Goal: Information Seeking & Learning: Learn about a topic

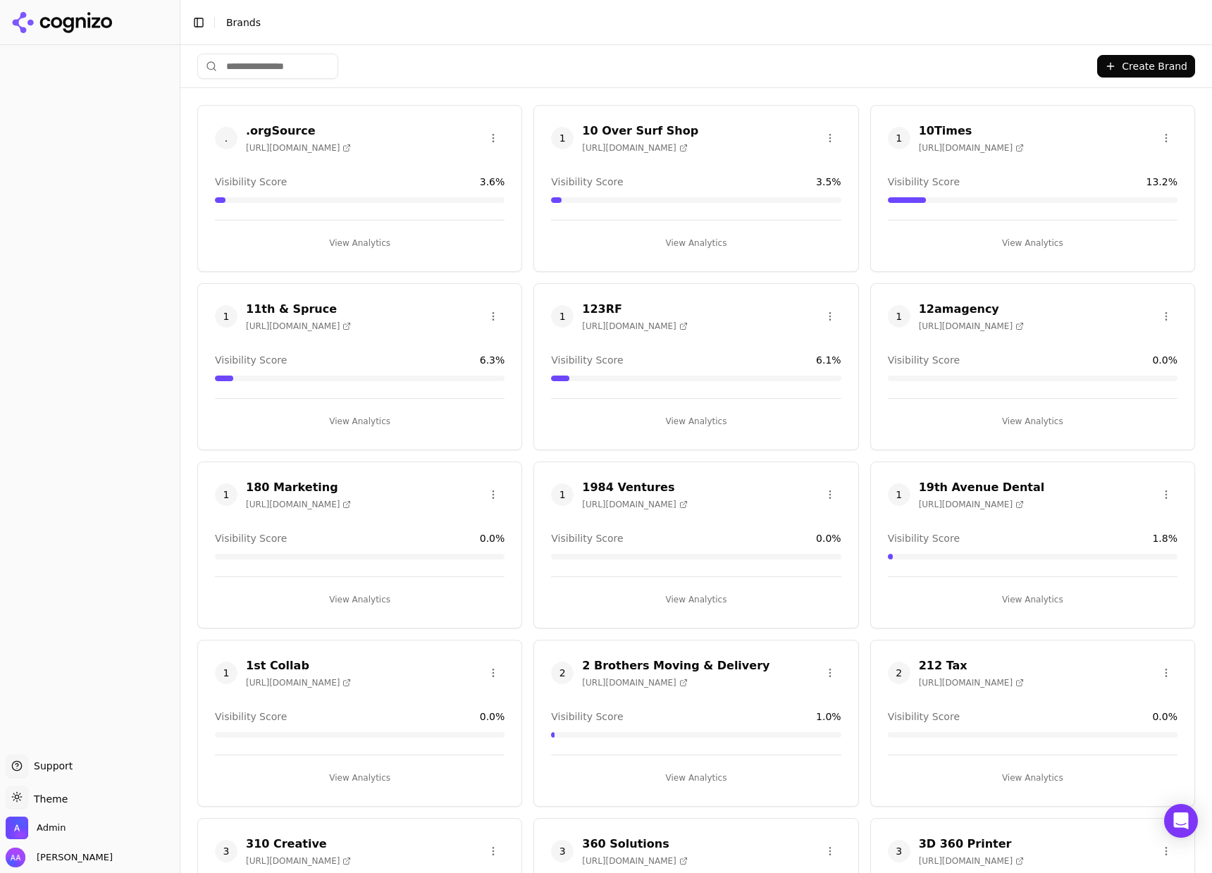
click at [496, 83] on div "Create Brand" at bounding box center [695, 66] width 1031 height 43
click at [284, 68] on input "search" at bounding box center [267, 66] width 141 height 25
click at [275, 56] on input "search" at bounding box center [267, 66] width 141 height 25
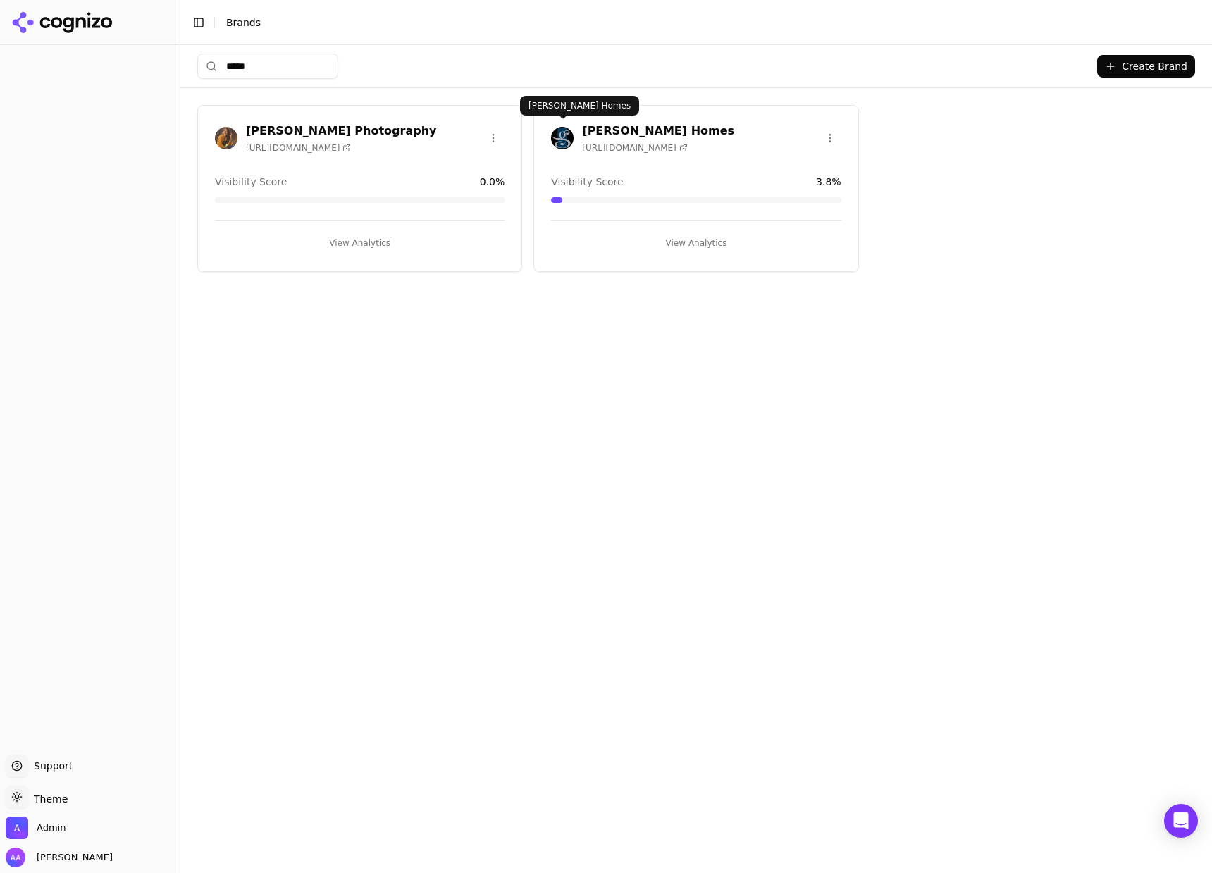
type input "****"
click at [568, 135] on img at bounding box center [562, 138] width 23 height 23
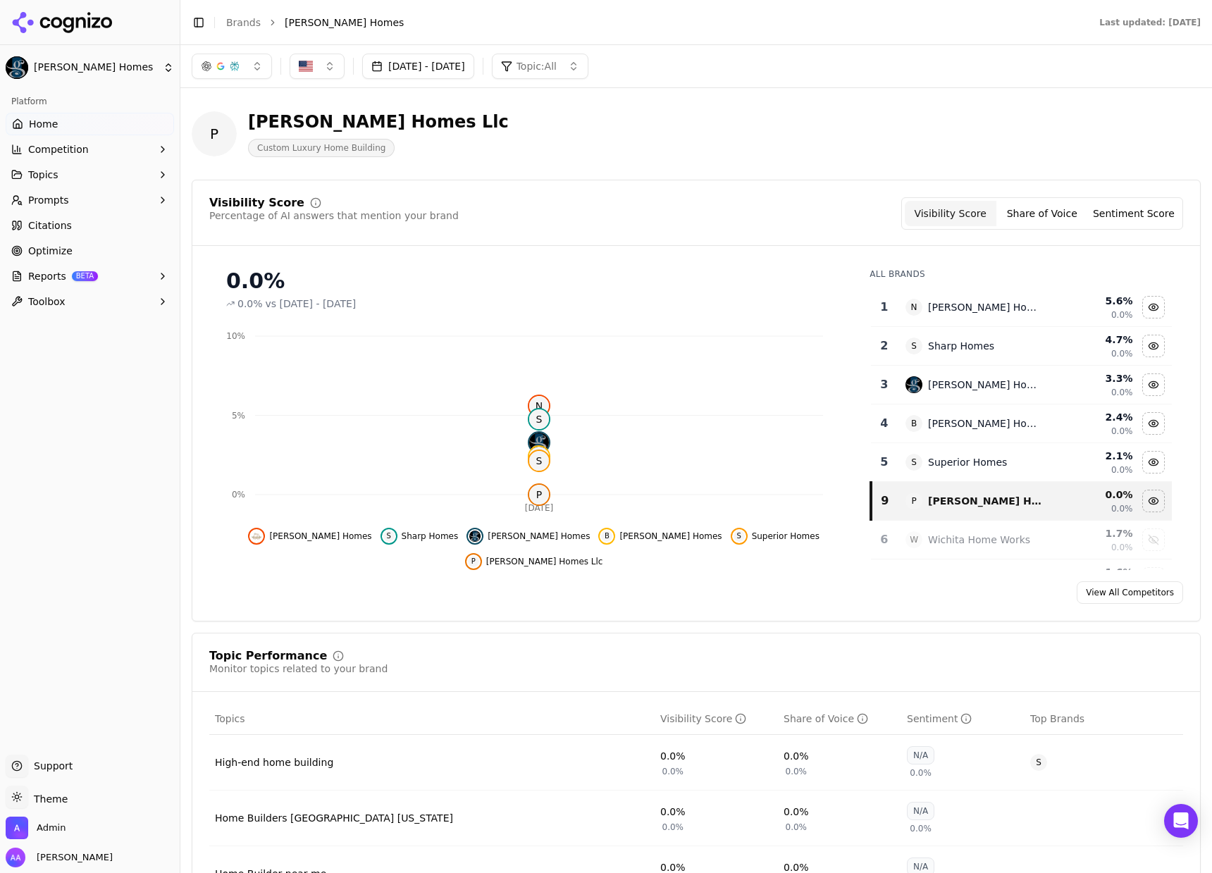
click at [474, 71] on button "Aug 23, 2025 - Sep 22, 2025" at bounding box center [418, 66] width 112 height 25
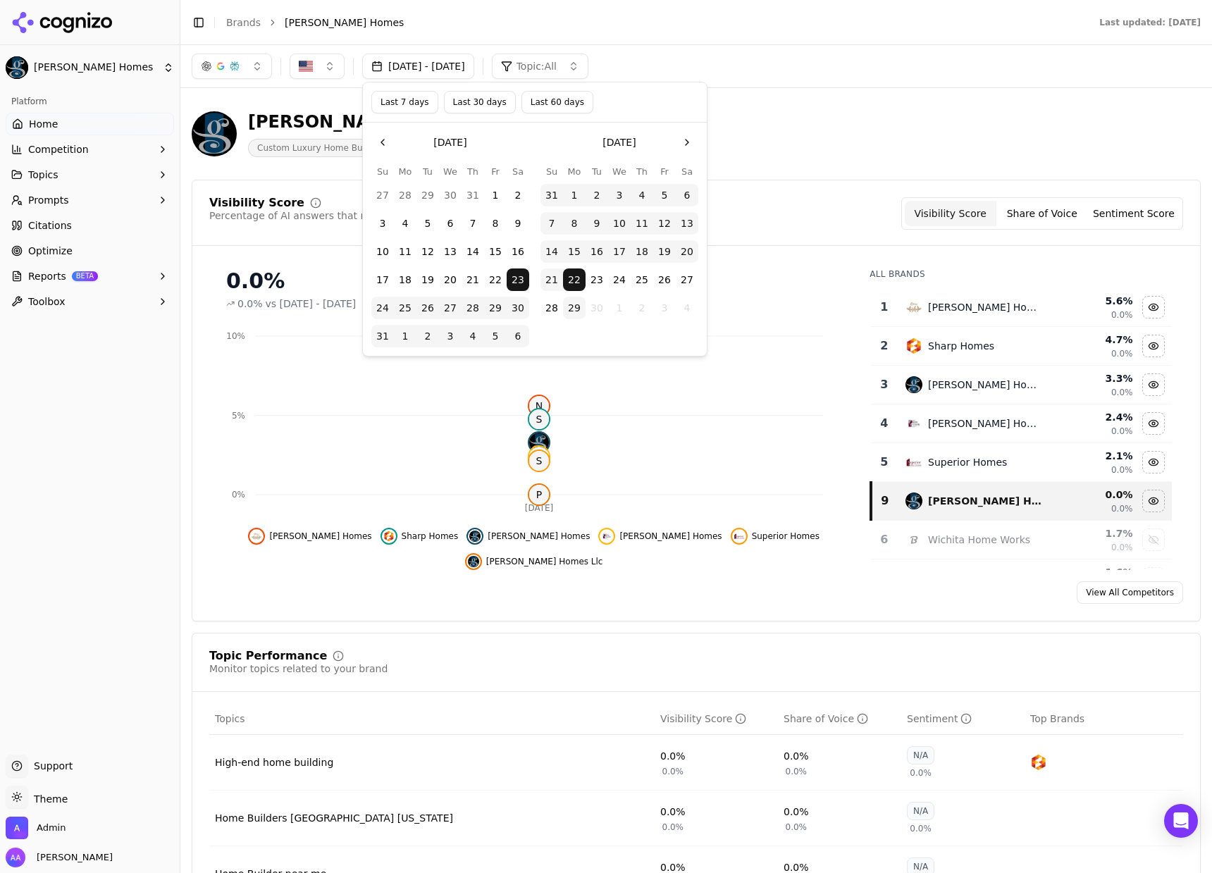
click at [575, 306] on button "29" at bounding box center [574, 308] width 23 height 23
click at [574, 379] on button "Confirm Date Selection" at bounding box center [534, 376] width 327 height 23
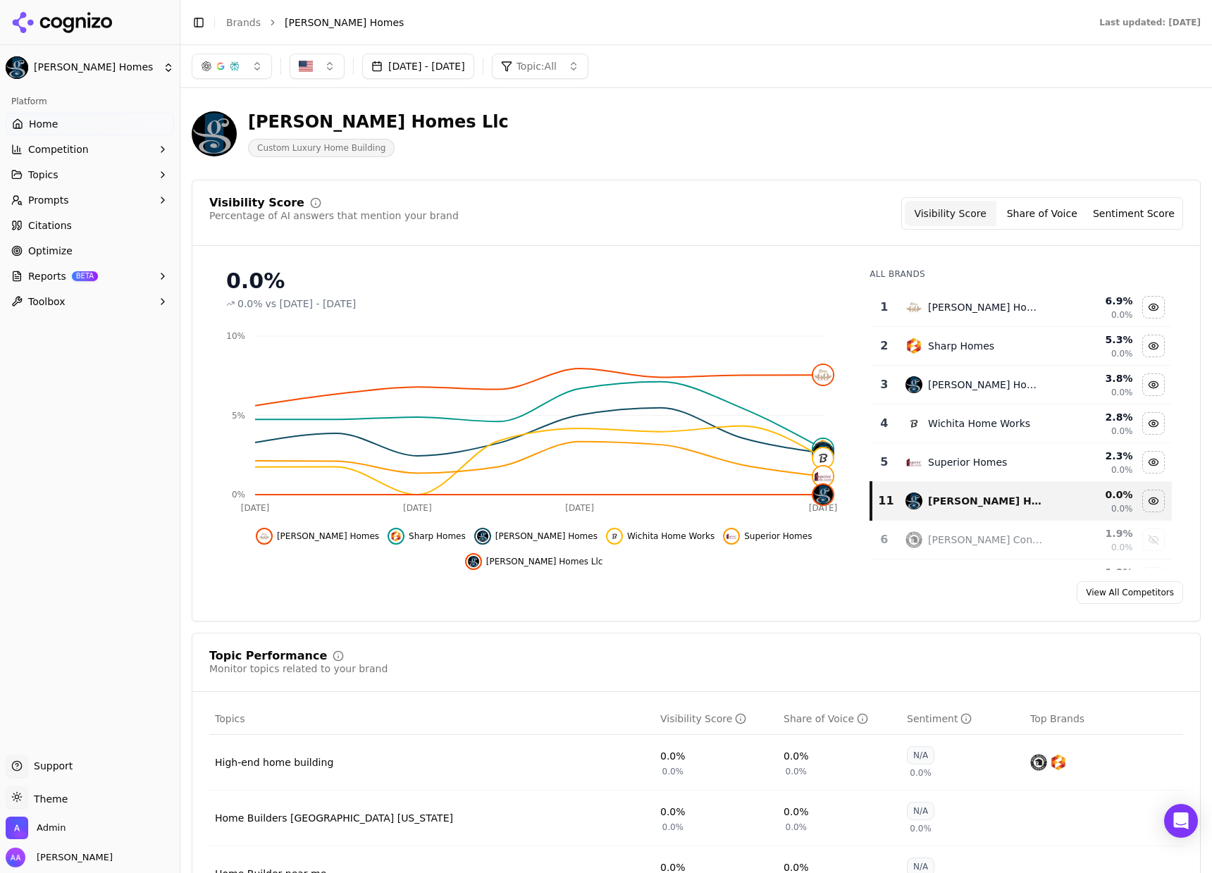
click at [952, 460] on div "Superior Homes" at bounding box center [967, 462] width 79 height 14
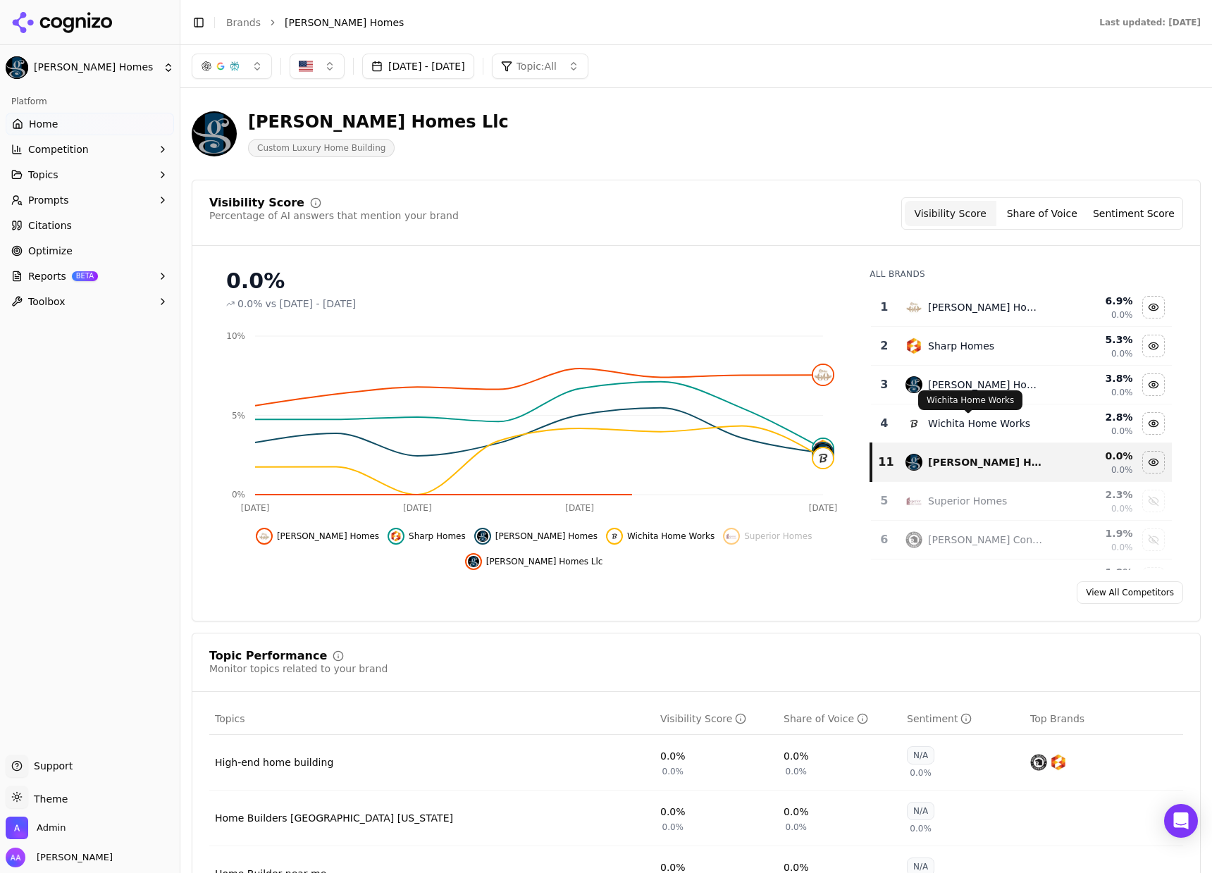
click at [950, 429] on div "Wichita Home Works" at bounding box center [979, 423] width 102 height 14
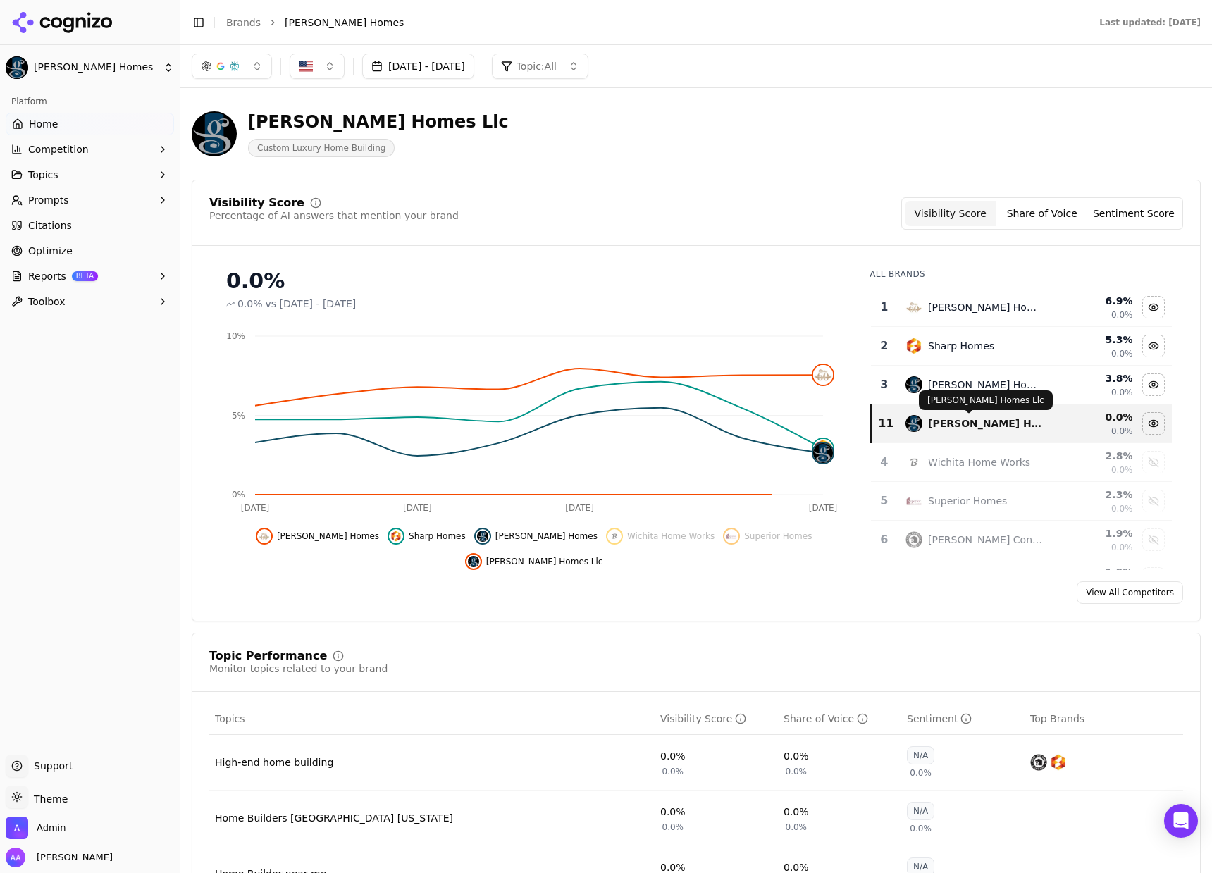
click at [966, 423] on div "Paul Gray Homes Llc" at bounding box center [986, 423] width 116 height 14
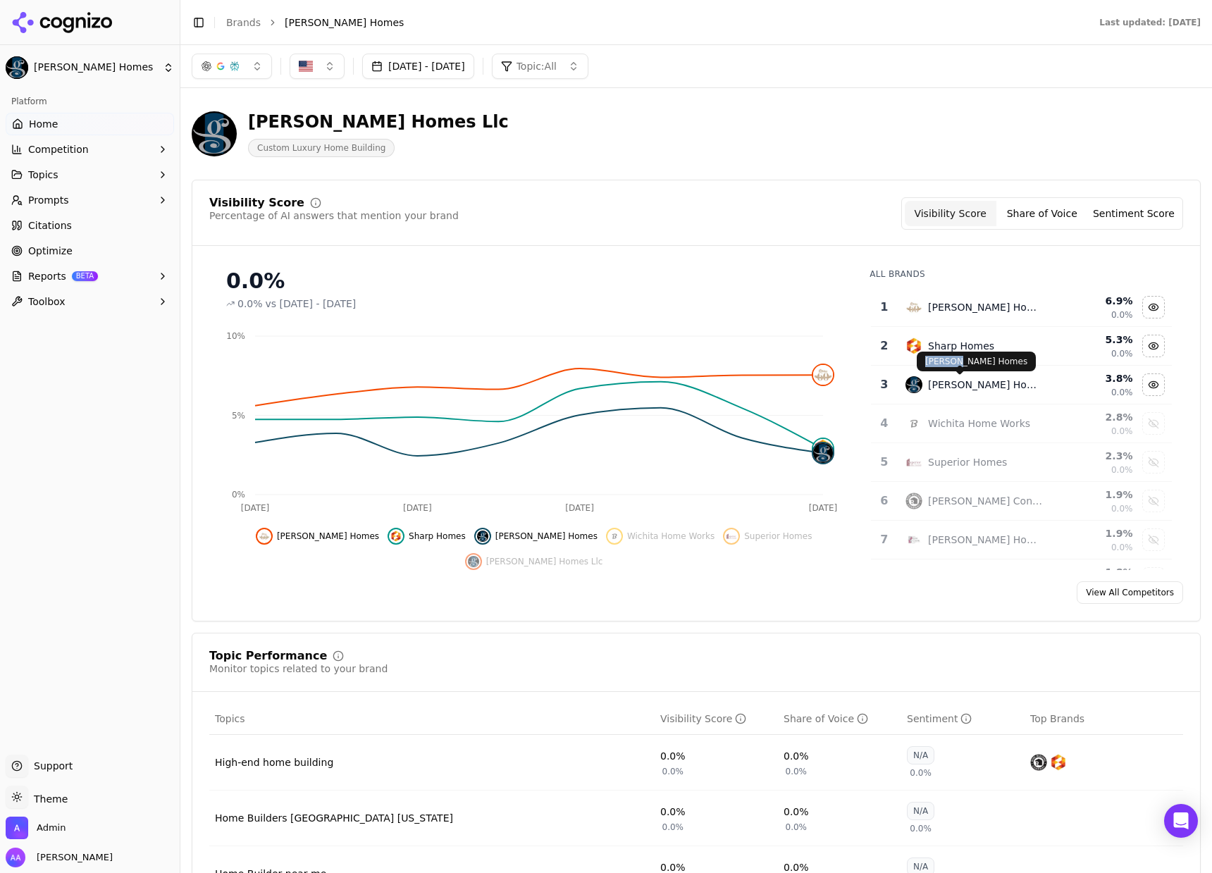
click at [954, 356] on p "Paul Gray Homes" at bounding box center [976, 361] width 102 height 11
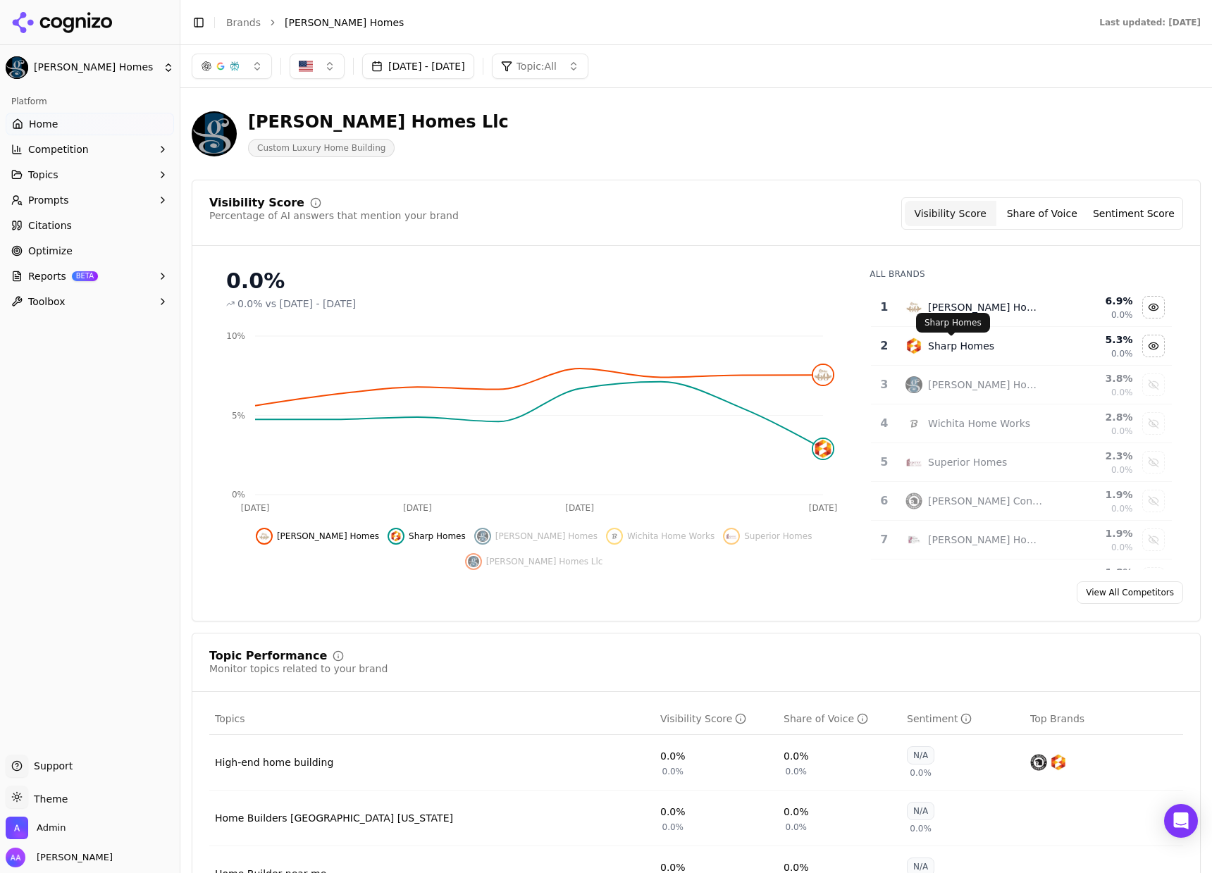
click at [944, 313] on div "Sharp Homes Sharp Homes" at bounding box center [953, 323] width 74 height 20
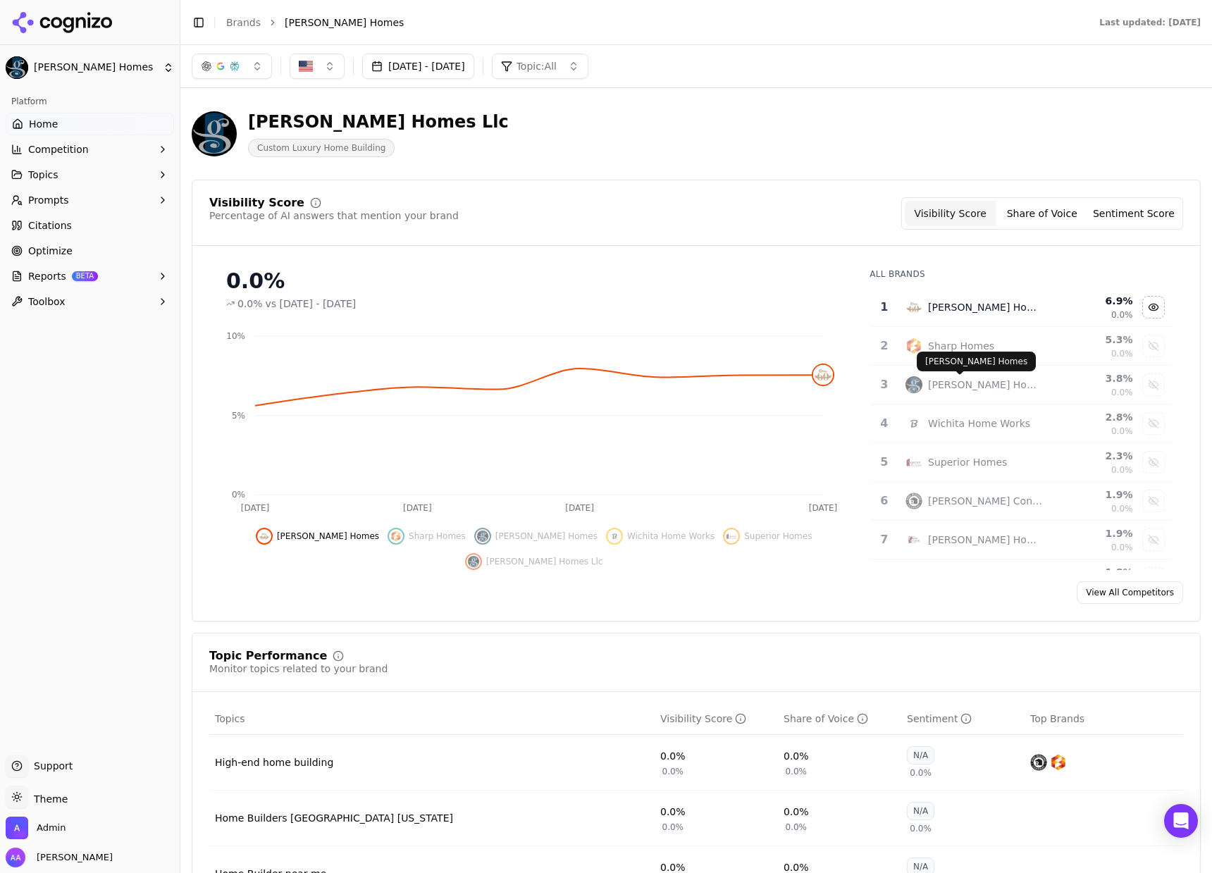
click at [965, 385] on div "Paul Gray Homes" at bounding box center [986, 385] width 116 height 14
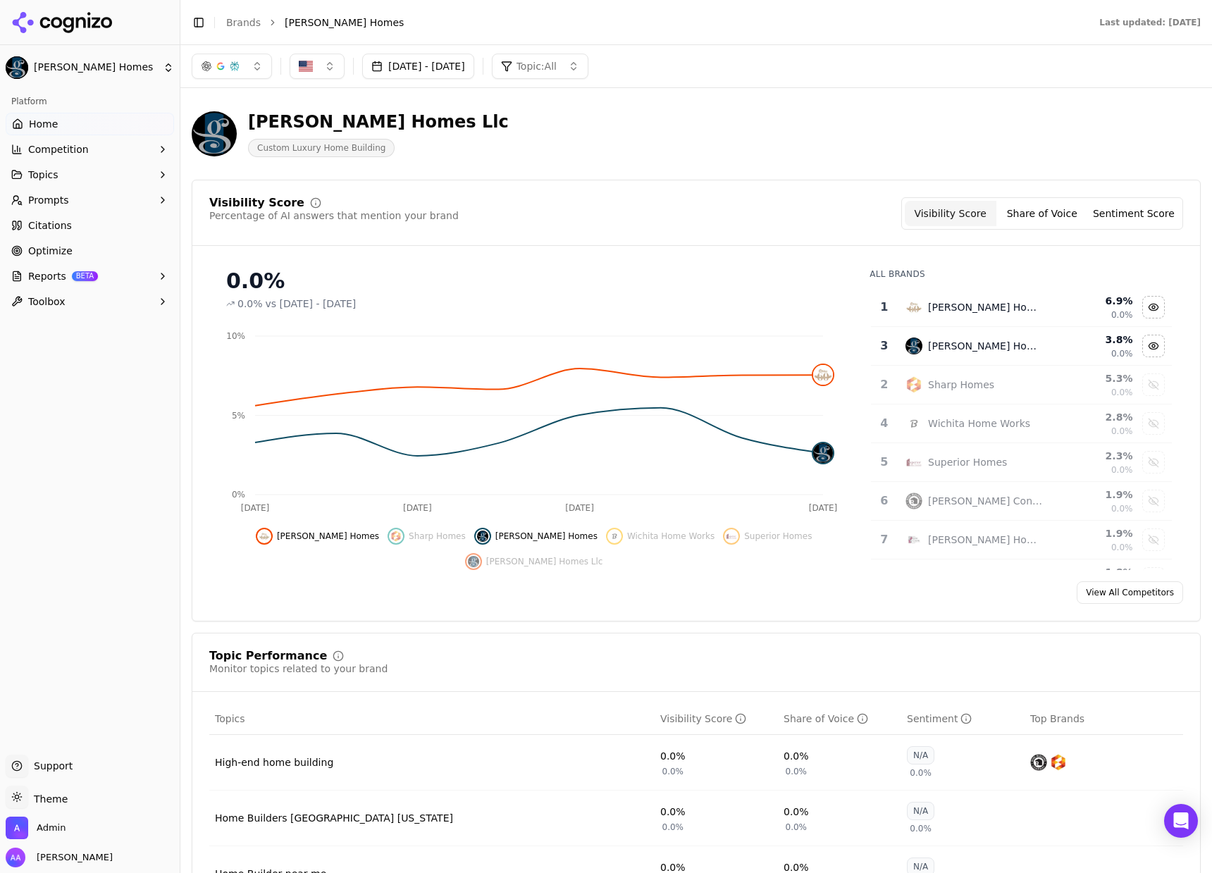
click at [244, 23] on link "Brands" at bounding box center [243, 22] width 35 height 11
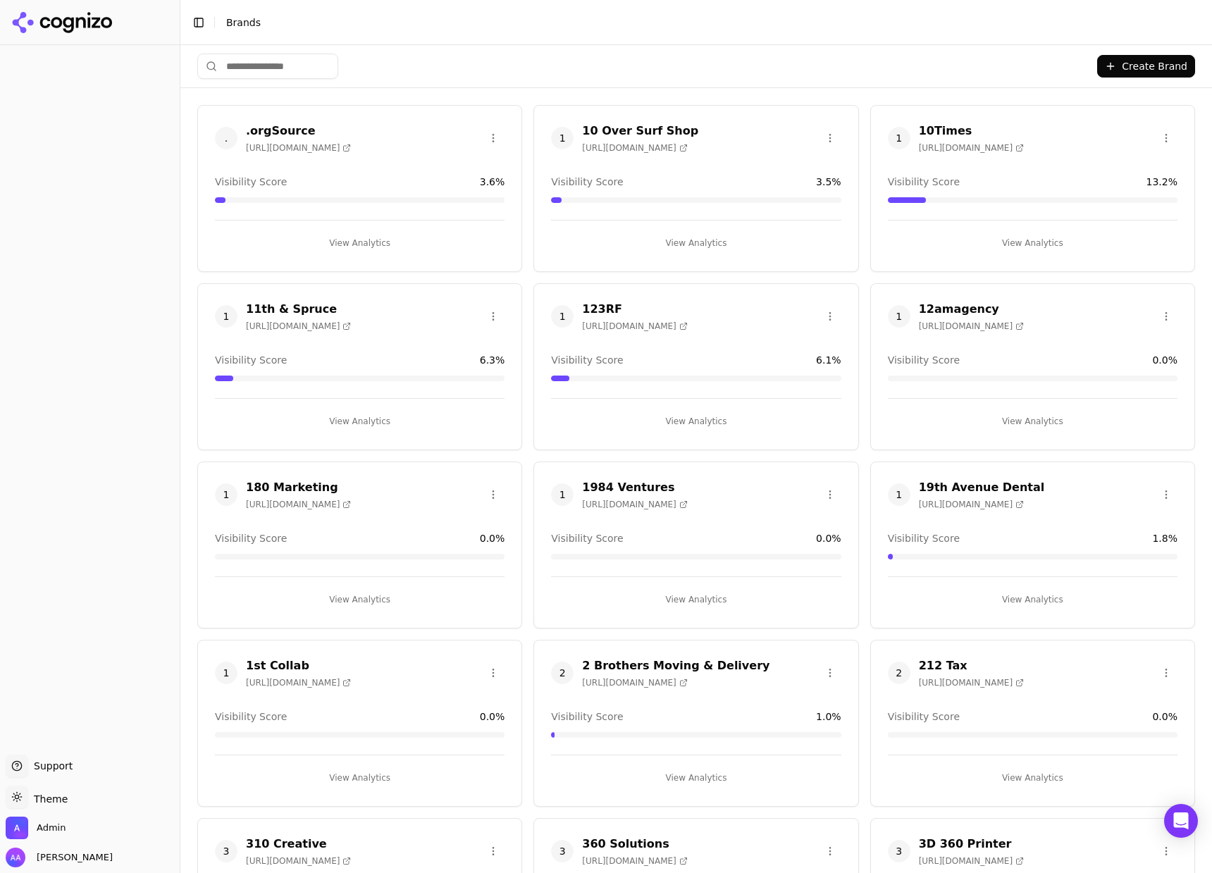
click at [294, 60] on html "Support Support Toggle theme Theme Admin Alp Aysan Toggle Sidebar Brands Create…" at bounding box center [606, 436] width 1212 height 873
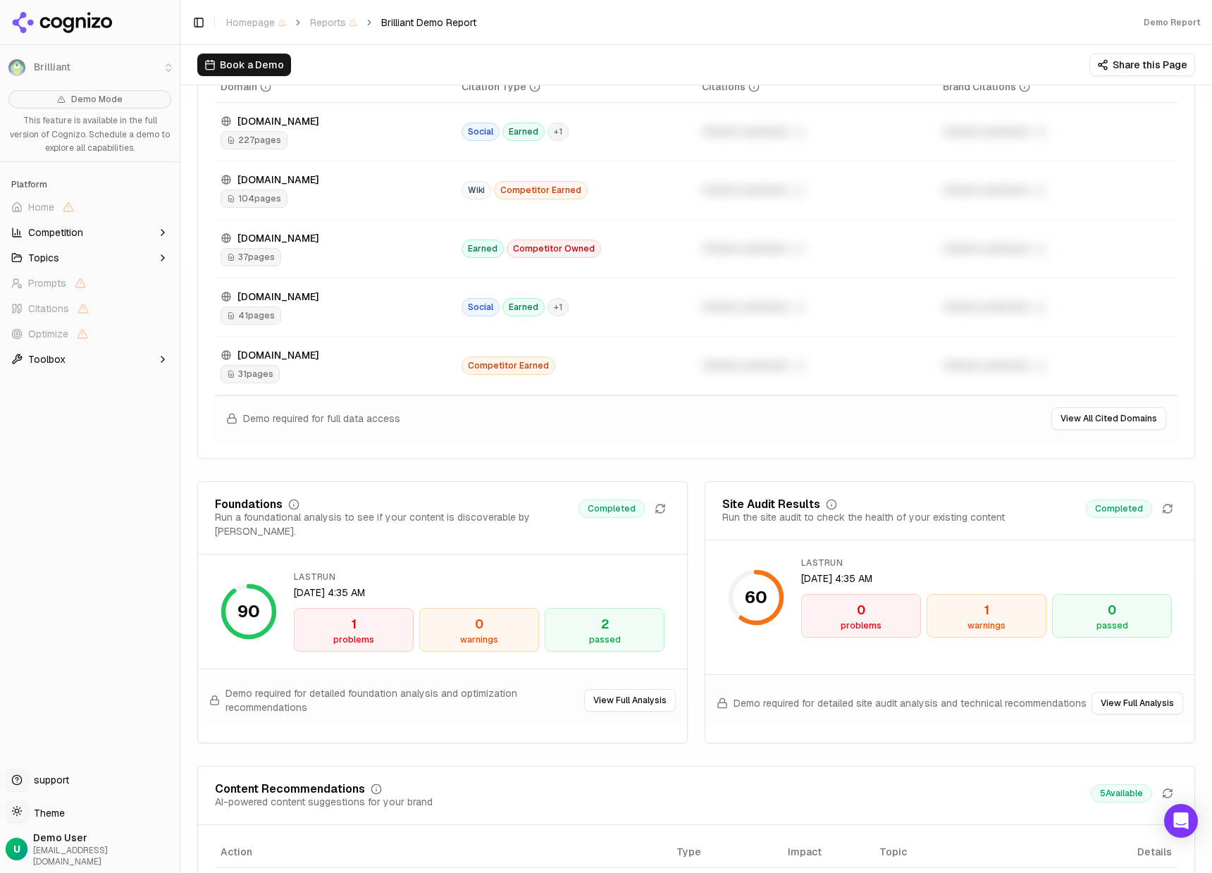
scroll to position [1337, 0]
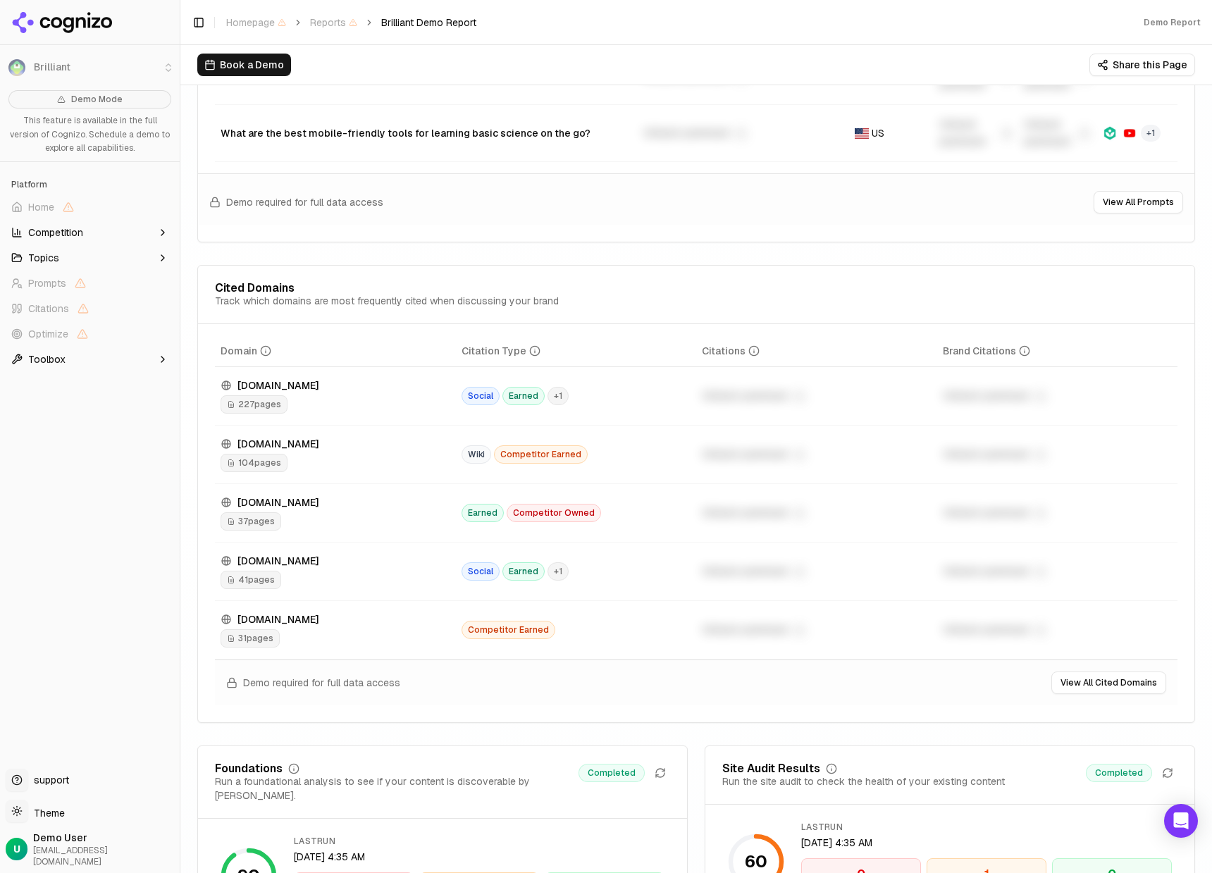
click at [550, 404] on span "+ 1" at bounding box center [557, 396] width 21 height 18
click at [253, 582] on span "41 pages" at bounding box center [250, 580] width 61 height 18
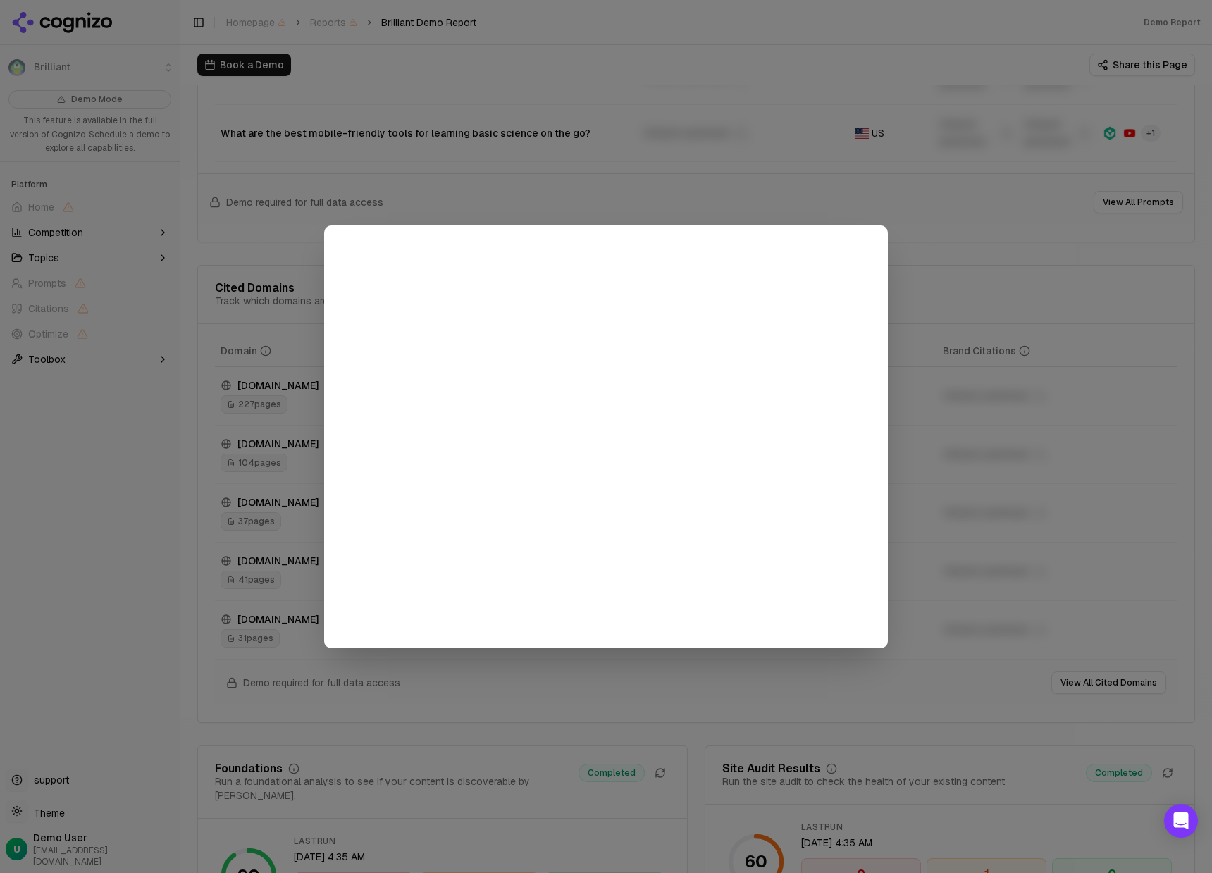
click at [184, 565] on div at bounding box center [606, 436] width 1212 height 873
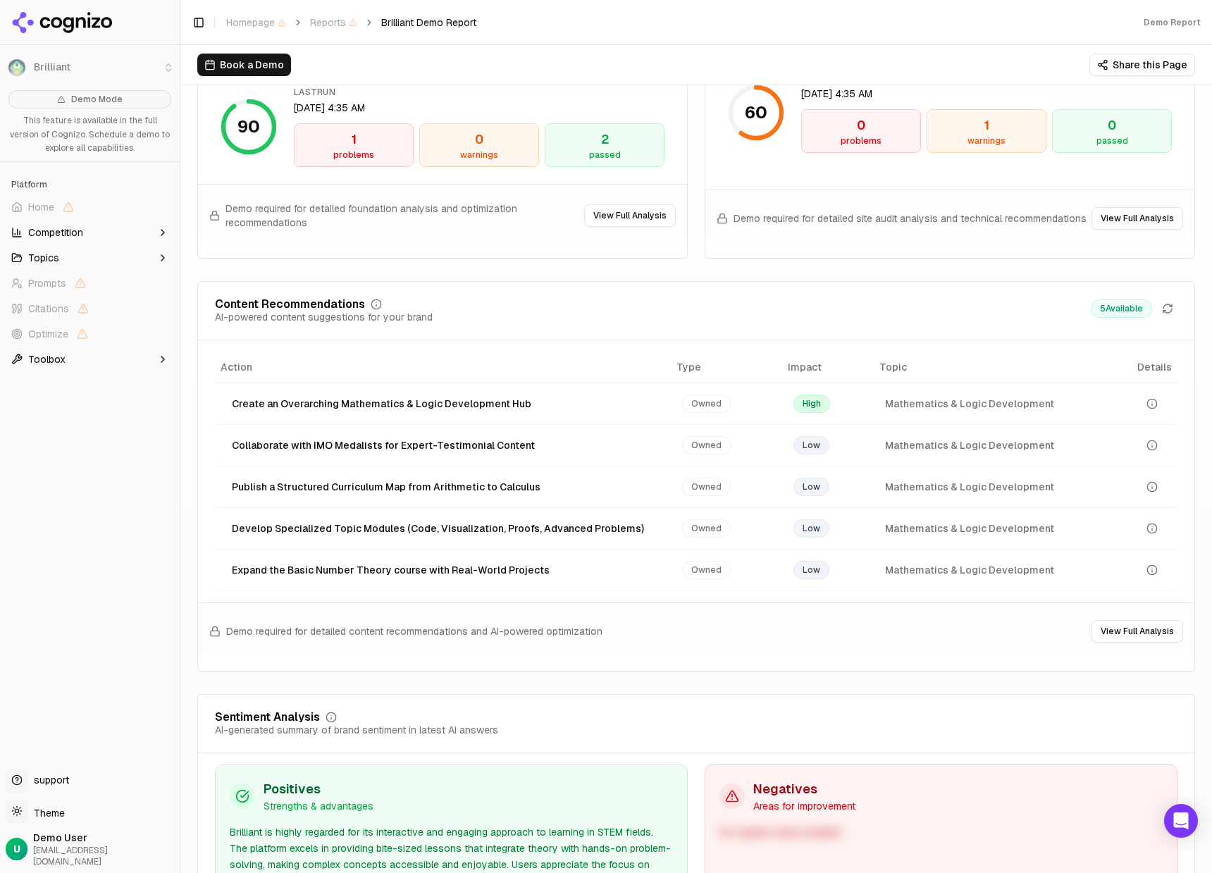
scroll to position [2148, 0]
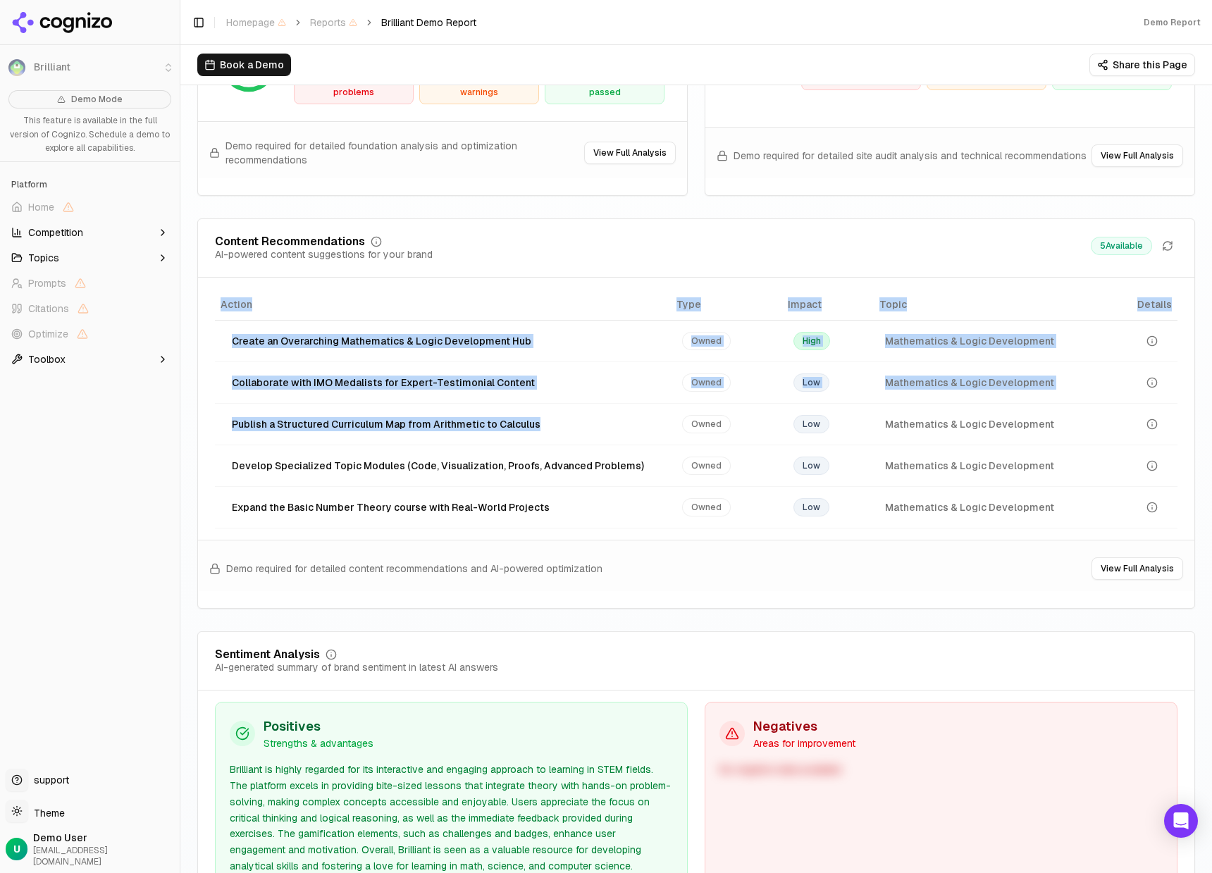
drag, startPoint x: 612, startPoint y: 421, endPoint x: 195, endPoint y: 437, distance: 417.3
click at [203, 433] on div "Action Type Impact Topic Details Create an Overarching Mathematics & Logic Deve…" at bounding box center [696, 408] width 996 height 239
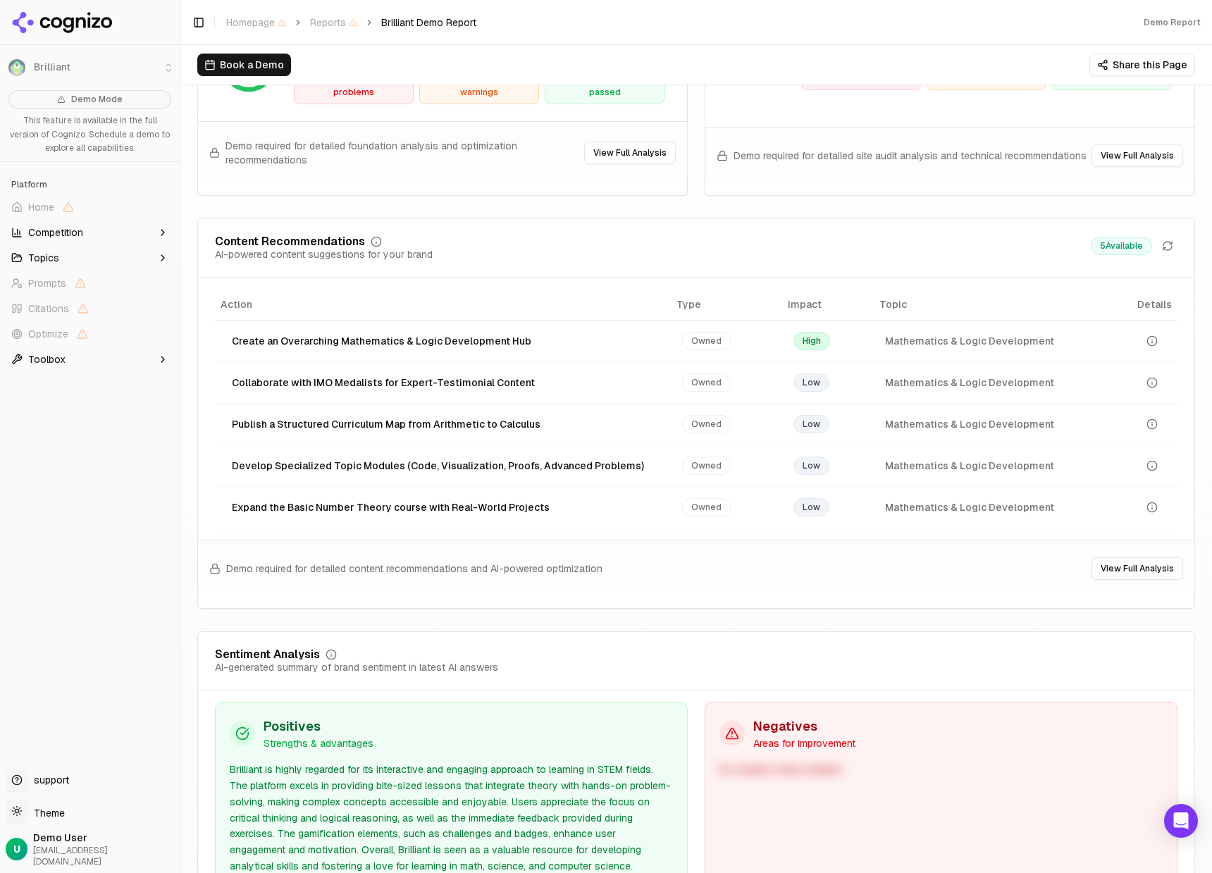
click at [212, 449] on div "Action Type Impact Topic Details Create an Overarching Mathematics & Logic Deve…" at bounding box center [696, 408] width 996 height 239
click at [382, 506] on div "Expand the Basic Number Theory course with Real-World Projects" at bounding box center [446, 507] width 428 height 14
click at [382, 505] on div "Expand the Basic Number Theory course with Real-World Projects" at bounding box center [446, 507] width 428 height 14
click at [534, 509] on div "Expand the Basic Number Theory course with Real-World Projects" at bounding box center [446, 507] width 428 height 14
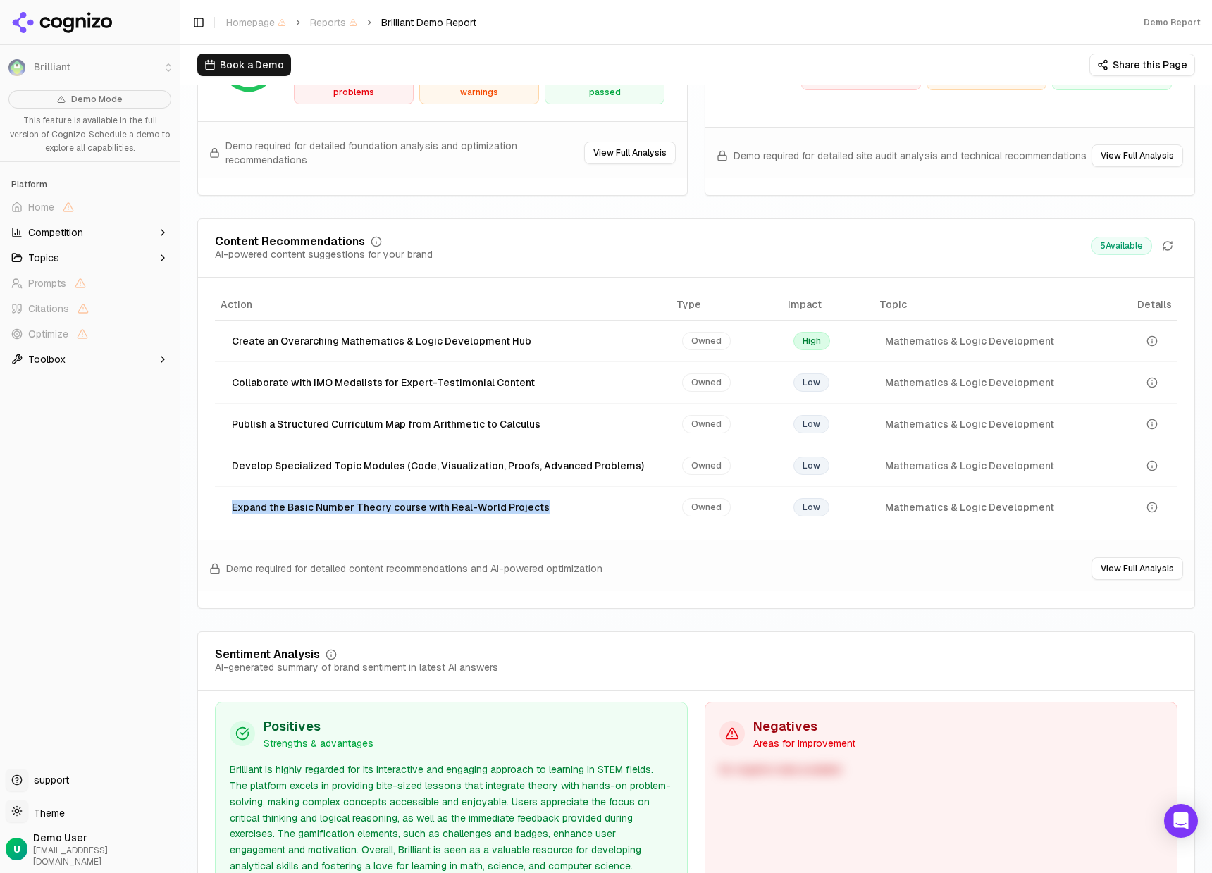
drag, startPoint x: 506, startPoint y: 510, endPoint x: 243, endPoint y: 509, distance: 262.7
click at [243, 509] on div "Expand the Basic Number Theory course with Real-World Projects" at bounding box center [446, 507] width 428 height 14
click at [728, 527] on div "Content Recommendations AI-powered content suggestions for your brand 5 Availab…" at bounding box center [695, 413] width 997 height 390
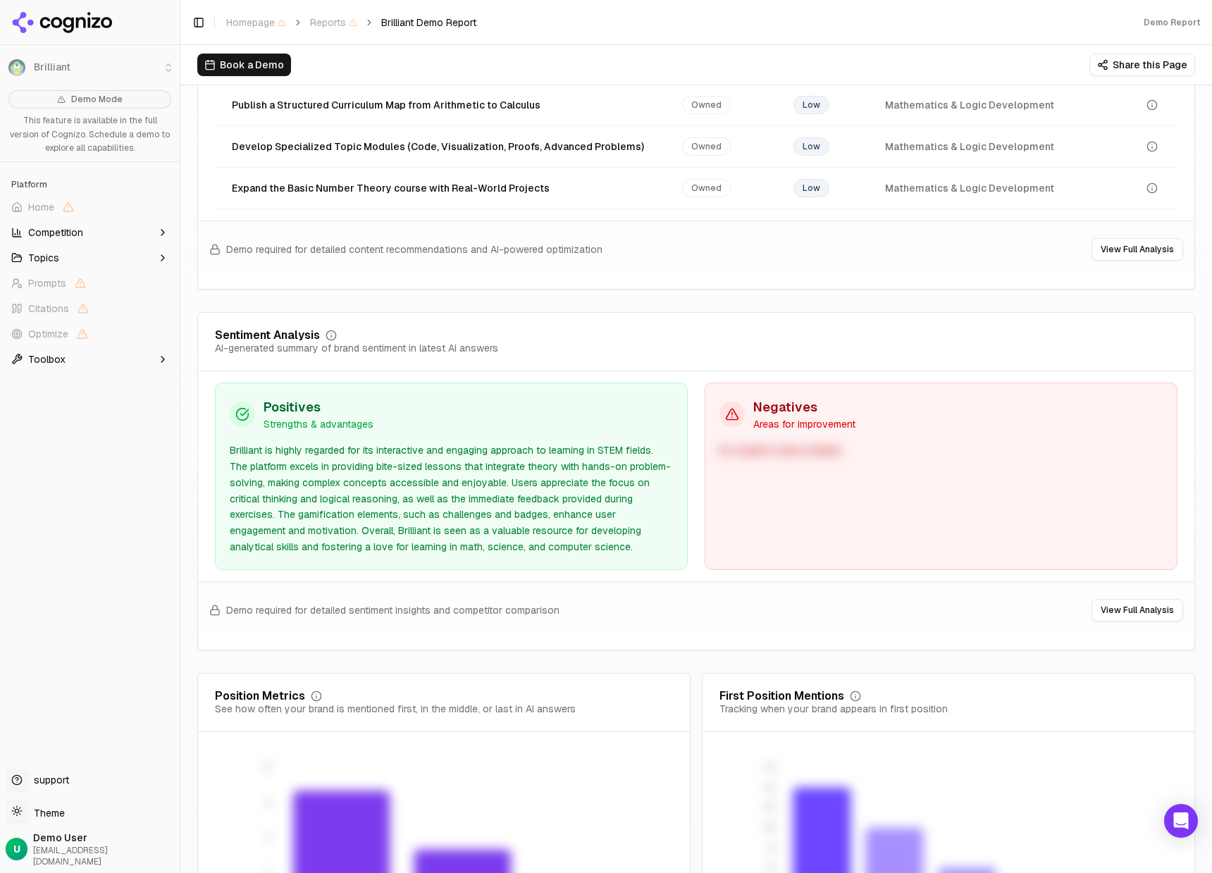
scroll to position [2649, 0]
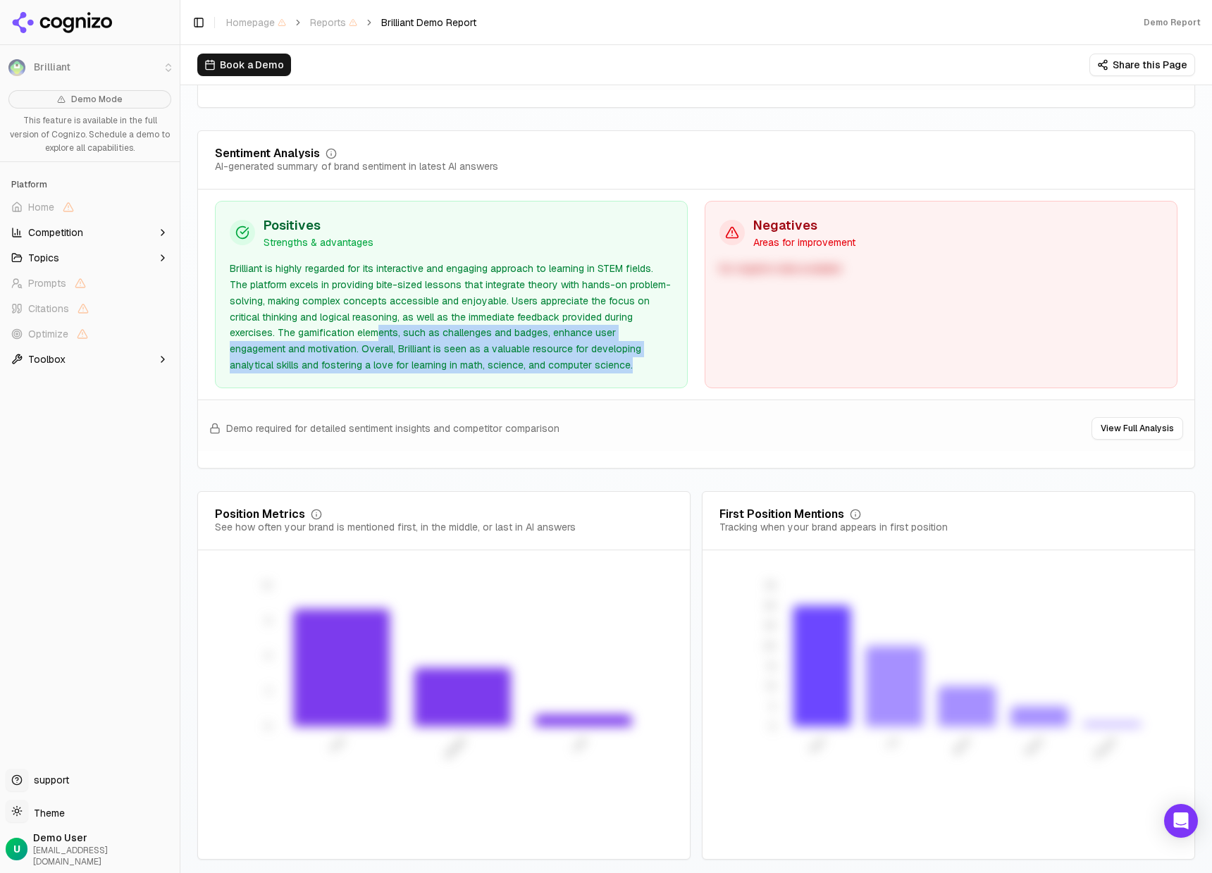
click at [349, 315] on div "Positives Strengths & advantages Brilliant is highly regarded for its interacti…" at bounding box center [451, 294] width 473 height 187
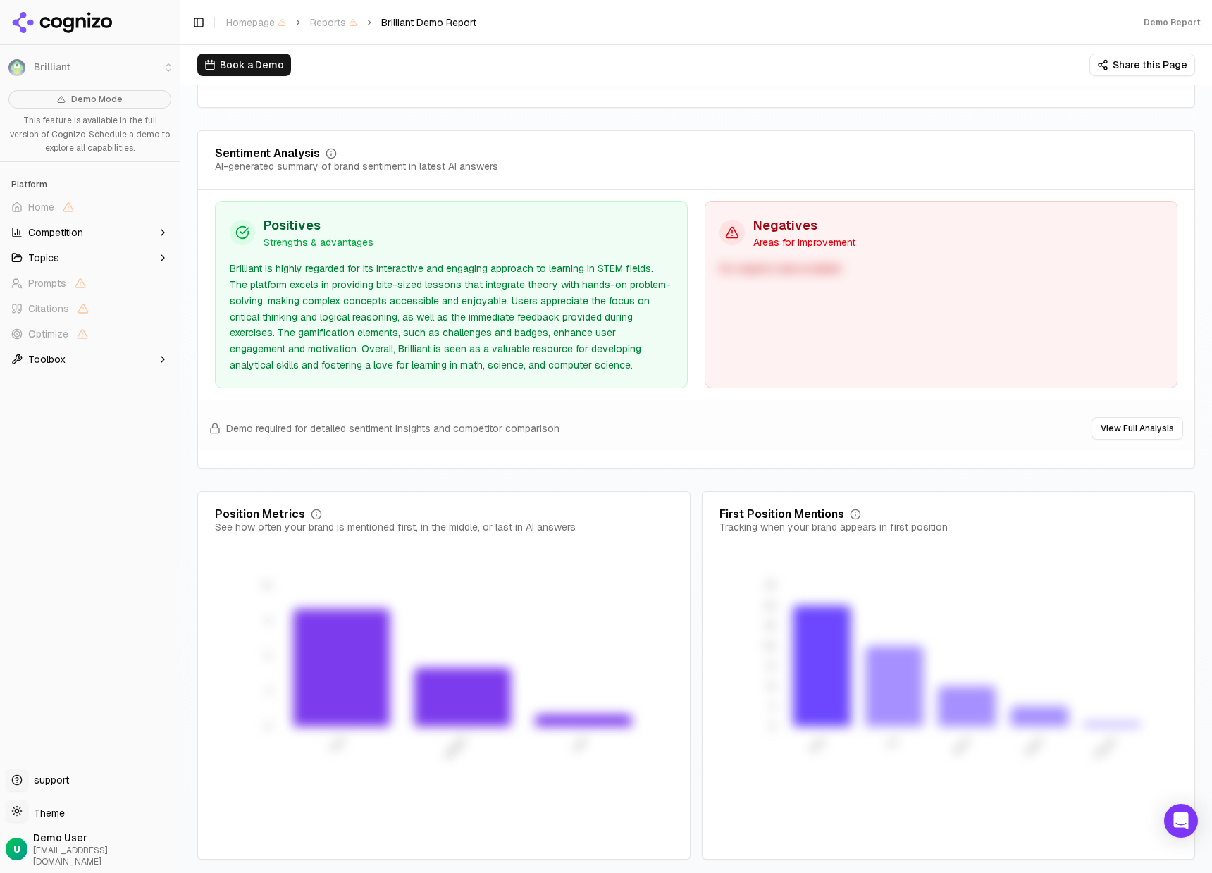
click at [747, 354] on div "Negatives Areas for improvement No negative data available" at bounding box center [940, 294] width 473 height 187
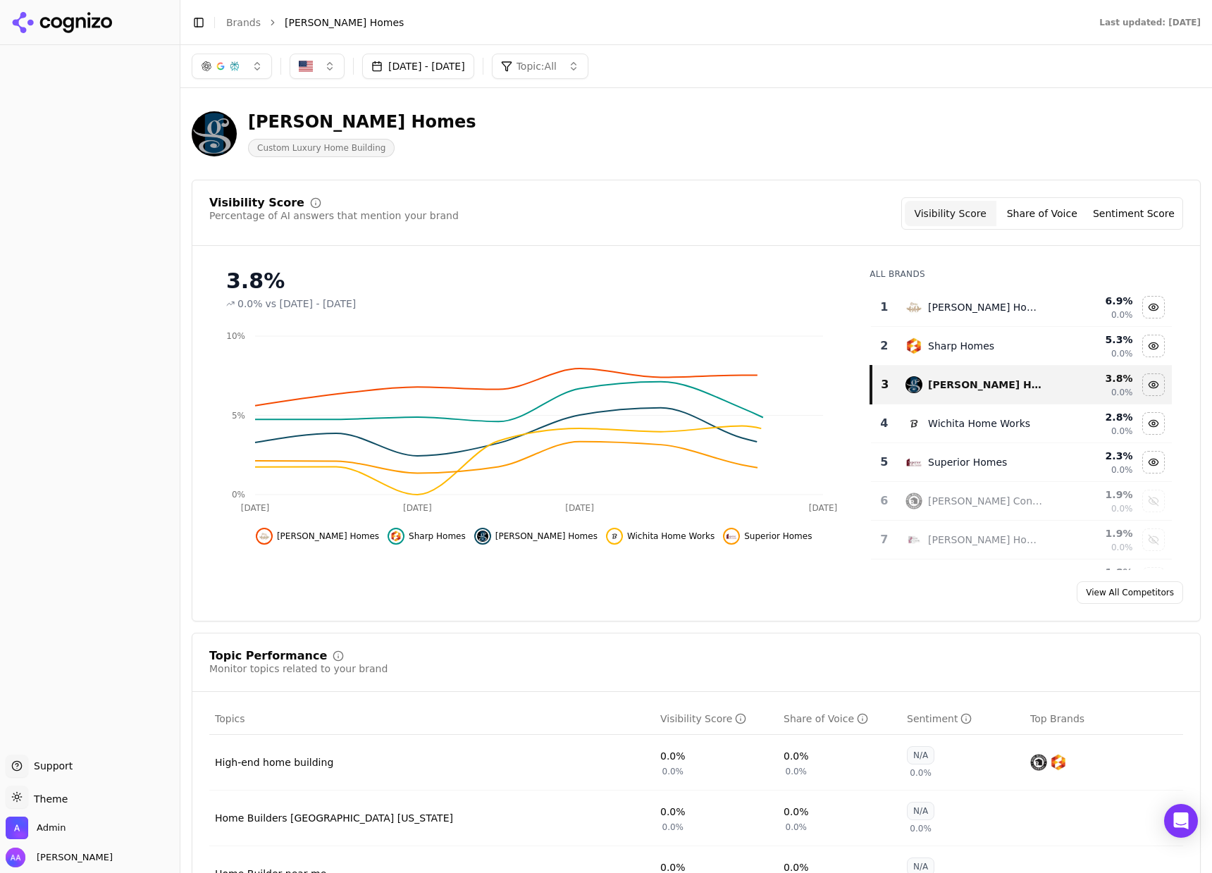
click at [180, 148] on button "Toggle Sidebar" at bounding box center [179, 436] width 11 height 873
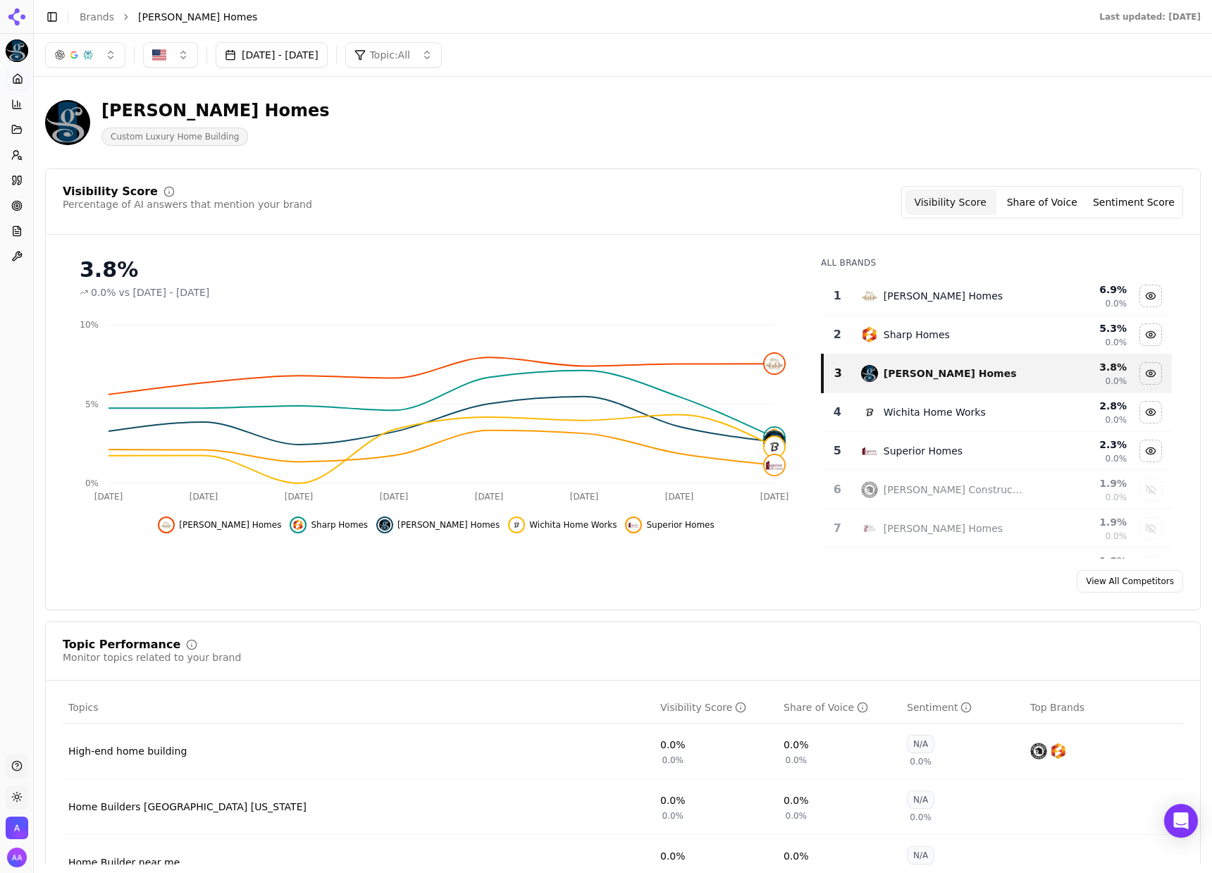
click at [971, 338] on div "Sharp Homes" at bounding box center [943, 334] width 164 height 17
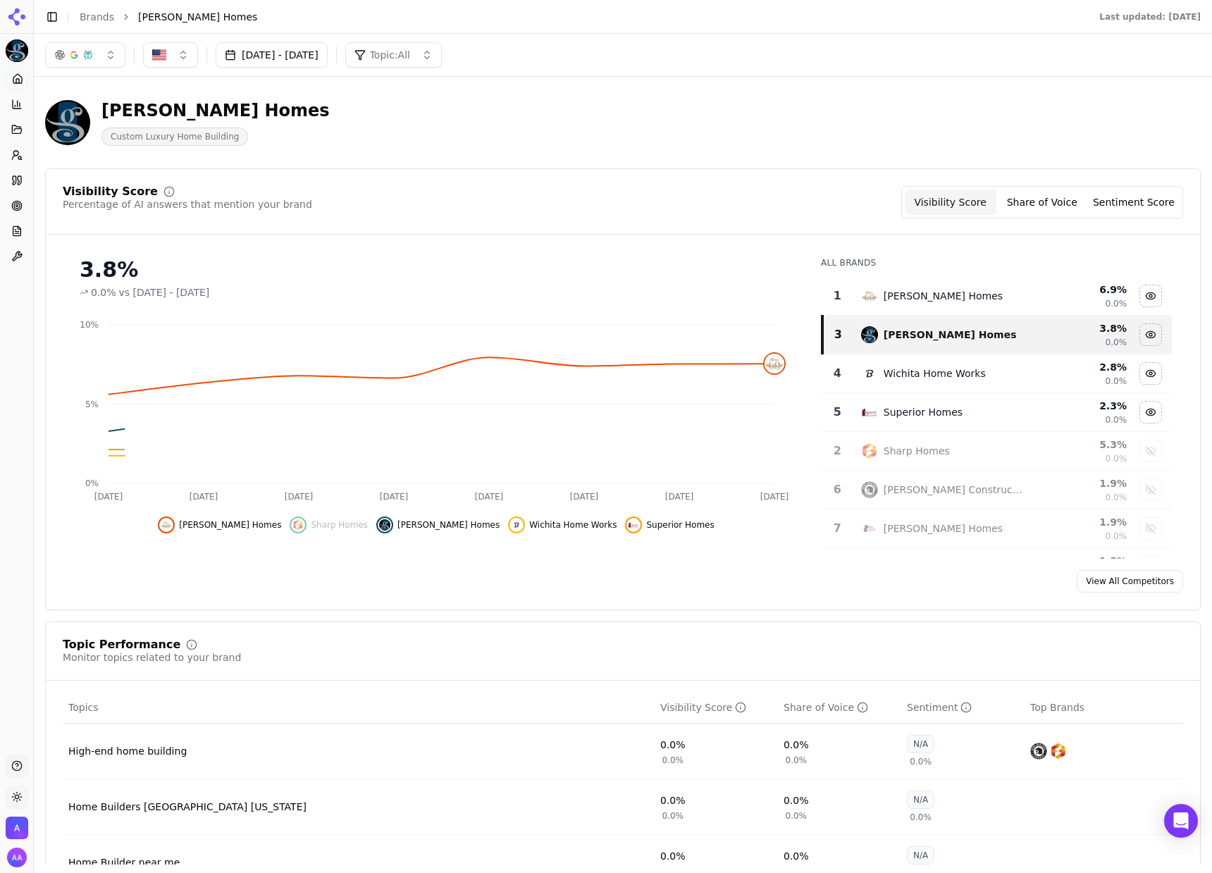
click at [959, 298] on div "Nies Homes" at bounding box center [943, 295] width 164 height 17
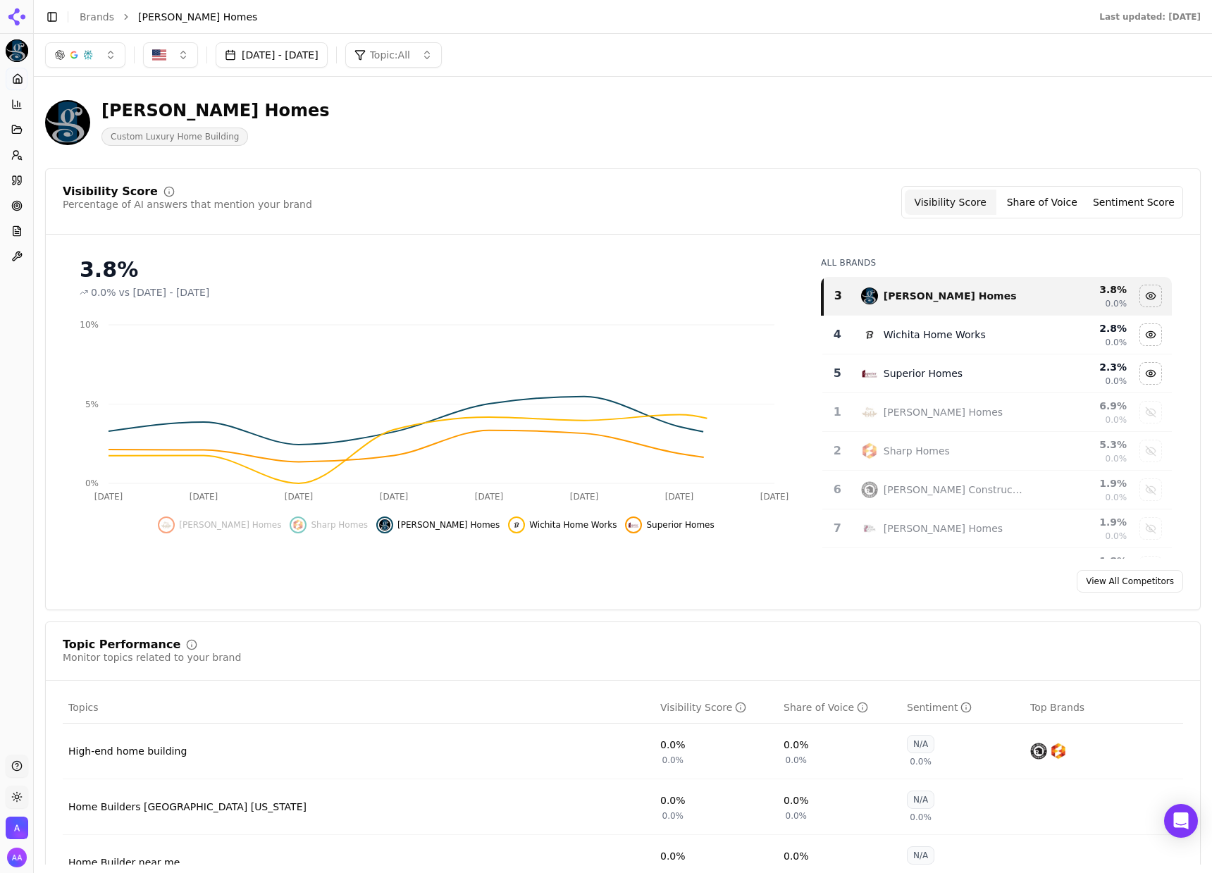
click at [932, 347] on td "Wichita Home Works" at bounding box center [942, 335] width 181 height 39
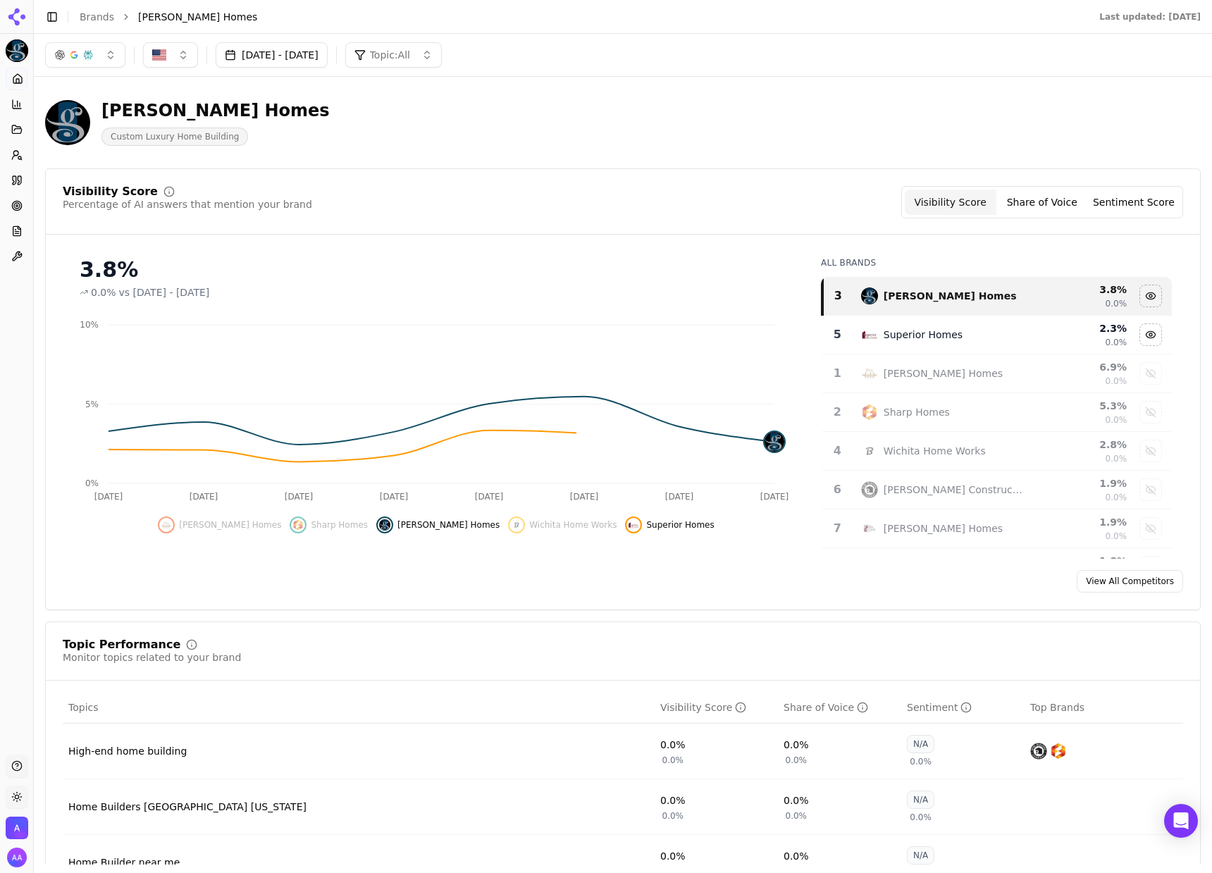
click at [932, 347] on td "Superior Homes" at bounding box center [942, 335] width 181 height 39
click at [927, 335] on div "Nies Homes" at bounding box center [942, 335] width 119 height 14
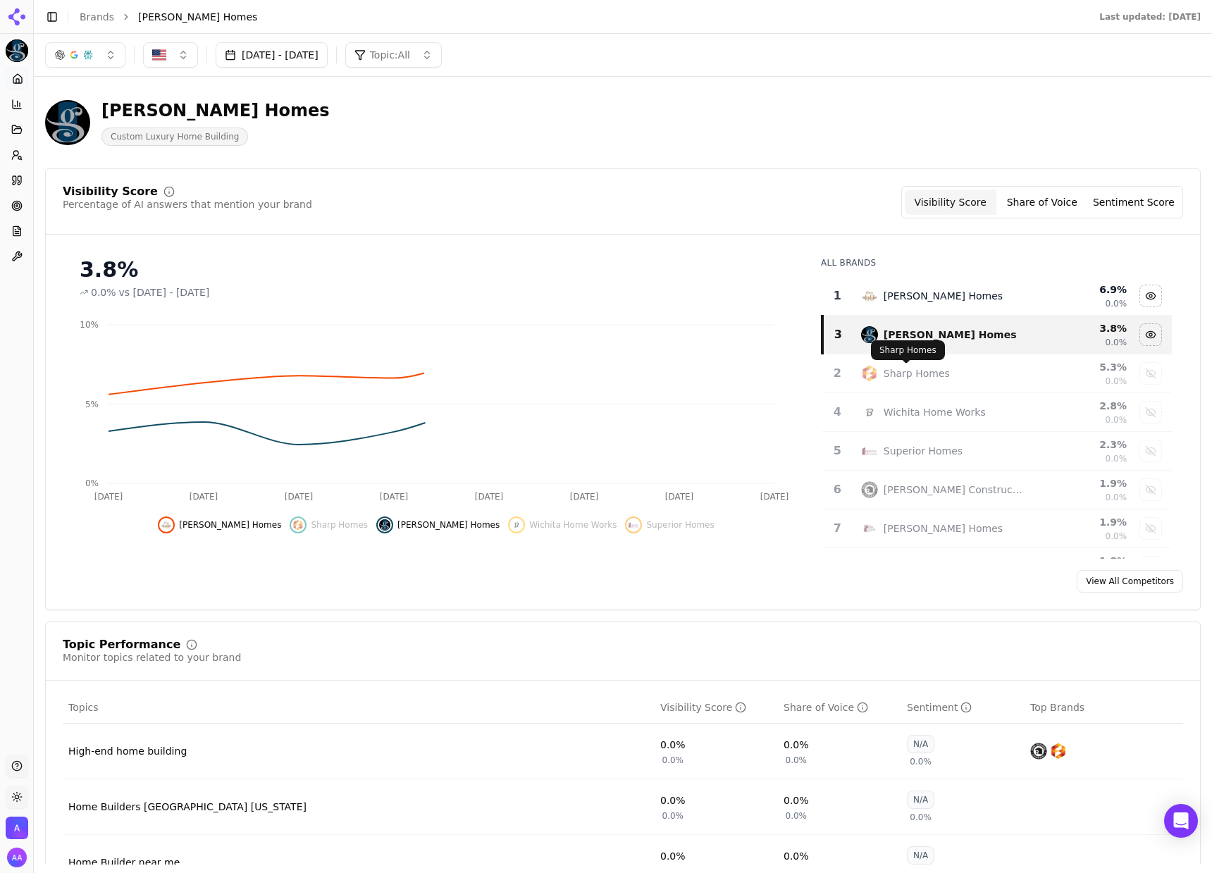
click at [930, 374] on div "Sharp Homes" at bounding box center [916, 373] width 66 height 14
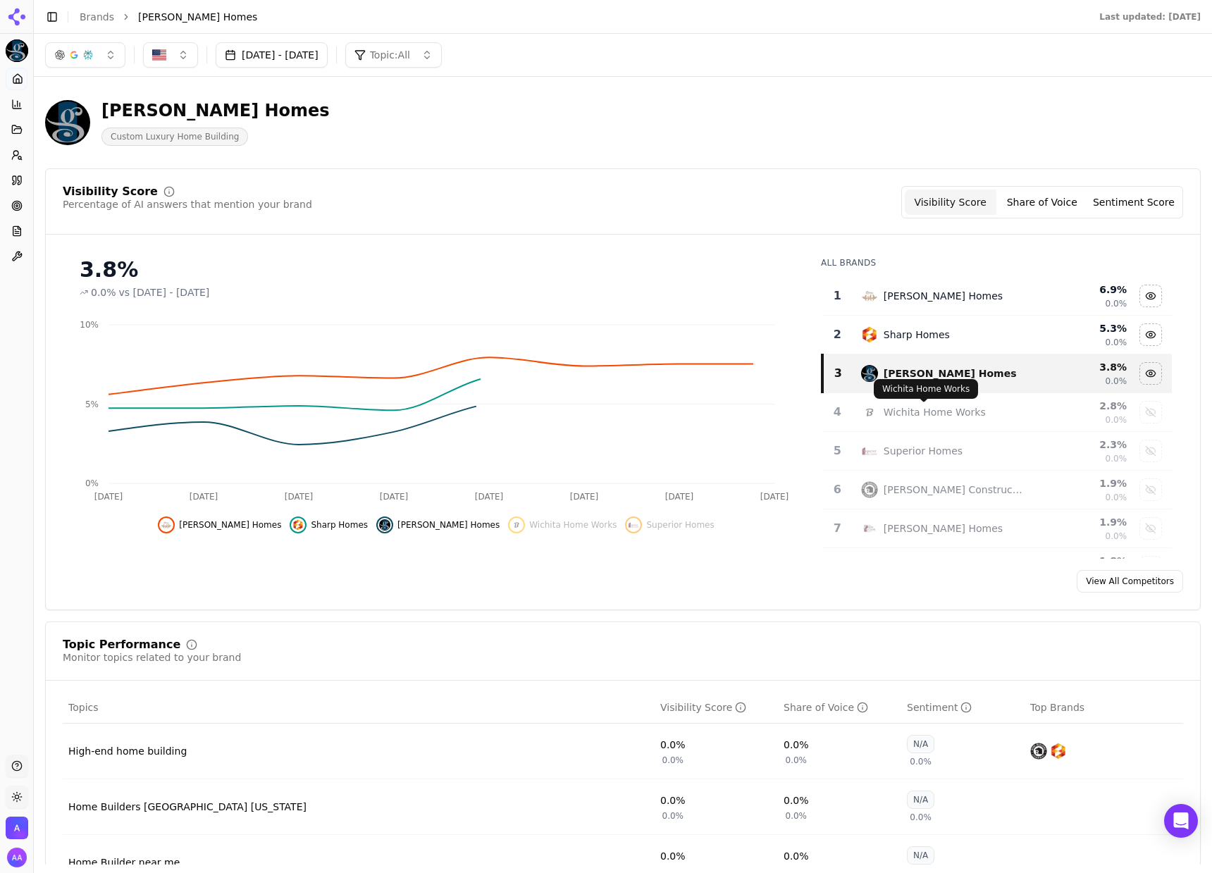
drag, startPoint x: 940, startPoint y: 418, endPoint x: 936, endPoint y: 442, distance: 24.3
click at [940, 418] on div "Wichita Home Works" at bounding box center [934, 412] width 102 height 14
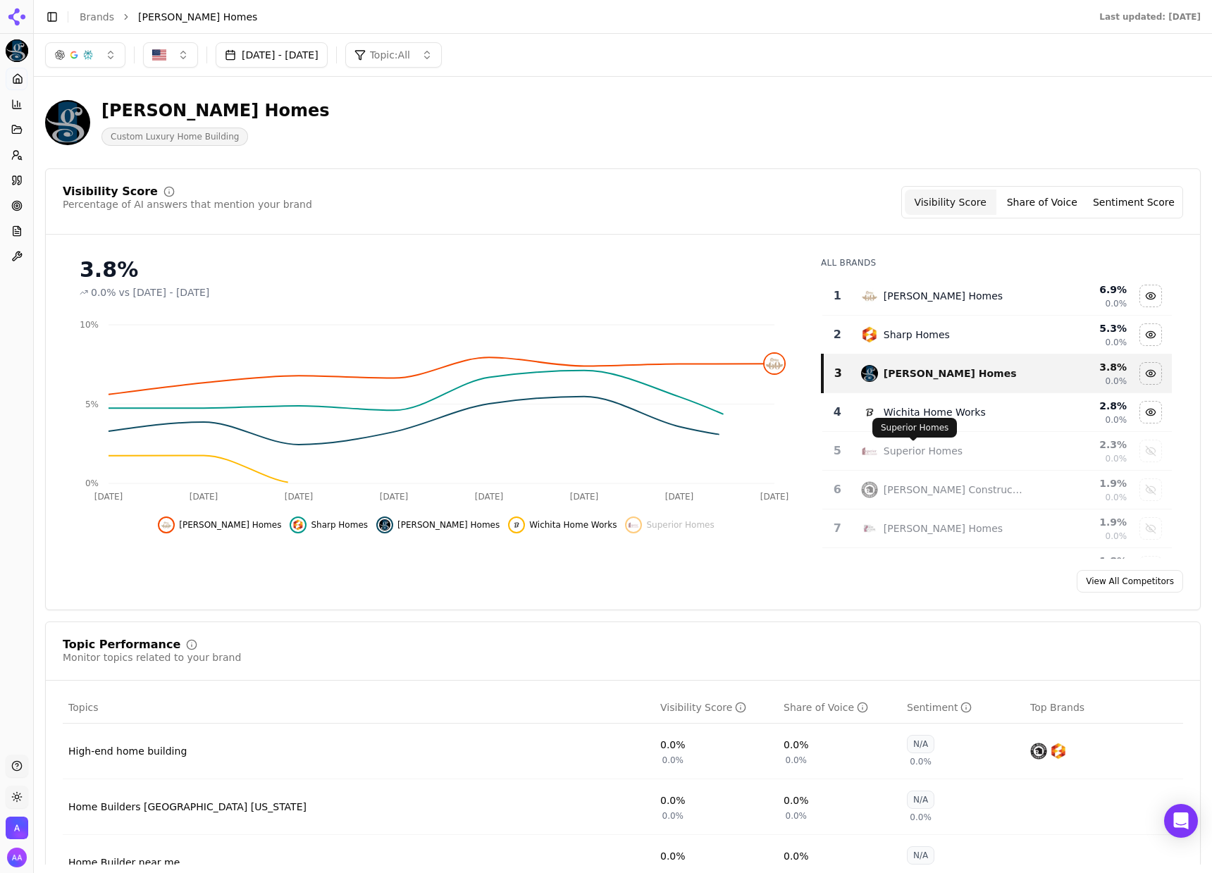
click at [935, 454] on div "Superior Homes" at bounding box center [922, 451] width 79 height 14
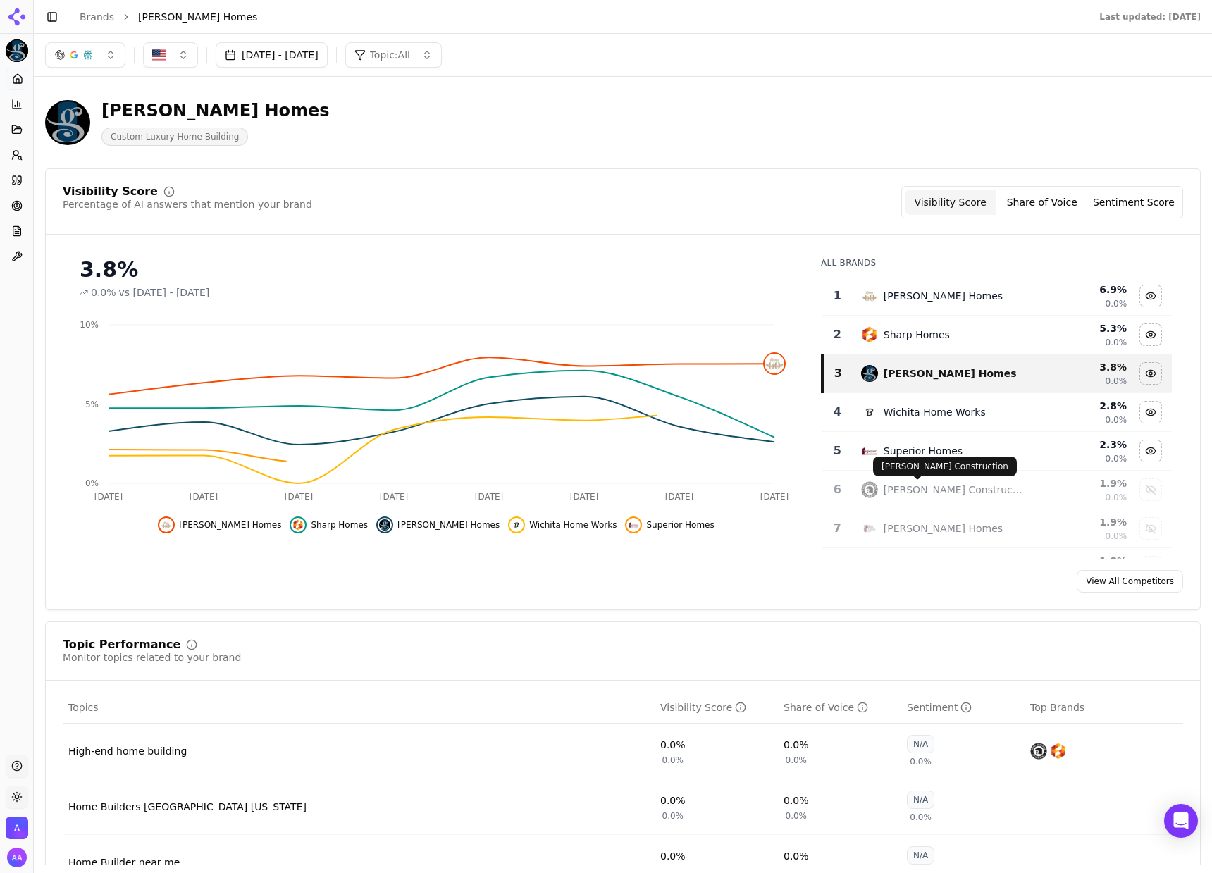
click at [947, 502] on td "Robl Construction" at bounding box center [942, 490] width 181 height 39
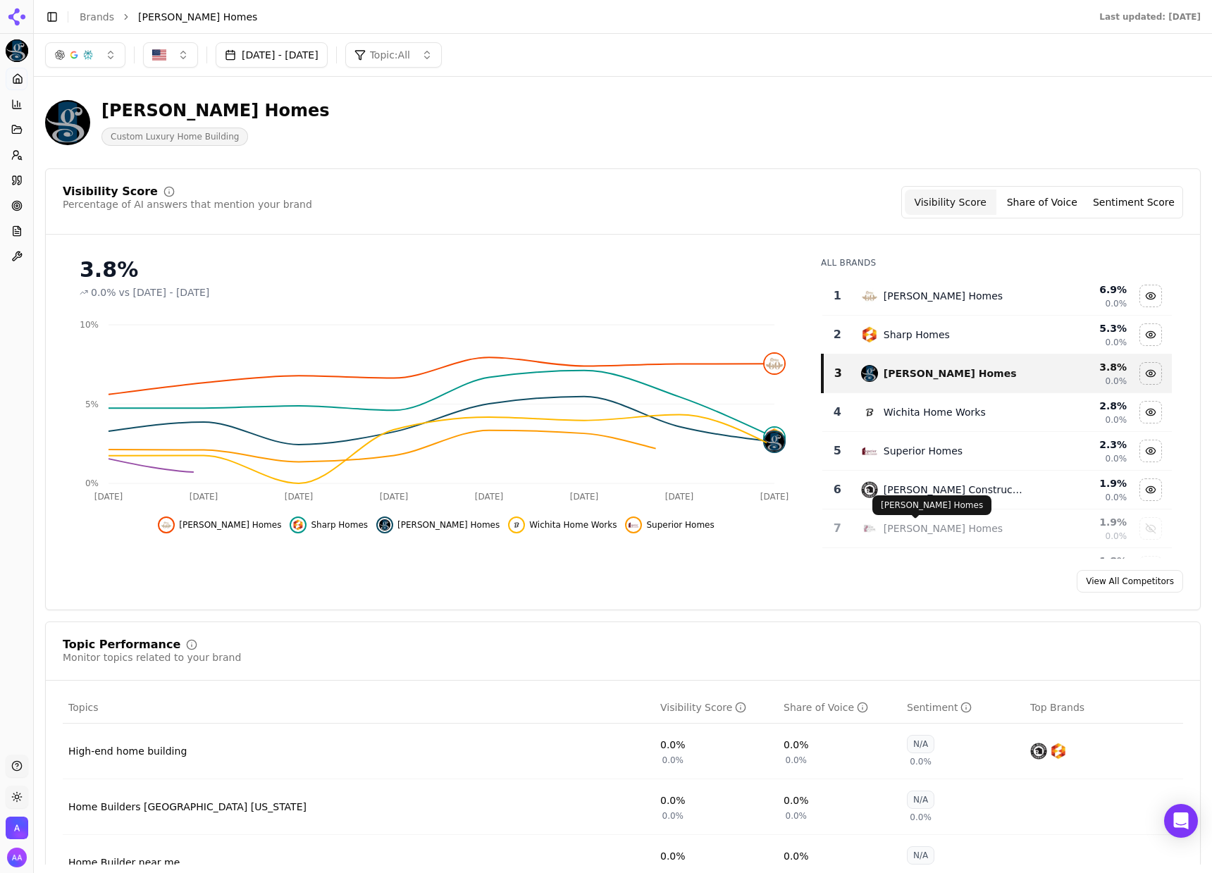
click at [942, 535] on div "Bob Cook Homes" at bounding box center [942, 528] width 119 height 14
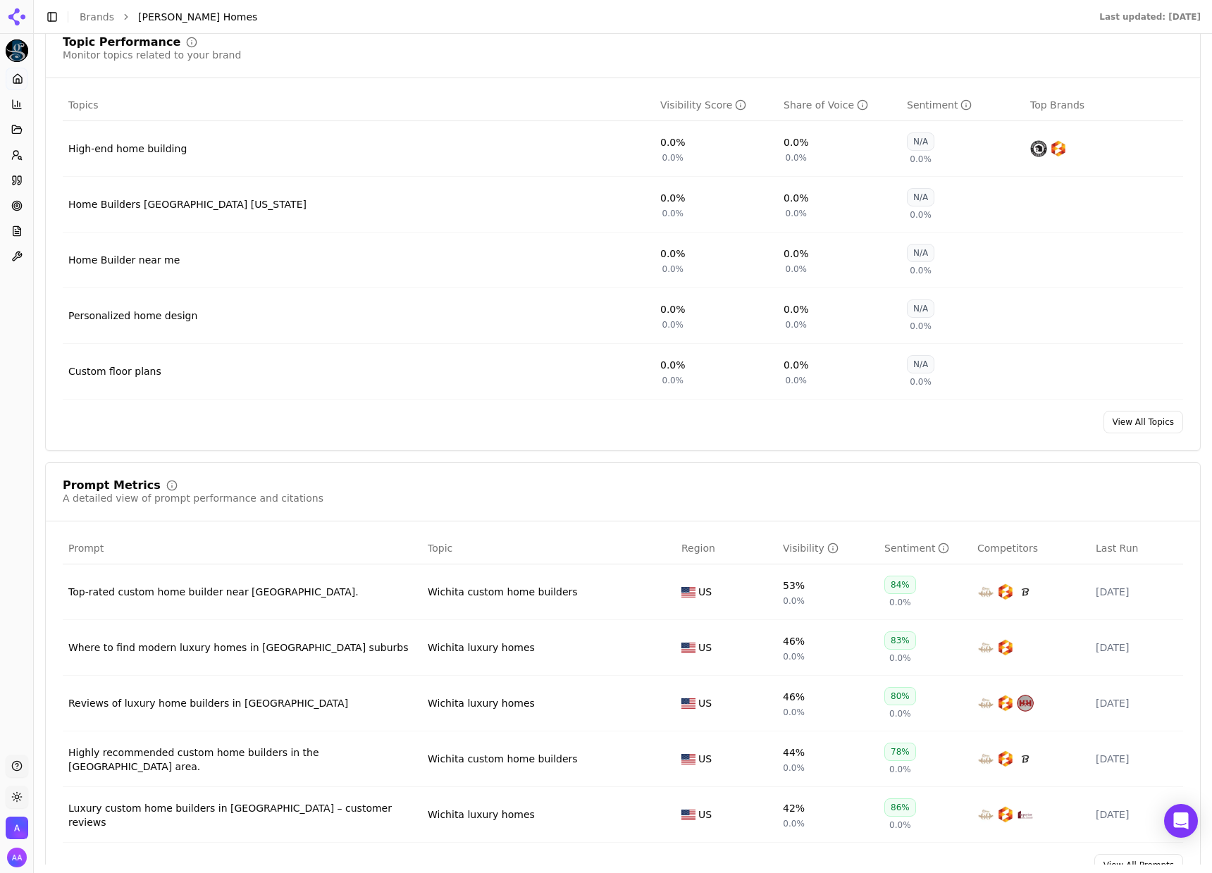
scroll to position [690, 0]
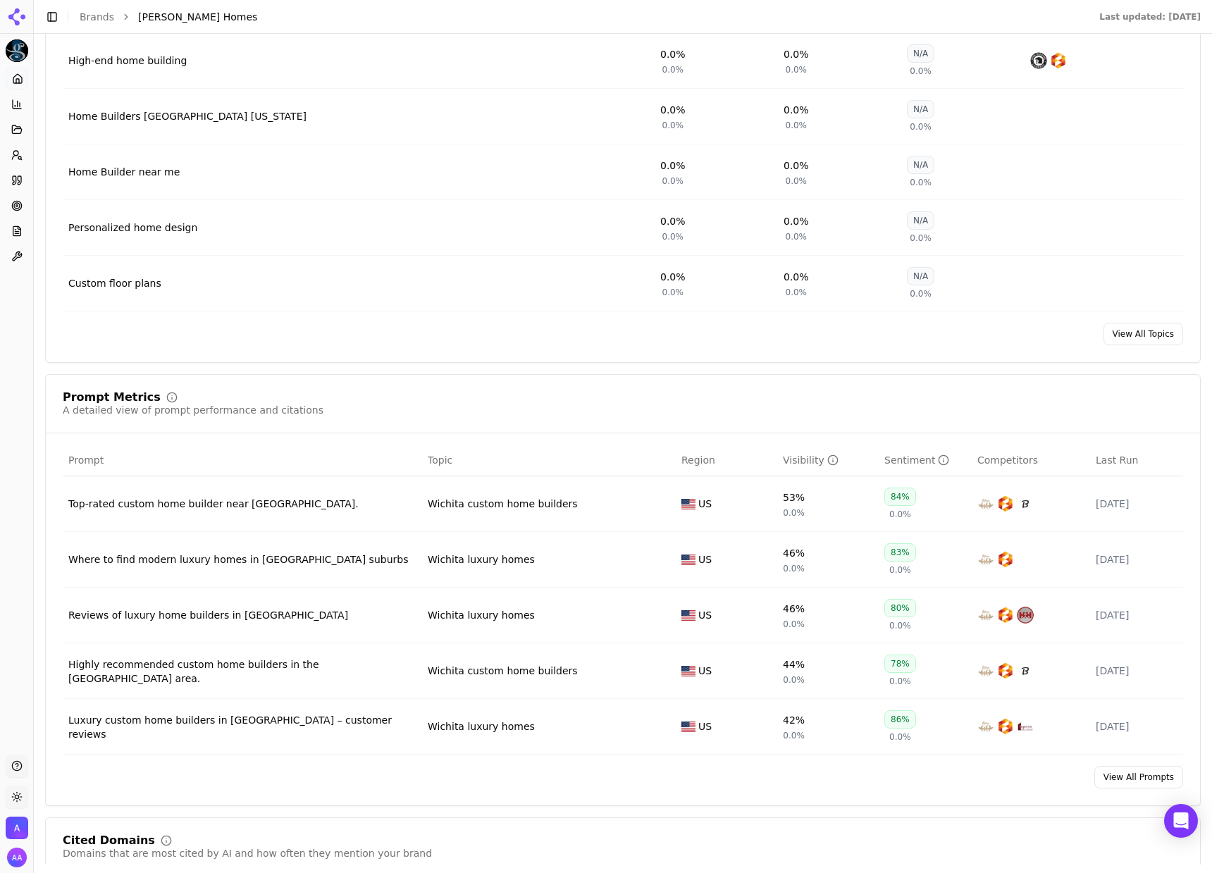
click at [1143, 782] on link "View All Prompts" at bounding box center [1138, 777] width 89 height 23
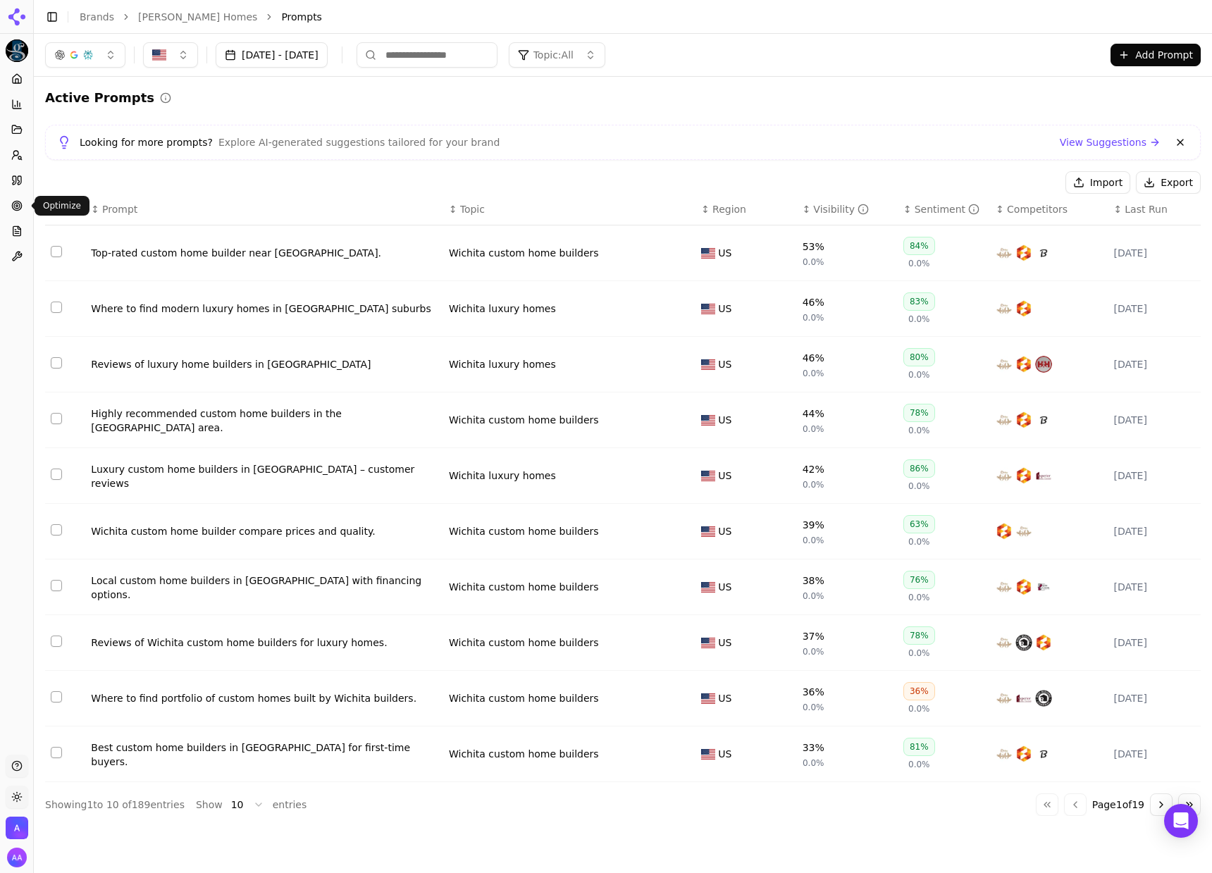
click at [11, 209] on icon at bounding box center [16, 205] width 11 height 11
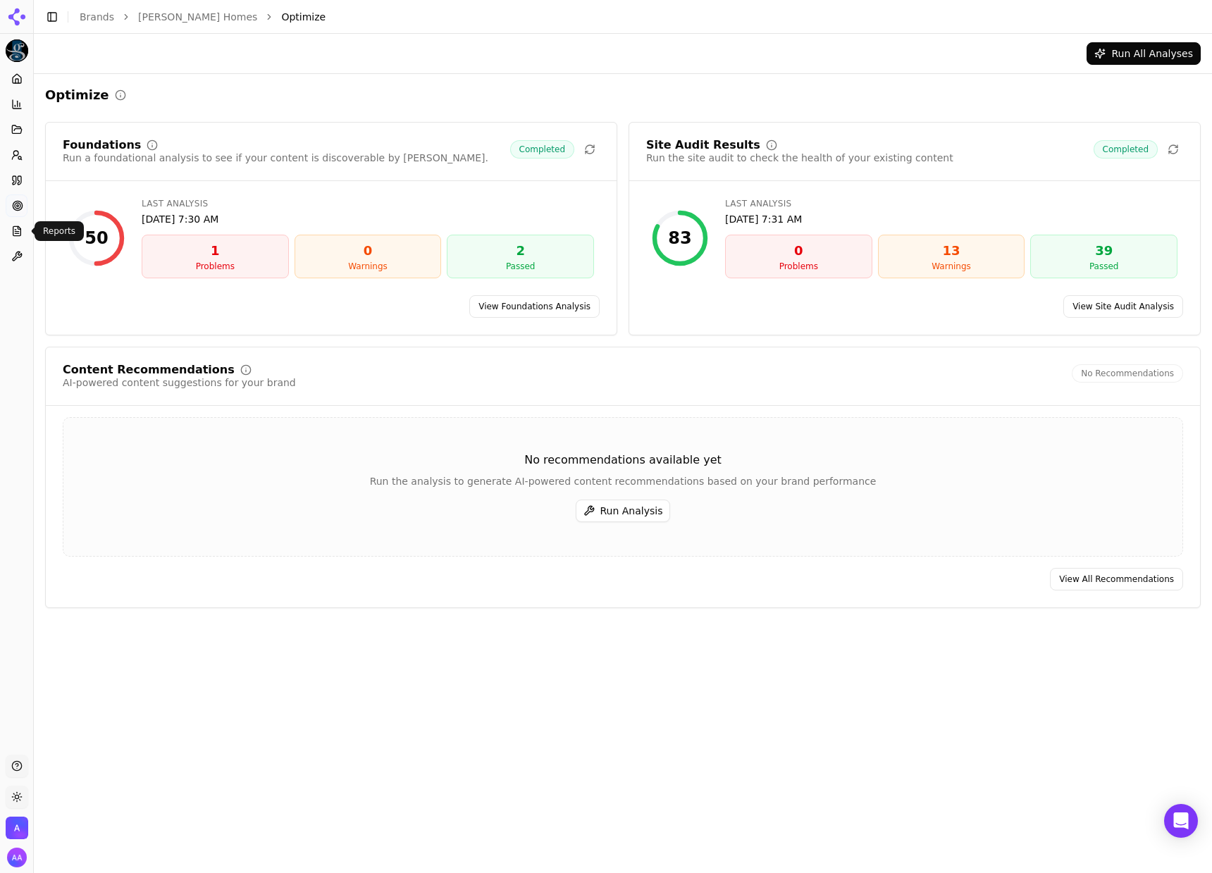
click at [15, 228] on icon at bounding box center [16, 230] width 11 height 11
click at [23, 178] on link "Citations" at bounding box center [17, 180] width 22 height 23
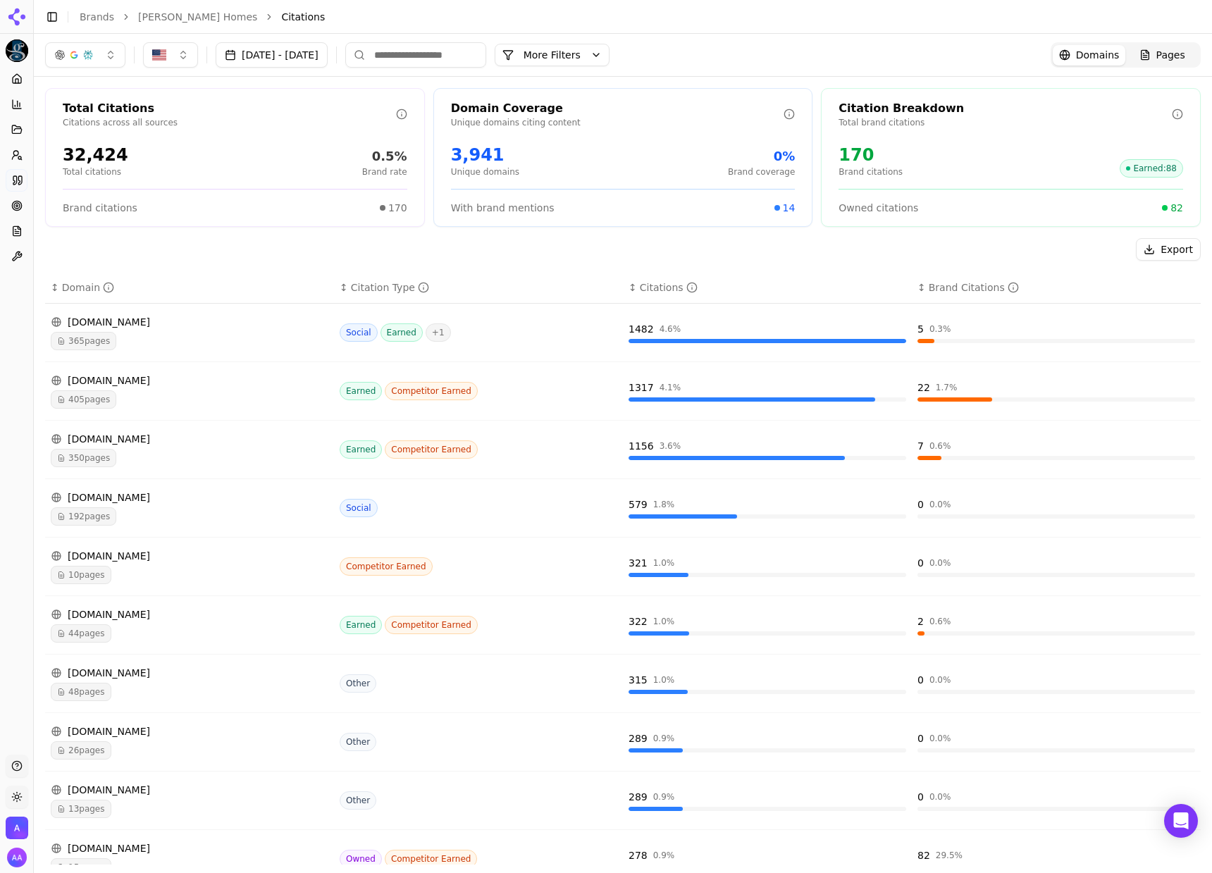
click at [116, 328] on div "[DOMAIN_NAME]" at bounding box center [190, 322] width 278 height 14
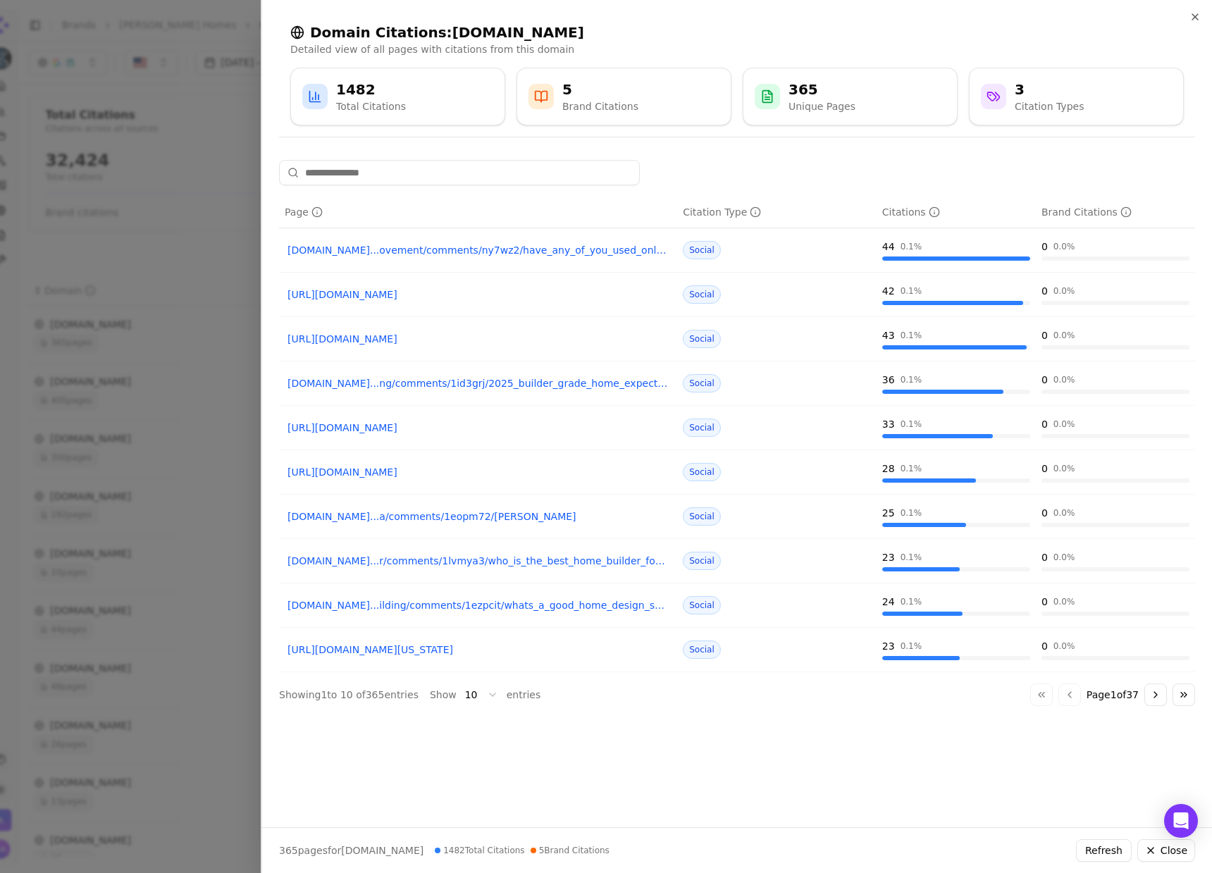
click at [1160, 692] on button "Go to next page" at bounding box center [1155, 694] width 23 height 23
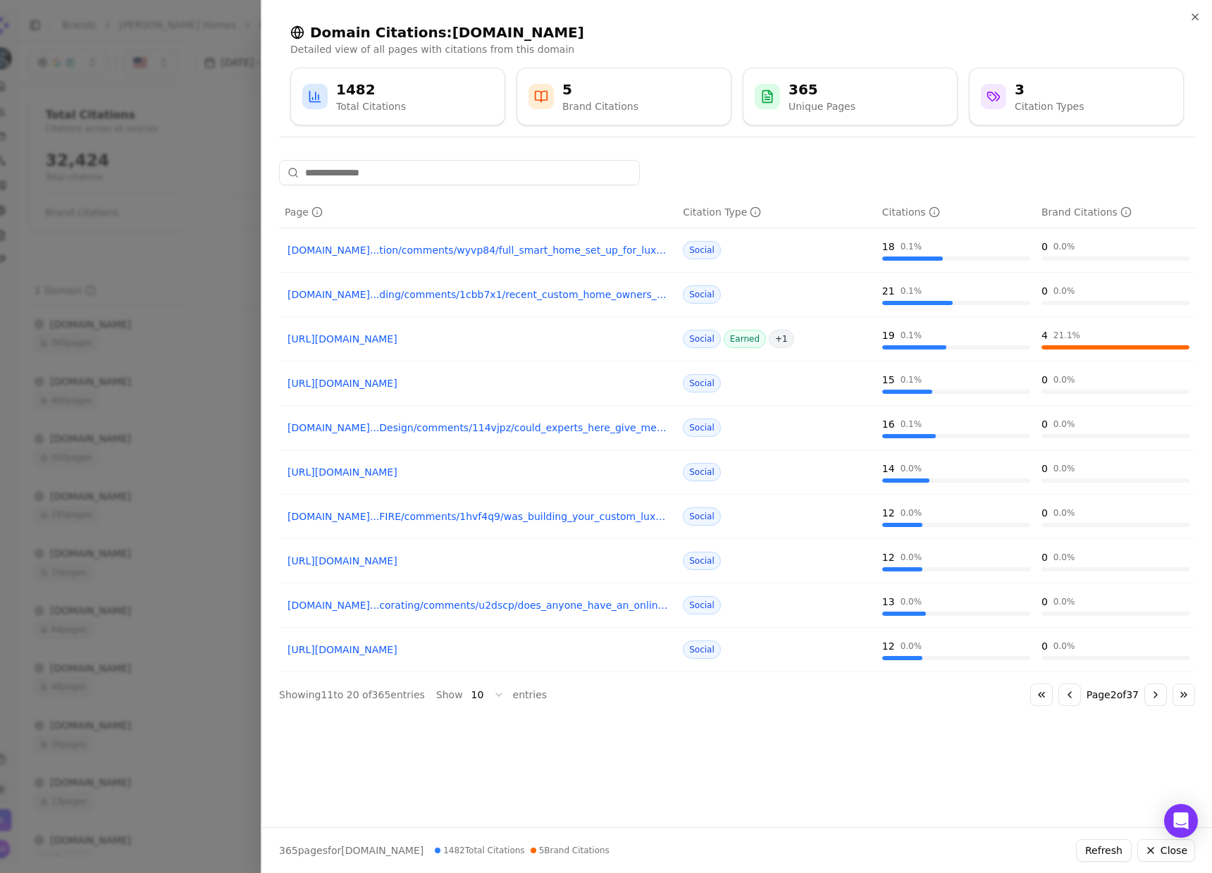
click at [1146, 704] on div "Go to first page Go to previous page Page 2 of 37 Go to next page Go to last pa…" at bounding box center [1112, 694] width 165 height 23
click at [1148, 702] on button "Go to next page" at bounding box center [1155, 694] width 23 height 23
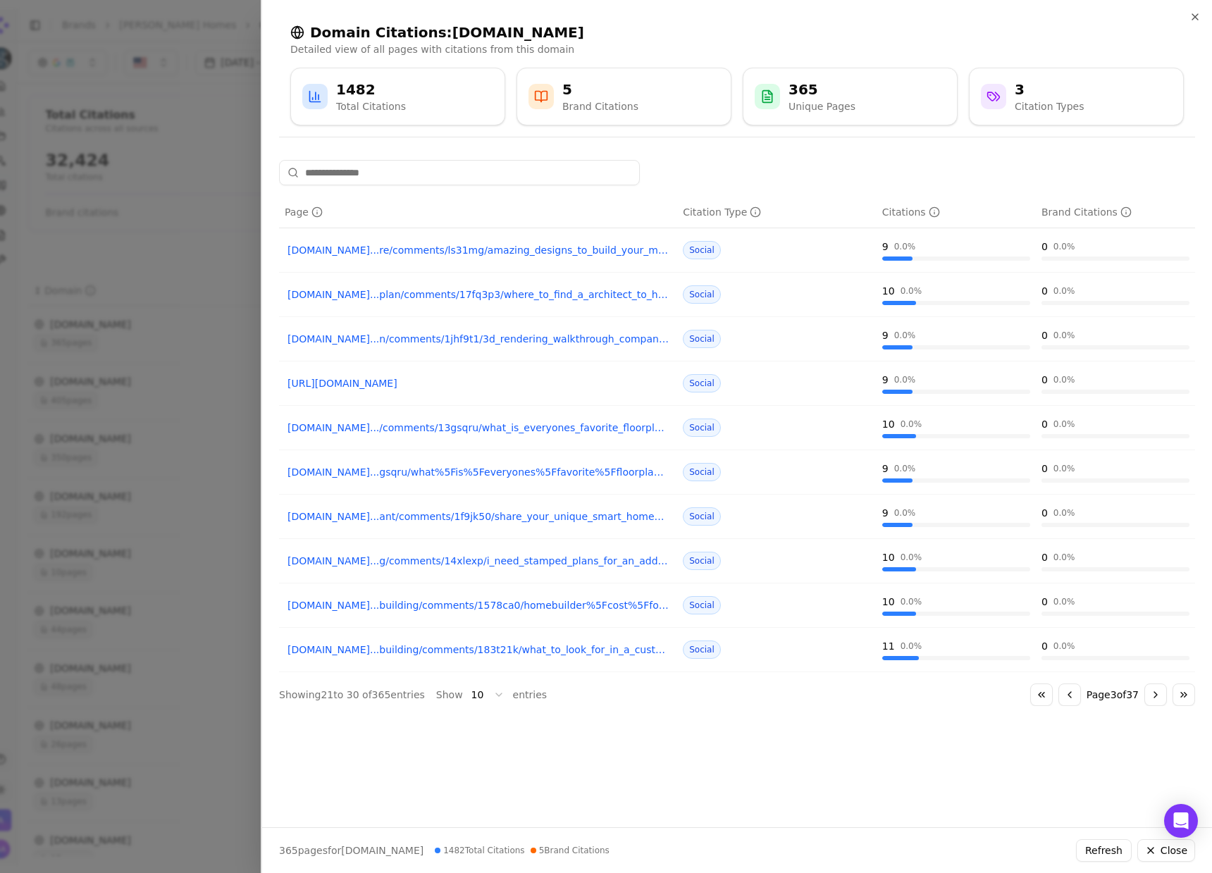
click at [1148, 702] on button "Go to next page" at bounding box center [1155, 694] width 23 height 23
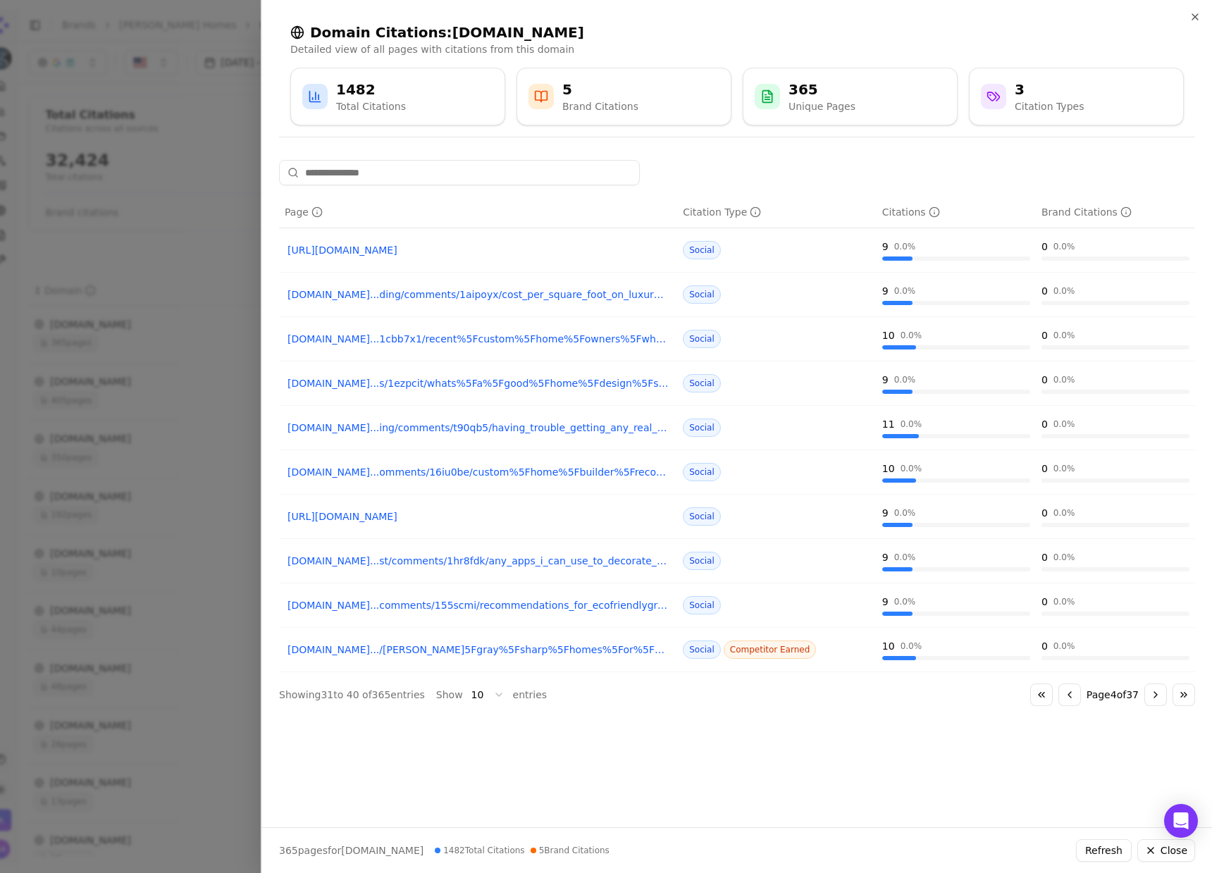
click at [1148, 702] on button "Go to next page" at bounding box center [1155, 694] width 23 height 23
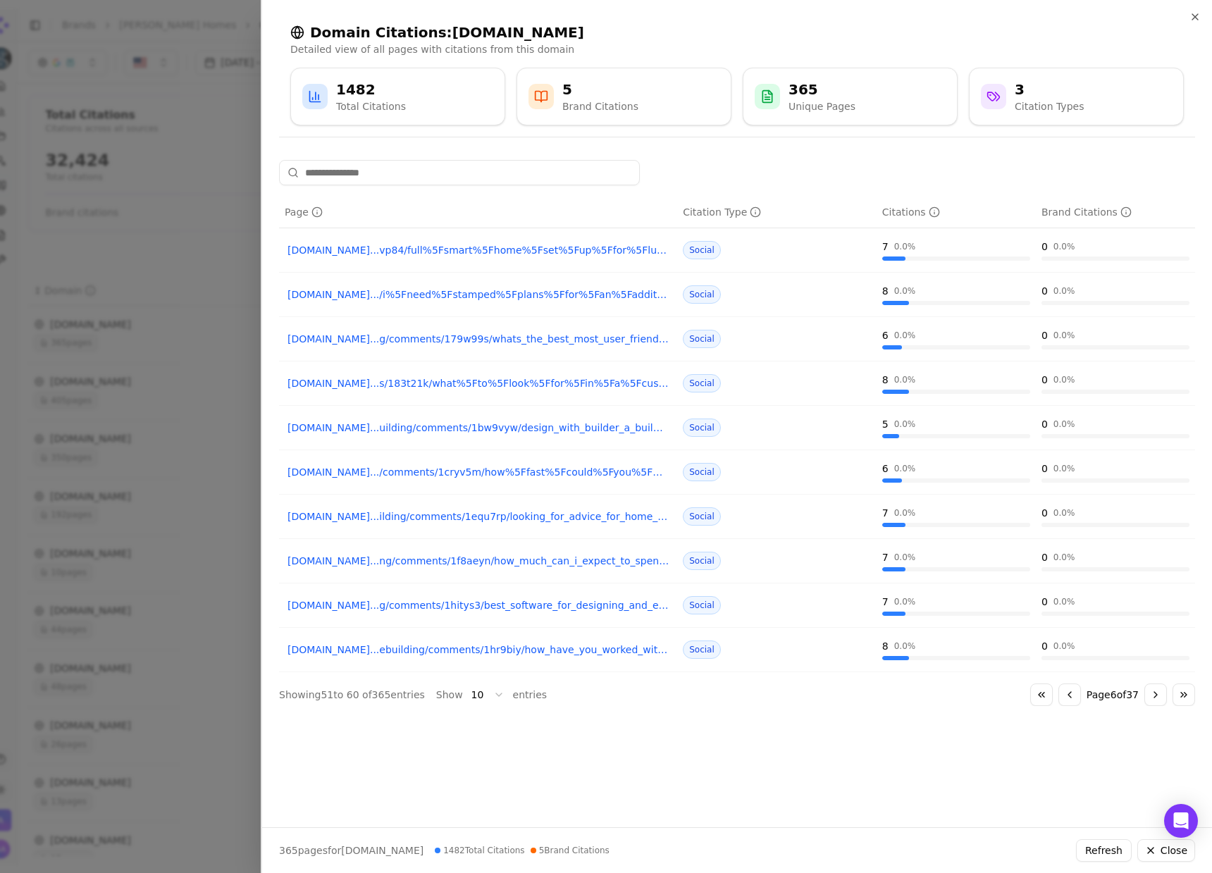
click at [1148, 702] on button "Go to next page" at bounding box center [1155, 694] width 23 height 23
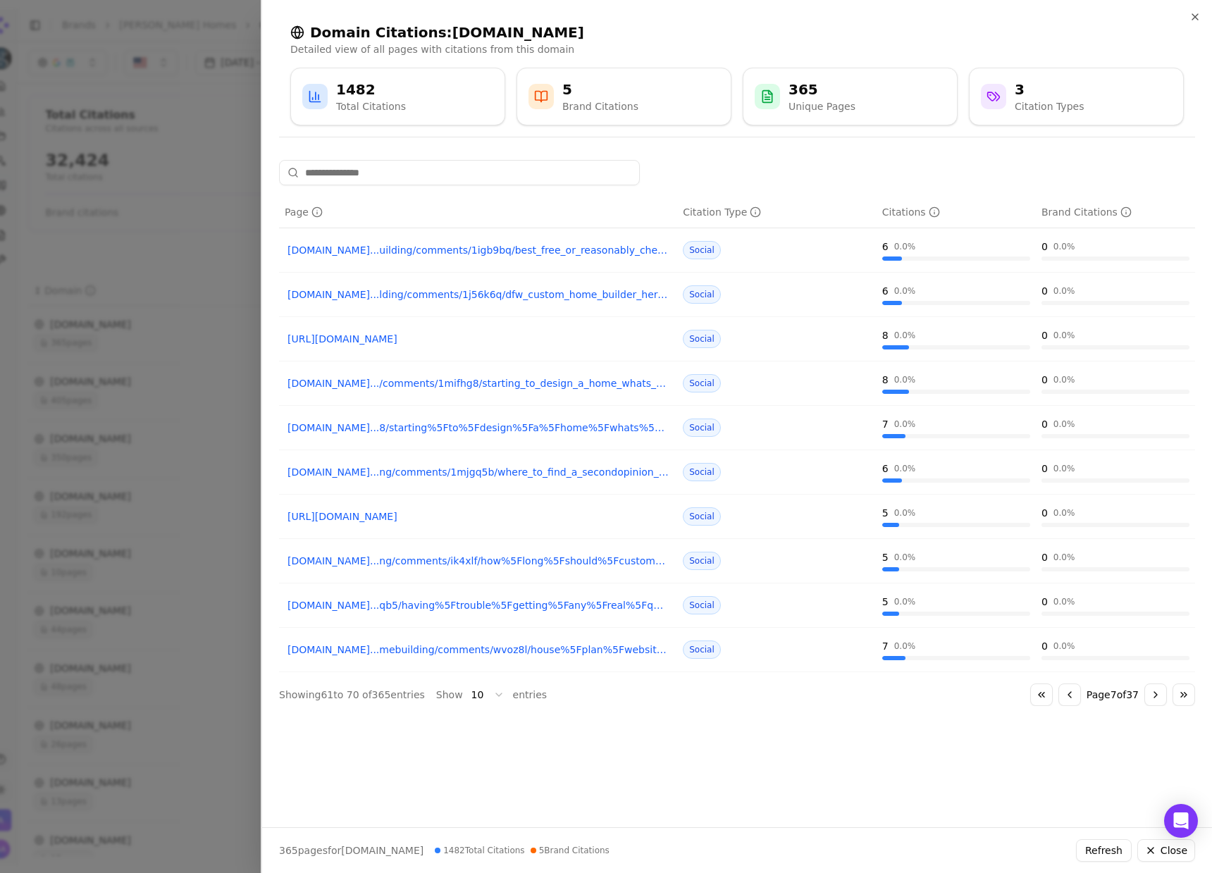
click at [1148, 702] on button "Go to next page" at bounding box center [1155, 694] width 23 height 23
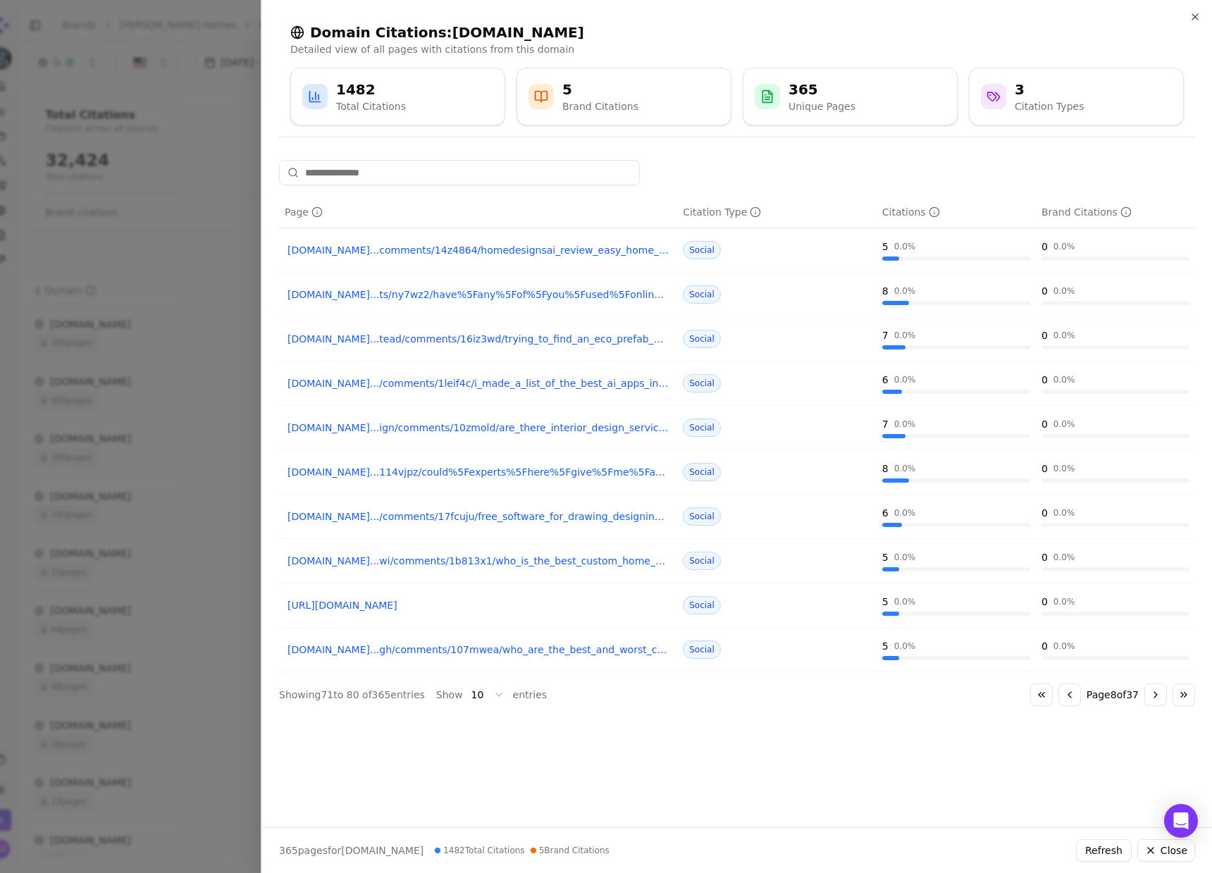
click at [1148, 702] on button "Go to next page" at bounding box center [1155, 694] width 23 height 23
click at [189, 546] on div at bounding box center [606, 436] width 1212 height 873
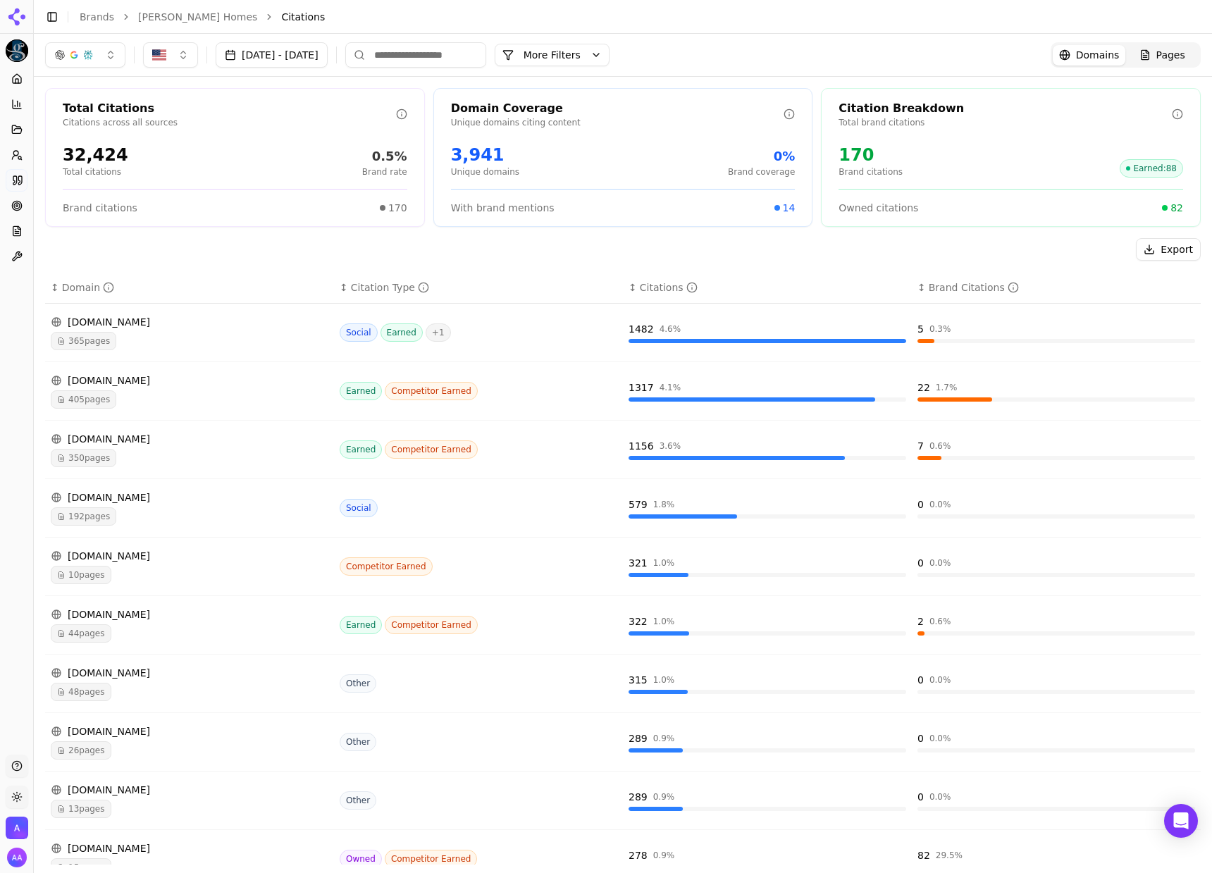
click at [105, 390] on span "405 pages" at bounding box center [84, 399] width 66 height 18
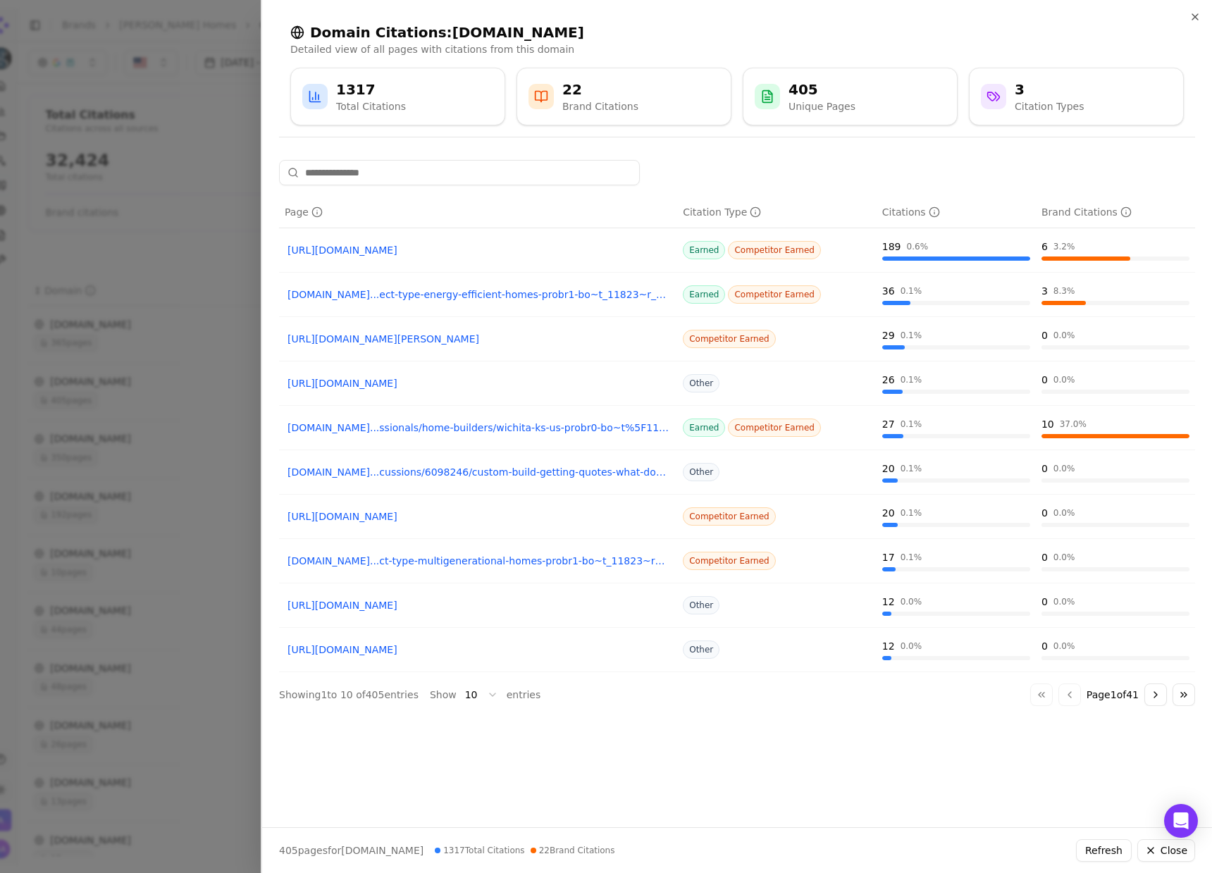
click at [254, 320] on div at bounding box center [606, 436] width 1212 height 873
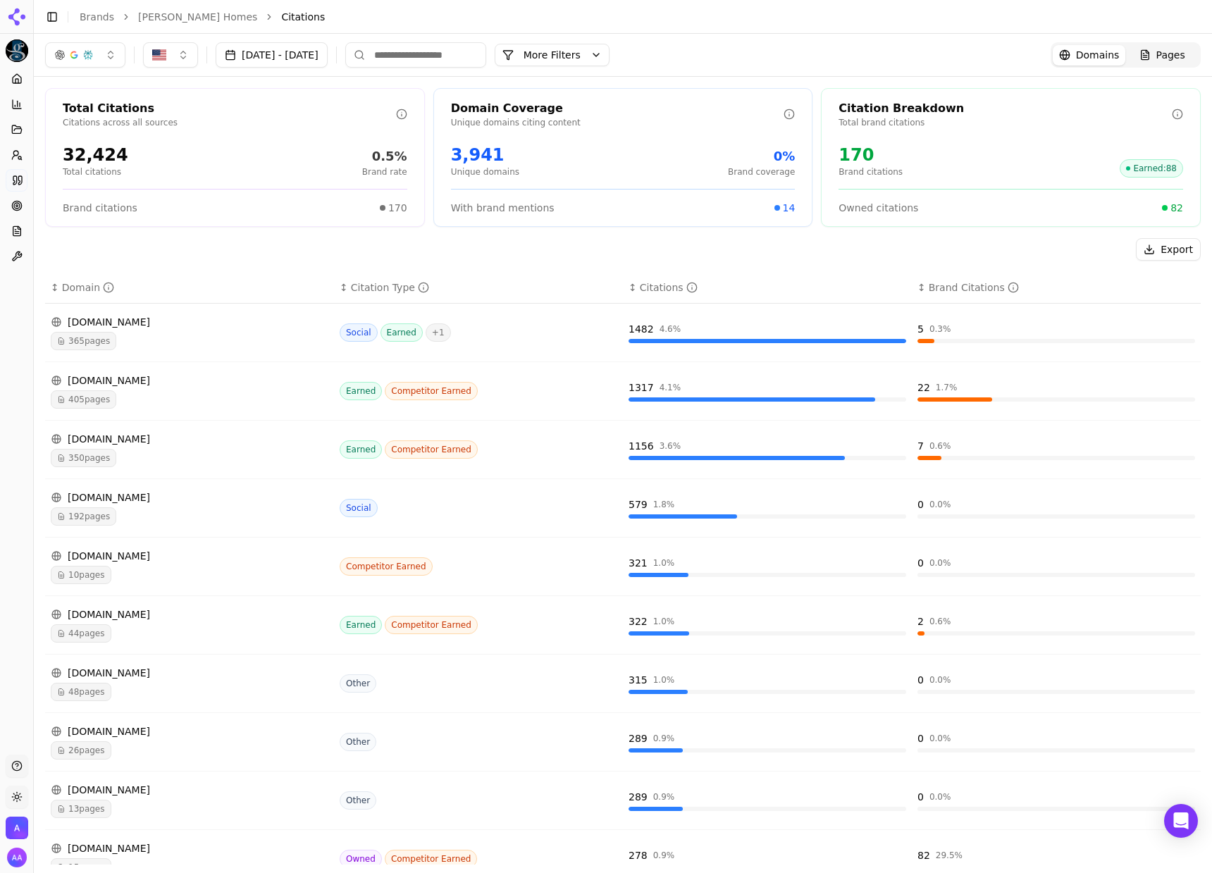
click at [204, 473] on td "google.com 350 pages" at bounding box center [189, 450] width 289 height 58
click at [144, 454] on div "350 pages" at bounding box center [190, 458] width 278 height 18
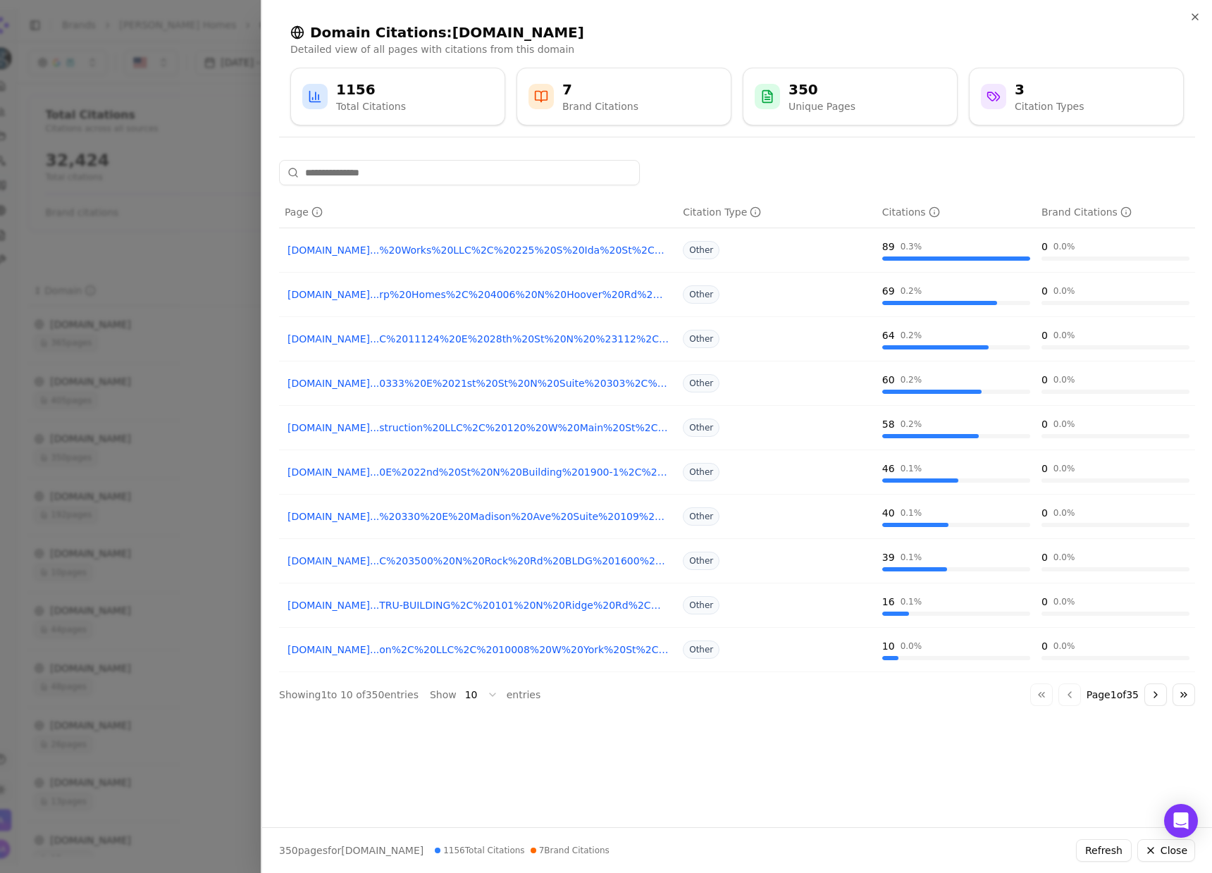
click at [511, 291] on link "[DOMAIN_NAME]...rp%20Homes%2C%204006%20N%20Hoover%20Rd%2C%20Wichita%2C%20KS%206…" at bounding box center [477, 294] width 381 height 14
drag, startPoint x: 262, startPoint y: 247, endPoint x: 259, endPoint y: 256, distance: 8.9
click at [262, 247] on div "Page Citation Type Citations Brand Citations google.com...%20Works%20LLC%2C%202…" at bounding box center [736, 488] width 949 height 656
click at [249, 274] on div at bounding box center [606, 436] width 1212 height 873
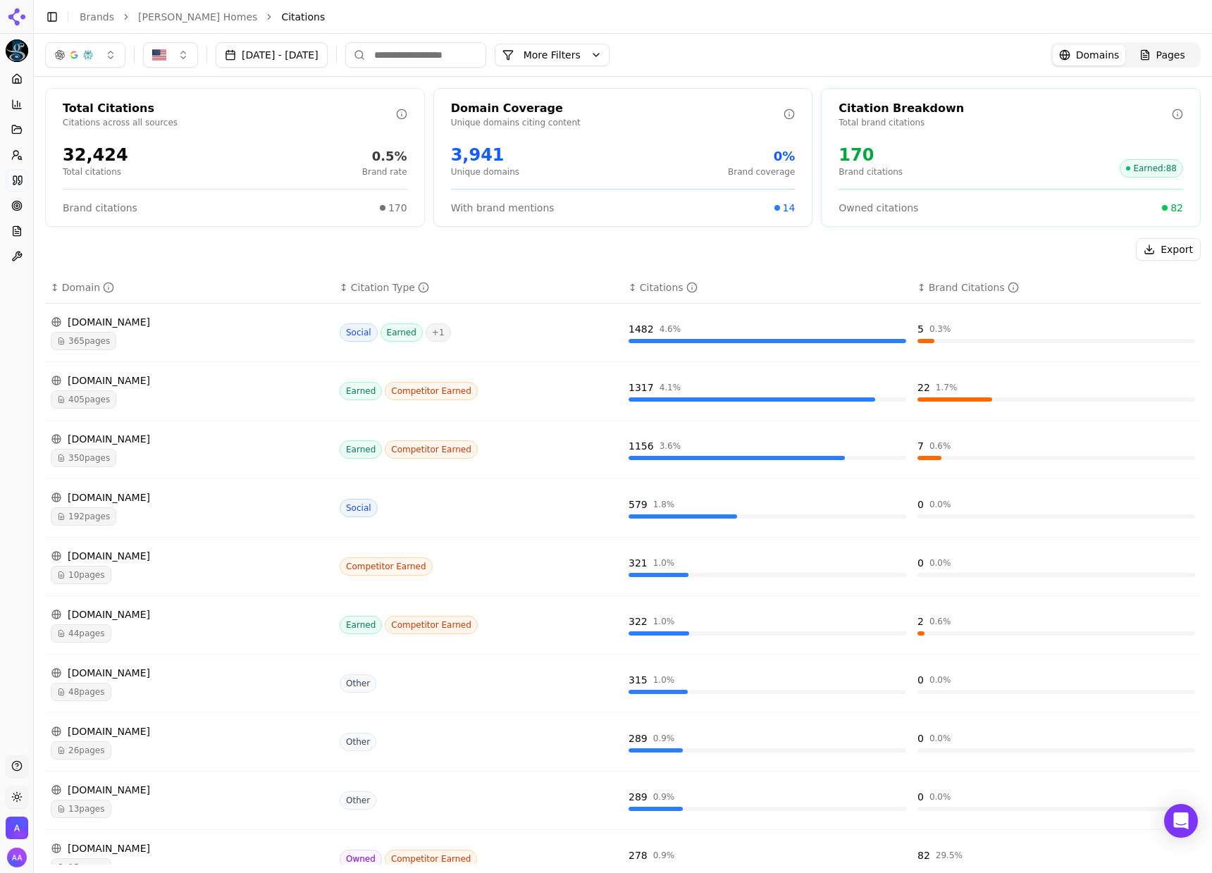
click at [133, 514] on div "192 pages" at bounding box center [190, 516] width 278 height 18
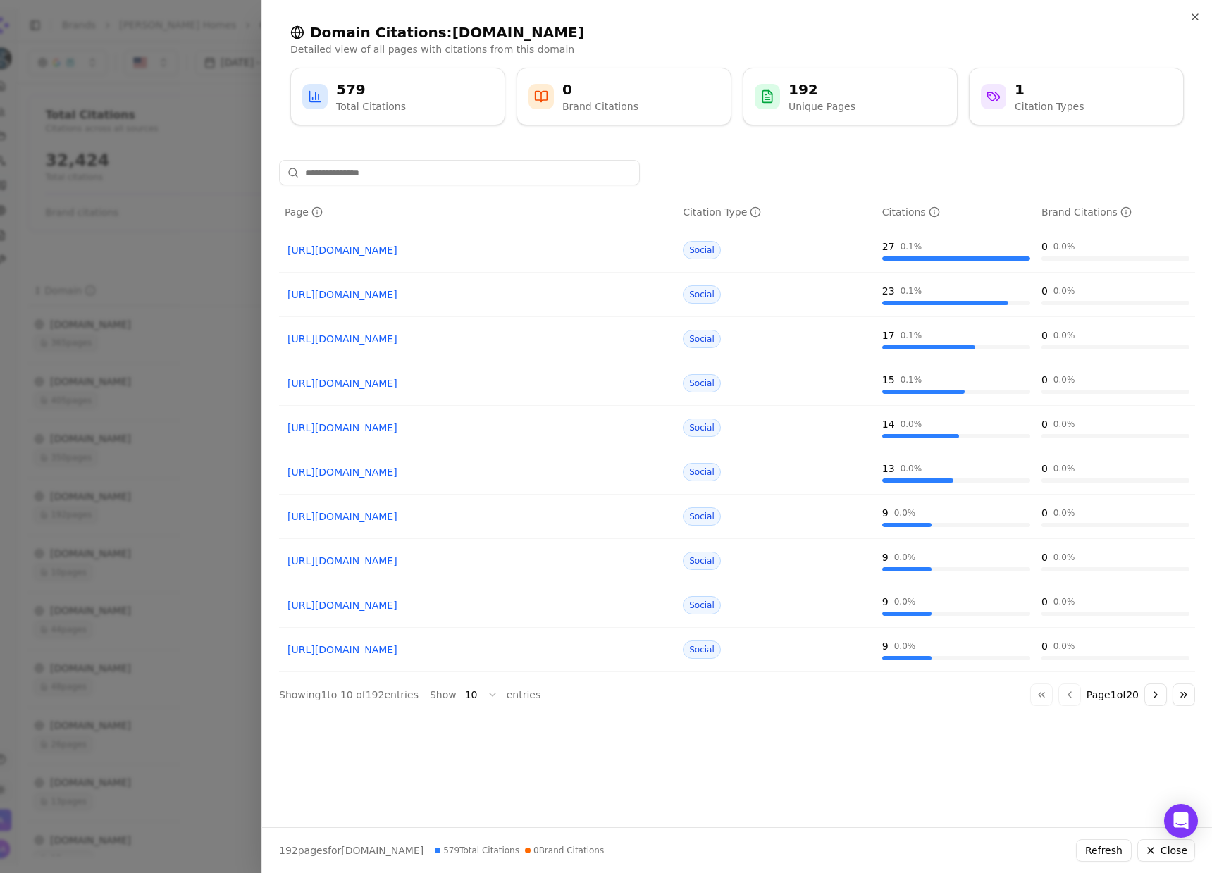
click at [1150, 690] on button "Go to next page" at bounding box center [1155, 694] width 23 height 23
click at [1151, 689] on button "Go to next page" at bounding box center [1155, 694] width 23 height 23
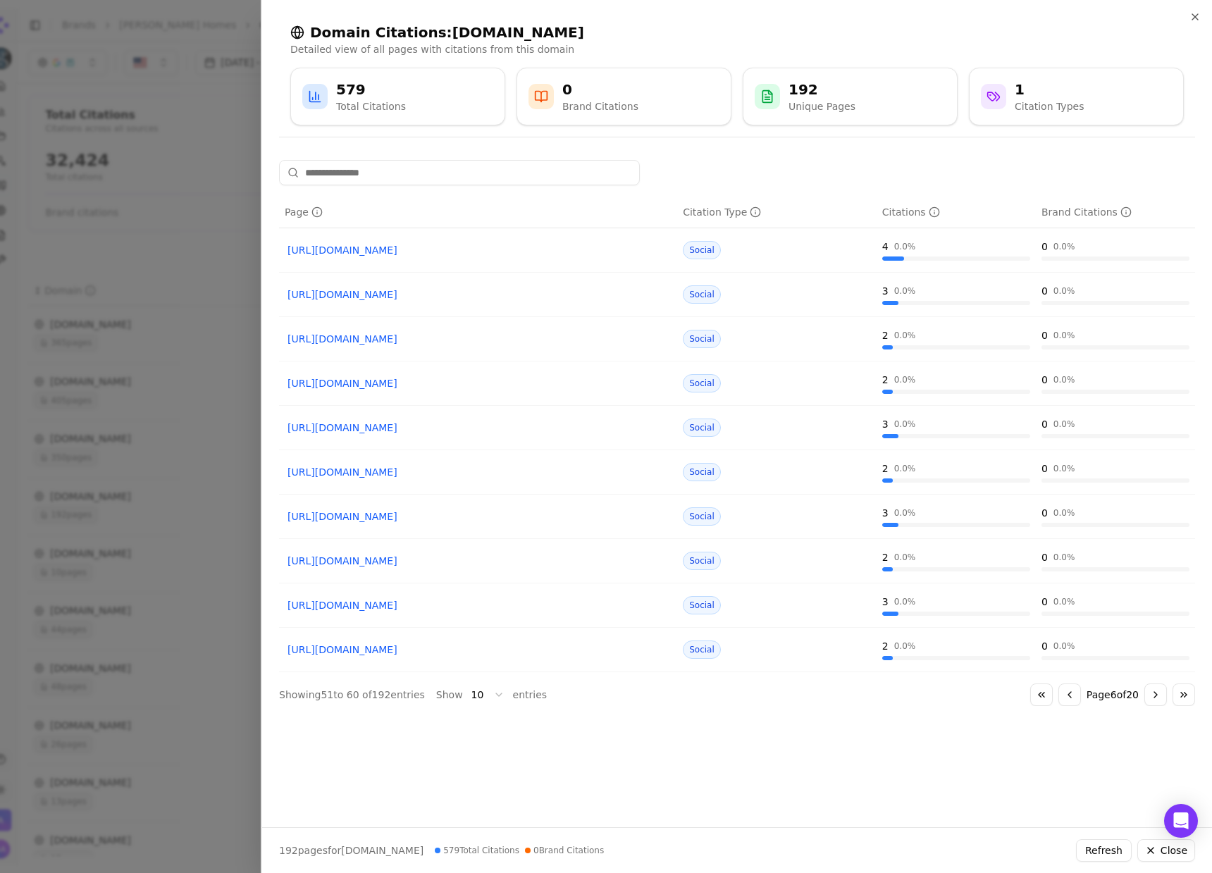
click at [1151, 689] on button "Go to next page" at bounding box center [1155, 694] width 23 height 23
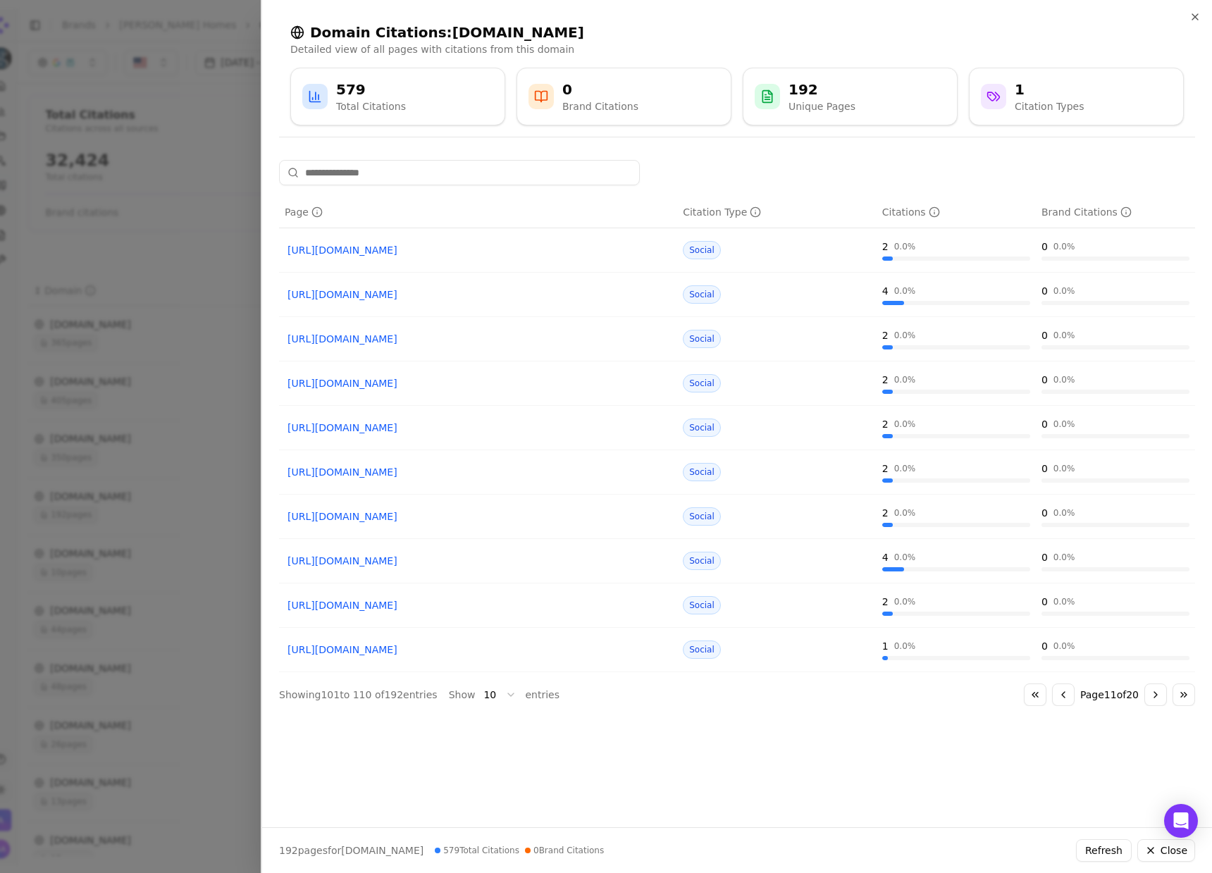
click at [1151, 689] on button "Go to next page" at bounding box center [1155, 694] width 23 height 23
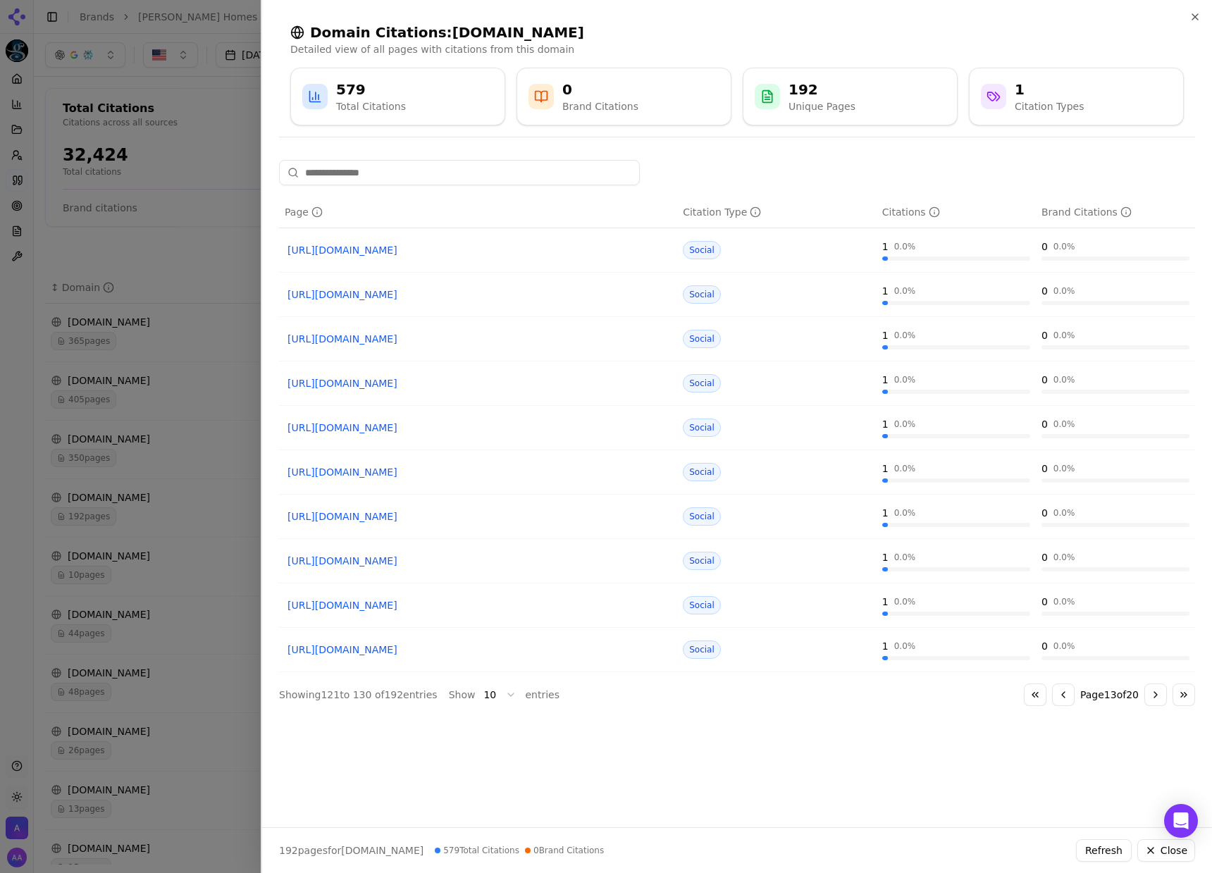
click at [157, 462] on div at bounding box center [606, 436] width 1212 height 873
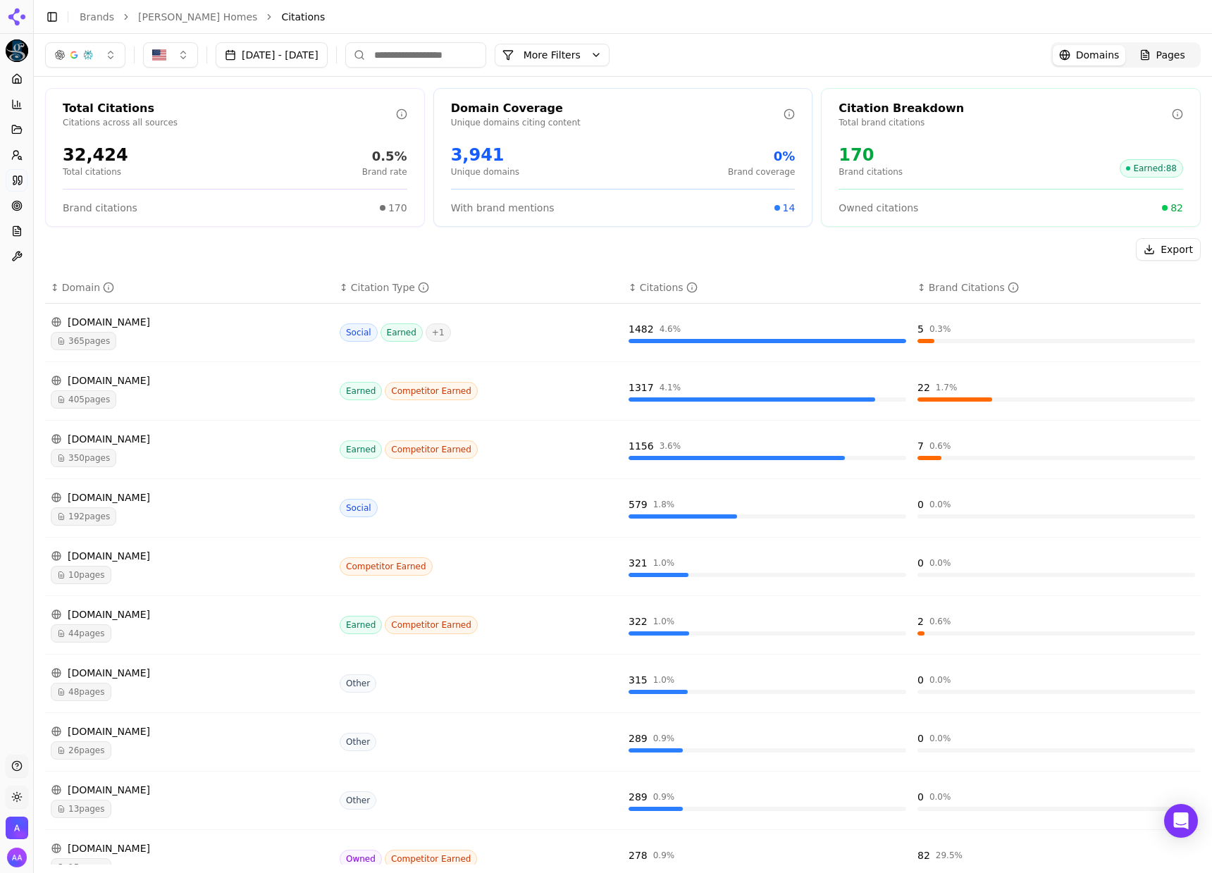
click at [111, 631] on span "44 pages" at bounding box center [81, 633] width 61 height 18
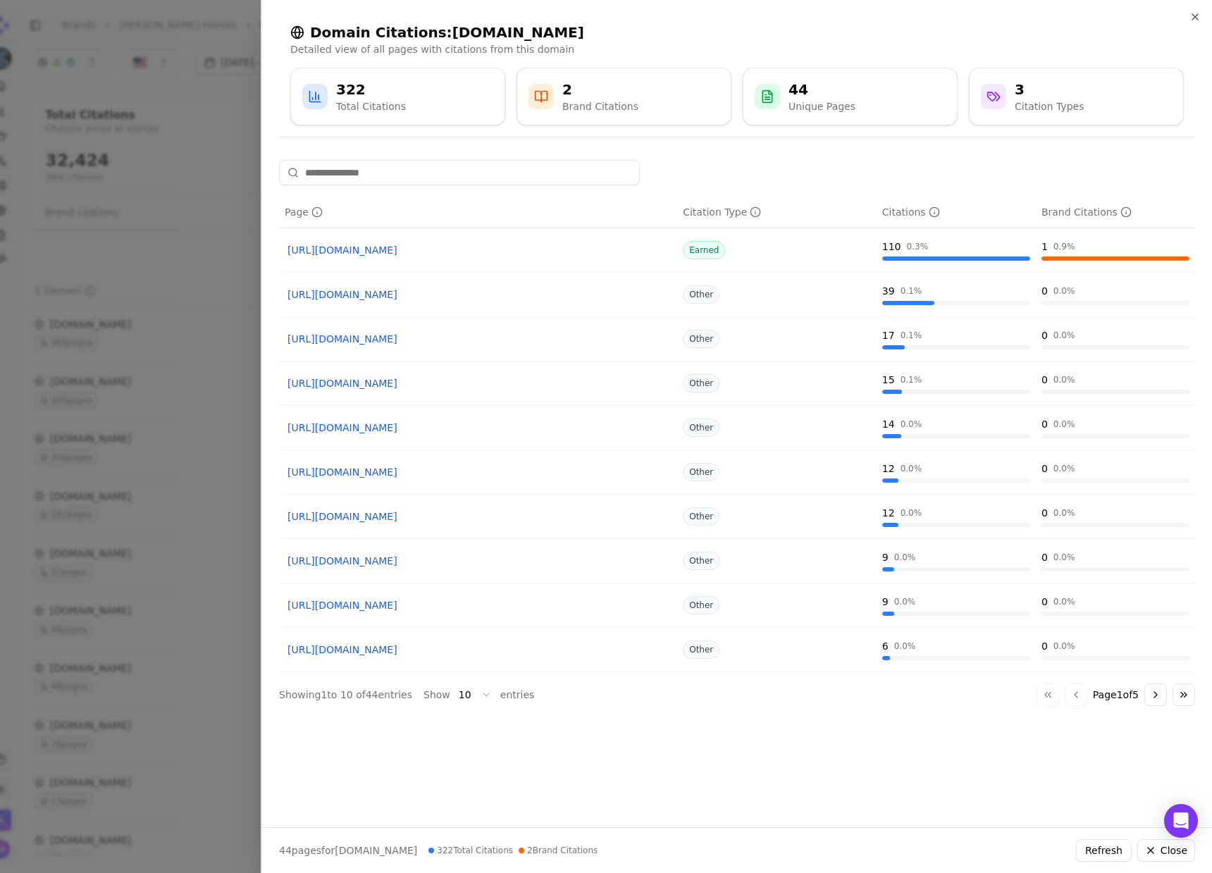
click at [178, 288] on div at bounding box center [606, 436] width 1212 height 873
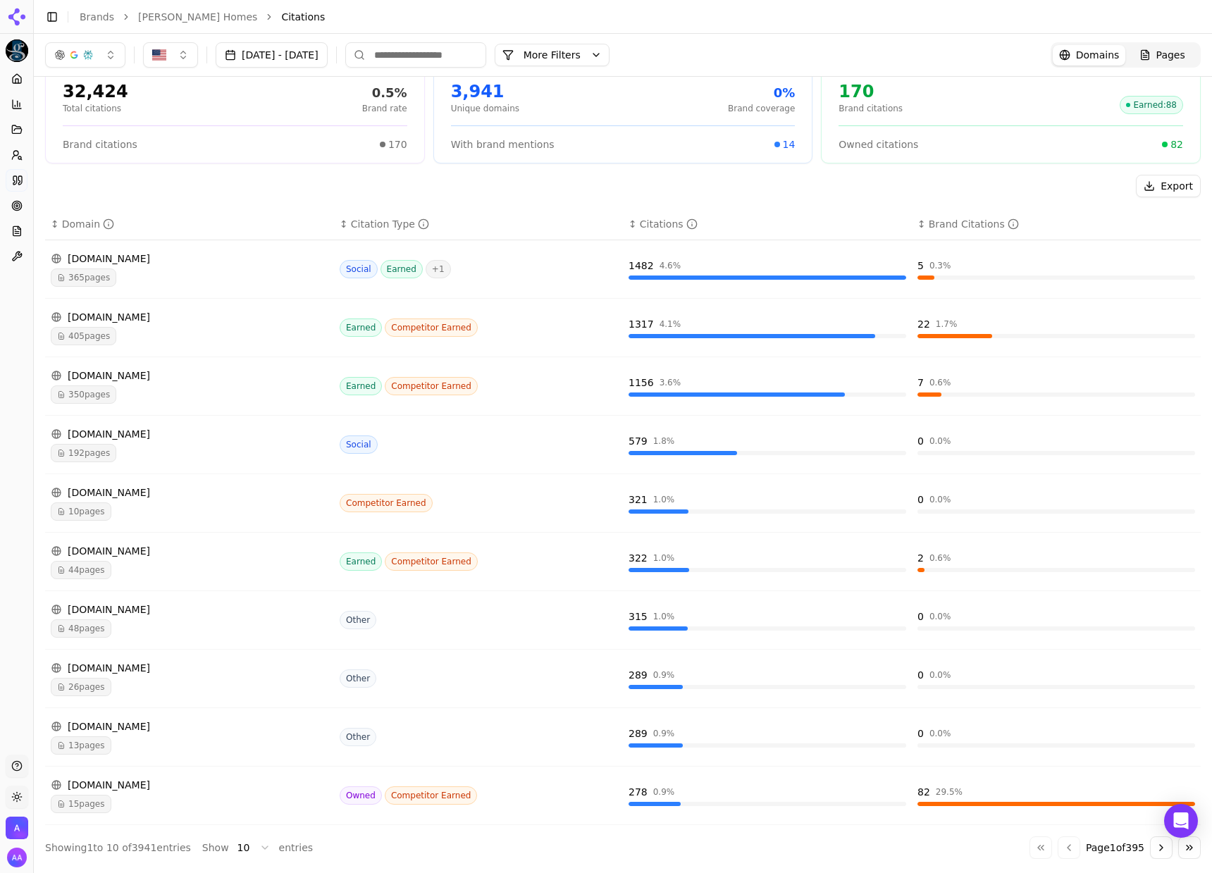
scroll to position [69, 0]
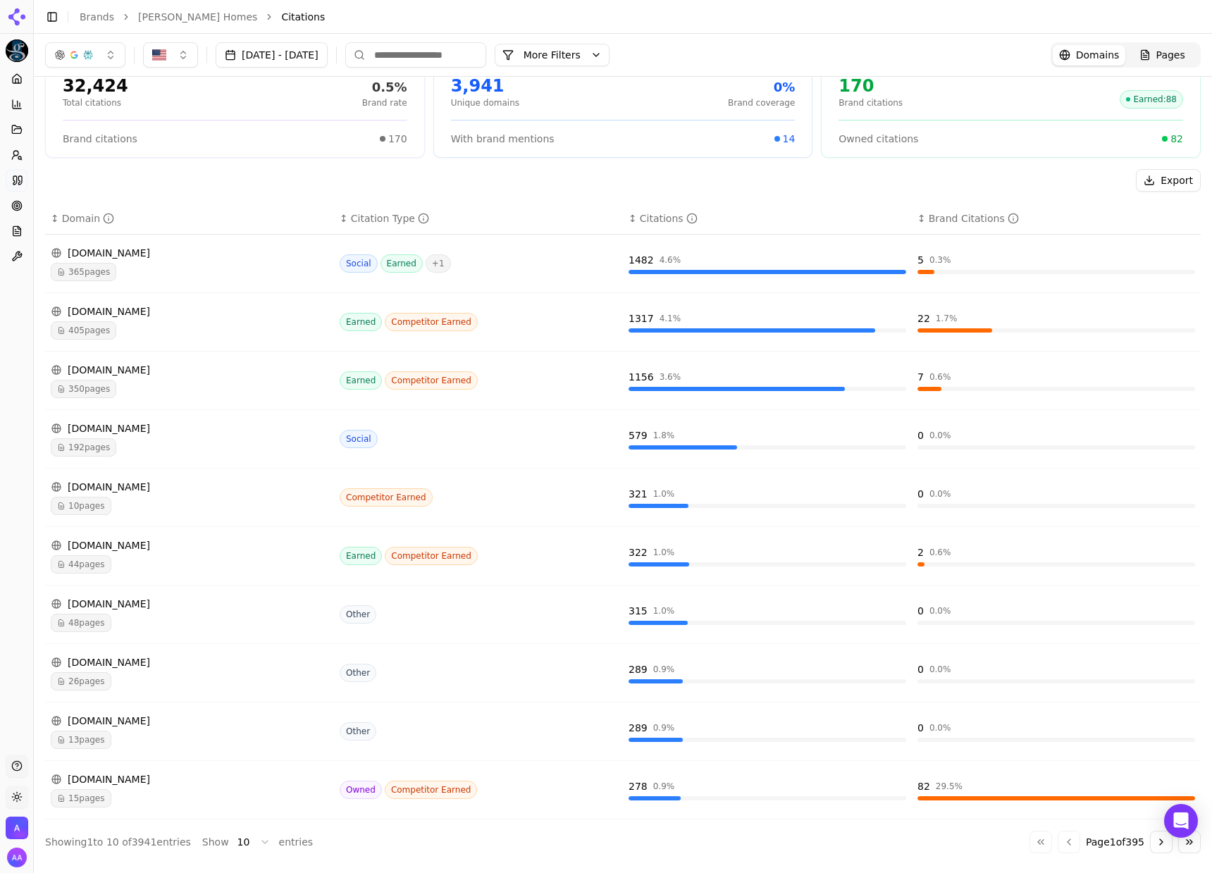
click at [156, 625] on div "48 pages" at bounding box center [190, 623] width 278 height 18
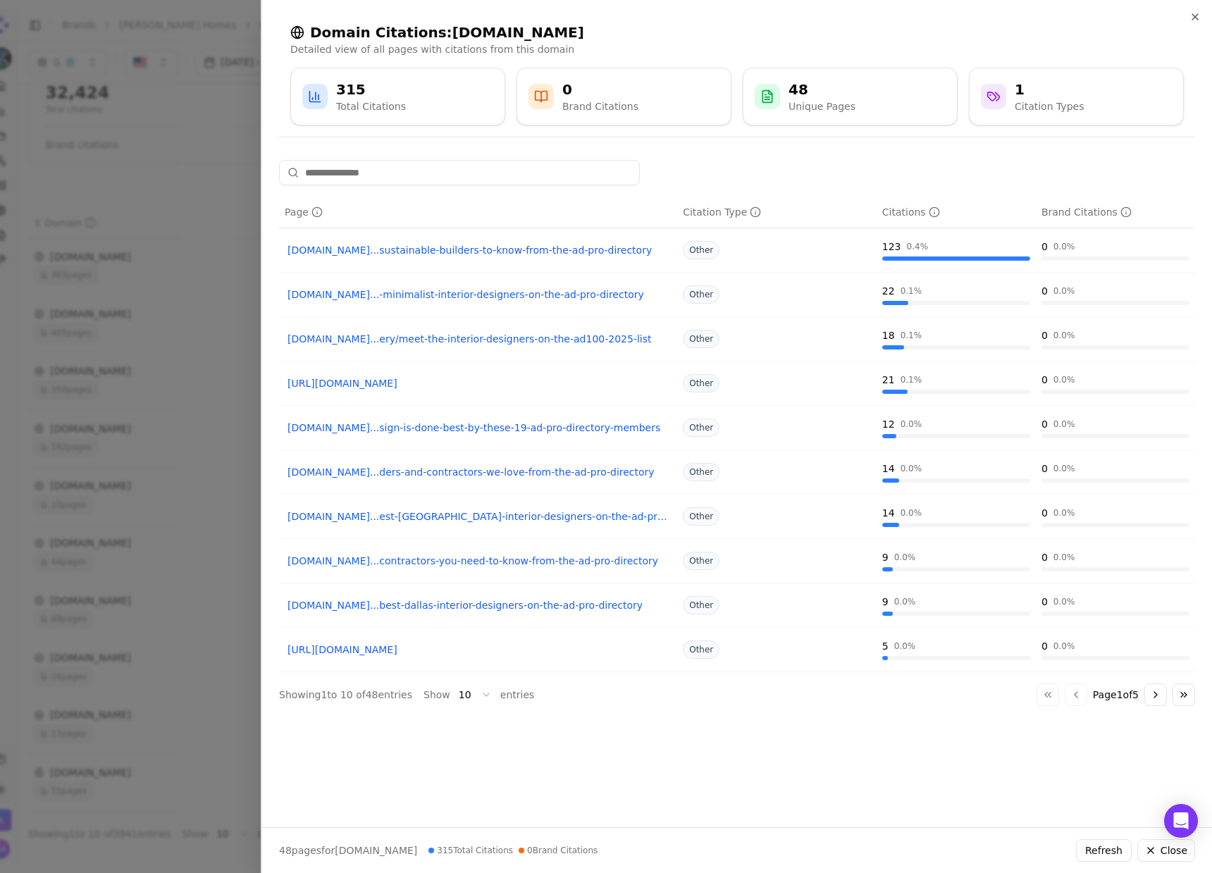
click at [74, 495] on div at bounding box center [606, 436] width 1212 height 873
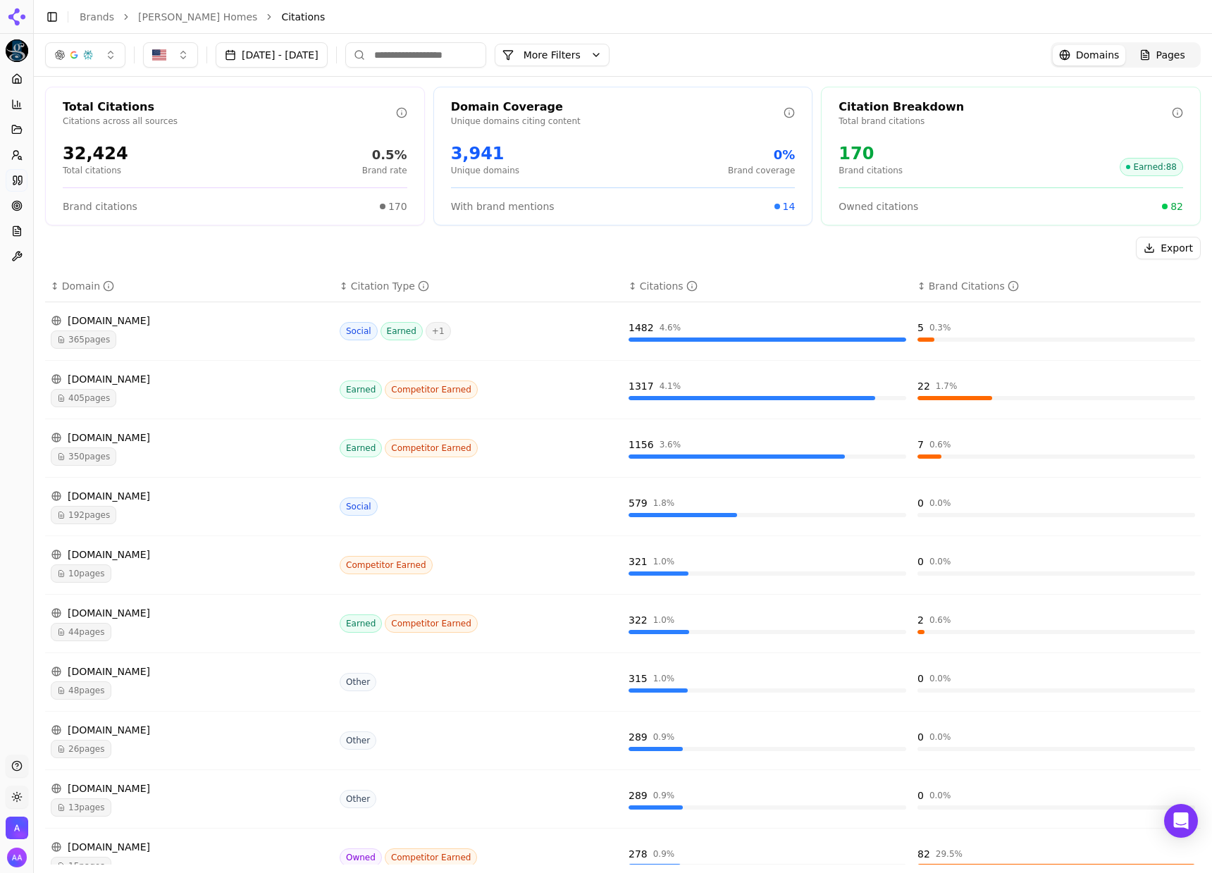
scroll to position [0, 0]
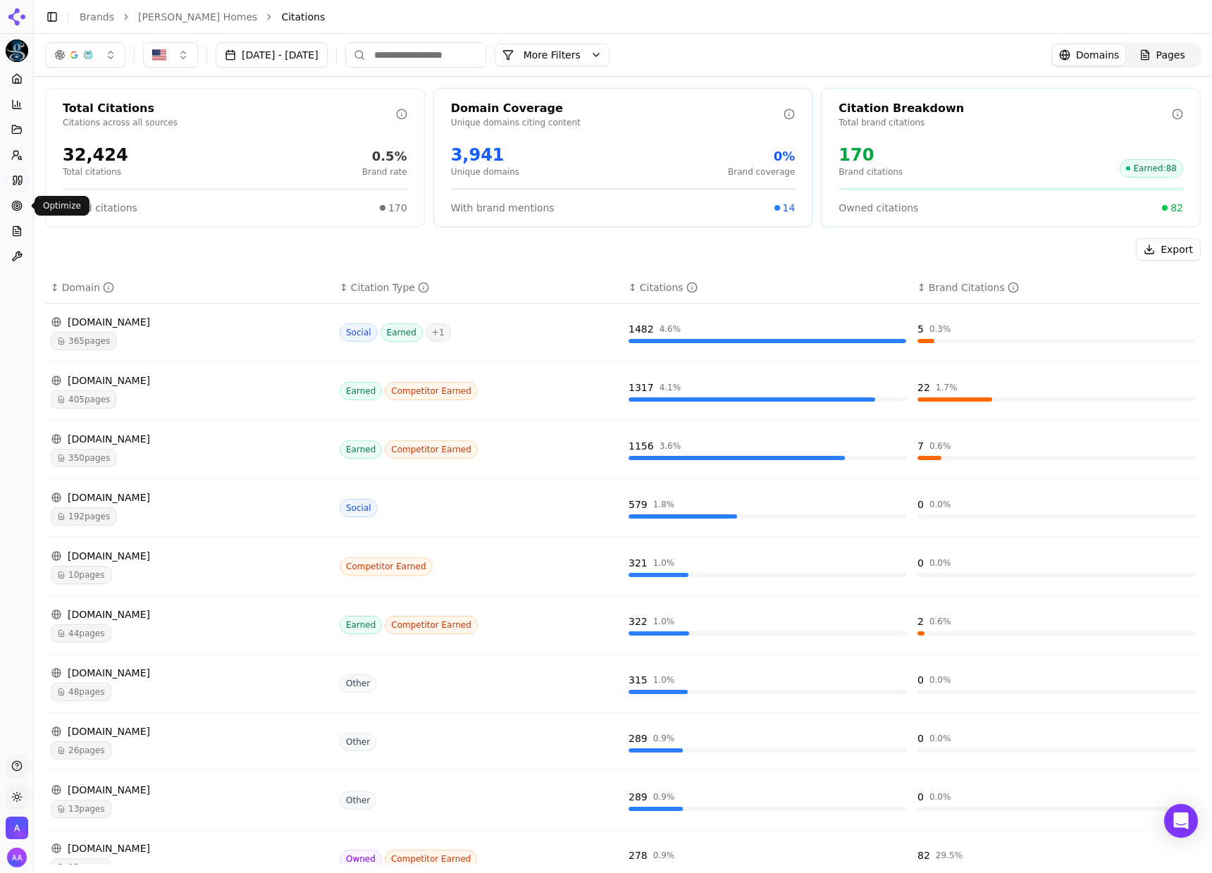
click at [21, 197] on link "Optimize" at bounding box center [17, 205] width 22 height 23
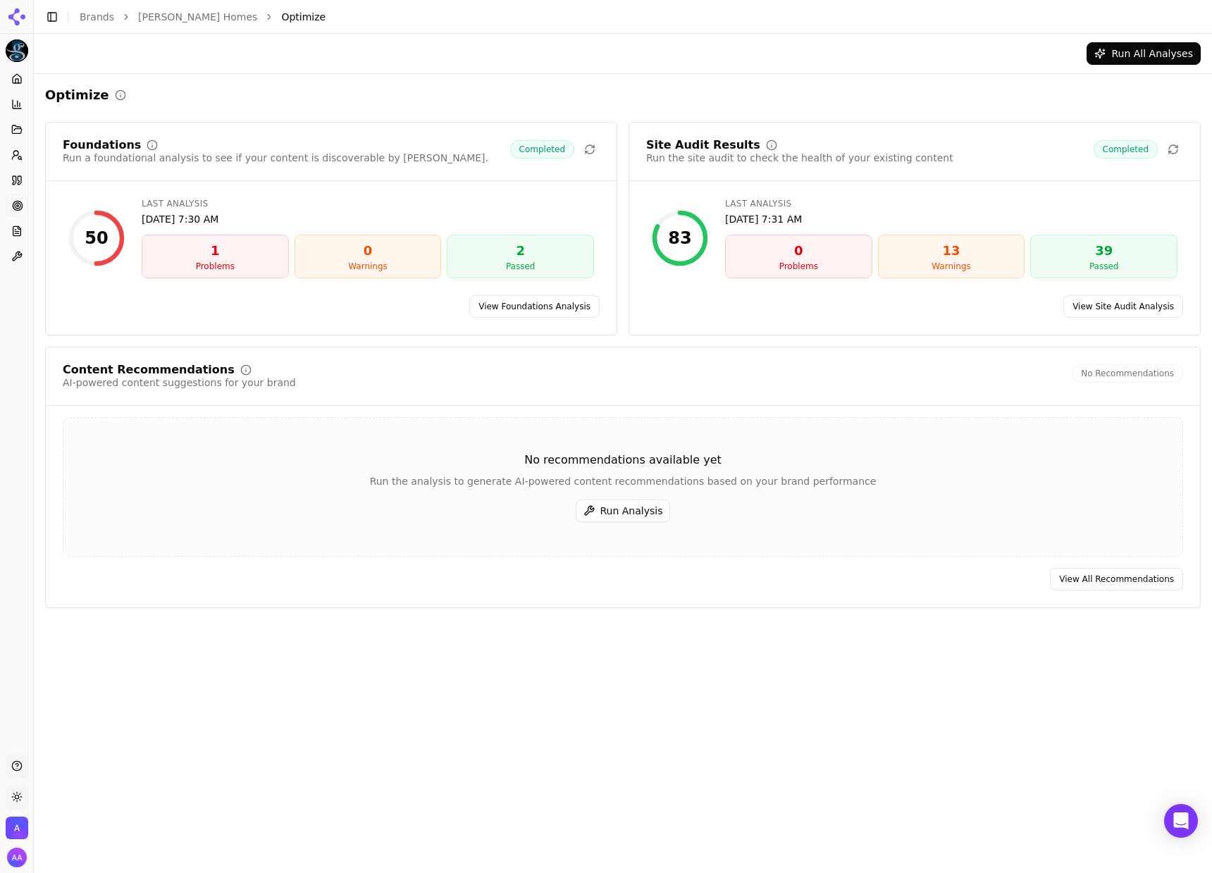
click at [643, 509] on button "Run Analysis" at bounding box center [622, 510] width 95 height 23
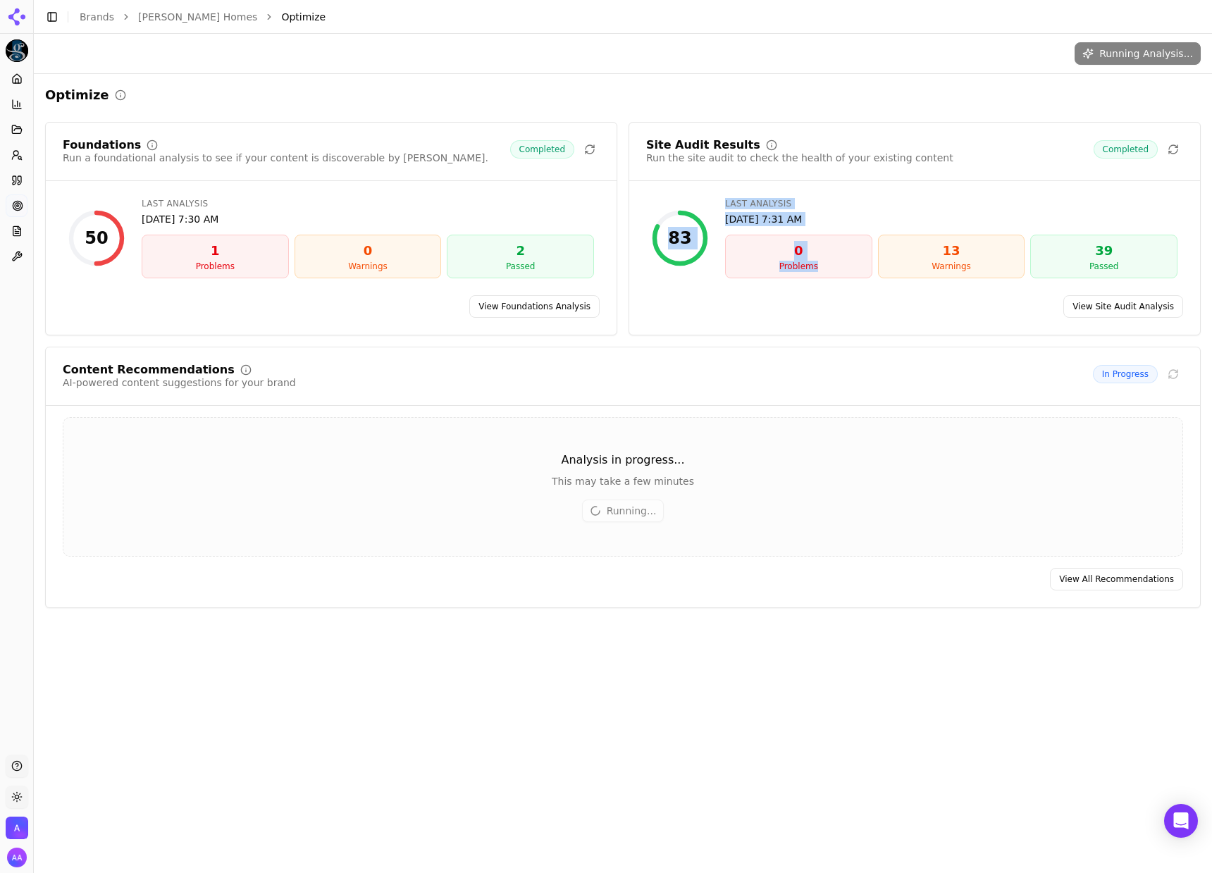
drag, startPoint x: 748, startPoint y: 277, endPoint x: 670, endPoint y: 206, distance: 105.7
click at [658, 187] on div "Site Audit Results Run the site audit to check the health of your existing cont…" at bounding box center [914, 228] width 572 height 213
click at [782, 279] on div "83 Last Analysis Sep 12, 2025, 7:31 AM 0 Problems 13 Warnings 39 Passed" at bounding box center [914, 238] width 537 height 92
click at [1100, 573] on link "View All Recommendations" at bounding box center [1116, 579] width 133 height 23
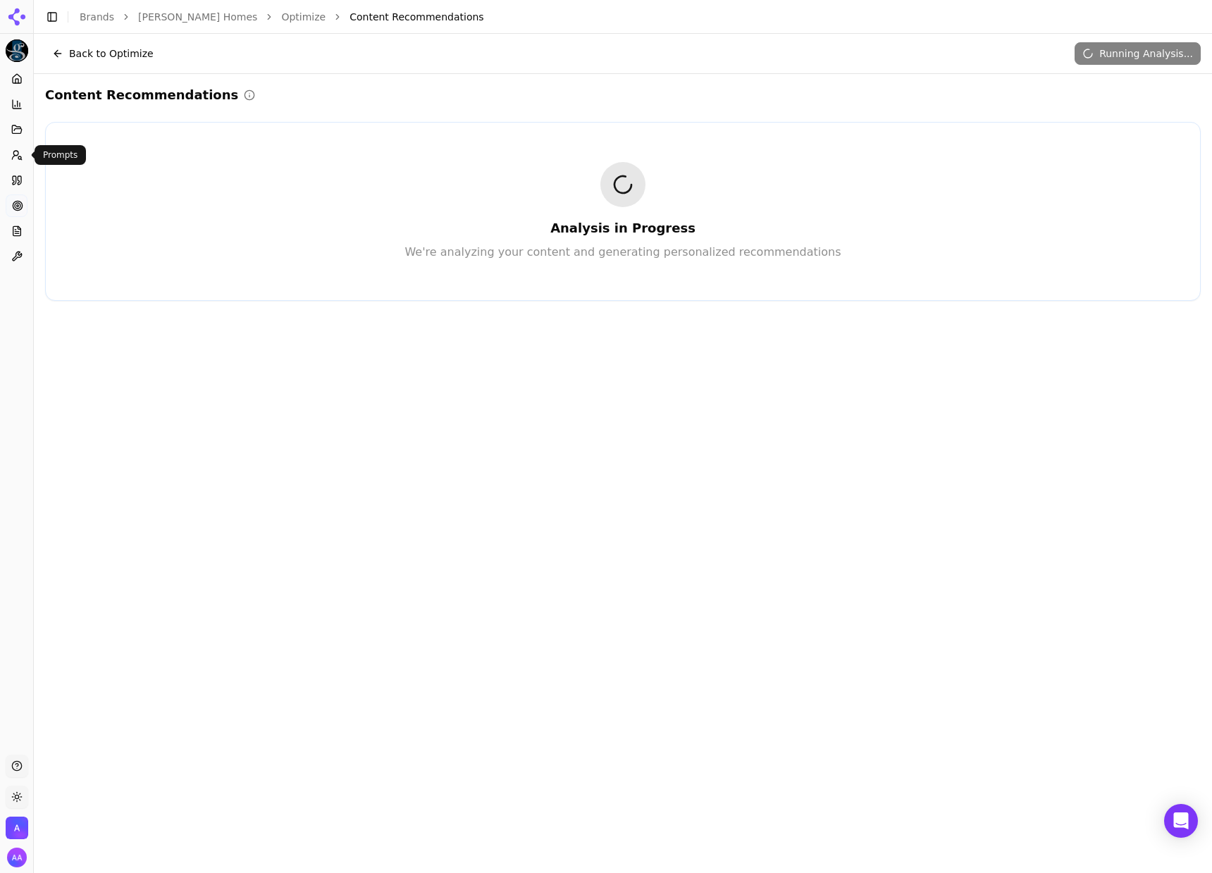
click at [23, 156] on body "Paul Gray Homes Platform Home Competition Topics Prompts Citations Optimize Rep…" at bounding box center [606, 436] width 1212 height 873
drag, startPoint x: 25, startPoint y: 111, endPoint x: 25, endPoint y: 120, distance: 9.9
click at [25, 111] on button "Competition" at bounding box center [17, 104] width 22 height 23
click at [21, 129] on icon at bounding box center [16, 129] width 9 height 8
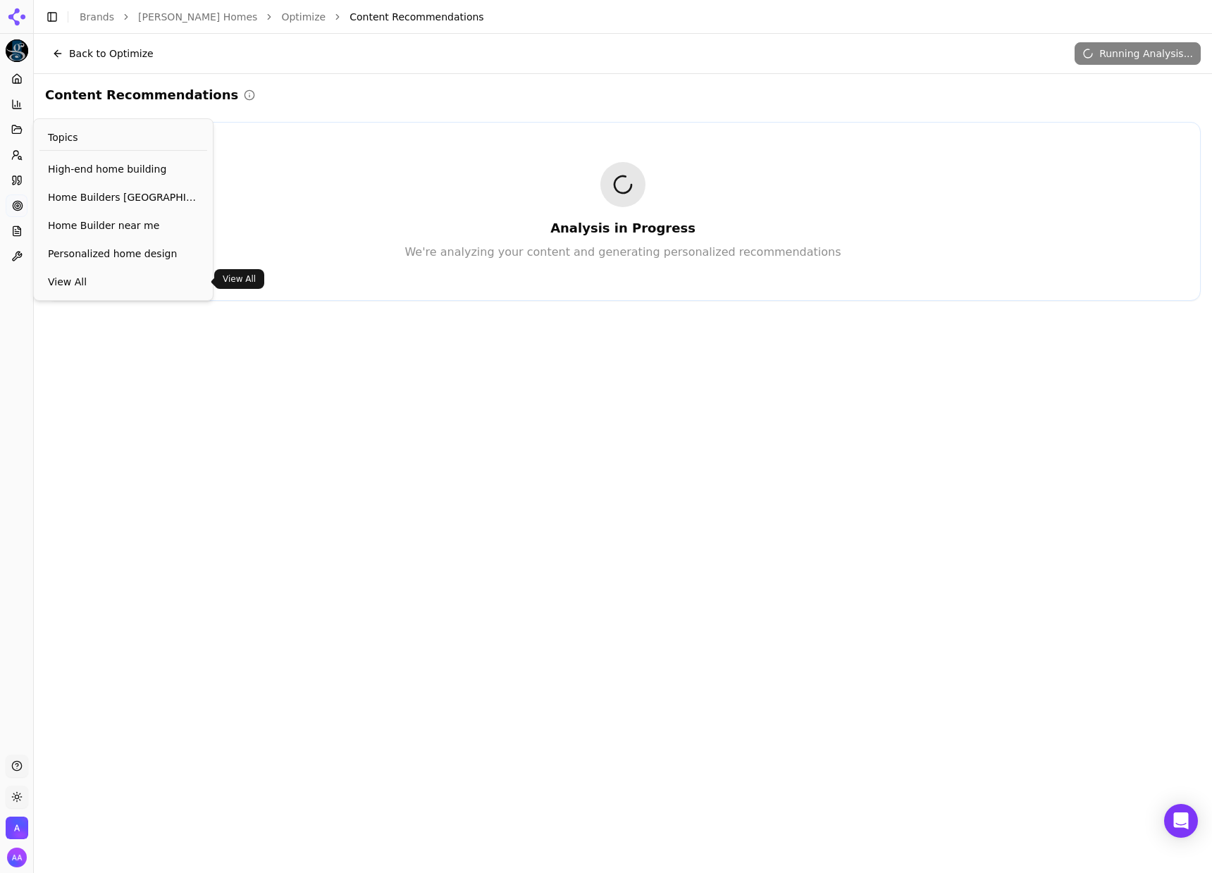
click at [74, 275] on span "View All" at bounding box center [123, 282] width 151 height 14
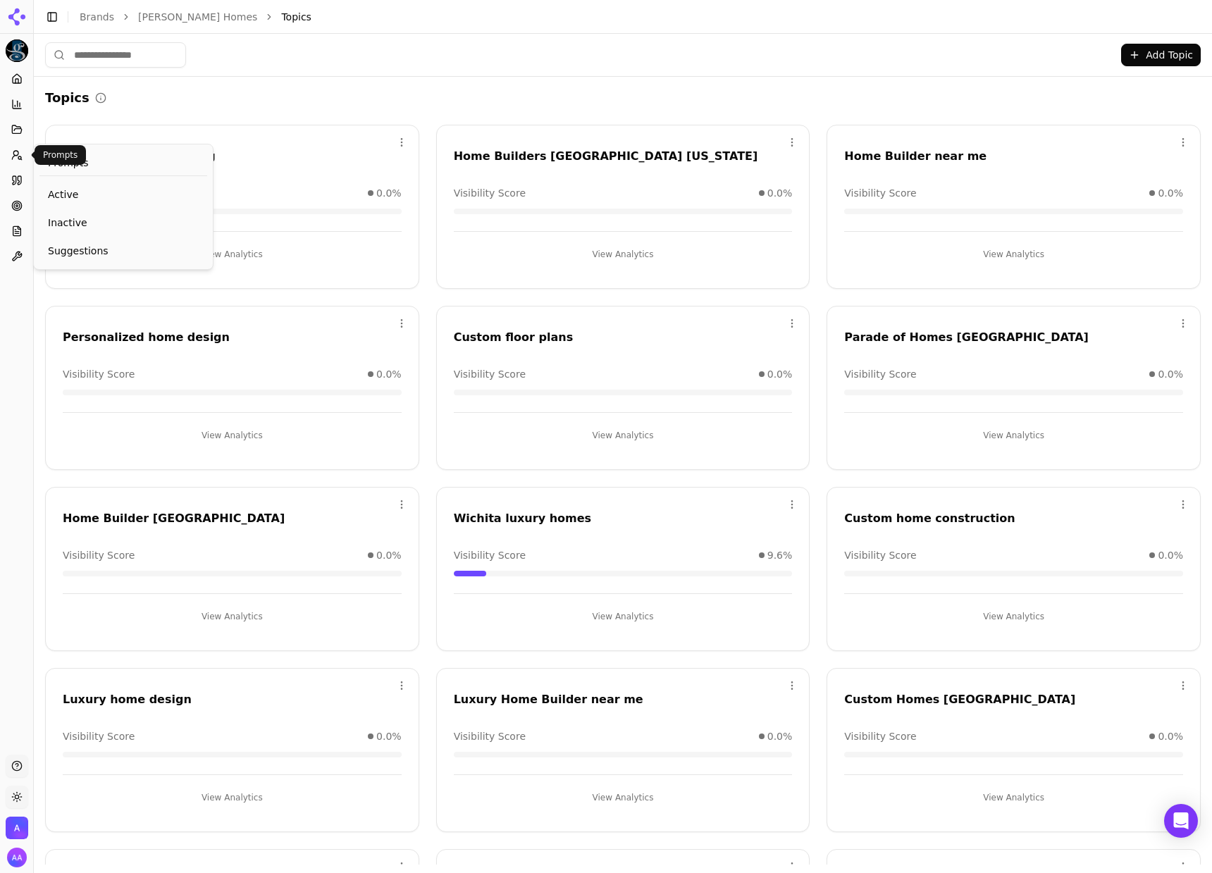
click at [16, 154] on icon at bounding box center [16, 154] width 11 height 11
click at [85, 197] on span "Active" at bounding box center [123, 194] width 151 height 14
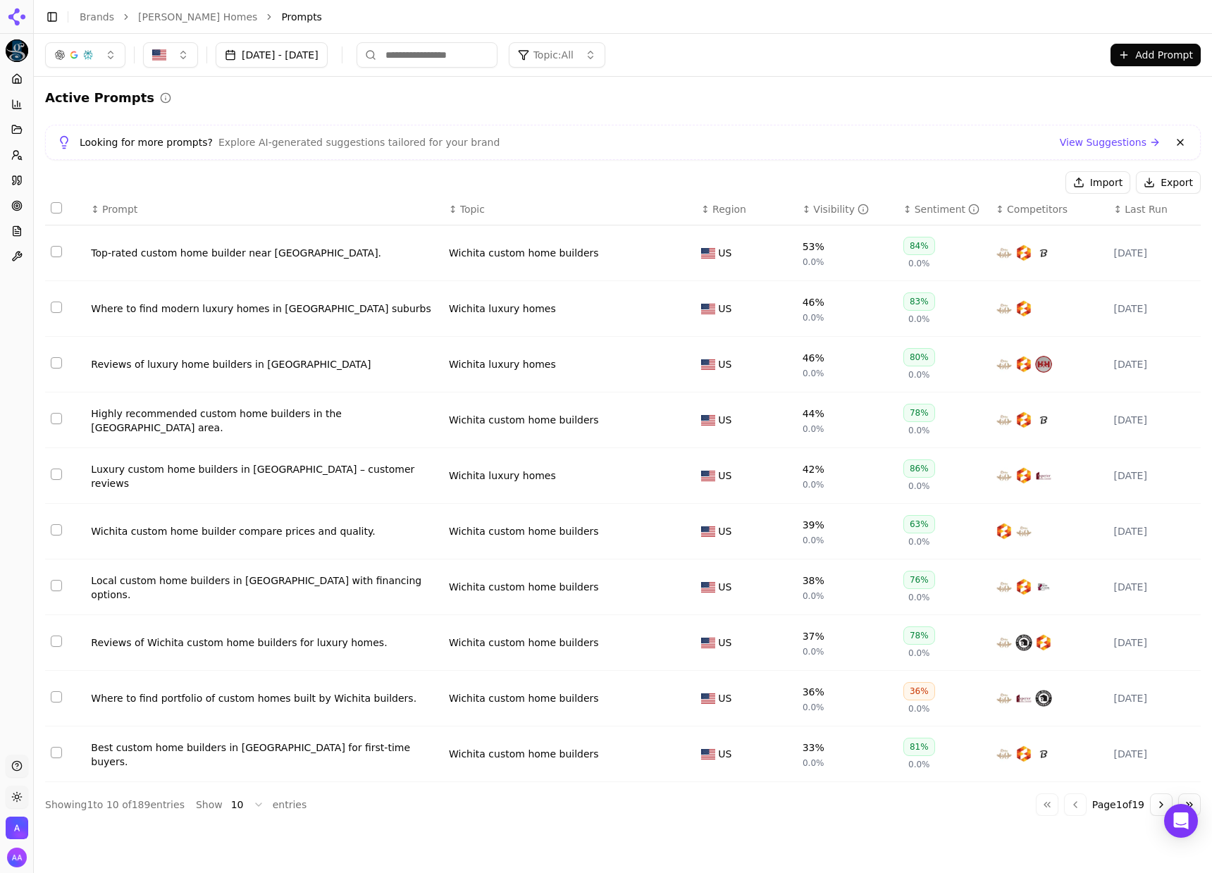
click at [652, 39] on div "Aug 30, 2025 - Sep 29, 2025 Topic: All Add Prompt" at bounding box center [623, 55] width 1178 height 42
click at [605, 46] on button "Topic: All" at bounding box center [557, 54] width 96 height 25
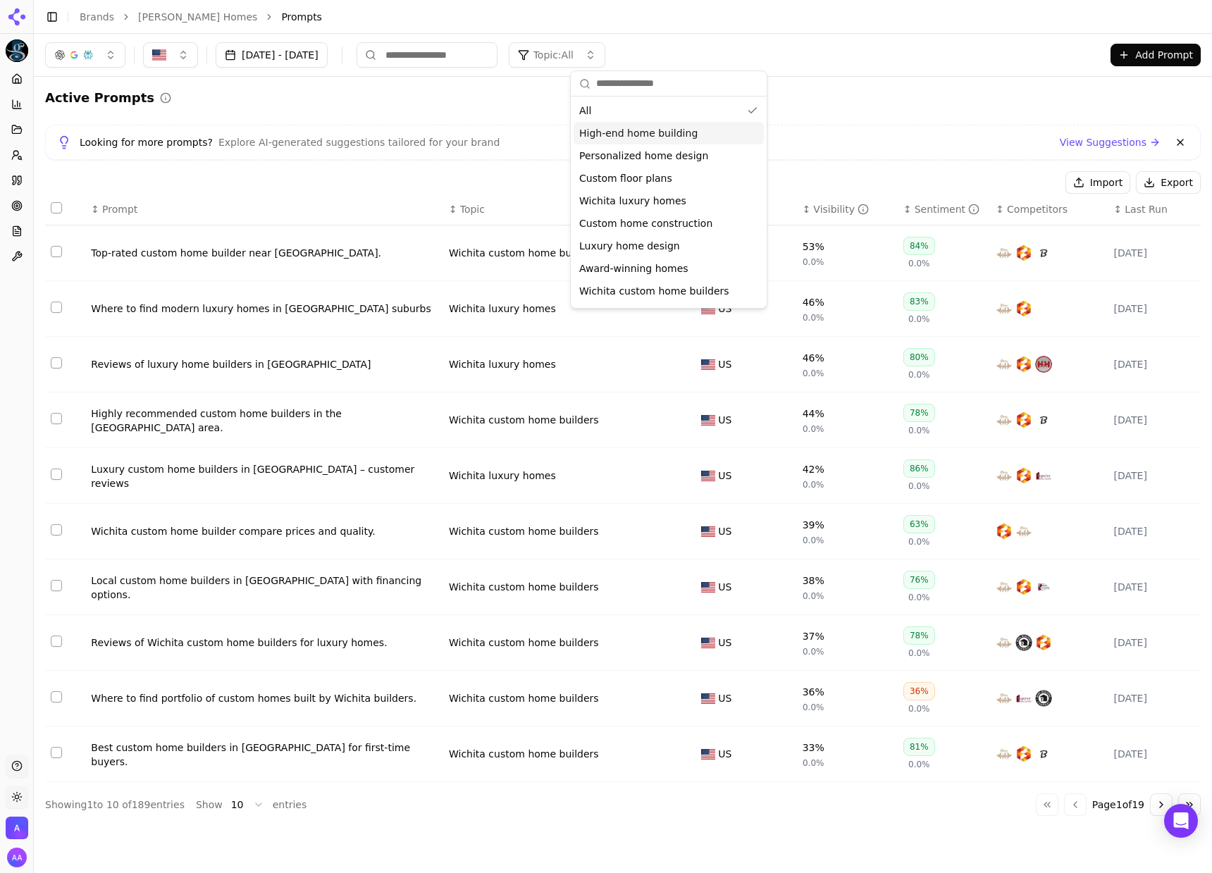
click at [674, 138] on span "High-end home building" at bounding box center [638, 133] width 118 height 14
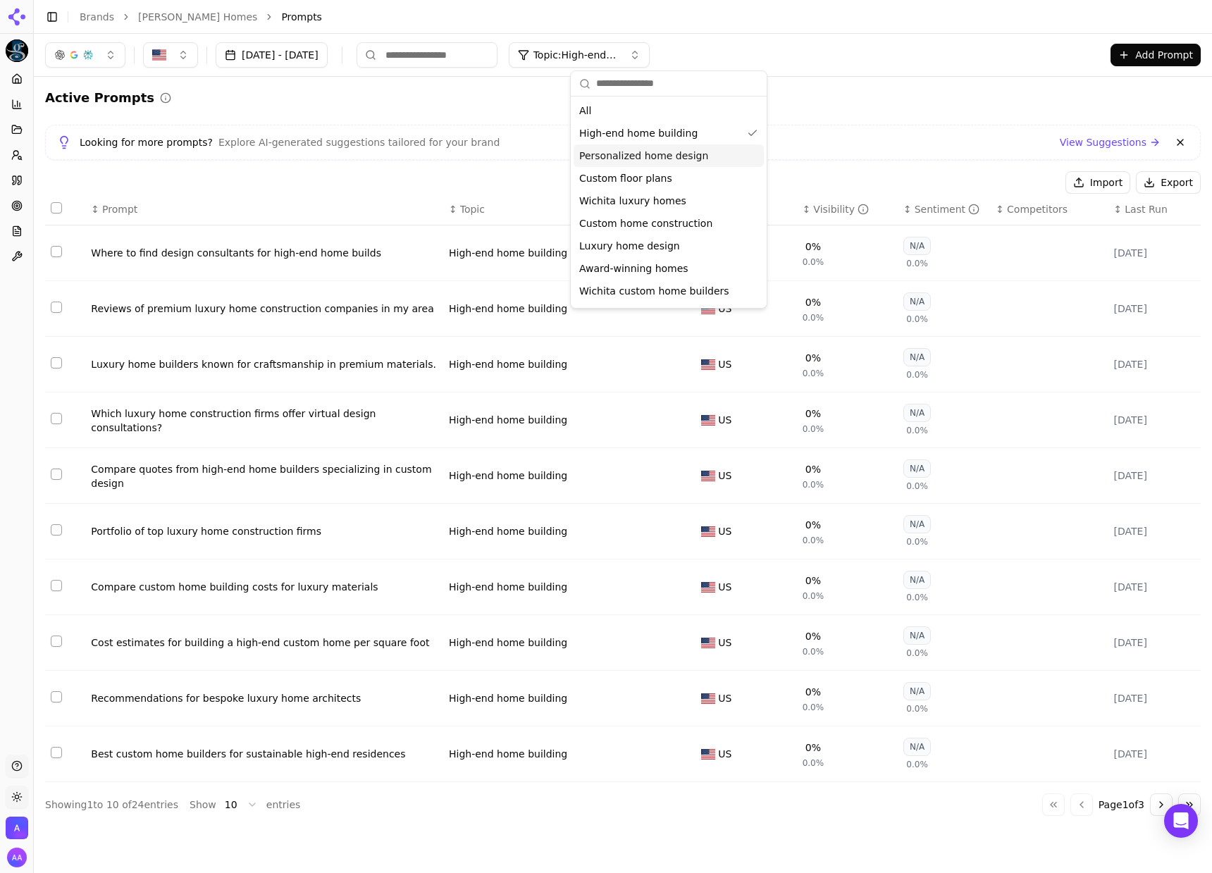
click at [460, 112] on div "Active Prompts Looking for more prompts? Explore AI-generated suggestions tailo…" at bounding box center [622, 452] width 1155 height 728
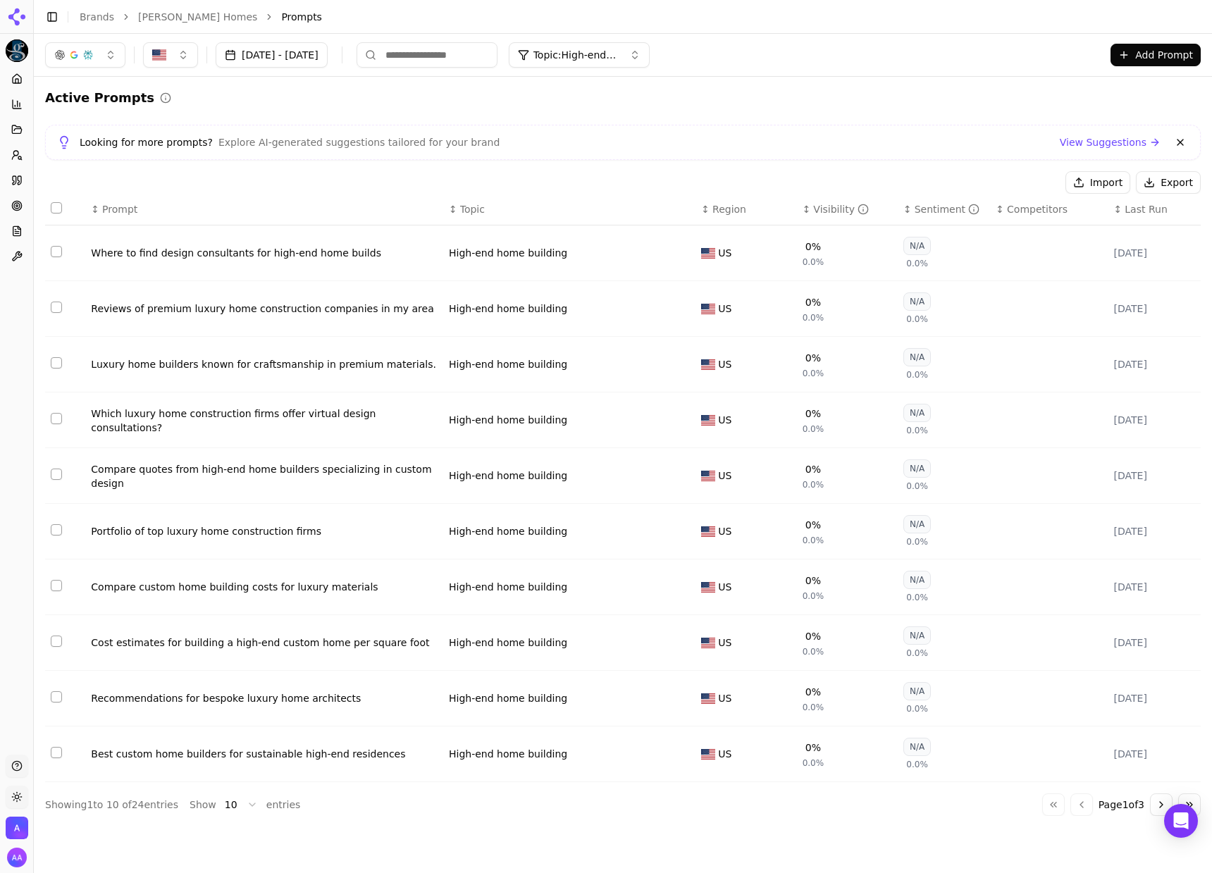
click at [249, 251] on div "Where to find design consultants for high-end home builds" at bounding box center [264, 253] width 347 height 14
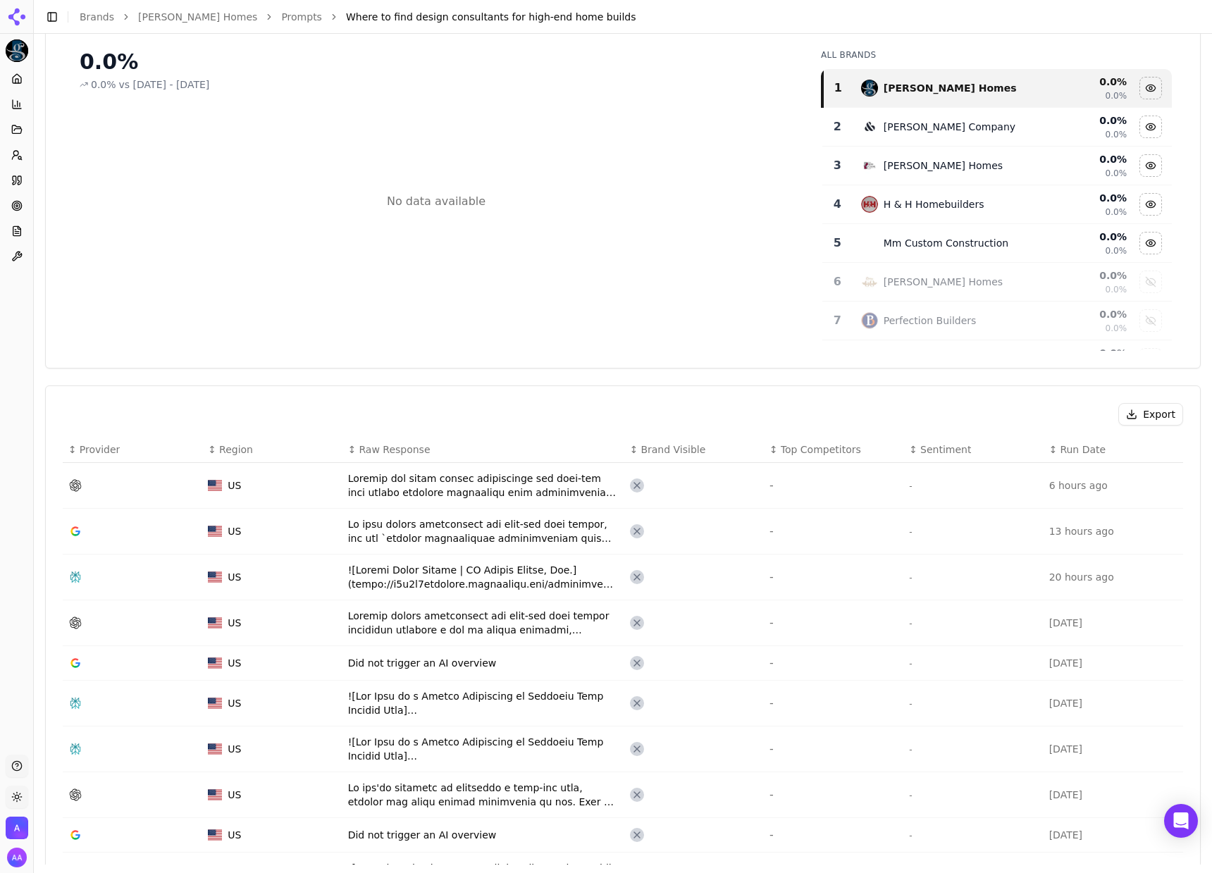
scroll to position [227, 0]
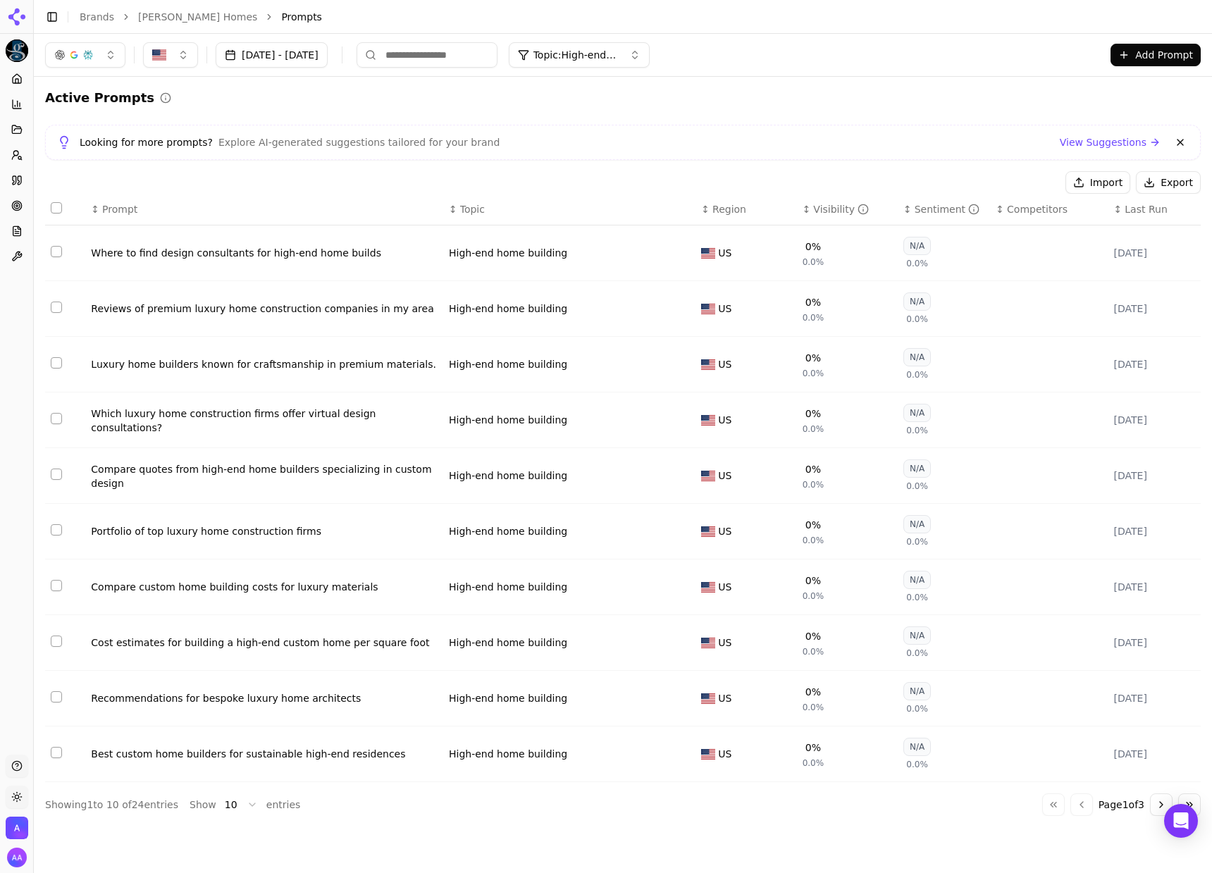
click at [303, 247] on div "Where to find design consultants for high-end home builds" at bounding box center [264, 253] width 347 height 14
click at [378, 308] on div "Reviews of premium luxury home construction companies in my area" at bounding box center [264, 308] width 347 height 14
click at [25, 152] on button "Prompts" at bounding box center [17, 155] width 22 height 23
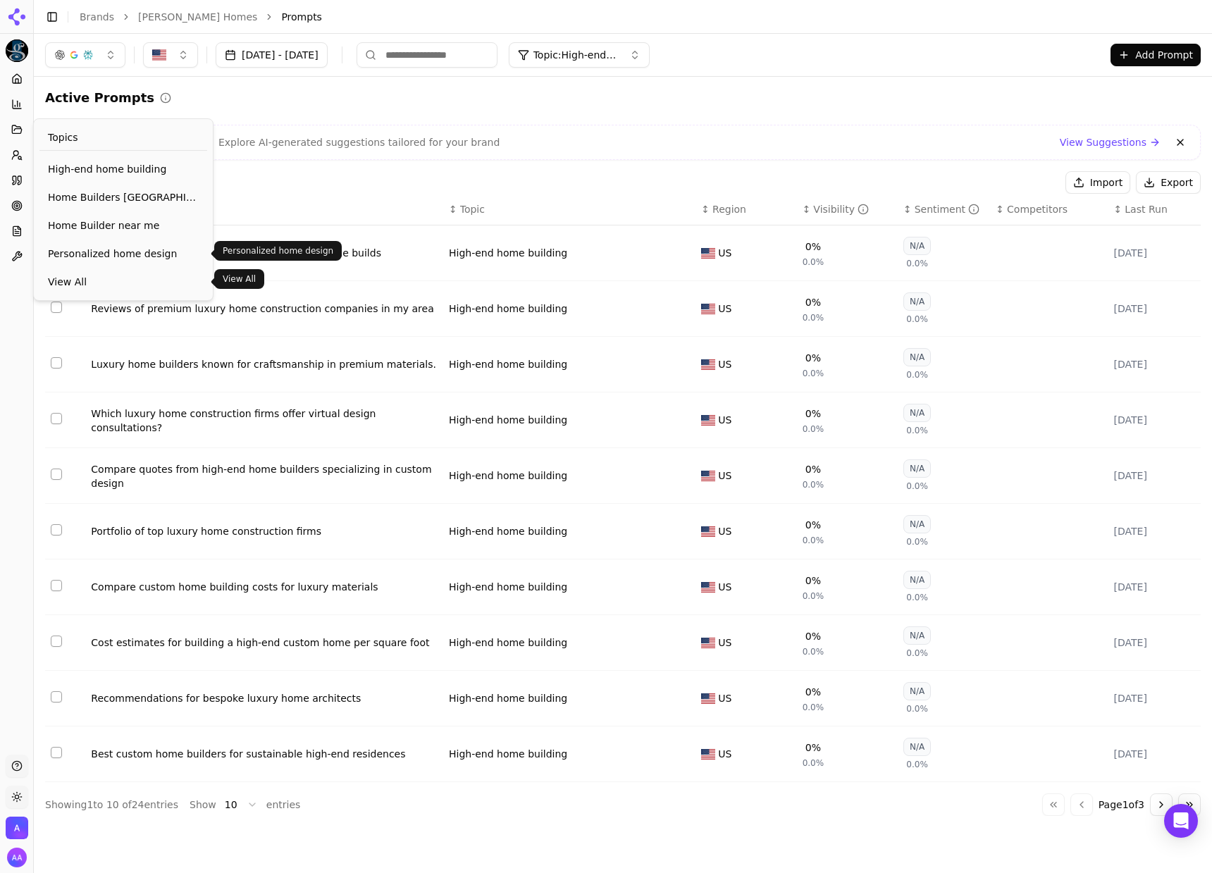
click at [101, 270] on link "View All" at bounding box center [123, 281] width 168 height 25
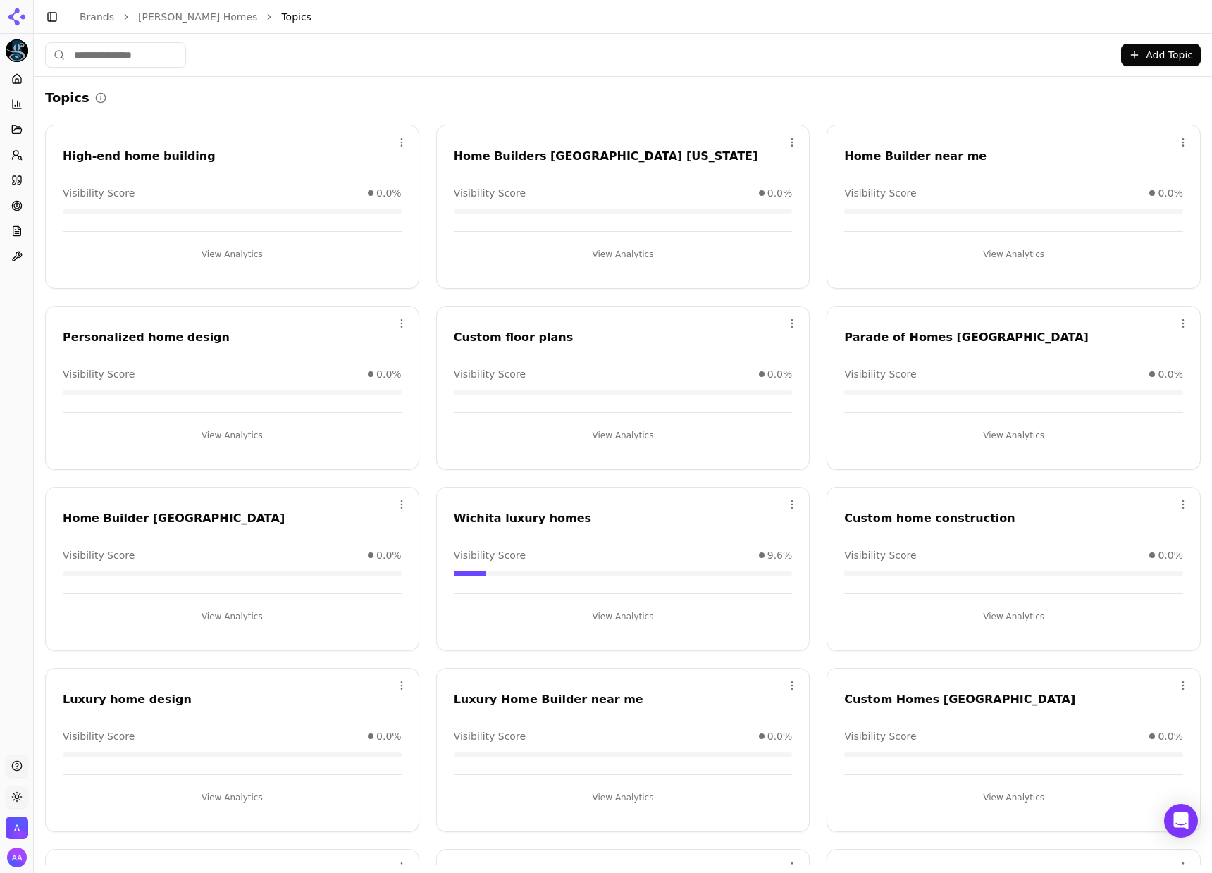
click at [971, 623] on button "View Analytics" at bounding box center [1013, 616] width 339 height 23
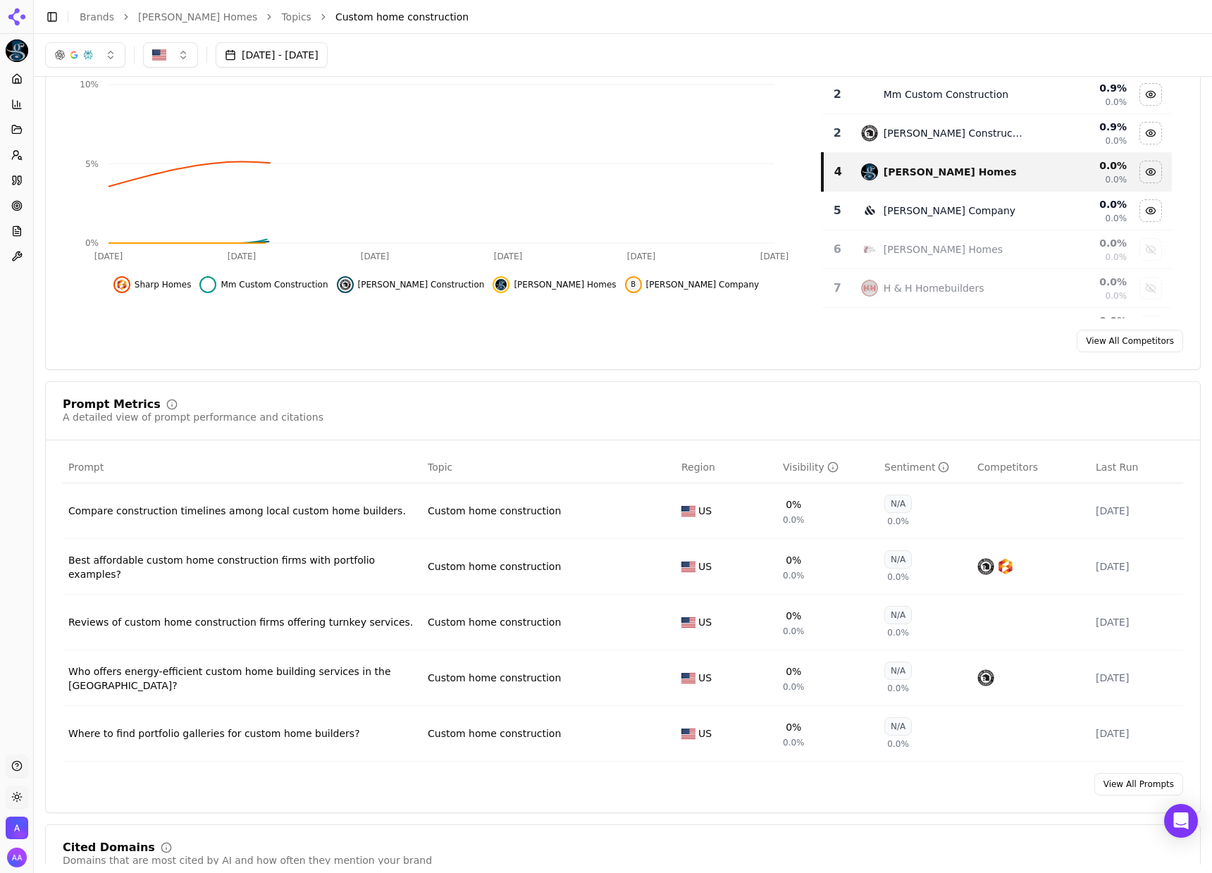
scroll to position [318, 0]
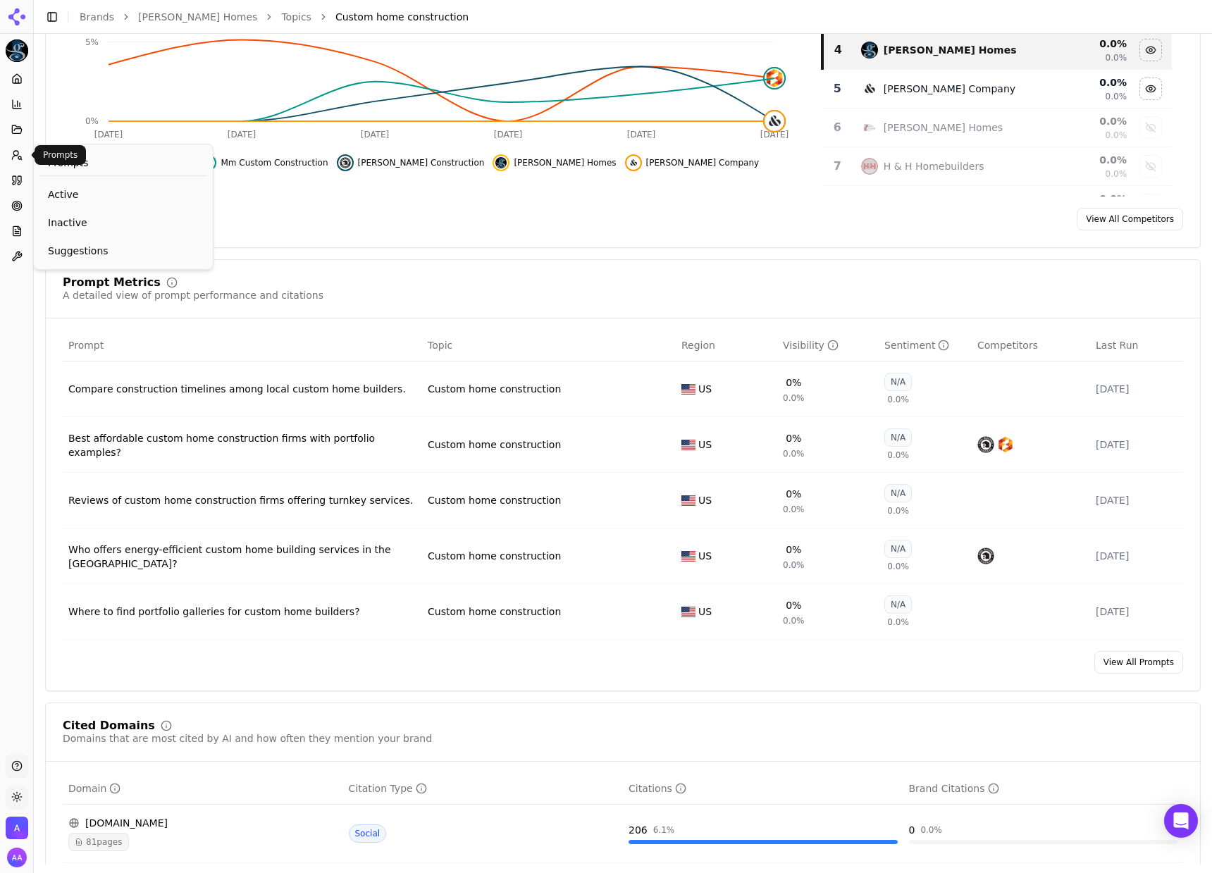
click at [15, 153] on icon at bounding box center [16, 154] width 11 height 11
click at [65, 197] on span "Active" at bounding box center [123, 194] width 151 height 14
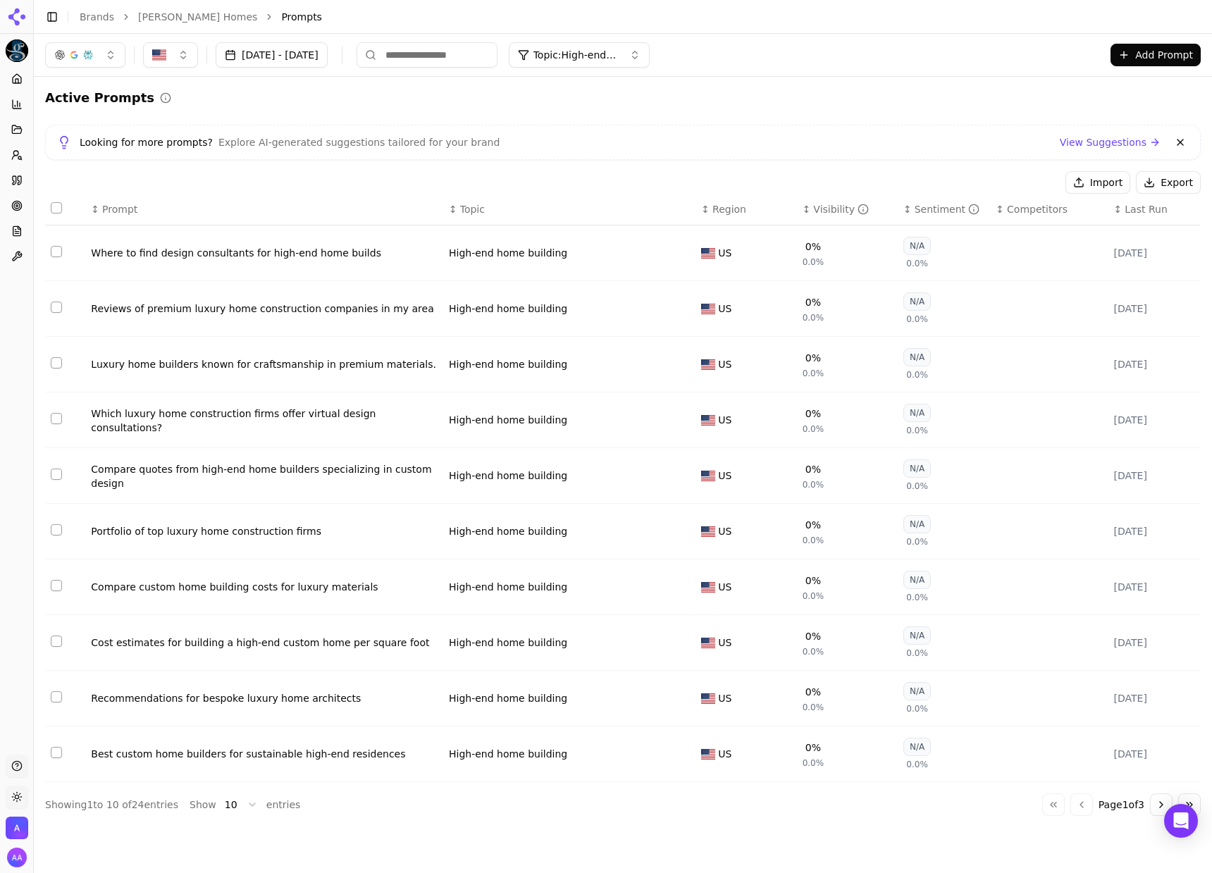
click at [232, 807] on html "Paul Gray Homes Platform Home Competition Topics Prompts Citations Optimize Rep…" at bounding box center [606, 436] width 1212 height 873
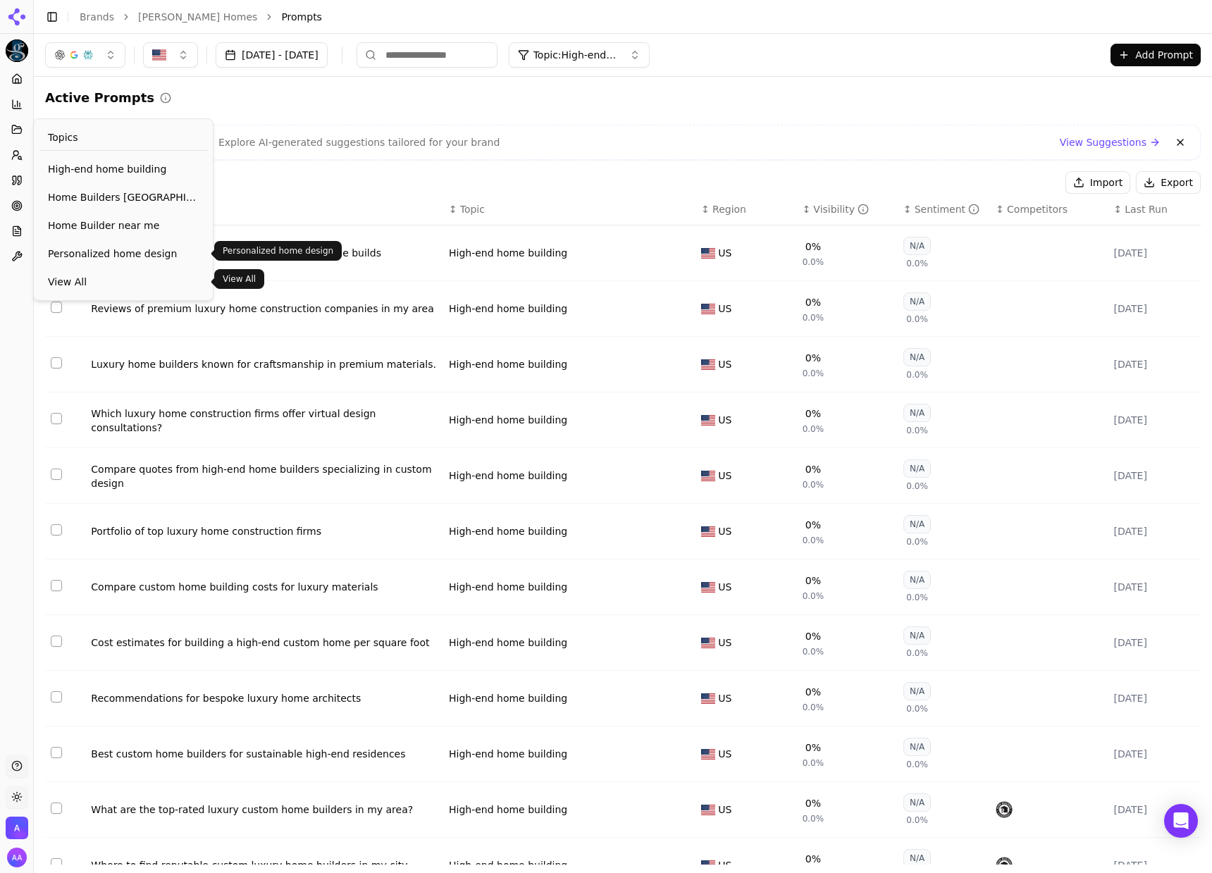
click at [73, 275] on span "View All" at bounding box center [123, 282] width 151 height 14
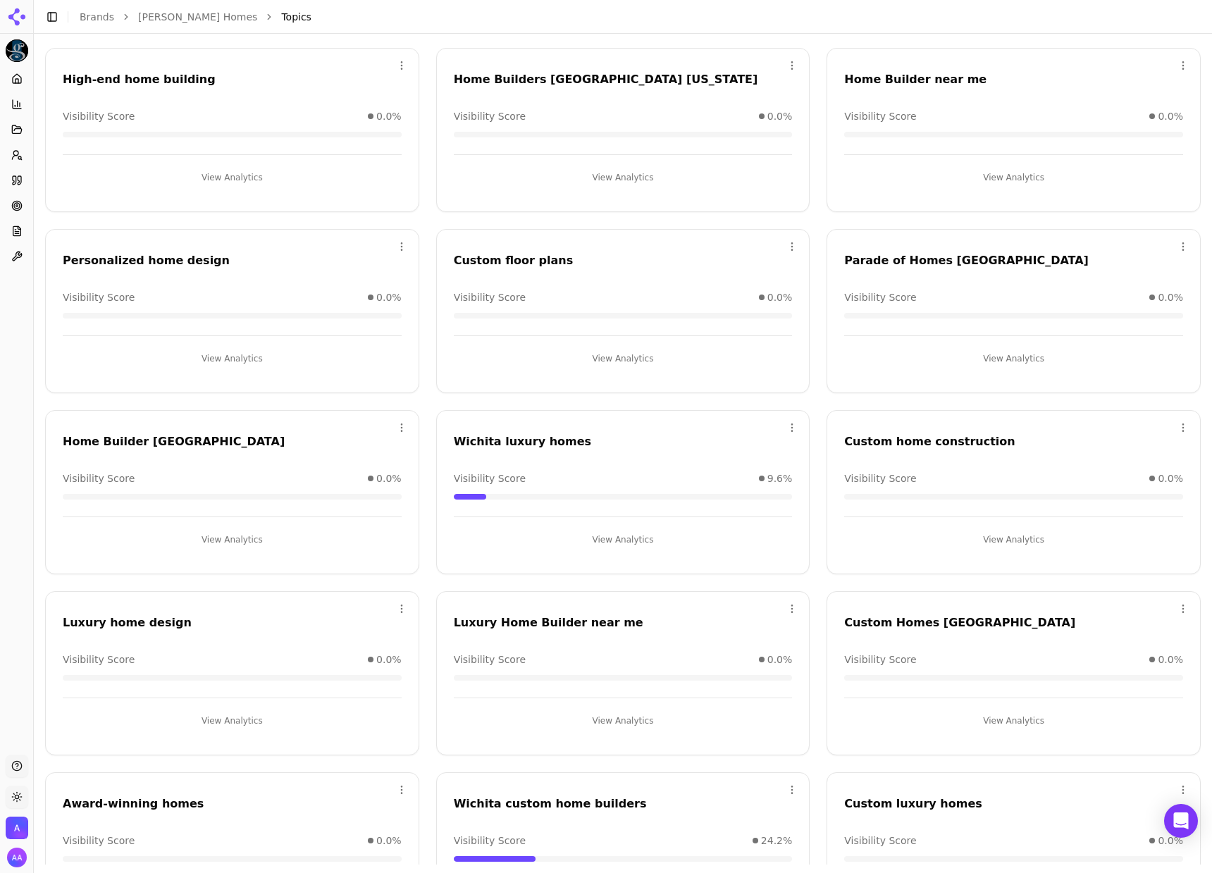
scroll to position [89, 0]
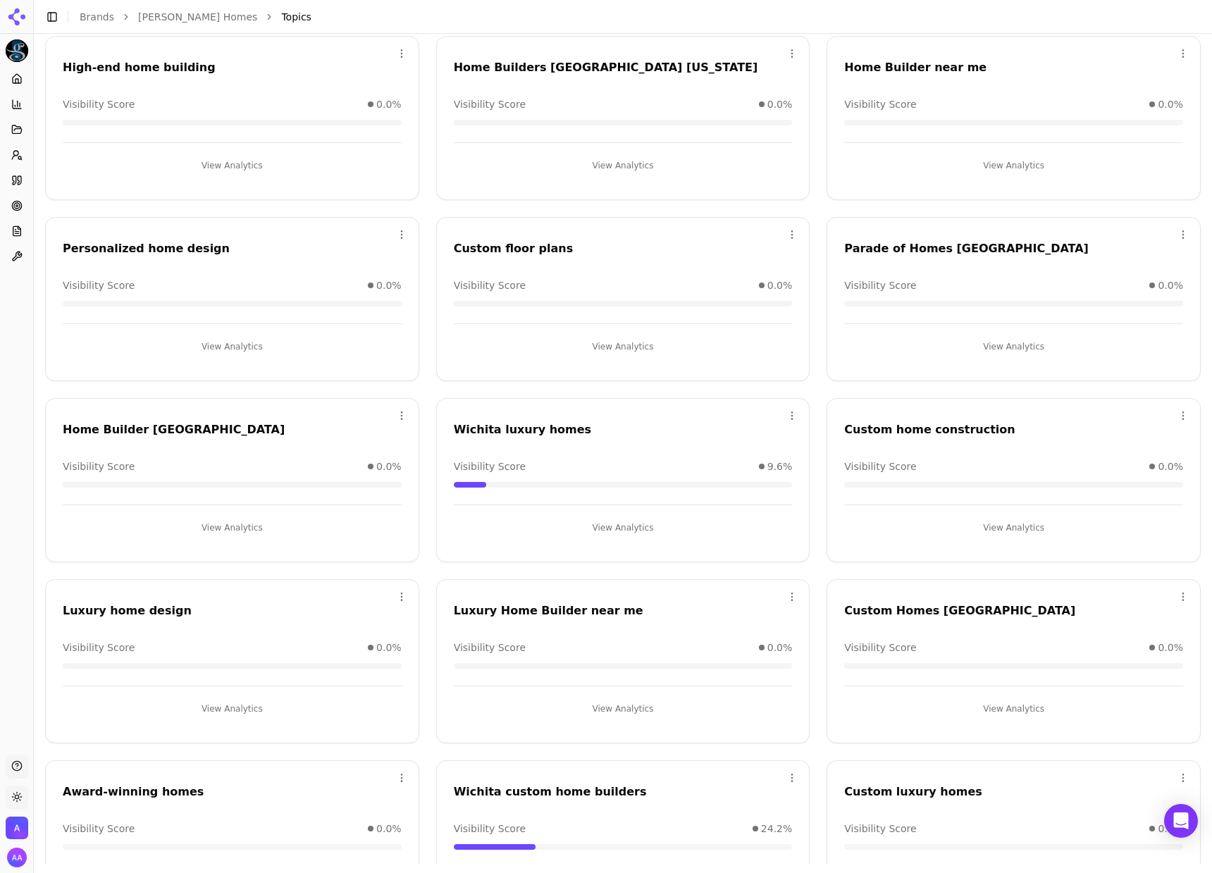
click at [981, 344] on button "View Analytics" at bounding box center [1013, 346] width 339 height 23
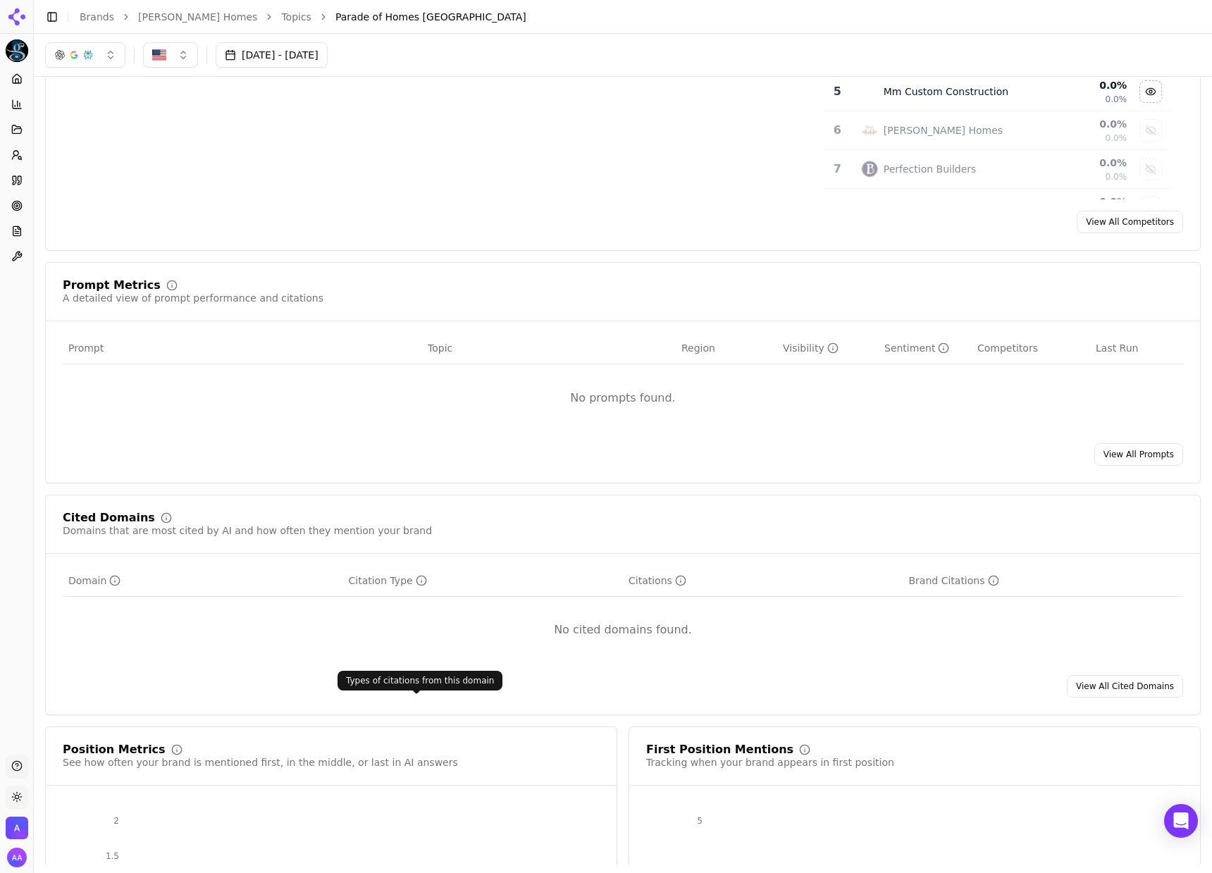
scroll to position [193, 0]
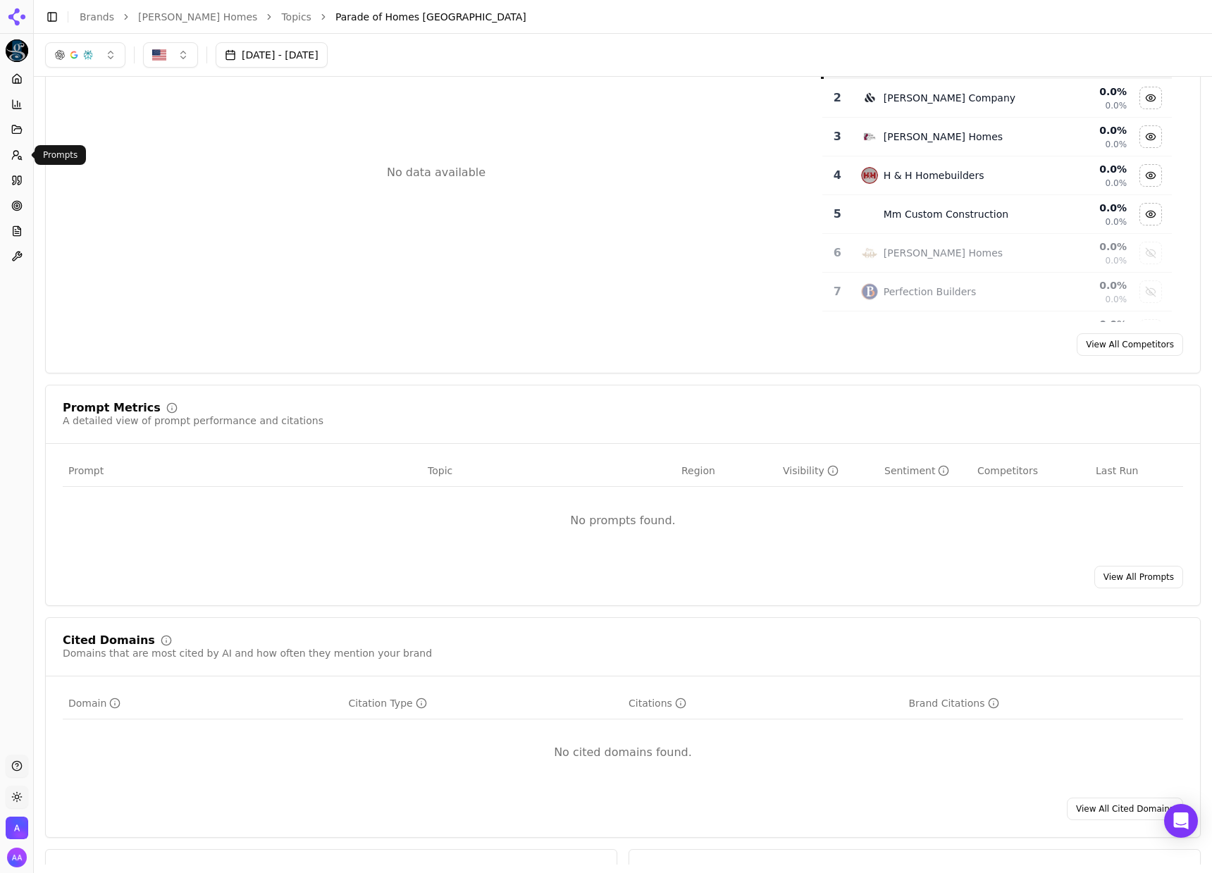
click at [22, 152] on icon at bounding box center [16, 154] width 11 height 11
click at [101, 199] on span "Active" at bounding box center [123, 194] width 151 height 14
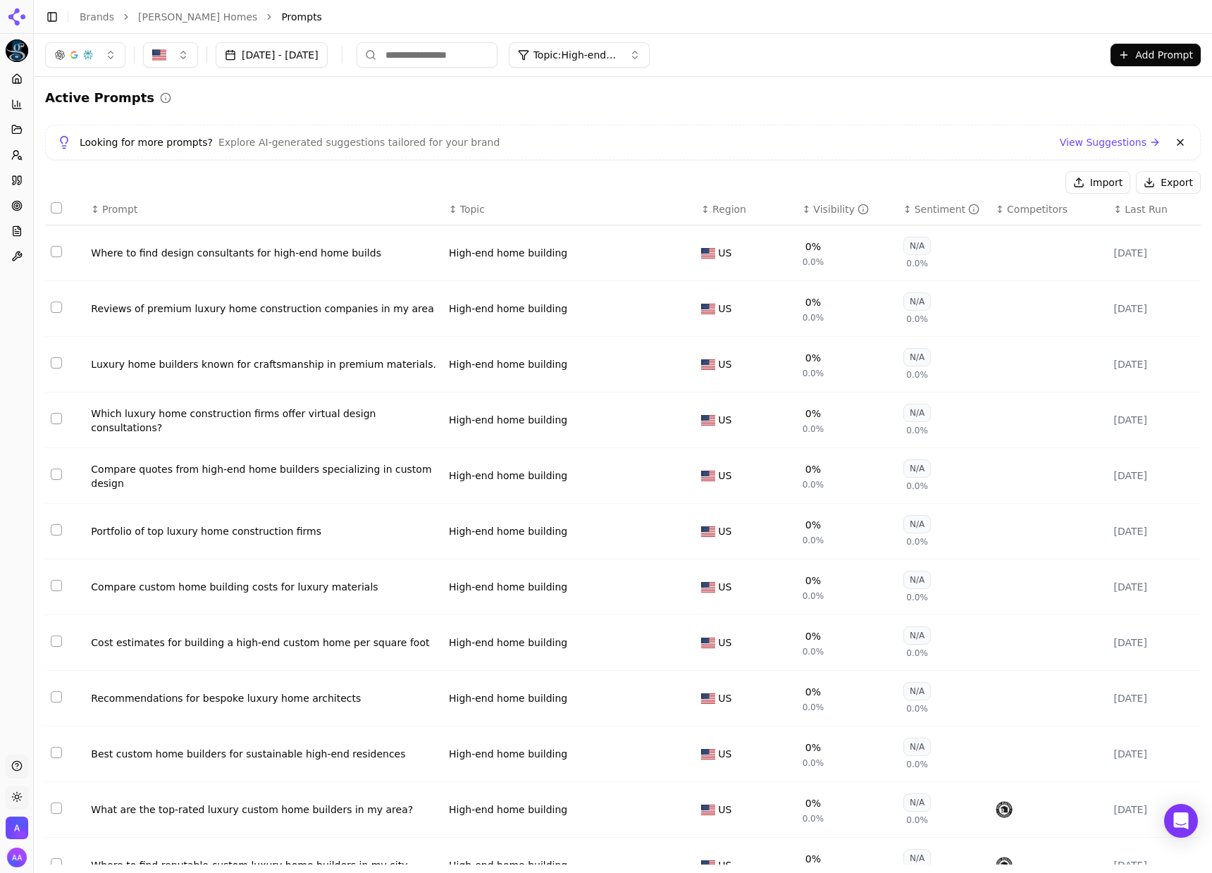
click at [618, 54] on span "Topic: High-end home building" at bounding box center [575, 55] width 85 height 14
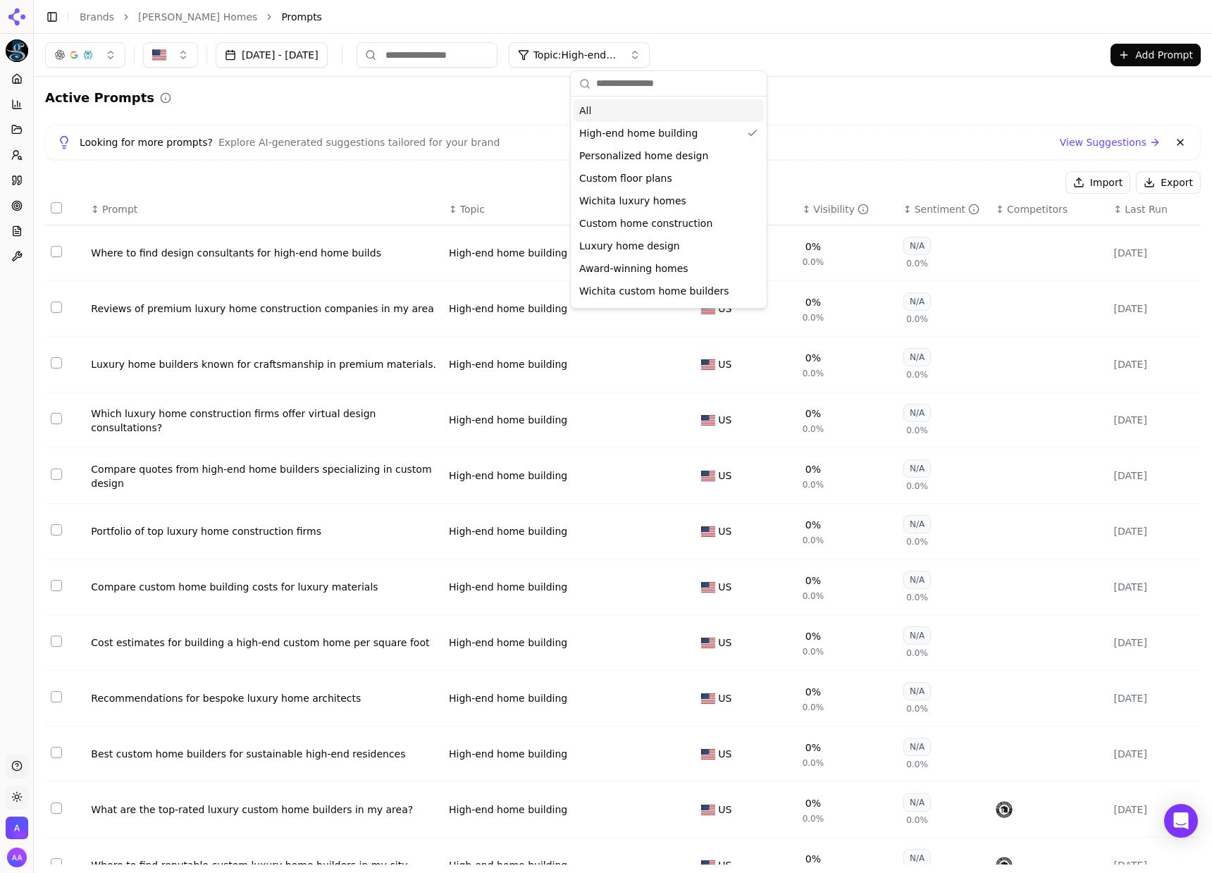
click at [679, 101] on div "All" at bounding box center [668, 110] width 190 height 23
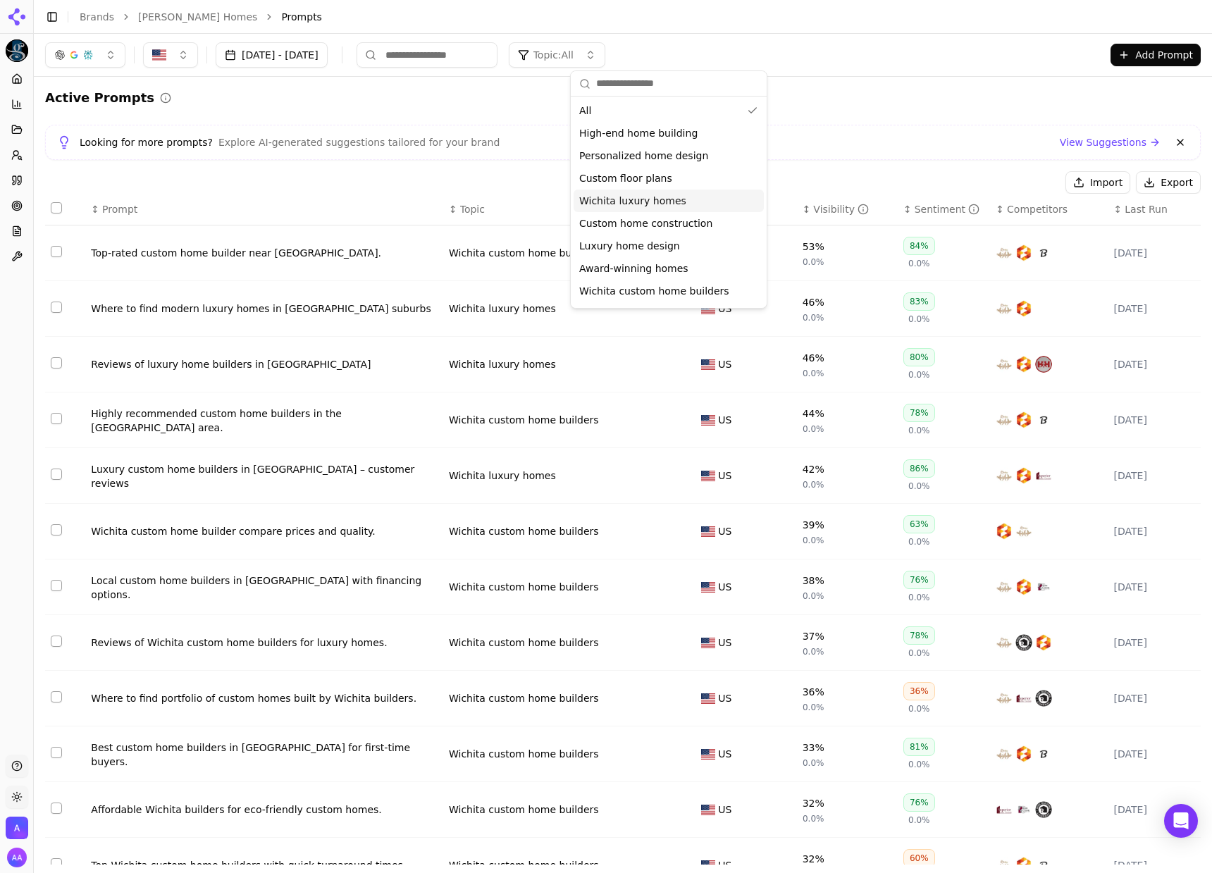
scroll to position [20, 0]
click at [666, 276] on span "Wichita custom home builders" at bounding box center [654, 271] width 150 height 14
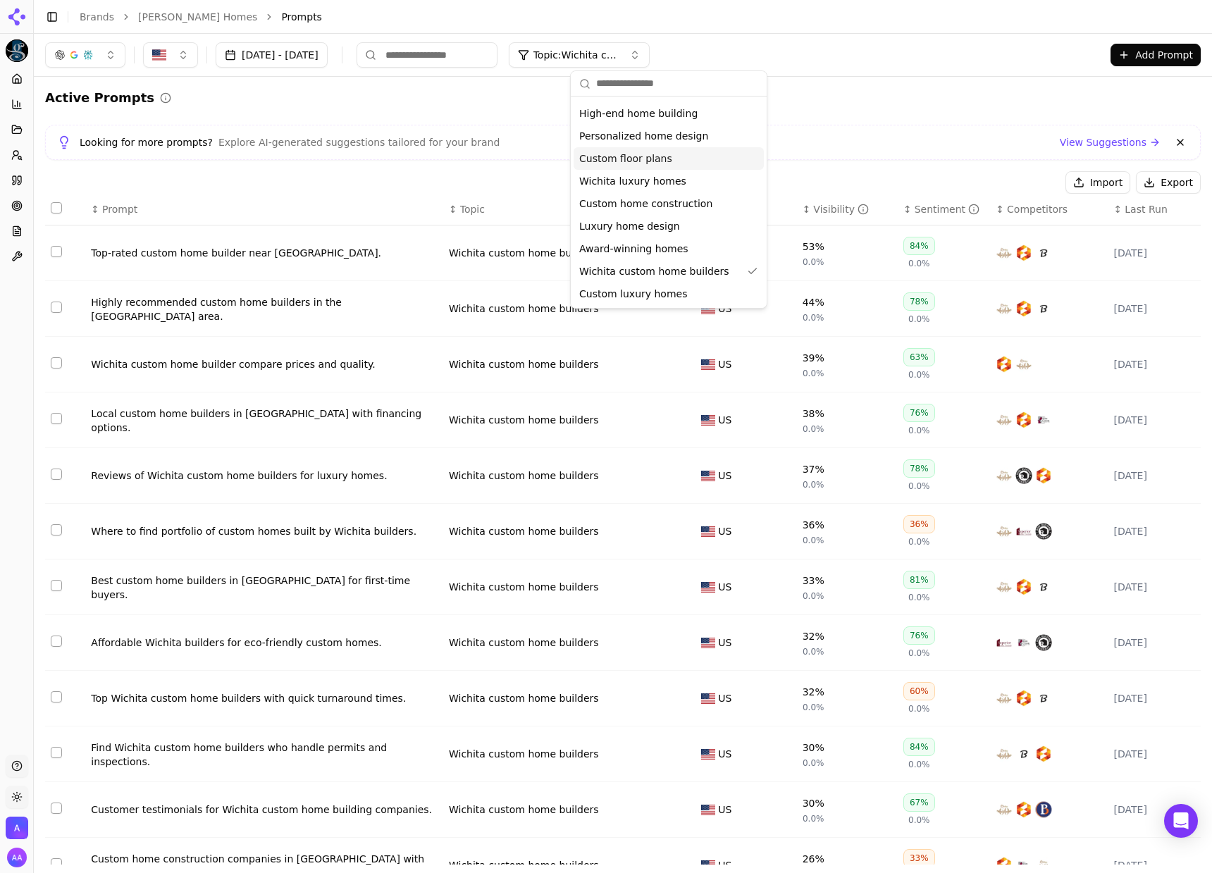
scroll to position [0, 0]
click at [671, 107] on div "All" at bounding box center [668, 110] width 190 height 23
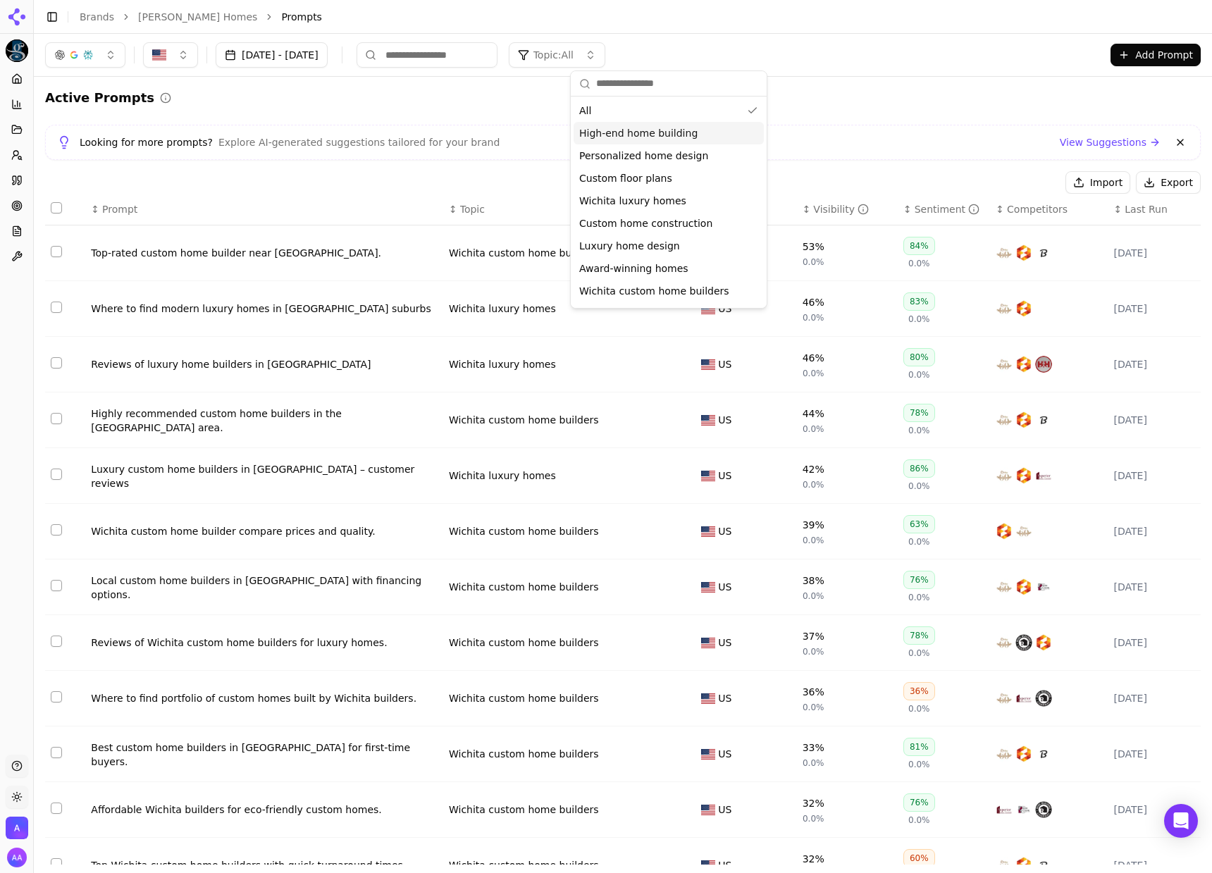
drag, startPoint x: 501, startPoint y: 121, endPoint x: 307, endPoint y: 138, distance: 194.4
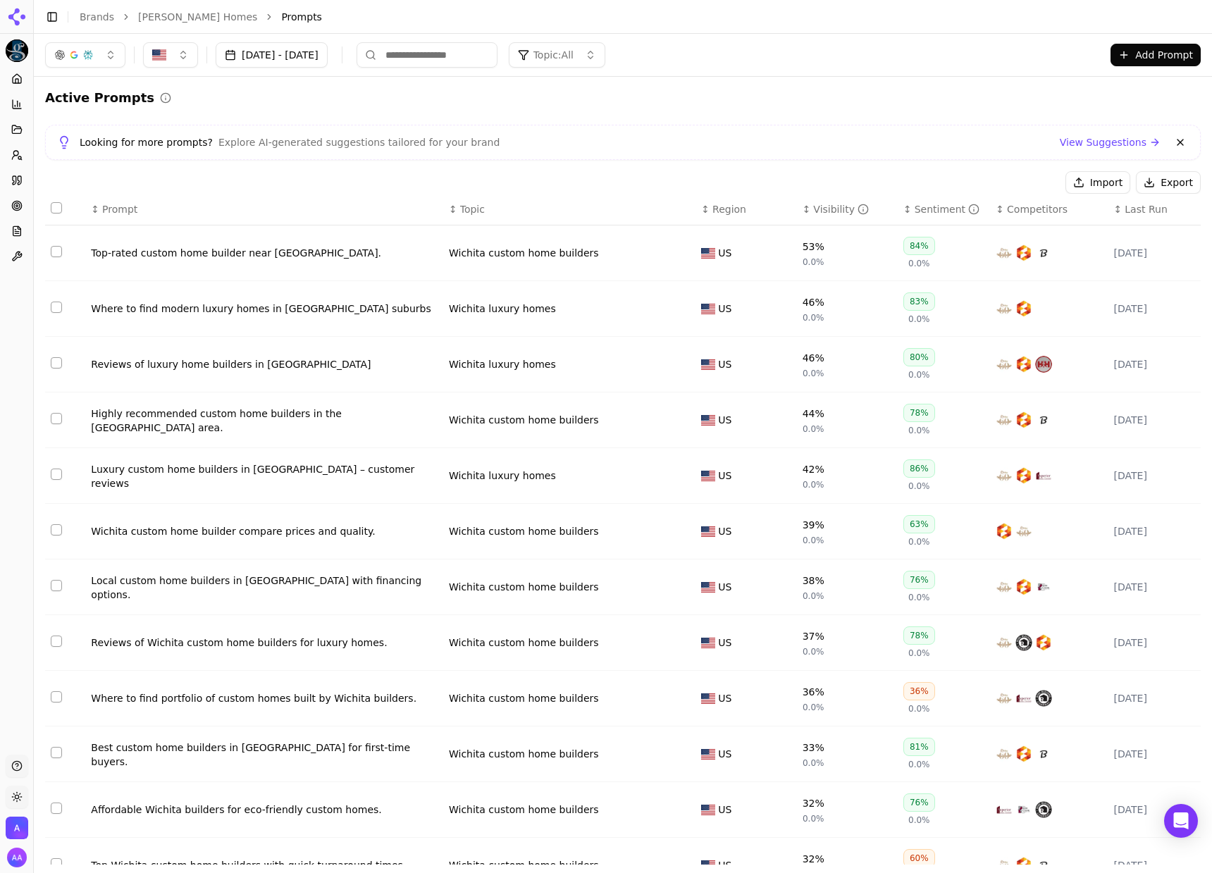
click at [11, 208] on icon at bounding box center [16, 205] width 11 height 11
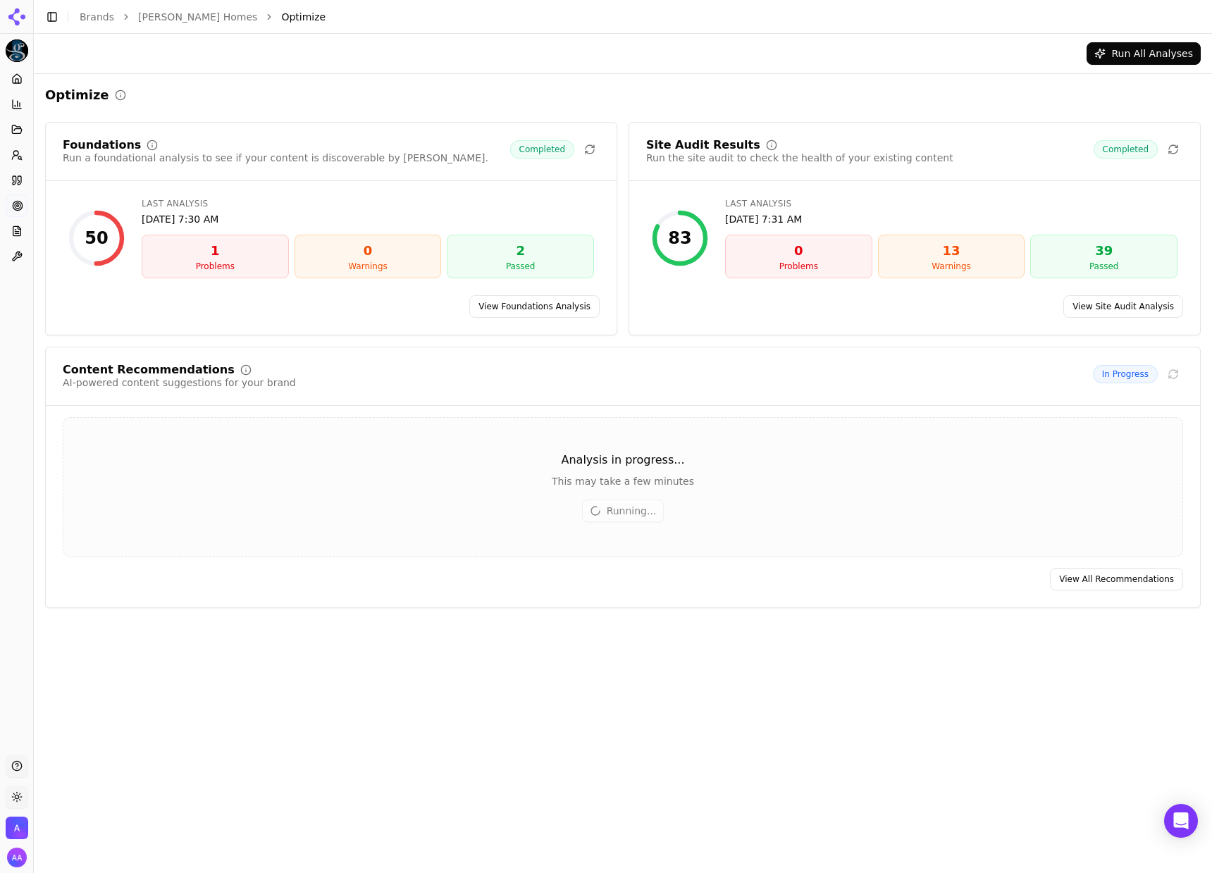
click at [1079, 576] on link "View All Recommendations" at bounding box center [1116, 579] width 133 height 23
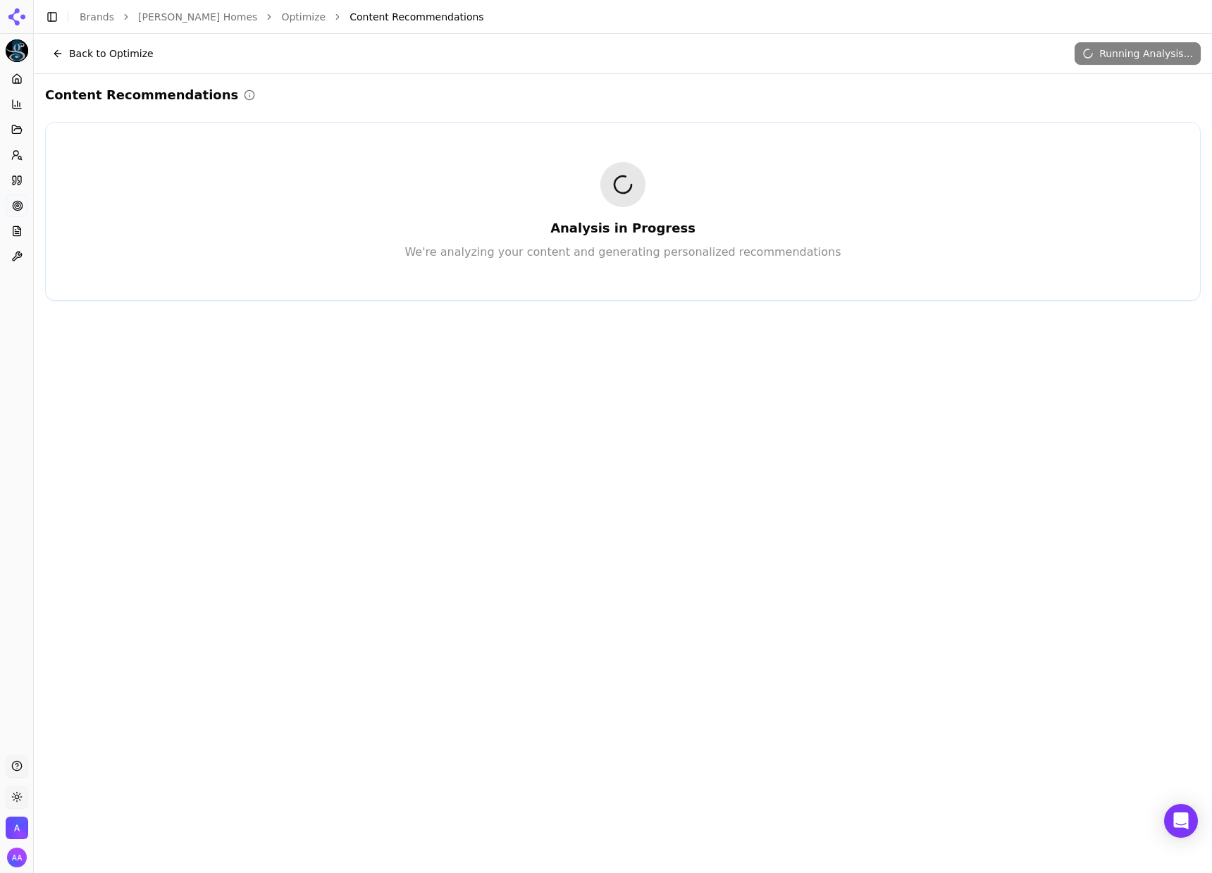
click at [818, 425] on div "Back to Optimize Running Analysis... Content Recommendations Analysis in Progre…" at bounding box center [623, 449] width 1178 height 830
click at [895, 386] on div "Back to Optimize Running Analysis... Content Recommendations Analysis in Progre…" at bounding box center [623, 449] width 1178 height 830
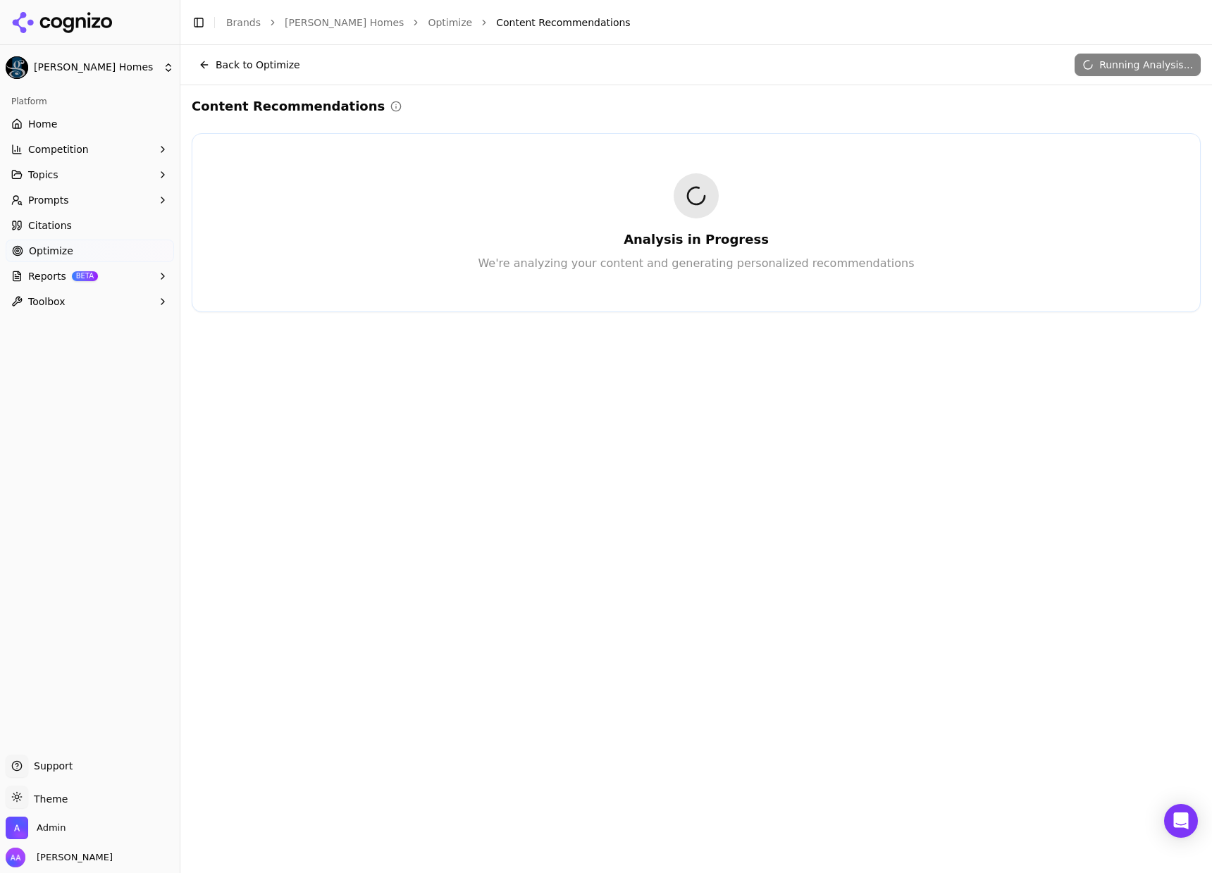
drag, startPoint x: 488, startPoint y: 70, endPoint x: 218, endPoint y: 6, distance: 277.8
click at [485, 70] on div "Back to Optimize Running Analysis..." at bounding box center [696, 65] width 1009 height 23
click at [428, 18] on link "Optimize" at bounding box center [450, 22] width 44 height 14
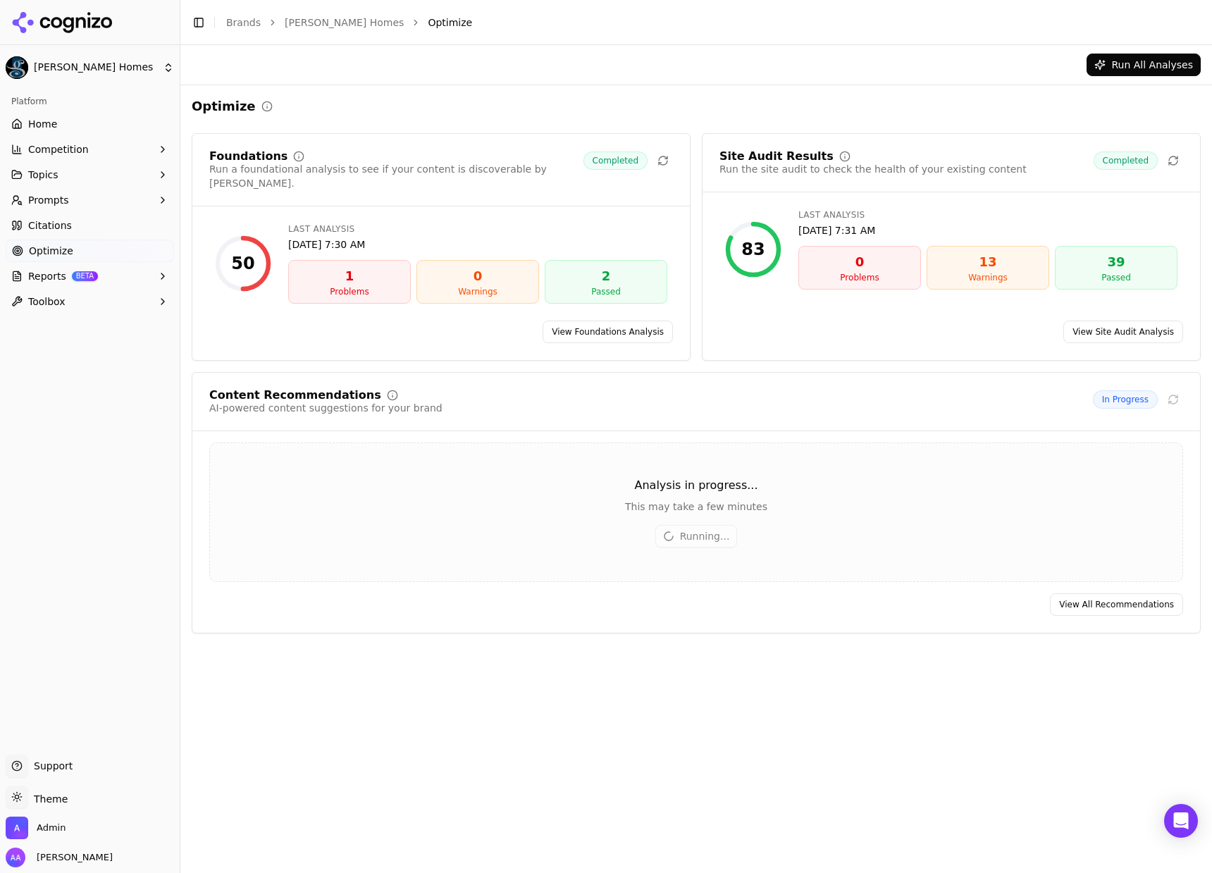
click at [103, 197] on button "Prompts" at bounding box center [90, 200] width 168 height 23
click at [109, 221] on span "Active" at bounding box center [90, 223] width 123 height 14
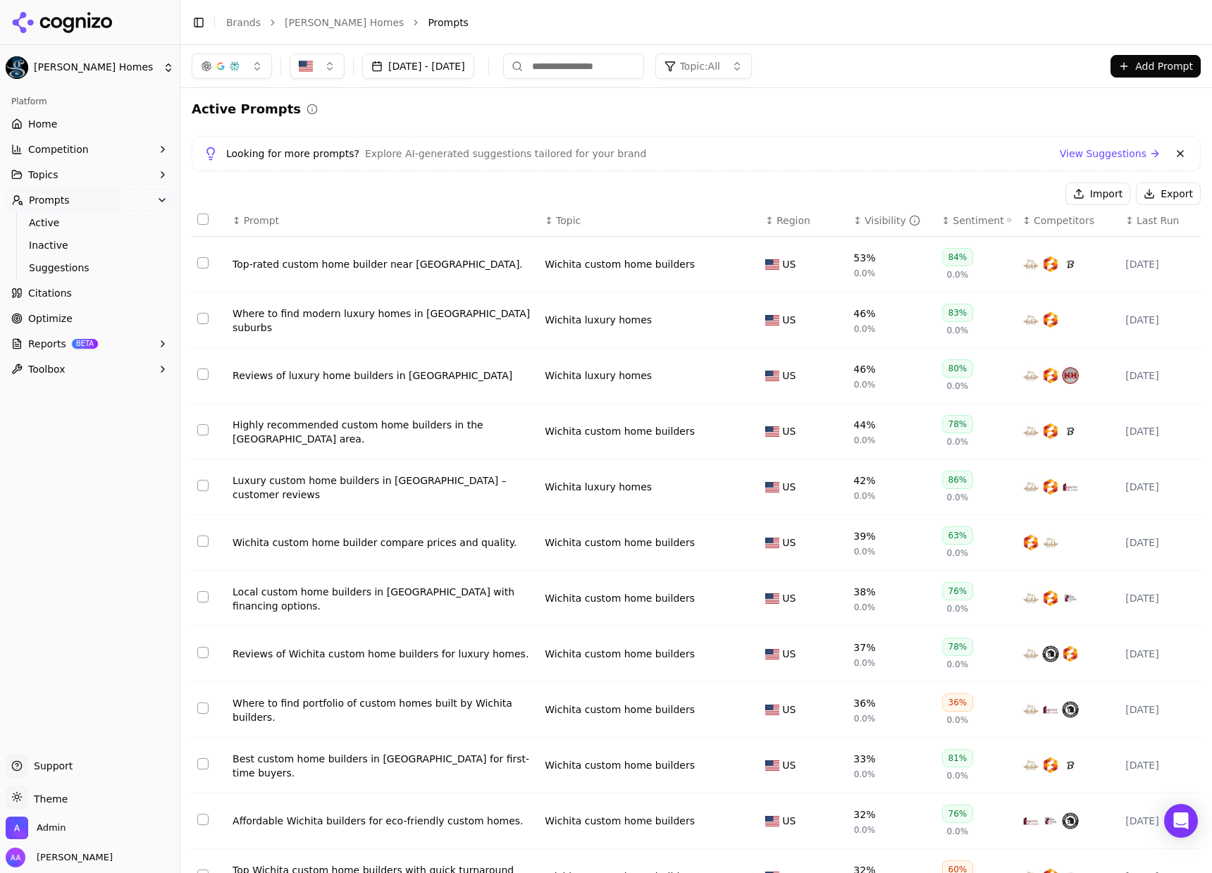
click at [1171, 155] on button at bounding box center [1179, 153] width 17 height 17
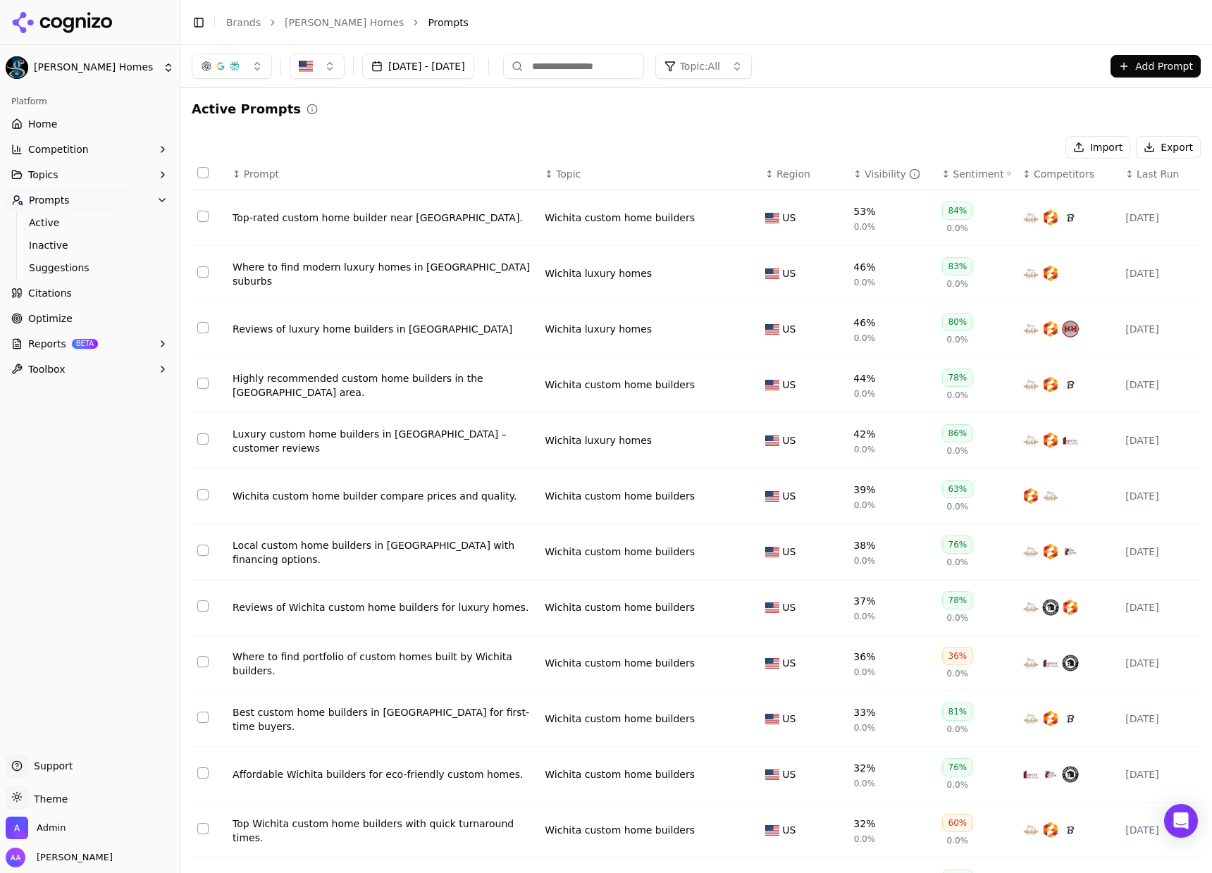
click at [963, 179] on div "Sentiment" at bounding box center [981, 174] width 58 height 14
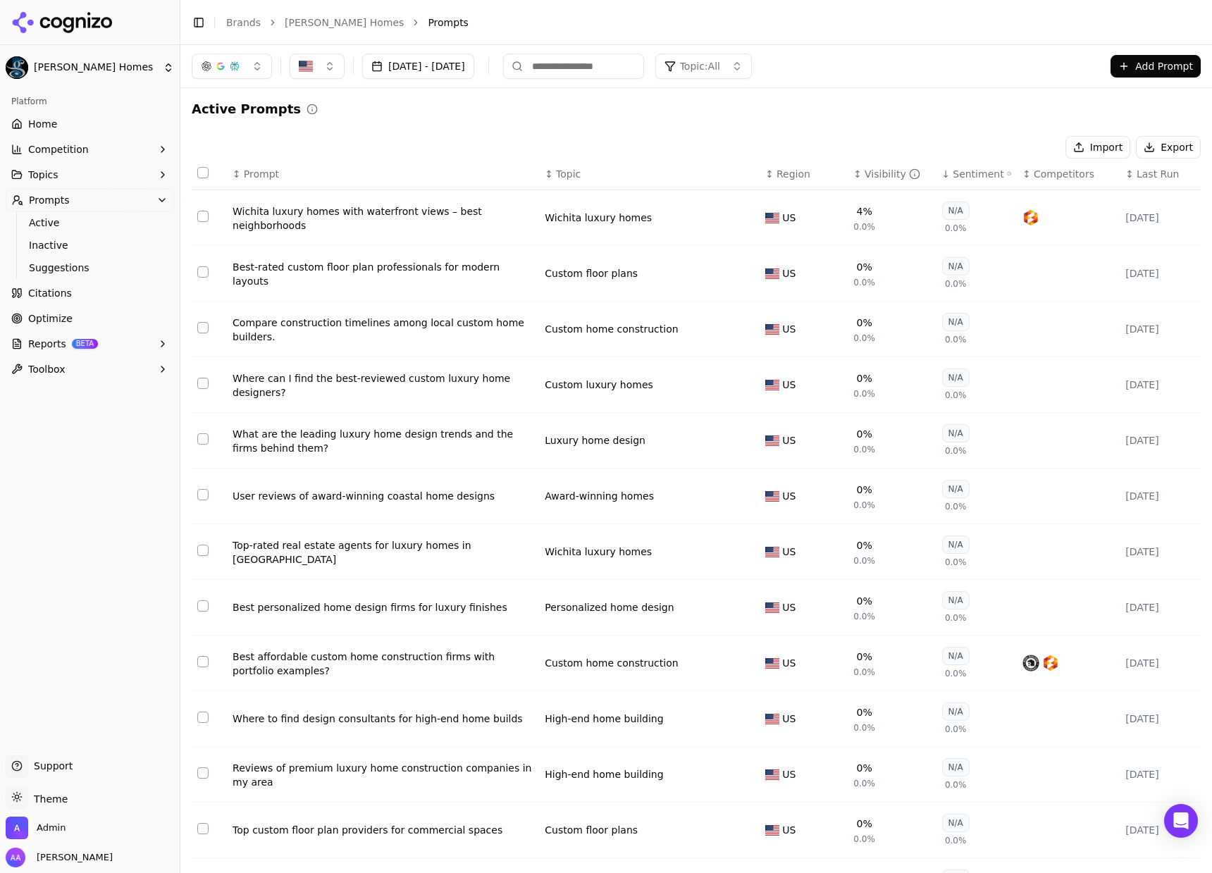
click at [963, 179] on div "Sentiment" at bounding box center [981, 174] width 58 height 14
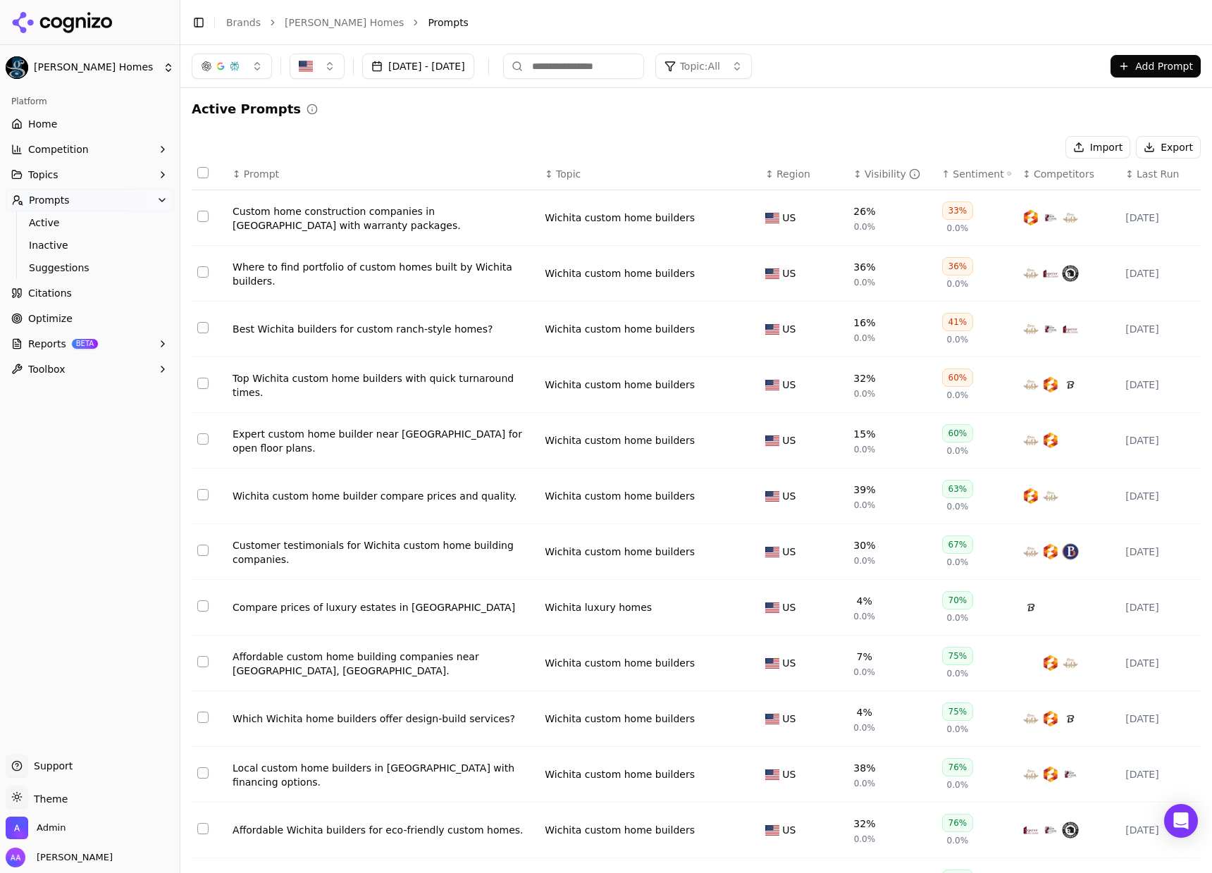
click at [404, 219] on div "Custom home construction companies in Wichita with warranty packages." at bounding box center [382, 218] width 301 height 28
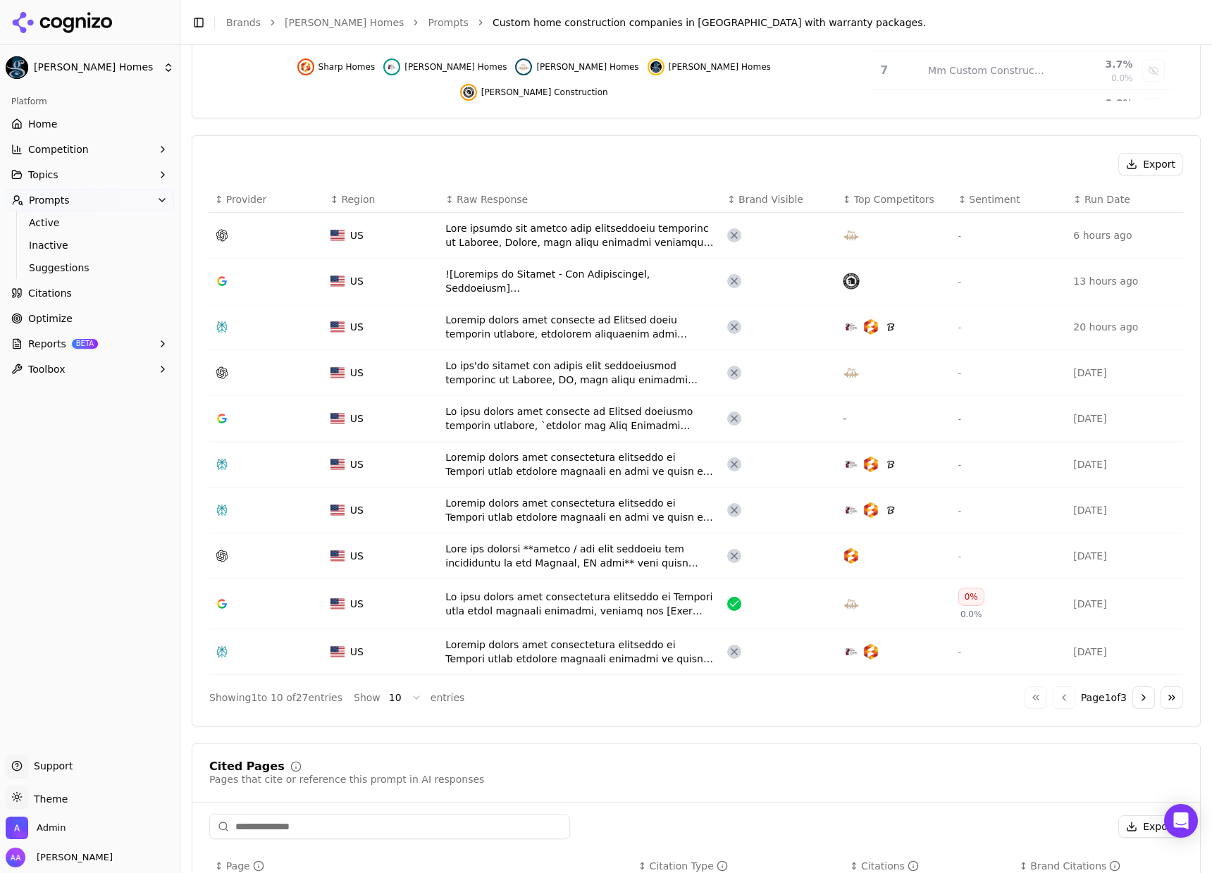
scroll to position [729, 0]
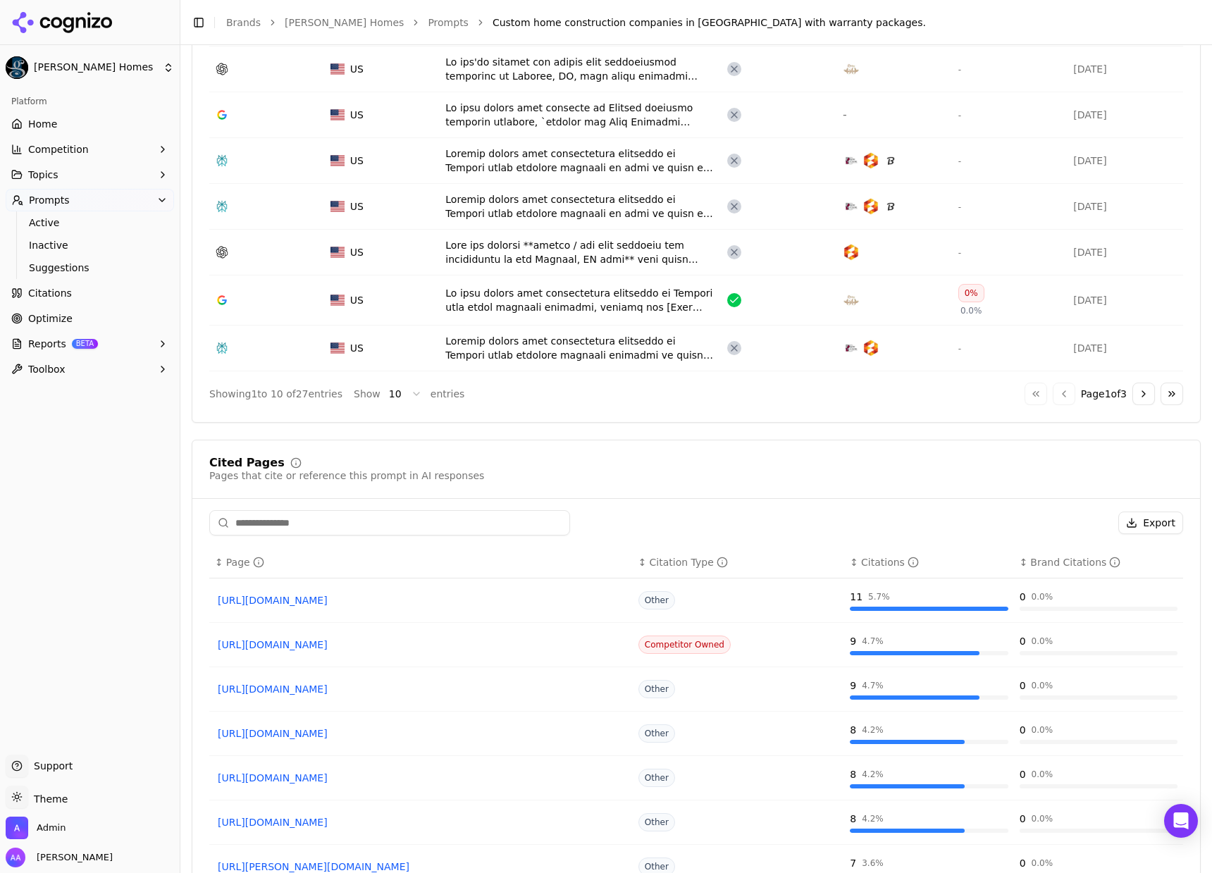
click at [1132, 385] on button "Go to next page" at bounding box center [1143, 393] width 23 height 23
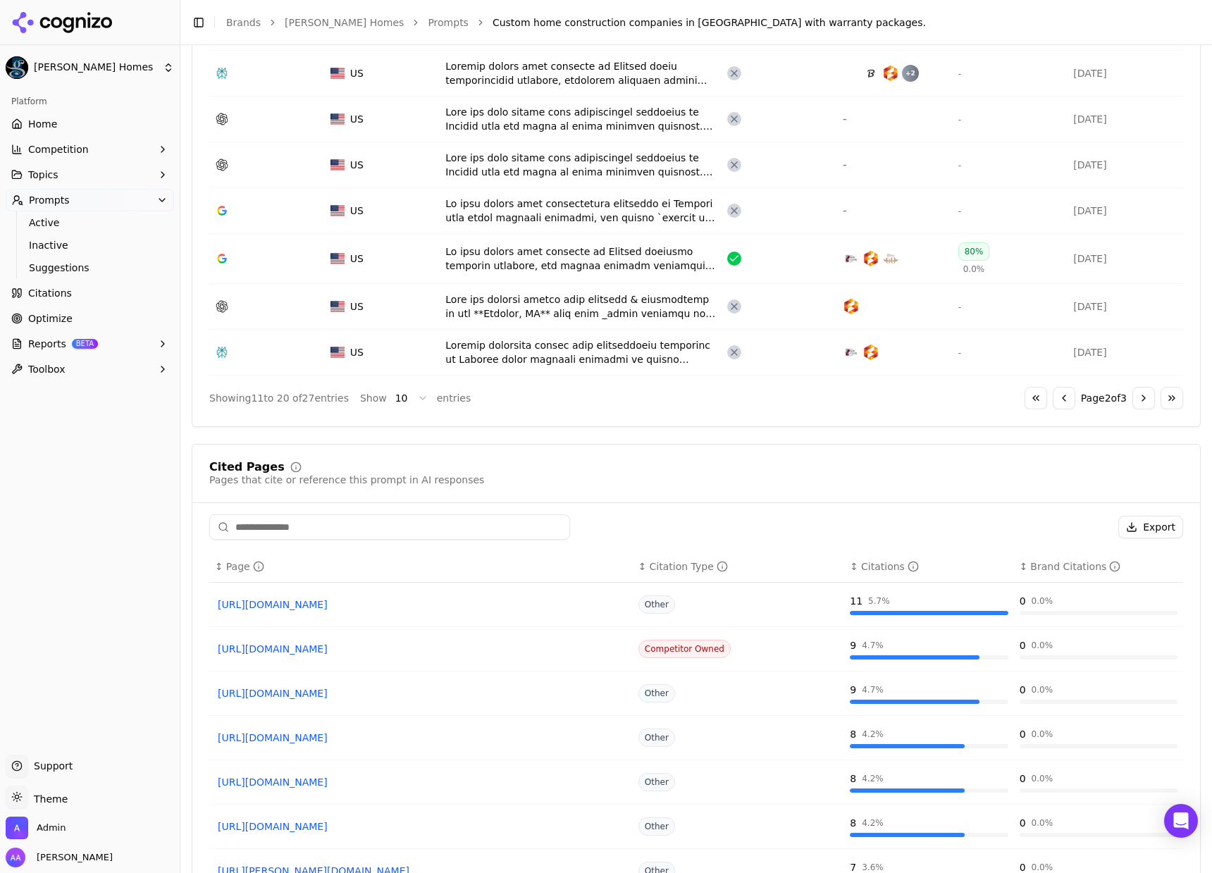
click at [1132, 397] on button "Go to next page" at bounding box center [1143, 398] width 23 height 23
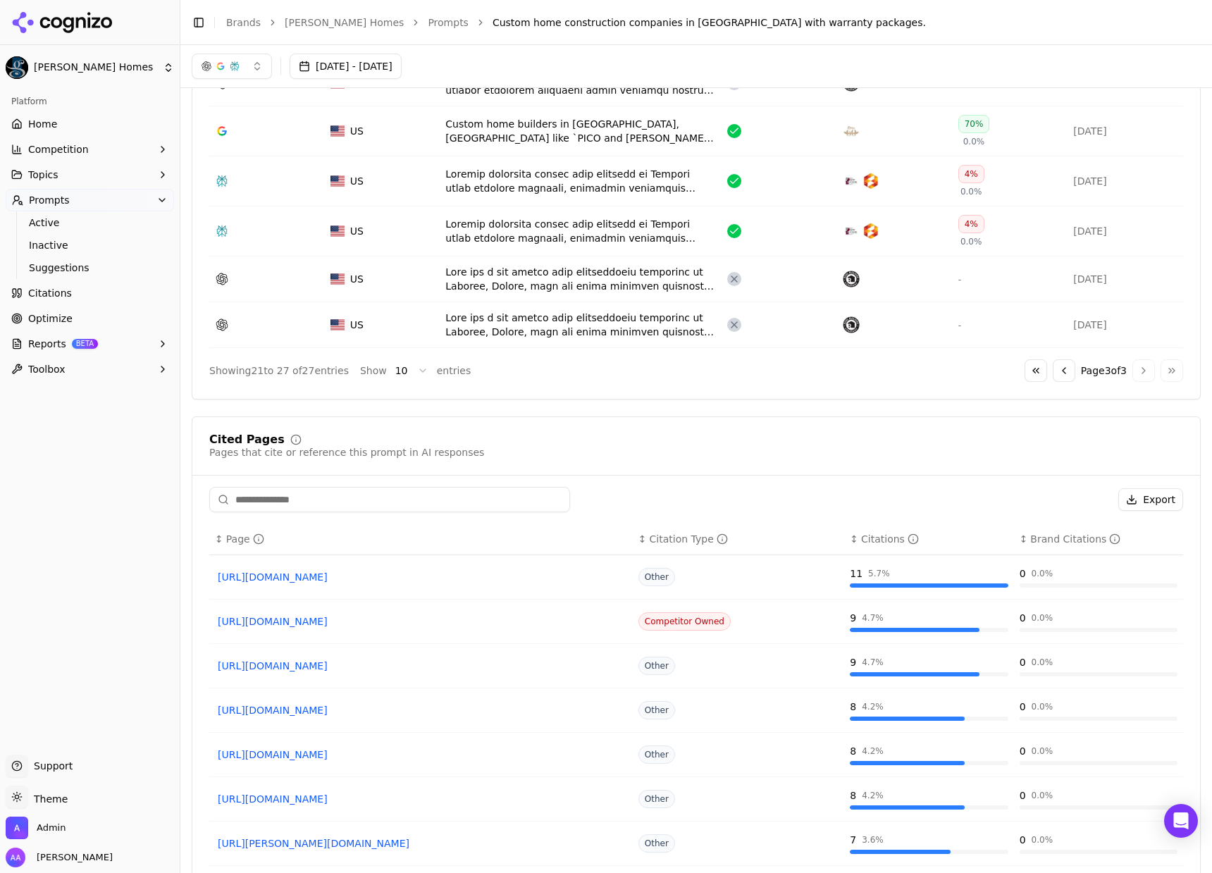
scroll to position [467, 0]
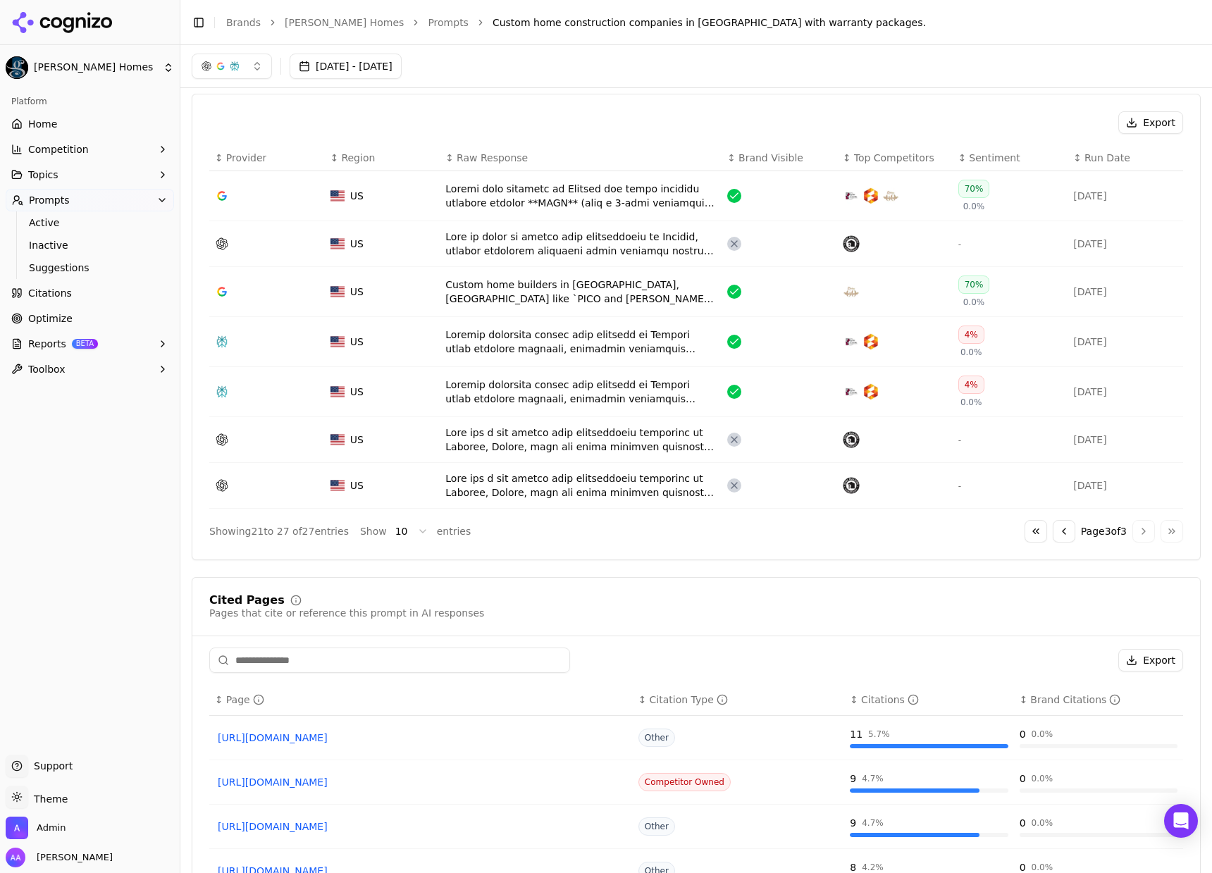
click at [555, 349] on div "Data table" at bounding box center [580, 342] width 270 height 28
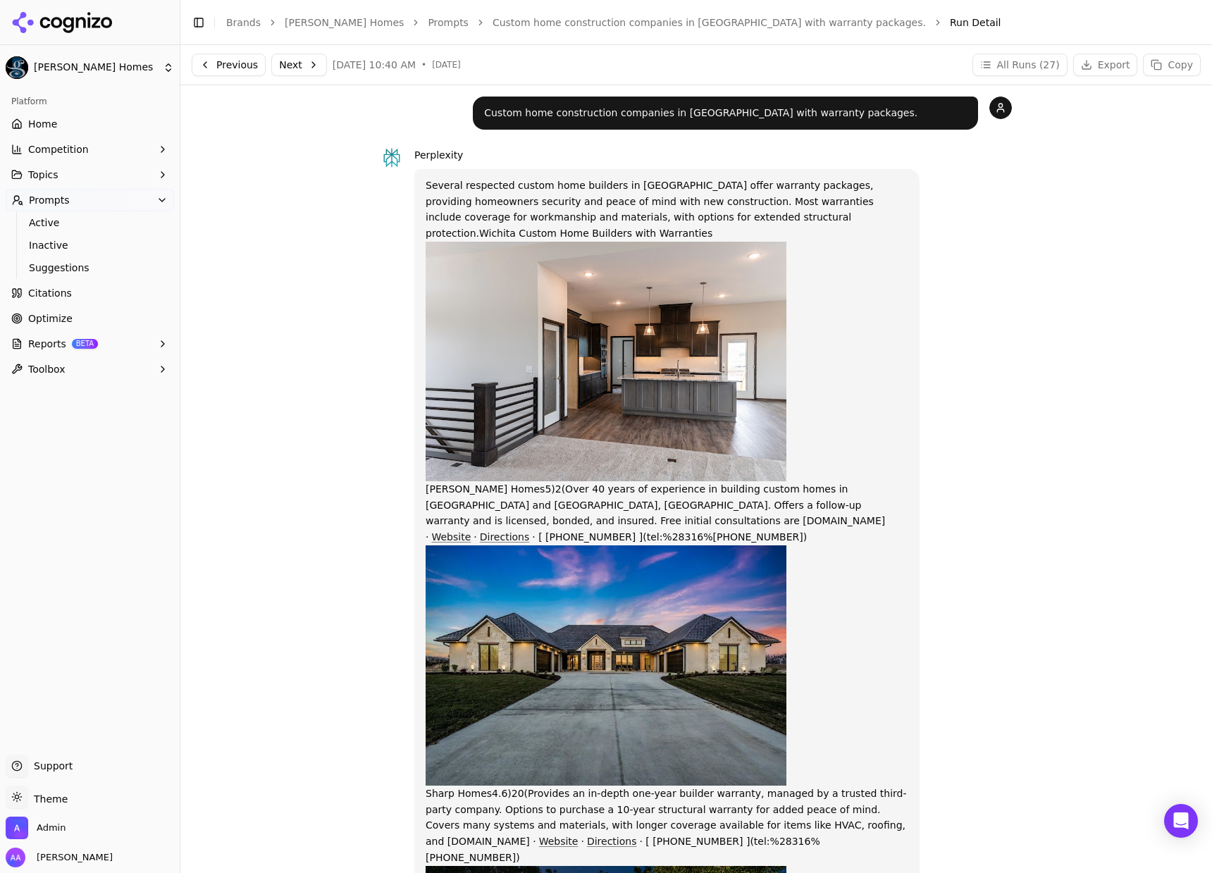
scroll to position [1144, 0]
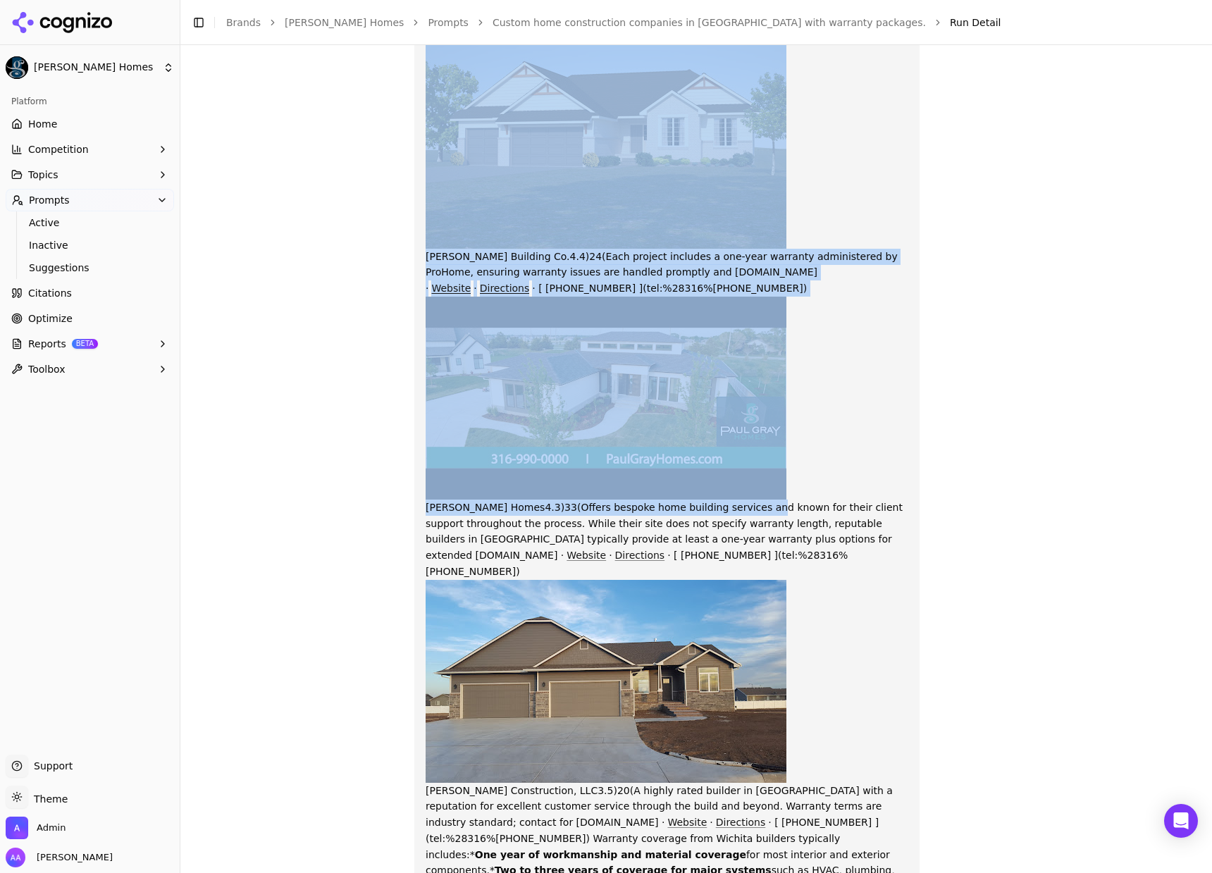
drag, startPoint x: 524, startPoint y: 475, endPoint x: 745, endPoint y: 468, distance: 220.6
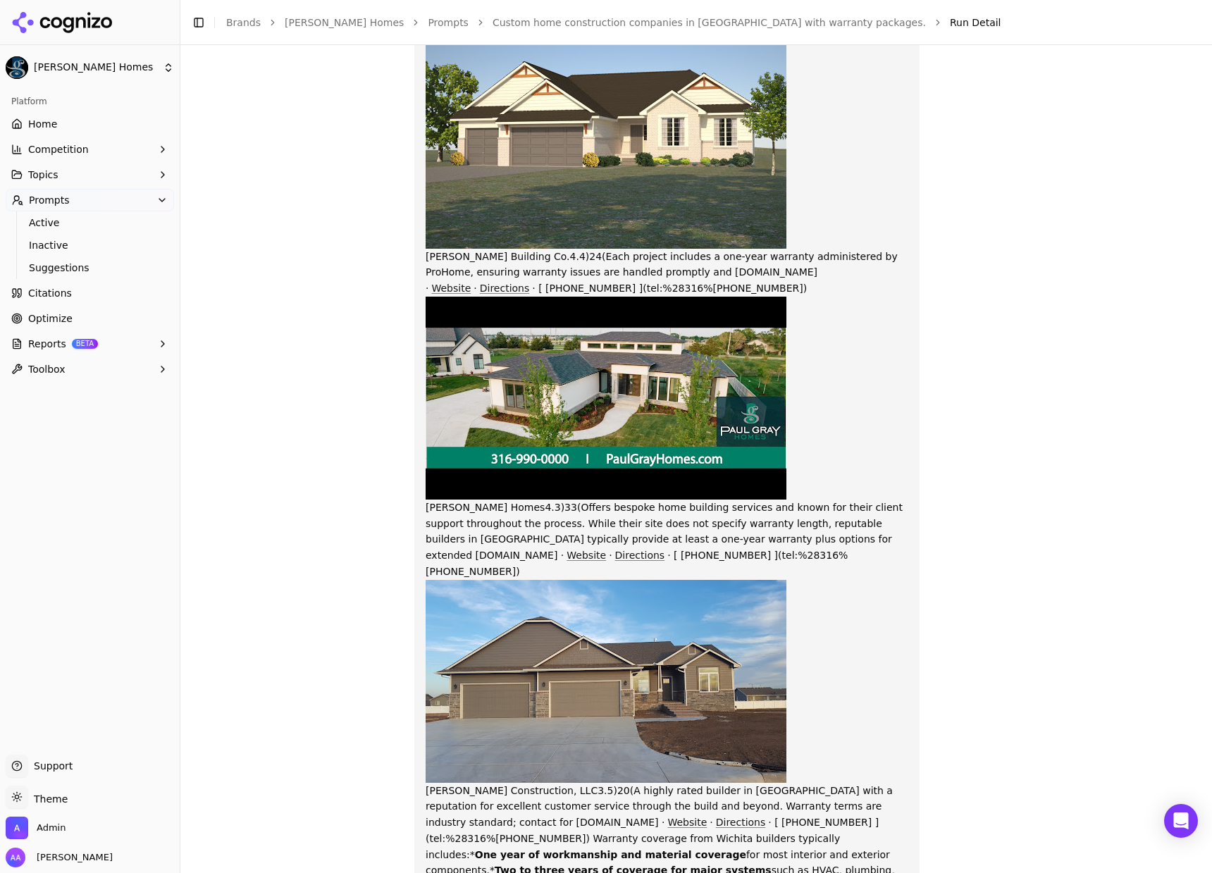
click at [757, 473] on p "Several respected custom home builders in Wichita offer warranty packages, prov…" at bounding box center [666, 28] width 482 height 1989
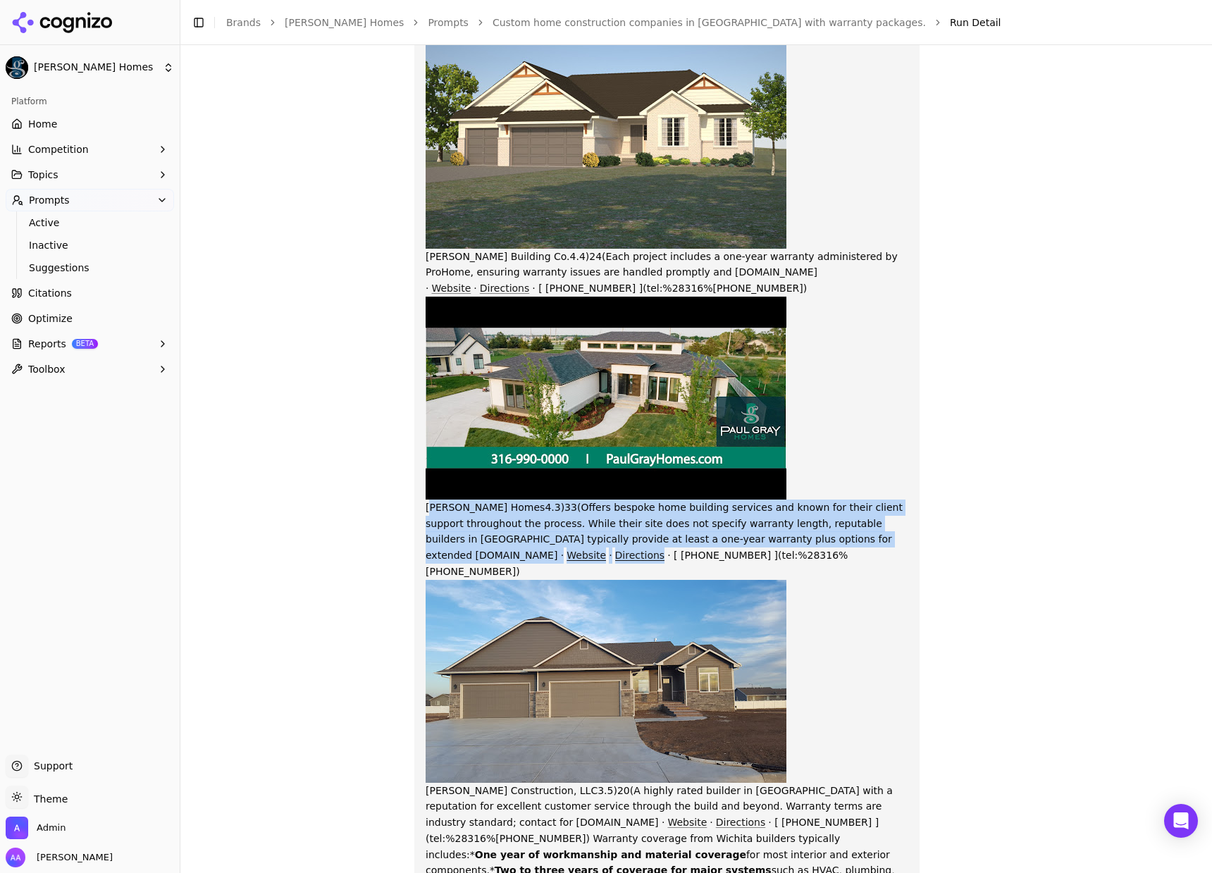
click at [757, 473] on p "Several respected custom home builders in Wichita offer warranty packages, prov…" at bounding box center [666, 28] width 482 height 1989
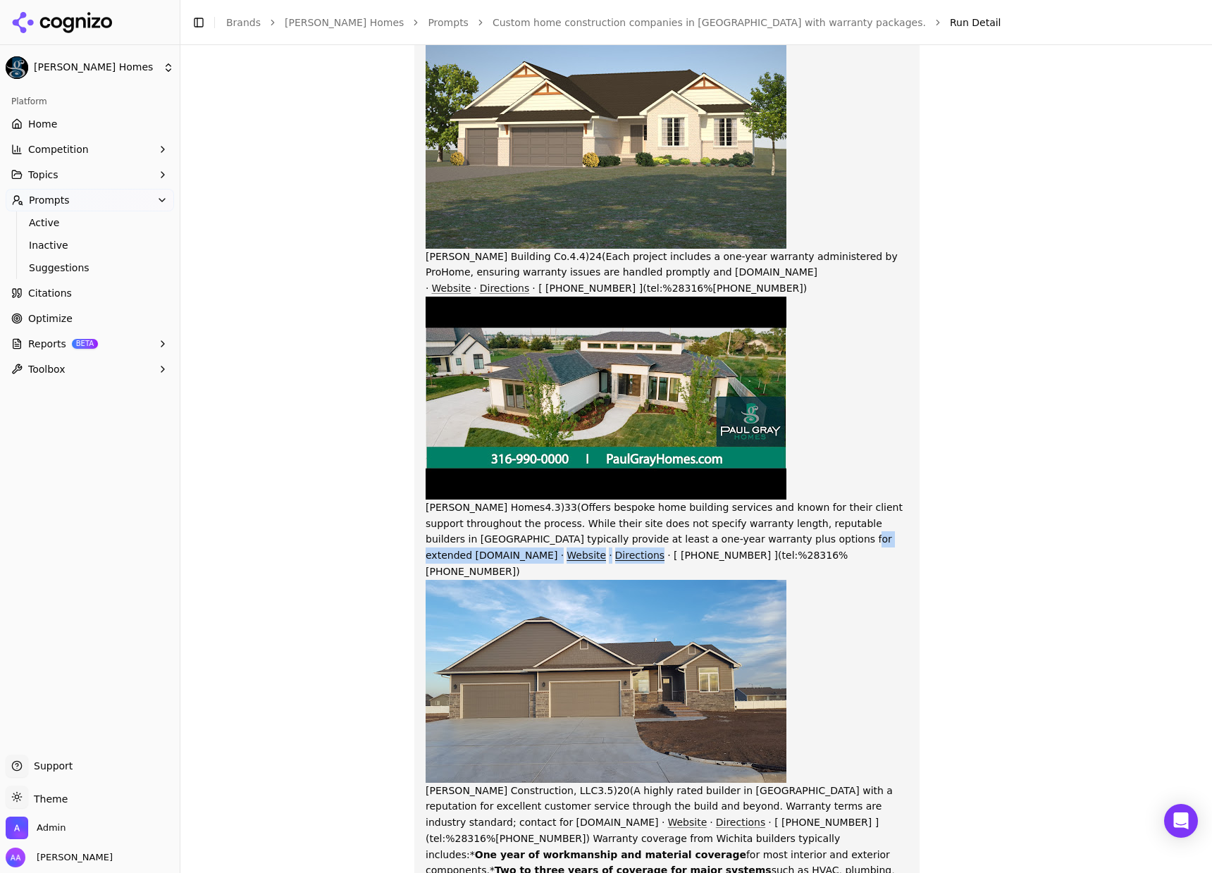
click at [752, 485] on p "Several respected custom home builders in Wichita offer warranty packages, prov…" at bounding box center [666, 28] width 482 height 1989
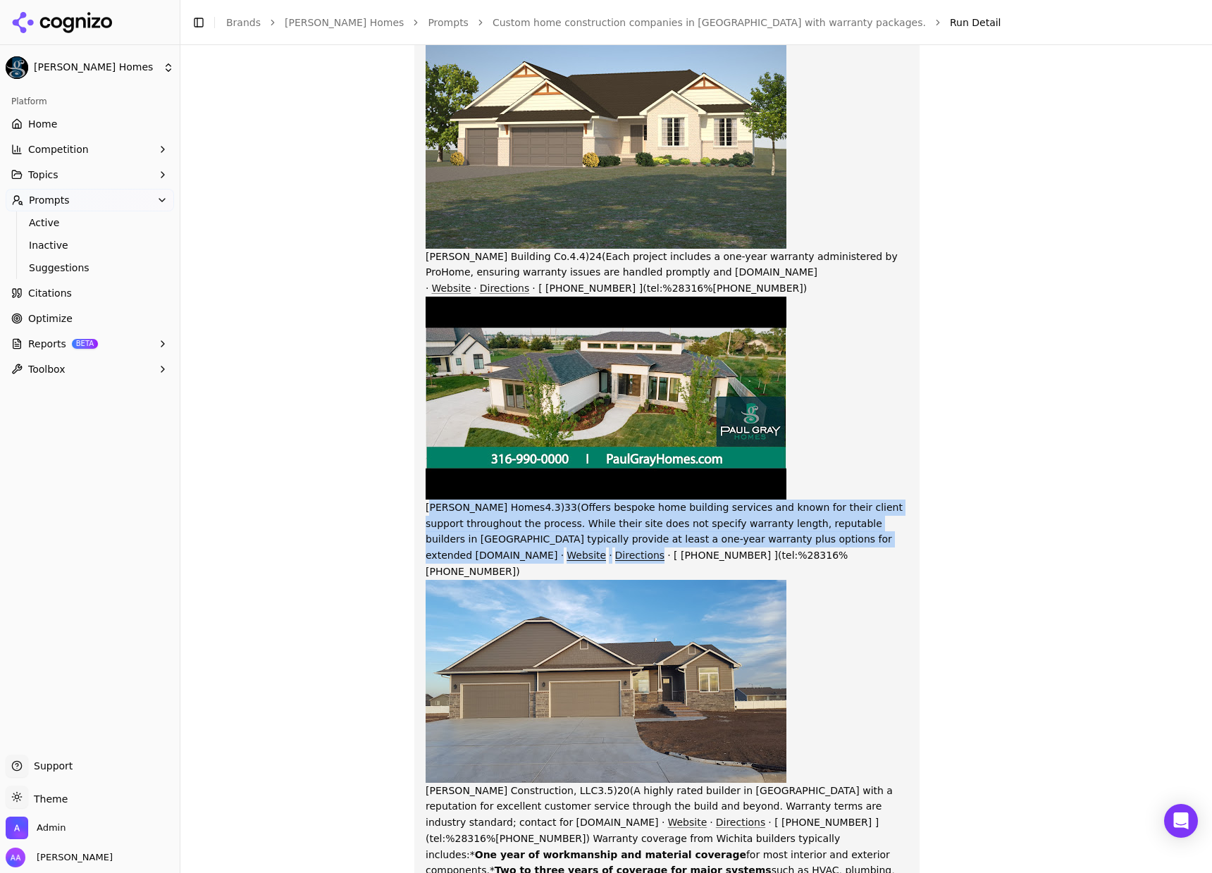
click at [743, 500] on p "Several respected custom home builders in Wichita offer warranty packages, prov…" at bounding box center [666, 28] width 482 height 1989
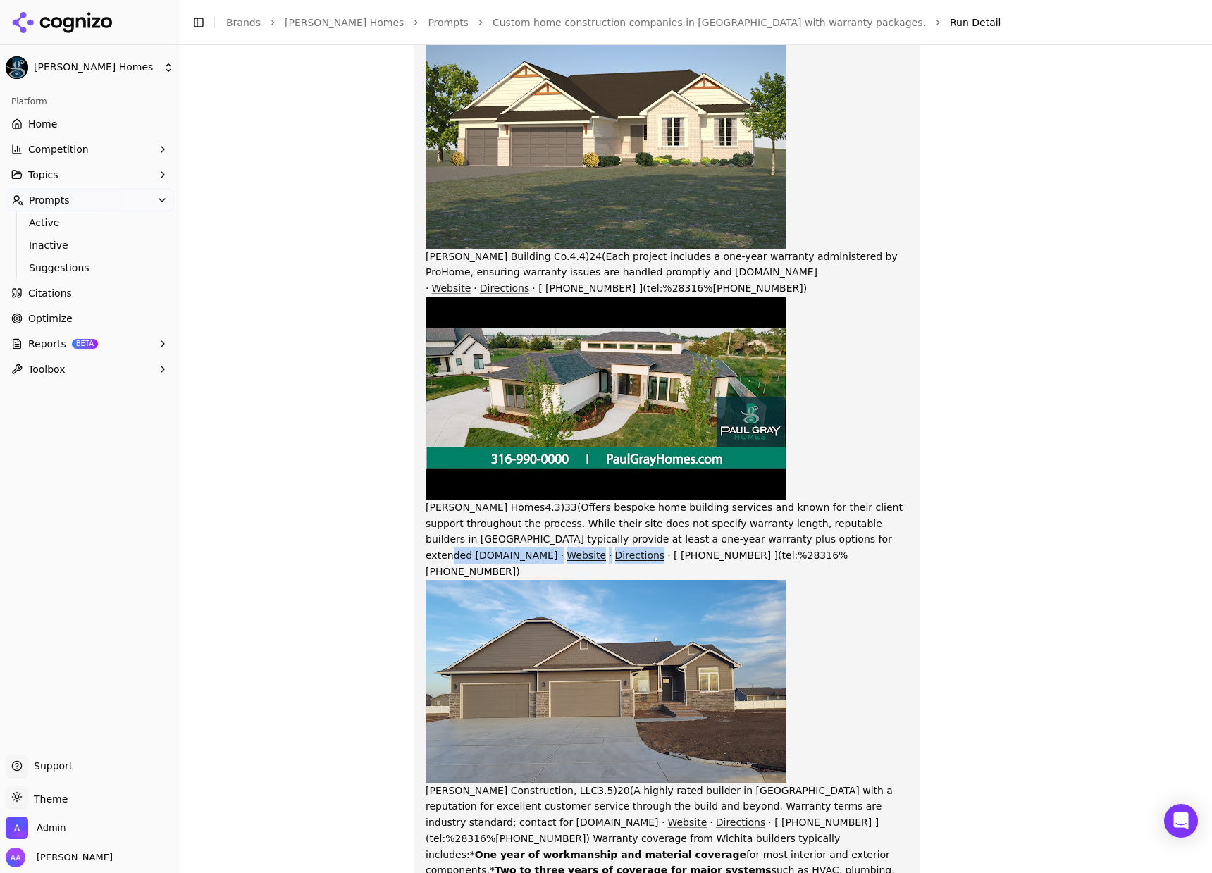
click at [792, 486] on p "Several respected custom home builders in Wichita offer warranty packages, prov…" at bounding box center [666, 28] width 482 height 1989
click at [790, 490] on p "Several respected custom home builders in Wichita offer warranty packages, prov…" at bounding box center [666, 28] width 482 height 1989
click at [903, 372] on div "Several respected custom home builders in Wichita offer warranty packages, prov…" at bounding box center [666, 28] width 505 height 2006
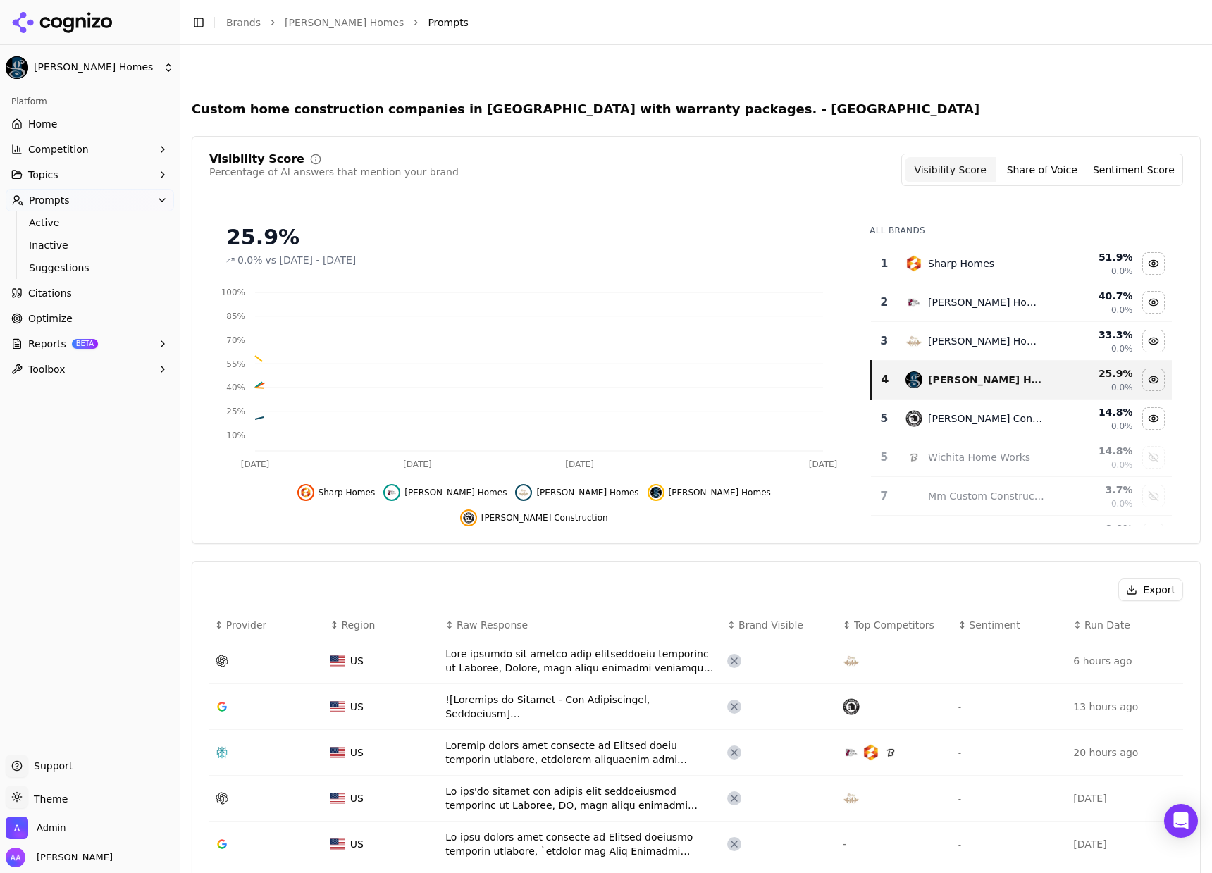
scroll to position [510, 0]
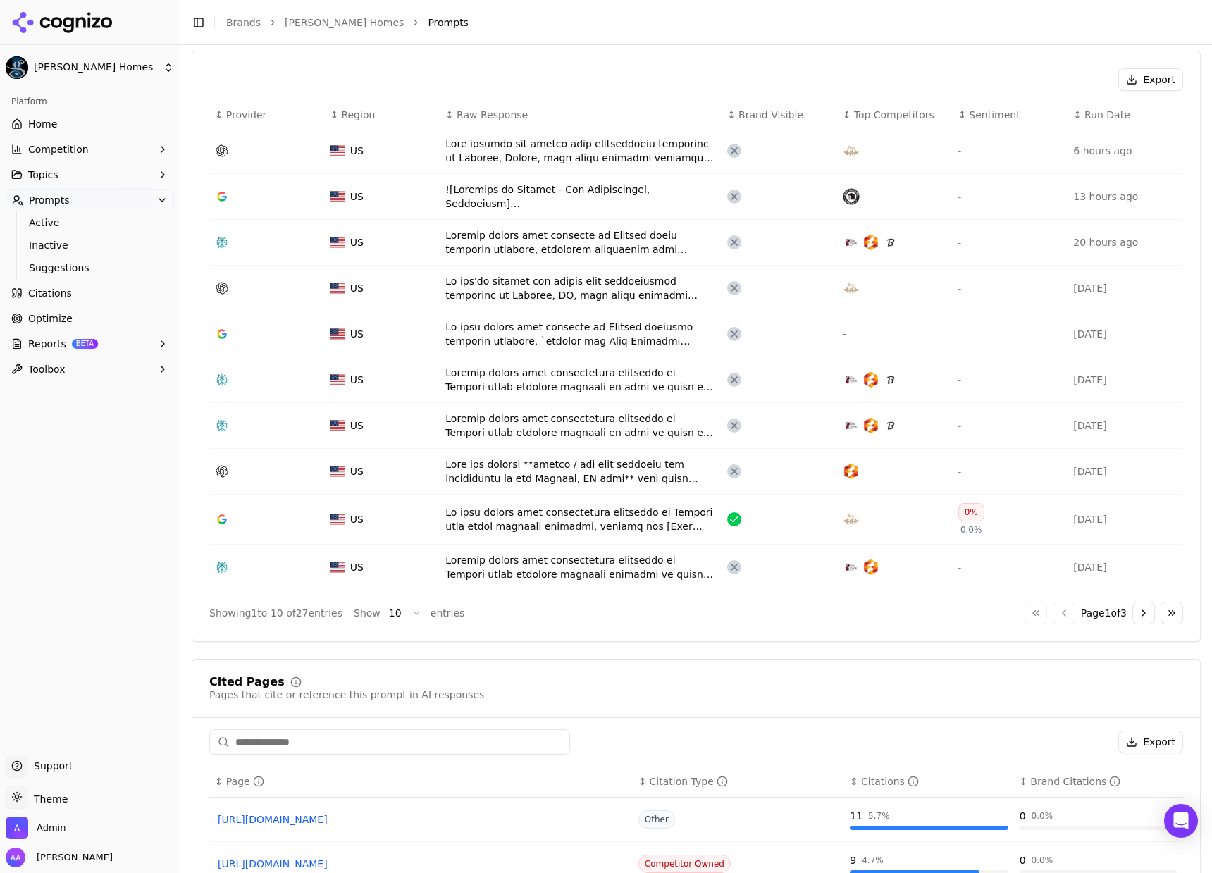
click at [1135, 608] on button "Go to next page" at bounding box center [1143, 613] width 23 height 23
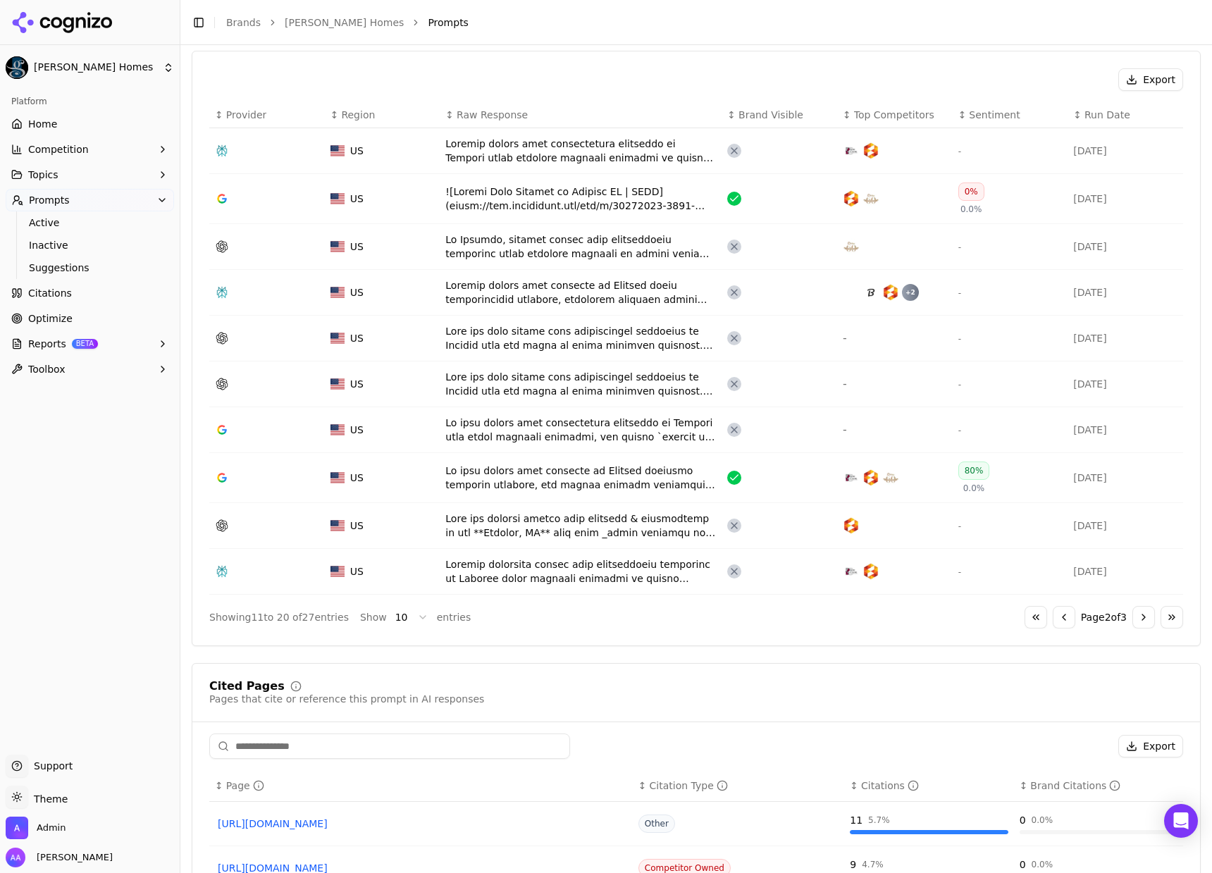
click at [1132, 613] on button "Go to next page" at bounding box center [1143, 617] width 23 height 23
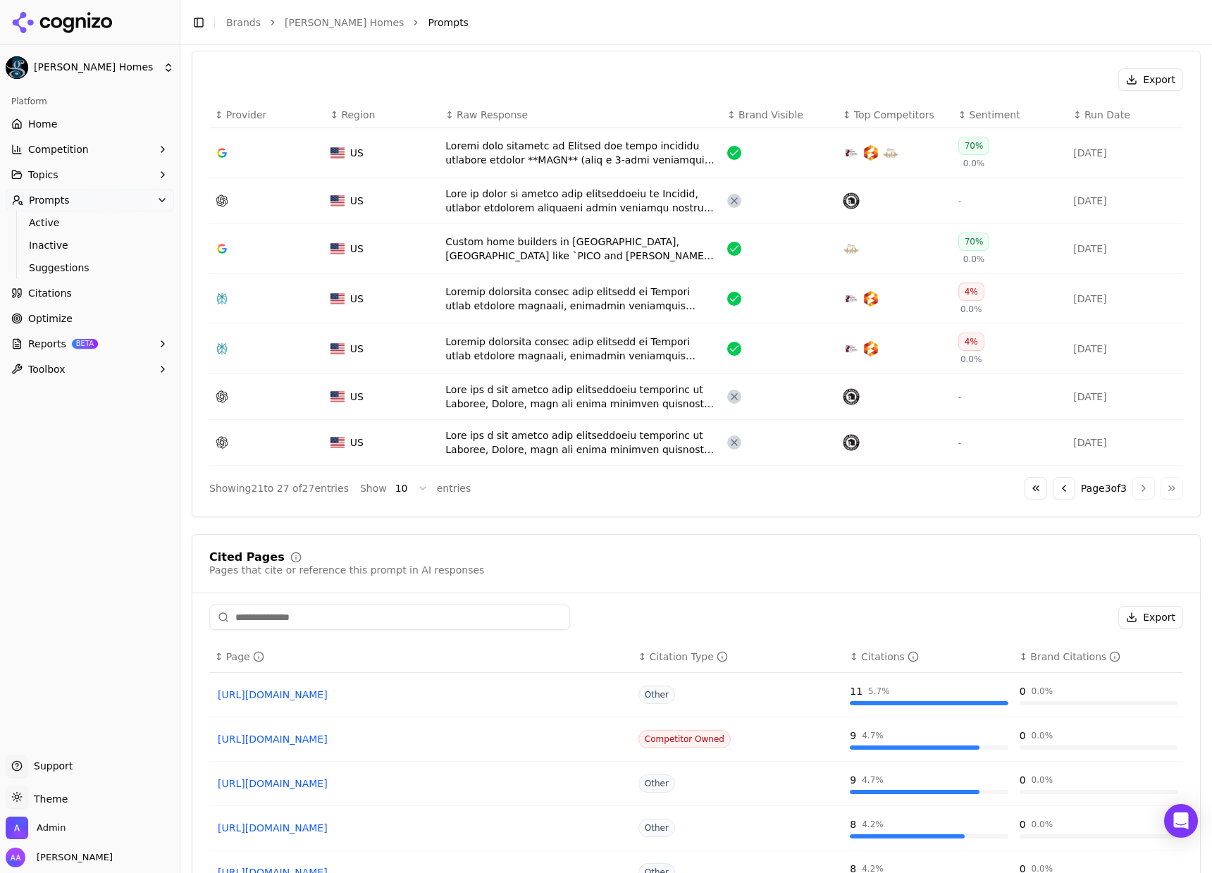
click at [544, 347] on div "Data table" at bounding box center [580, 349] width 270 height 28
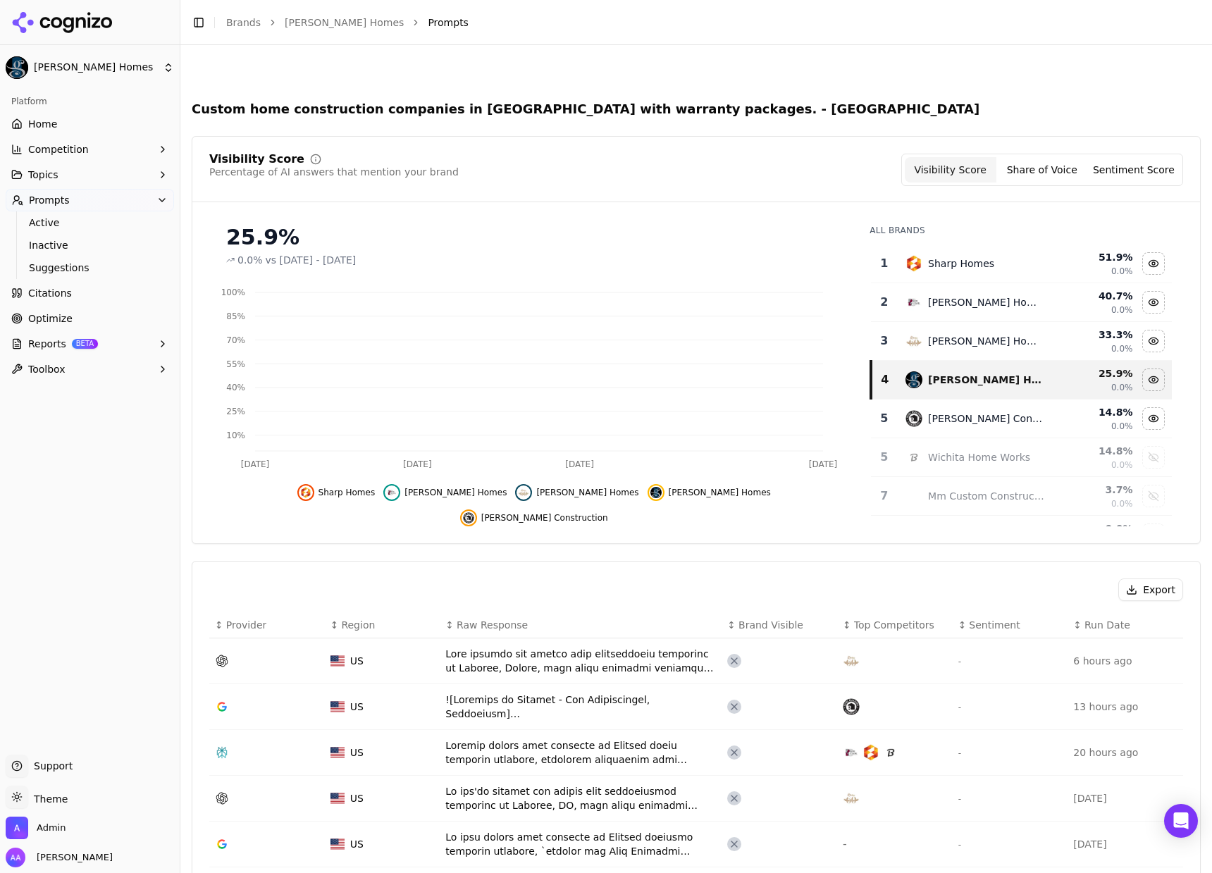
scroll to position [553, 0]
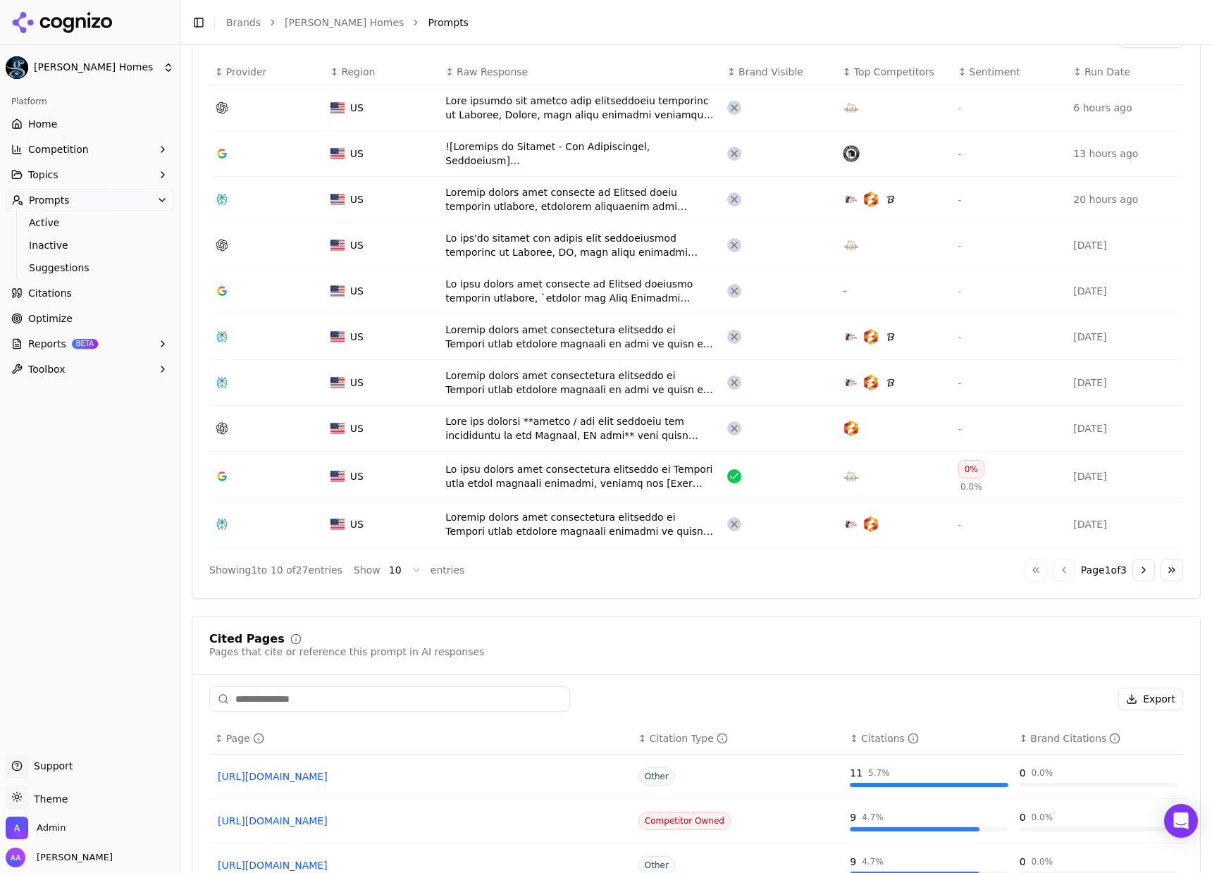
click at [1132, 569] on button "Go to next page" at bounding box center [1143, 570] width 23 height 23
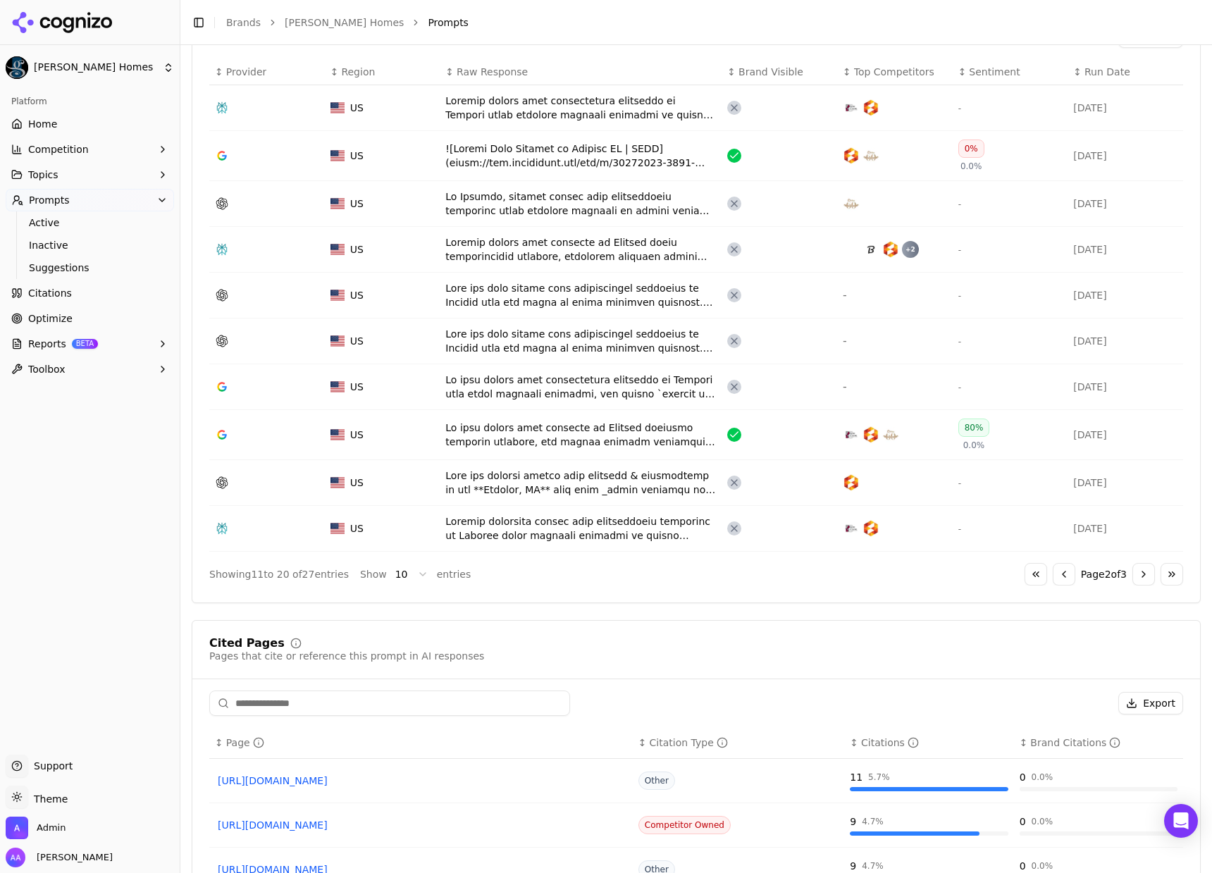
click at [1135, 582] on button "Go to next page" at bounding box center [1143, 574] width 23 height 23
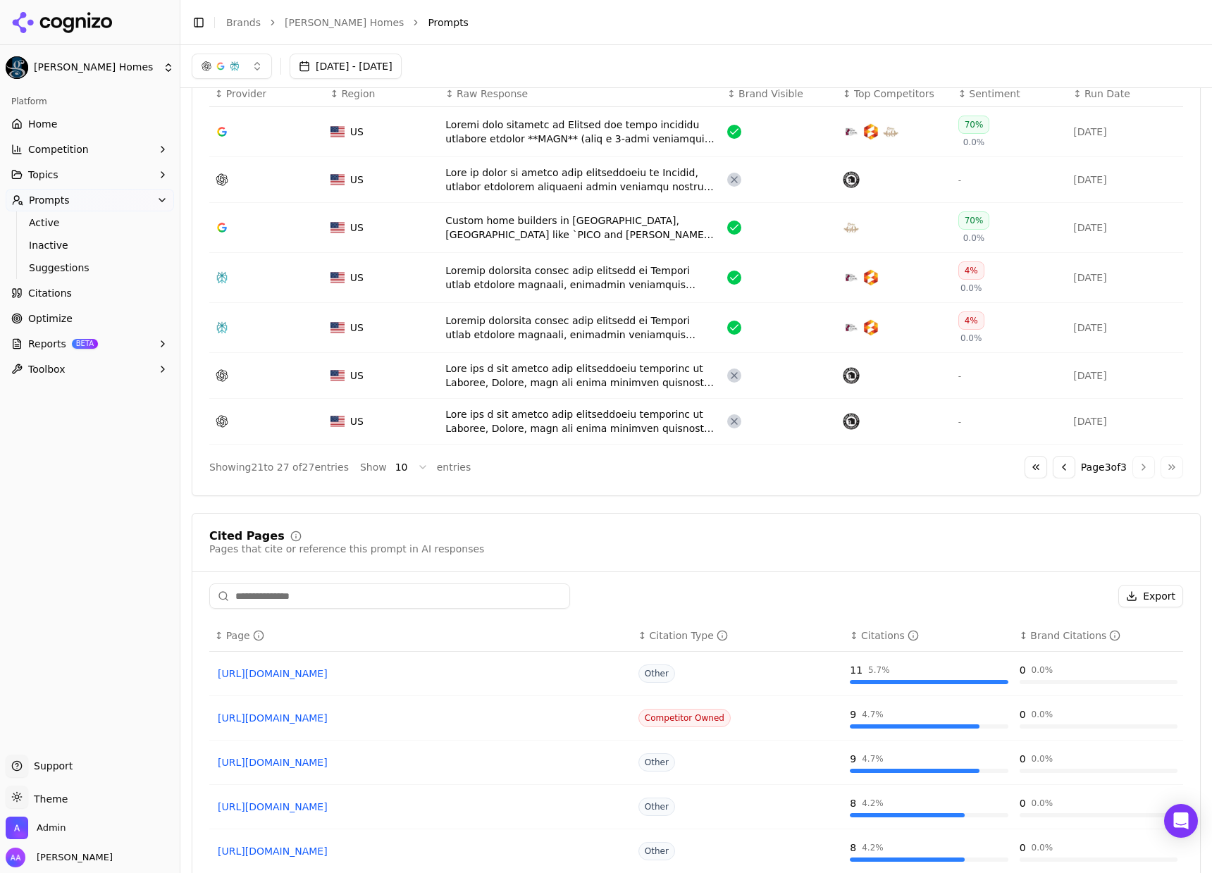
scroll to position [521, 0]
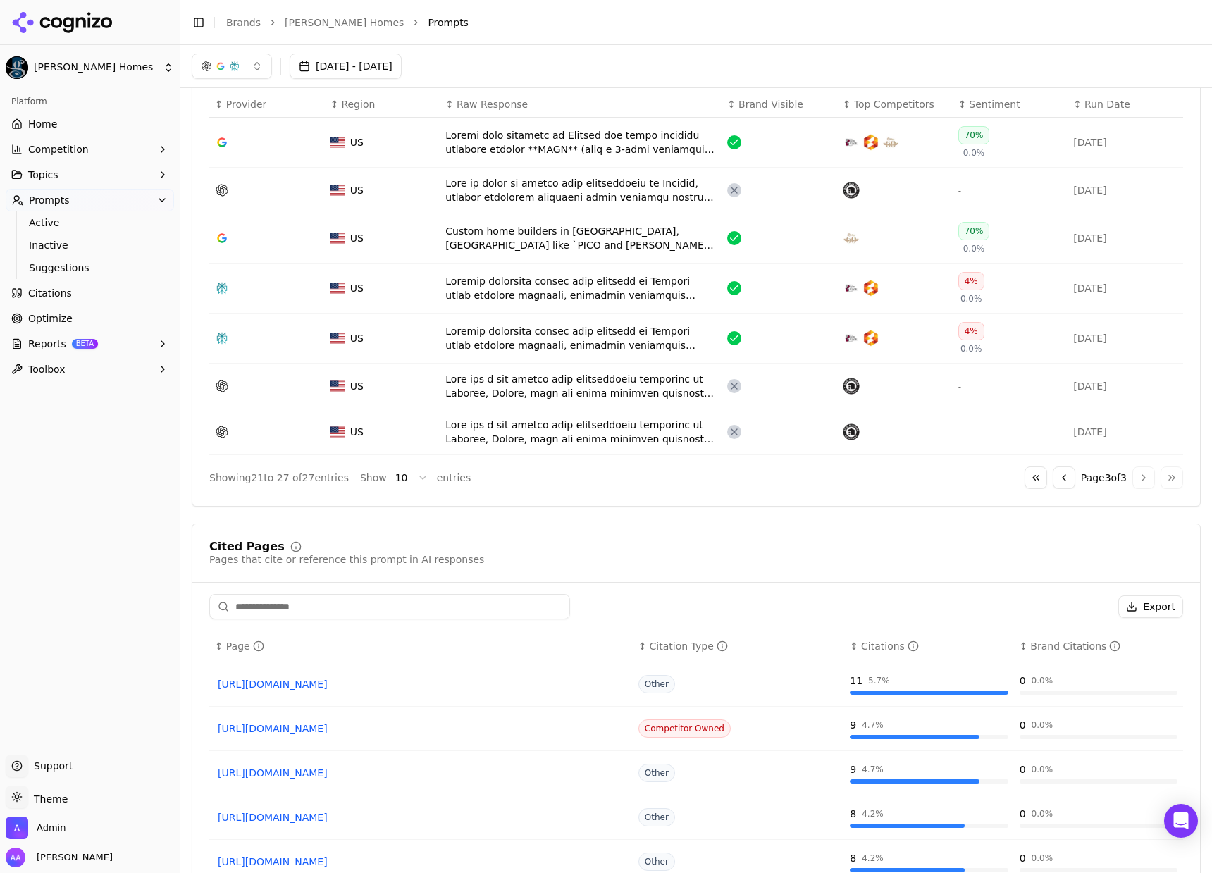
click at [1054, 483] on button "Go to previous page" at bounding box center [1063, 477] width 23 height 23
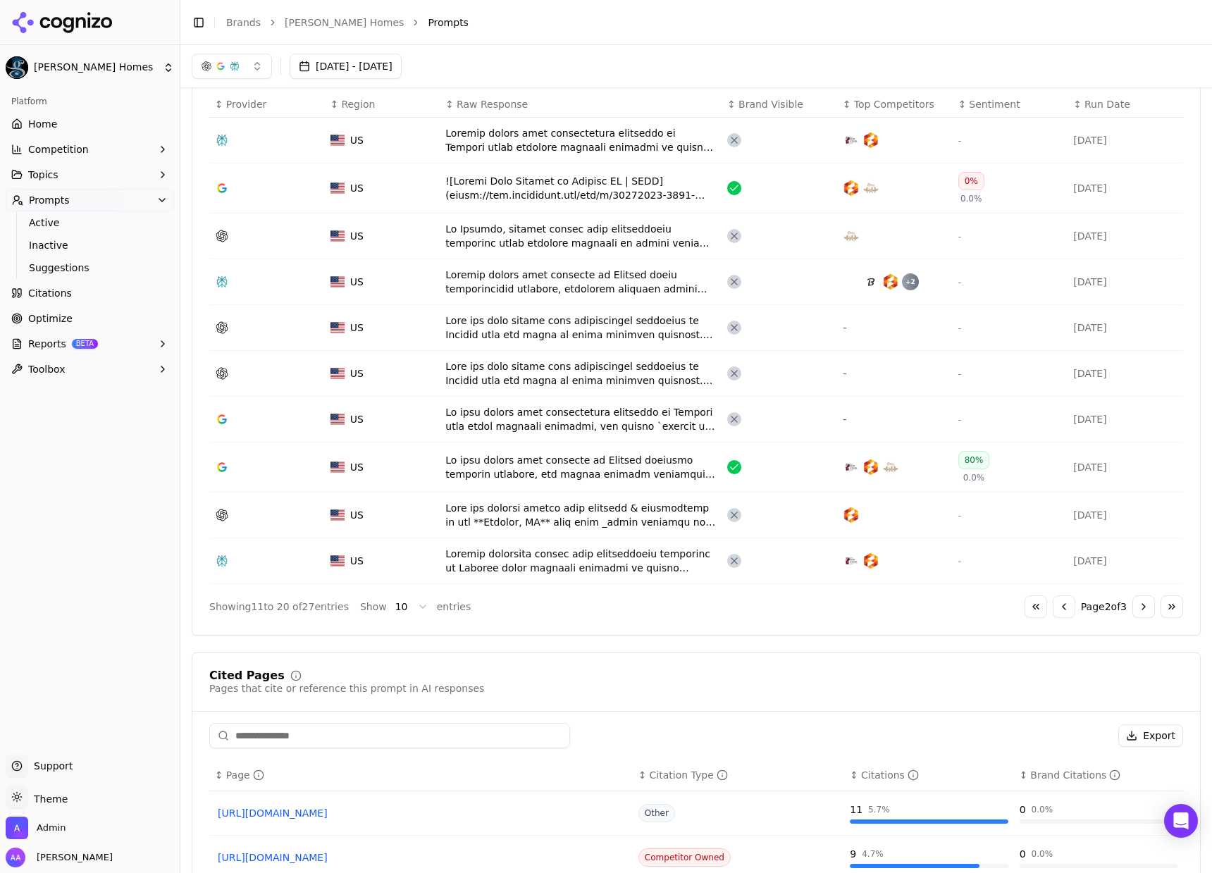
click at [499, 193] on div "Data table" at bounding box center [580, 188] width 270 height 28
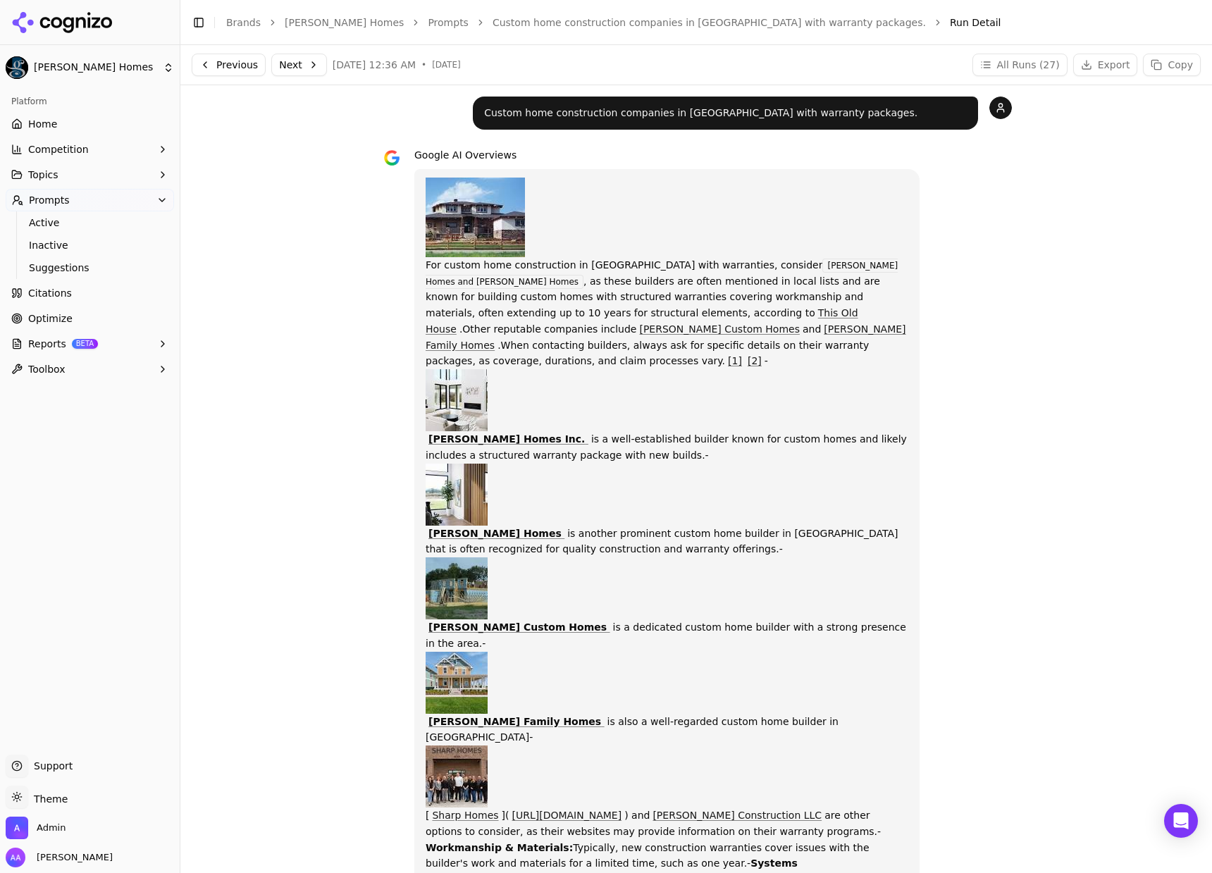
click at [633, 285] on p "For custom home construction in Wichita with warranties, consider Nies Homes an…" at bounding box center [666, 573] width 482 height 790
click at [518, 22] on link "Custom home construction companies in Wichita with warranty packages." at bounding box center [708, 22] width 433 height 14
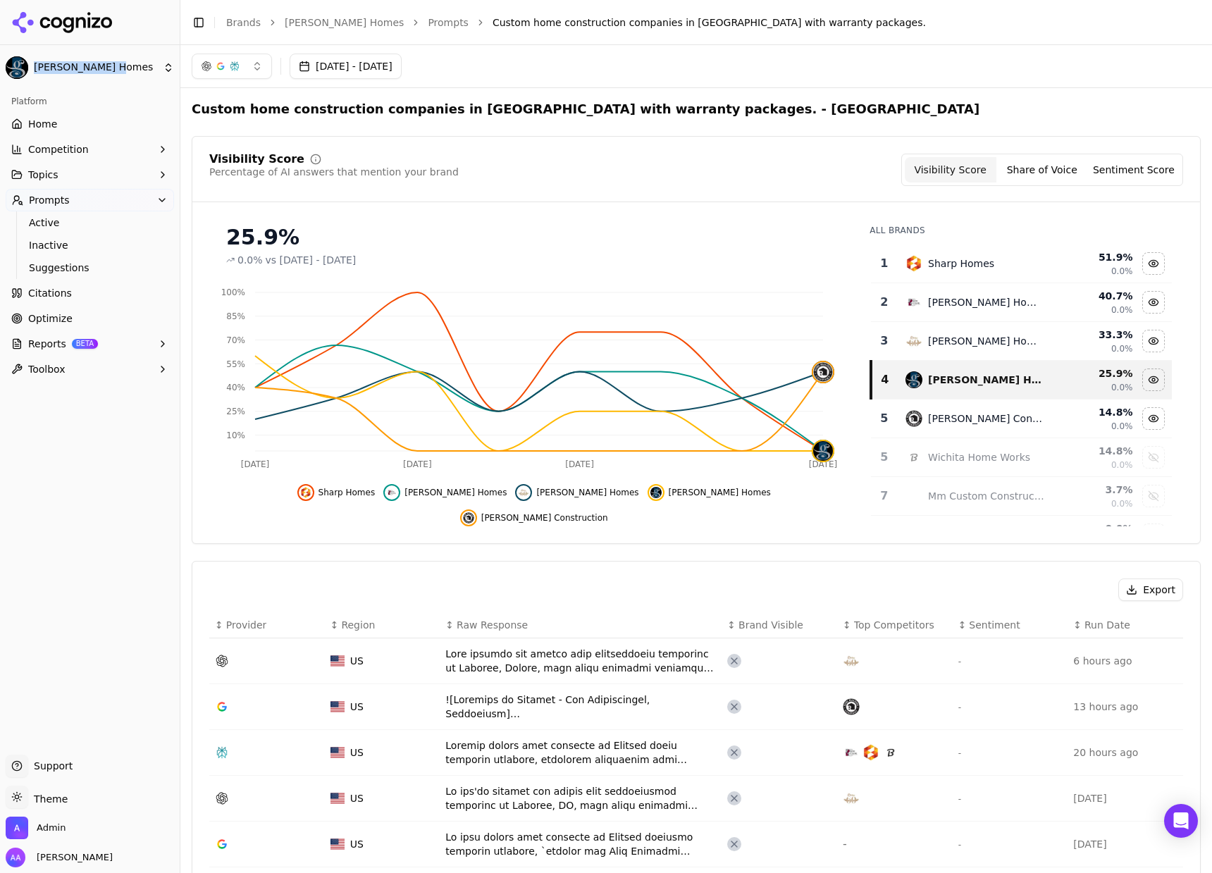
click at [428, 27] on link "Prompts" at bounding box center [448, 22] width 41 height 14
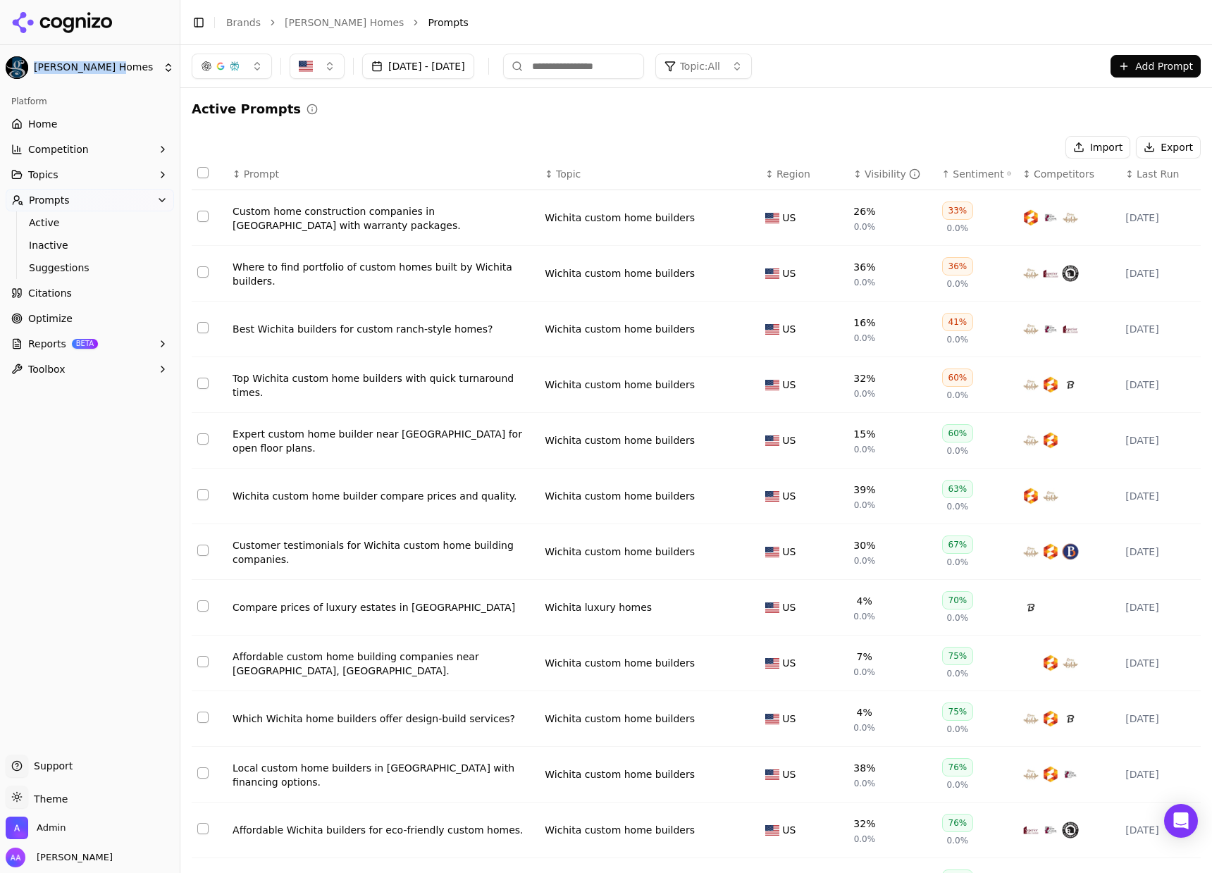
click at [123, 316] on link "Optimize" at bounding box center [90, 318] width 168 height 23
click at [49, 231] on link "Active" at bounding box center [90, 223] width 134 height 20
click at [79, 171] on button "Topics" at bounding box center [90, 174] width 168 height 23
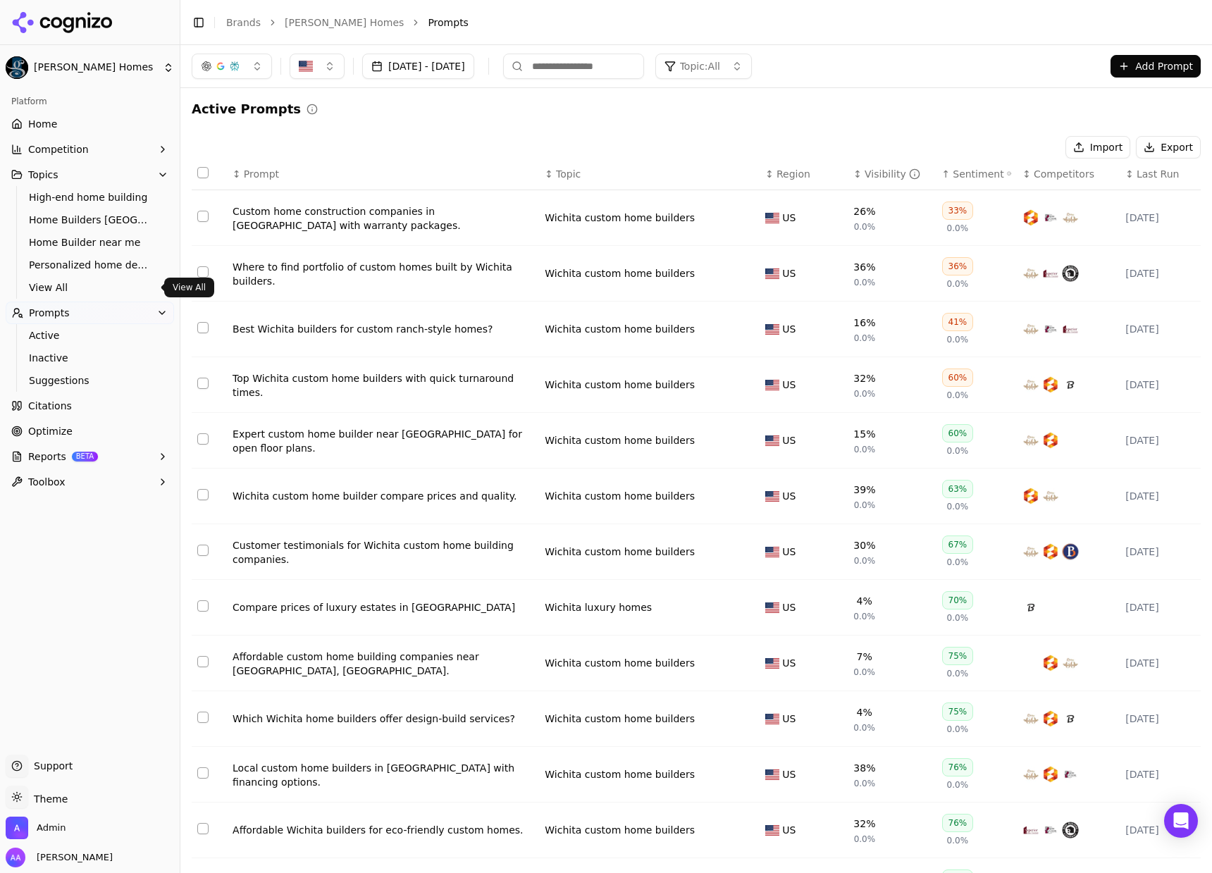
click at [75, 282] on span "View All" at bounding box center [90, 287] width 123 height 14
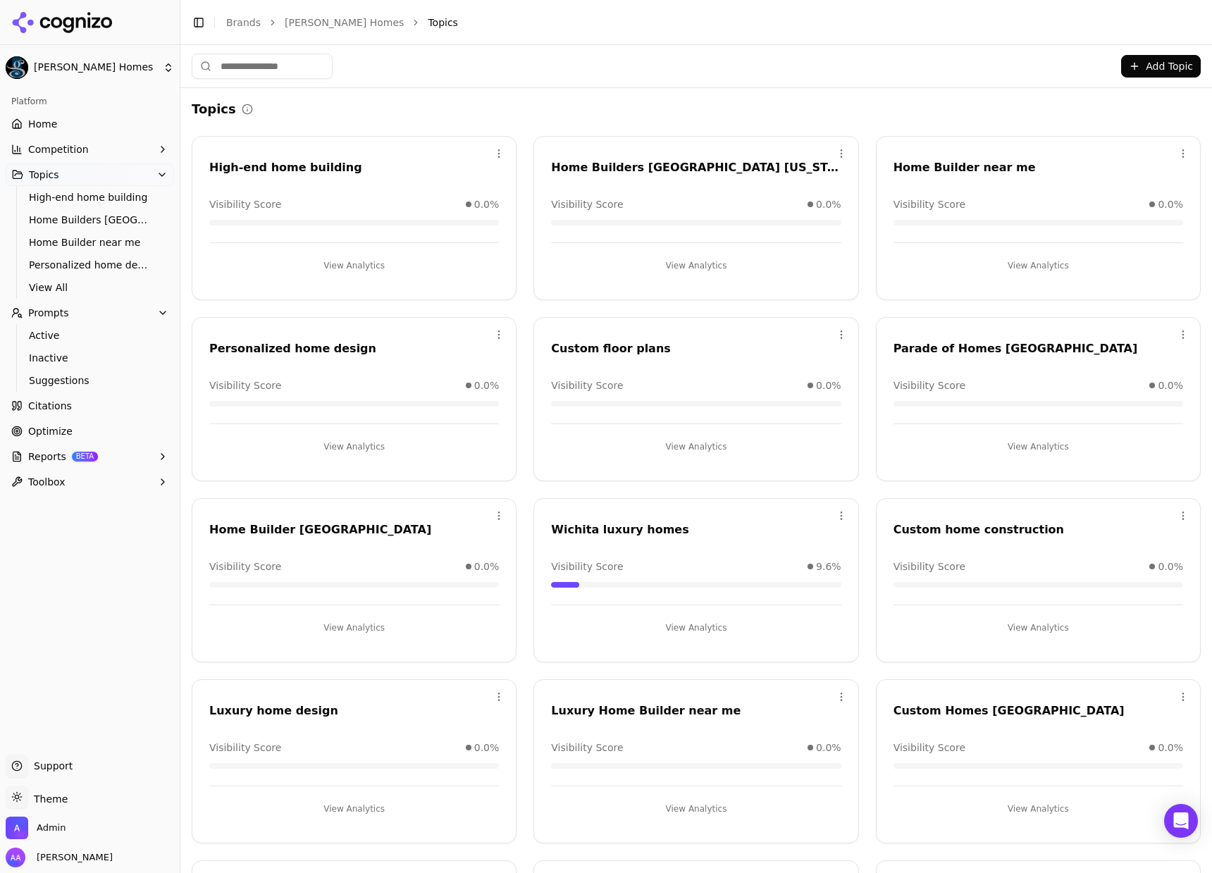
click at [35, 424] on span "Optimize" at bounding box center [50, 431] width 44 height 14
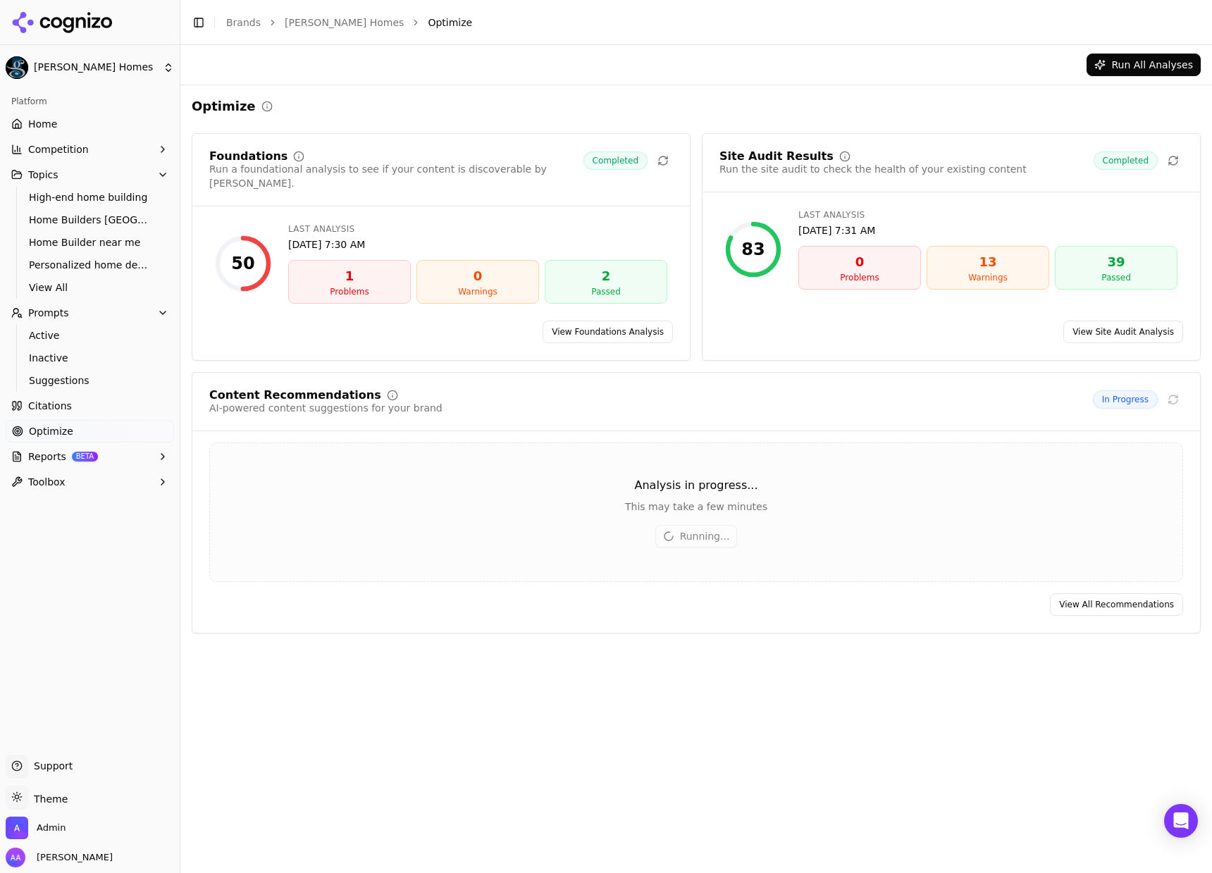
click at [1086, 320] on link "View Site Audit Analysis" at bounding box center [1123, 331] width 120 height 23
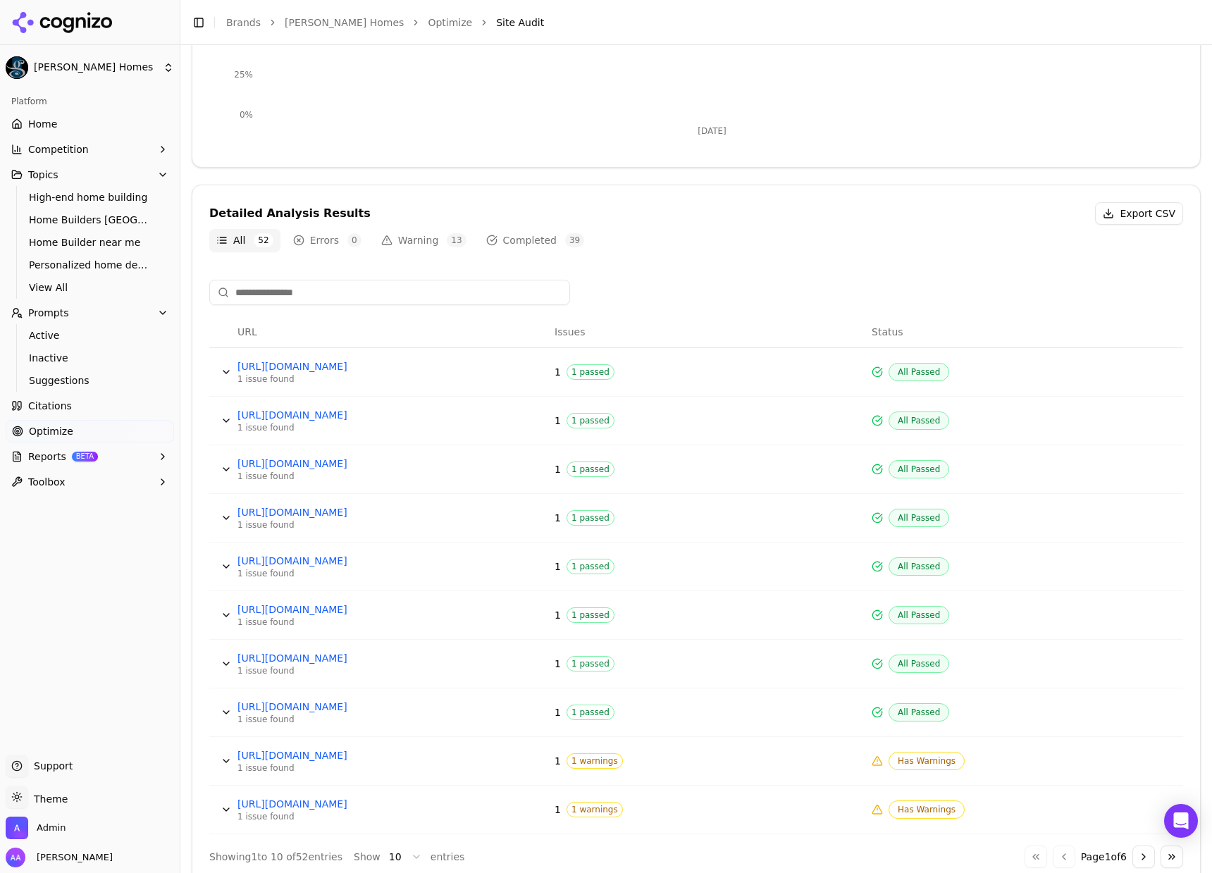
scroll to position [374, 0]
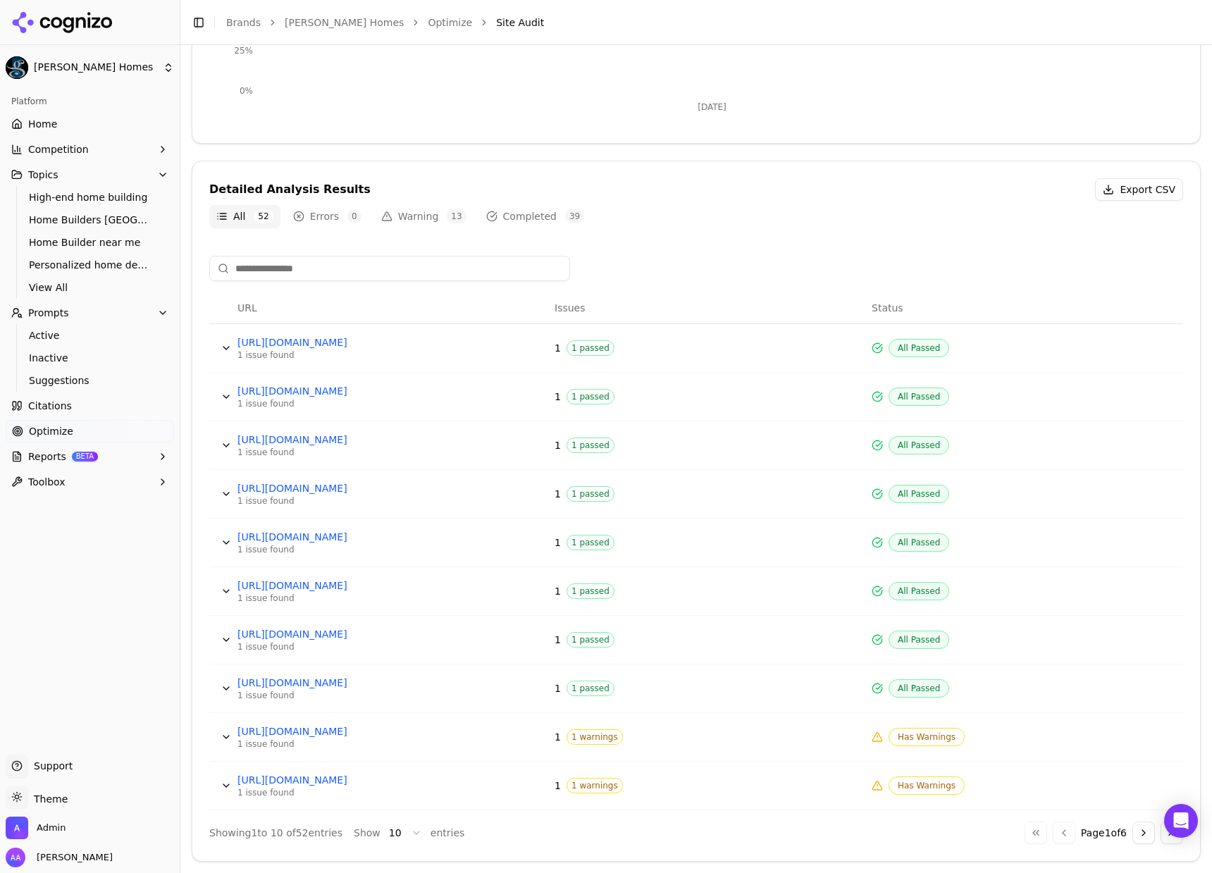
click at [1132, 827] on button "Go to next page" at bounding box center [1143, 832] width 23 height 23
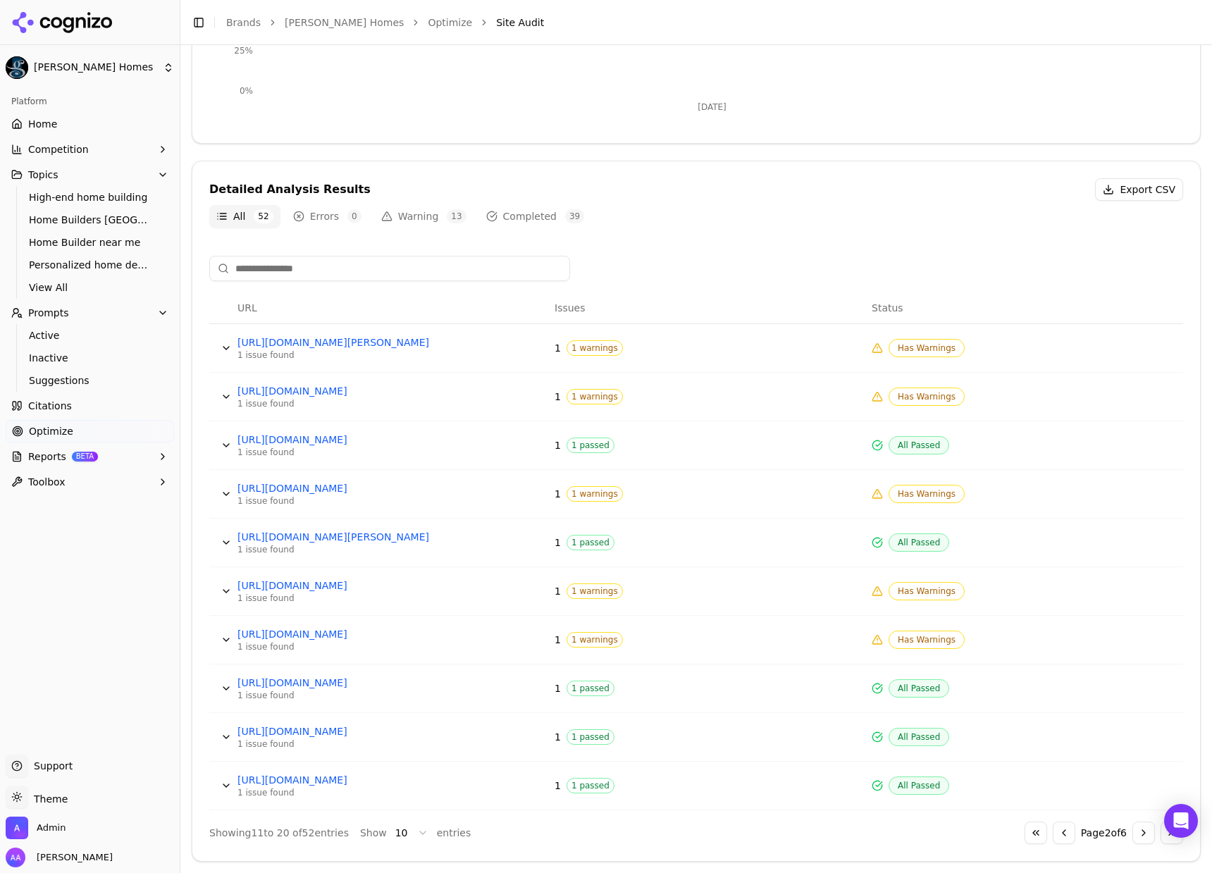
click at [1132, 827] on button "Go to next page" at bounding box center [1143, 832] width 23 height 23
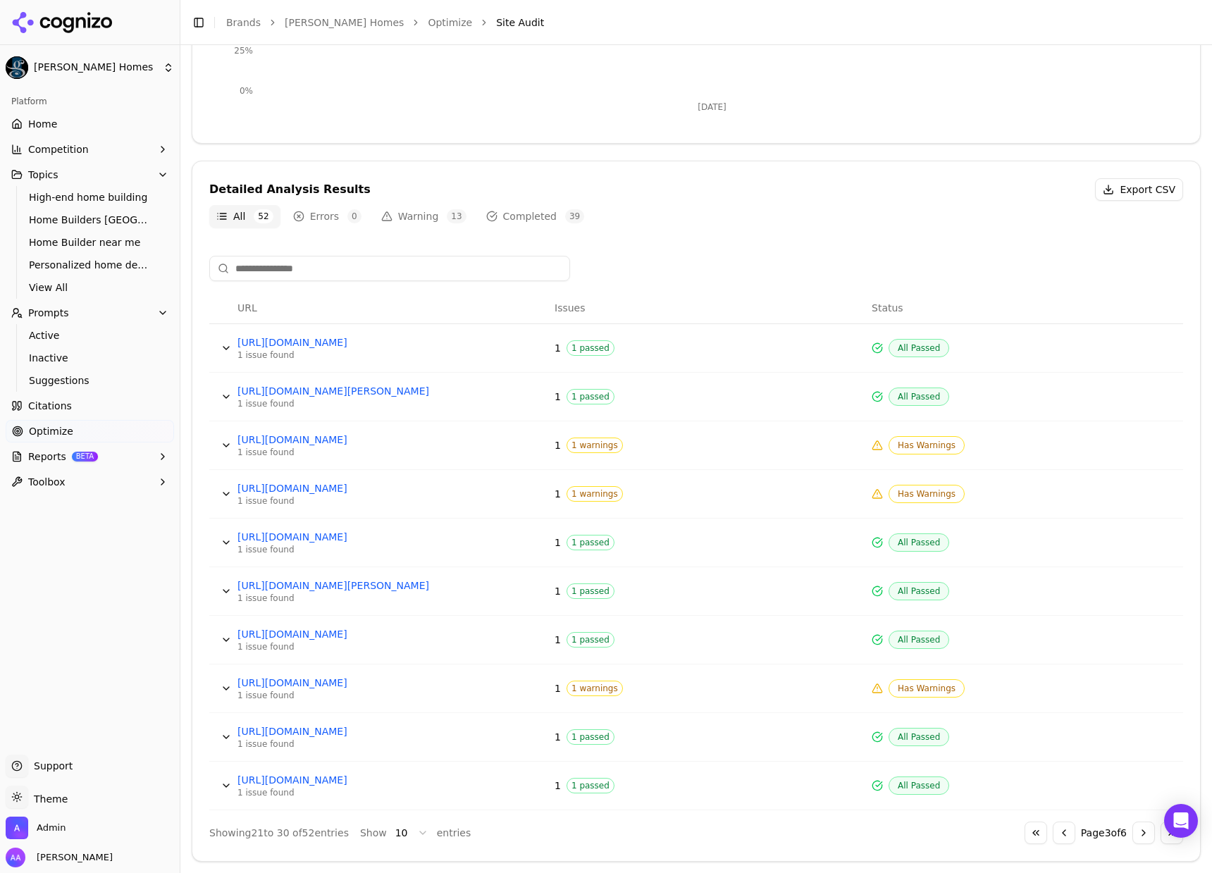
click at [359, 263] on input at bounding box center [389, 268] width 361 height 25
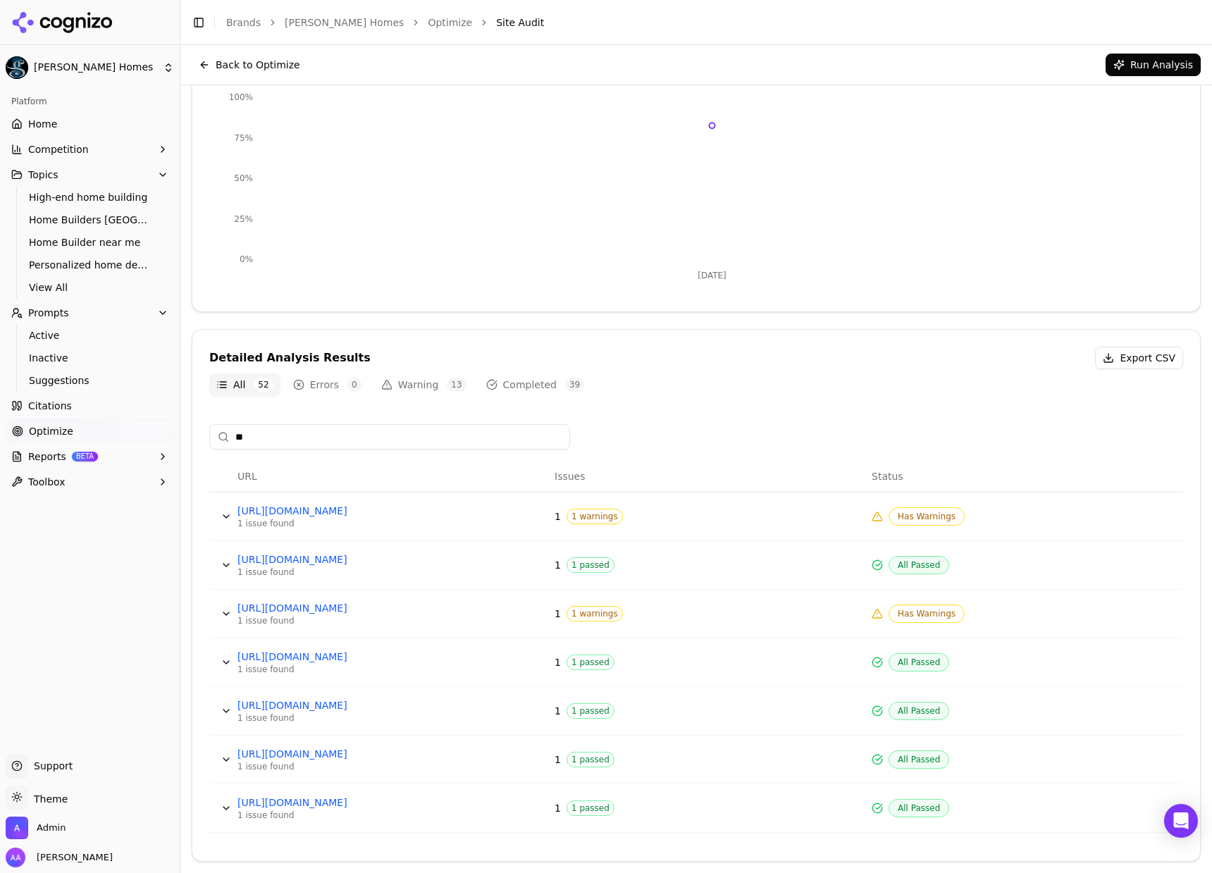
scroll to position [11, 0]
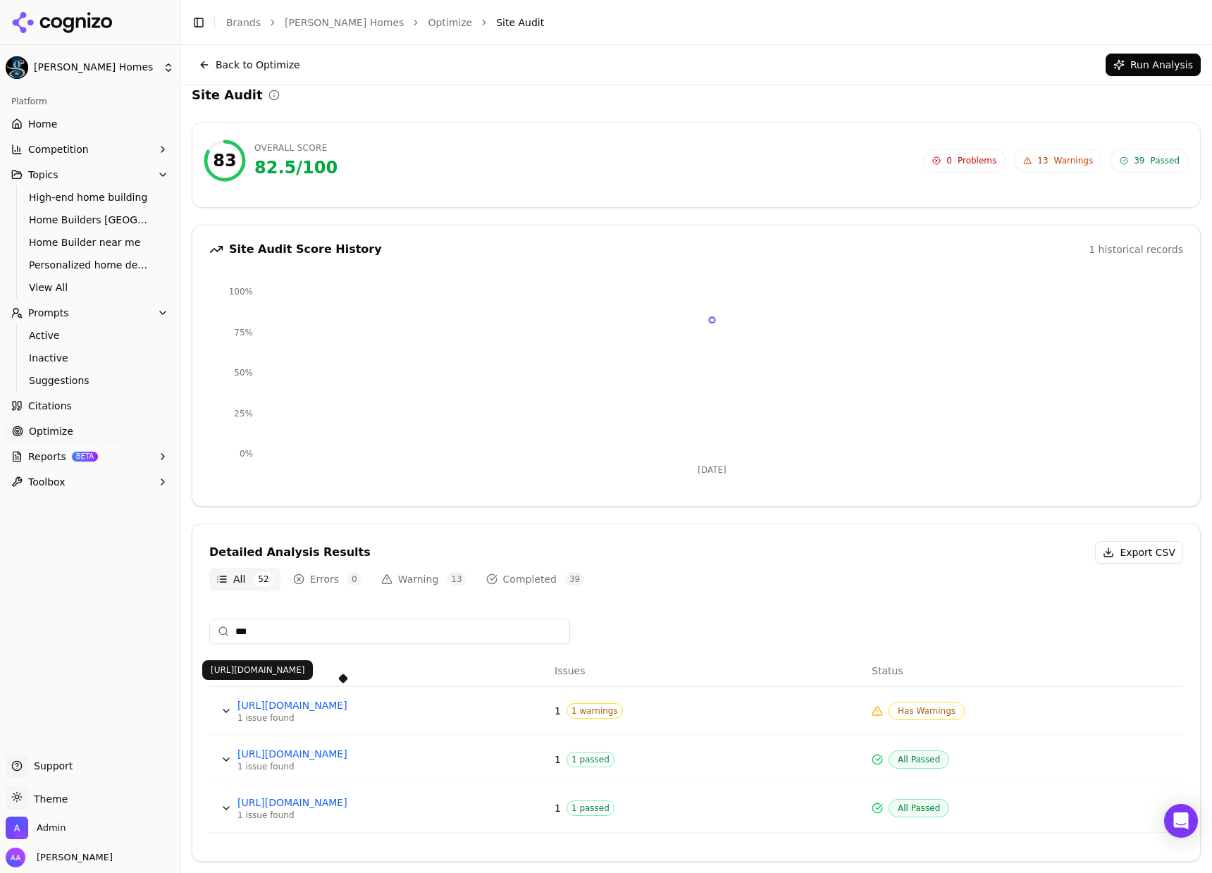
type input "***"
drag, startPoint x: 387, startPoint y: 751, endPoint x: 391, endPoint y: 767, distance: 16.7
click at [826, 541] on div "Detailed Analysis Results Export CSV" at bounding box center [695, 552] width 973 height 23
click at [90, 294] on span "View All" at bounding box center [90, 287] width 123 height 14
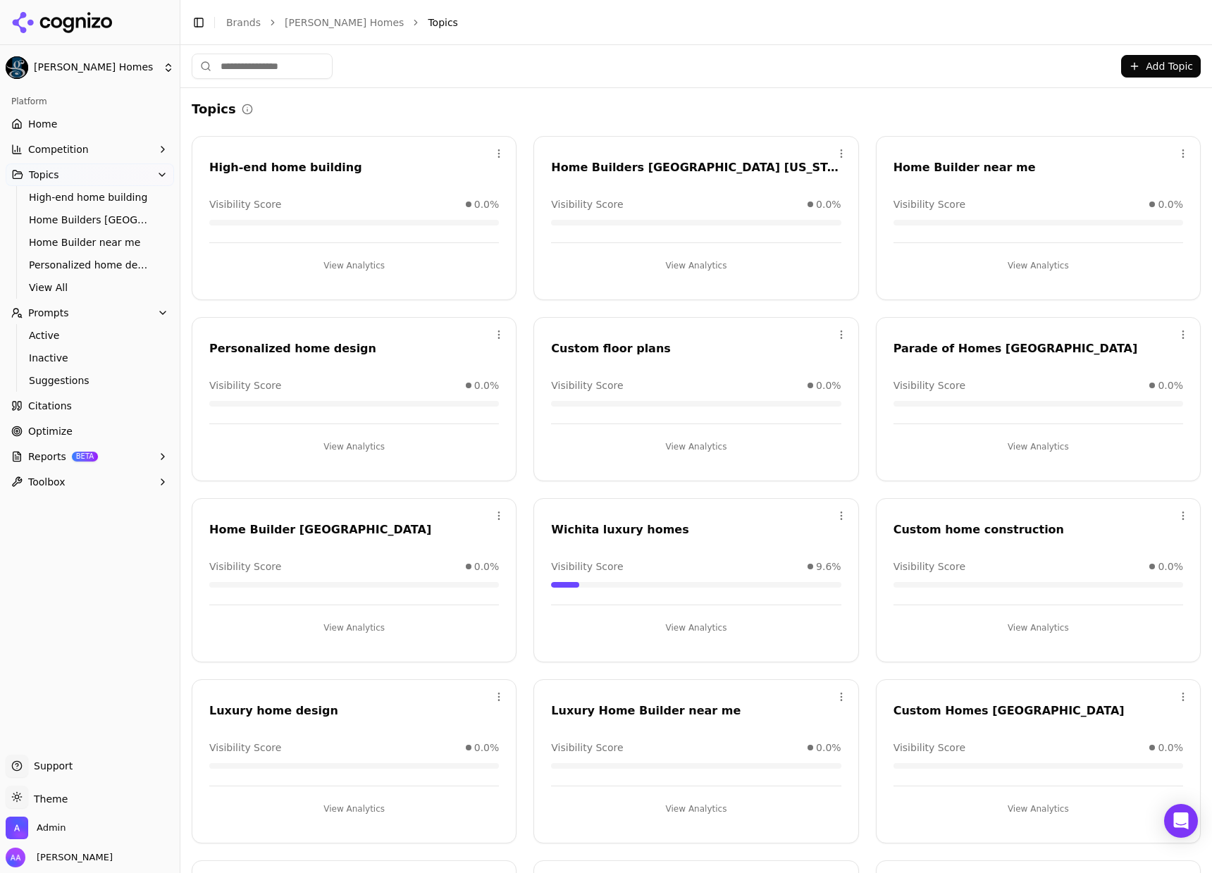
click at [530, 93] on div "Topics Open menu High-end home building Visibility Score 0.0% View Analytics Op…" at bounding box center [695, 561] width 1031 height 947
click at [104, 284] on span "View All" at bounding box center [90, 287] width 123 height 14
click at [106, 285] on span "View All" at bounding box center [90, 287] width 123 height 14
click at [66, 339] on span "Active" at bounding box center [90, 335] width 123 height 14
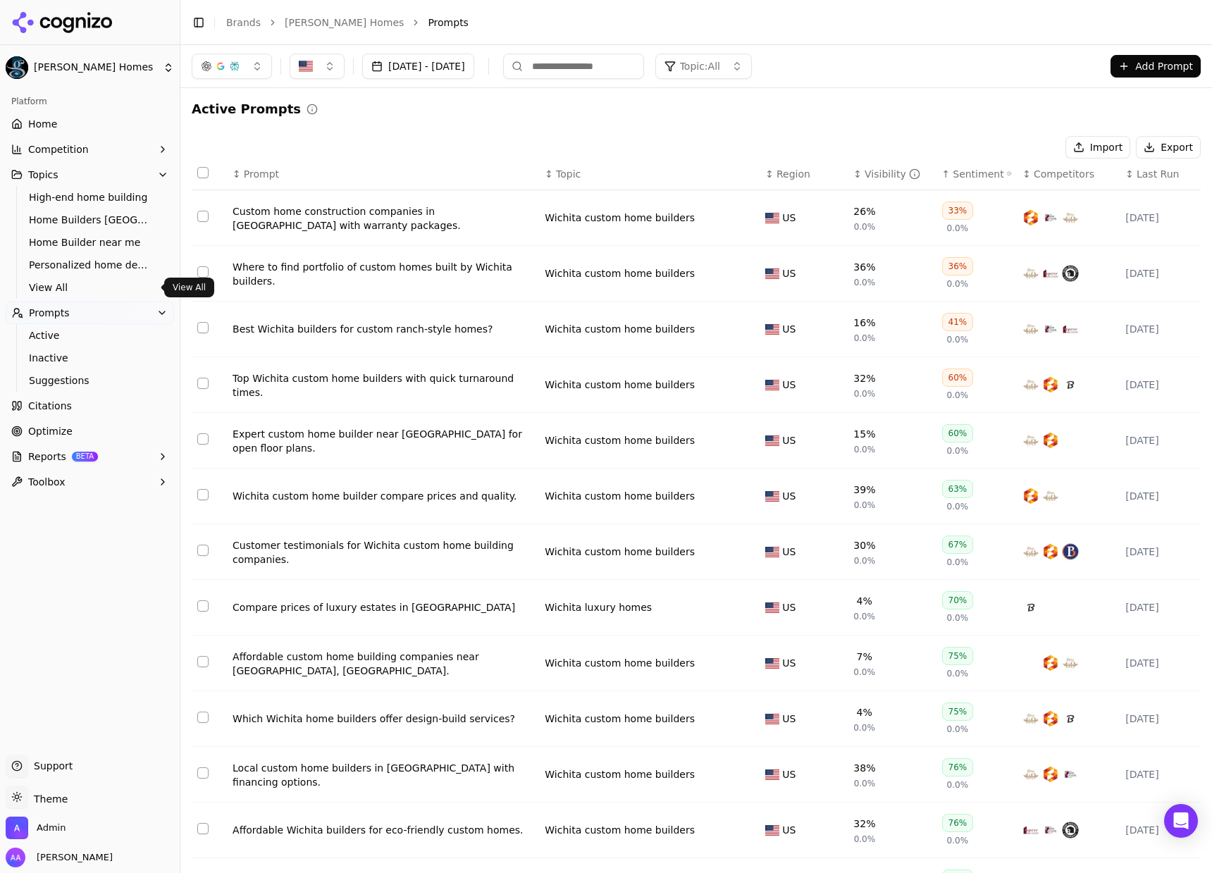
click at [77, 285] on span "View All" at bounding box center [90, 287] width 123 height 14
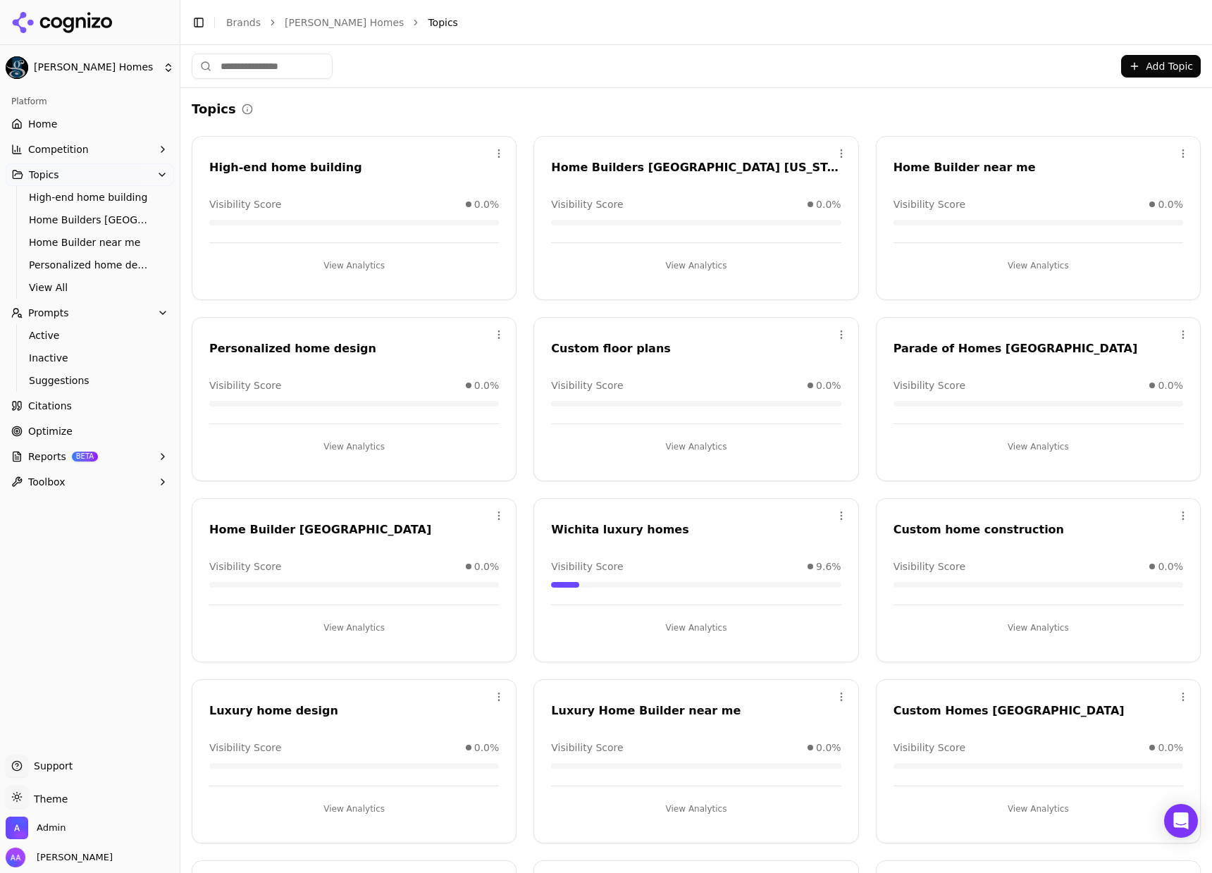
click at [337, 256] on button "View Analytics" at bounding box center [353, 265] width 289 height 23
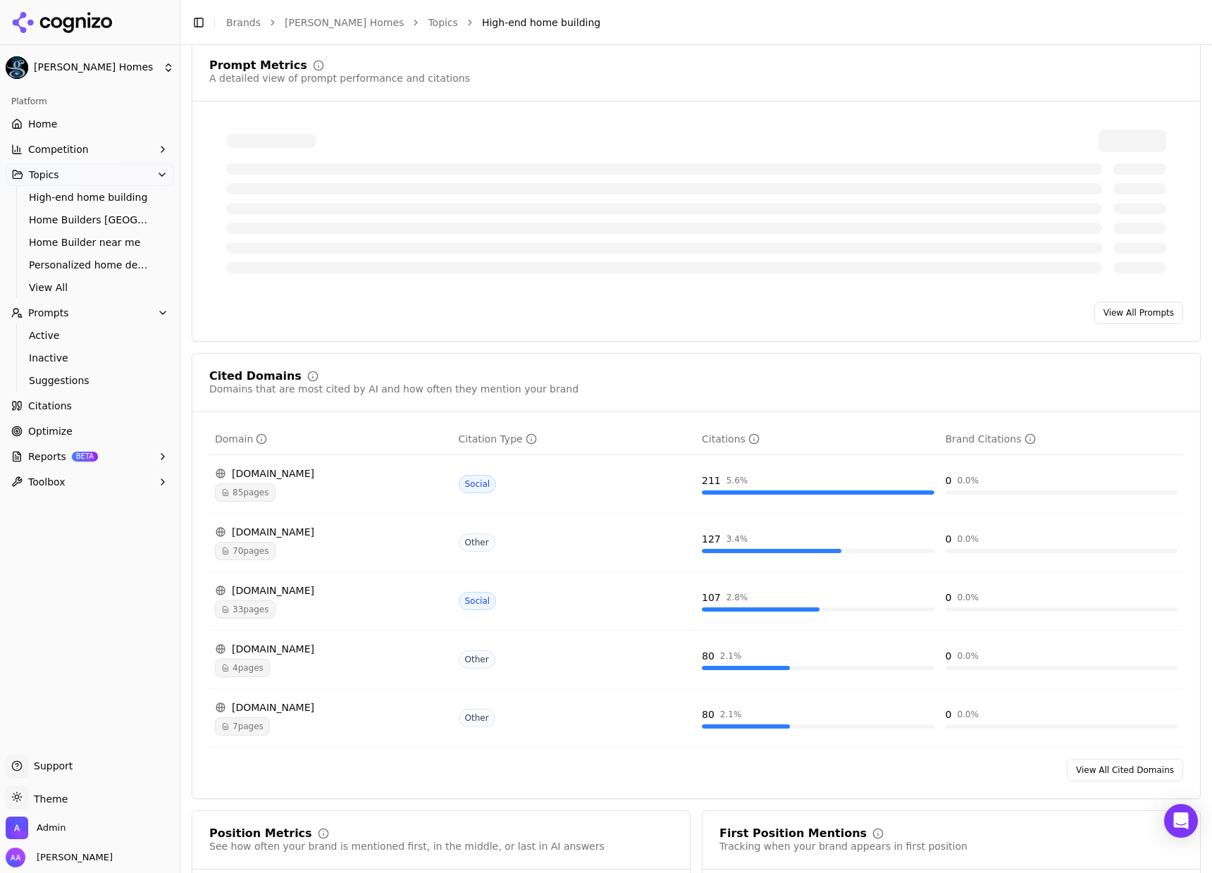
scroll to position [550, 0]
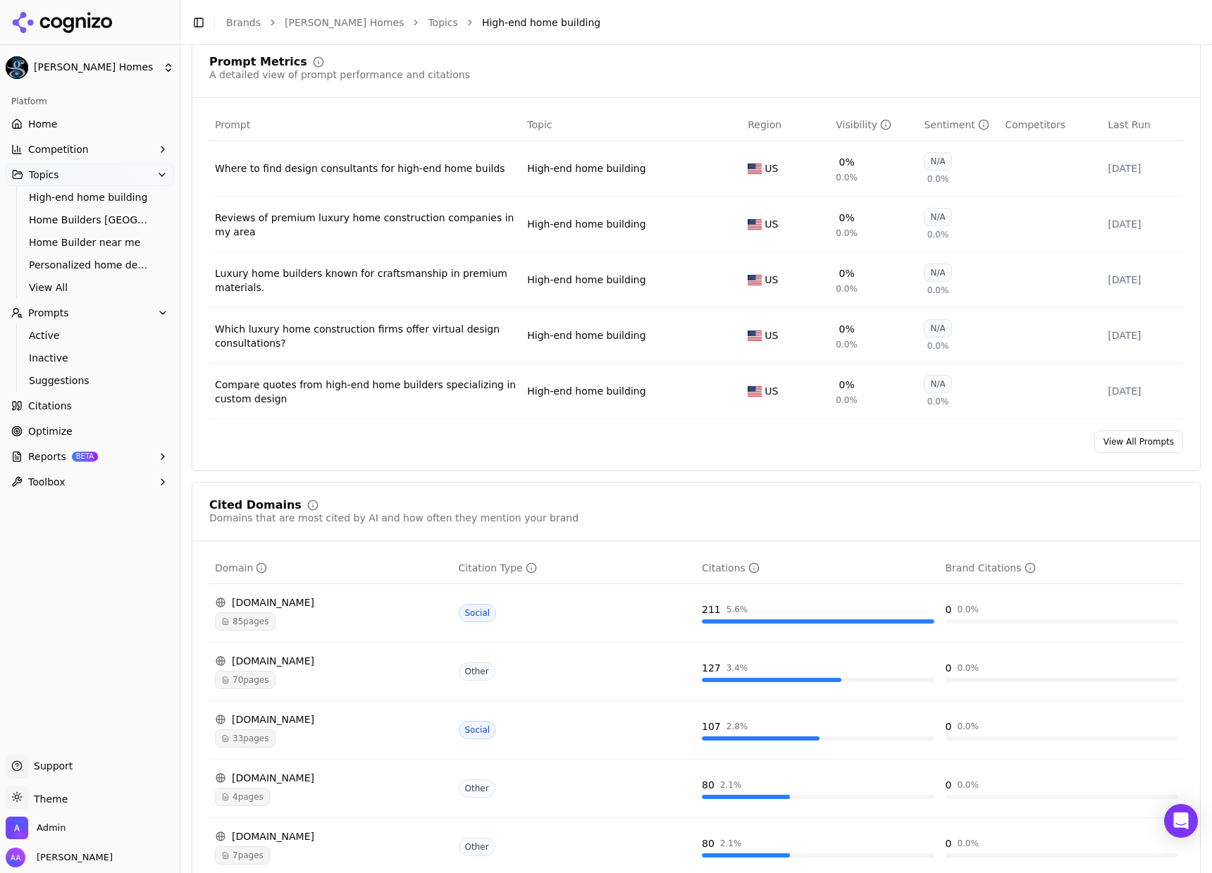
click at [1100, 440] on link "View All Prompts" at bounding box center [1138, 441] width 89 height 23
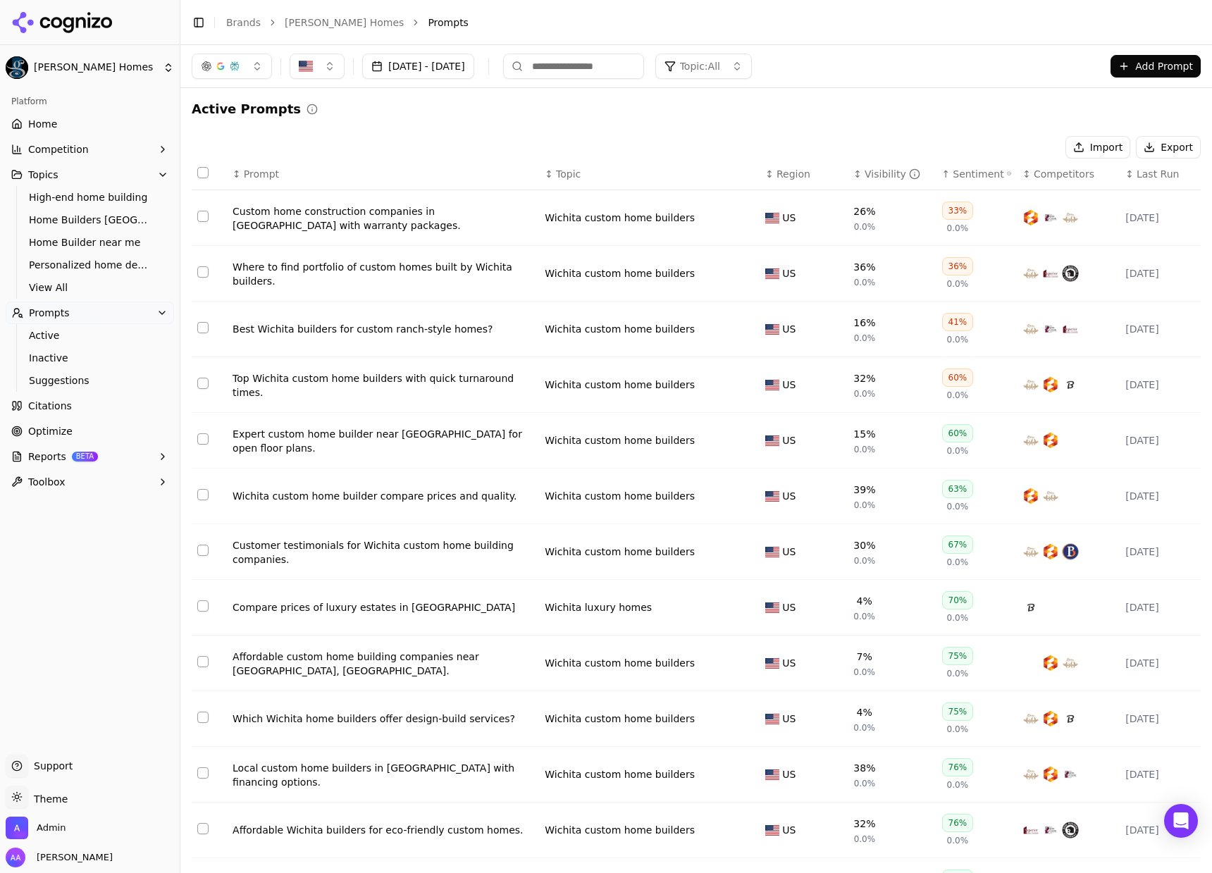
click at [752, 75] on button "Topic: All" at bounding box center [703, 66] width 96 height 25
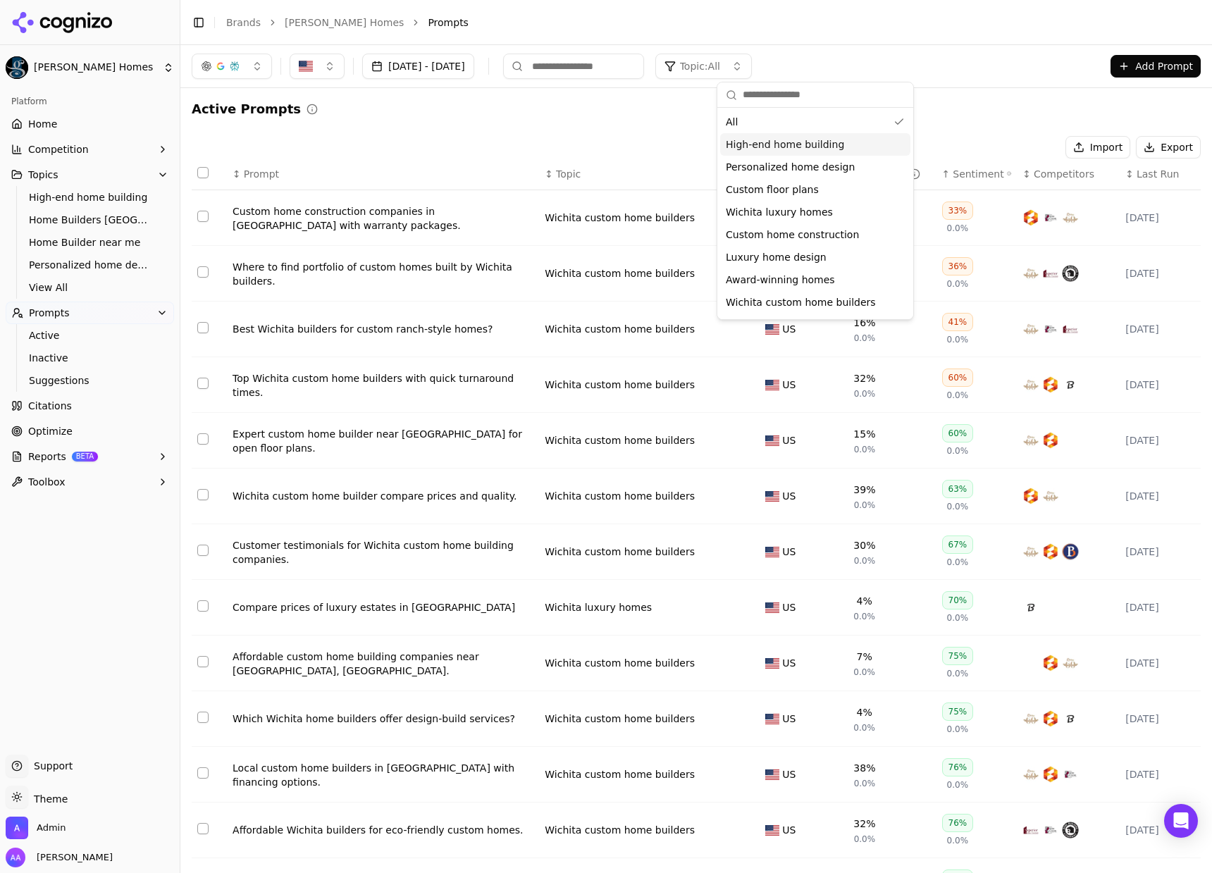
click at [771, 153] on div "High-end home building" at bounding box center [815, 144] width 190 height 23
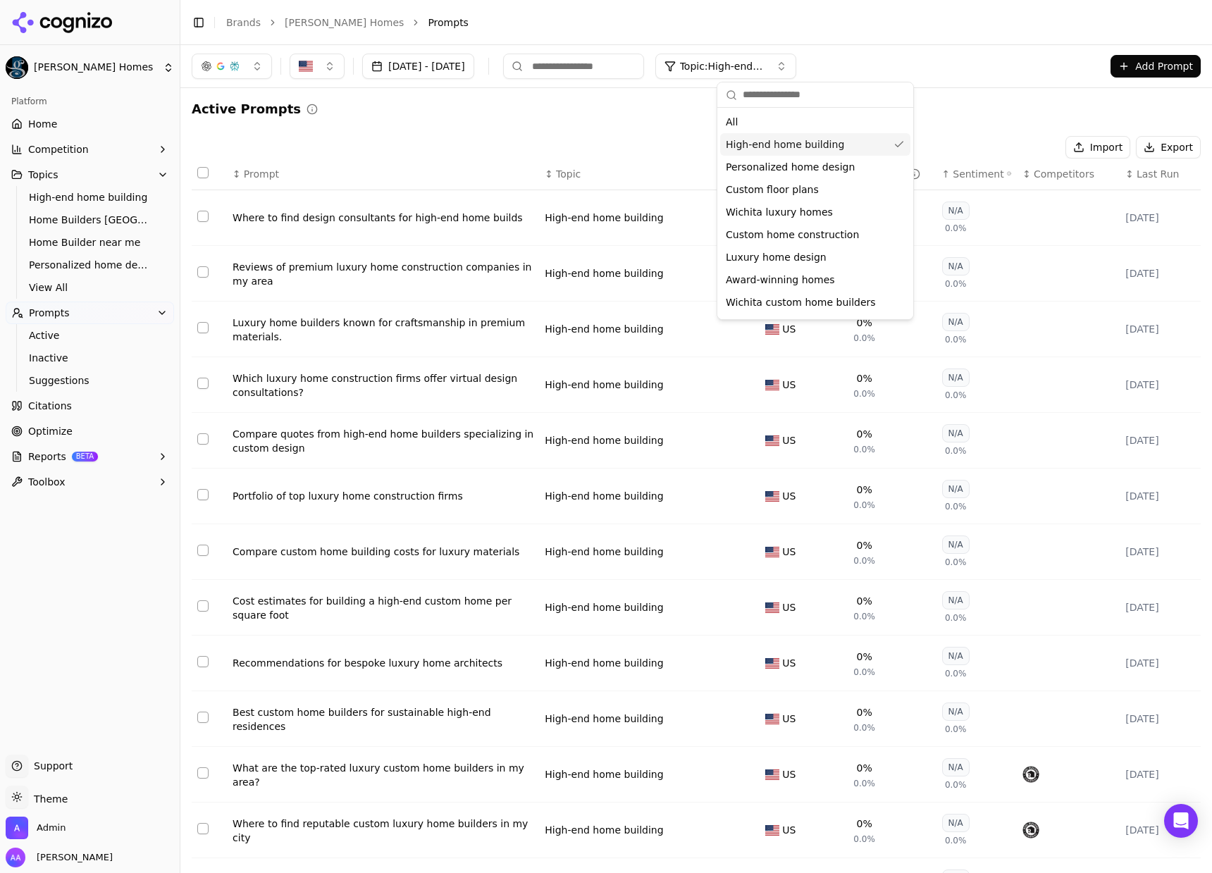
click at [540, 143] on div "Import Export" at bounding box center [696, 147] width 1009 height 23
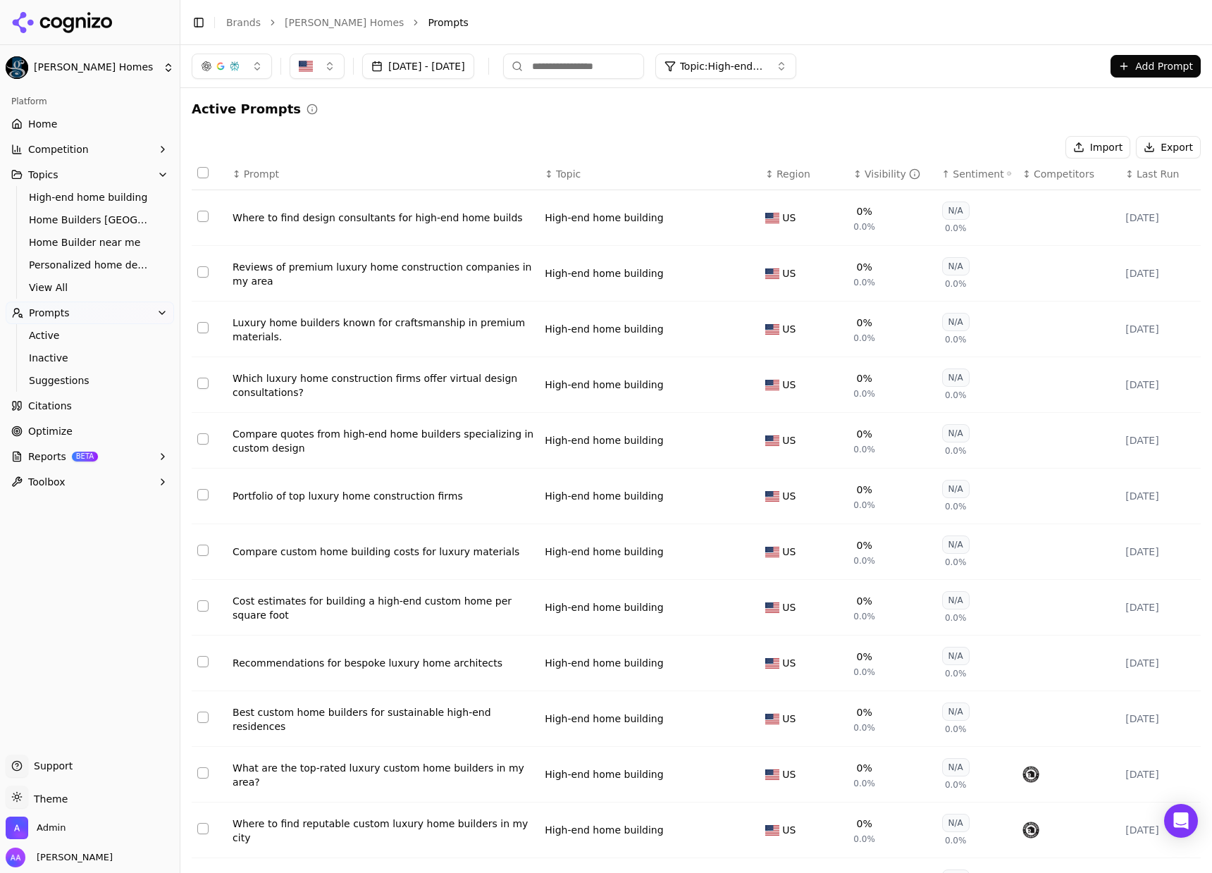
click at [65, 435] on span "Optimize" at bounding box center [50, 431] width 44 height 14
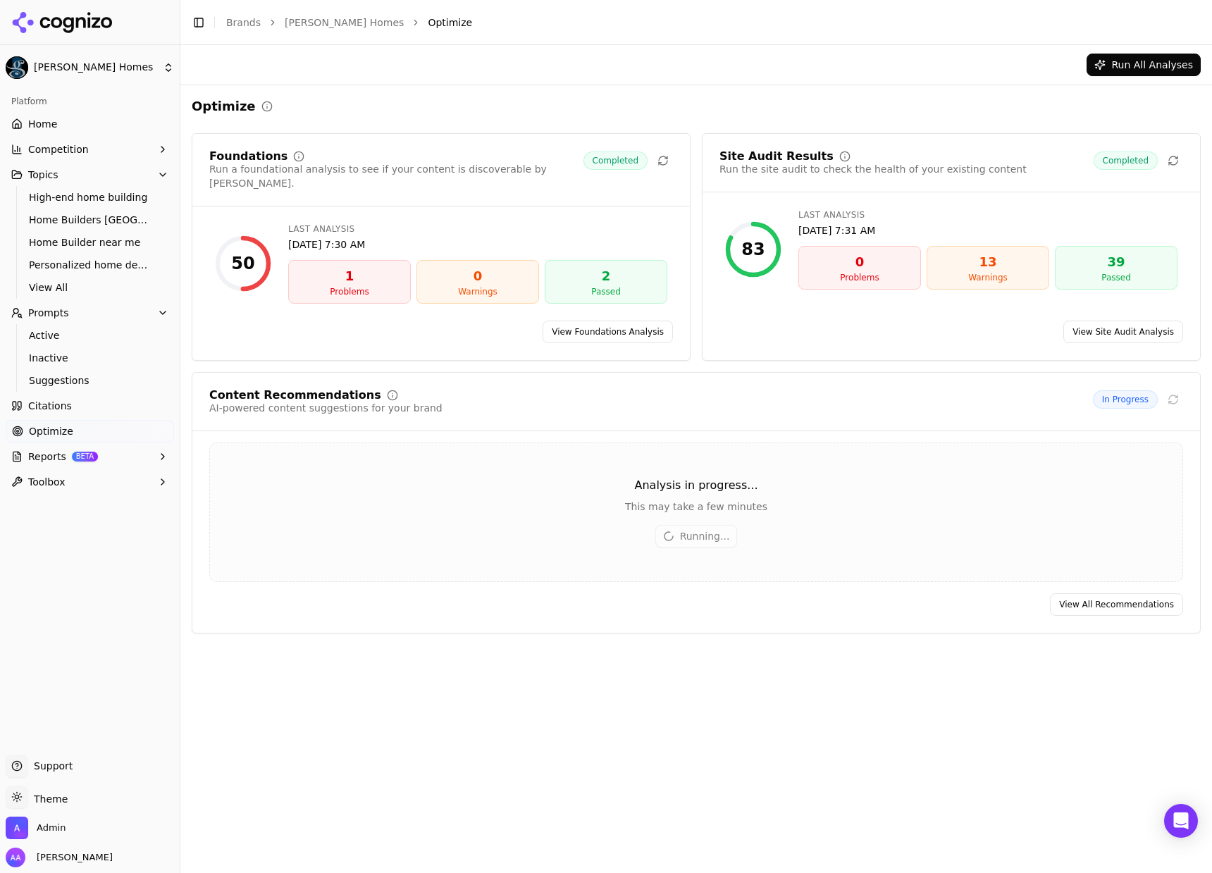
click at [1109, 593] on link "View All Recommendations" at bounding box center [1116, 604] width 133 height 23
click at [93, 346] on ul "Active Inactive Suggestions" at bounding box center [90, 358] width 149 height 68
click at [93, 344] on link "Active" at bounding box center [90, 335] width 134 height 20
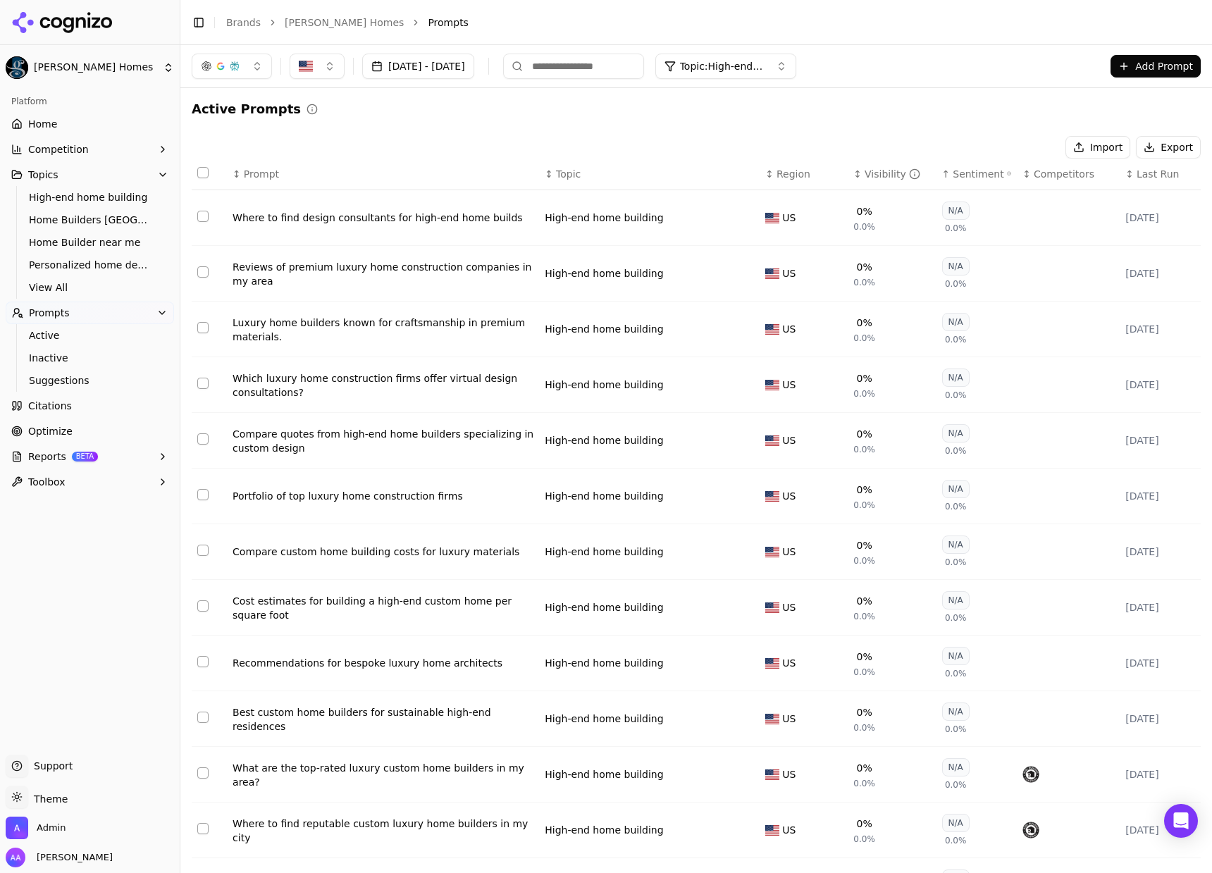
click at [754, 63] on span "Topic: High-end home building" at bounding box center [722, 66] width 85 height 14
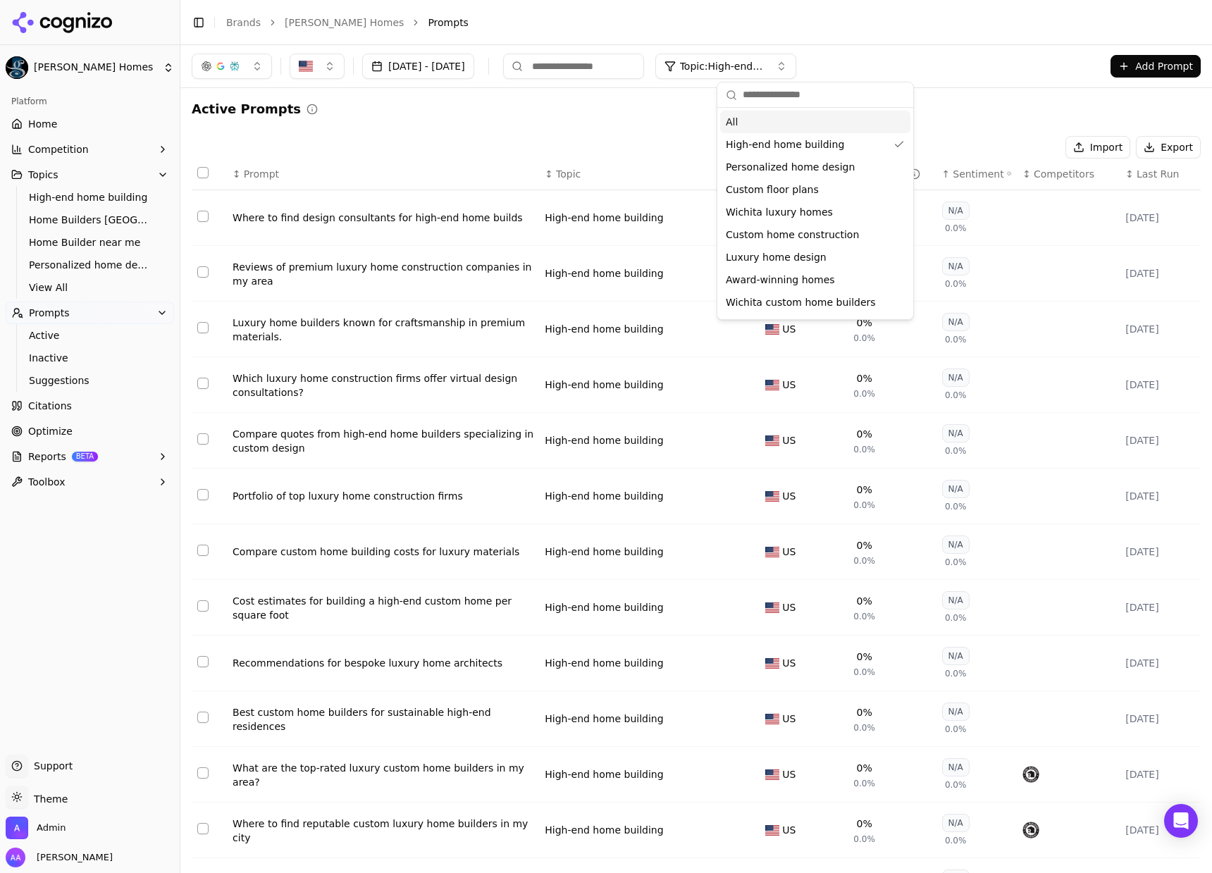
drag, startPoint x: 744, startPoint y: 127, endPoint x: 745, endPoint y: 142, distance: 14.2
click at [744, 127] on div "All" at bounding box center [815, 122] width 190 height 23
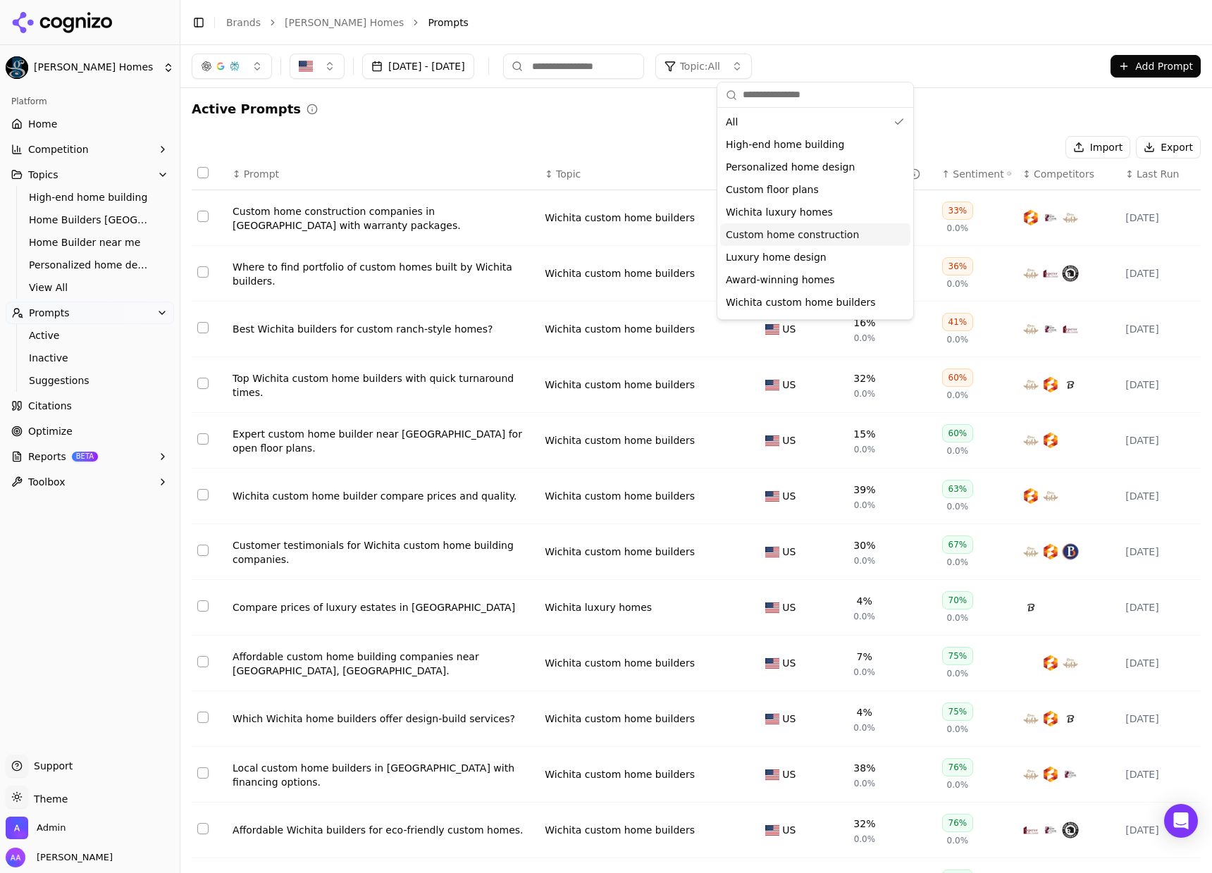
click at [494, 116] on div "Active Prompts" at bounding box center [696, 109] width 1009 height 20
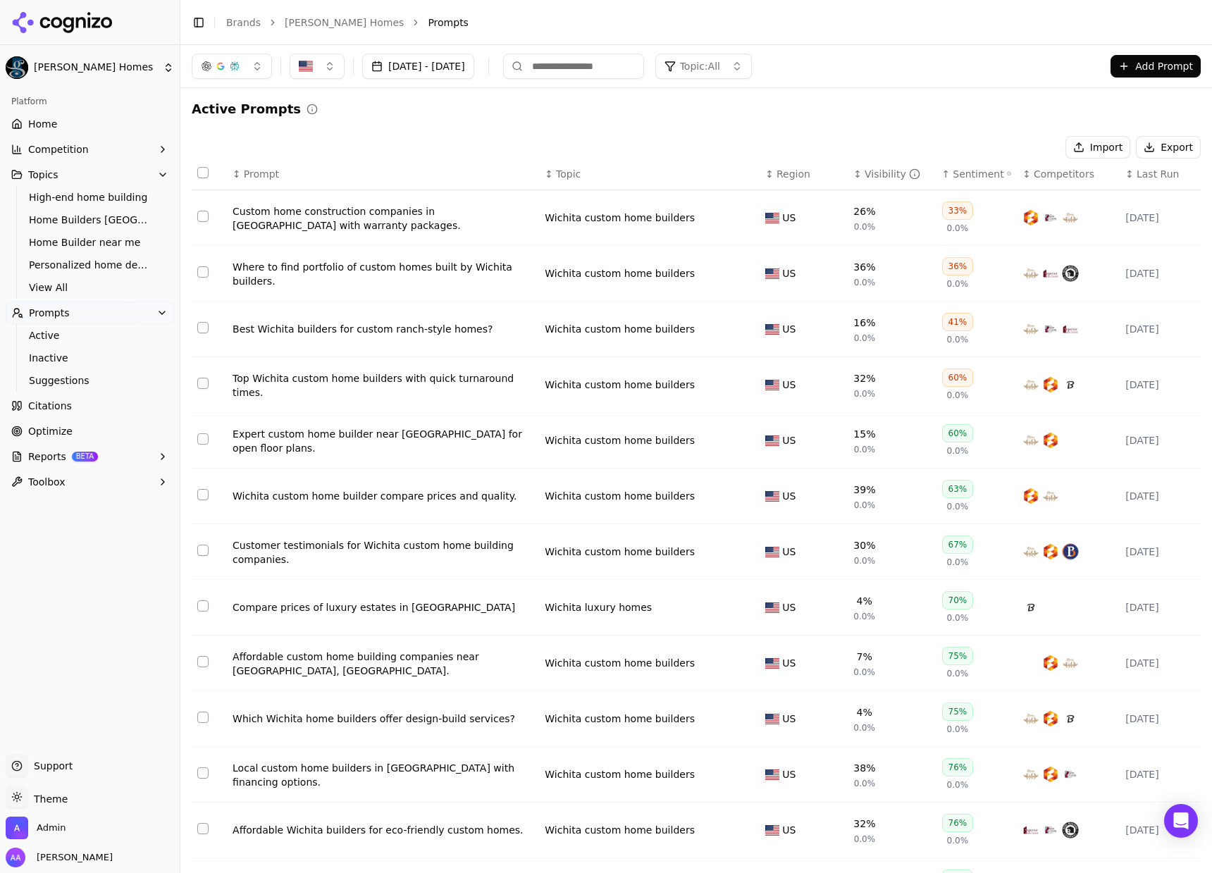
click at [111, 125] on link "Home" at bounding box center [90, 124] width 168 height 23
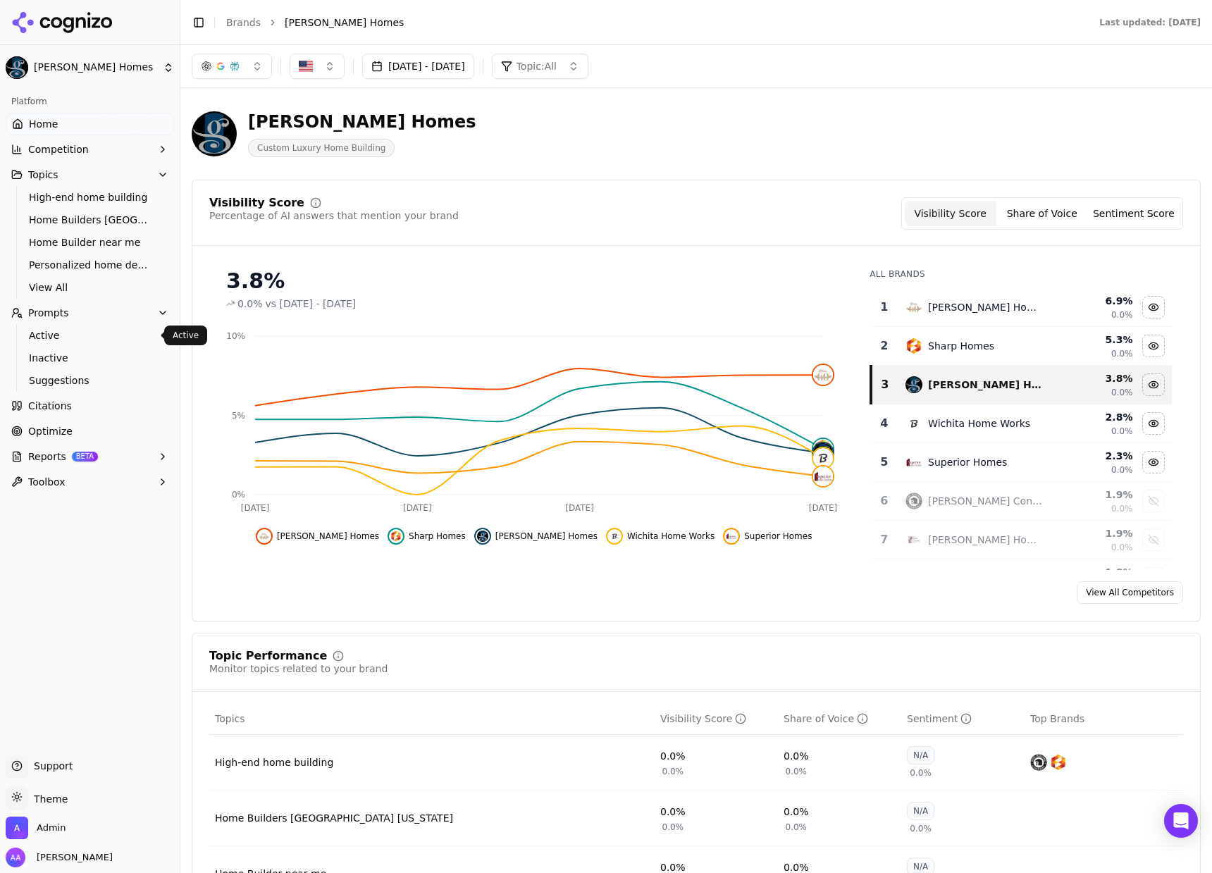
drag, startPoint x: 96, startPoint y: 326, endPoint x: 117, endPoint y: 339, distance: 24.0
click at [96, 325] on link "Active" at bounding box center [90, 335] width 134 height 20
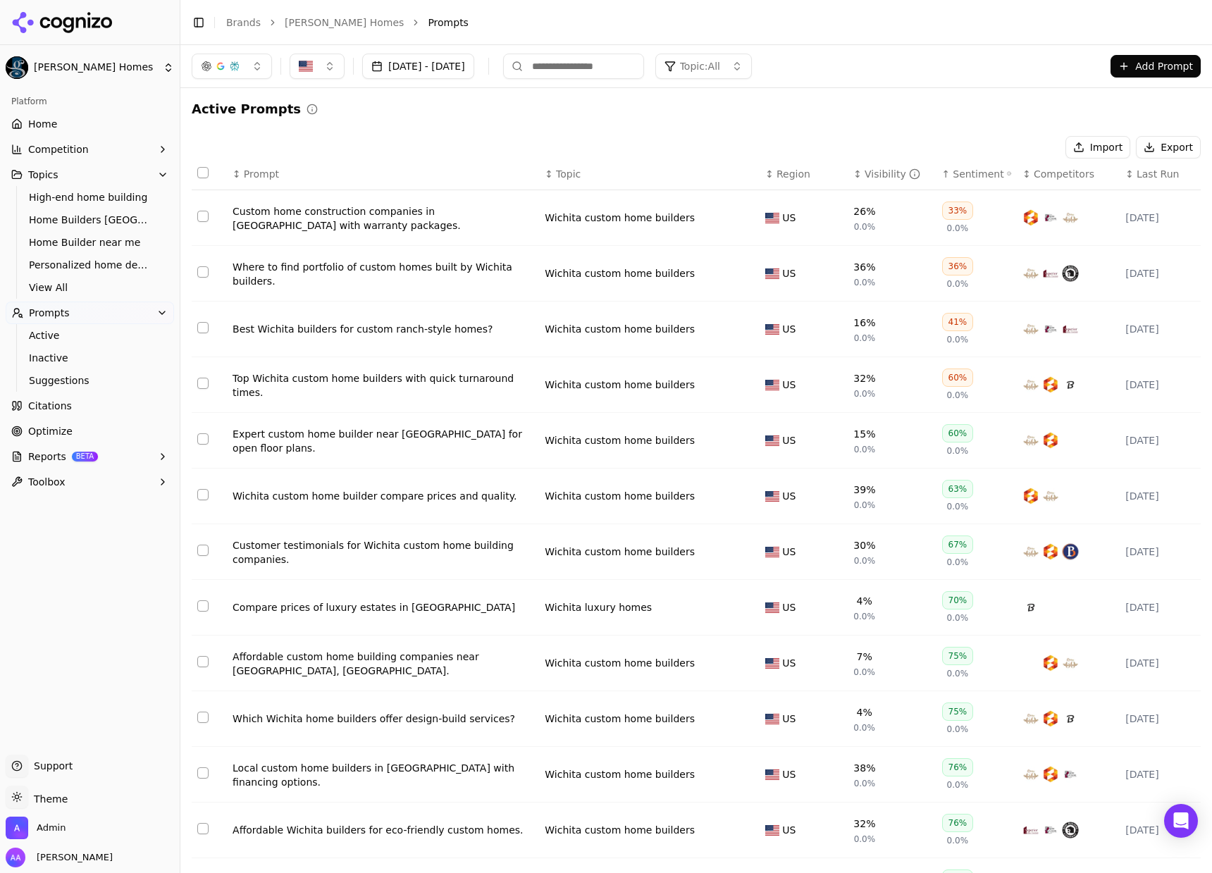
click at [77, 410] on link "Citations" at bounding box center [90, 405] width 168 height 23
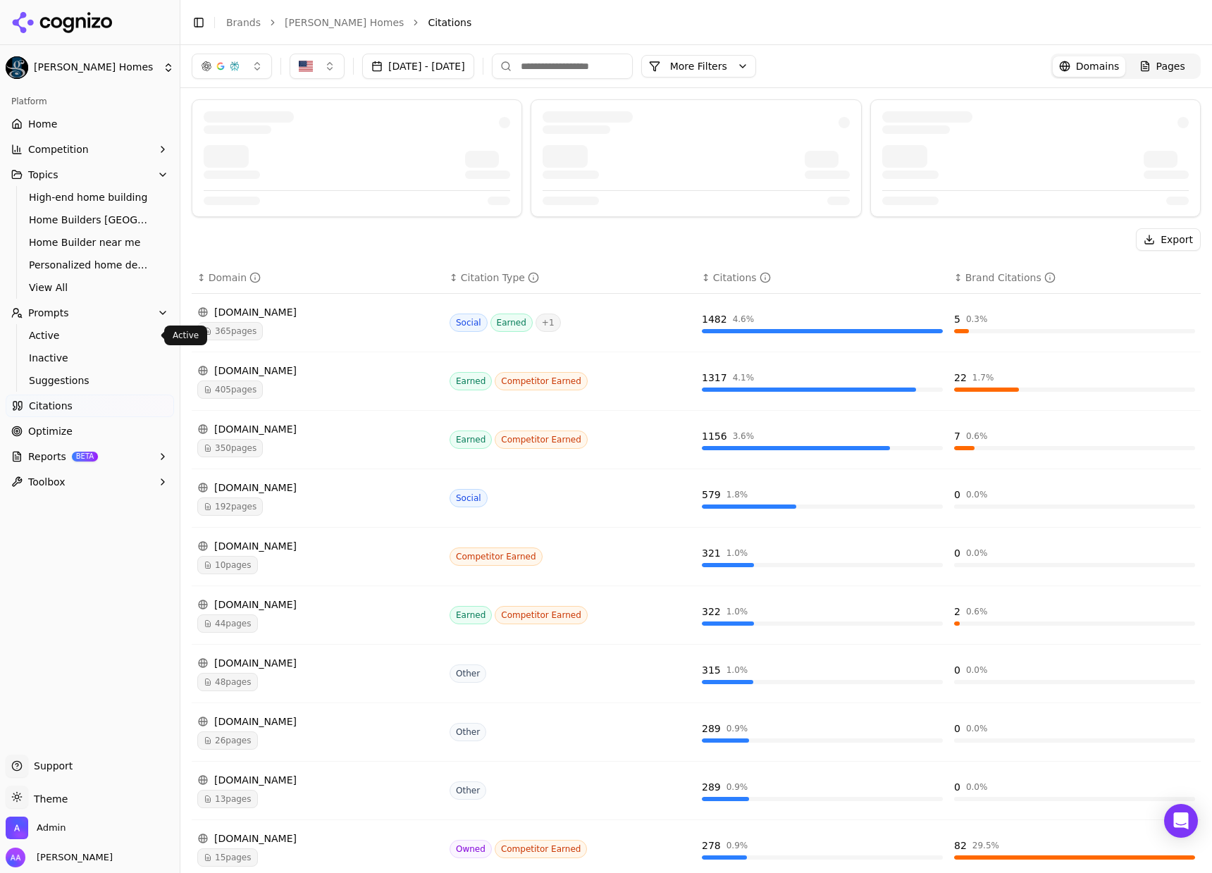
click at [96, 334] on span "Active" at bounding box center [90, 335] width 123 height 14
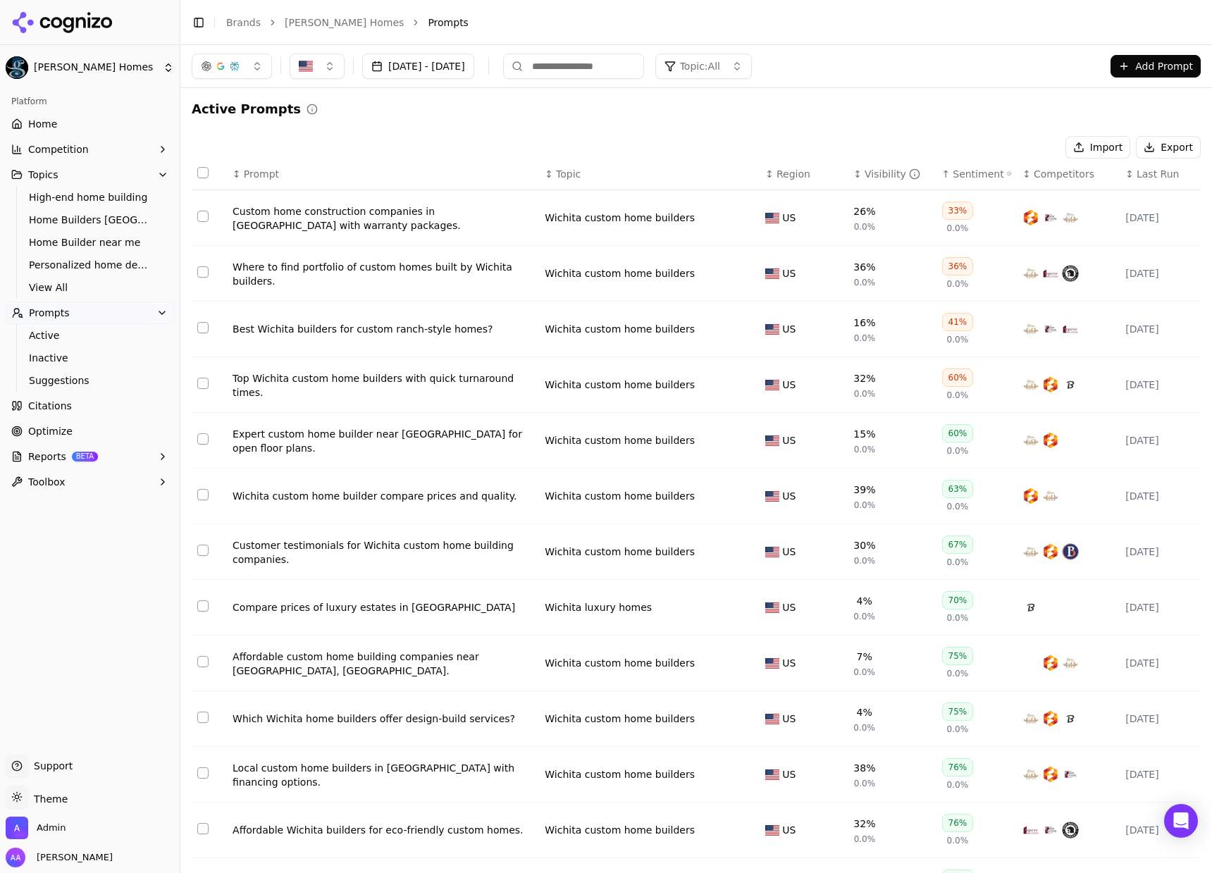
click at [51, 152] on span "Competition" at bounding box center [58, 149] width 61 height 14
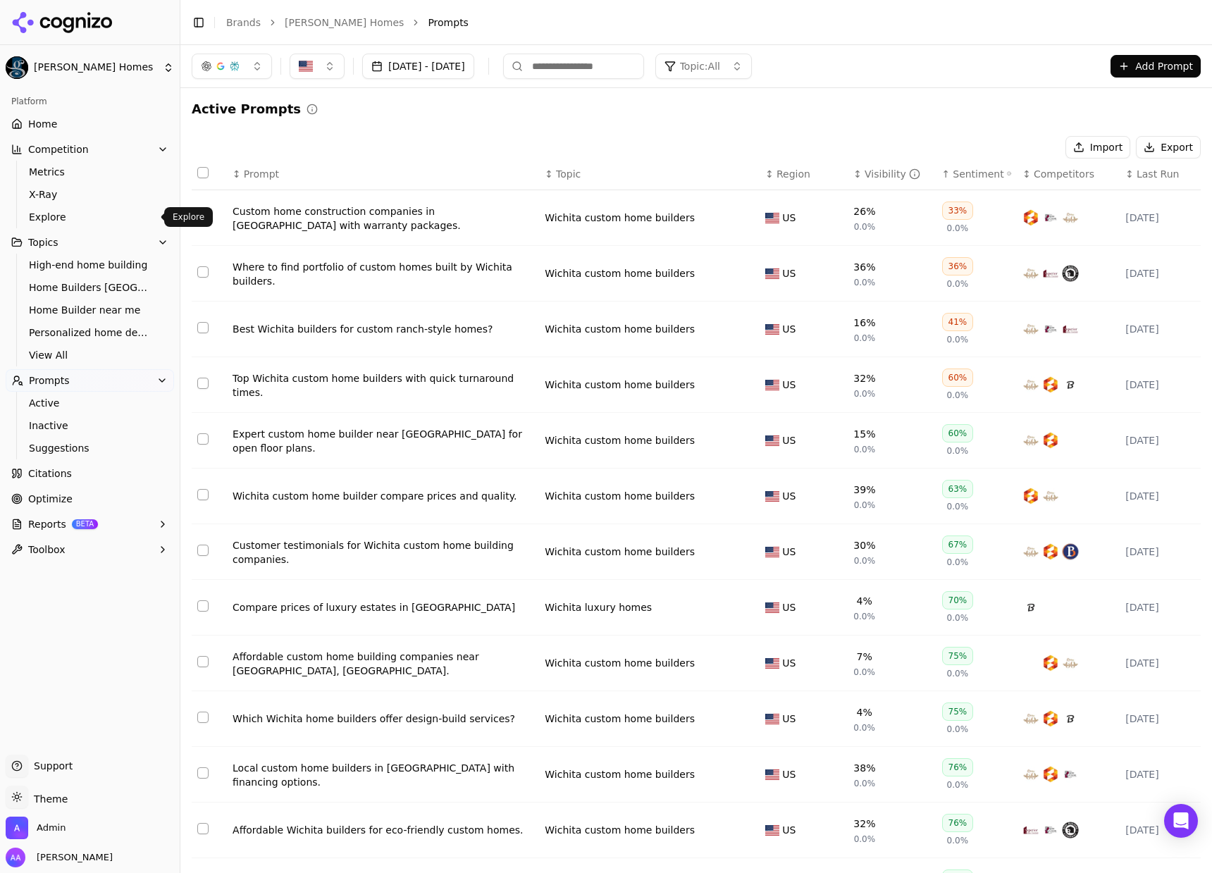
click at [61, 216] on span "Explore" at bounding box center [90, 217] width 123 height 14
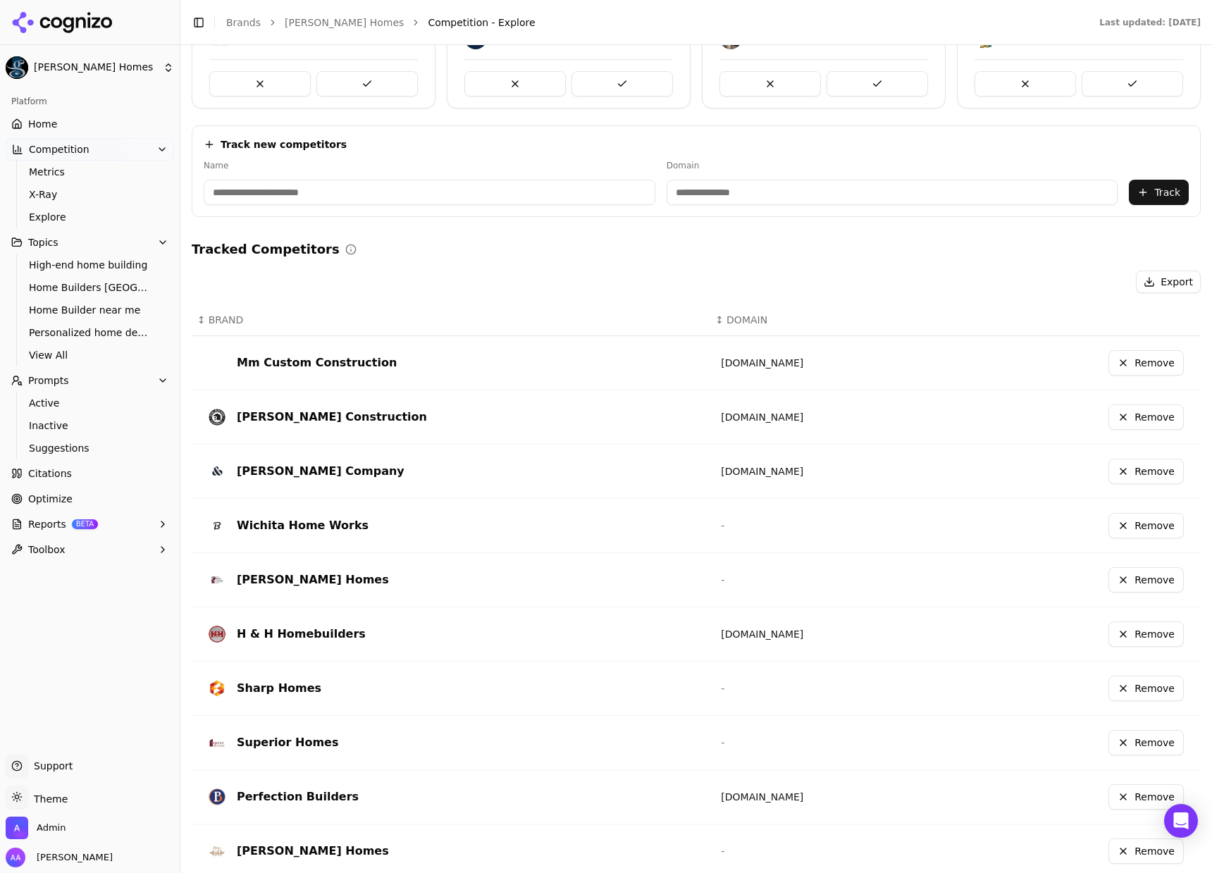
scroll to position [142, 0]
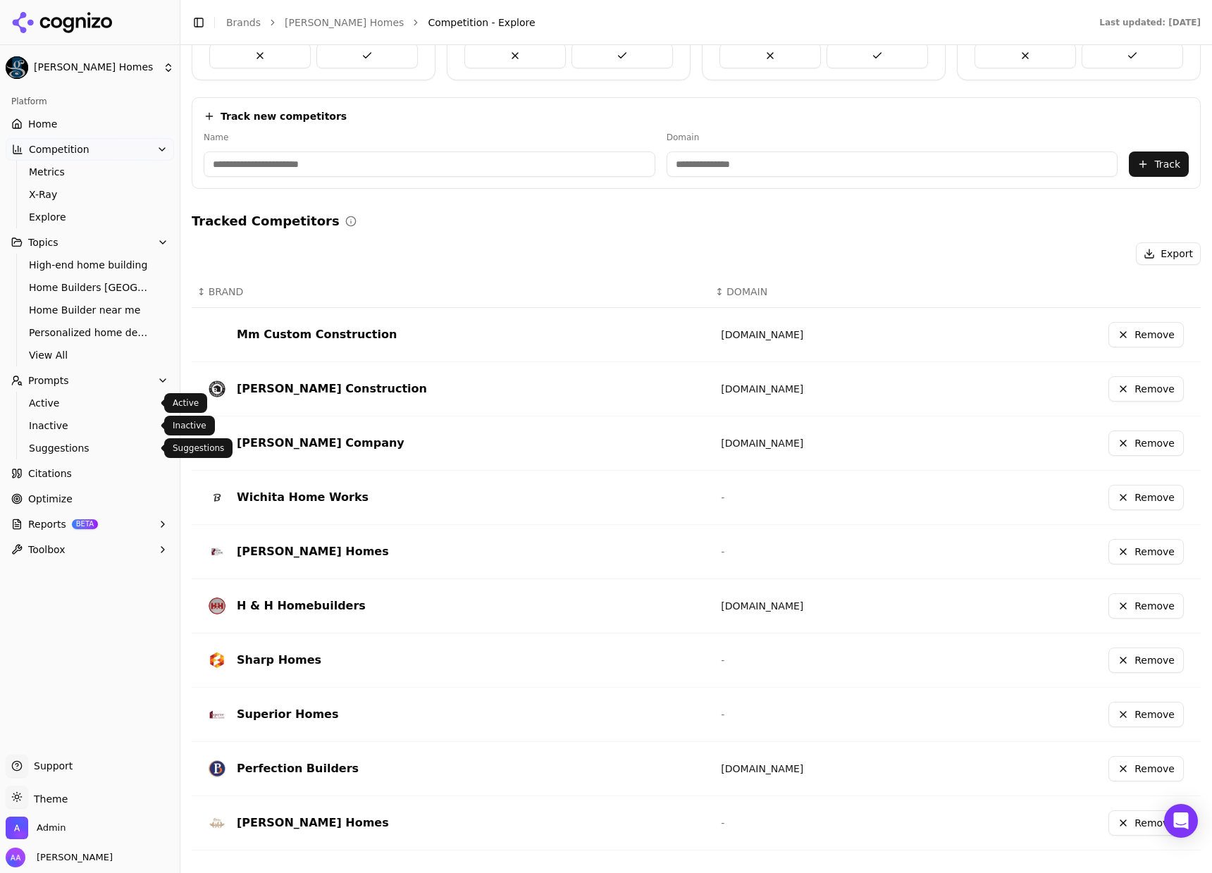
click at [73, 399] on span "Active" at bounding box center [90, 403] width 123 height 14
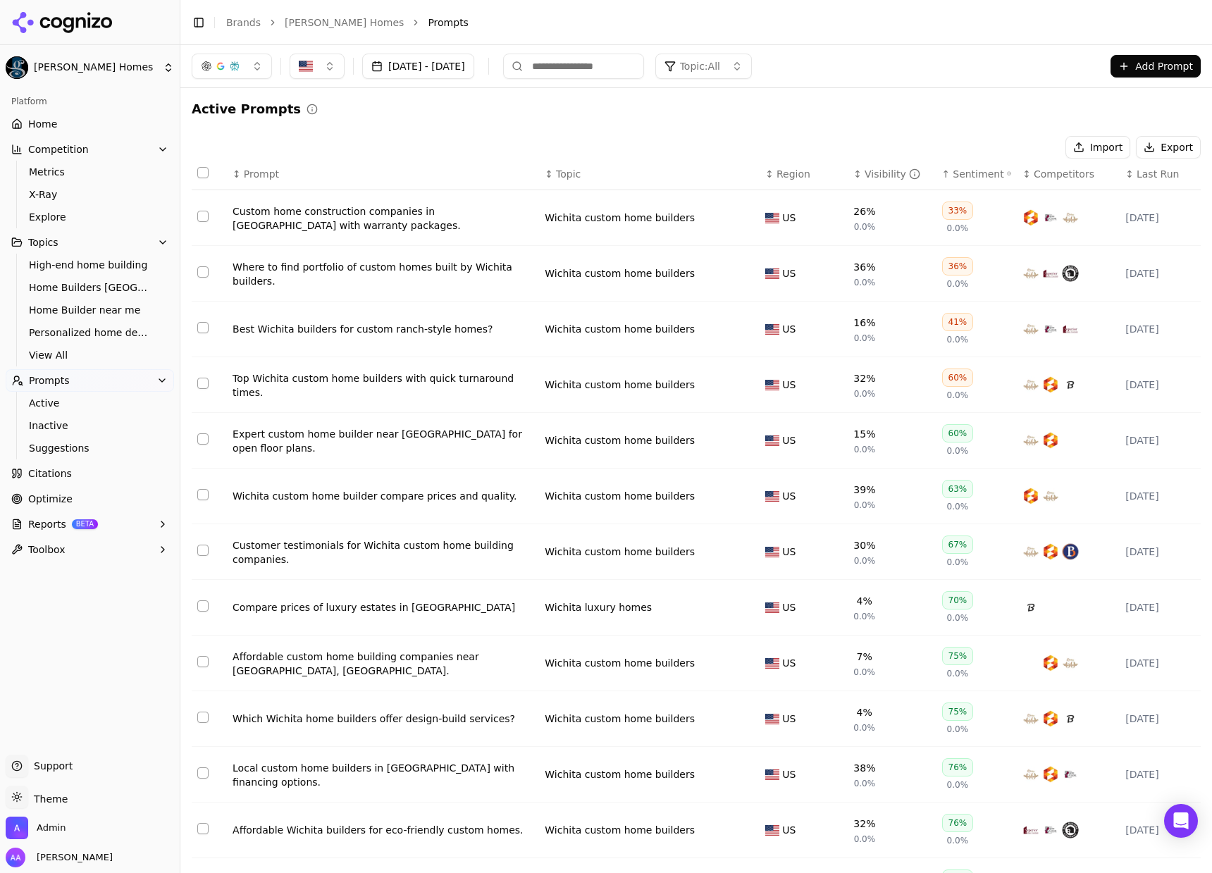
click at [538, 138] on div "Import Export" at bounding box center [696, 147] width 1009 height 23
click at [360, 225] on div "Custom home construction companies in Wichita with warranty packages." at bounding box center [382, 218] width 301 height 28
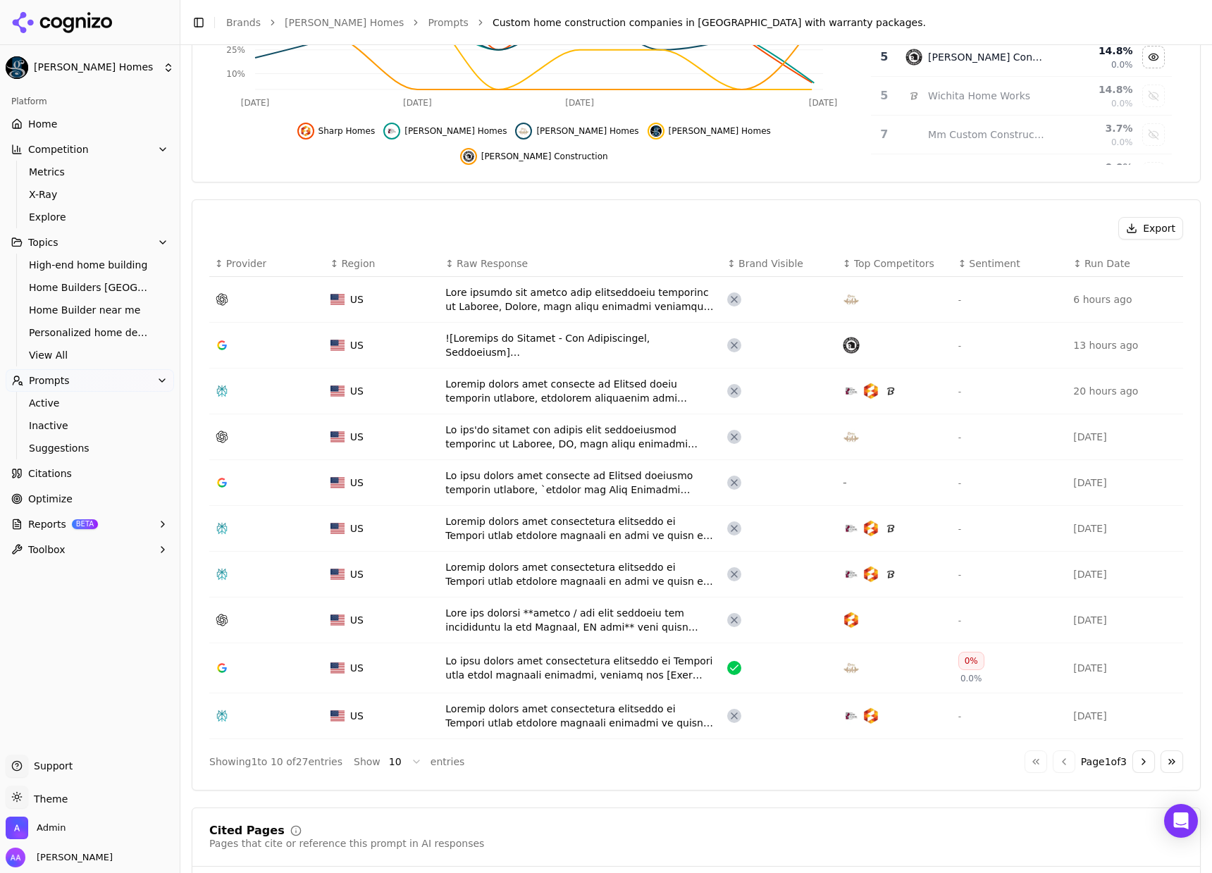
scroll to position [374, 0]
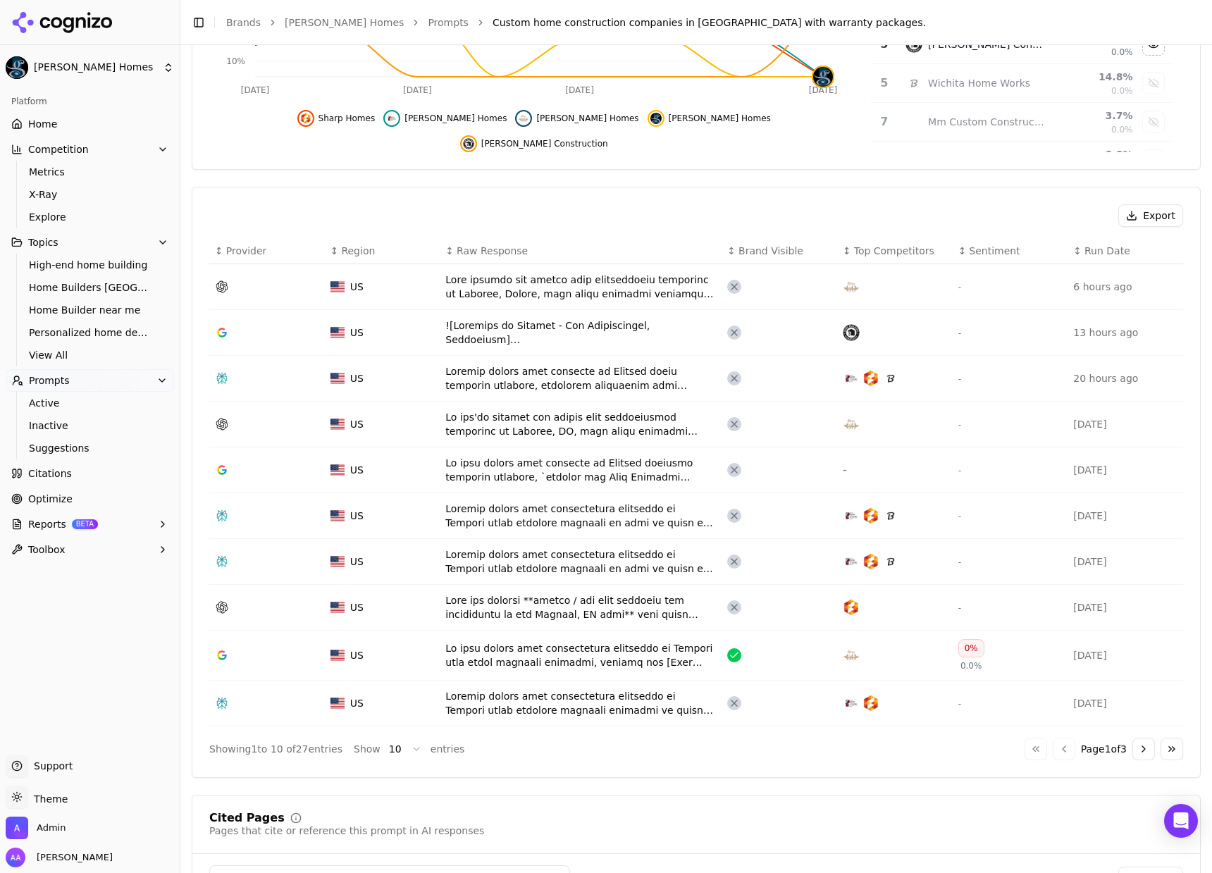
click at [1136, 749] on button "Go to next page" at bounding box center [1143, 748] width 23 height 23
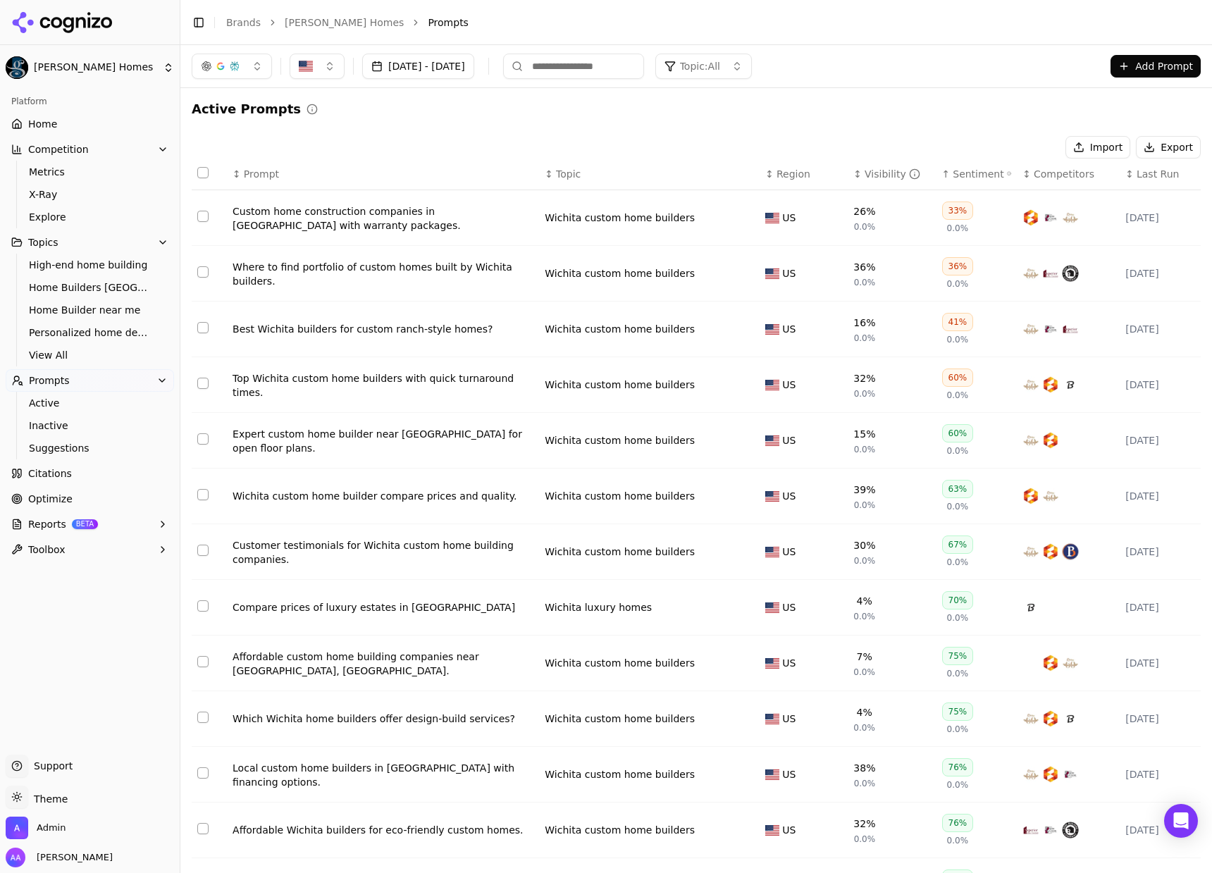
click at [390, 277] on div "Where to find portfolio of custom homes built by Wichita builders." at bounding box center [382, 274] width 301 height 28
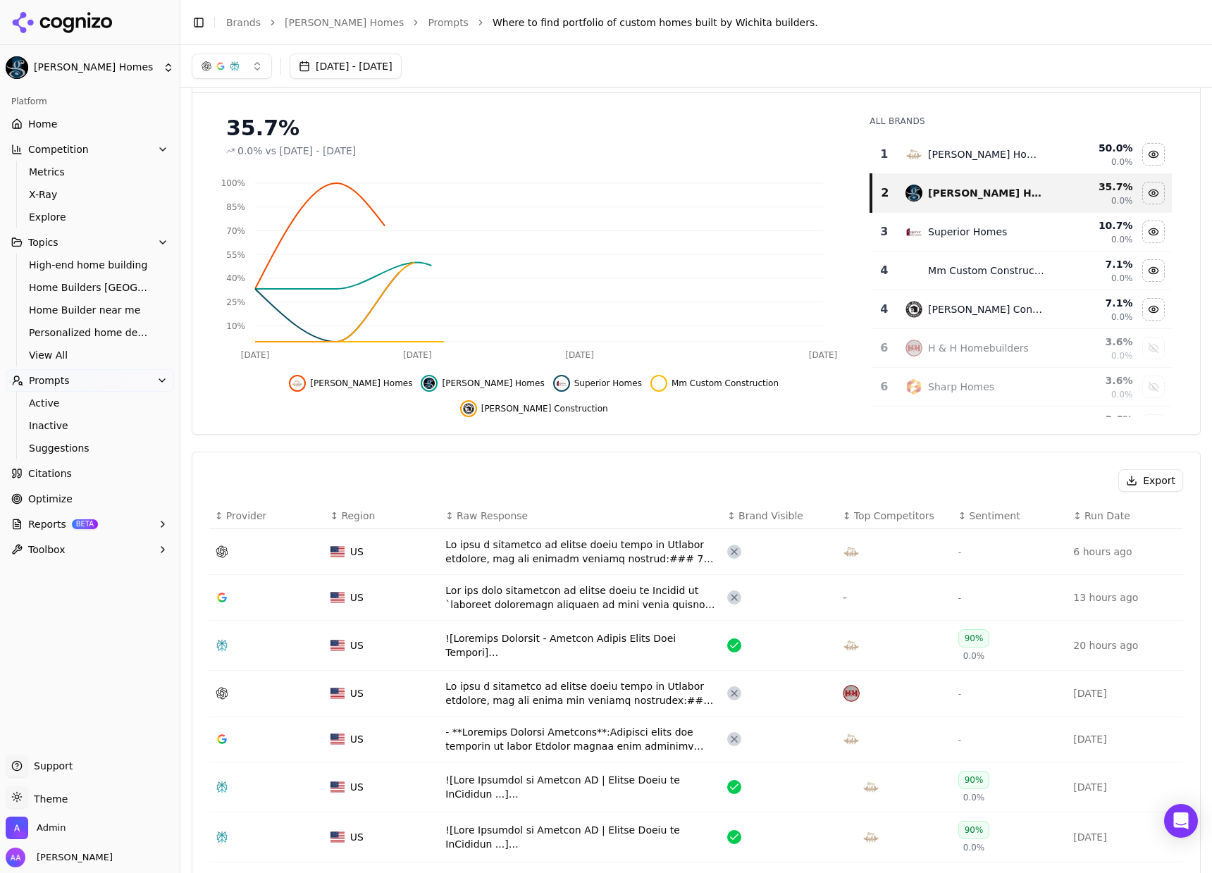
scroll to position [480, 0]
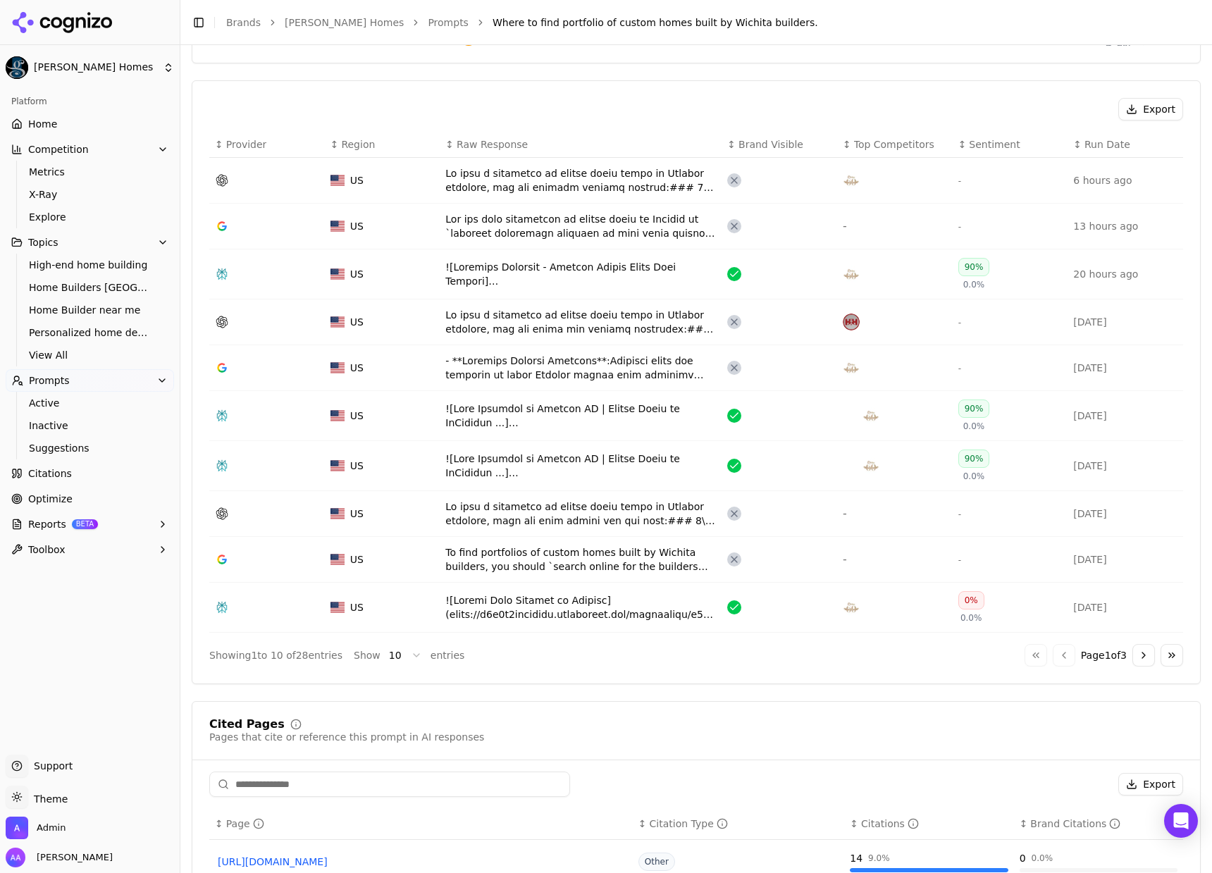
click at [1132, 662] on button "Go to next page" at bounding box center [1143, 655] width 23 height 23
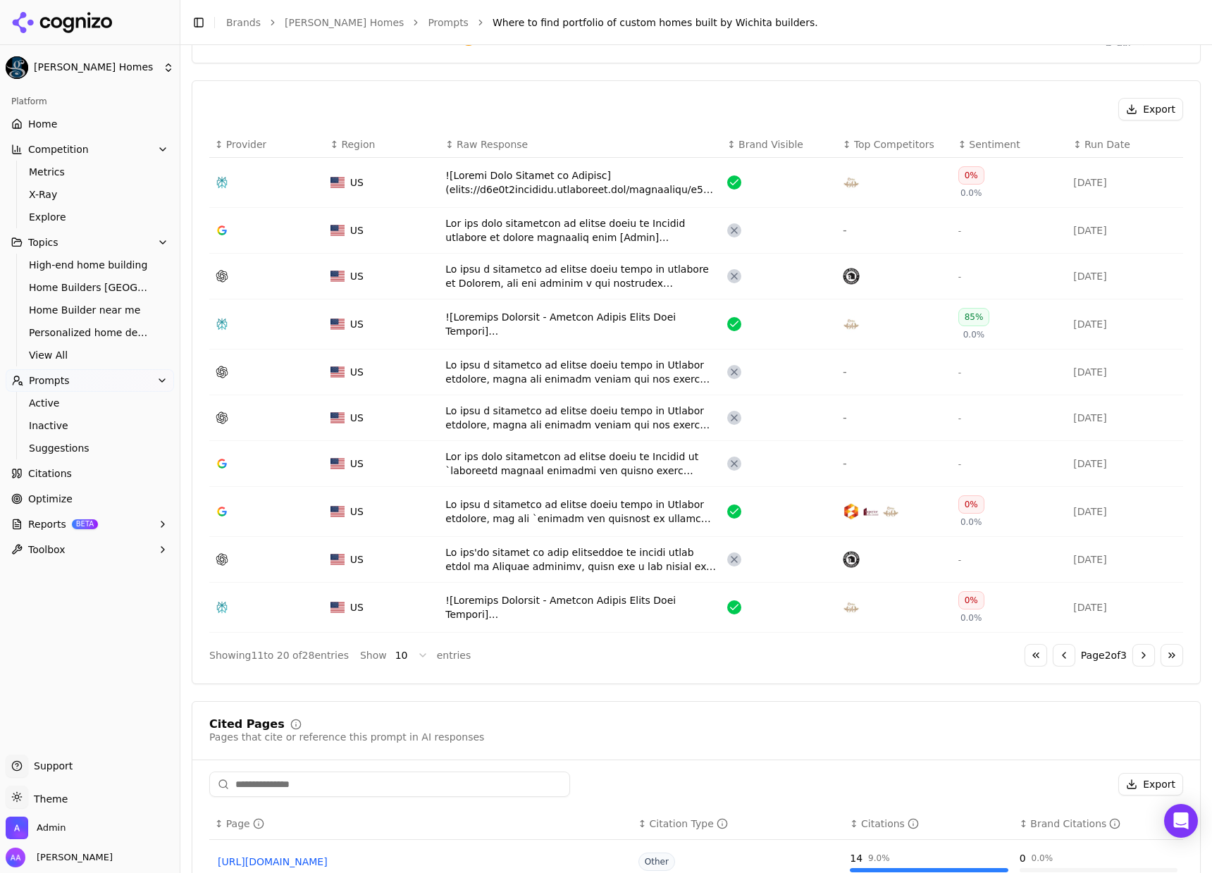
click at [1132, 662] on button "Go to next page" at bounding box center [1143, 655] width 23 height 23
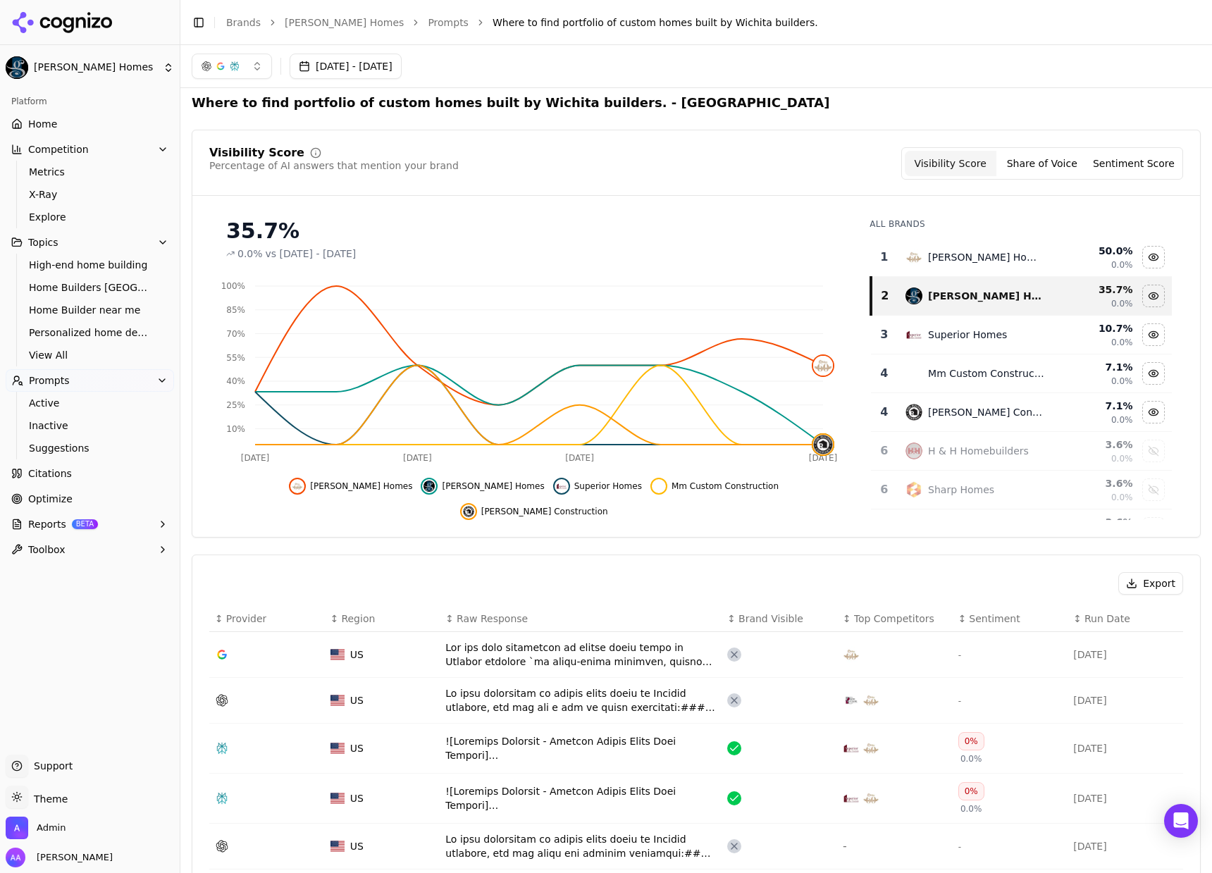
scroll to position [0, 0]
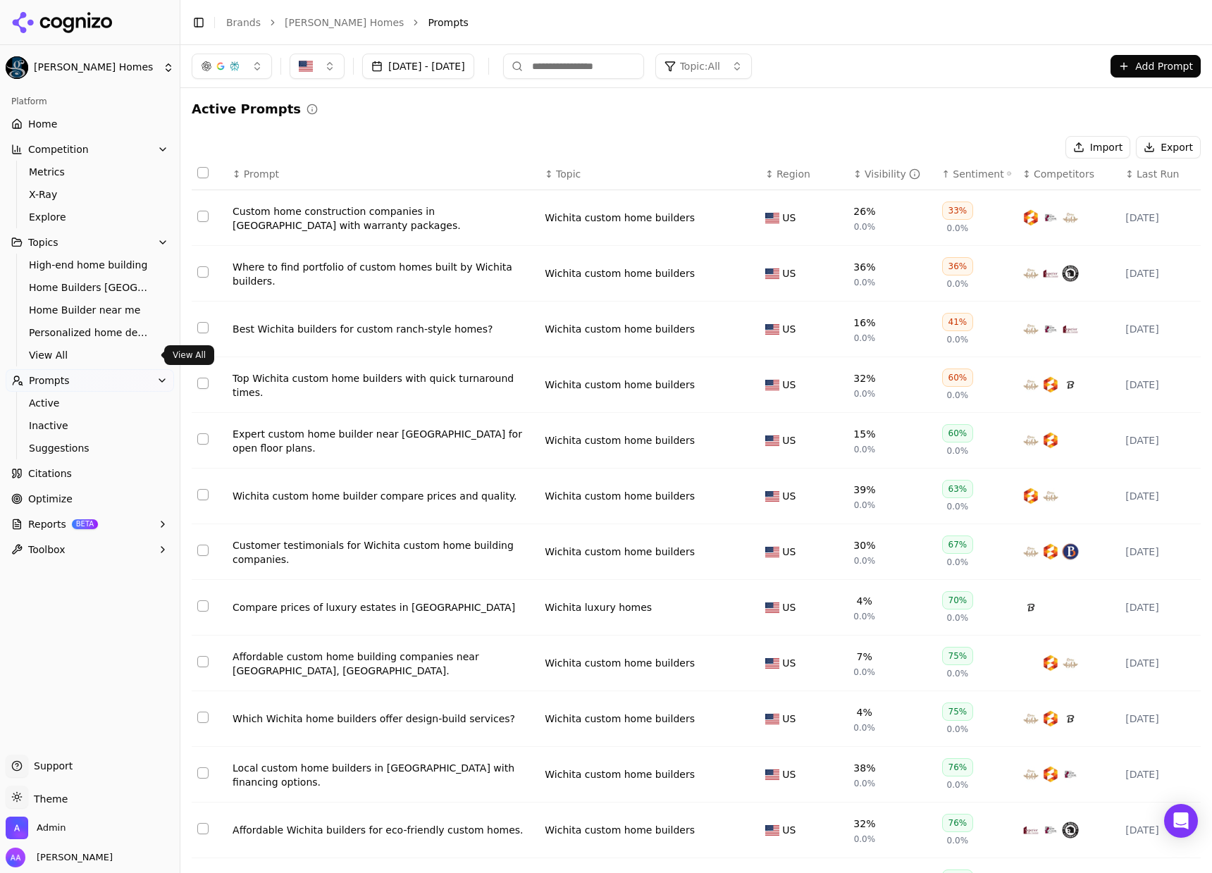
click at [80, 351] on span "View All" at bounding box center [90, 355] width 123 height 14
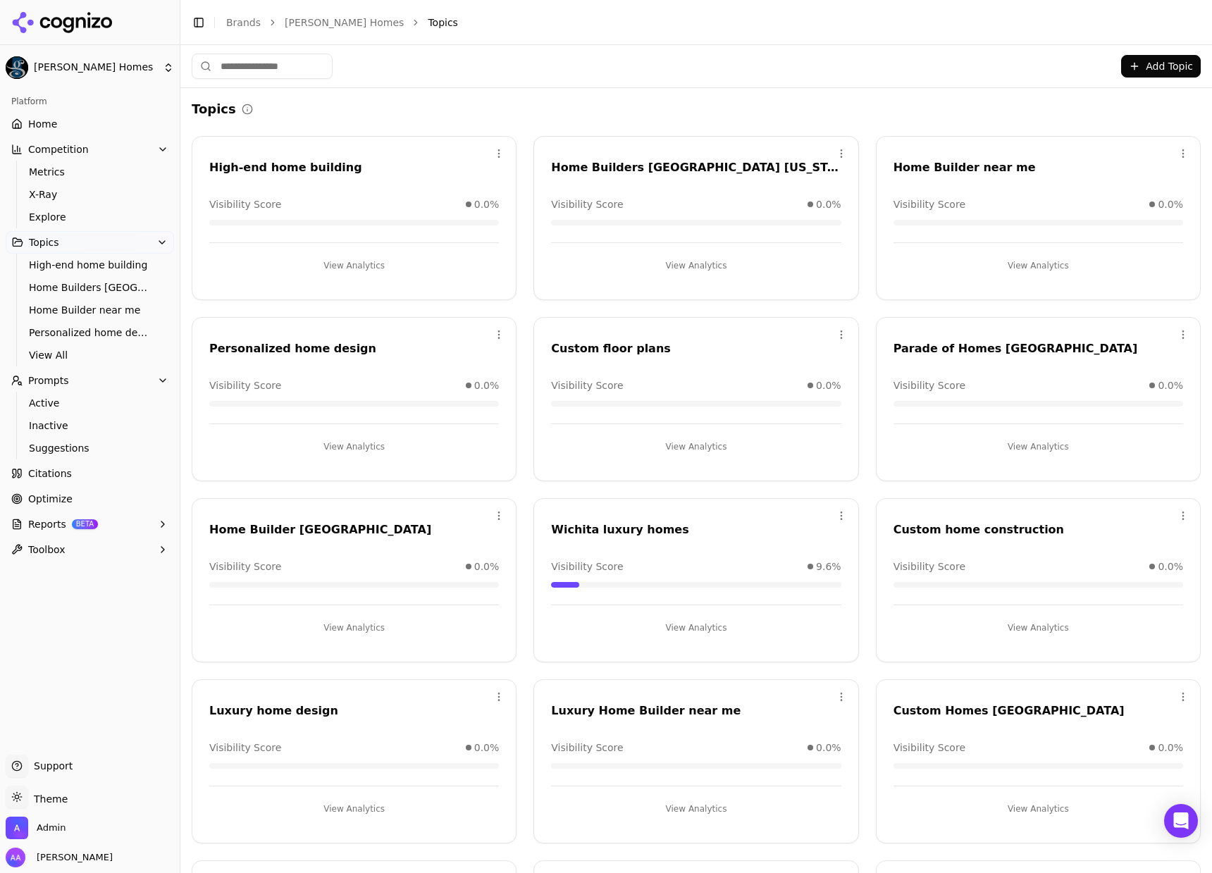
click at [735, 270] on button "View Analytics" at bounding box center [695, 265] width 289 height 23
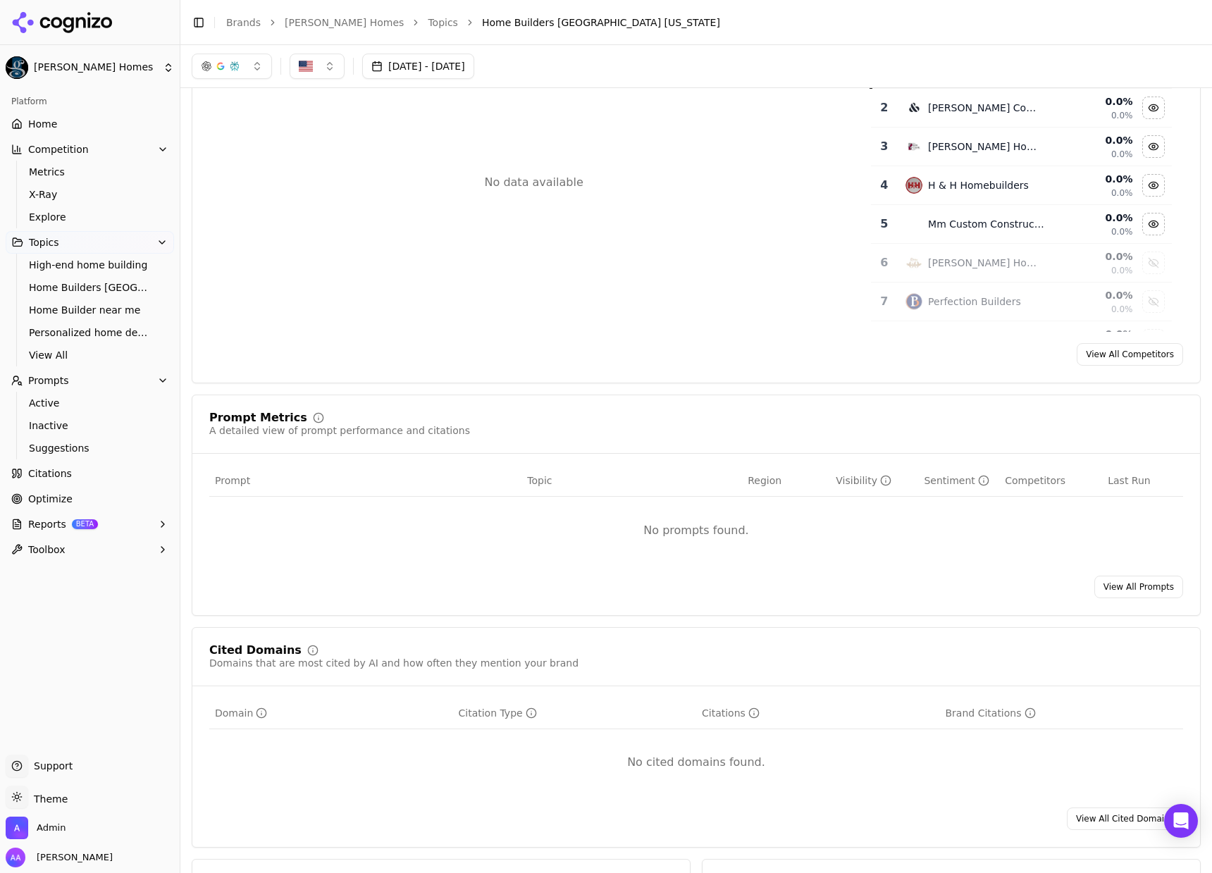
scroll to position [478, 0]
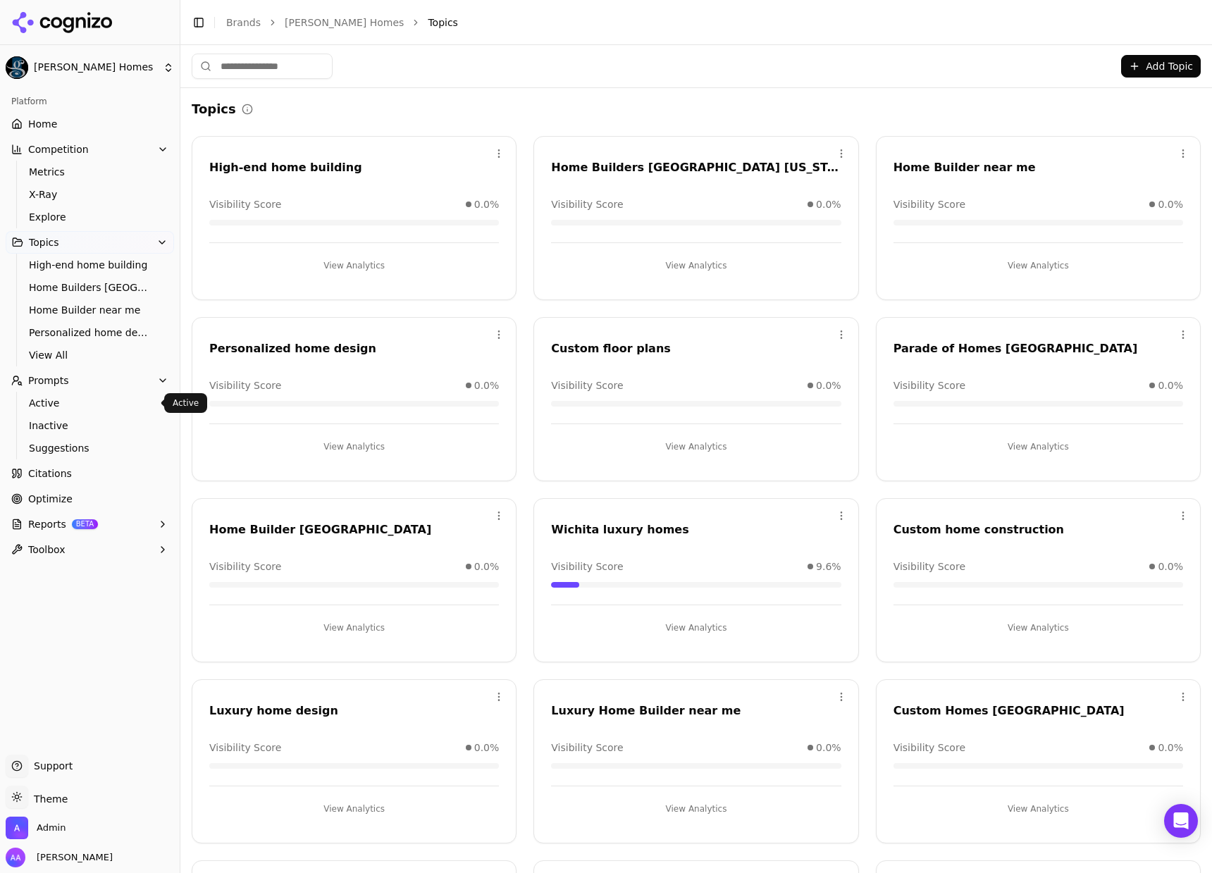
click at [87, 397] on span "Active" at bounding box center [90, 403] width 123 height 14
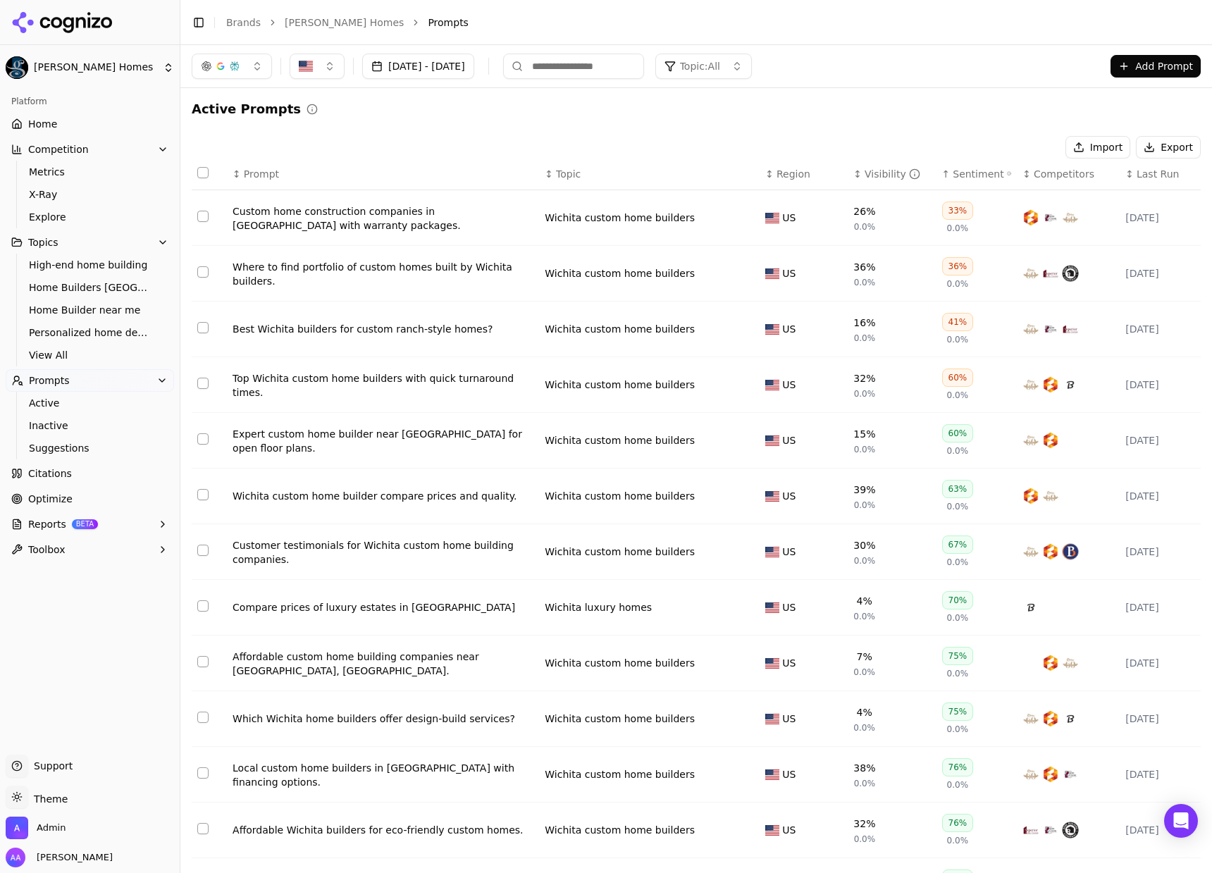
click at [752, 63] on button "Topic: All" at bounding box center [703, 66] width 96 height 25
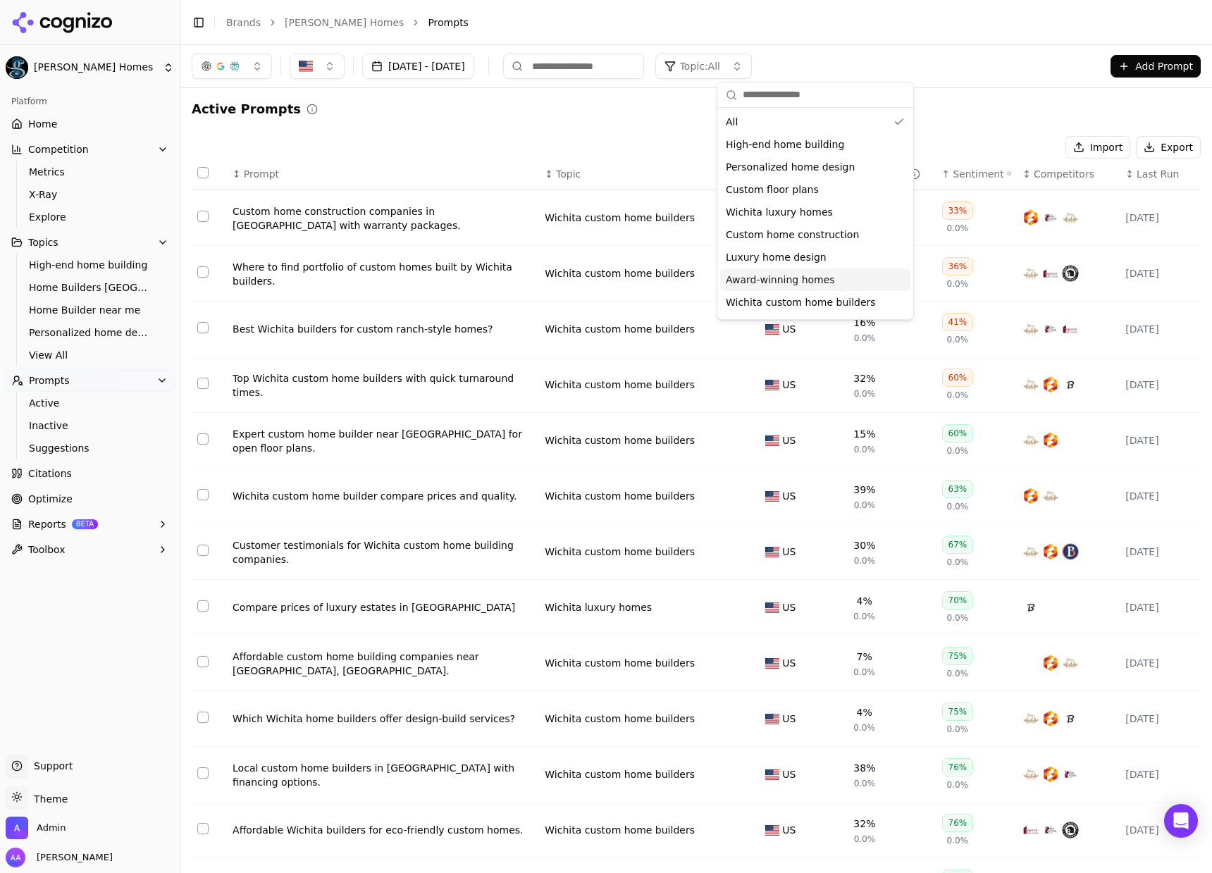
scroll to position [20, 0]
click at [544, 113] on div "Active Prompts" at bounding box center [696, 109] width 1009 height 20
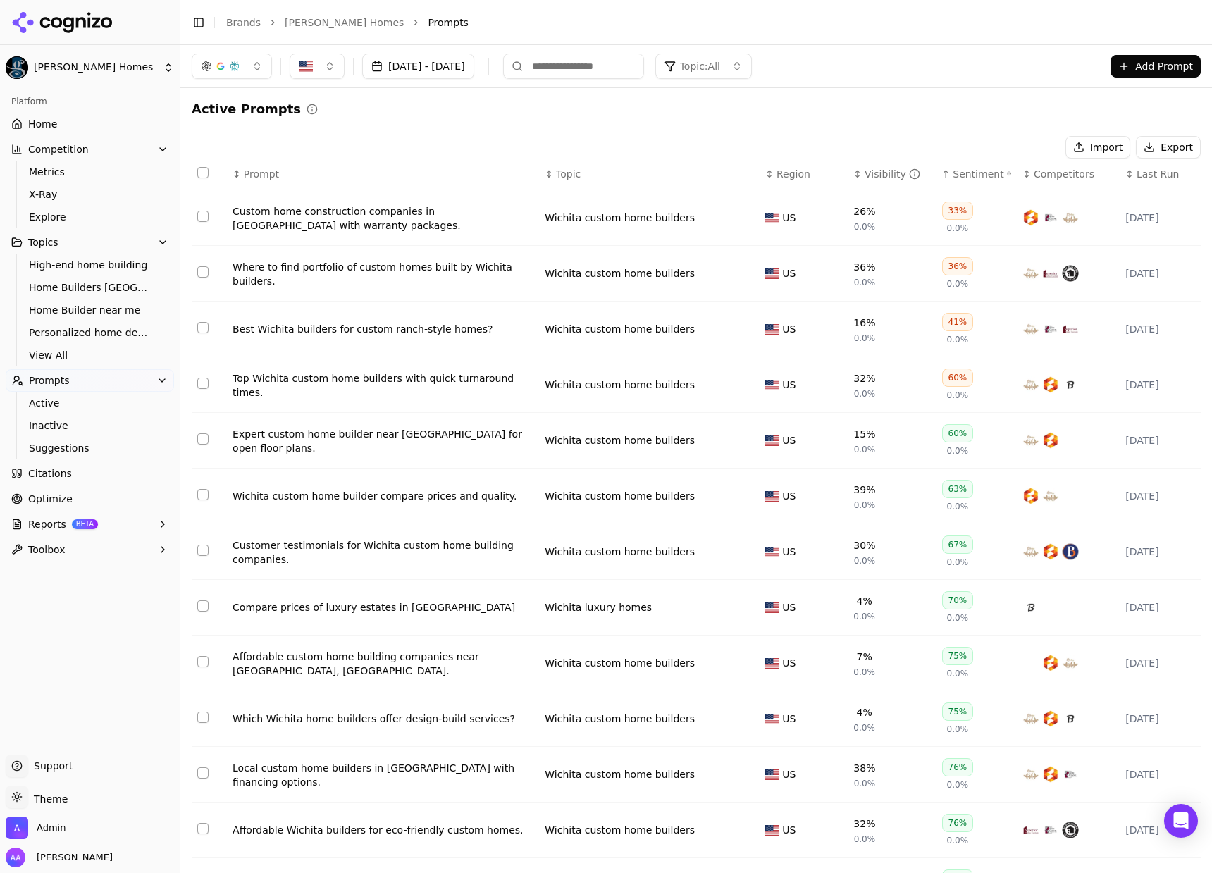
click at [769, 49] on div "Aug 30, 2025 - Sep 29, 2025 Topic: All Add Prompt" at bounding box center [695, 66] width 1031 height 42
click at [752, 73] on button "Topic: All" at bounding box center [703, 66] width 96 height 25
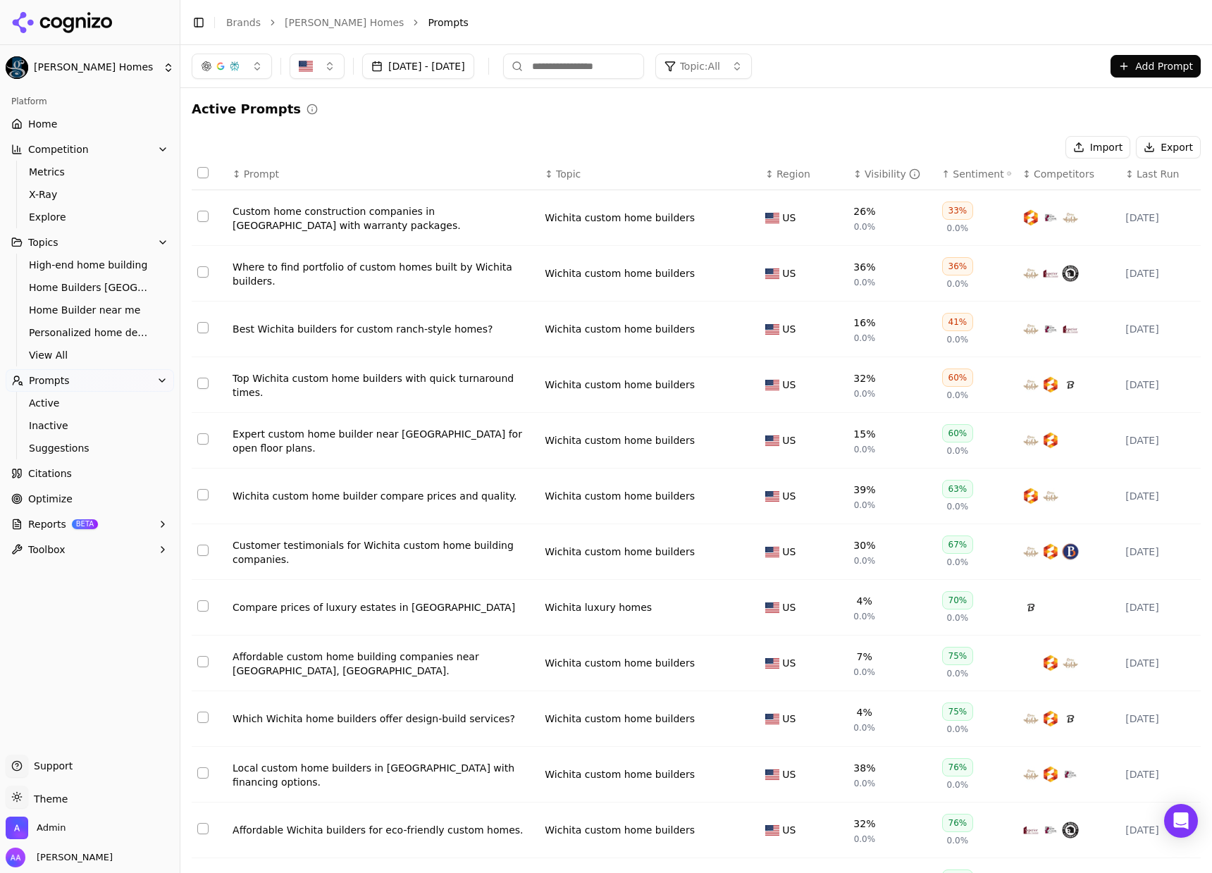
drag, startPoint x: 809, startPoint y: 73, endPoint x: 799, endPoint y: 67, distance: 11.1
click at [752, 73] on button "Topic: All" at bounding box center [703, 66] width 96 height 25
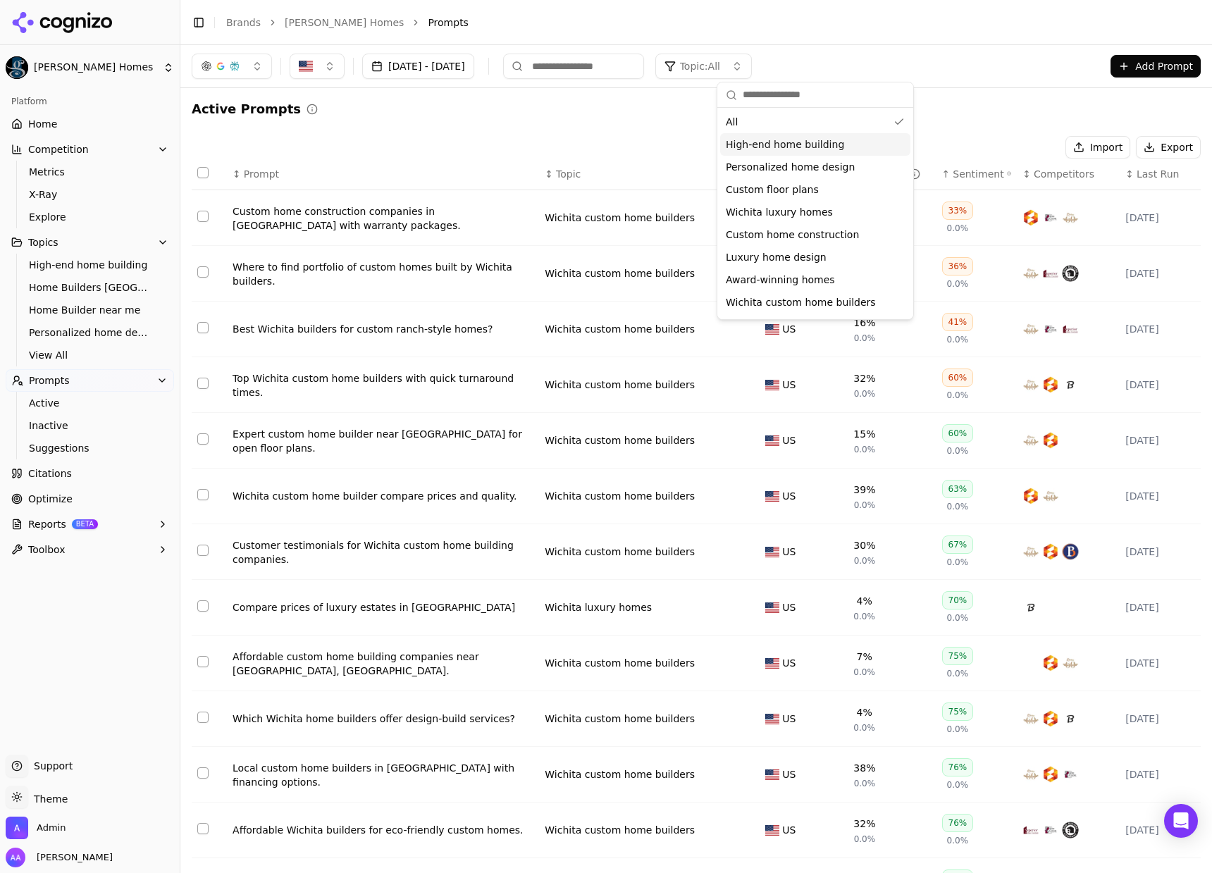
click at [795, 153] on div "High-end home building" at bounding box center [815, 144] width 190 height 23
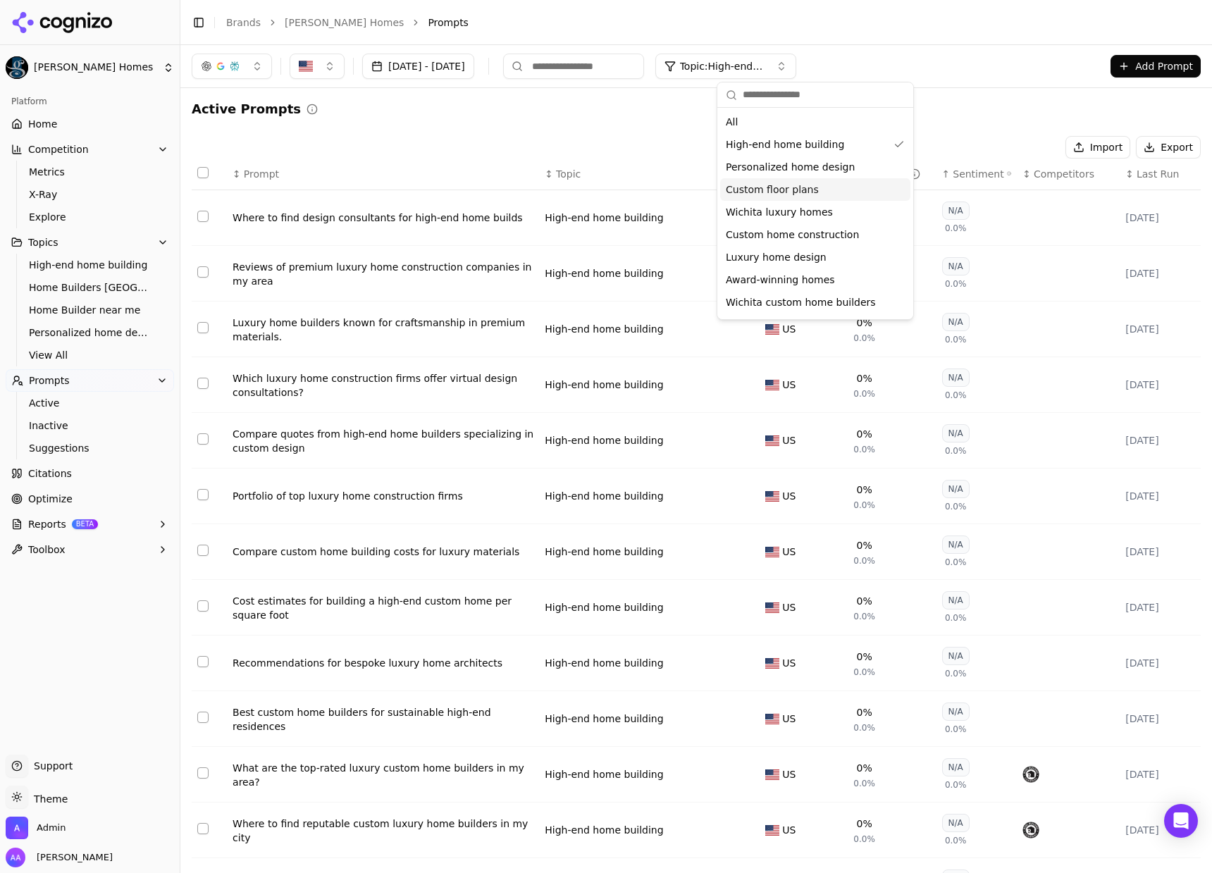
click at [70, 494] on link "Optimize" at bounding box center [90, 498] width 168 height 23
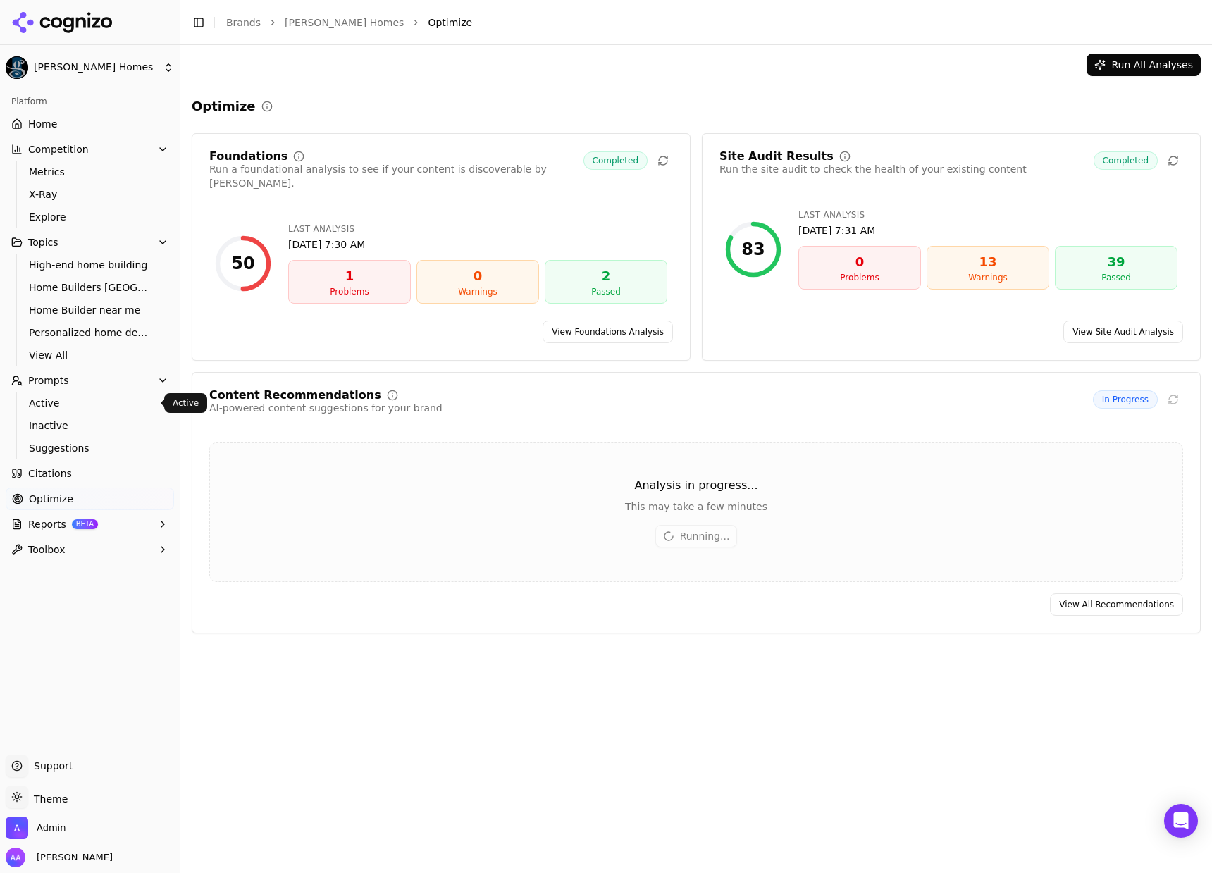
click at [68, 403] on span "Active" at bounding box center [90, 403] width 123 height 14
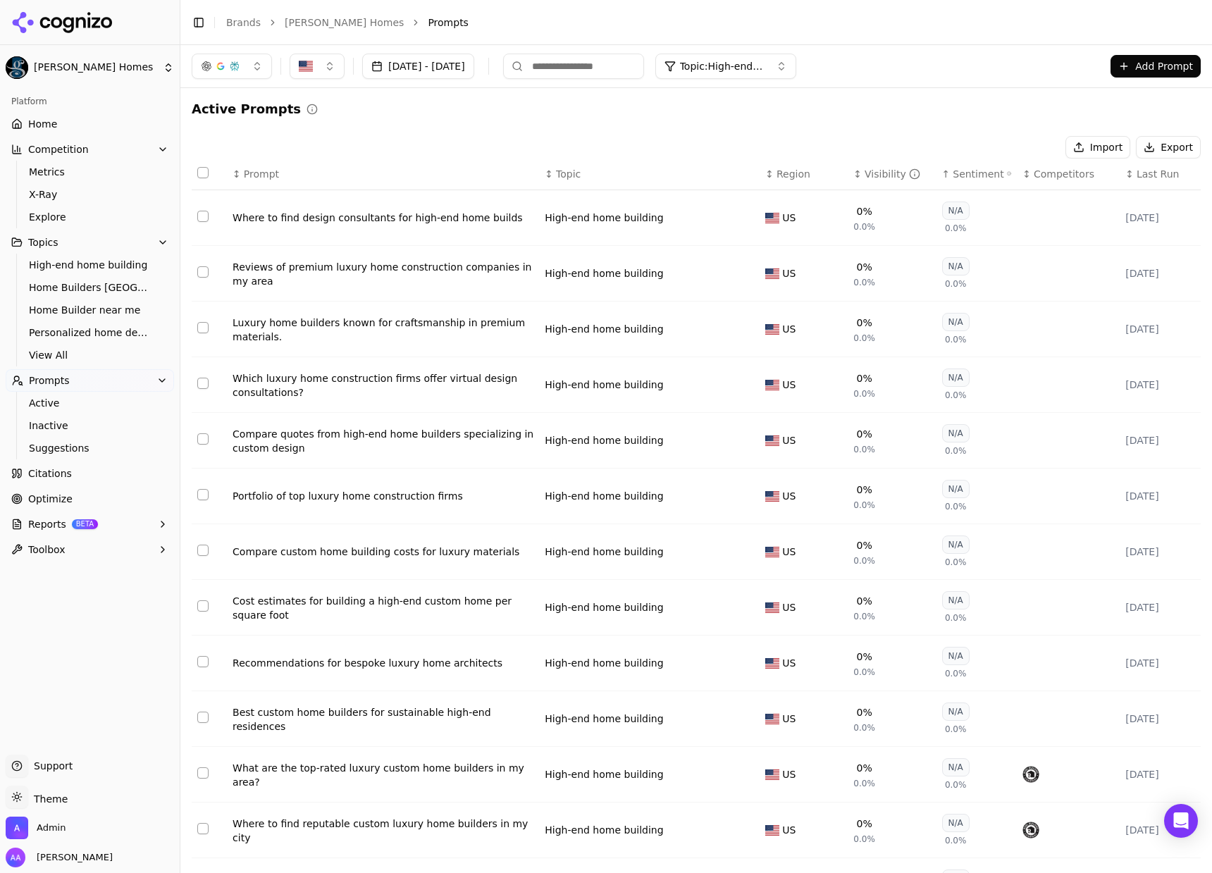
click at [349, 130] on div "Active Prompts Import Export ↕ Prompt ↕ Topic ↕ Region ↕ Visibility ↑ Sentiment…" at bounding box center [696, 818] width 1009 height 1438
click at [101, 450] on span "Suggestions" at bounding box center [90, 448] width 123 height 14
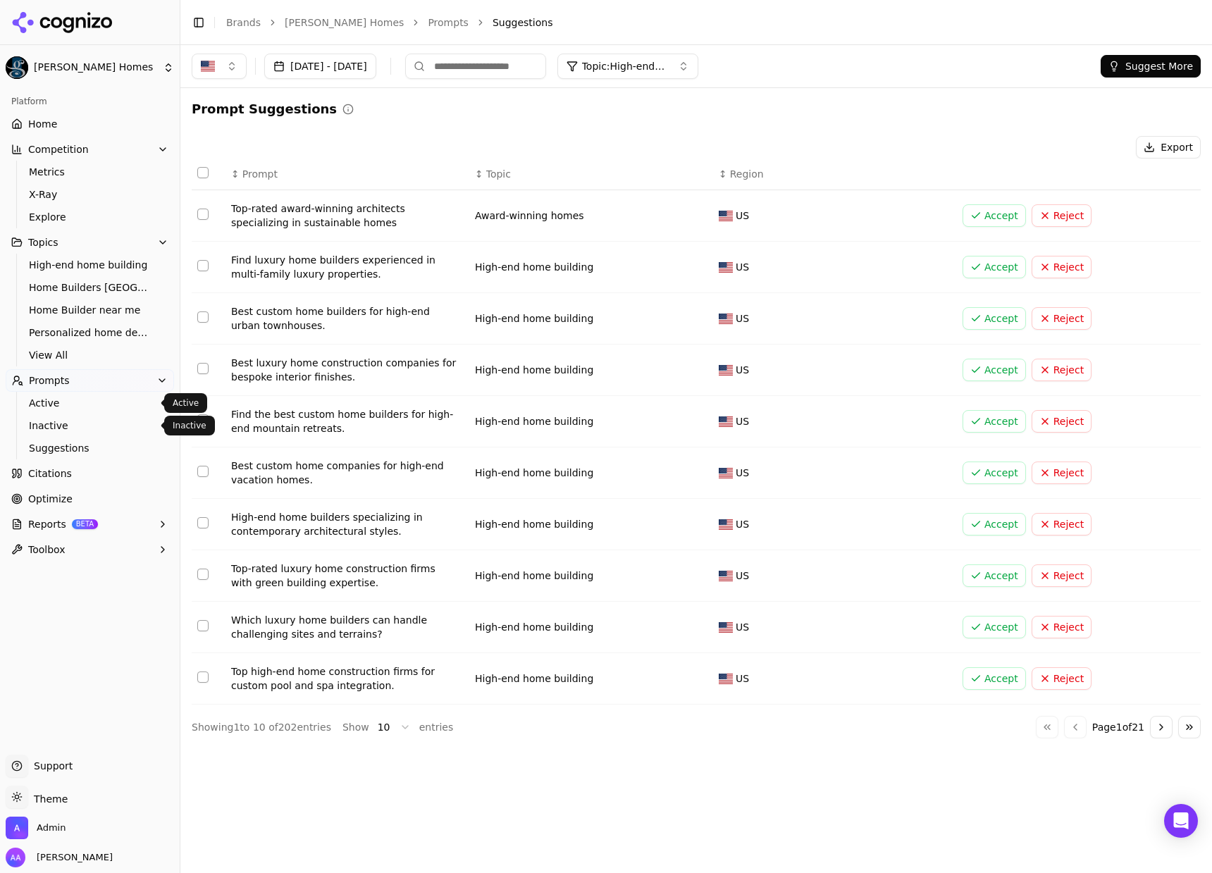
click at [74, 400] on span "Active" at bounding box center [90, 403] width 123 height 14
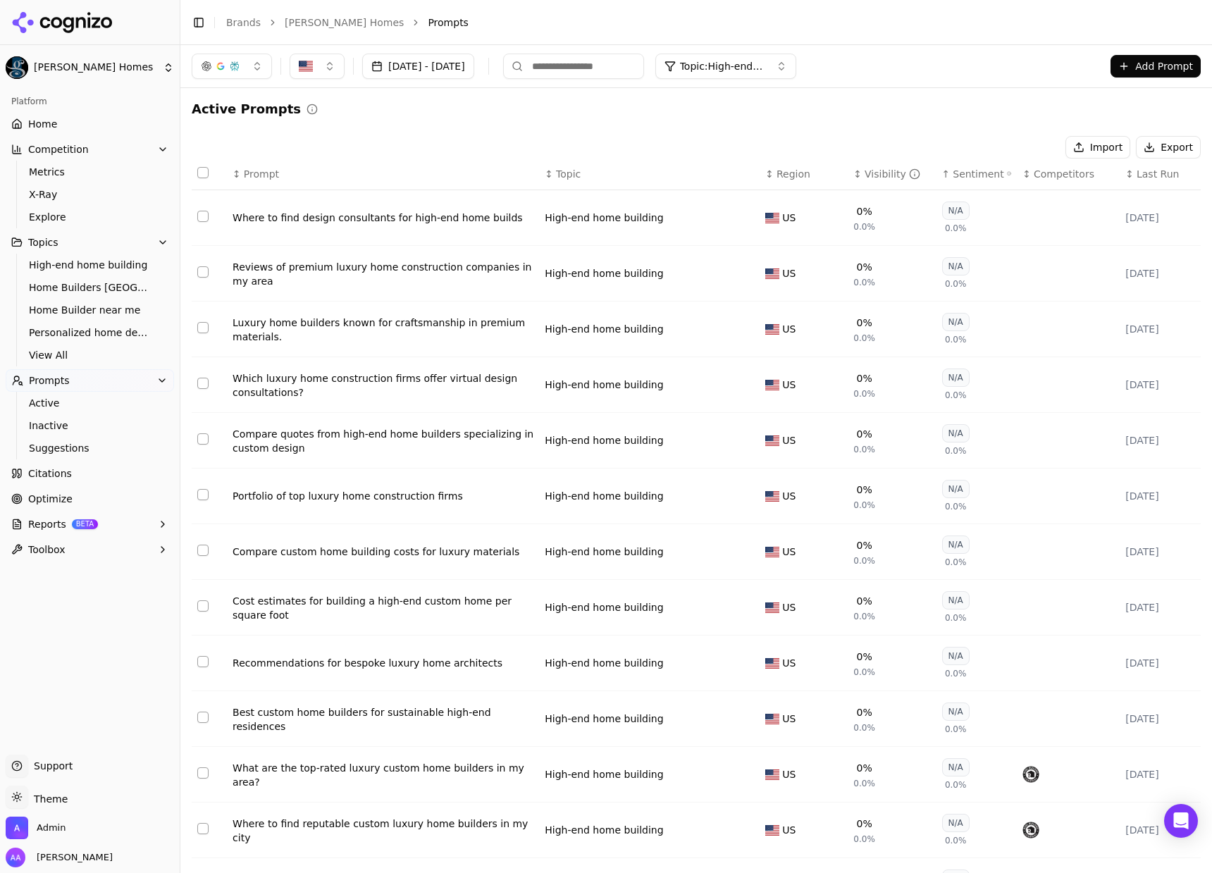
click at [68, 463] on link "Citations" at bounding box center [90, 473] width 168 height 23
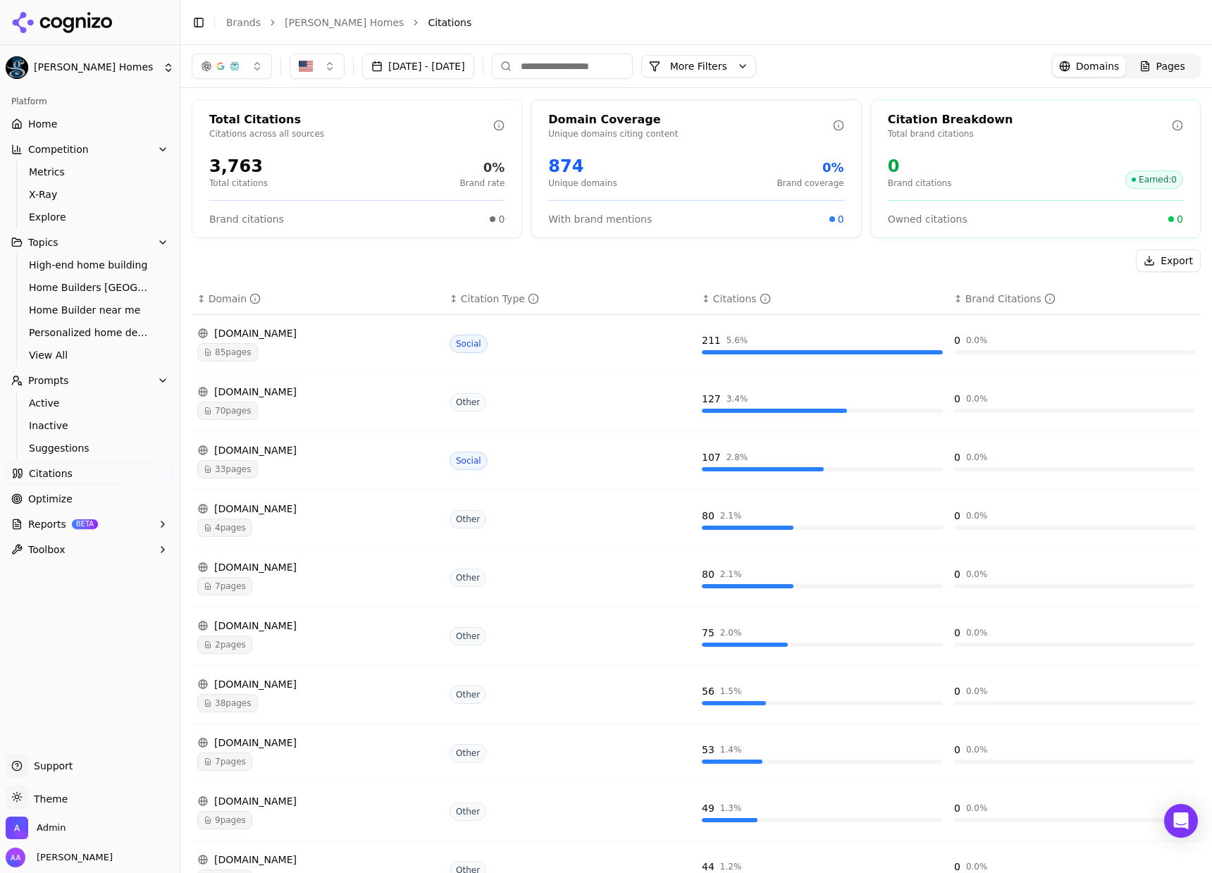
click at [756, 62] on button "More Filters" at bounding box center [698, 66] width 115 height 23
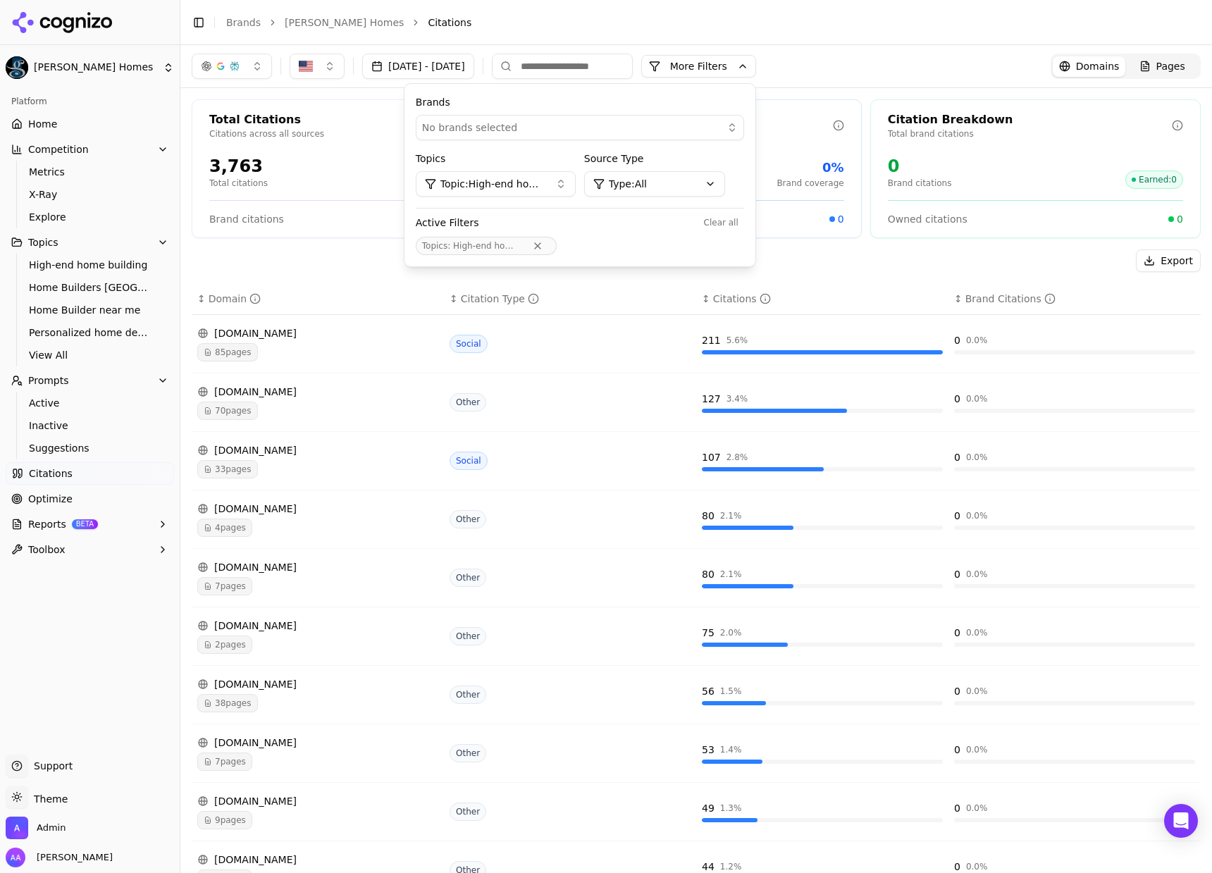
click at [544, 180] on span "Topic: High-end home building" at bounding box center [492, 184] width 104 height 14
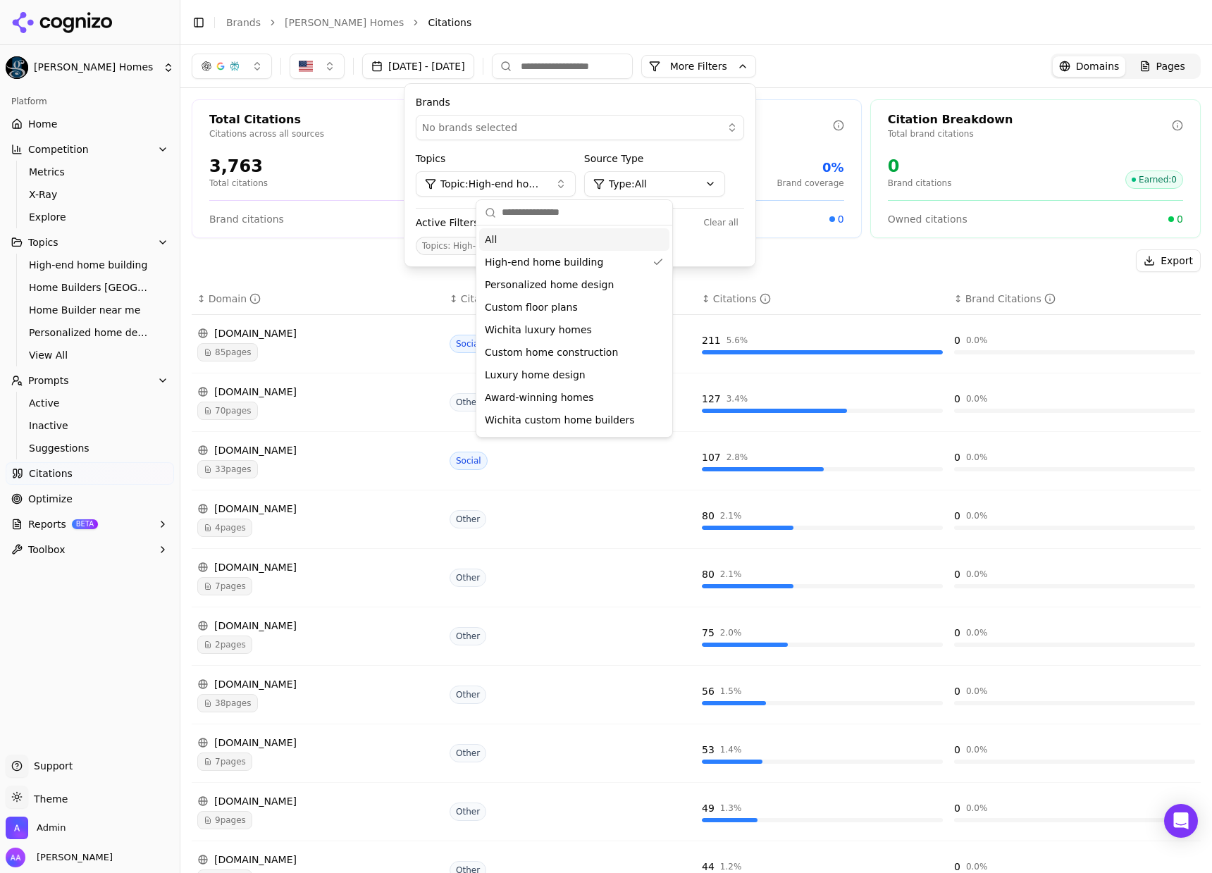
click at [530, 247] on div "All" at bounding box center [574, 239] width 190 height 23
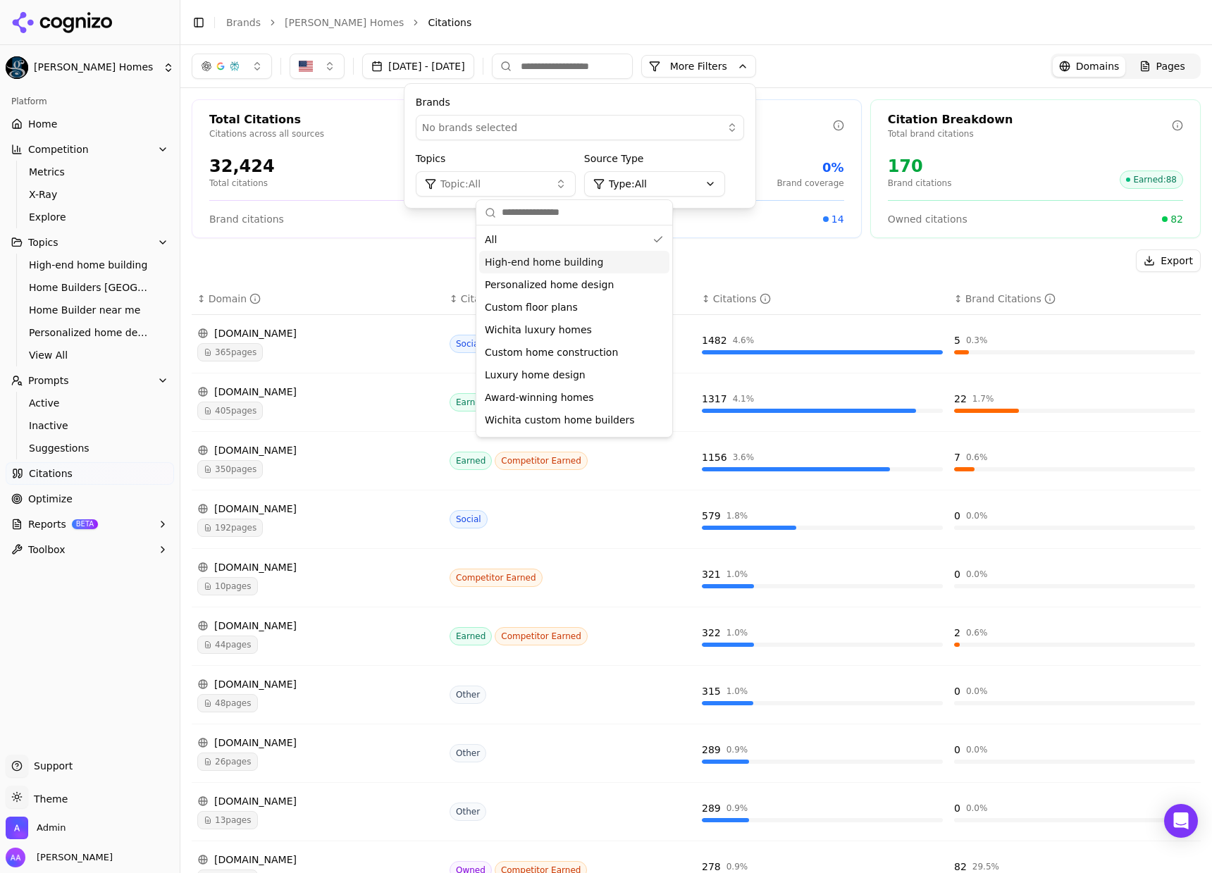
click at [411, 261] on div "Export" at bounding box center [696, 260] width 1009 height 23
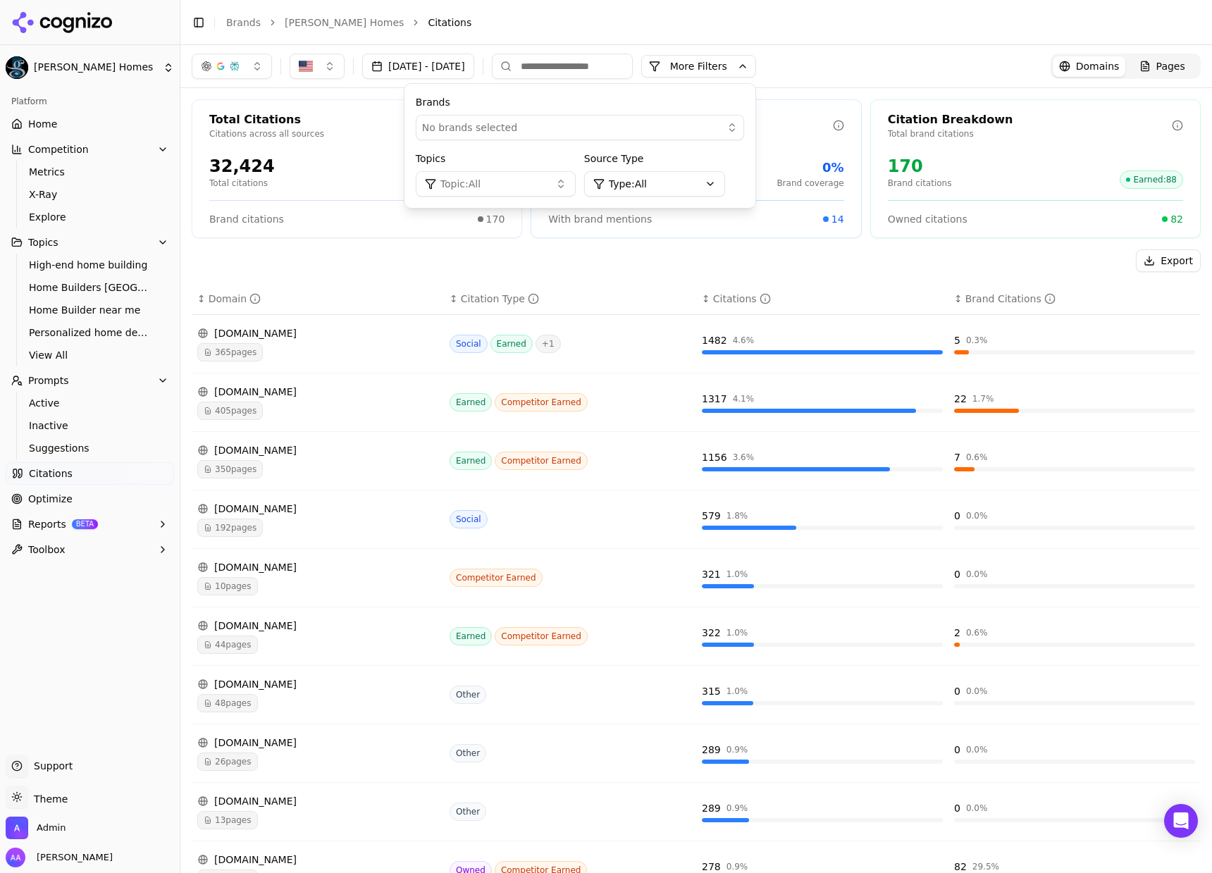
click at [263, 363] on td "reddit.com 365 pages" at bounding box center [318, 344] width 252 height 58
click at [81, 499] on link "Optimize" at bounding box center [90, 498] width 168 height 23
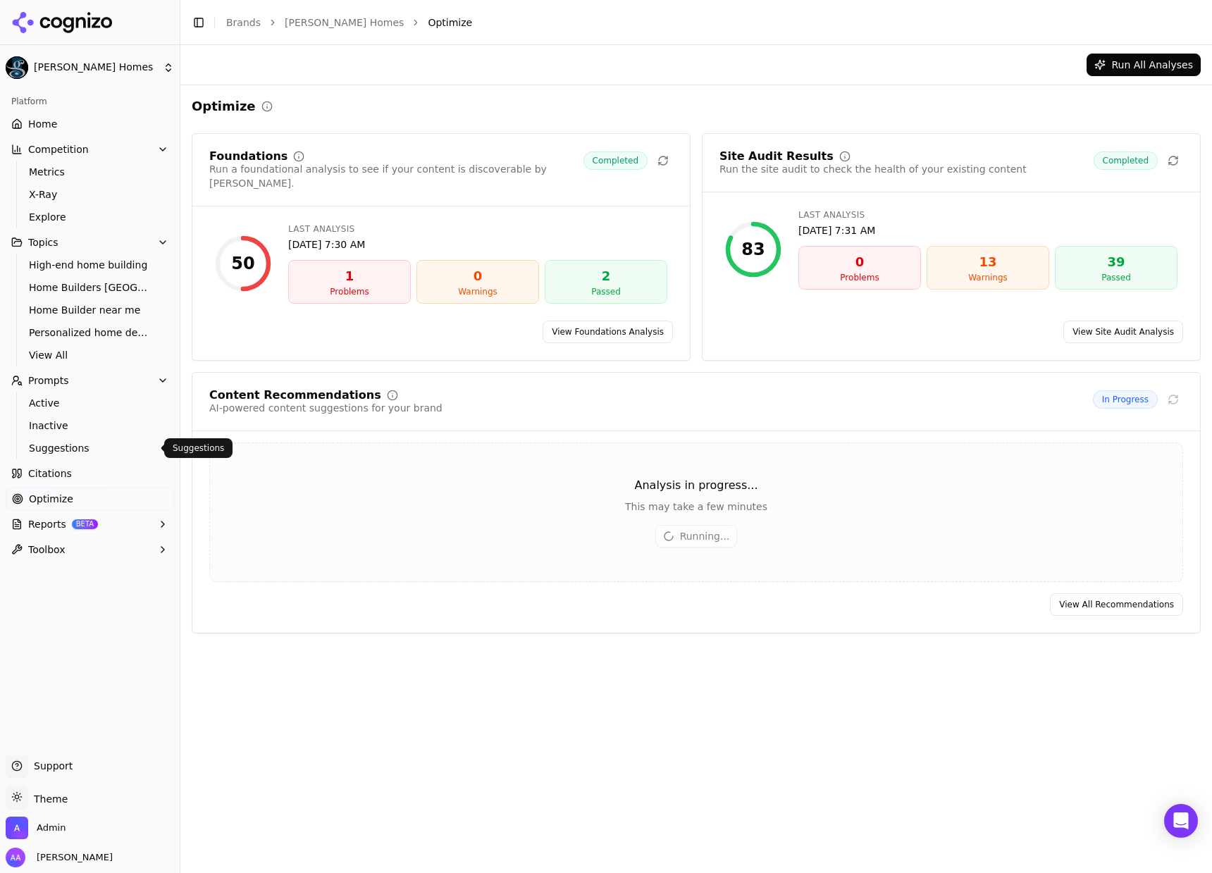
click at [80, 474] on link "Citations" at bounding box center [90, 473] width 168 height 23
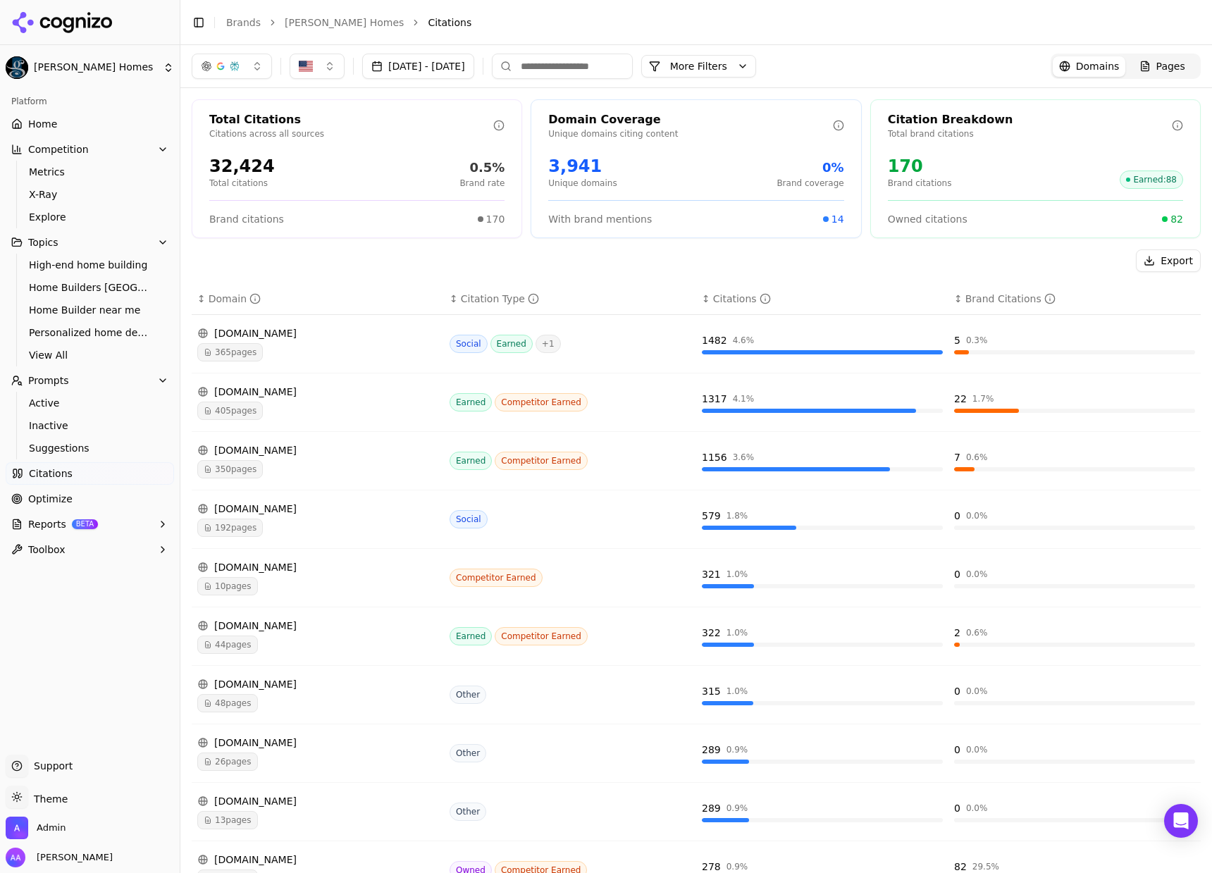
click at [301, 344] on div "365 pages" at bounding box center [317, 352] width 241 height 18
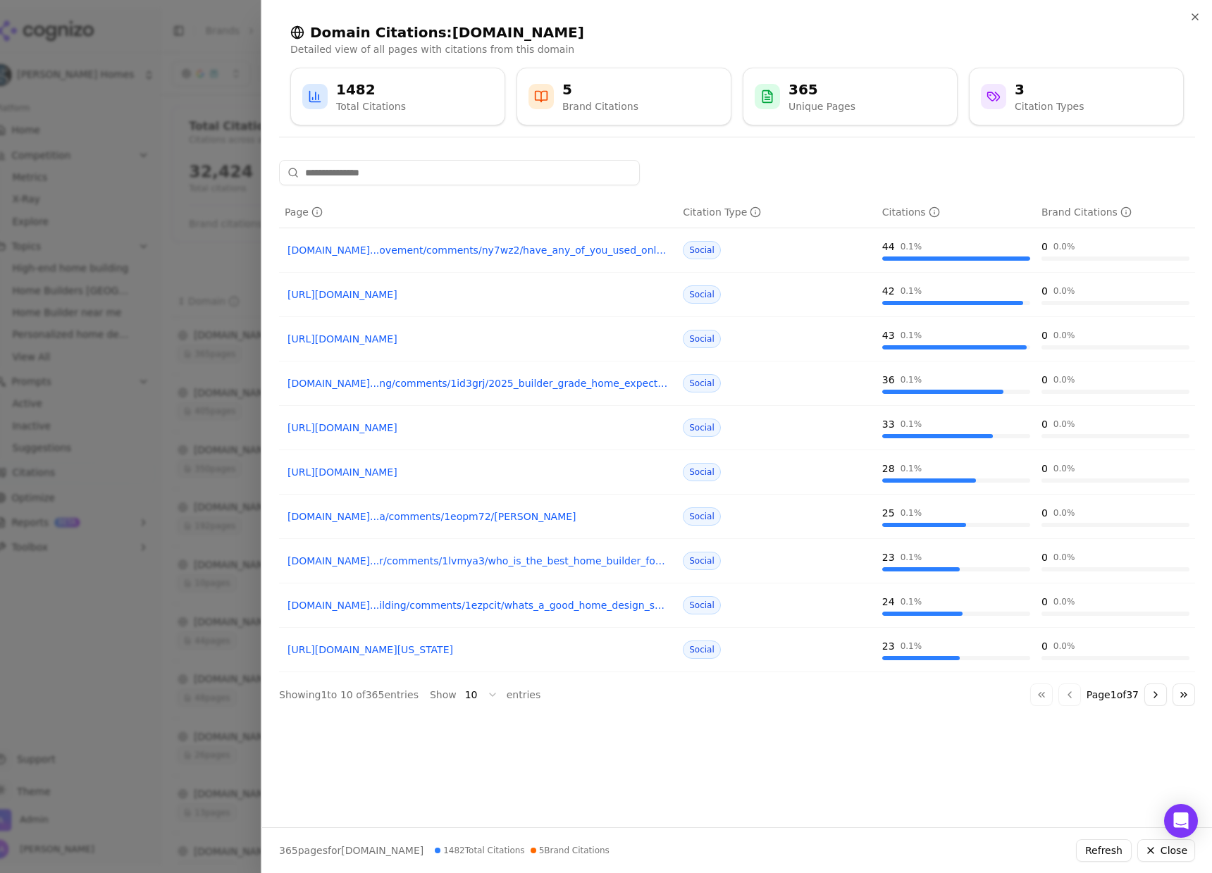
click at [247, 285] on div at bounding box center [606, 436] width 1212 height 873
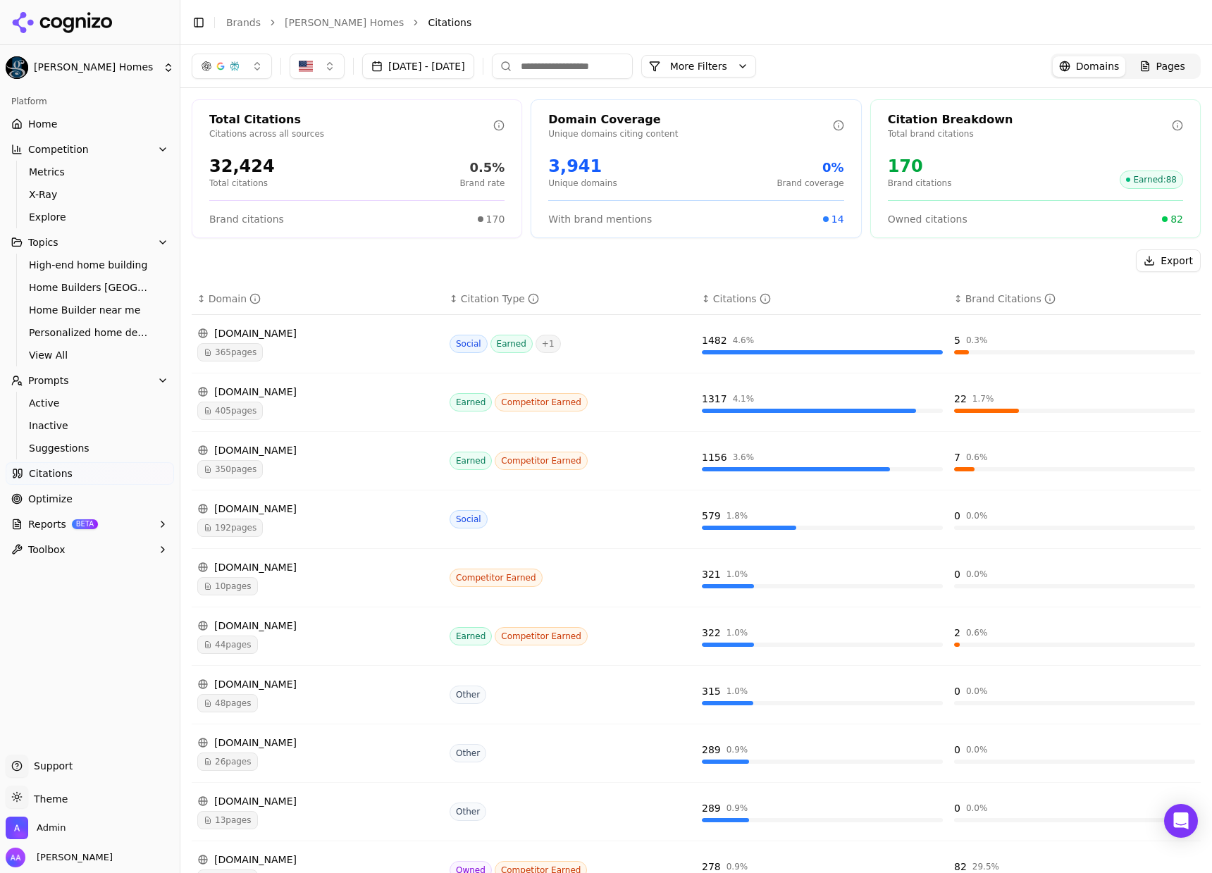
click at [295, 365] on td "reddit.com 365 pages" at bounding box center [318, 344] width 252 height 58
click at [238, 356] on span "365 pages" at bounding box center [230, 352] width 66 height 18
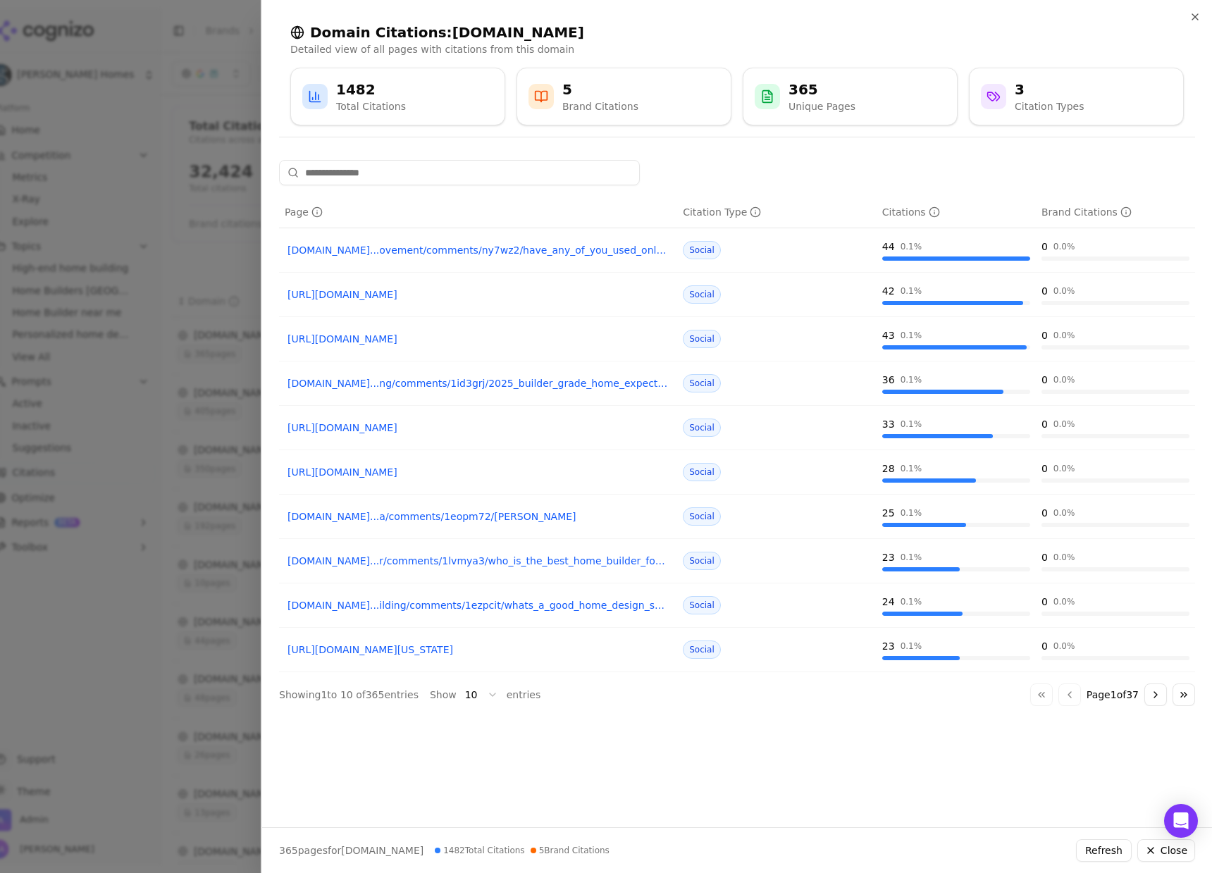
click at [1150, 695] on button "Go to next page" at bounding box center [1155, 694] width 23 height 23
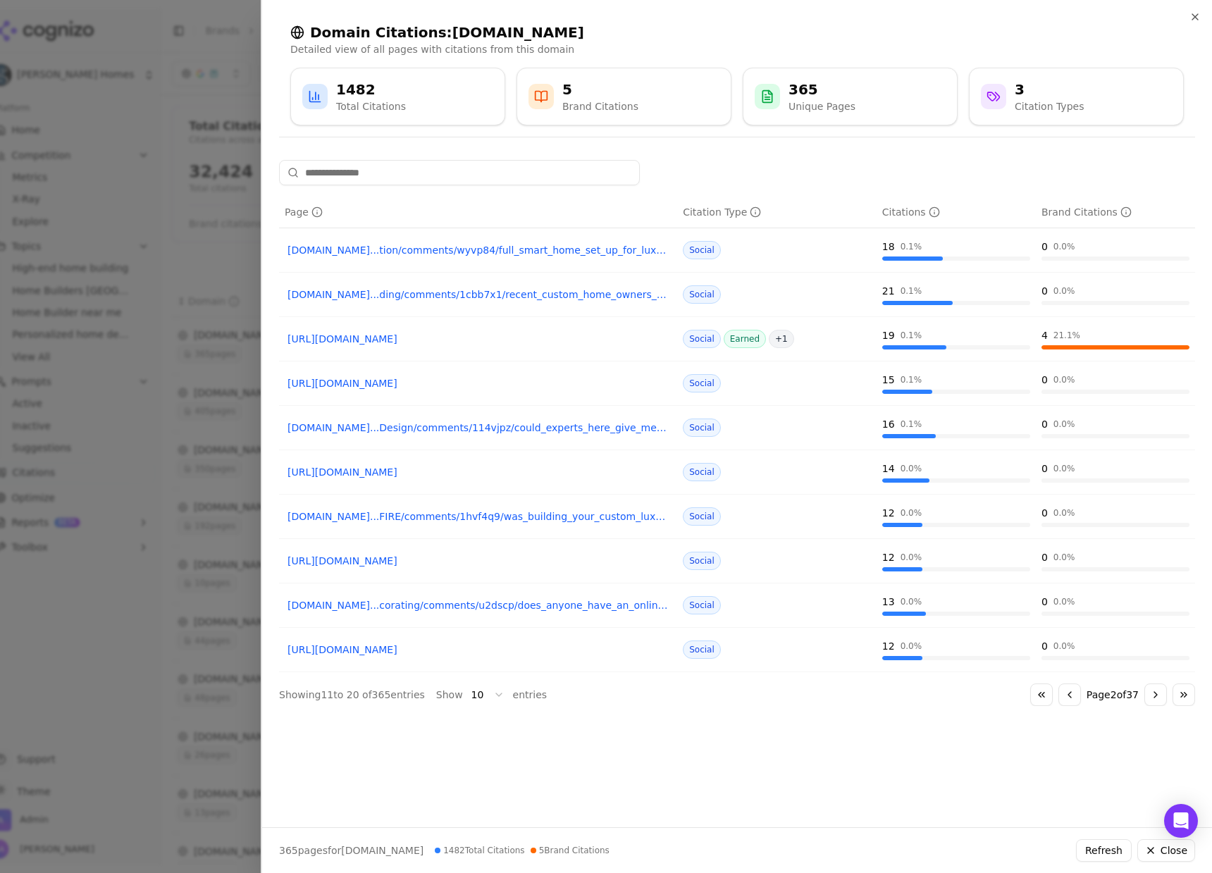
click at [1150, 694] on button "Go to next page" at bounding box center [1155, 694] width 23 height 23
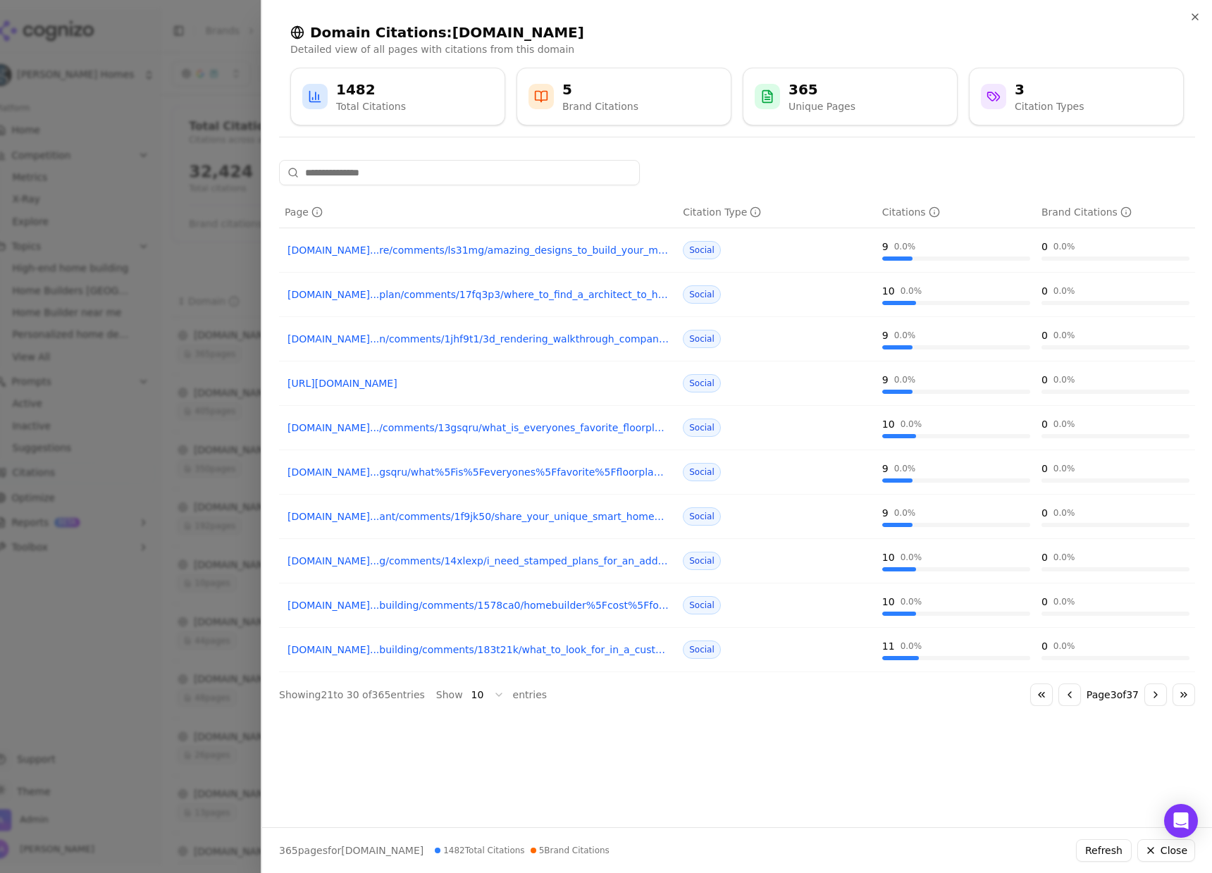
click at [1150, 694] on button "Go to next page" at bounding box center [1155, 694] width 23 height 23
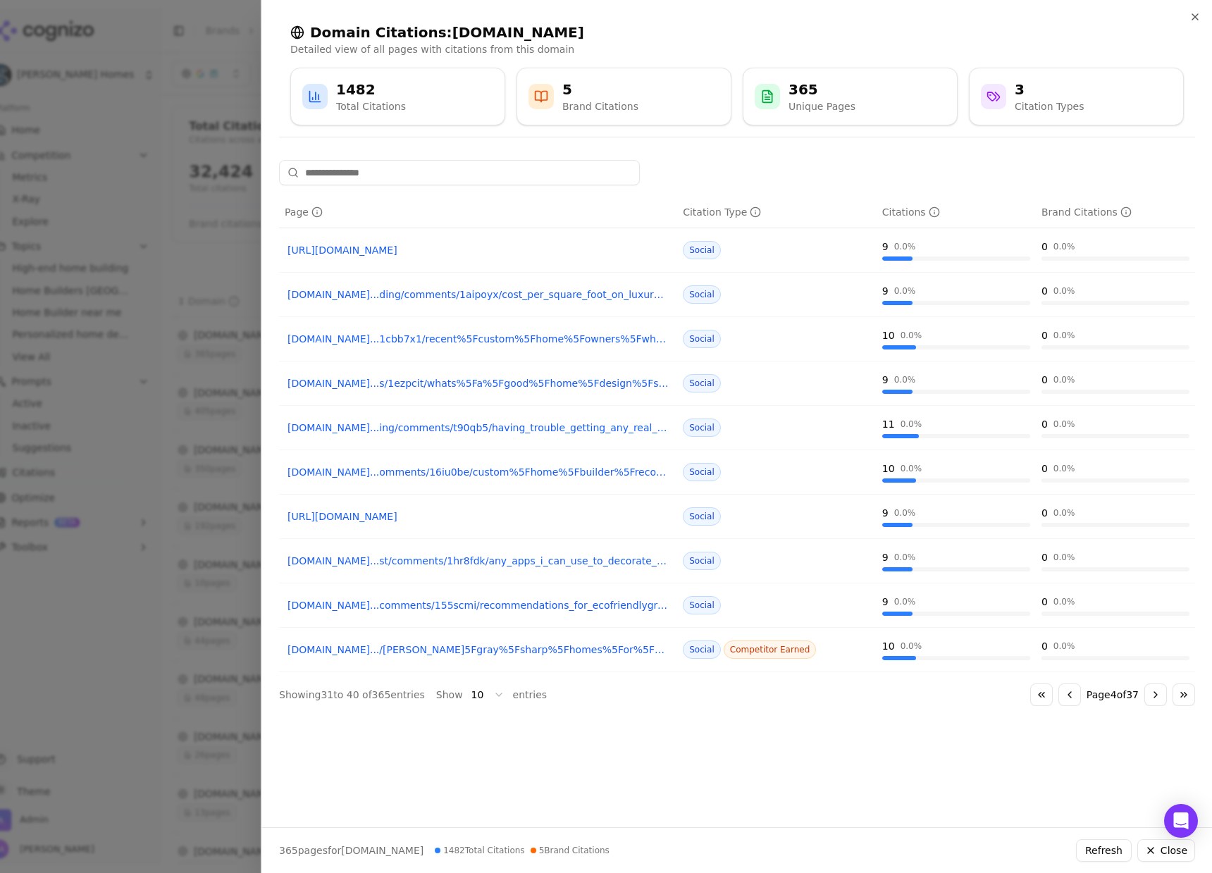
click at [1150, 694] on button "Go to next page" at bounding box center [1155, 694] width 23 height 23
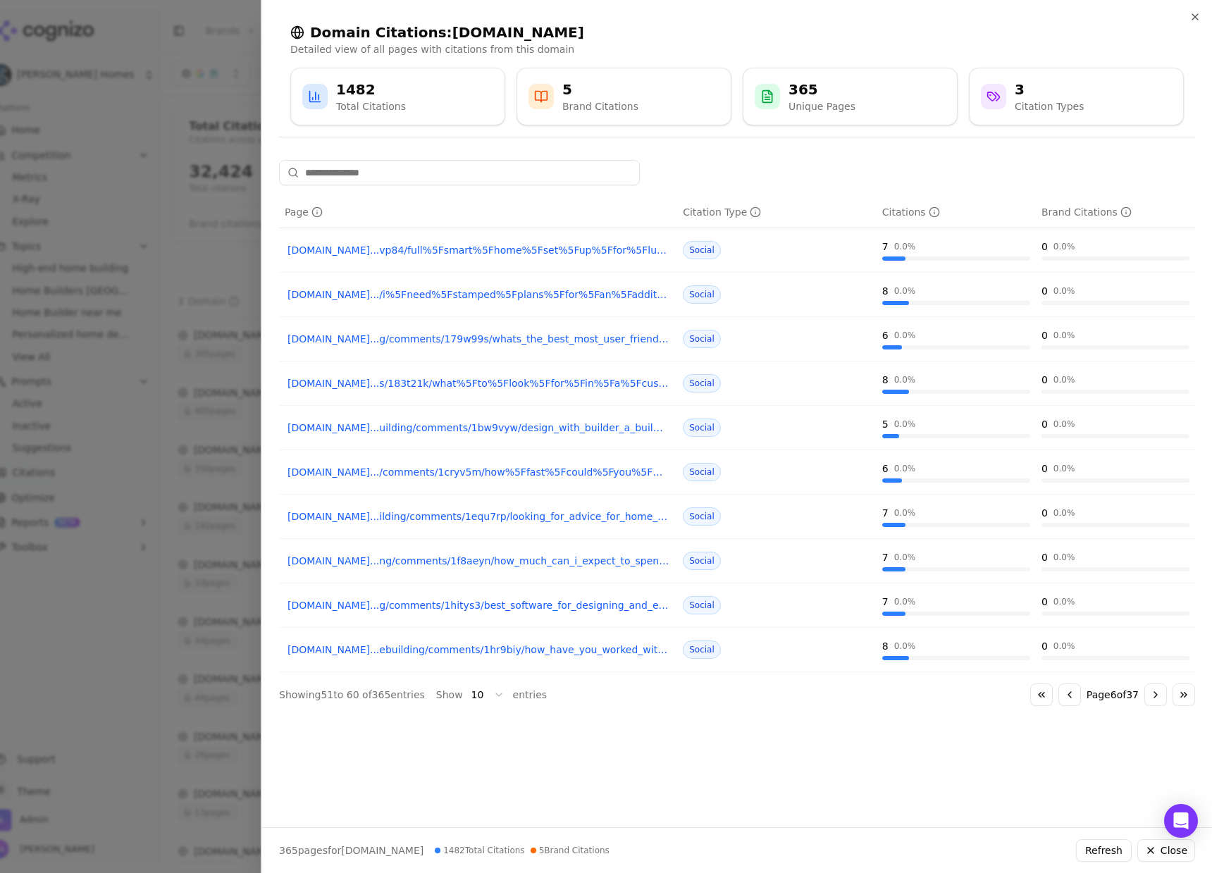
click at [1150, 694] on button "Go to next page" at bounding box center [1155, 694] width 23 height 23
click at [1152, 693] on button "Go to next page" at bounding box center [1155, 694] width 23 height 23
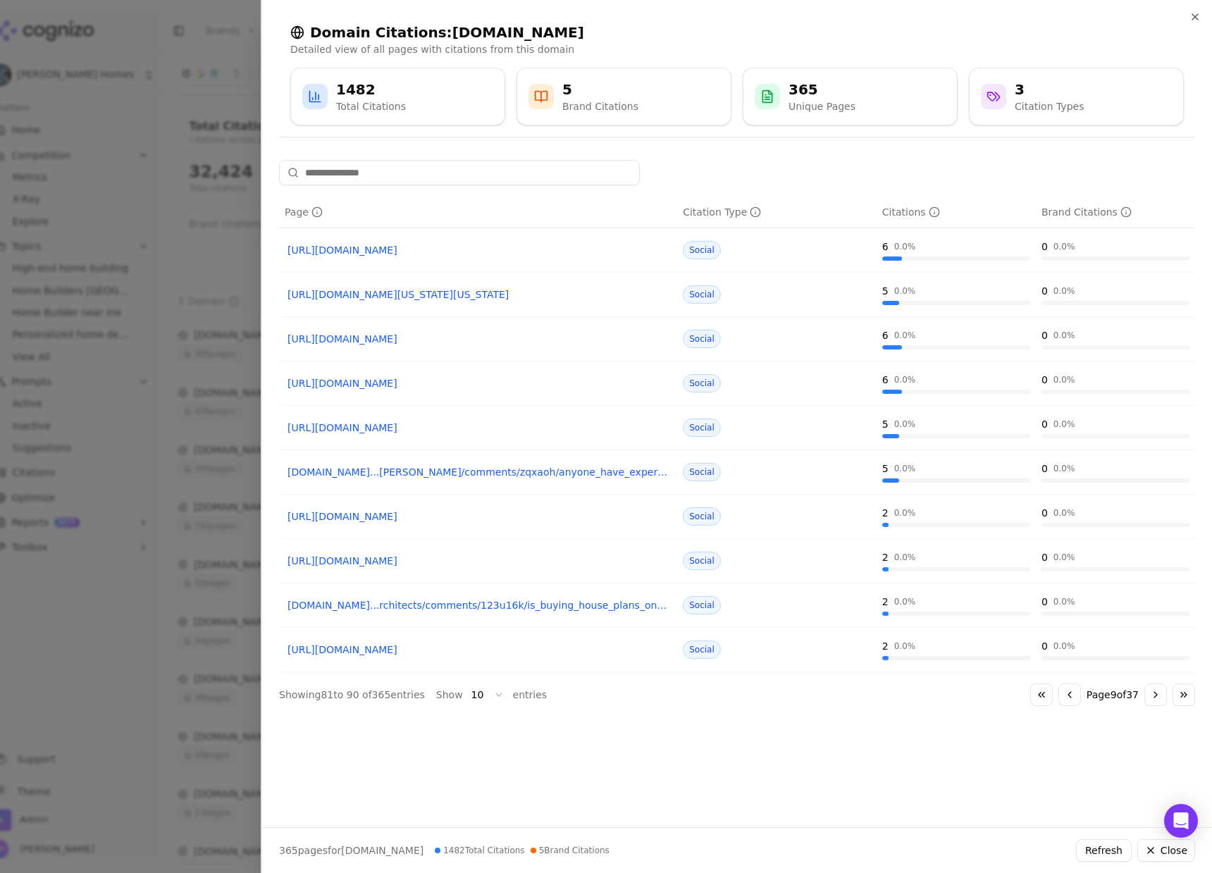
click at [1152, 692] on button "Go to next page" at bounding box center [1155, 694] width 23 height 23
click at [1152, 693] on button "Go to next page" at bounding box center [1155, 694] width 23 height 23
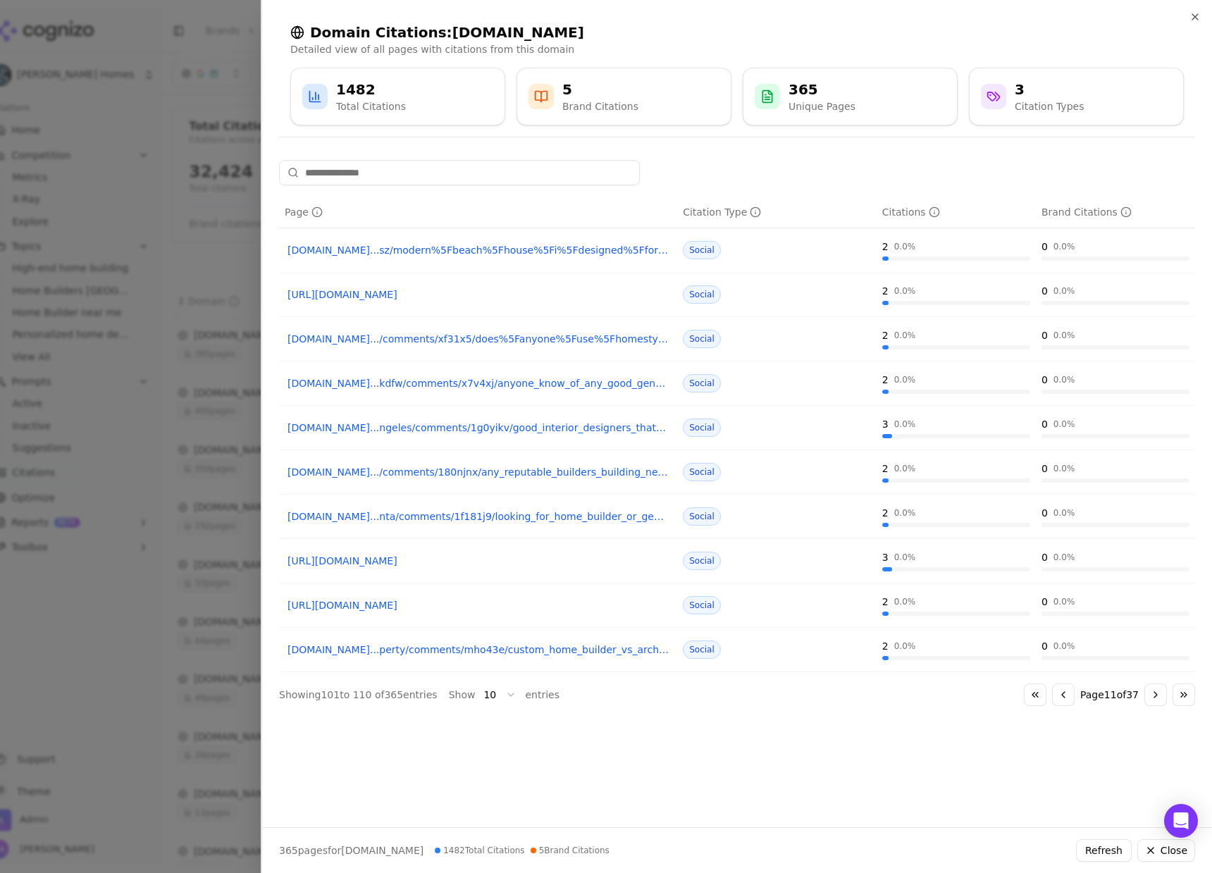
click at [1152, 693] on button "Go to next page" at bounding box center [1155, 694] width 23 height 23
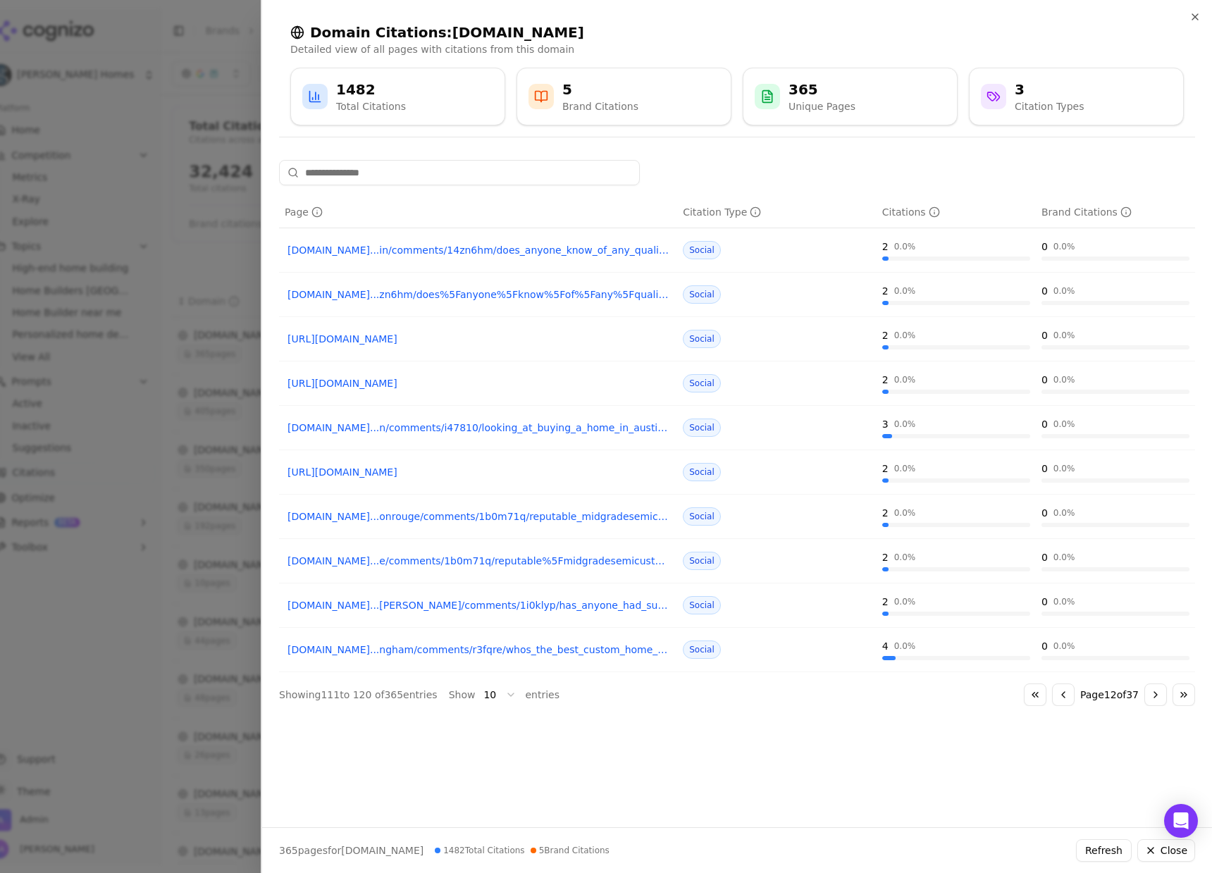
click at [1152, 693] on button "Go to next page" at bounding box center [1155, 694] width 23 height 23
click at [1153, 692] on button "Go to next page" at bounding box center [1155, 694] width 23 height 23
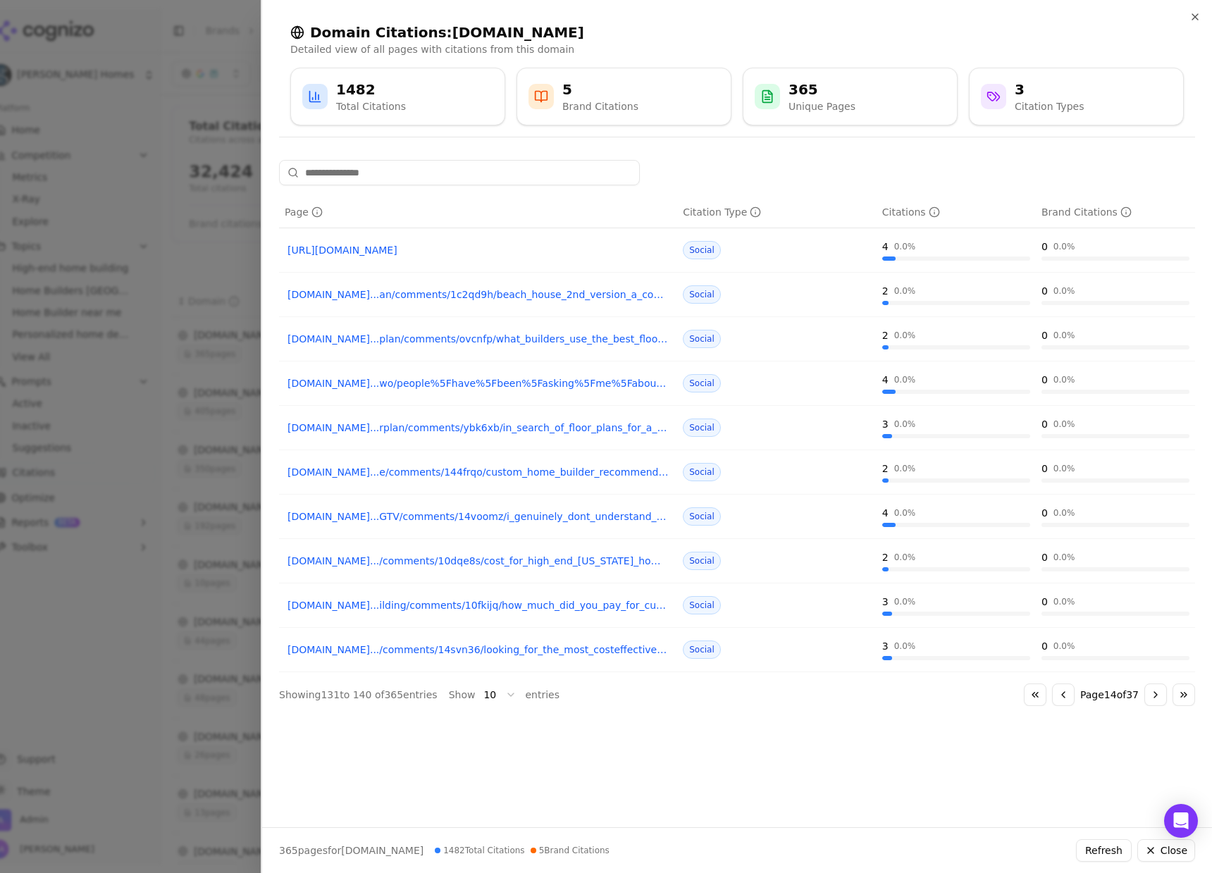
click at [1178, 692] on button "Go to last page" at bounding box center [1183, 694] width 23 height 23
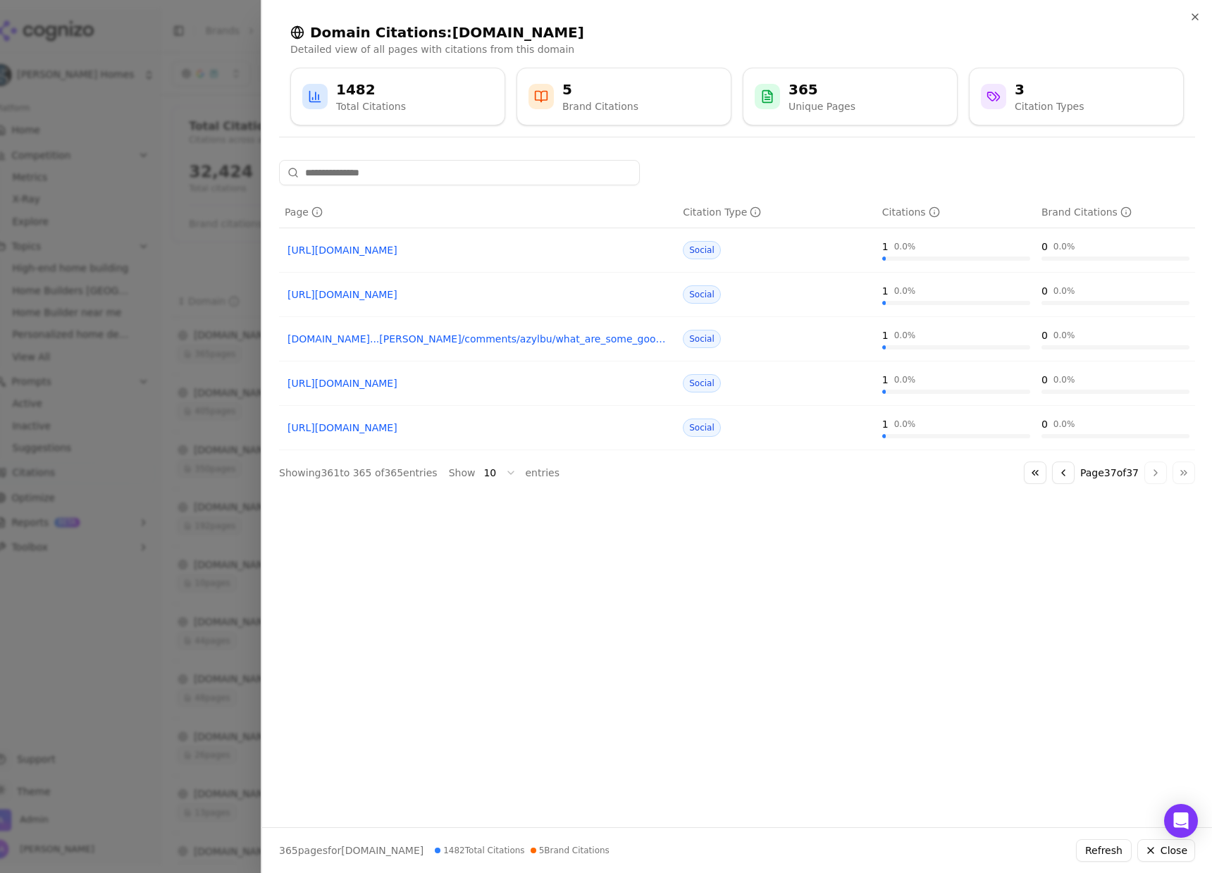
click at [1033, 477] on button "Go to first page" at bounding box center [1034, 472] width 23 height 23
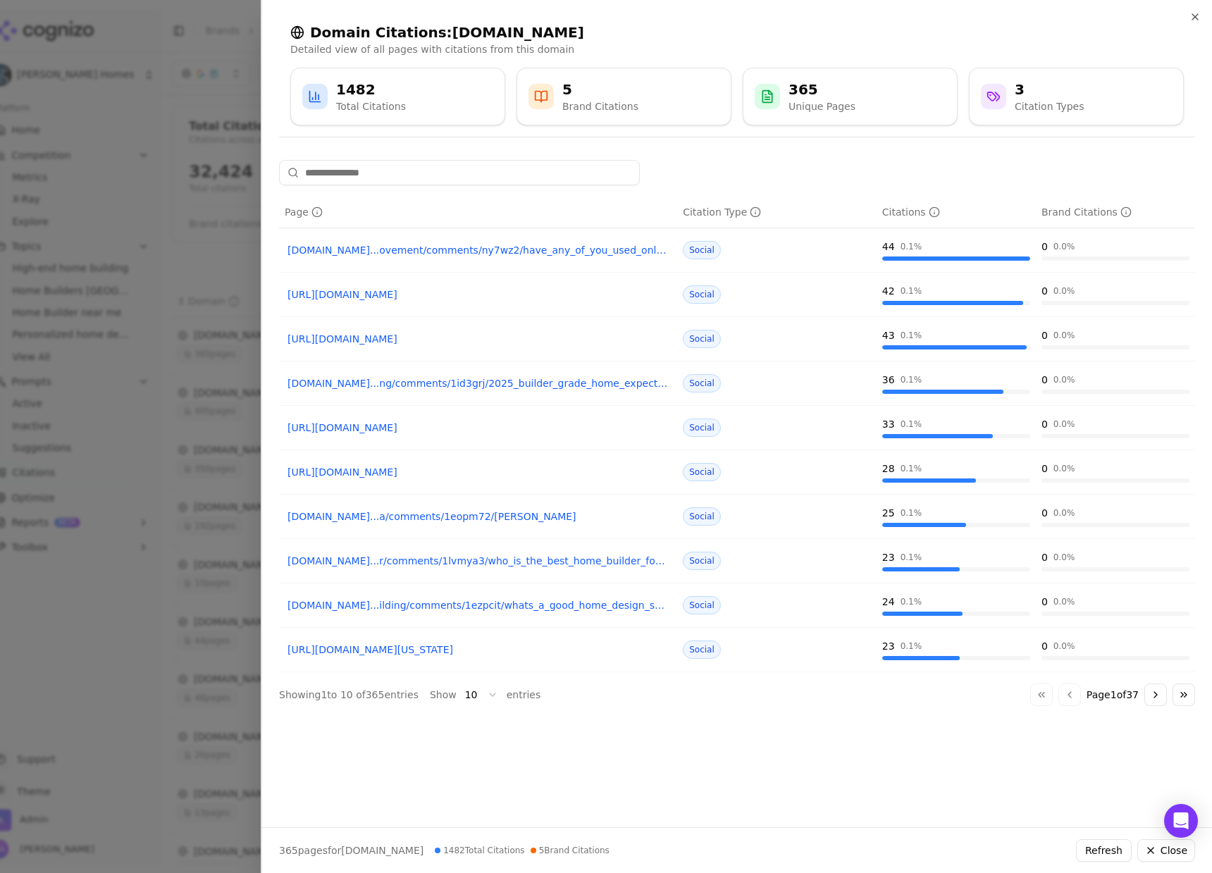
click at [1148, 689] on button "Go to next page" at bounding box center [1155, 694] width 23 height 23
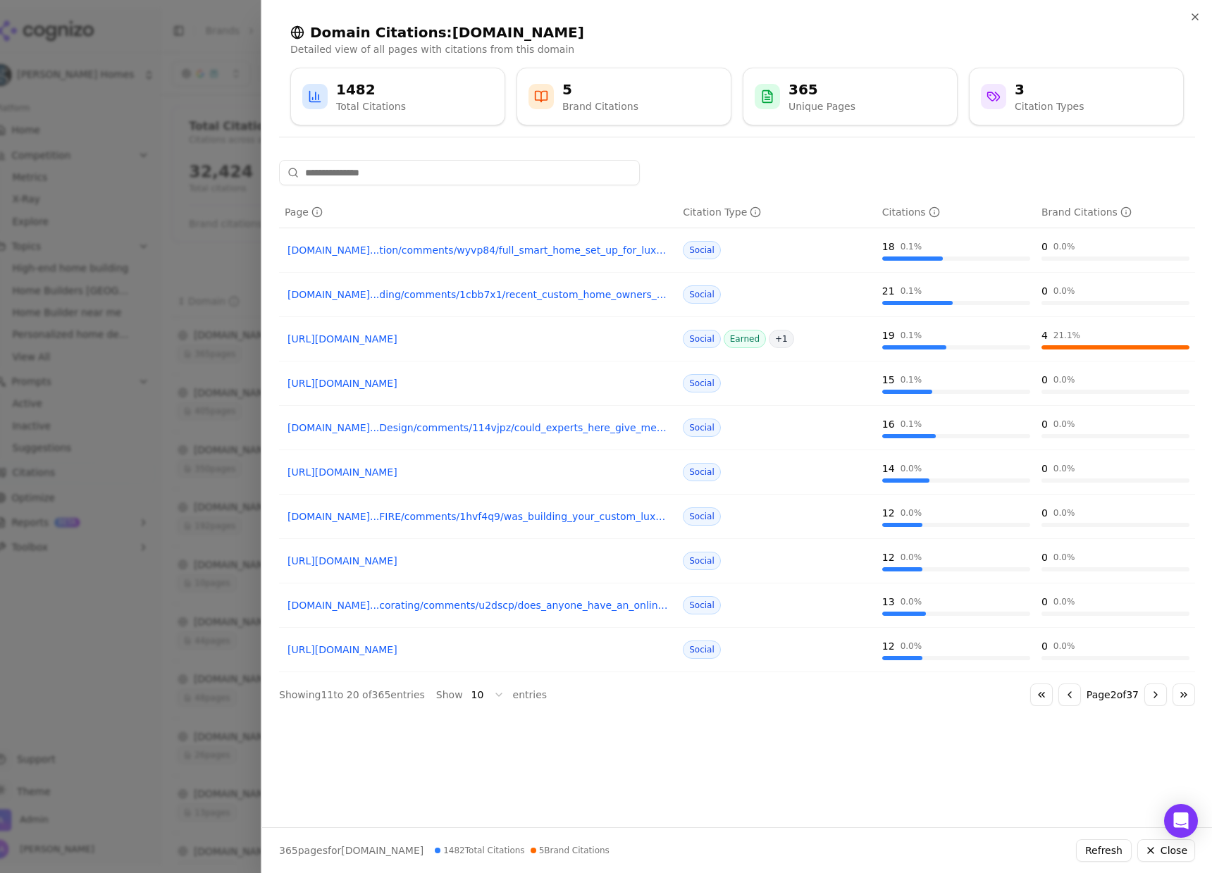
click at [1148, 688] on button "Go to next page" at bounding box center [1155, 694] width 23 height 23
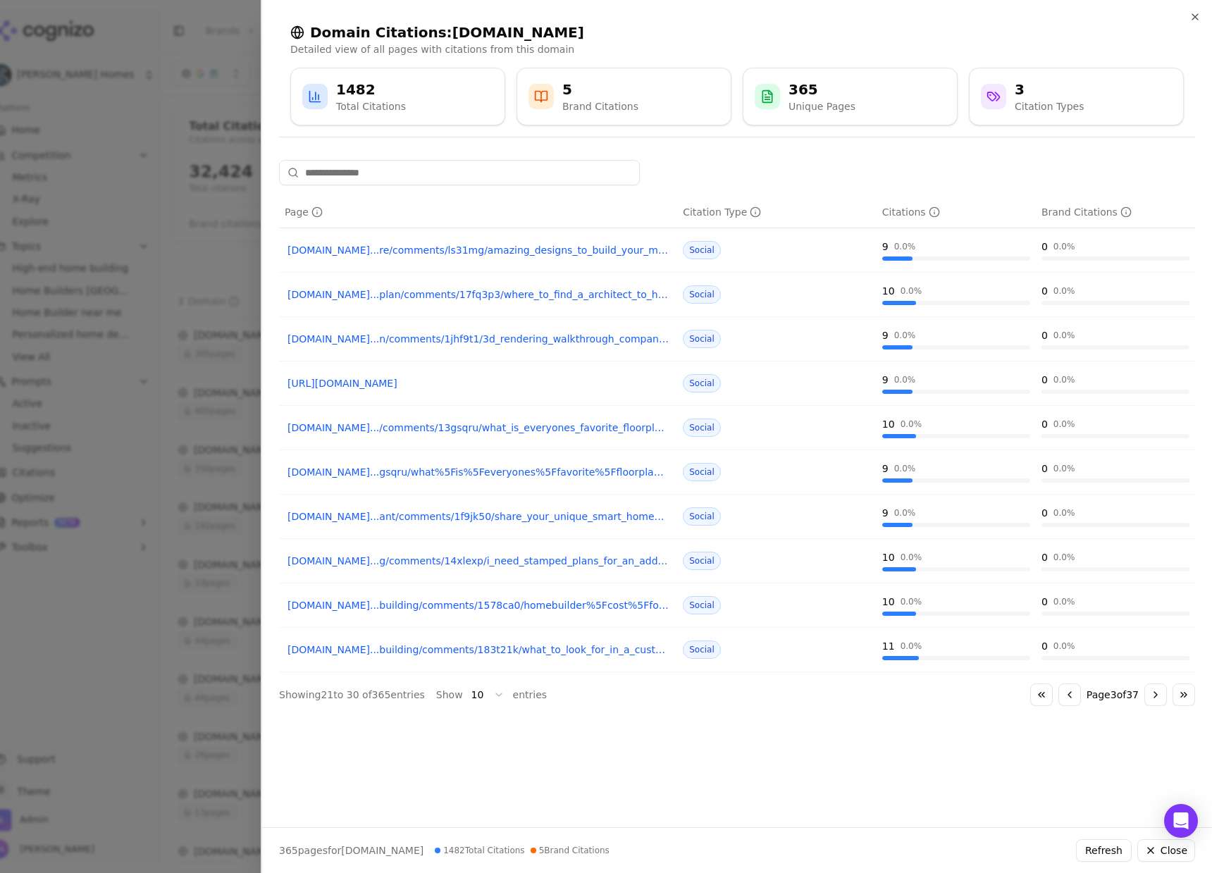
click at [1071, 694] on button "Go to previous page" at bounding box center [1069, 694] width 23 height 23
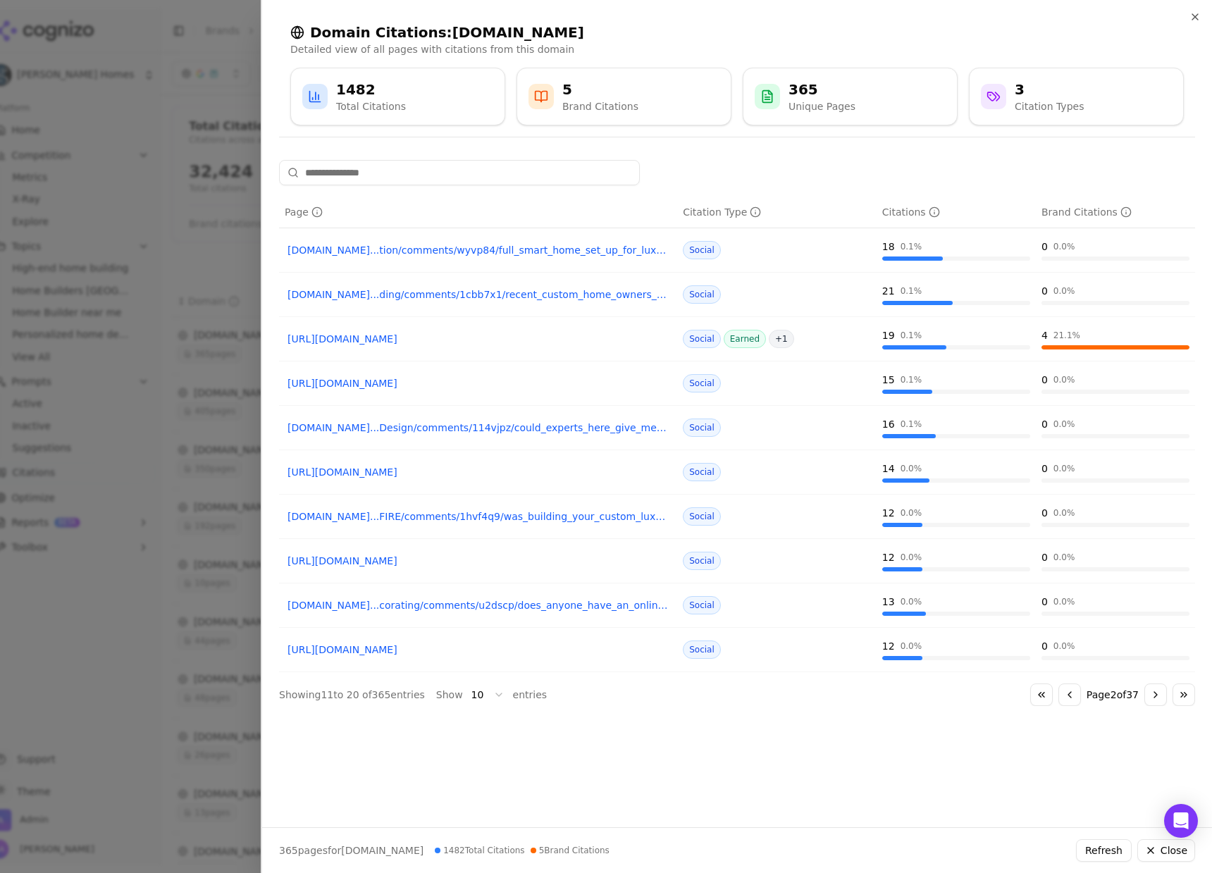
click at [717, 212] on div "Citation Type" at bounding box center [722, 212] width 78 height 14
click at [1059, 695] on button "Go to previous page" at bounding box center [1069, 694] width 23 height 23
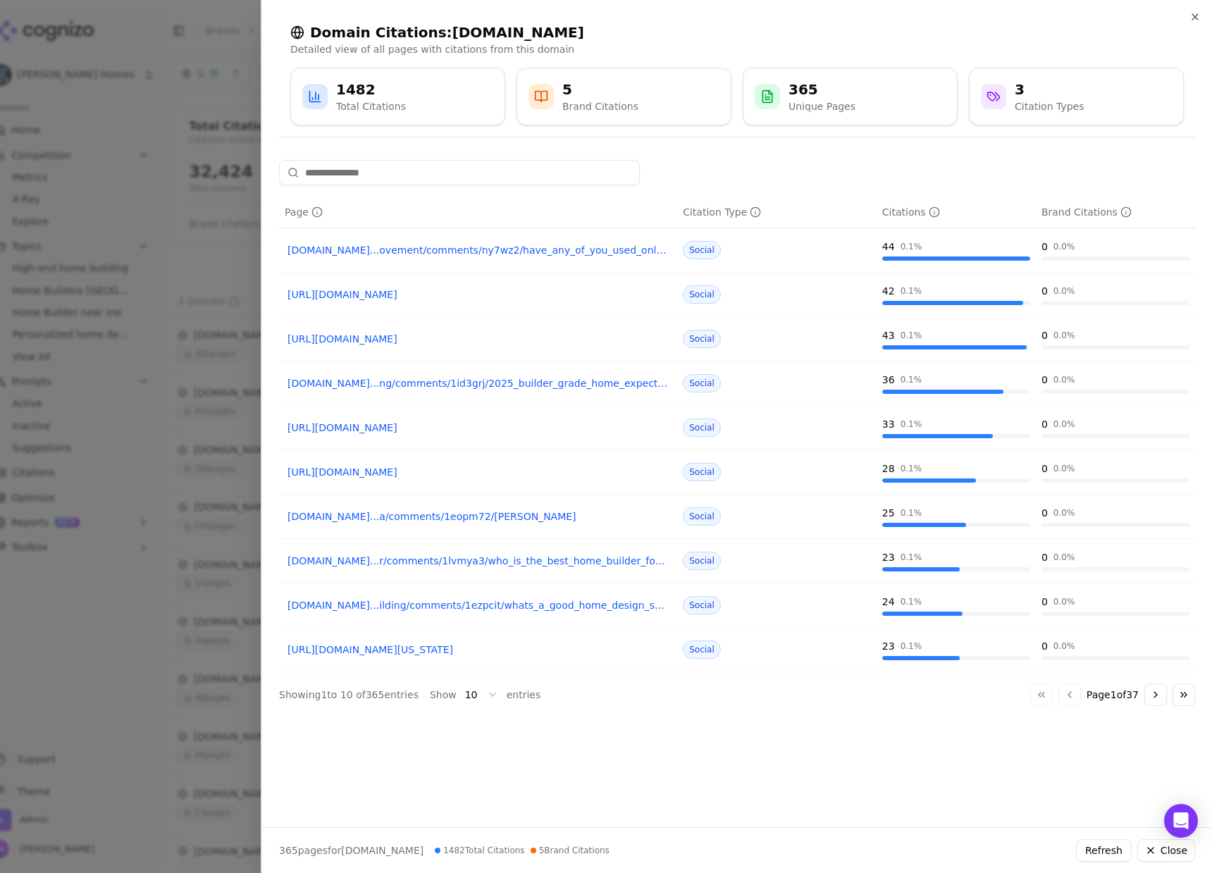
click at [151, 439] on div at bounding box center [606, 436] width 1212 height 873
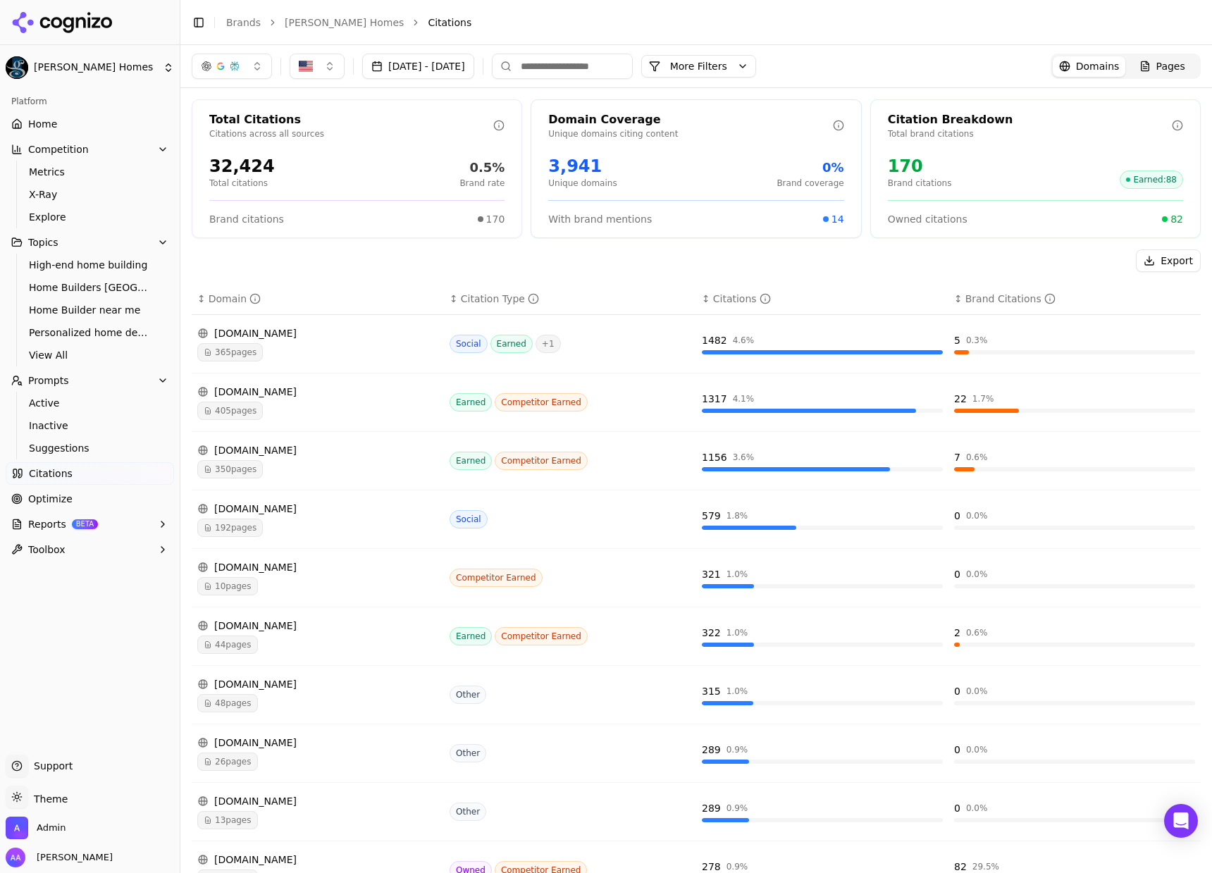
click at [65, 500] on span "Optimize" at bounding box center [50, 499] width 44 height 14
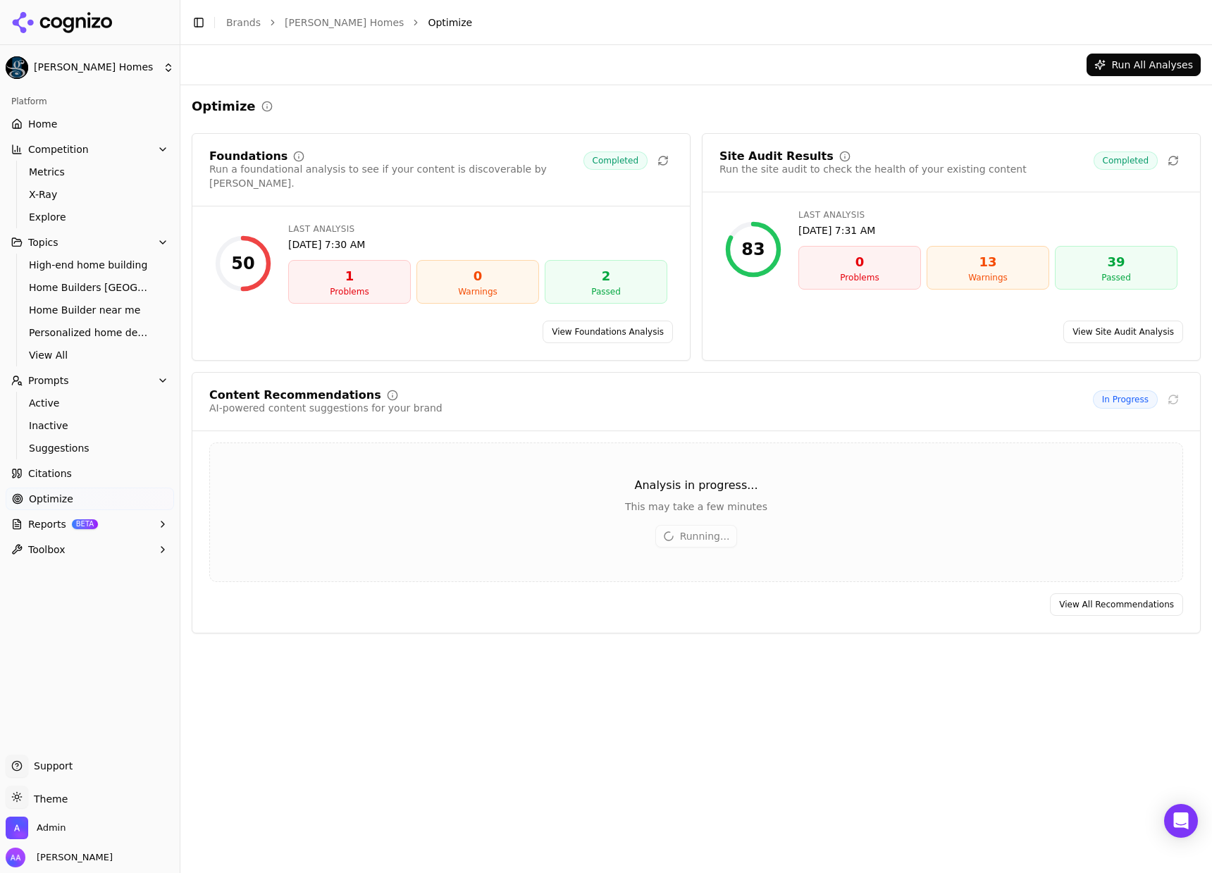
click at [1147, 593] on link "View All Recommendations" at bounding box center [1116, 604] width 133 height 23
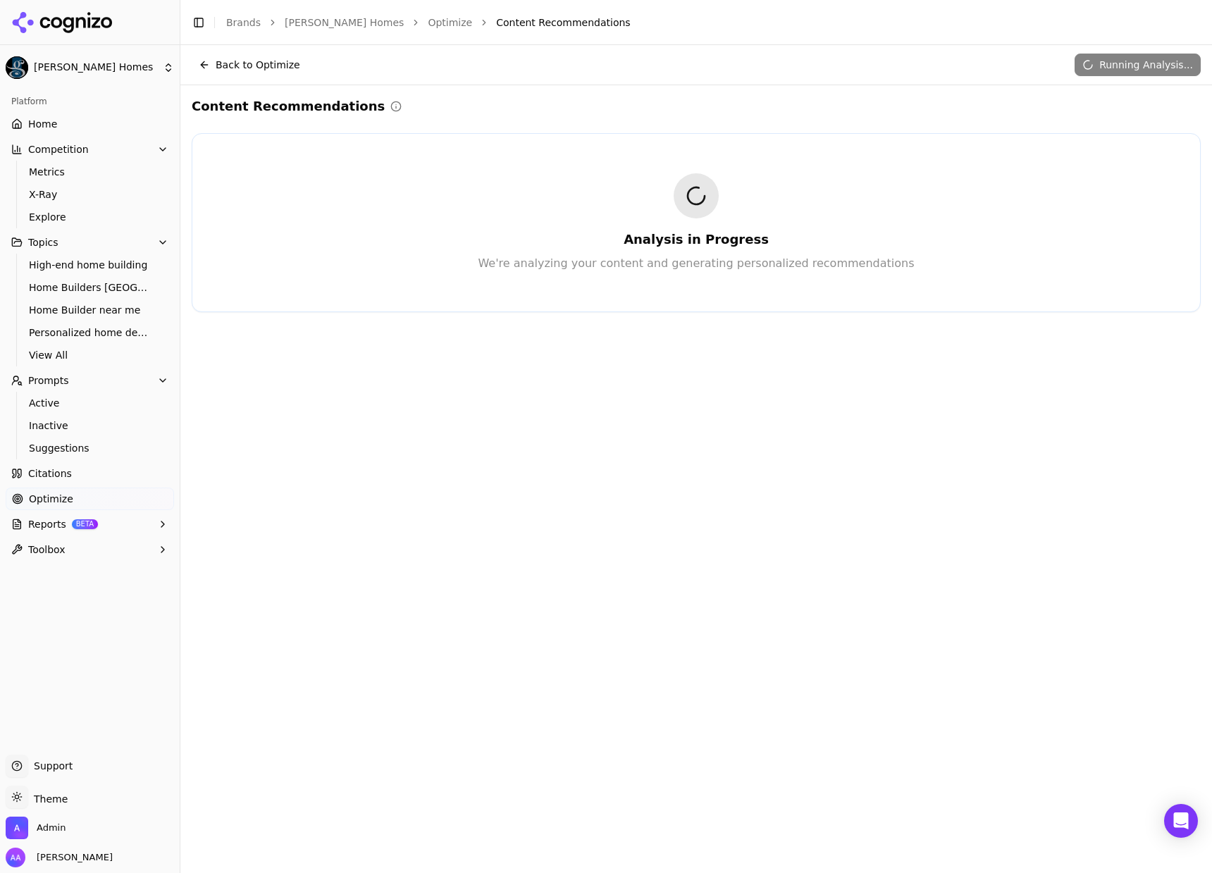
drag, startPoint x: 413, startPoint y: 224, endPoint x: 319, endPoint y: 95, distance: 159.3
click at [413, 223] on div "Analysis in Progress We're analyzing your content and generating personalized r…" at bounding box center [696, 222] width 962 height 99
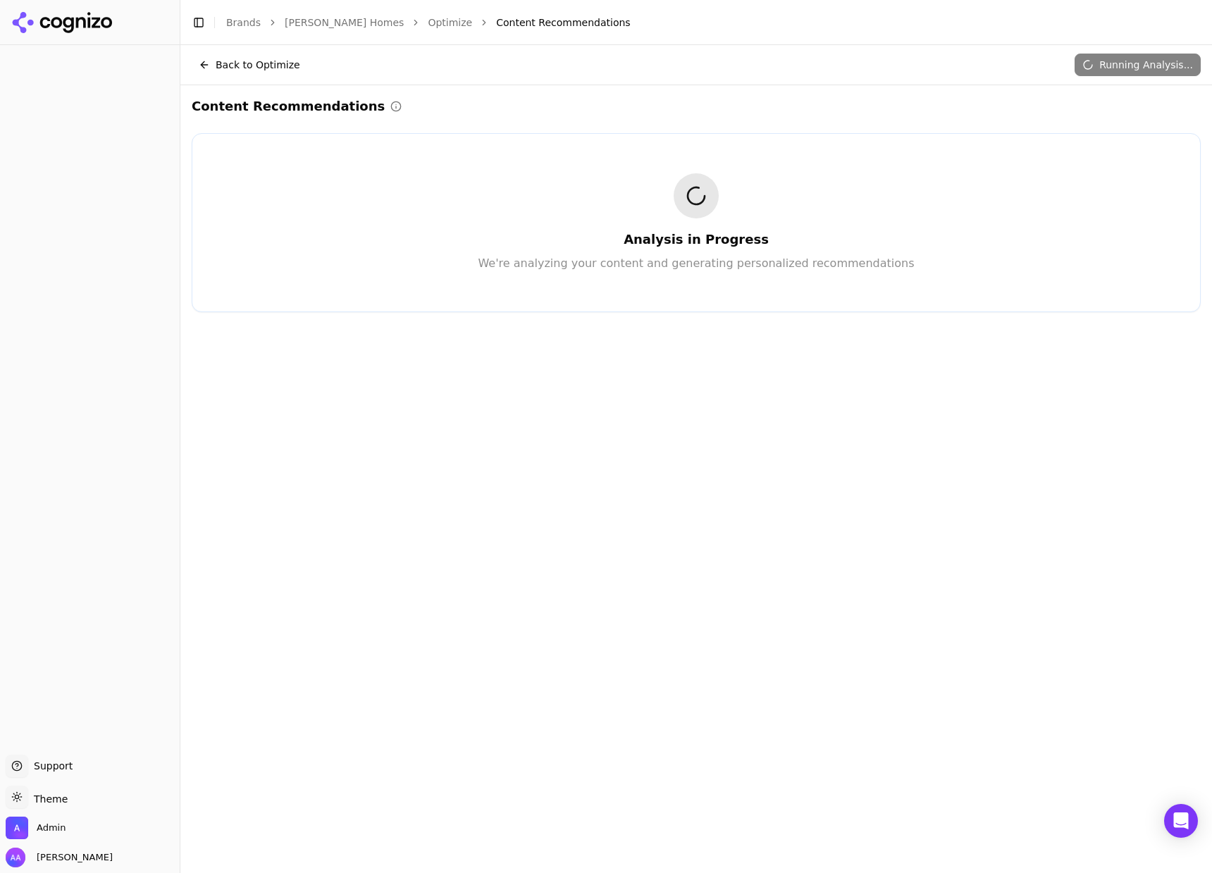
click at [265, 65] on button "Back to Optimize" at bounding box center [250, 65] width 116 height 23
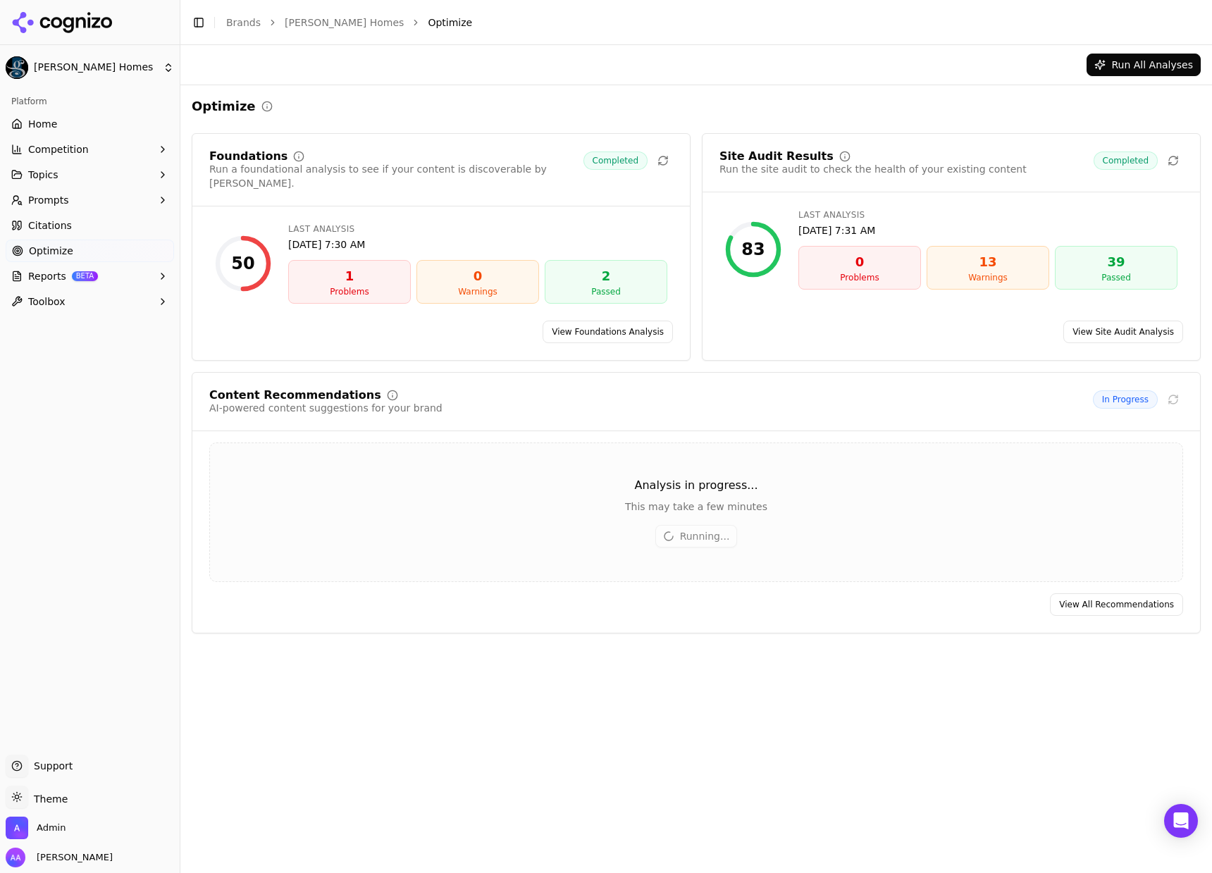
click at [87, 218] on link "Citations" at bounding box center [90, 225] width 168 height 23
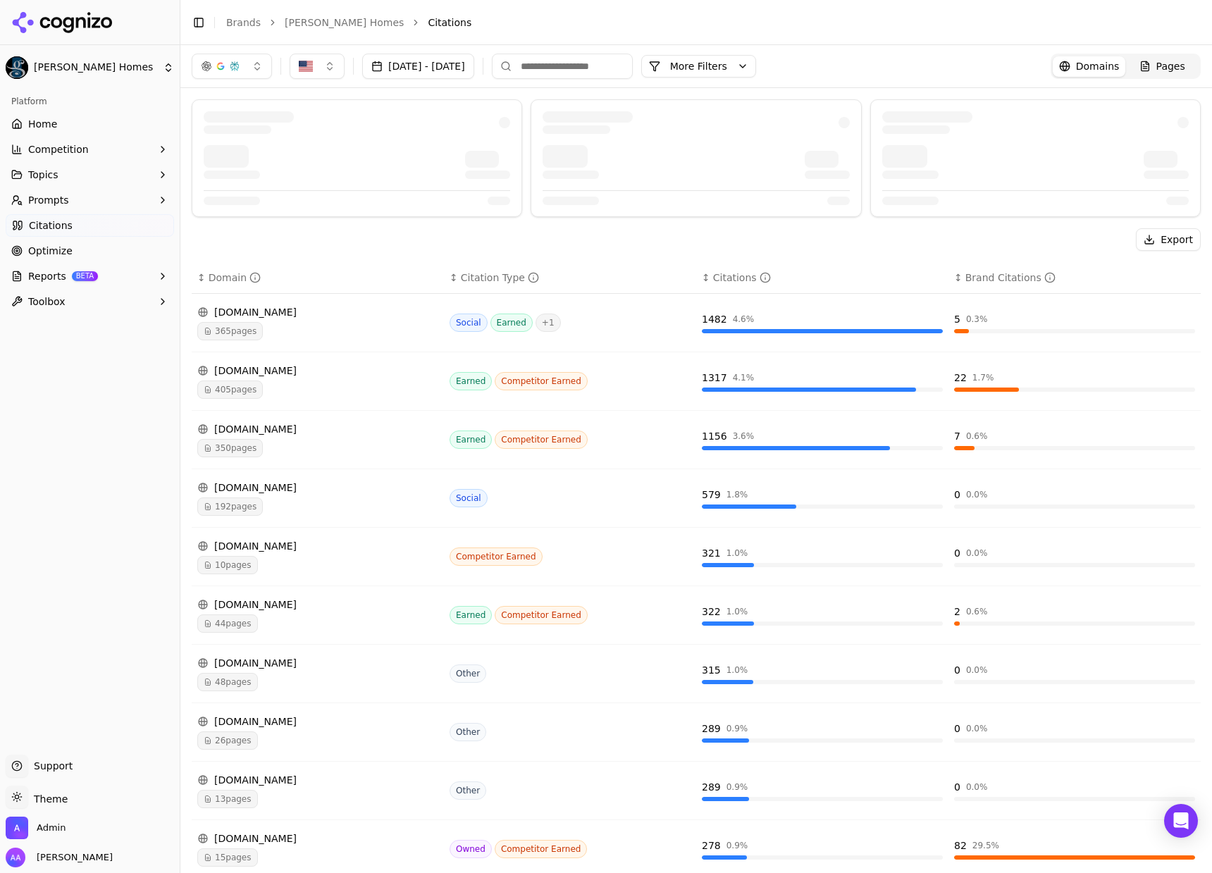
click at [244, 383] on span "405 pages" at bounding box center [230, 389] width 66 height 18
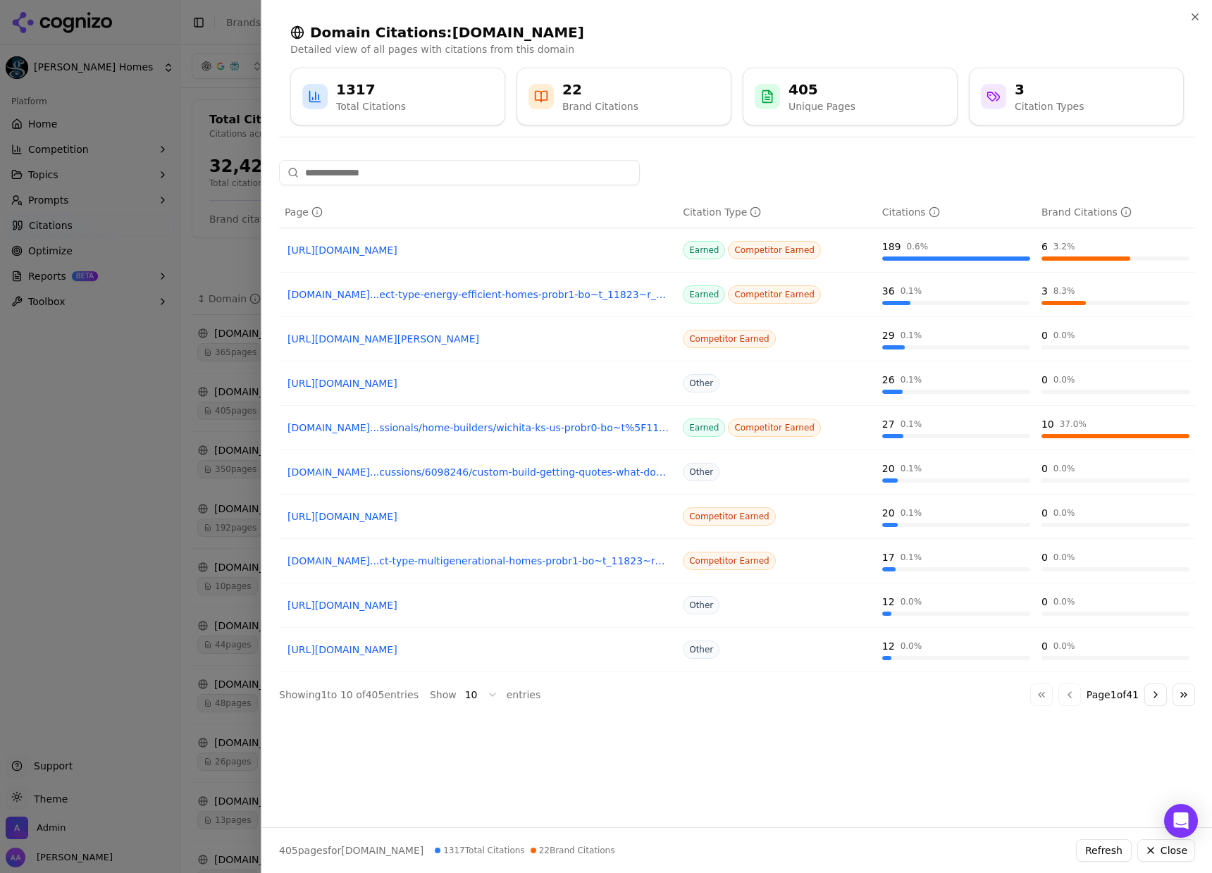
click at [130, 504] on div at bounding box center [606, 436] width 1212 height 873
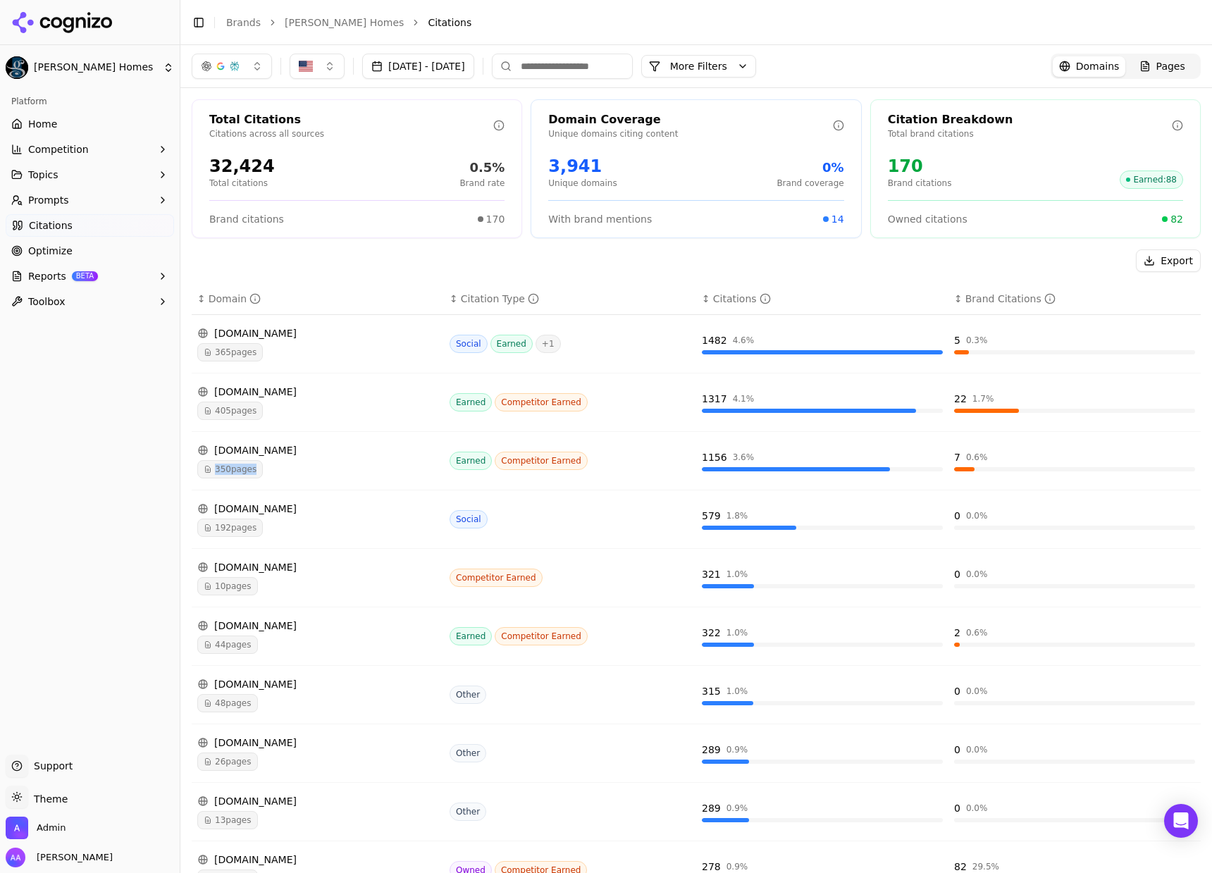
click at [253, 463] on span "350 pages" at bounding box center [230, 469] width 66 height 18
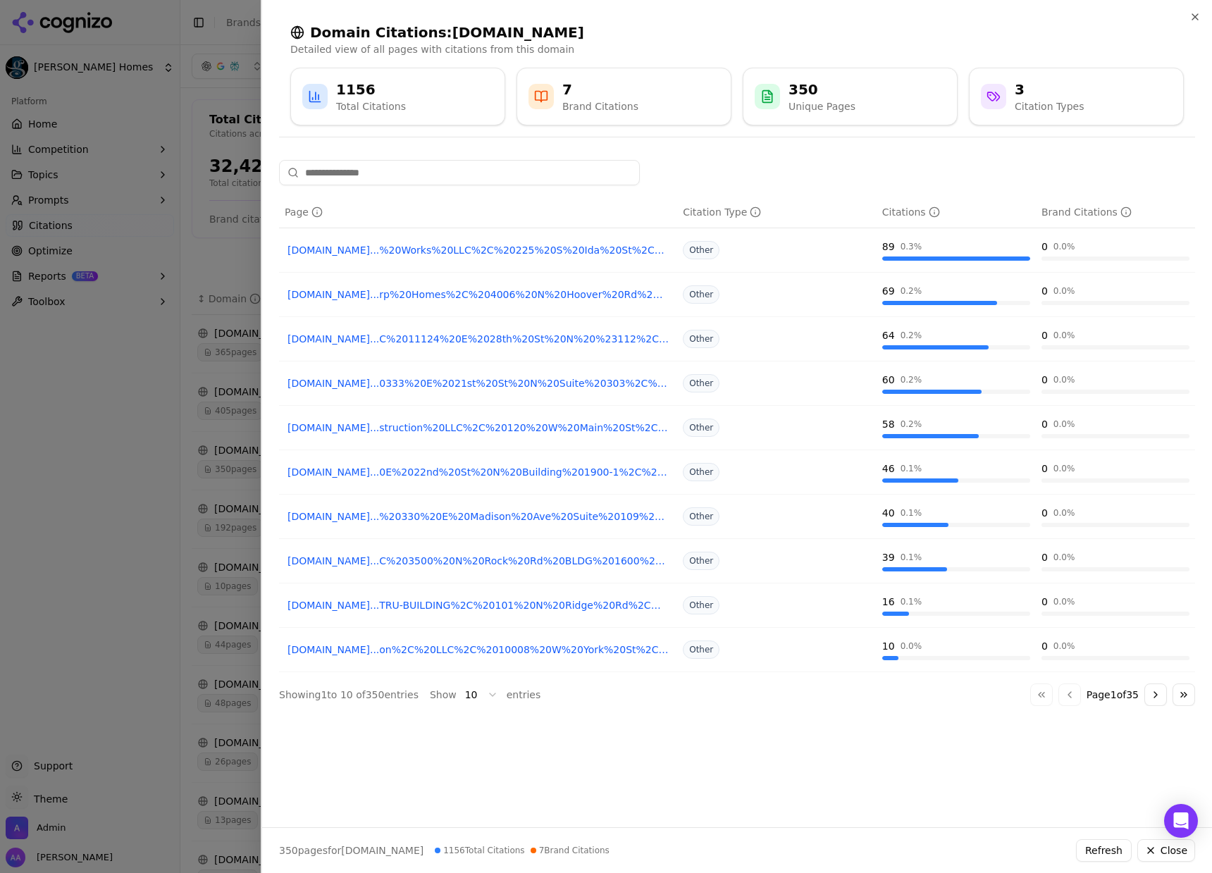
click at [56, 492] on div at bounding box center [606, 436] width 1212 height 873
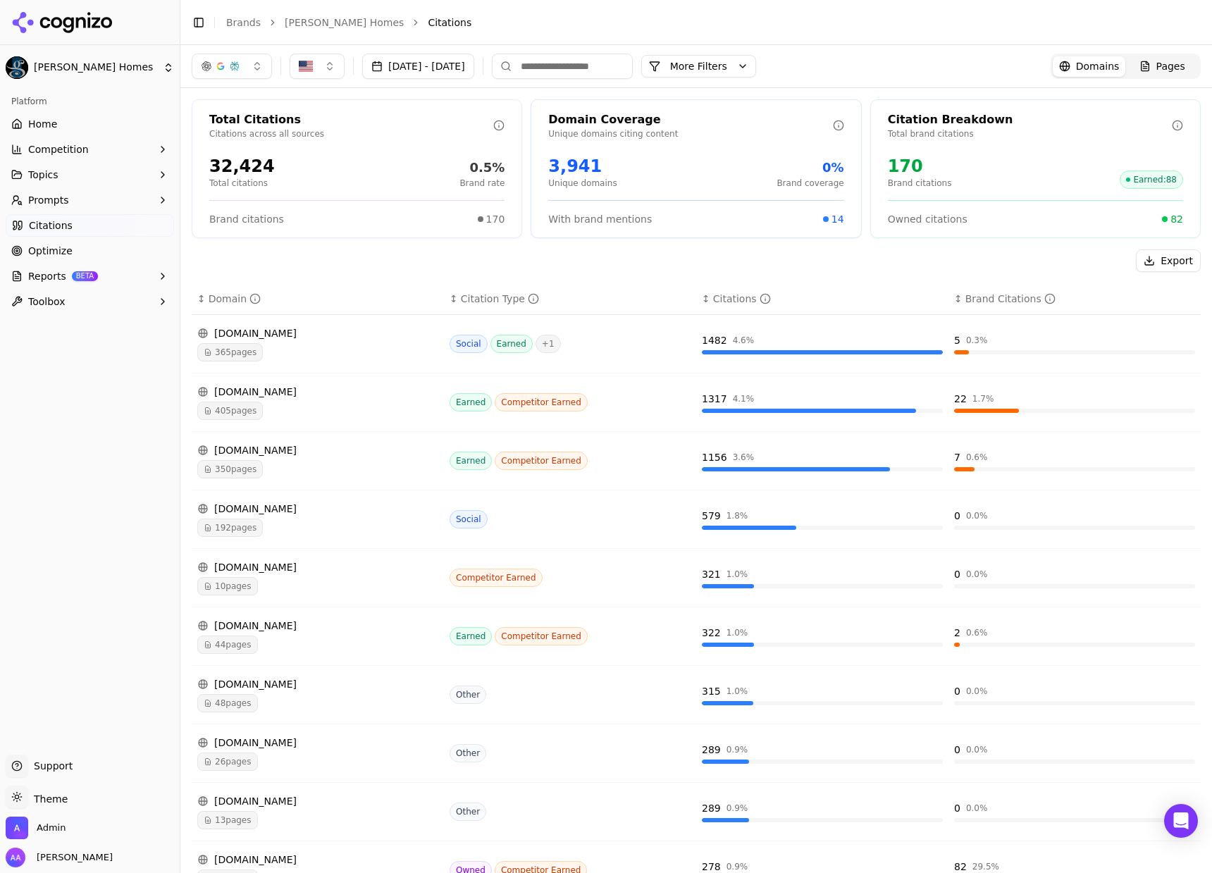
click at [332, 635] on div "44 pages" at bounding box center [317, 644] width 241 height 18
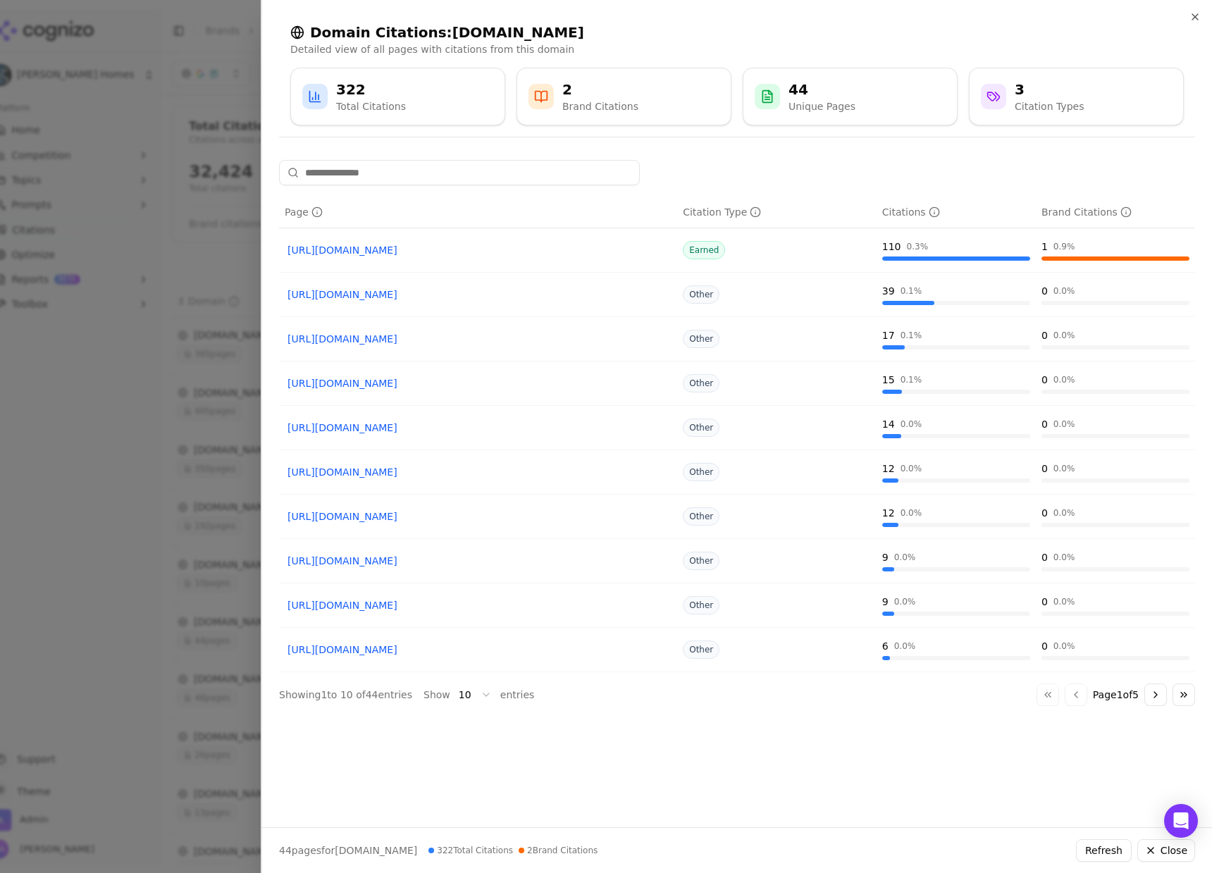
drag, startPoint x: 86, startPoint y: 443, endPoint x: 97, endPoint y: 443, distance: 11.3
click at [86, 443] on div at bounding box center [606, 436] width 1212 height 873
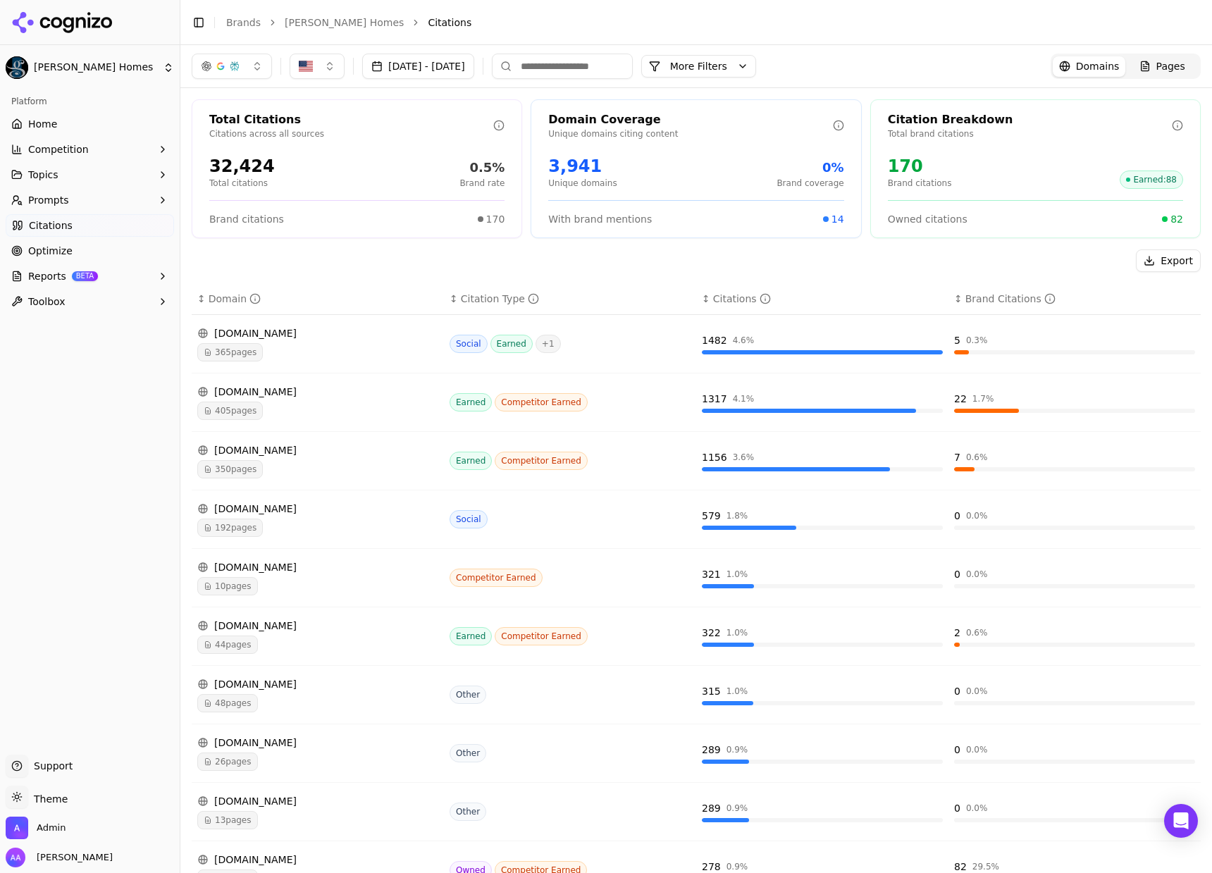
click at [254, 343] on span "365 pages" at bounding box center [230, 352] width 66 height 18
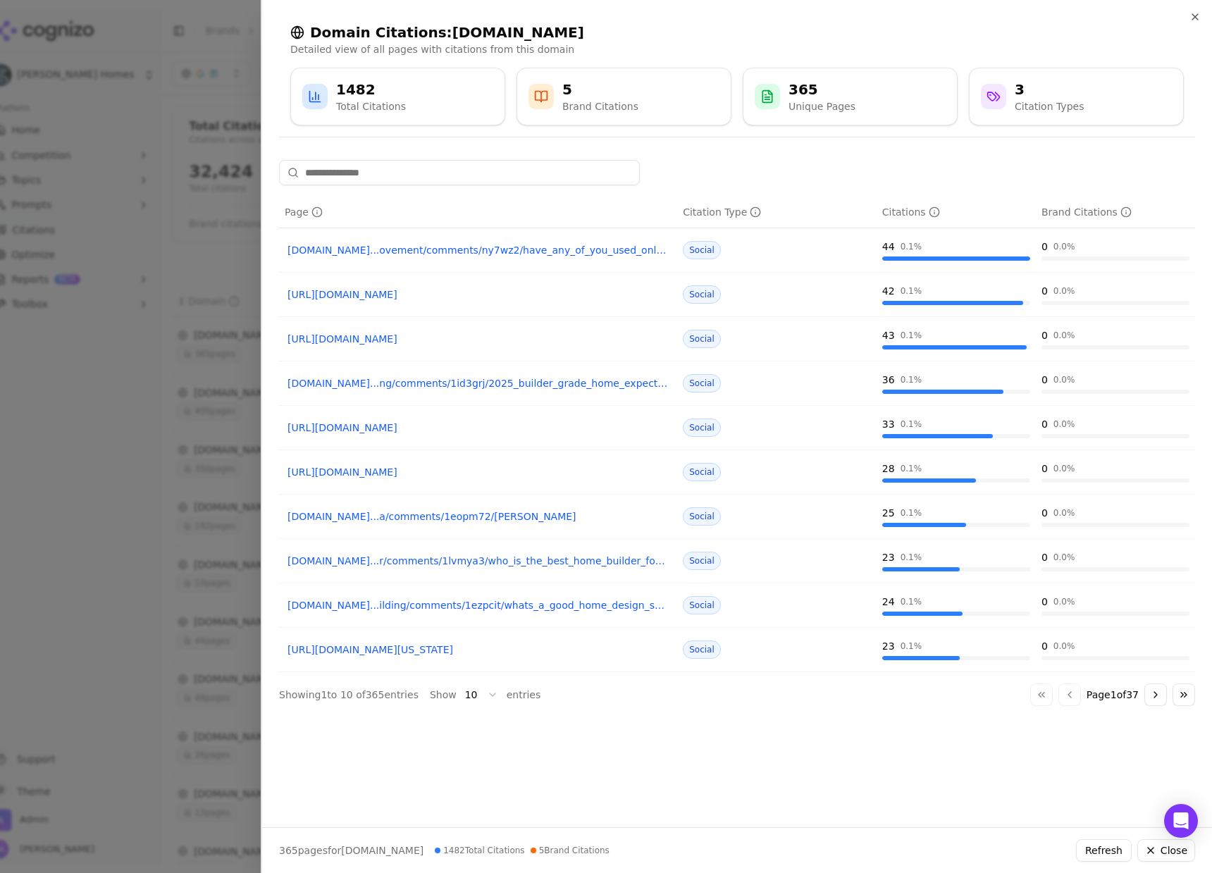
click at [661, 722] on div "Page Citation Type Citations Brand Citations [DOMAIN_NAME]...ovement/comments/n…" at bounding box center [736, 488] width 949 height 656
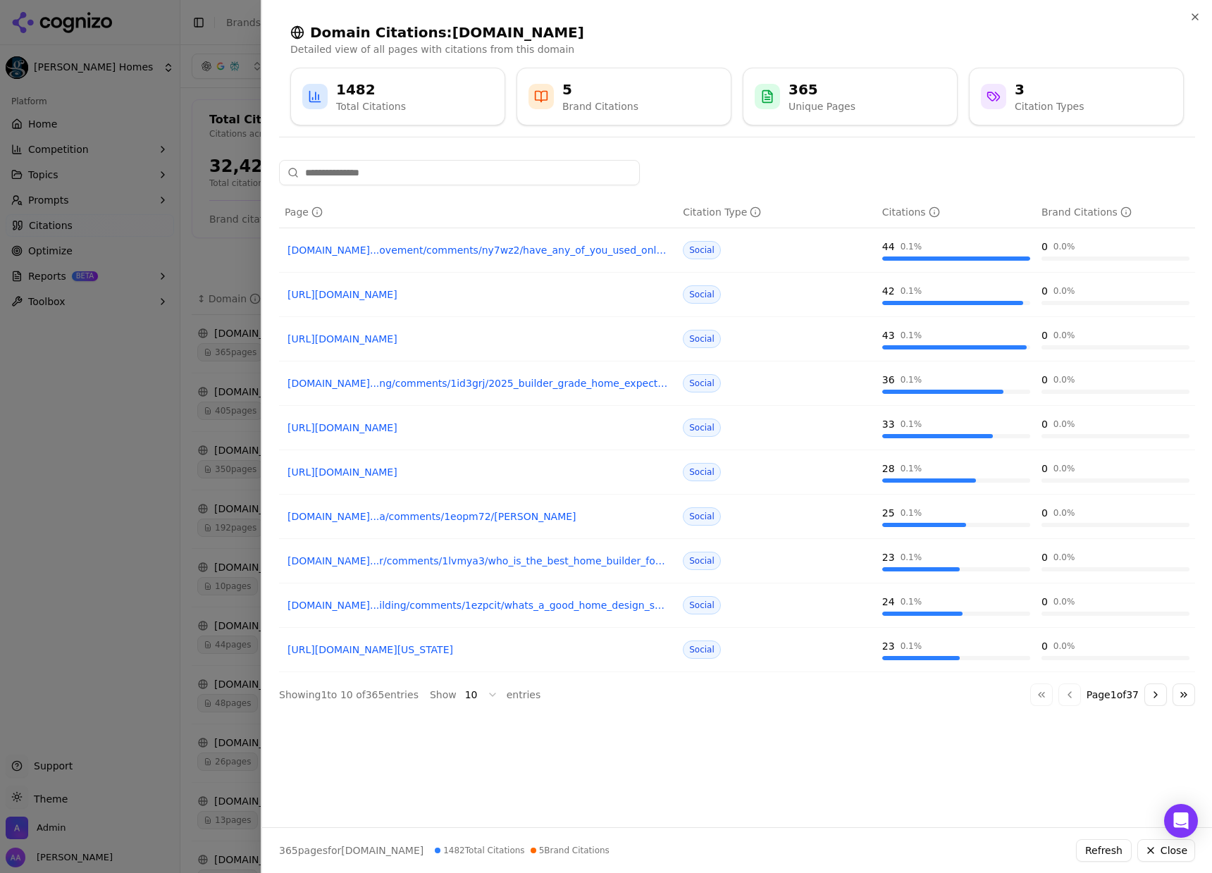
click at [158, 700] on div at bounding box center [606, 436] width 1212 height 873
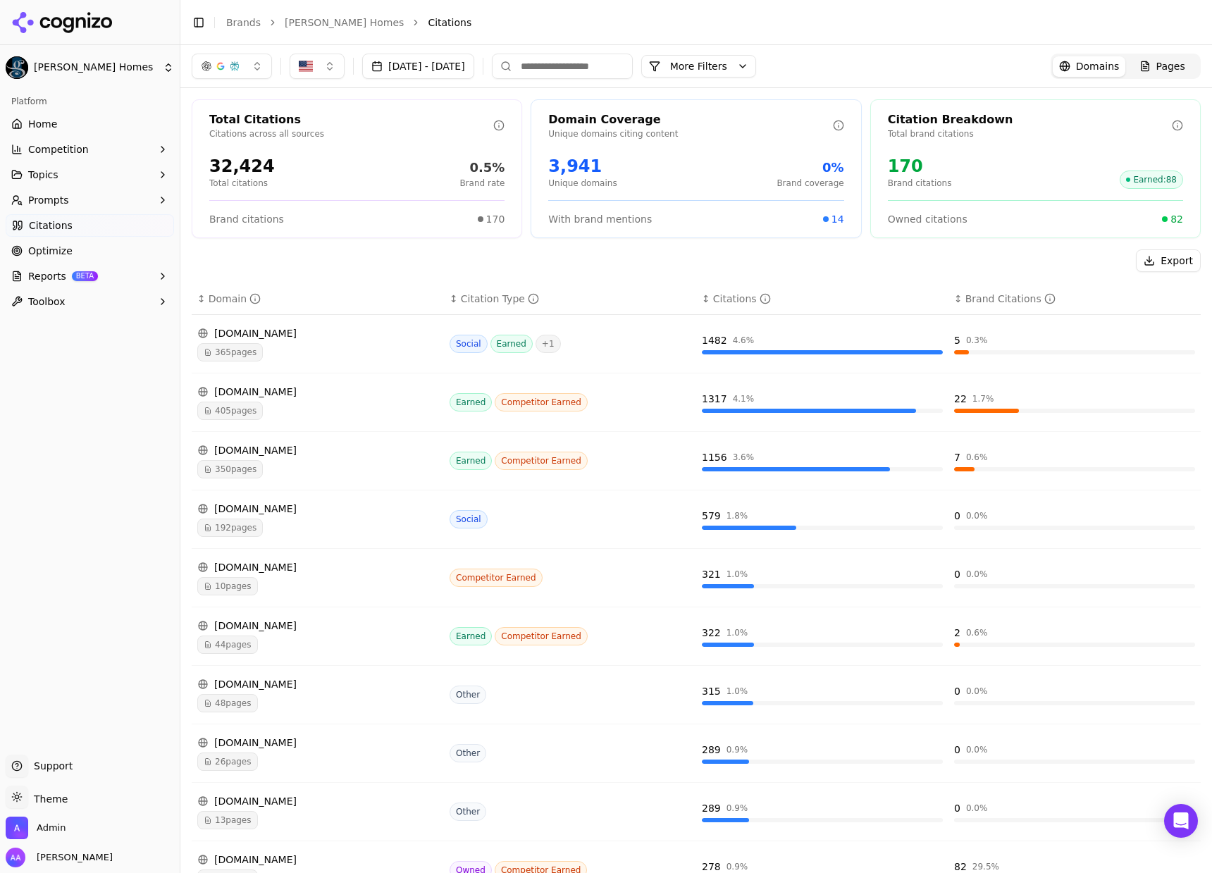
click at [270, 332] on div "[DOMAIN_NAME]" at bounding box center [317, 333] width 241 height 14
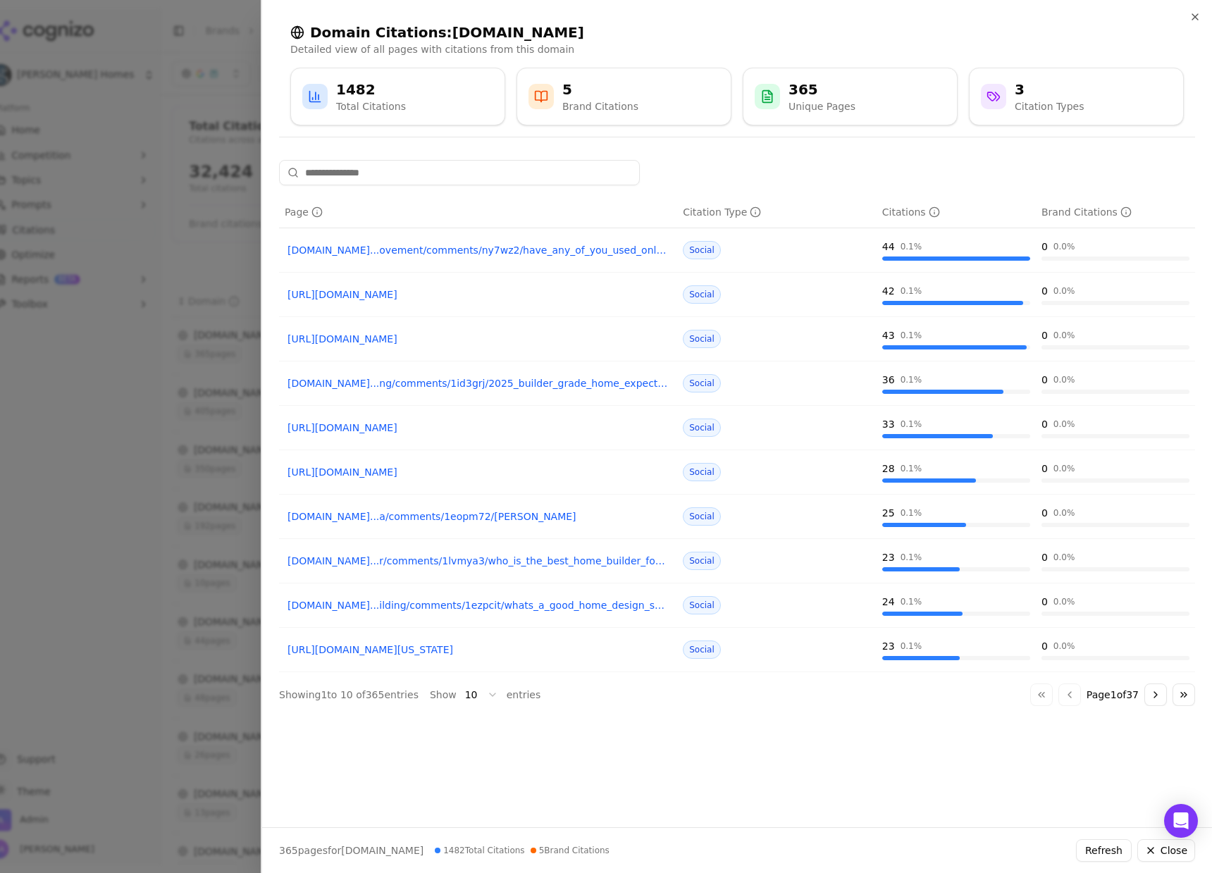
click at [232, 337] on div at bounding box center [606, 436] width 1212 height 873
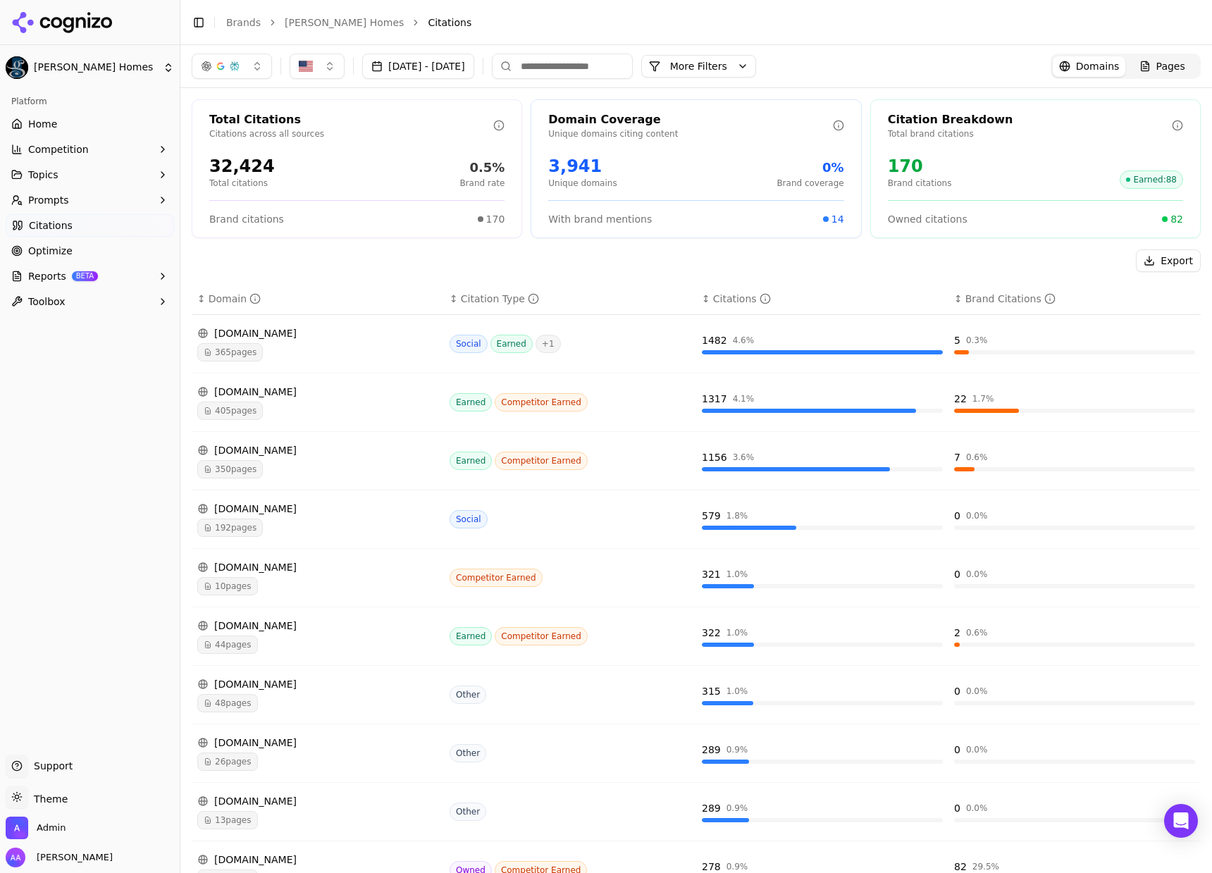
click at [113, 253] on link "Optimize" at bounding box center [90, 250] width 168 height 23
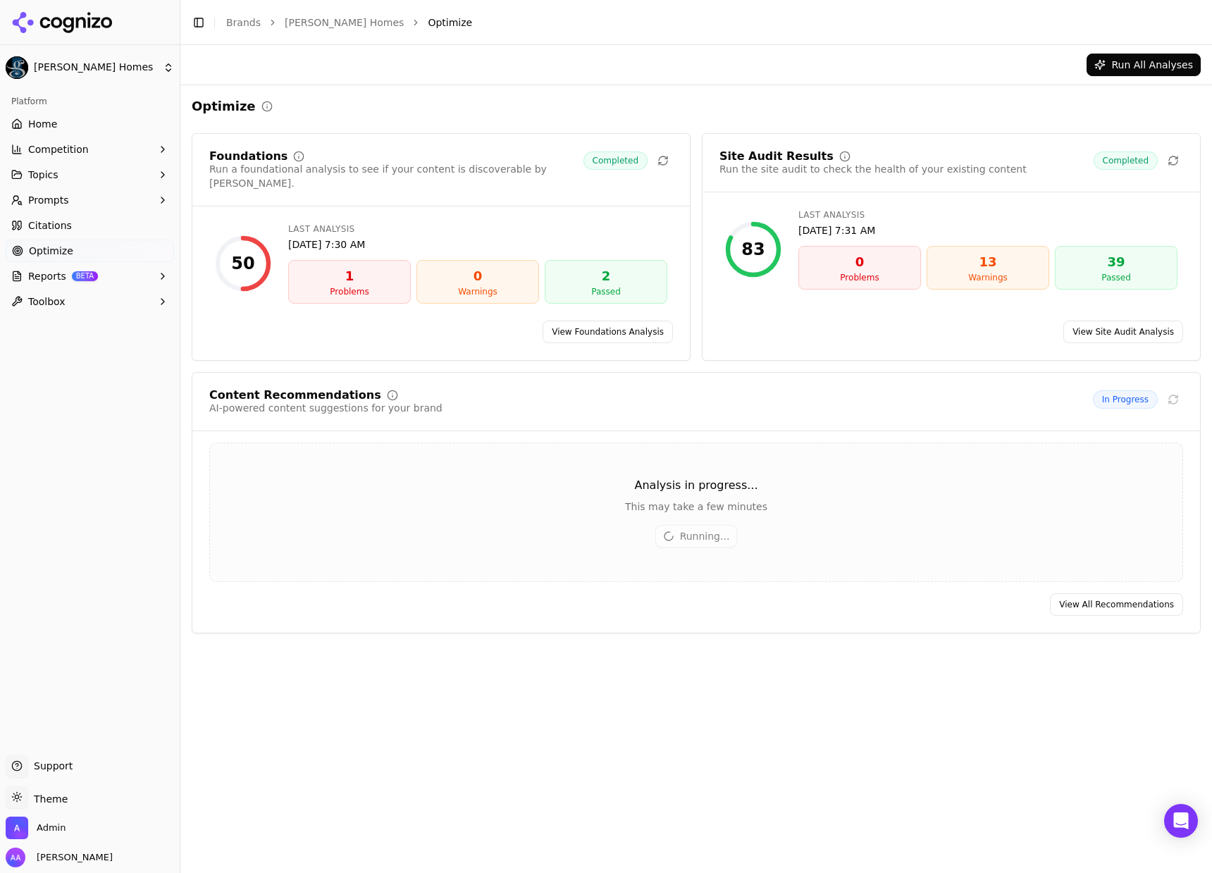
click at [125, 233] on link "Citations" at bounding box center [90, 225] width 168 height 23
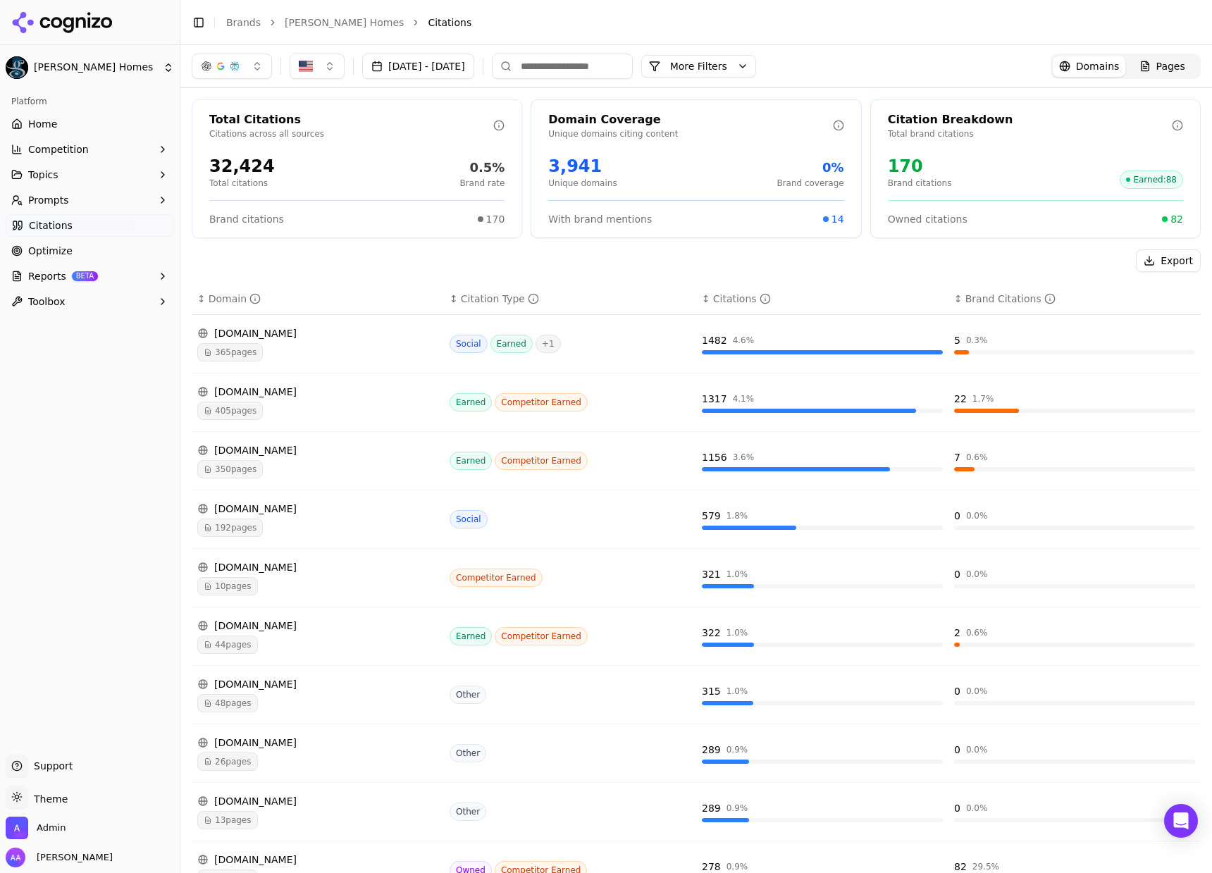
click at [263, 351] on span "365 pages" at bounding box center [230, 352] width 66 height 18
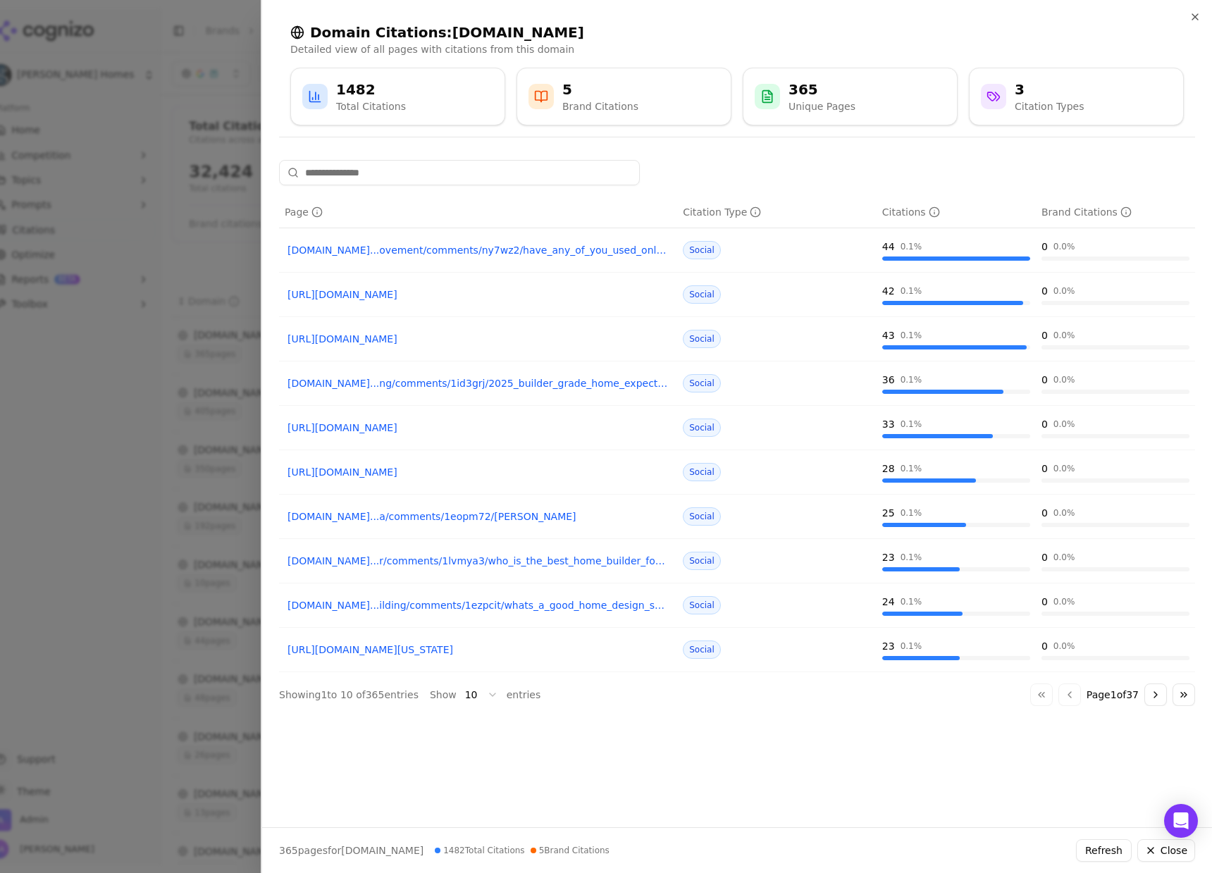
click at [368, 295] on link "[URL][DOMAIN_NAME]" at bounding box center [477, 294] width 381 height 14
drag, startPoint x: 178, startPoint y: 207, endPoint x: 168, endPoint y: 259, distance: 52.4
click at [178, 207] on div at bounding box center [606, 436] width 1212 height 873
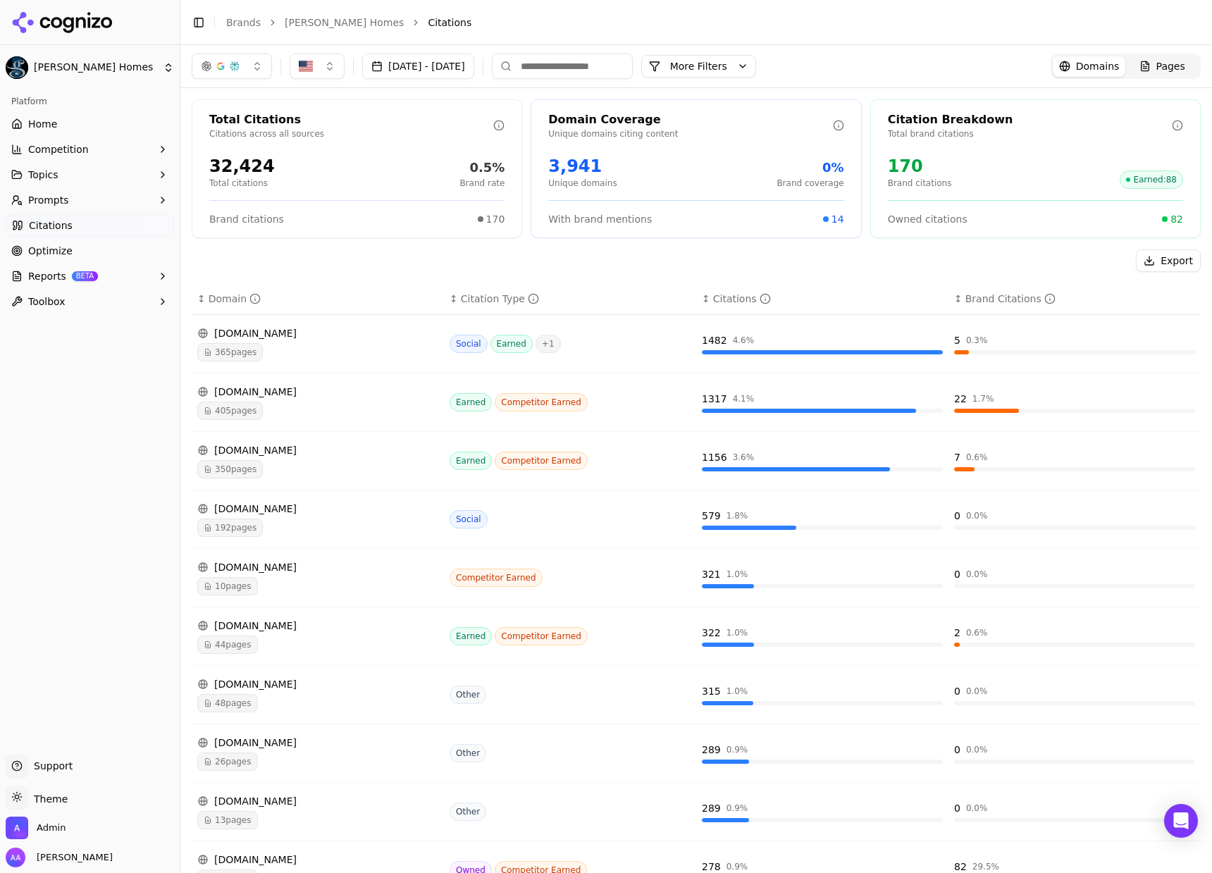
click at [79, 237] on ul "Home Competition Topics Prompts Citations Optimize Reports BETA Toolbox" at bounding box center [90, 213] width 168 height 200
click at [72, 257] on link "Optimize" at bounding box center [90, 250] width 168 height 23
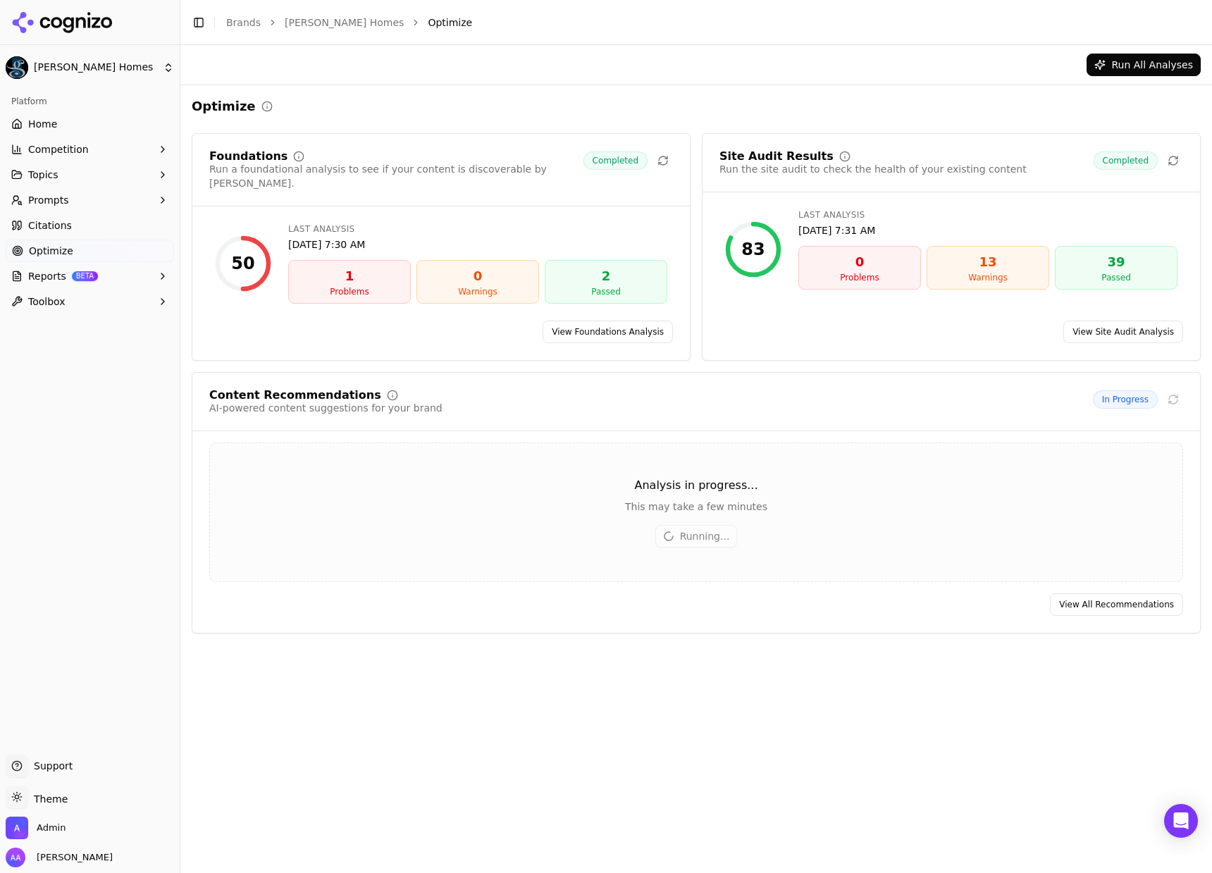
click at [547, 499] on div "This may take a few minutes" at bounding box center [696, 506] width 972 height 14
click at [99, 232] on link "Citations" at bounding box center [90, 225] width 168 height 23
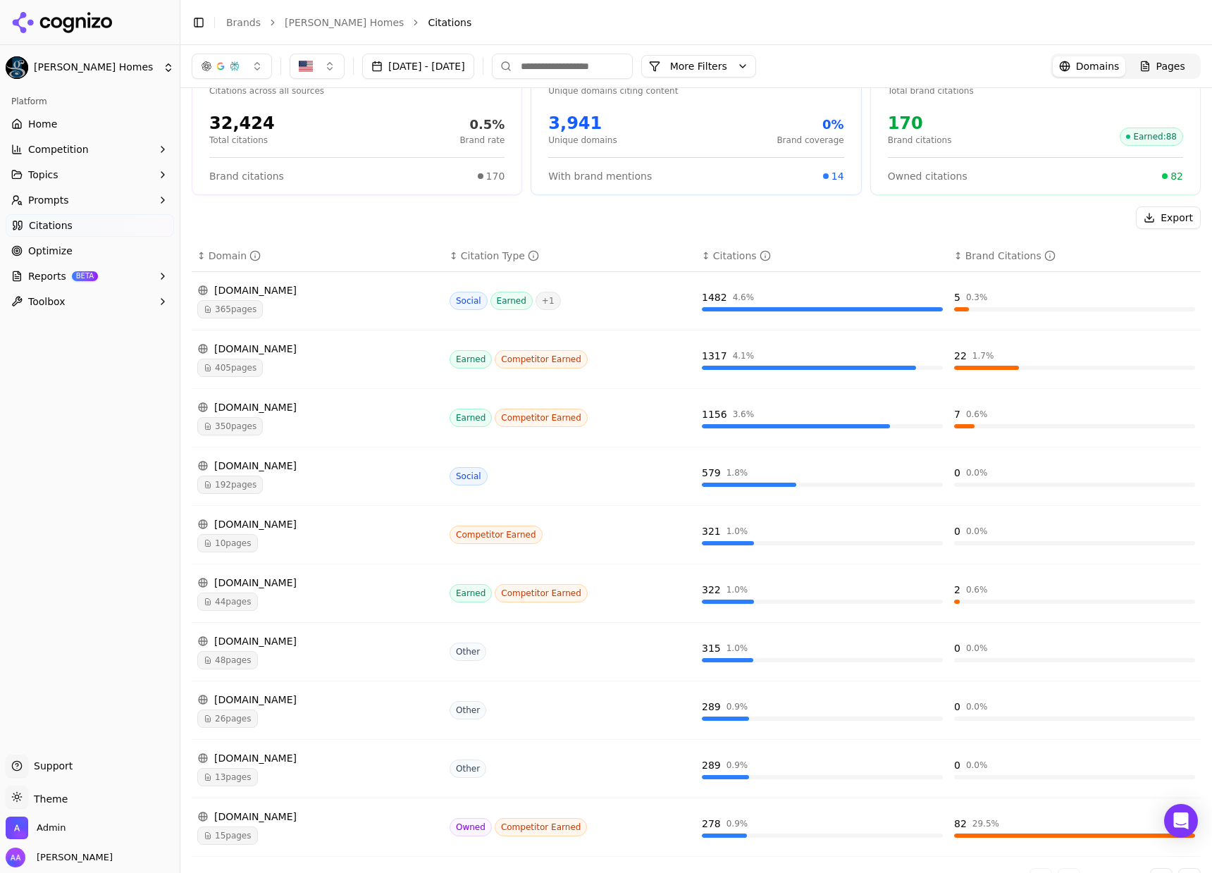
scroll to position [72, 0]
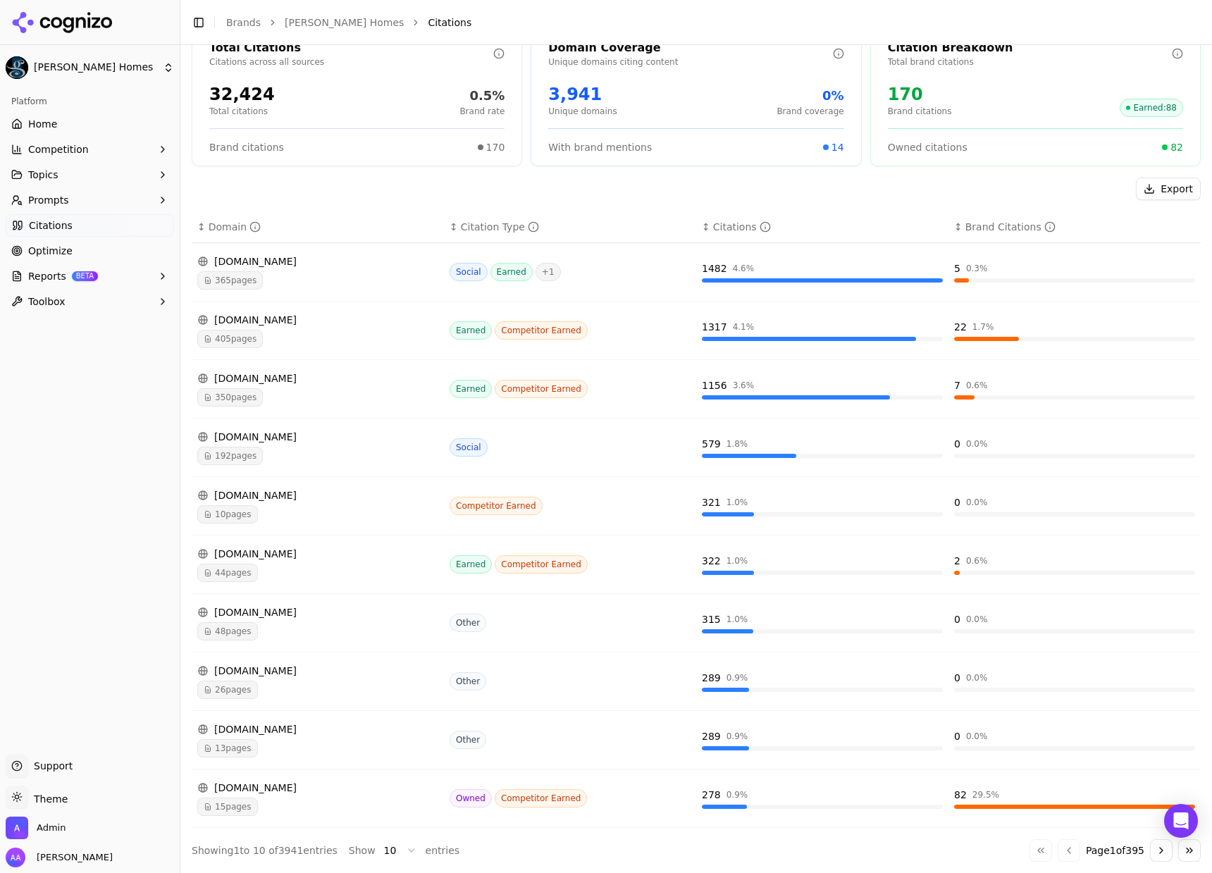
click at [329, 811] on div "15 pages" at bounding box center [317, 806] width 241 height 18
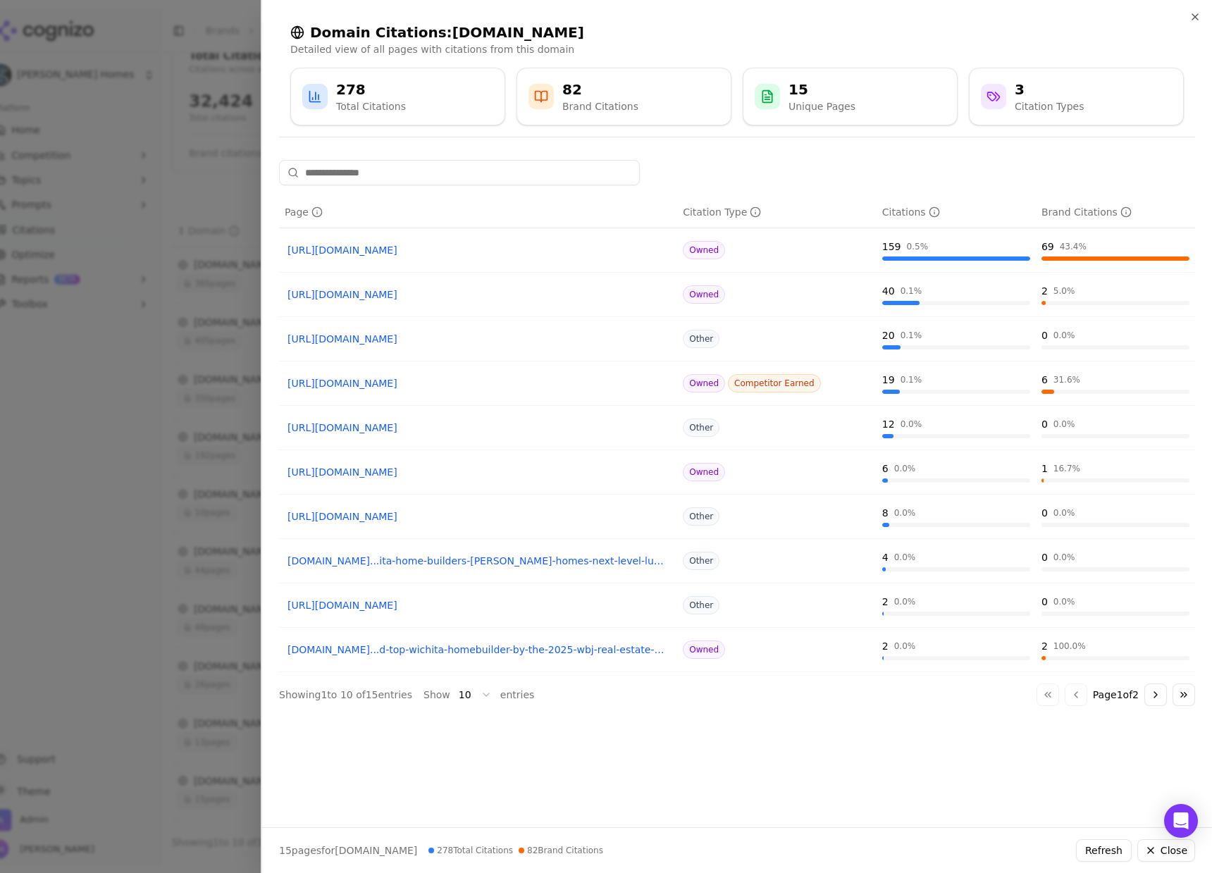
click at [106, 383] on div at bounding box center [606, 436] width 1212 height 873
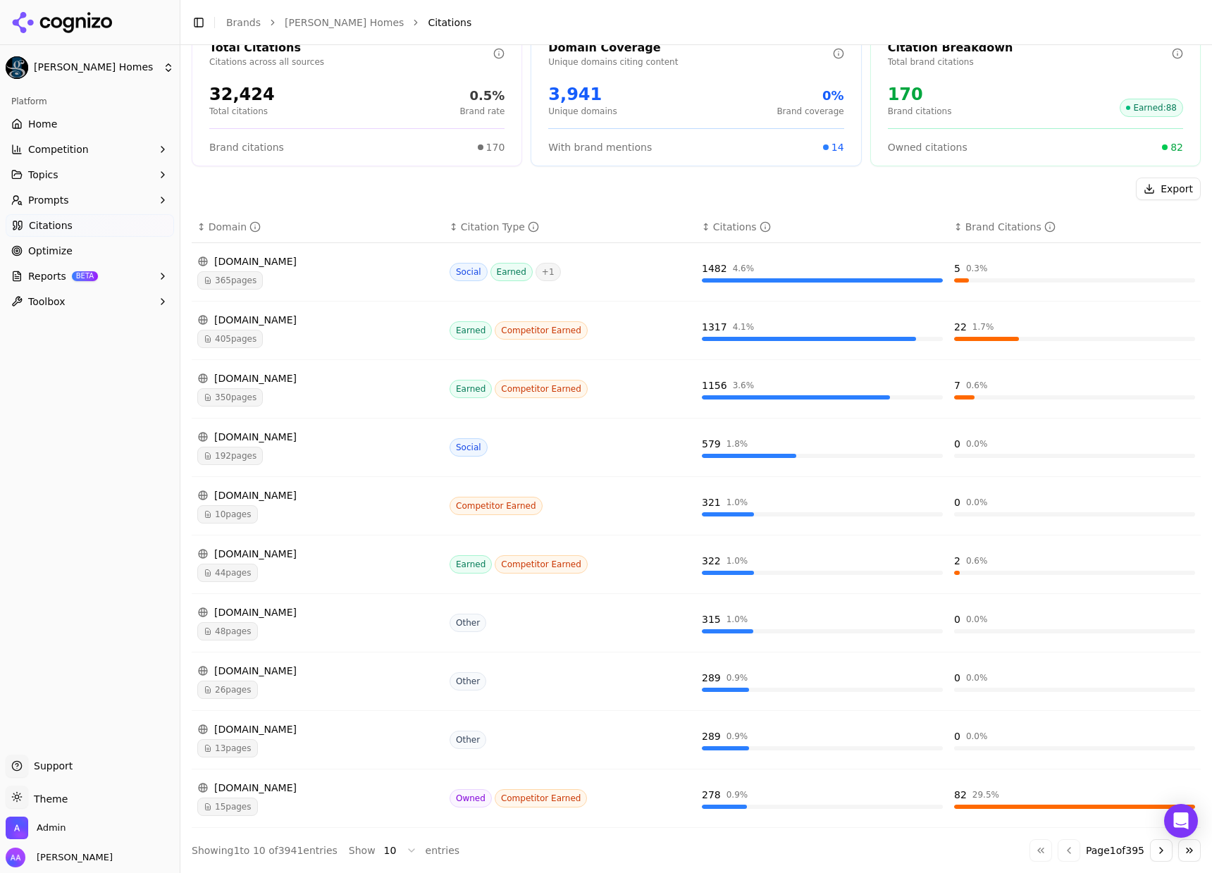
click at [268, 515] on div "10 pages" at bounding box center [317, 514] width 241 height 18
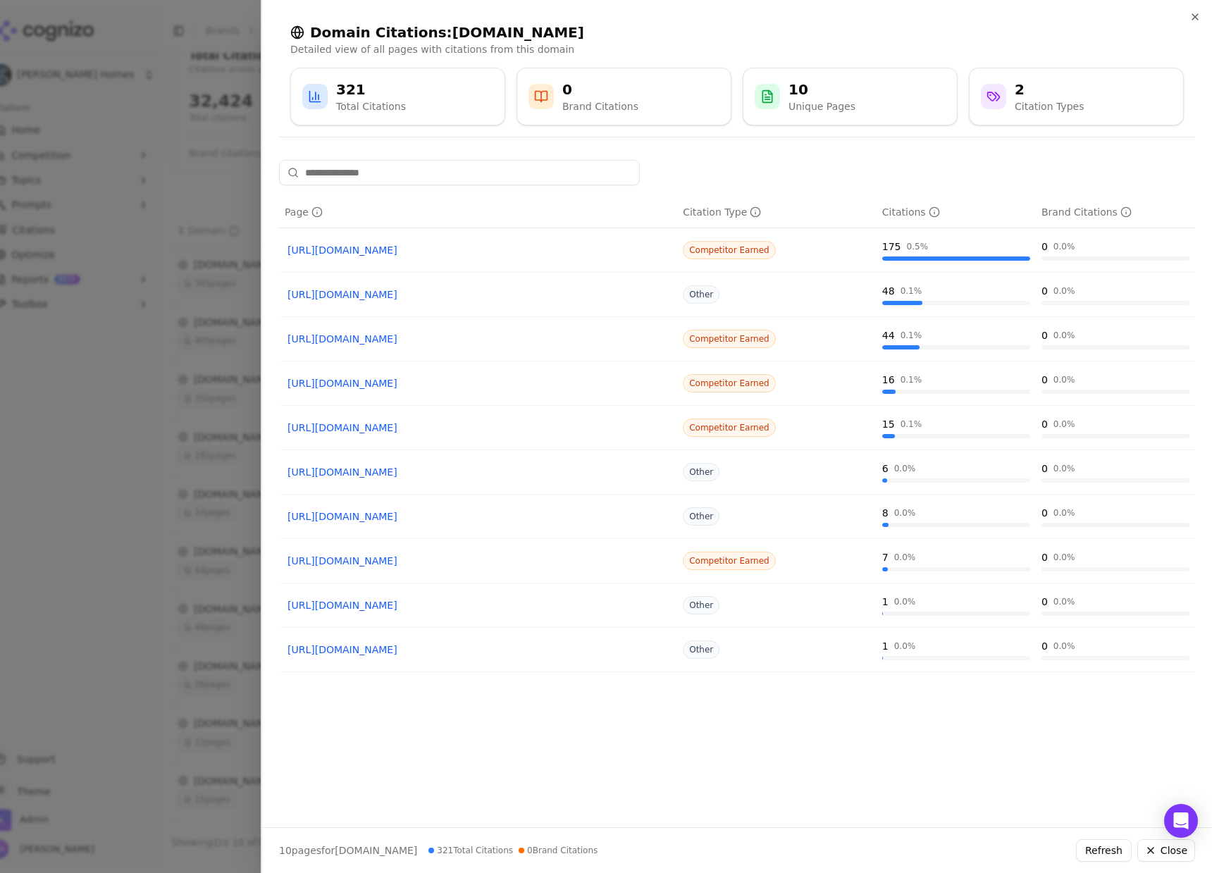
click at [208, 378] on div at bounding box center [606, 436] width 1212 height 873
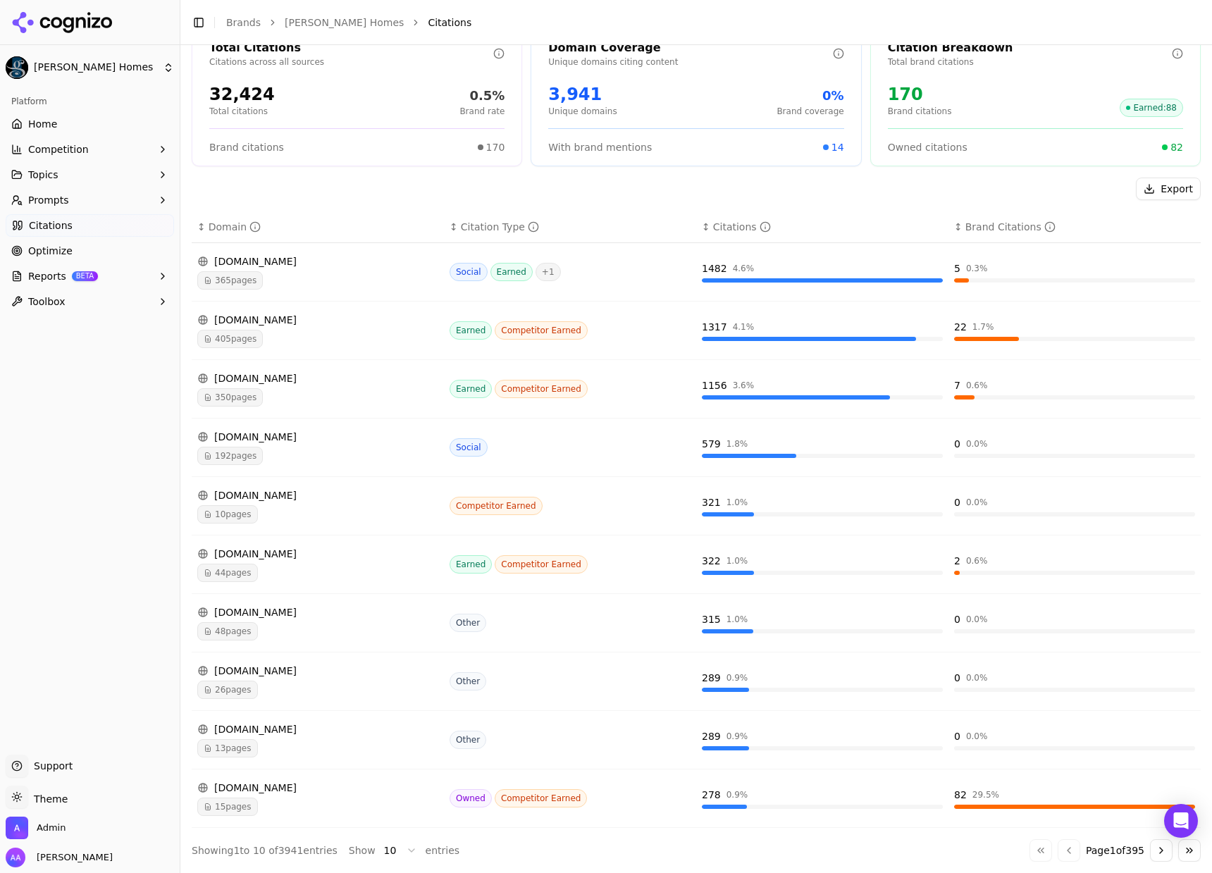
click at [87, 249] on link "Optimize" at bounding box center [90, 250] width 168 height 23
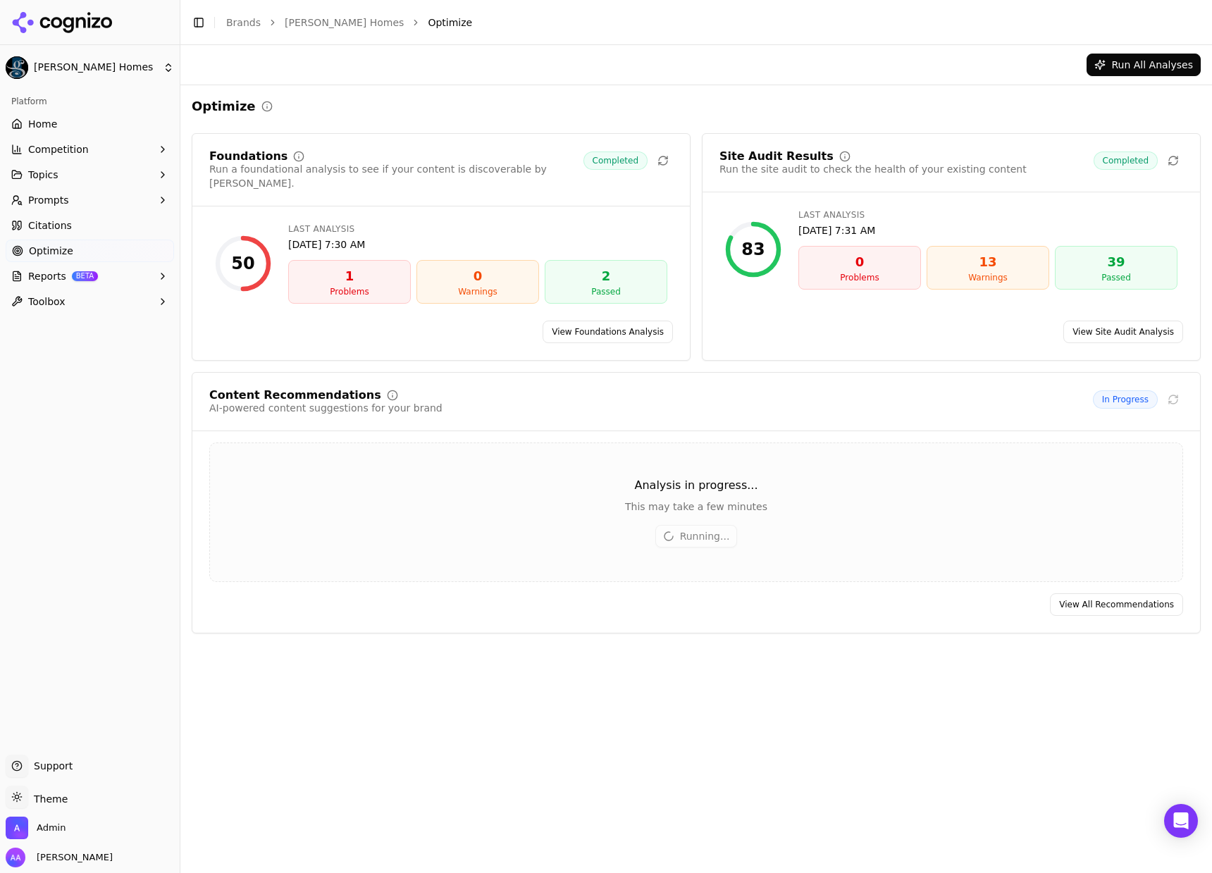
click at [49, 230] on span "Citations" at bounding box center [50, 225] width 44 height 14
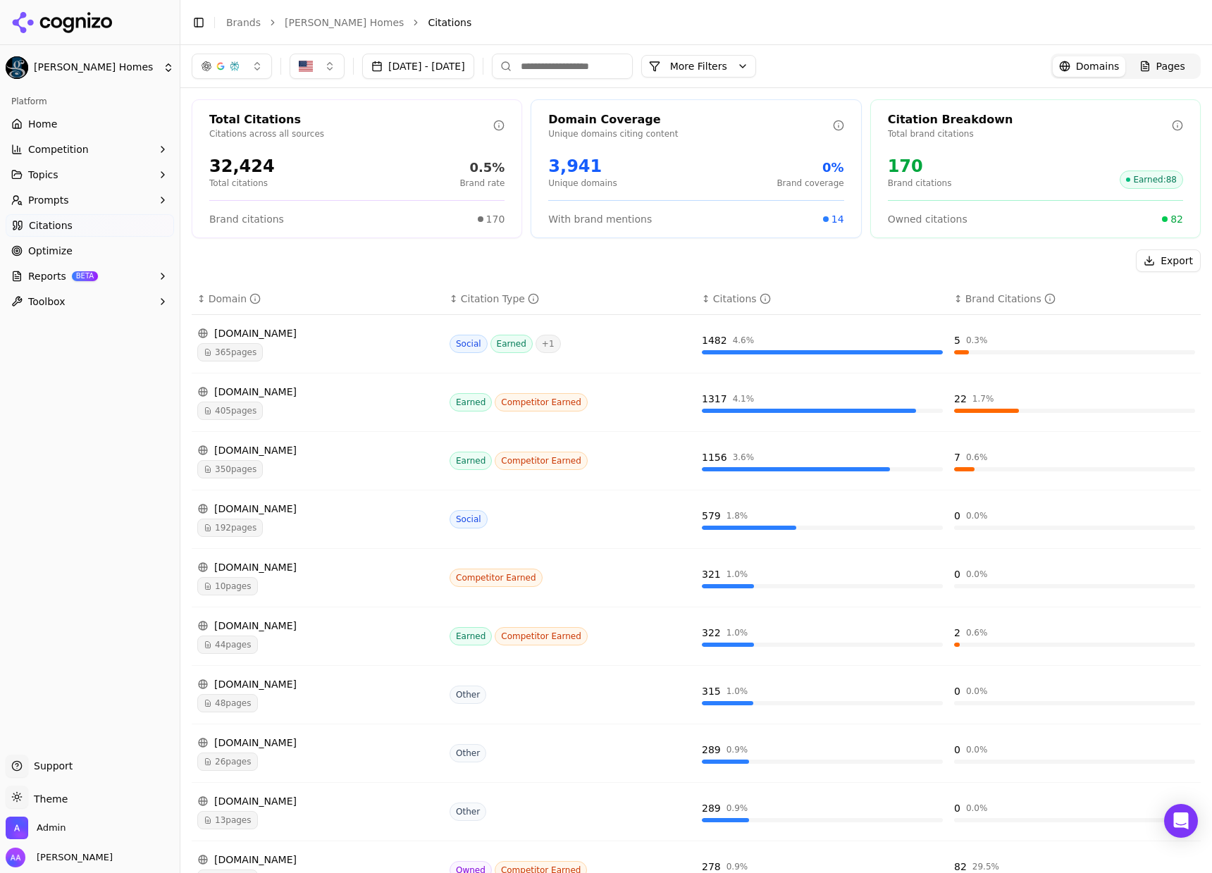
click at [756, 61] on button "More Filters" at bounding box center [698, 66] width 115 height 23
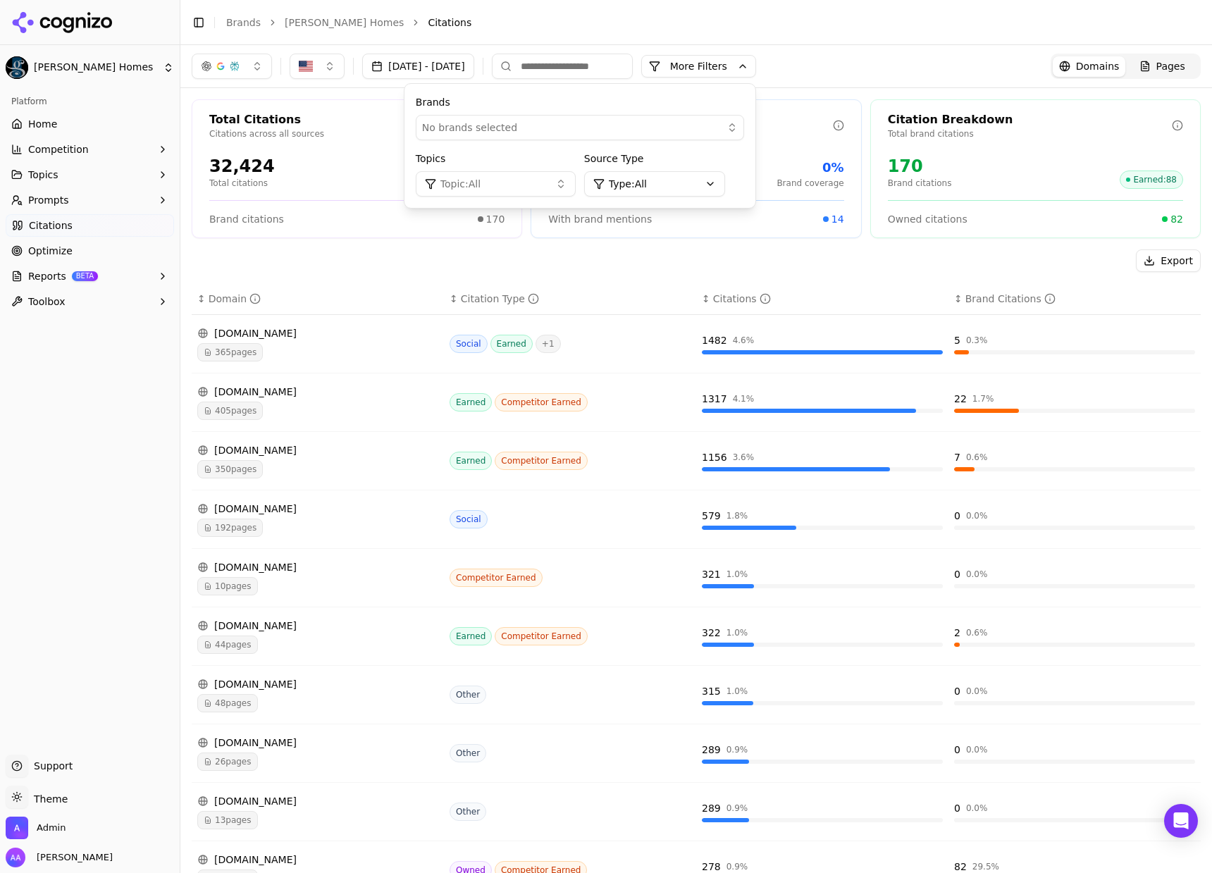
click at [575, 189] on button "Topic: All" at bounding box center [496, 183] width 160 height 25
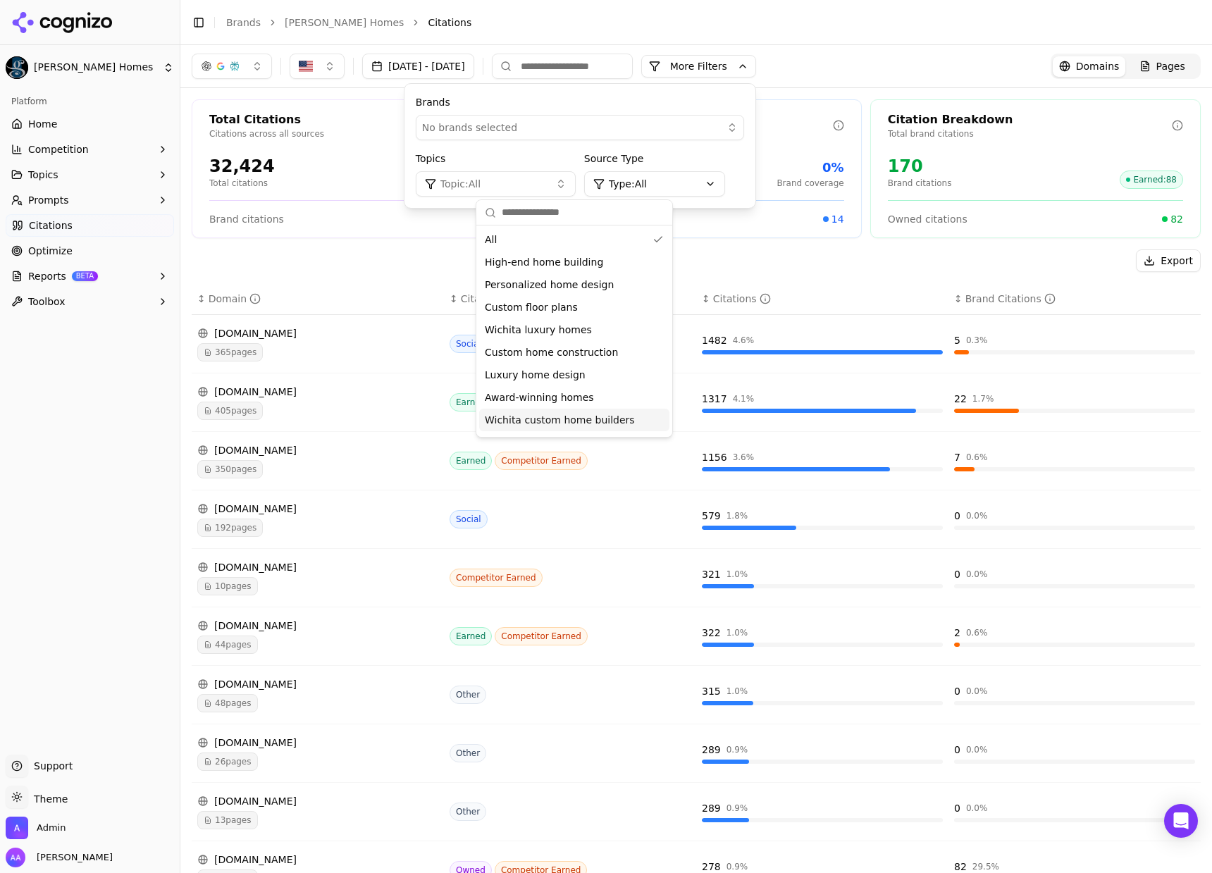
click at [521, 423] on span "Wichita custom home builders" at bounding box center [560, 420] width 150 height 14
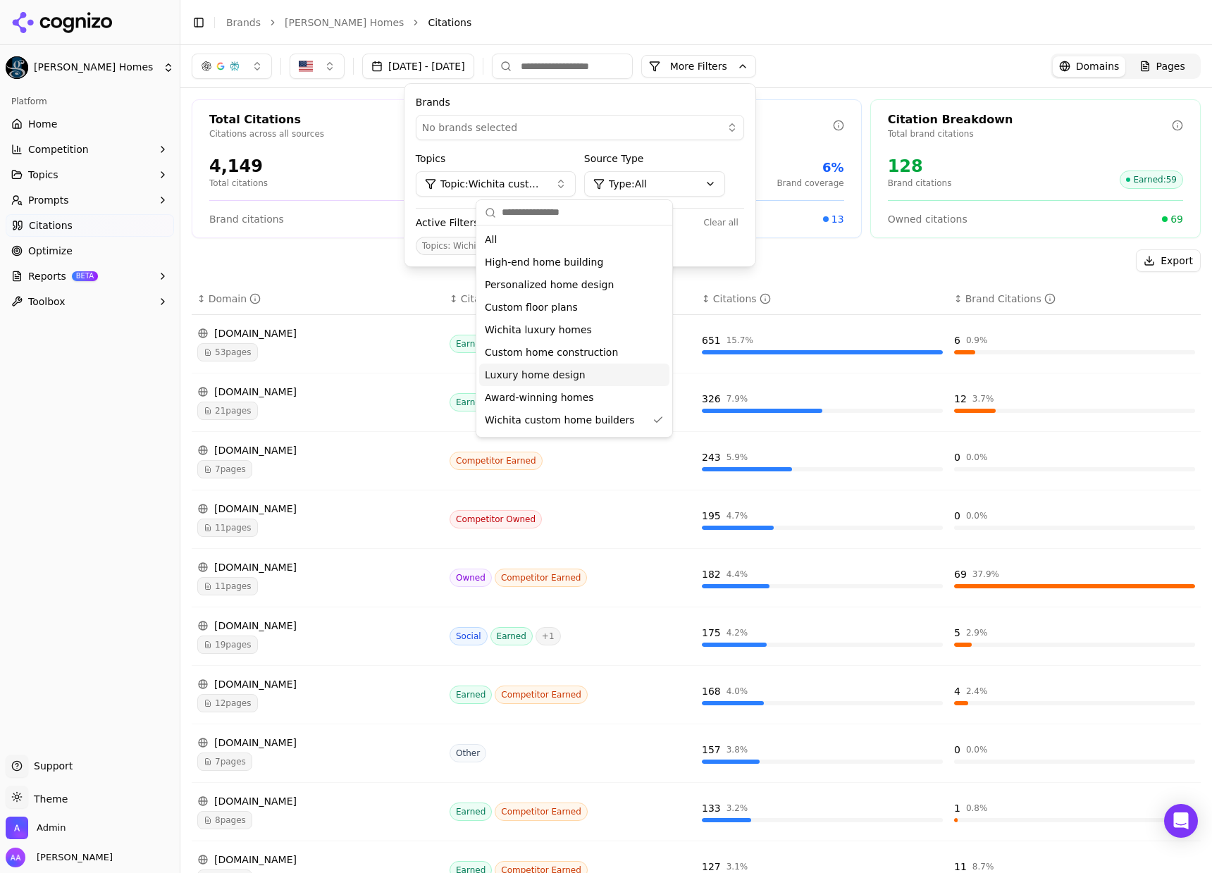
click at [352, 266] on div "Export" at bounding box center [696, 260] width 1009 height 23
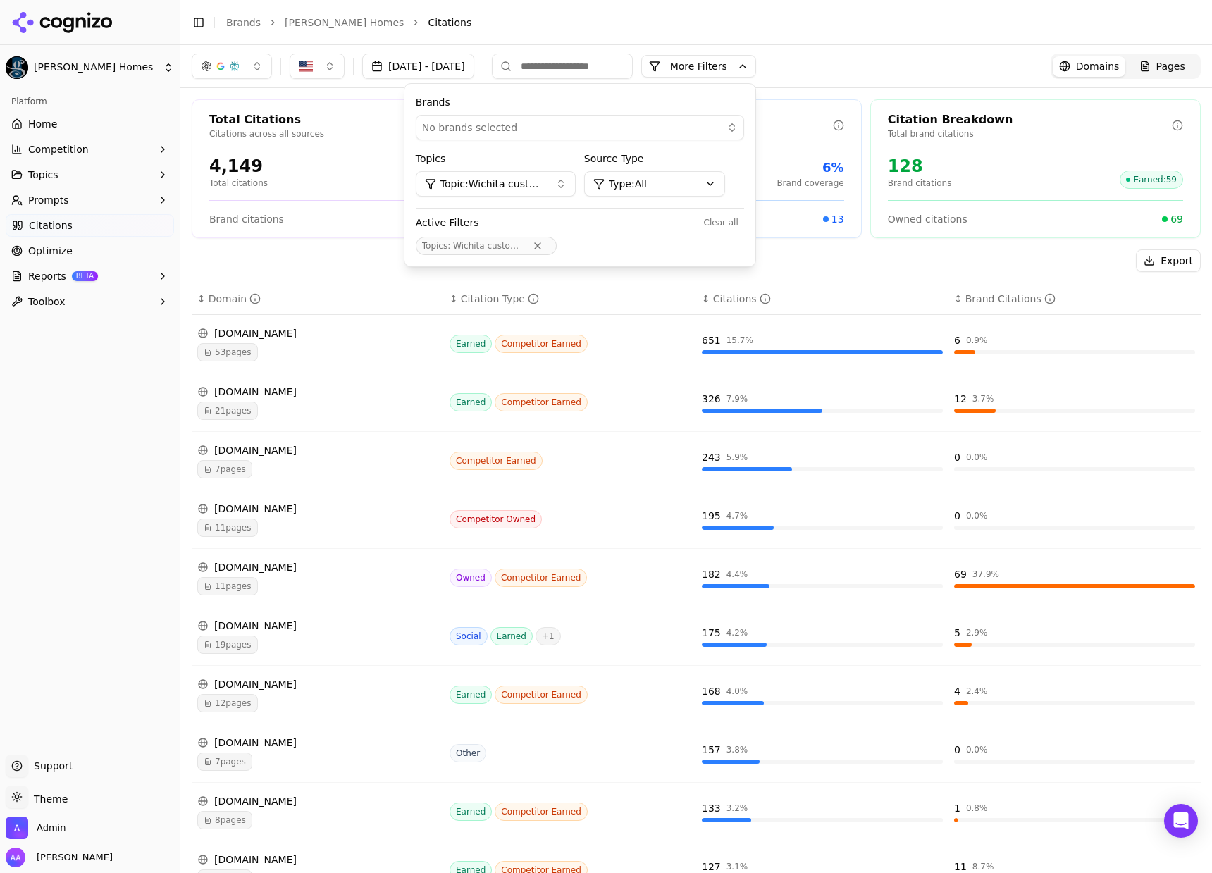
click at [544, 187] on span "Topic: Wichita custom home builders" at bounding box center [492, 184] width 104 height 14
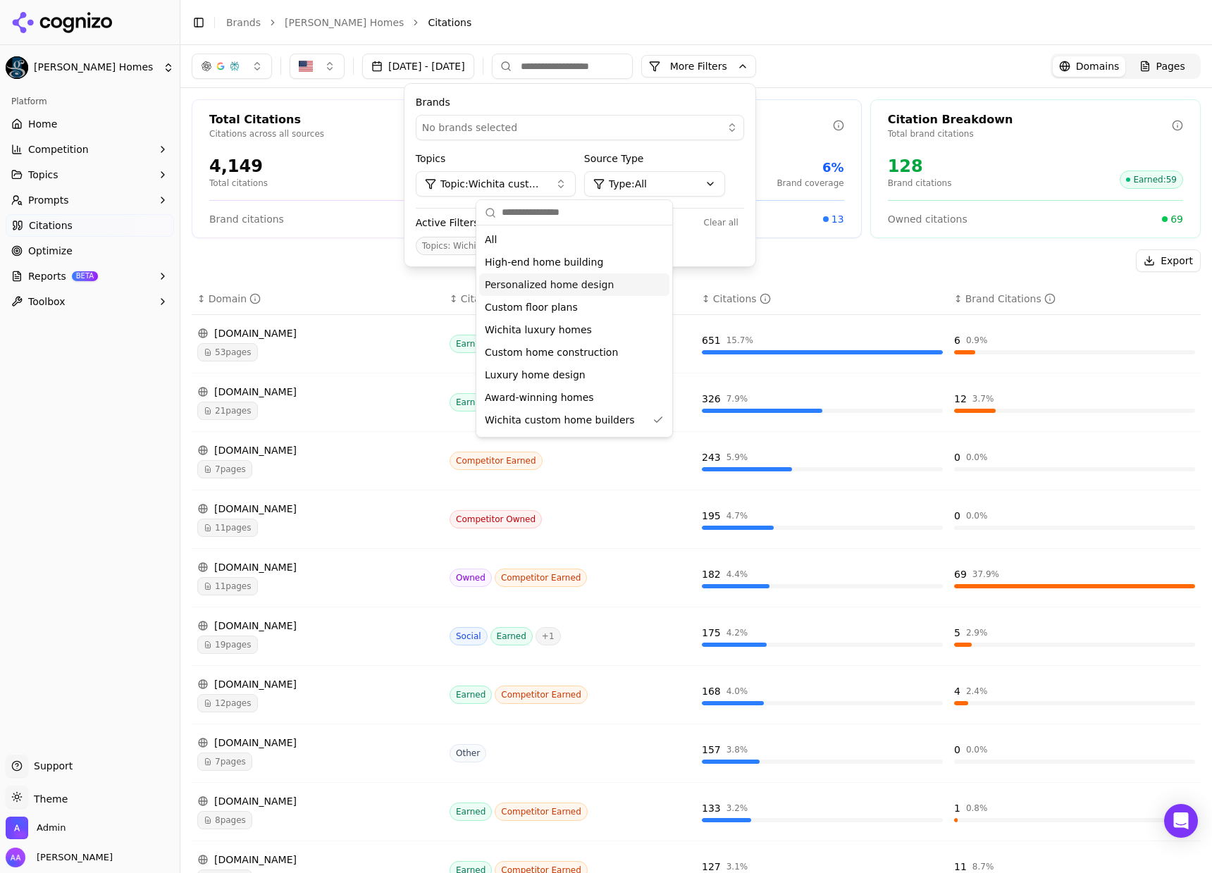
click at [297, 285] on th "↕ Domain" at bounding box center [318, 299] width 252 height 32
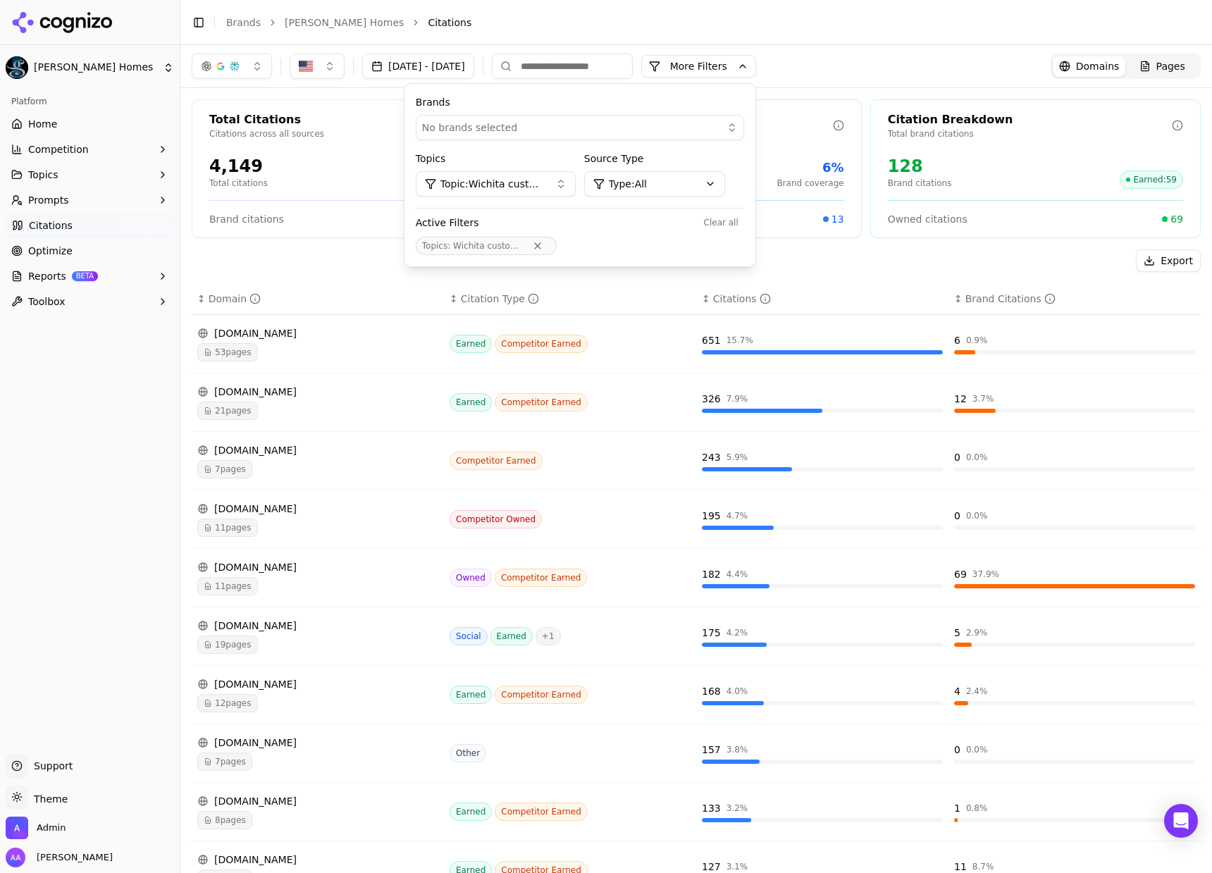
click at [384, 285] on div "Export ↕ Domain ↕ Citation Type ↕ Citations ↕ Brand Citations [DOMAIN_NAME] 53 …" at bounding box center [696, 591] width 1009 height 684
click at [72, 249] on link "Optimize" at bounding box center [90, 250] width 168 height 23
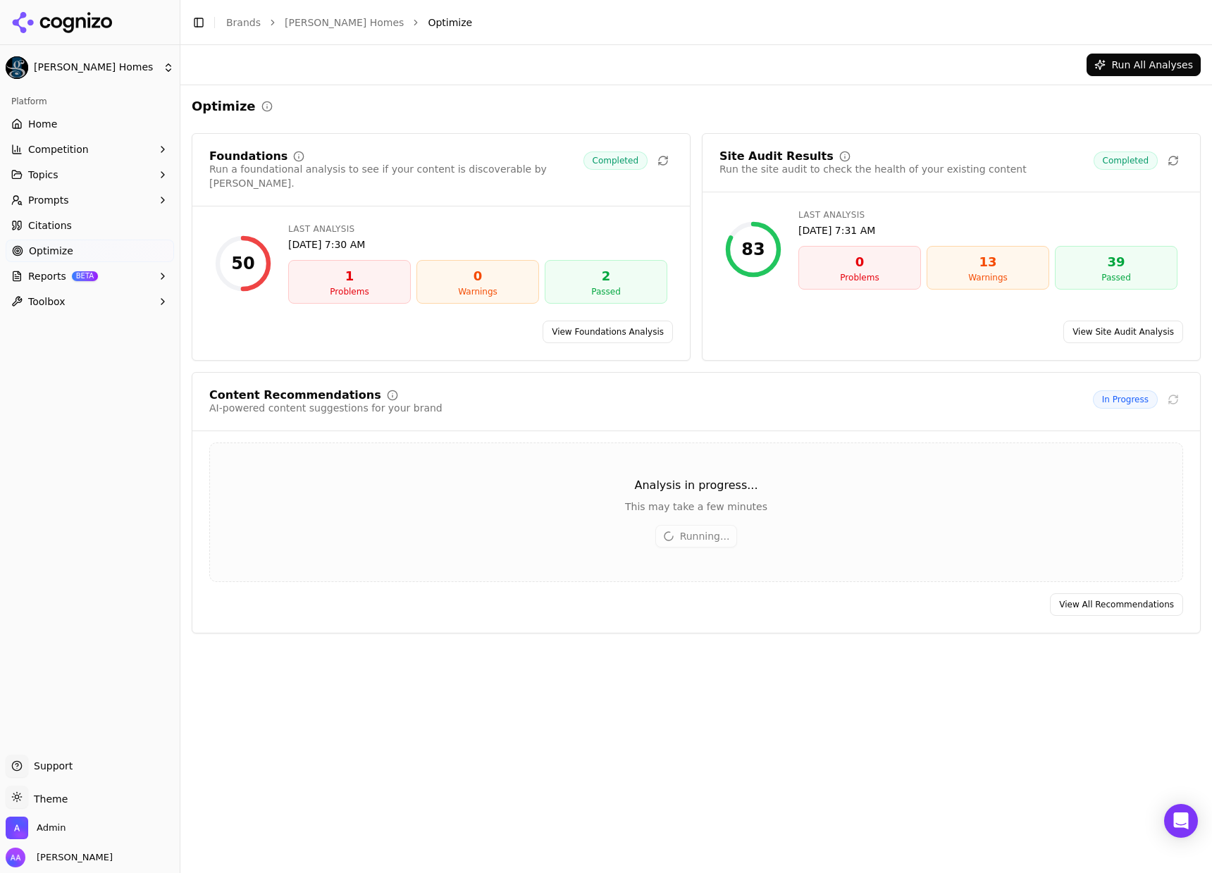
click at [88, 216] on link "Citations" at bounding box center [90, 225] width 168 height 23
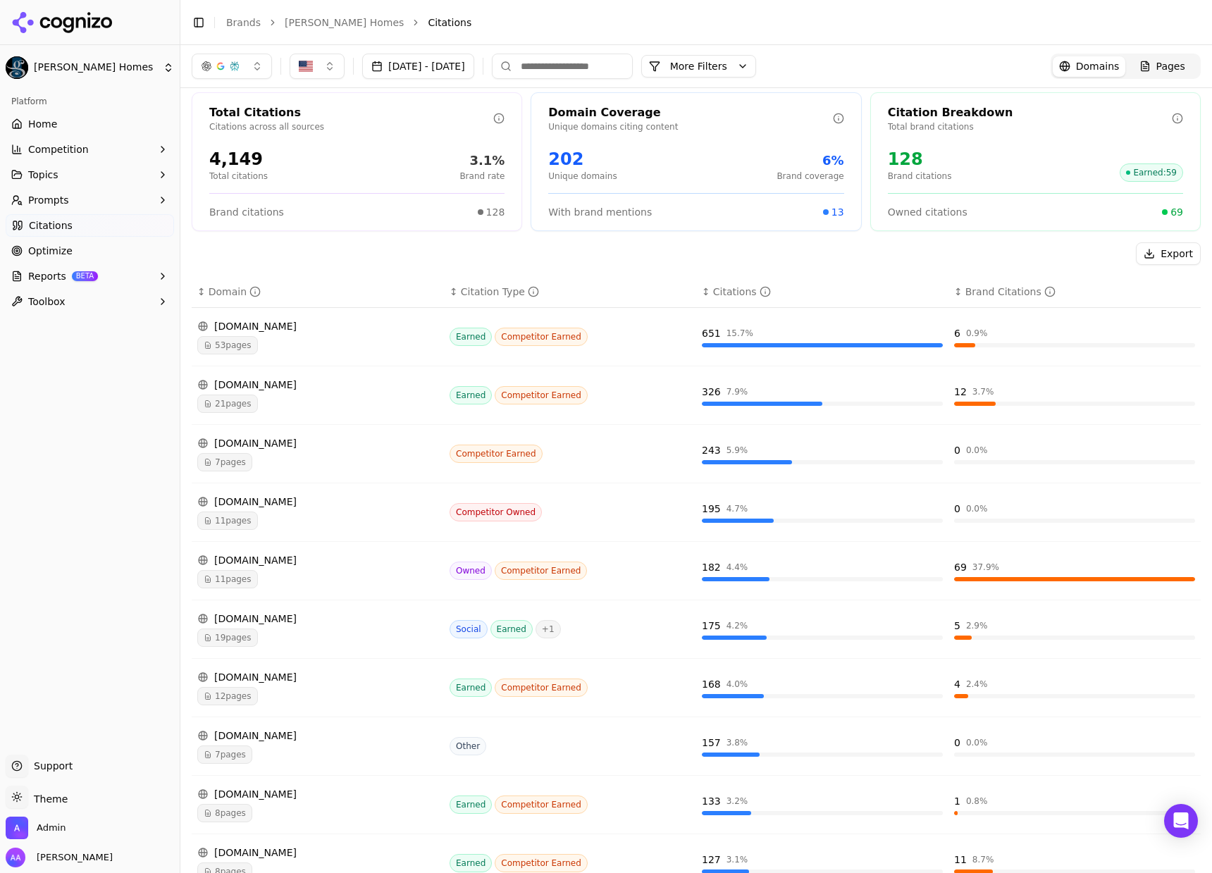
scroll to position [8, 0]
click at [240, 390] on div "[DOMAIN_NAME]" at bounding box center [317, 384] width 241 height 14
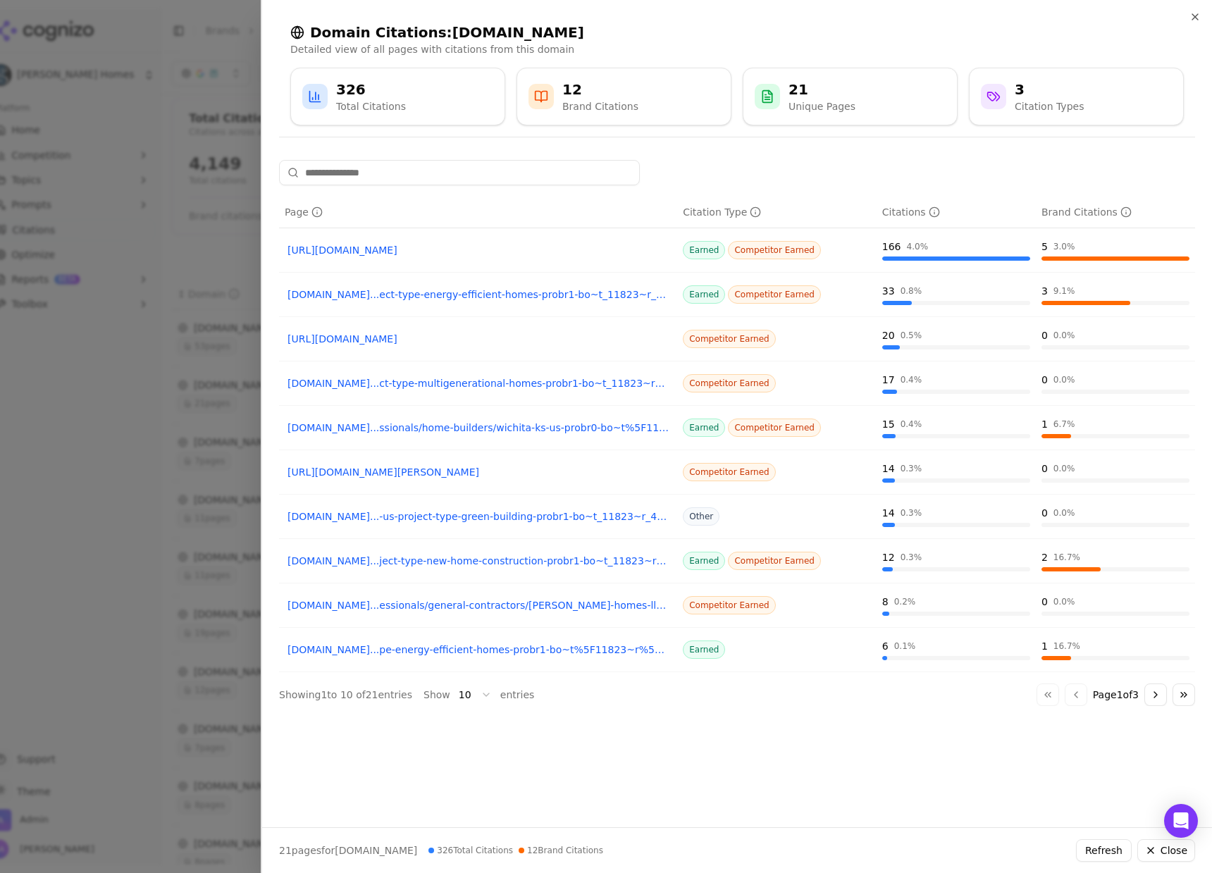
click at [148, 339] on div at bounding box center [606, 436] width 1212 height 873
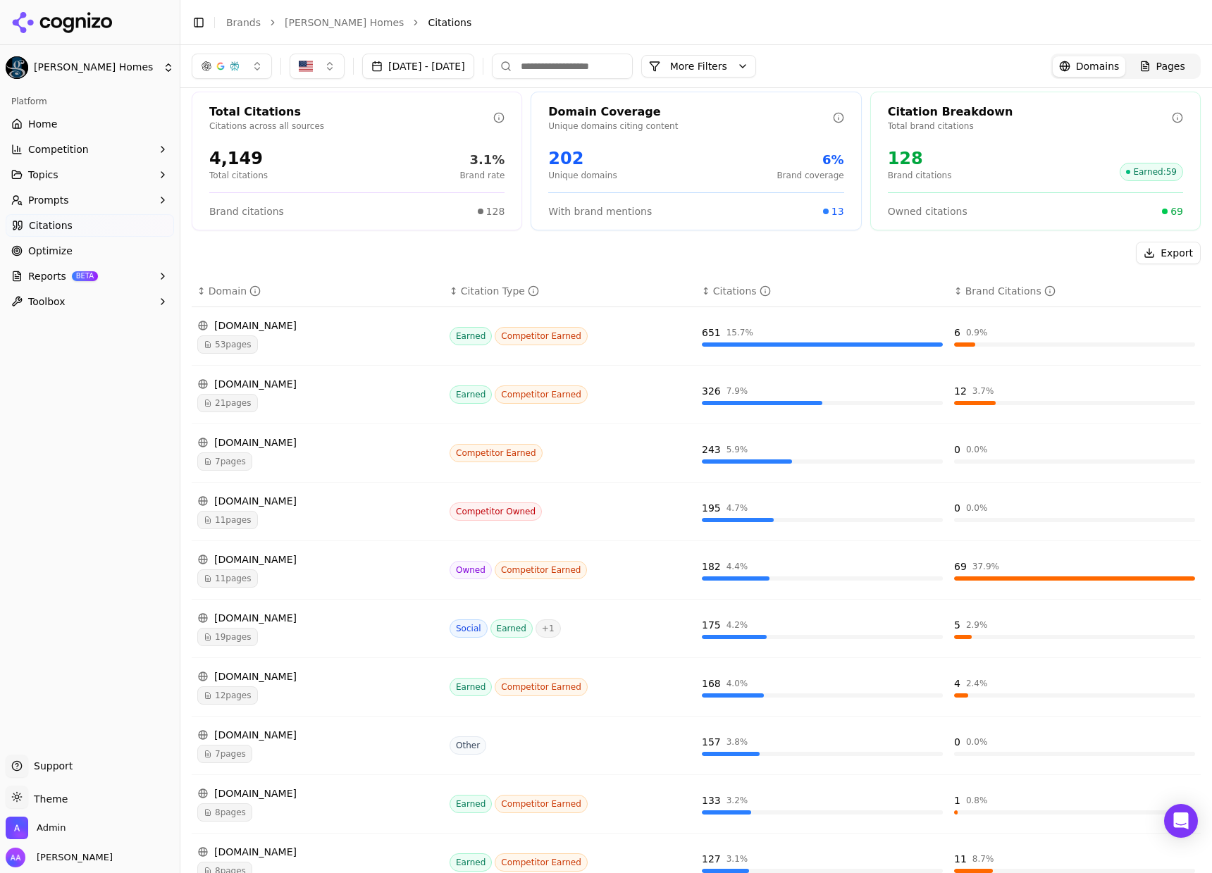
click at [260, 405] on div "21 pages" at bounding box center [317, 403] width 241 height 18
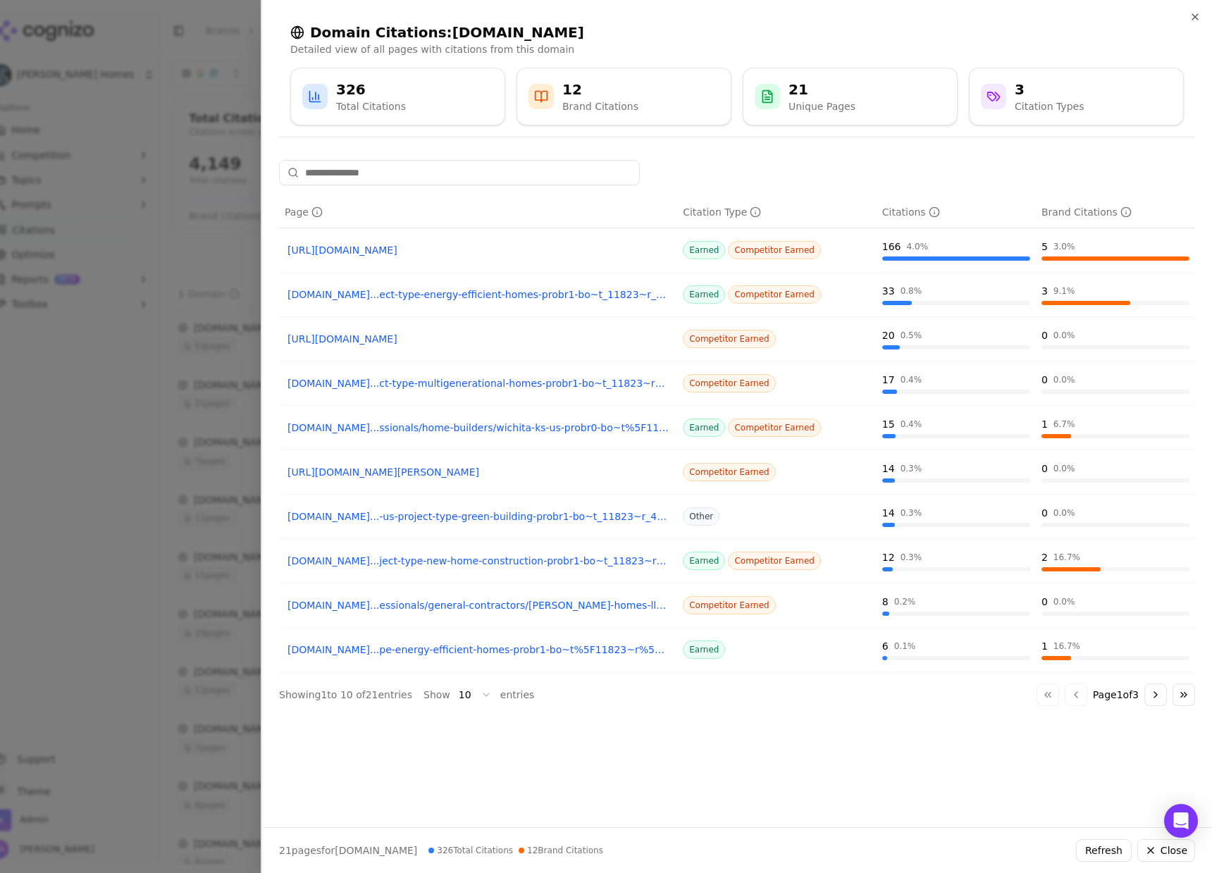
click at [193, 359] on div at bounding box center [606, 436] width 1212 height 873
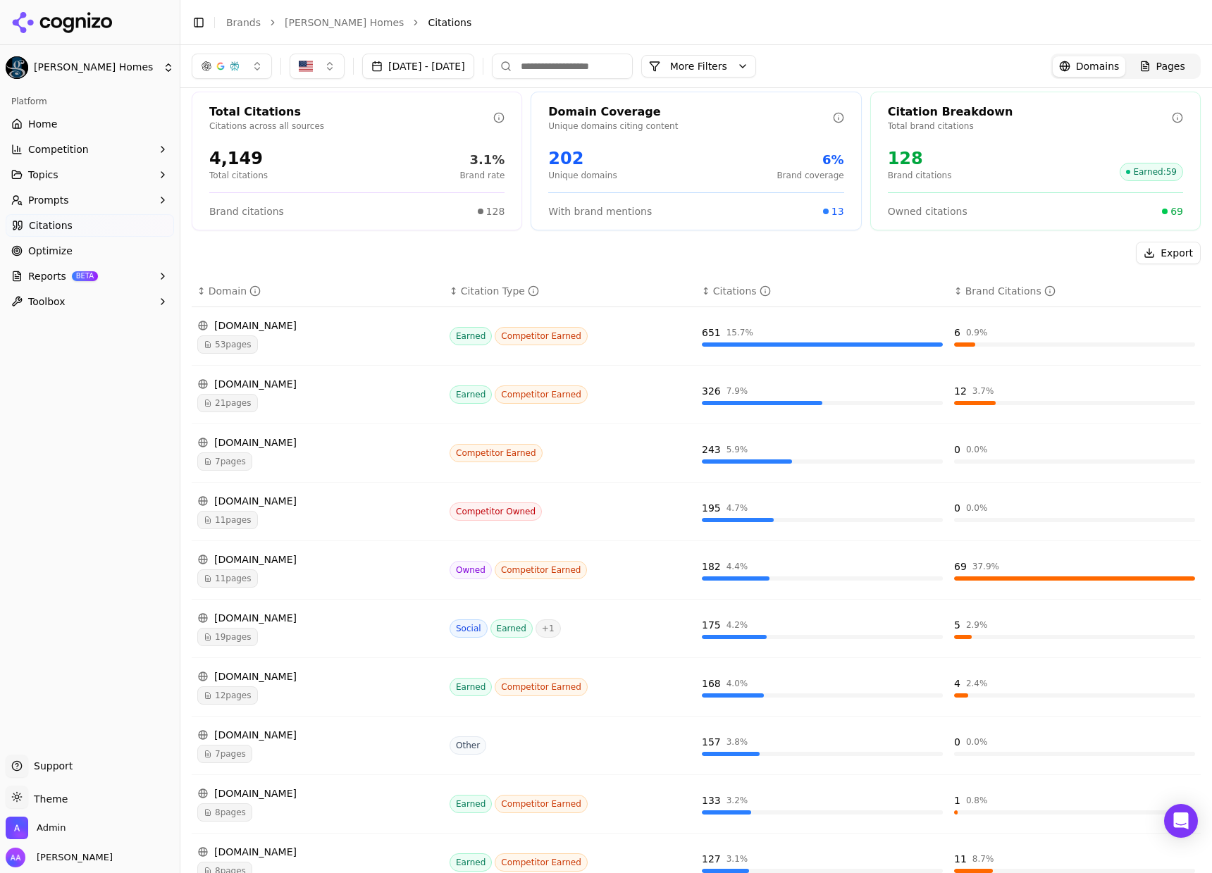
click at [93, 249] on link "Optimize" at bounding box center [90, 250] width 168 height 23
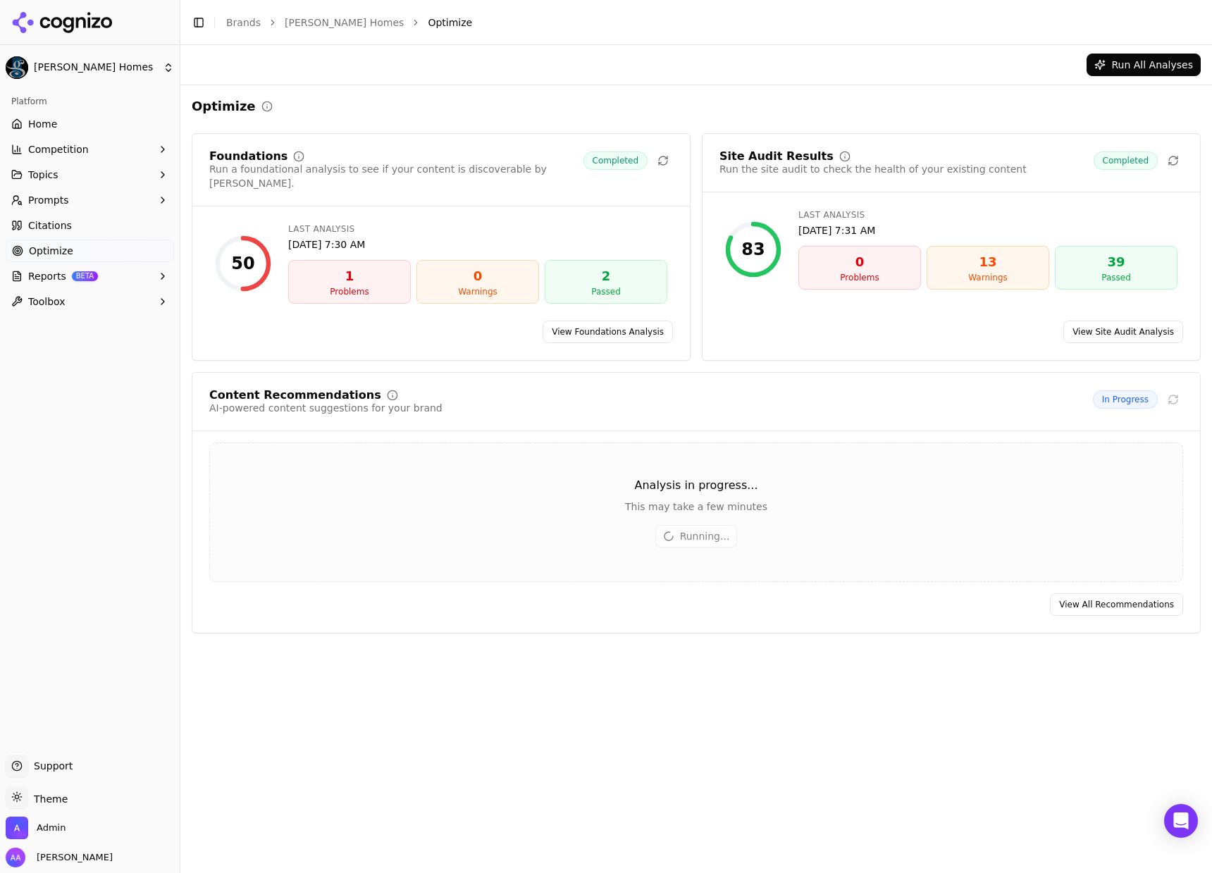
click at [68, 228] on link "Citations" at bounding box center [90, 225] width 168 height 23
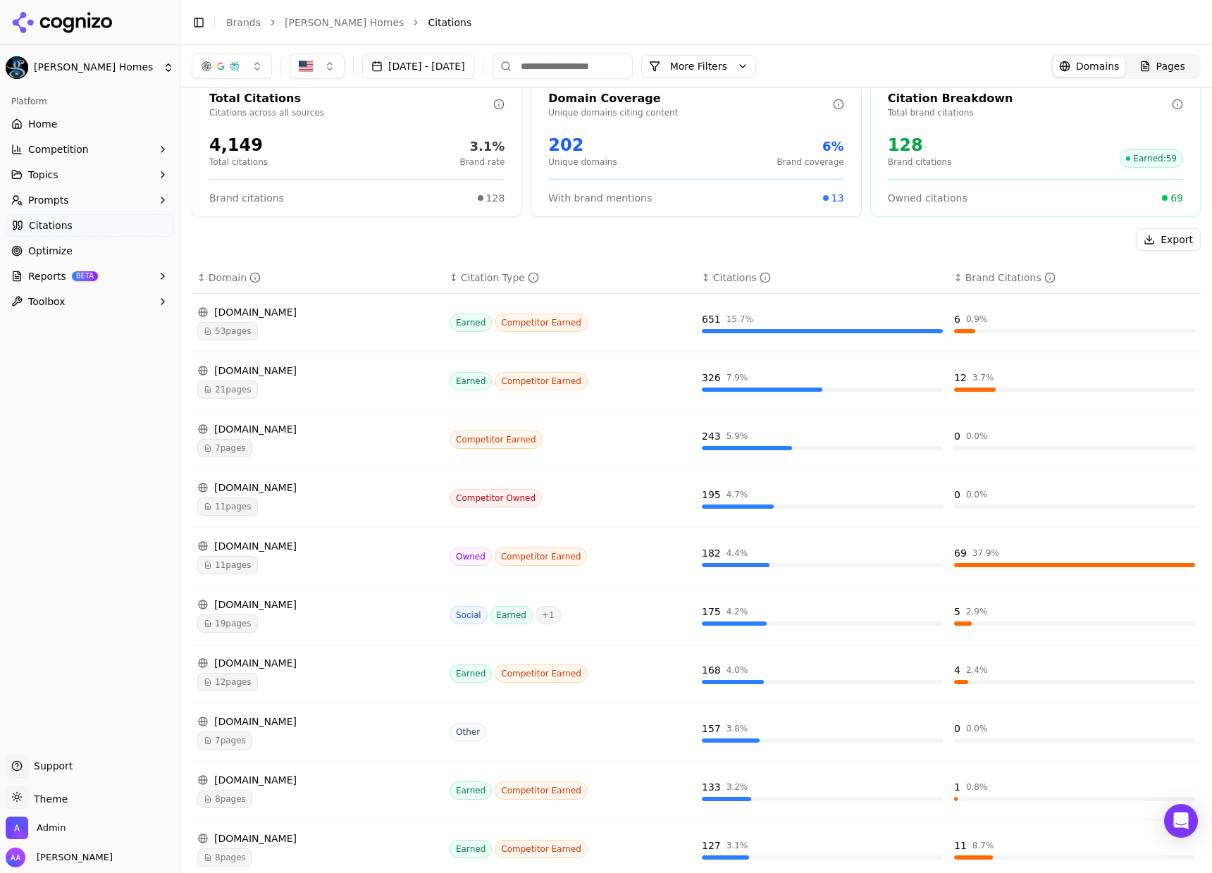
scroll to position [30, 0]
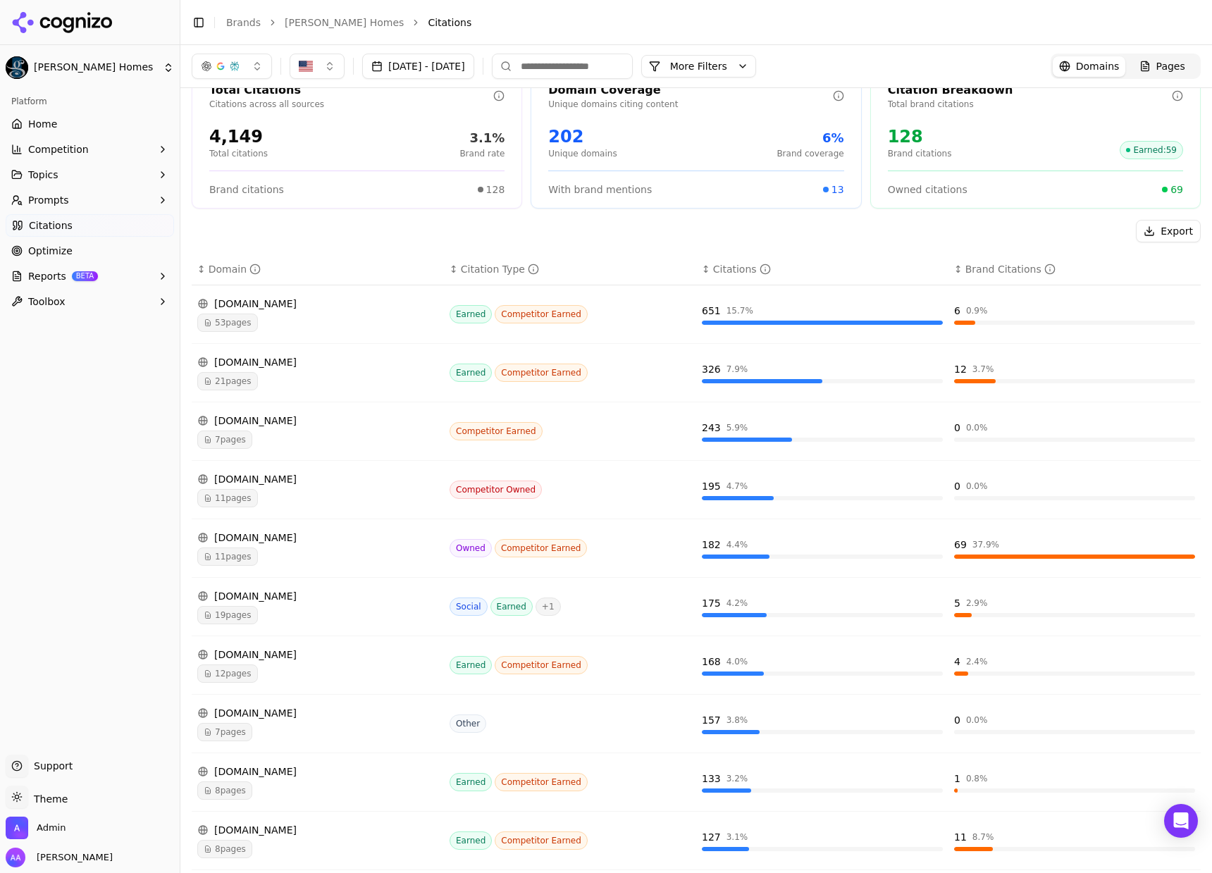
click at [246, 383] on span "21 pages" at bounding box center [227, 381] width 61 height 18
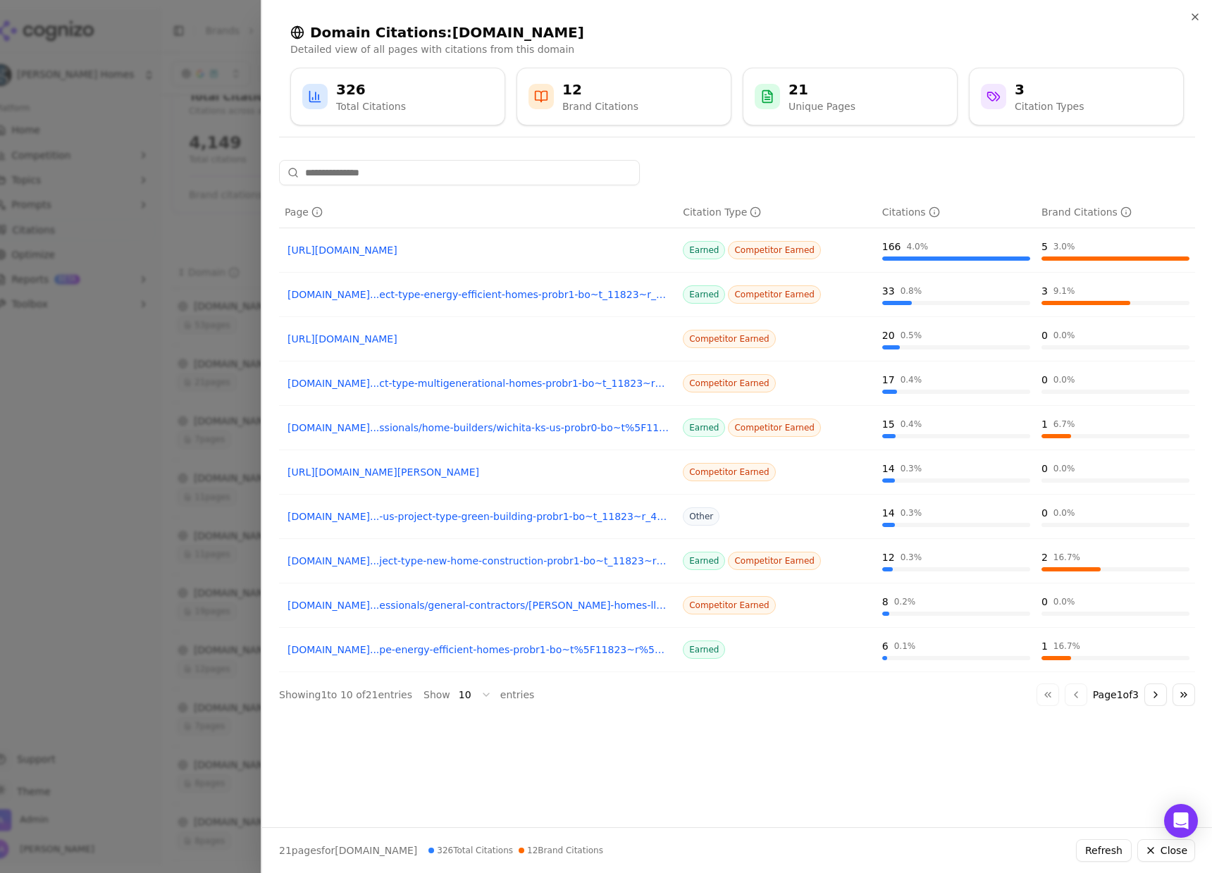
click at [1150, 701] on button "Go to next page" at bounding box center [1155, 694] width 23 height 23
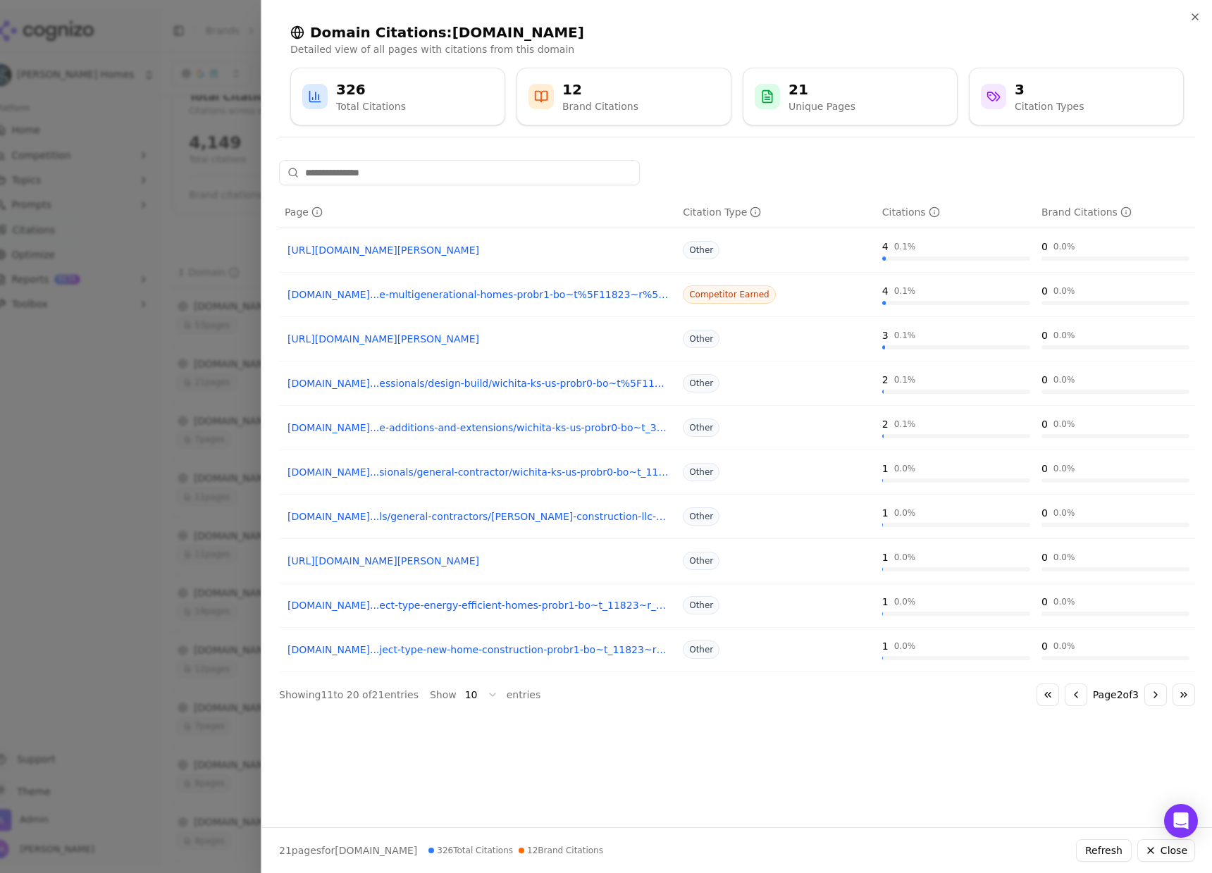
click at [1150, 701] on button "Go to next page" at bounding box center [1155, 694] width 23 height 23
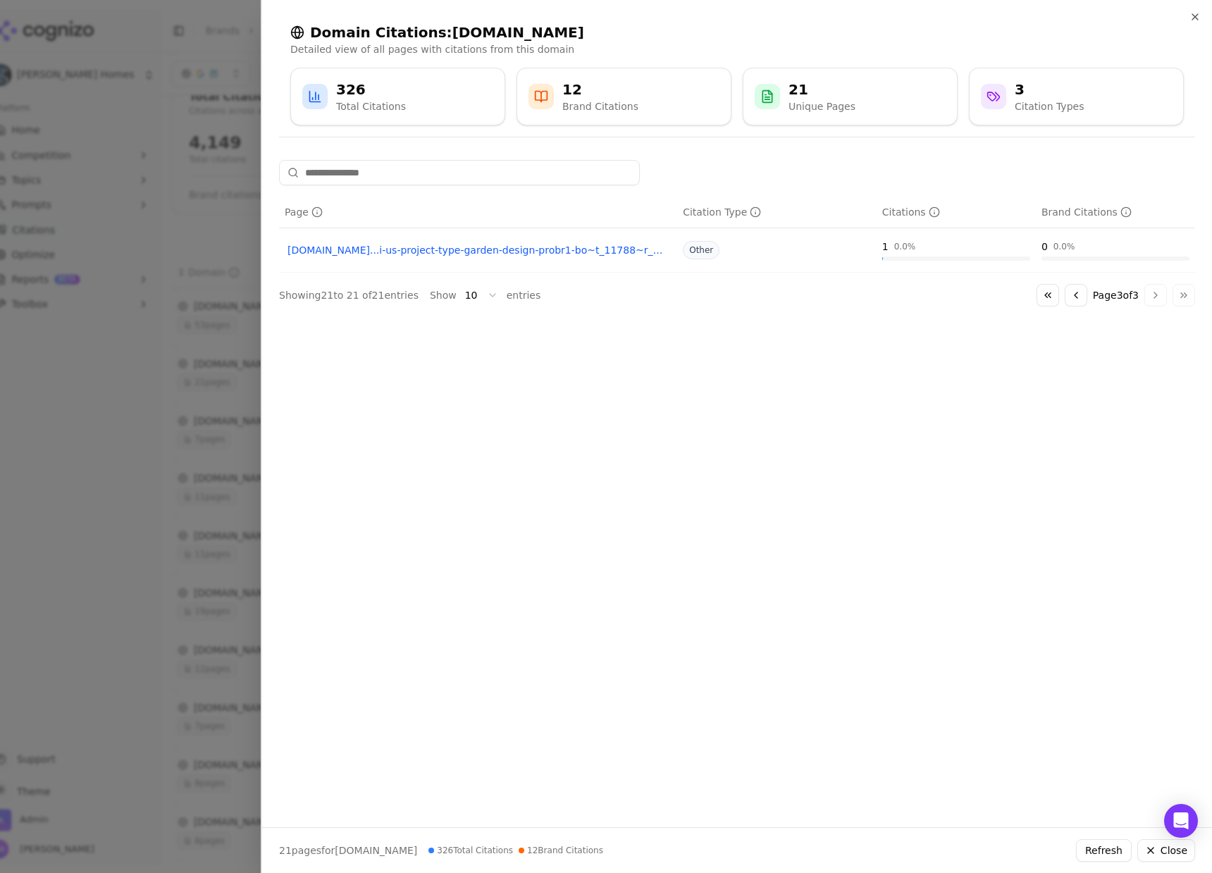
click at [1037, 289] on button "Go to first page" at bounding box center [1047, 295] width 23 height 23
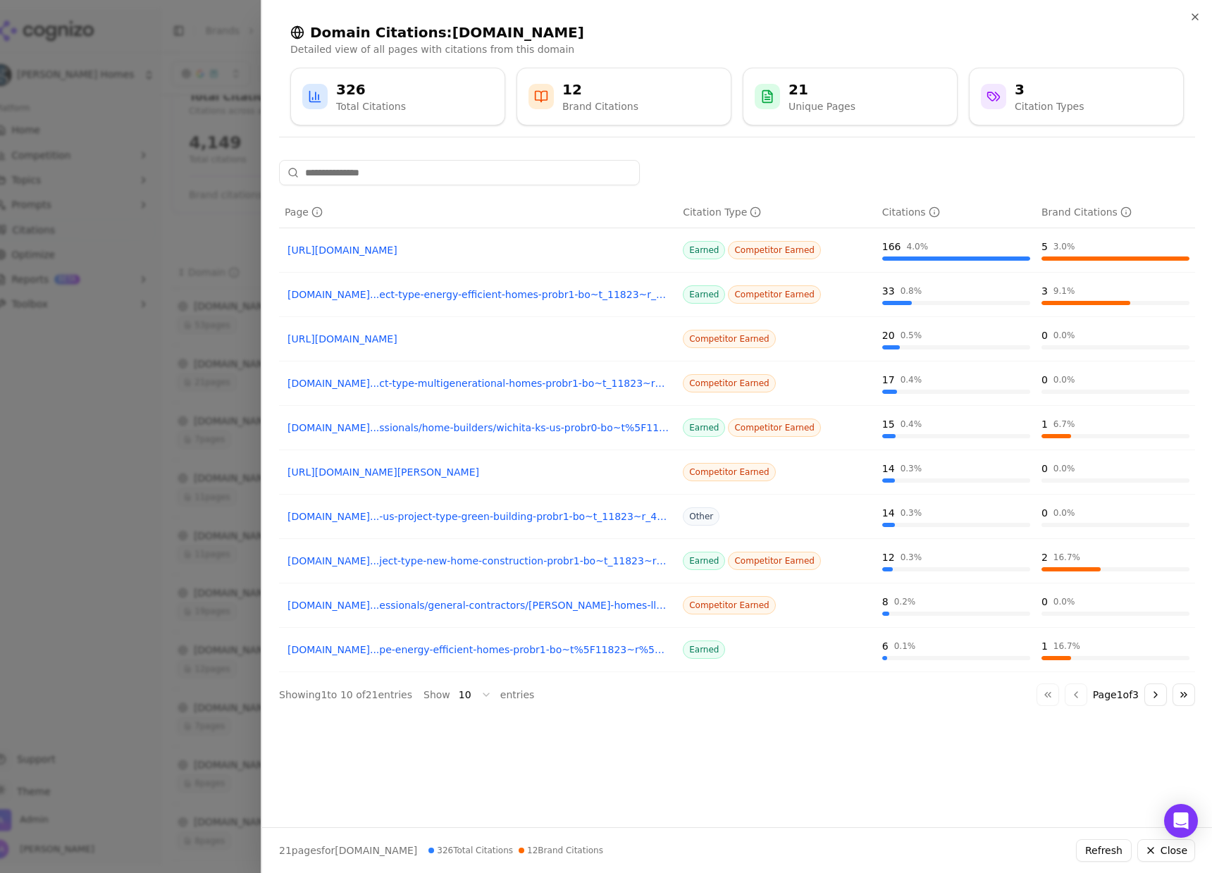
click at [198, 304] on div at bounding box center [606, 436] width 1212 height 873
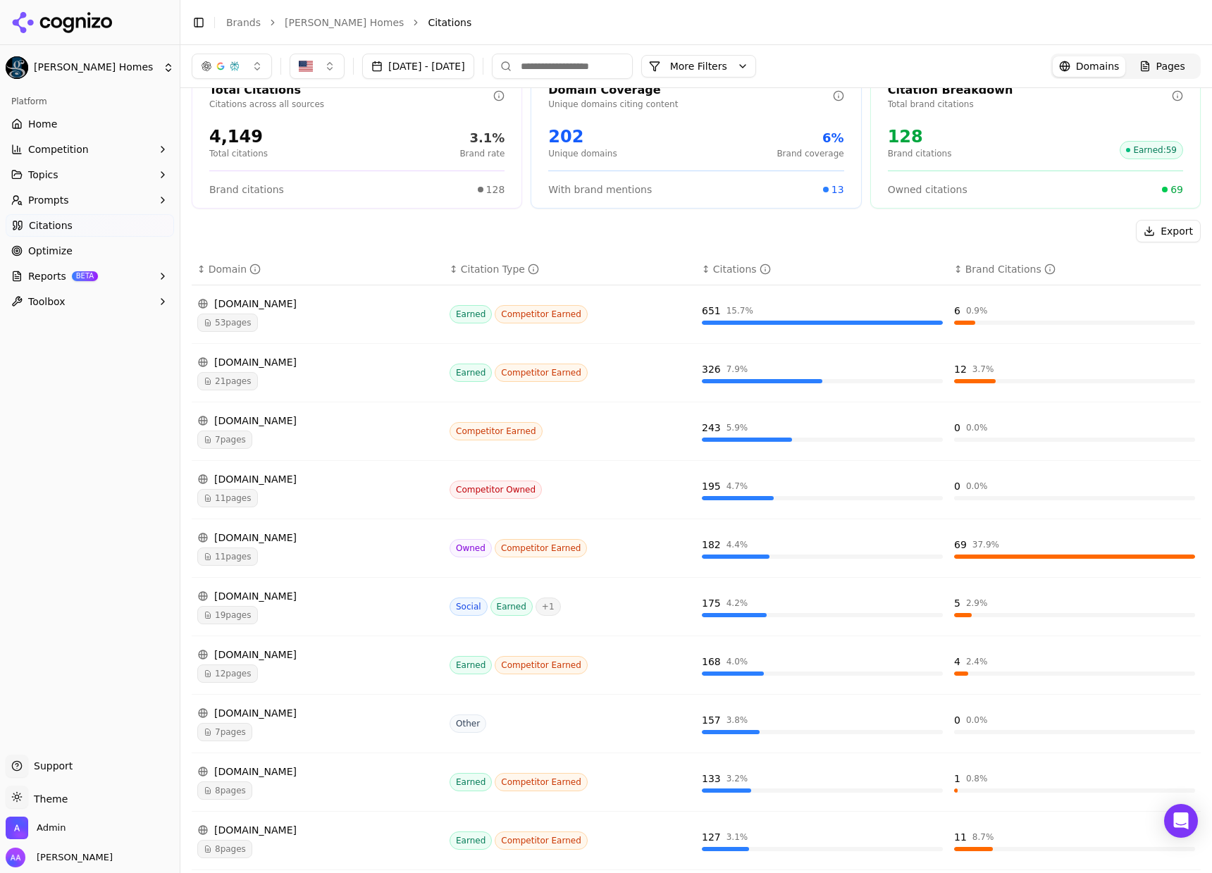
click at [252, 433] on div "7 pages" at bounding box center [317, 439] width 241 height 18
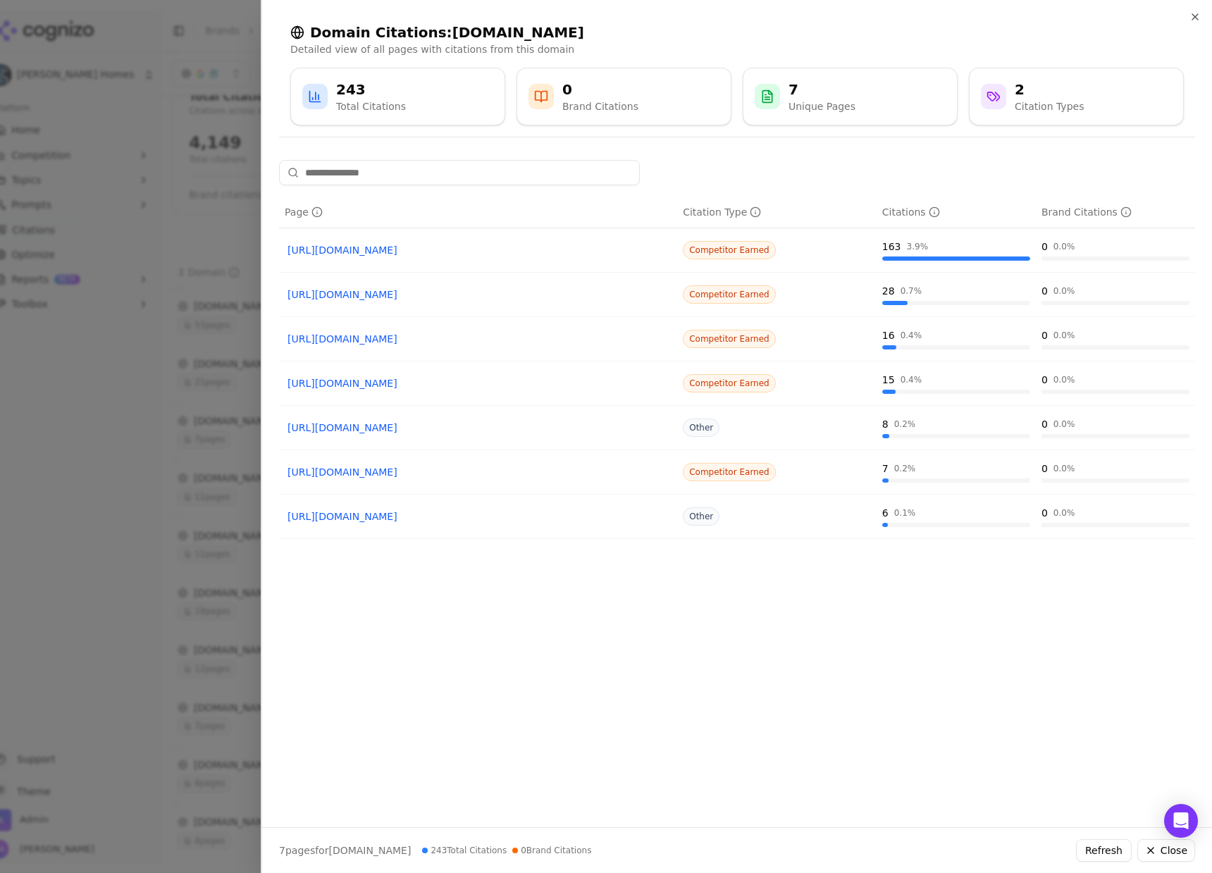
click at [142, 441] on div at bounding box center [606, 436] width 1212 height 873
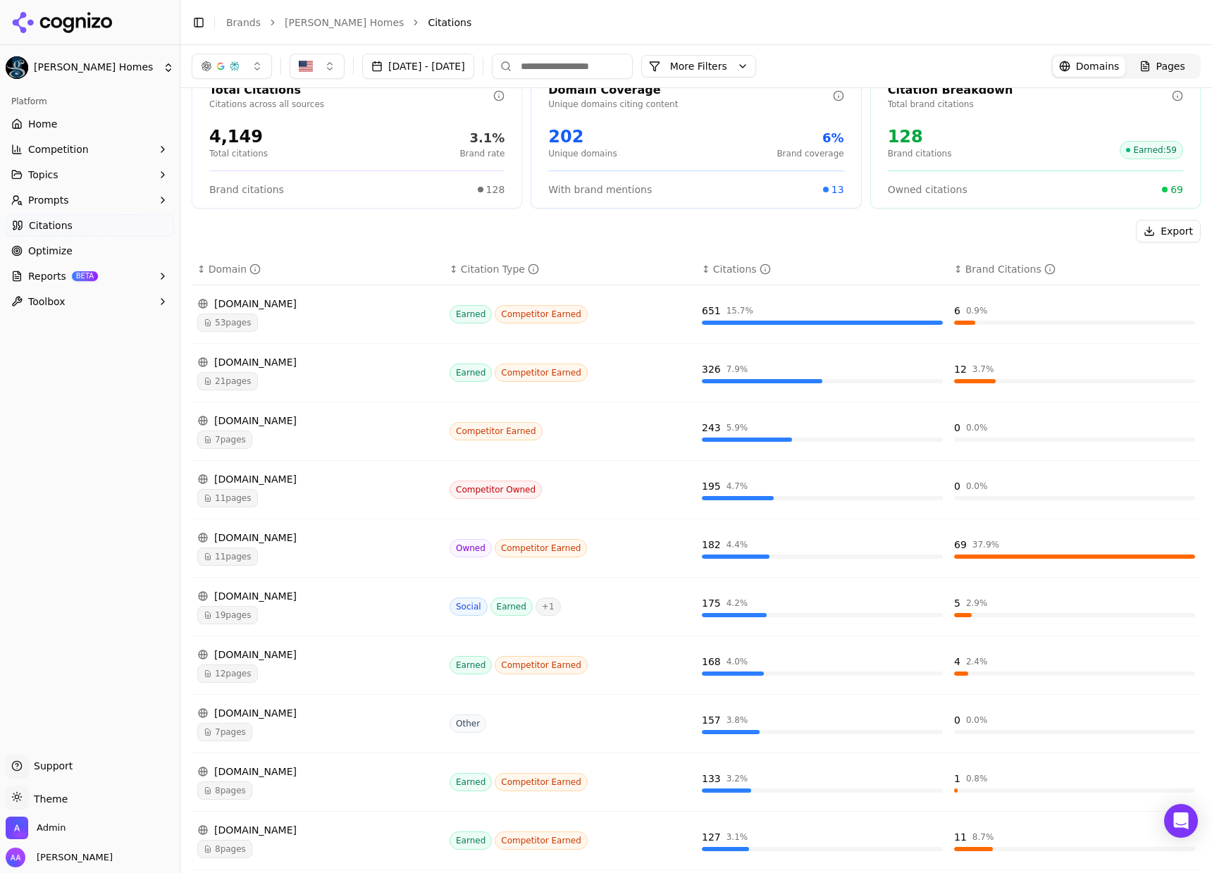
click at [242, 494] on span "11 pages" at bounding box center [227, 498] width 61 height 18
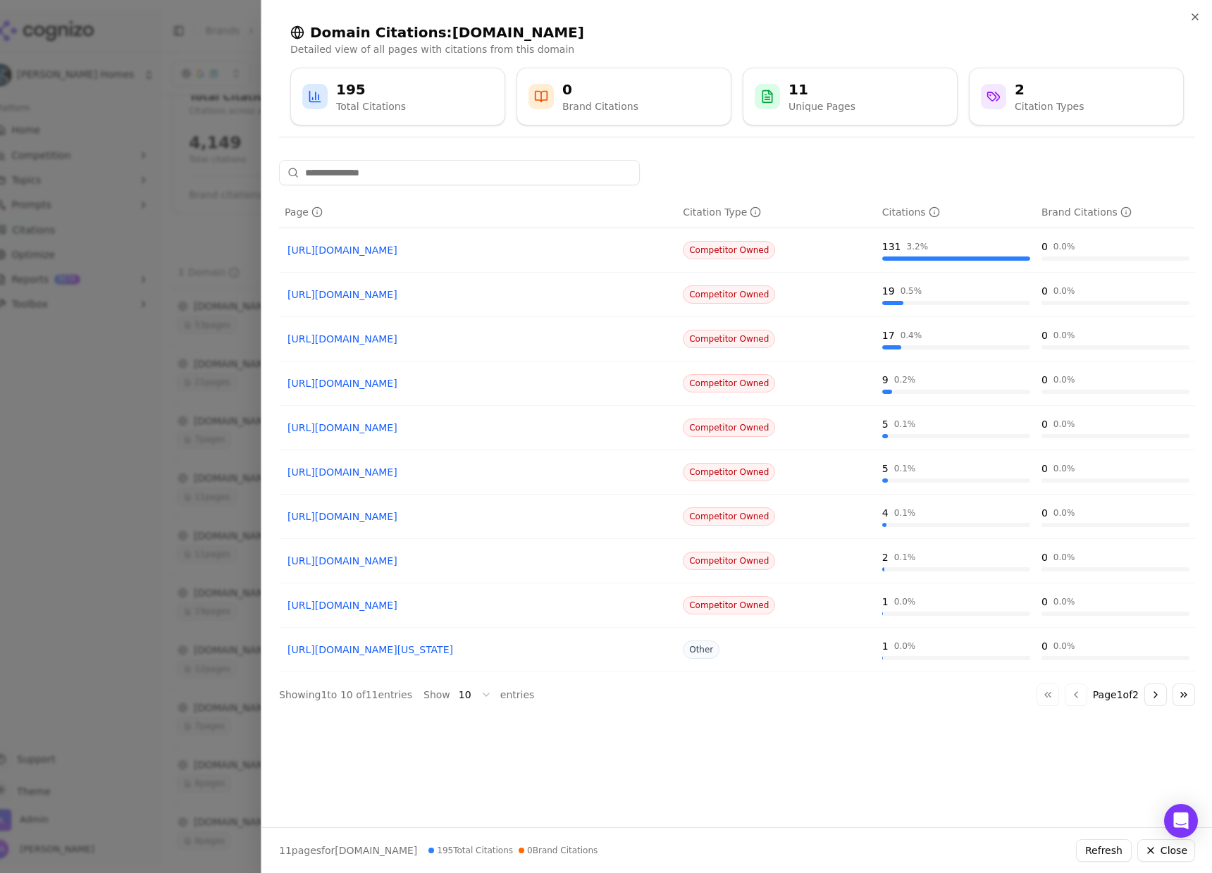
click at [223, 347] on div at bounding box center [606, 436] width 1212 height 873
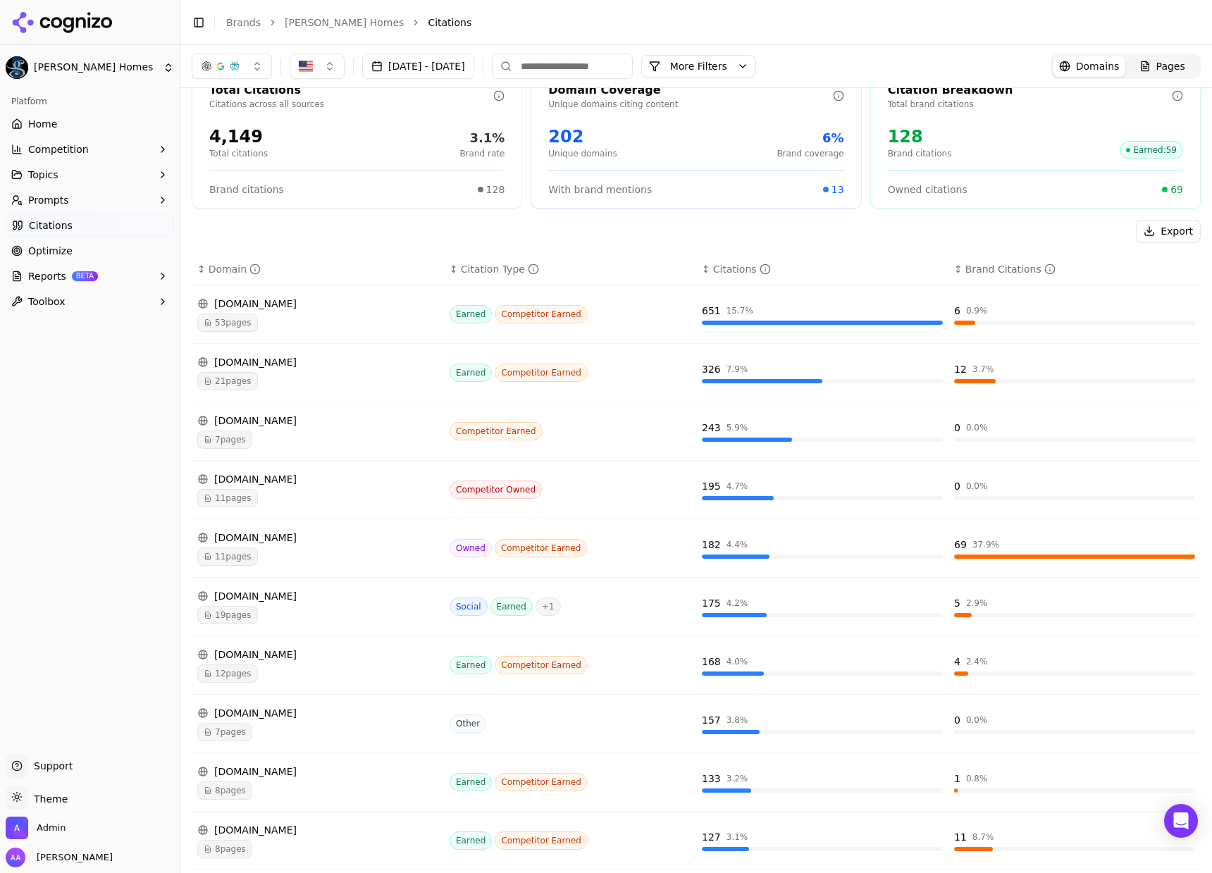
click at [256, 506] on div "11 pages" at bounding box center [317, 498] width 241 height 18
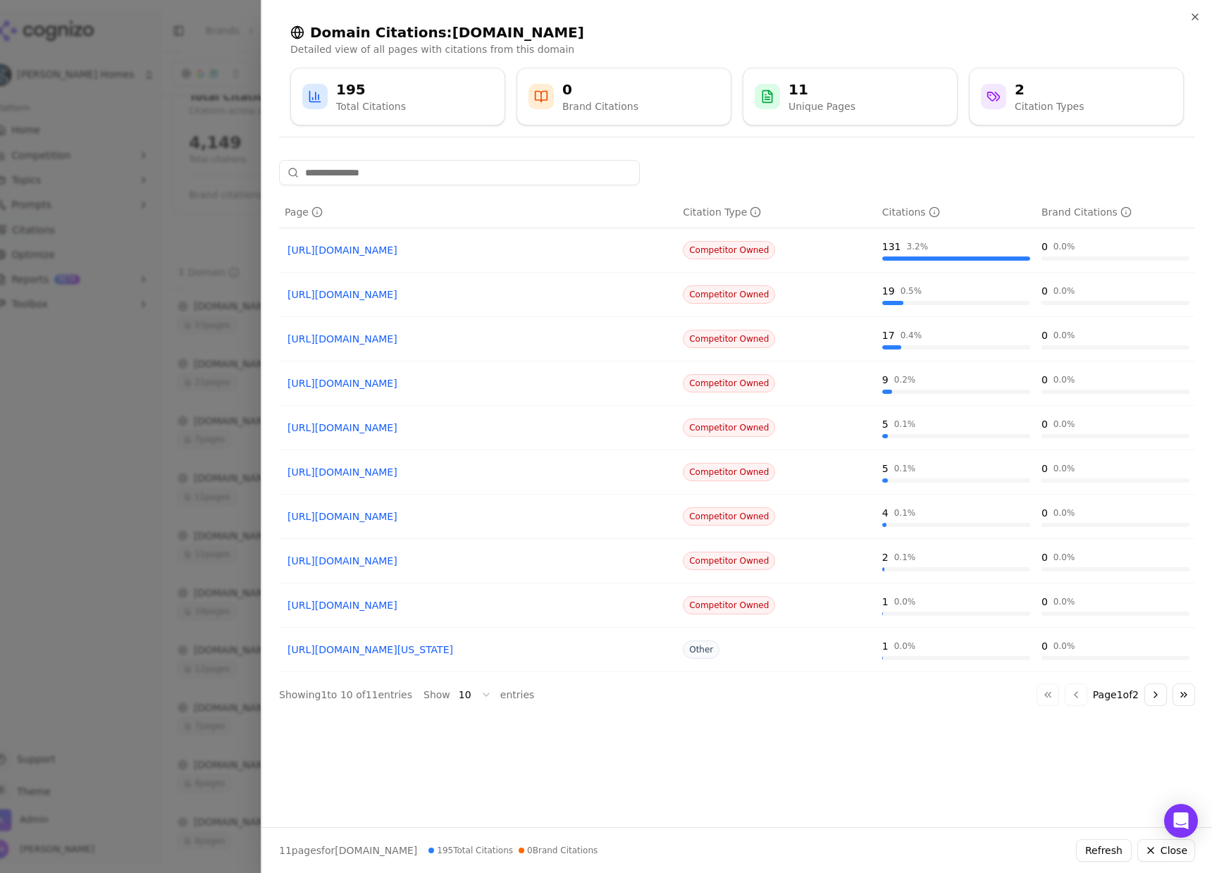
click at [240, 392] on div at bounding box center [606, 436] width 1212 height 873
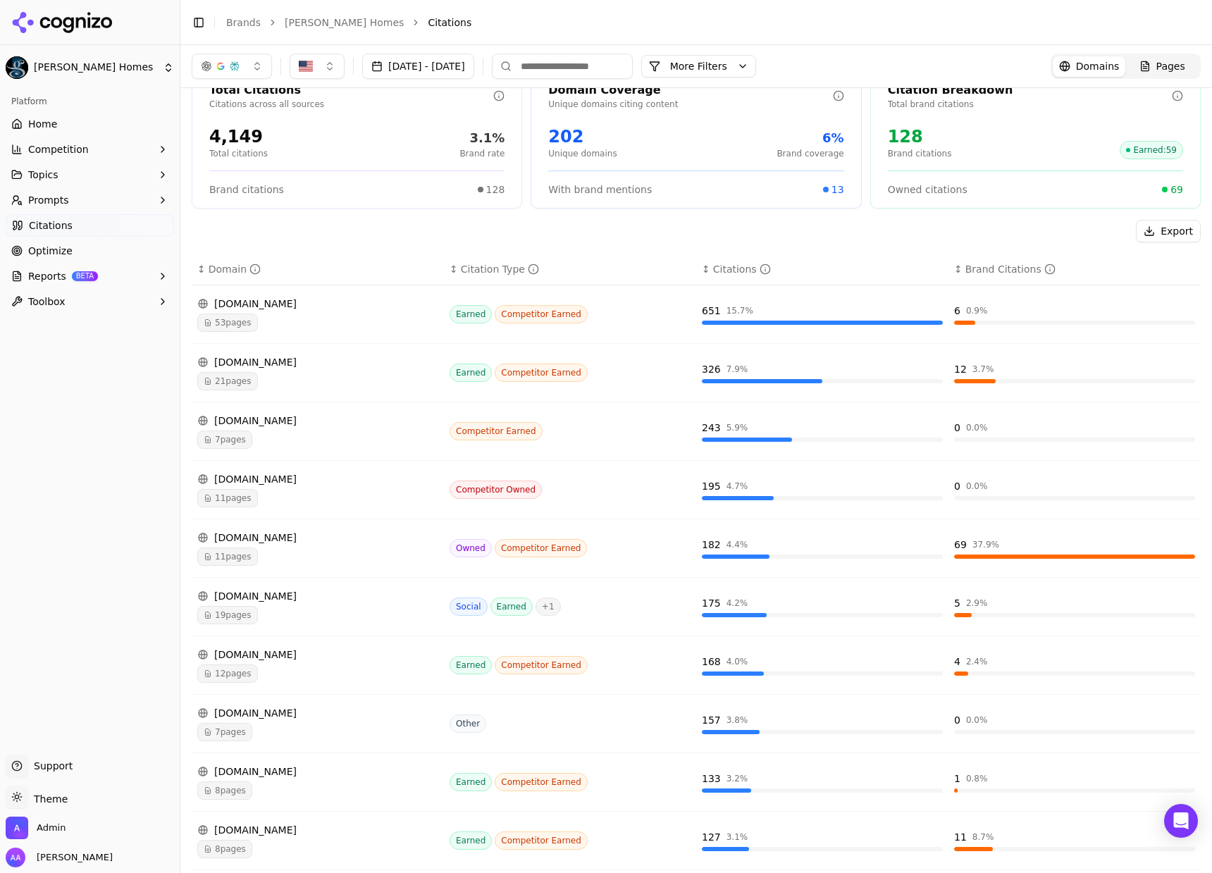
click at [293, 553] on div "11 pages" at bounding box center [317, 556] width 241 height 18
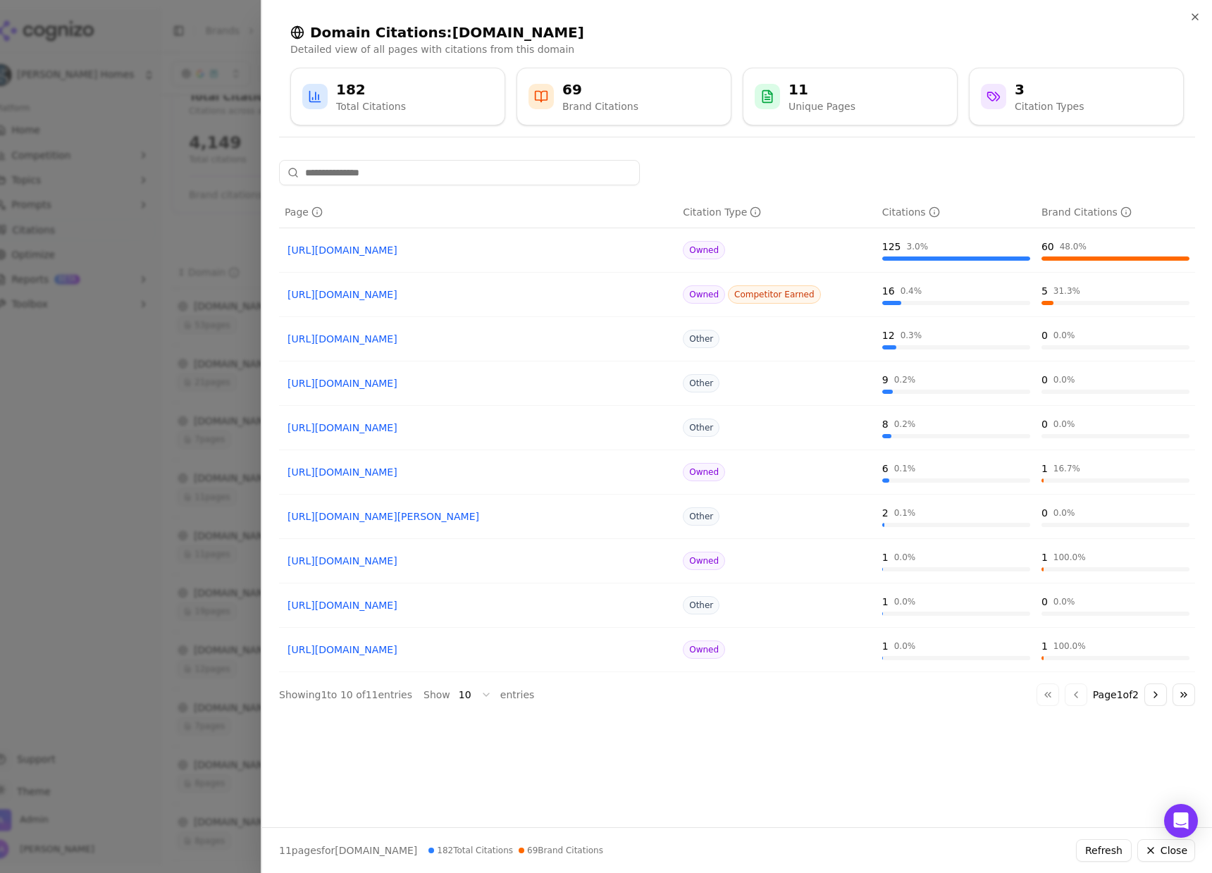
click at [127, 409] on div at bounding box center [606, 436] width 1212 height 873
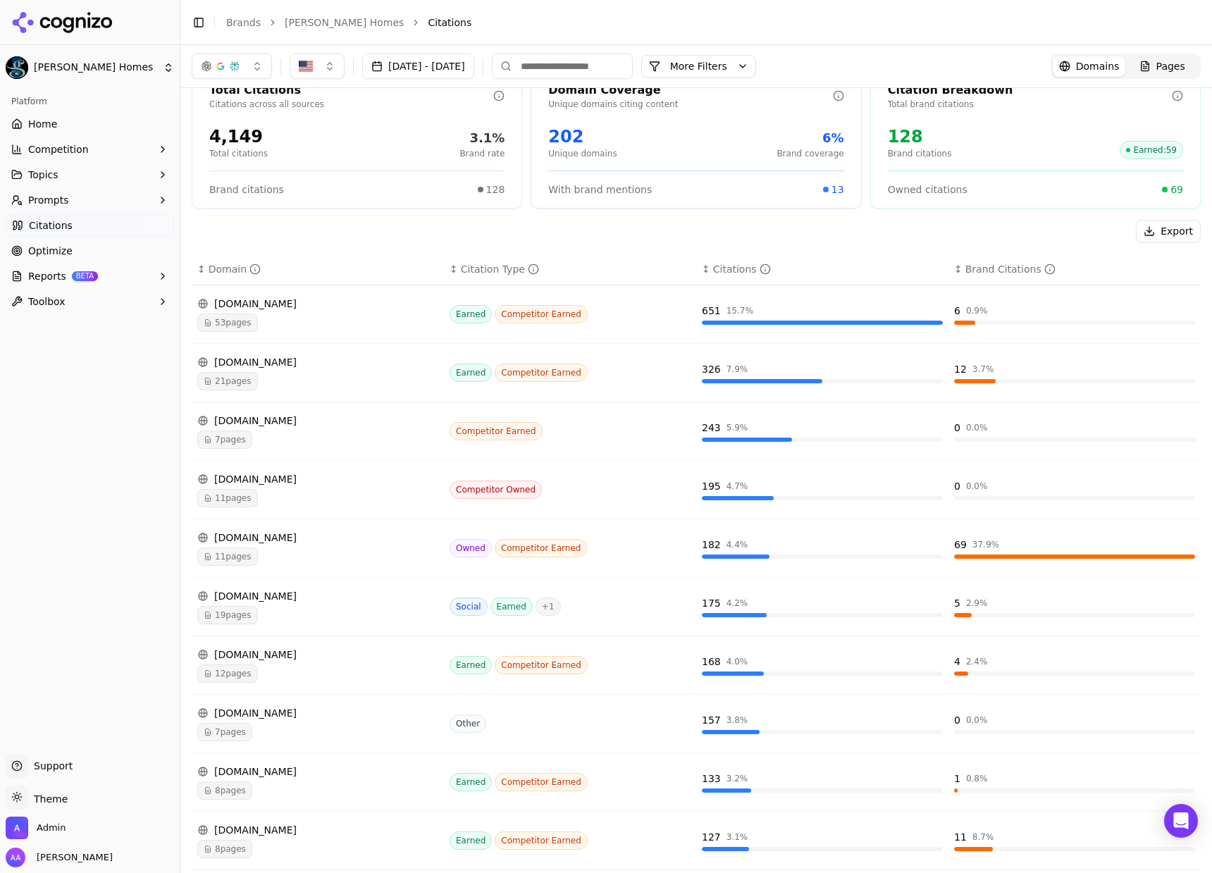
click at [66, 247] on span "Optimize" at bounding box center [50, 251] width 44 height 14
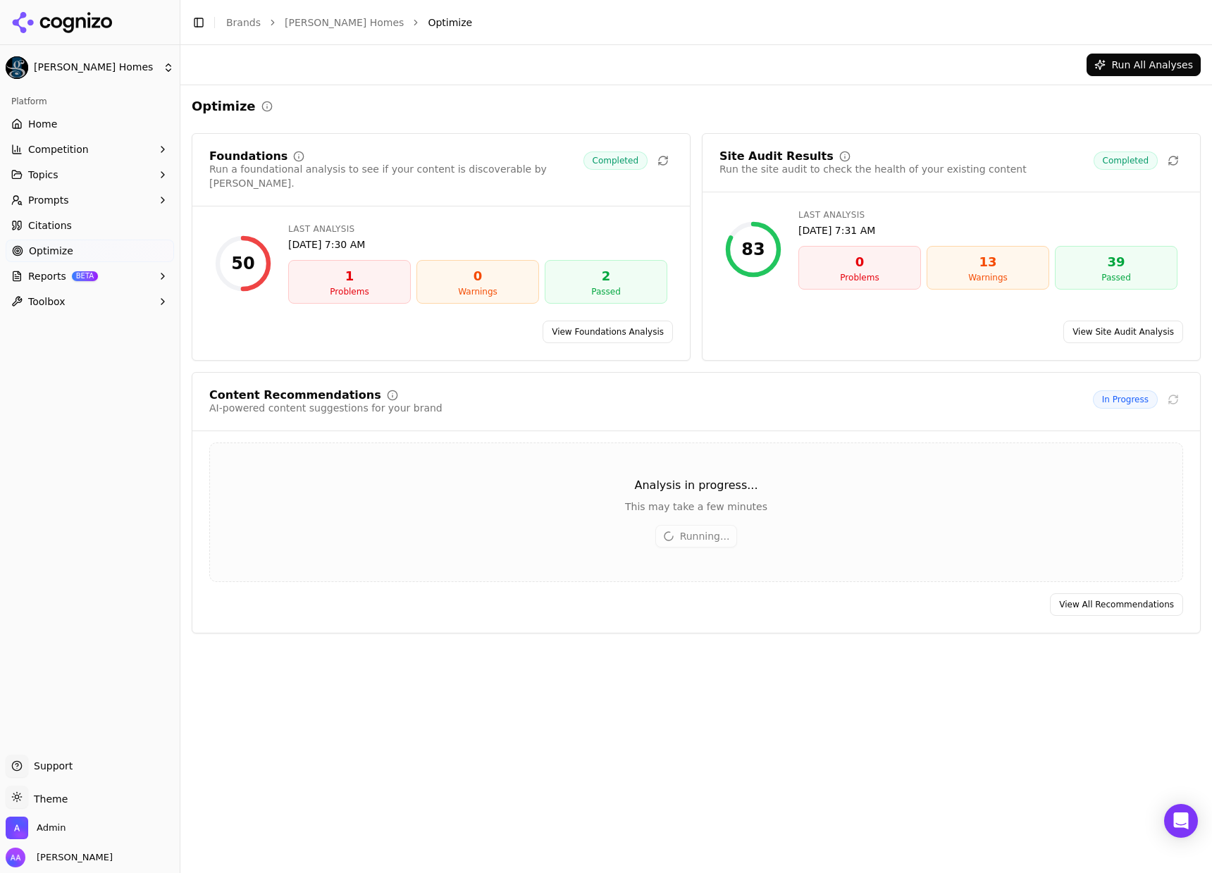
click at [109, 229] on link "Citations" at bounding box center [90, 225] width 168 height 23
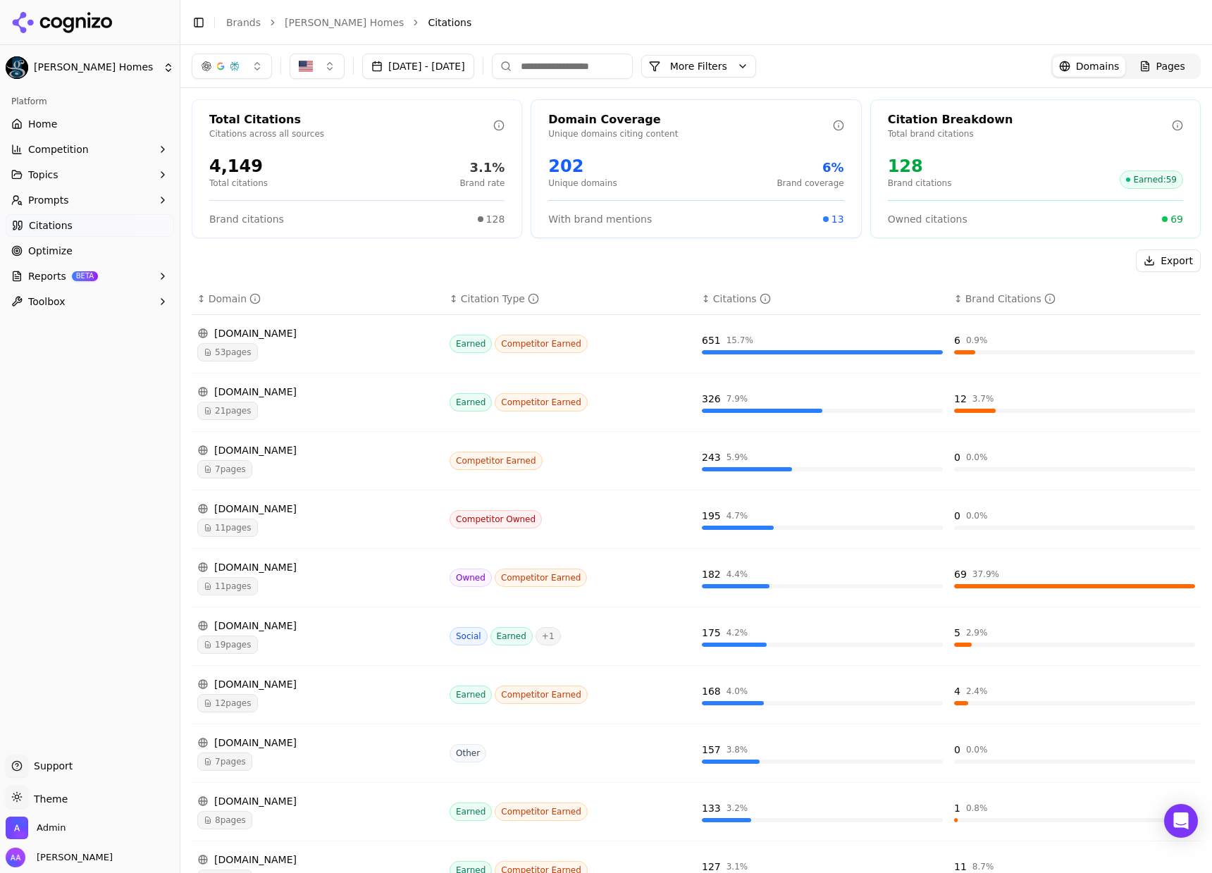
click at [182, 242] on button "Toggle Sidebar" at bounding box center [179, 436] width 11 height 873
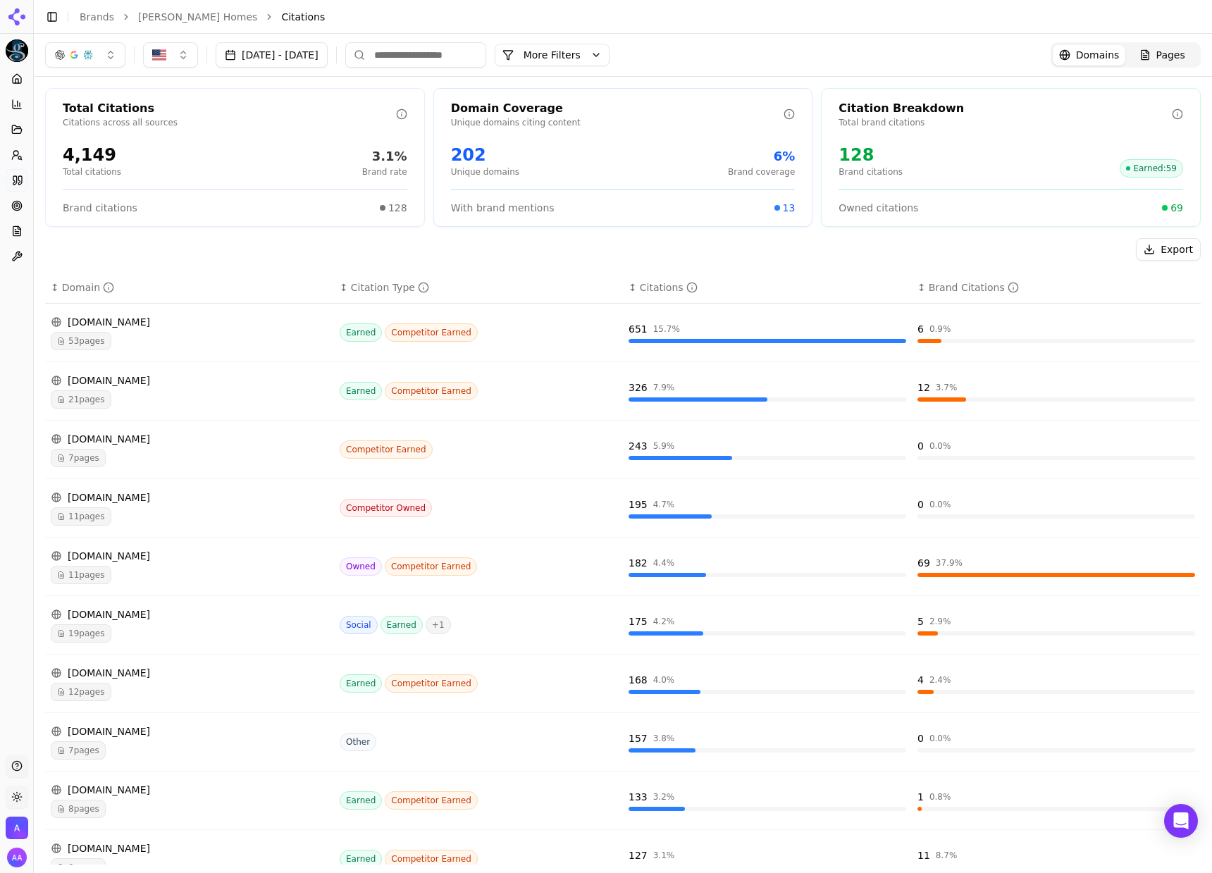
click at [185, 242] on div "Export" at bounding box center [622, 249] width 1155 height 23
drag, startPoint x: 173, startPoint y: 242, endPoint x: 289, endPoint y: 289, distance: 126.1
click at [295, 261] on div "Export ↕ Domain ↕ Citation Type ↕ Citations ↕ Brand Citations [DOMAIN_NAME] 53 …" at bounding box center [622, 580] width 1155 height 684
click at [136, 571] on div "11 pages" at bounding box center [190, 575] width 278 height 18
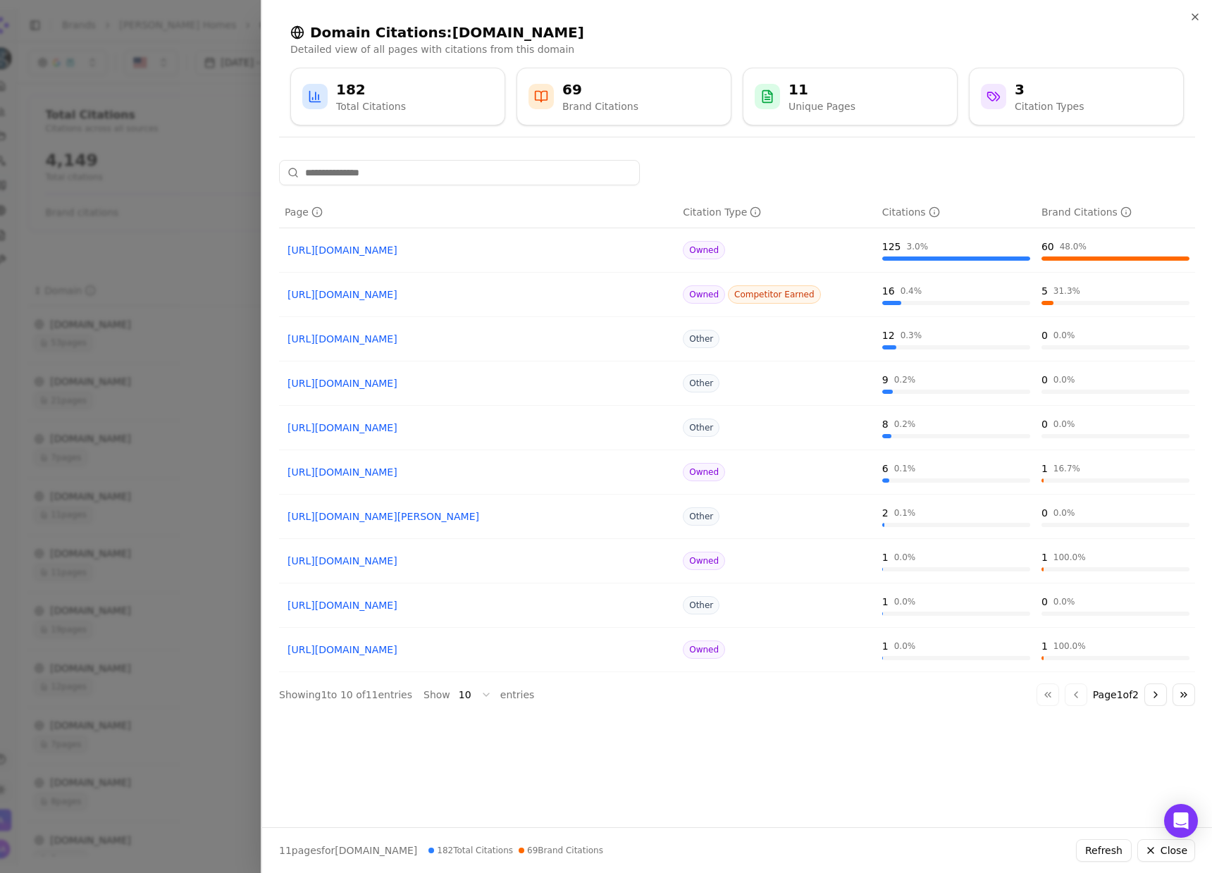
click at [133, 273] on div at bounding box center [606, 436] width 1212 height 873
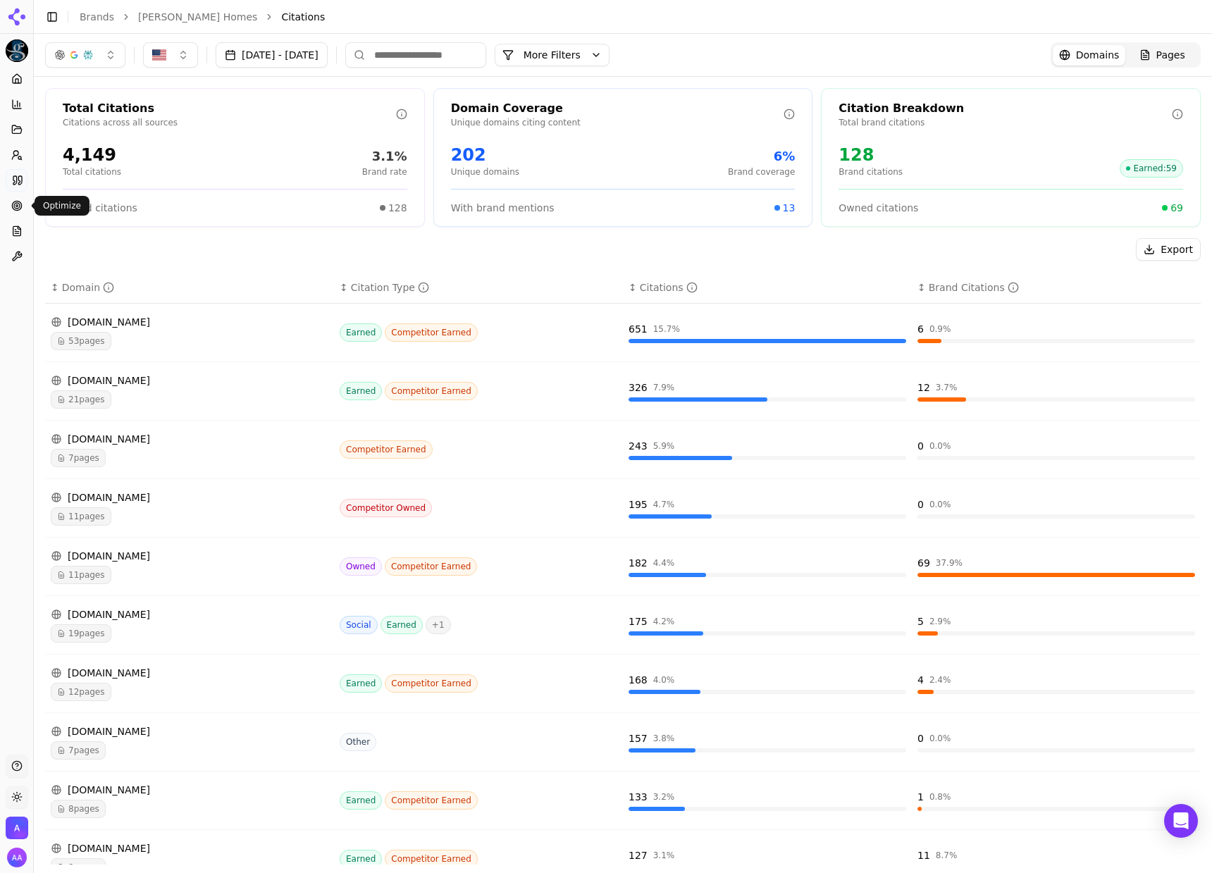
click at [25, 207] on link "Optimize" at bounding box center [17, 205] width 22 height 23
click at [166, 570] on div "11 pages" at bounding box center [190, 575] width 278 height 18
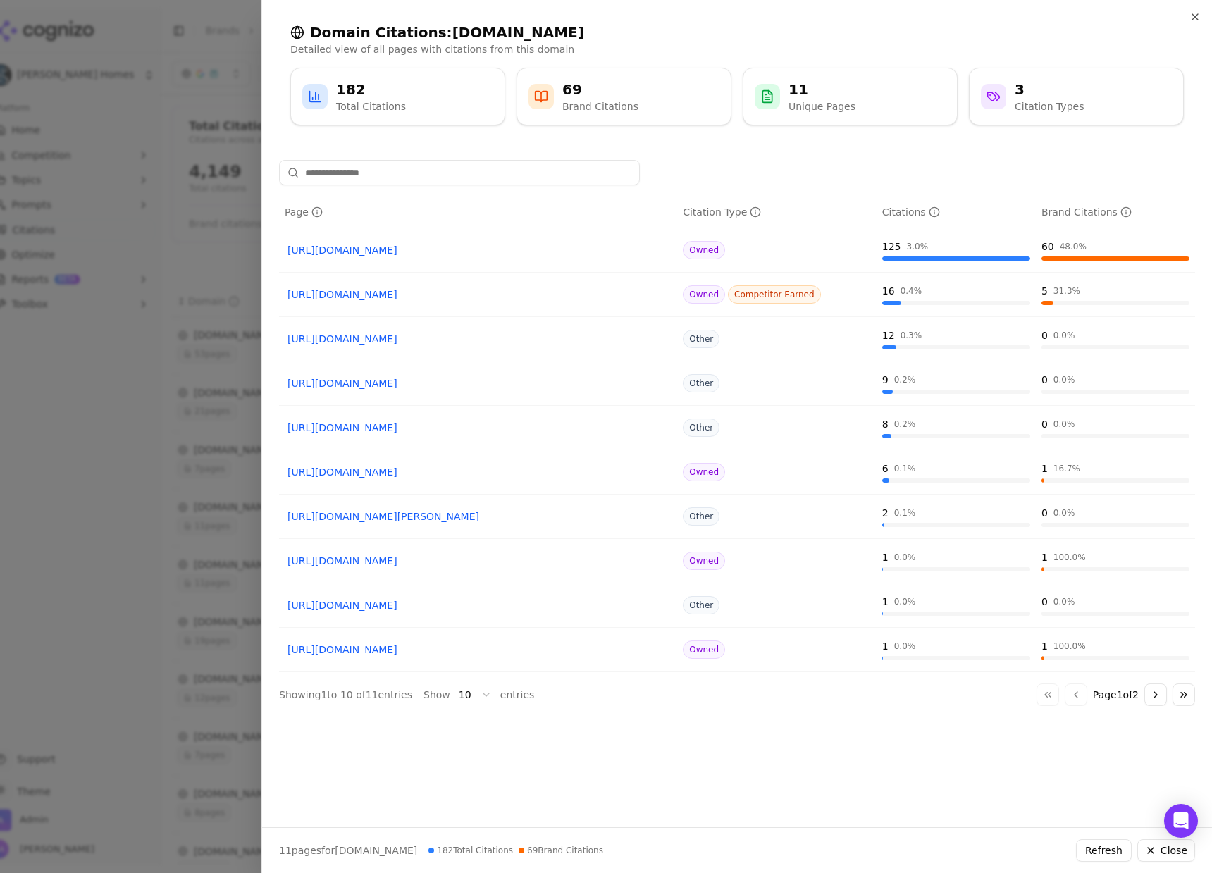
click at [226, 351] on div at bounding box center [606, 436] width 1212 height 873
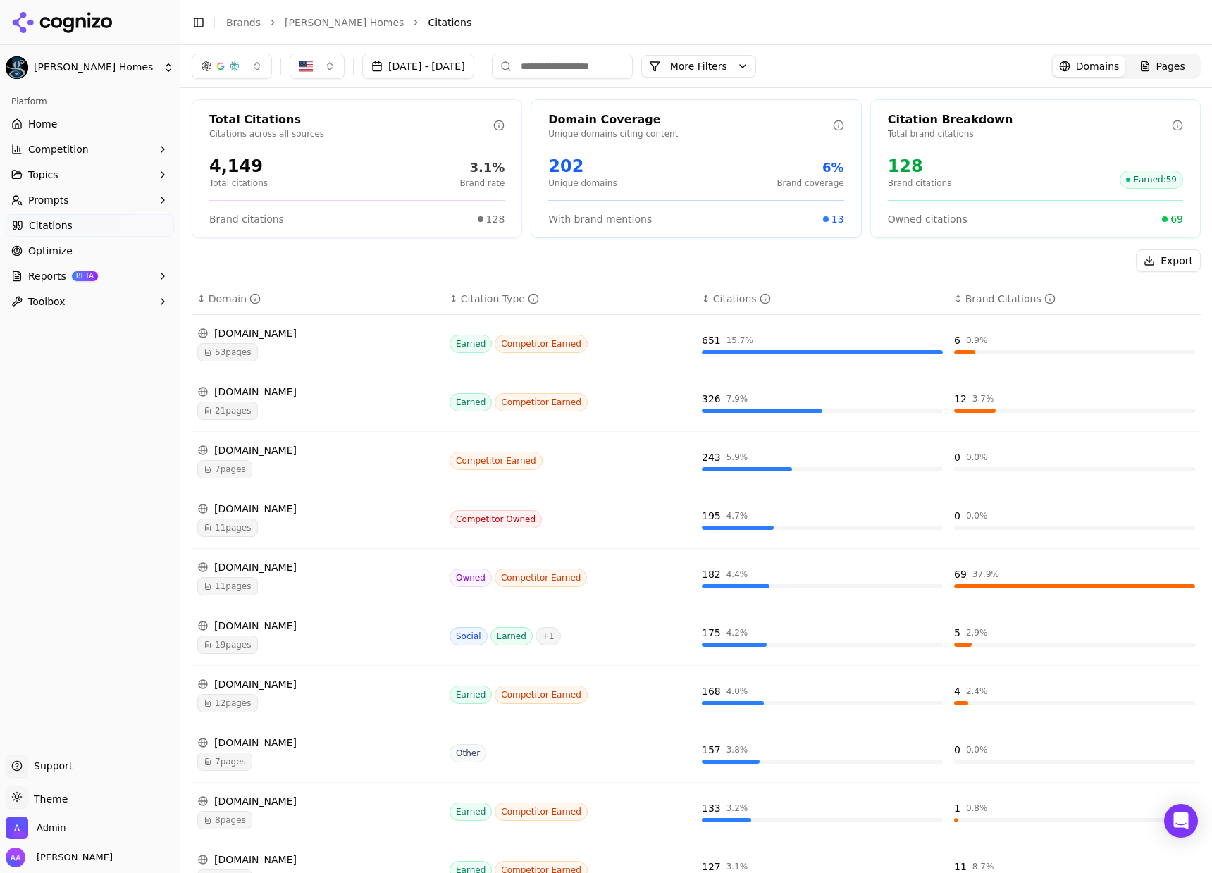
click at [178, 552] on button "Toggle Sidebar" at bounding box center [179, 436] width 11 height 873
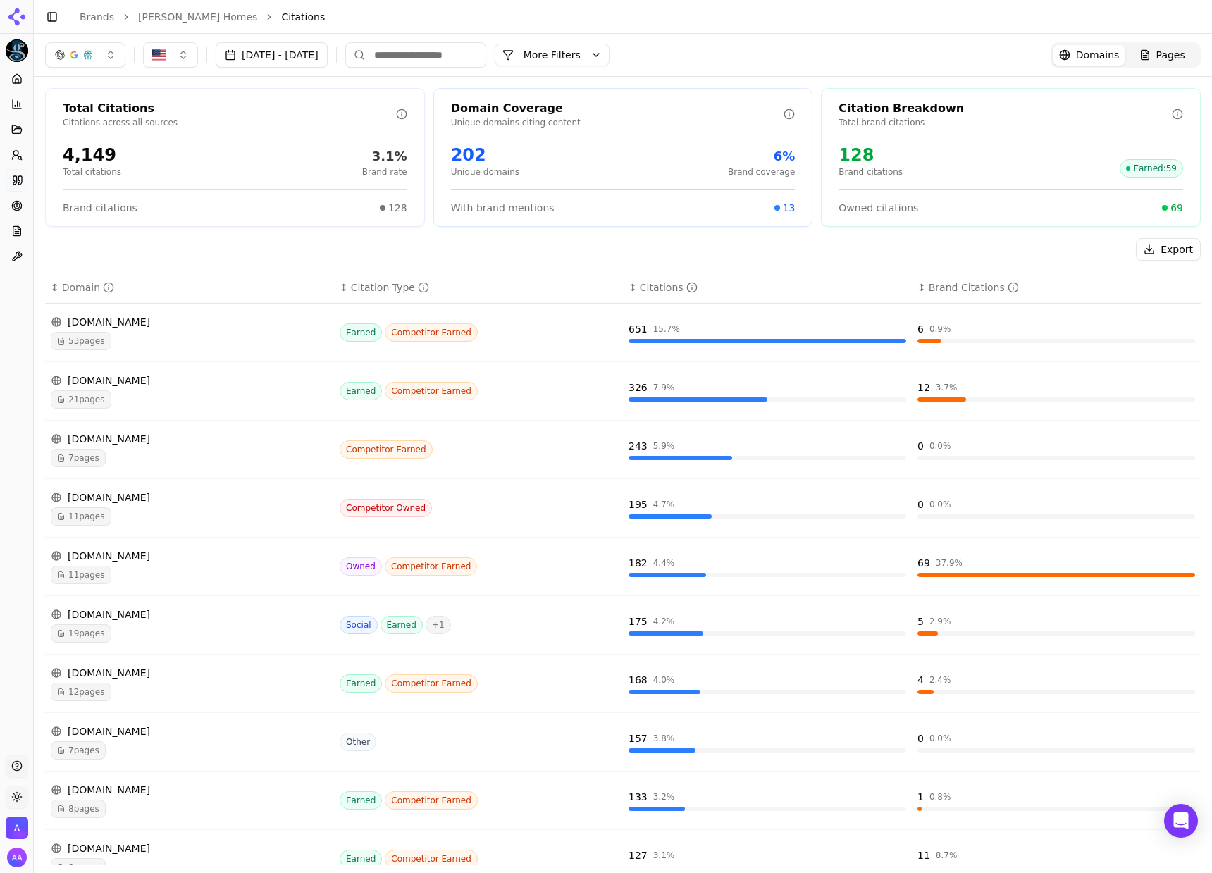
click at [435, 565] on span "Competitor Earned" at bounding box center [431, 566] width 93 height 18
click at [435, 564] on span "Competitor Earned" at bounding box center [431, 566] width 93 height 18
click at [219, 571] on div "11 pages" at bounding box center [190, 575] width 278 height 18
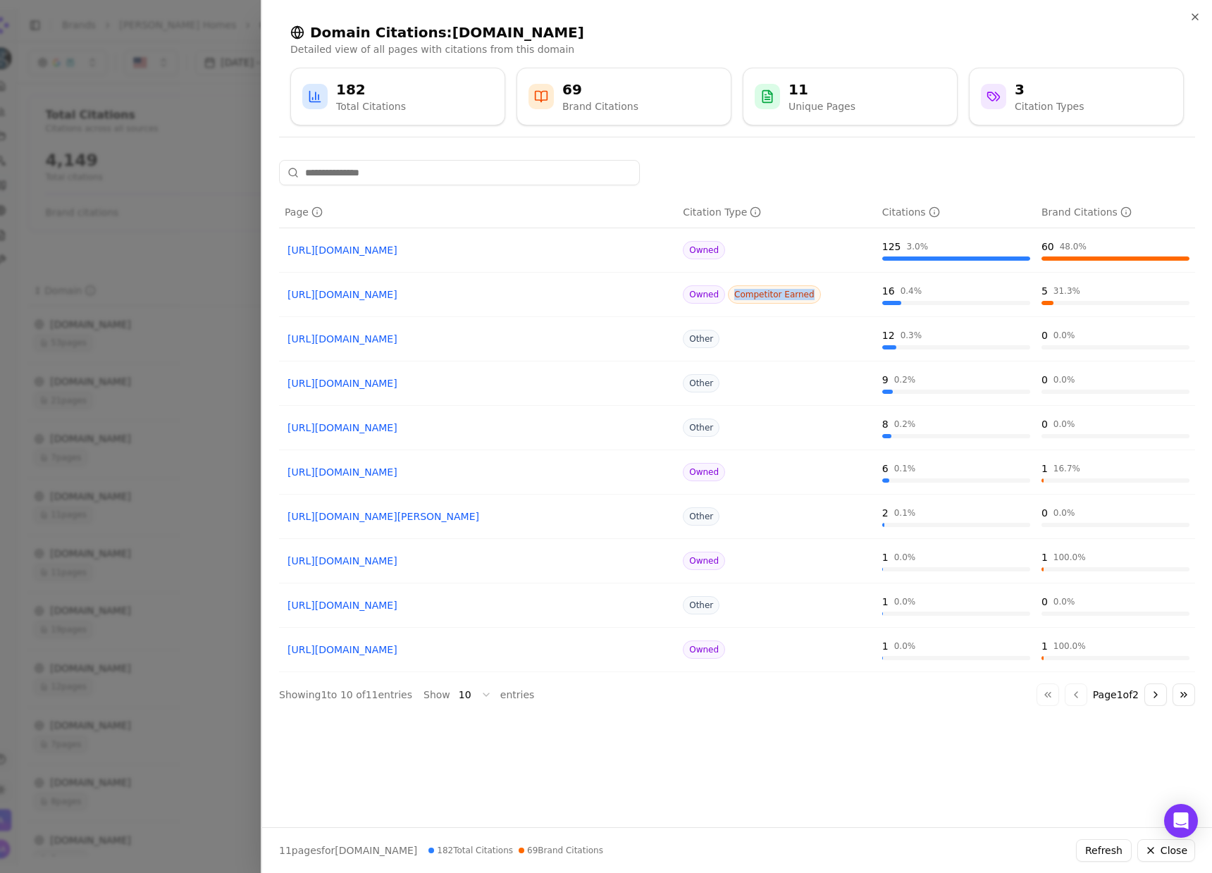
drag, startPoint x: 736, startPoint y: 292, endPoint x: 810, endPoint y: 293, distance: 74.0
click at [810, 292] on span "Competitor Earned" at bounding box center [774, 294] width 93 height 18
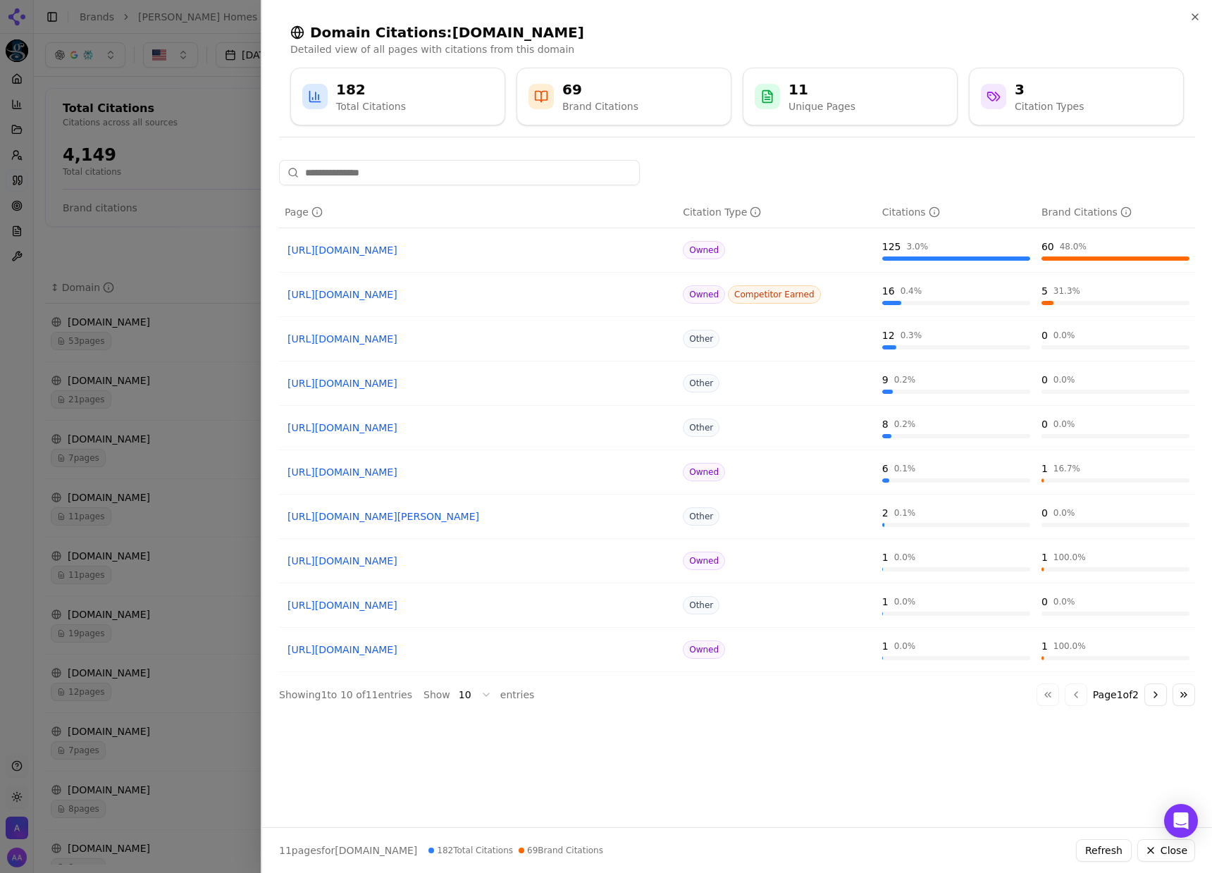
click at [161, 386] on div at bounding box center [606, 436] width 1212 height 873
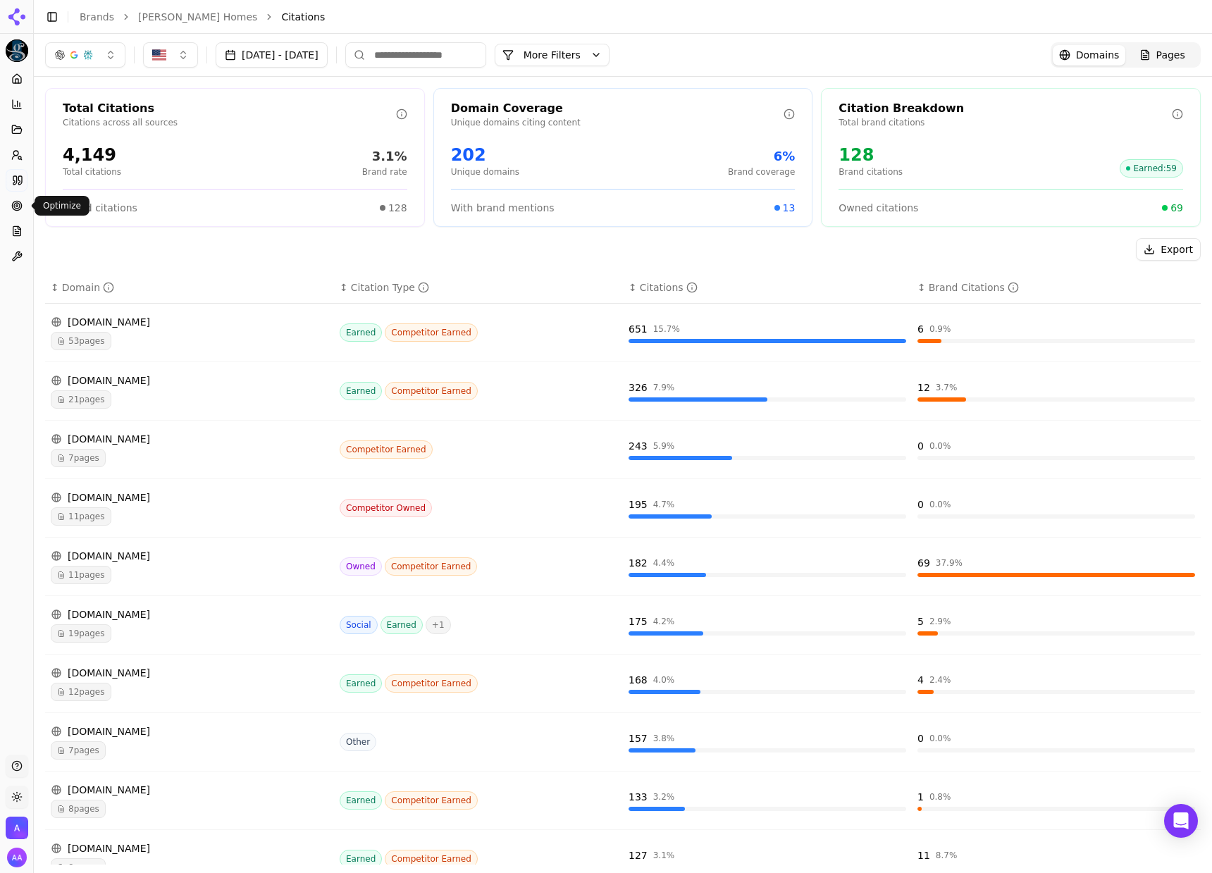
click at [17, 205] on circle at bounding box center [17, 206] width 2 height 2
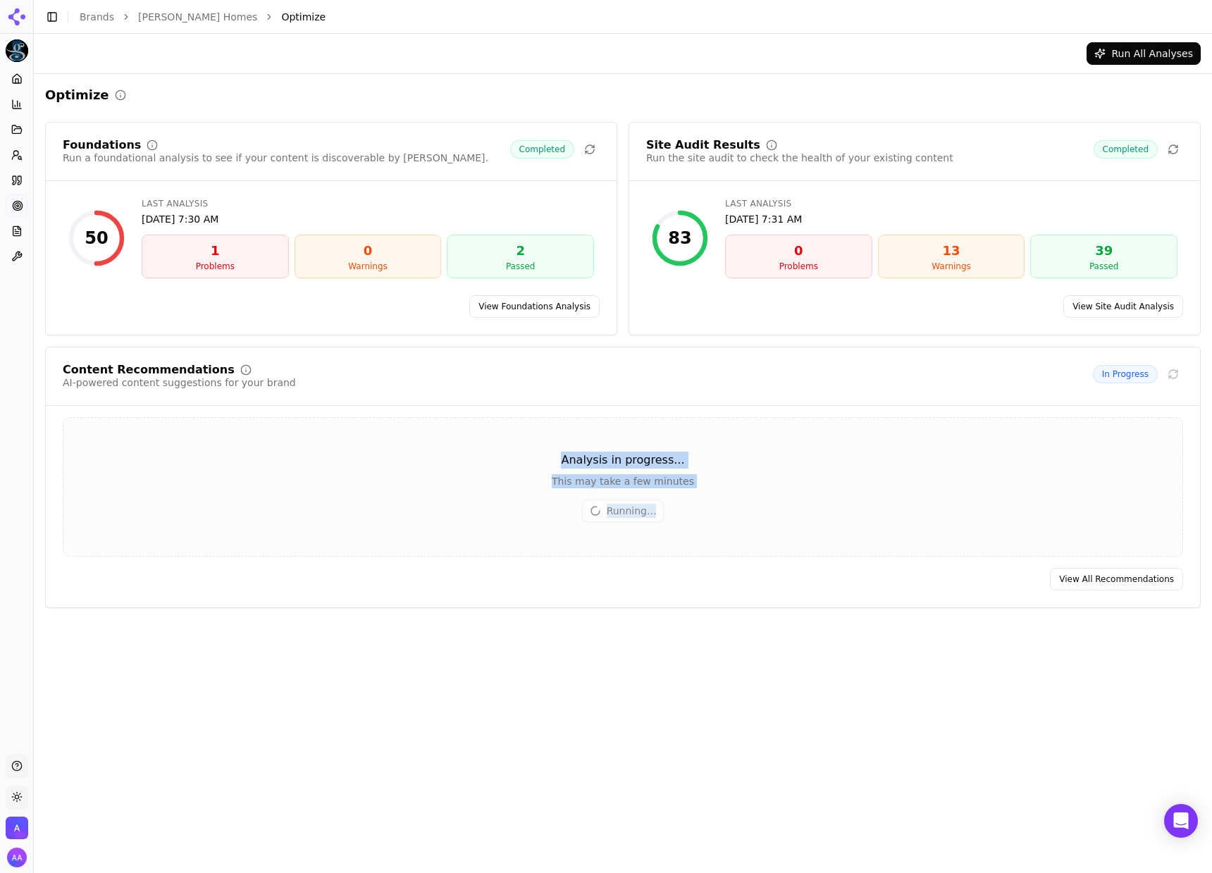
drag, startPoint x: 358, startPoint y: 423, endPoint x: 753, endPoint y: 524, distance: 408.0
click at [712, 508] on div "Analysis in progress... This may take a few minutes Running..." at bounding box center [623, 486] width 1120 height 139
click at [758, 524] on div "Analysis in progress... This may take a few minutes Running..." at bounding box center [623, 486] width 1120 height 139
click at [15, 178] on icon at bounding box center [15, 180] width 4 height 8
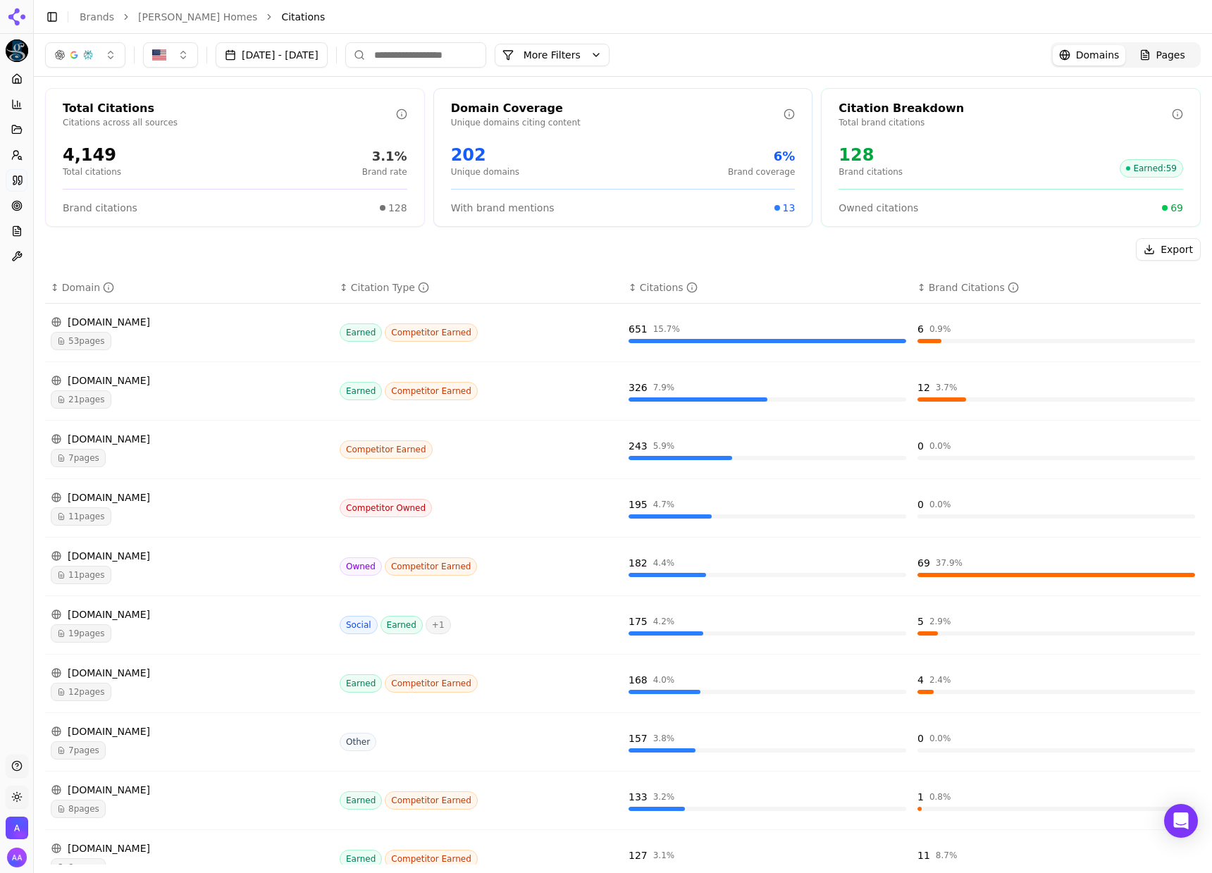
click at [124, 564] on div "[DOMAIN_NAME] 11 pages" at bounding box center [190, 566] width 278 height 35
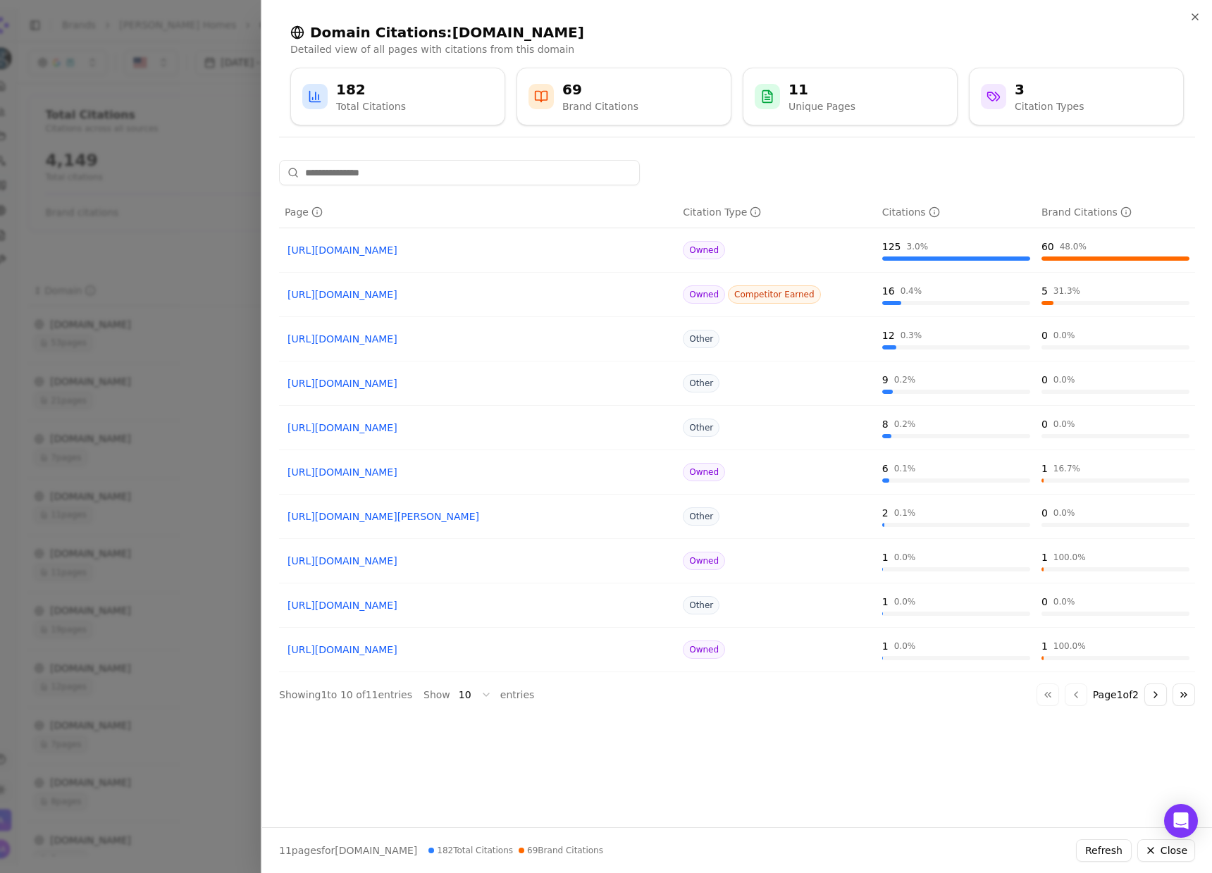
click at [92, 482] on div at bounding box center [606, 436] width 1212 height 873
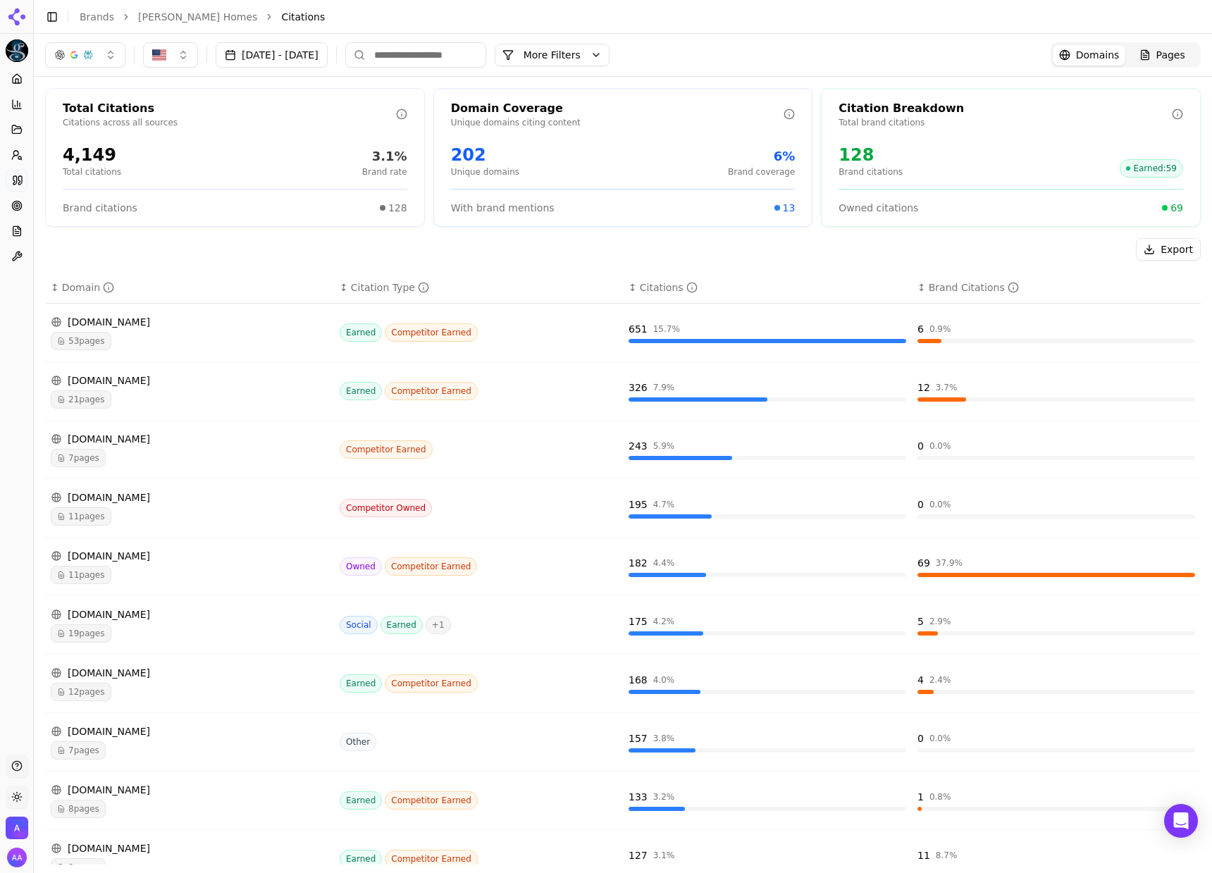
click at [106, 511] on span "11 pages" at bounding box center [81, 516] width 61 height 18
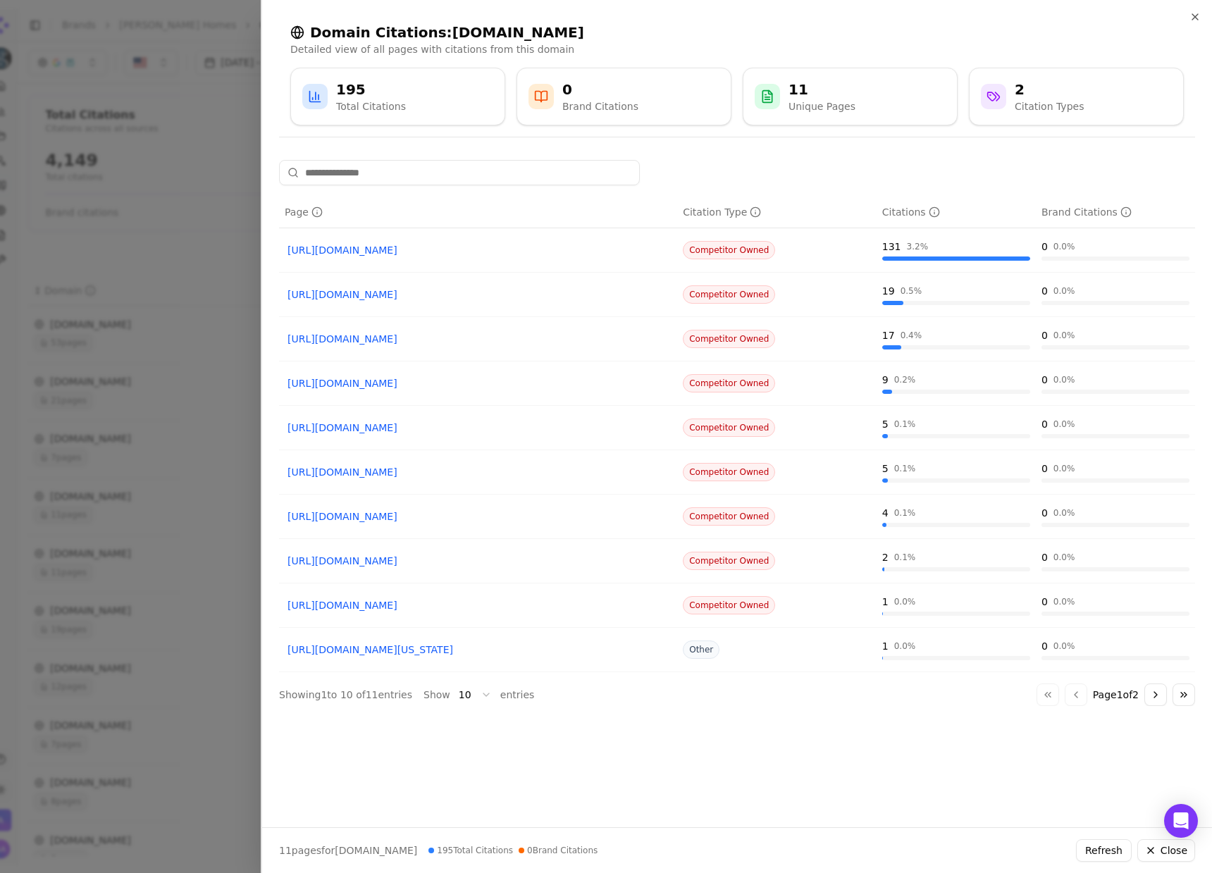
drag, startPoint x: 115, startPoint y: 447, endPoint x: 127, endPoint y: 455, distance: 14.9
click at [115, 447] on div at bounding box center [606, 436] width 1212 height 873
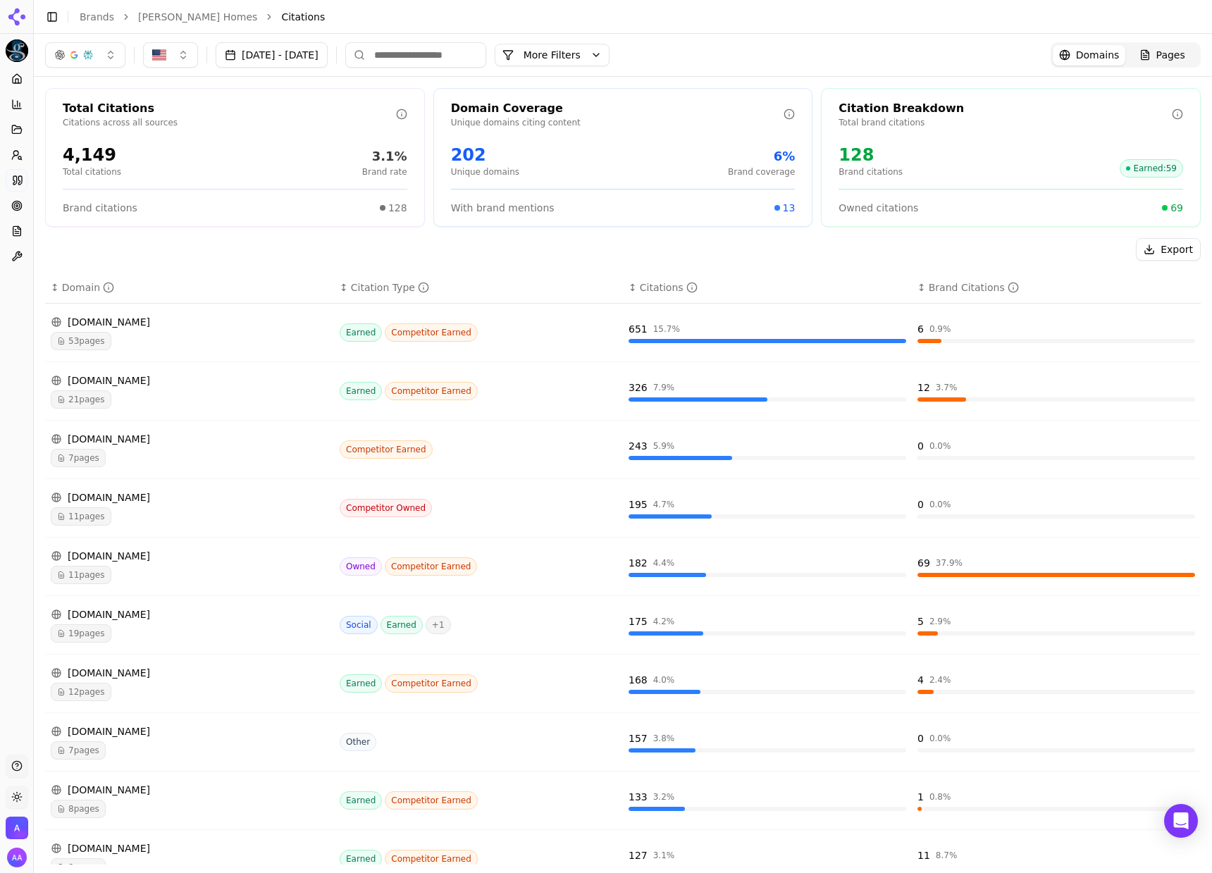
click at [137, 454] on div "7 pages" at bounding box center [190, 458] width 278 height 18
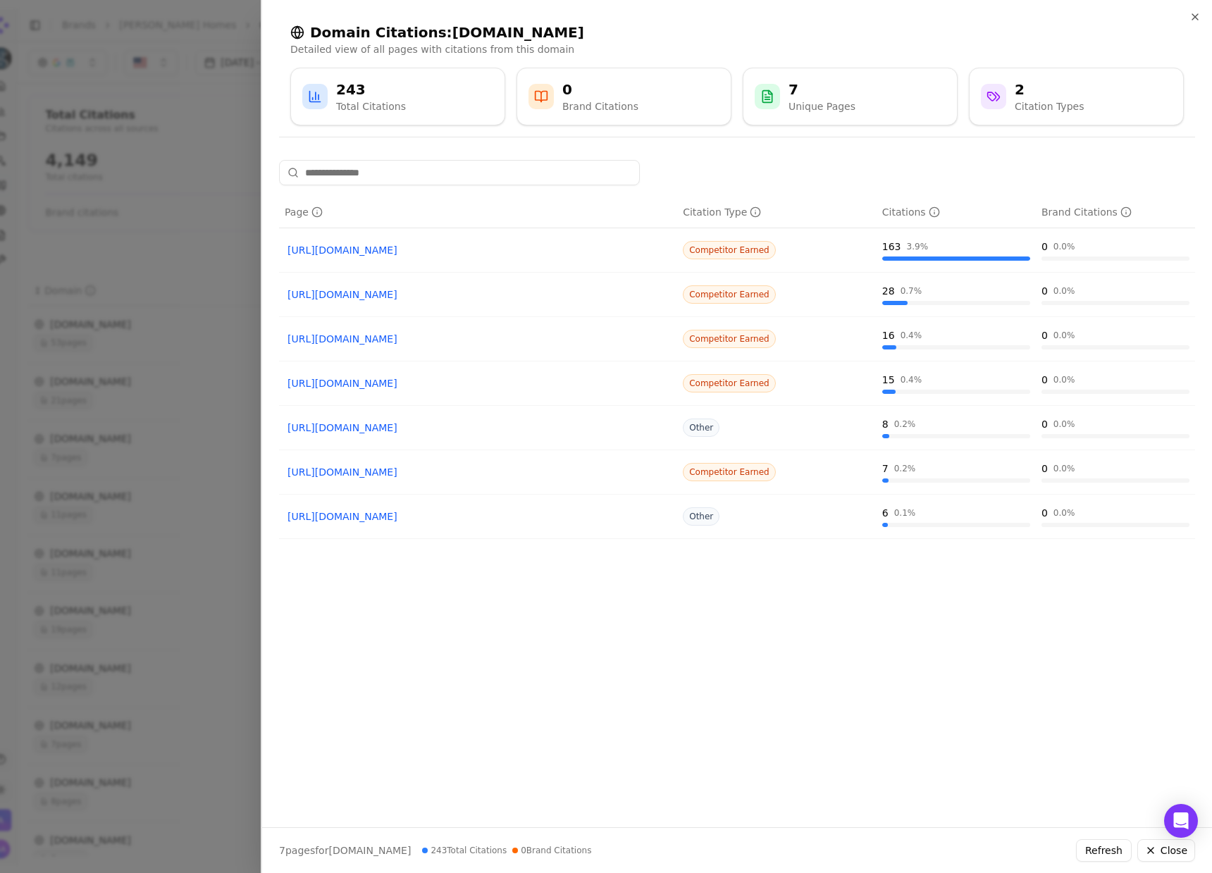
click at [185, 540] on div at bounding box center [606, 436] width 1212 height 873
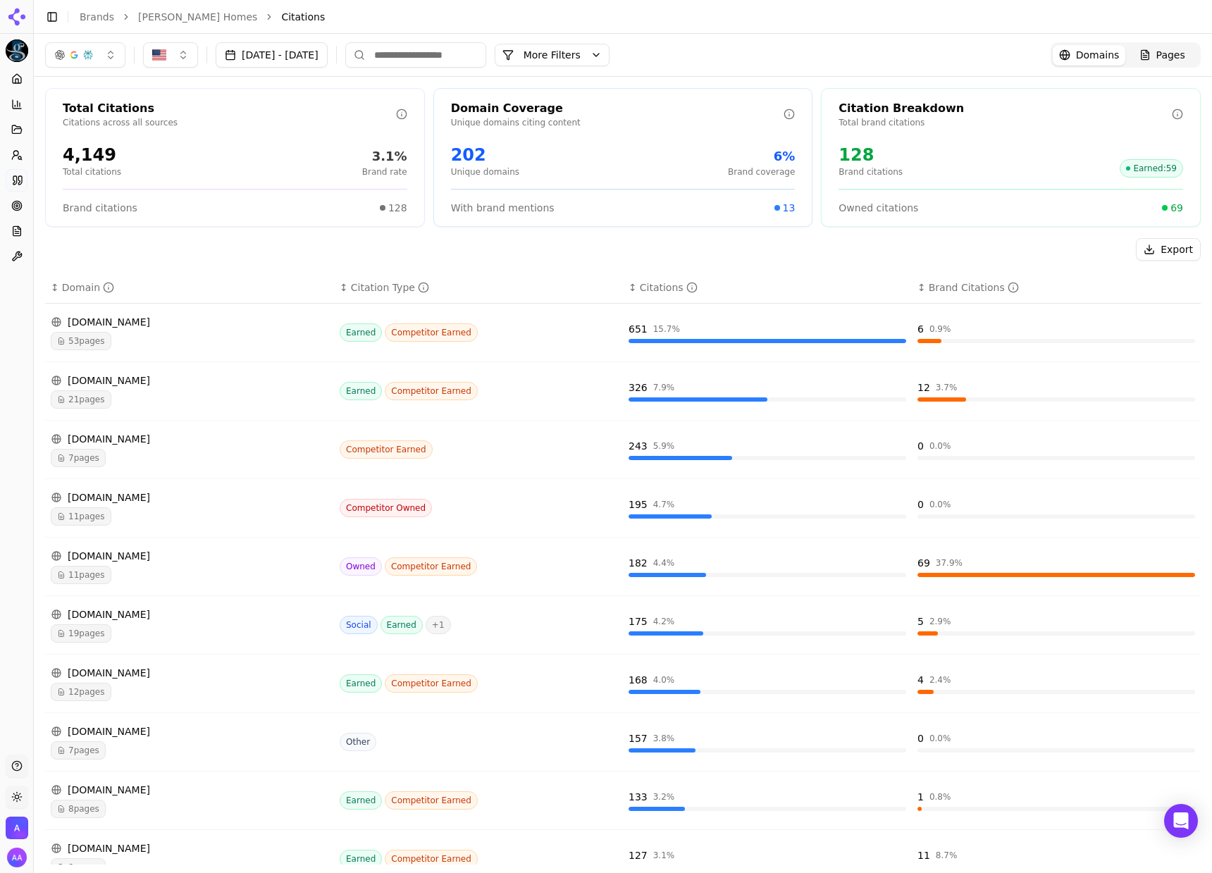
click at [192, 676] on div "[DOMAIN_NAME]" at bounding box center [190, 673] width 278 height 14
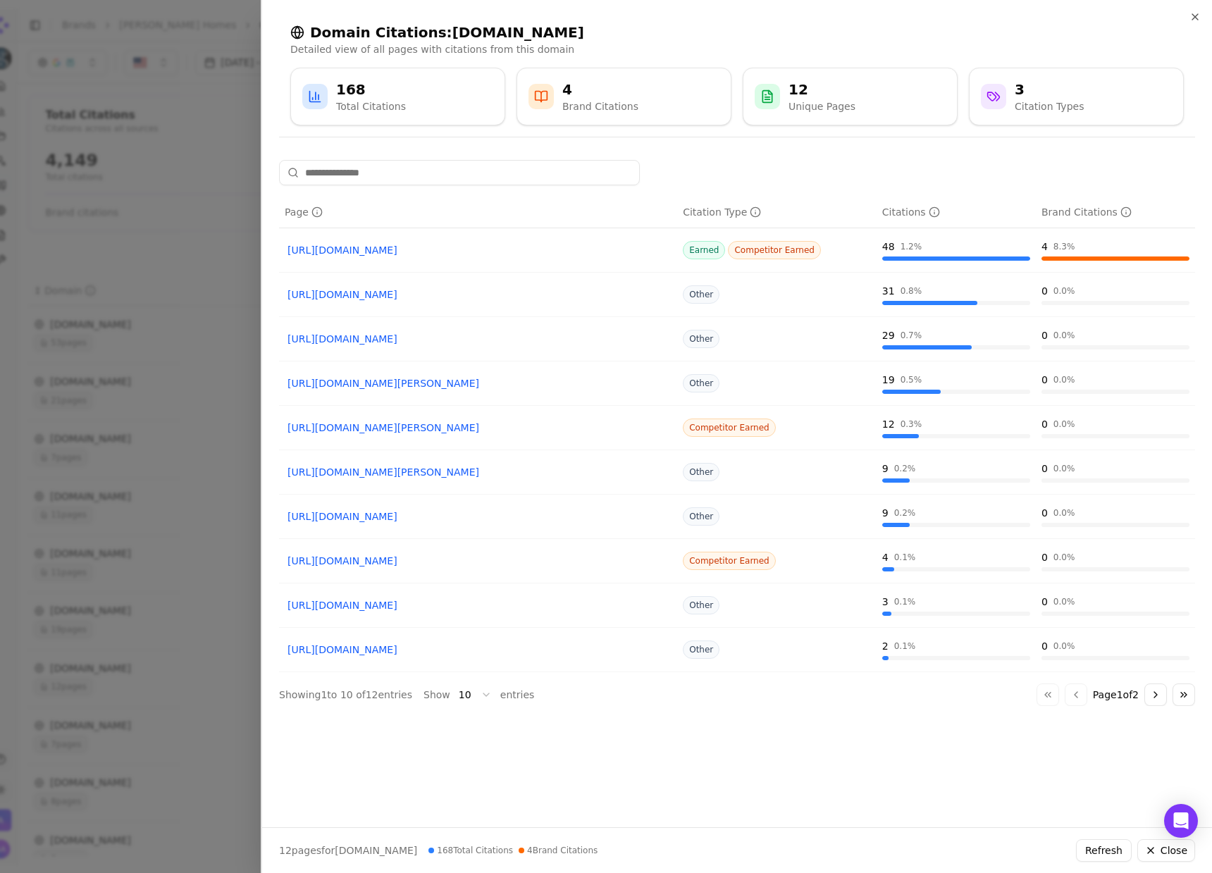
click at [120, 598] on div at bounding box center [606, 436] width 1212 height 873
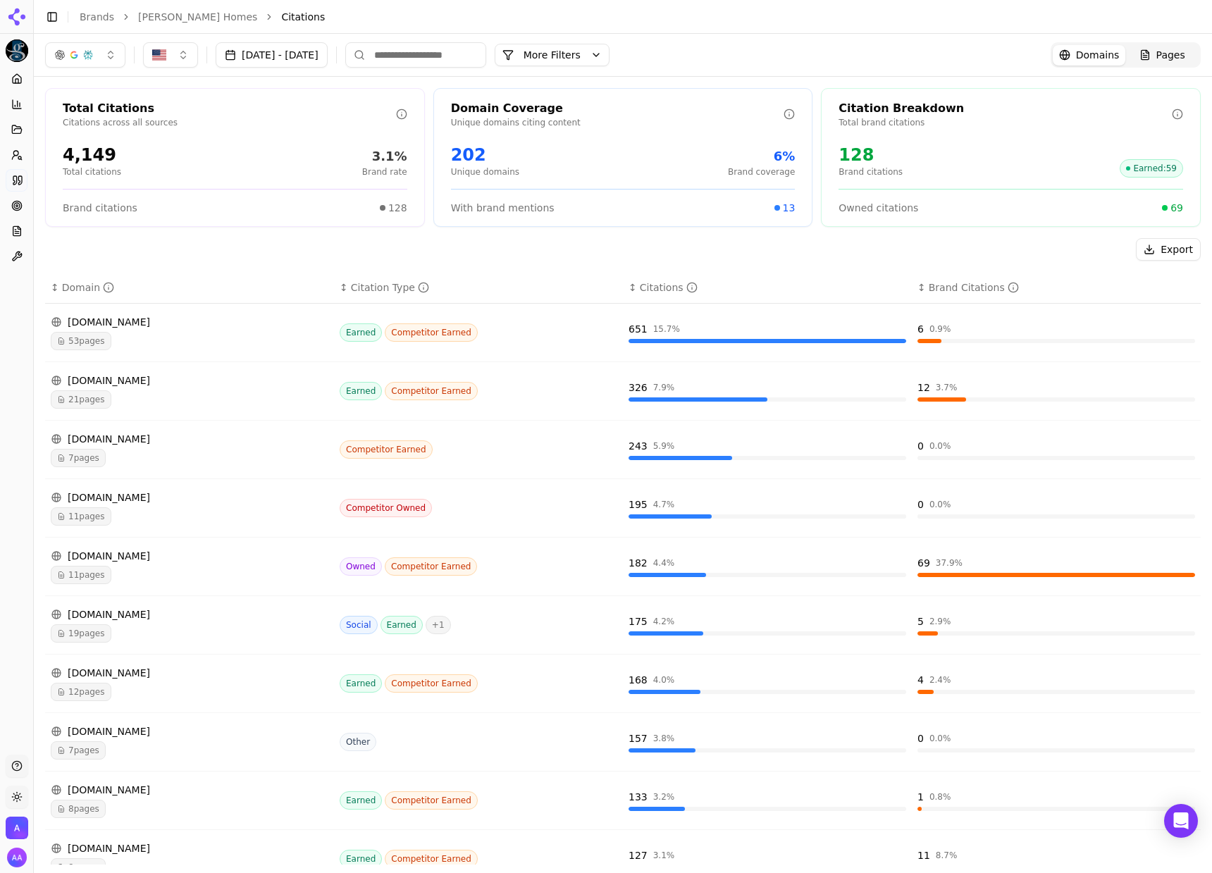
click at [182, 564] on div "[DOMAIN_NAME] 11 pages" at bounding box center [190, 566] width 278 height 35
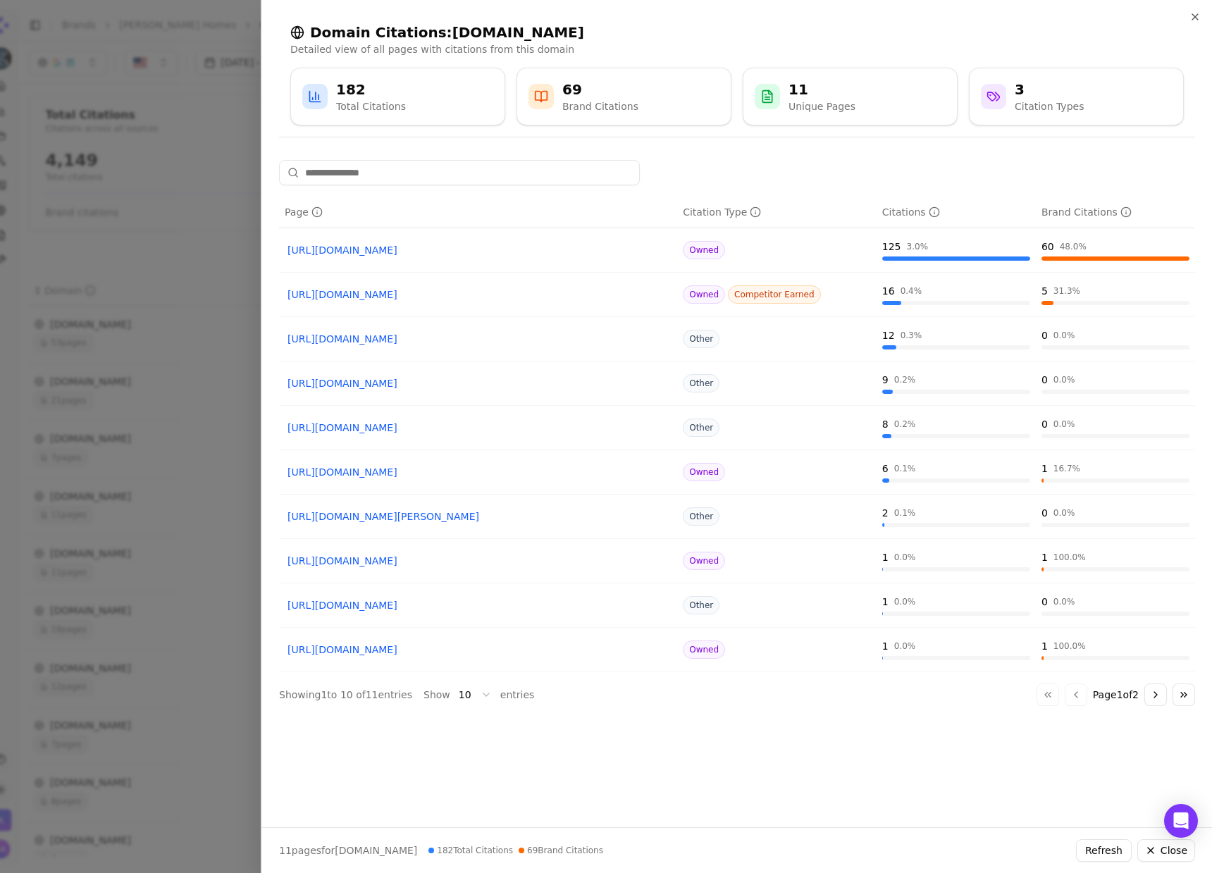
click at [120, 433] on div at bounding box center [606, 436] width 1212 height 873
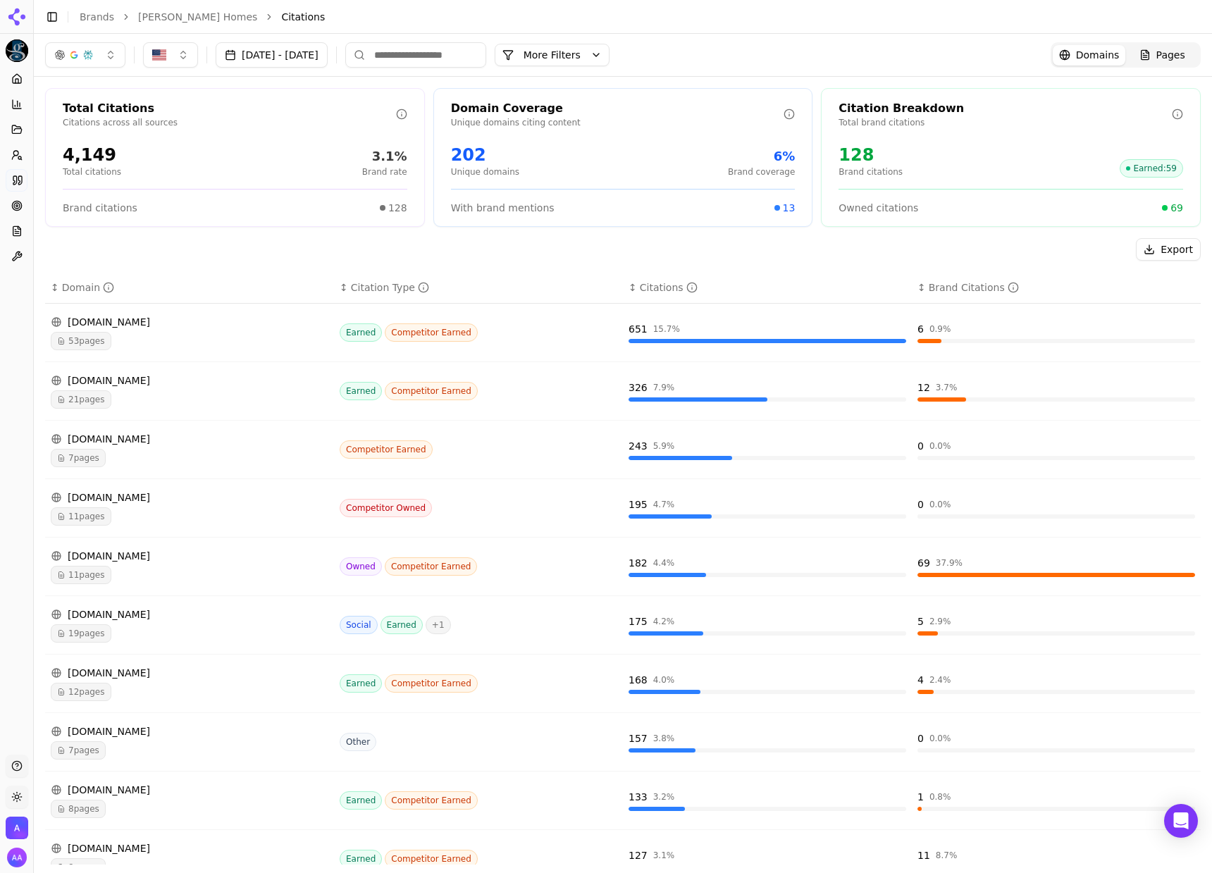
click at [139, 460] on div "7 pages" at bounding box center [190, 458] width 278 height 18
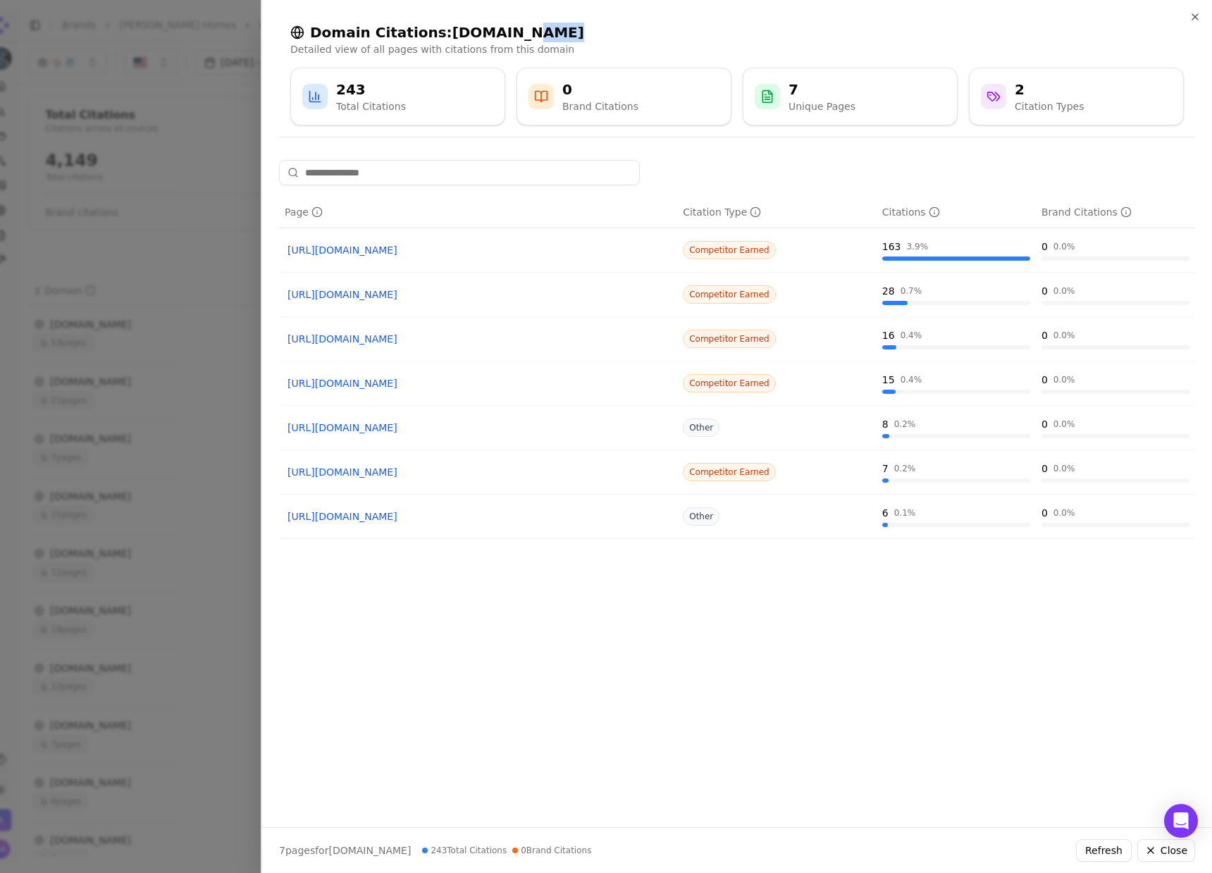
drag, startPoint x: 504, startPoint y: 32, endPoint x: 528, endPoint y: 37, distance: 25.0
click at [528, 36] on h2 "Domain Citations: [DOMAIN_NAME]" at bounding box center [736, 33] width 893 height 20
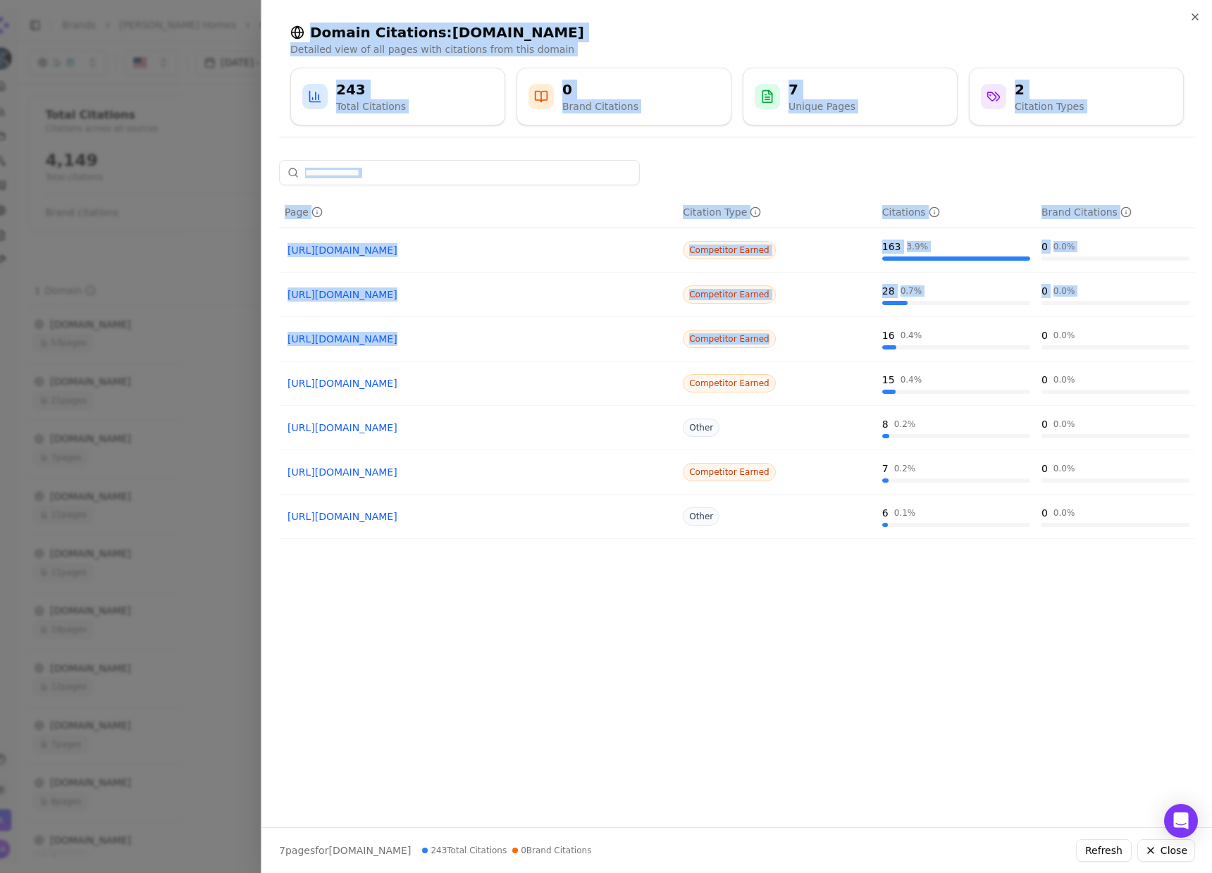
drag, startPoint x: 781, startPoint y: 342, endPoint x: 247, endPoint y: 340, distance: 533.9
click at [246, 340] on body "[PERSON_NAME] Homes Platform Home Competition Topics Prompts Citations Optimize…" at bounding box center [606, 436] width 1212 height 873
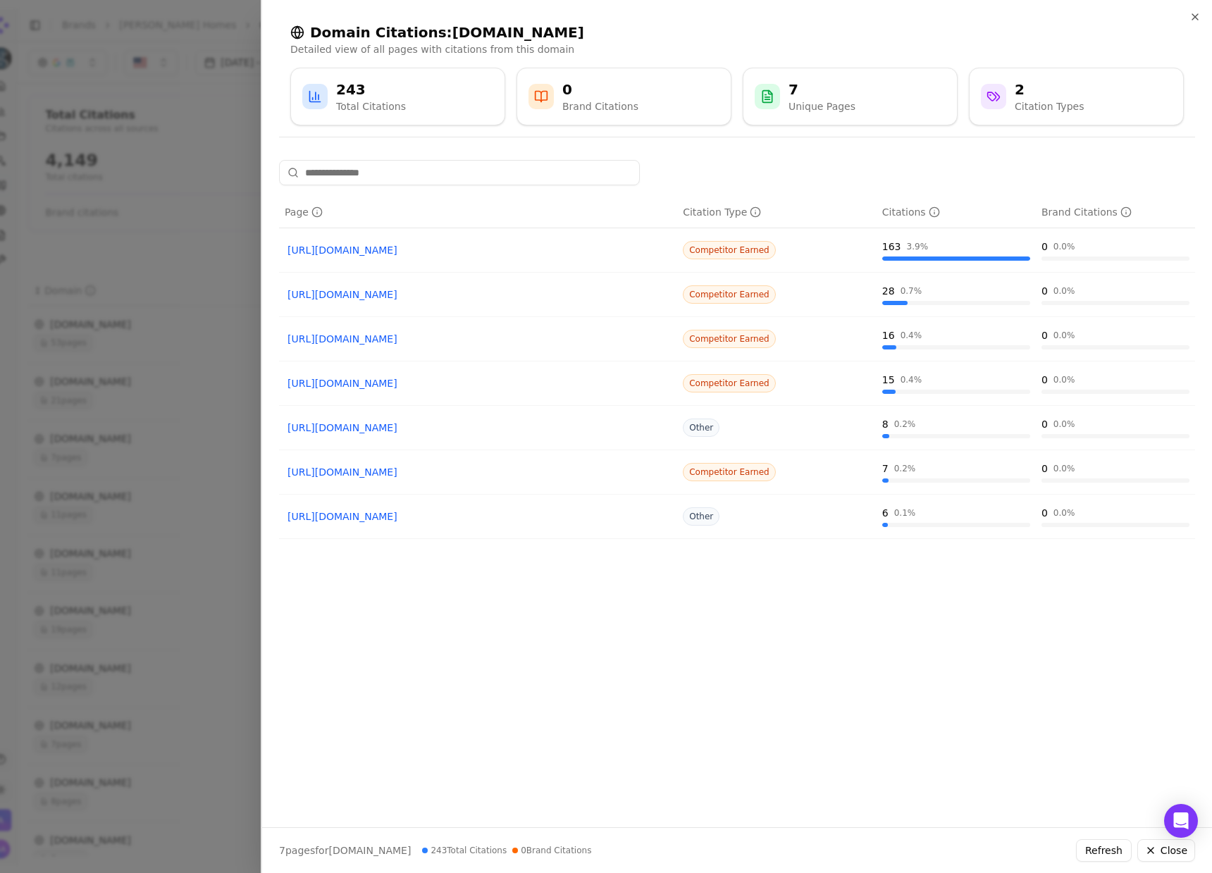
click at [380, 622] on div "Page Citation Type Citations Brand Citations [URL][DOMAIN_NAME] Competitor Earn…" at bounding box center [736, 488] width 949 height 656
click at [192, 503] on div at bounding box center [606, 436] width 1212 height 873
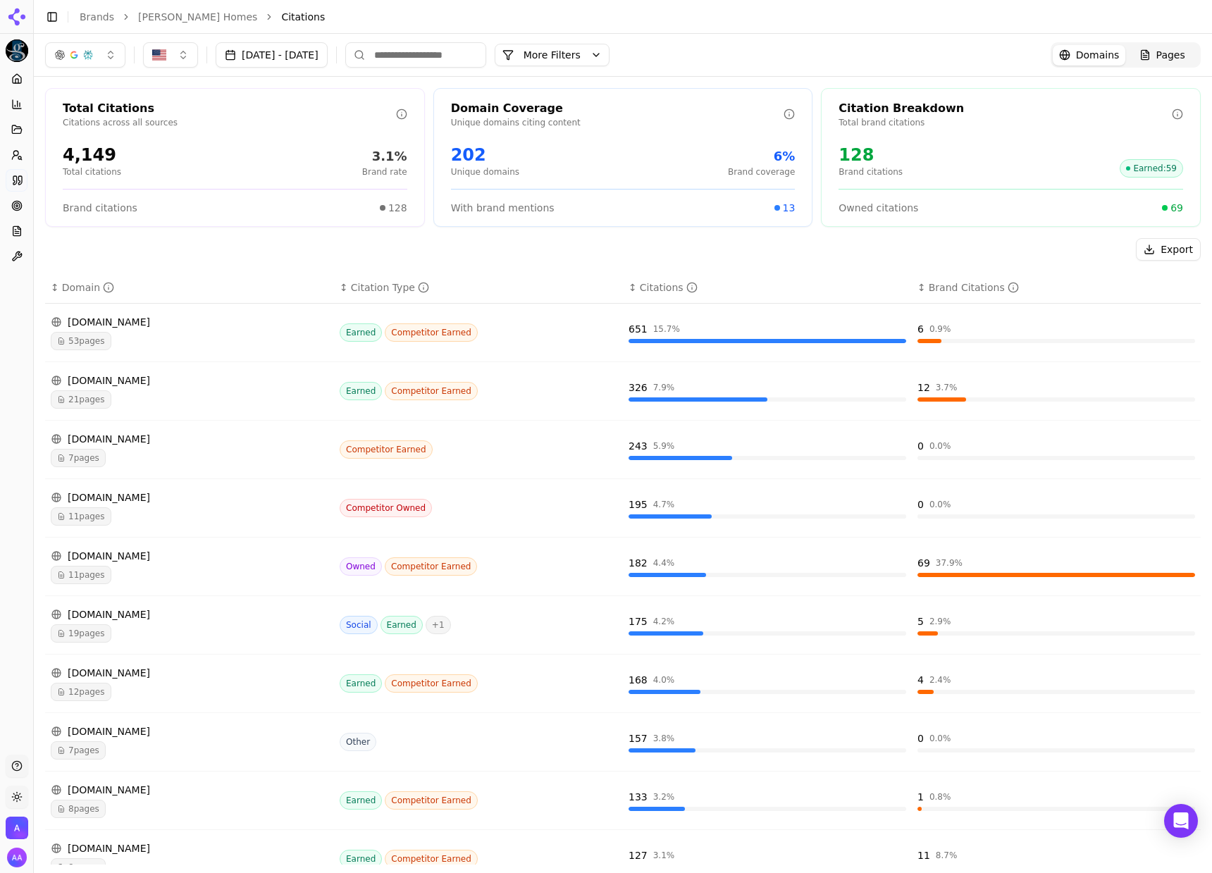
click at [170, 494] on div "[DOMAIN_NAME]" at bounding box center [190, 497] width 278 height 14
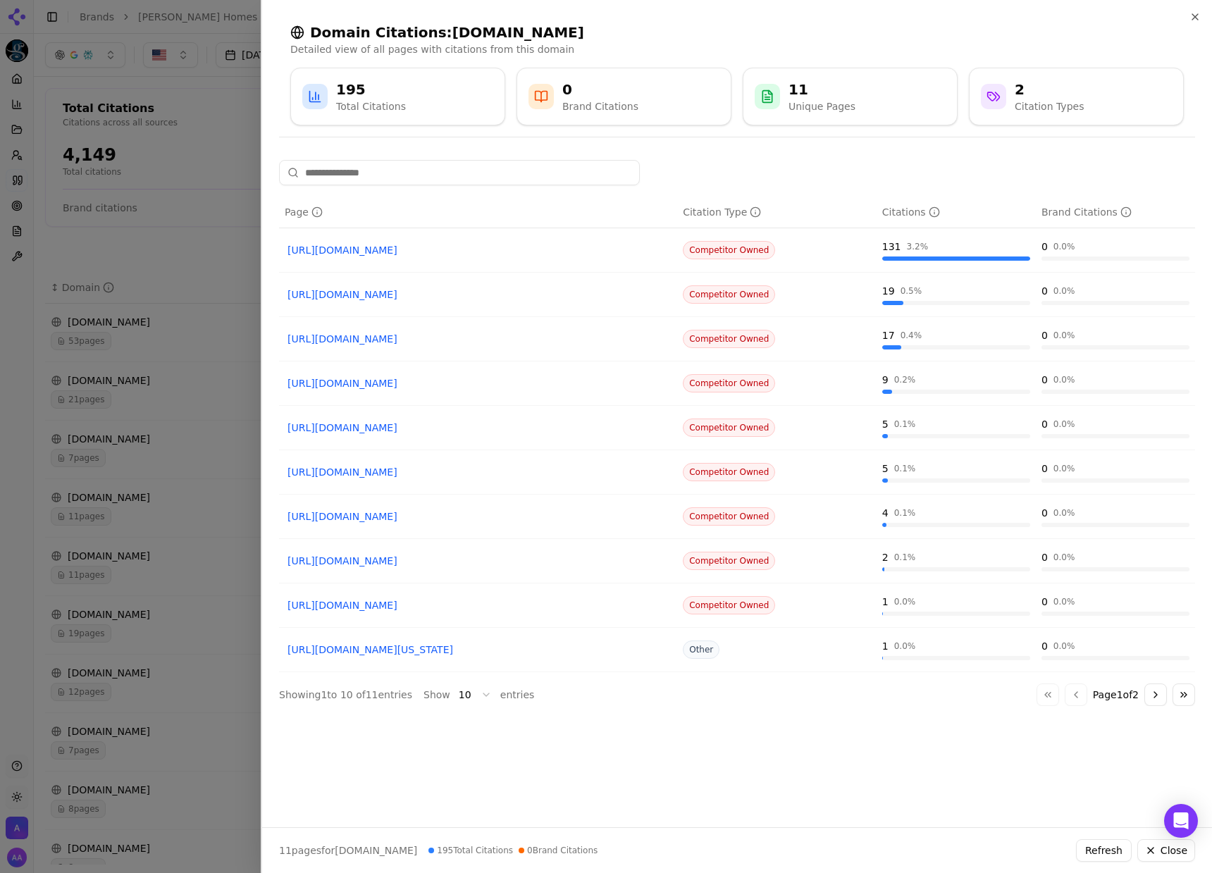
click at [154, 449] on div at bounding box center [606, 436] width 1212 height 873
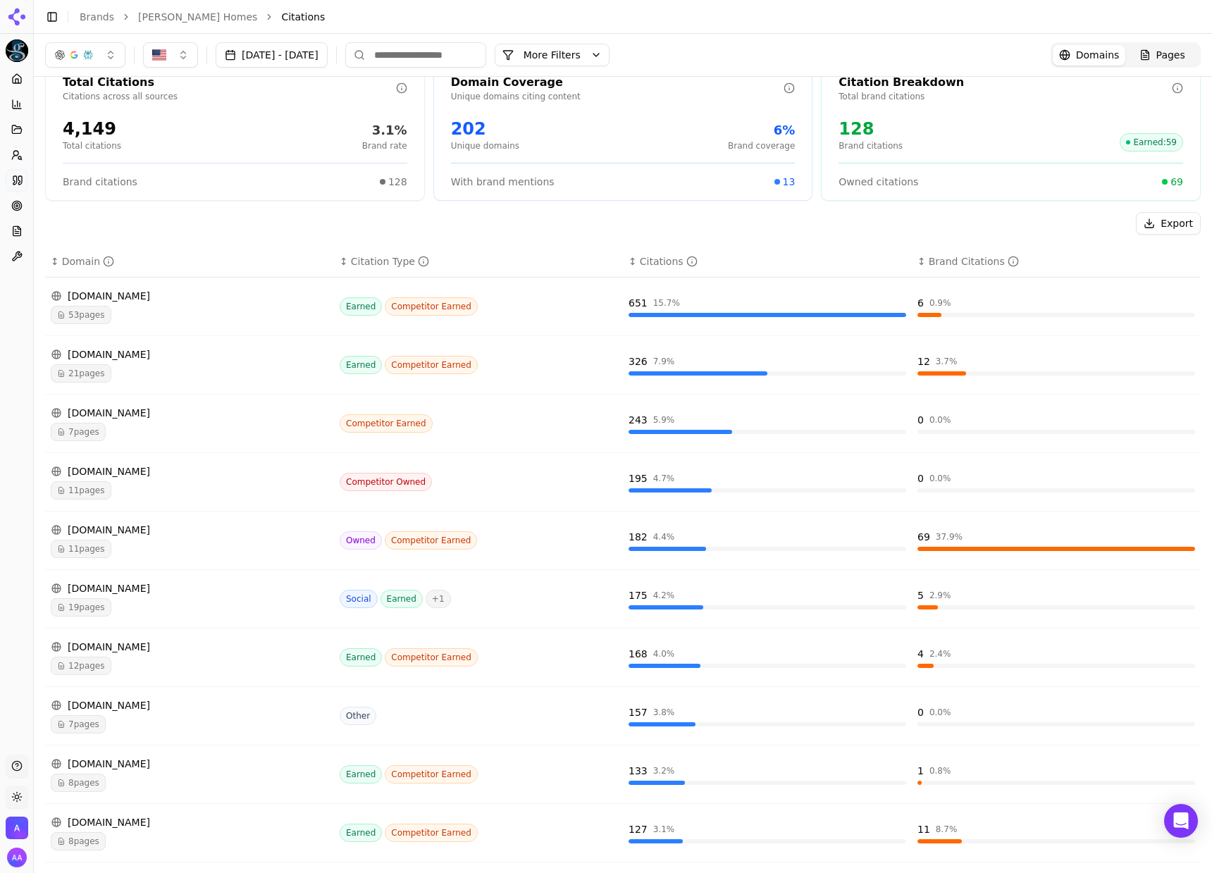
scroll to position [69, 0]
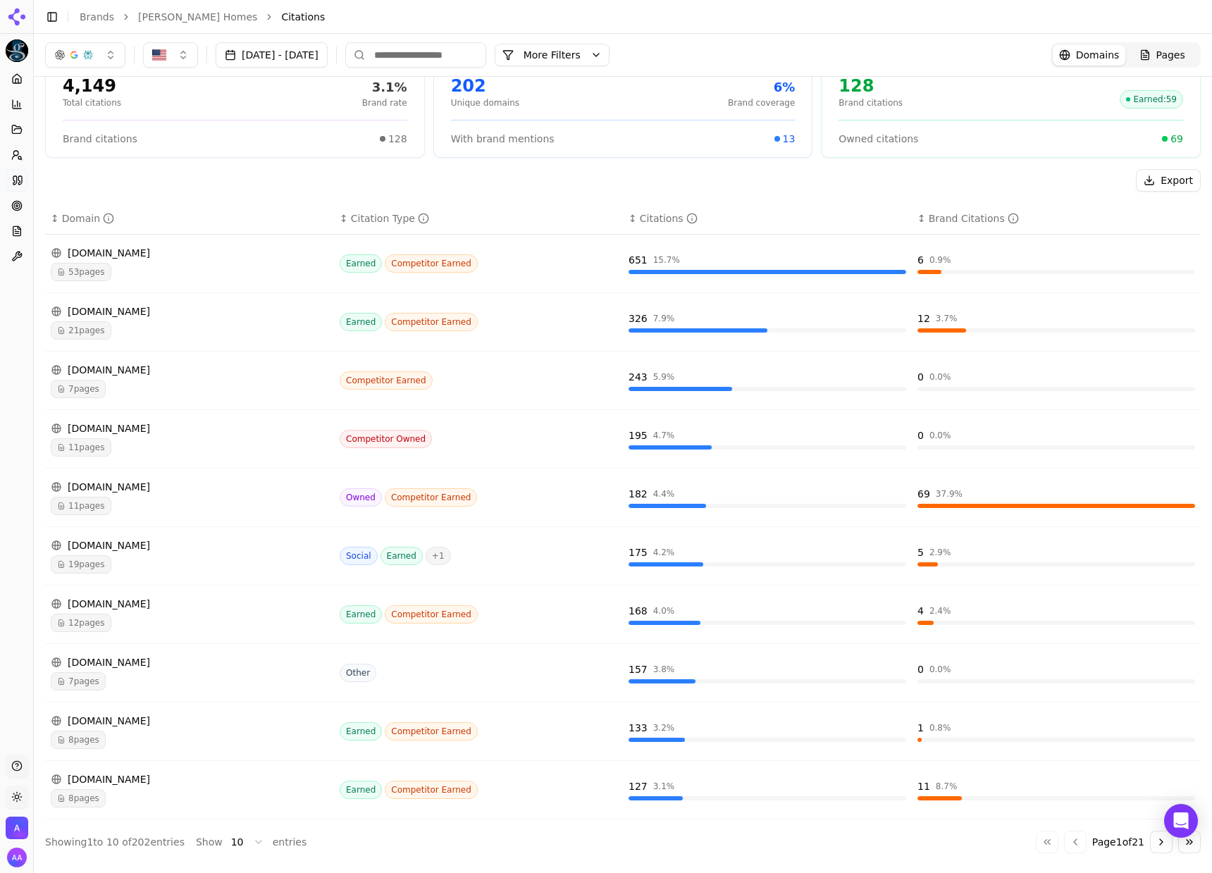
click at [175, 485] on div "[DOMAIN_NAME]" at bounding box center [190, 487] width 278 height 14
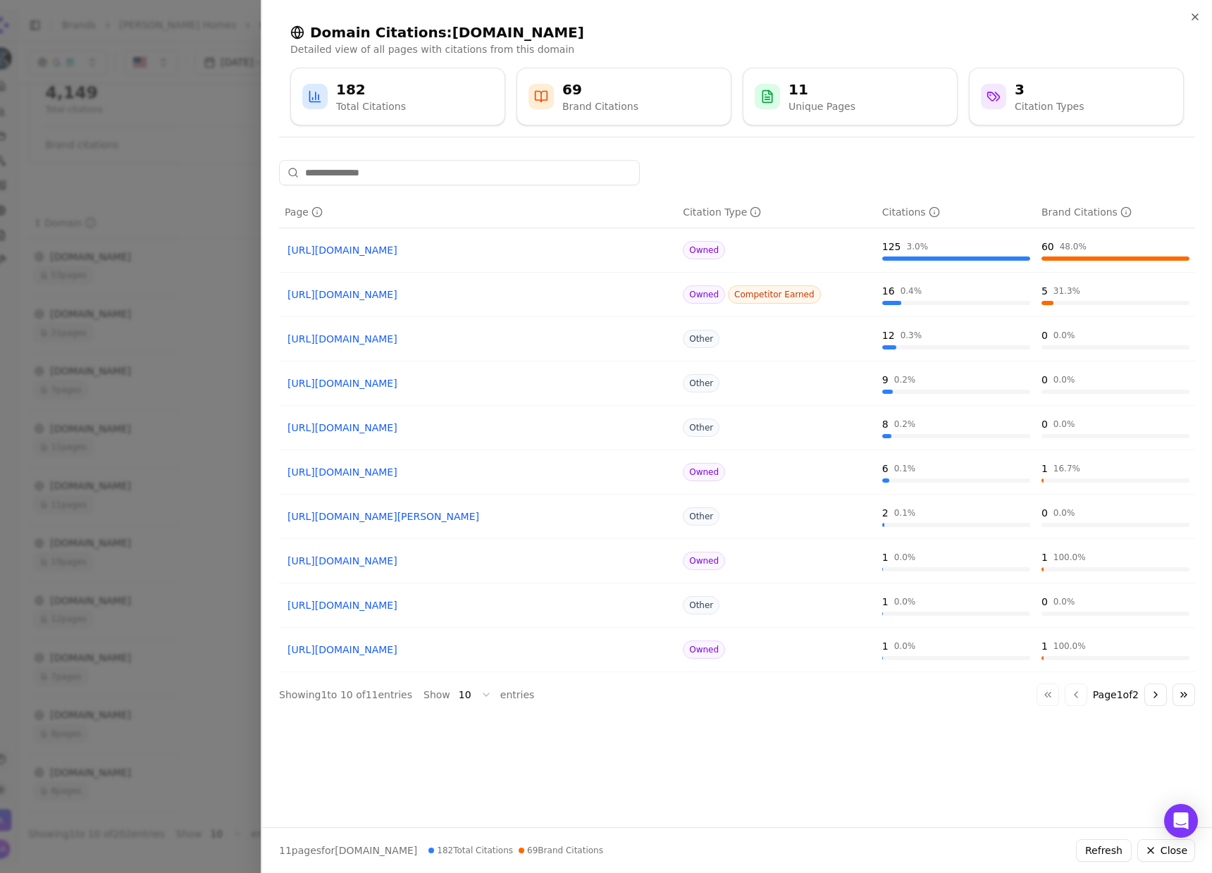
click at [236, 178] on div at bounding box center [606, 436] width 1212 height 873
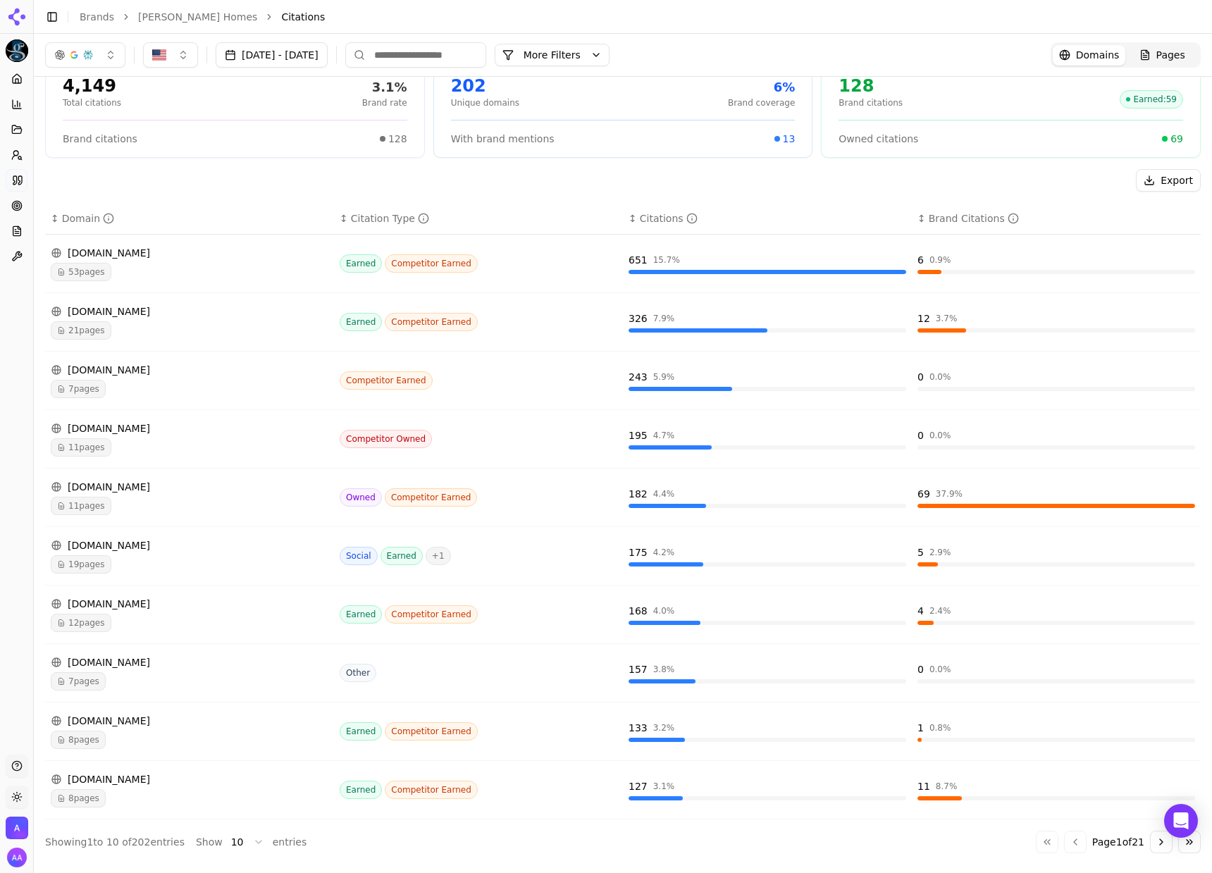
click at [1156, 58] on span "Pages" at bounding box center [1170, 55] width 29 height 14
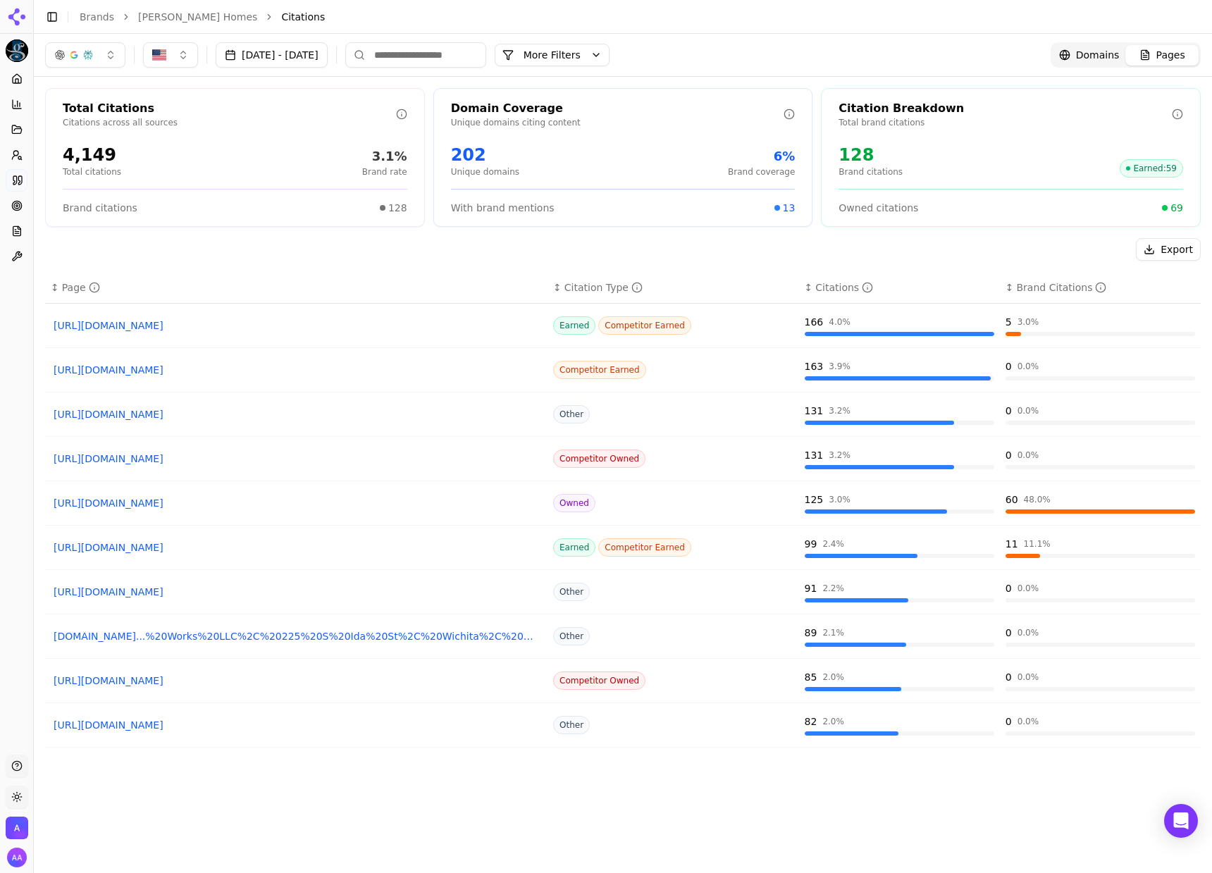
click at [482, 54] on input at bounding box center [415, 54] width 141 height 25
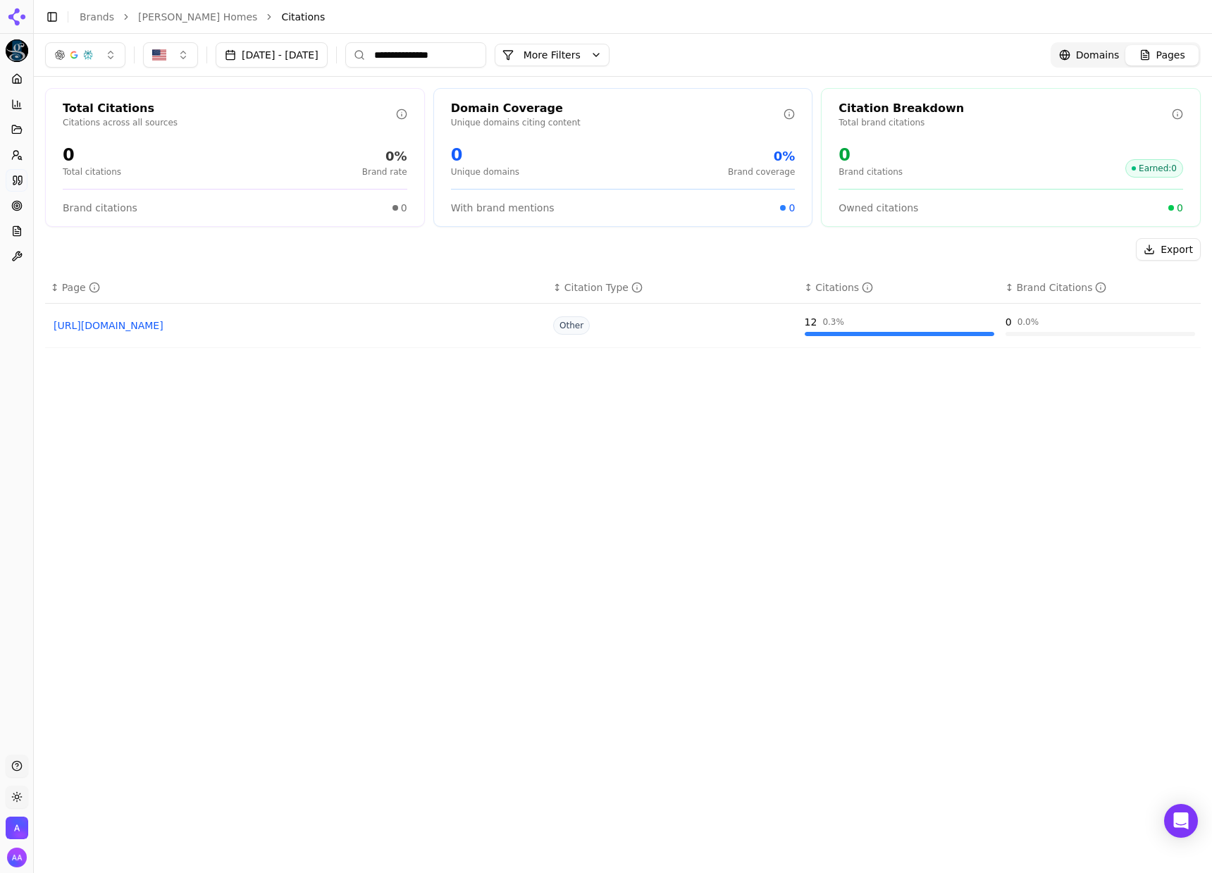
type input "**********"
drag, startPoint x: 351, startPoint y: 327, endPoint x: 92, endPoint y: 26, distance: 396.6
click at [478, 66] on input "**********" at bounding box center [415, 54] width 141 height 25
click at [478, 65] on input "**********" at bounding box center [415, 54] width 141 height 25
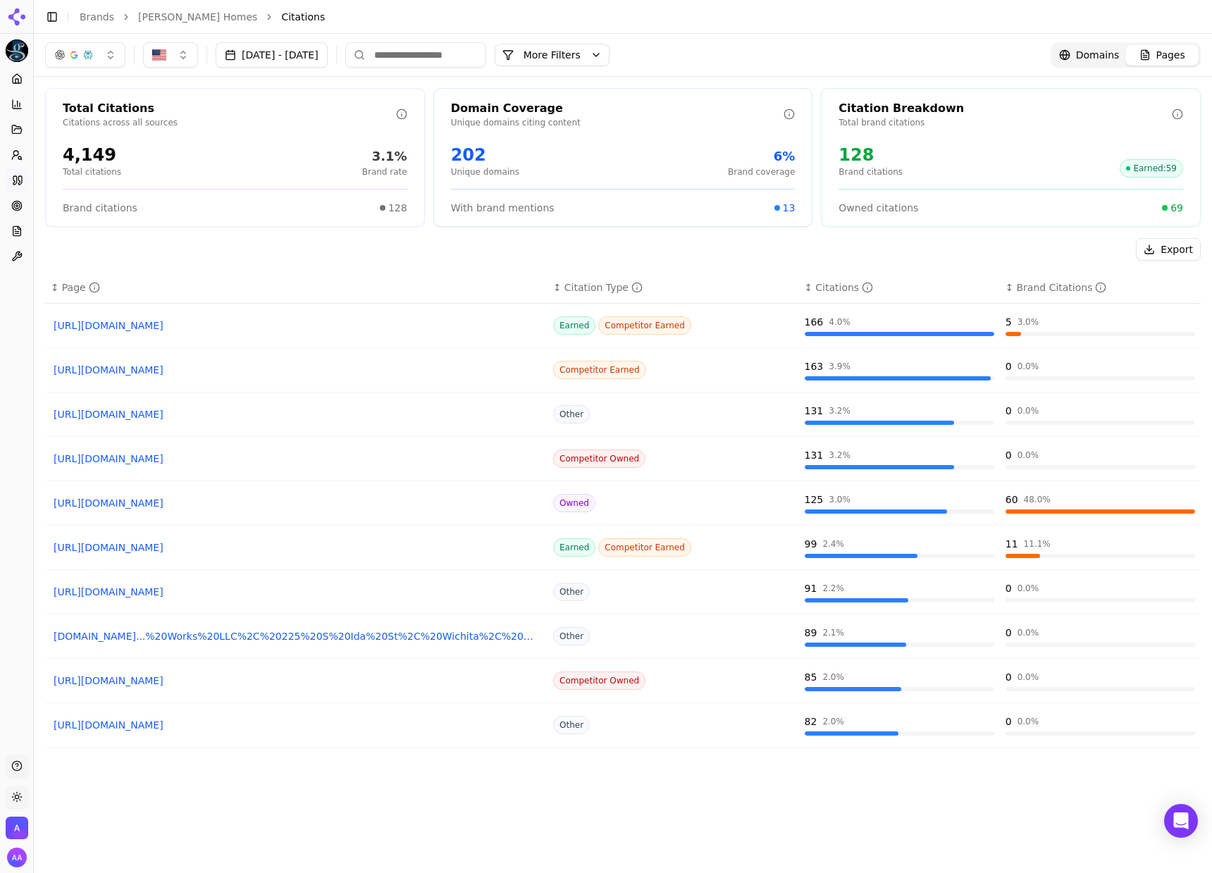
click at [415, 244] on div "Export" at bounding box center [622, 249] width 1155 height 23
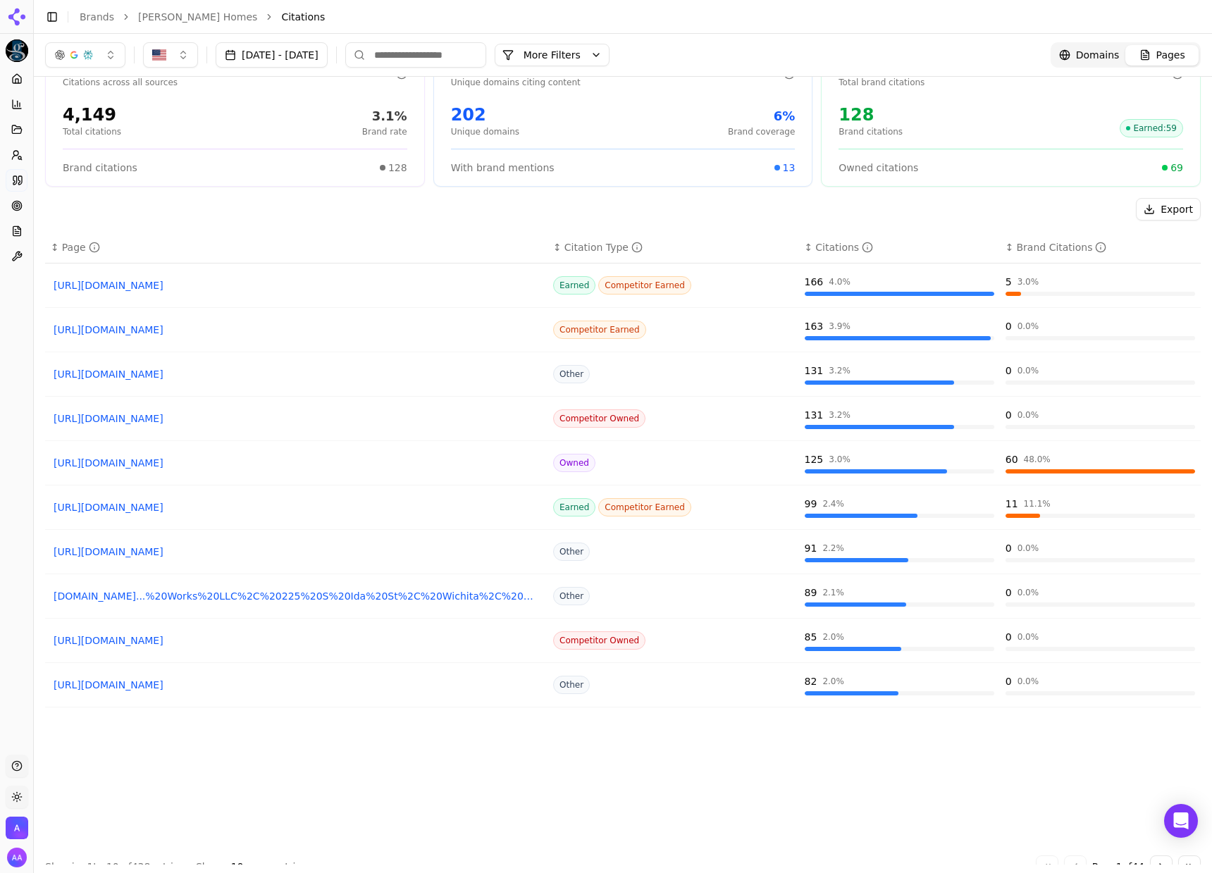
scroll to position [65, 0]
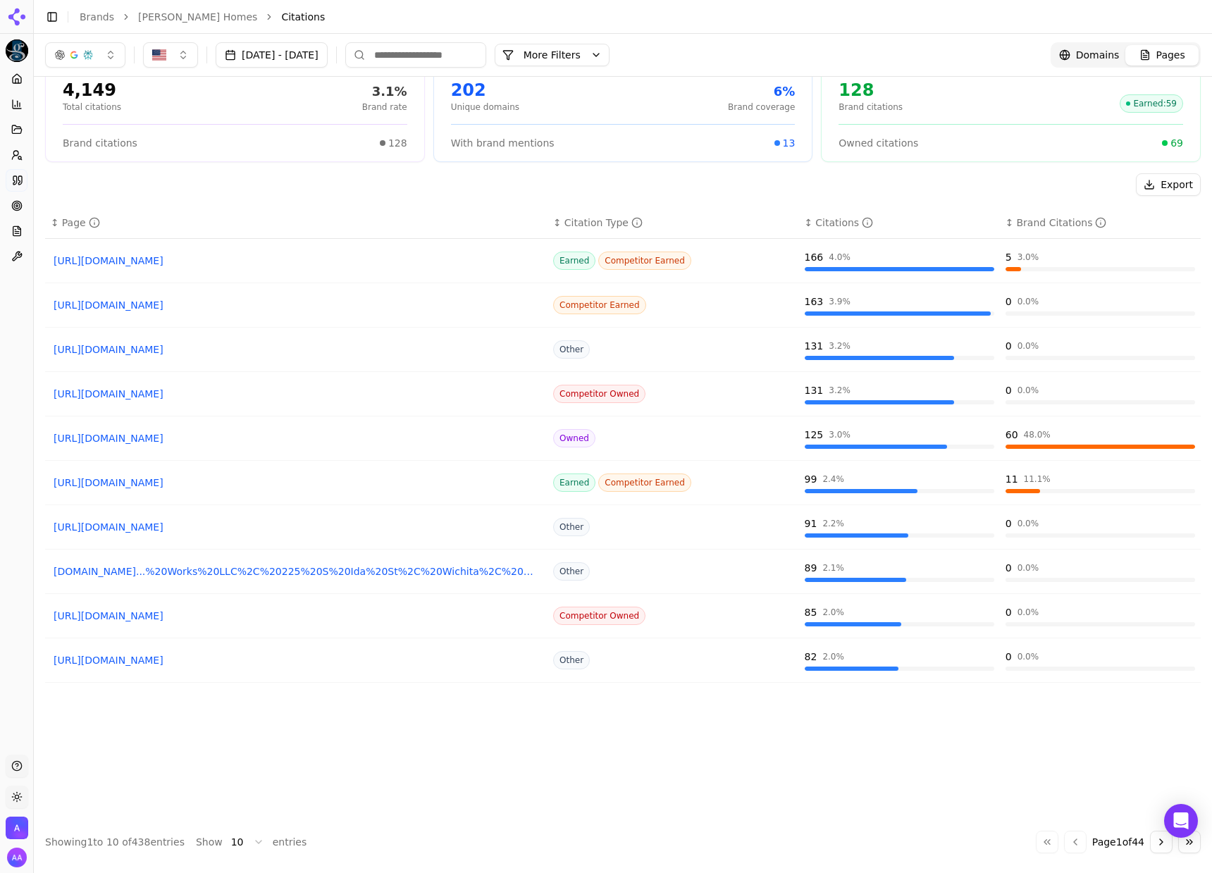
click at [1150, 842] on button "Go to next page" at bounding box center [1161, 841] width 23 height 23
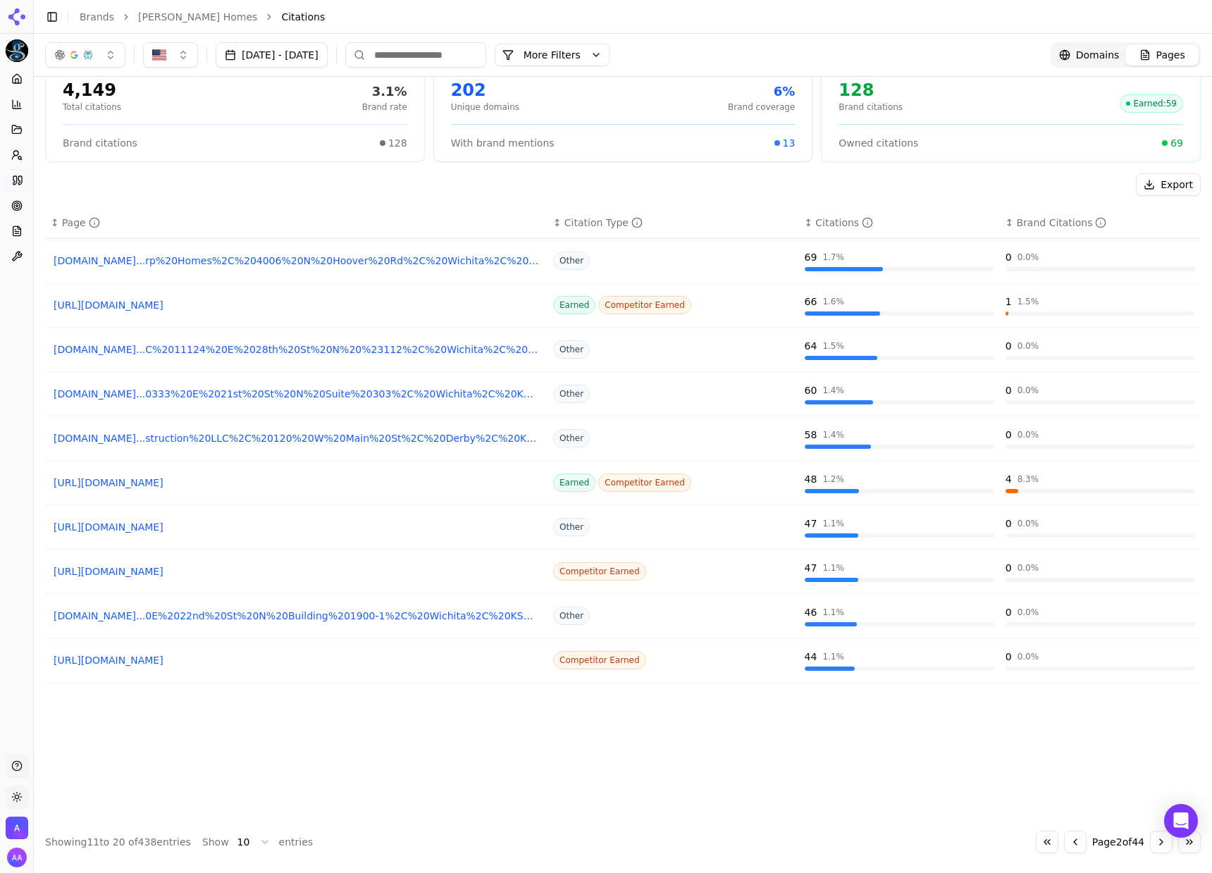
click at [425, 766] on div "↕ Page ↕ Citation Type ↕ Citations ↕ Brand Citations [DOMAIN_NAME]...rp%20Homes…" at bounding box center [622, 513] width 1155 height 612
click at [19, 202] on icon at bounding box center [16, 205] width 11 height 11
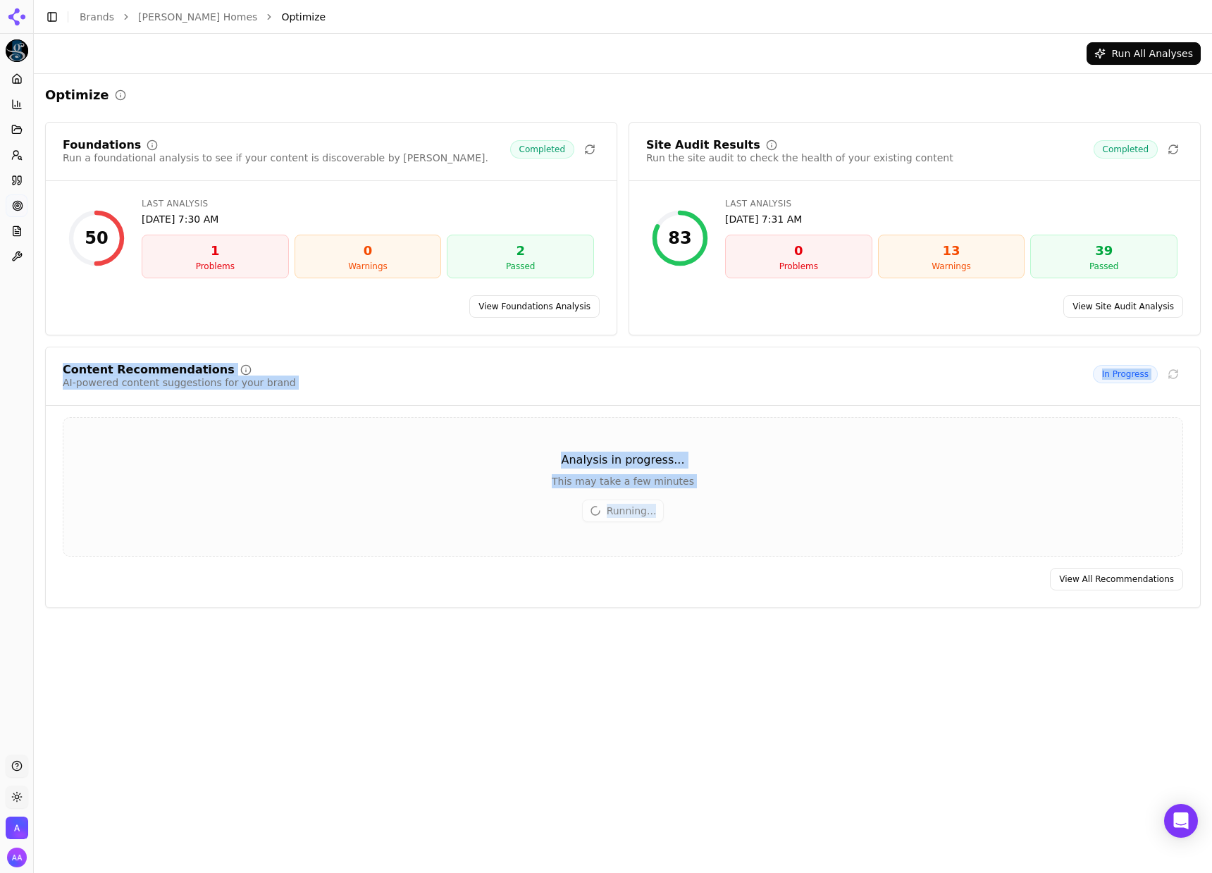
drag, startPoint x: 57, startPoint y: 374, endPoint x: 706, endPoint y: 513, distance: 663.6
click at [698, 513] on div "Content Recommendations AI-powered content suggestions for your brand In Progre…" at bounding box center [622, 477] width 1155 height 261
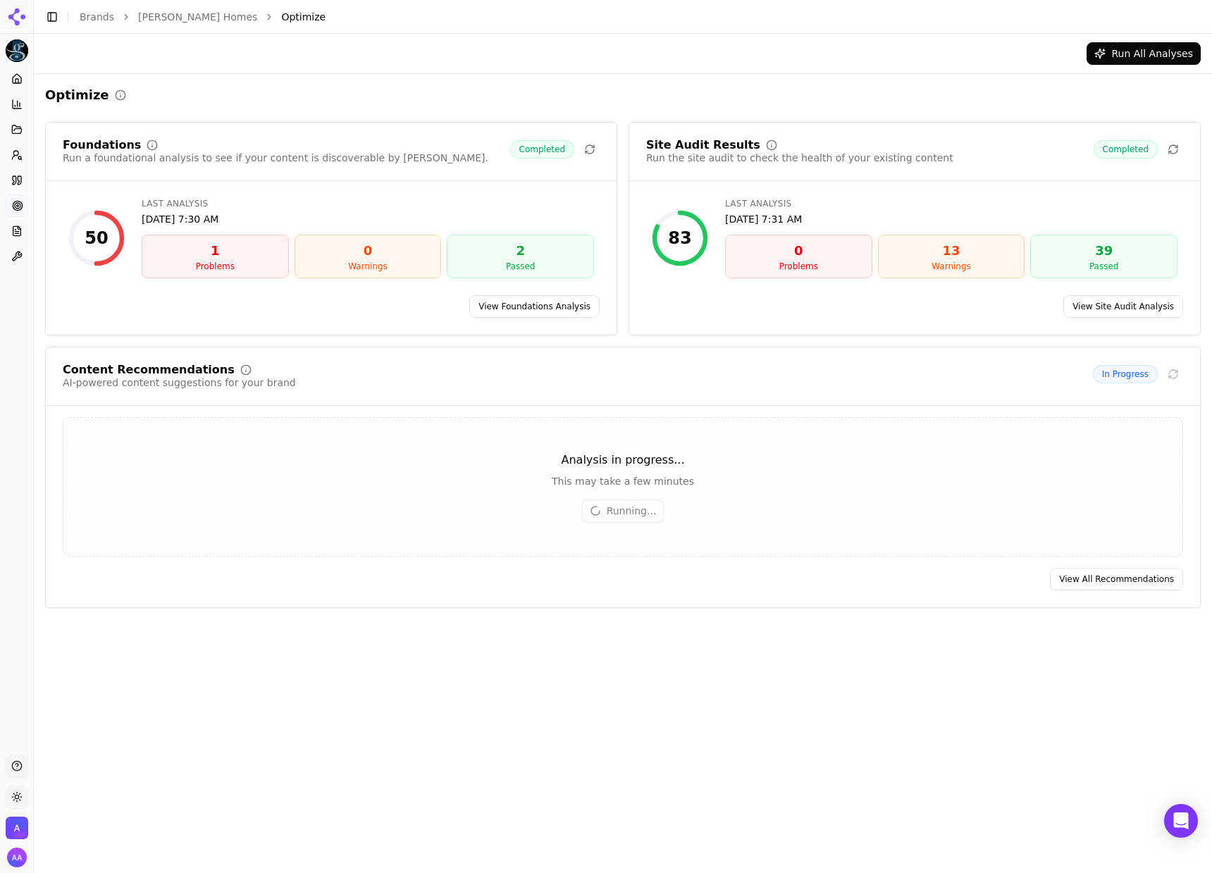
drag, startPoint x: 724, startPoint y: 517, endPoint x: 723, endPoint y: 525, distance: 7.8
click at [723, 520] on div "Analysis in progress... This may take a few minutes Running..." at bounding box center [623, 486] width 1120 height 139
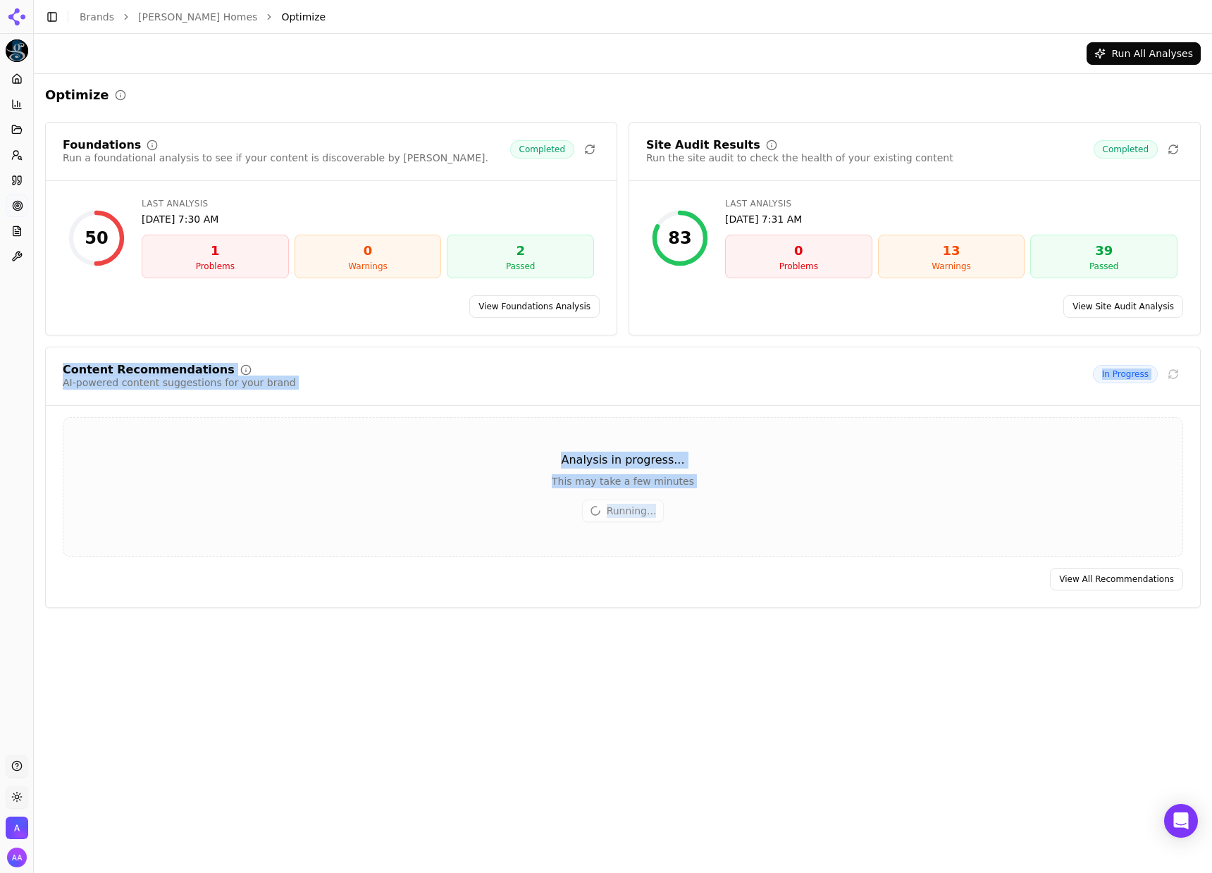
drag, startPoint x: 598, startPoint y: 469, endPoint x: 93, endPoint y: 367, distance: 515.3
click at [95, 366] on div "Content Recommendations AI-powered content suggestions for your brand In Progre…" at bounding box center [622, 477] width 1155 height 261
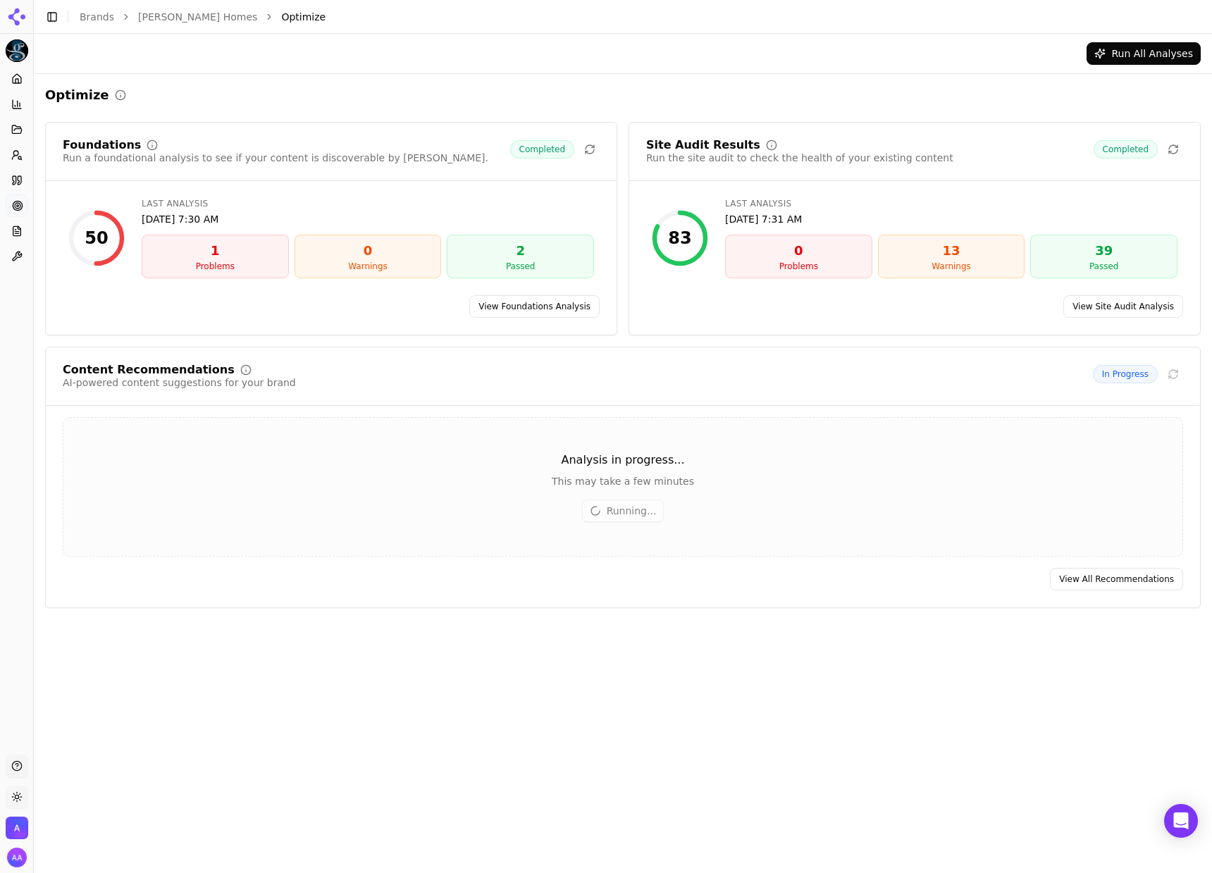
click at [305, 424] on div "Content Recommendations AI-powered content suggestions for your brand In Progre…" at bounding box center [622, 477] width 1155 height 261
click at [27, 182] on button "Toggle Sidebar" at bounding box center [32, 436] width 11 height 873
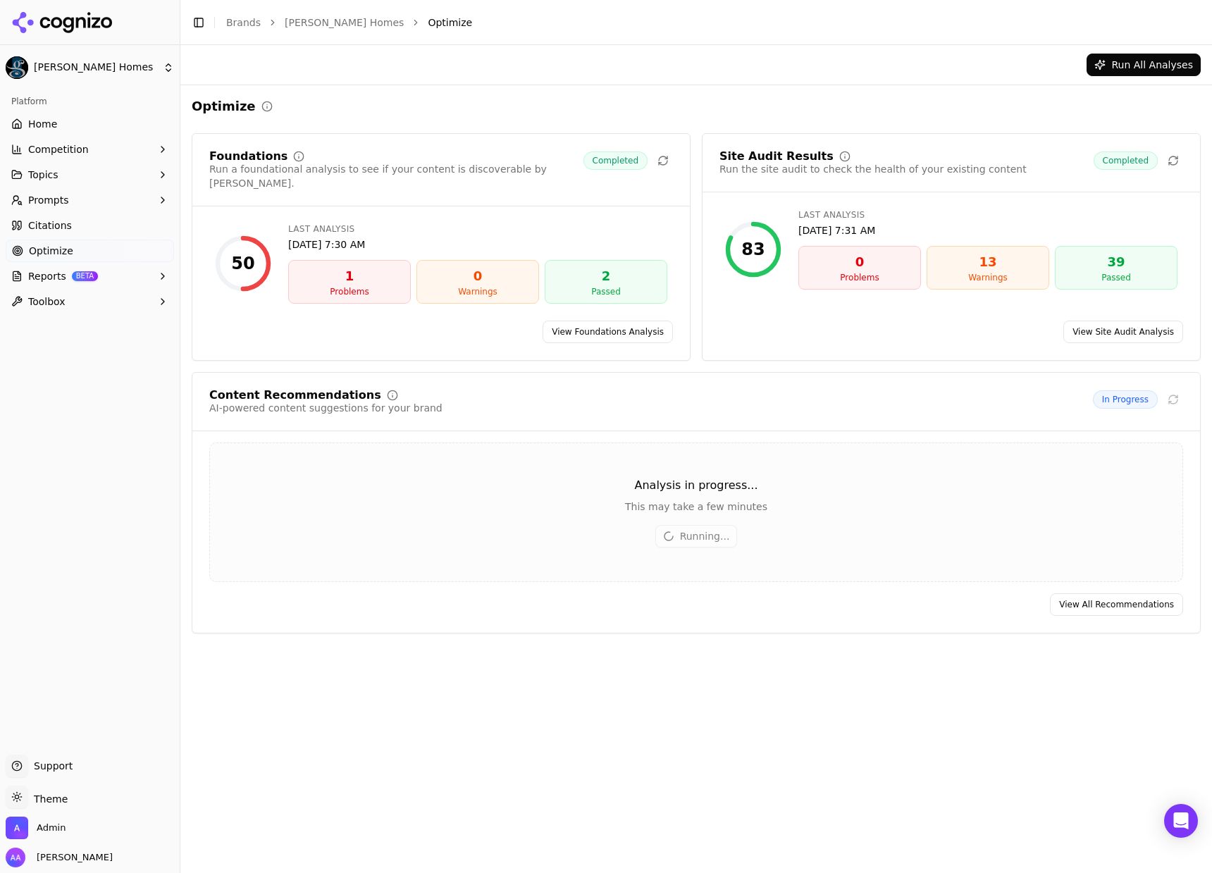
click at [38, 226] on span "Citations" at bounding box center [50, 225] width 44 height 14
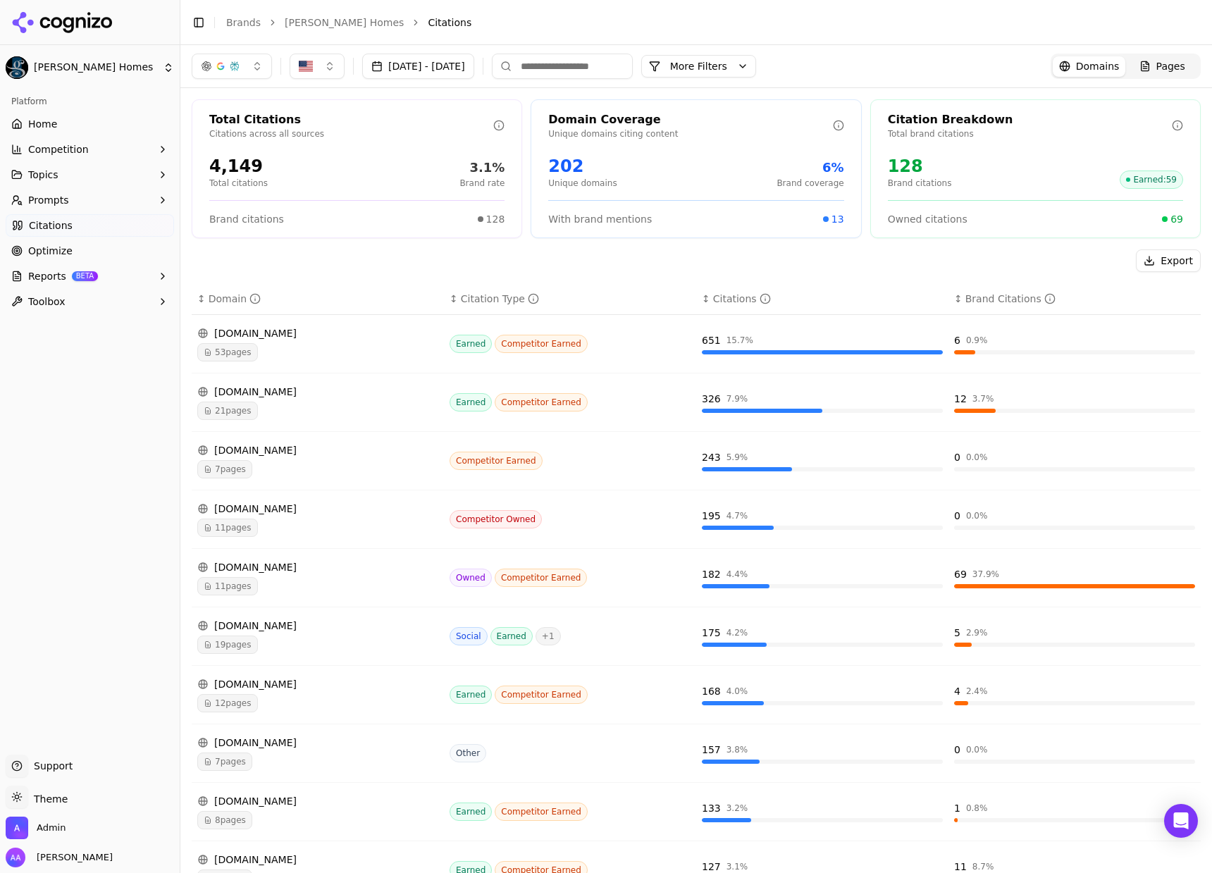
click at [265, 590] on div "11 pages" at bounding box center [317, 586] width 241 height 18
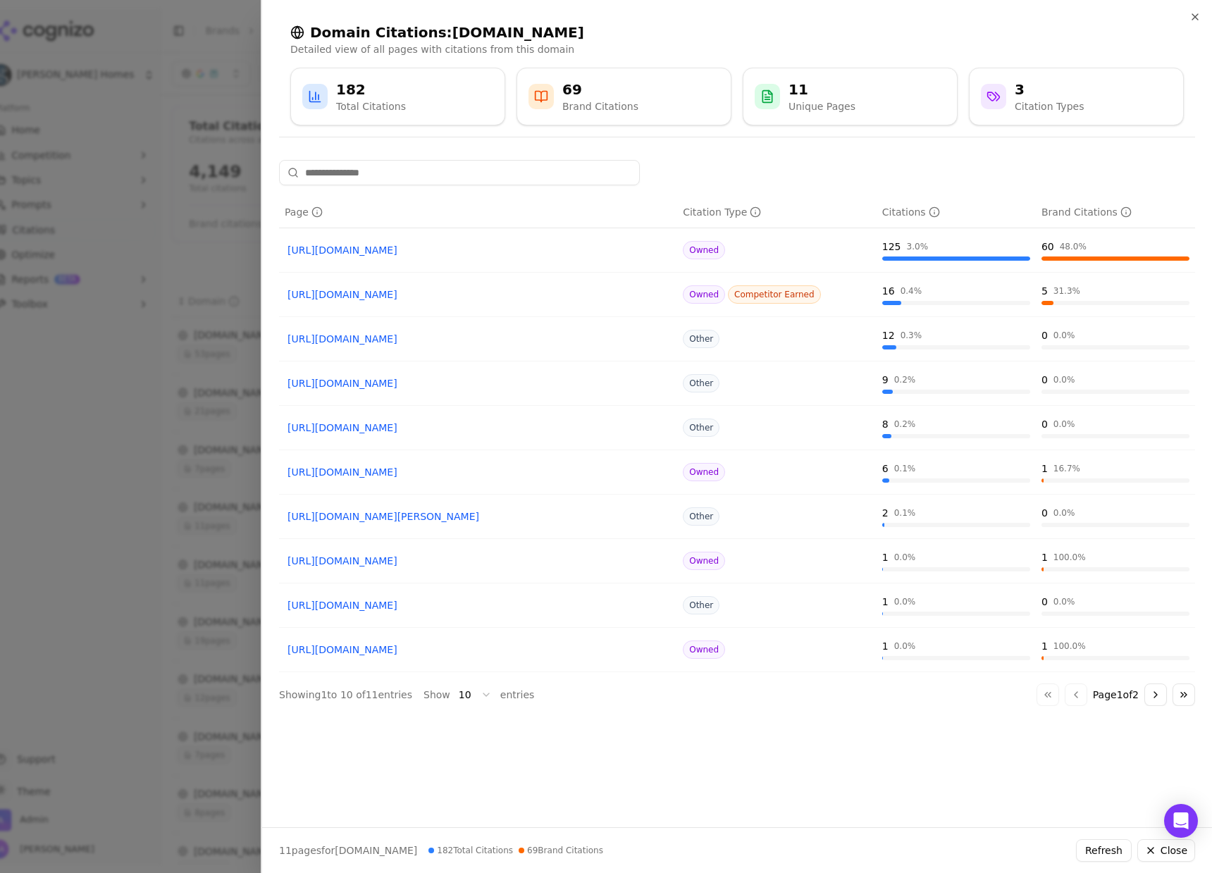
click at [1159, 687] on button "Go to next page" at bounding box center [1155, 694] width 23 height 23
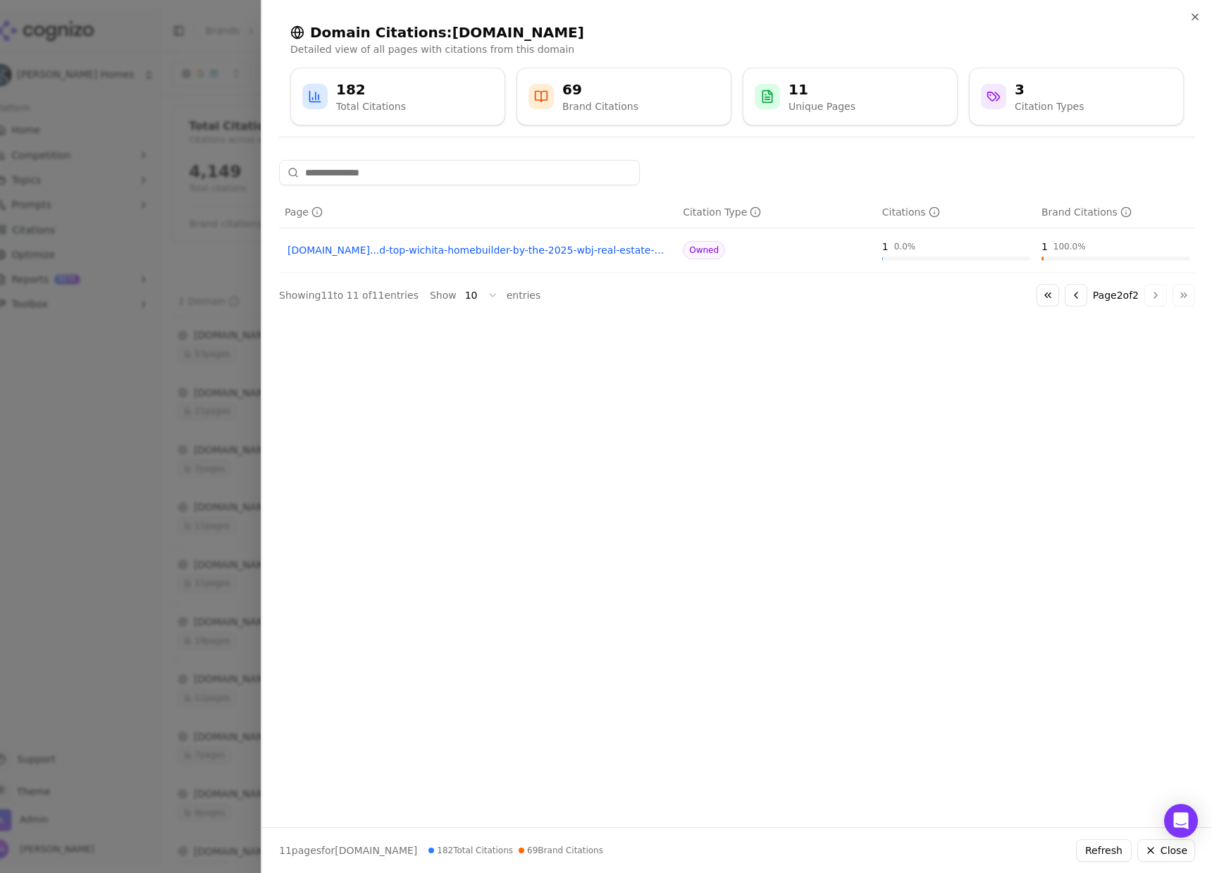
click at [1069, 285] on button "Go to previous page" at bounding box center [1075, 295] width 23 height 23
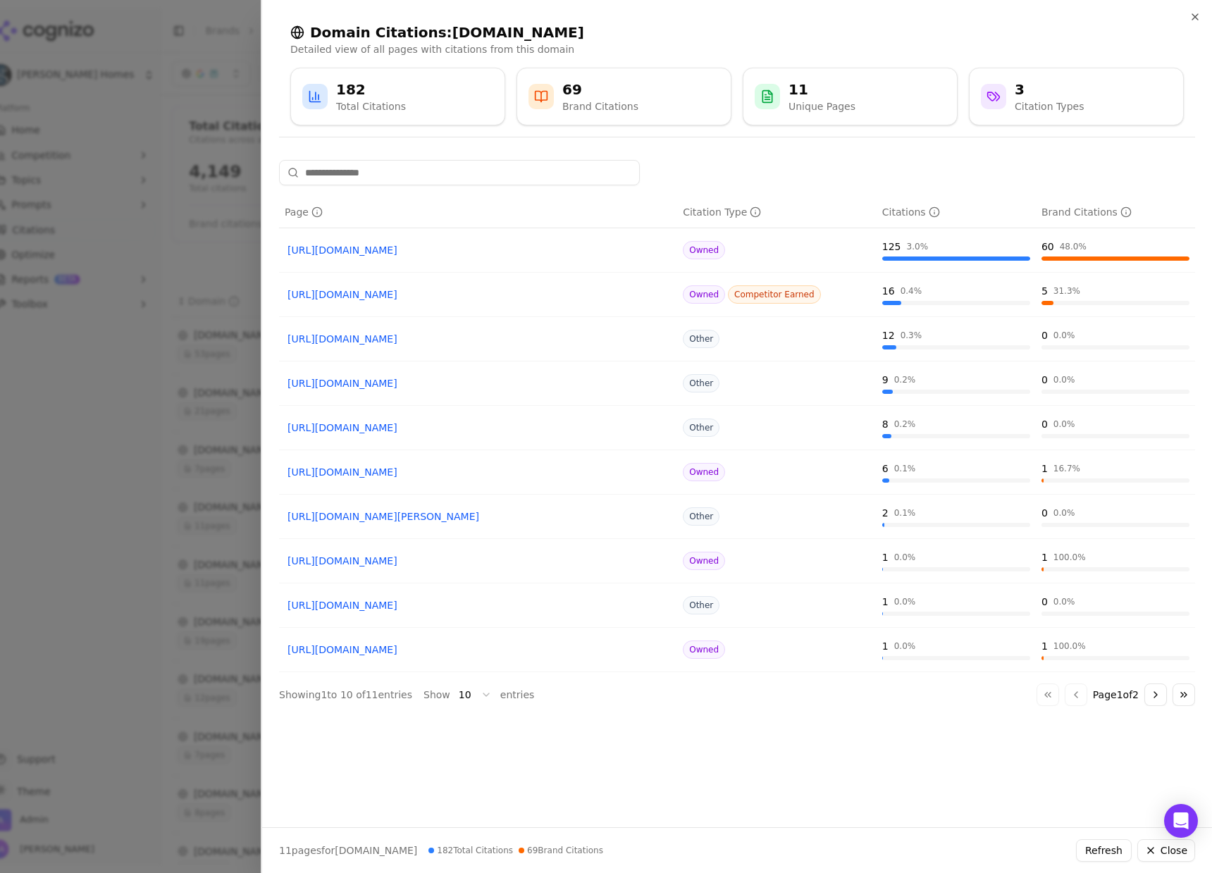
click at [194, 424] on div at bounding box center [606, 436] width 1212 height 873
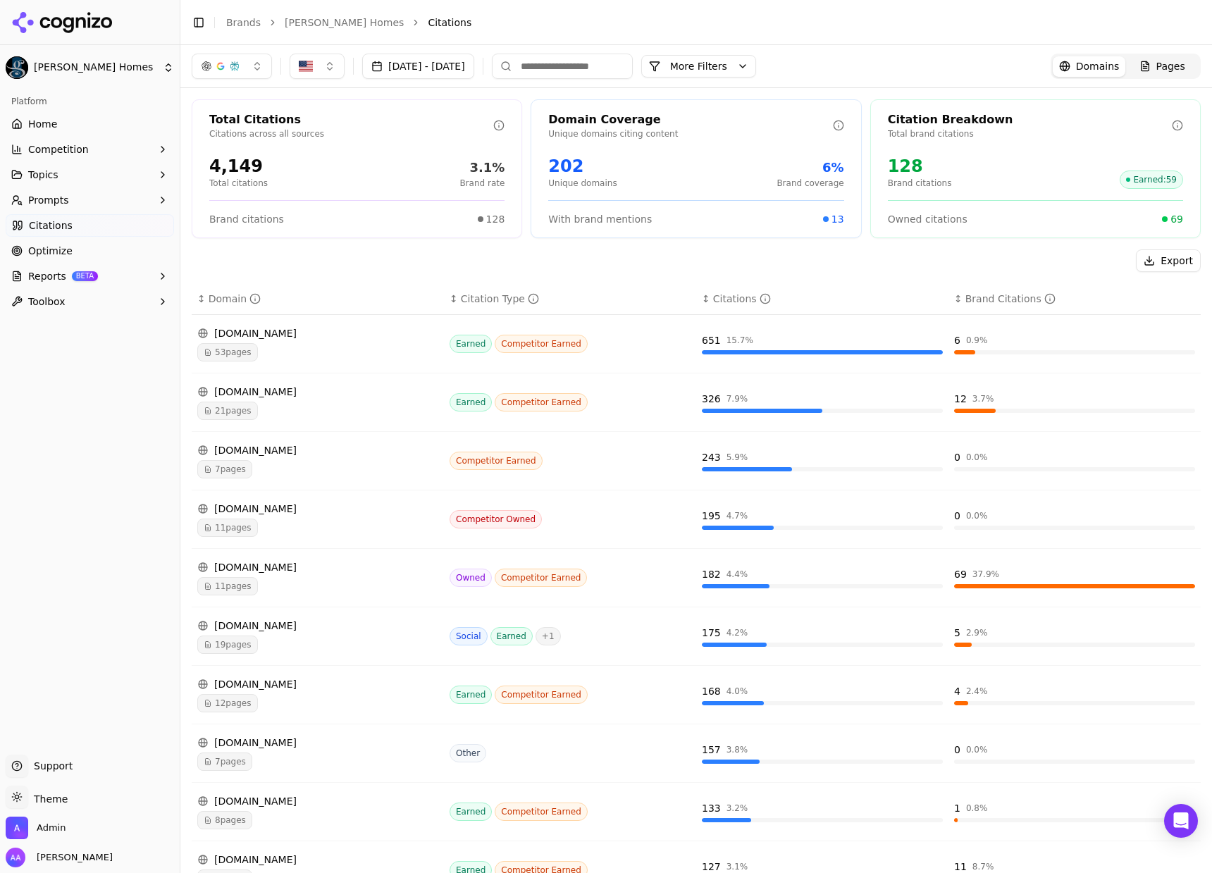
click at [259, 264] on div "Export" at bounding box center [696, 260] width 1009 height 23
click at [241, 18] on link "Brands" at bounding box center [243, 22] width 35 height 11
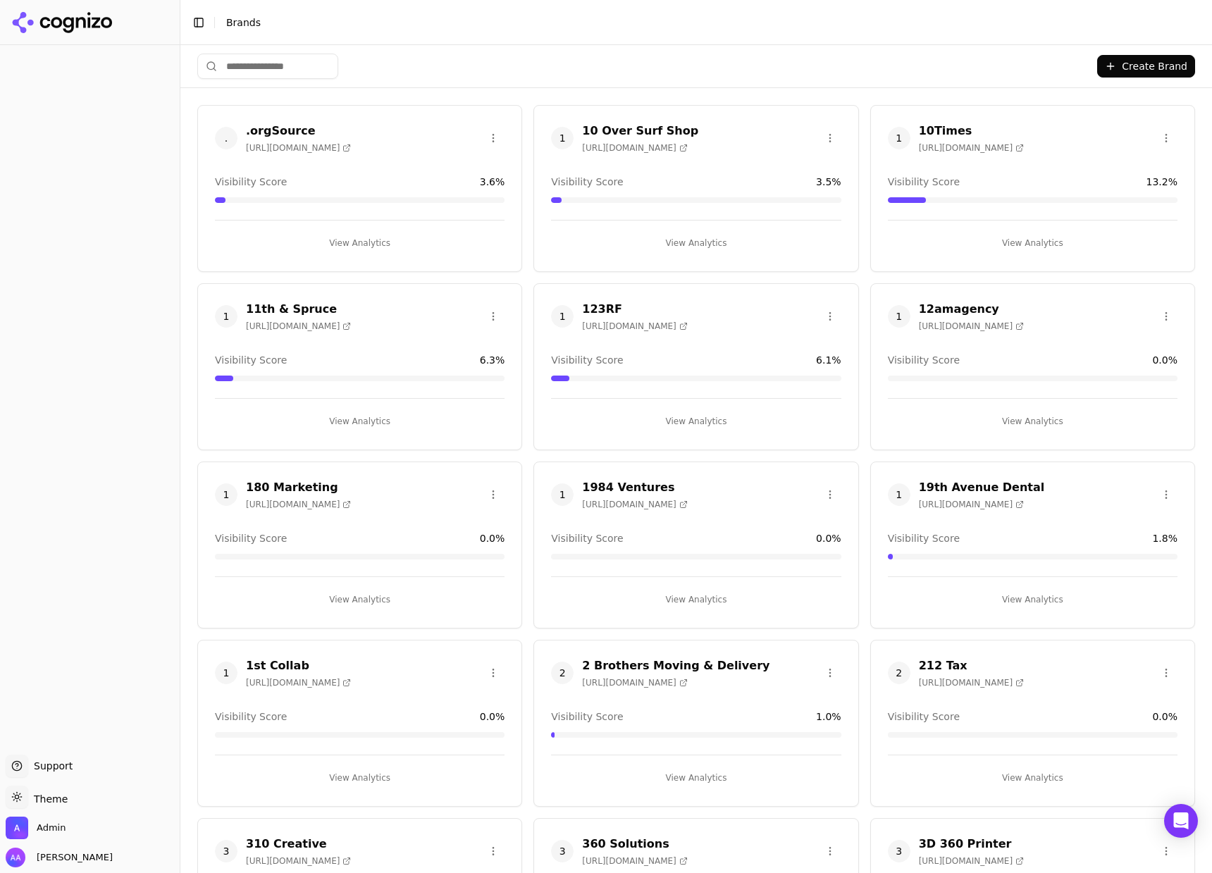
click at [333, 70] on html "Support Support Toggle theme Theme Admin Alp Aysan Toggle Sidebar Brands Create…" at bounding box center [606, 436] width 1212 height 873
click at [300, 69] on html "Support Support Toggle theme Theme Admin Alp Aysan Toggle Sidebar Brands Create…" at bounding box center [606, 436] width 1212 height 873
click at [292, 59] on input "search" at bounding box center [267, 66] width 141 height 25
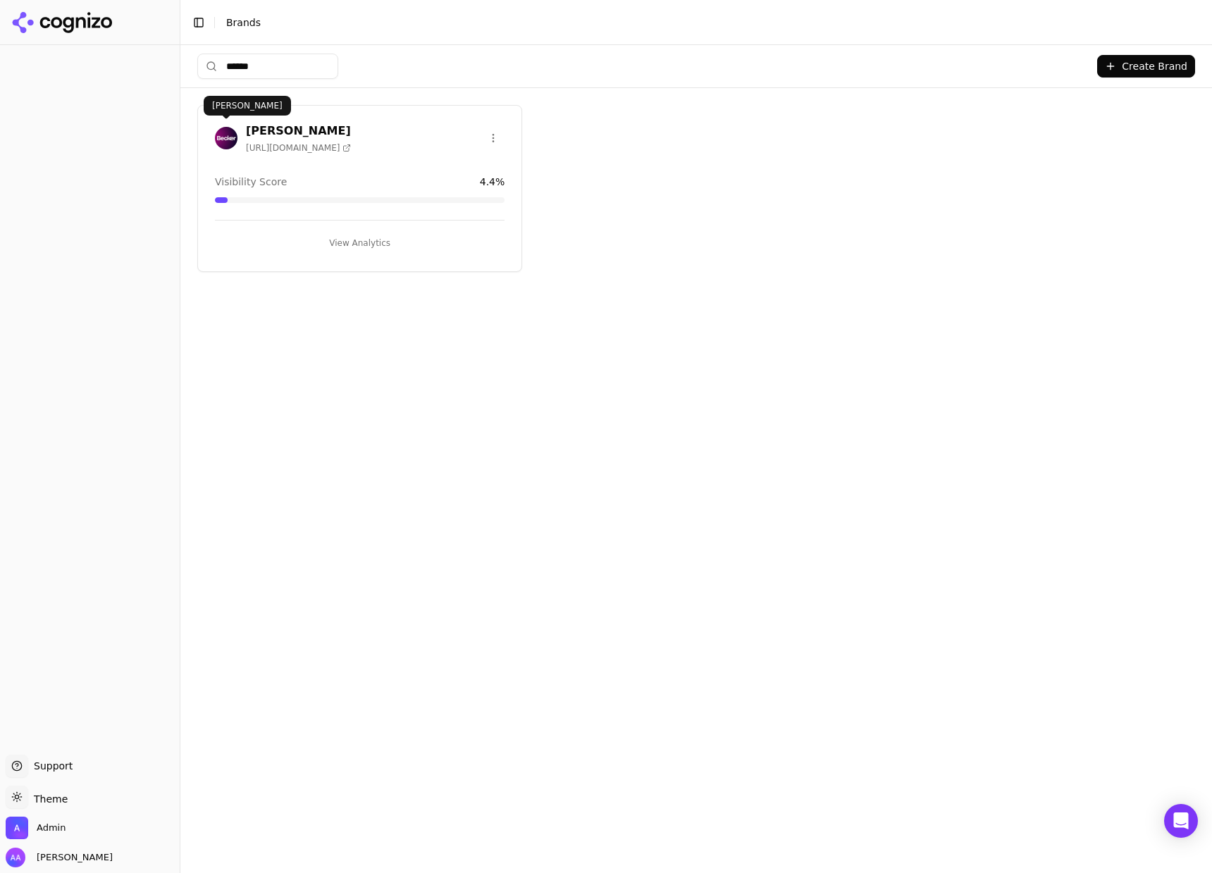
type input "******"
click at [225, 143] on img at bounding box center [226, 138] width 23 height 23
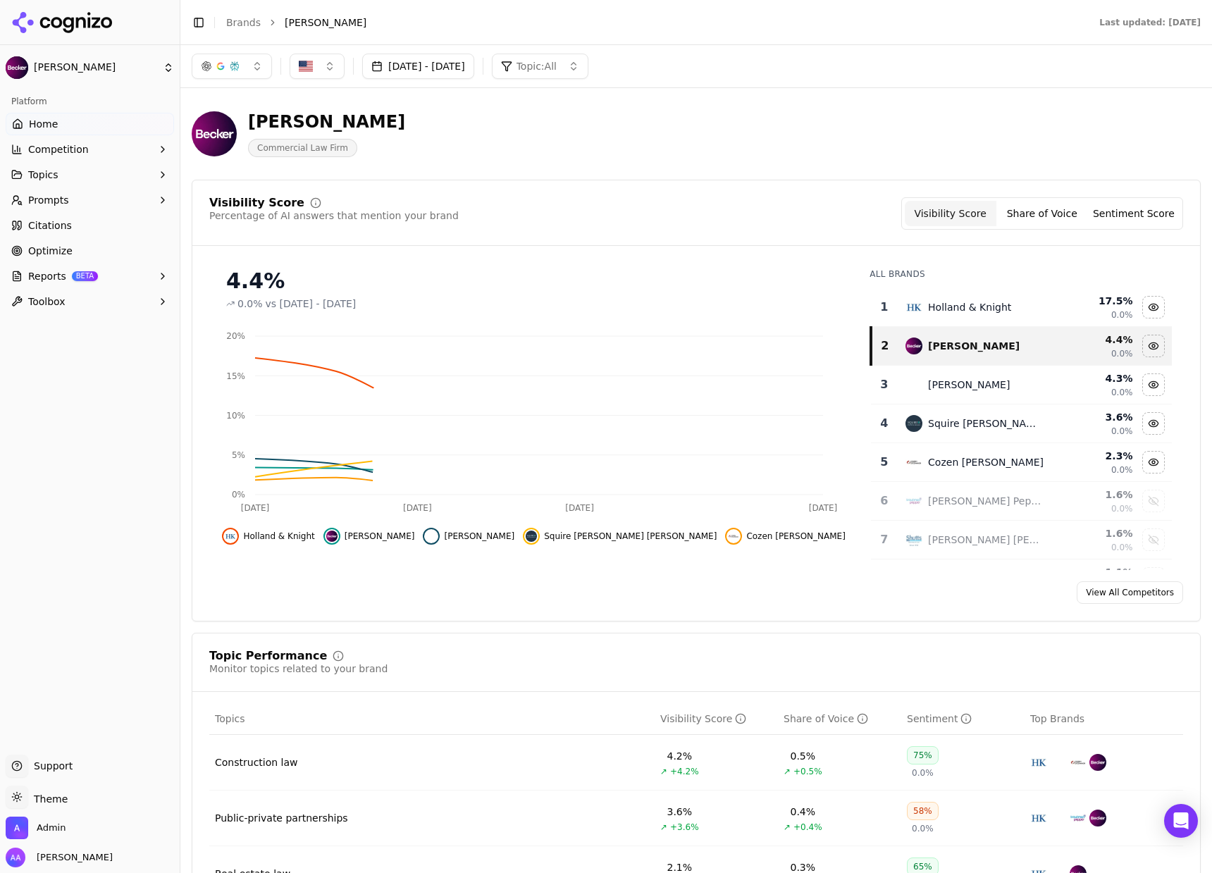
click at [70, 201] on button "Prompts" at bounding box center [90, 200] width 168 height 23
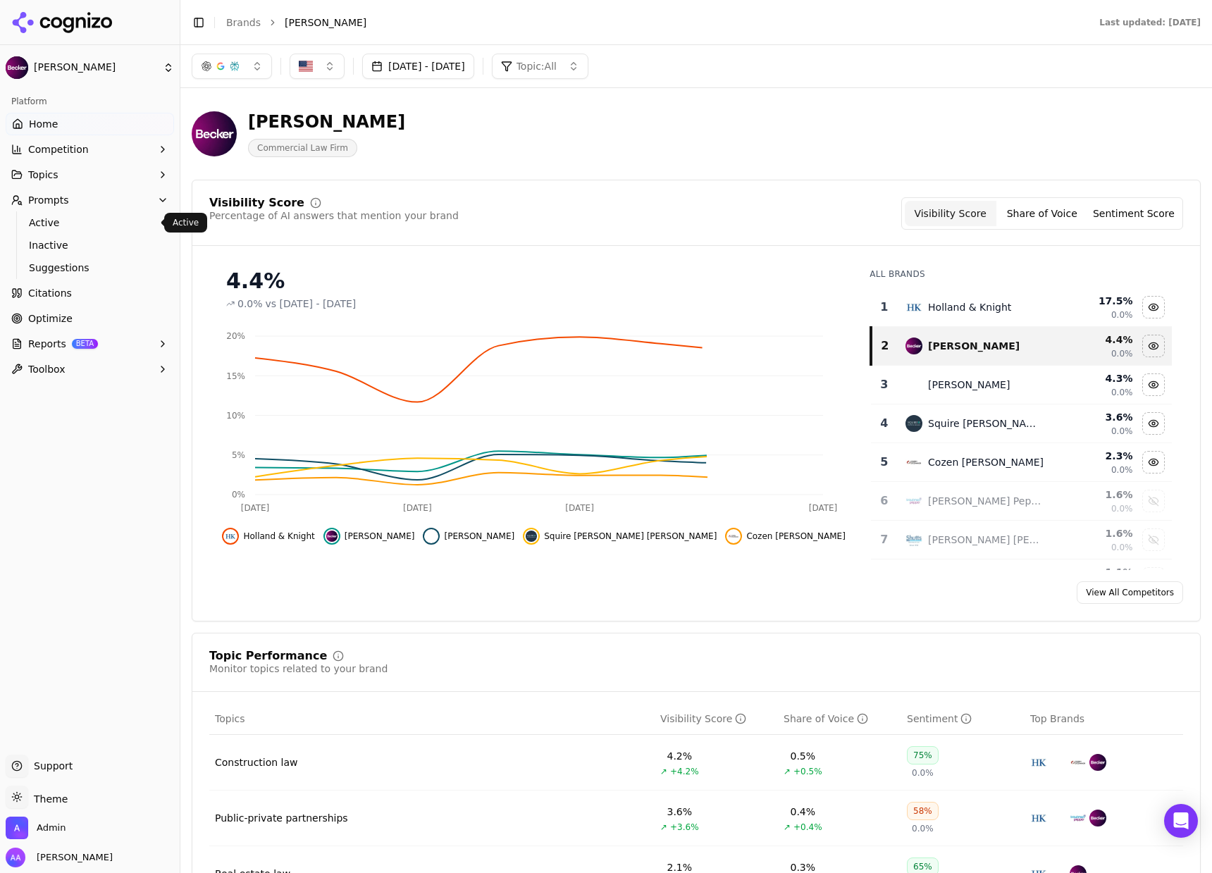
click at [69, 223] on span "Active" at bounding box center [90, 223] width 123 height 14
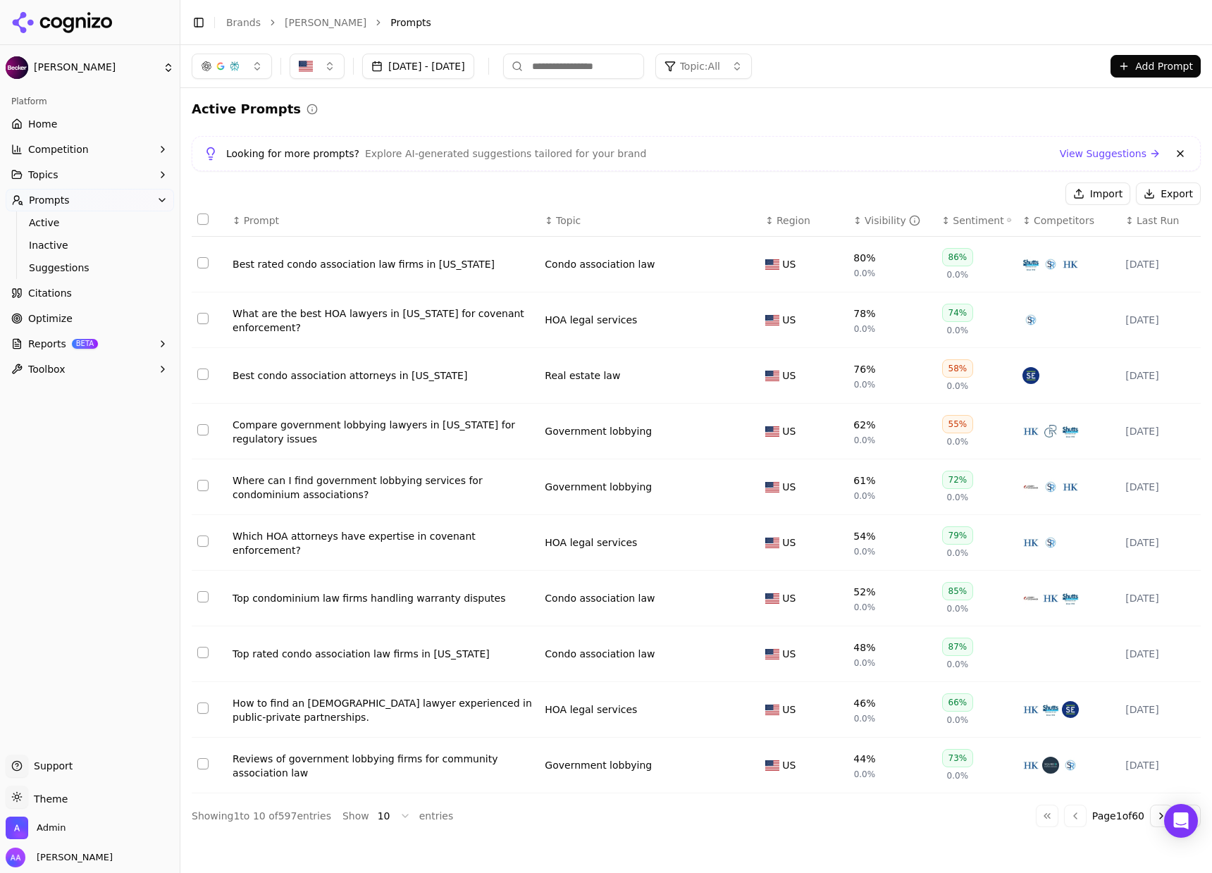
click at [89, 315] on link "Optimize" at bounding box center [90, 318] width 168 height 23
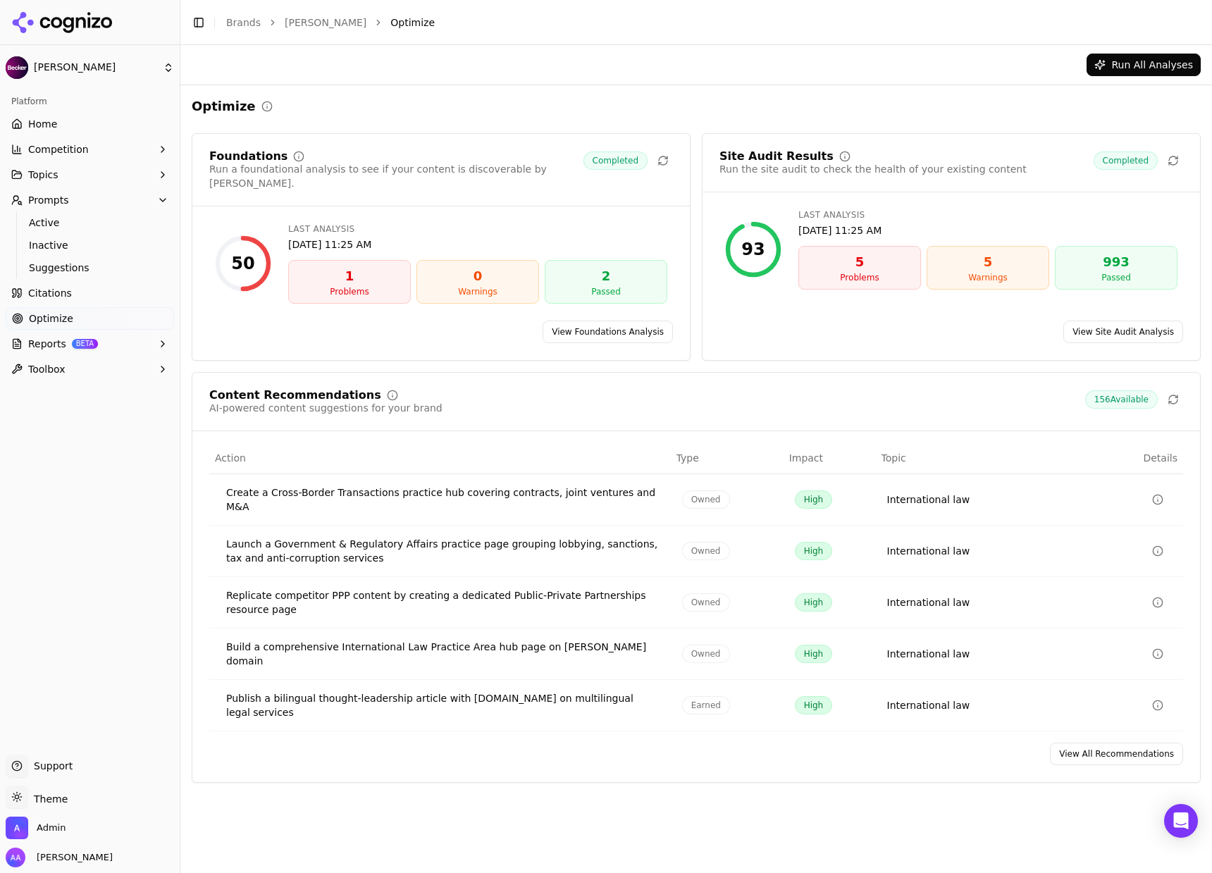
click at [1126, 742] on link "View All Recommendations" at bounding box center [1116, 753] width 133 height 23
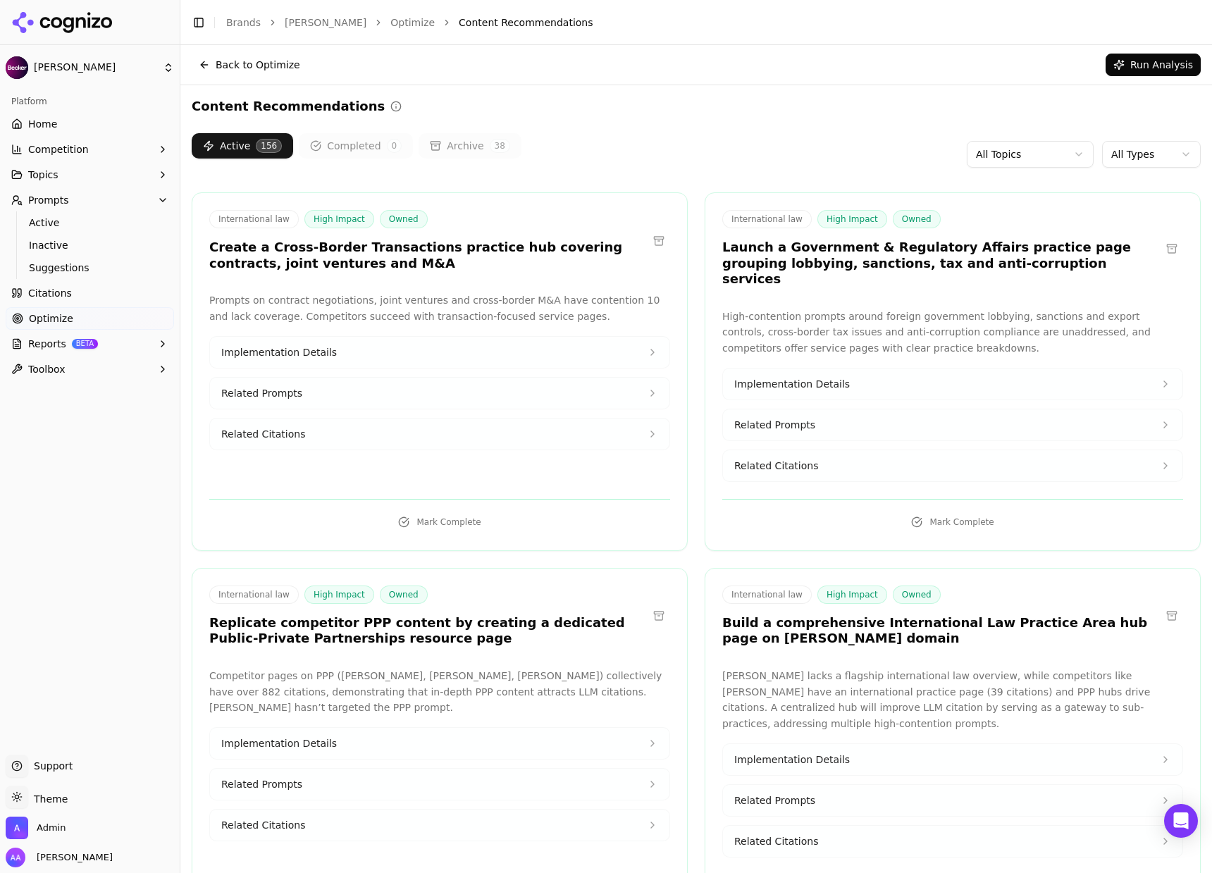
click at [1137, 146] on html "[PERSON_NAME] Platform Home Competition Topics Prompts Active Inactive Suggesti…" at bounding box center [606, 436] width 1212 height 873
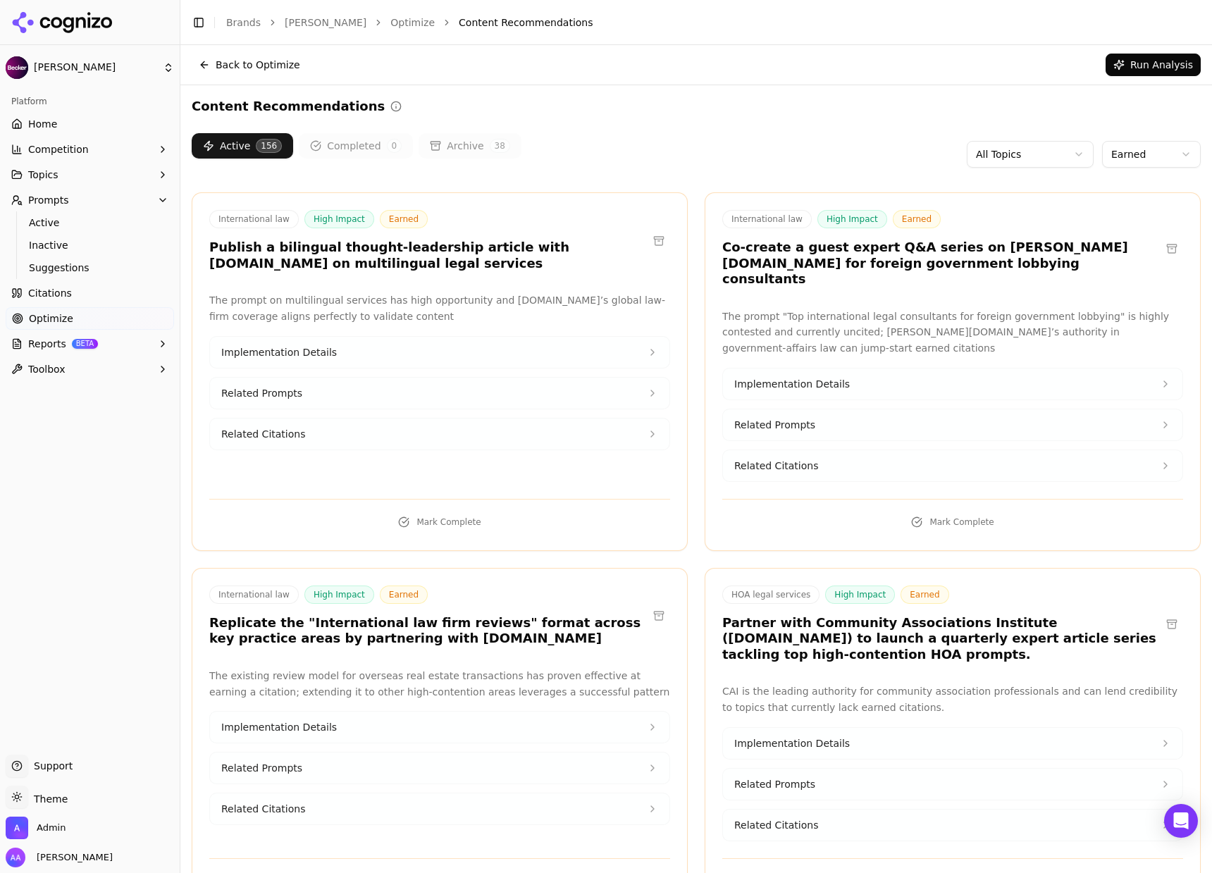
click at [1154, 150] on html "[PERSON_NAME] Platform Home Competition Topics Prompts Active Inactive Suggesti…" at bounding box center [606, 436] width 1212 height 873
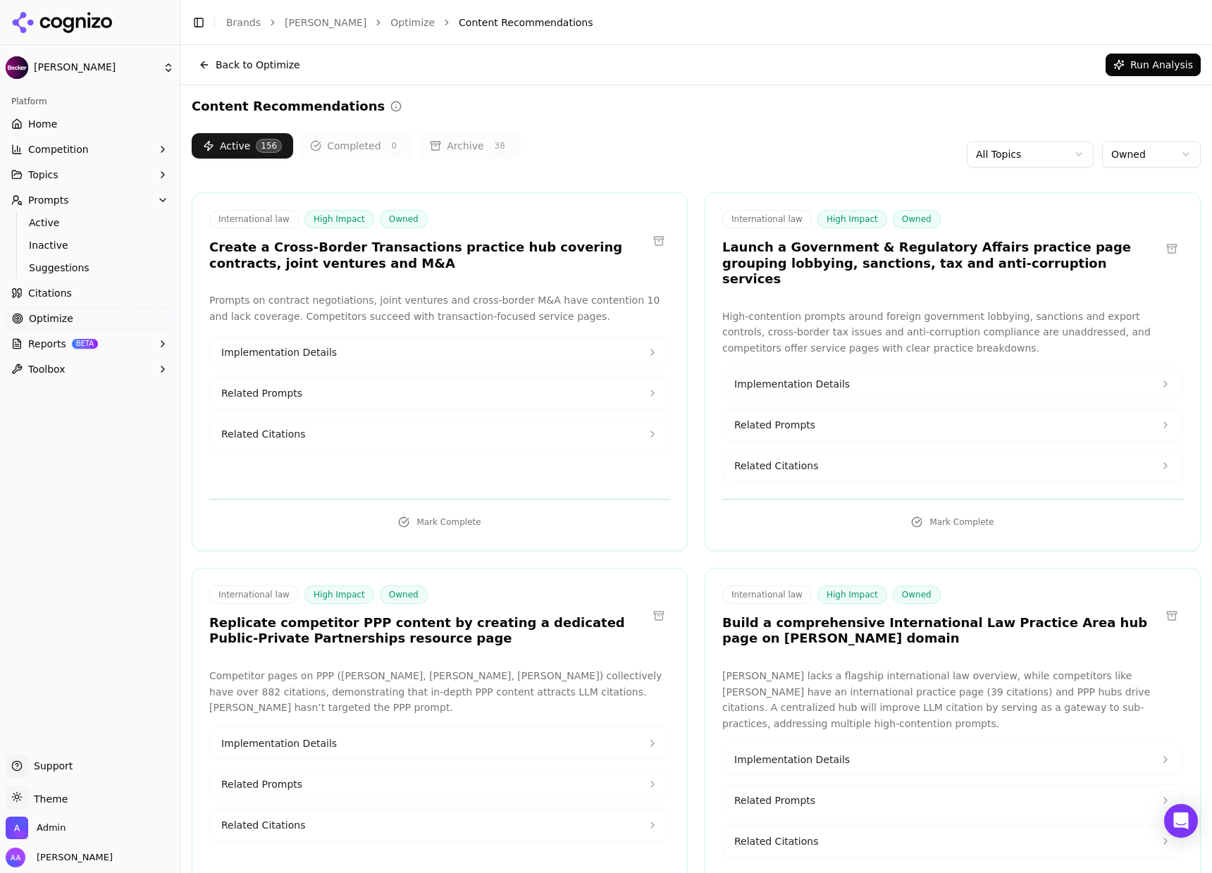
click at [443, 422] on button "Related Citations" at bounding box center [439, 433] width 459 height 31
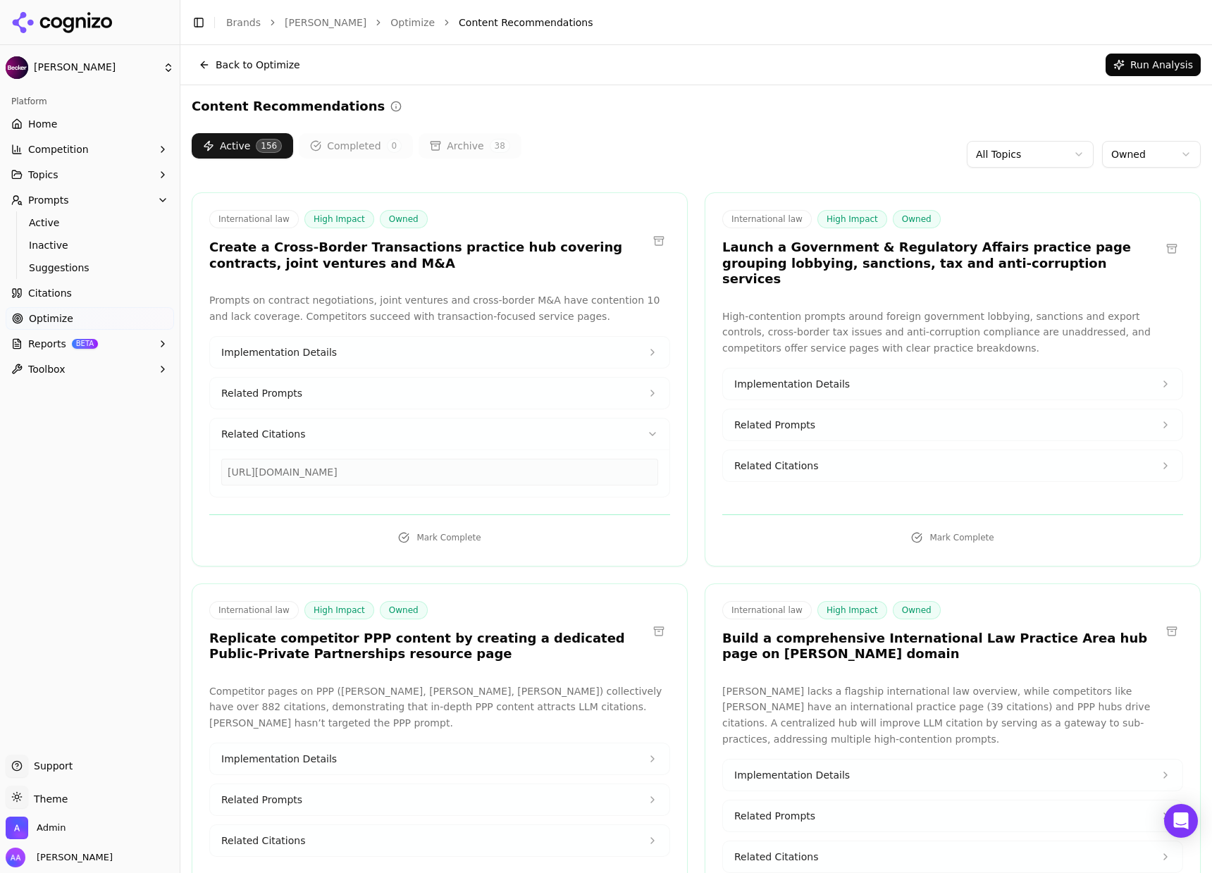
click at [452, 391] on button "Related Prompts" at bounding box center [439, 393] width 459 height 31
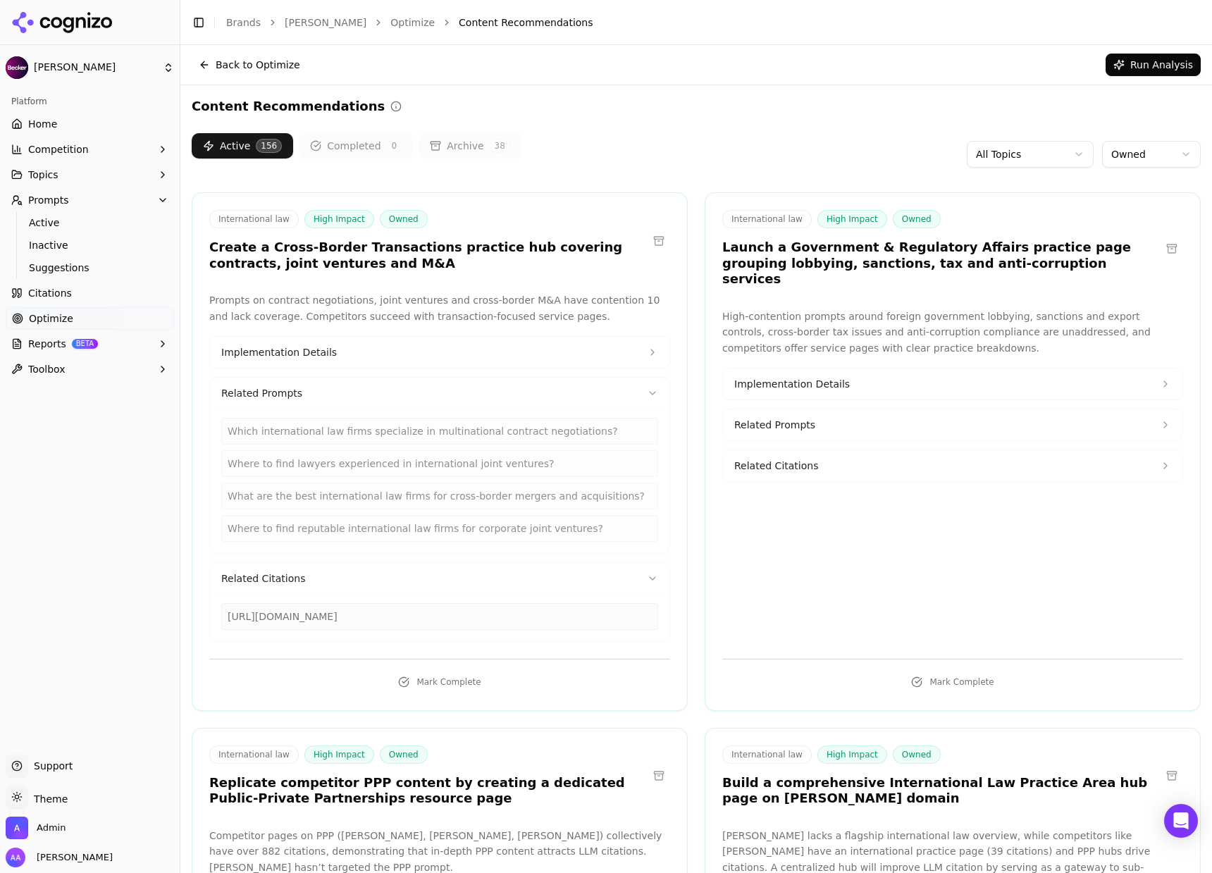
click at [433, 334] on div "Prompts on contract negotiations, joint ventures and cross-border M&A have cont…" at bounding box center [439, 466] width 461 height 349
click at [434, 342] on button "Implementation Details" at bounding box center [439, 352] width 459 height 31
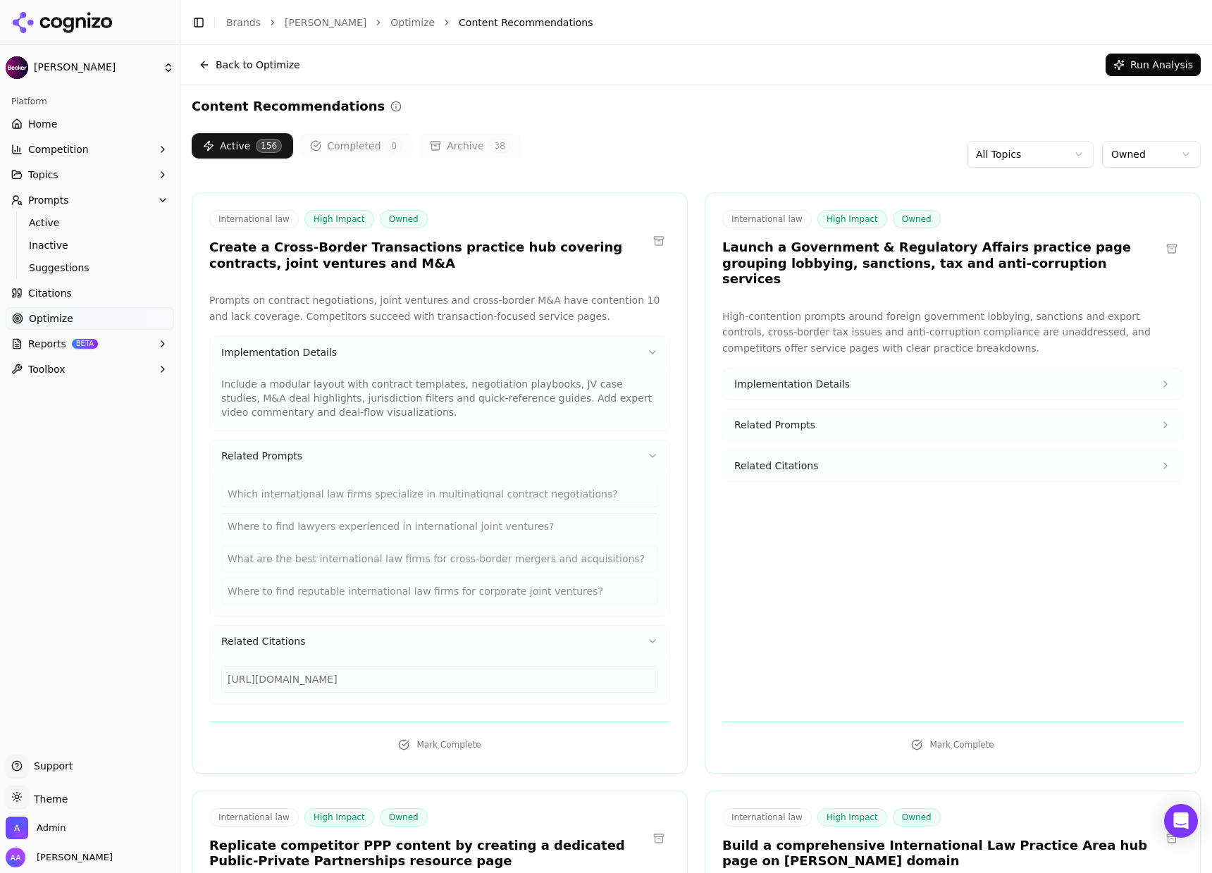
click at [420, 678] on div "[URL][DOMAIN_NAME]" at bounding box center [439, 679] width 437 height 27
click at [420, 677] on div "[URL][DOMAIN_NAME]" at bounding box center [439, 679] width 437 height 27
click at [420, 676] on div "[URL][DOMAIN_NAME]" at bounding box center [439, 679] width 437 height 27
copy div "[URL][DOMAIN_NAME]"
click at [119, 220] on span "Active" at bounding box center [90, 223] width 123 height 14
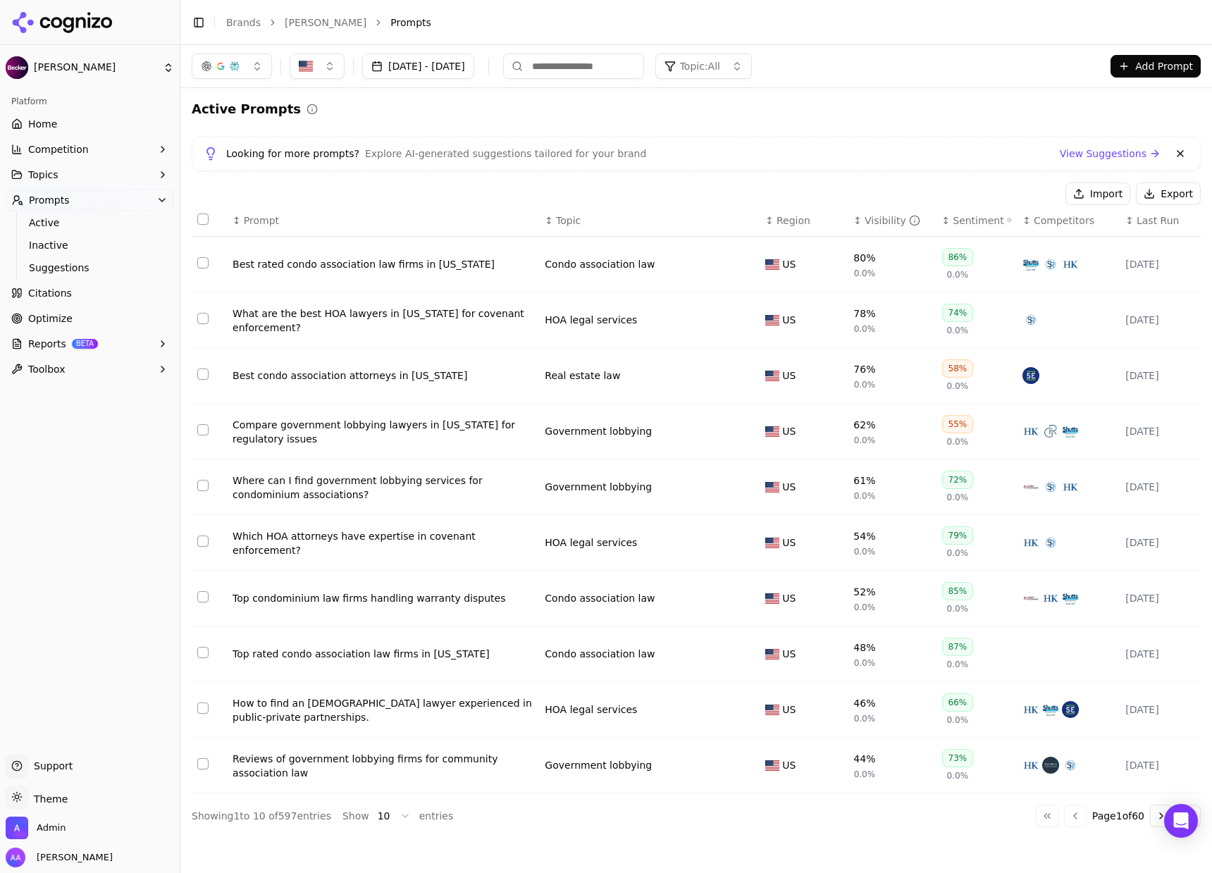
click at [599, 55] on input at bounding box center [573, 66] width 141 height 25
type input "***"
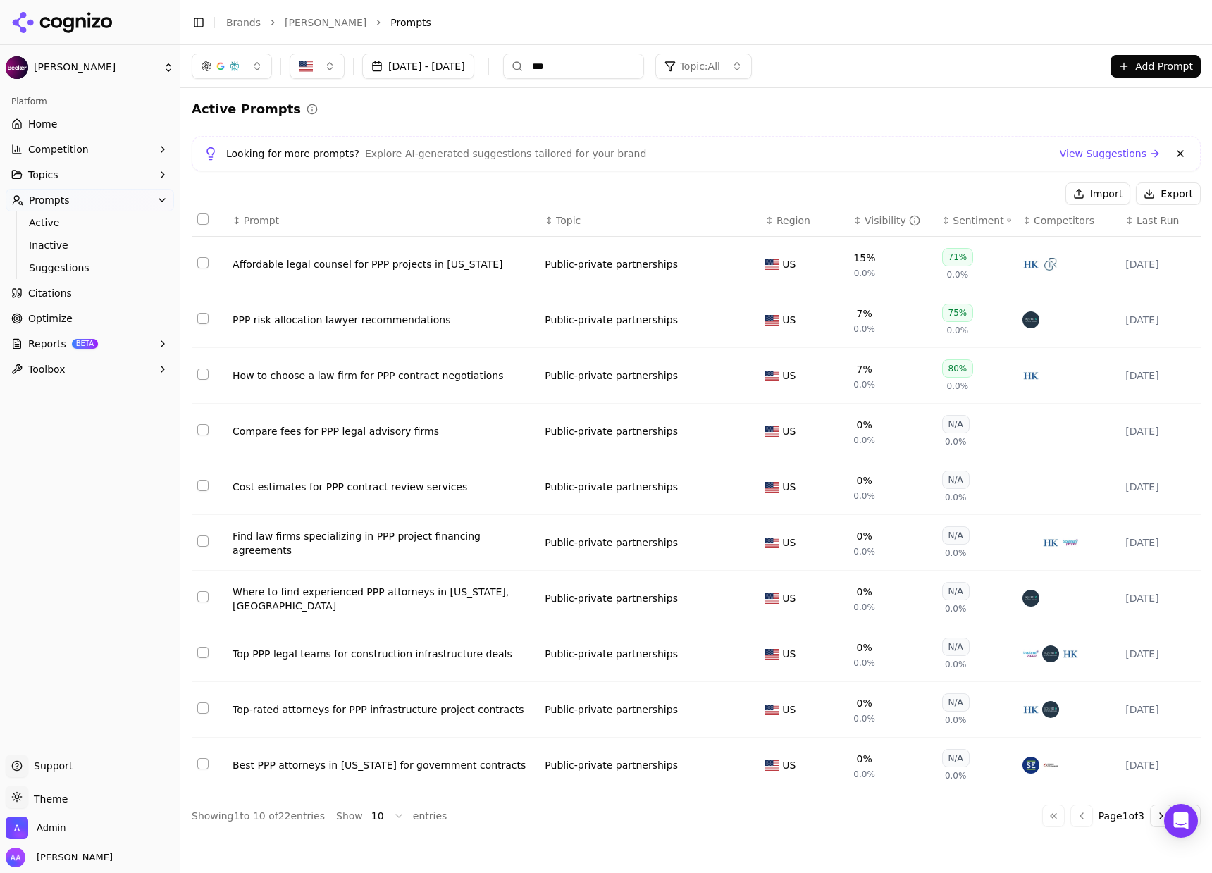
click at [81, 309] on link "Optimize" at bounding box center [90, 318] width 168 height 23
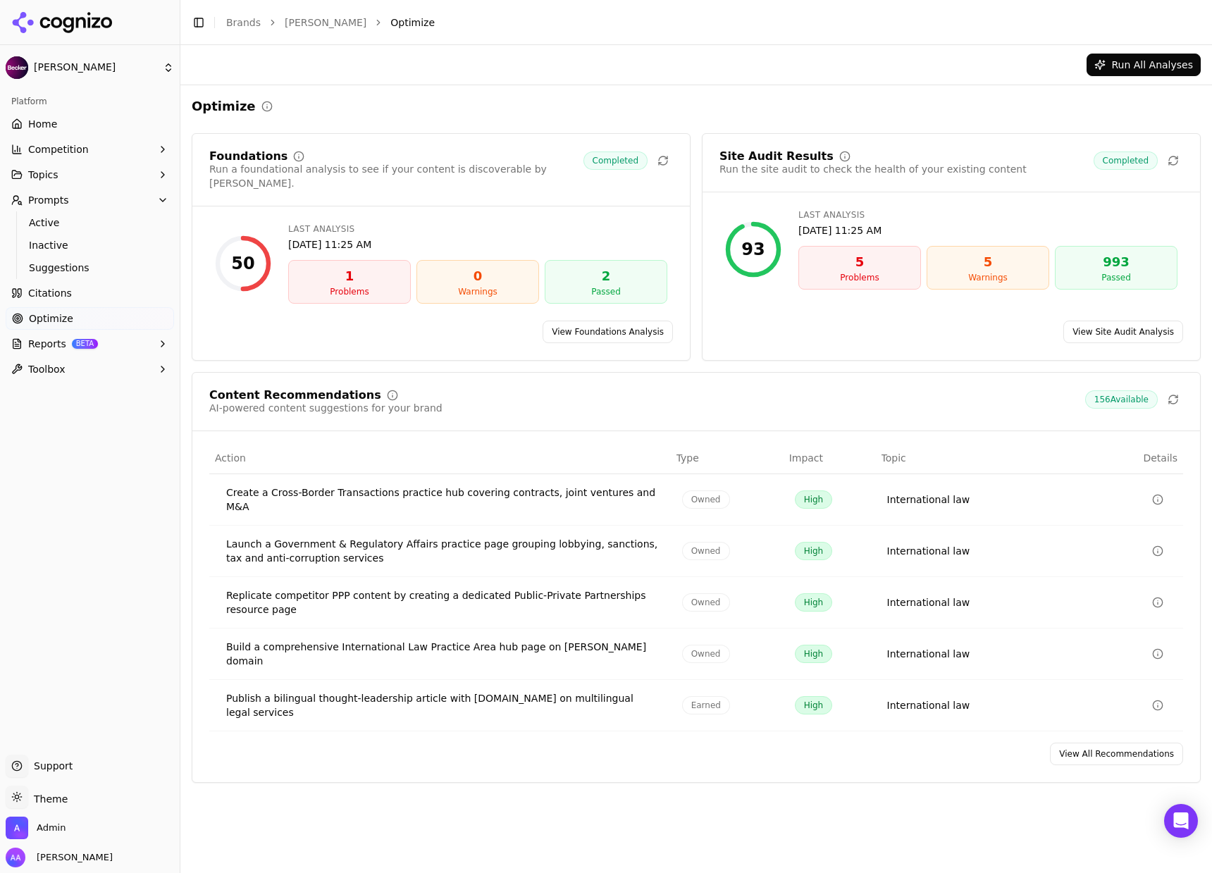
click at [1119, 742] on link "View All Recommendations" at bounding box center [1116, 753] width 133 height 23
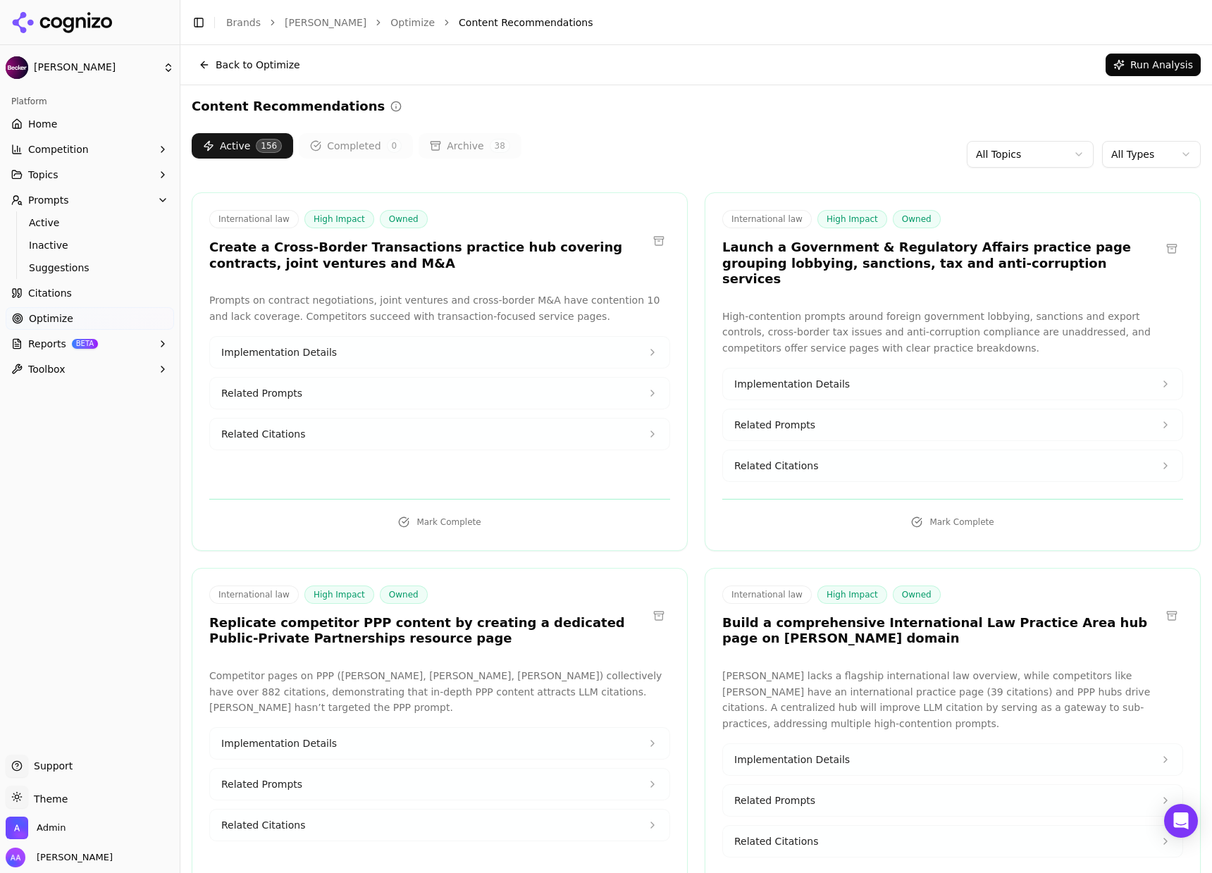
click at [860, 262] on h3 "Launch a Government & Regulatory Affairs practice page grouping lobbying, sanct…" at bounding box center [941, 263] width 438 height 48
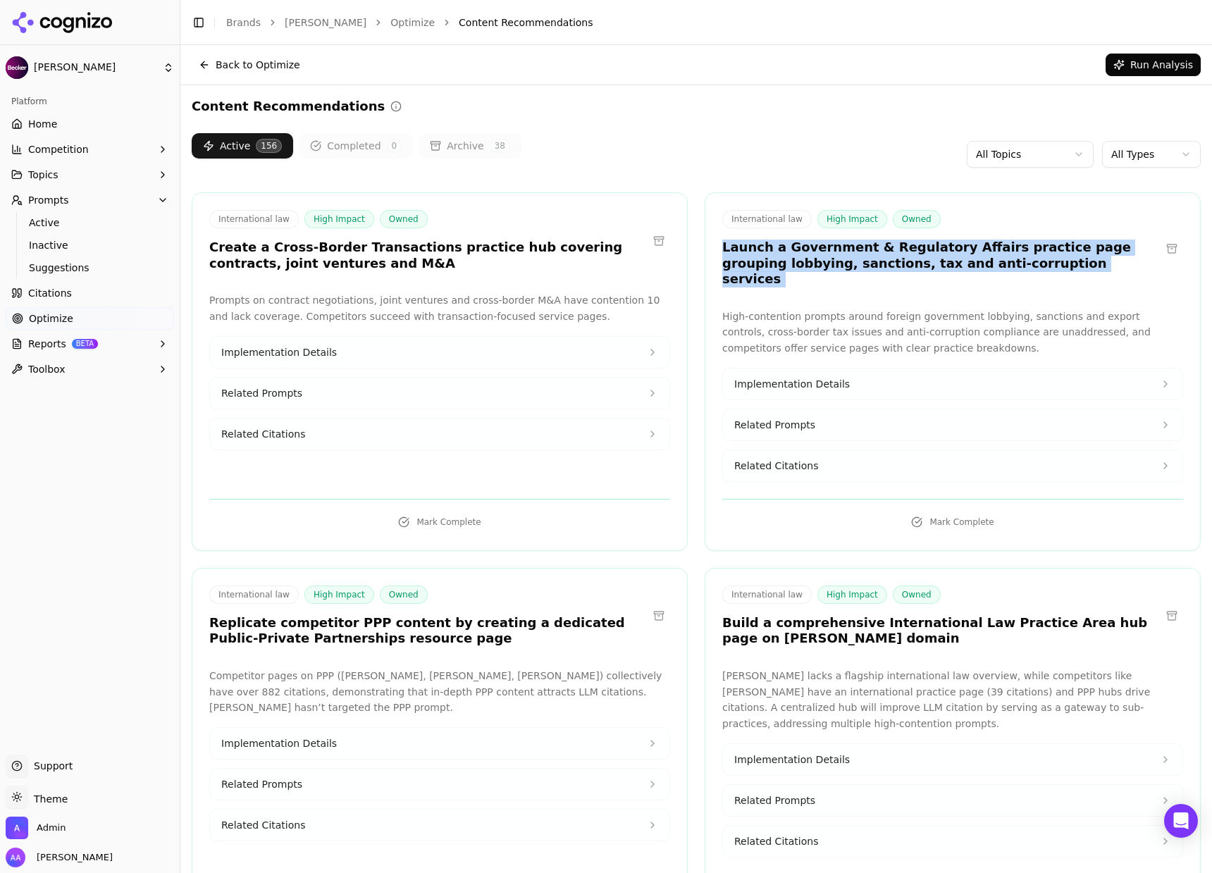
drag, startPoint x: 860, startPoint y: 263, endPoint x: 876, endPoint y: 272, distance: 18.0
click at [860, 263] on h3 "Launch a Government & Regulatory Affairs practice page grouping lobbying, sanct…" at bounding box center [941, 263] width 438 height 48
click at [920, 284] on div "International law High Impact Owned Launch a Government & Regulatory Affairs pr…" at bounding box center [952, 371] width 496 height 359
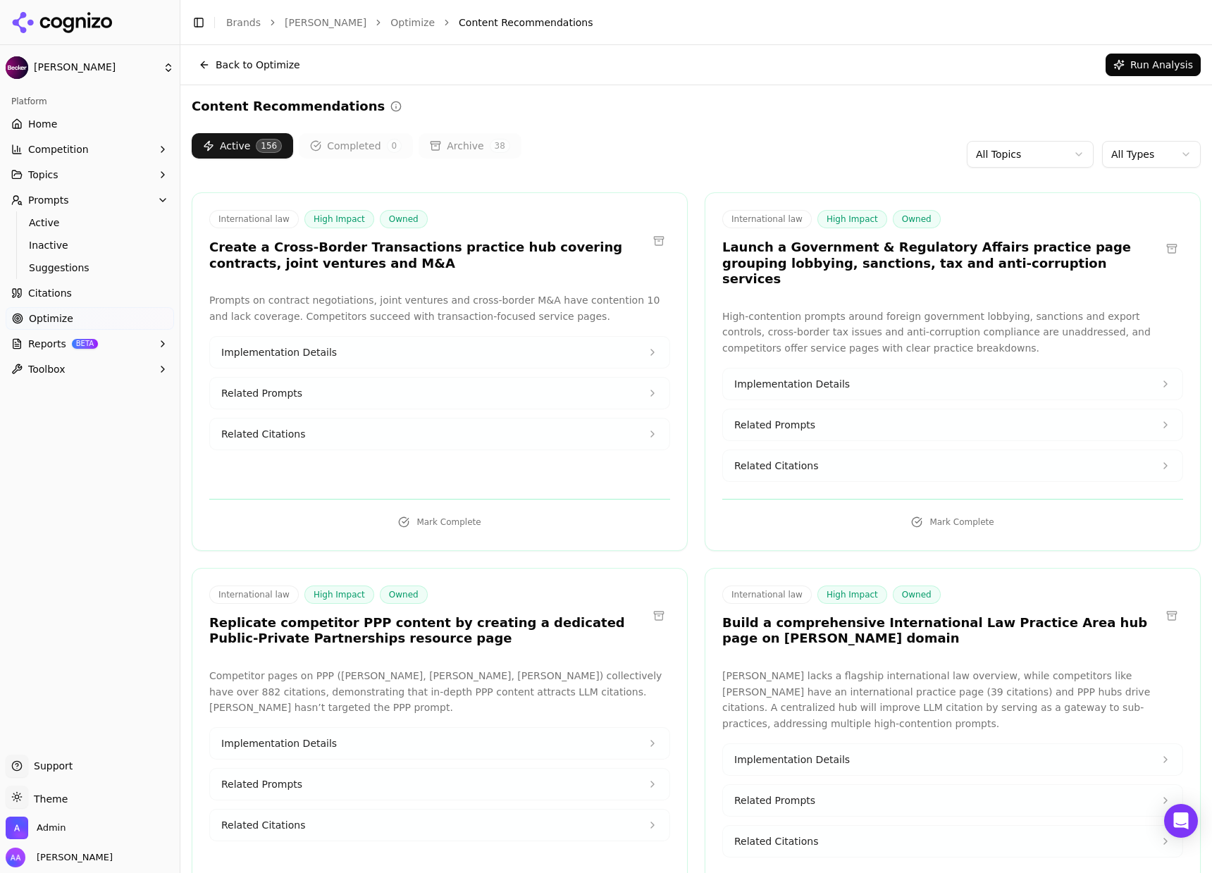
click at [804, 459] on span "Related Citations" at bounding box center [776, 466] width 84 height 14
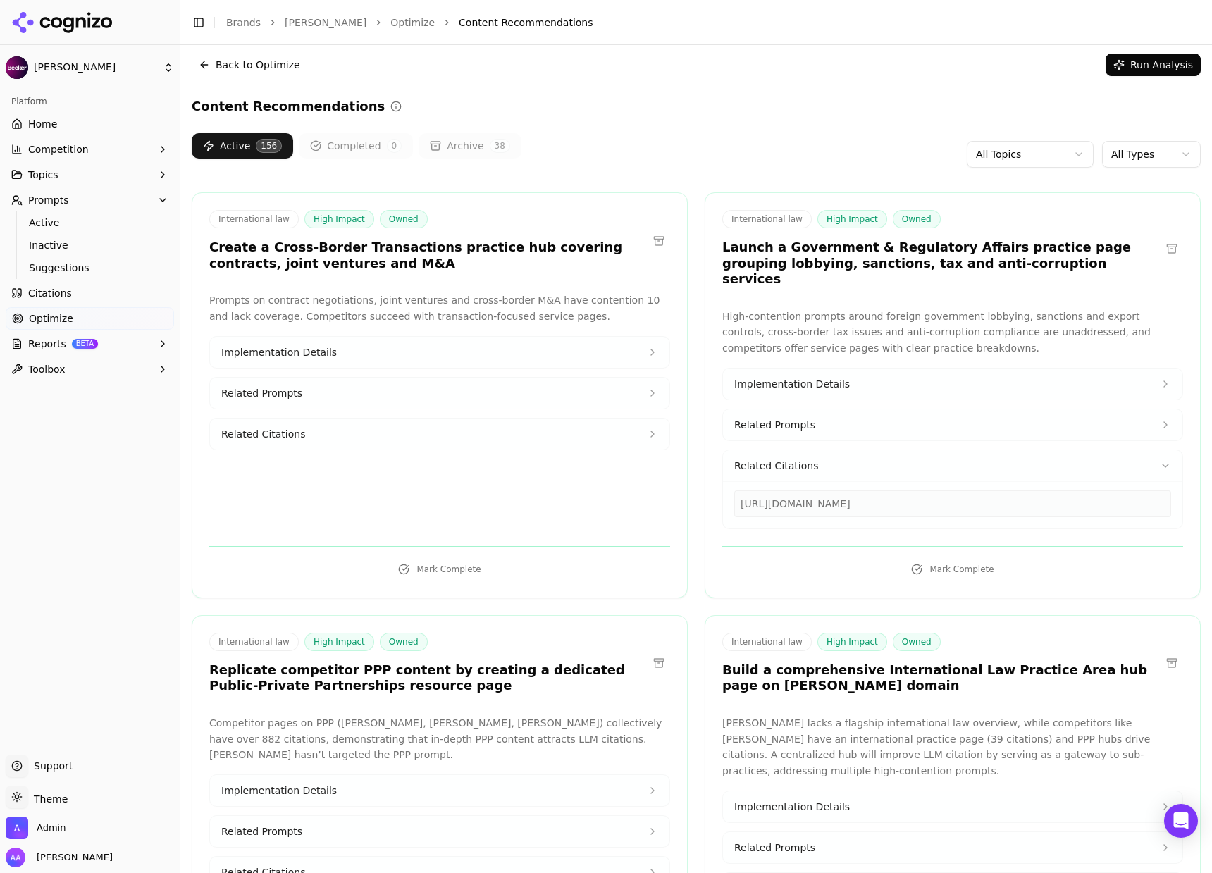
click at [832, 490] on div "[URL][DOMAIN_NAME]" at bounding box center [952, 503] width 437 height 27
click at [833, 490] on div "[URL][DOMAIN_NAME]" at bounding box center [952, 503] width 437 height 27
click at [389, 437] on button "Related Citations" at bounding box center [439, 433] width 459 height 31
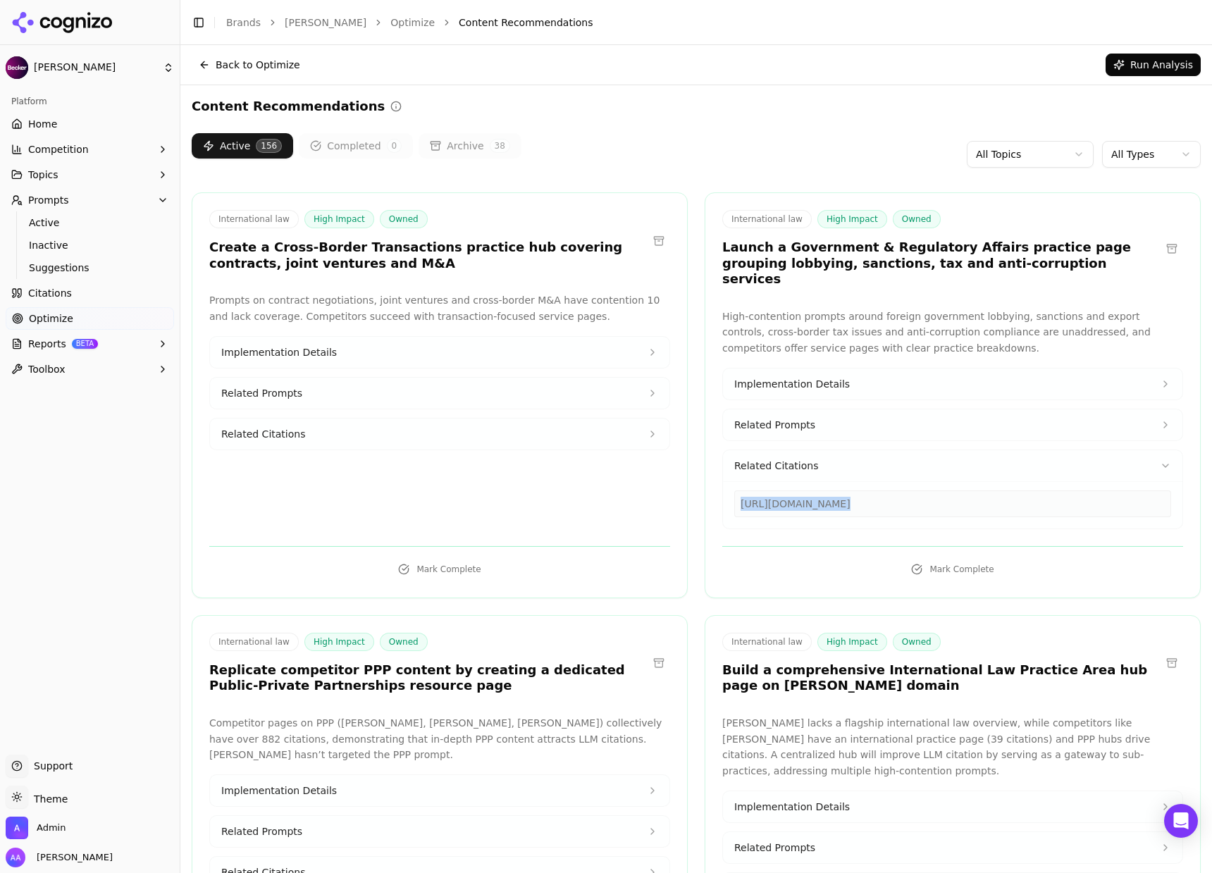
click at [844, 450] on button "Related Citations" at bounding box center [952, 465] width 459 height 31
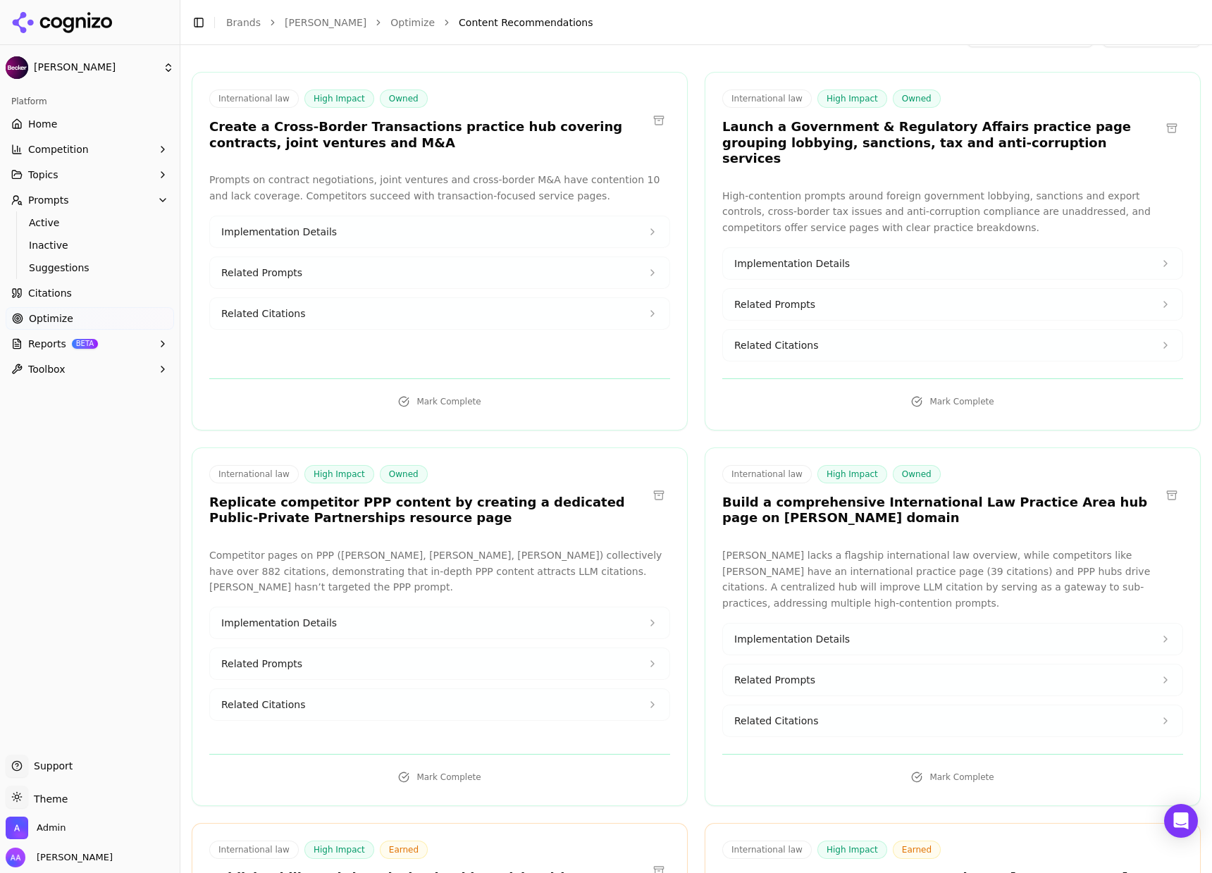
scroll to position [122, 0]
click at [423, 494] on h3 "Replicate competitor PPP content by creating a dedicated Public-Private Partner…" at bounding box center [428, 509] width 438 height 32
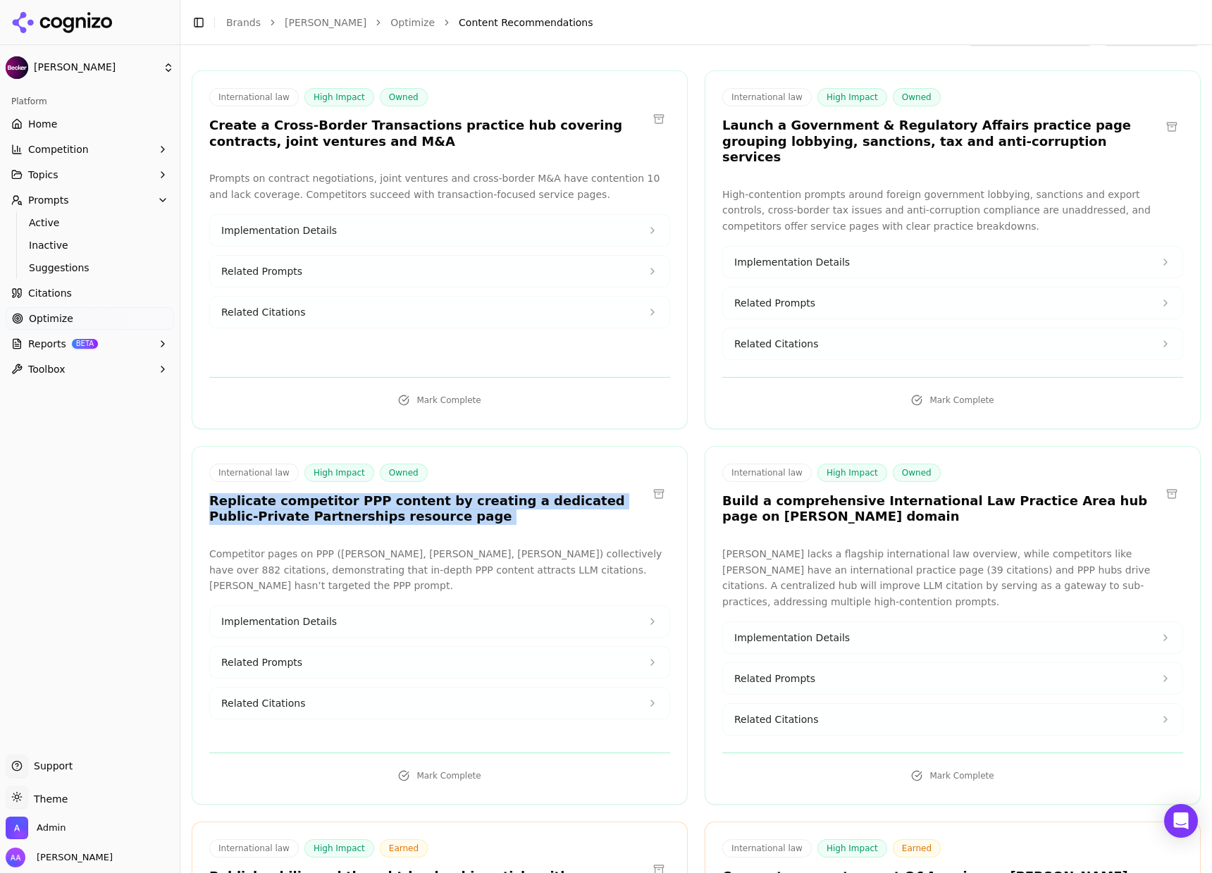
click at [423, 495] on h3 "Replicate competitor PPP content by creating a dedicated Public-Private Partner…" at bounding box center [428, 509] width 438 height 32
click at [443, 505] on h3 "Replicate competitor PPP content by creating a dedicated Public-Private Partner…" at bounding box center [428, 509] width 438 height 32
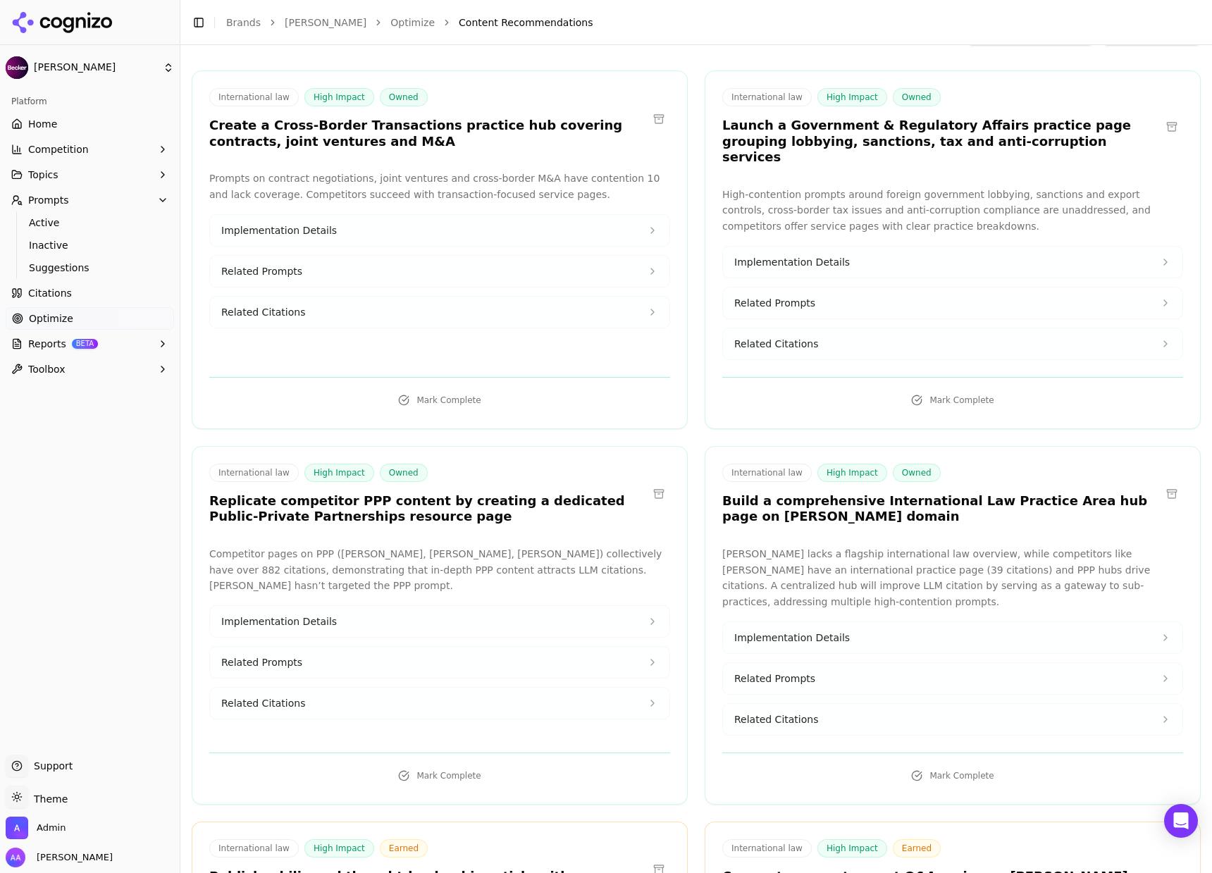
click at [435, 706] on div "Competitor pages on PPP ([PERSON_NAME], [PERSON_NAME], [PERSON_NAME]) collectiv…" at bounding box center [439, 640] width 461 height 189
click at [444, 691] on button "Related Citations" at bounding box center [439, 702] width 459 height 31
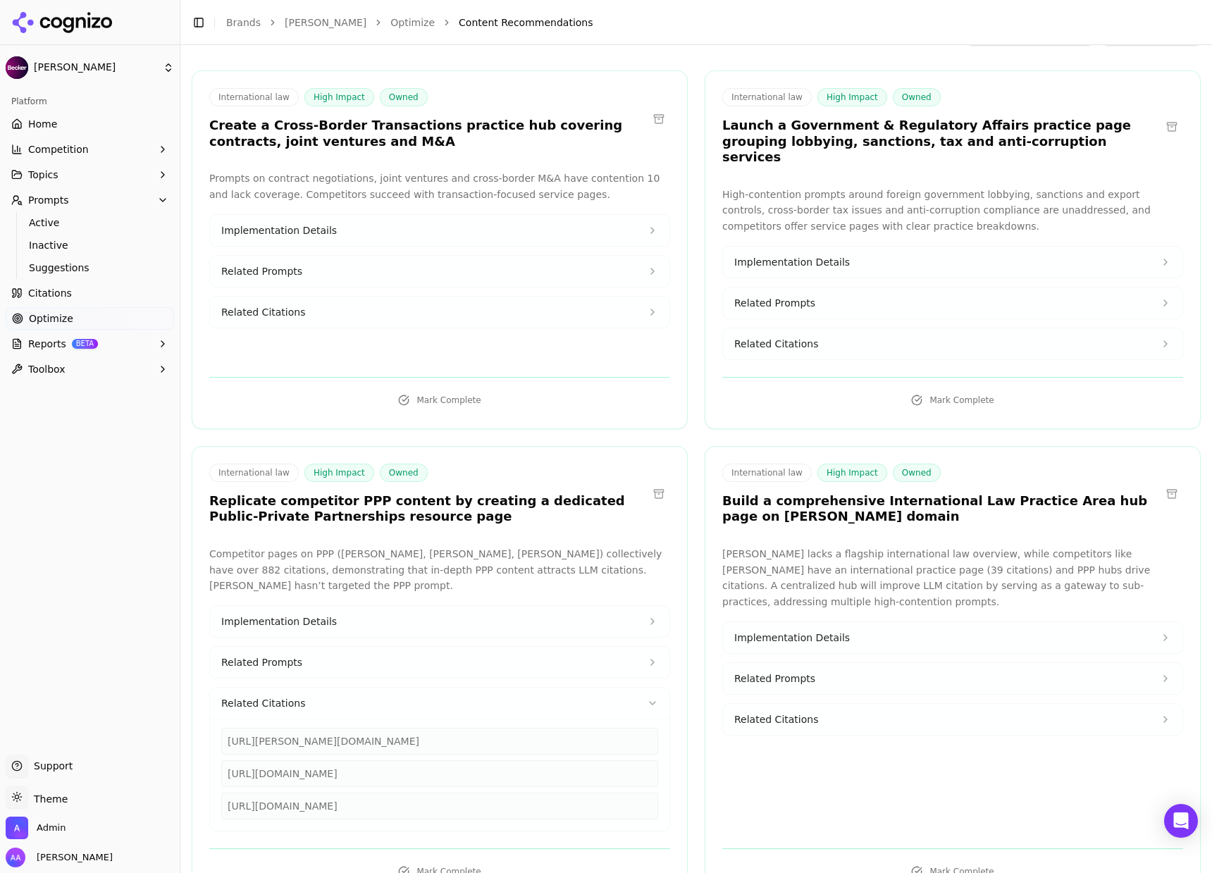
click at [419, 792] on div "[URL][DOMAIN_NAME]" at bounding box center [439, 805] width 437 height 27
copy div "[URL][DOMAIN_NAME]"
click at [647, 482] on button at bounding box center [658, 493] width 23 height 23
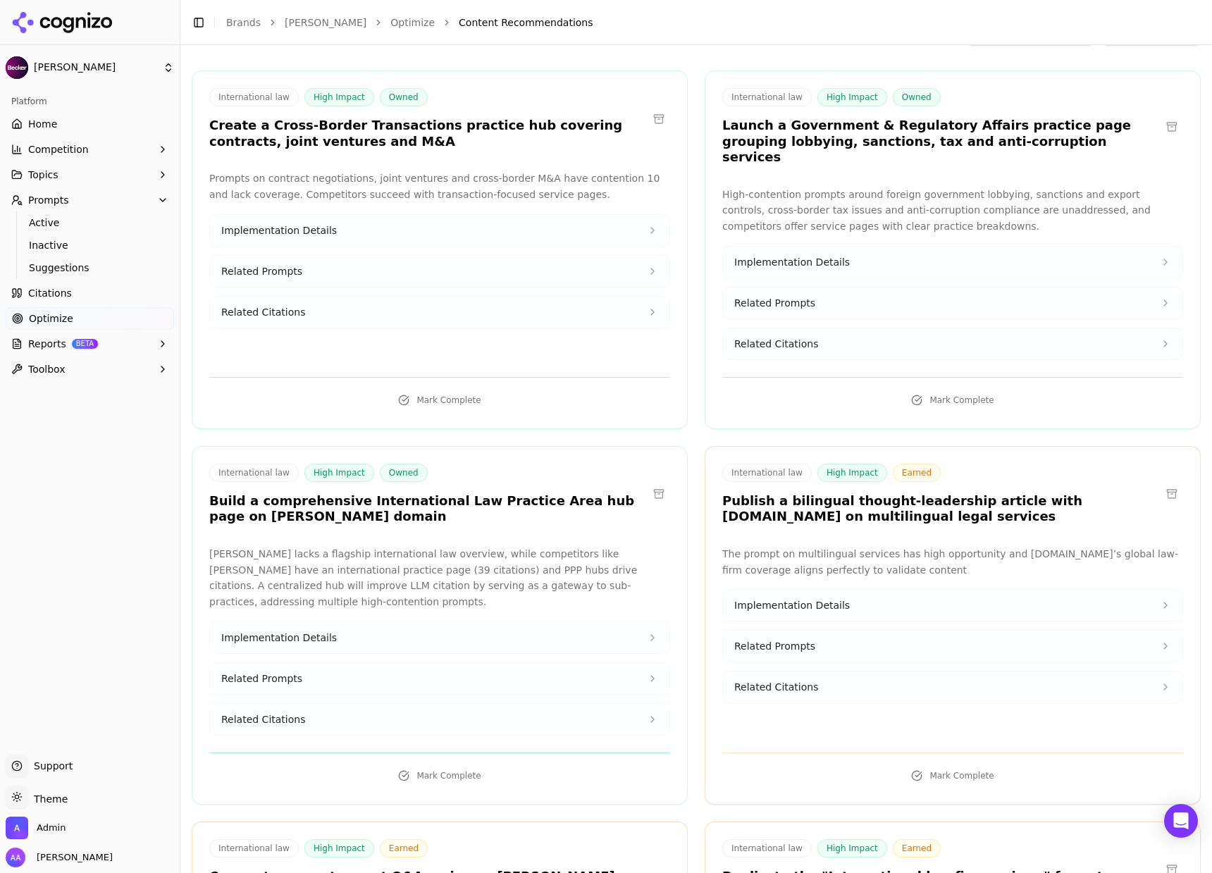
click at [432, 493] on h3 "Build a comprehensive International Law Practice Area hub page on [PERSON_NAME]…" at bounding box center [428, 509] width 438 height 32
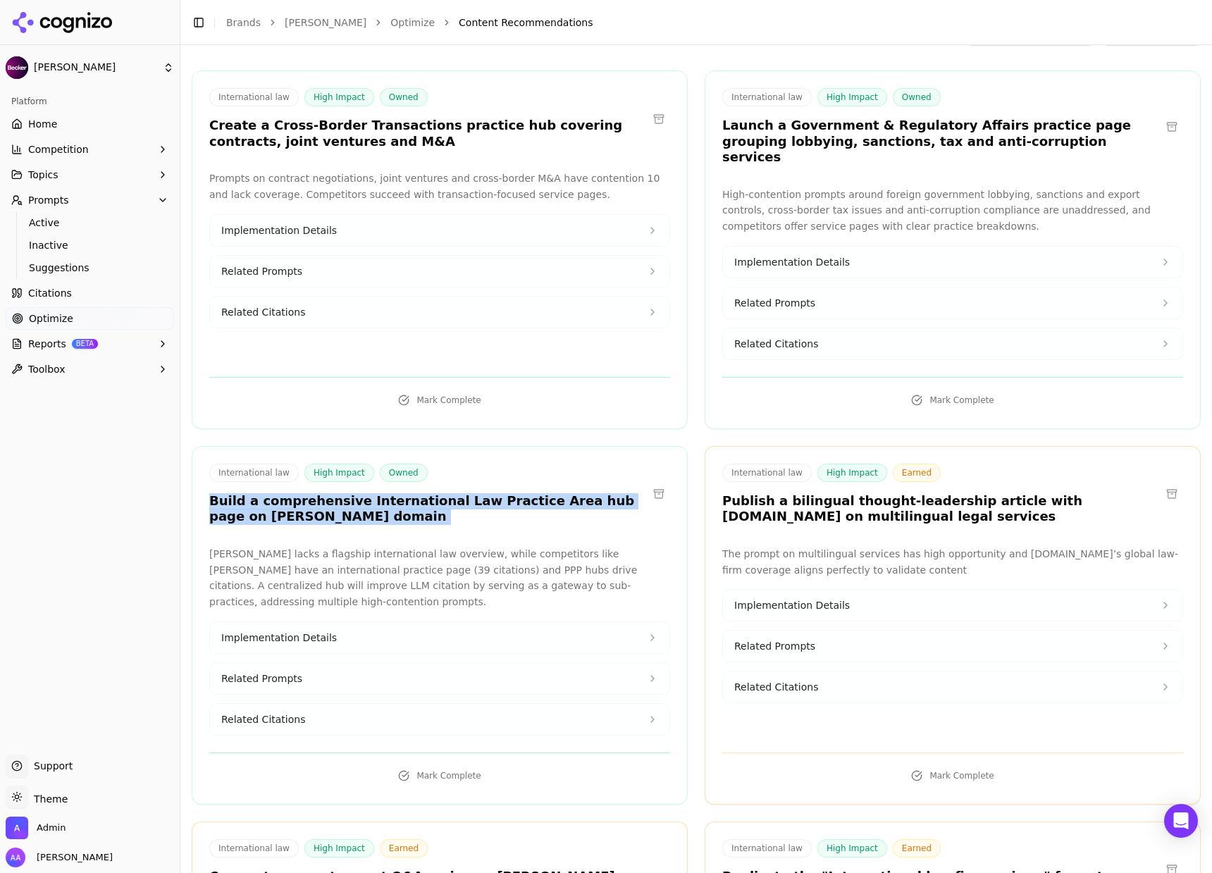
click at [432, 493] on h3 "Build a comprehensive International Law Practice Area hub page on [PERSON_NAME]…" at bounding box center [428, 509] width 438 height 32
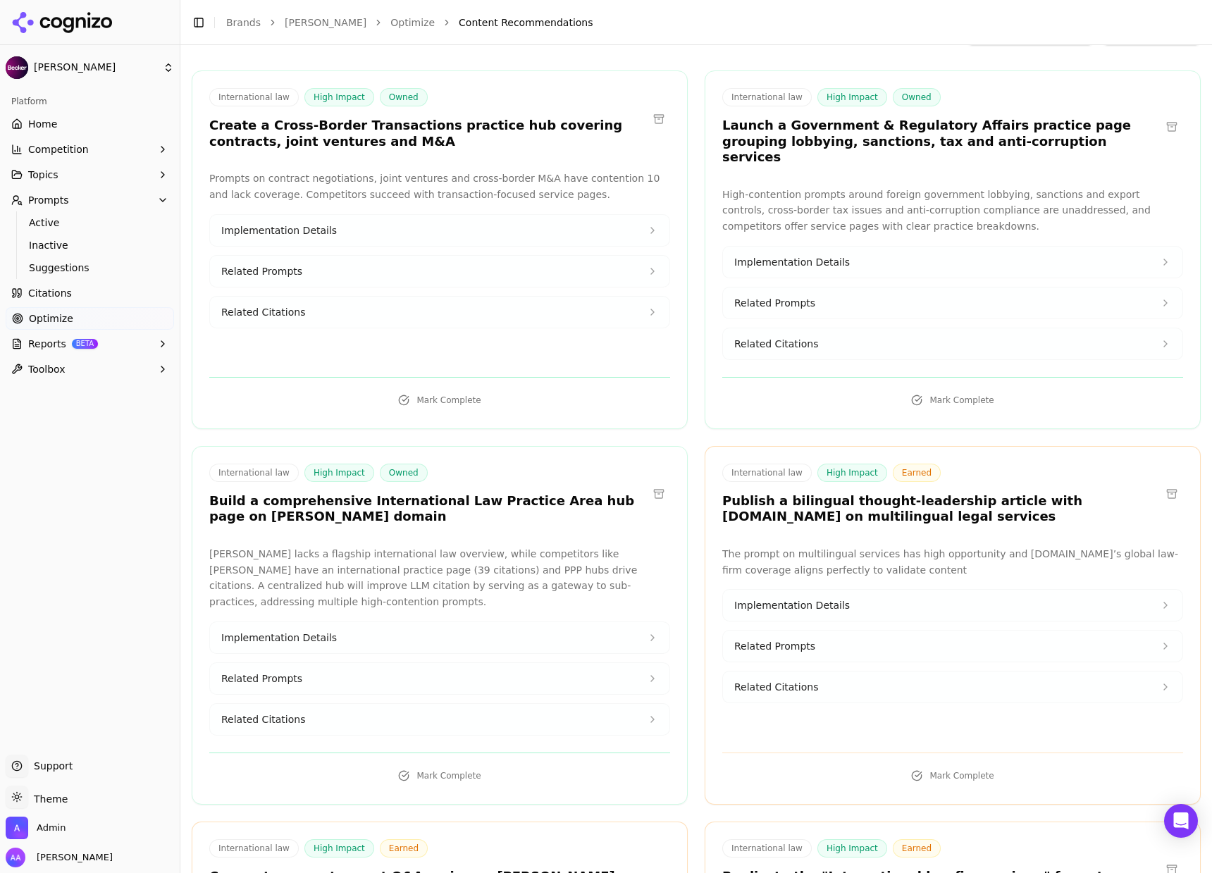
click at [435, 494] on h3 "Build a comprehensive International Law Practice Area hub page on [PERSON_NAME]…" at bounding box center [428, 509] width 438 height 32
click at [330, 704] on button "Related Citations" at bounding box center [439, 719] width 459 height 31
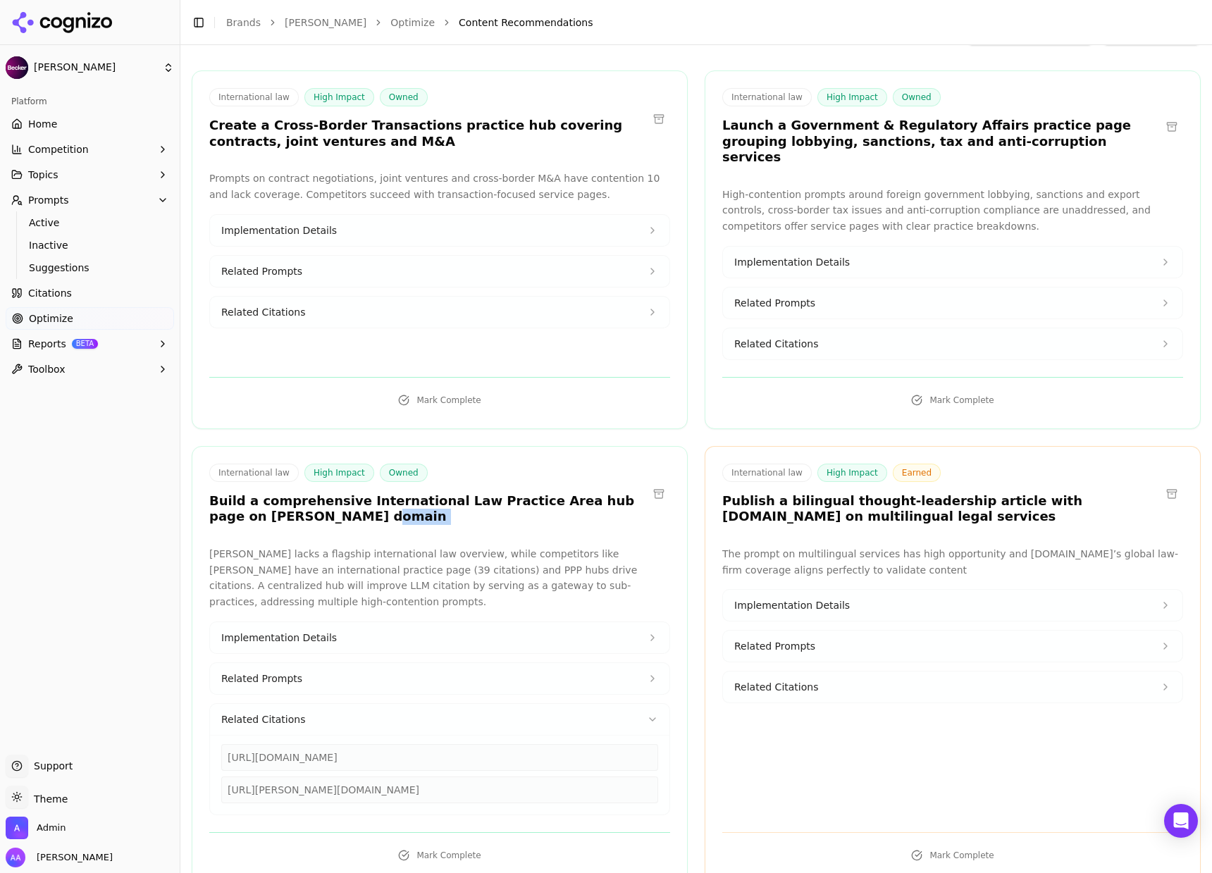
scroll to position [137, 0]
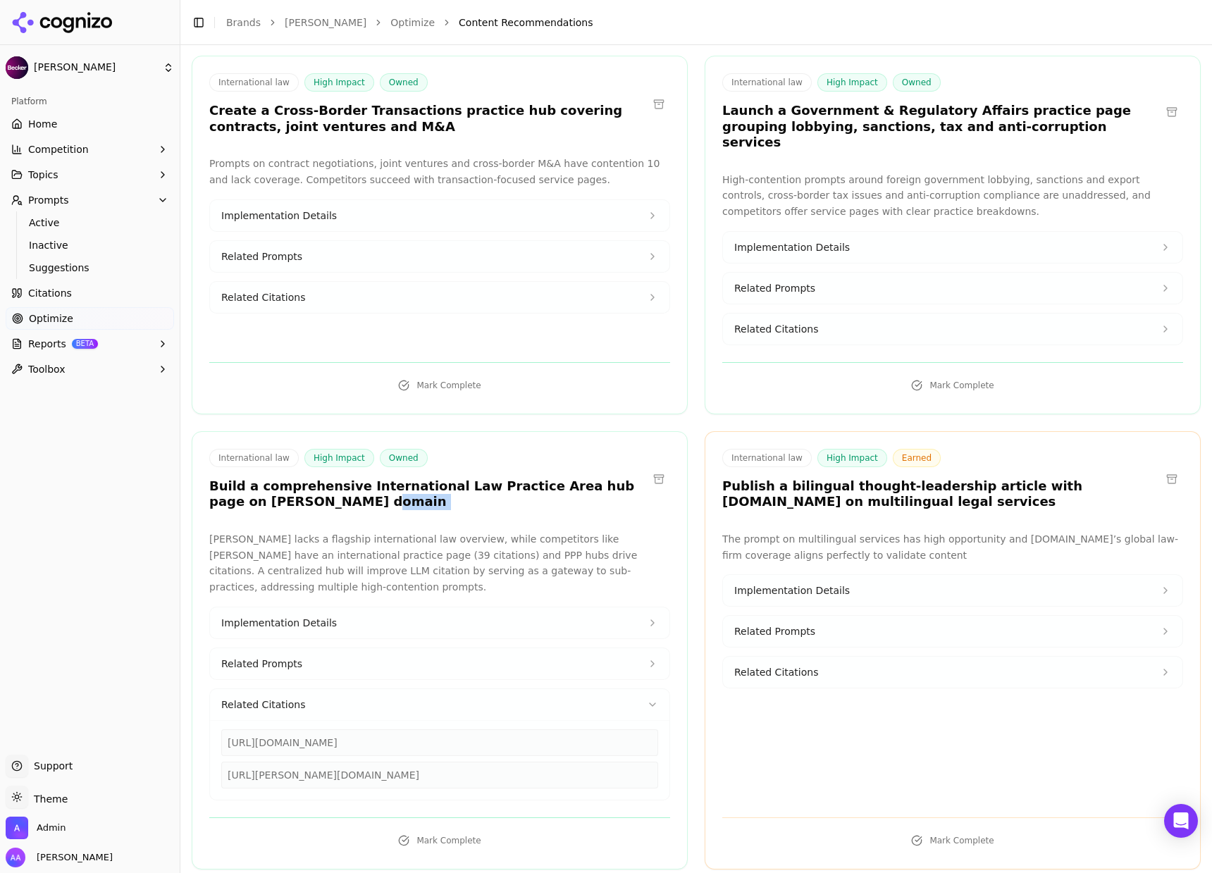
click at [524, 702] on button "Related Citations" at bounding box center [439, 704] width 459 height 31
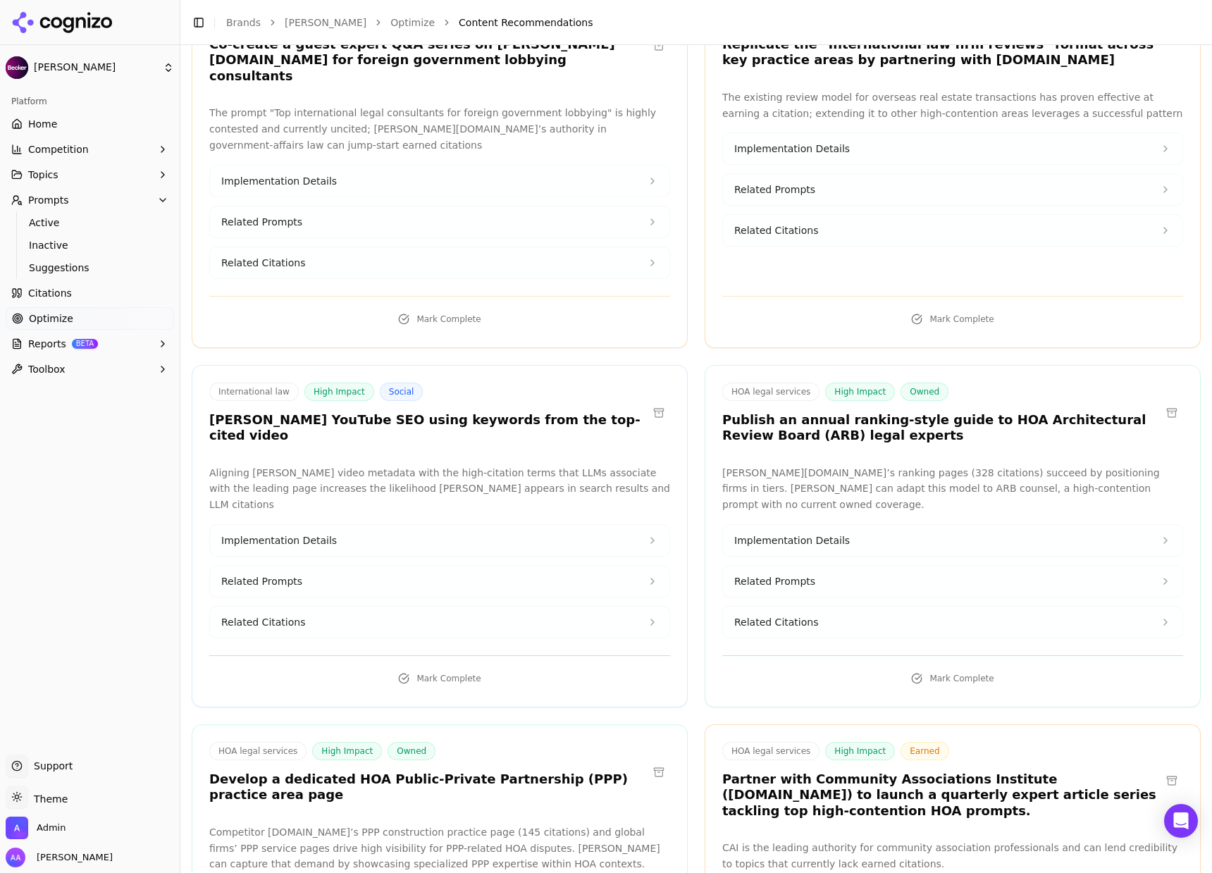
scroll to position [1142, 0]
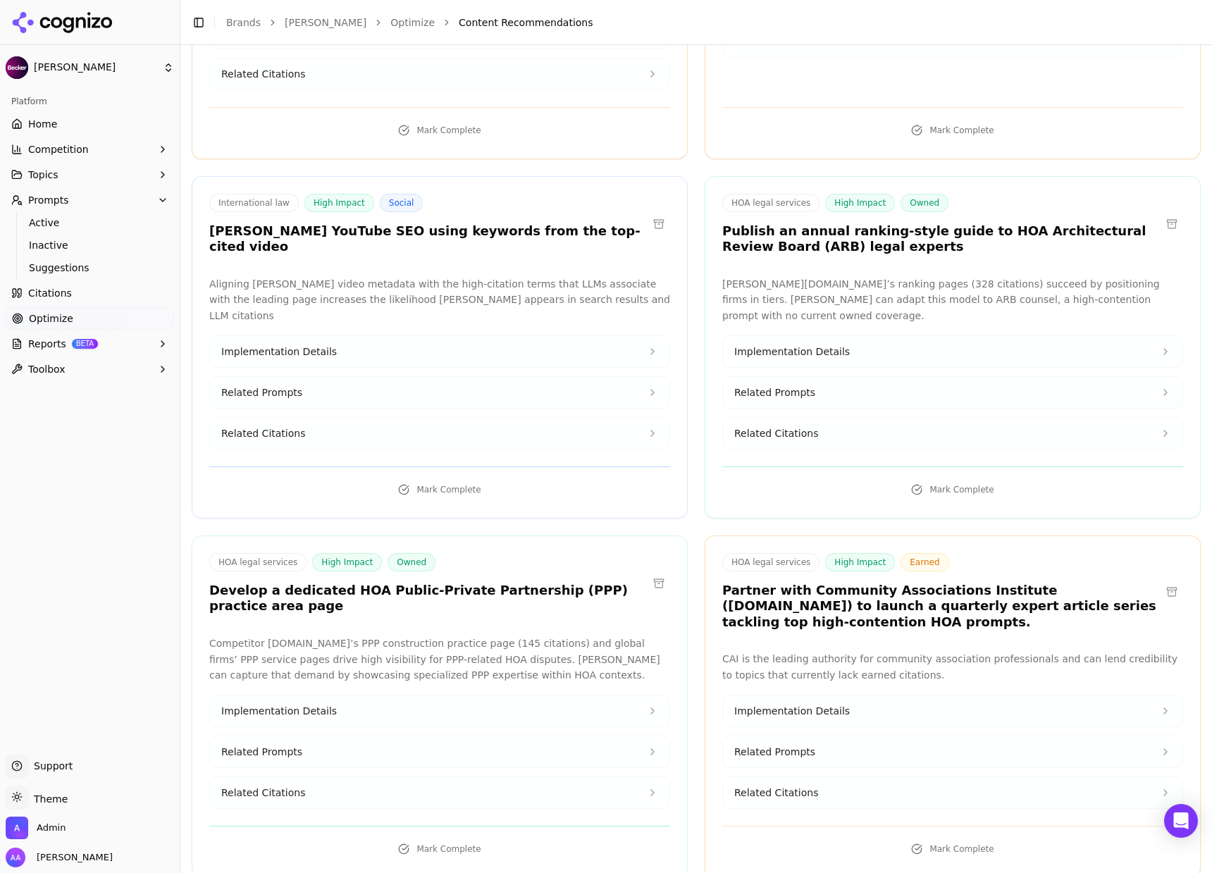
click at [359, 223] on h3 "[PERSON_NAME] YouTube SEO using keywords from the top-cited video" at bounding box center [428, 239] width 438 height 32
click at [477, 276] on p "Aligning [PERSON_NAME] video metadata with the high-citation terms that LLMs as…" at bounding box center [439, 300] width 461 height 48
click at [344, 418] on button "Related Citations" at bounding box center [439, 433] width 459 height 31
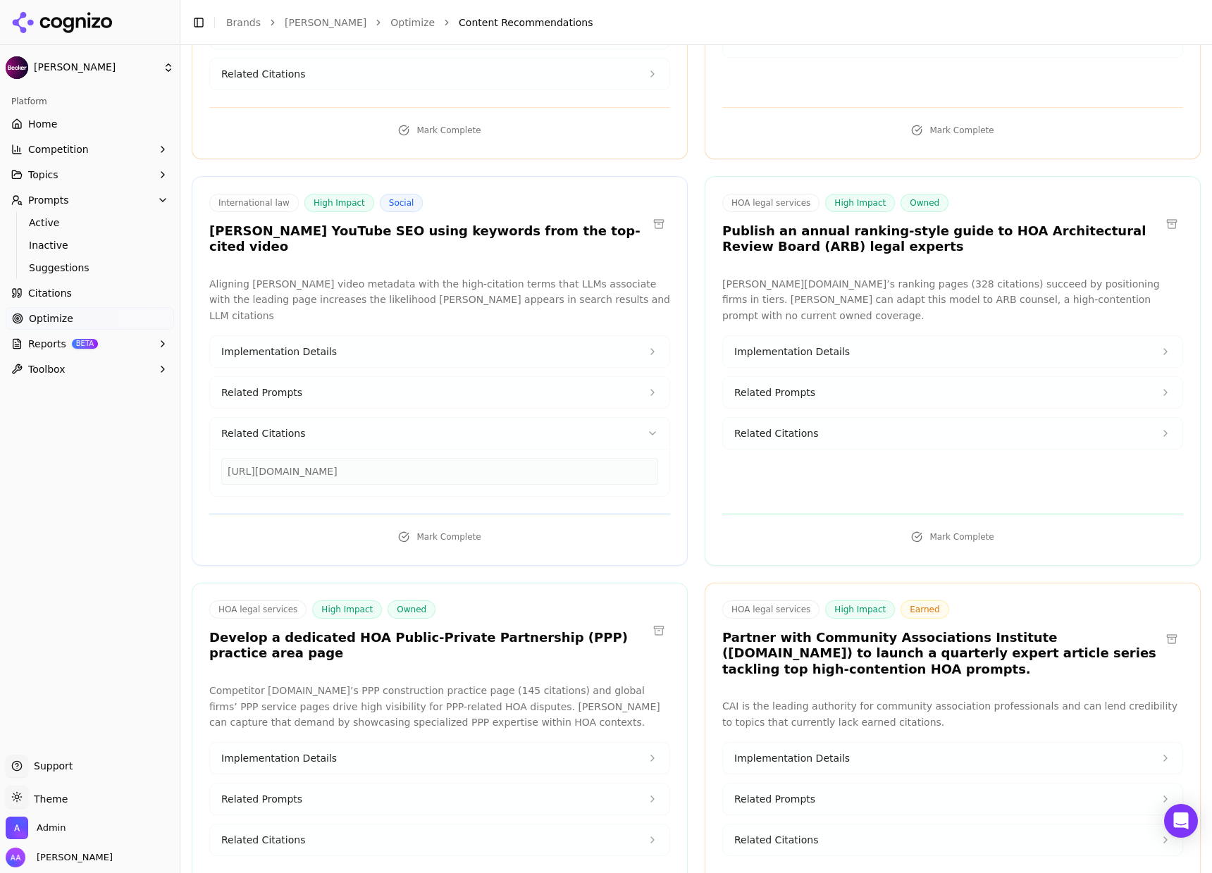
click at [364, 458] on div "[URL][DOMAIN_NAME]" at bounding box center [439, 471] width 437 height 27
click at [365, 458] on div "[URL][DOMAIN_NAME]" at bounding box center [439, 471] width 437 height 27
copy div "[URL][DOMAIN_NAME]"
click at [659, 213] on button at bounding box center [658, 224] width 23 height 23
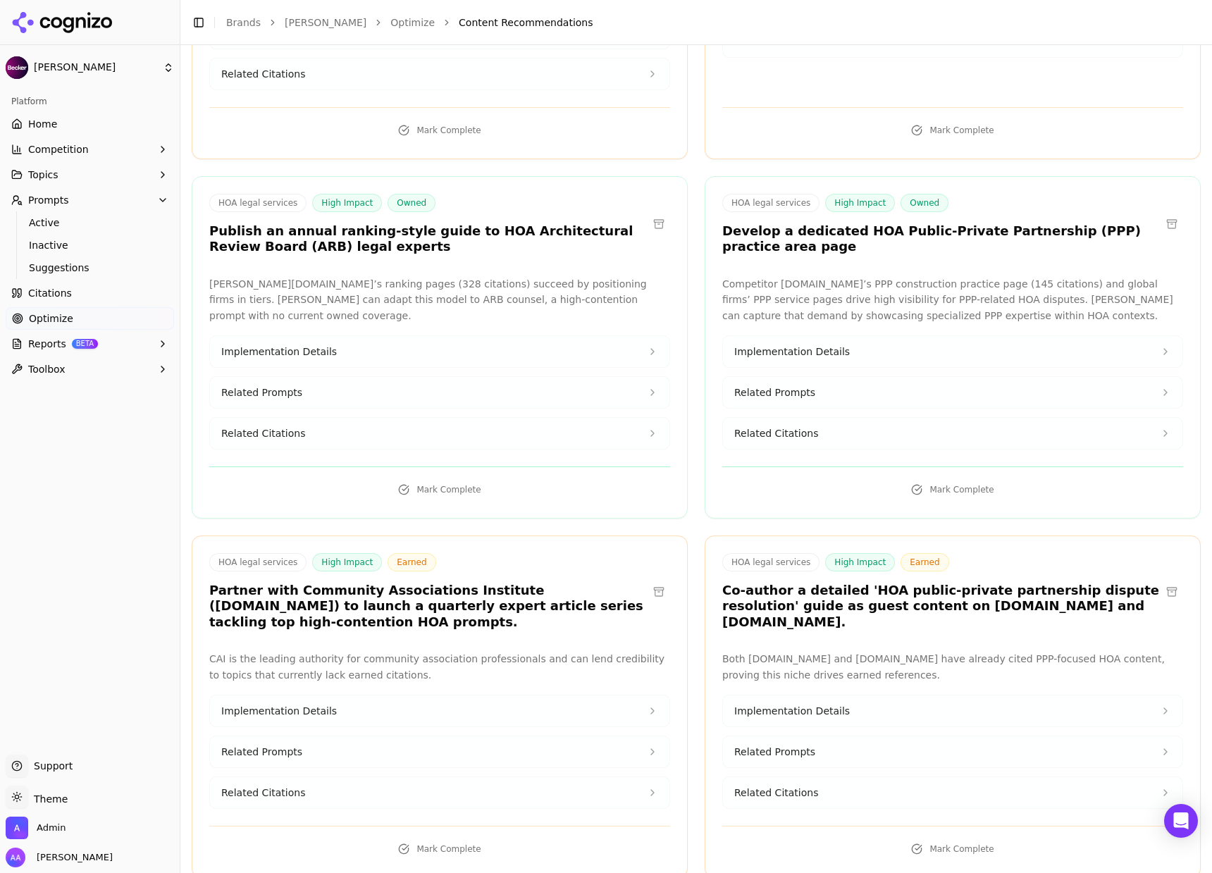
click at [447, 223] on h3 "Publish an annual ranking-style guide to HOA Architectural Review Board (ARB) l…" at bounding box center [428, 239] width 438 height 32
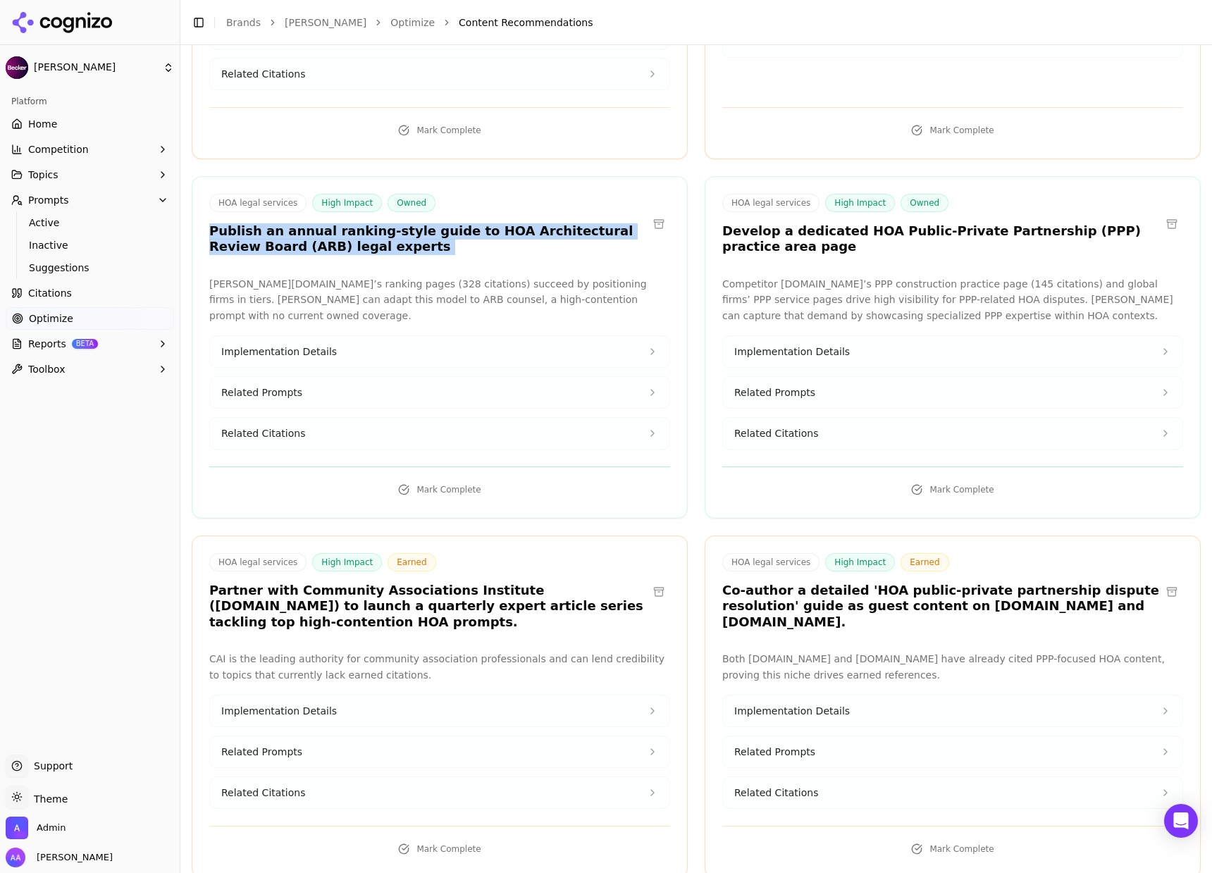
drag, startPoint x: 447, startPoint y: 203, endPoint x: 449, endPoint y: 210, distance: 7.6
click at [448, 223] on h3 "Publish an annual ranking-style guide to HOA Architectural Review Board (ARB) l…" at bounding box center [428, 239] width 438 height 32
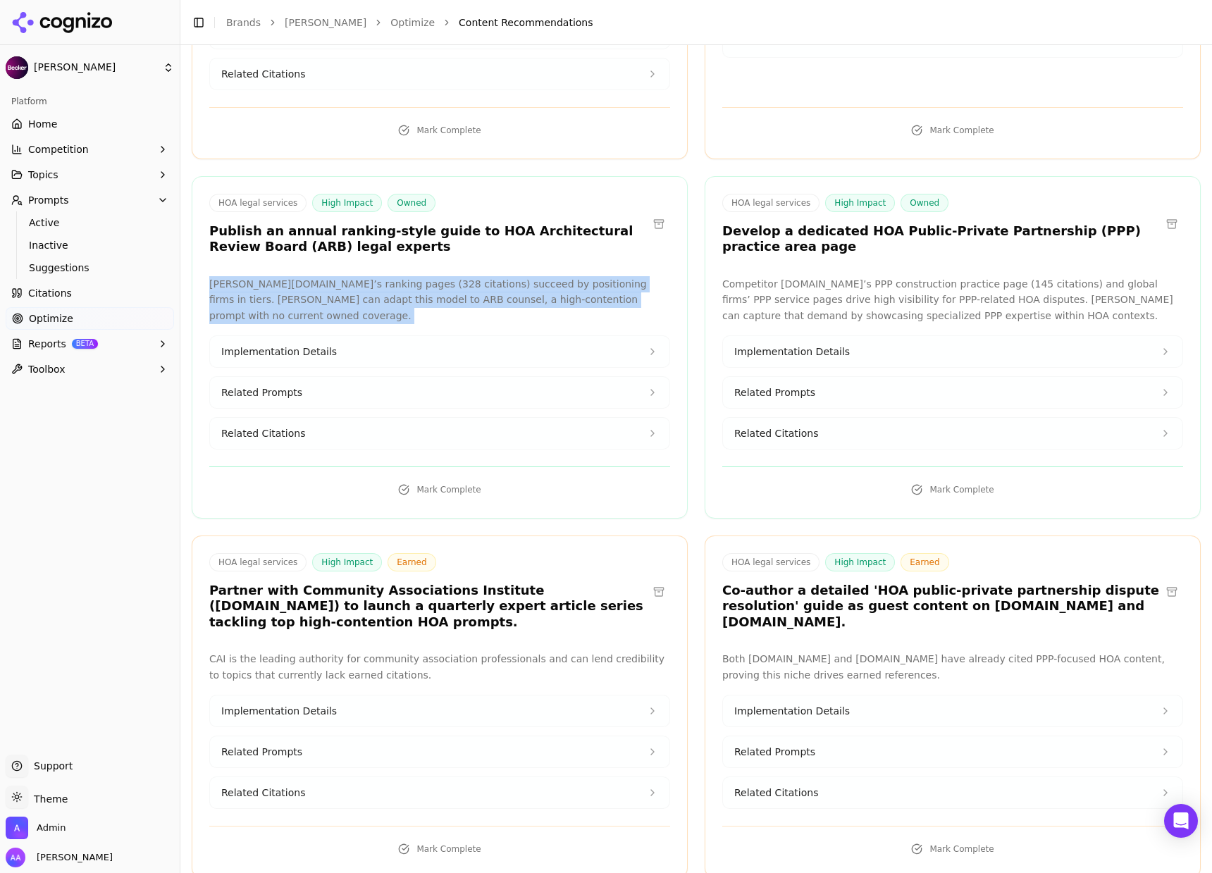
click at [466, 237] on div "HOA legal services High Impact Owned Publish an annual ranking-style guide to H…" at bounding box center [440, 347] width 496 height 342
click at [333, 418] on button "Related Citations" at bounding box center [439, 433] width 459 height 31
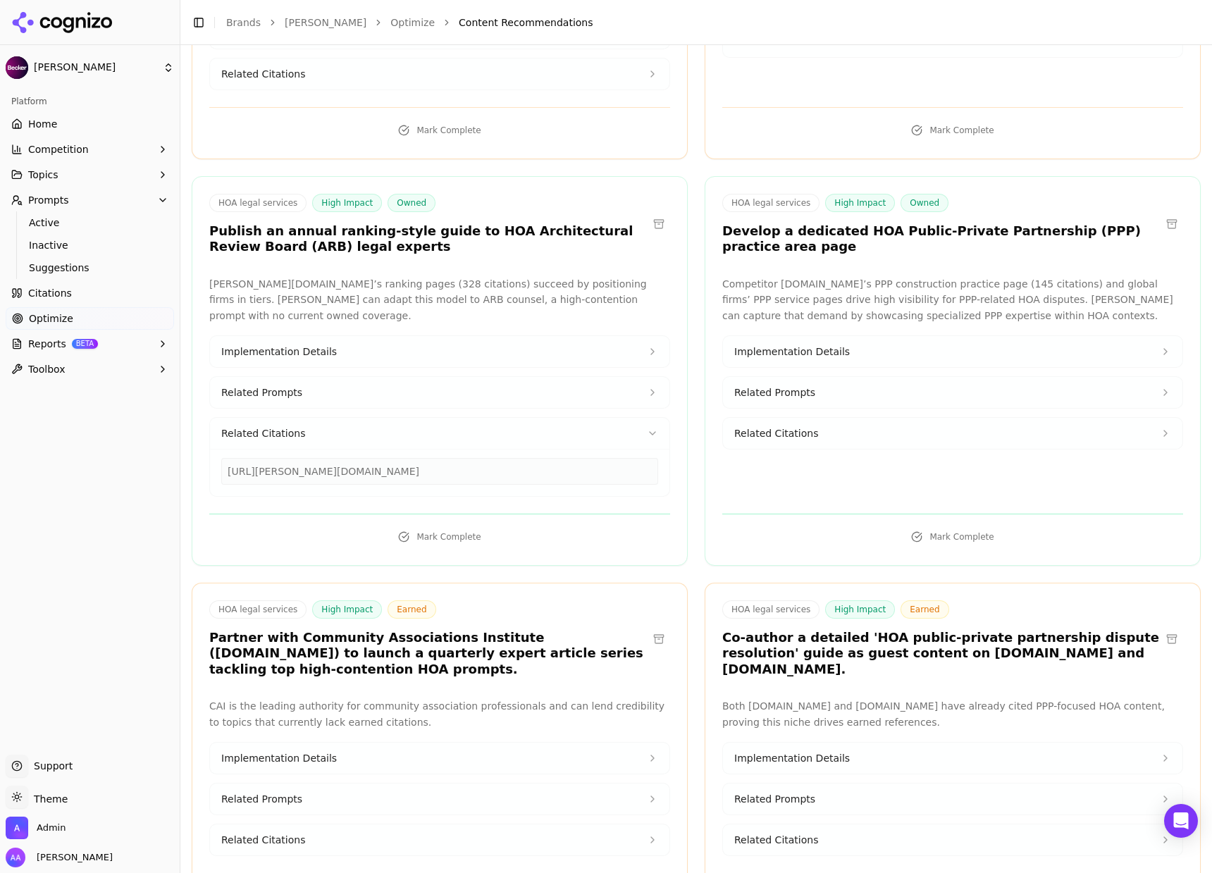
click at [399, 458] on div "[URL][PERSON_NAME][DOMAIN_NAME]" at bounding box center [439, 471] width 437 height 27
copy div "[URL][PERSON_NAME][DOMAIN_NAME]"
click at [805, 223] on h3 "Develop a dedicated HOA Public-Private Partnership (PPP) practice area page" at bounding box center [941, 239] width 438 height 32
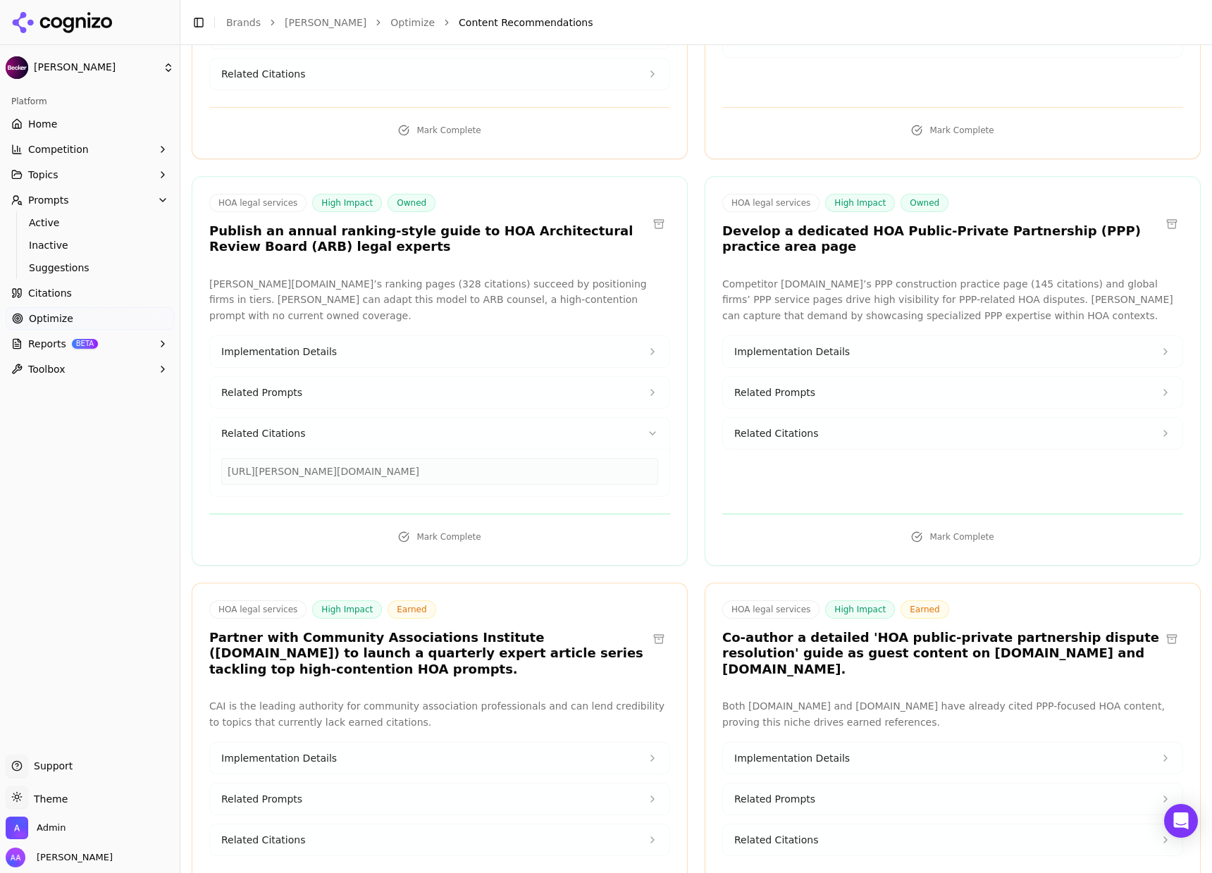
click at [805, 223] on h3 "Develop a dedicated HOA Public-Private Partnership (PPP) practice area page" at bounding box center [941, 239] width 438 height 32
click at [880, 276] on p "Competitor [DOMAIN_NAME]’s PPP construction practice page (145 citations) and g…" at bounding box center [952, 300] width 461 height 48
click at [845, 418] on button "Related Citations" at bounding box center [952, 433] width 459 height 31
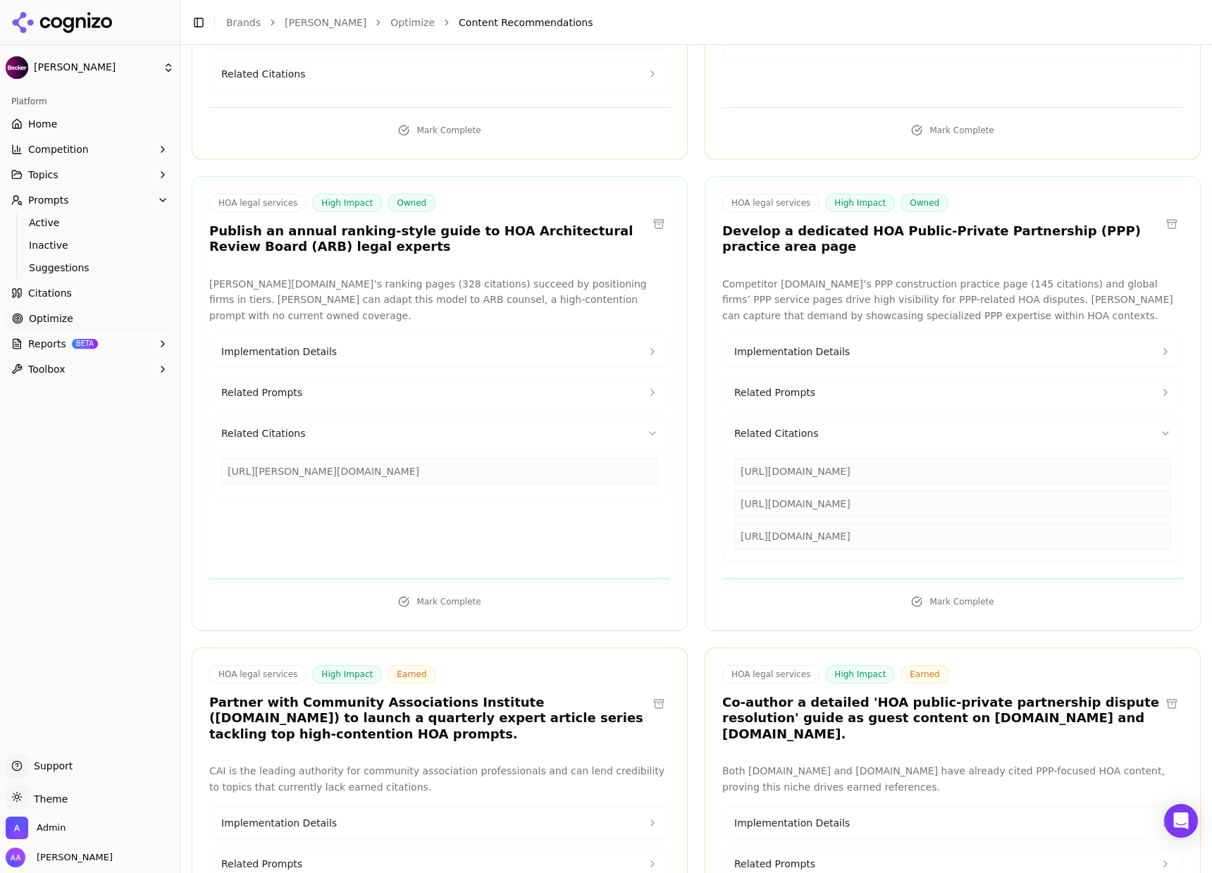
click at [833, 418] on button "Related Citations" at bounding box center [952, 433] width 459 height 31
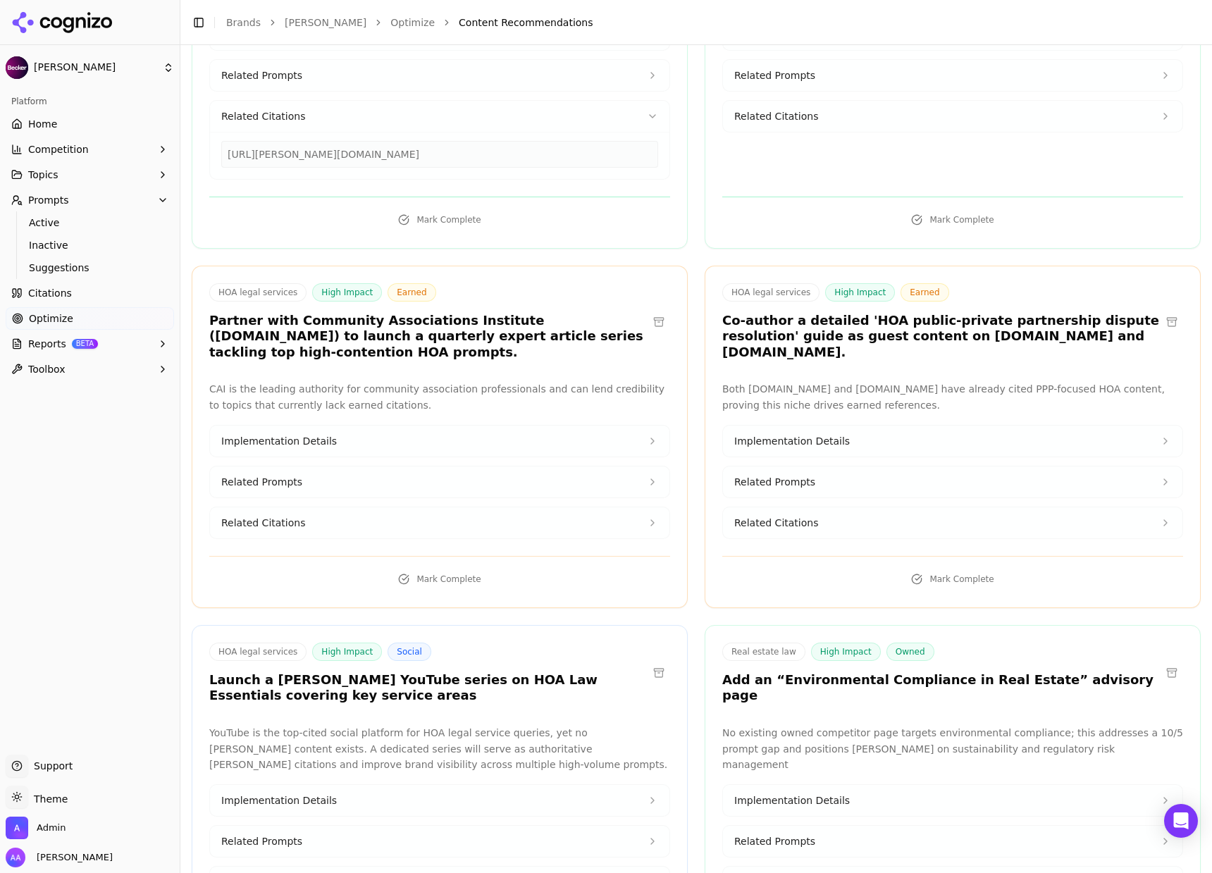
scroll to position [1691, 0]
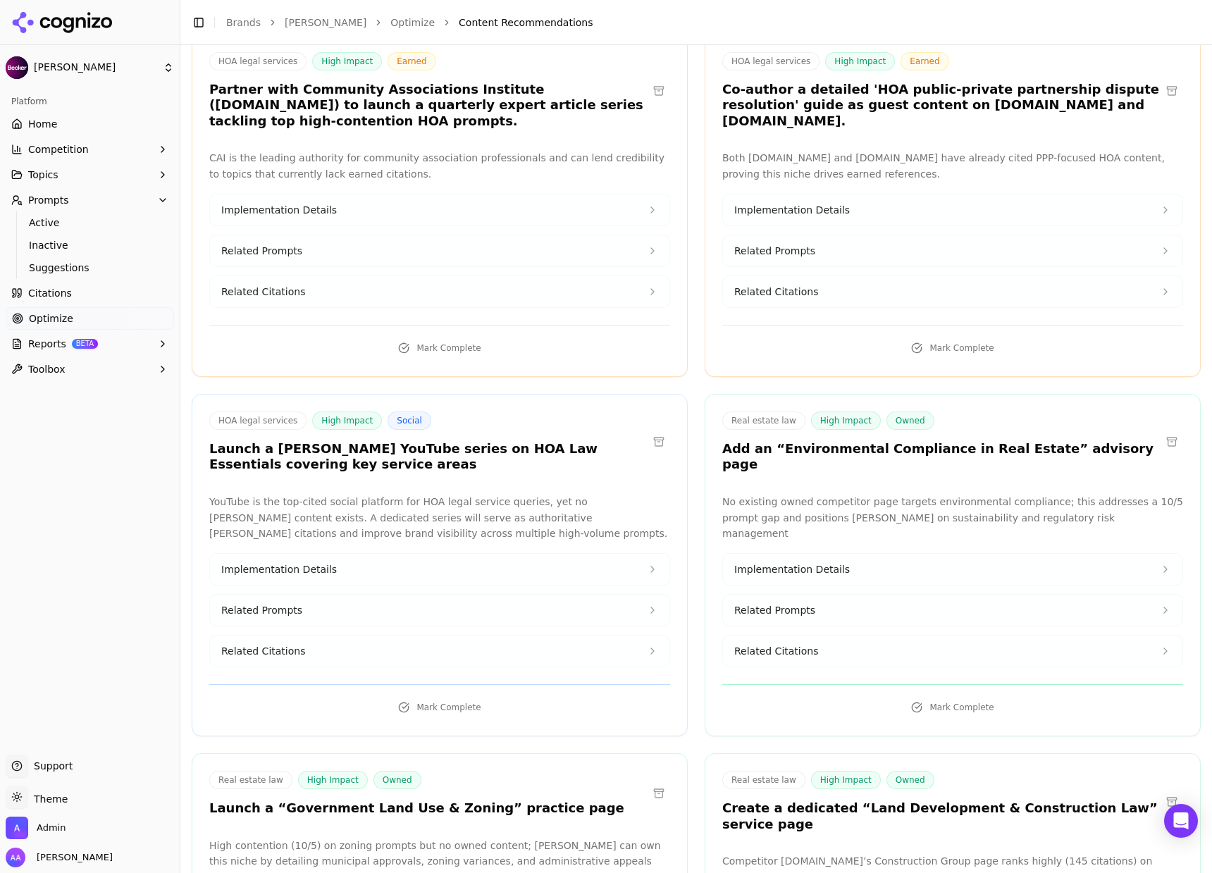
click at [830, 635] on button "Related Citations" at bounding box center [952, 650] width 459 height 31
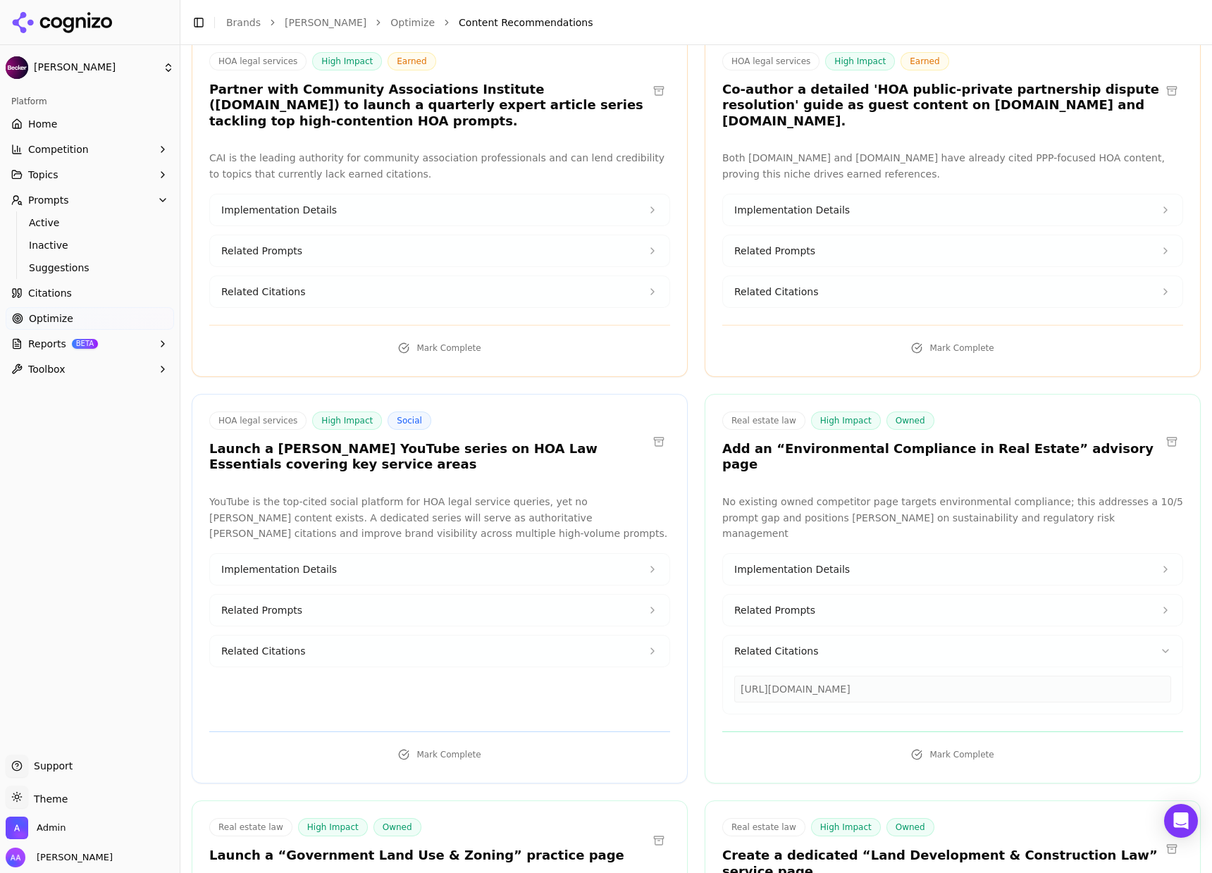
click at [837, 675] on div "[URL][DOMAIN_NAME]" at bounding box center [952, 688] width 437 height 27
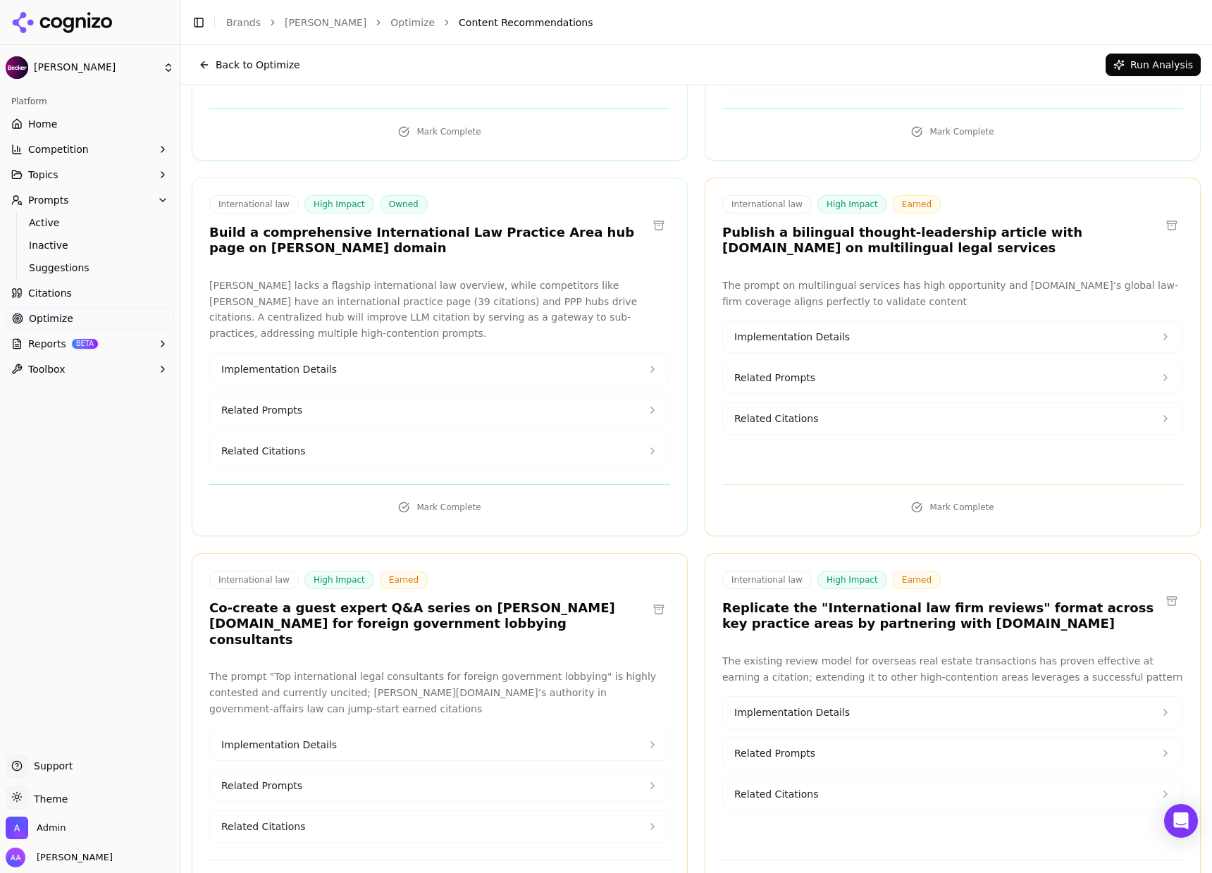
scroll to position [0, 0]
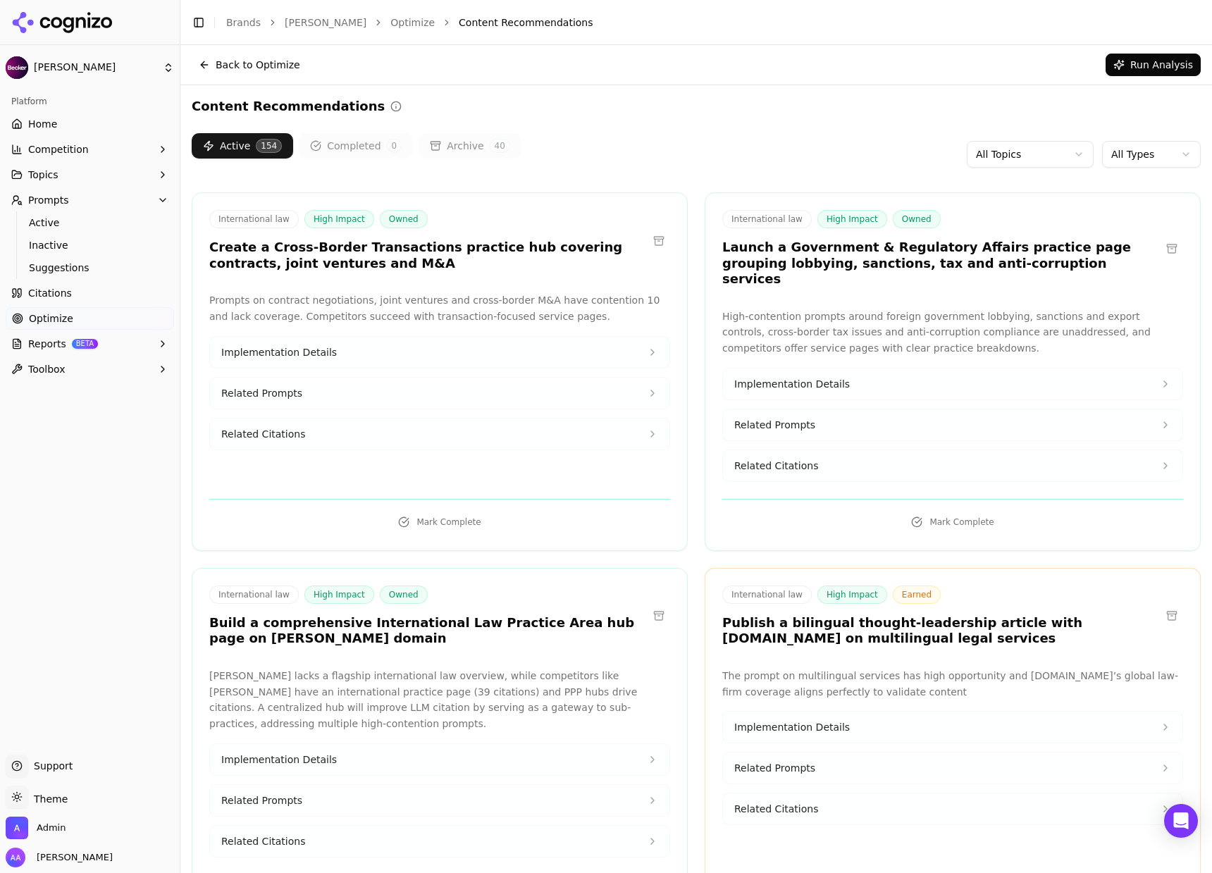
click at [1141, 162] on html "[PERSON_NAME] Platform Home Competition Topics Prompts Active Inactive Suggesti…" at bounding box center [606, 436] width 1212 height 873
click at [1048, 168] on html "[PERSON_NAME] Platform Home Competition Topics Prompts Active Inactive Suggesti…" at bounding box center [606, 436] width 1212 height 873
click at [1045, 150] on html "[PERSON_NAME] Platform Home Competition Topics Prompts Active Inactive Suggesti…" at bounding box center [606, 436] width 1212 height 873
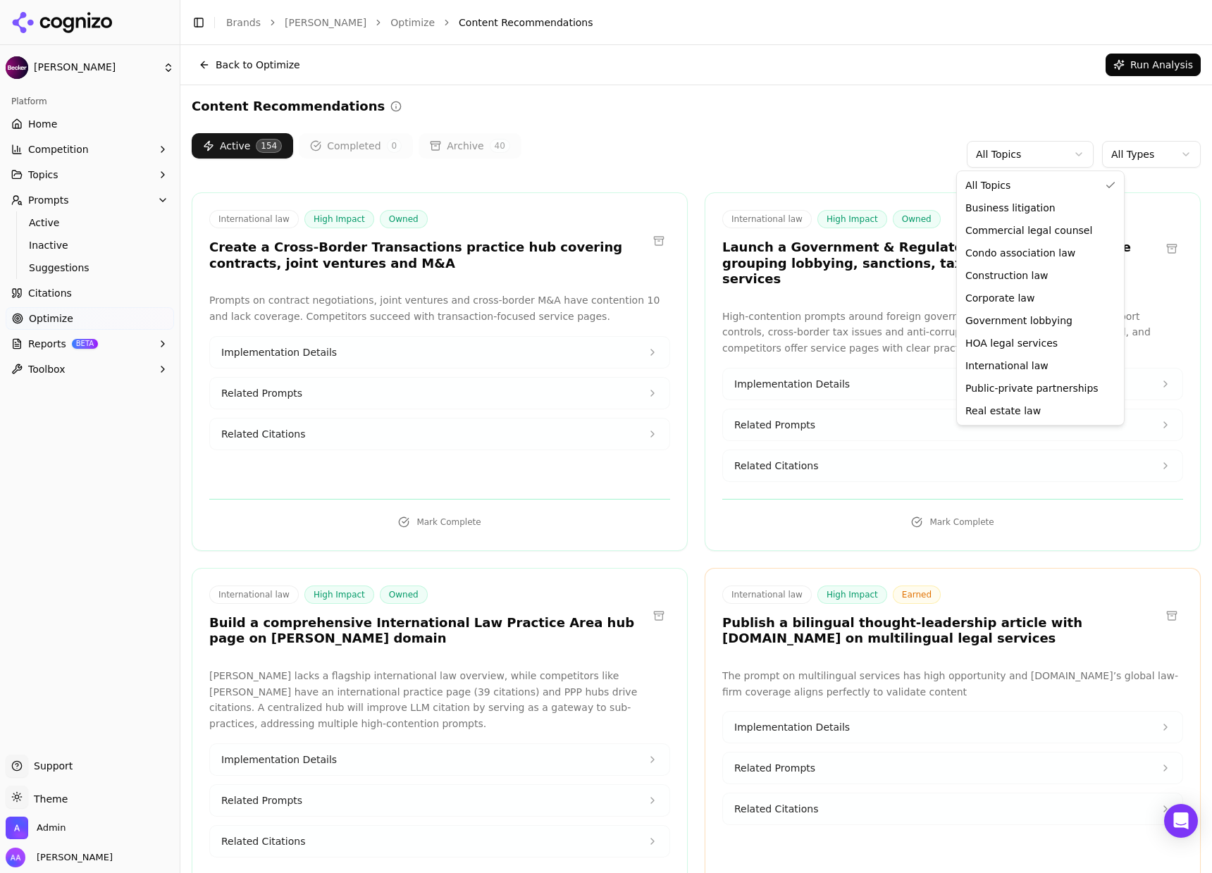
click at [86, 170] on html "[PERSON_NAME] Platform Home Competition Topics Prompts Active Inactive Suggesti…" at bounding box center [606, 436] width 1212 height 873
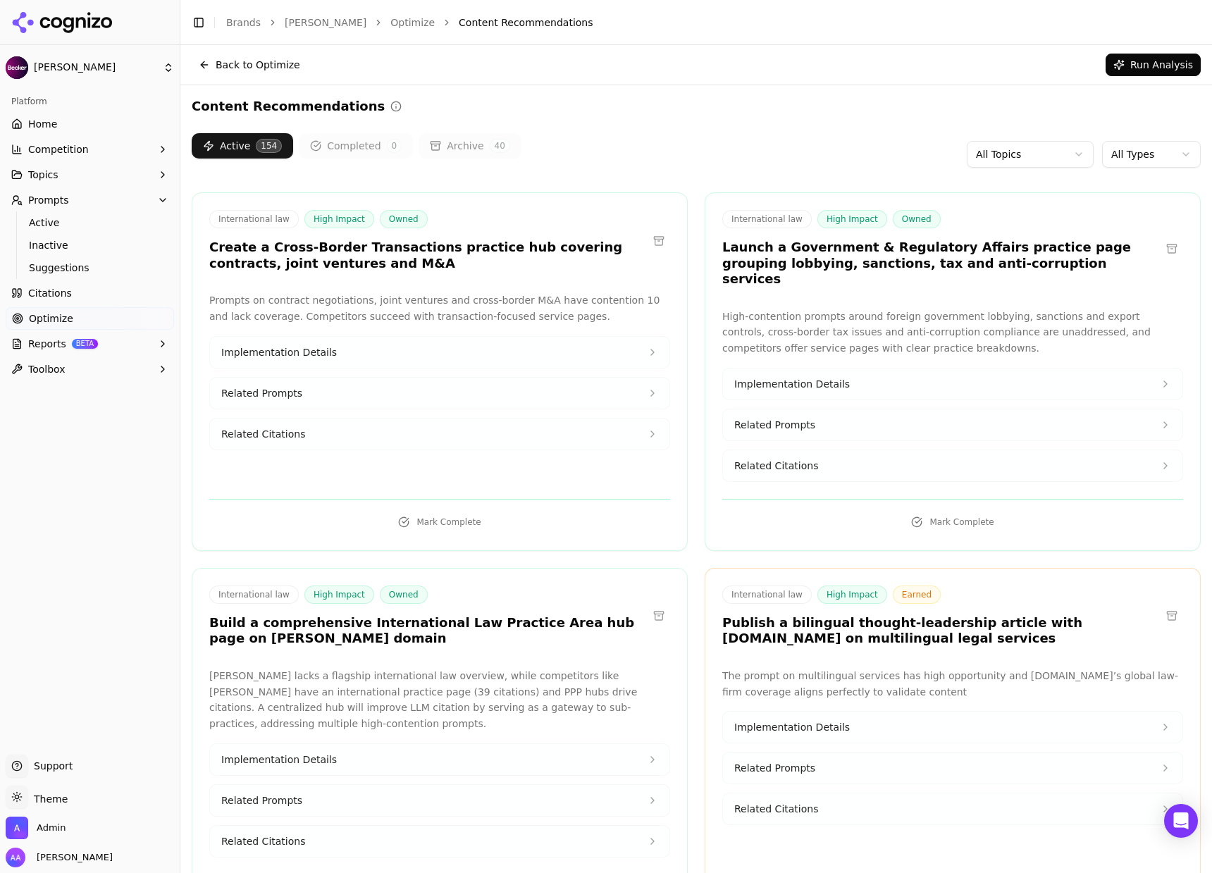
click at [86, 171] on button "Topics" at bounding box center [90, 174] width 168 height 23
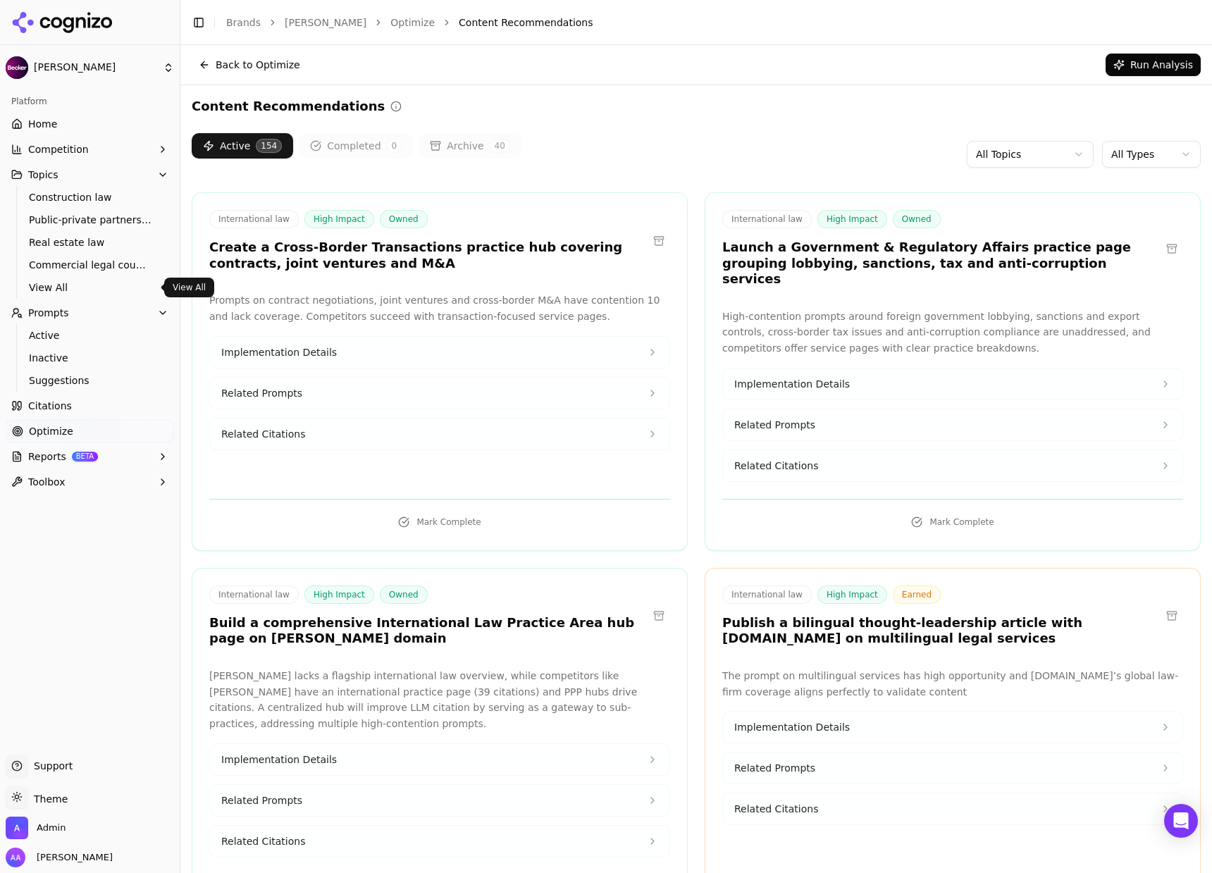
click at [91, 284] on span "View All" at bounding box center [90, 287] width 123 height 14
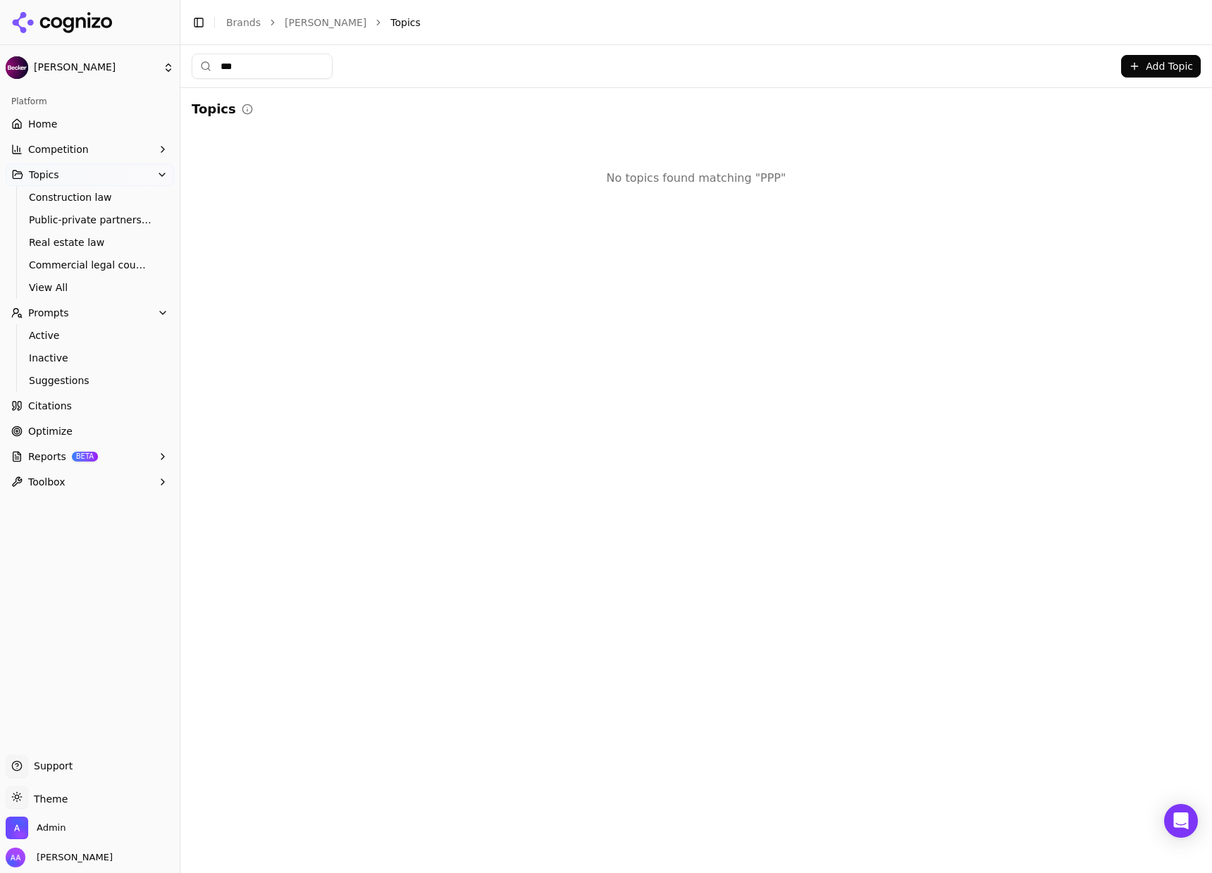
click at [259, 71] on input "***" at bounding box center [262, 66] width 141 height 25
click at [259, 70] on input "***" at bounding box center [262, 66] width 141 height 25
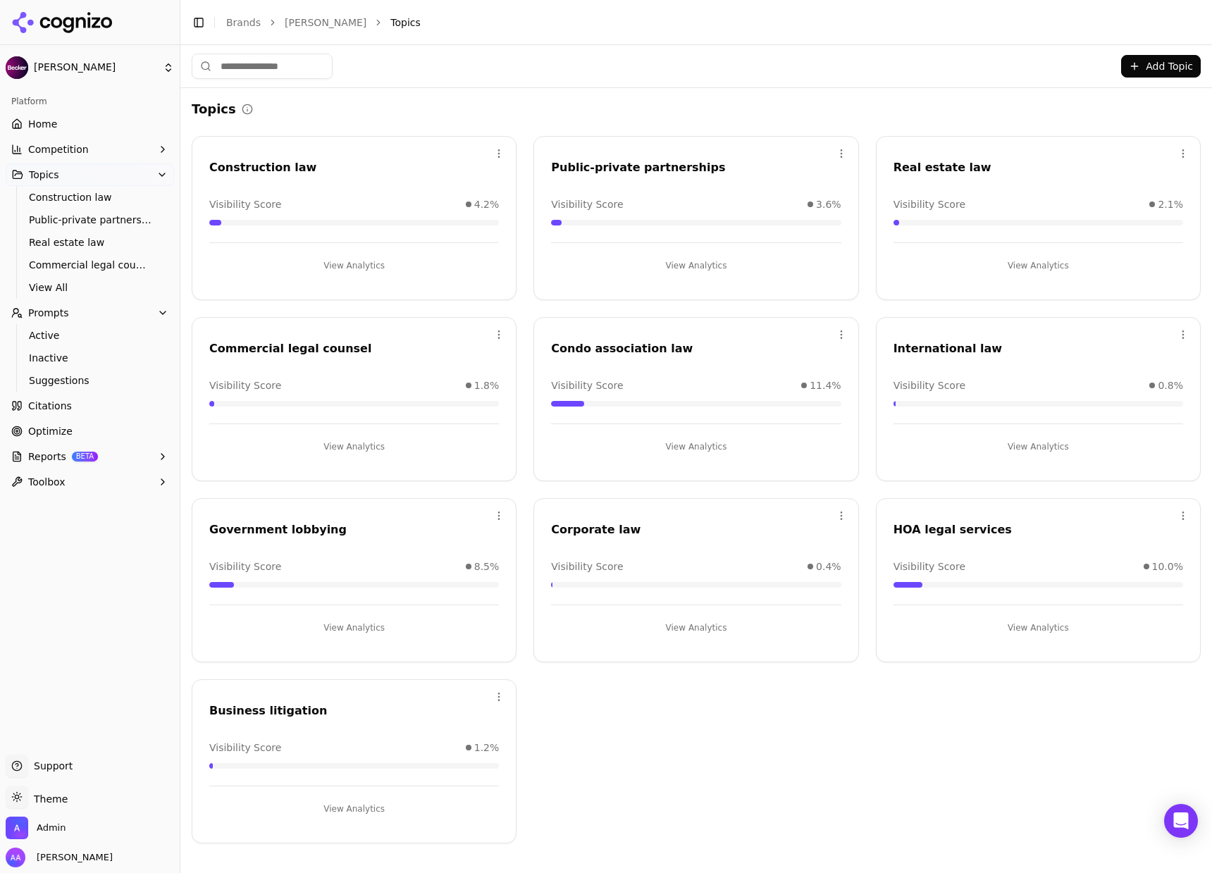
click at [397, 618] on button "View Analytics" at bounding box center [353, 627] width 289 height 23
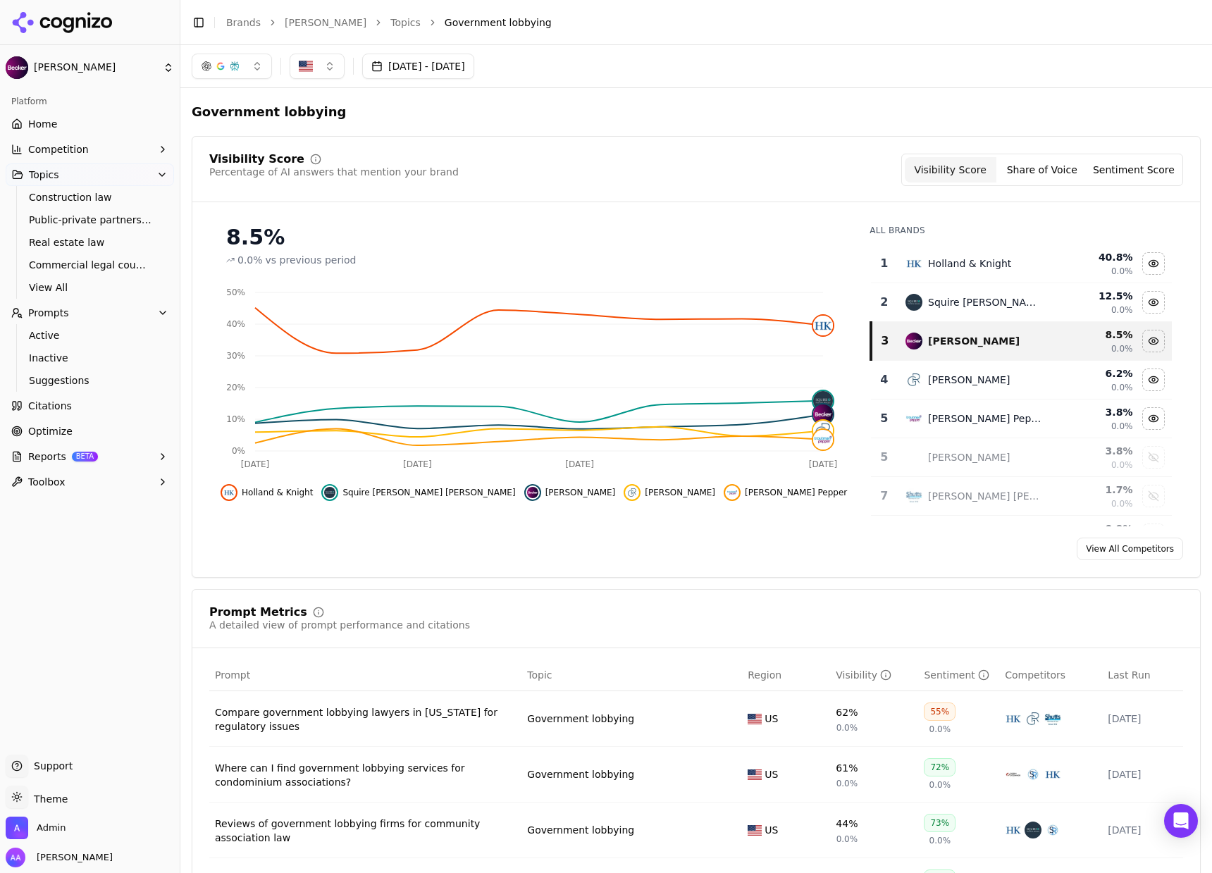
click at [81, 430] on link "Optimize" at bounding box center [90, 431] width 168 height 23
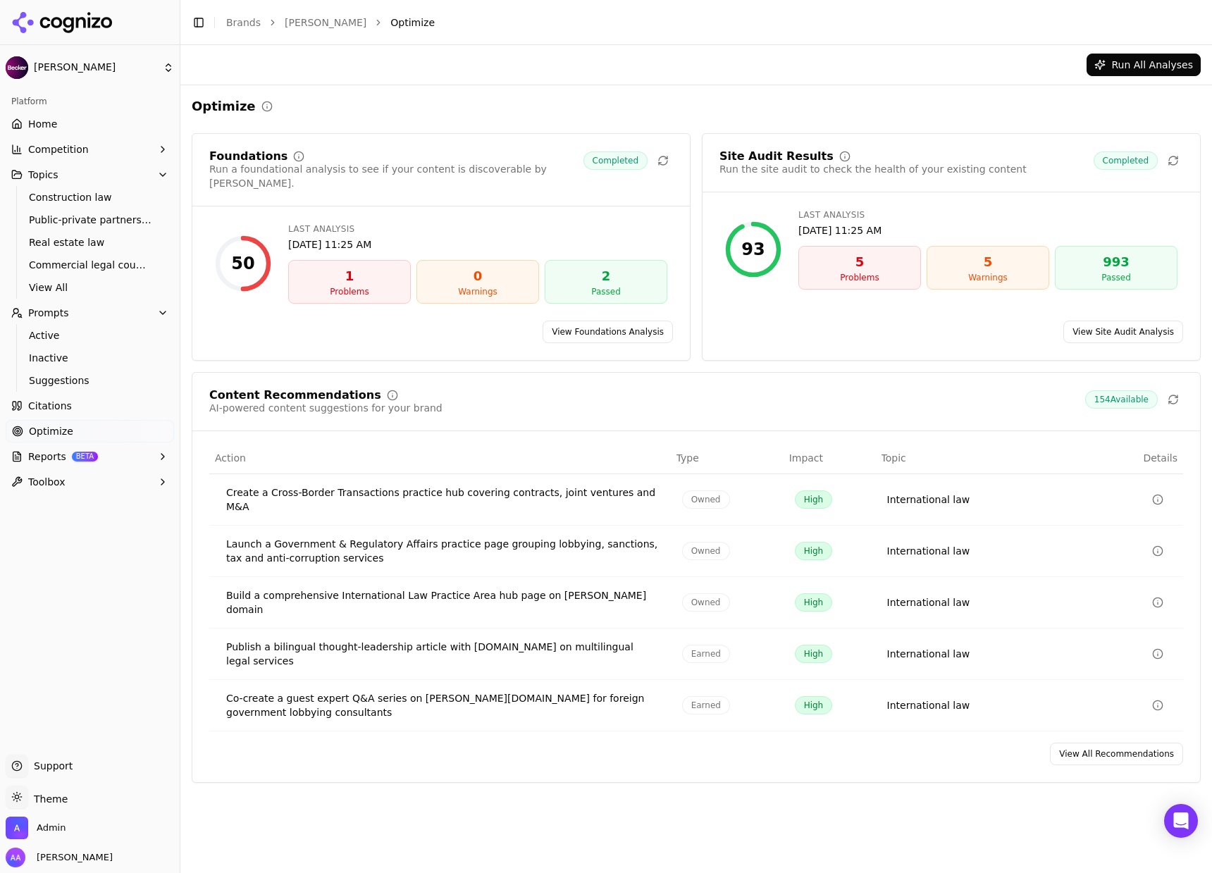
drag, startPoint x: 1107, startPoint y: 715, endPoint x: 1159, endPoint y: 182, distance: 535.1
click at [1107, 742] on link "View All Recommendations" at bounding box center [1116, 753] width 133 height 23
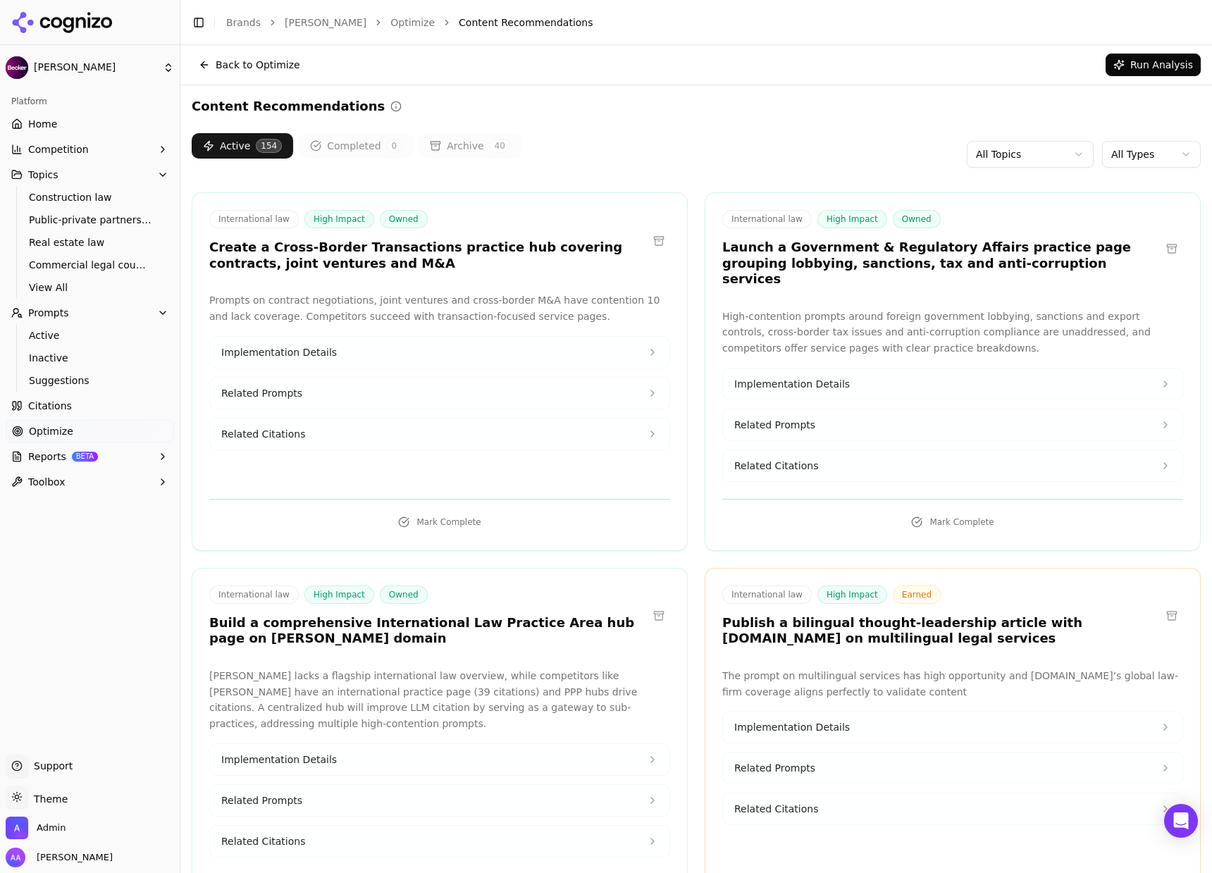
click at [1018, 149] on html "[PERSON_NAME] Platform Home Competition Topics Construction law Public-private …" at bounding box center [606, 436] width 1212 height 873
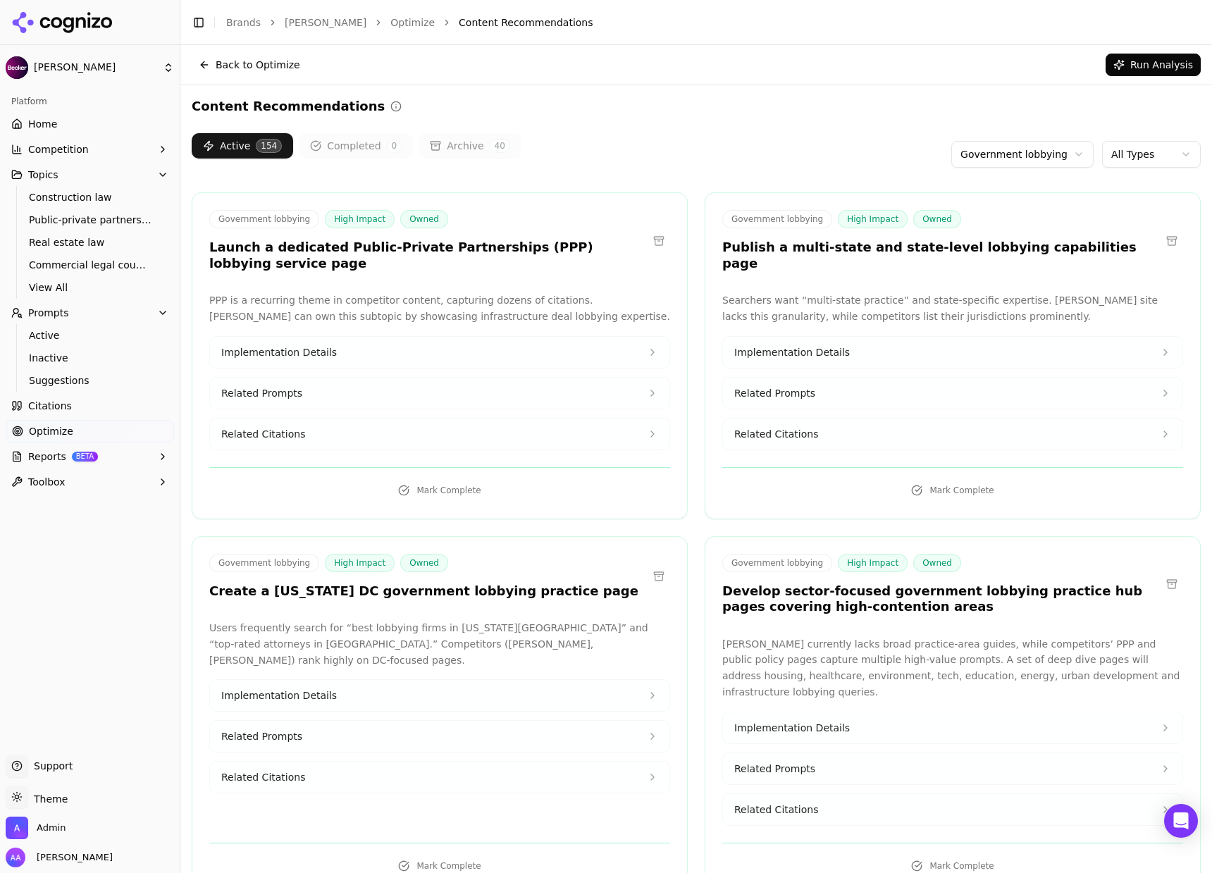
click at [905, 437] on div "Searchers want “multi-state practice” and state-specific expertise. [PERSON_NAM…" at bounding box center [952, 371] width 461 height 158
click at [904, 424] on button "Related Citations" at bounding box center [952, 433] width 459 height 31
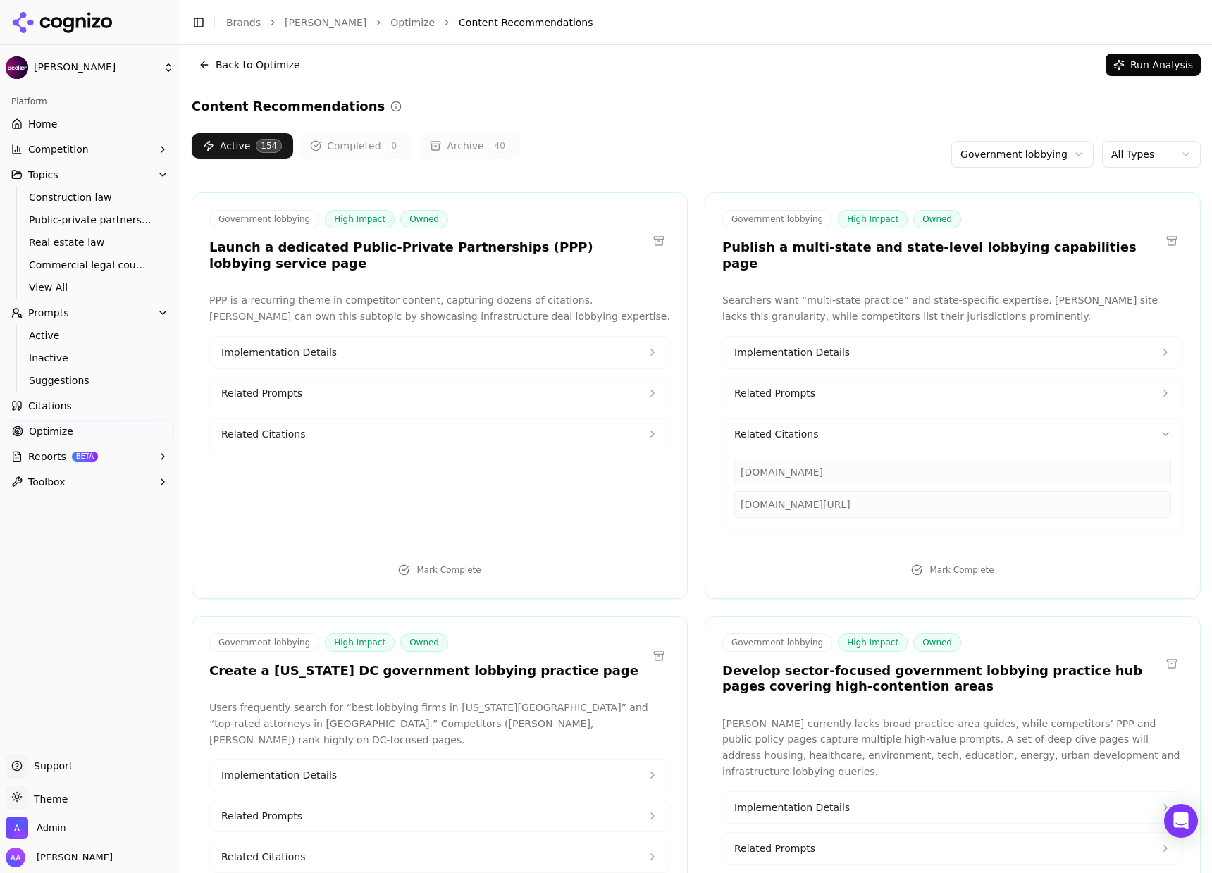
click at [888, 491] on div "[DOMAIN_NAME][URL]" at bounding box center [952, 504] width 437 height 27
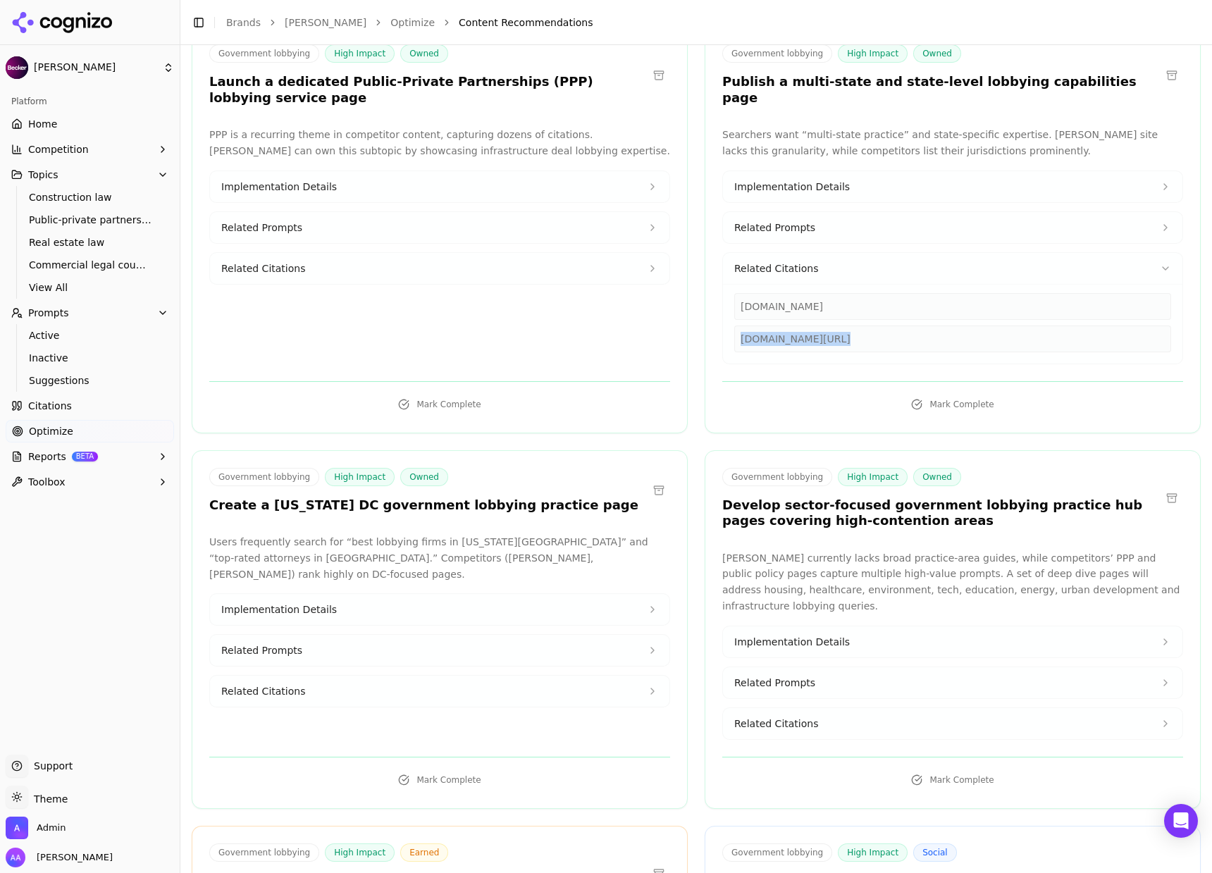
scroll to position [177, 0]
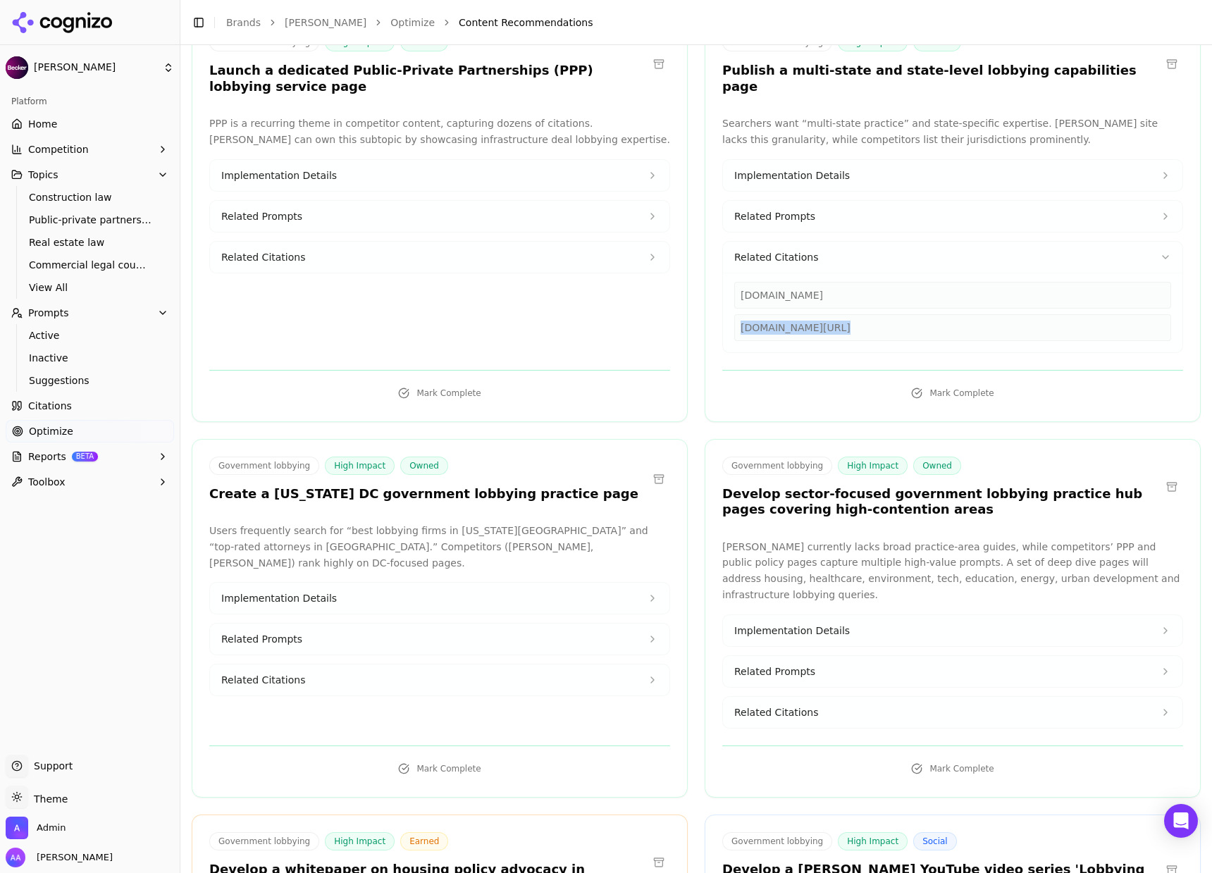
click at [468, 664] on button "Related Citations" at bounding box center [439, 679] width 459 height 31
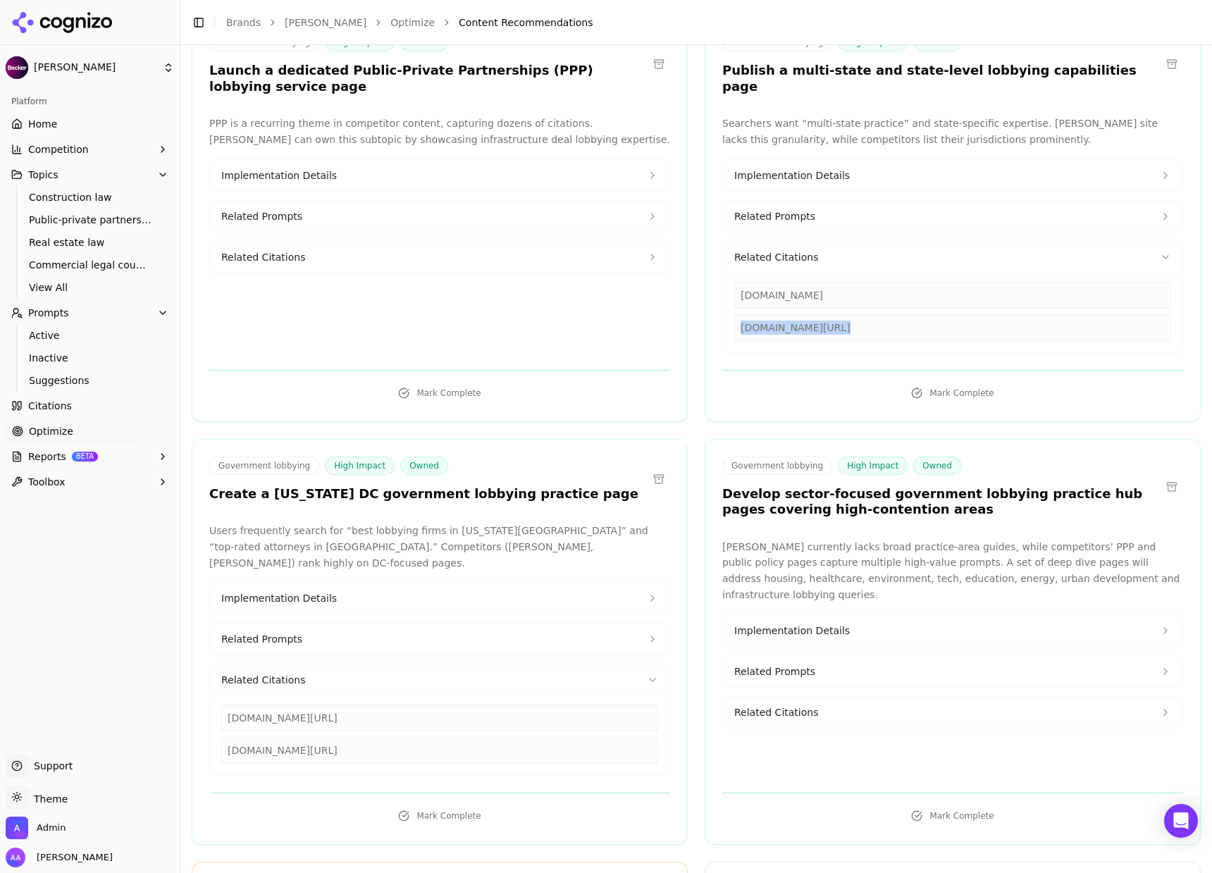
click at [395, 737] on div "[DOMAIN_NAME][URL]" at bounding box center [439, 750] width 437 height 27
click at [388, 704] on div "[DOMAIN_NAME][URL]" at bounding box center [439, 717] width 437 height 27
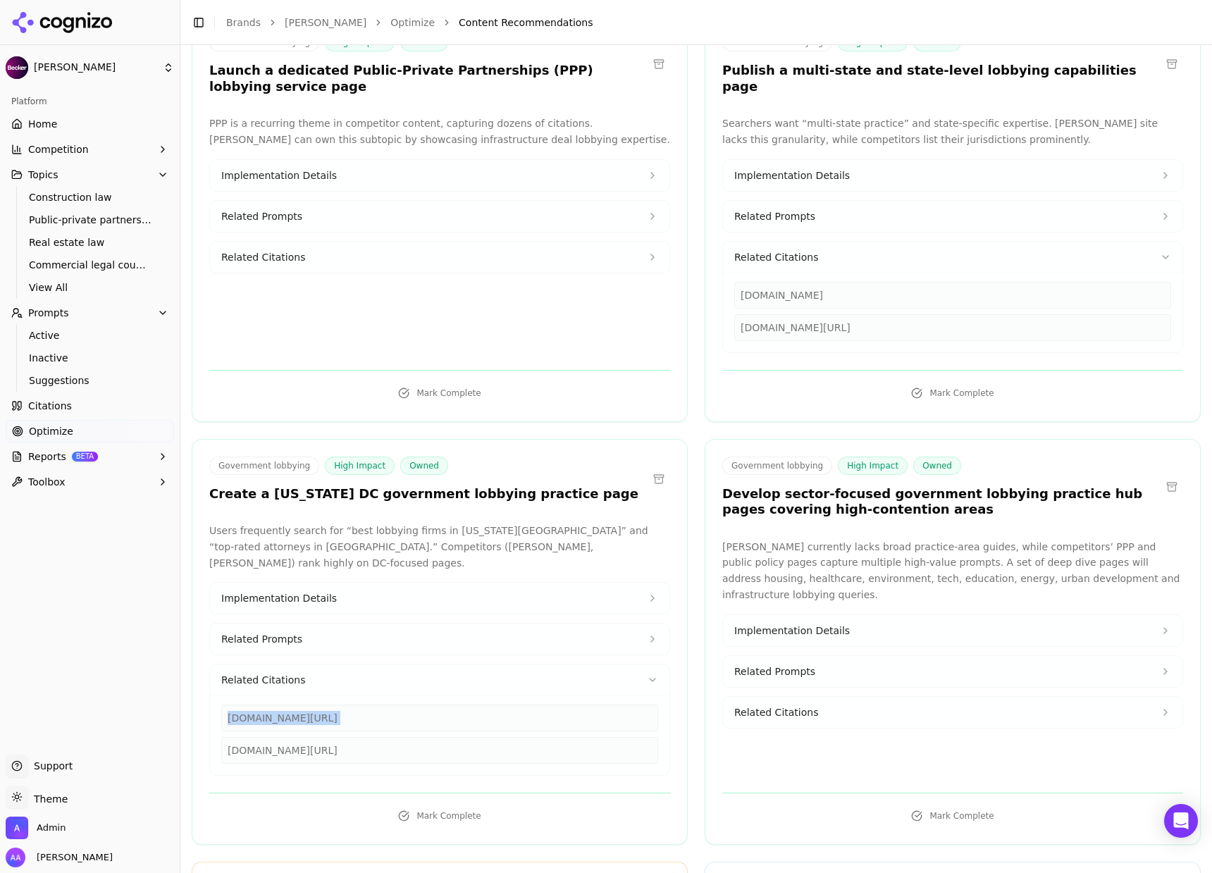
click at [388, 704] on div "[DOMAIN_NAME][URL]" at bounding box center [439, 717] width 437 height 27
click at [387, 664] on button "Related Citations" at bounding box center [439, 679] width 459 height 31
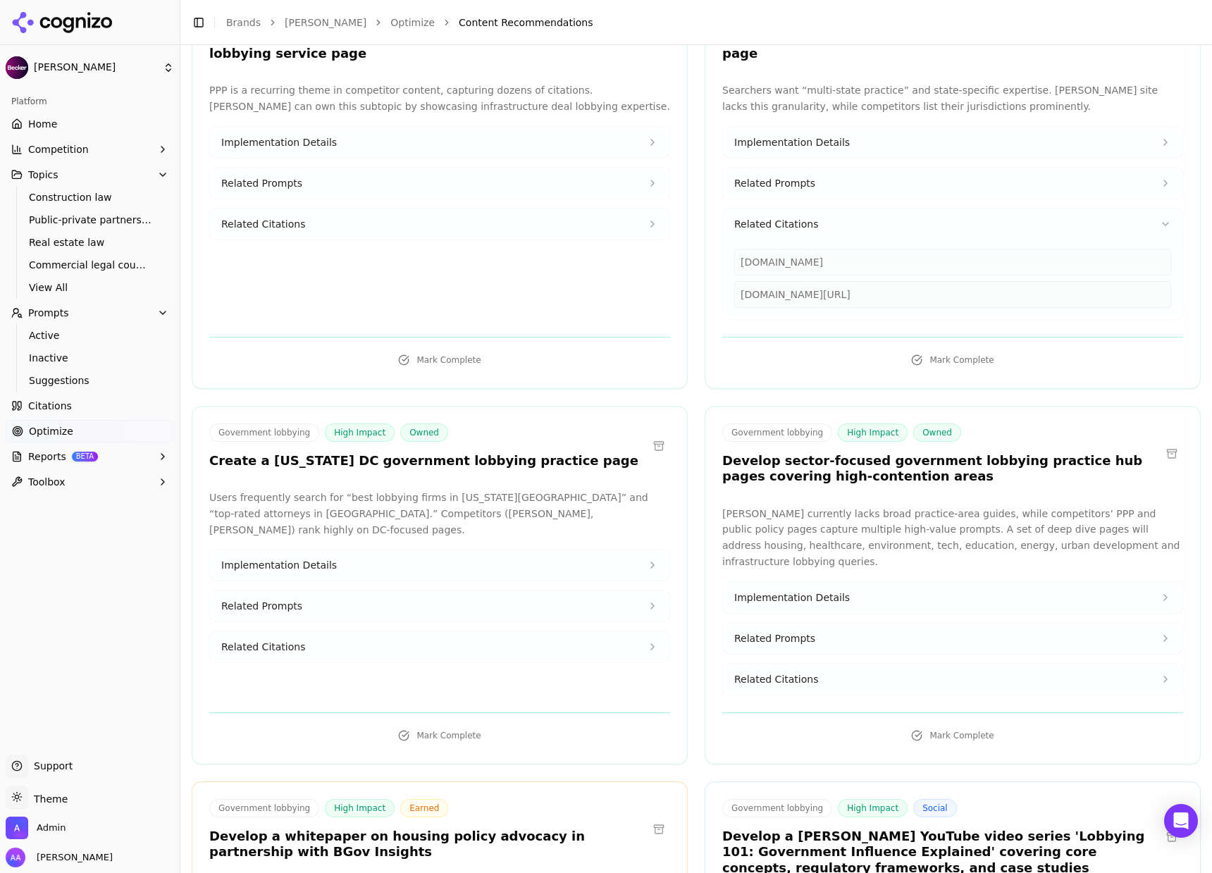
scroll to position [212, 0]
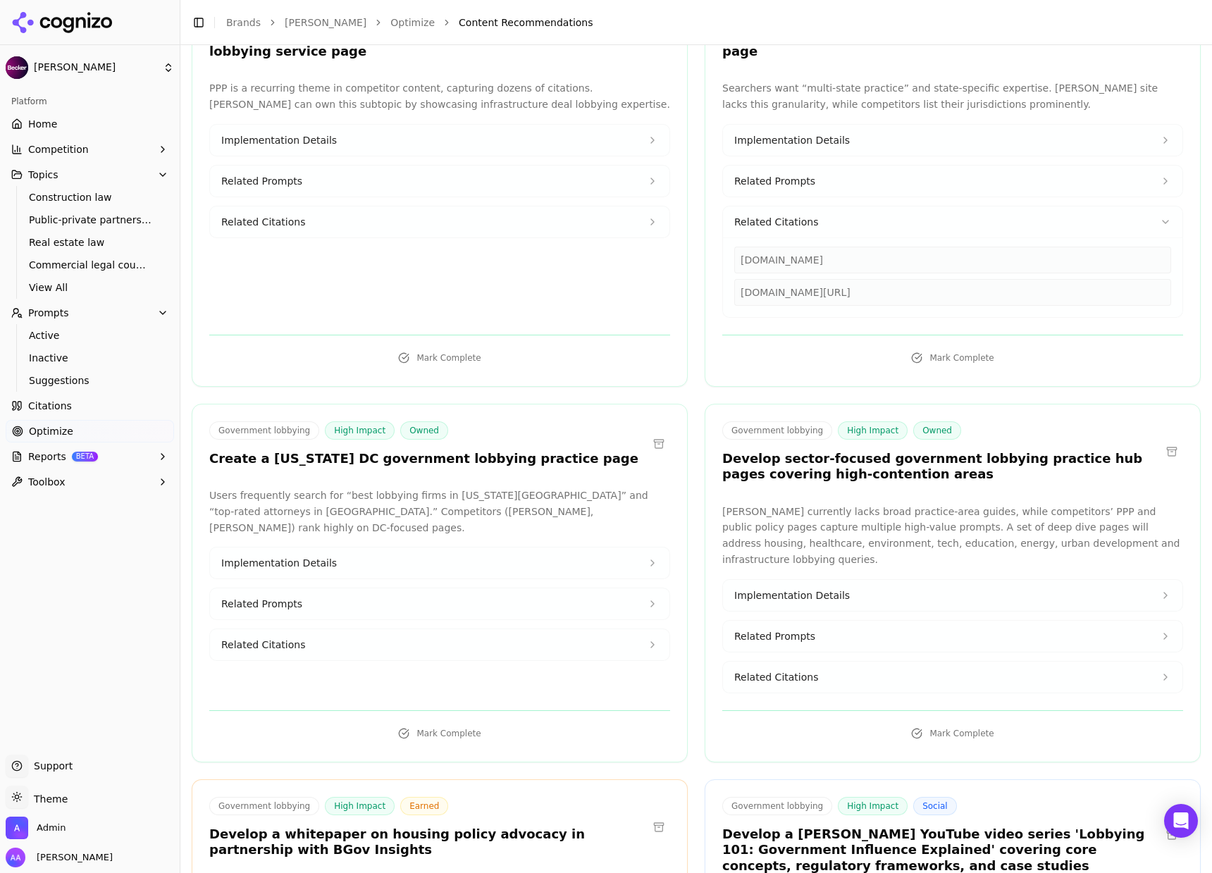
click at [853, 661] on button "Related Citations" at bounding box center [952, 676] width 459 height 31
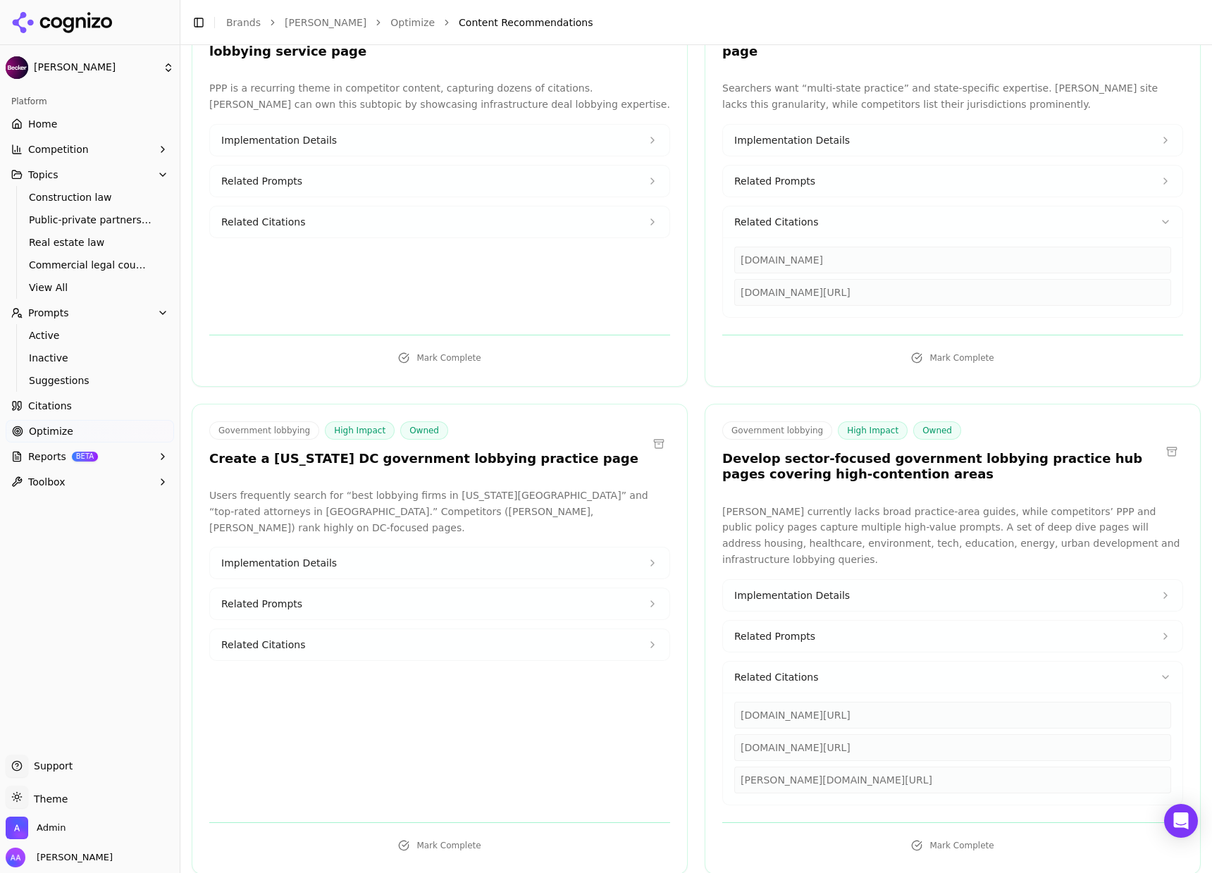
click at [80, 398] on link "Citations" at bounding box center [90, 405] width 168 height 23
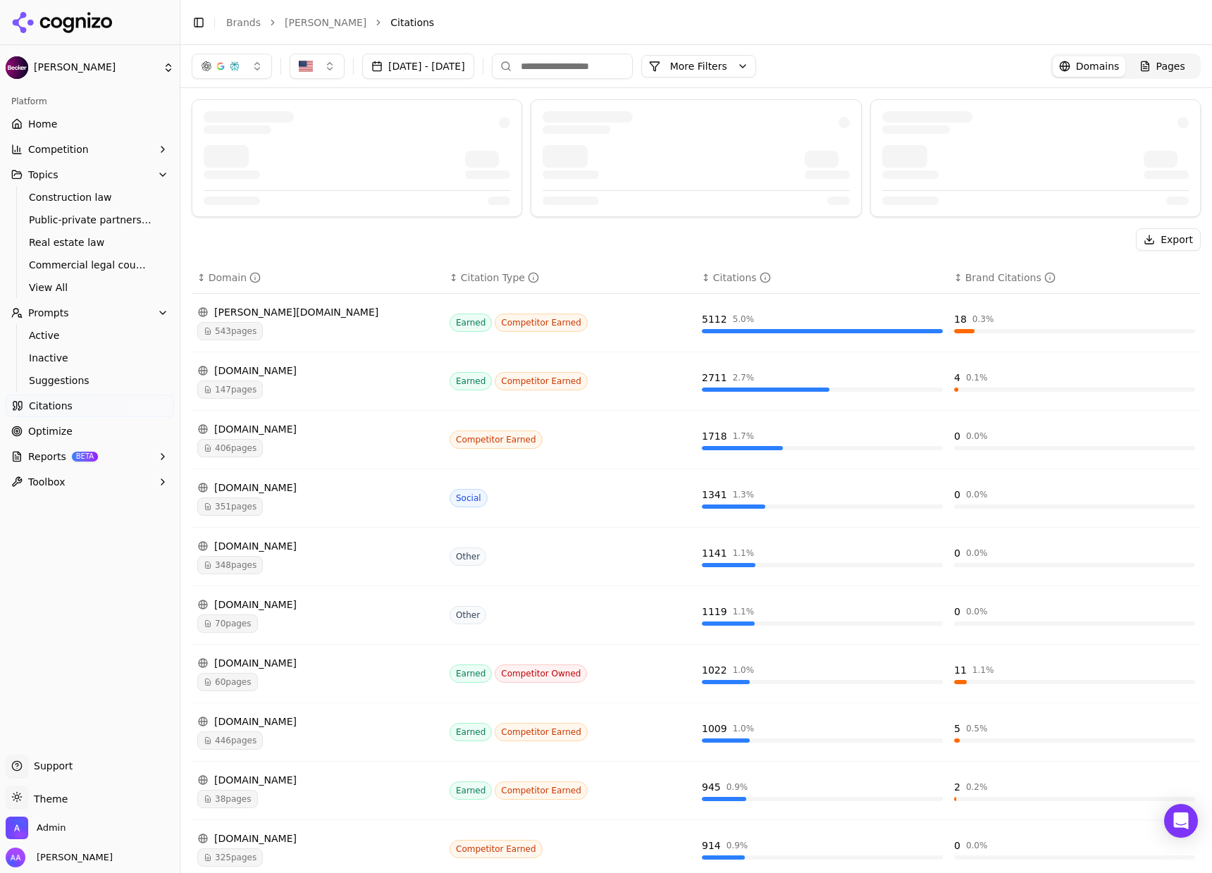
click at [1183, 59] on link "Pages" at bounding box center [1161, 66] width 73 height 20
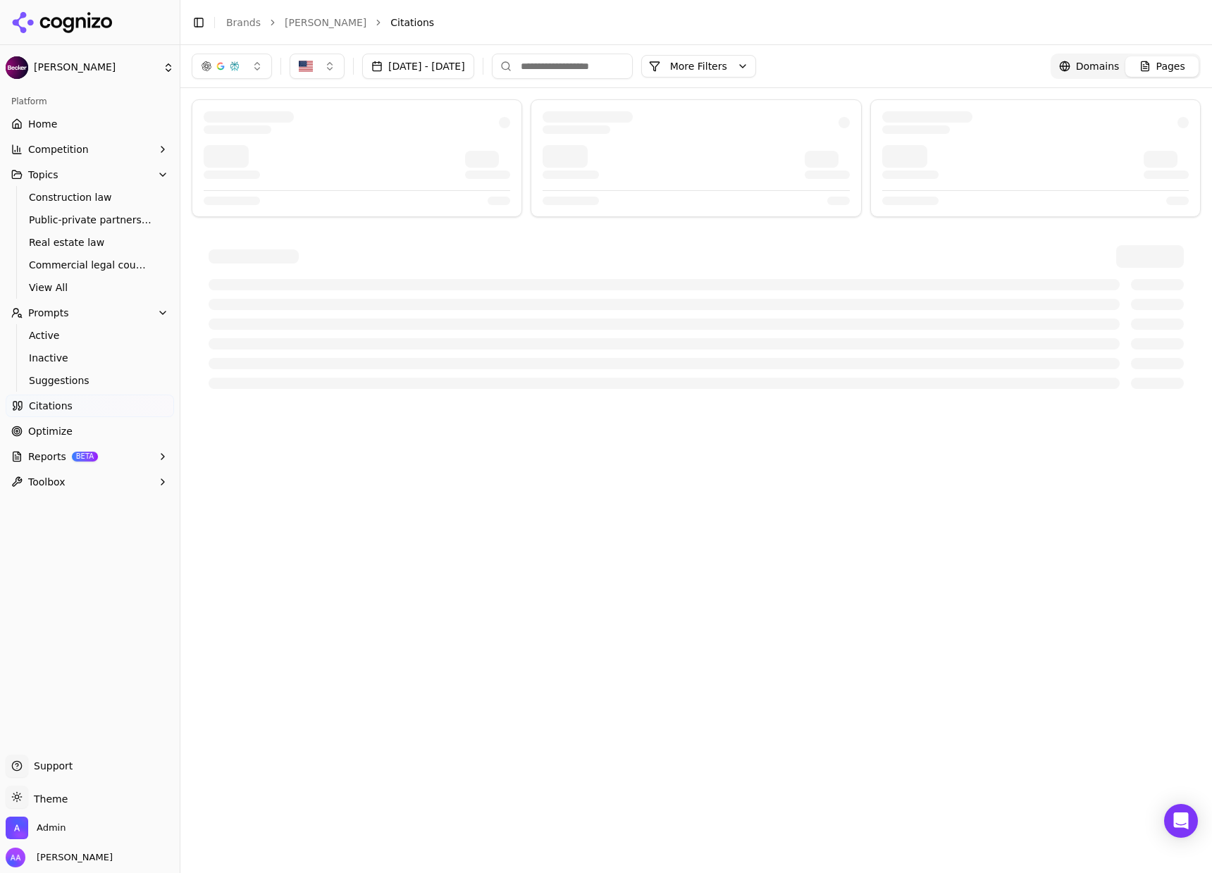
click at [633, 68] on input at bounding box center [562, 66] width 141 height 25
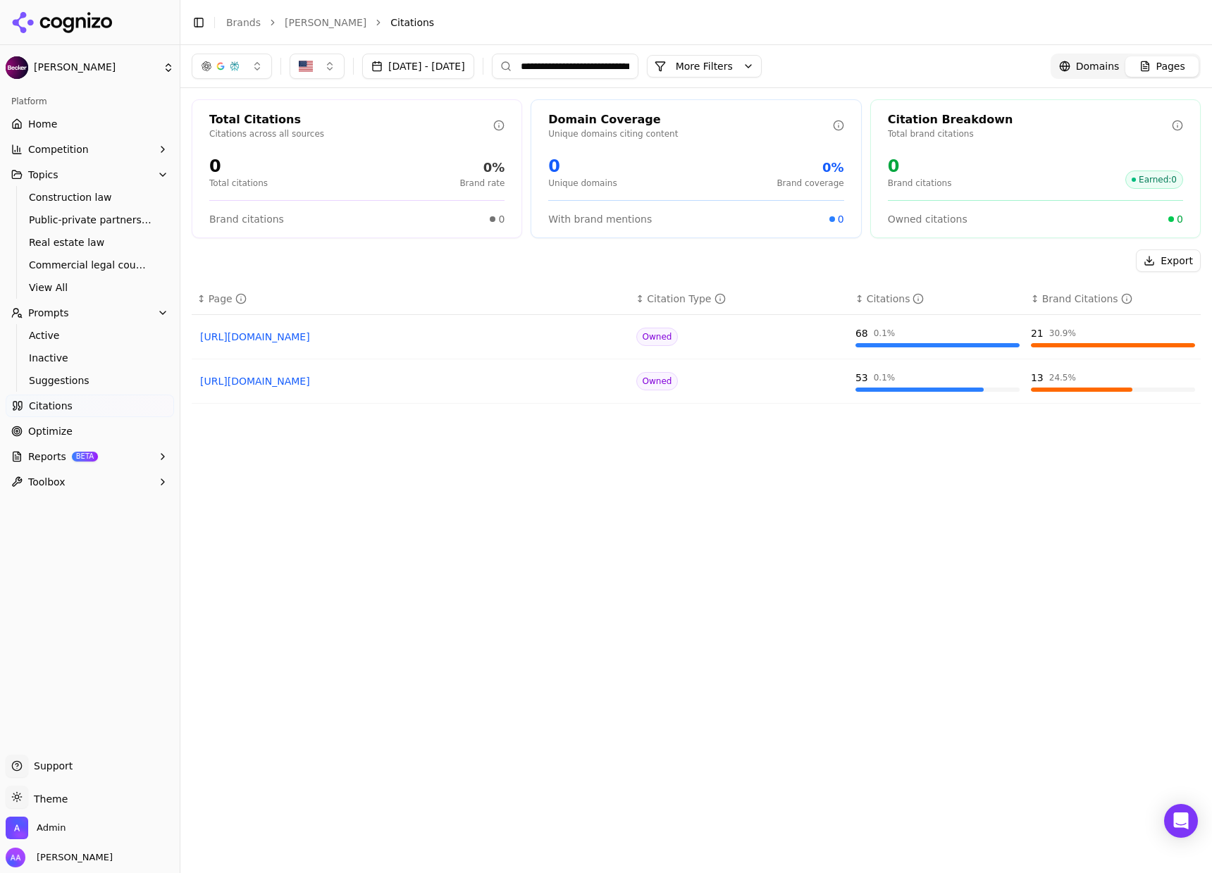
click at [594, 68] on input "**********" at bounding box center [565, 66] width 147 height 25
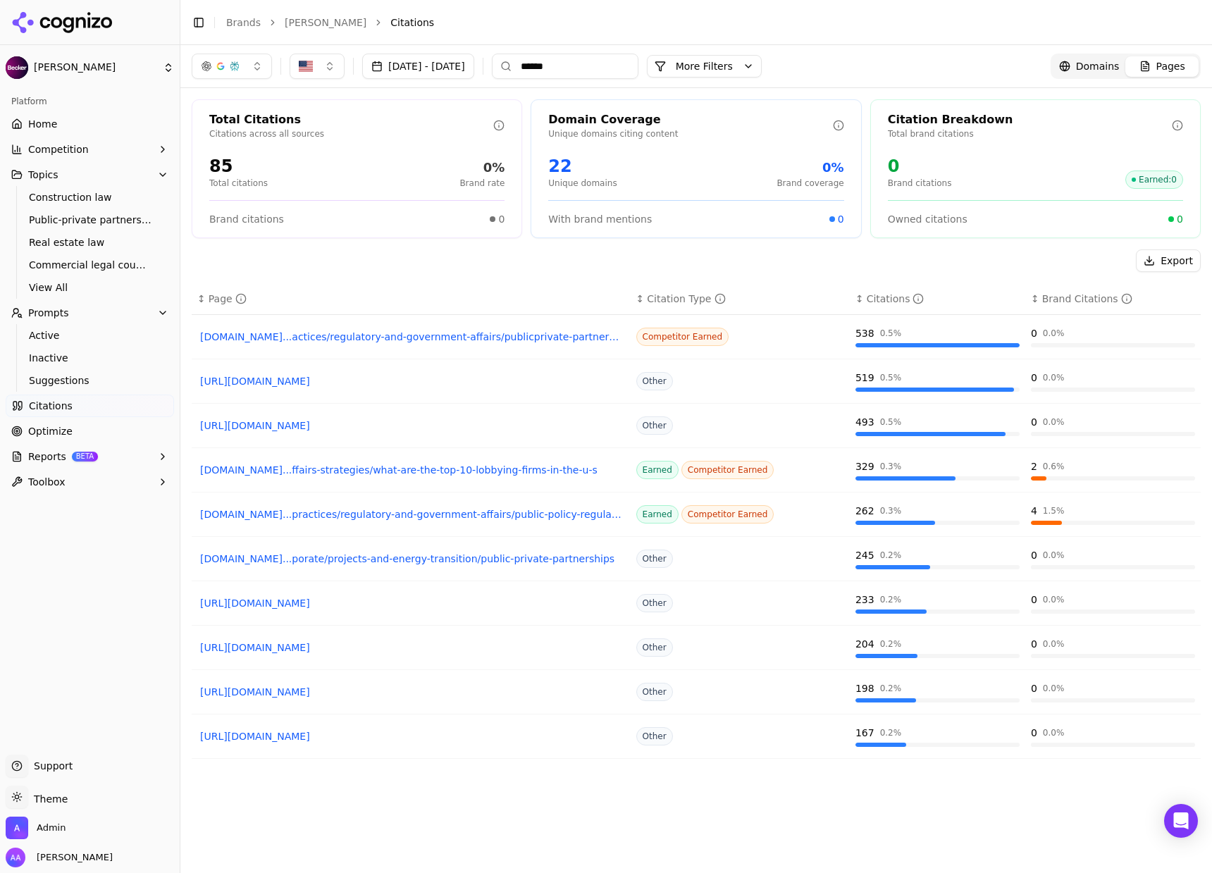
type input "******"
click at [120, 435] on link "Optimize" at bounding box center [90, 431] width 168 height 23
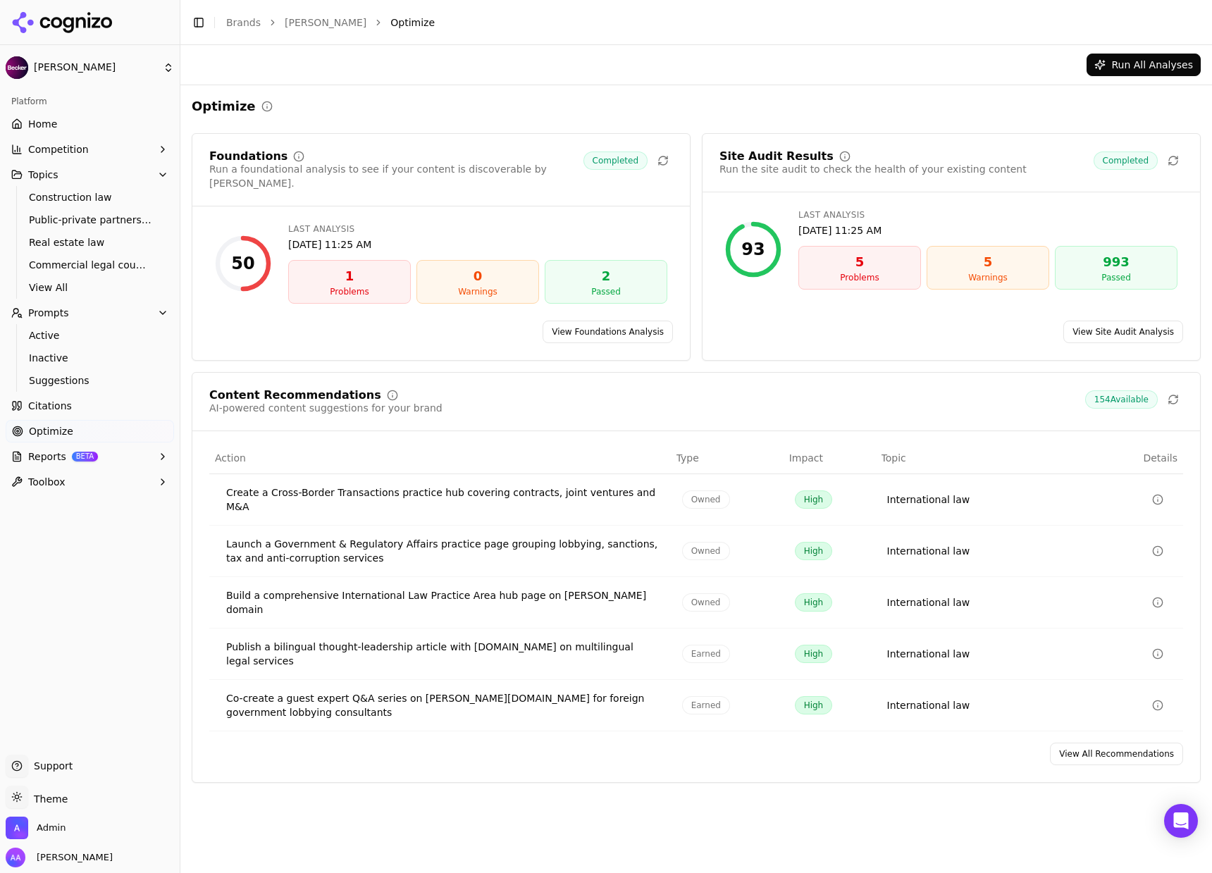
click at [1101, 742] on link "View All Recommendations" at bounding box center [1116, 753] width 133 height 23
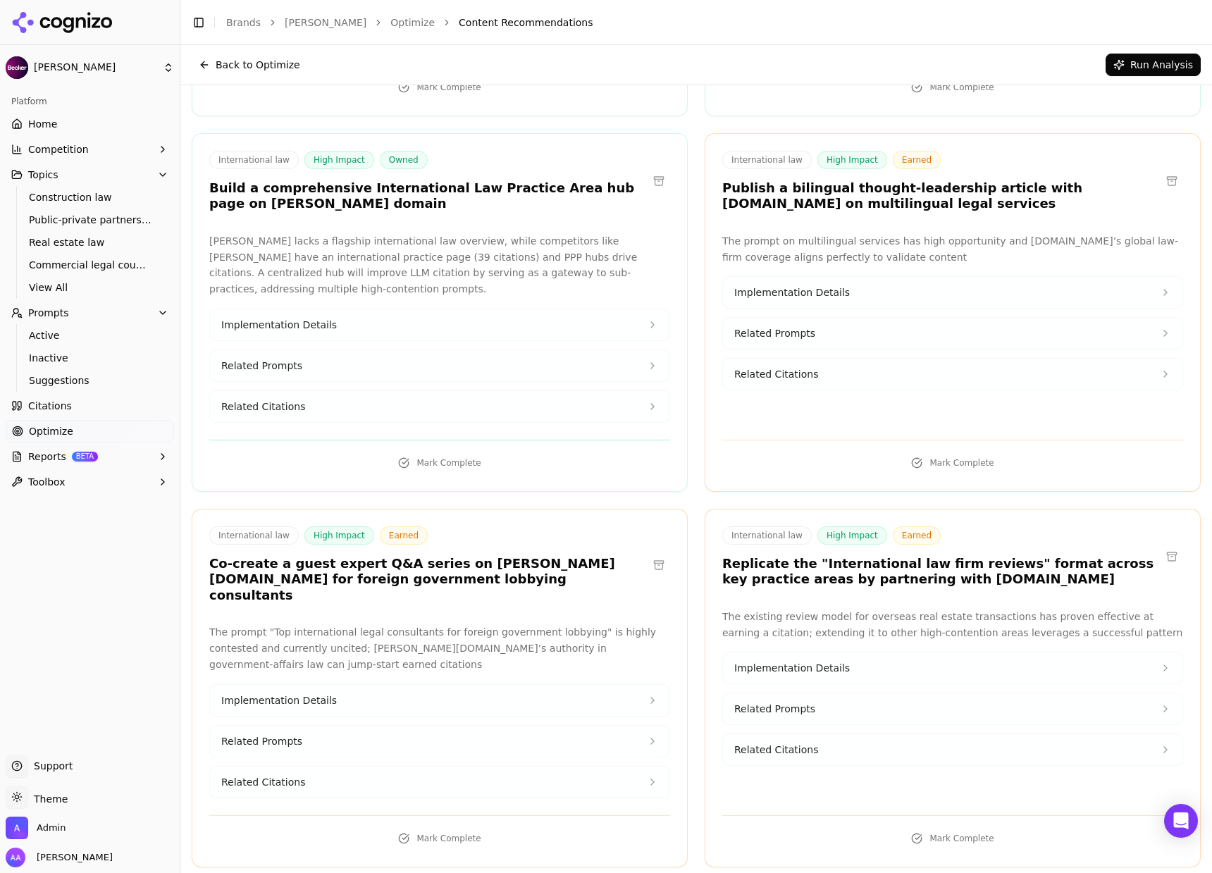
scroll to position [25, 0]
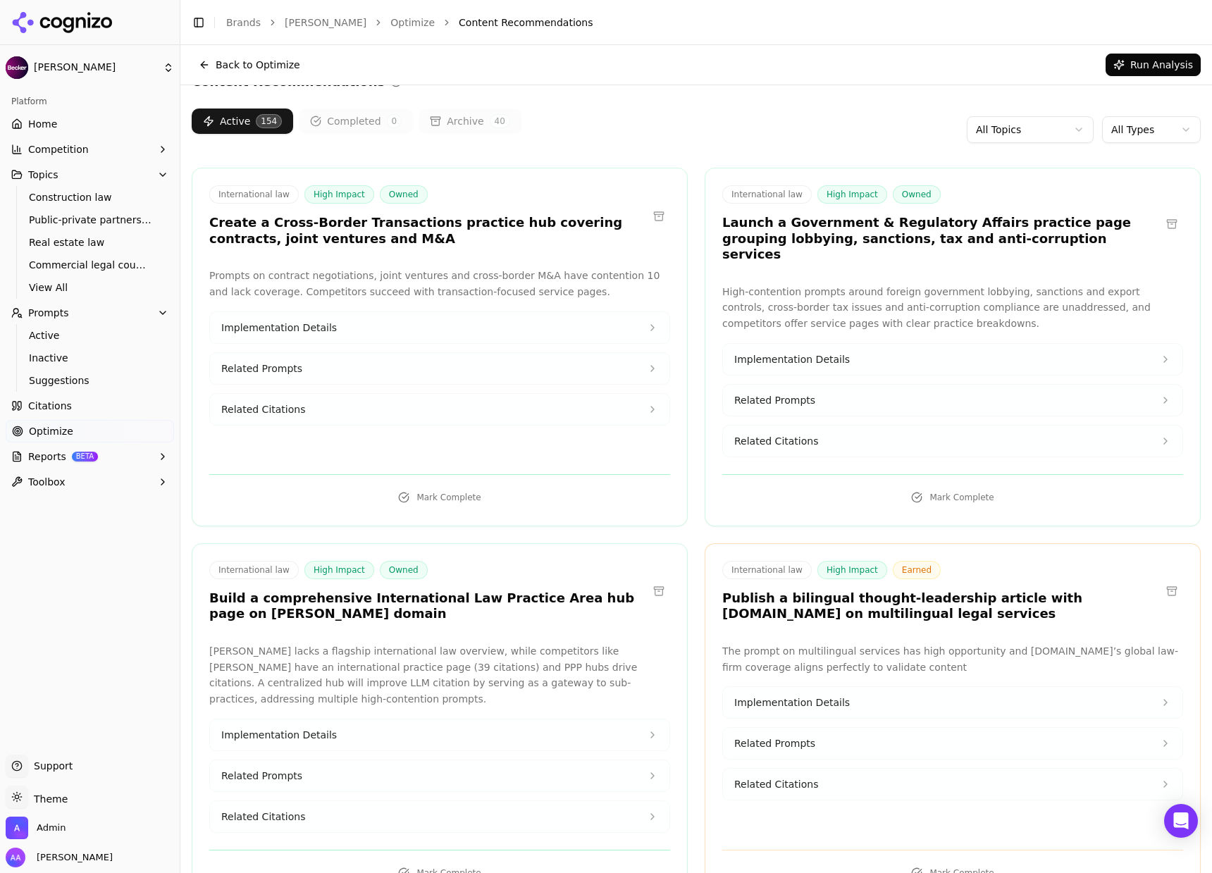
click at [1032, 131] on html "[PERSON_NAME] Platform Home Competition Topics Construction law Public-private …" at bounding box center [606, 436] width 1212 height 873
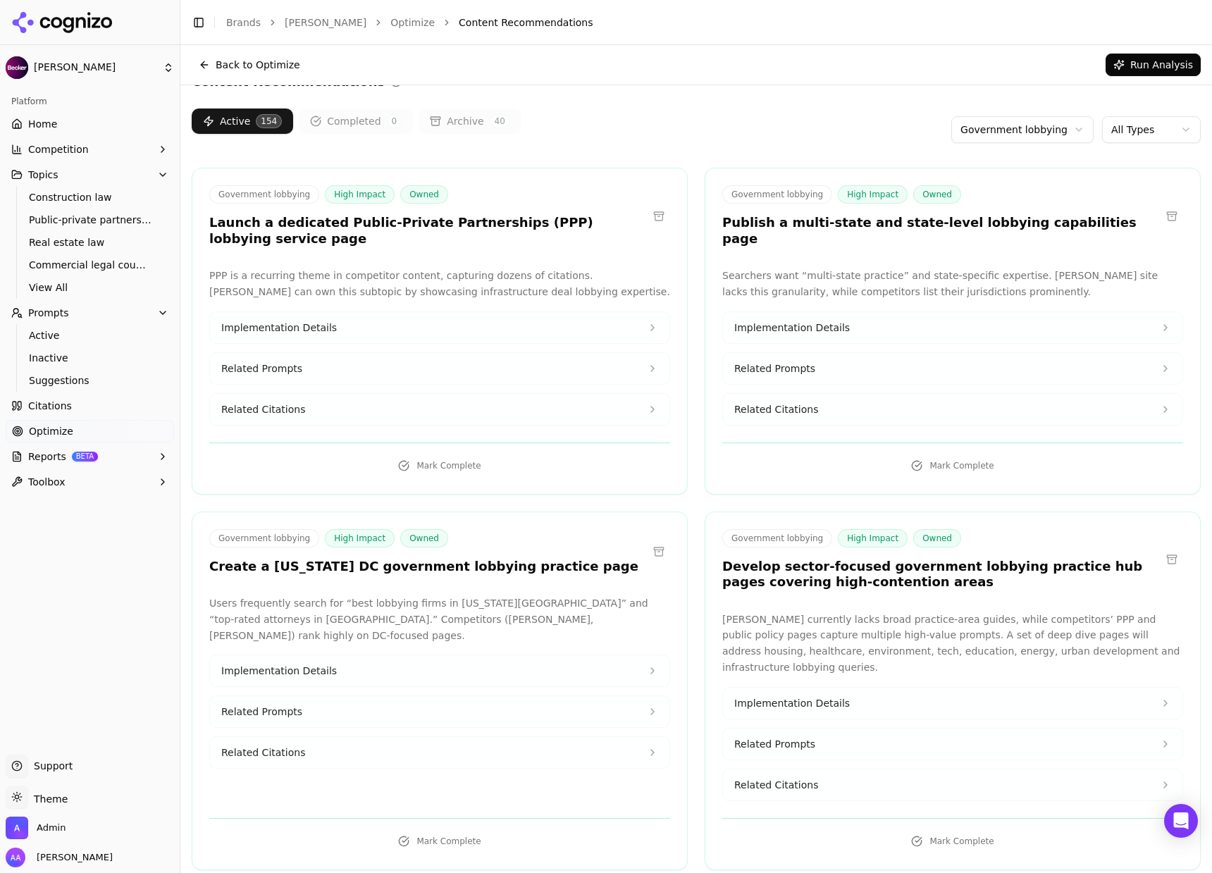
click at [798, 124] on div "Active 154 Completed 0 Archive 40 Government lobbying All Types" at bounding box center [696, 129] width 1009 height 42
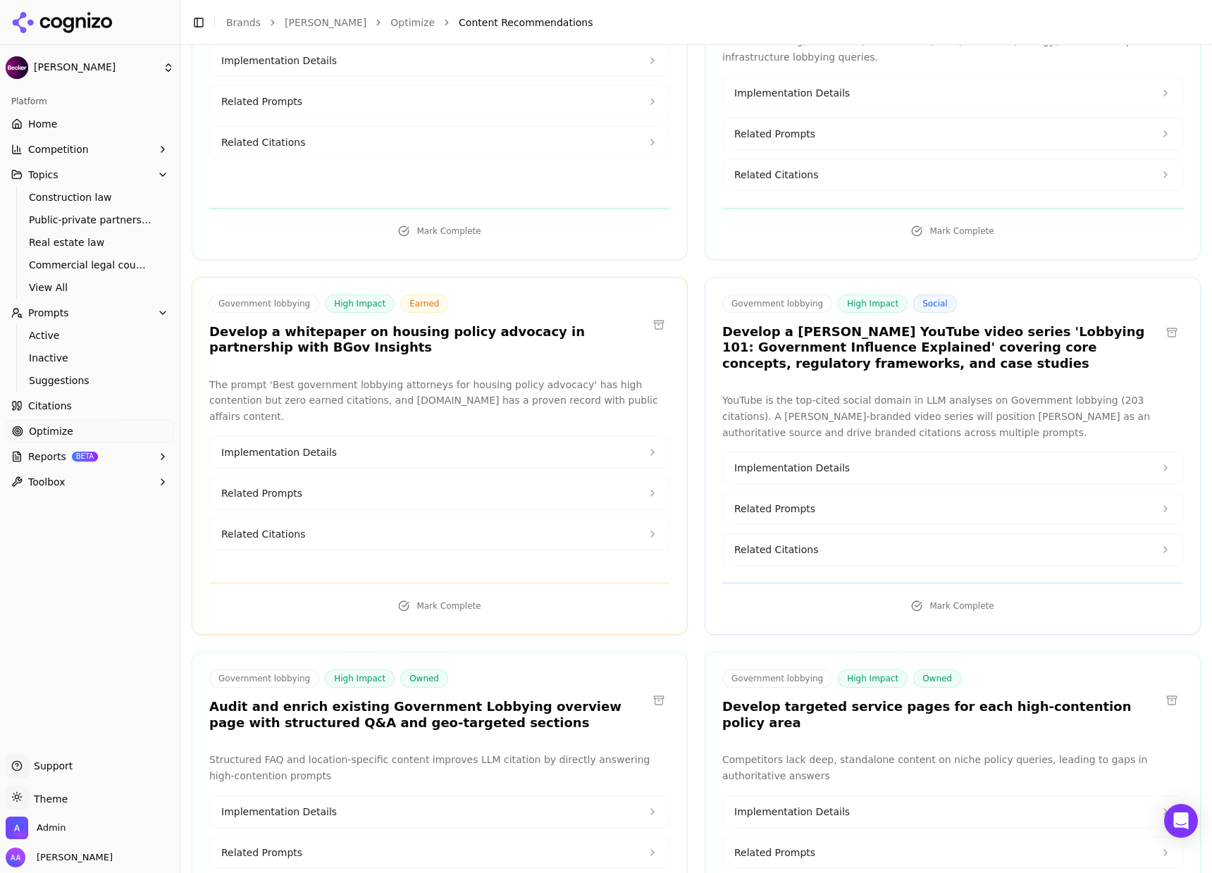
scroll to position [664, 0]
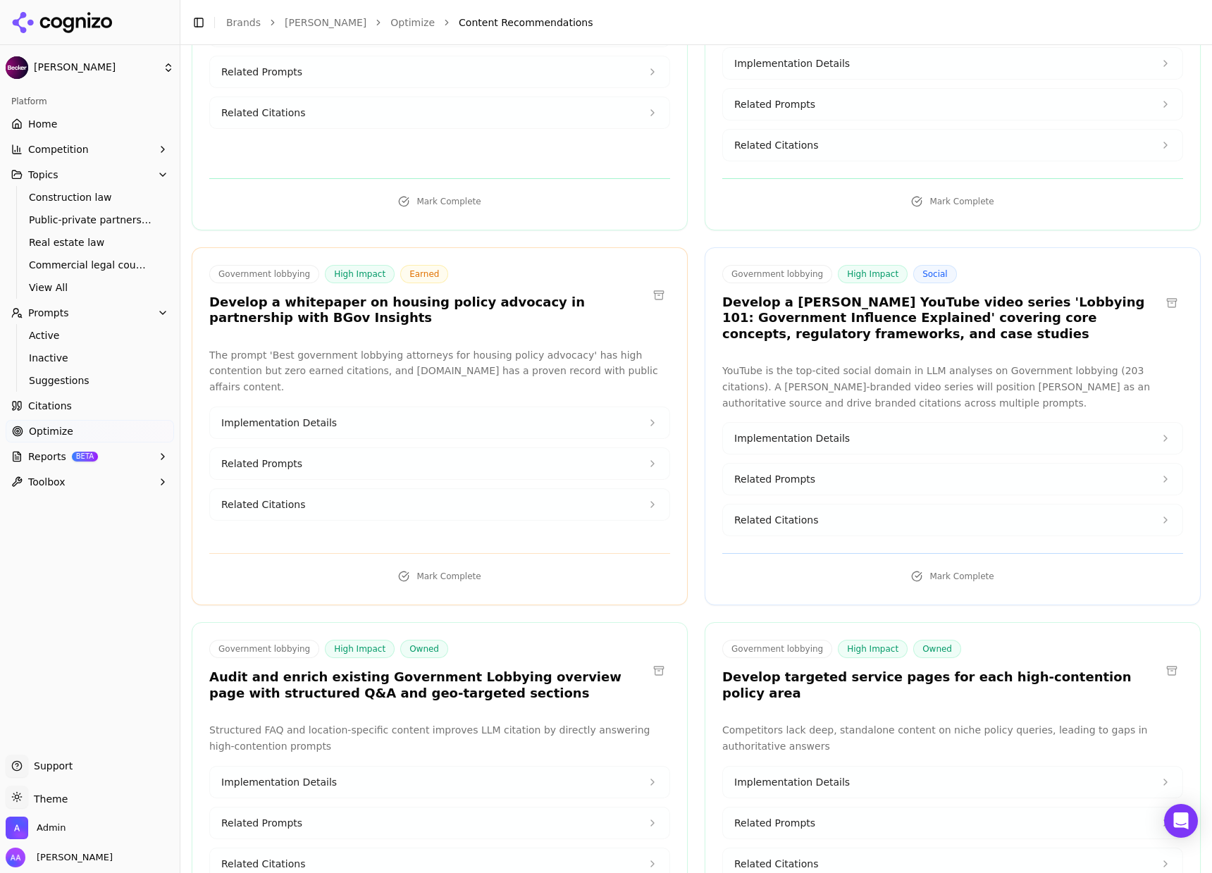
click at [819, 506] on button "Related Citations" at bounding box center [952, 519] width 459 height 31
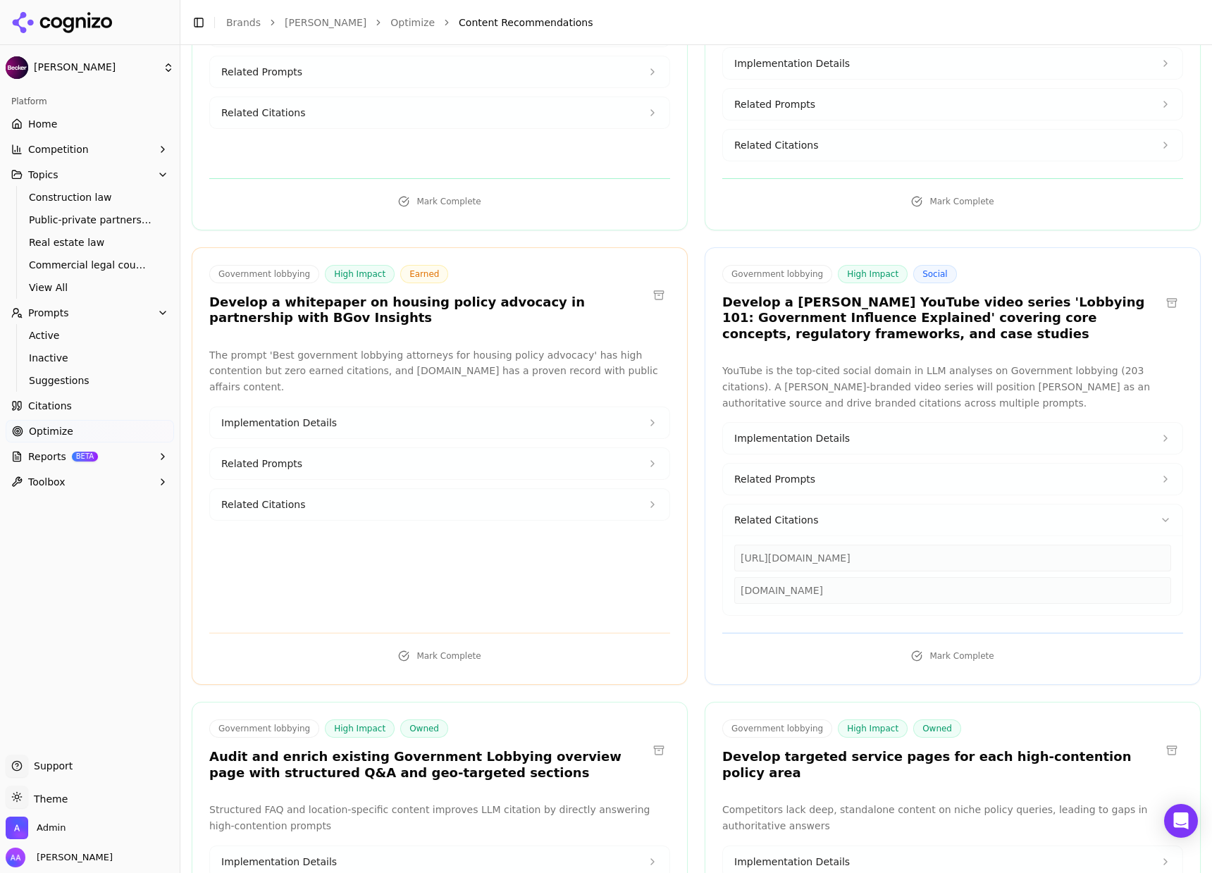
click at [838, 547] on div "[URL][DOMAIN_NAME]" at bounding box center [952, 557] width 437 height 27
copy div "[URL][DOMAIN_NAME]"
click at [807, 504] on button "Related Citations" at bounding box center [952, 519] width 459 height 31
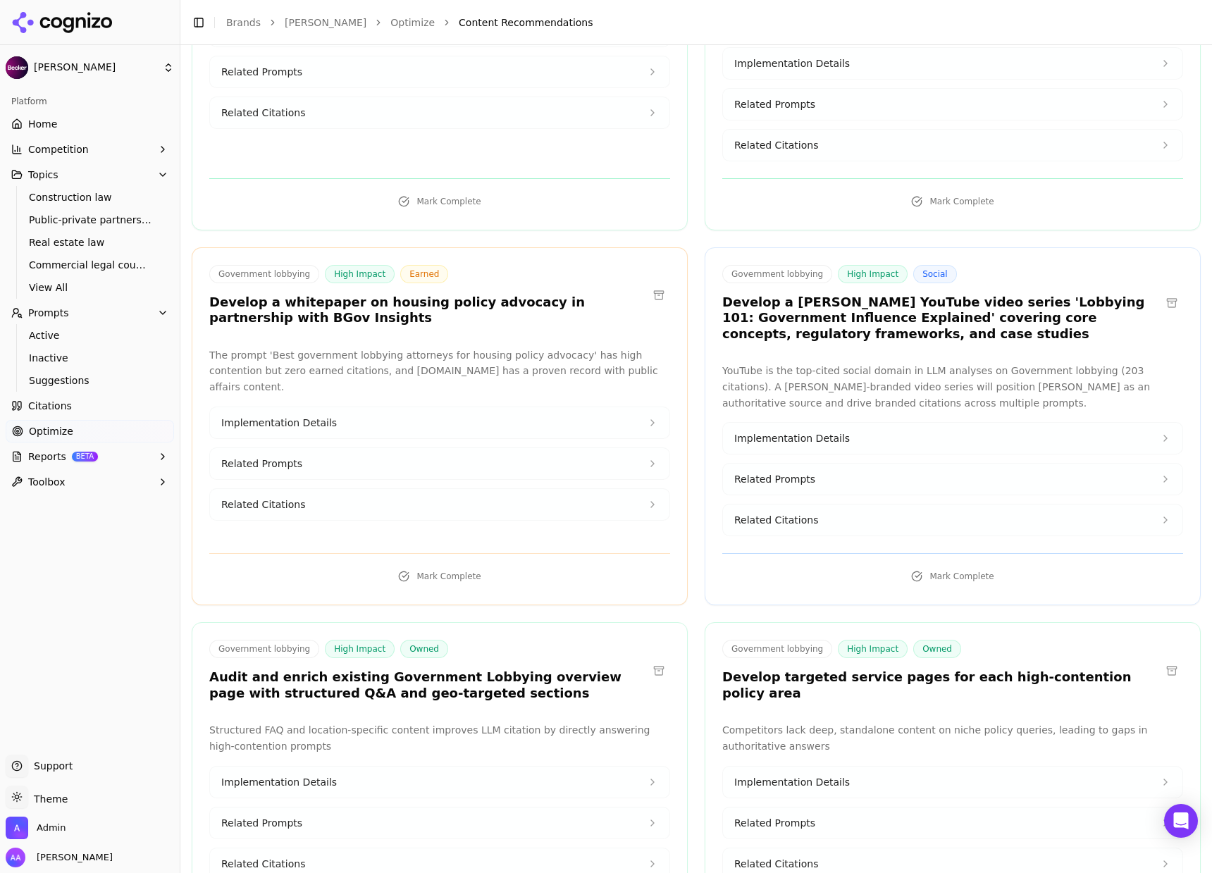
click at [1162, 292] on button at bounding box center [1171, 303] width 23 height 23
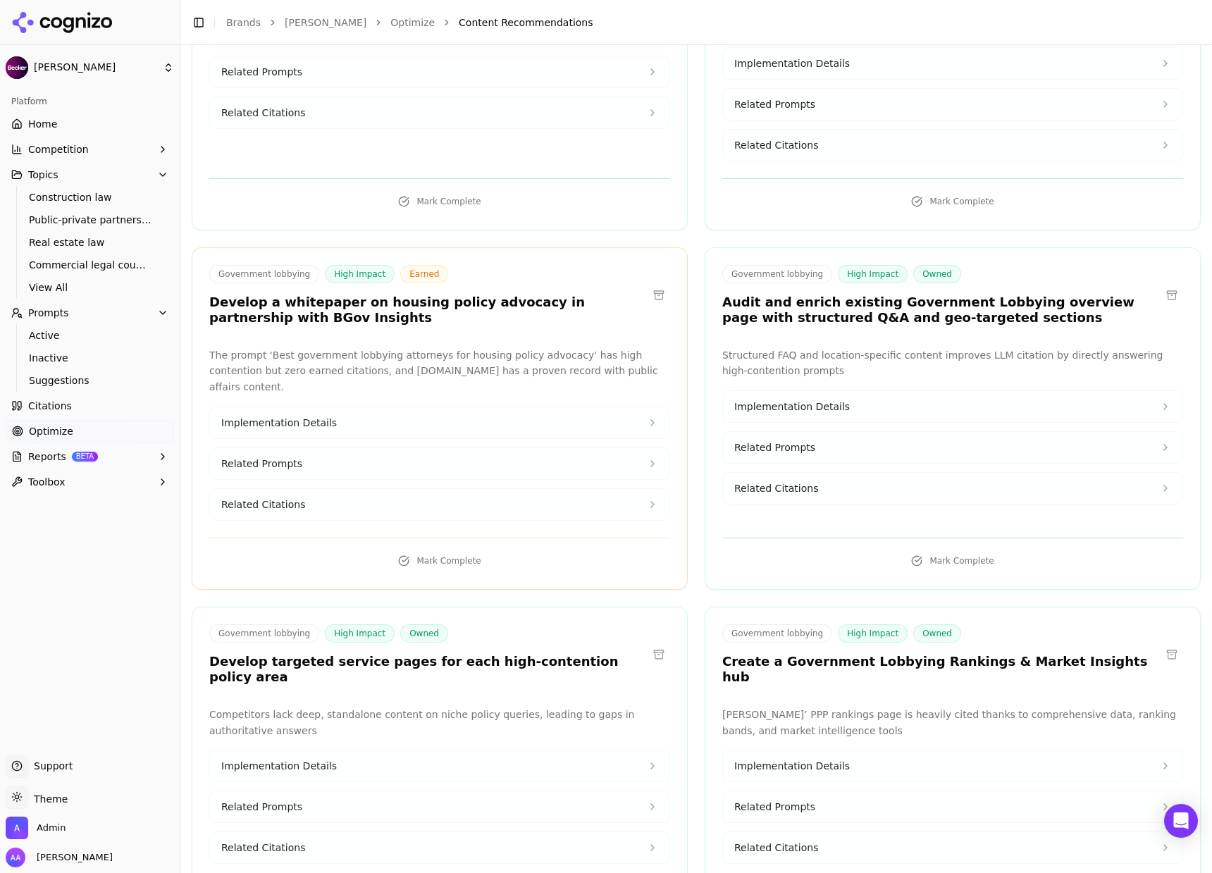
click at [649, 284] on button at bounding box center [658, 295] width 23 height 23
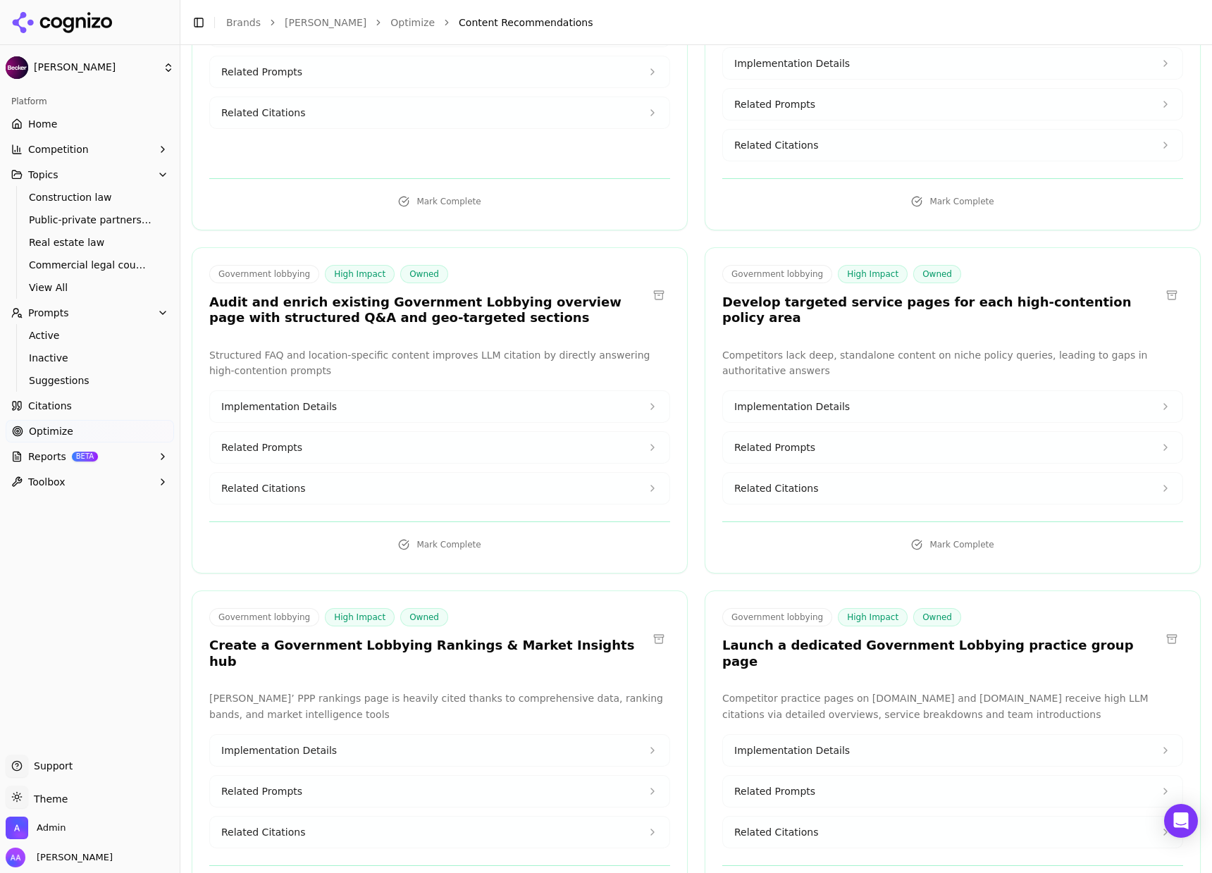
click at [779, 294] on h3 "Develop targeted service pages for each high-contention policy area" at bounding box center [941, 310] width 438 height 32
click at [882, 473] on div "Competitors lack deep, standalone content on niche policy queries, leading to g…" at bounding box center [952, 426] width 461 height 158
click at [884, 473] on button "Related Citations" at bounding box center [952, 488] width 459 height 31
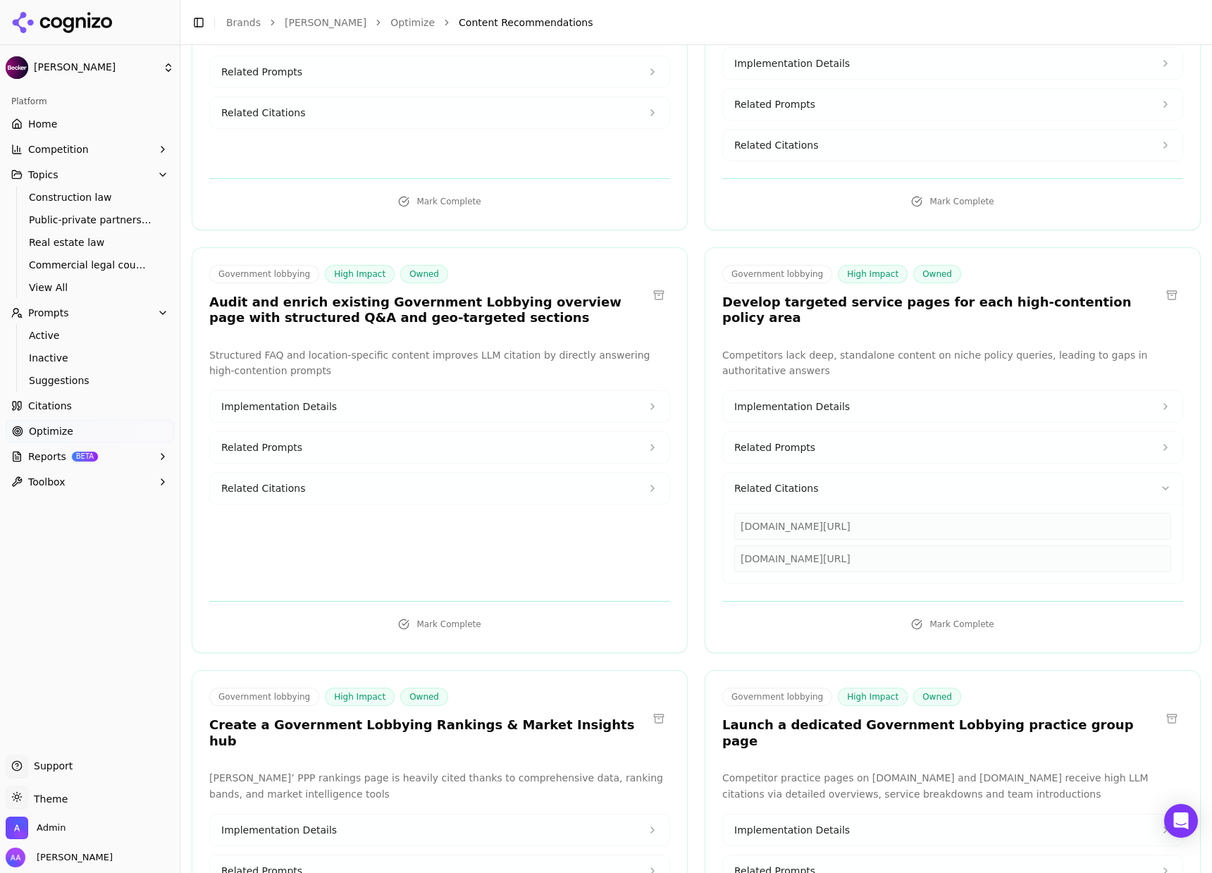
click at [1160, 284] on button at bounding box center [1171, 295] width 23 height 23
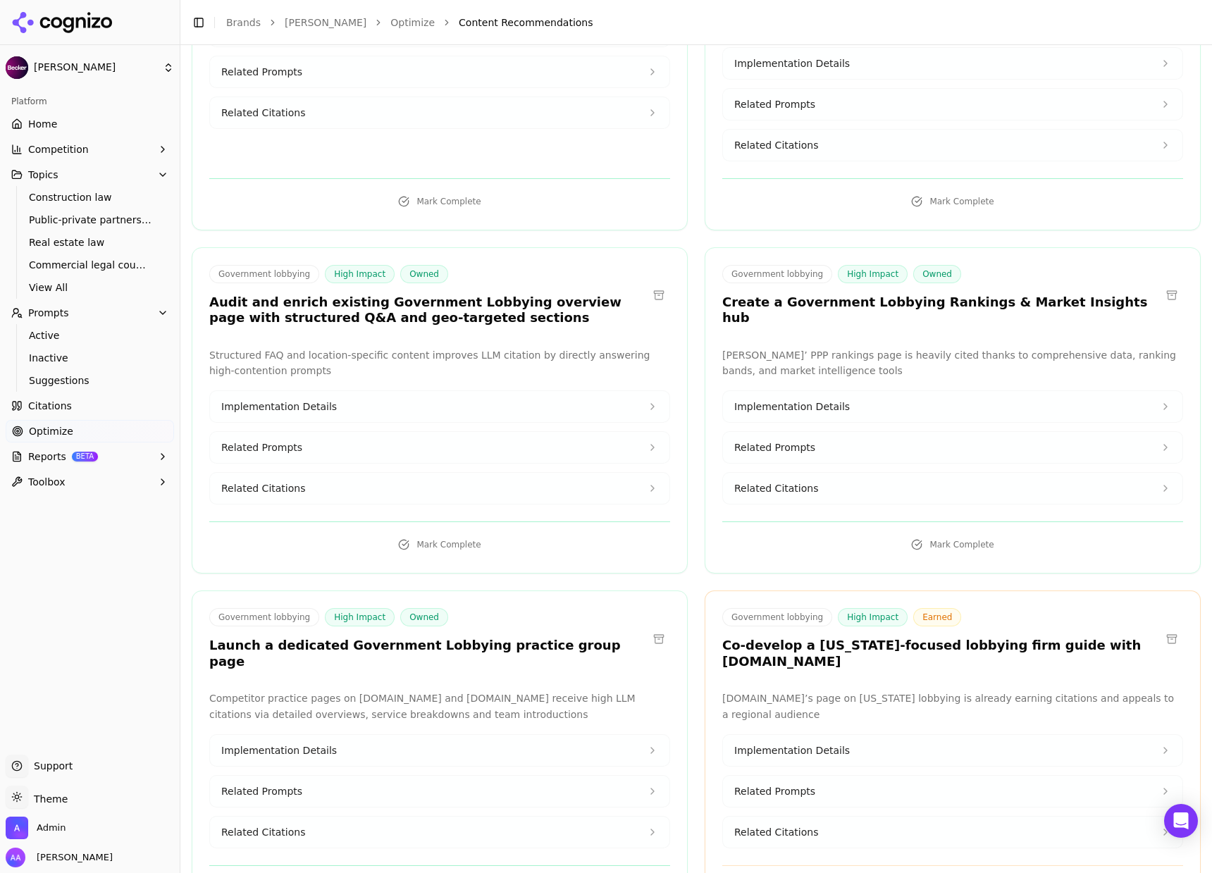
click at [431, 300] on h3 "Audit and enrich existing Government Lobbying overview page with structured Q&A…" at bounding box center [428, 310] width 438 height 32
click at [391, 347] on p "Structured FAQ and location-specific content improves LLM citation by directly …" at bounding box center [439, 363] width 461 height 32
click at [354, 483] on button "Related Citations" at bounding box center [439, 488] width 459 height 31
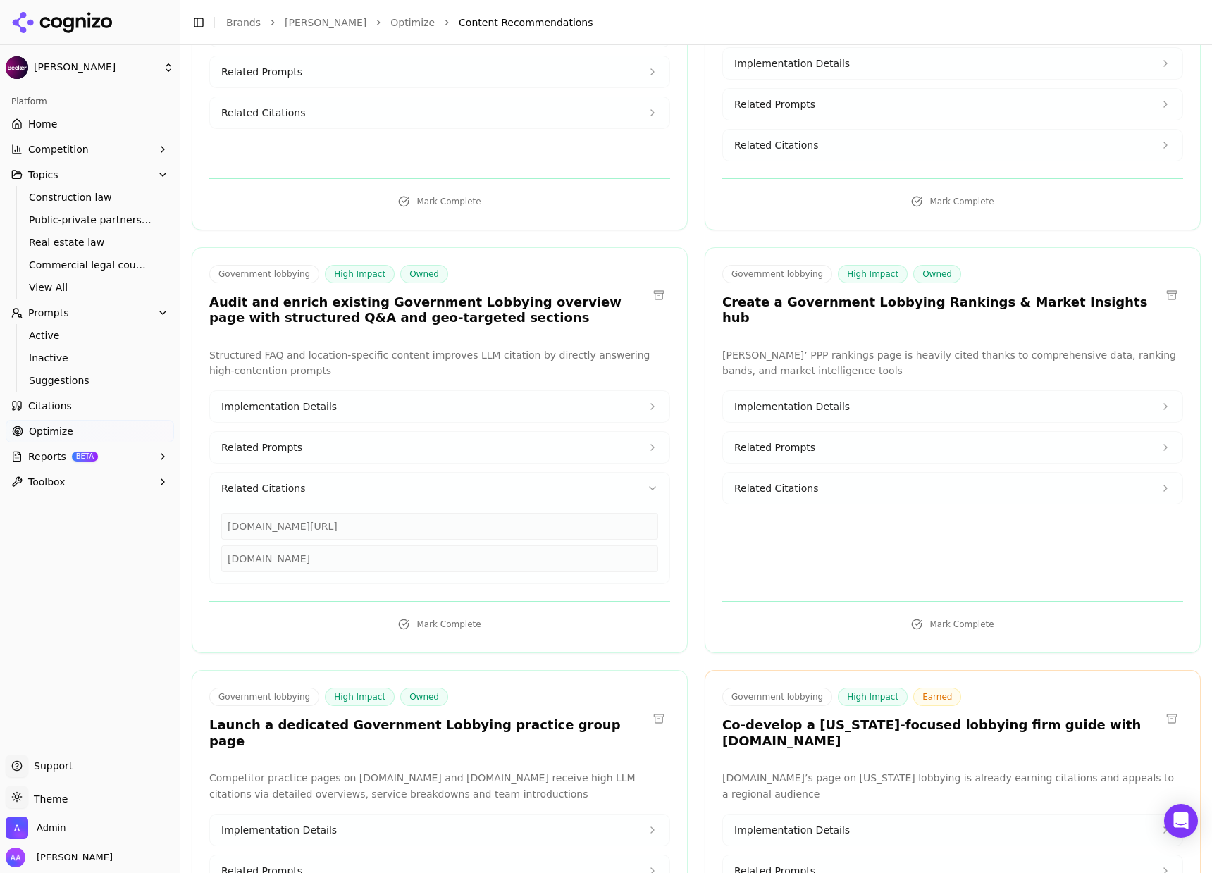
click at [330, 391] on button "Implementation Details" at bounding box center [439, 406] width 459 height 31
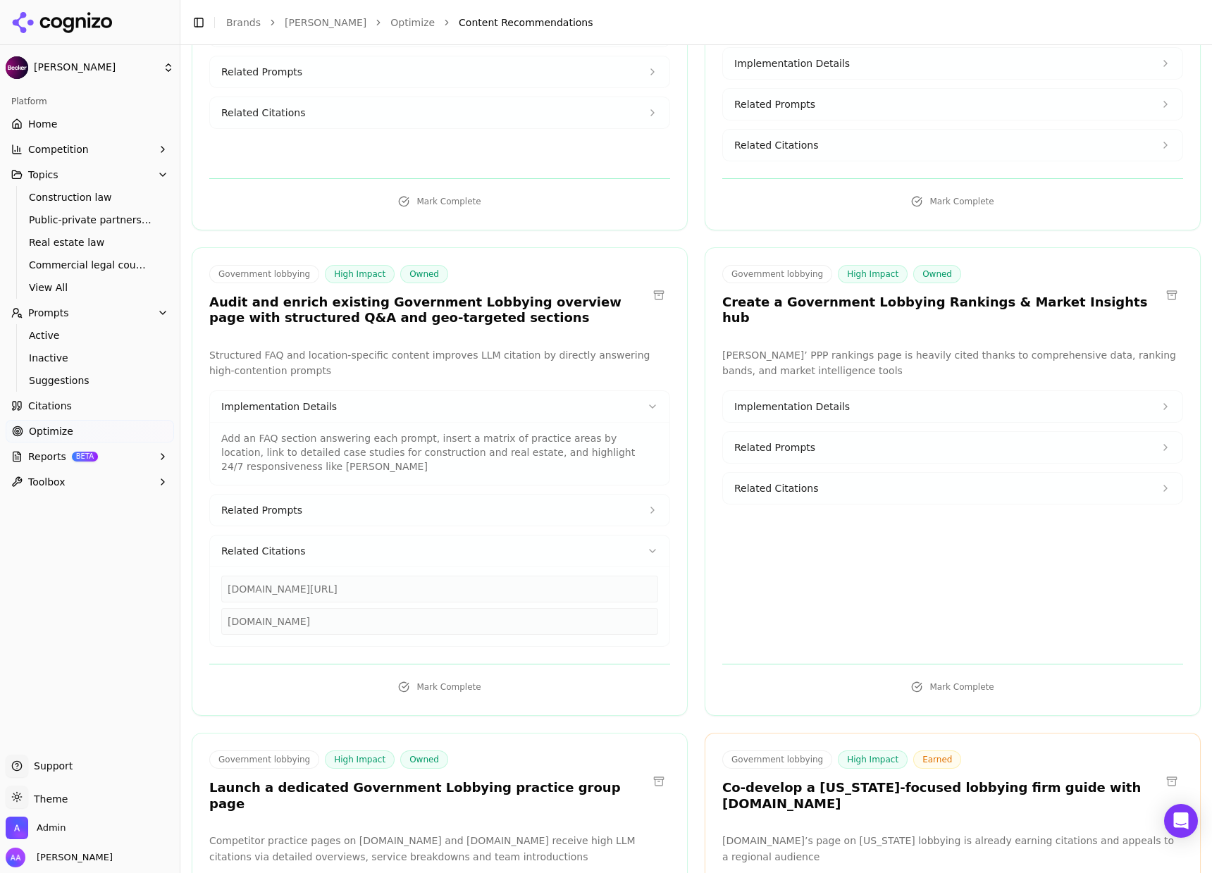
click at [330, 391] on button "Implementation Details" at bounding box center [439, 406] width 459 height 31
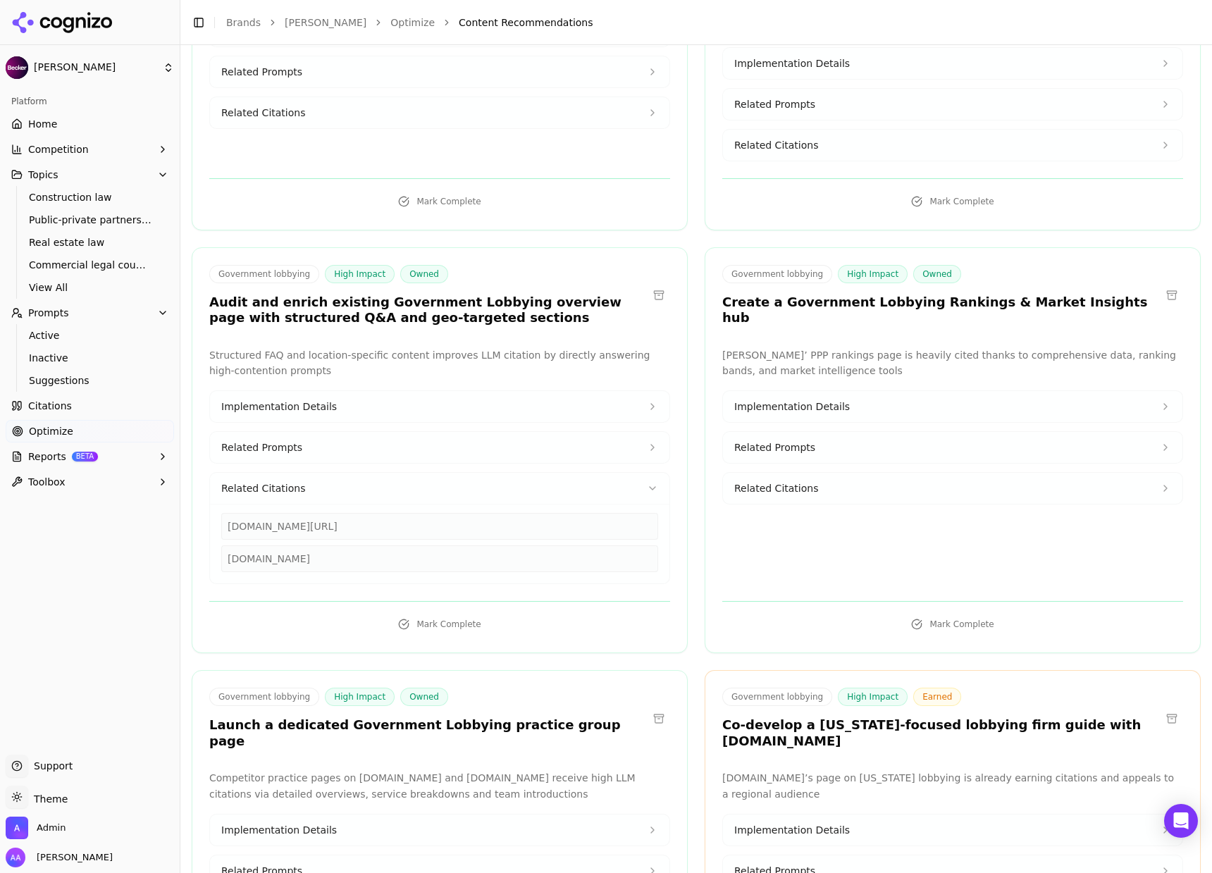
click at [386, 513] on div "[DOMAIN_NAME][URL]" at bounding box center [439, 526] width 437 height 27
copy div "[DOMAIN_NAME][URL]"
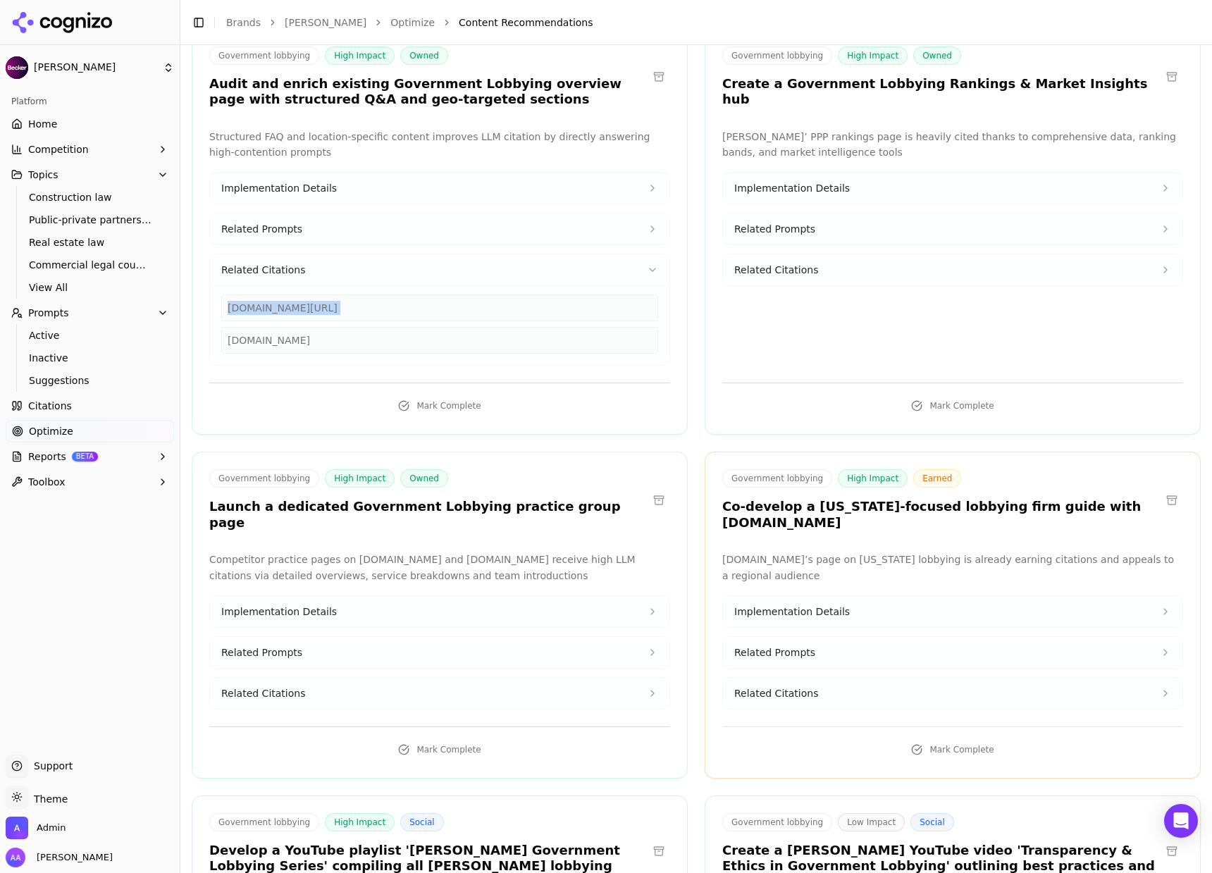
scroll to position [916, 0]
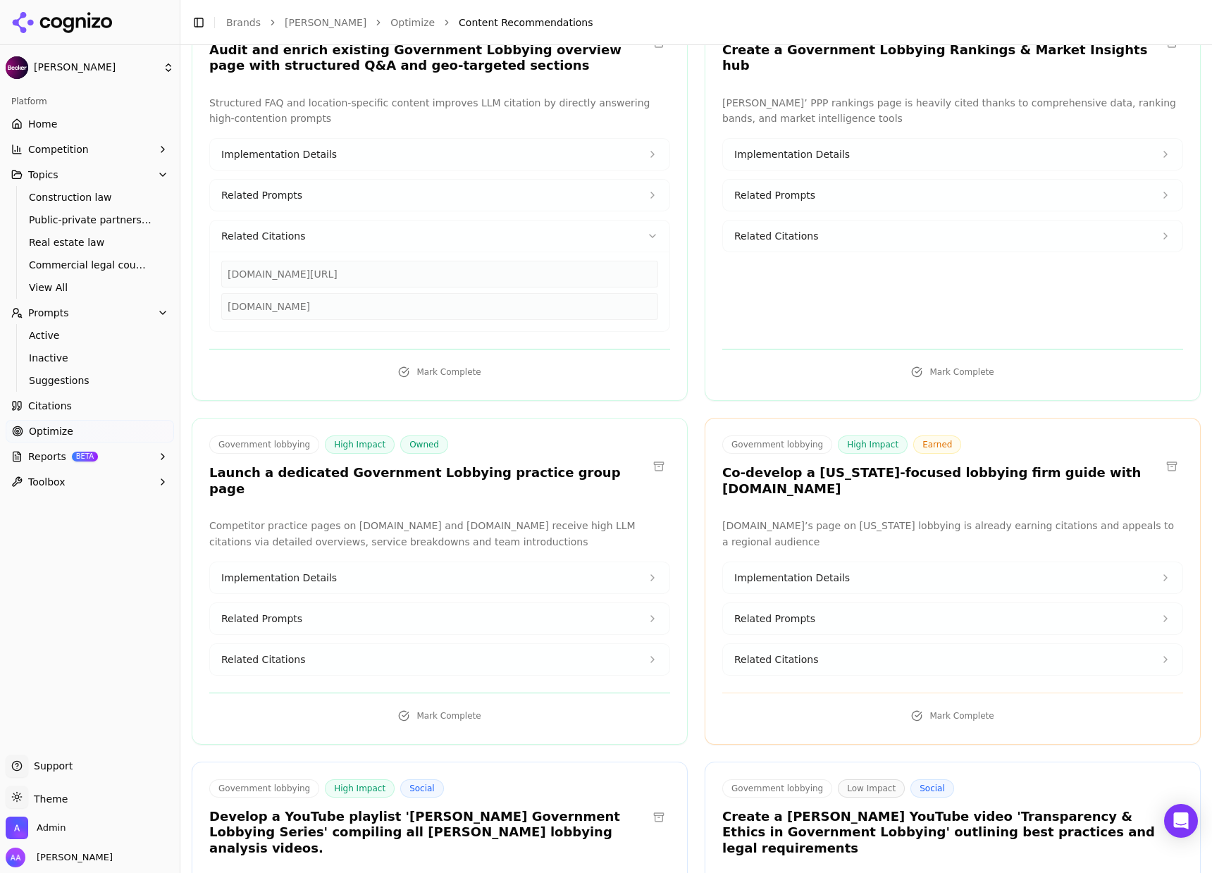
click at [375, 645] on div "Competitor practice pages on [DOMAIN_NAME] and [DOMAIN_NAME] receive high LLM c…" at bounding box center [439, 597] width 461 height 158
click at [377, 644] on button "Related Citations" at bounding box center [439, 659] width 459 height 31
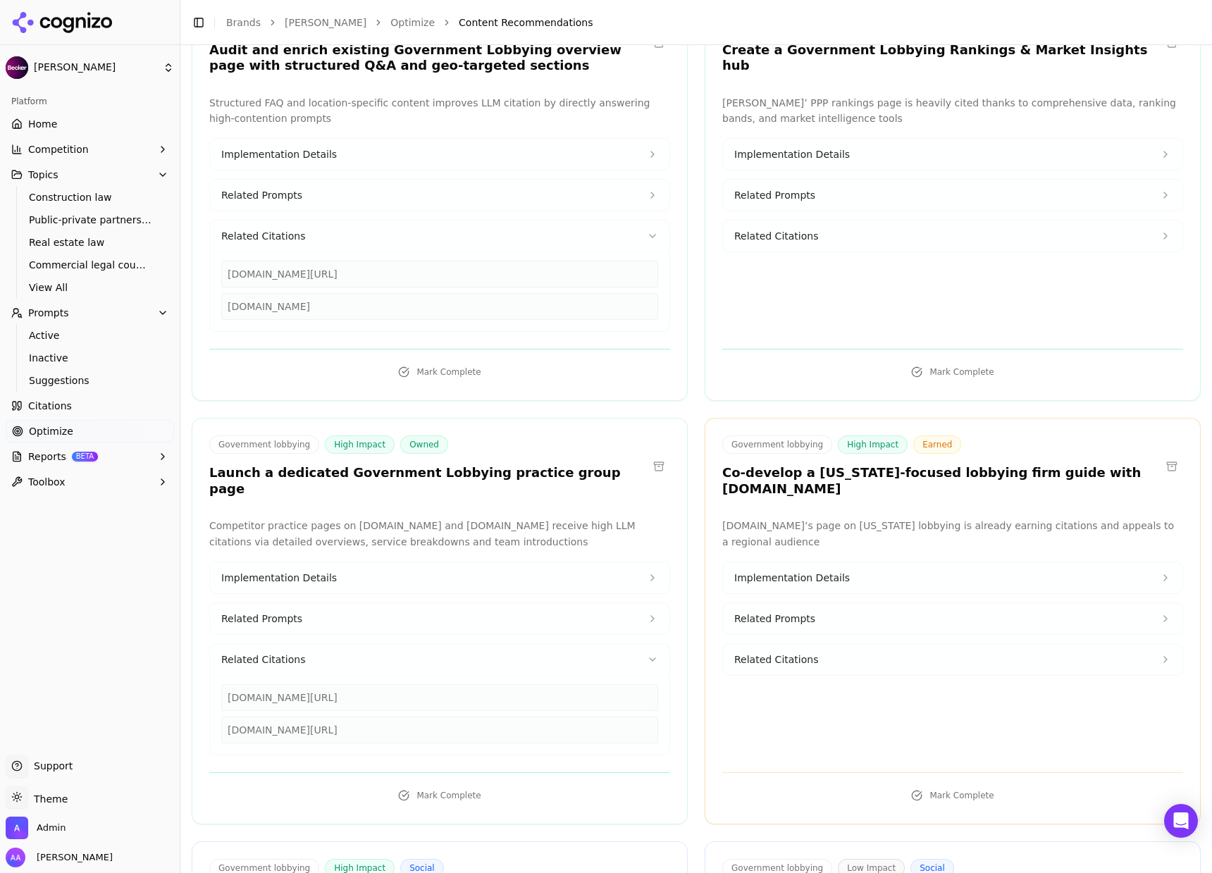
click at [377, 644] on button "Related Citations" at bounding box center [439, 659] width 459 height 31
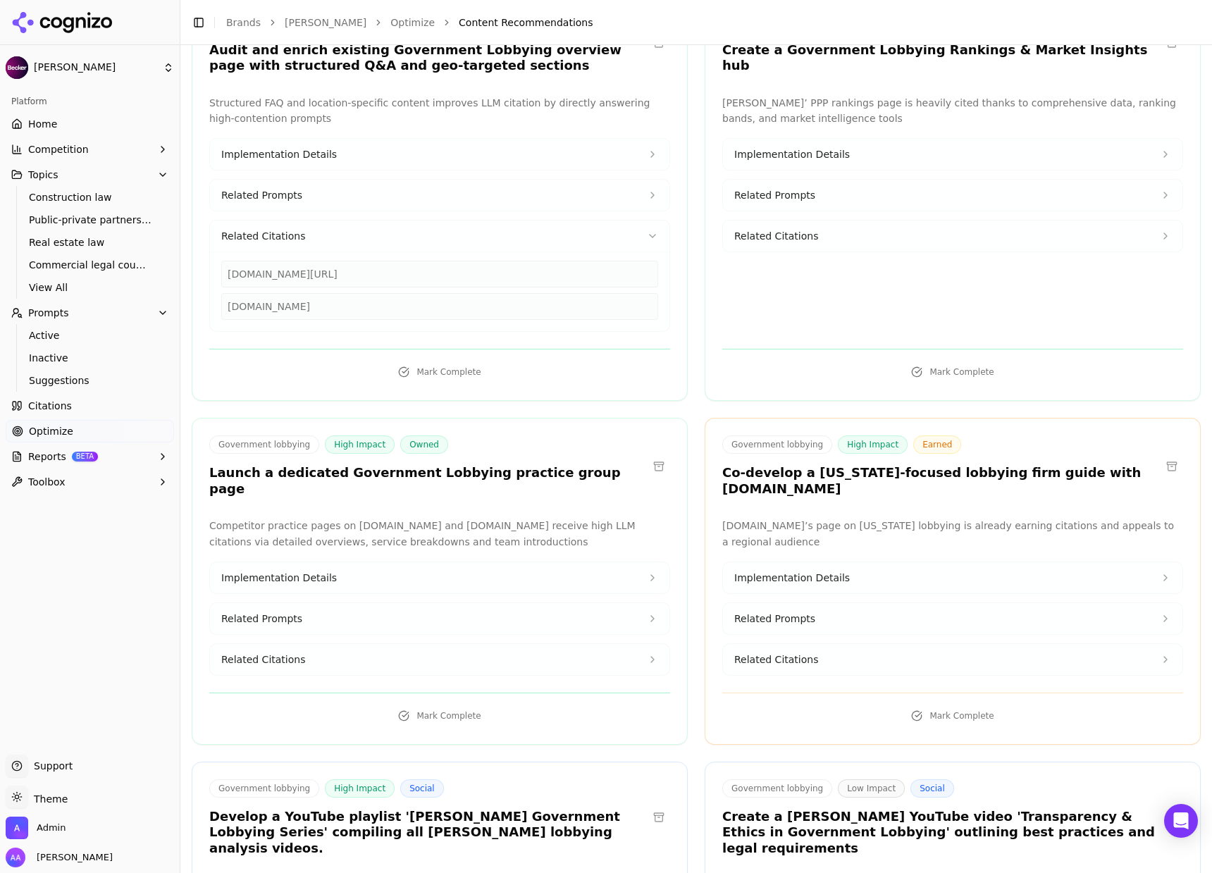
click at [654, 455] on button at bounding box center [658, 466] width 23 height 23
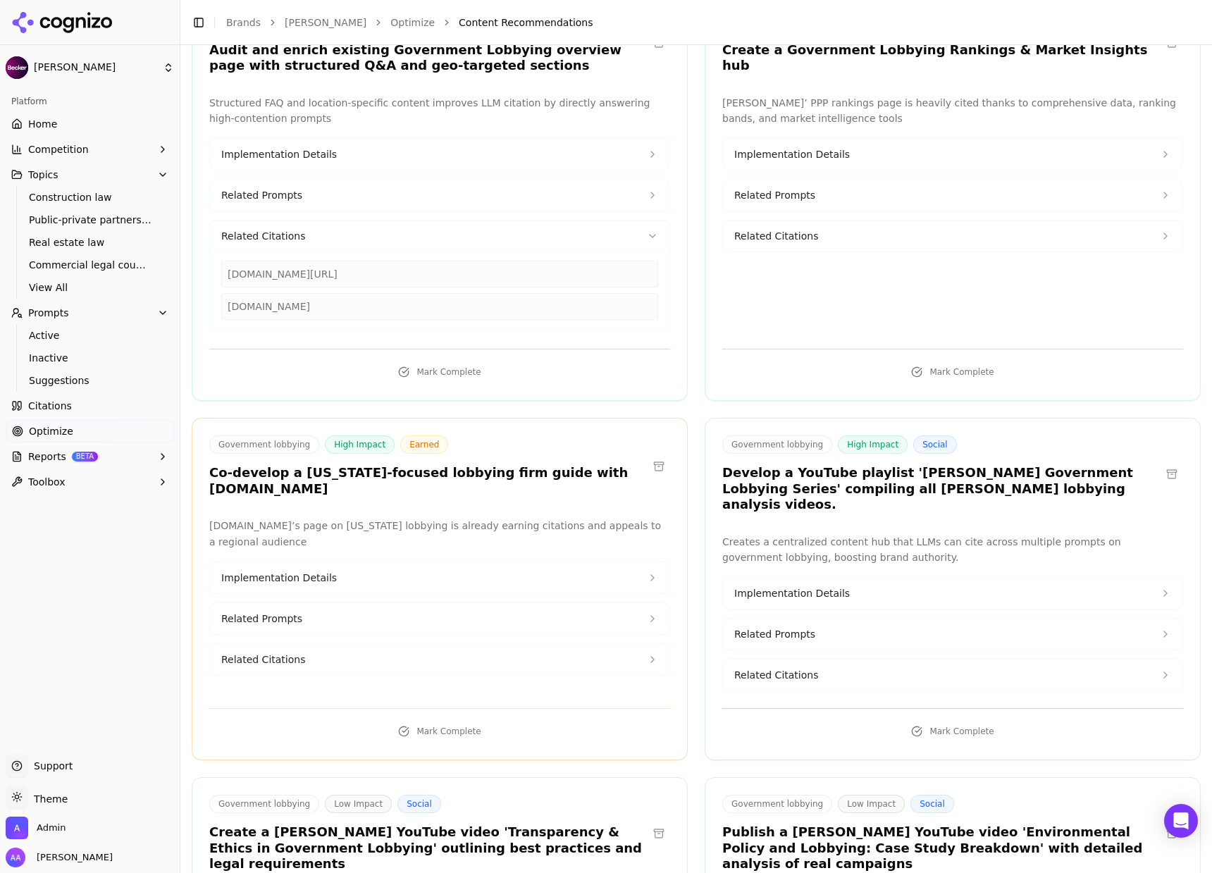
click at [887, 465] on h3 "Develop a YouTube playlist '[PERSON_NAME] Government Lobbying Series' compiling…" at bounding box center [941, 489] width 438 height 48
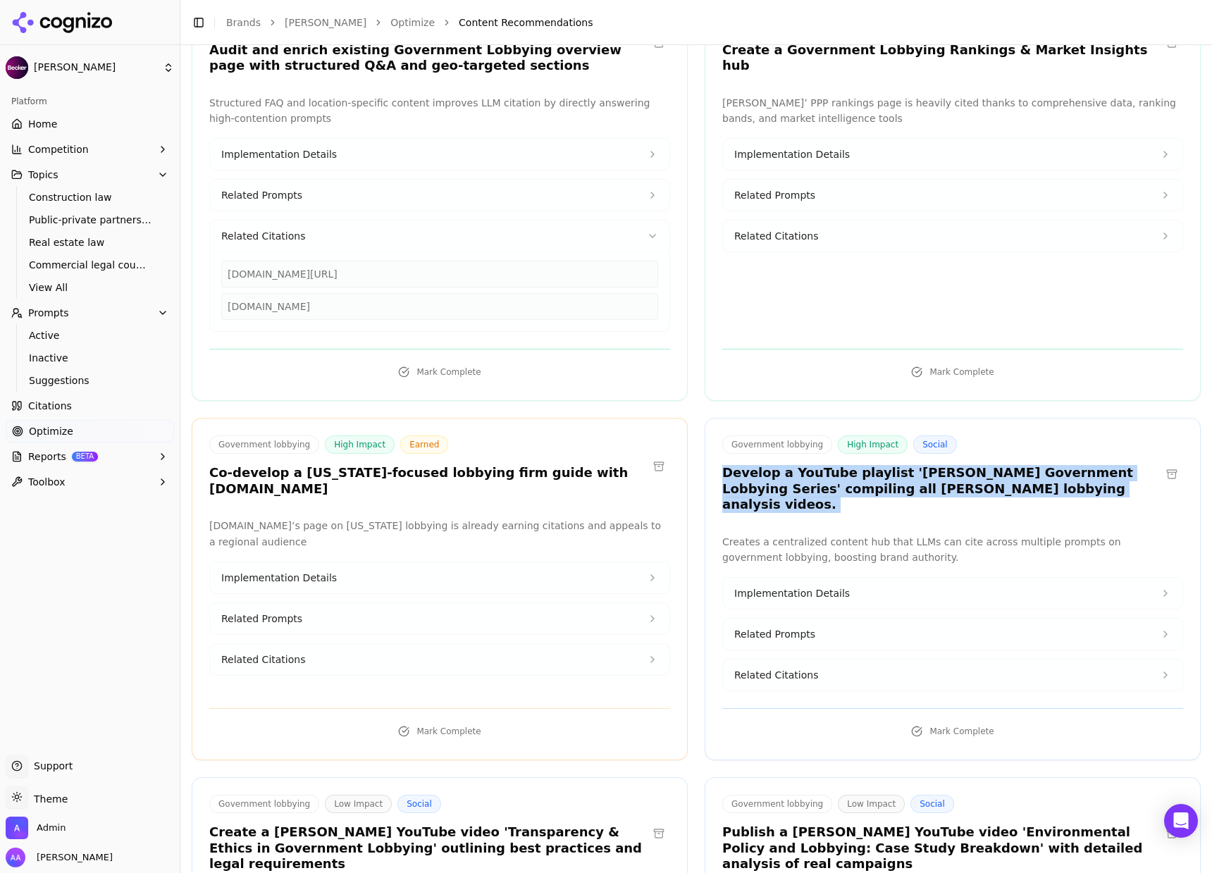
drag, startPoint x: 887, startPoint y: 458, endPoint x: 905, endPoint y: 463, distance: 19.2
click at [887, 465] on h3 "Develop a YouTube playlist '[PERSON_NAME] Government Lobbying Series' compiling…" at bounding box center [941, 489] width 438 height 48
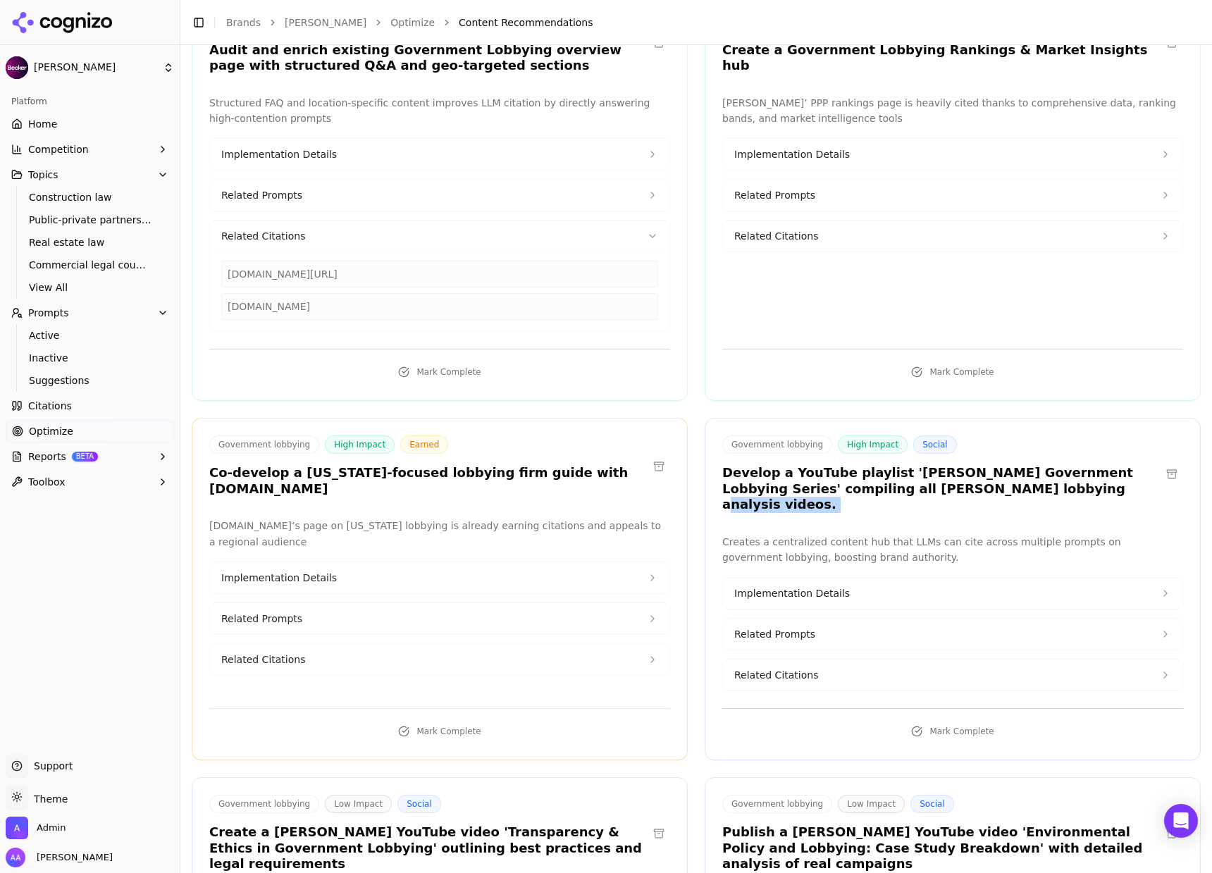
click at [980, 472] on h3 "Develop a YouTube playlist '[PERSON_NAME] Government Lobbying Series' compiling…" at bounding box center [941, 489] width 438 height 48
click at [811, 659] on button "Related Citations" at bounding box center [952, 674] width 459 height 31
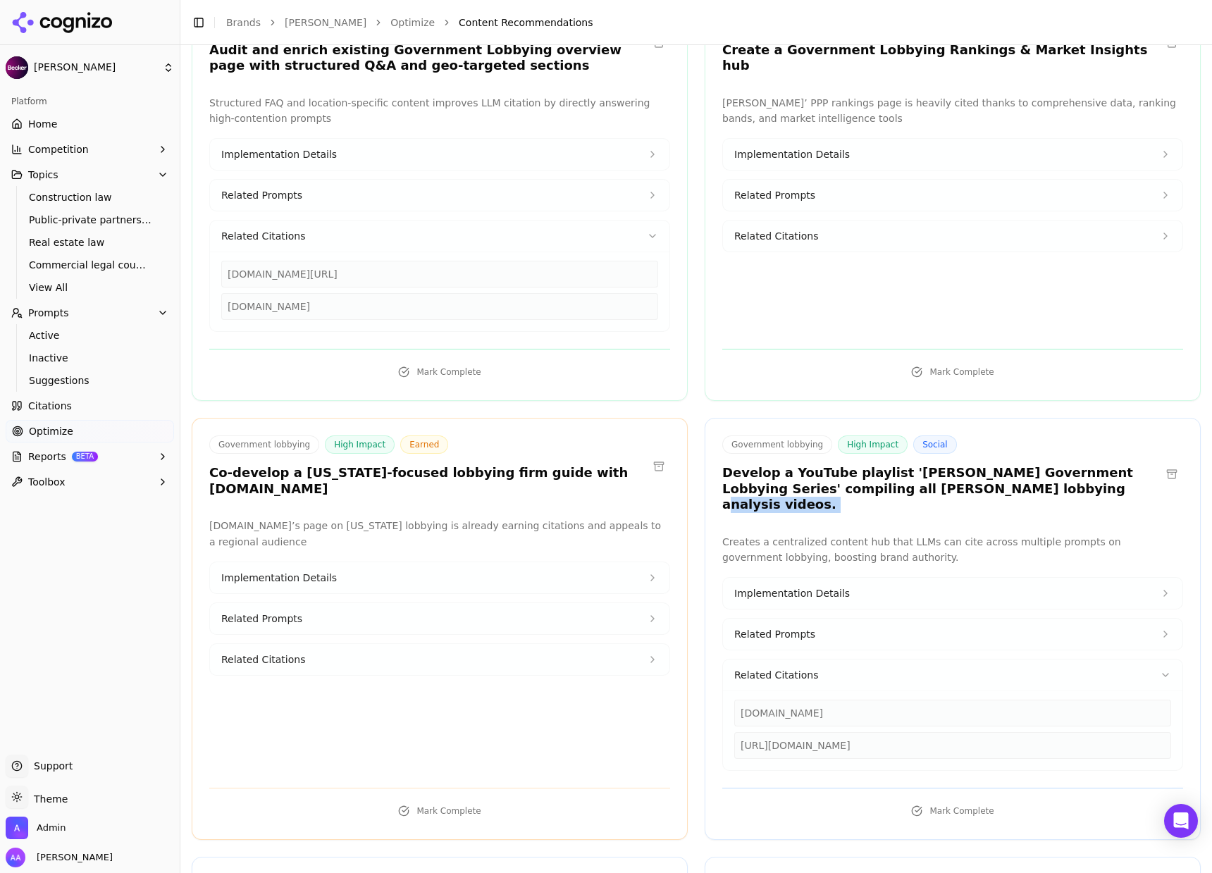
click at [849, 732] on div "[URL][DOMAIN_NAME]" at bounding box center [952, 745] width 437 height 27
copy div "[URL][DOMAIN_NAME]"
click at [1160, 463] on button at bounding box center [1171, 474] width 23 height 23
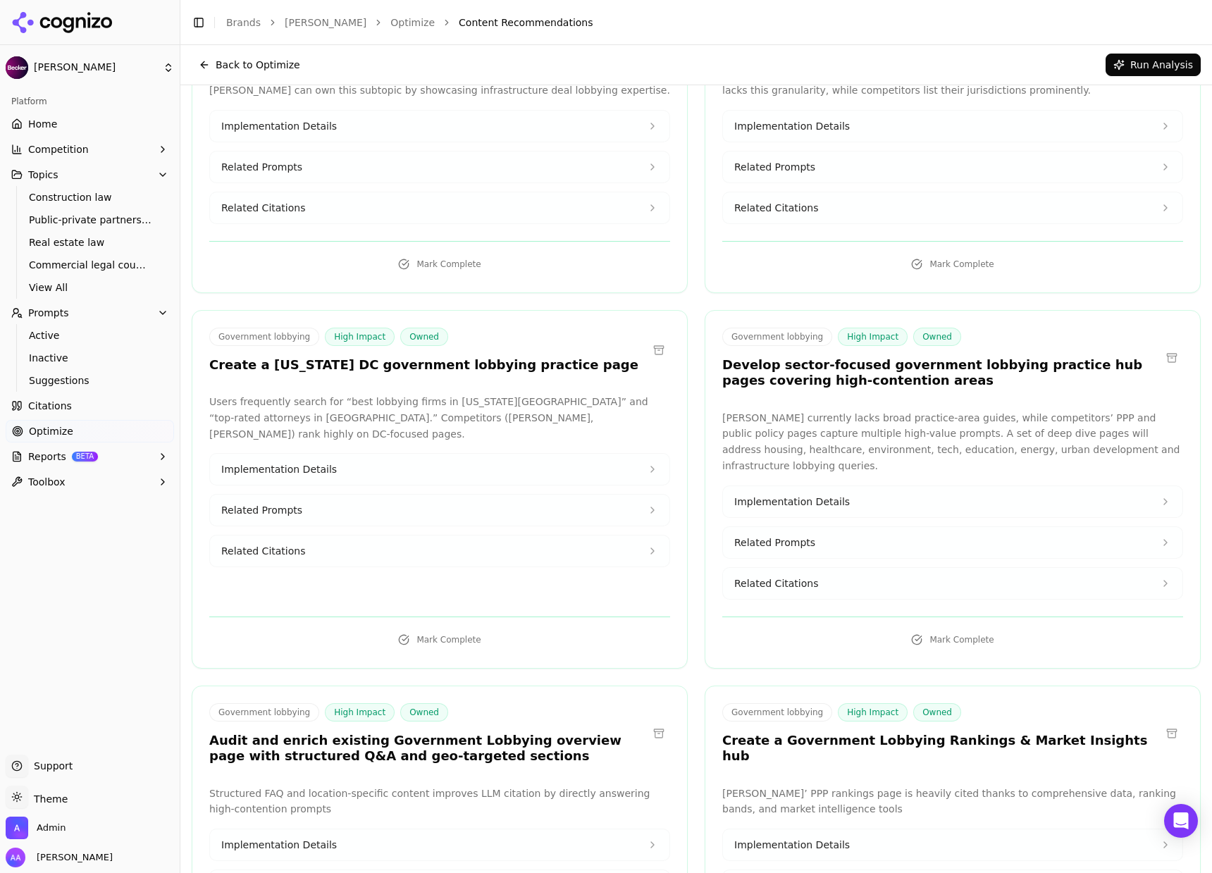
scroll to position [0, 0]
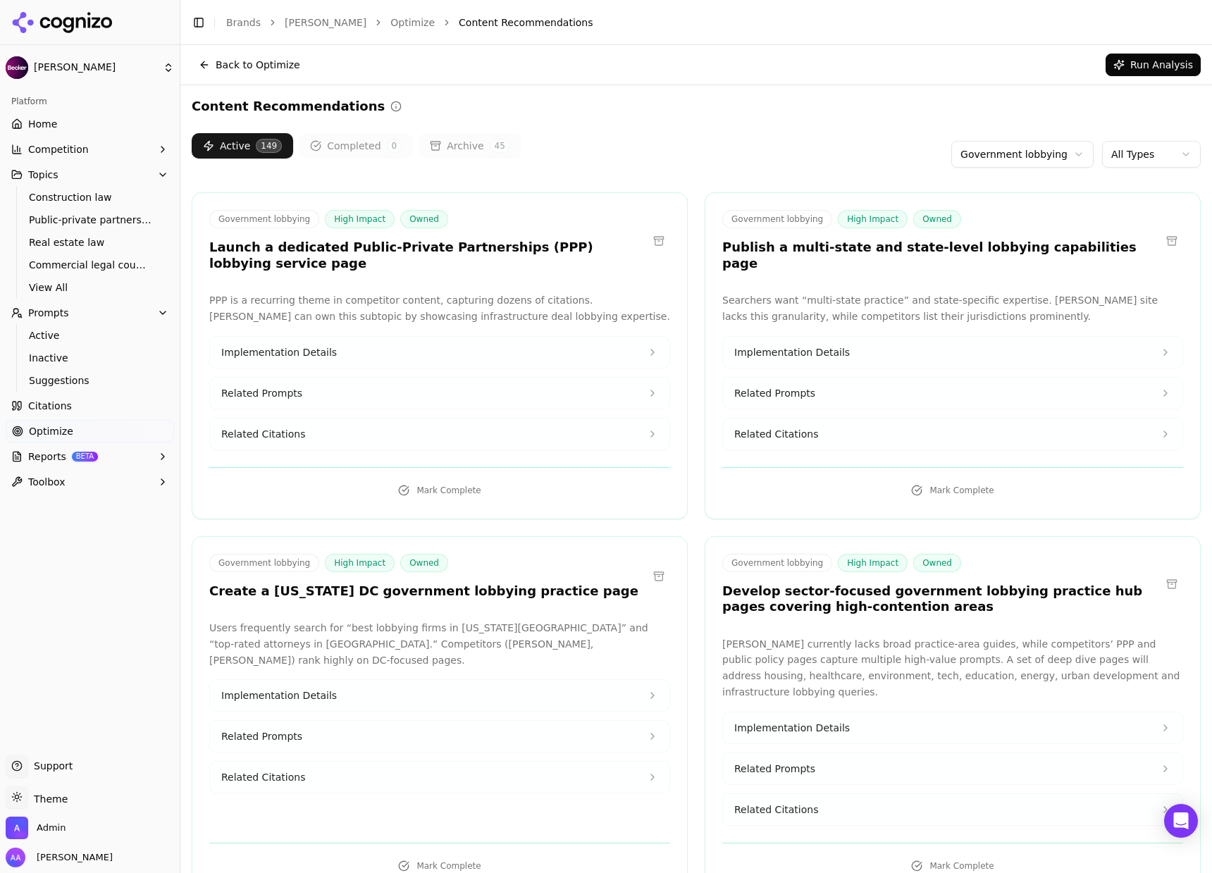
click at [1047, 151] on html "[PERSON_NAME] Platform Home Competition Topics Construction law Public-private …" at bounding box center [606, 436] width 1212 height 873
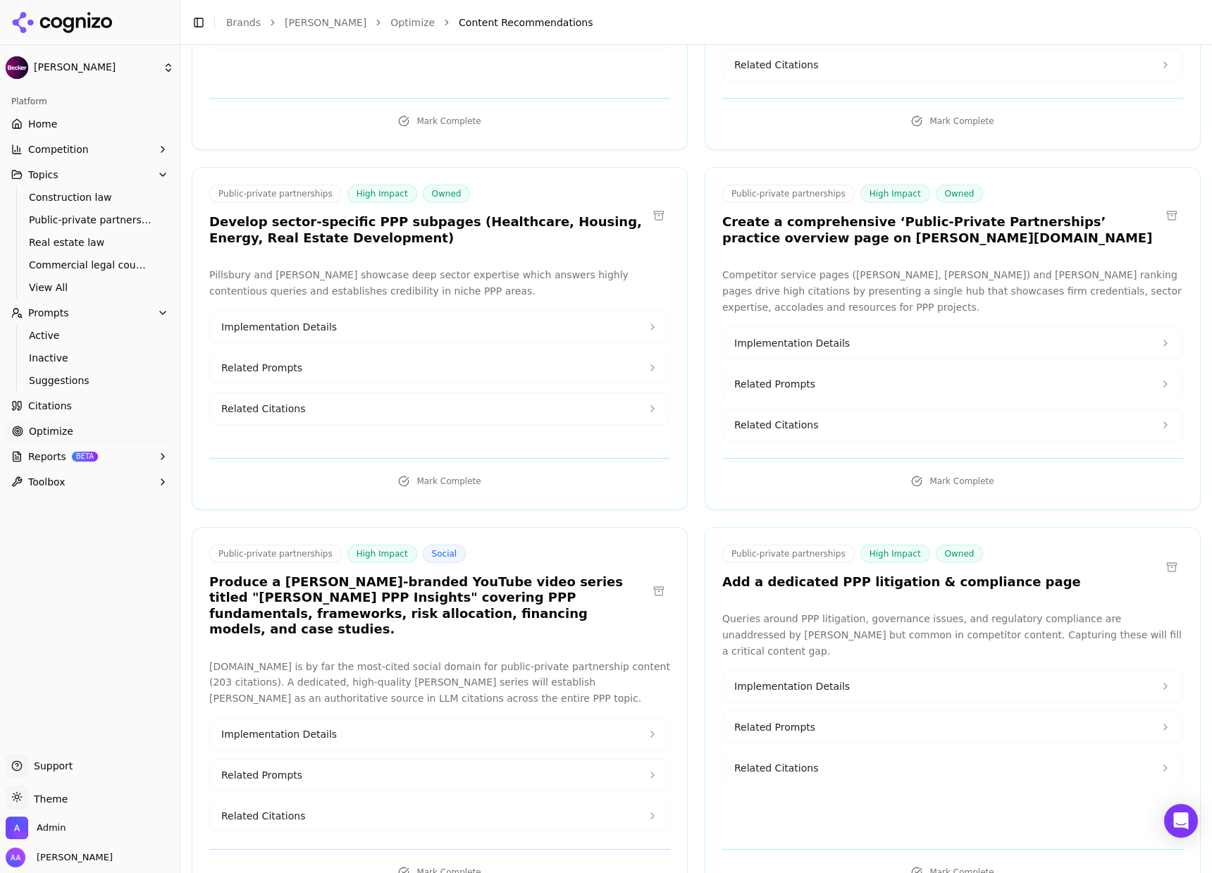
scroll to position [466, 0]
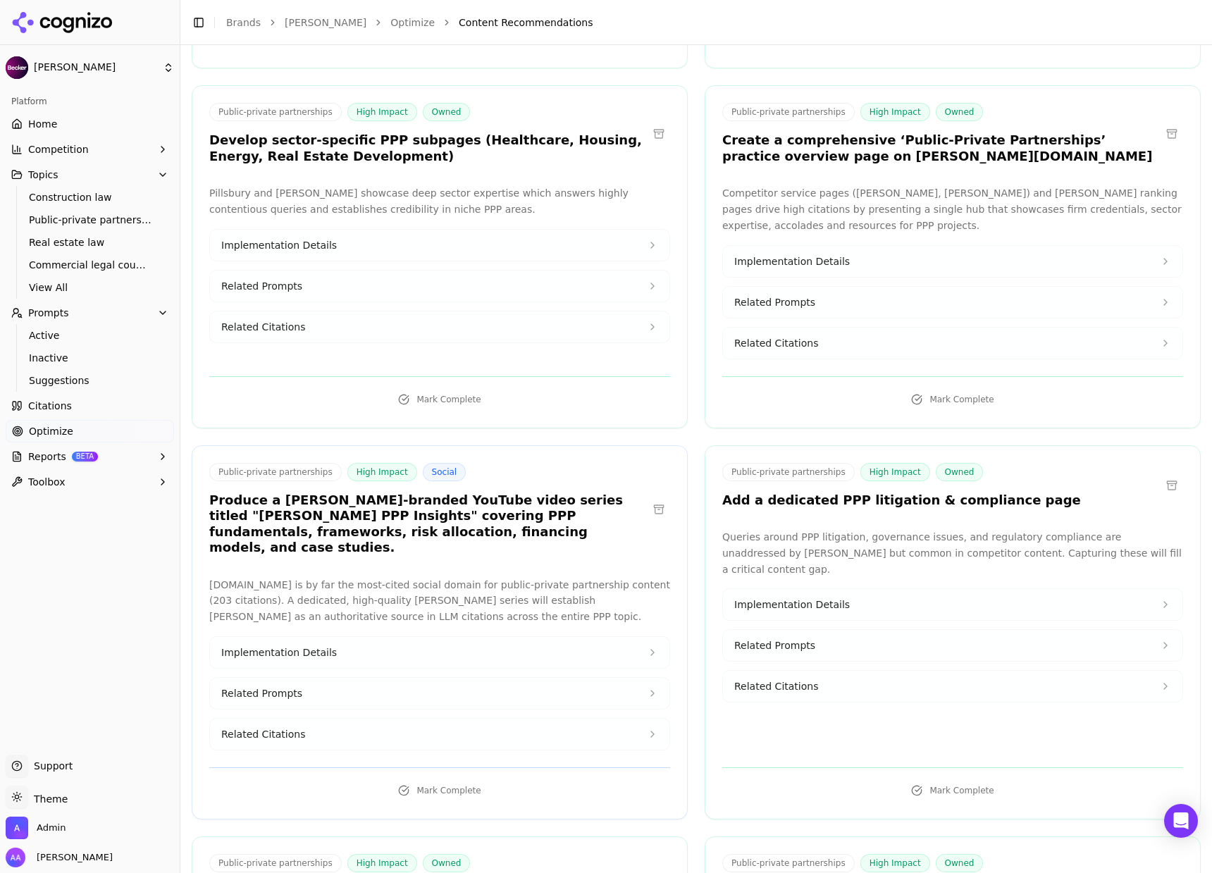
click at [423, 314] on button "Related Citations" at bounding box center [439, 326] width 459 height 31
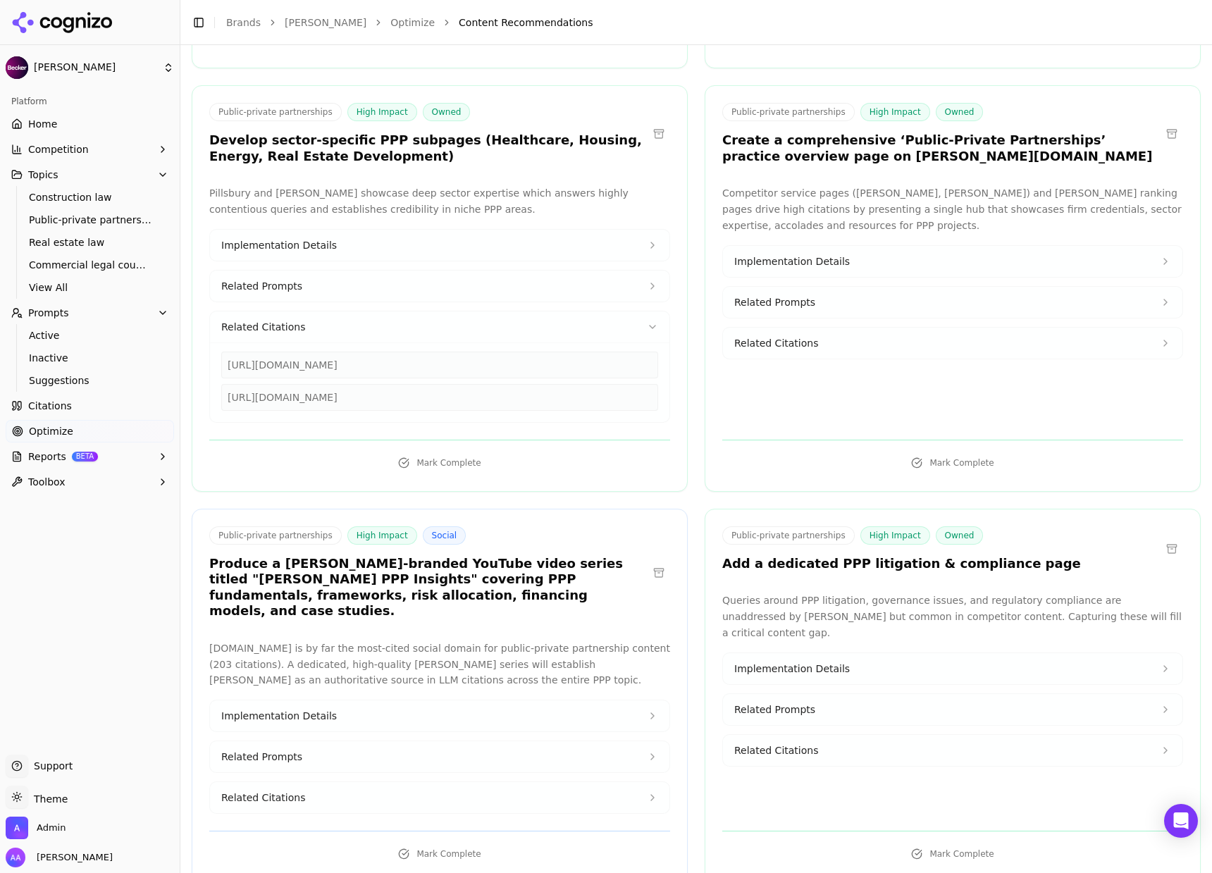
click at [436, 351] on div "[URL][DOMAIN_NAME]" at bounding box center [439, 364] width 437 height 27
click at [437, 351] on div "[URL][DOMAIN_NAME]" at bounding box center [439, 364] width 437 height 27
copy div "[URL][DOMAIN_NAME]"
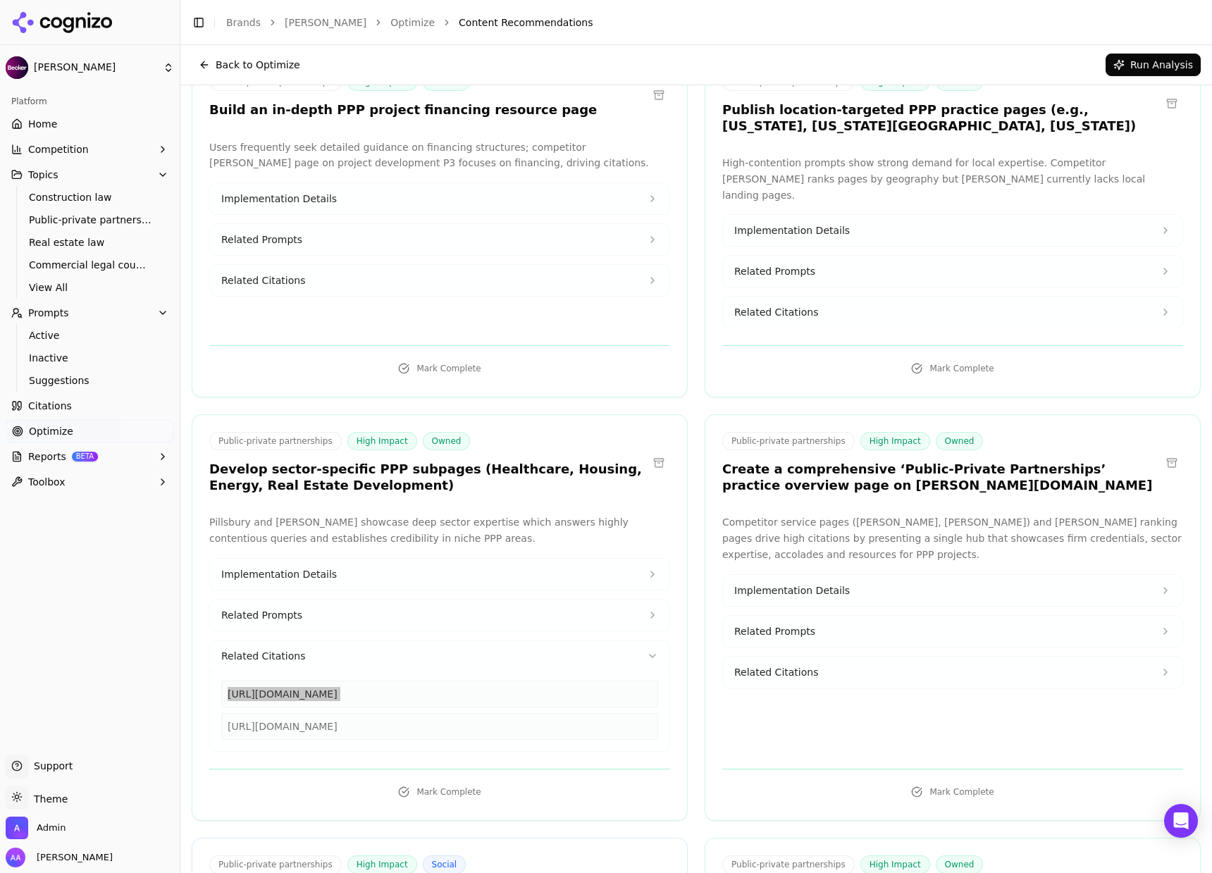
scroll to position [0, 0]
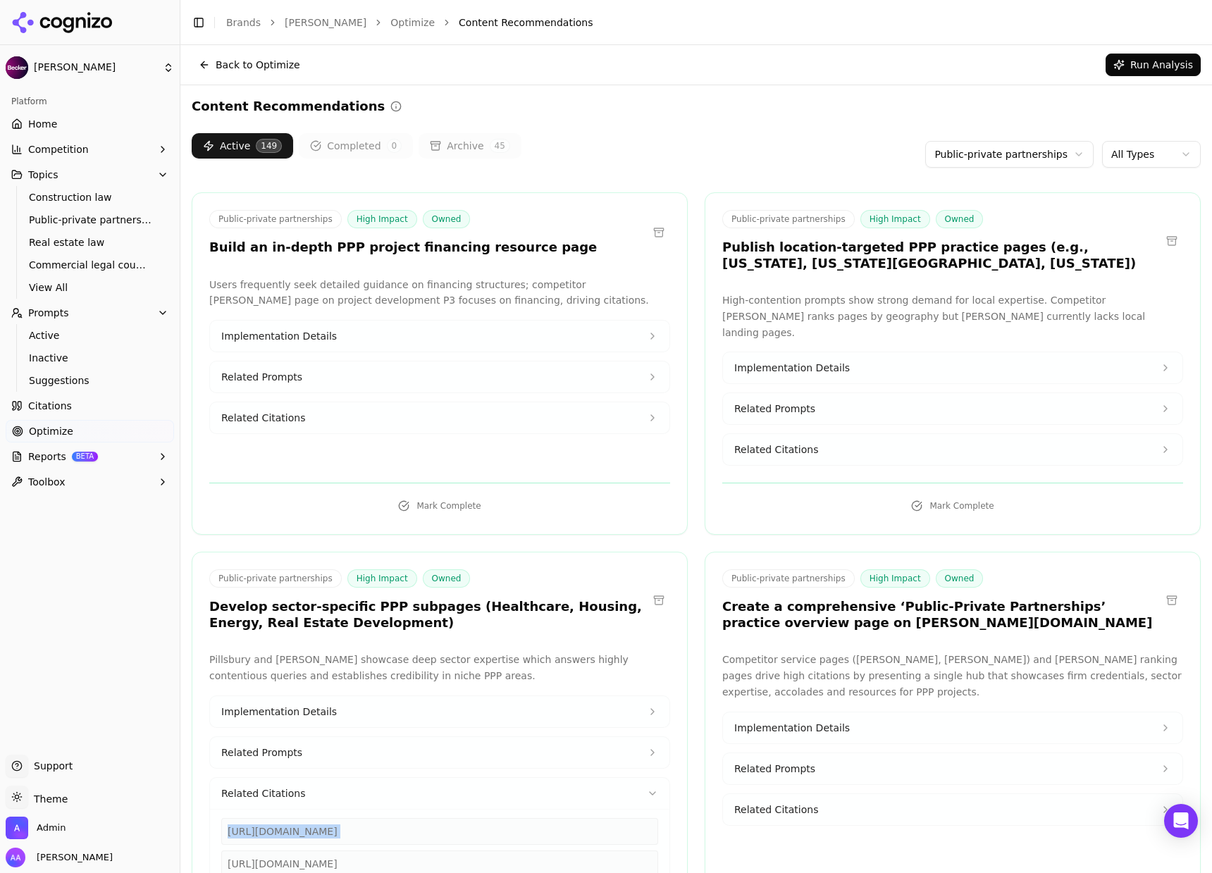
click at [1016, 161] on html "[PERSON_NAME] Platform Home Competition Topics Construction law Public-private …" at bounding box center [606, 436] width 1212 height 873
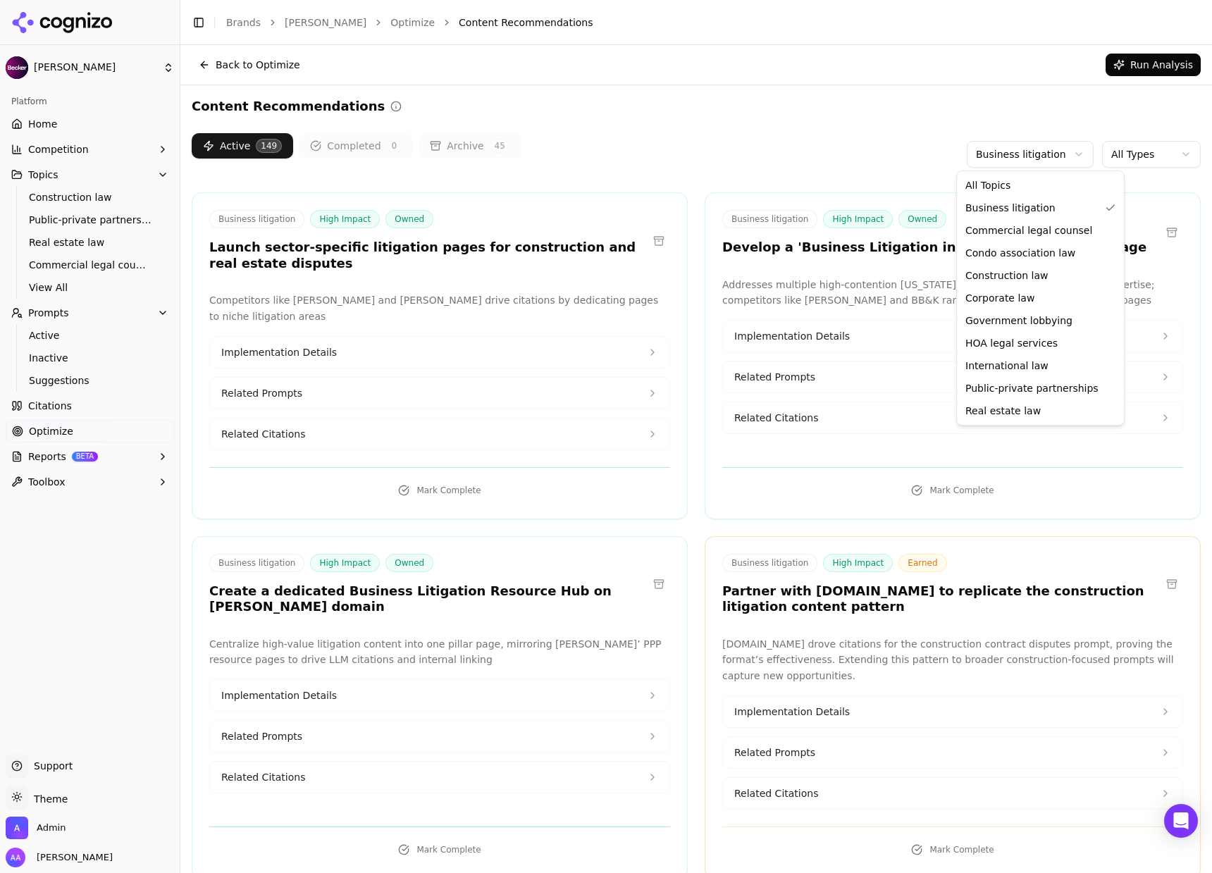
click at [1009, 154] on html "[PERSON_NAME] Platform Home Competition Topics Construction law Public-private …" at bounding box center [606, 436] width 1212 height 873
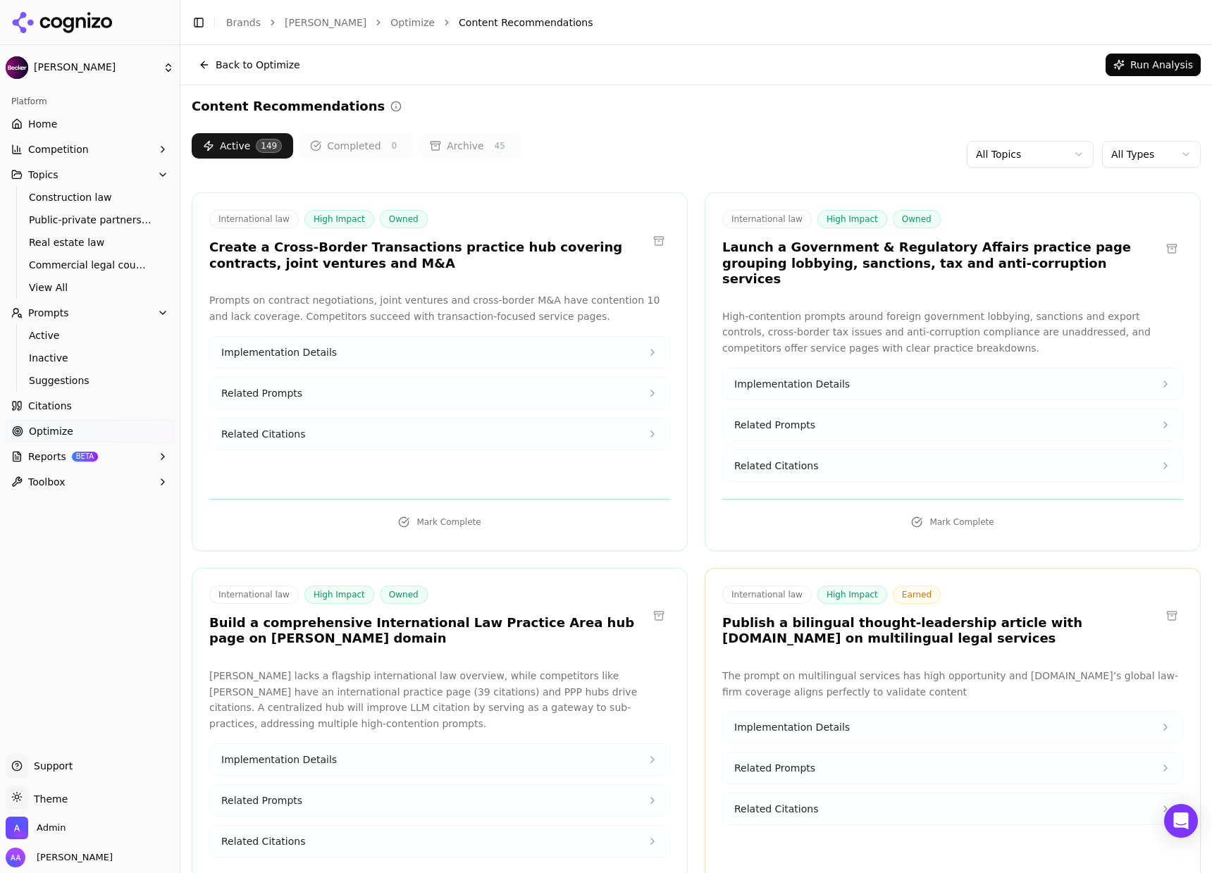
click at [670, 152] on div "Active 149 Completed 0 Archive 45 All Topics All Types" at bounding box center [696, 154] width 1009 height 42
click at [330, 249] on h3 "Create a Cross-Border Transactions practice hub covering contracts, joint ventu…" at bounding box center [428, 255] width 438 height 32
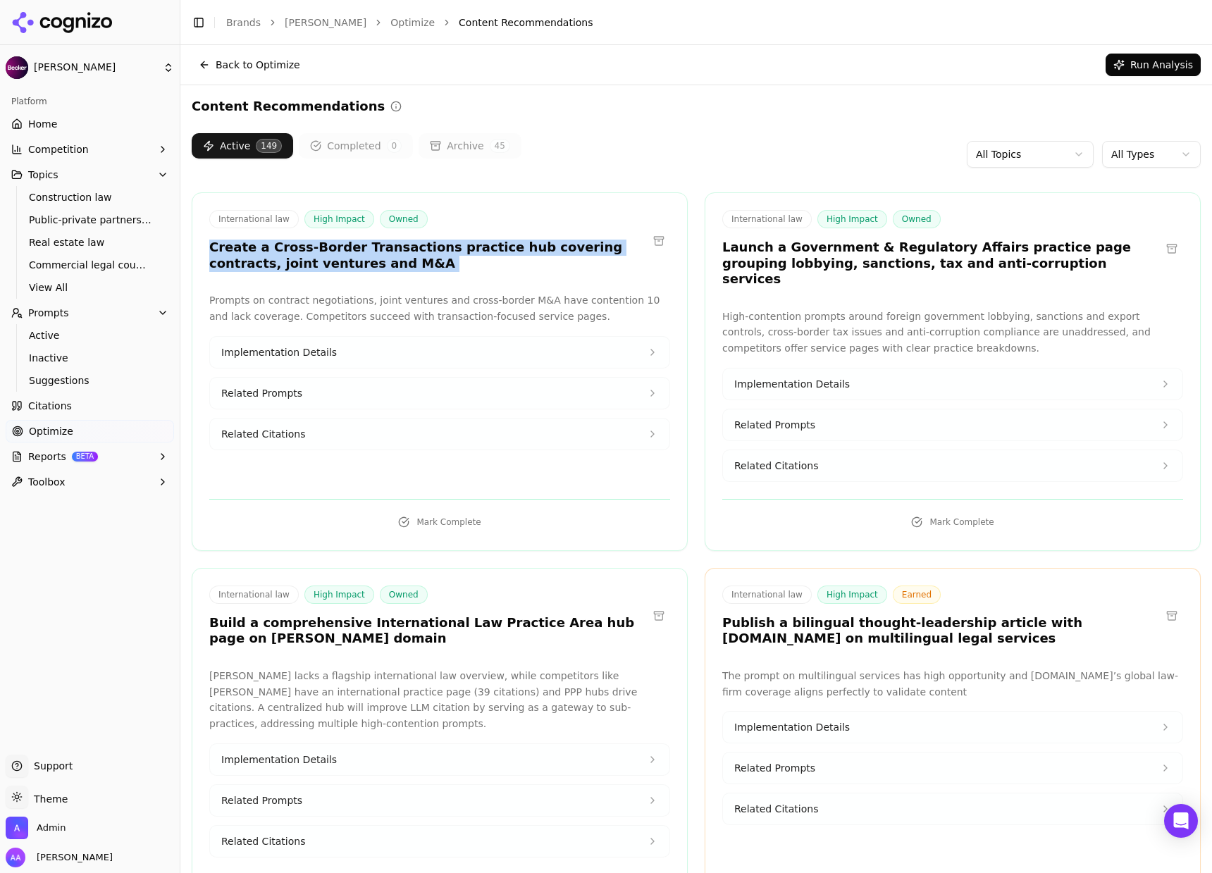
click at [330, 249] on h3 "Create a Cross-Border Transactions practice hub covering contracts, joint ventu…" at bounding box center [428, 255] width 438 height 32
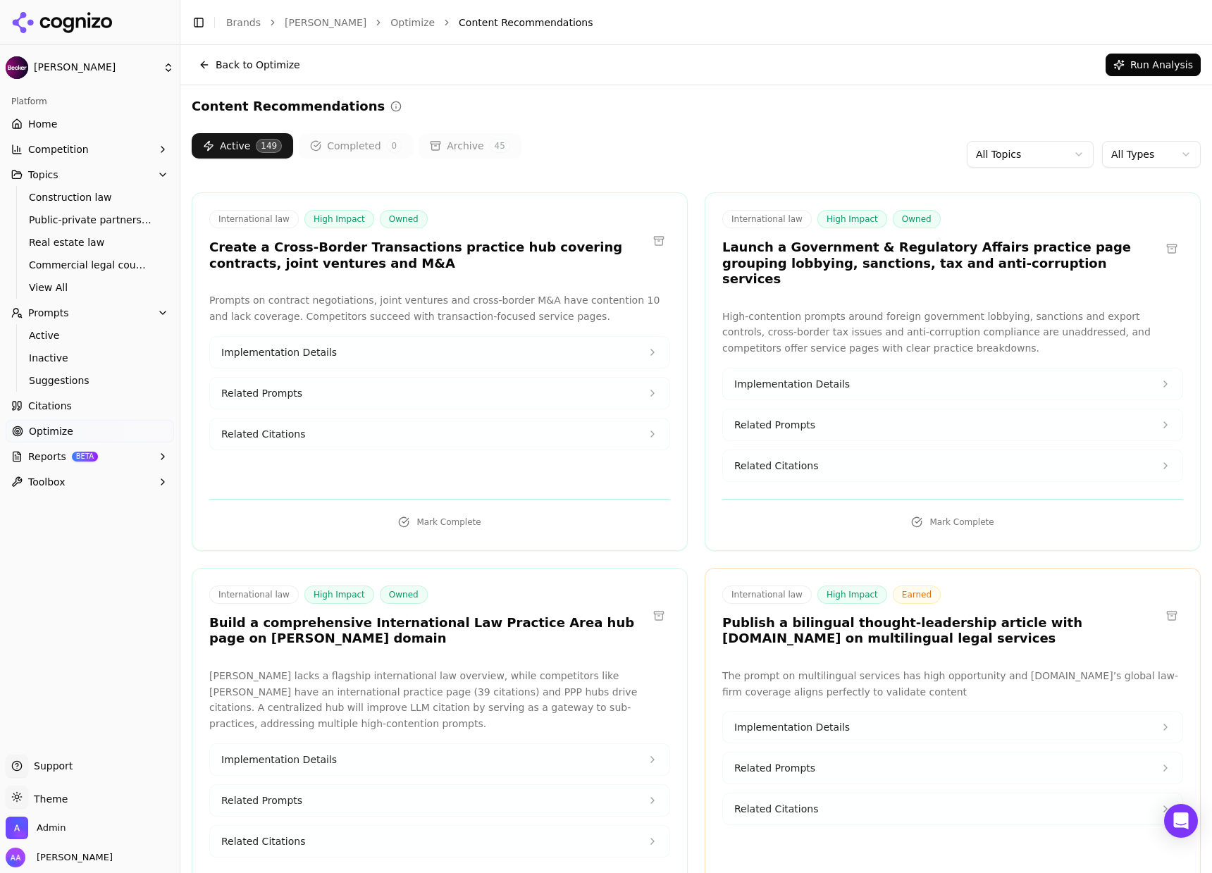
click at [351, 263] on h3 "Create a Cross-Border Transactions practice hub covering contracts, joint ventu…" at bounding box center [428, 255] width 438 height 32
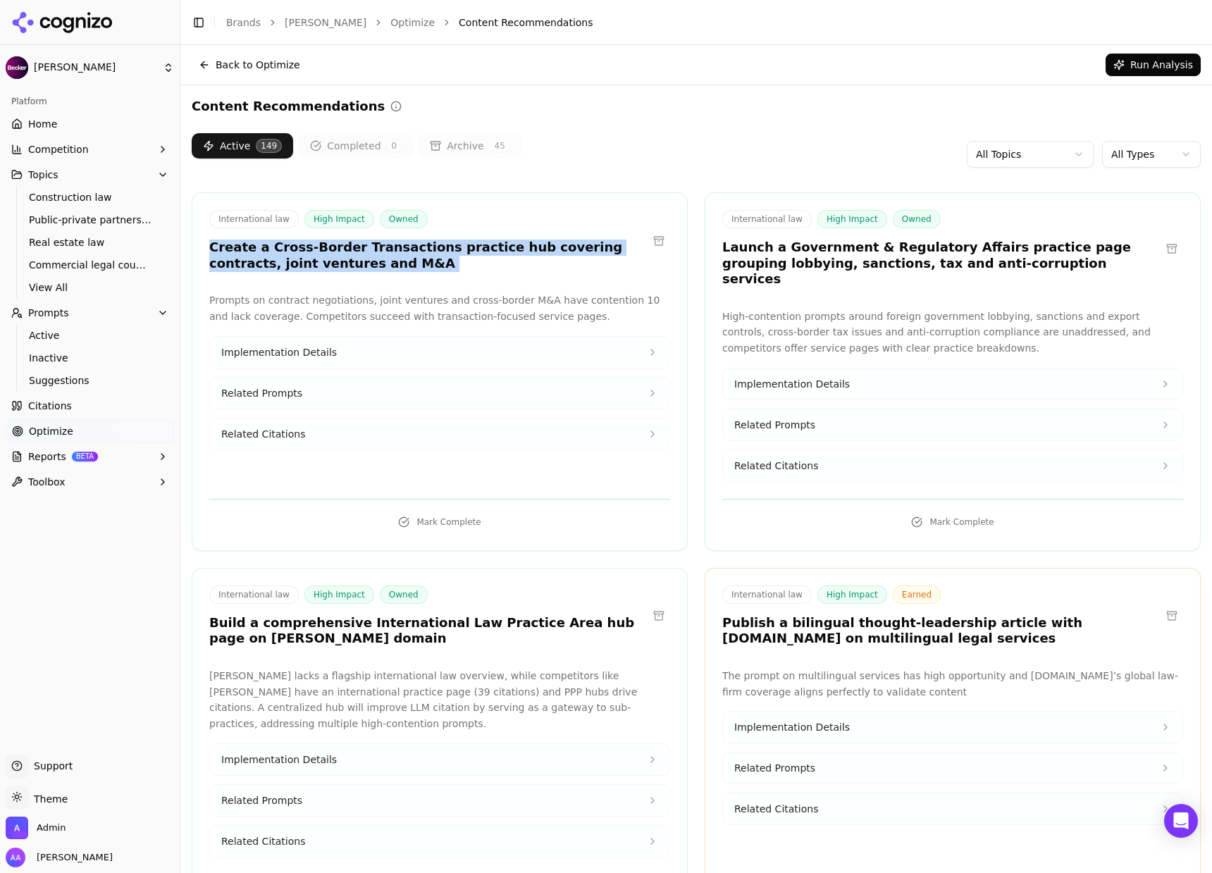
drag, startPoint x: 359, startPoint y: 264, endPoint x: 211, endPoint y: 247, distance: 149.0
click at [211, 246] on h3 "Create a Cross-Border Transactions practice hub covering contracts, joint ventu…" at bounding box center [428, 255] width 438 height 32
click at [232, 249] on h3 "Create a Cross-Border Transactions practice hub covering contracts, joint ventu…" at bounding box center [428, 255] width 438 height 32
drag, startPoint x: 206, startPoint y: 246, endPoint x: 435, endPoint y: 264, distance: 229.7
click at [435, 264] on div "International law High Impact Owned Create a Cross-Border Transactions practice…" at bounding box center [439, 243] width 494 height 66
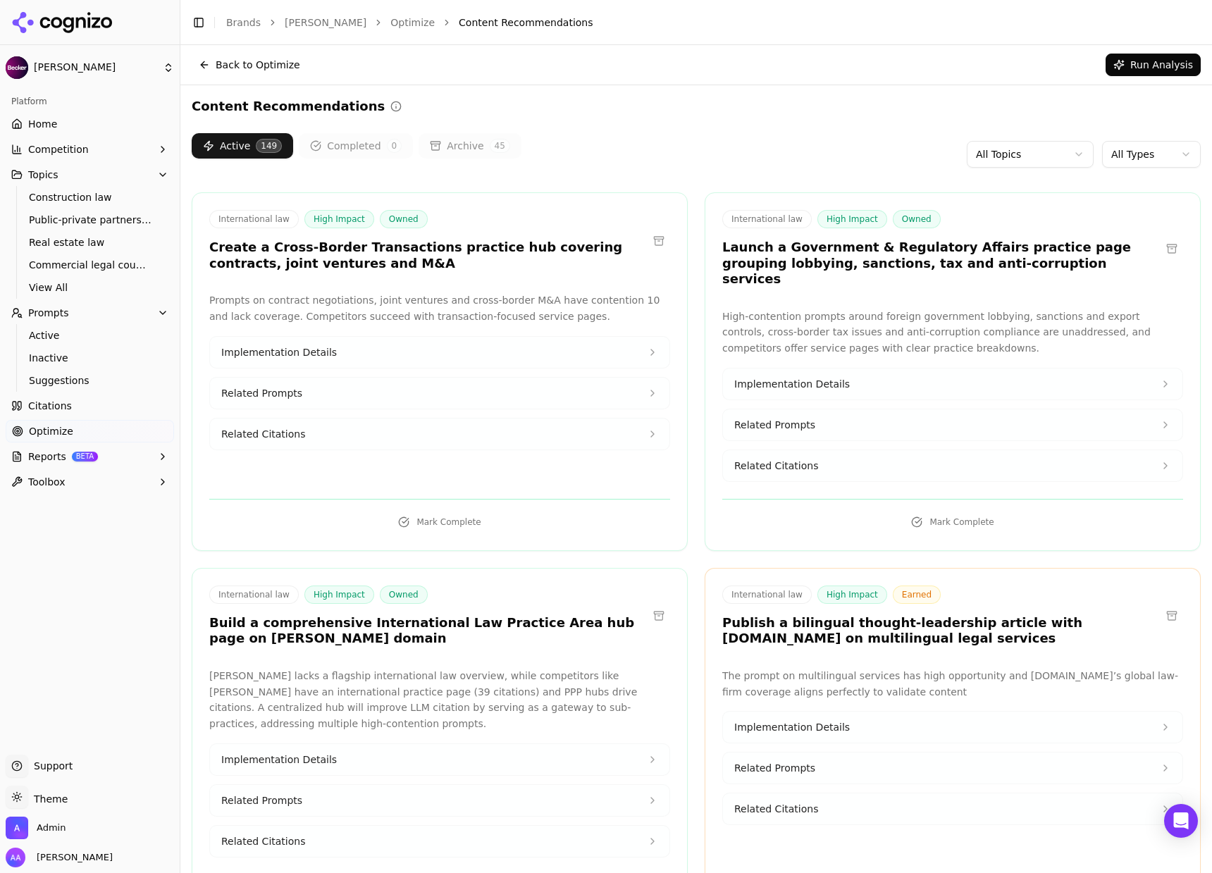
click at [435, 264] on h3 "Create a Cross-Border Transactions practice hub covering contracts, joint ventu…" at bounding box center [428, 255] width 438 height 32
click at [181, 93] on button "Toggle Sidebar" at bounding box center [179, 436] width 11 height 873
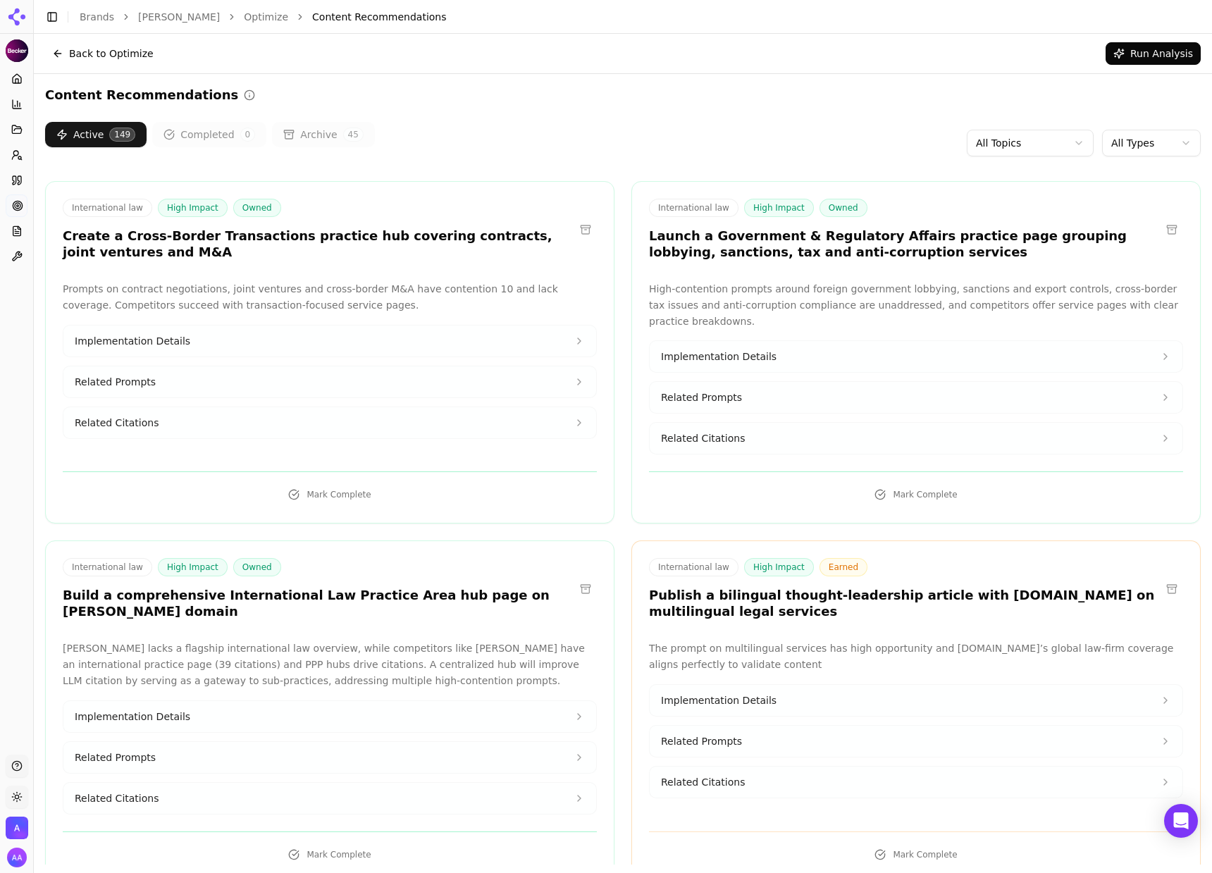
click at [36, 197] on button "Toggle Sidebar" at bounding box center [32, 436] width 11 height 873
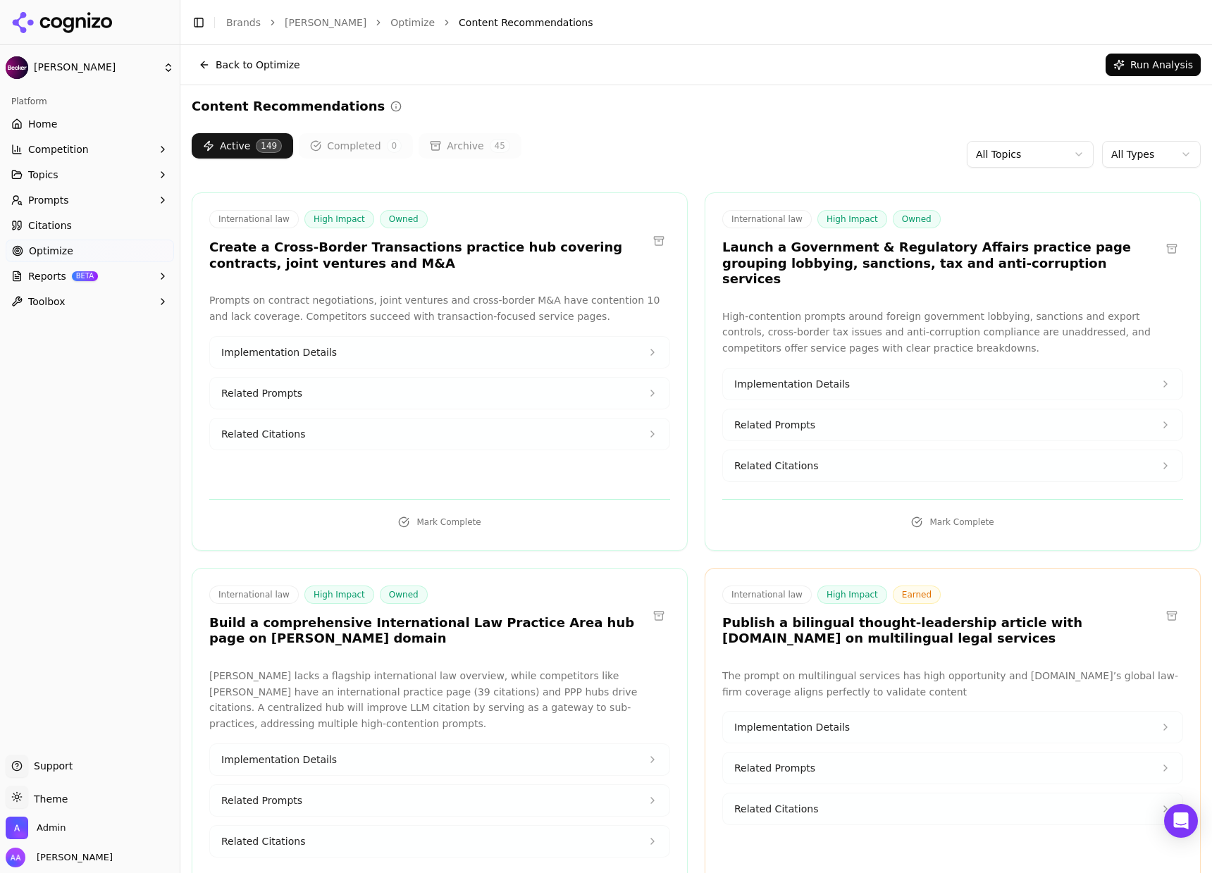
click at [56, 174] on span "Topics" at bounding box center [43, 175] width 30 height 14
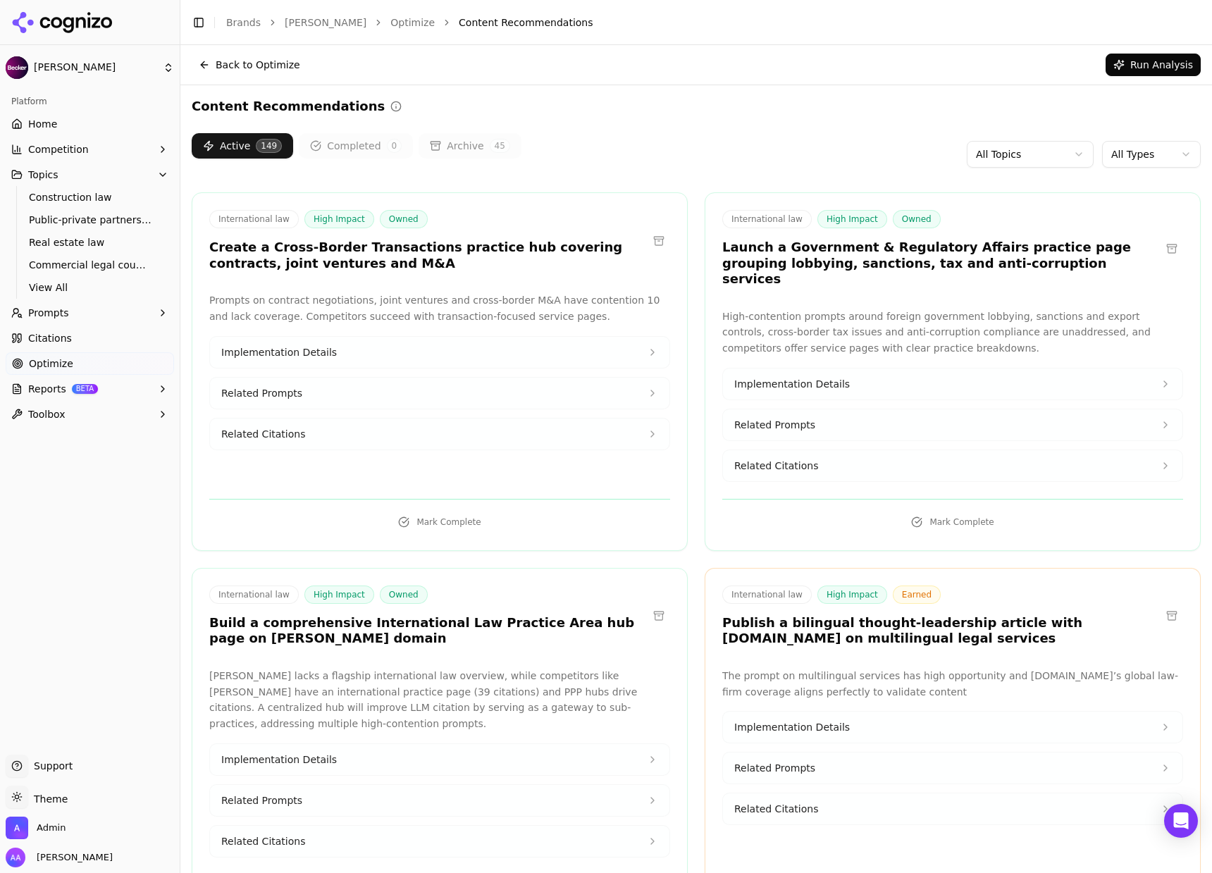
click at [58, 127] on link "Home" at bounding box center [90, 124] width 168 height 23
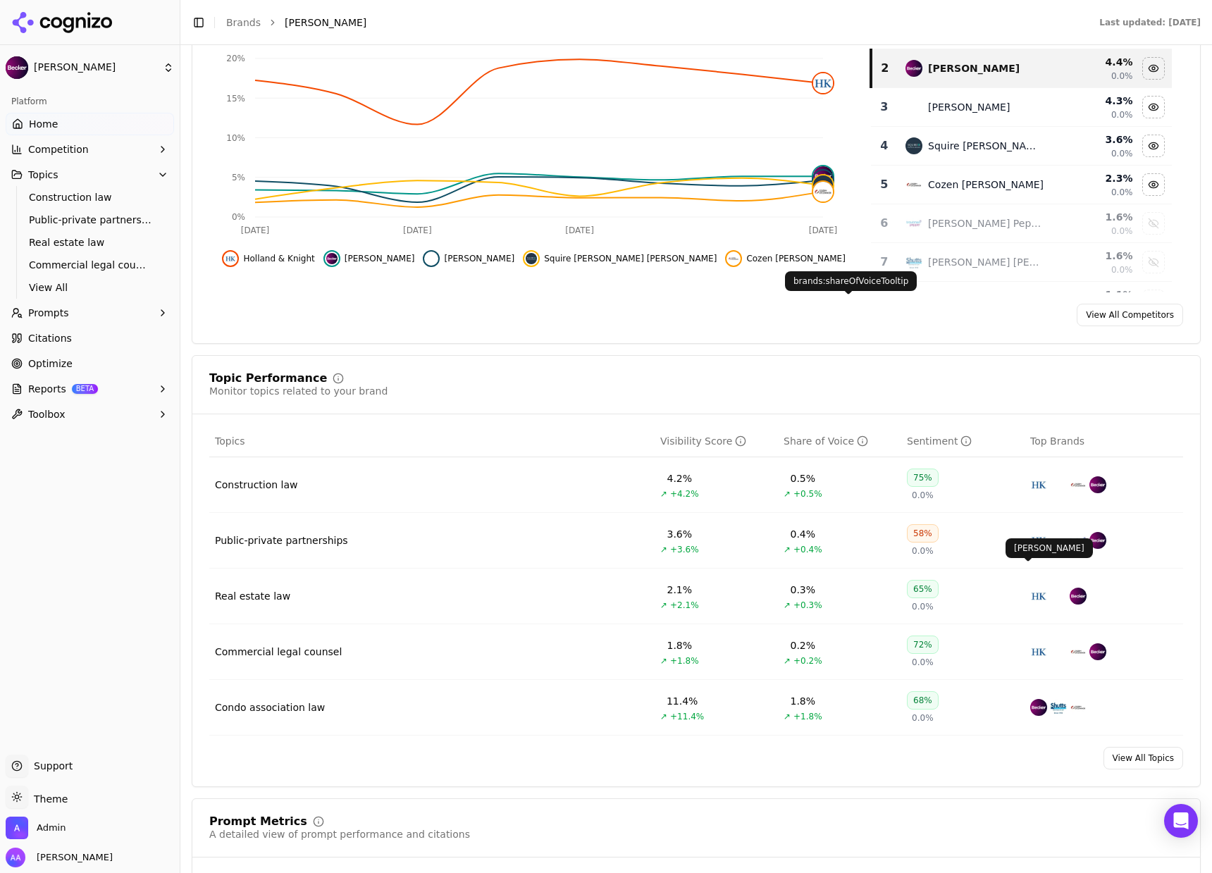
scroll to position [448, 0]
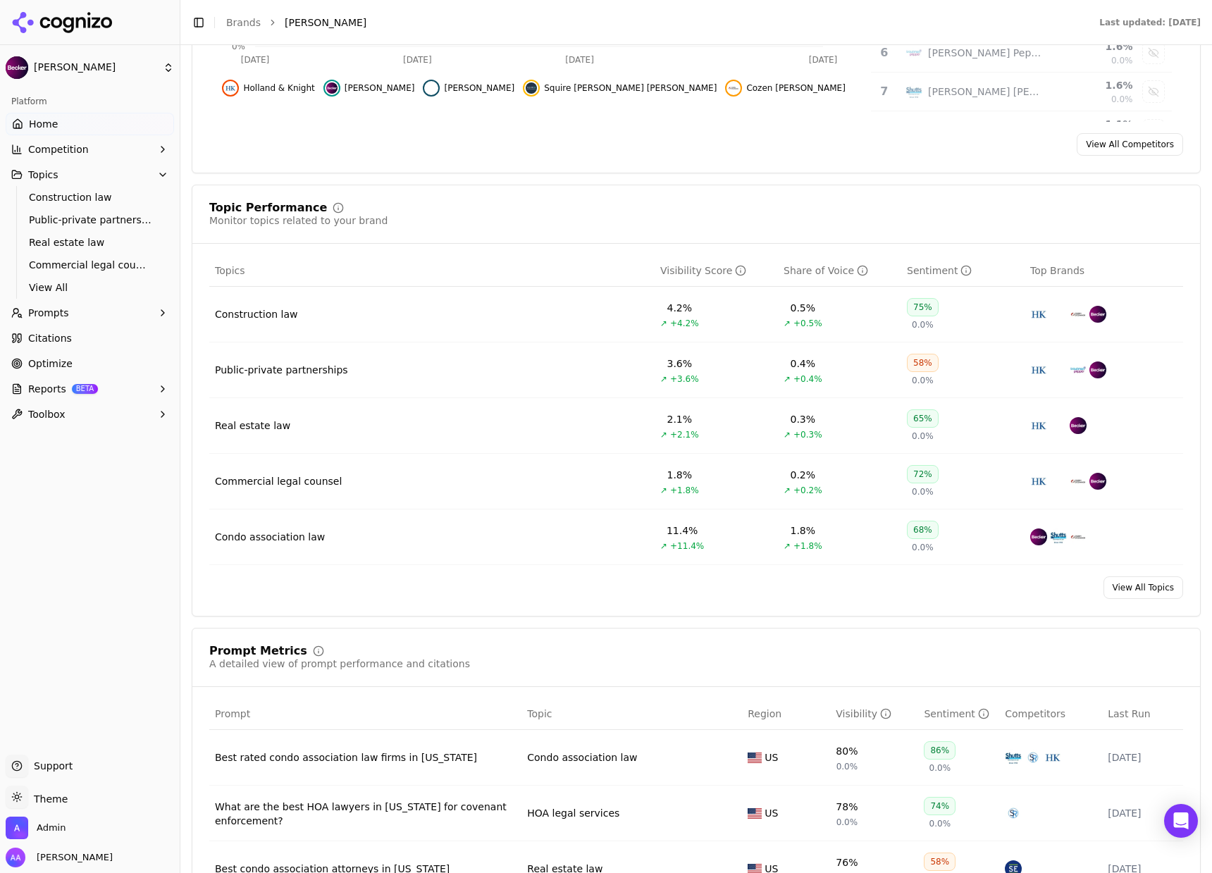
click at [65, 356] on span "Optimize" at bounding box center [50, 363] width 44 height 14
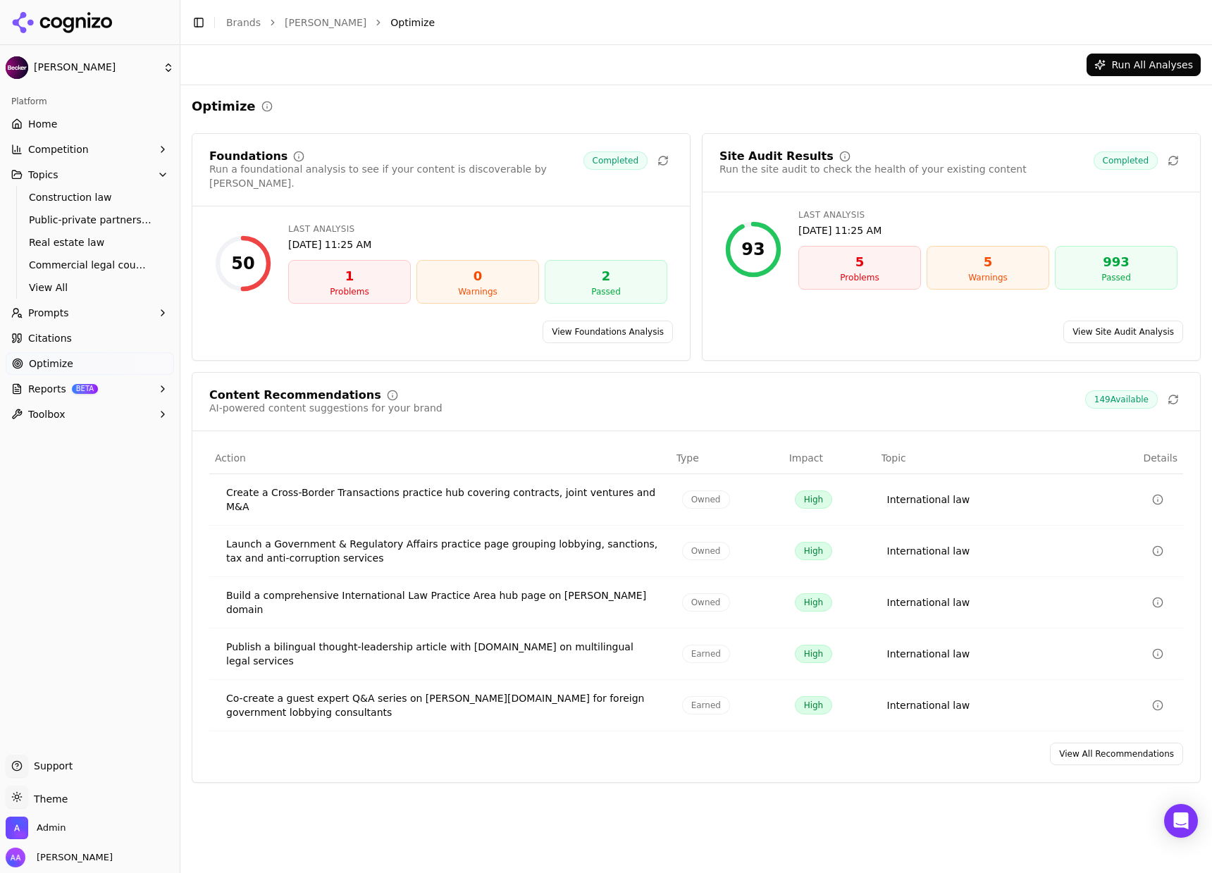
click at [1107, 742] on link "View All Recommendations" at bounding box center [1116, 753] width 133 height 23
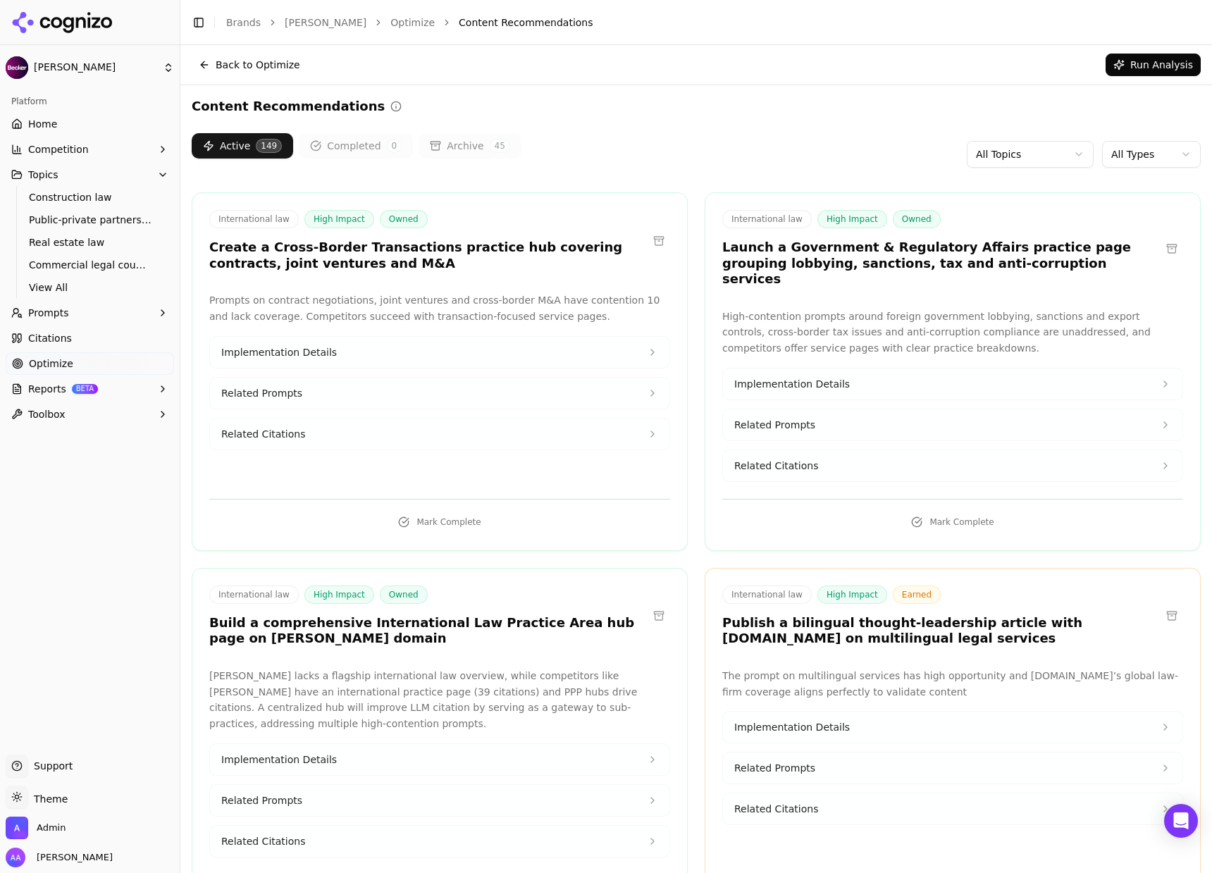
click at [1023, 156] on html "[PERSON_NAME] Platform Home Competition Topics Construction law Public-private …" at bounding box center [606, 436] width 1212 height 873
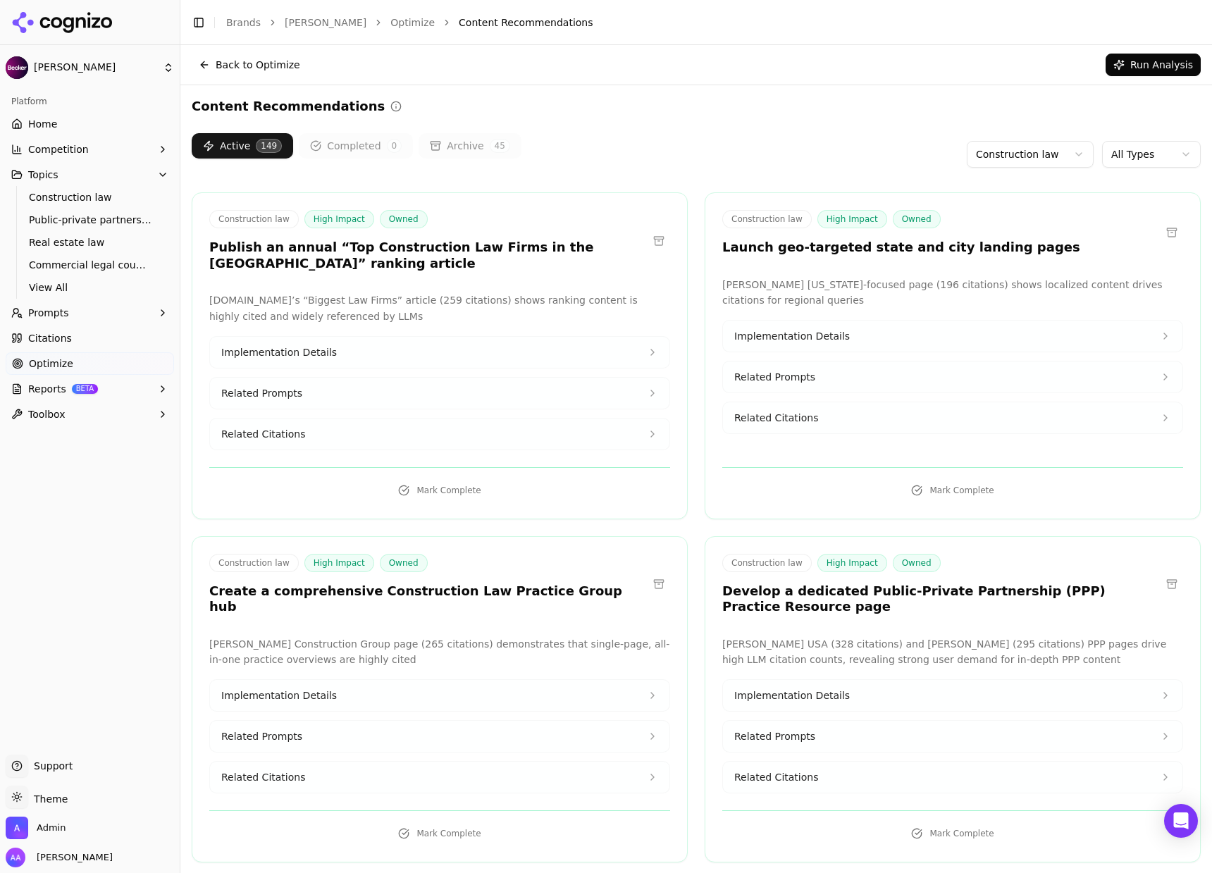
click at [331, 441] on button "Related Citations" at bounding box center [439, 433] width 459 height 31
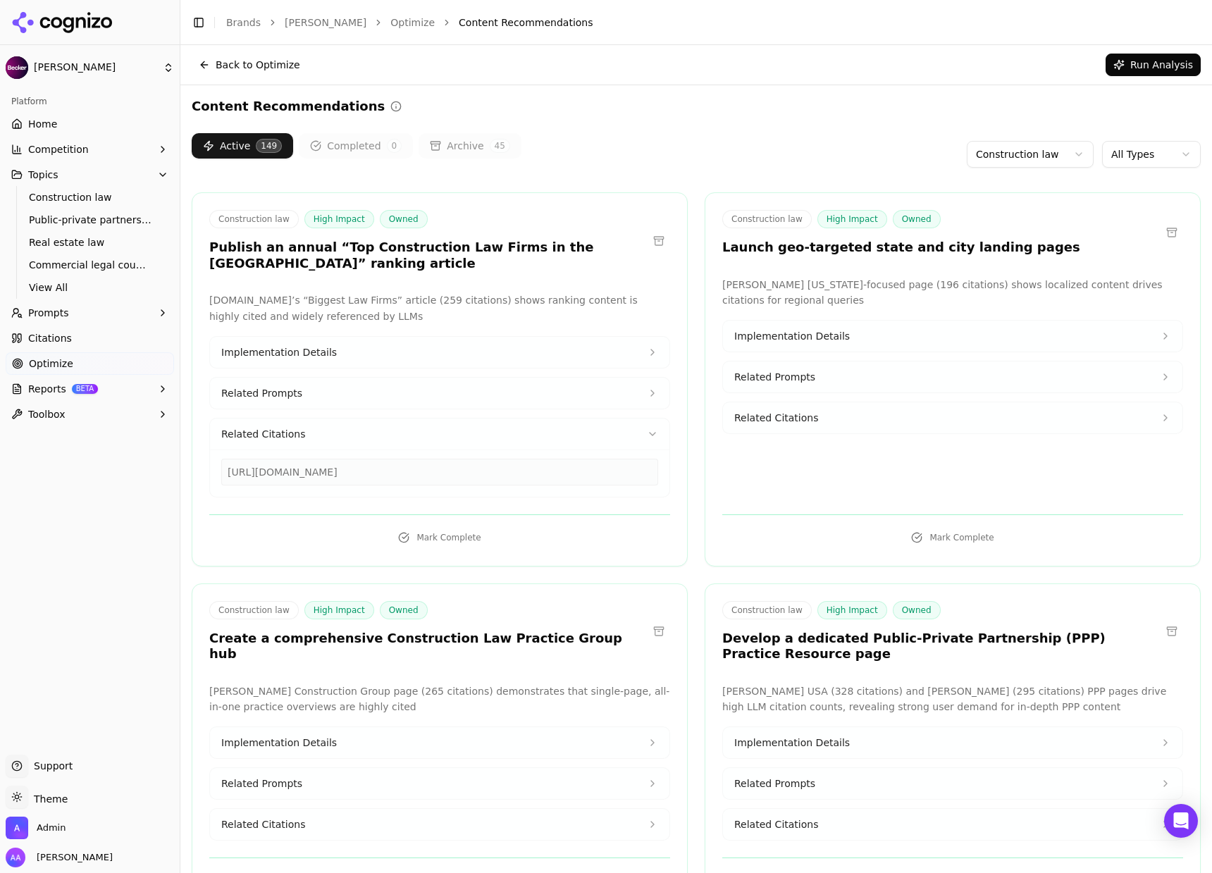
click at [382, 434] on button "Related Citations" at bounding box center [439, 433] width 459 height 31
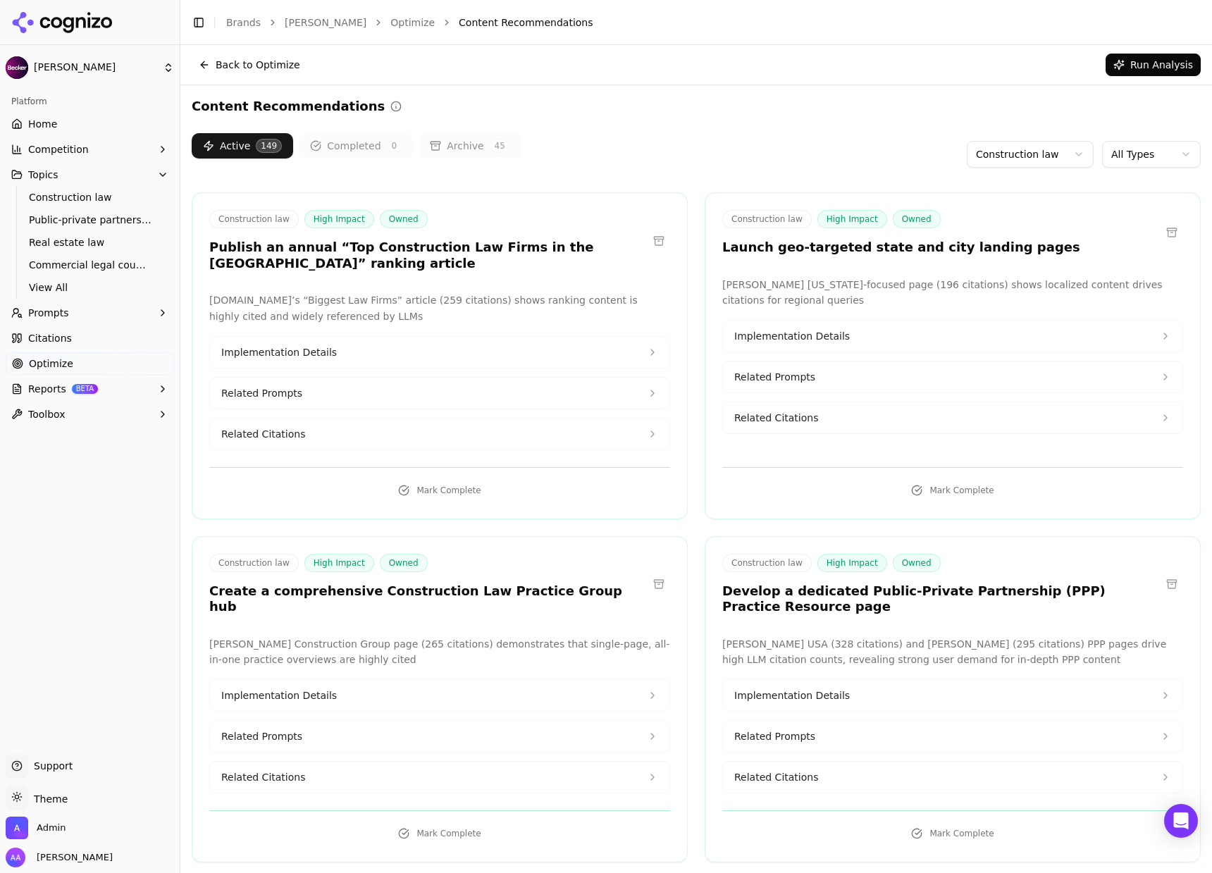
click at [947, 425] on button "Related Citations" at bounding box center [952, 417] width 459 height 31
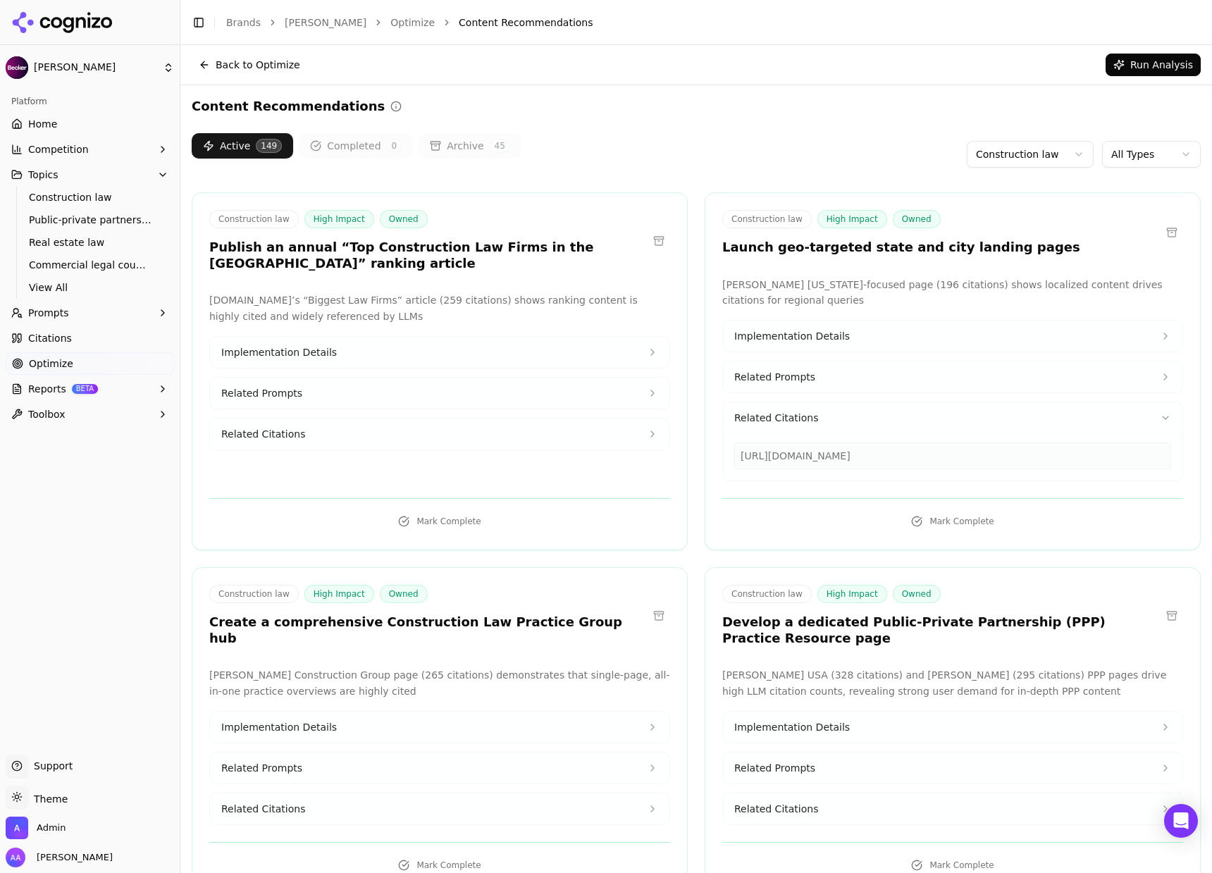
click at [847, 337] on button "Implementation Details" at bounding box center [952, 335] width 459 height 31
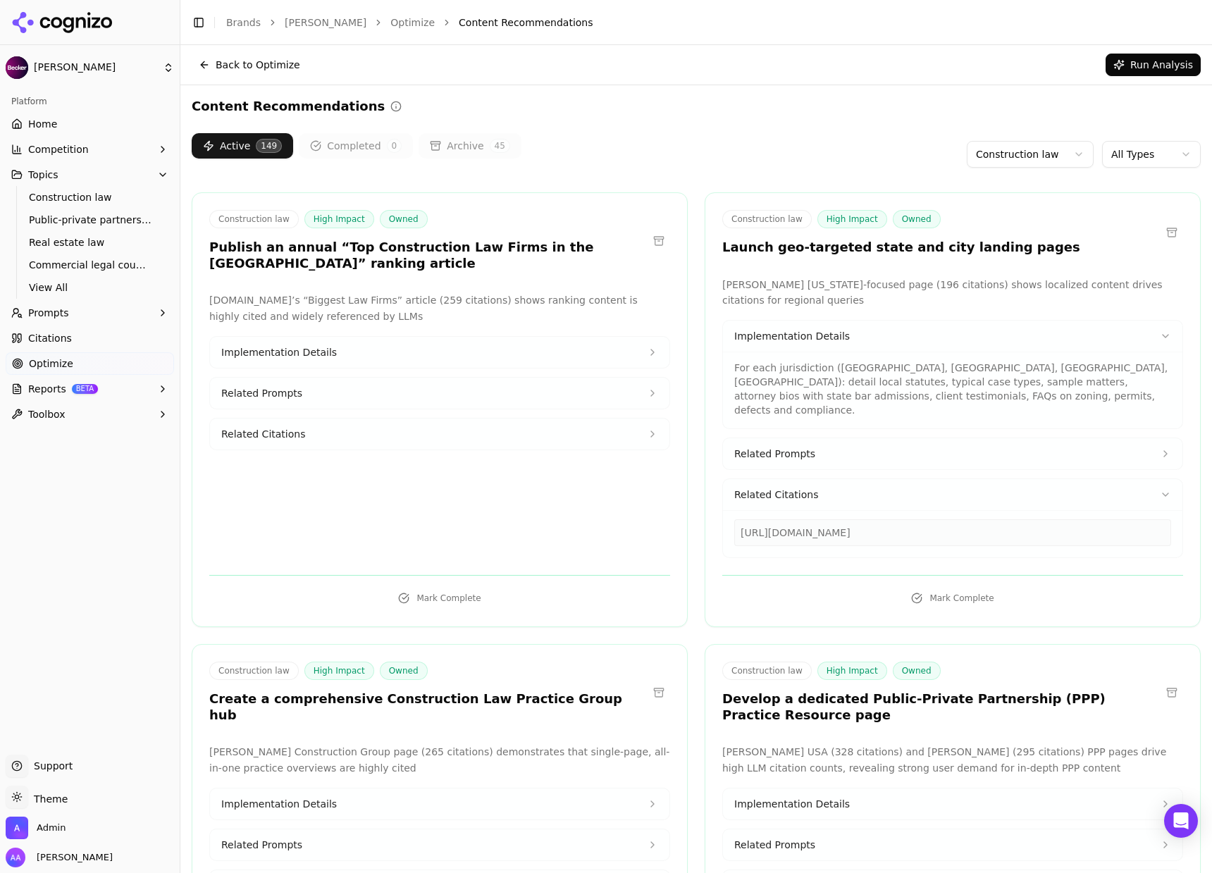
click at [413, 397] on button "Related Prompts" at bounding box center [439, 393] width 459 height 31
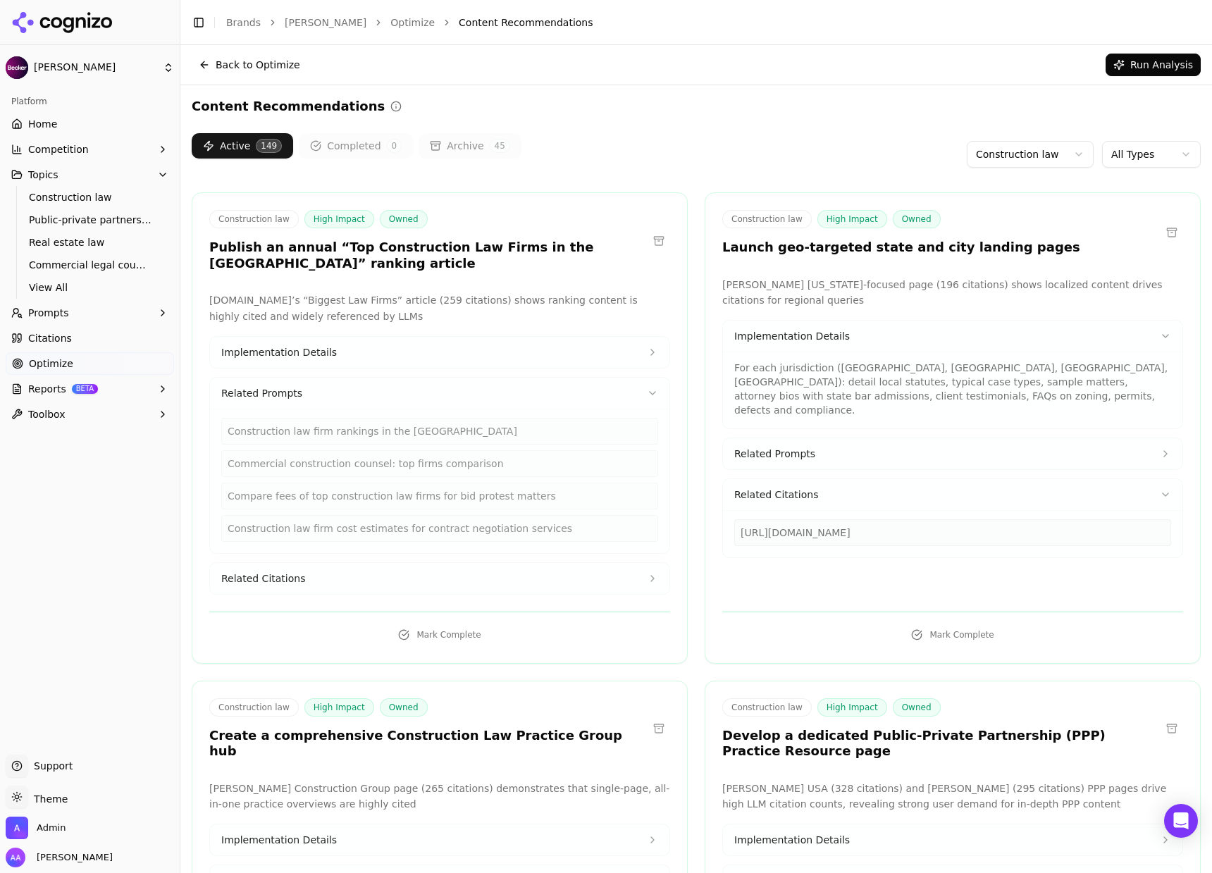
click at [377, 427] on div "Construction law firm rankings in the [GEOGRAPHIC_DATA]" at bounding box center [439, 431] width 437 height 27
click at [380, 468] on div "Commercial construction counsel: top firms comparison" at bounding box center [439, 463] width 437 height 27
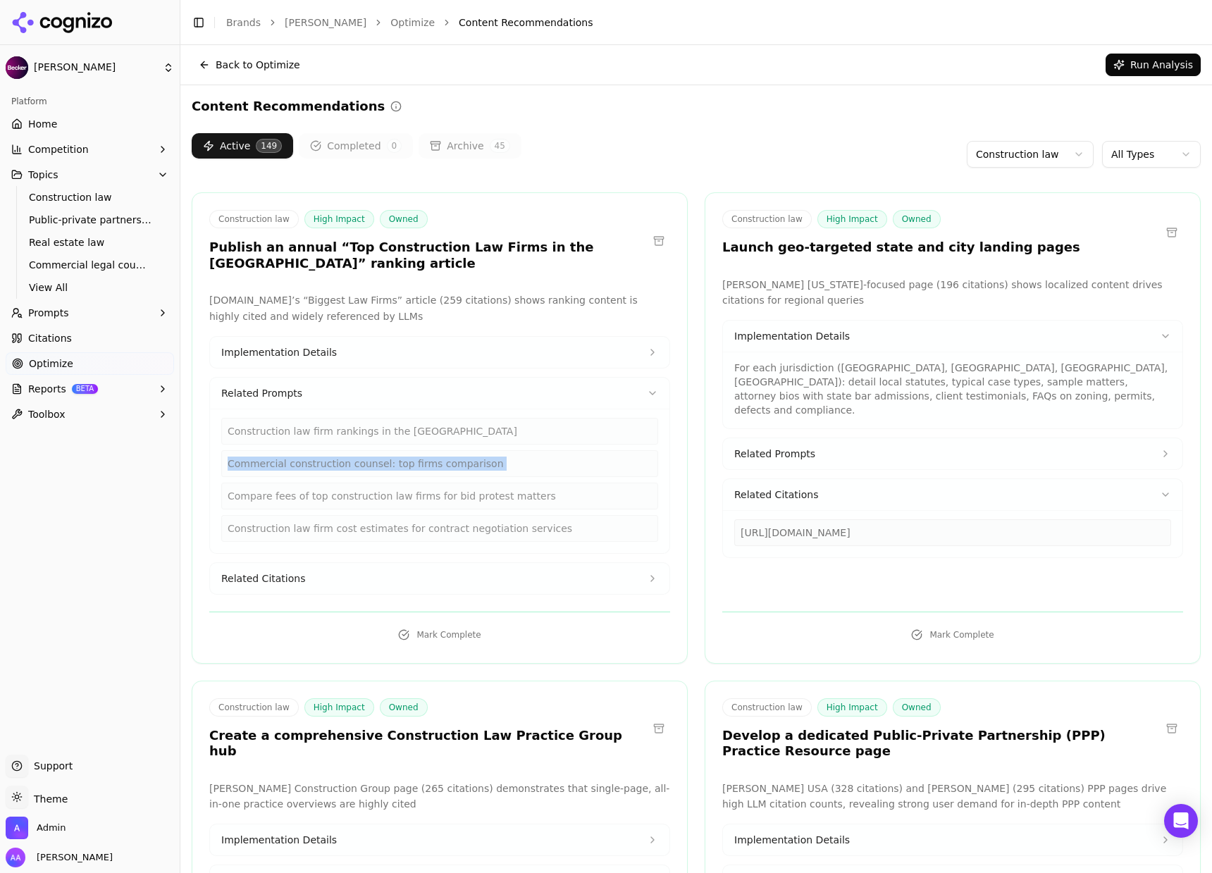
click at [380, 468] on div "Commercial construction counsel: top firms comparison" at bounding box center [439, 463] width 437 height 27
click at [336, 499] on div "Compare fees of top construction law firms for bid protest matters" at bounding box center [439, 495] width 437 height 27
click at [337, 499] on div "Compare fees of top construction law firms for bid protest matters" at bounding box center [439, 495] width 437 height 27
click at [394, 564] on button "Related Citations" at bounding box center [439, 578] width 459 height 31
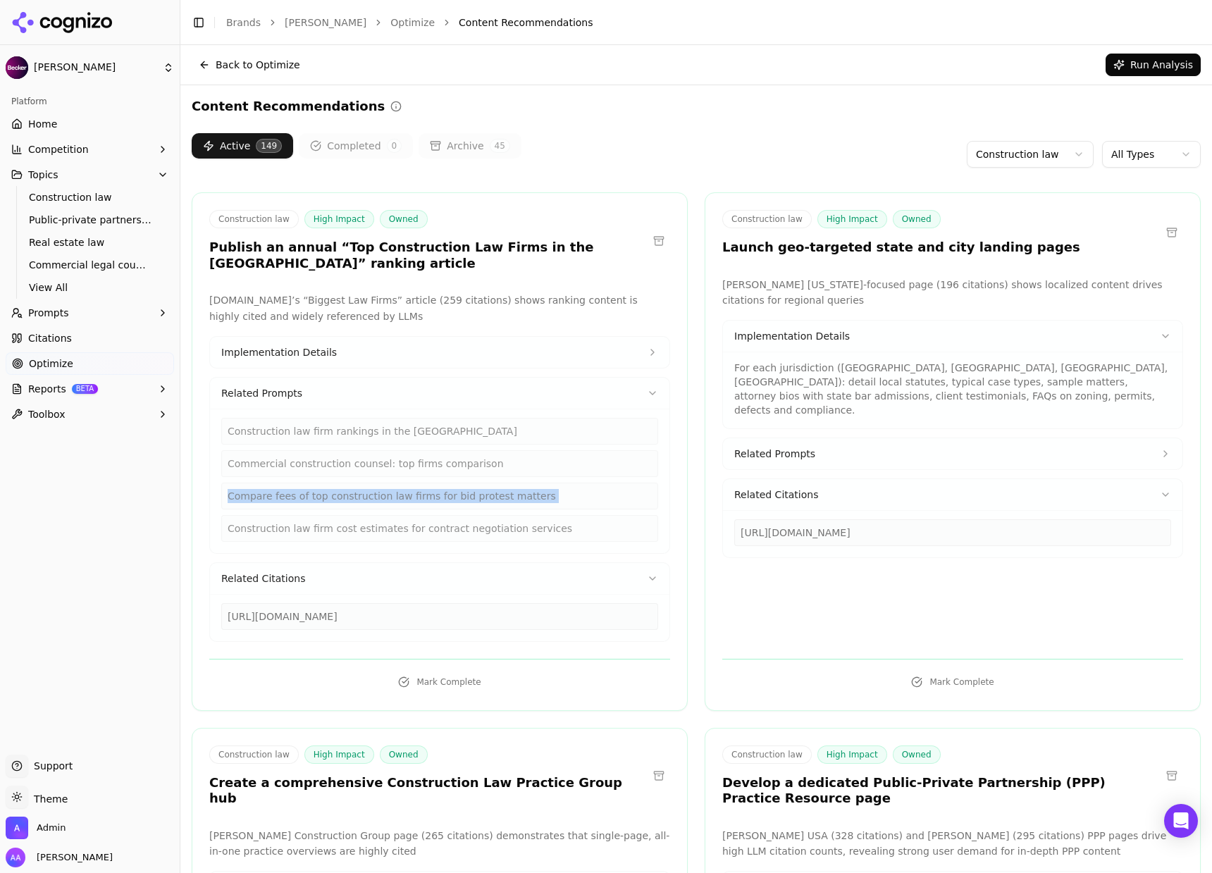
click at [283, 373] on div "Implementation Details Related Prompts Construction law firm rankings in the [G…" at bounding box center [439, 489] width 461 height 306
click at [287, 409] on div "Construction law firm rankings in the [GEOGRAPHIC_DATA] Commercial construction…" at bounding box center [439, 475] width 437 height 132
click at [288, 402] on button "Related Prompts" at bounding box center [439, 393] width 459 height 31
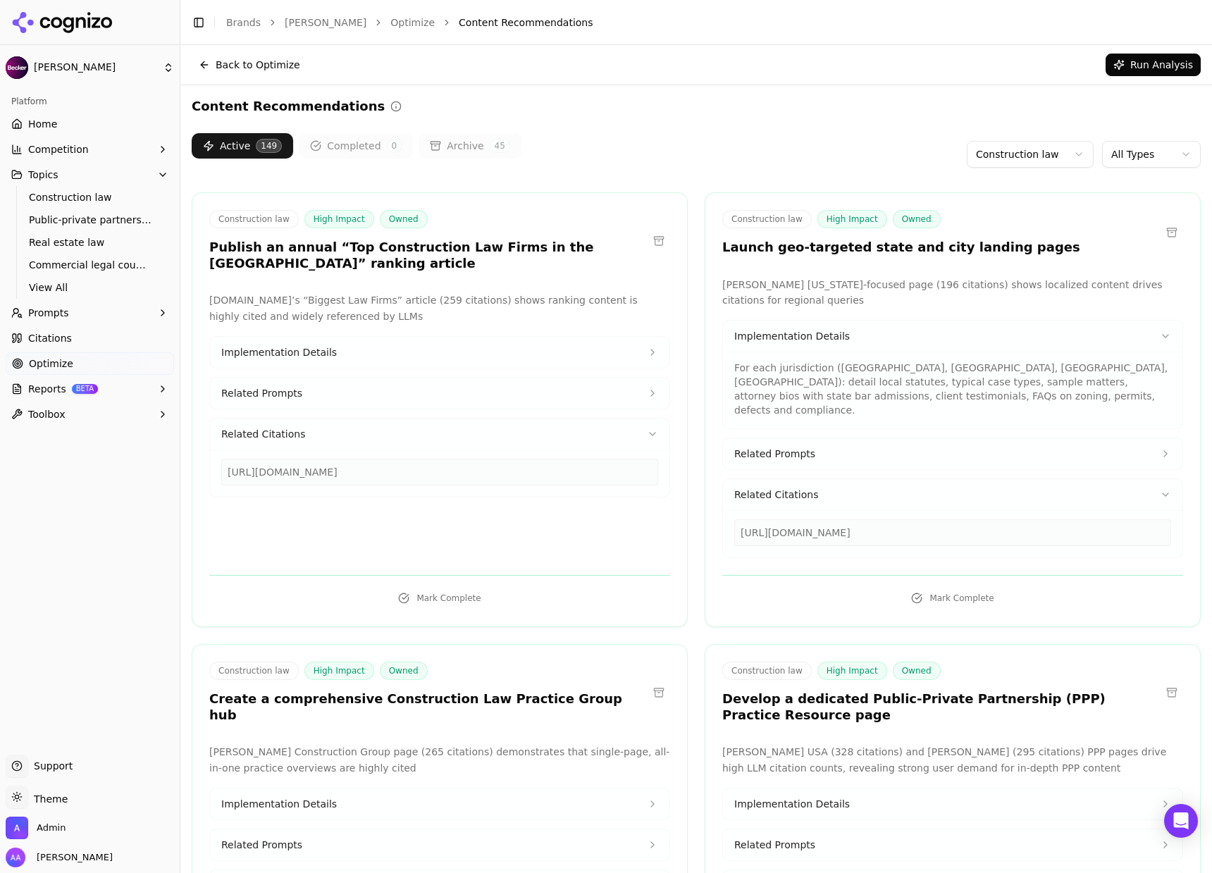
click at [288, 432] on span "Related Citations" at bounding box center [263, 434] width 84 height 14
drag, startPoint x: 308, startPoint y: 453, endPoint x: 316, endPoint y: 448, distance: 9.2
click at [308, 452] on div "[DOMAIN_NAME]’s “Biggest Law Firms” article (259 citations) shows ranking conte…" at bounding box center [439, 425] width 461 height 266
click at [318, 438] on button "Related Citations" at bounding box center [439, 433] width 459 height 31
drag, startPoint x: 335, startPoint y: 514, endPoint x: 361, endPoint y: 497, distance: 31.5
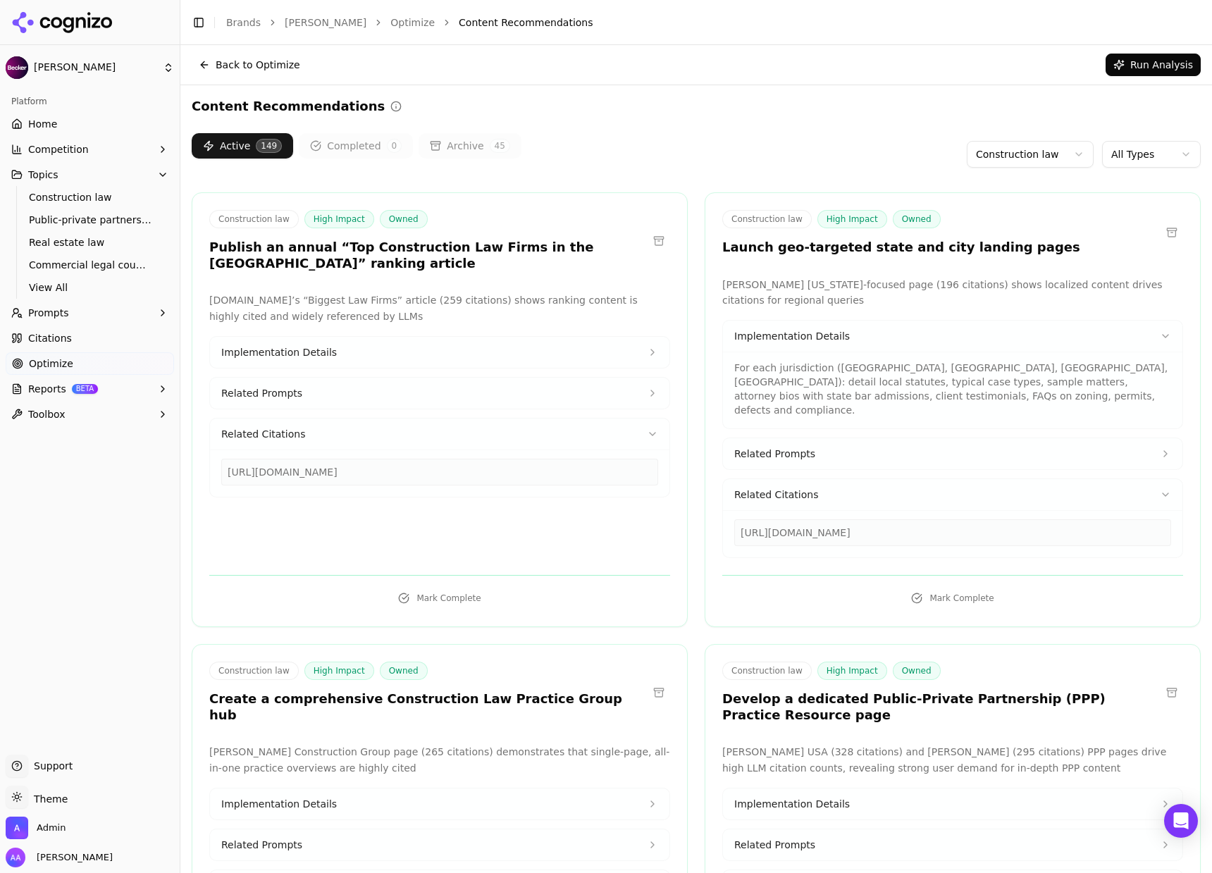
click at [335, 513] on div "[DOMAIN_NAME]’s “Biggest Law Firms” article (259 citations) shows ranking conte…" at bounding box center [439, 425] width 461 height 266
click at [406, 474] on div "[URL][DOMAIN_NAME]" at bounding box center [439, 472] width 437 height 27
copy div "[URL][DOMAIN_NAME]"
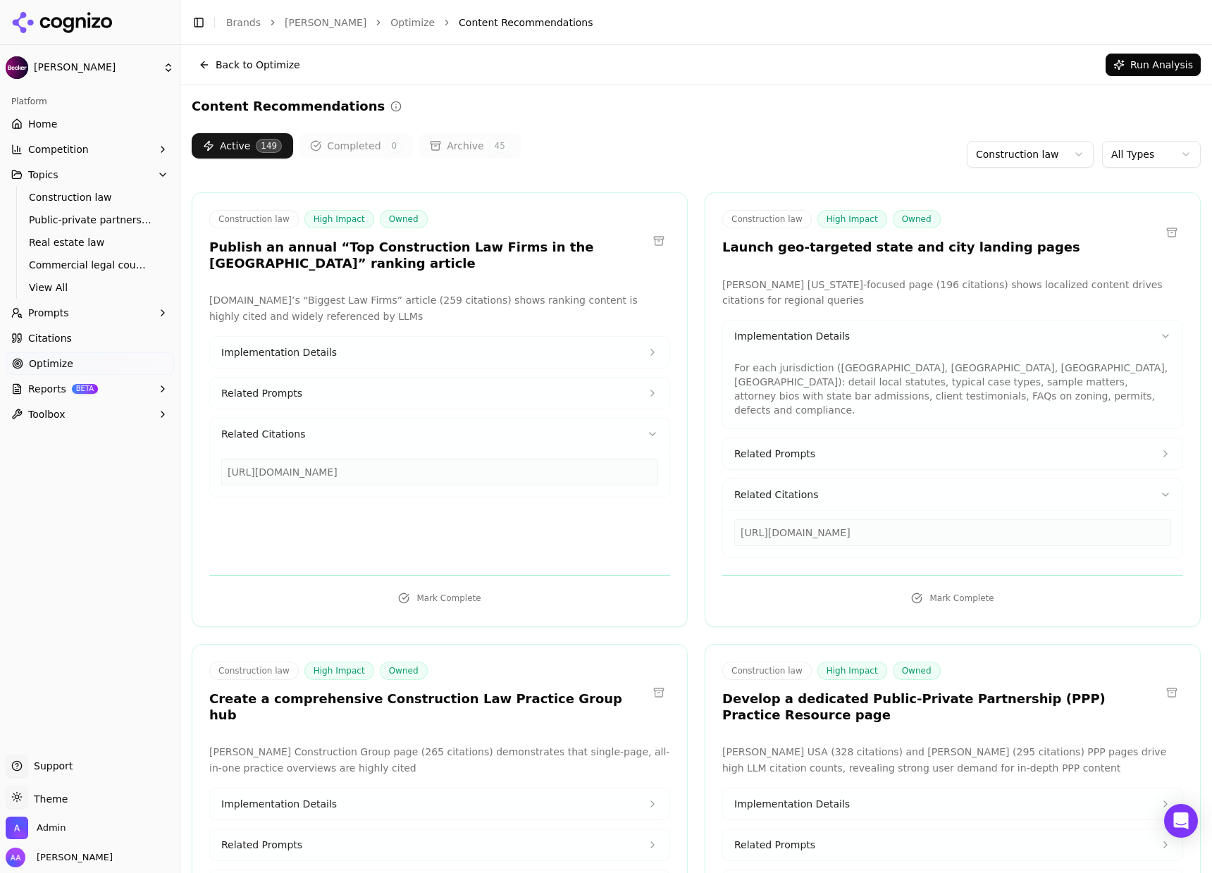
click at [722, 168] on div "Active 149 Completed 0 Archive 45 Construction law All Types" at bounding box center [696, 154] width 1009 height 42
click at [869, 442] on button "Related Prompts" at bounding box center [952, 453] width 459 height 31
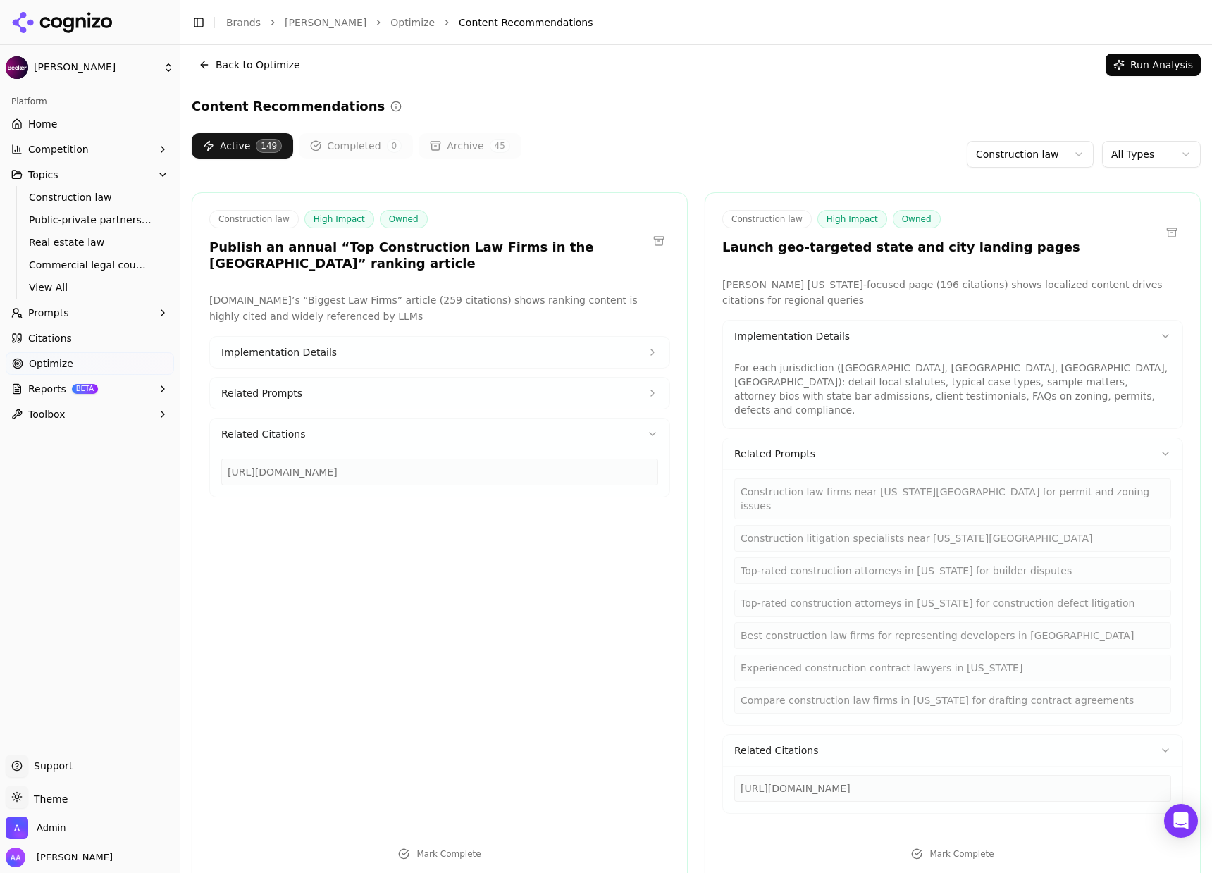
click at [481, 437] on button "Related Citations" at bounding box center [439, 433] width 459 height 31
click at [474, 544] on div "[DOMAIN_NAME]’s “Biggest Law Firms” article (259 citations) shows ranking conte…" at bounding box center [439, 552] width 461 height 521
click at [829, 438] on button "Related Prompts" at bounding box center [952, 453] width 459 height 31
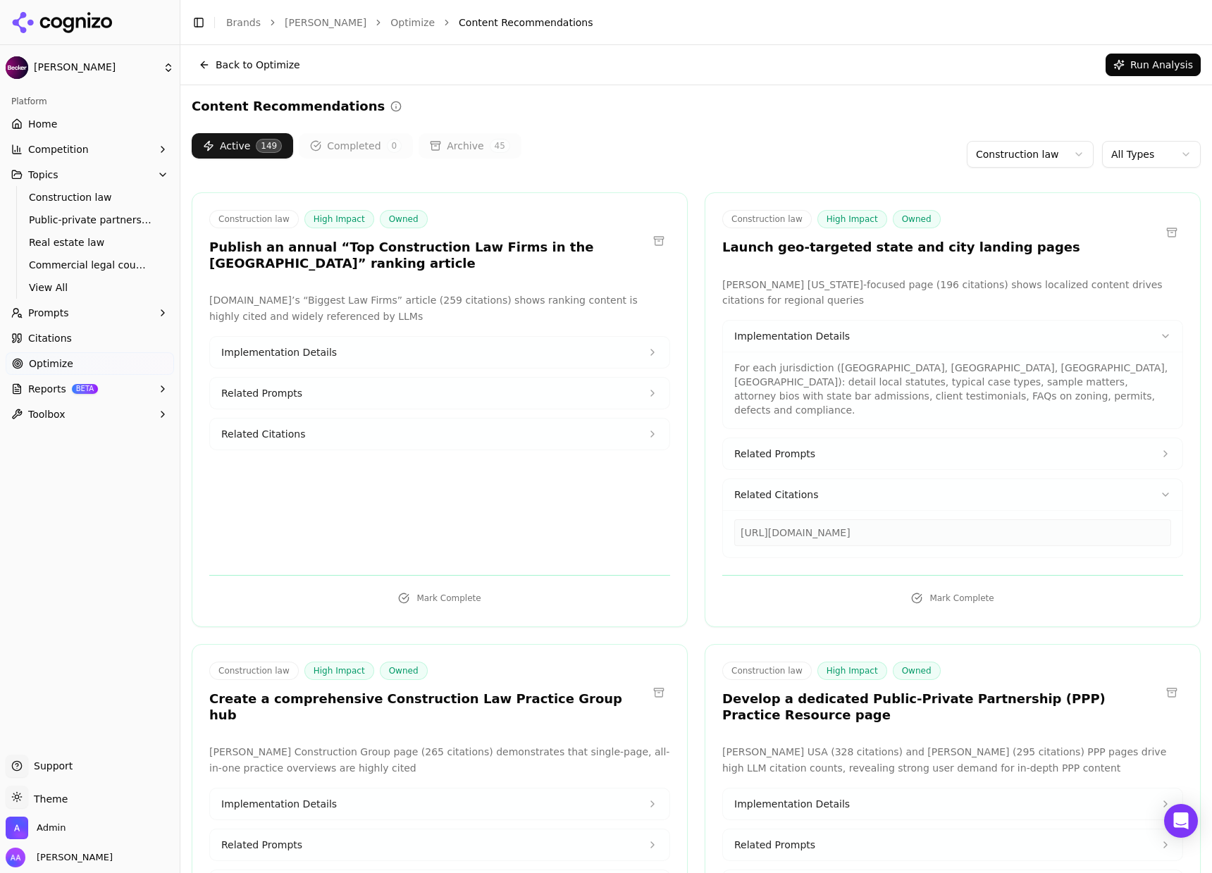
click at [821, 481] on button "Related Citations" at bounding box center [952, 494] width 459 height 31
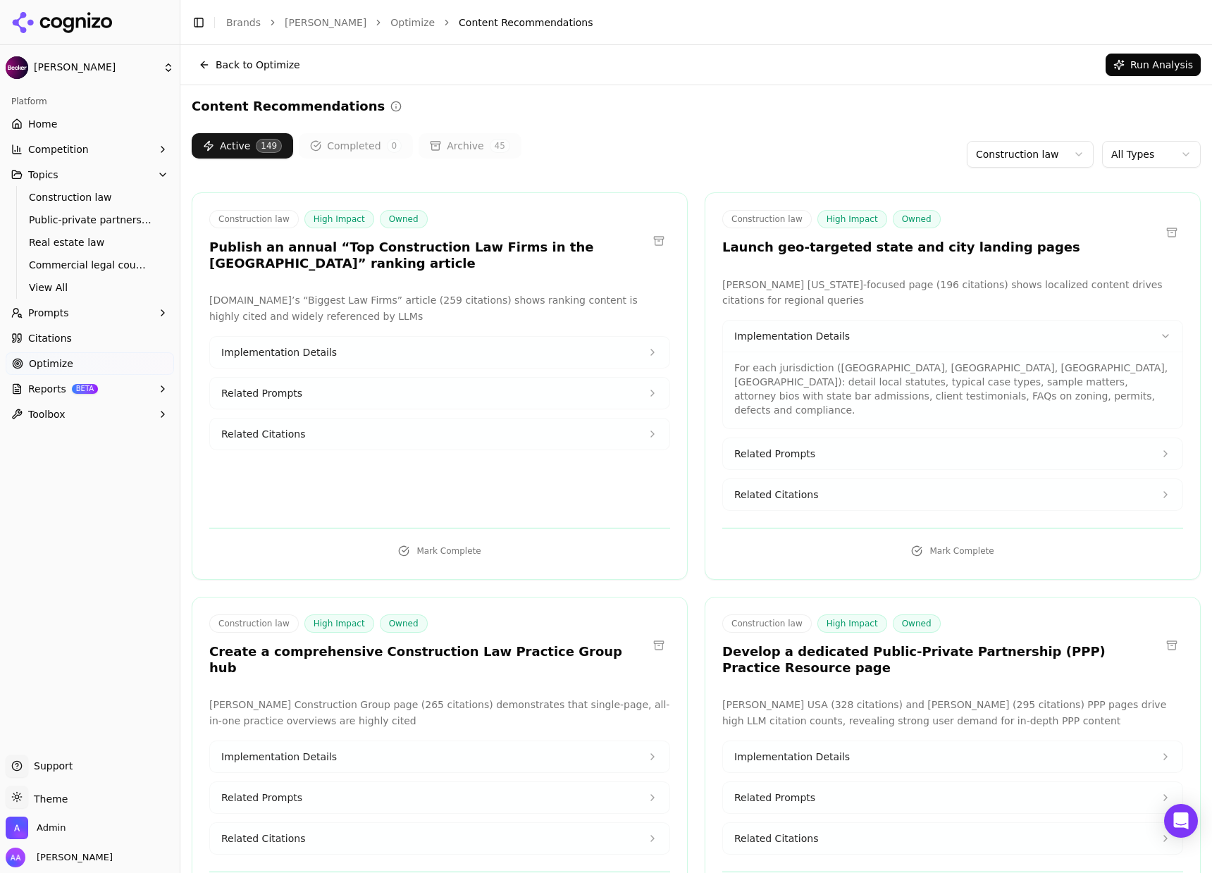
click at [828, 448] on button "Related Prompts" at bounding box center [952, 453] width 459 height 31
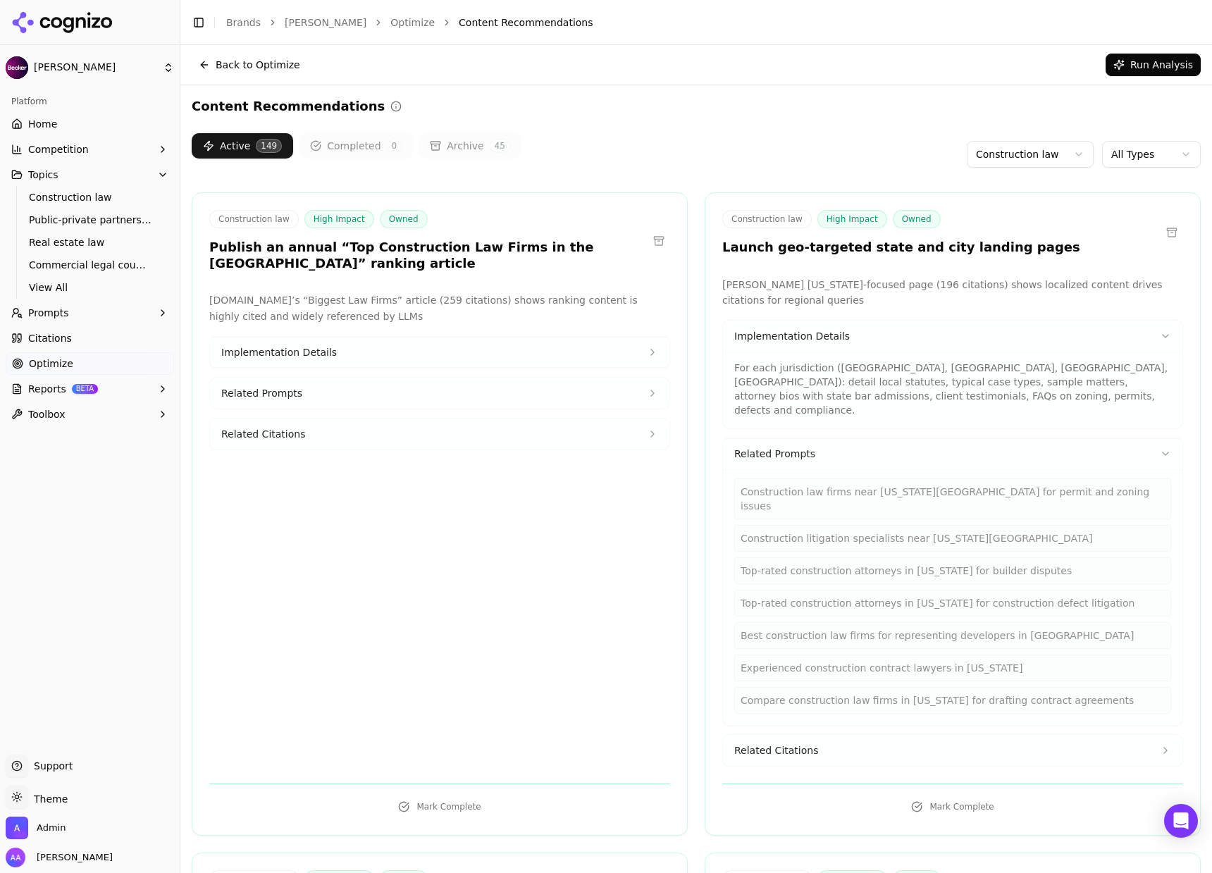
click at [80, 347] on link "Citations" at bounding box center [90, 338] width 168 height 23
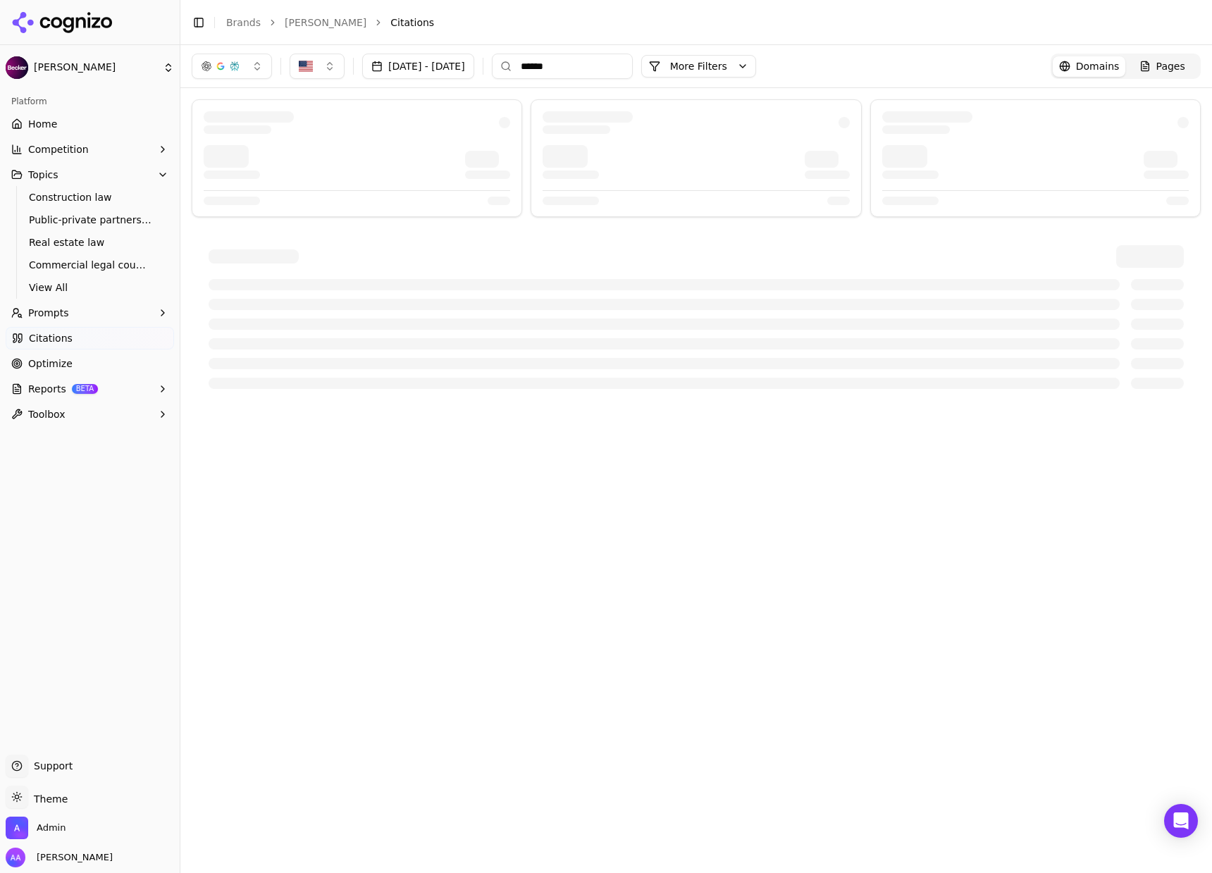
click at [633, 58] on input "******" at bounding box center [562, 66] width 141 height 25
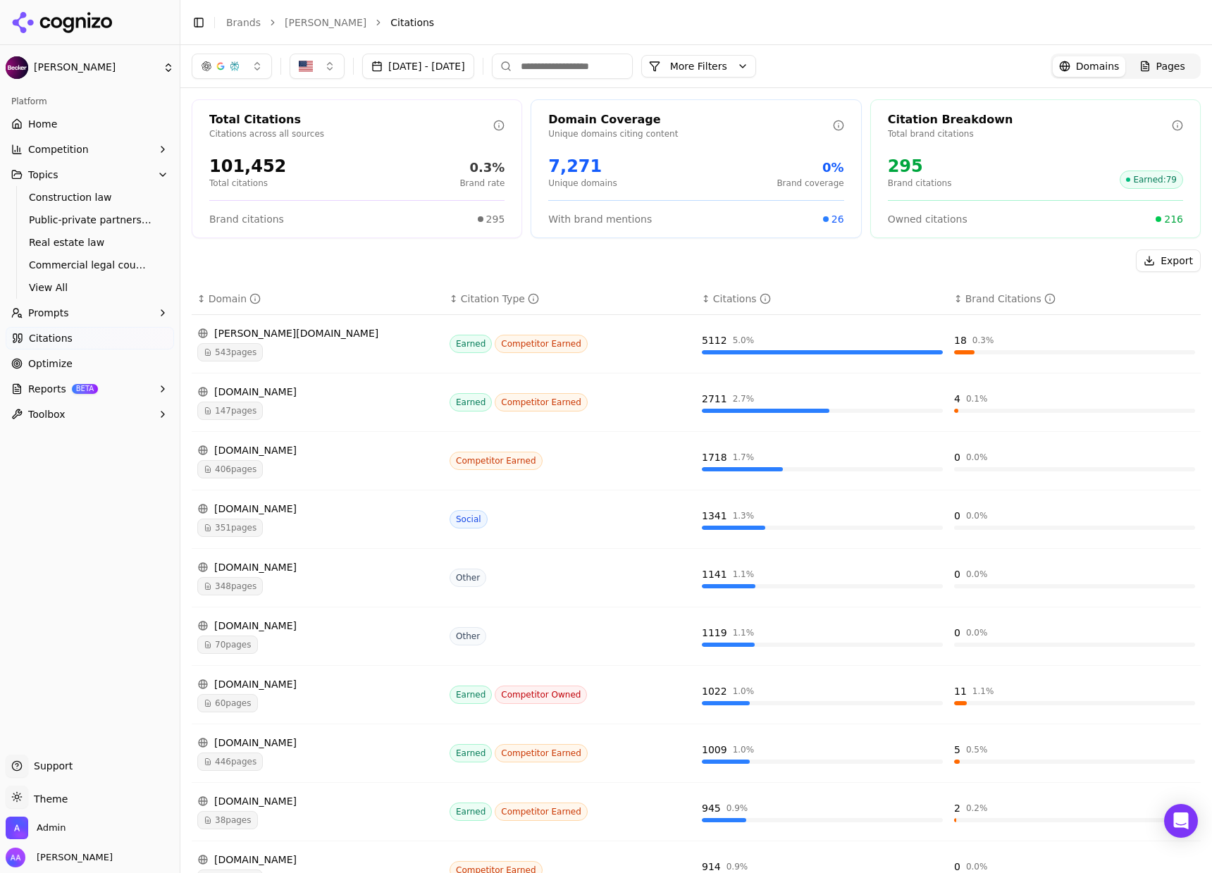
click at [1164, 73] on link "Pages" at bounding box center [1161, 66] width 73 height 20
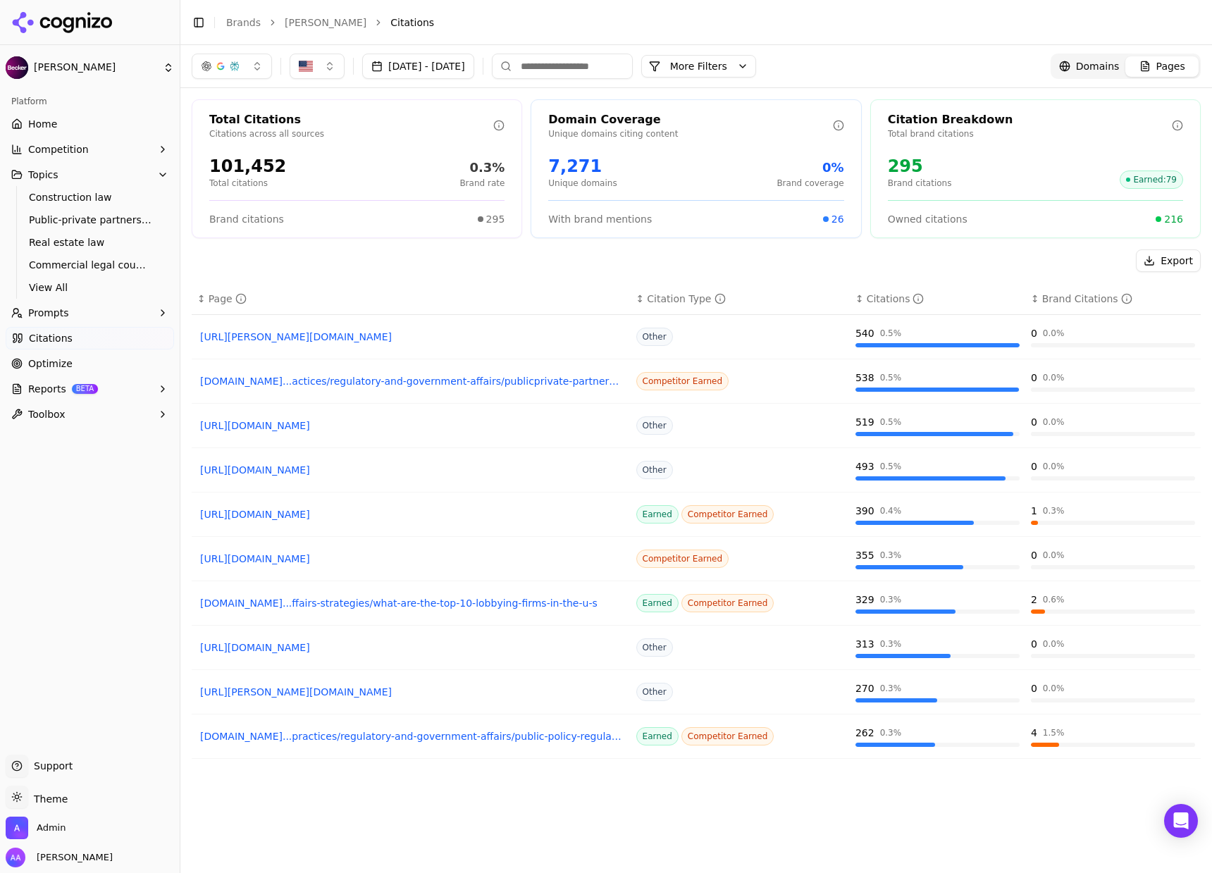
click at [55, 366] on span "Optimize" at bounding box center [50, 363] width 44 height 14
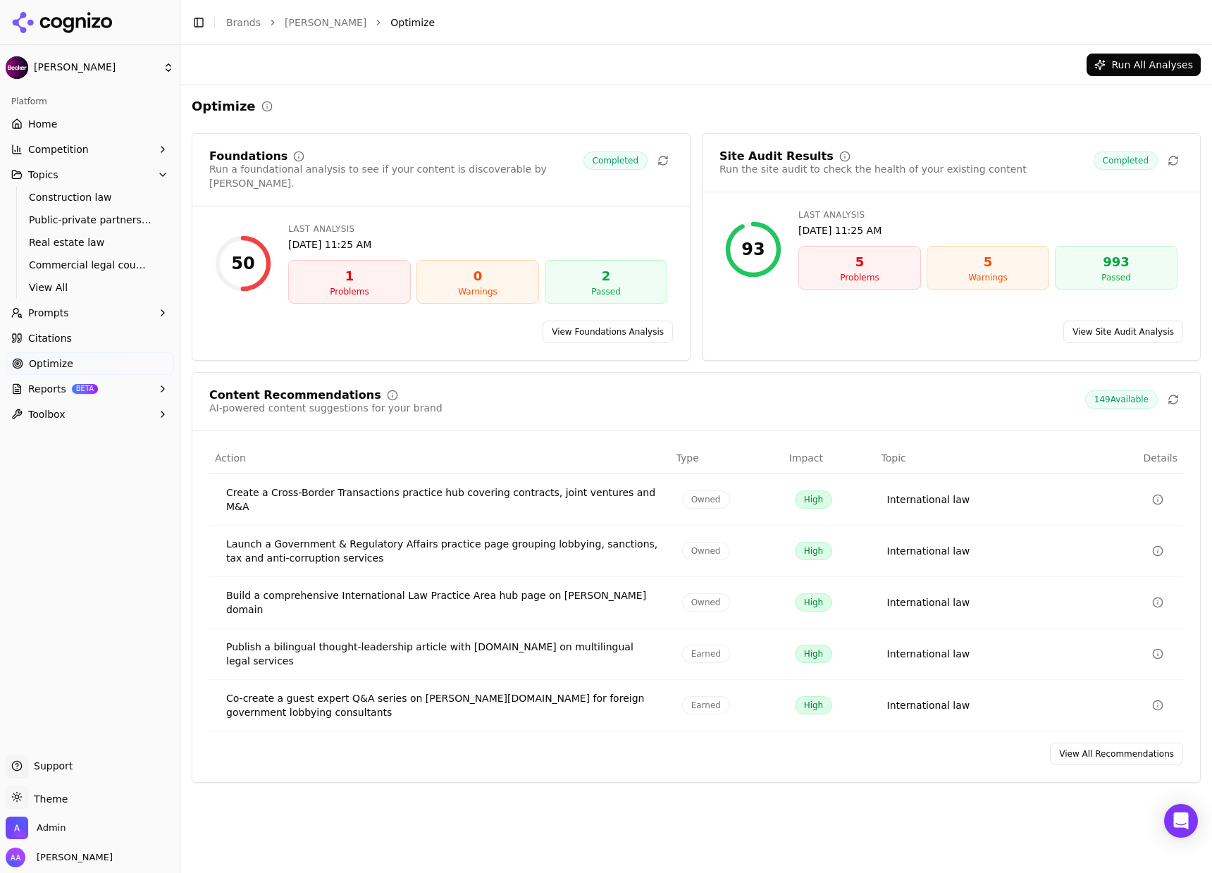
drag, startPoint x: 1080, startPoint y: 708, endPoint x: 1037, endPoint y: 683, distance: 49.9
click at [1081, 742] on link "View All Recommendations" at bounding box center [1116, 753] width 133 height 23
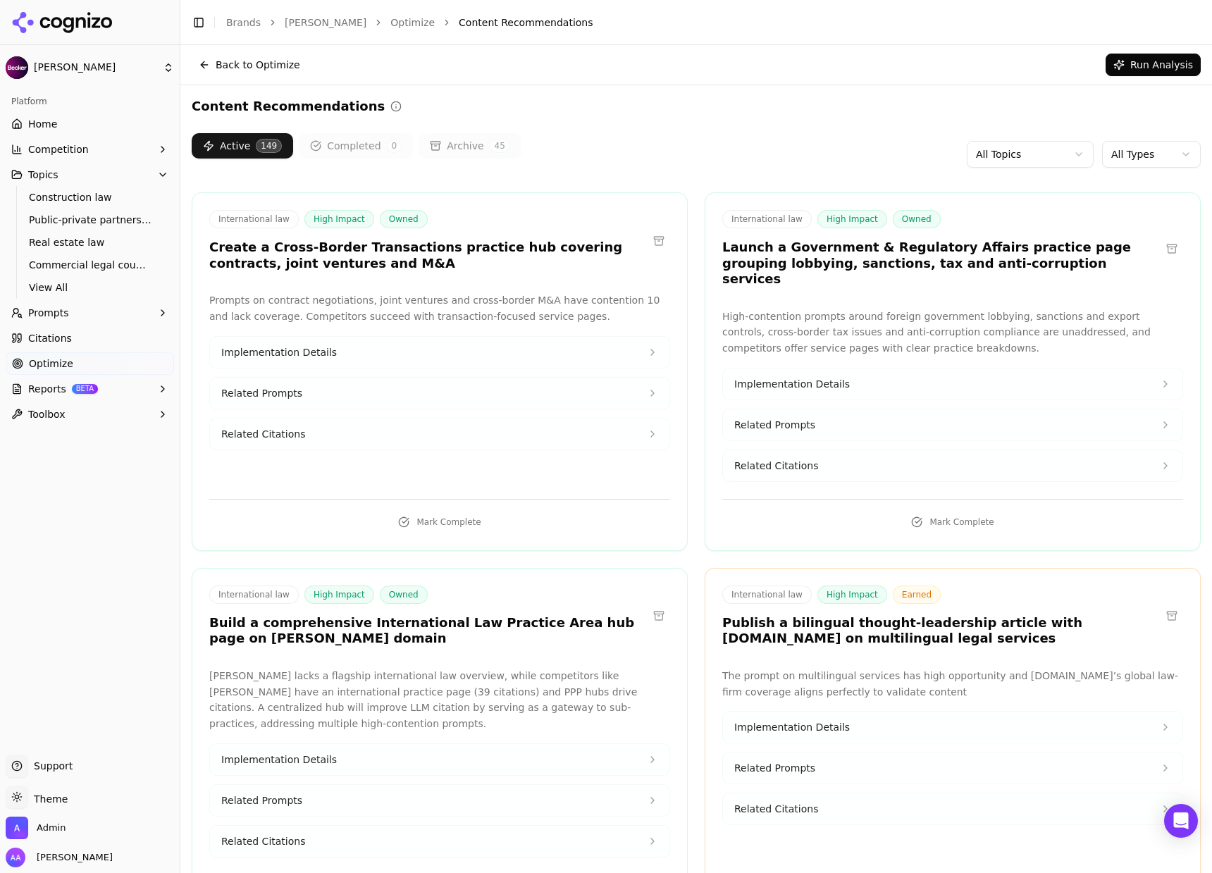
click at [990, 161] on html "[PERSON_NAME] Platform Home Competition Topics Construction law Public-private …" at bounding box center [606, 436] width 1212 height 873
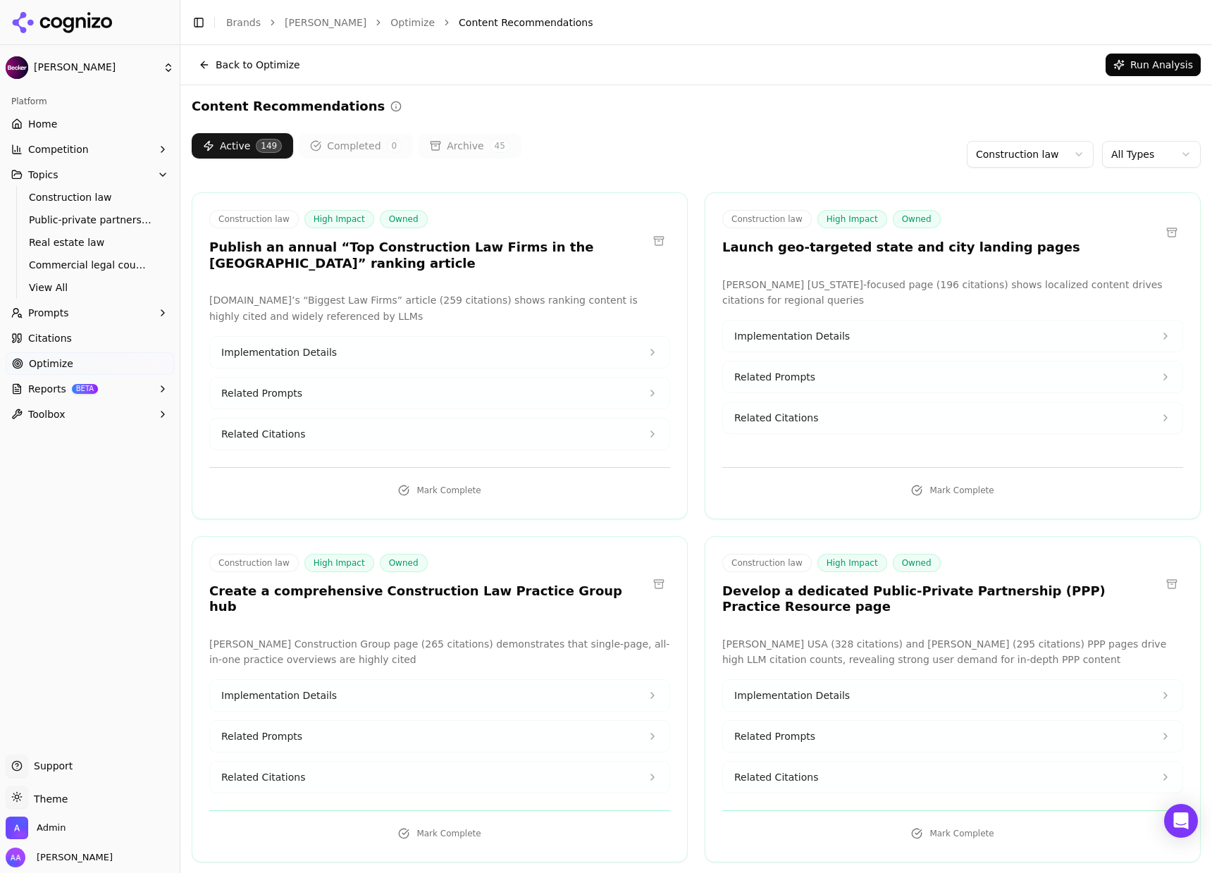
click at [867, 414] on button "Related Citations" at bounding box center [952, 417] width 459 height 31
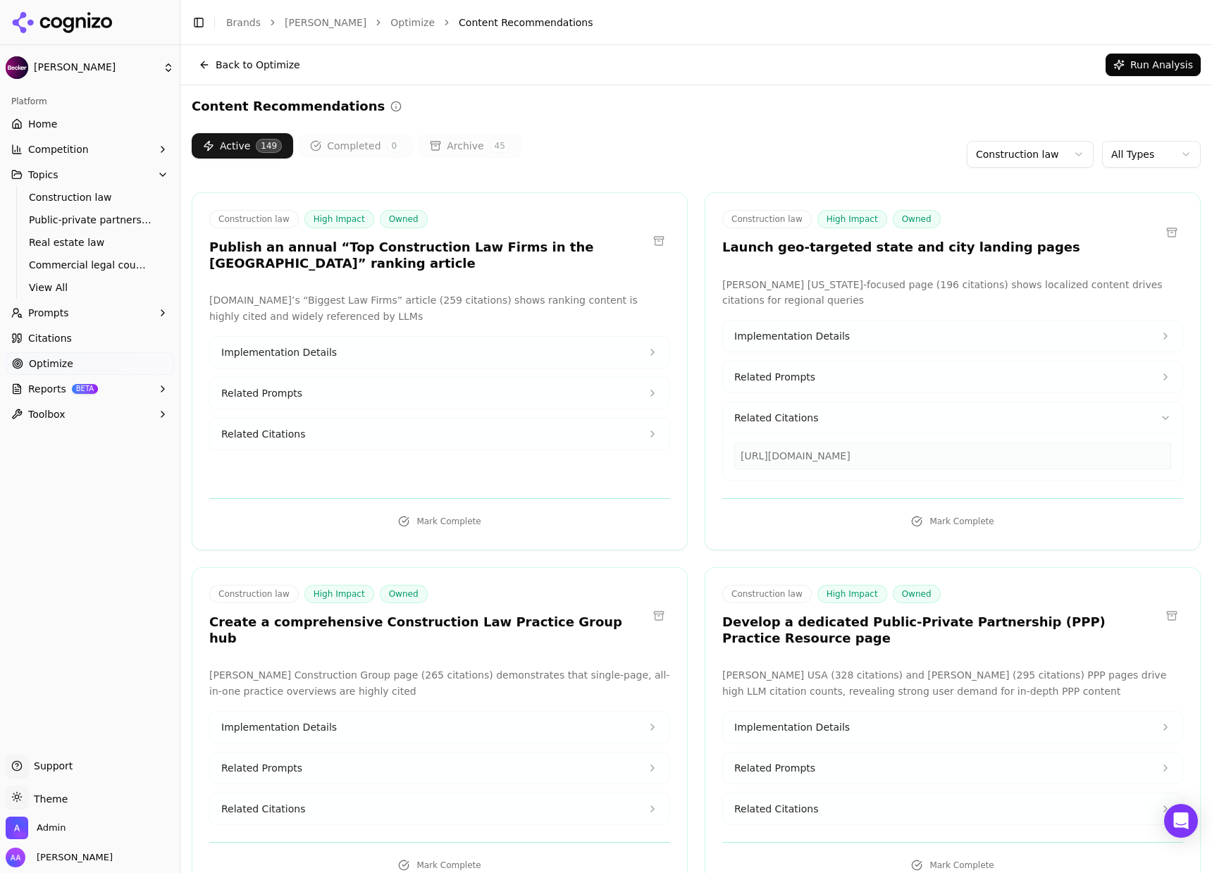
click at [818, 449] on div "[URL][DOMAIN_NAME]" at bounding box center [952, 455] width 437 height 27
click at [817, 449] on div "[URL][DOMAIN_NAME]" at bounding box center [952, 455] width 437 height 27
click at [781, 452] on div "[URL][DOMAIN_NAME]" at bounding box center [952, 455] width 437 height 27
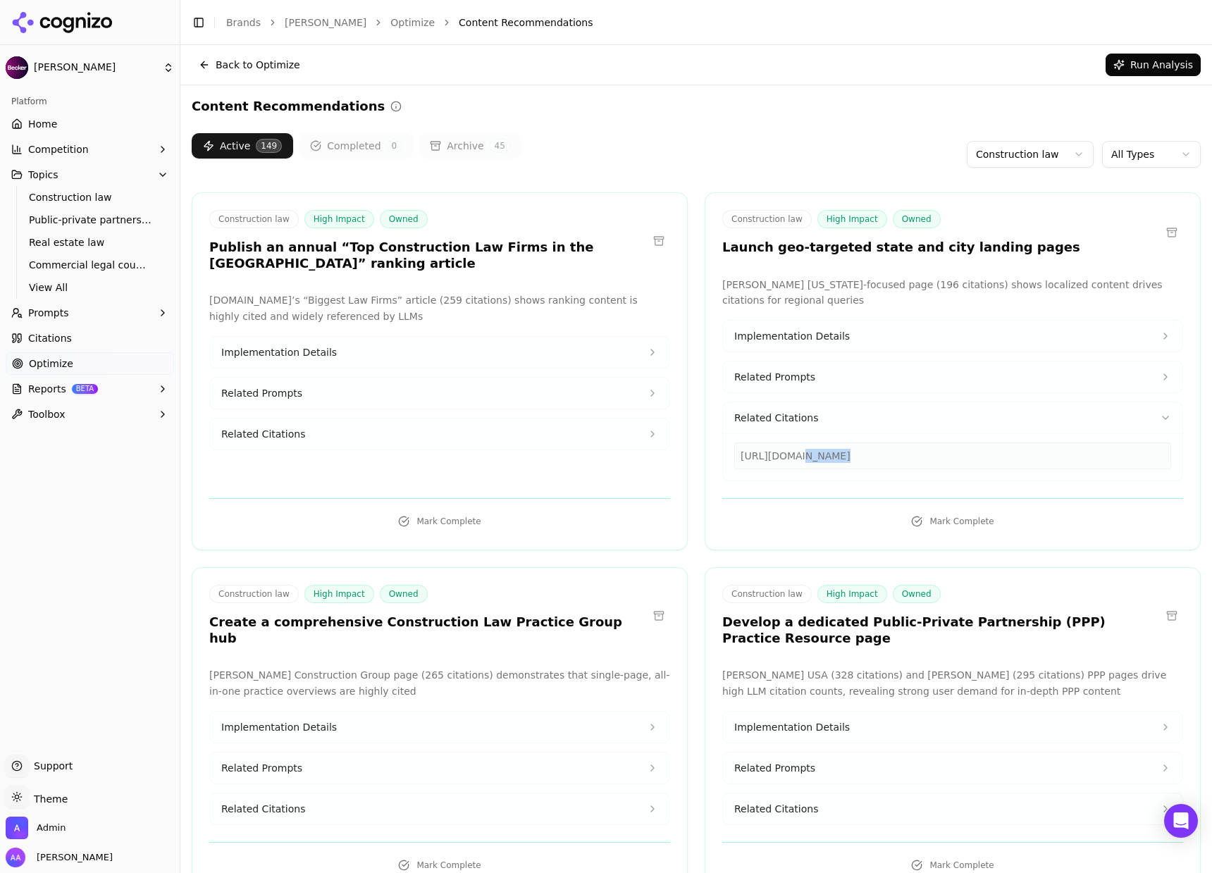
click at [784, 459] on div "[URL][DOMAIN_NAME]" at bounding box center [952, 455] width 437 height 27
click at [776, 456] on div "[URL][DOMAIN_NAME]" at bounding box center [952, 455] width 437 height 27
copy div "pmlawfla"
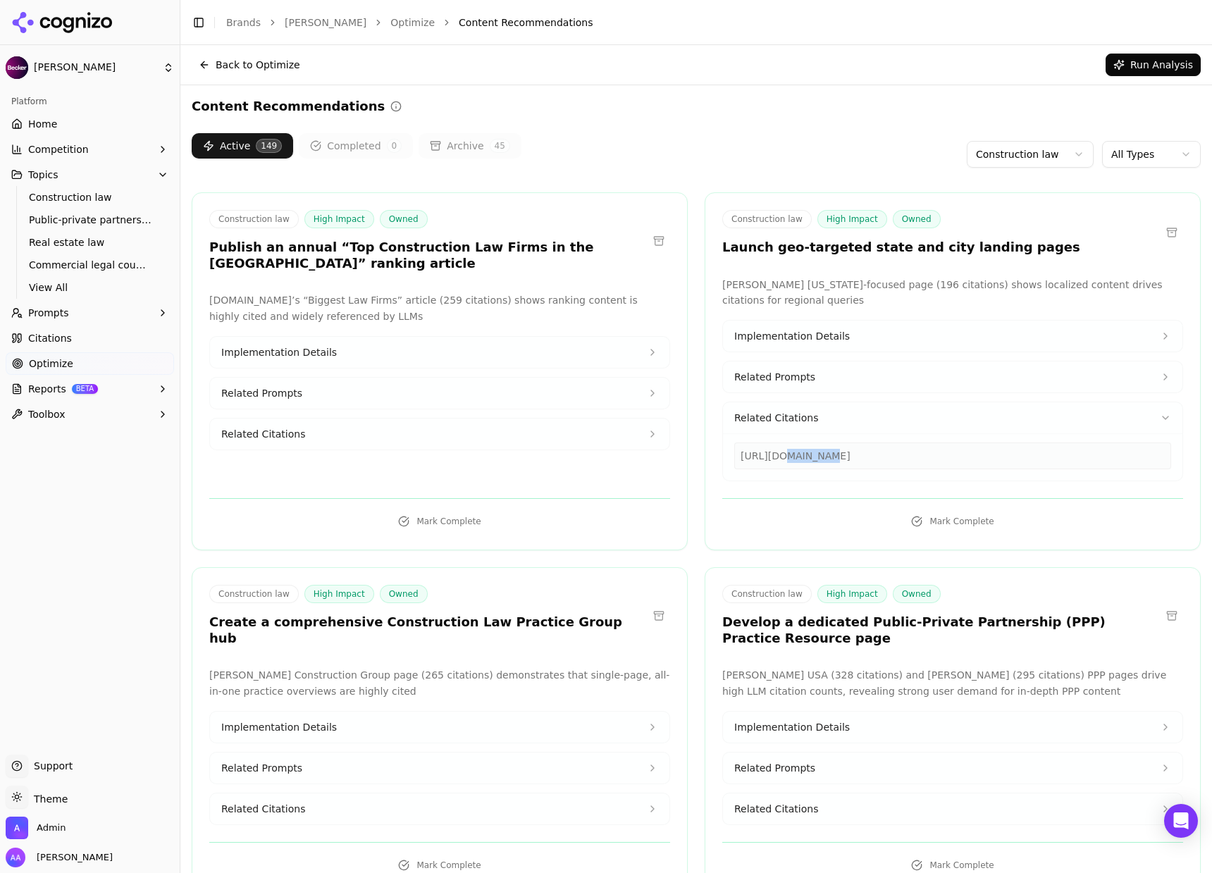
click at [66, 342] on span "Citations" at bounding box center [50, 338] width 44 height 14
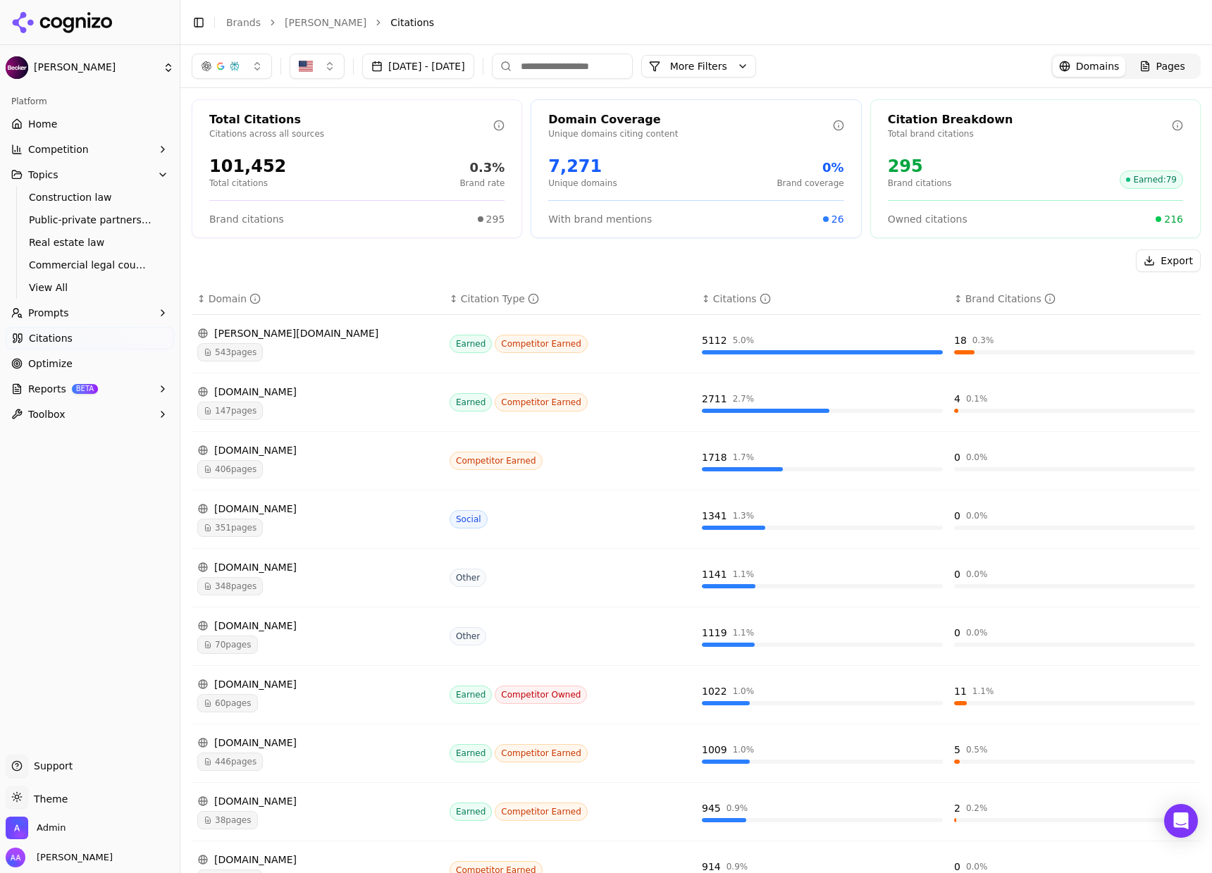
click at [1145, 58] on link "Pages" at bounding box center [1161, 66] width 73 height 20
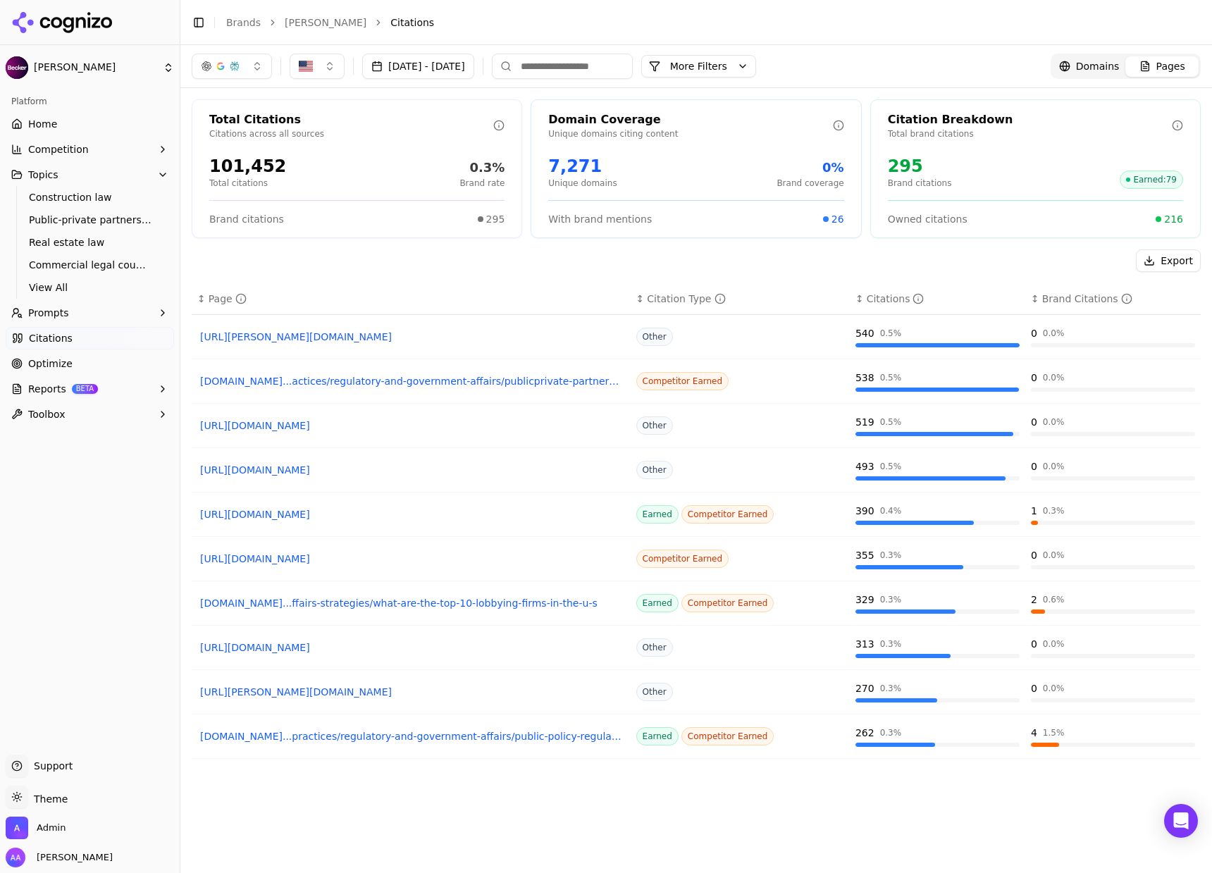
click at [609, 65] on input at bounding box center [562, 66] width 141 height 25
paste input "********"
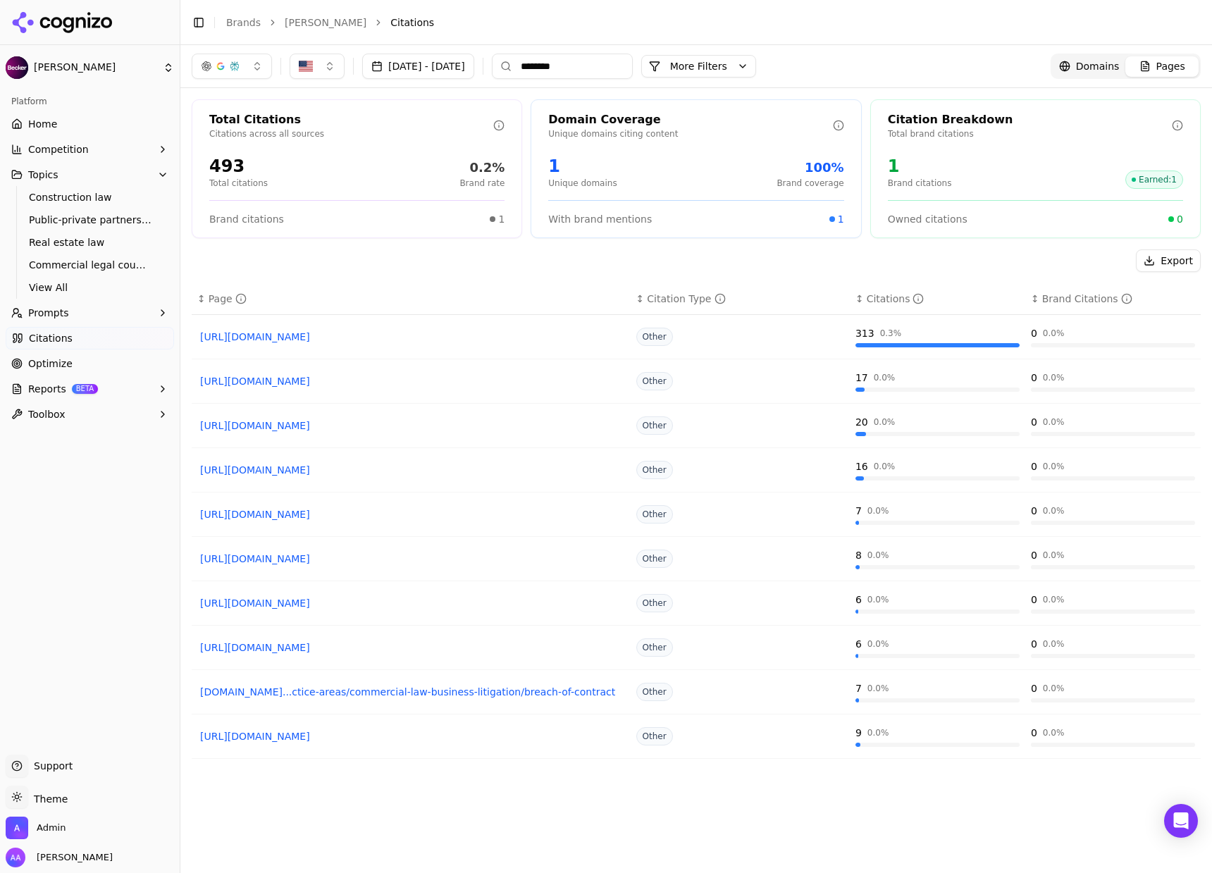
type input "********"
click at [70, 359] on link "Optimize" at bounding box center [90, 363] width 168 height 23
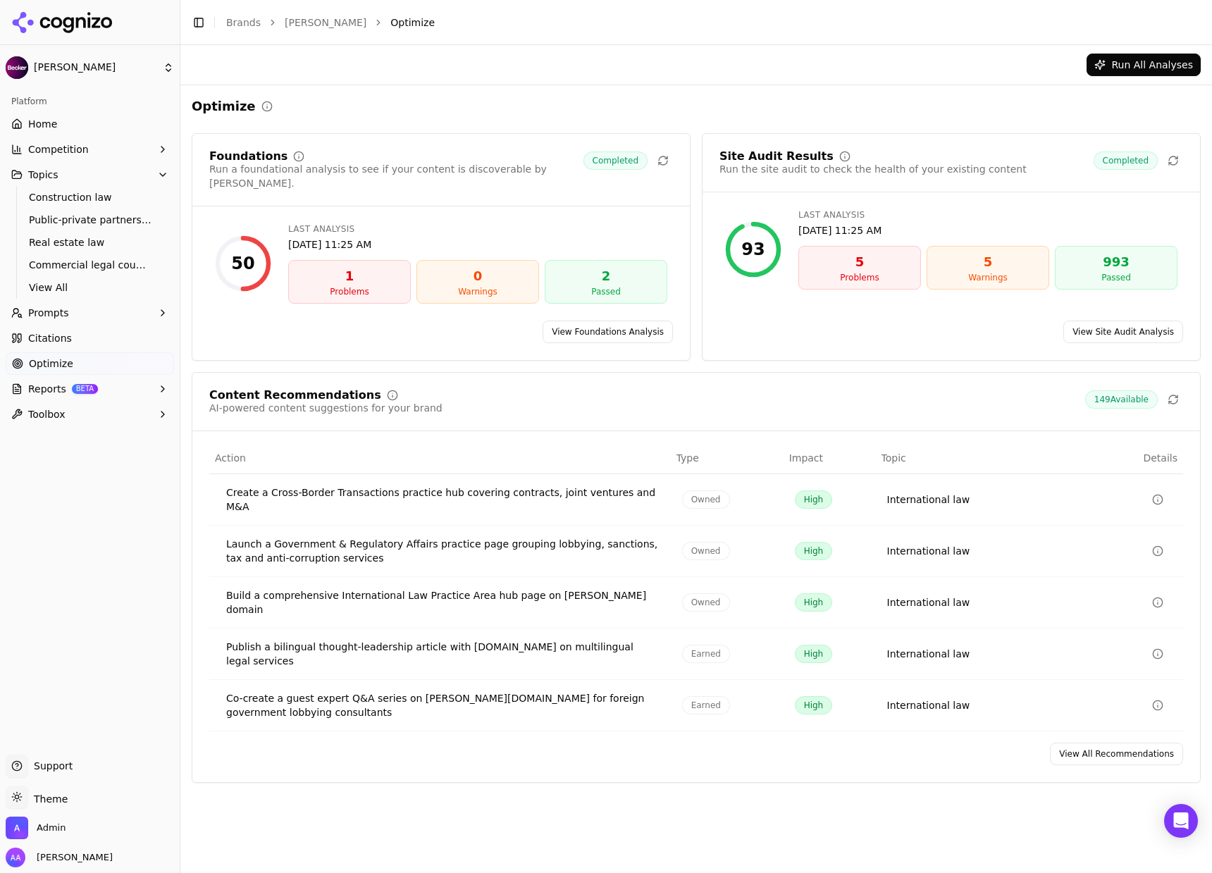
click at [1097, 742] on link "View All Recommendations" at bounding box center [1116, 753] width 133 height 23
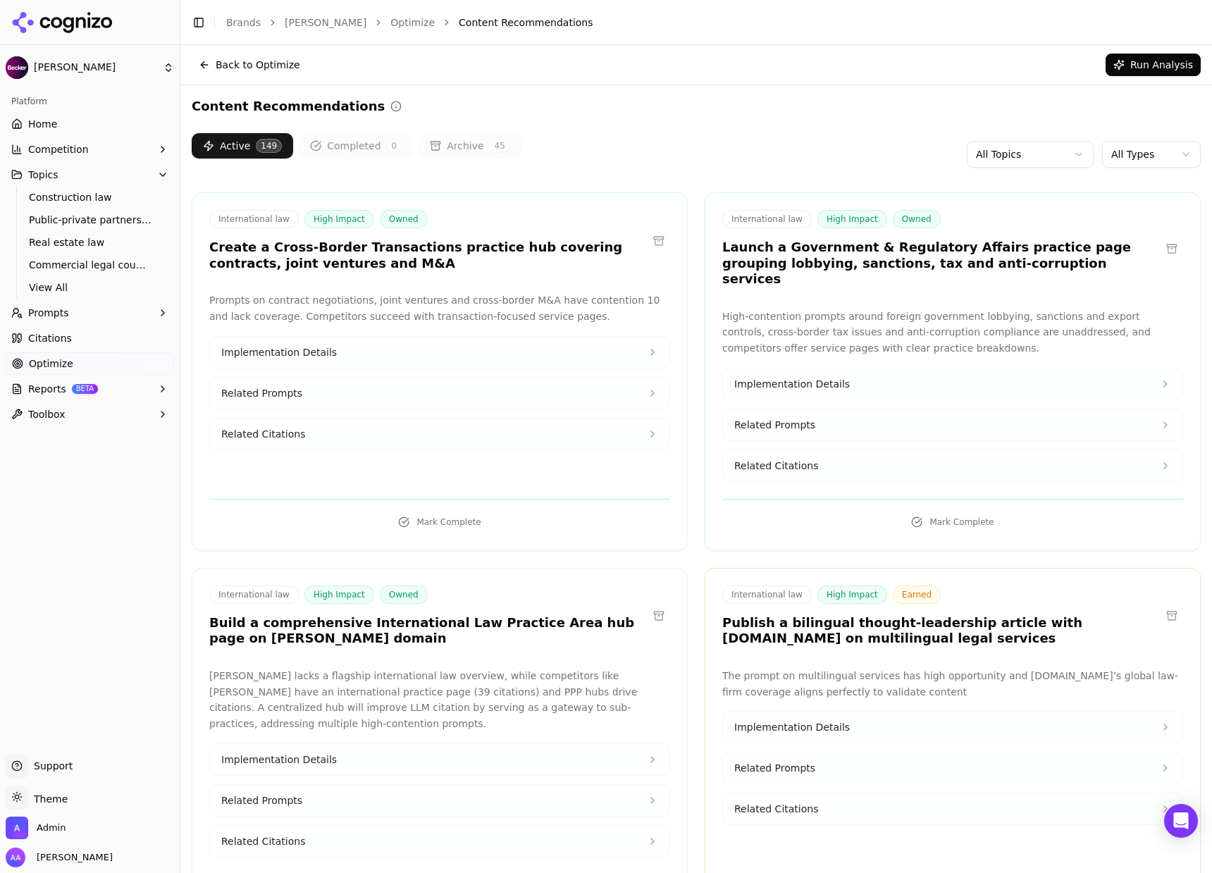
click at [1045, 150] on html "[PERSON_NAME] Platform Home Competition Topics Construction law Public-private …" at bounding box center [606, 436] width 1212 height 873
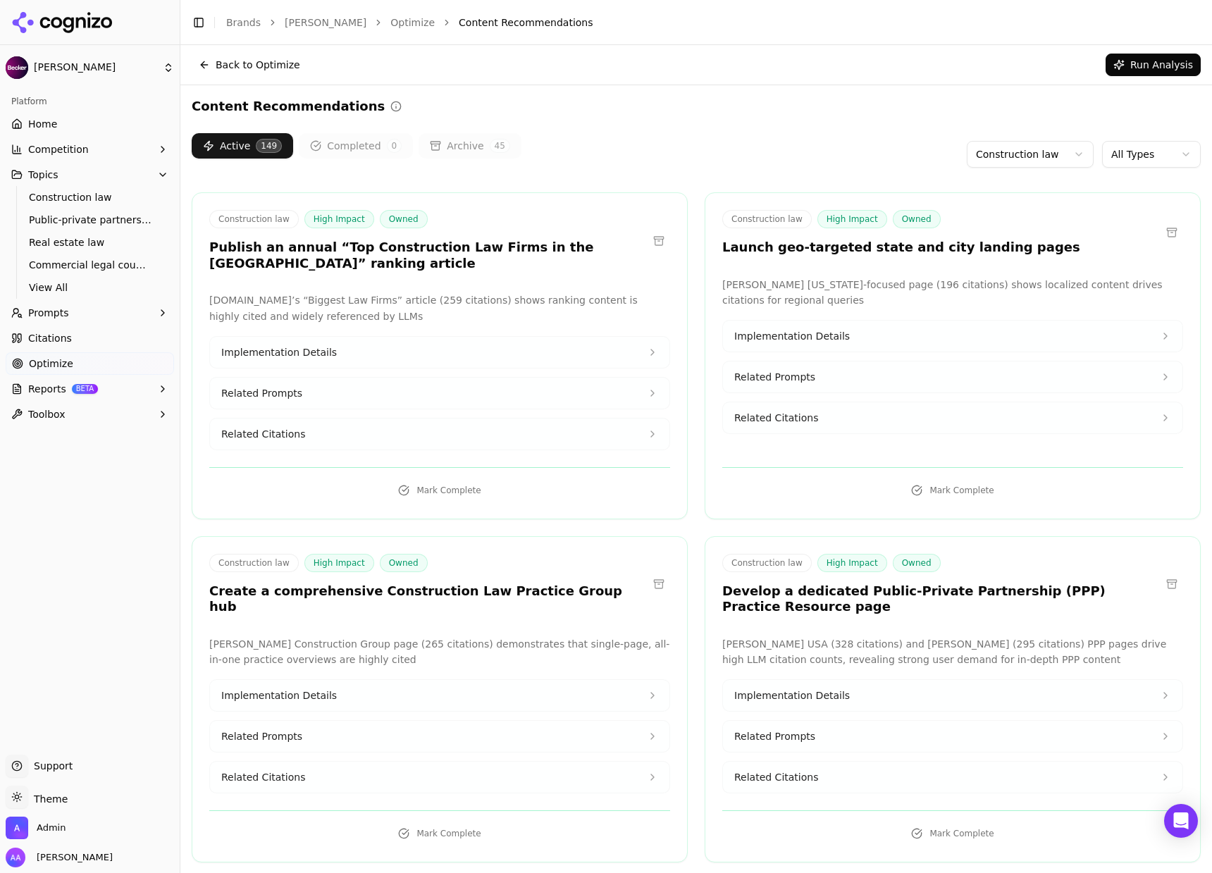
click at [53, 340] on span "Citations" at bounding box center [50, 338] width 44 height 14
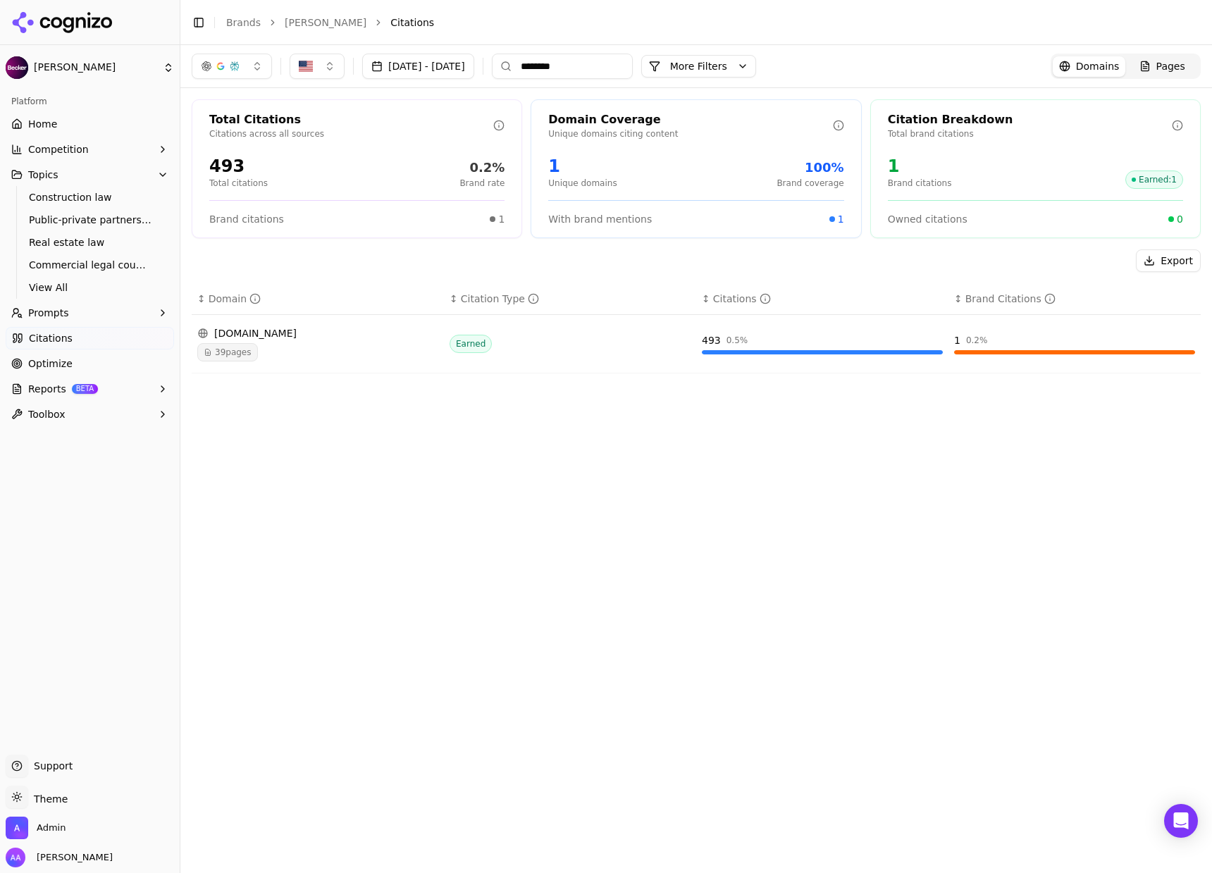
click at [1191, 70] on link "Pages" at bounding box center [1161, 66] width 73 height 20
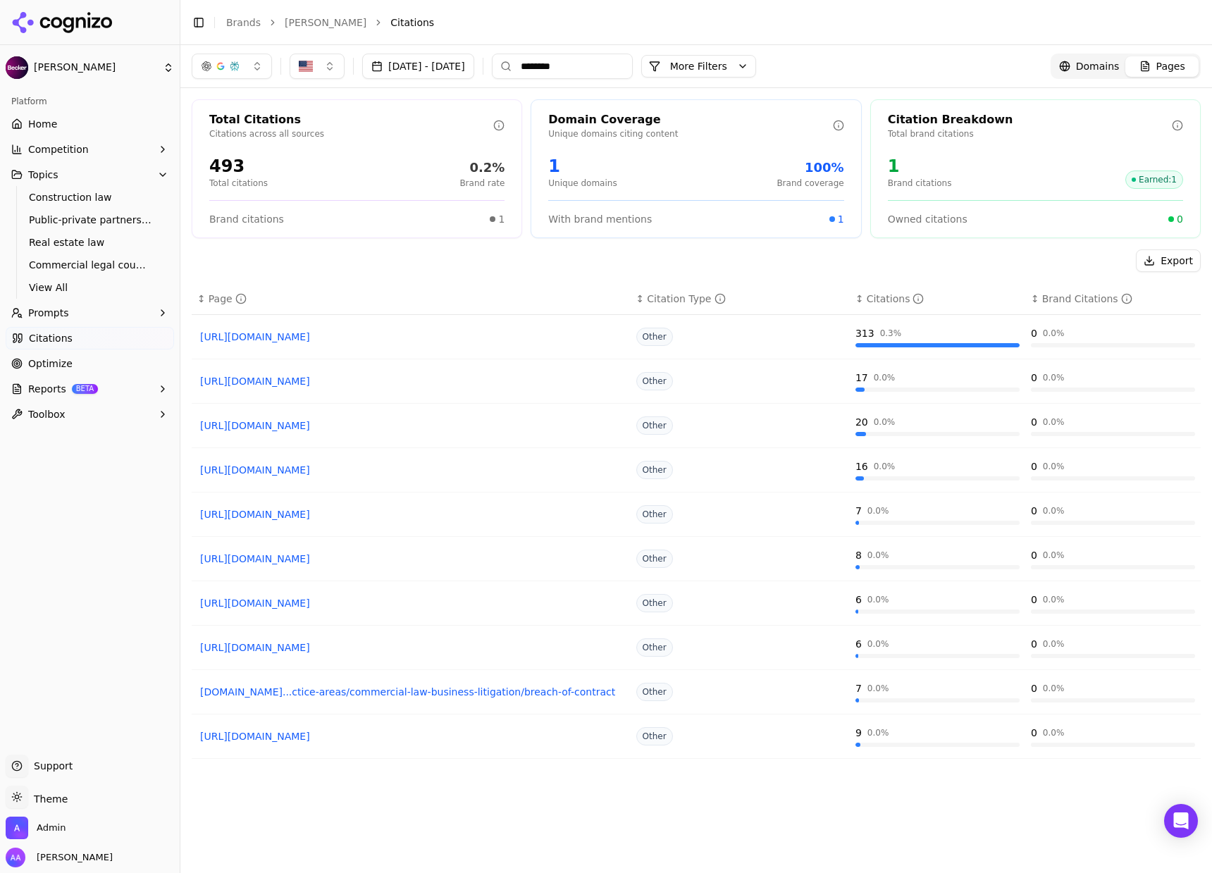
click at [751, 58] on button "More Filters" at bounding box center [698, 66] width 115 height 23
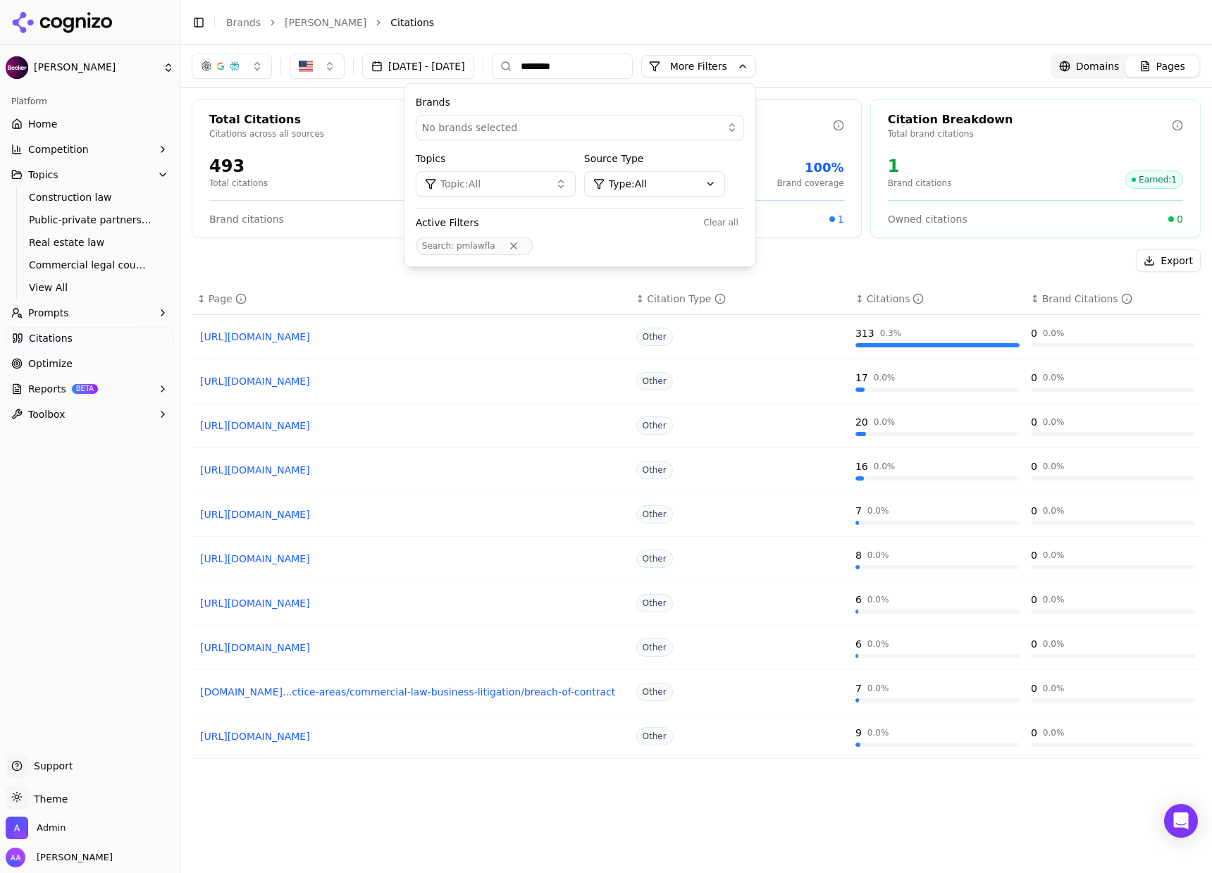
click at [554, 189] on button "Topic: All" at bounding box center [496, 183] width 160 height 25
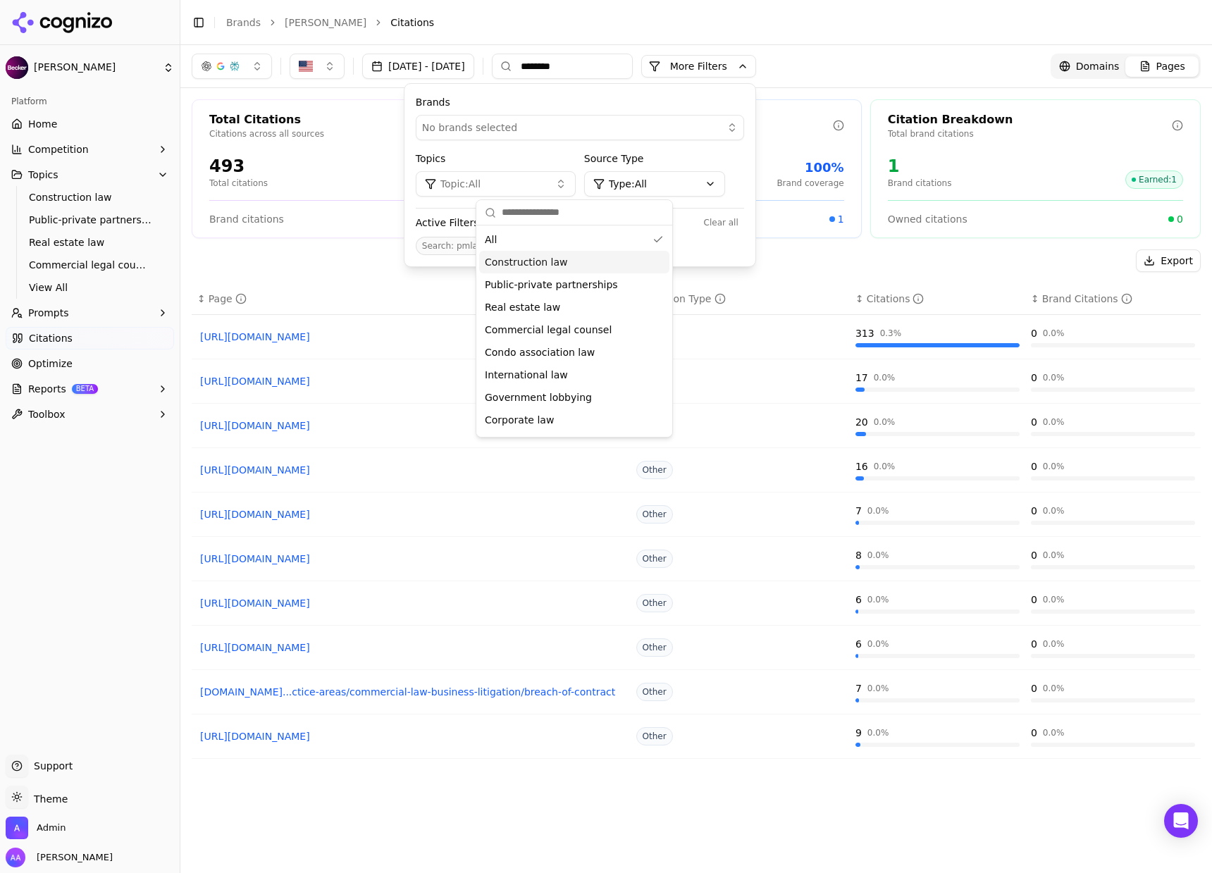
click at [545, 258] on span "Construction law" at bounding box center [526, 262] width 83 height 14
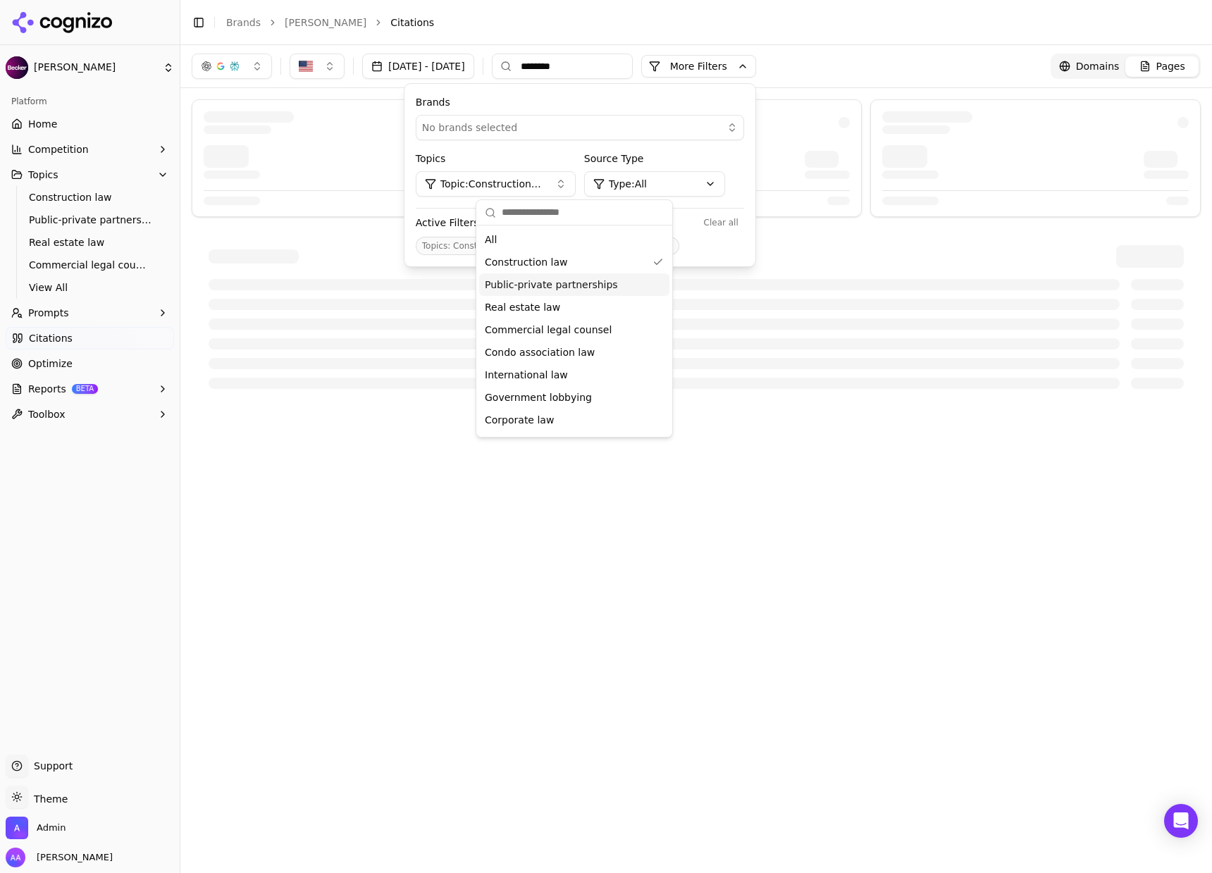
click at [370, 239] on div at bounding box center [696, 317] width 1009 height 178
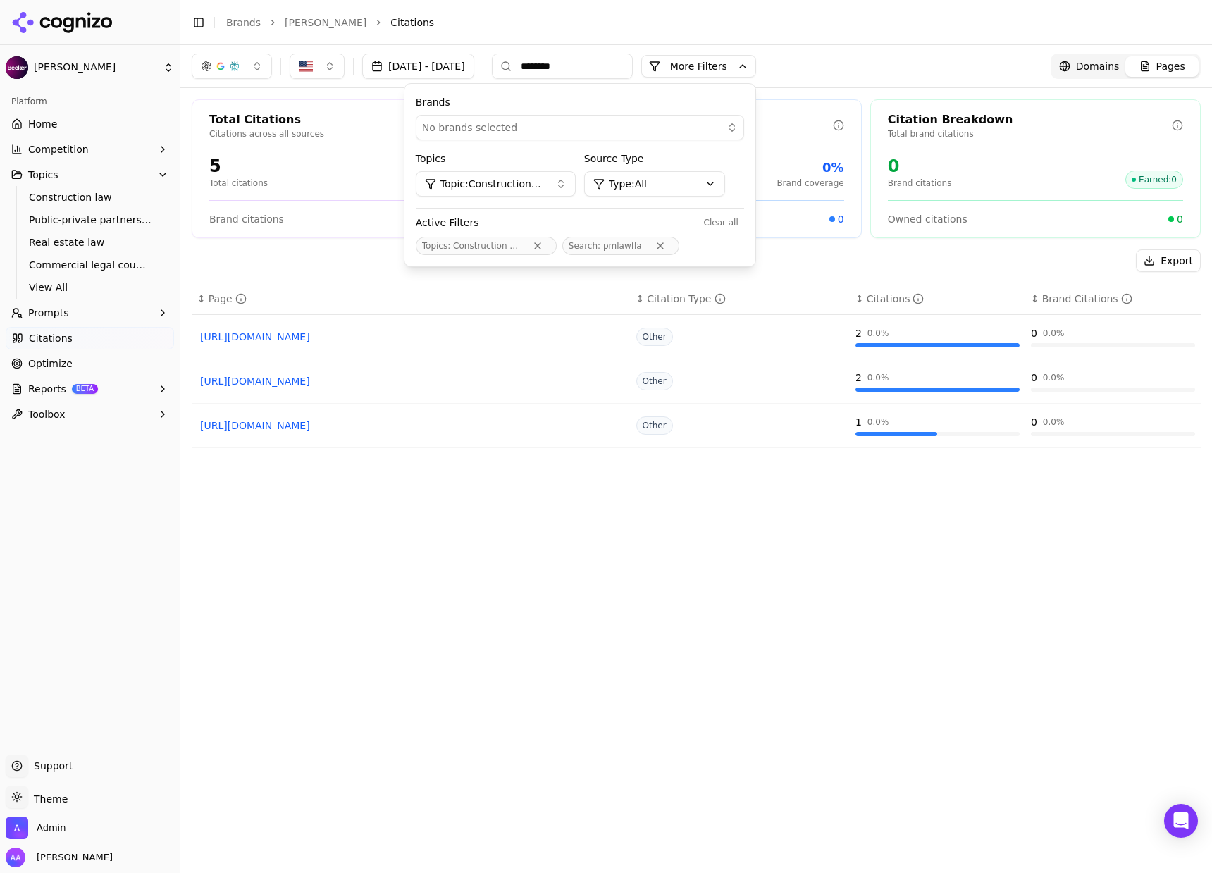
click at [367, 268] on div "Export" at bounding box center [696, 260] width 1009 height 23
click at [745, 66] on button "More Filters" at bounding box center [698, 66] width 115 height 23
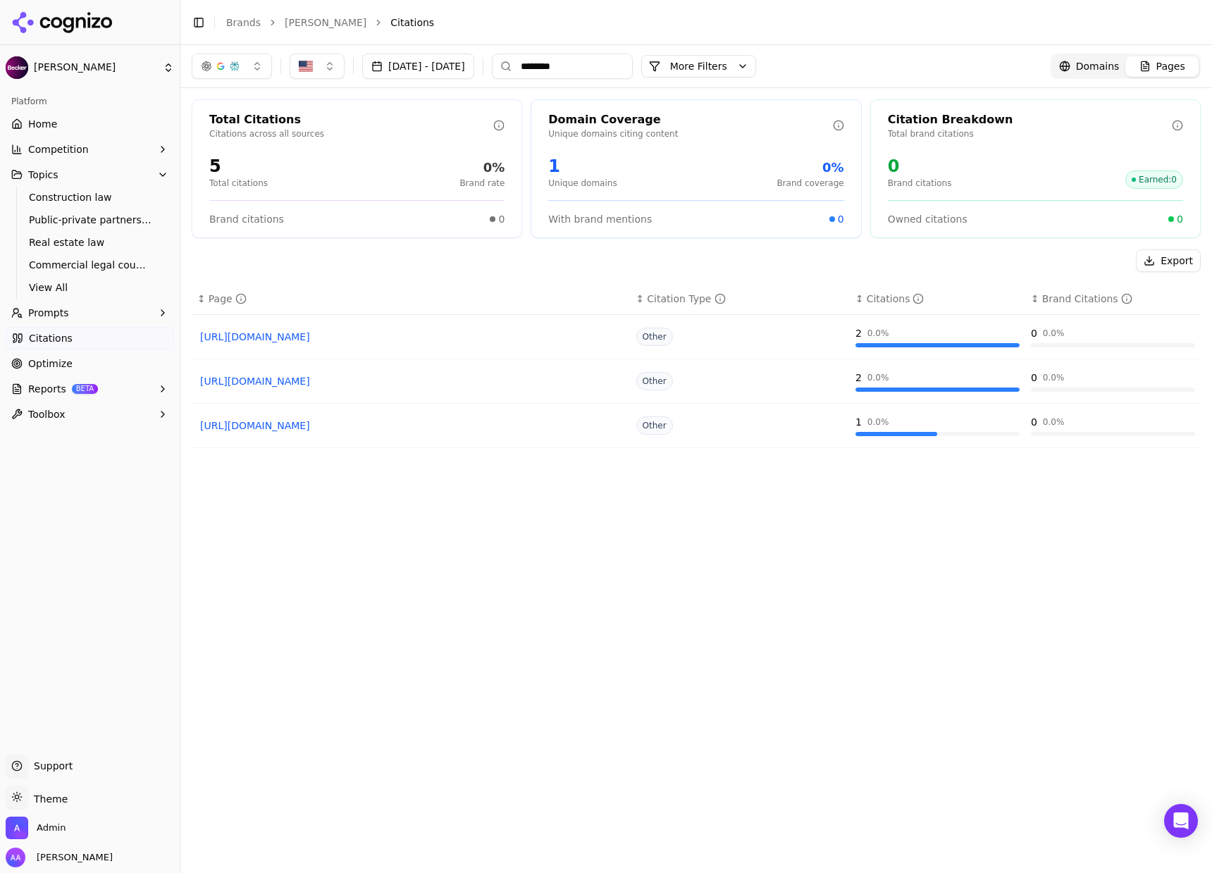
click at [754, 69] on button "More Filters" at bounding box center [698, 66] width 115 height 23
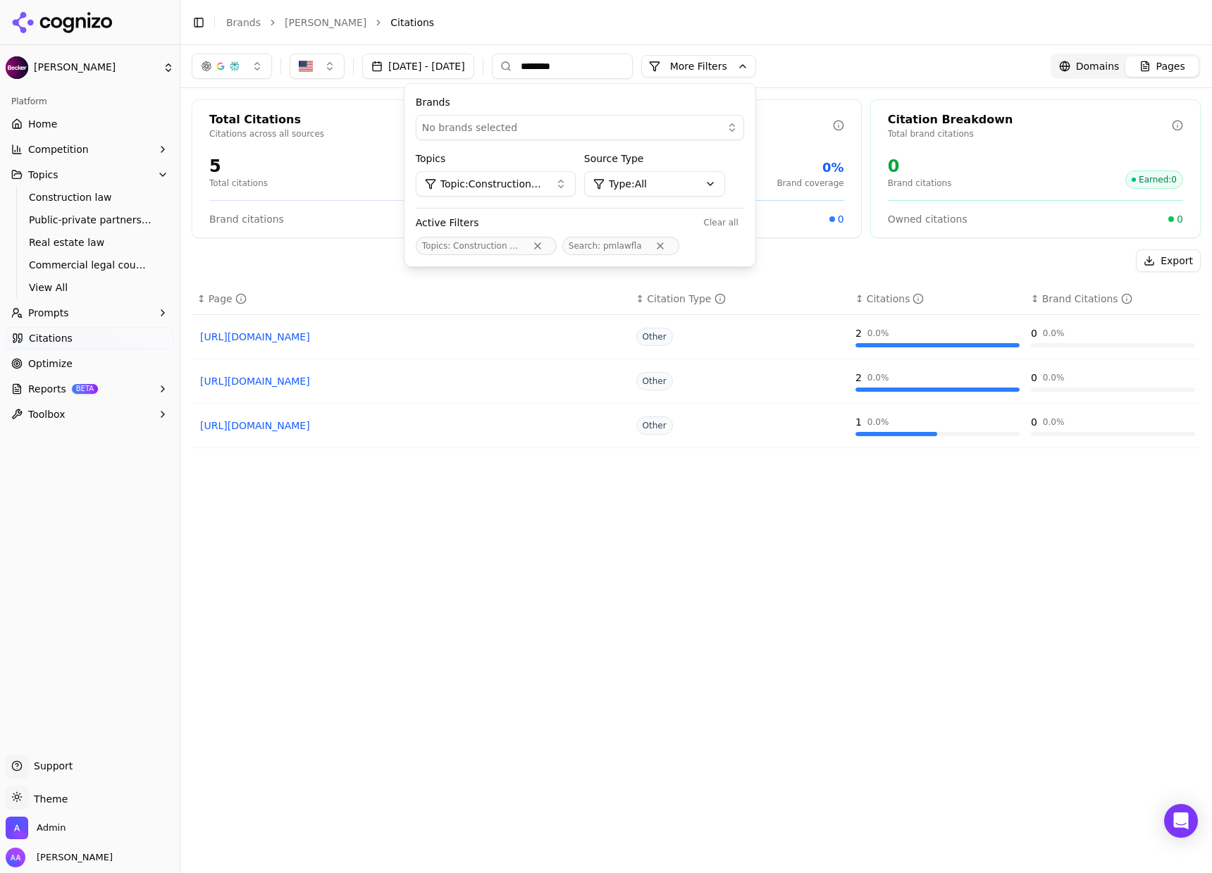
click at [613, 63] on input "********" at bounding box center [562, 66] width 141 height 25
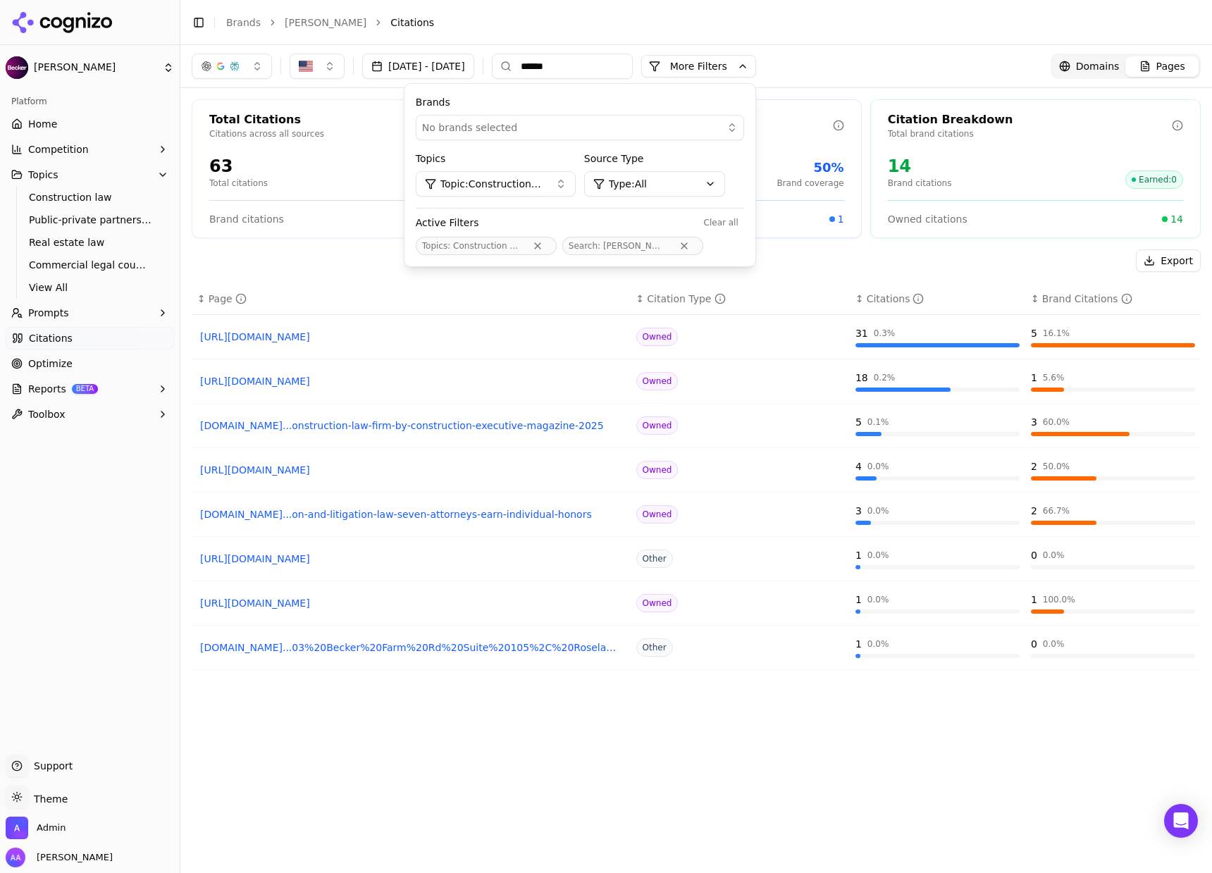
click at [365, 280] on div "Export ↕ Page ↕ Citation Type ↕ Citations ↕ Brand Citations [URL][DOMAIN_NAME] …" at bounding box center [696, 577] width 1009 height 657
click at [455, 749] on div "↕ Page ↕ Citation Type ↕ Citations ↕ Brand Citations [URL][DOMAIN_NAME] Owned 3…" at bounding box center [696, 589] width 1009 height 612
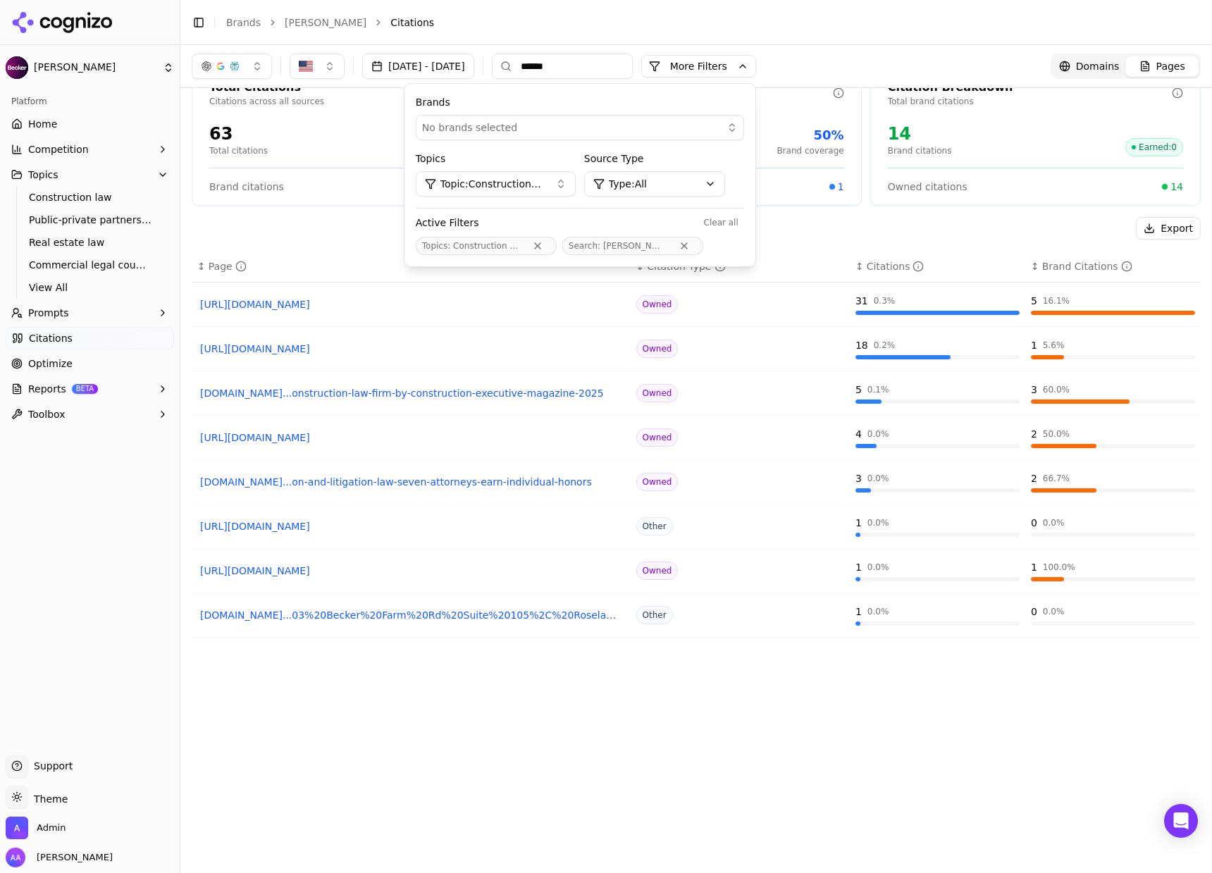
scroll to position [45, 0]
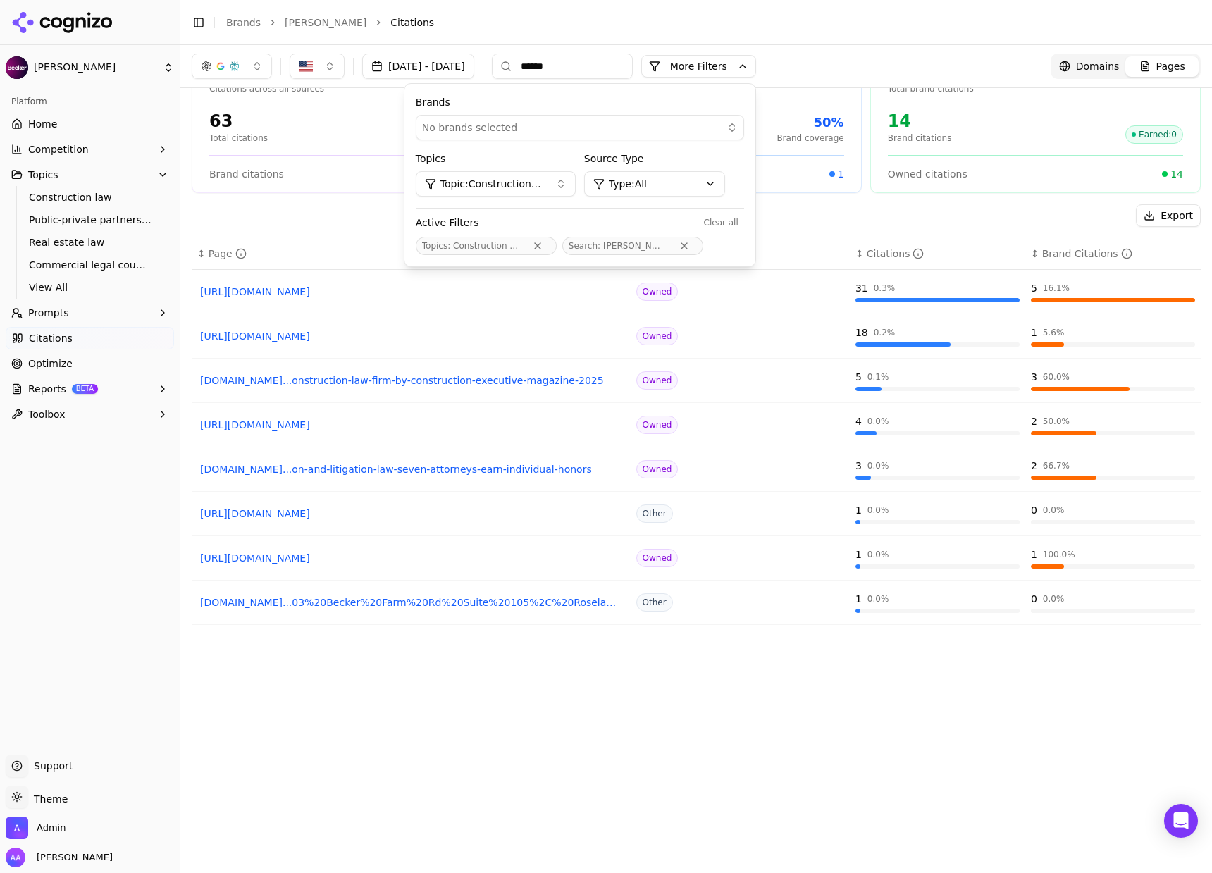
click at [751, 718] on div "↕ Page ↕ Citation Type ↕ Citations ↕ Brand Citations [URL][DOMAIN_NAME] Owned 3…" at bounding box center [696, 544] width 1009 height 612
click at [756, 61] on button "More Filters" at bounding box center [698, 66] width 115 height 23
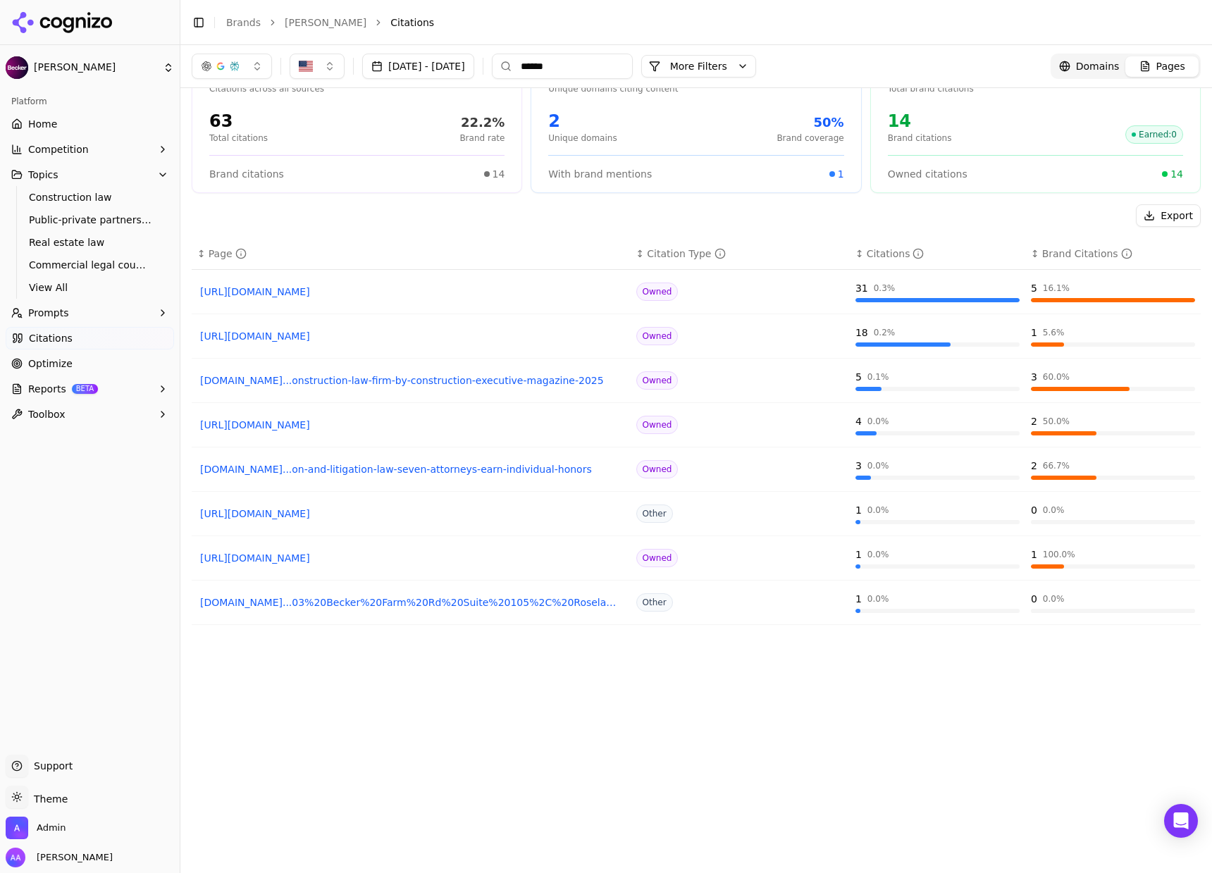
scroll to position [0, 0]
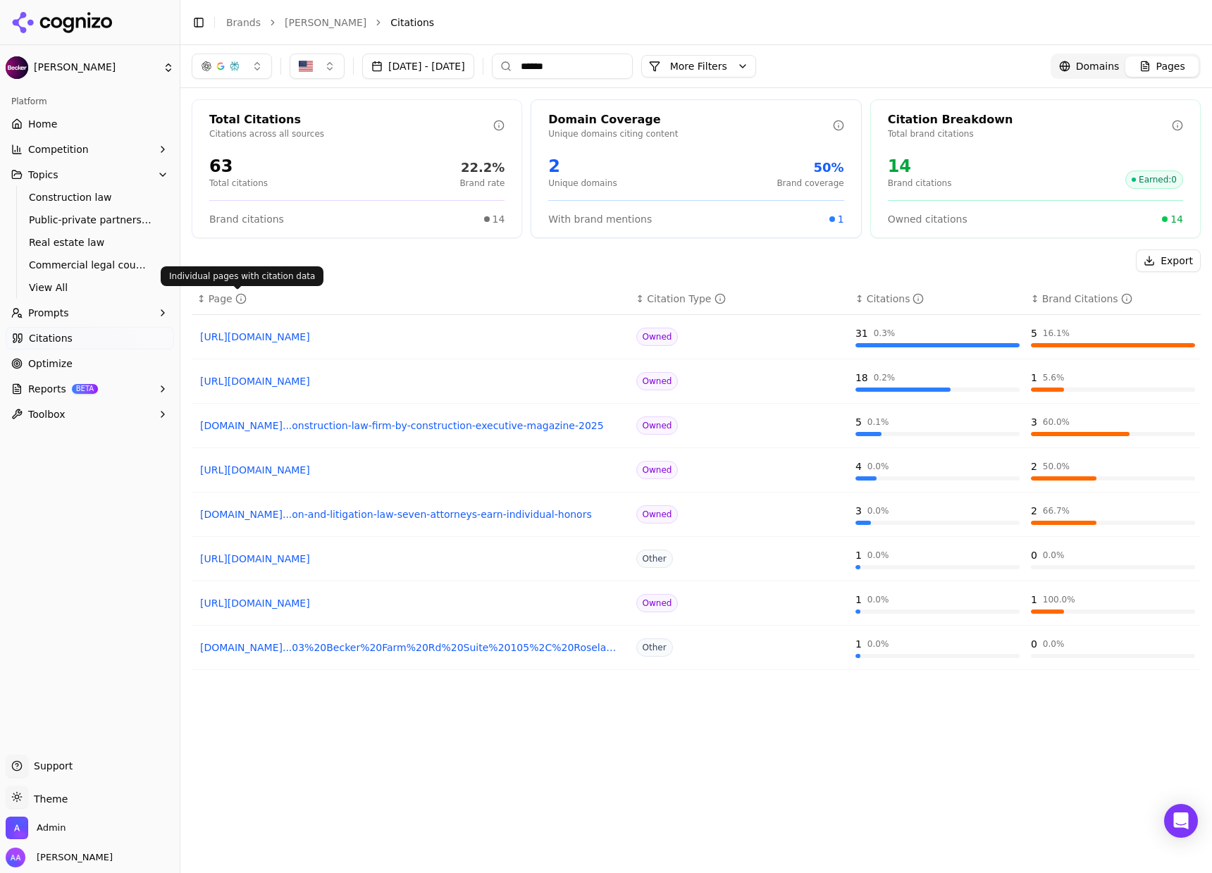
click at [239, 280] on div "Individual pages with citation data Individual pages with citation data" at bounding box center [242, 276] width 163 height 20
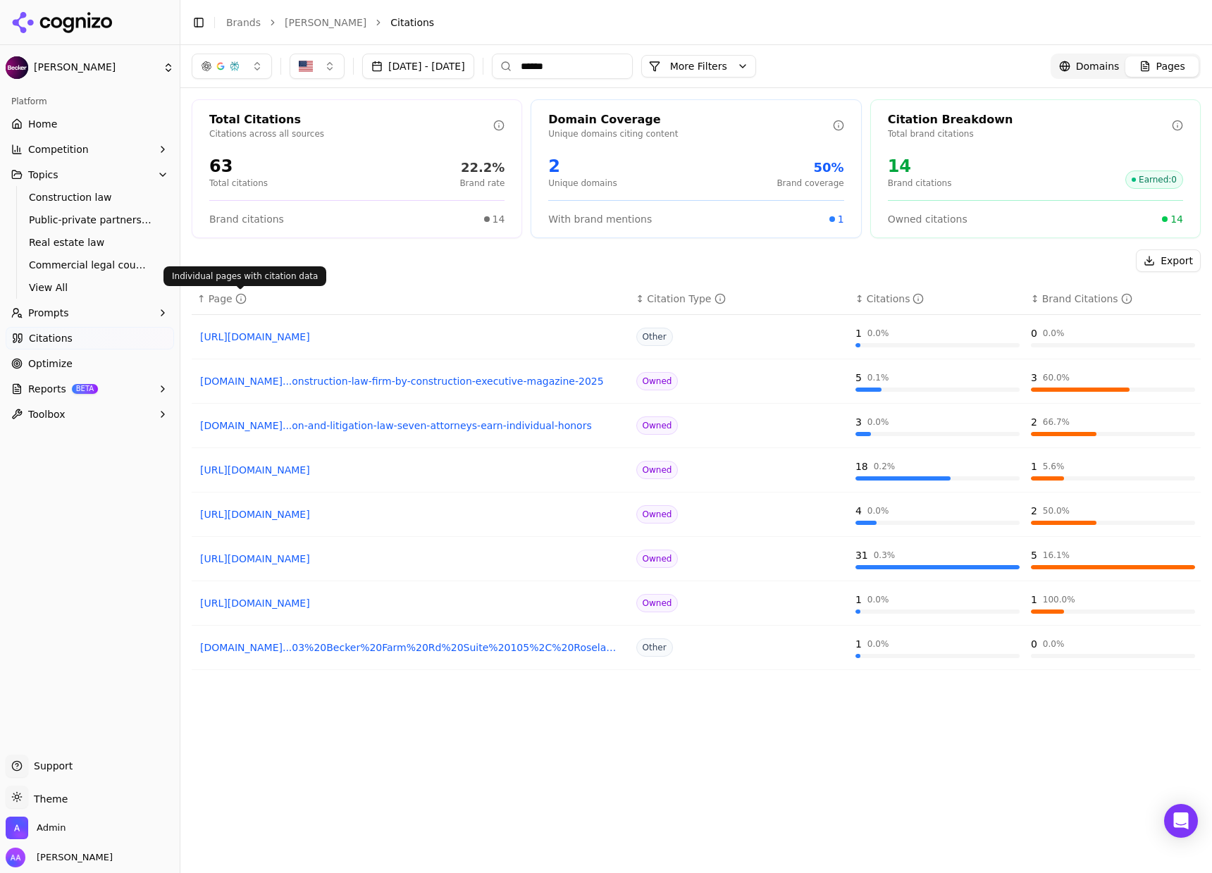
click at [239, 280] on polygon at bounding box center [240, 285] width 10 height 10
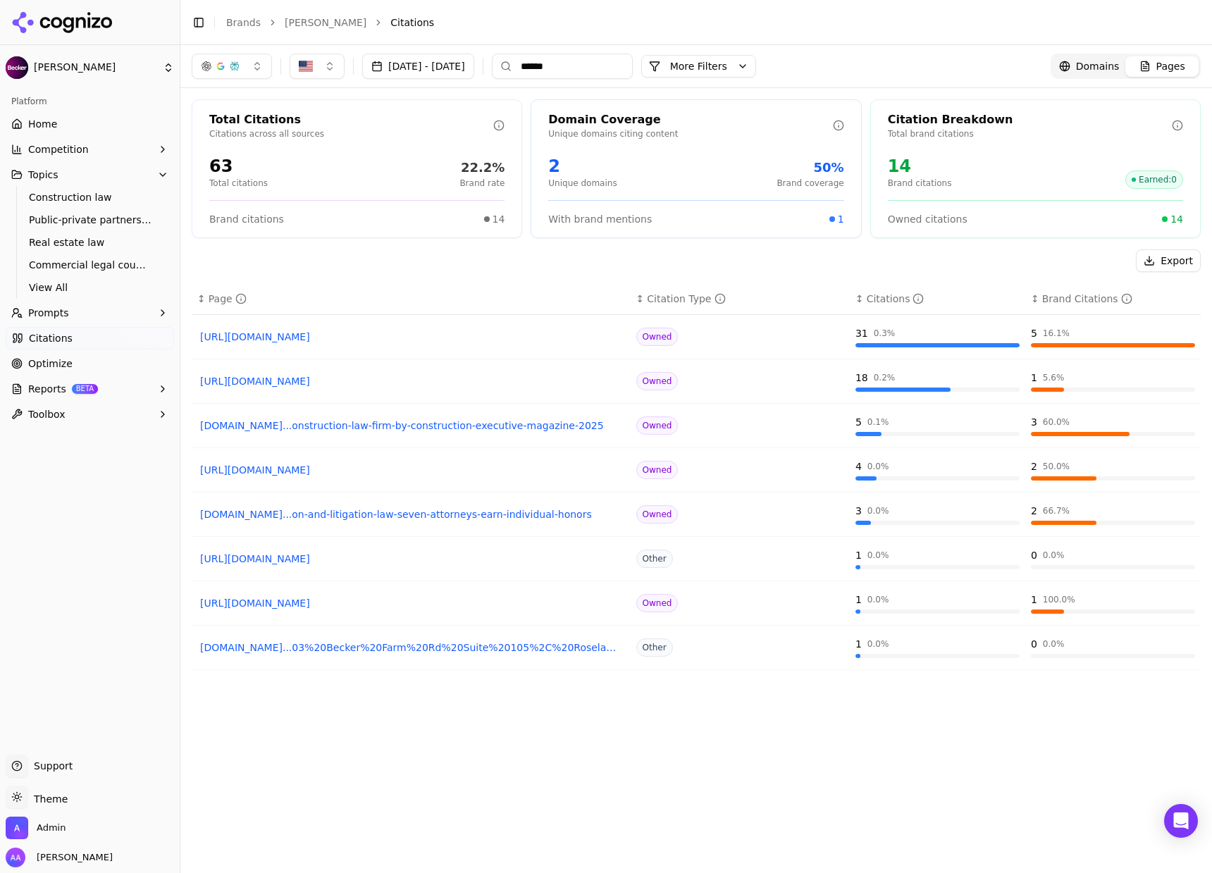
click at [518, 254] on div "Export" at bounding box center [696, 260] width 1009 height 23
drag, startPoint x: 189, startPoint y: 272, endPoint x: 681, endPoint y: 704, distance: 654.8
click at [679, 702] on div "Total Citations Citations across all sources 63 Total citations 22.2% Brand rat…" at bounding box center [695, 503] width 1031 height 830
drag, startPoint x: 806, startPoint y: 687, endPoint x: 697, endPoint y: 703, distance: 109.7
click at [697, 703] on div "↕ Page ↕ Citation Type ↕ Citations ↕ Brand Citations [URL][DOMAIN_NAME] Owned 3…" at bounding box center [696, 589] width 1009 height 612
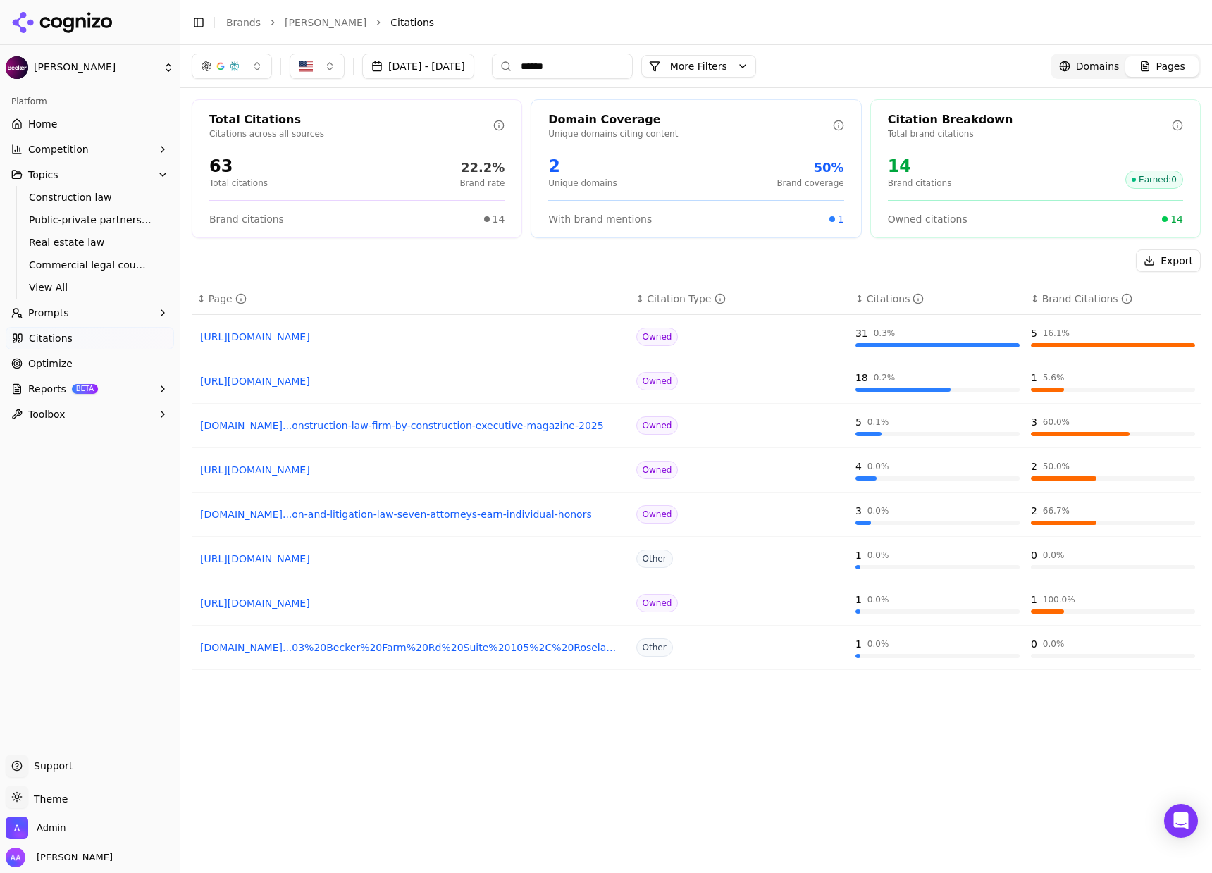
click at [708, 714] on div "↕ Page ↕ Citation Type ↕ Citations ↕ Brand Citations [URL][DOMAIN_NAME] Owned 3…" at bounding box center [696, 589] width 1009 height 612
click at [585, 70] on input "******" at bounding box center [562, 66] width 141 height 25
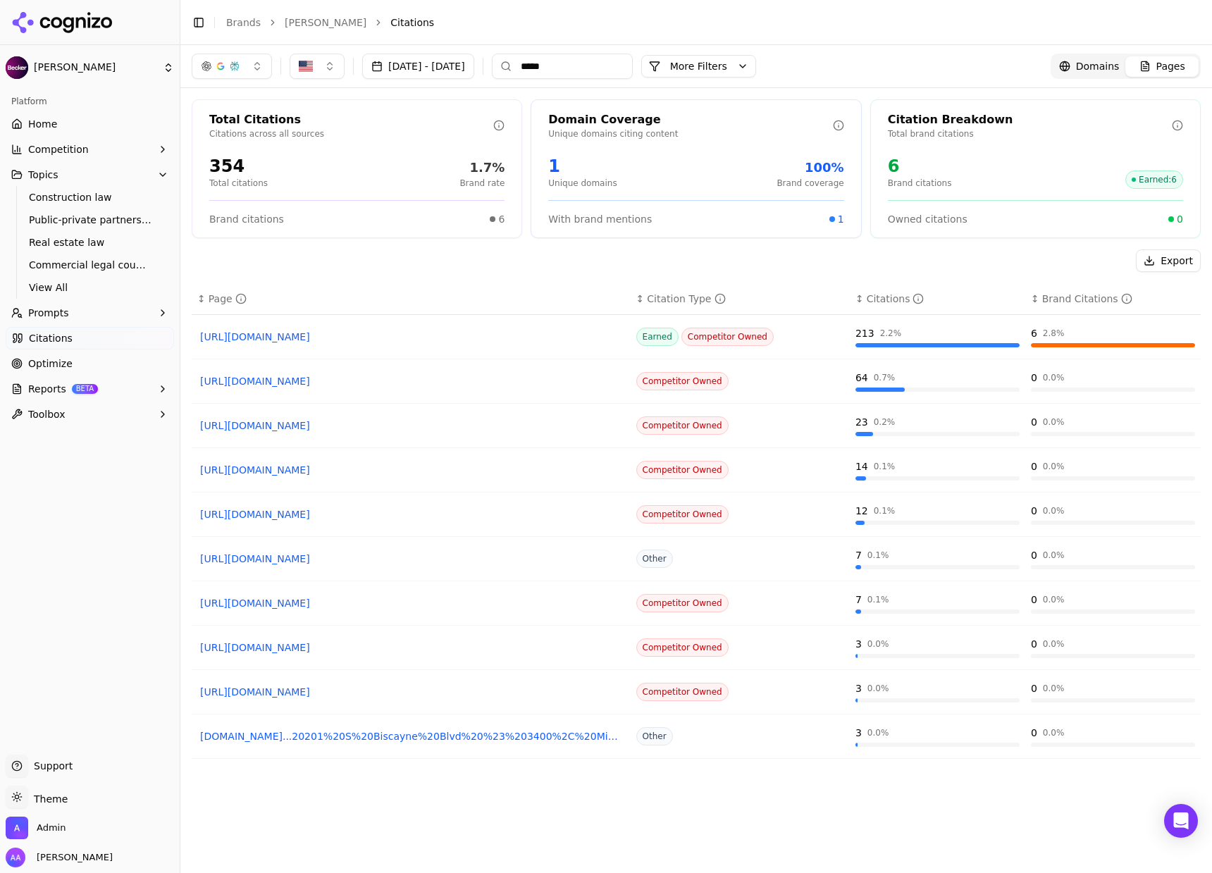
type input "*****"
click at [94, 309] on button "Prompts" at bounding box center [90, 312] width 168 height 23
click at [98, 337] on span "Active" at bounding box center [90, 335] width 123 height 14
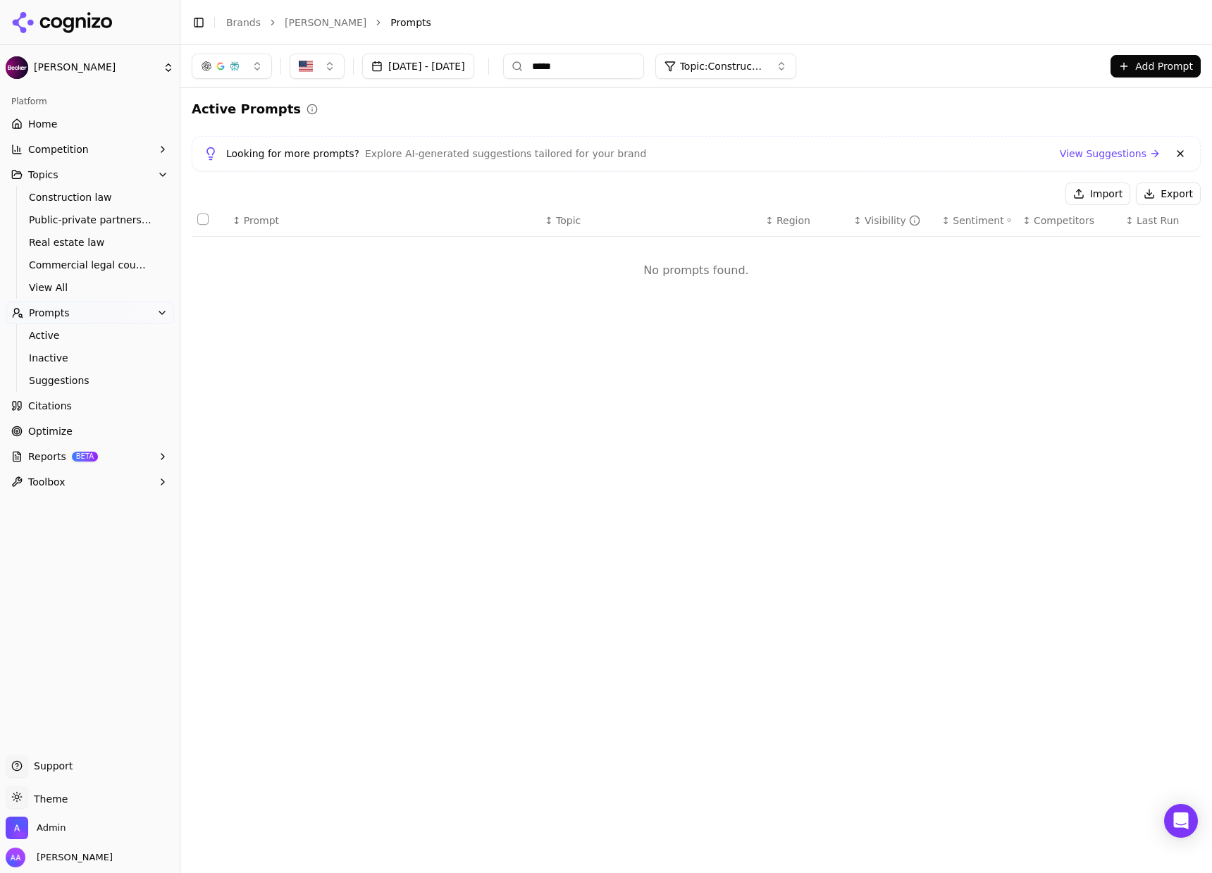
click at [644, 67] on input "*****" at bounding box center [573, 66] width 141 height 25
click at [644, 66] on input "*****" at bounding box center [573, 66] width 141 height 25
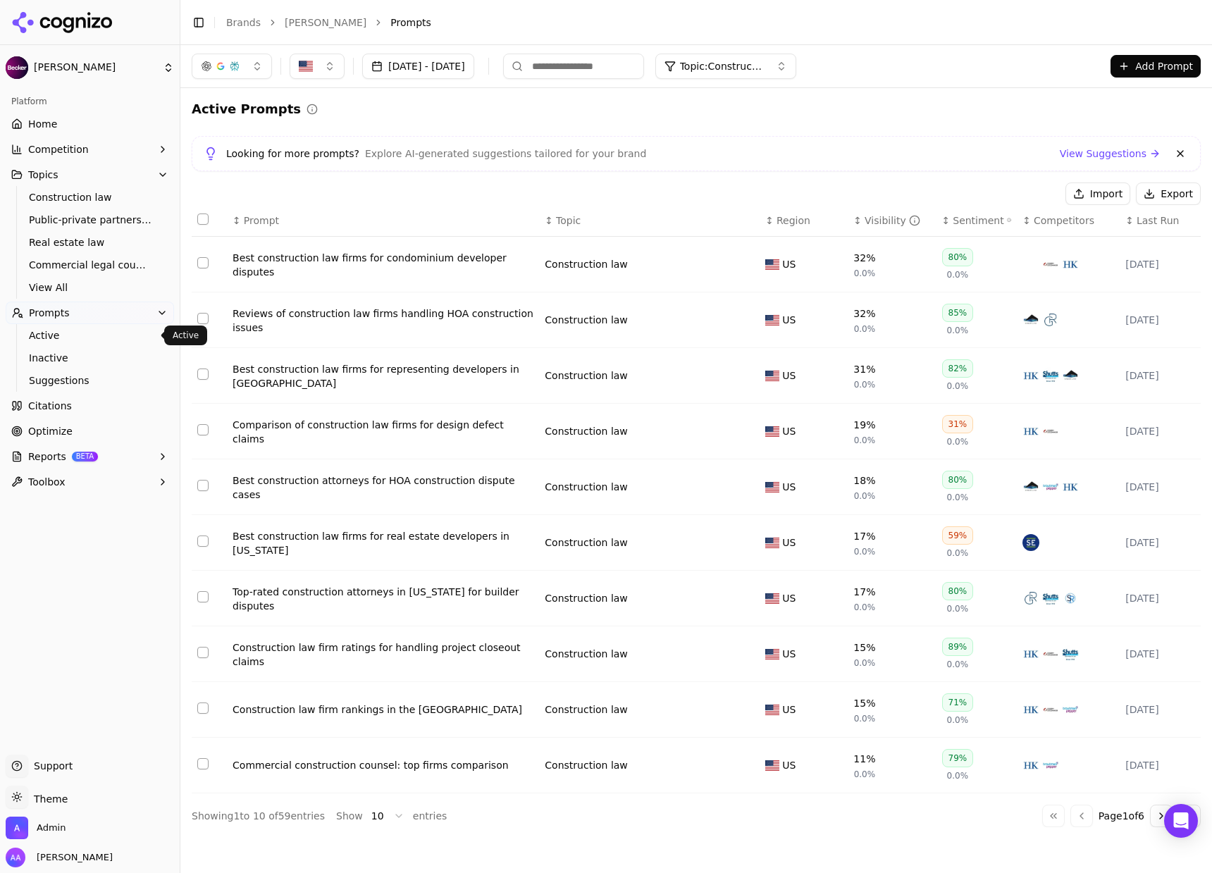
click at [78, 336] on span "Active" at bounding box center [90, 335] width 123 height 14
click at [91, 337] on span "Active" at bounding box center [90, 335] width 123 height 14
click at [73, 423] on link "Optimize" at bounding box center [90, 431] width 168 height 23
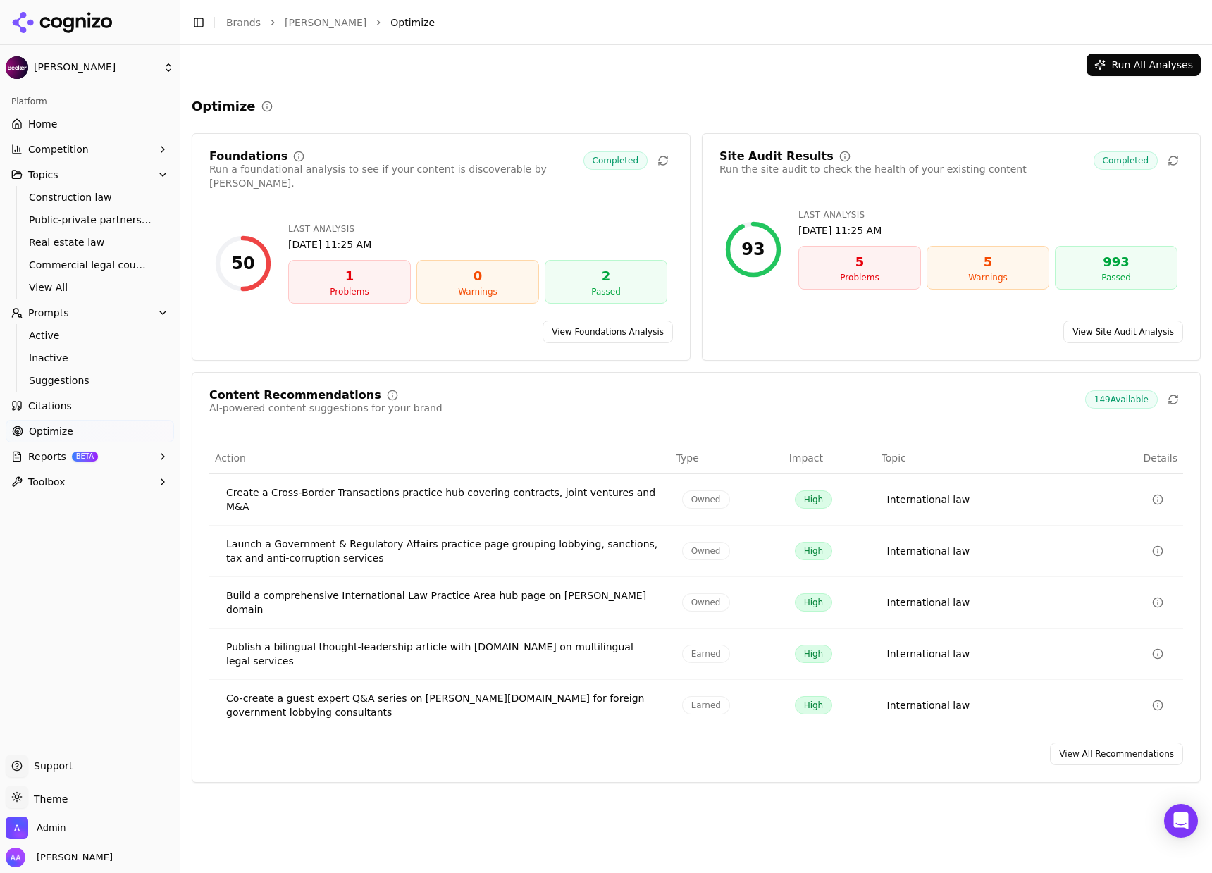
click at [1147, 742] on link "View All Recommendations" at bounding box center [1116, 753] width 133 height 23
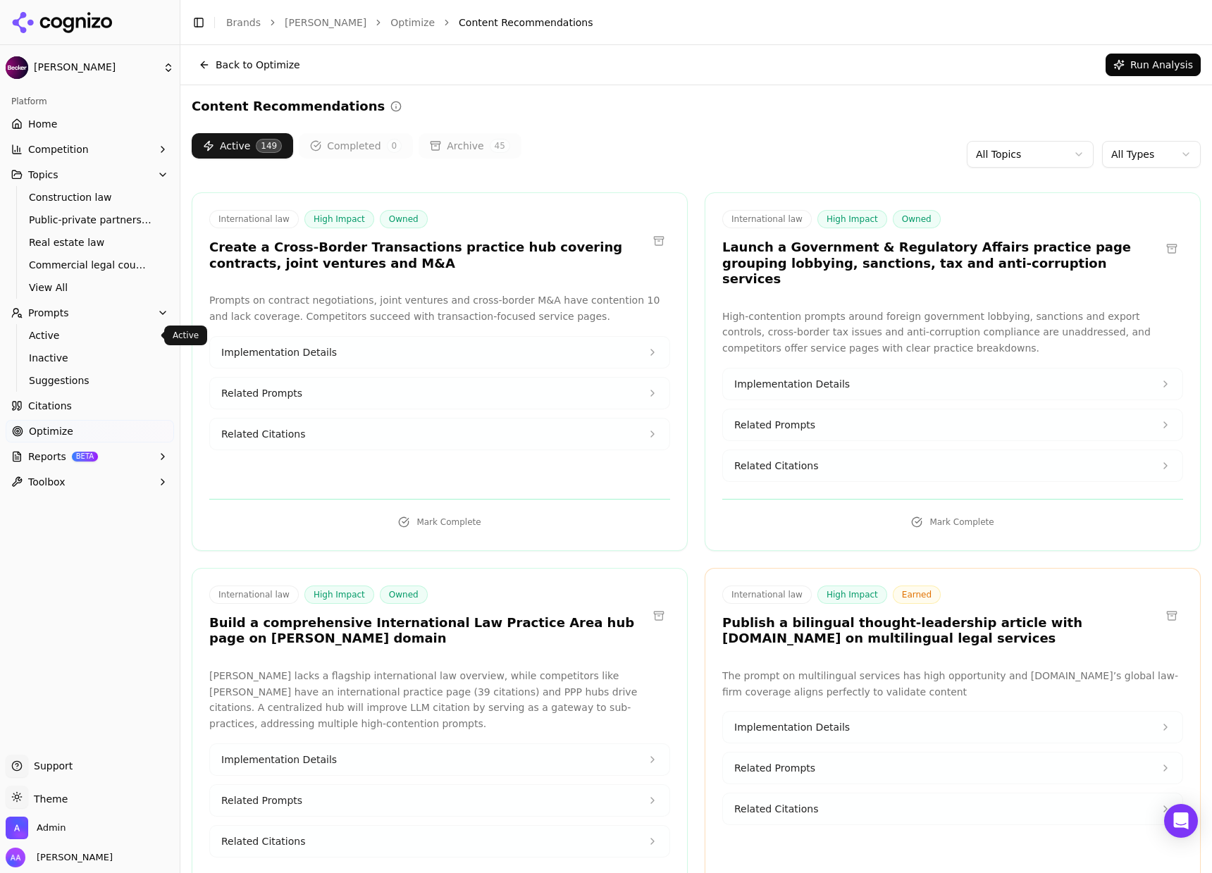
click at [100, 341] on span "Active" at bounding box center [90, 335] width 123 height 14
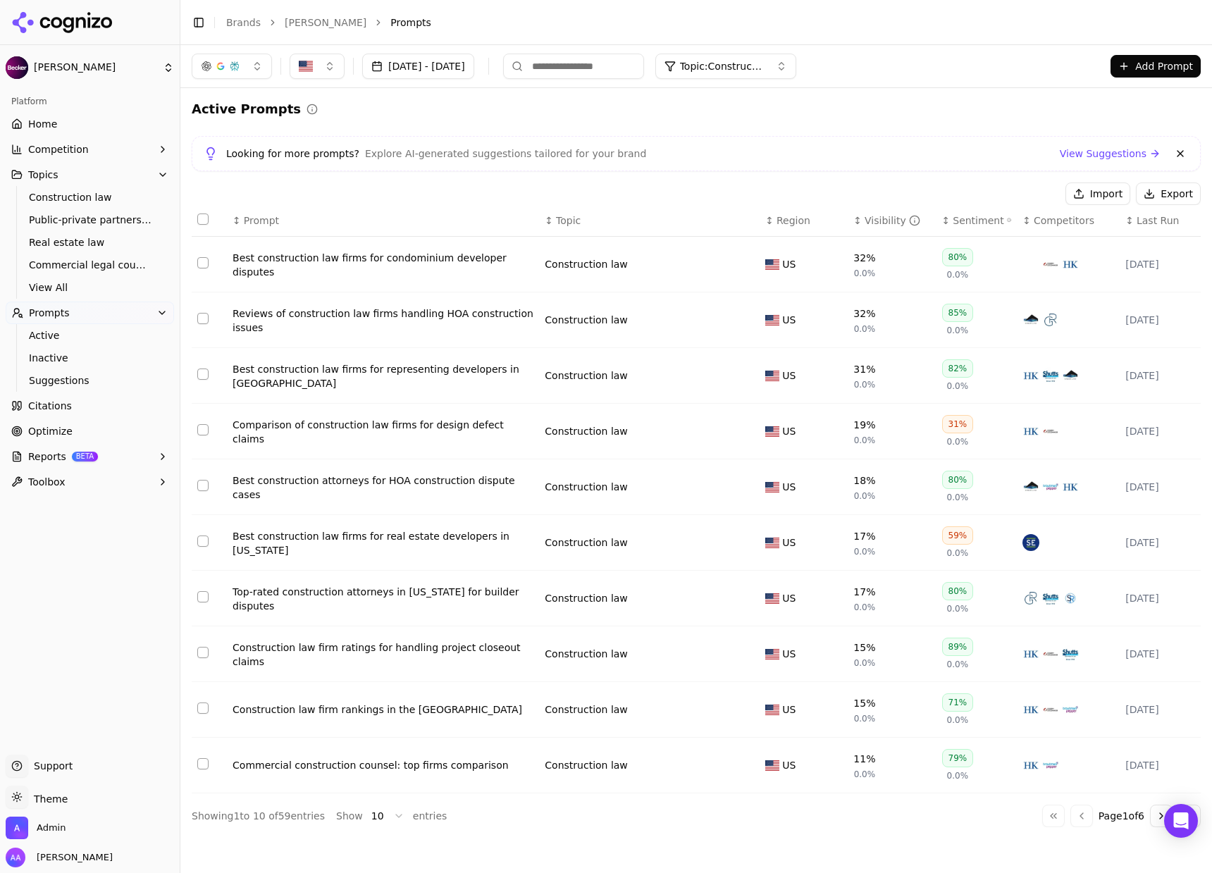
click at [418, 385] on td "Best construction law firms for representing developers in [GEOGRAPHIC_DATA]" at bounding box center [383, 376] width 312 height 56
click at [420, 380] on div "Best construction law firms for representing developers in [GEOGRAPHIC_DATA]" at bounding box center [382, 376] width 301 height 28
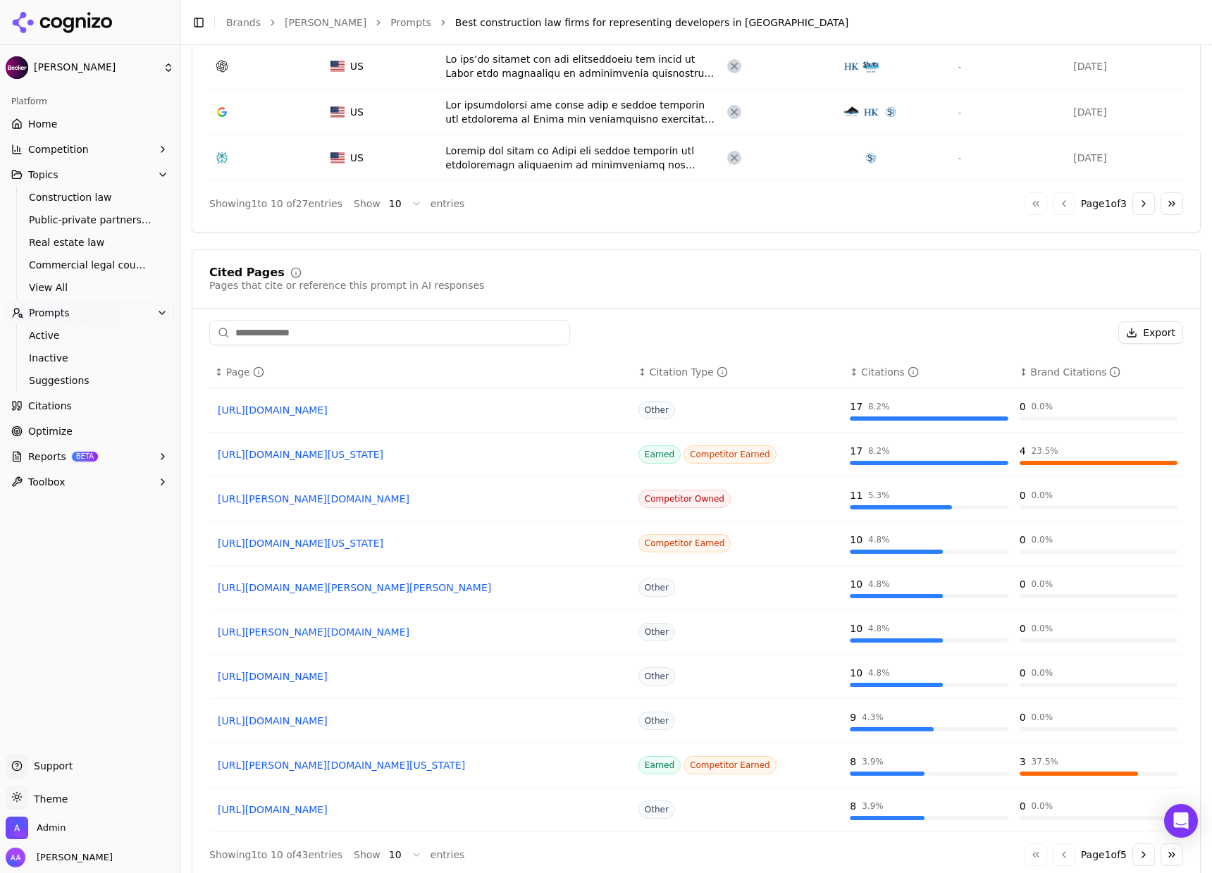
scroll to position [935, 0]
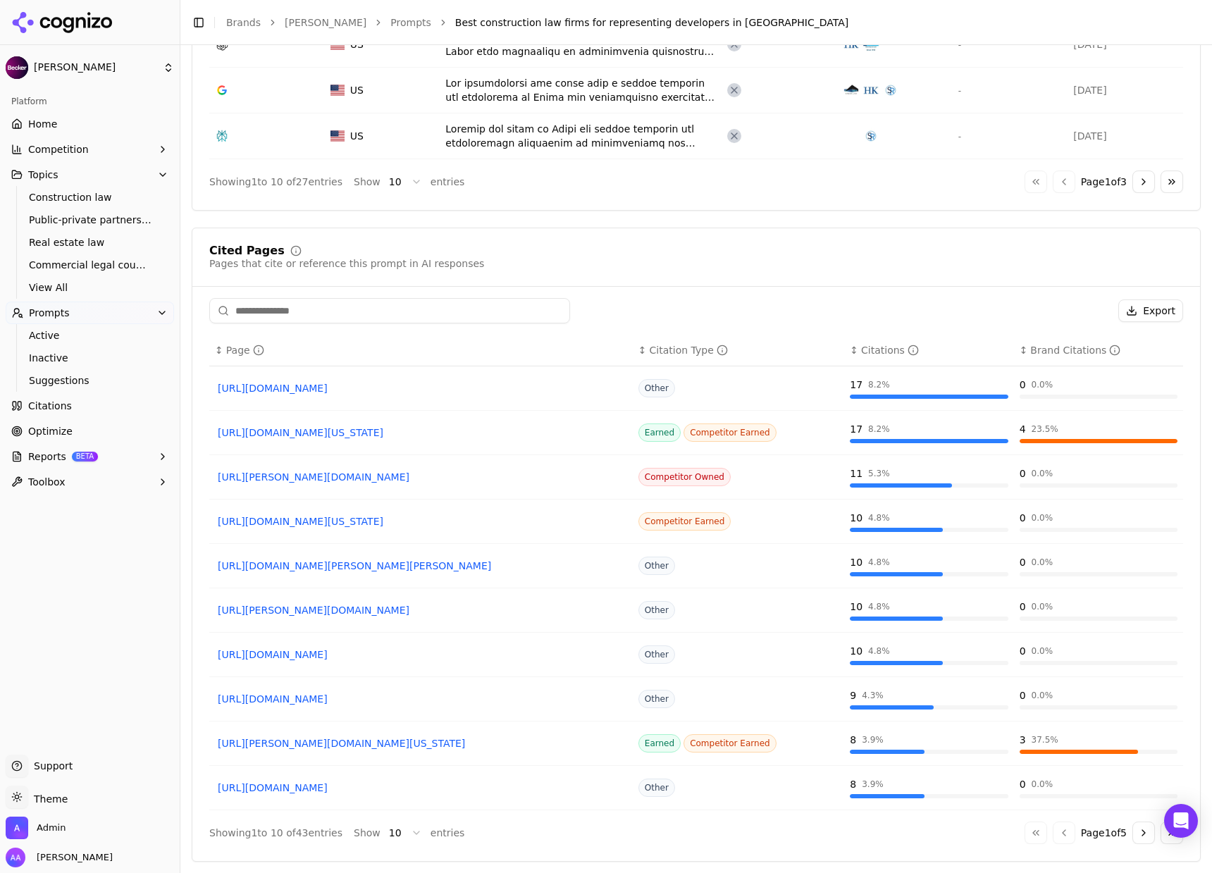
click at [356, 305] on input at bounding box center [389, 310] width 361 height 25
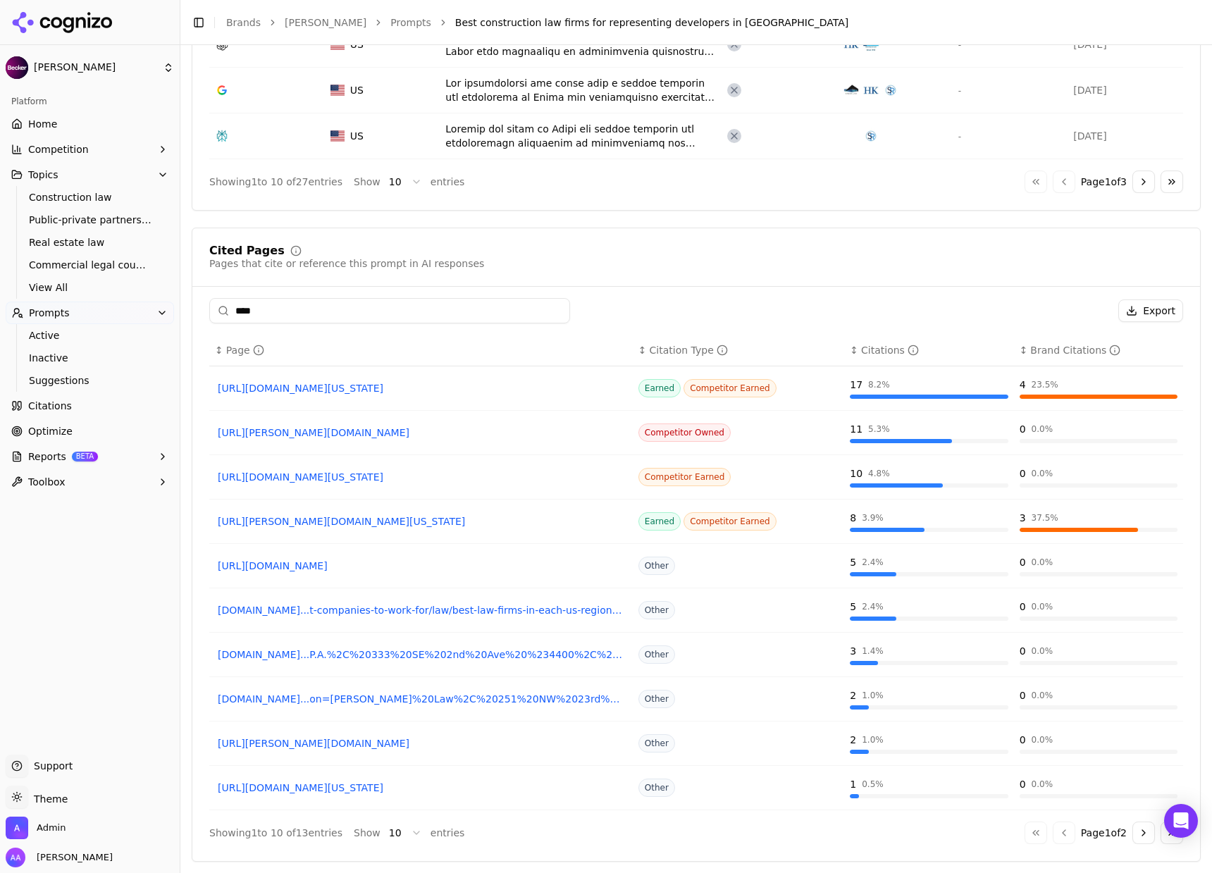
scroll to position [513, 0]
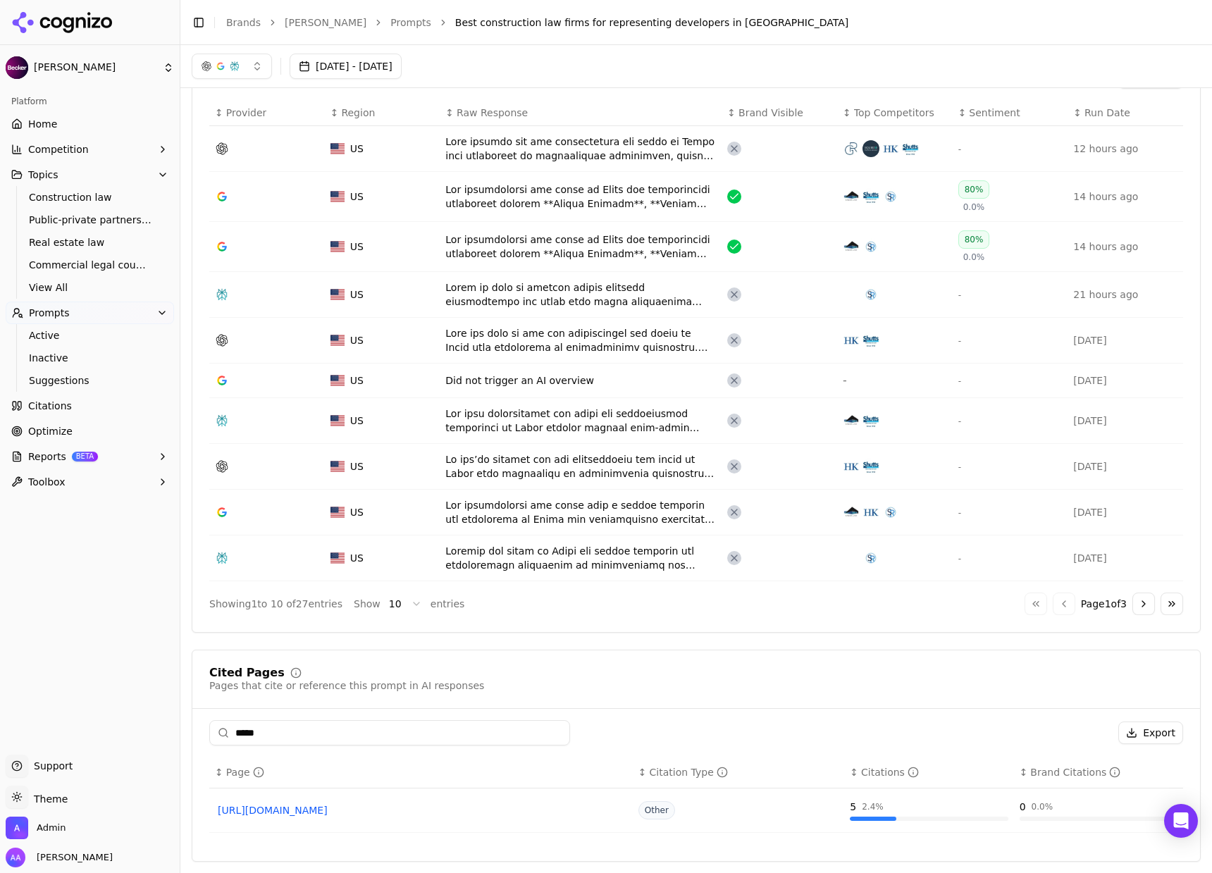
type input "******"
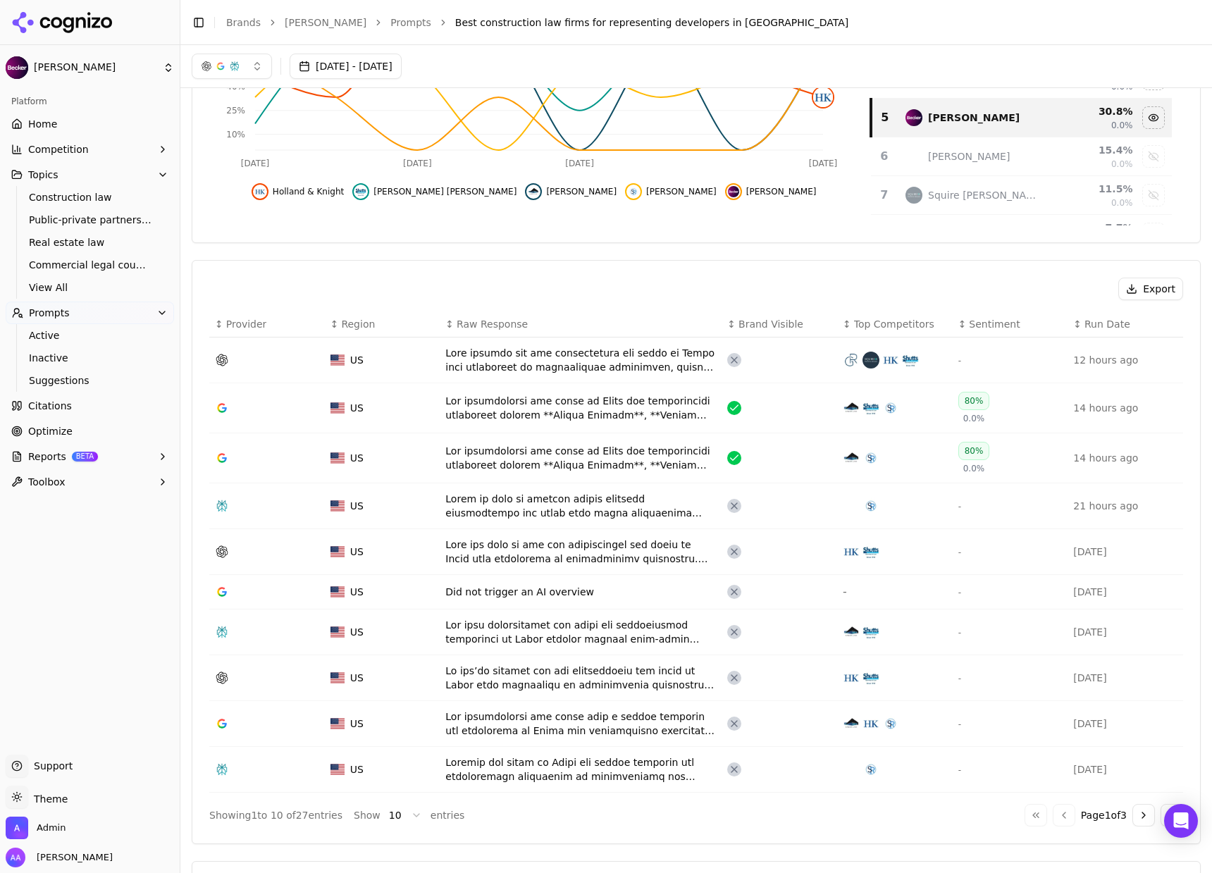
scroll to position [172, 0]
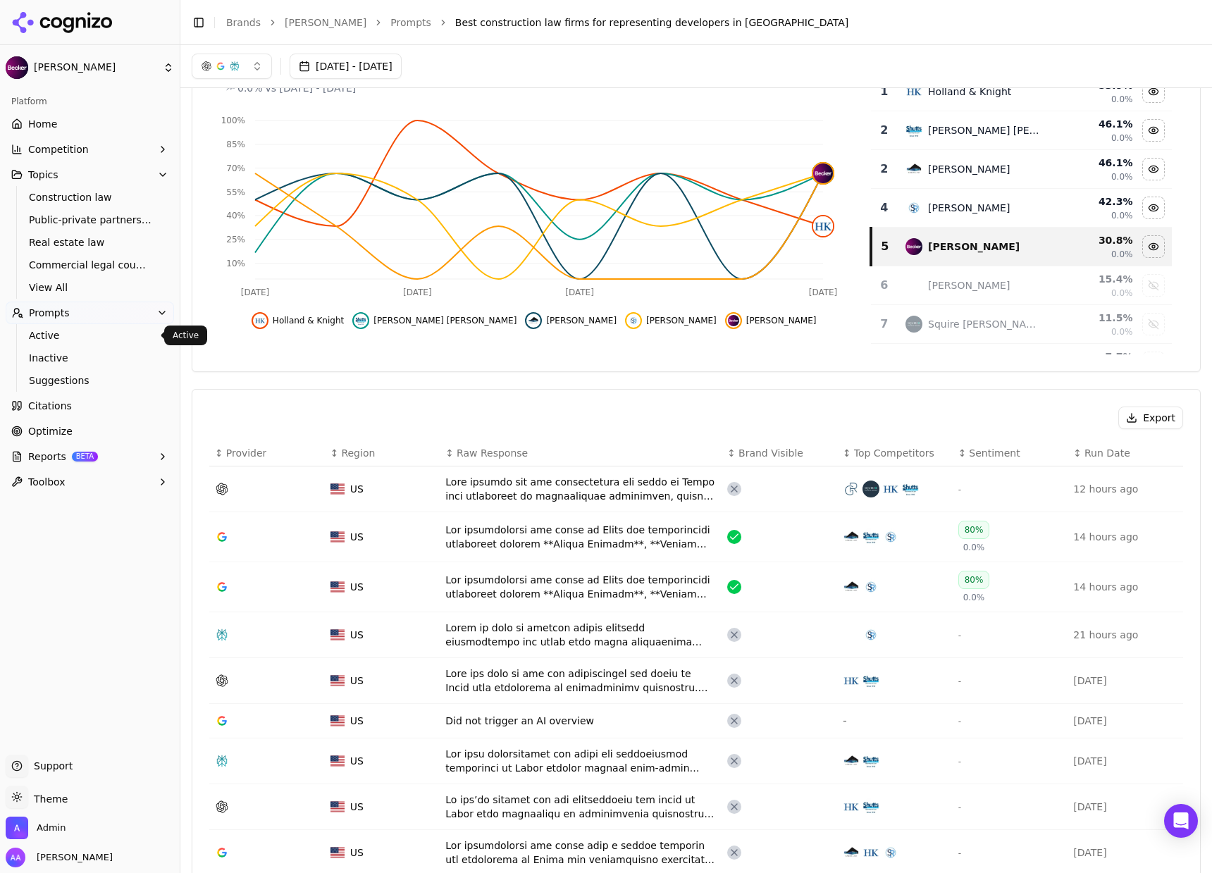
click at [89, 331] on span "Active" at bounding box center [90, 335] width 123 height 14
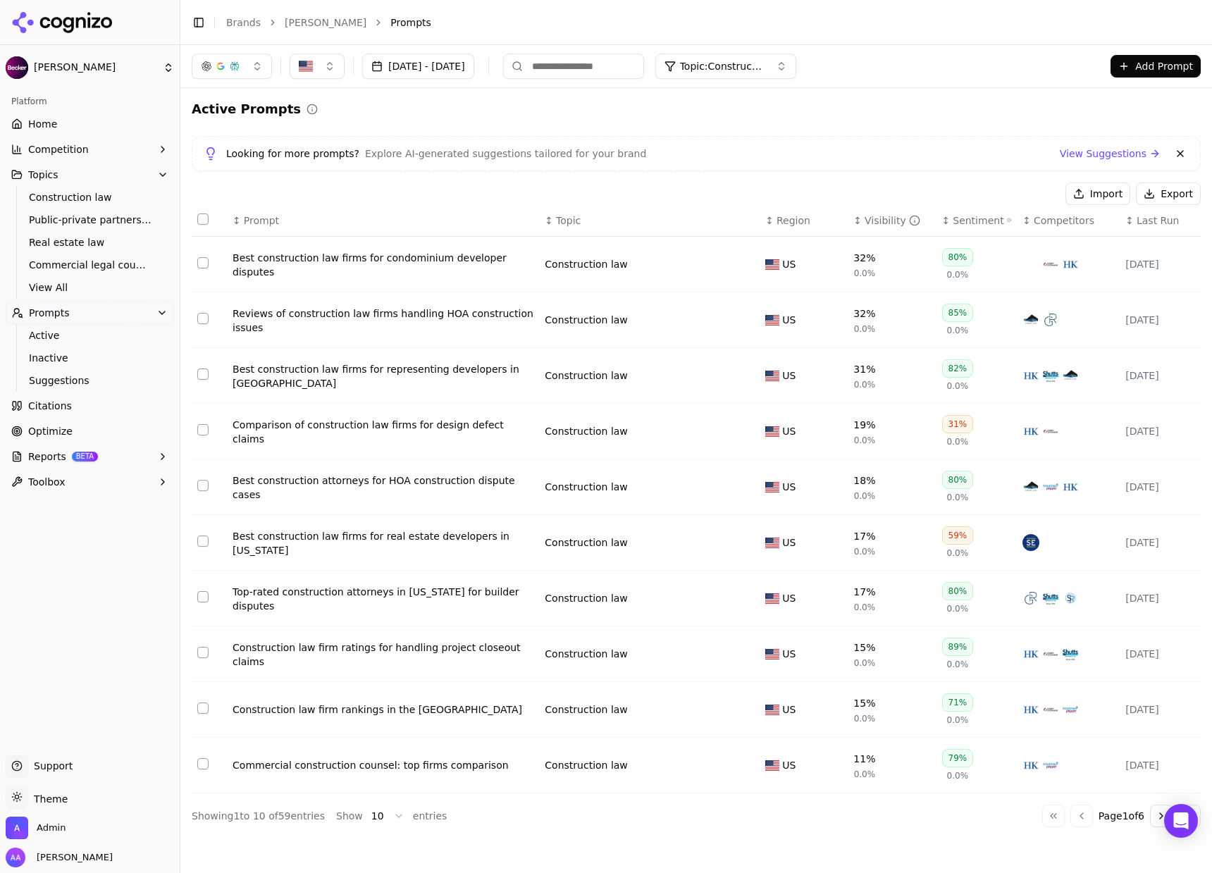
click at [61, 587] on div "Platform Home Competition Topics Construction law Public-private partnerships R…" at bounding box center [90, 417] width 180 height 664
click at [82, 426] on link "Optimize" at bounding box center [90, 431] width 168 height 23
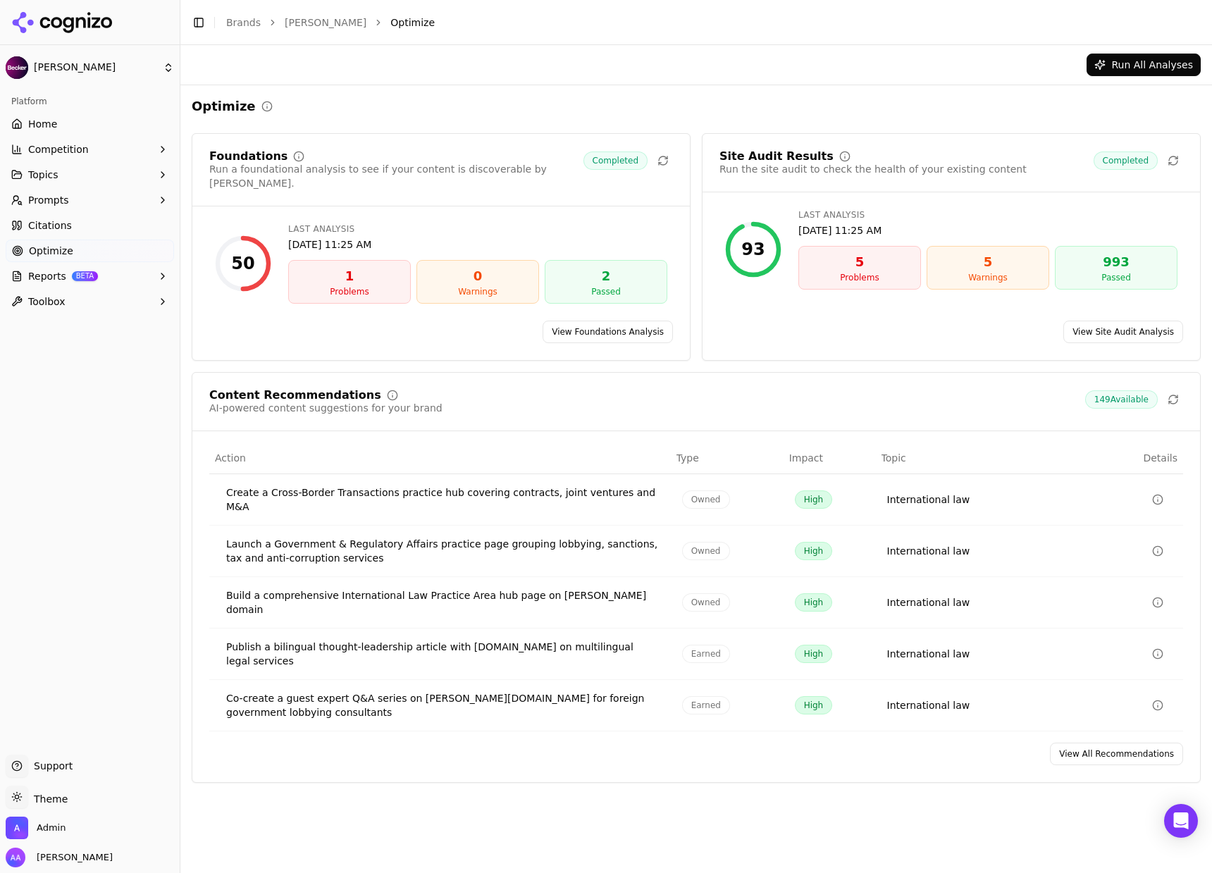
click at [1098, 742] on link "View All Recommendations" at bounding box center [1116, 753] width 133 height 23
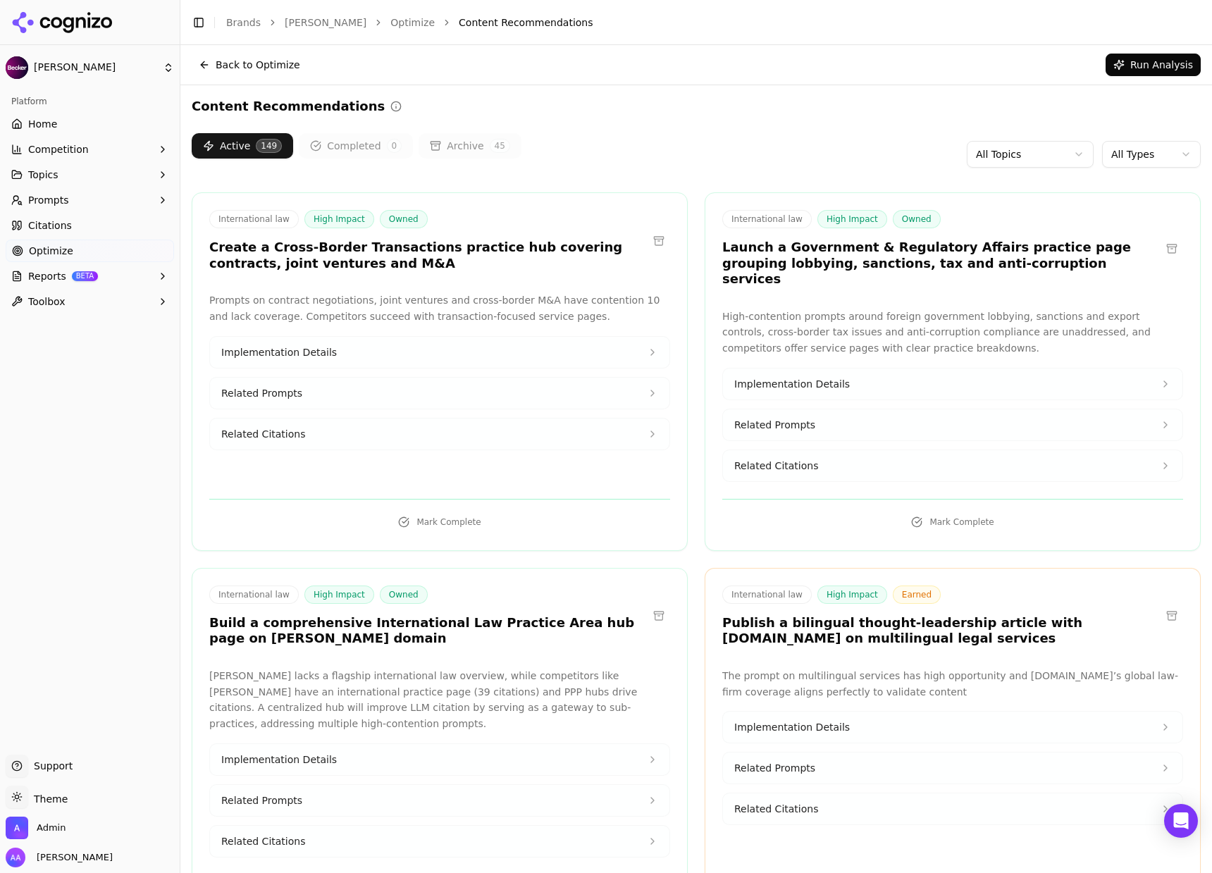
click at [995, 167] on div "Active 149 Completed 0 Archive 45 All Topics All Types" at bounding box center [696, 154] width 1009 height 42
click at [1005, 151] on html "[PERSON_NAME] Platform Home Competition Topics Prompts Citations Optimize Repor…" at bounding box center [606, 436] width 1212 height 873
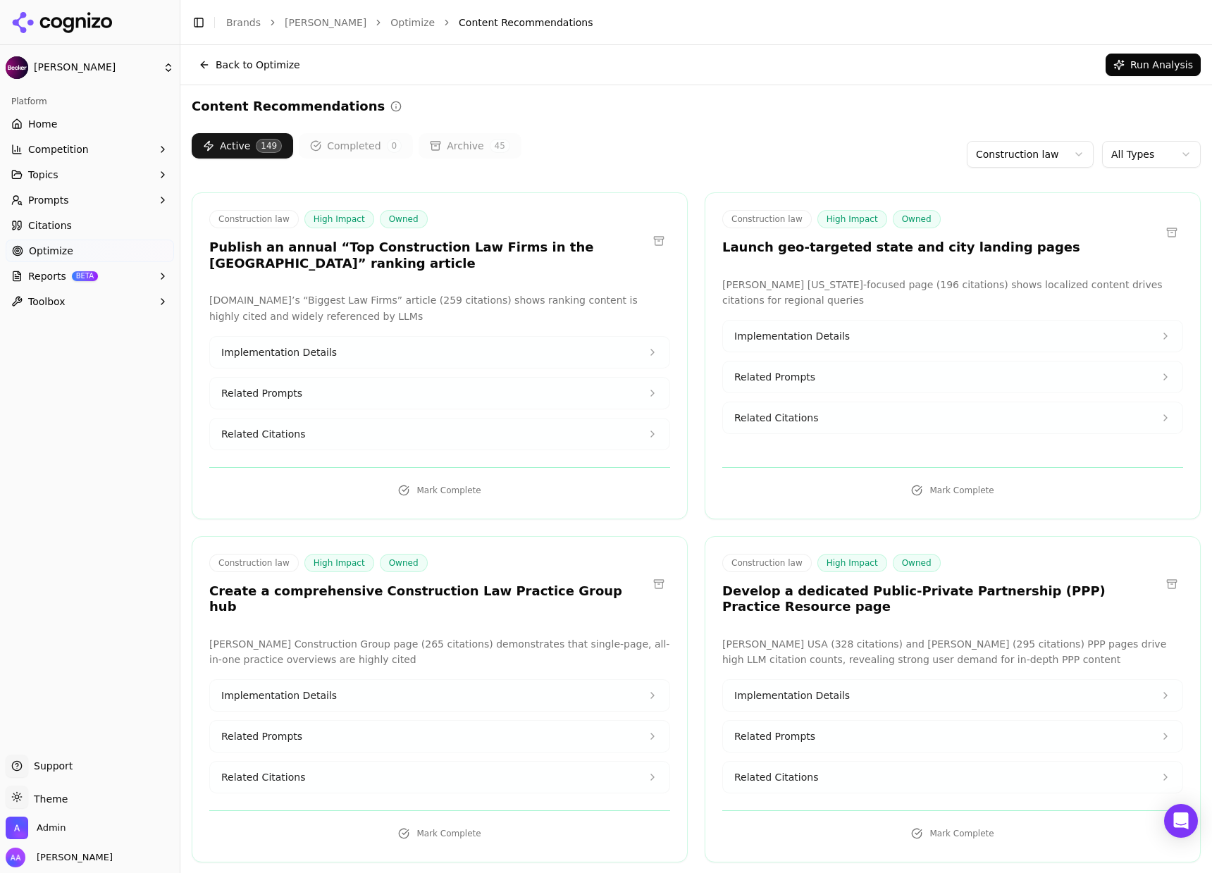
click at [814, 347] on button "Implementation Details" at bounding box center [952, 335] width 459 height 31
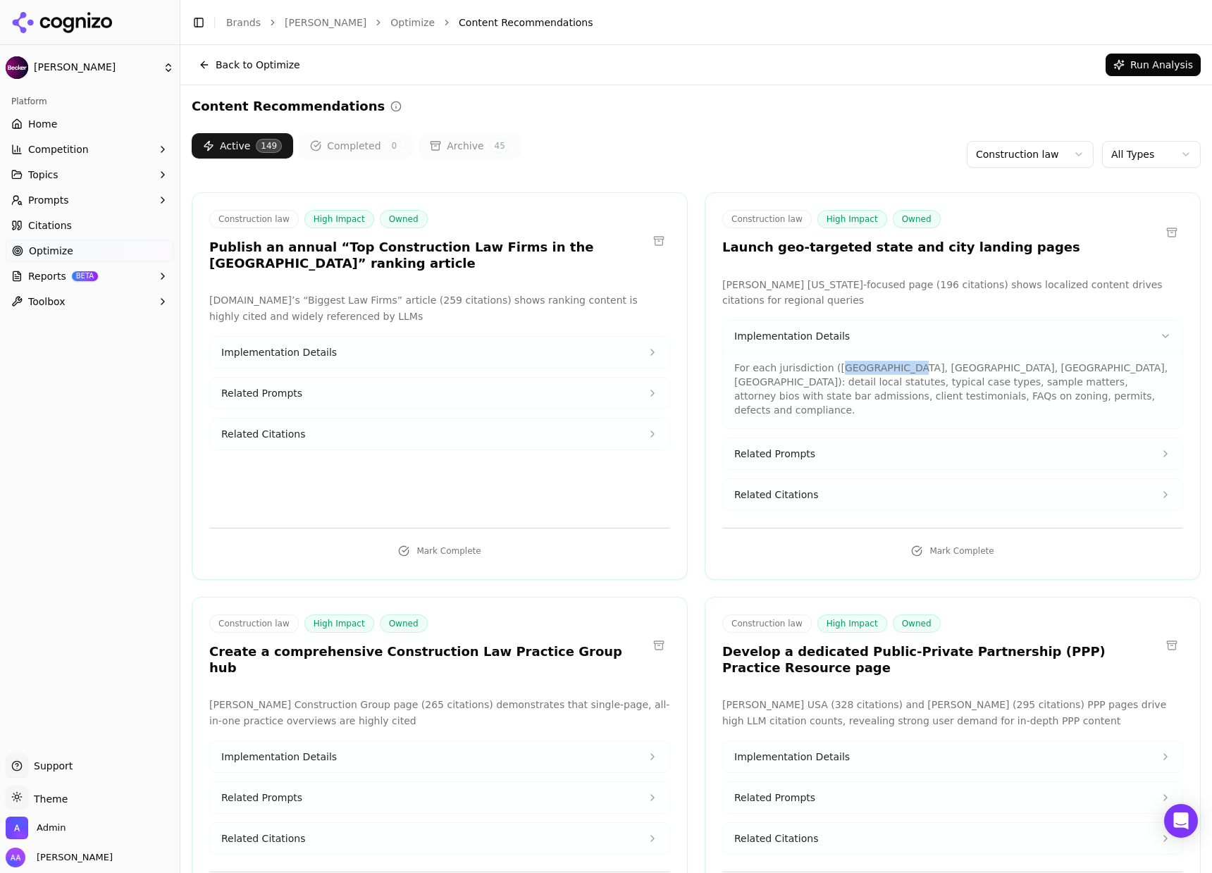
drag, startPoint x: 833, startPoint y: 368, endPoint x: 895, endPoint y: 368, distance: 62.0
click at [895, 368] on p "For each jurisdiction ([GEOGRAPHIC_DATA], [GEOGRAPHIC_DATA], [GEOGRAPHIC_DATA],…" at bounding box center [952, 389] width 437 height 56
click at [892, 384] on p "For each jurisdiction ([GEOGRAPHIC_DATA], [GEOGRAPHIC_DATA], [GEOGRAPHIC_DATA],…" at bounding box center [952, 389] width 437 height 56
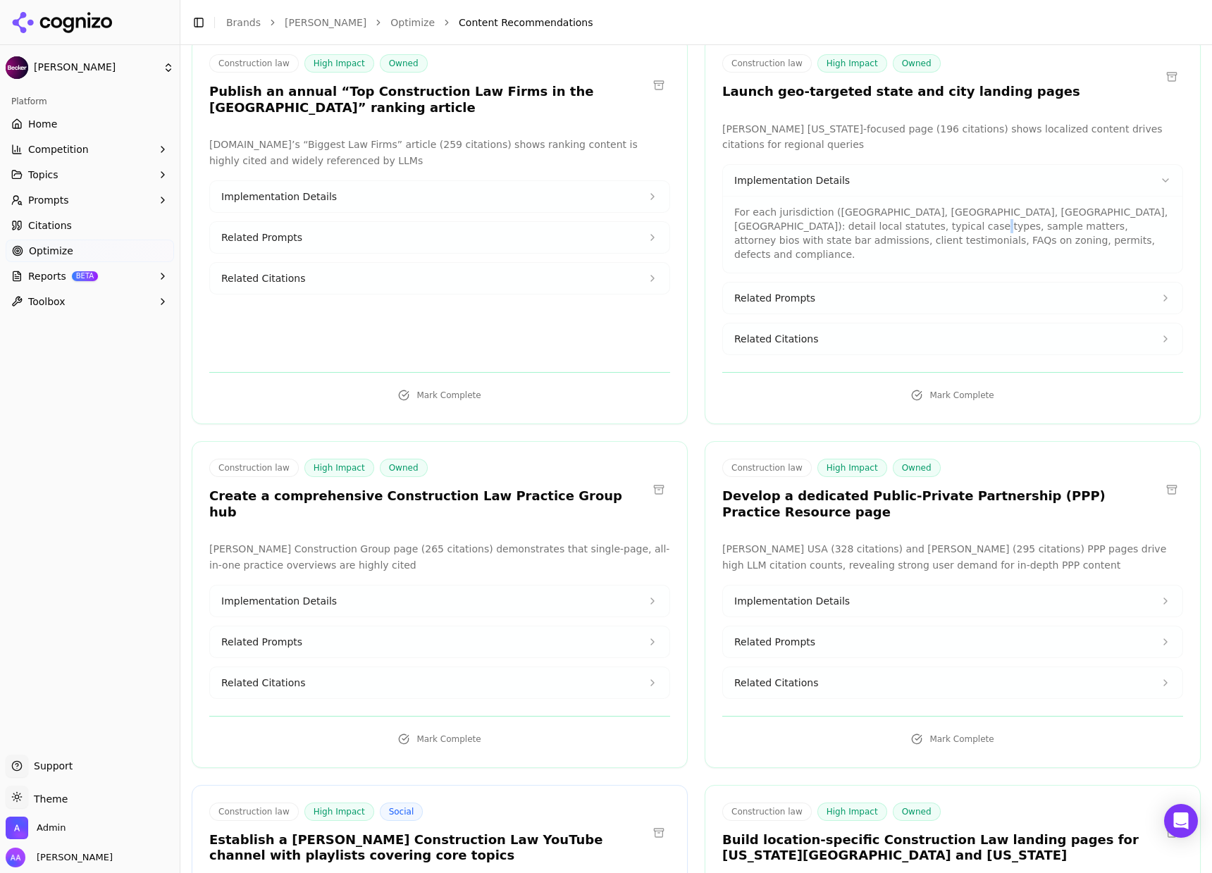
scroll to position [158, 0]
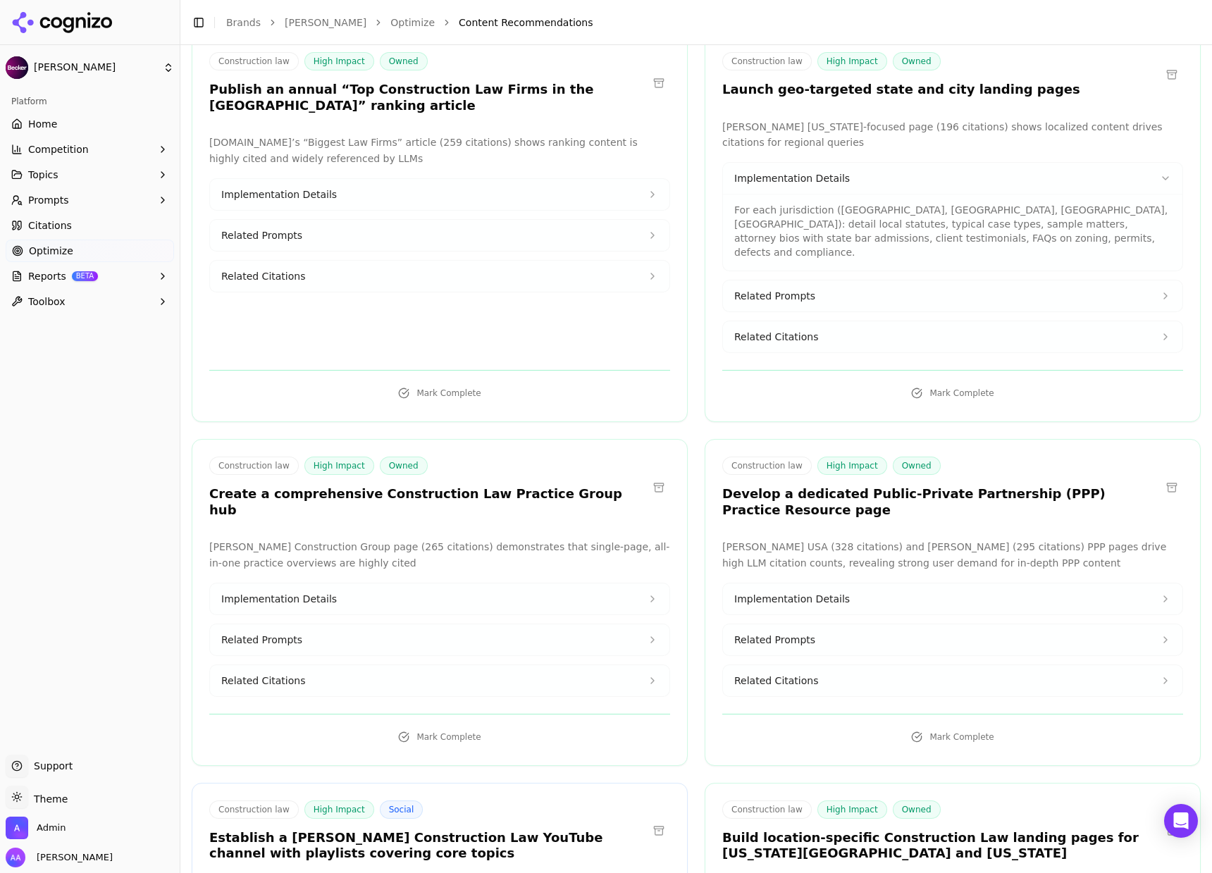
click at [85, 251] on link "Optimize" at bounding box center [90, 250] width 168 height 23
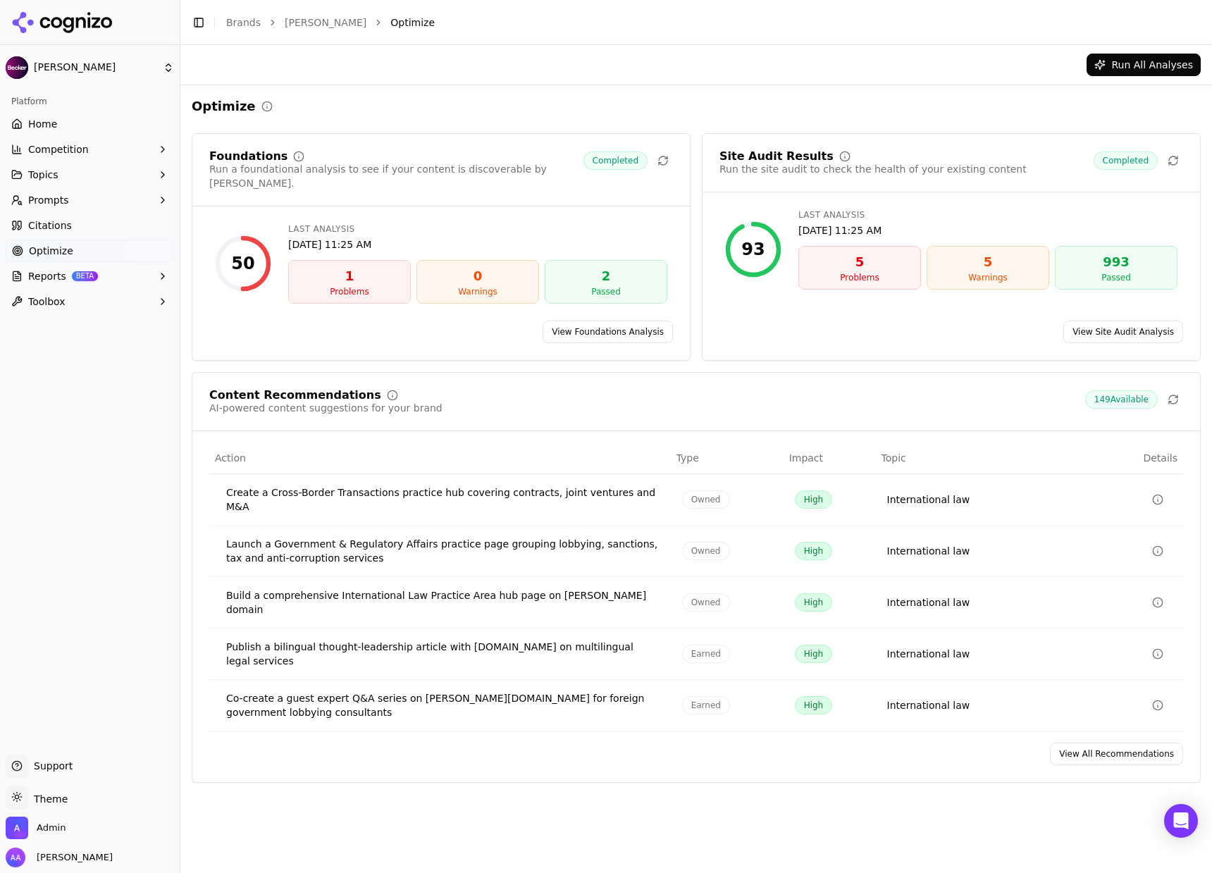
click at [1086, 742] on link "View All Recommendations" at bounding box center [1116, 753] width 133 height 23
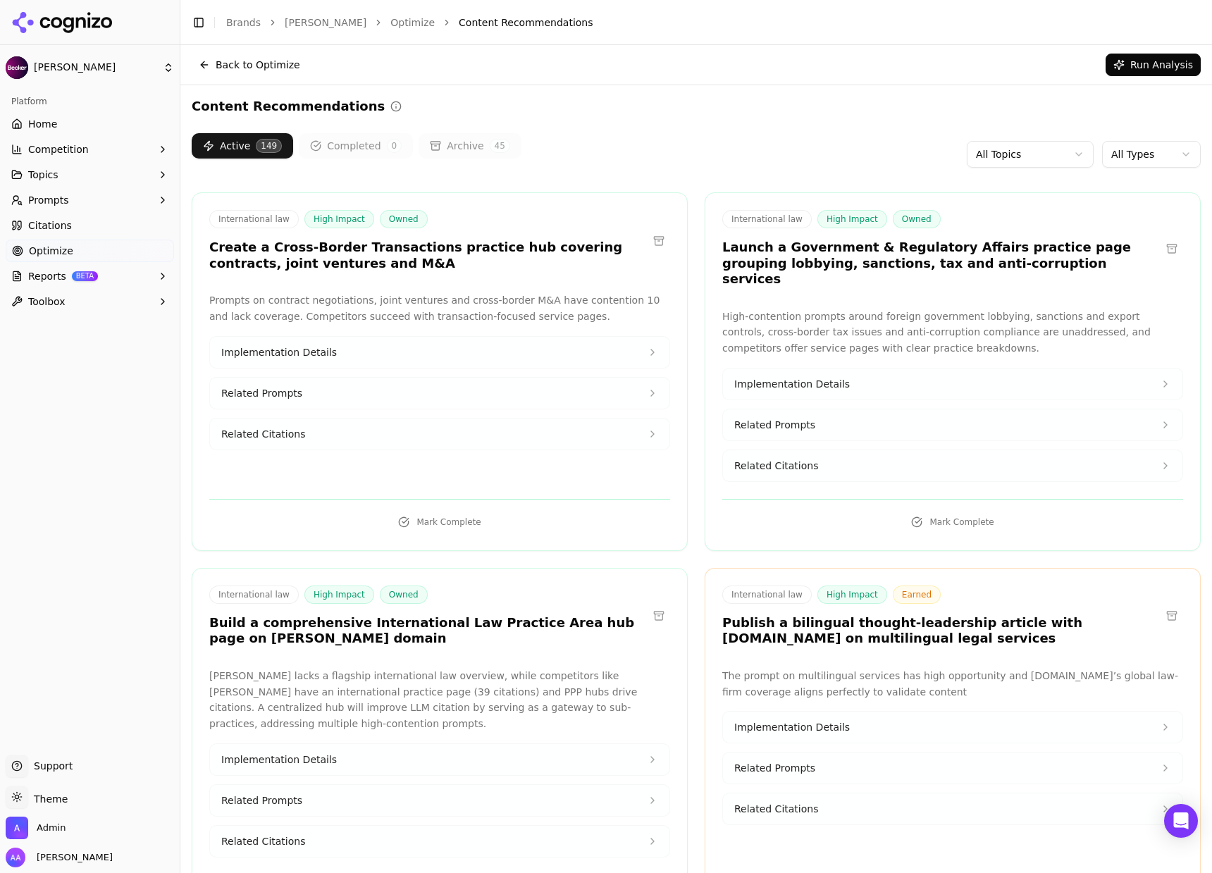
click at [75, 231] on link "Citations" at bounding box center [90, 225] width 168 height 23
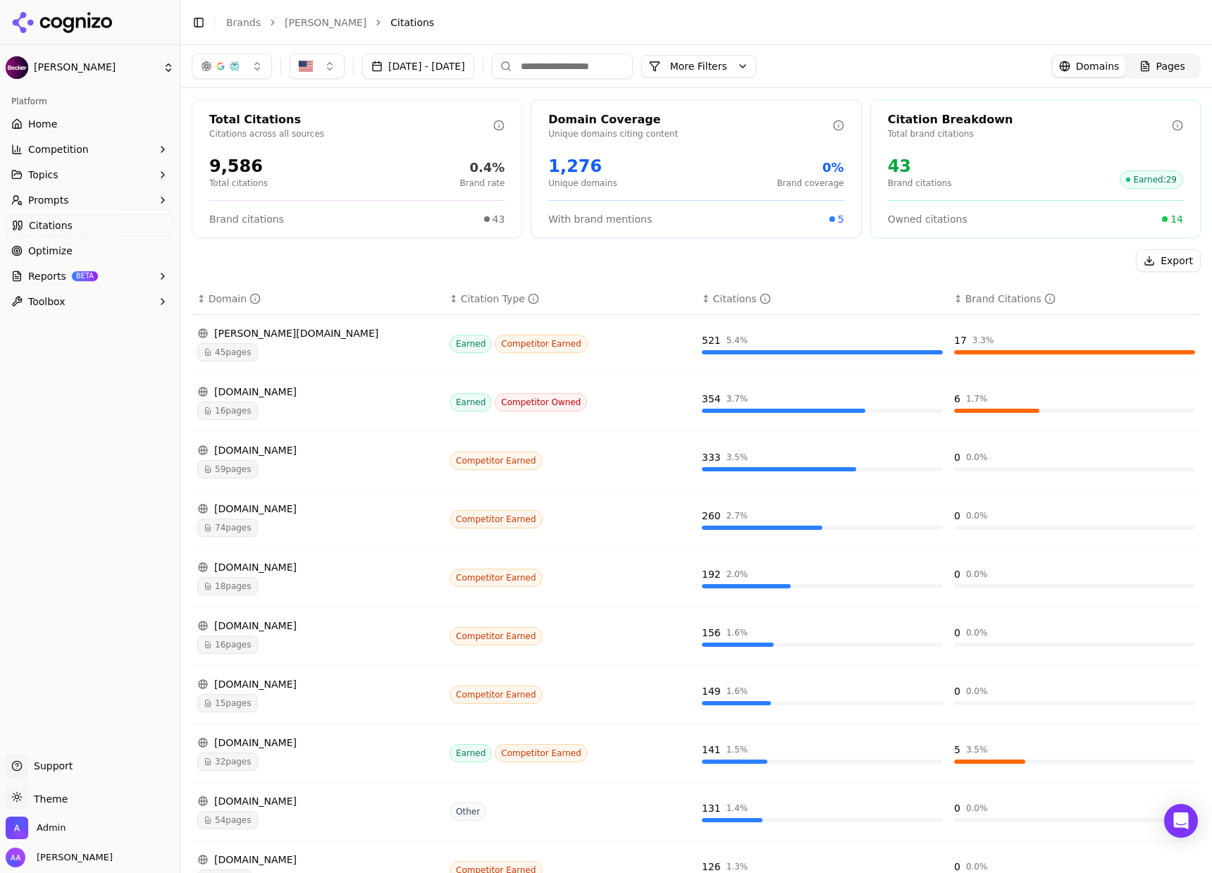
click at [606, 75] on input at bounding box center [562, 66] width 141 height 25
click at [1184, 69] on link "Pages" at bounding box center [1161, 66] width 73 height 20
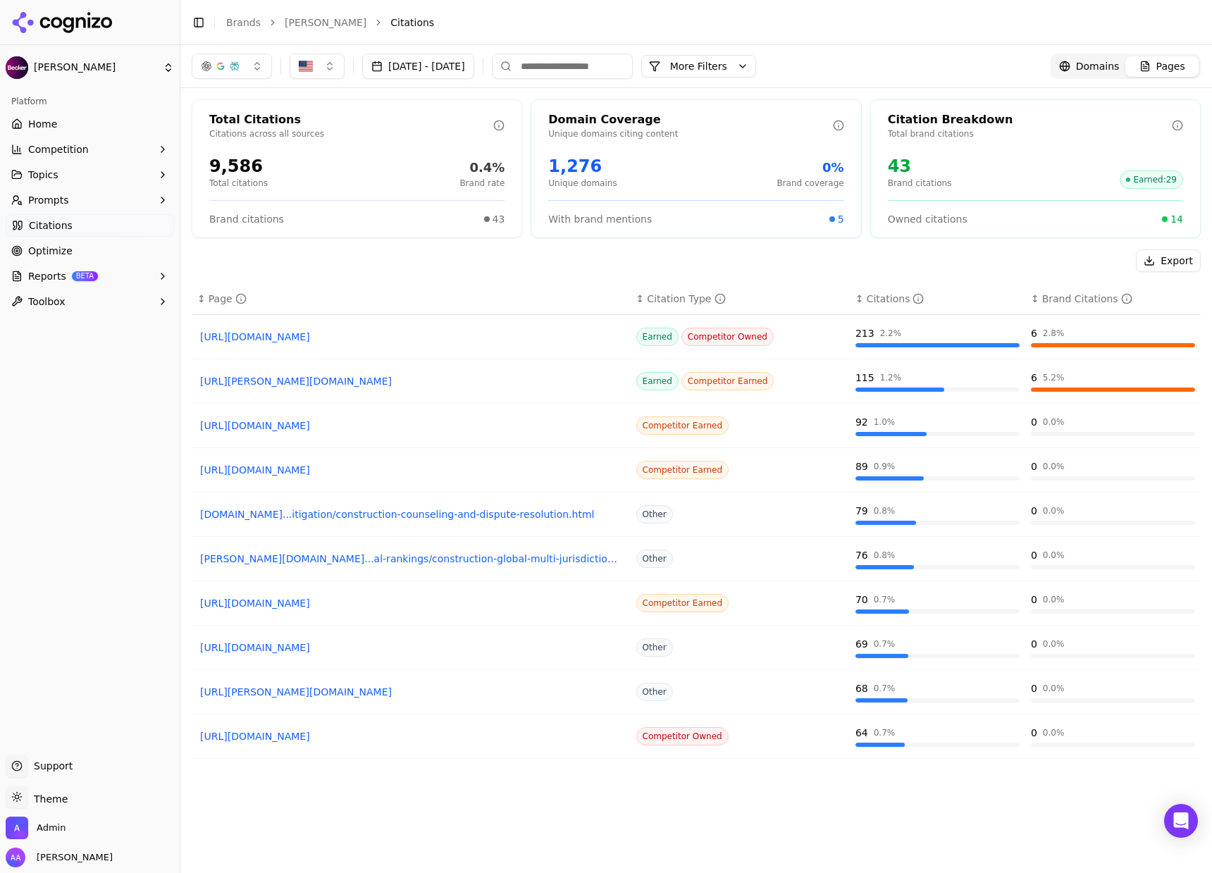
click at [597, 66] on input at bounding box center [562, 66] width 141 height 25
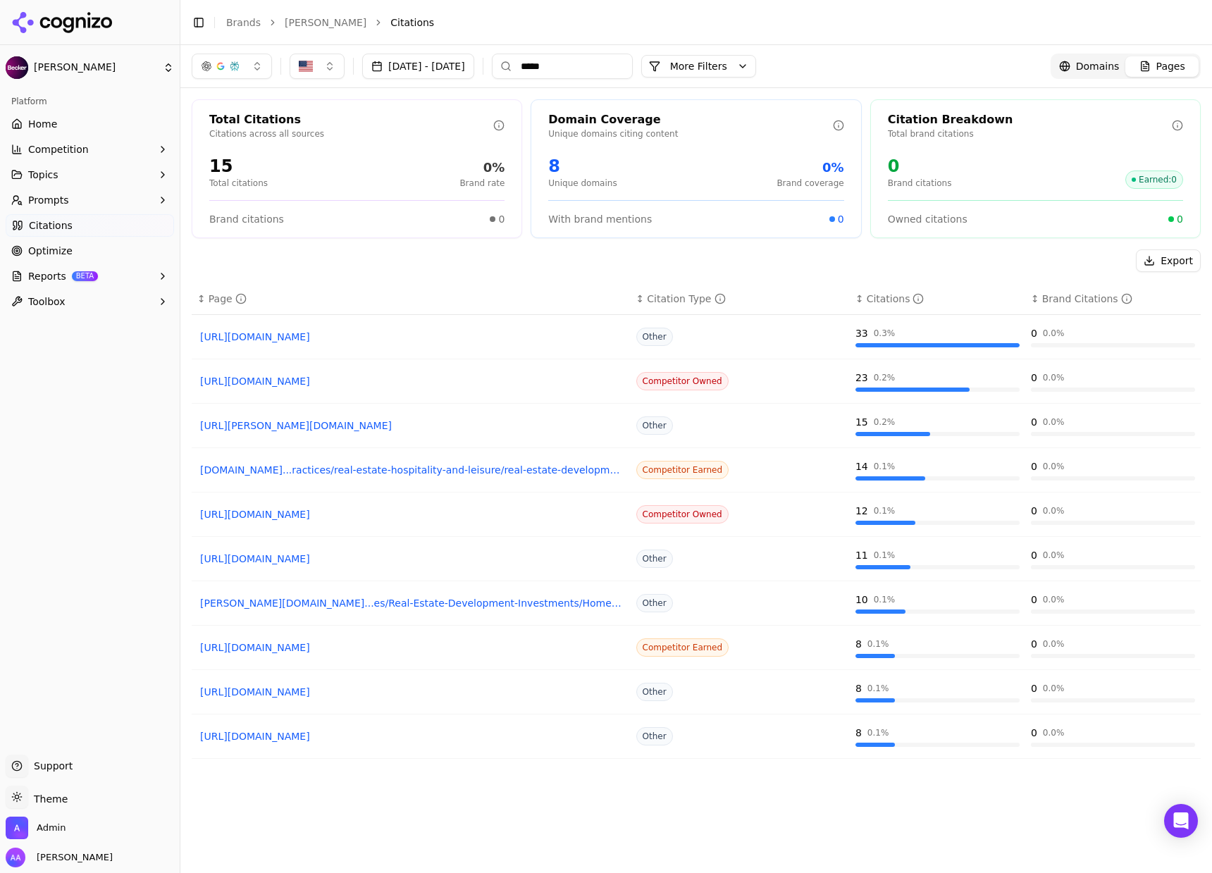
type input "*****"
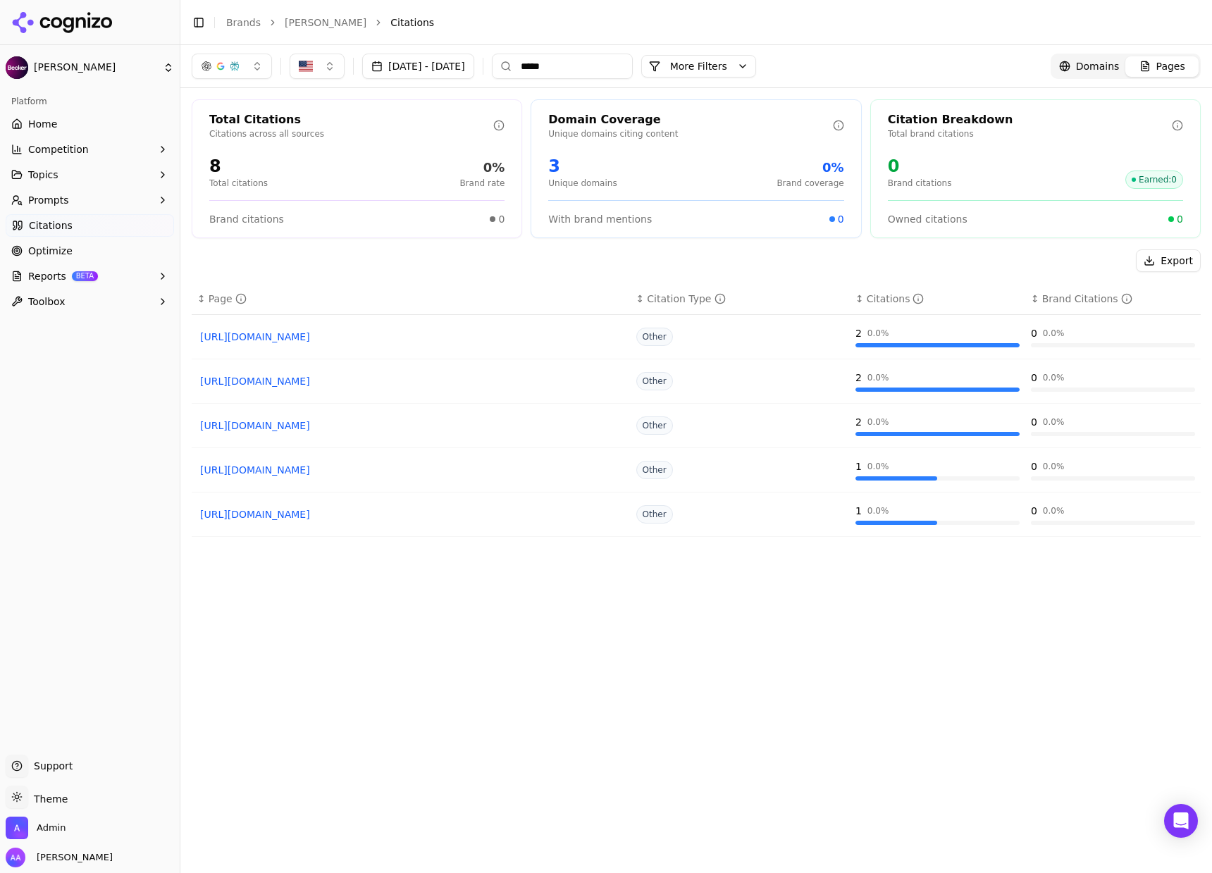
click at [349, 429] on link "[URL][DOMAIN_NAME]" at bounding box center [411, 425] width 422 height 14
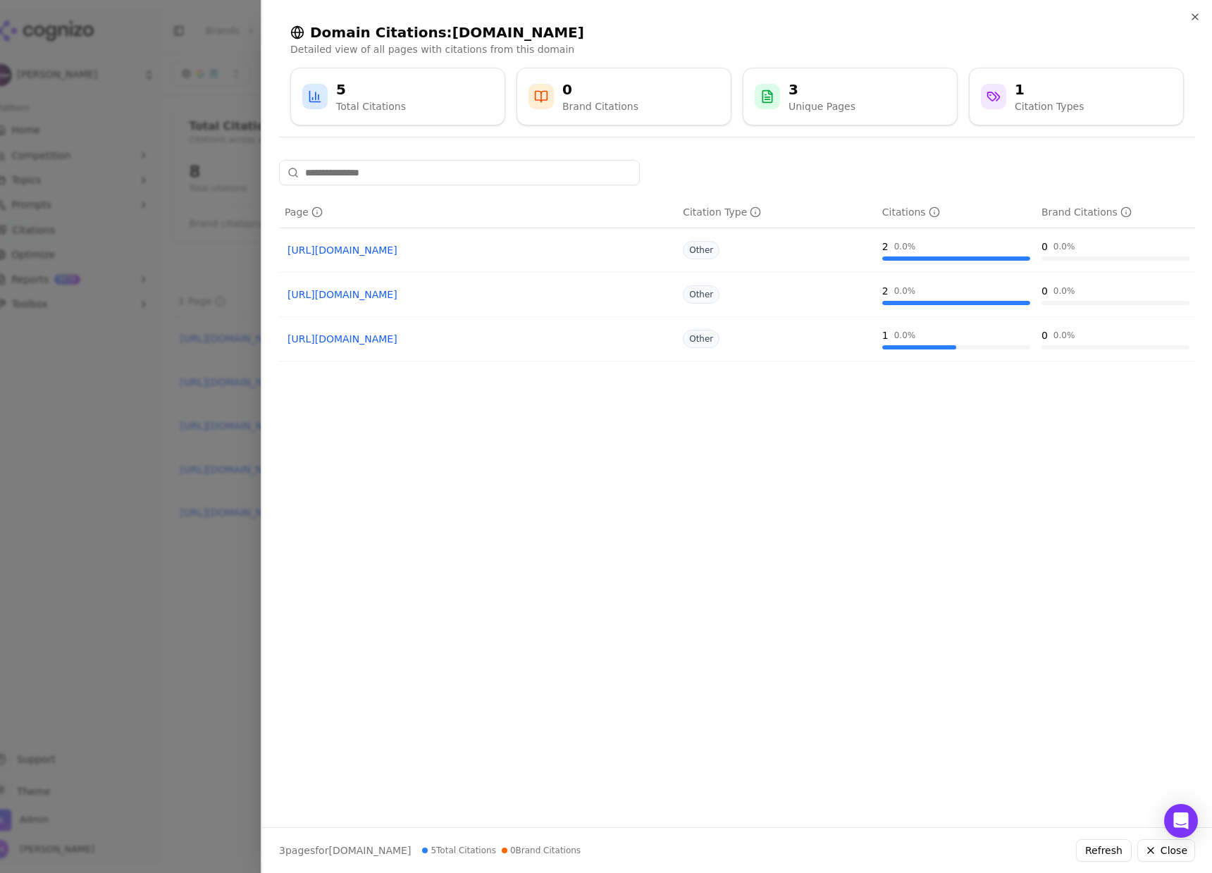
drag, startPoint x: 277, startPoint y: 116, endPoint x: 271, endPoint y: 99, distance: 17.8
click at [277, 116] on div "Domain Citations: [DOMAIN_NAME] Detailed view of all pages with citations from …" at bounding box center [736, 74] width 949 height 149
click at [239, 51] on div at bounding box center [606, 436] width 1212 height 873
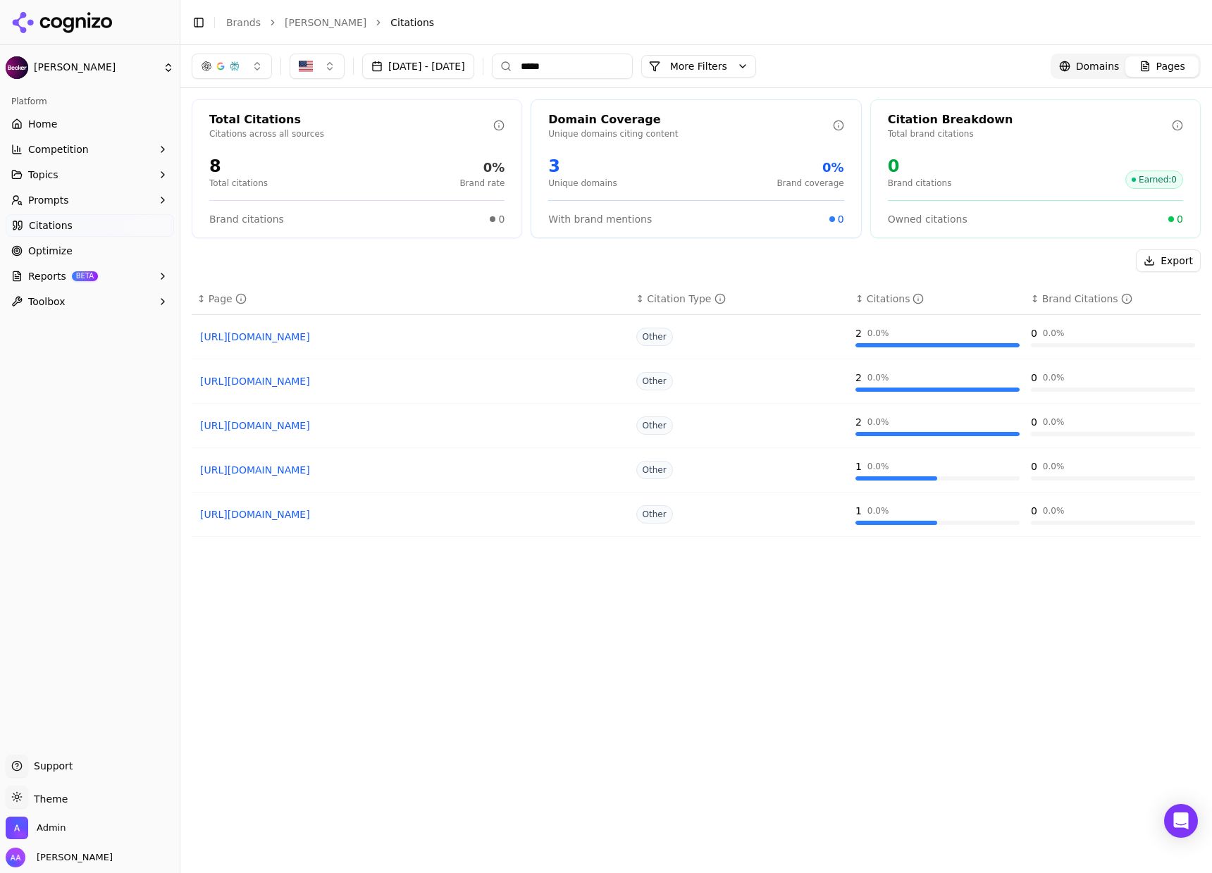
click at [118, 249] on link "Optimize" at bounding box center [90, 250] width 168 height 23
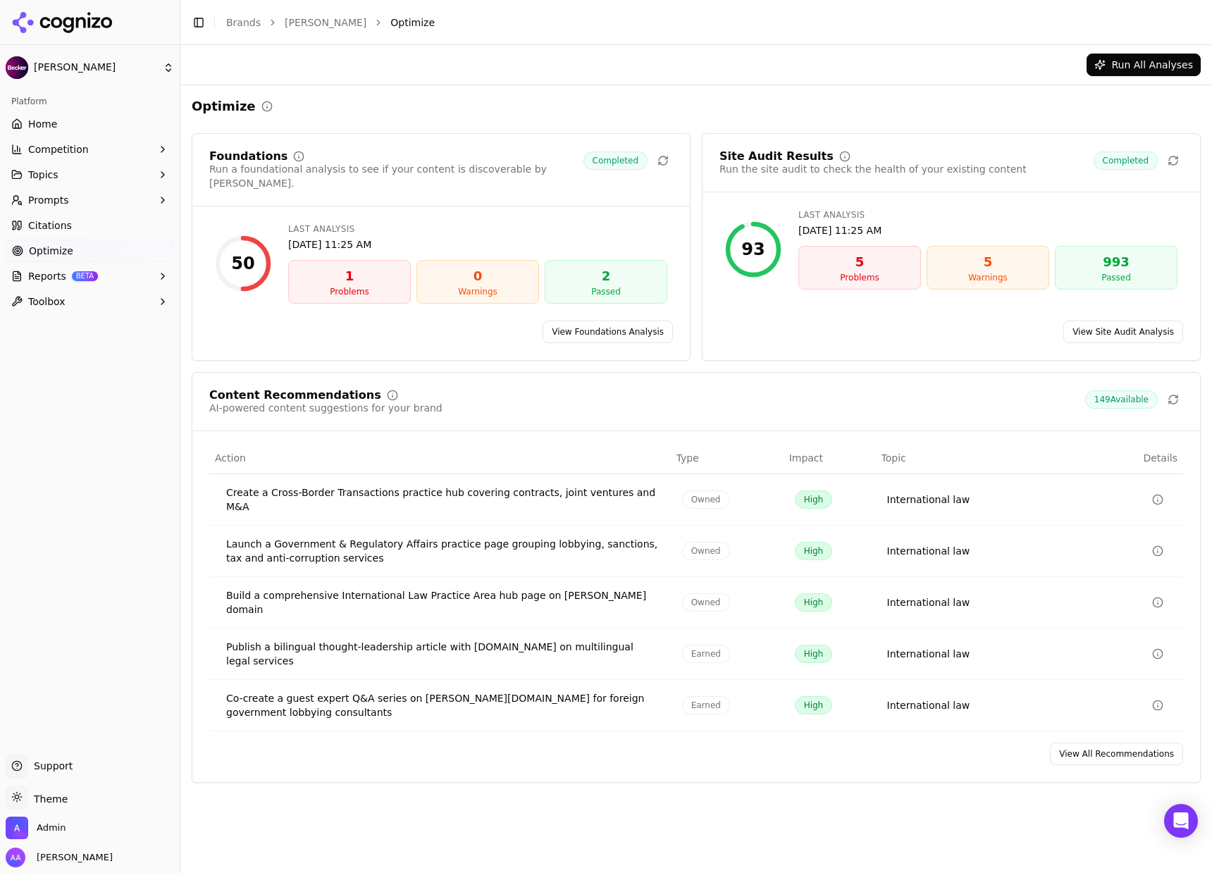
click at [1125, 742] on link "View All Recommendations" at bounding box center [1116, 753] width 133 height 23
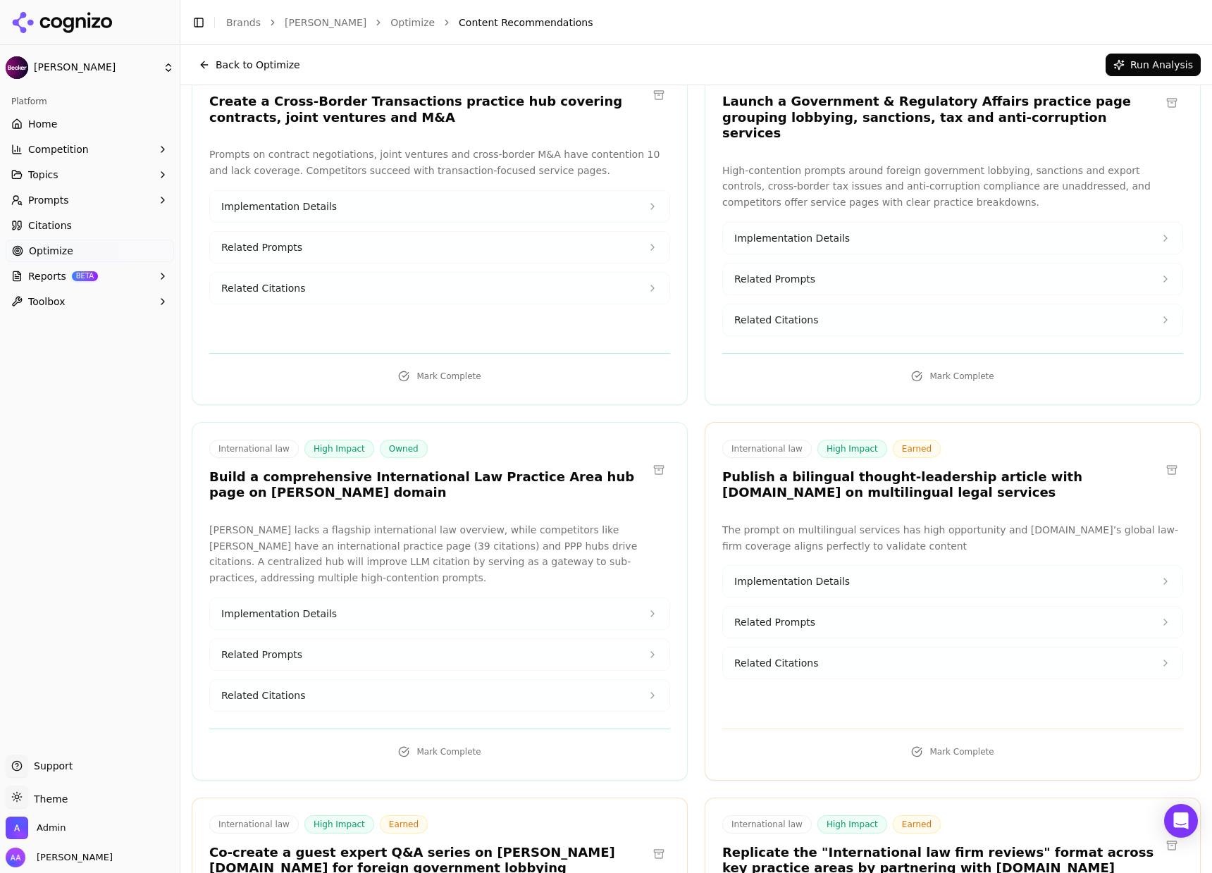
scroll to position [147, 0]
click at [481, 468] on h3 "Build a comprehensive International Law Practice Area hub page on [PERSON_NAME]…" at bounding box center [428, 484] width 438 height 32
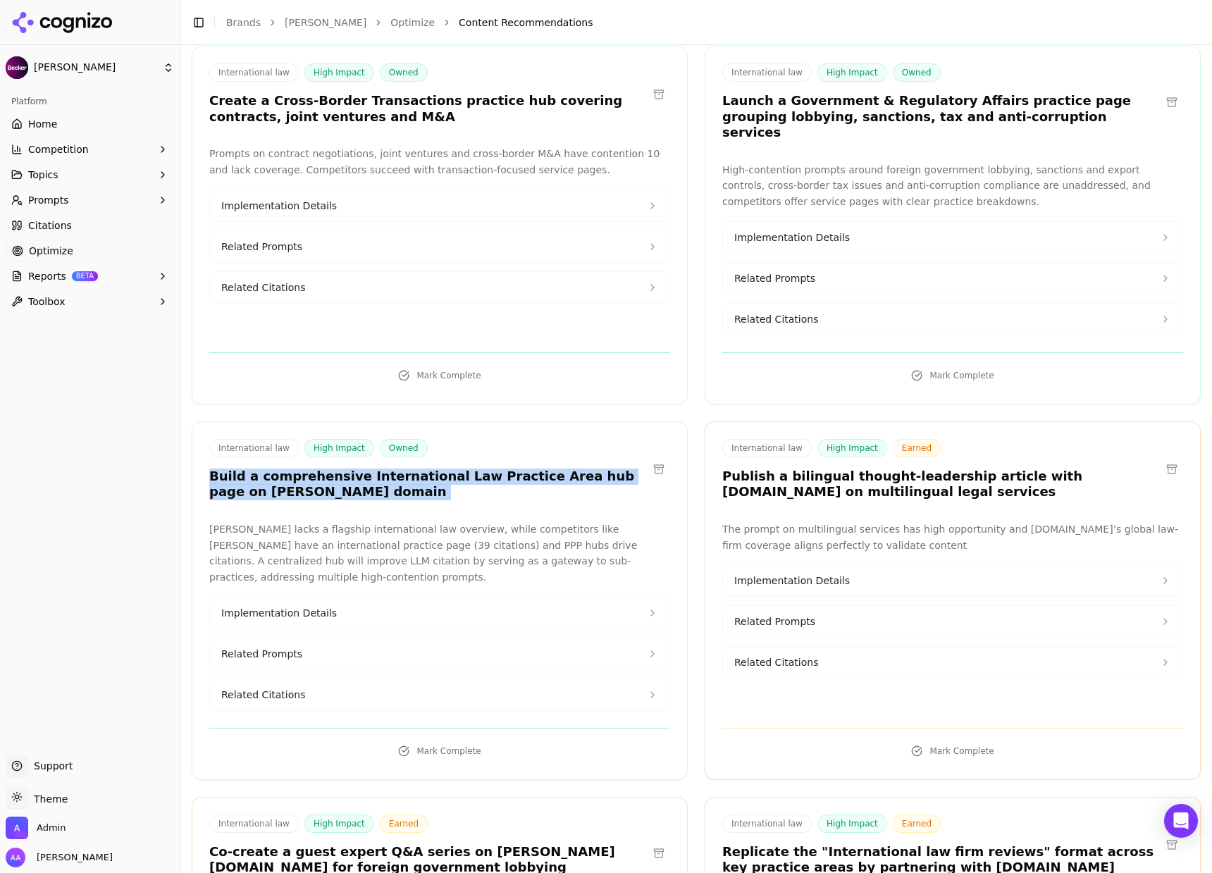
click at [481, 468] on h3 "Build a comprehensive International Law Practice Area hub page on [PERSON_NAME]…" at bounding box center [428, 484] width 438 height 32
click at [482, 475] on h3 "Build a comprehensive International Law Practice Area hub page on [PERSON_NAME]…" at bounding box center [428, 484] width 438 height 32
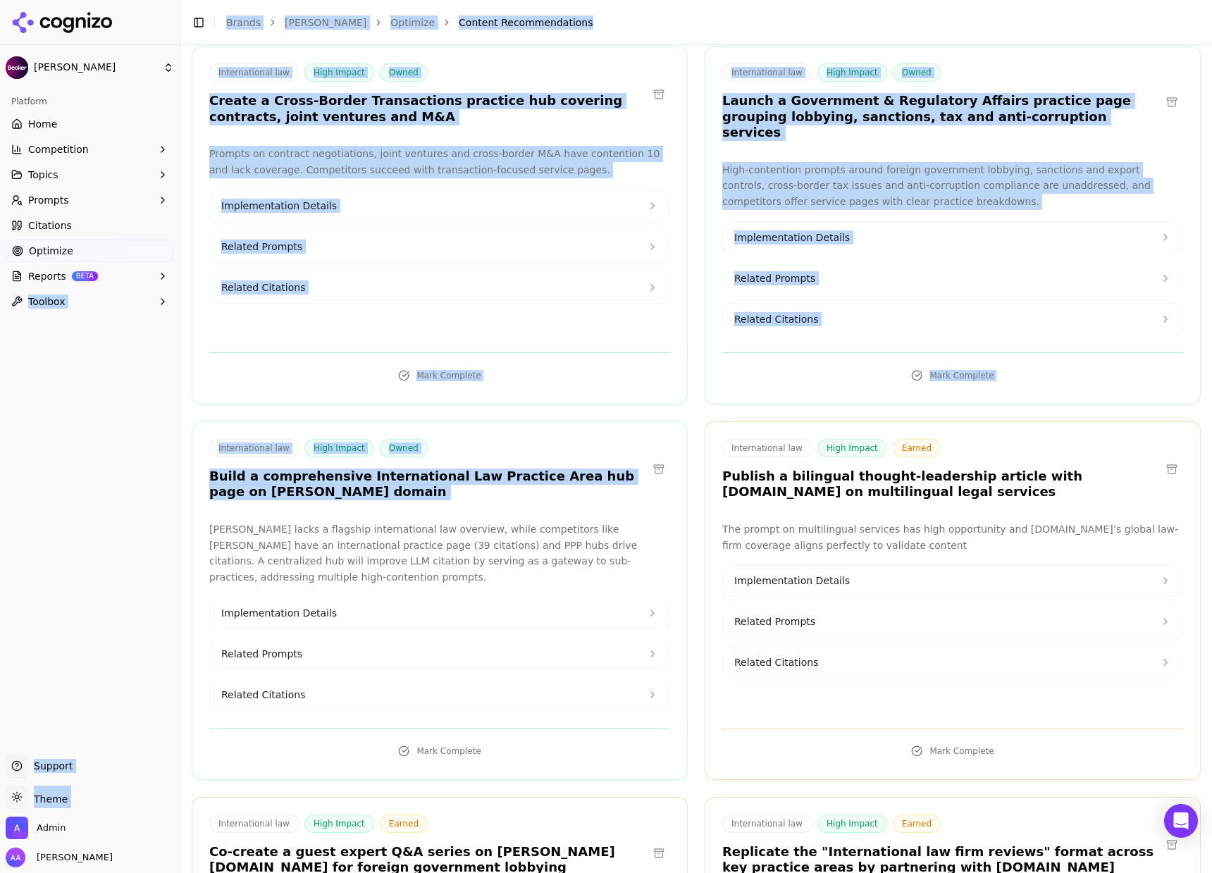
drag, startPoint x: 476, startPoint y: 474, endPoint x: 170, endPoint y: 465, distance: 305.8
click at [170, 465] on div "[PERSON_NAME] Platform Home Competition Topics Prompts Citations Optimize Repor…" at bounding box center [606, 436] width 1212 height 873
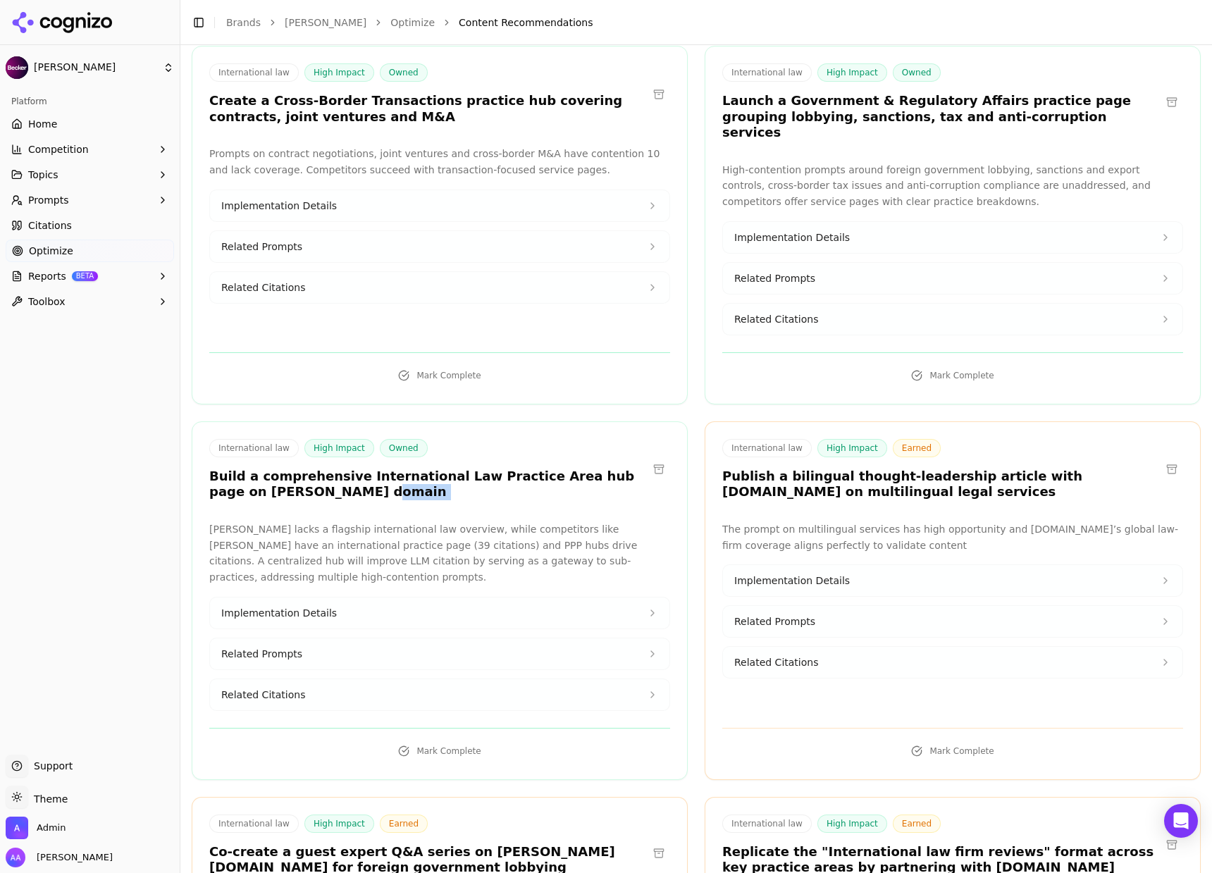
click at [372, 476] on h3 "Build a comprehensive International Law Practice Area hub page on [PERSON_NAME]…" at bounding box center [428, 484] width 438 height 32
click at [374, 475] on h3 "Build a comprehensive International Law Practice Area hub page on [PERSON_NAME]…" at bounding box center [428, 484] width 438 height 32
click at [374, 474] on h3 "Build a comprehensive International Law Practice Area hub page on [PERSON_NAME]…" at bounding box center [428, 484] width 438 height 32
click at [312, 679] on button "Related Citations" at bounding box center [439, 694] width 459 height 31
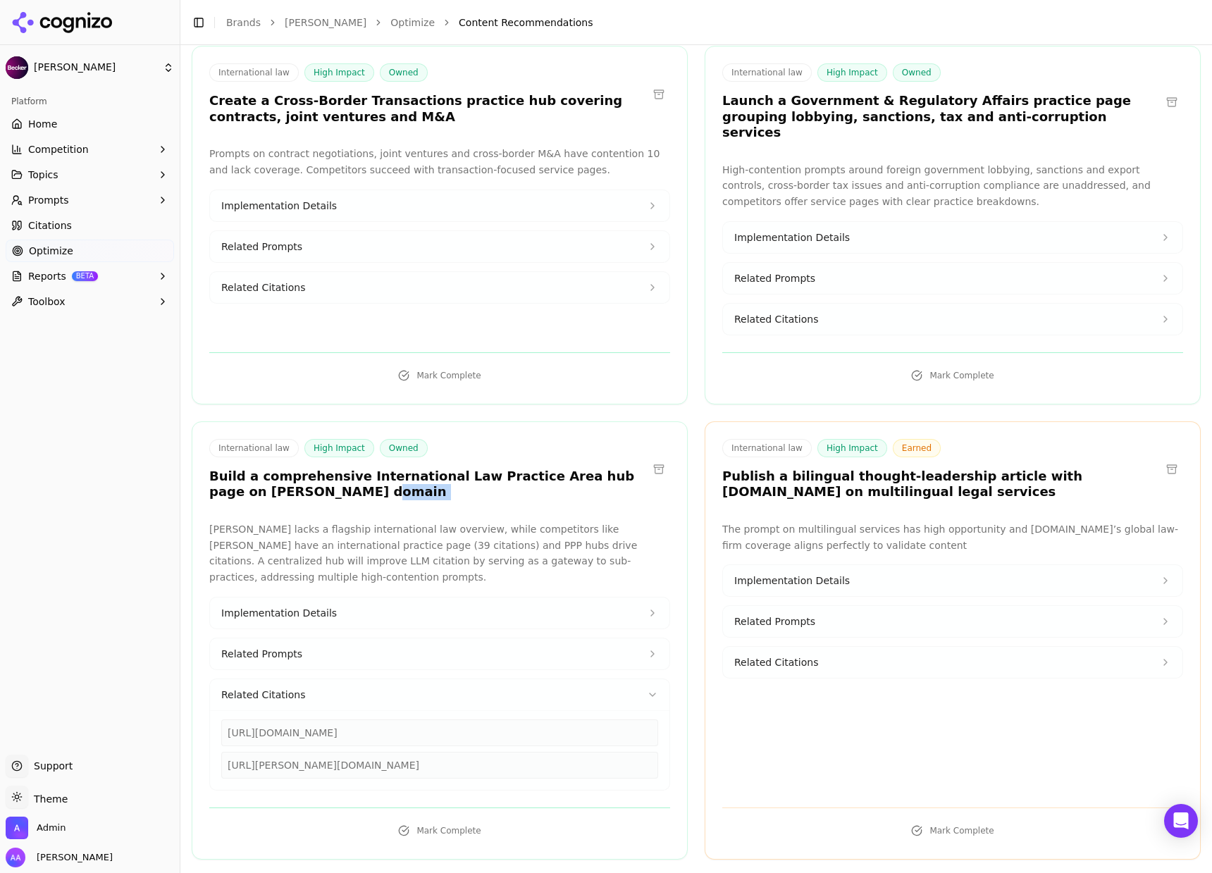
click at [333, 679] on button "Related Citations" at bounding box center [439, 694] width 459 height 31
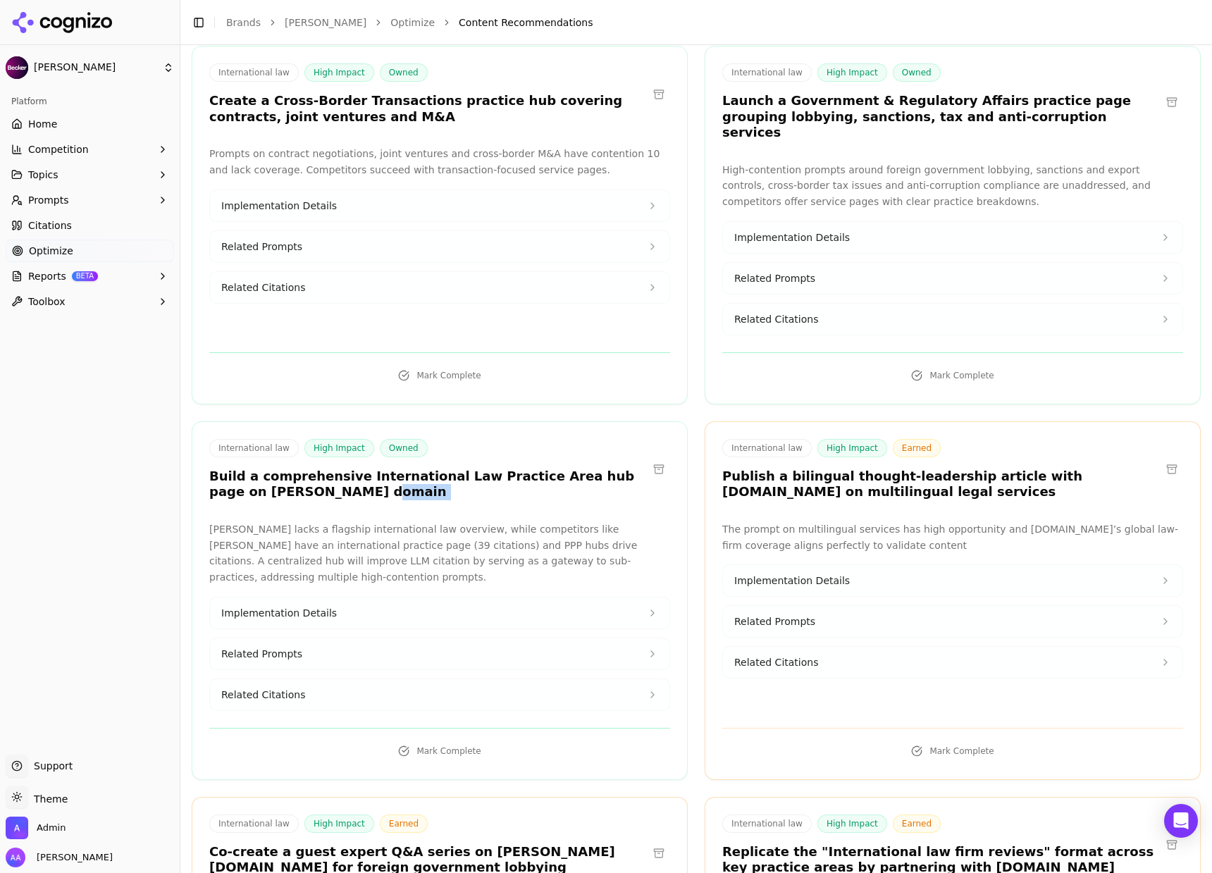
click at [97, 199] on button "Prompts" at bounding box center [90, 200] width 168 height 23
drag, startPoint x: 87, startPoint y: 216, endPoint x: 89, endPoint y: 225, distance: 9.4
click at [87, 216] on span "Active" at bounding box center [90, 223] width 123 height 14
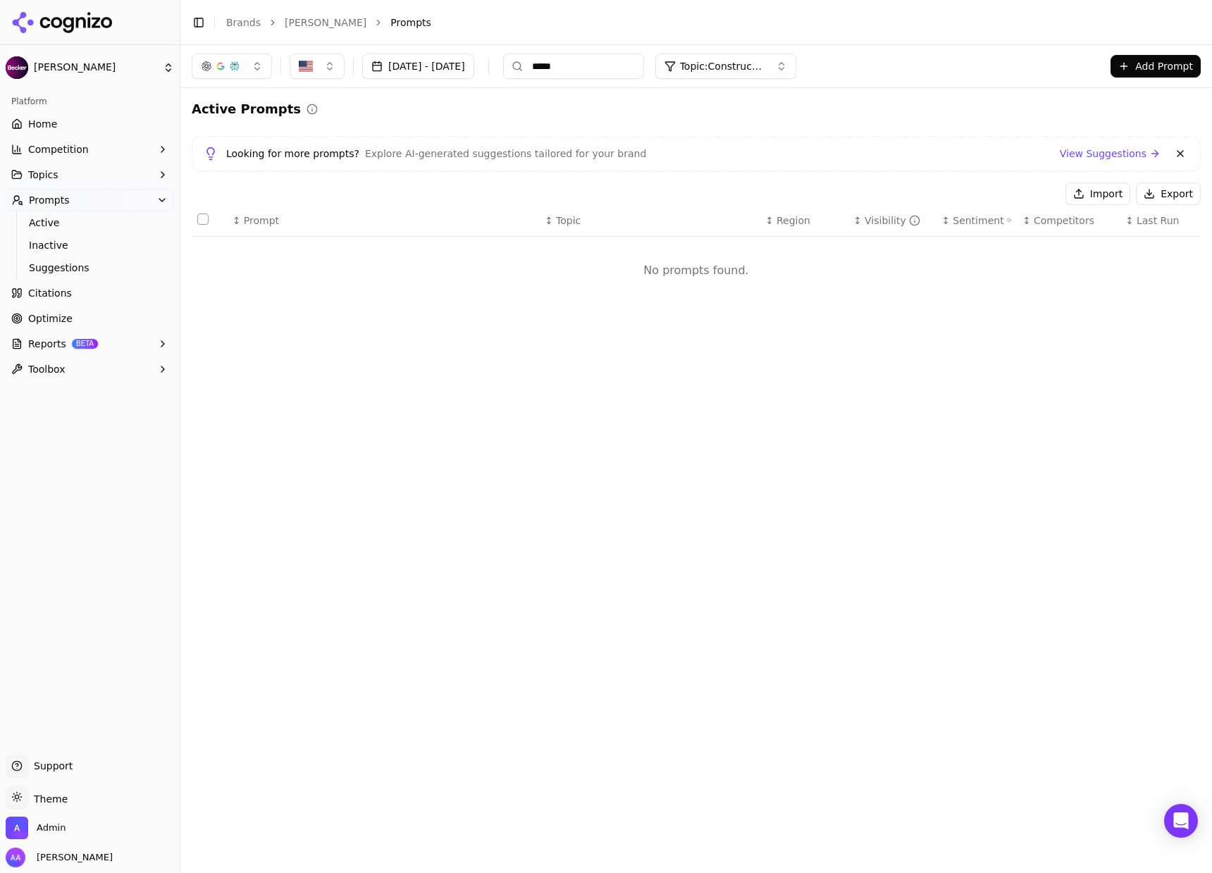
click at [644, 73] on input "*****" at bounding box center [573, 66] width 141 height 25
click at [644, 72] on input "*****" at bounding box center [573, 66] width 141 height 25
type input "*"
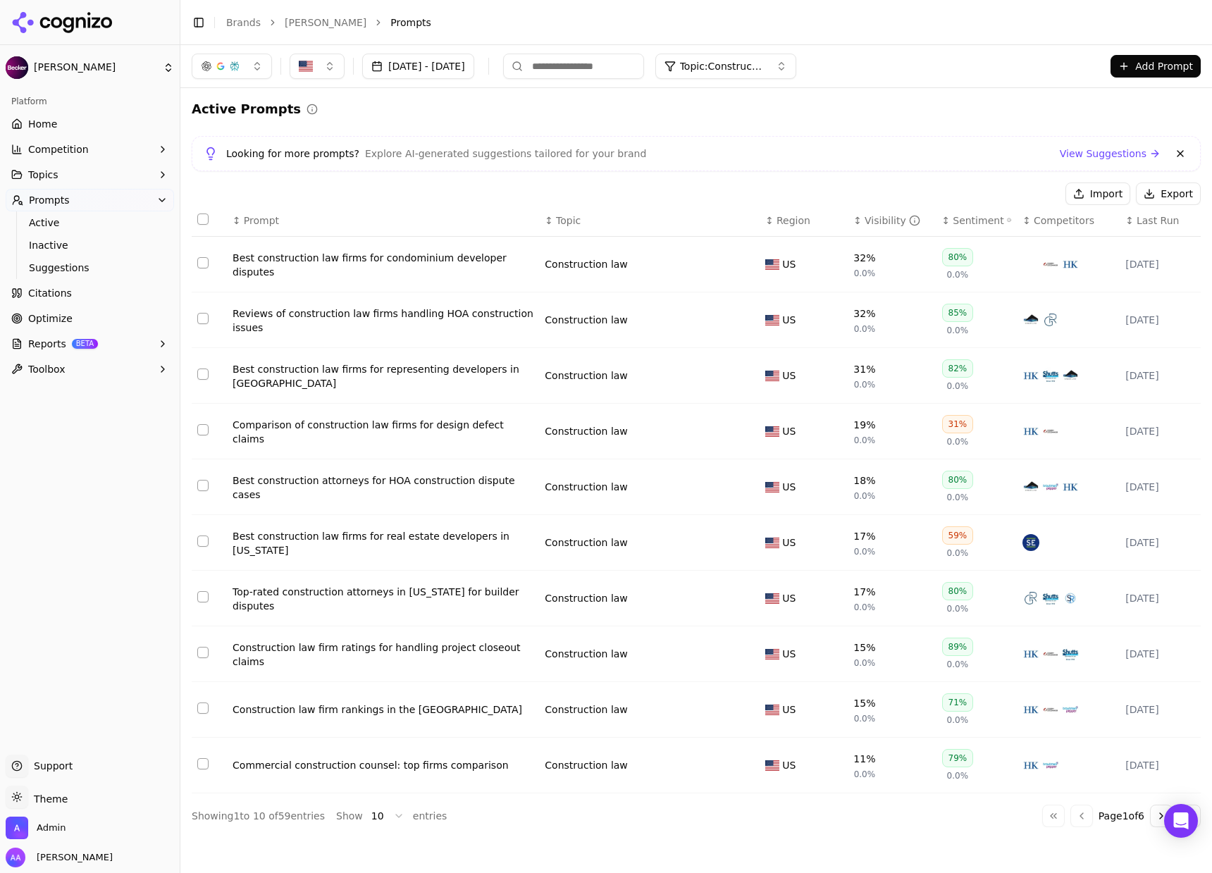
click at [647, 105] on div "Active Prompts" at bounding box center [696, 109] width 1009 height 20
click at [63, 317] on span "Optimize" at bounding box center [50, 318] width 44 height 14
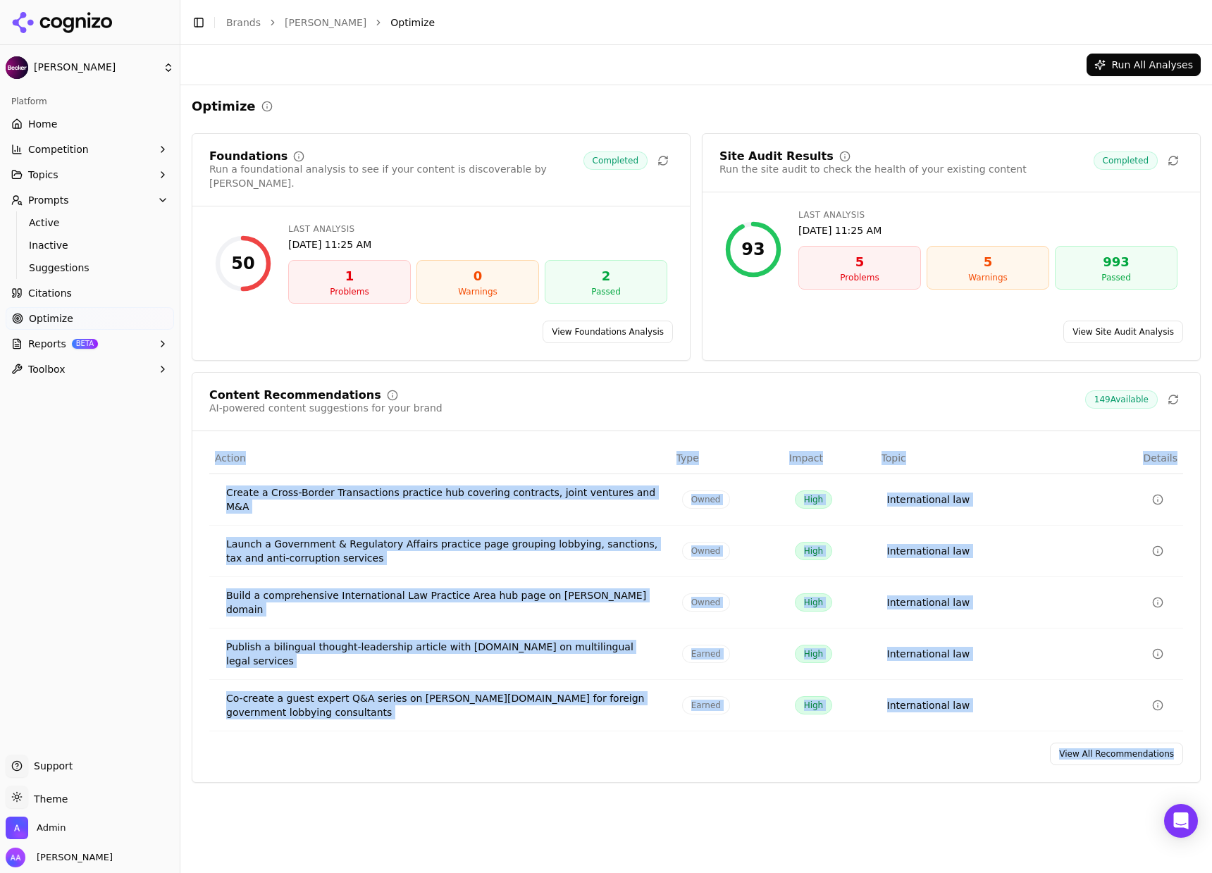
click at [1083, 723] on div "Content Recommendations AI-powered content suggestions for your brand 149 Avail…" at bounding box center [696, 577] width 1009 height 411
click at [1085, 742] on link "View All Recommendations" at bounding box center [1116, 753] width 133 height 23
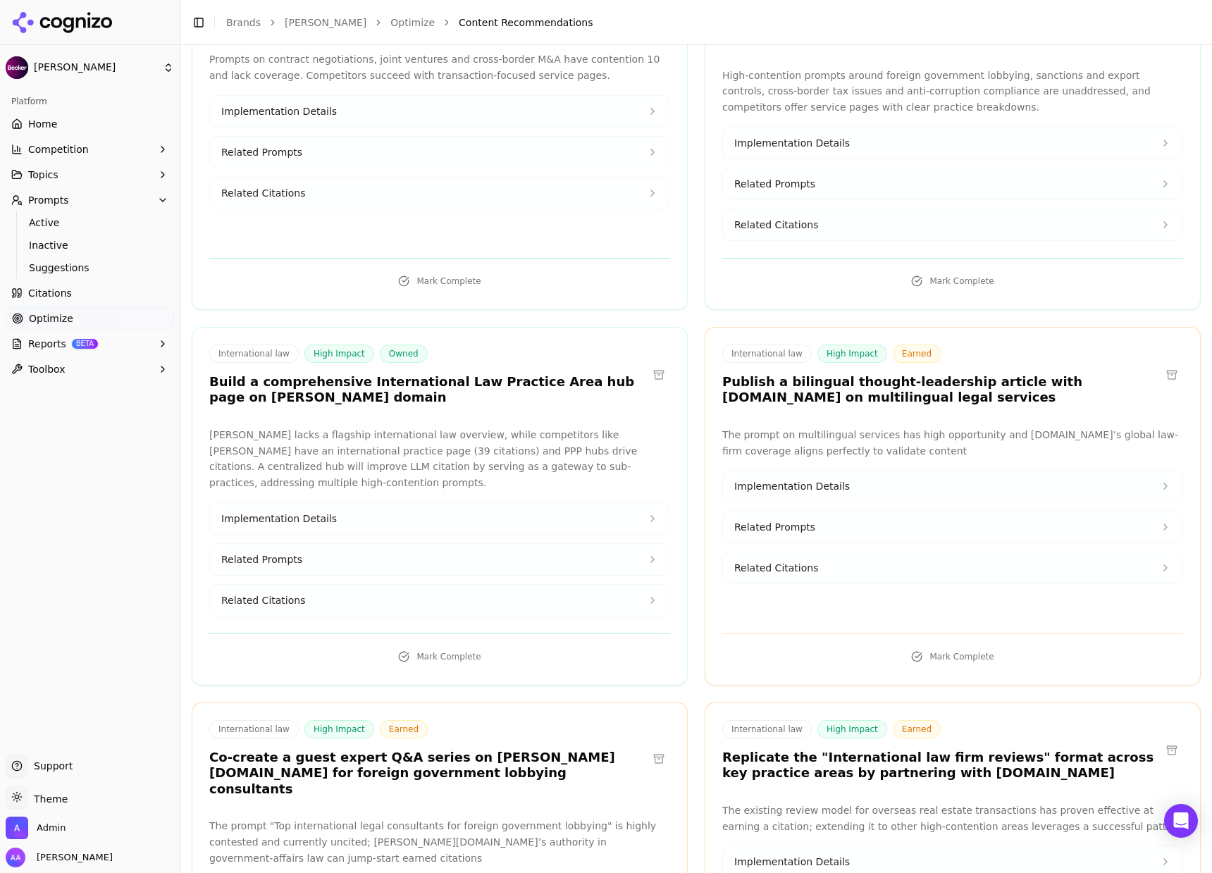
scroll to position [244, 0]
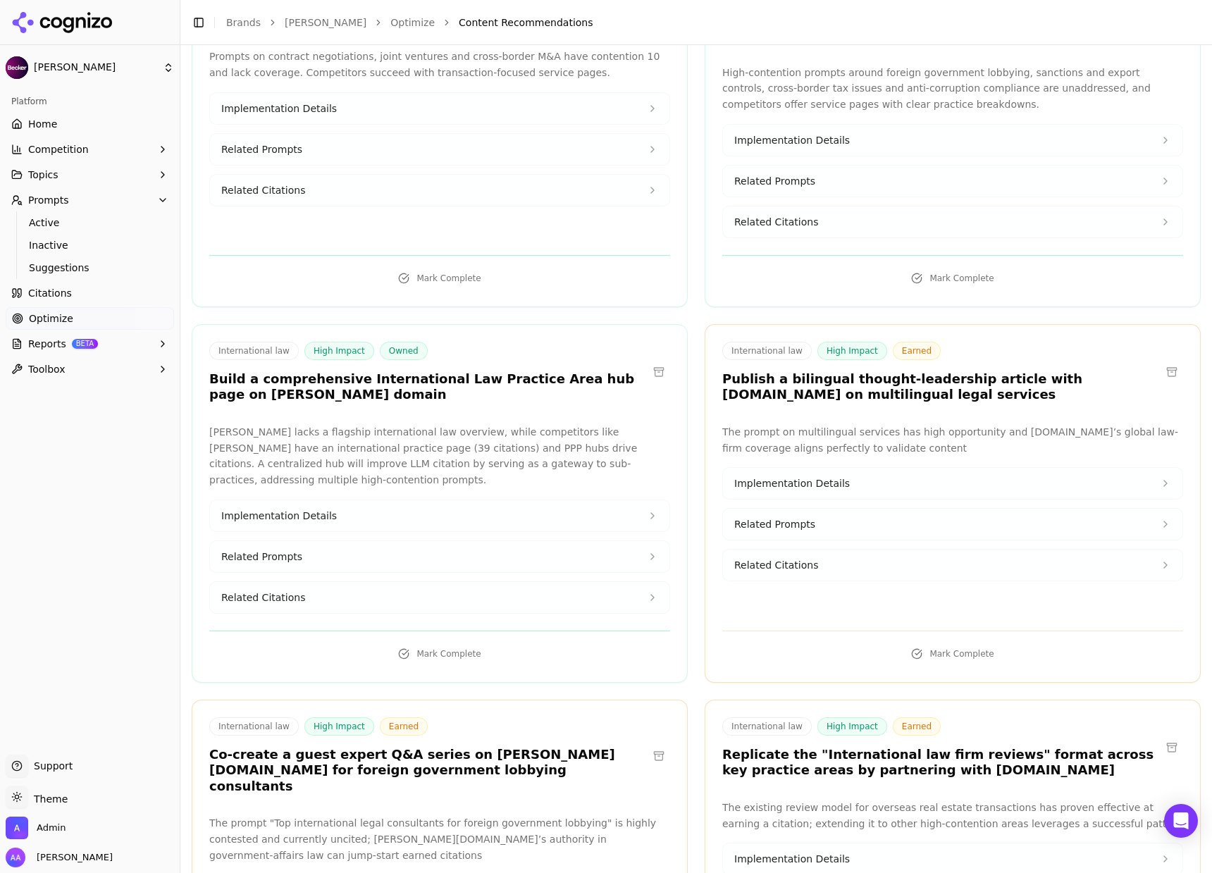
click at [387, 586] on button "Related Citations" at bounding box center [439, 597] width 459 height 31
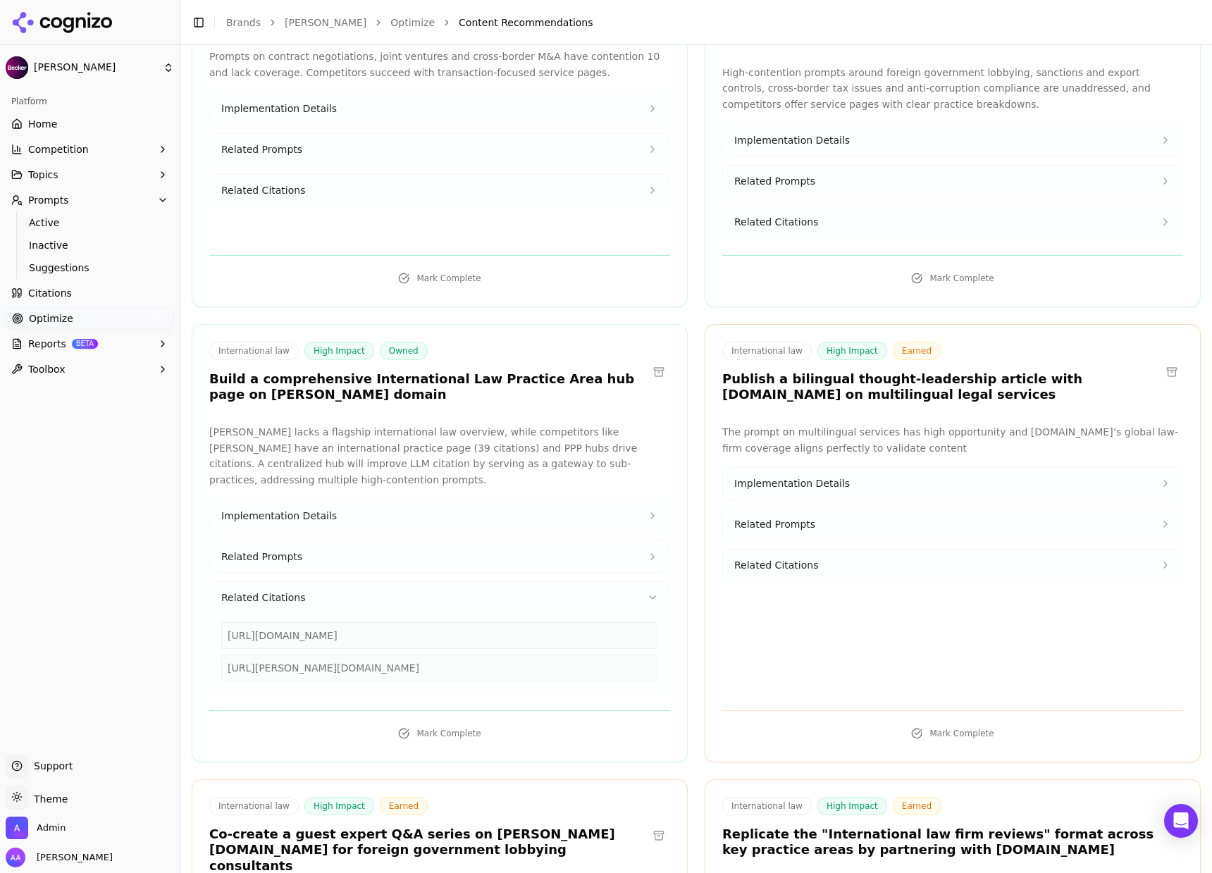
click at [358, 500] on button "Implementation Details" at bounding box center [439, 515] width 459 height 31
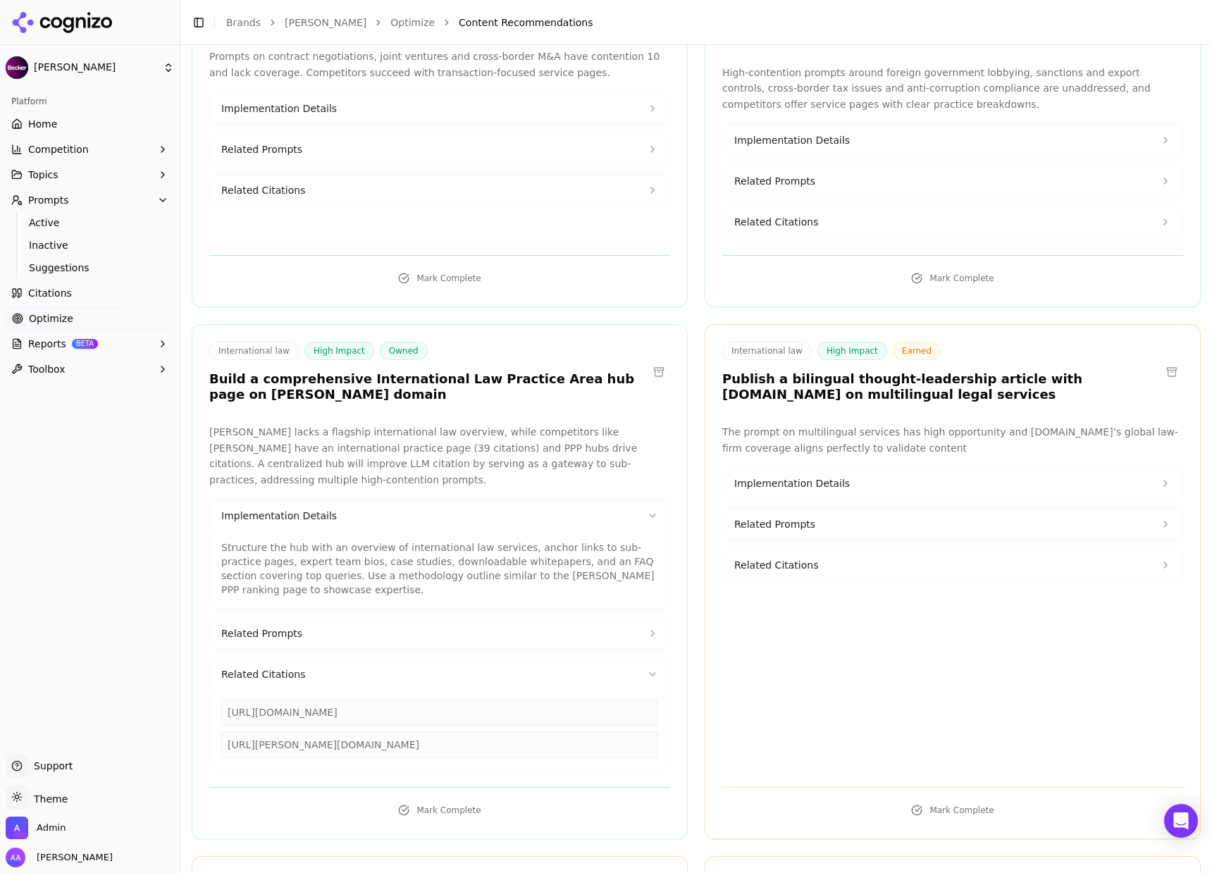
click at [318, 618] on button "Related Prompts" at bounding box center [439, 633] width 459 height 31
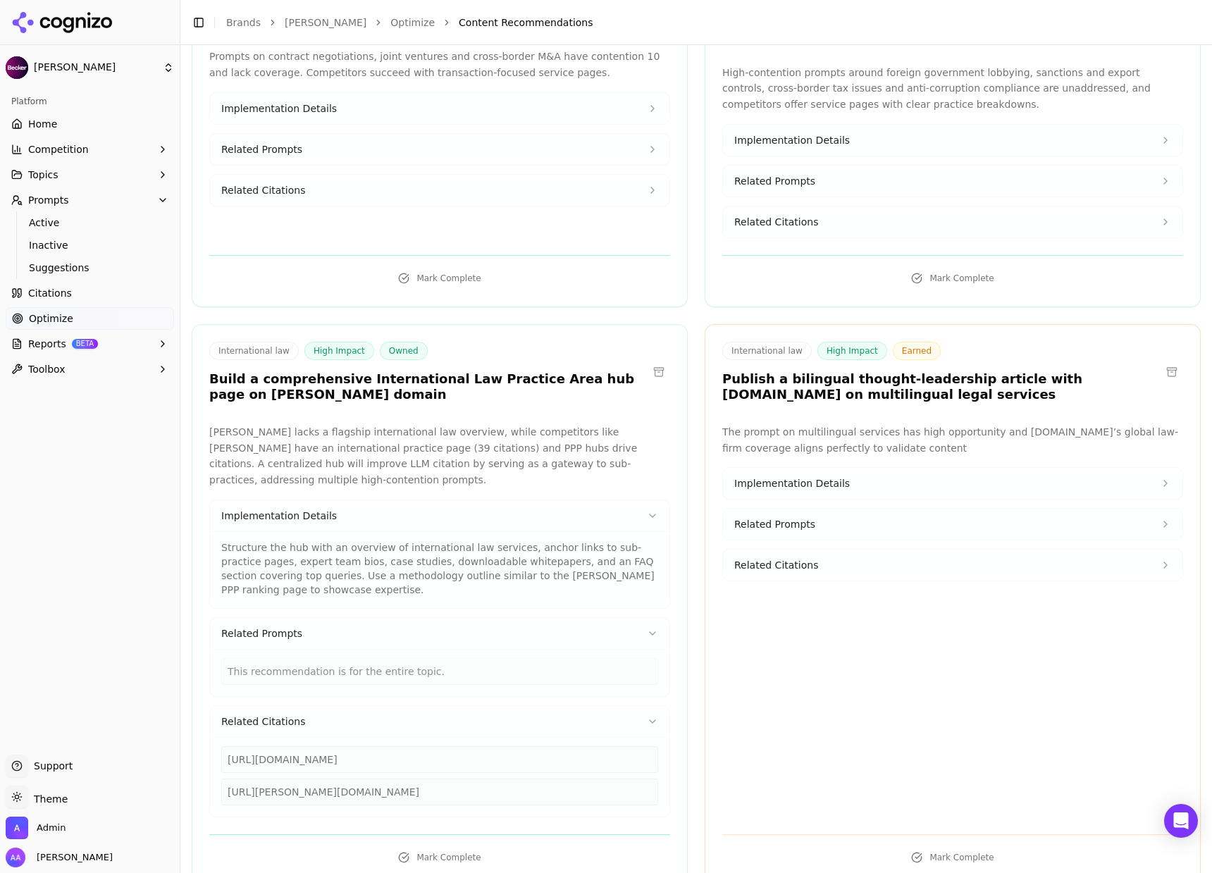
click at [97, 288] on link "Citations" at bounding box center [90, 293] width 168 height 23
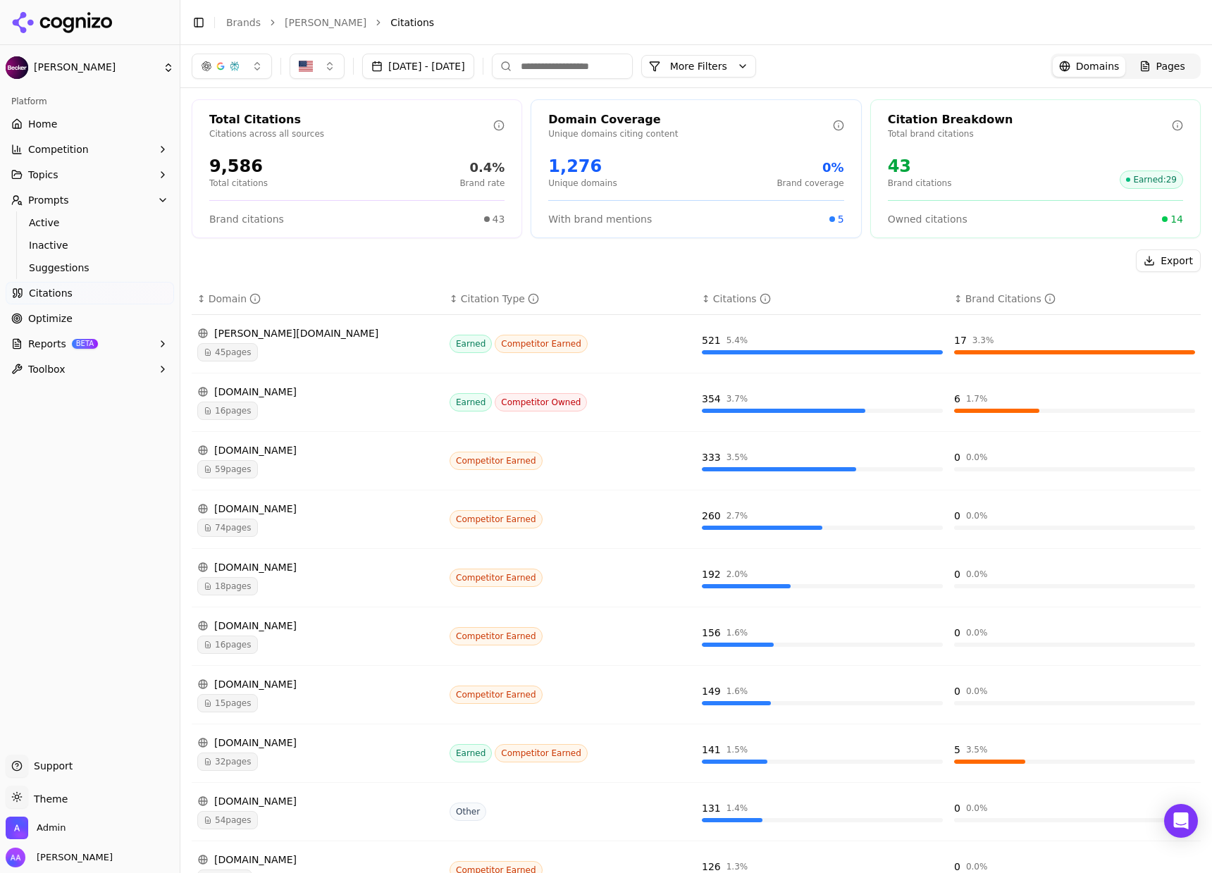
click at [1169, 62] on span "Pages" at bounding box center [1170, 66] width 29 height 14
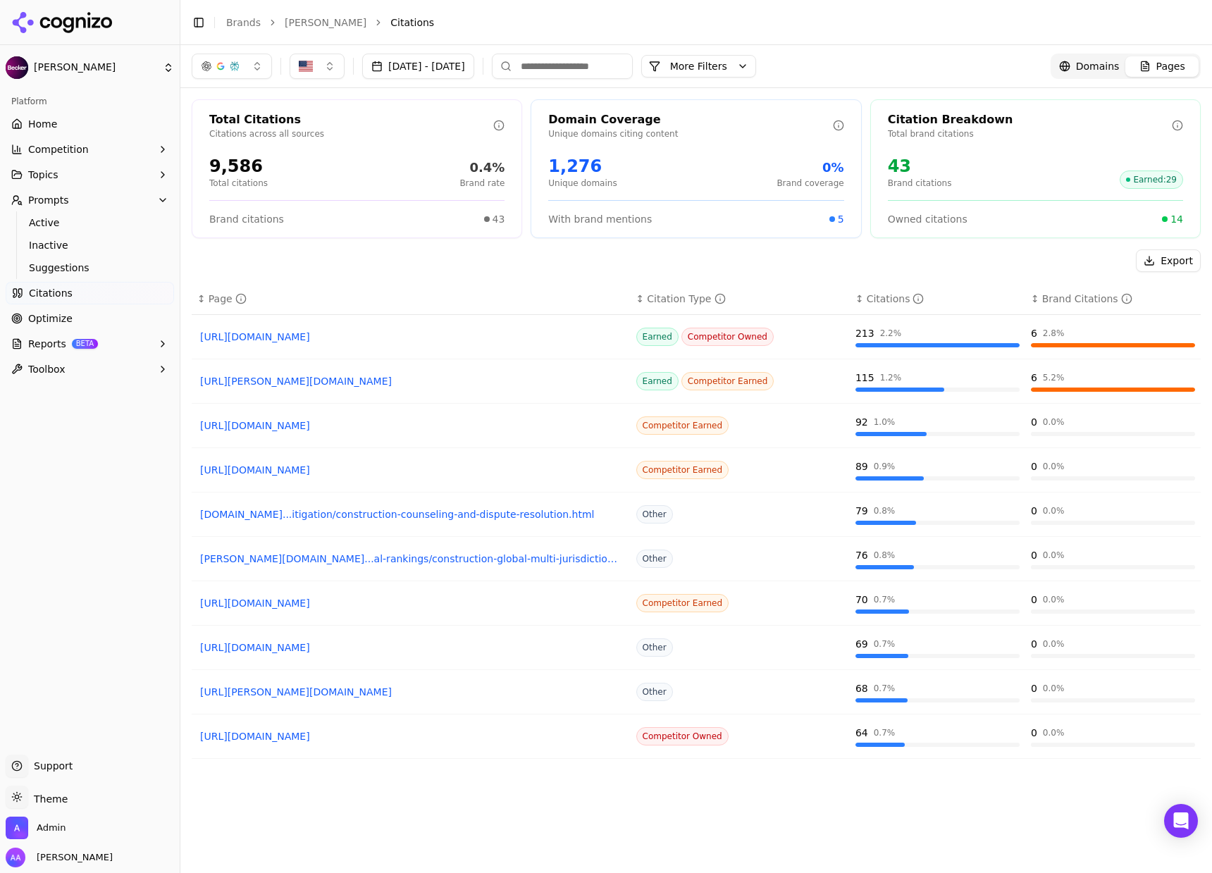
click at [633, 61] on input at bounding box center [562, 66] width 141 height 25
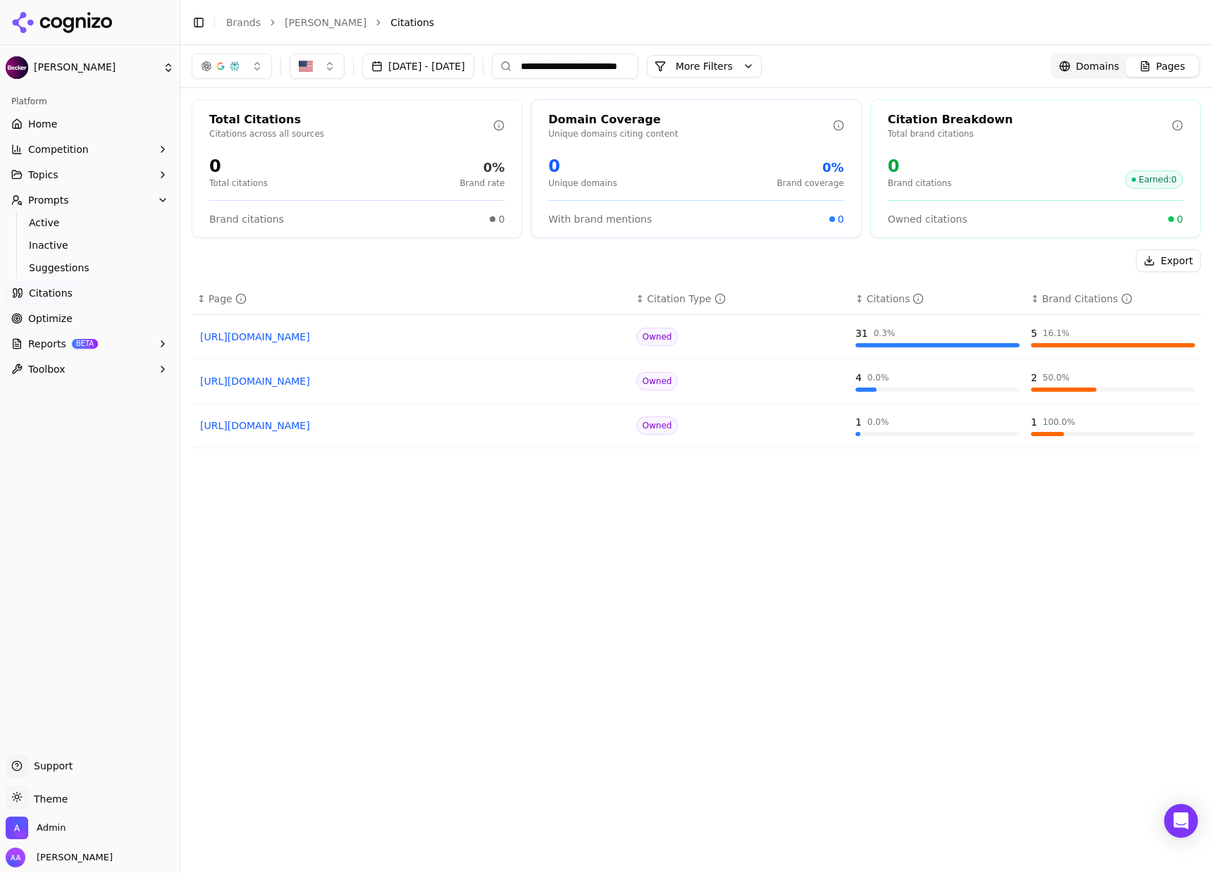
scroll to position [0, 24]
click at [761, 58] on button "More Filters" at bounding box center [704, 66] width 115 height 23
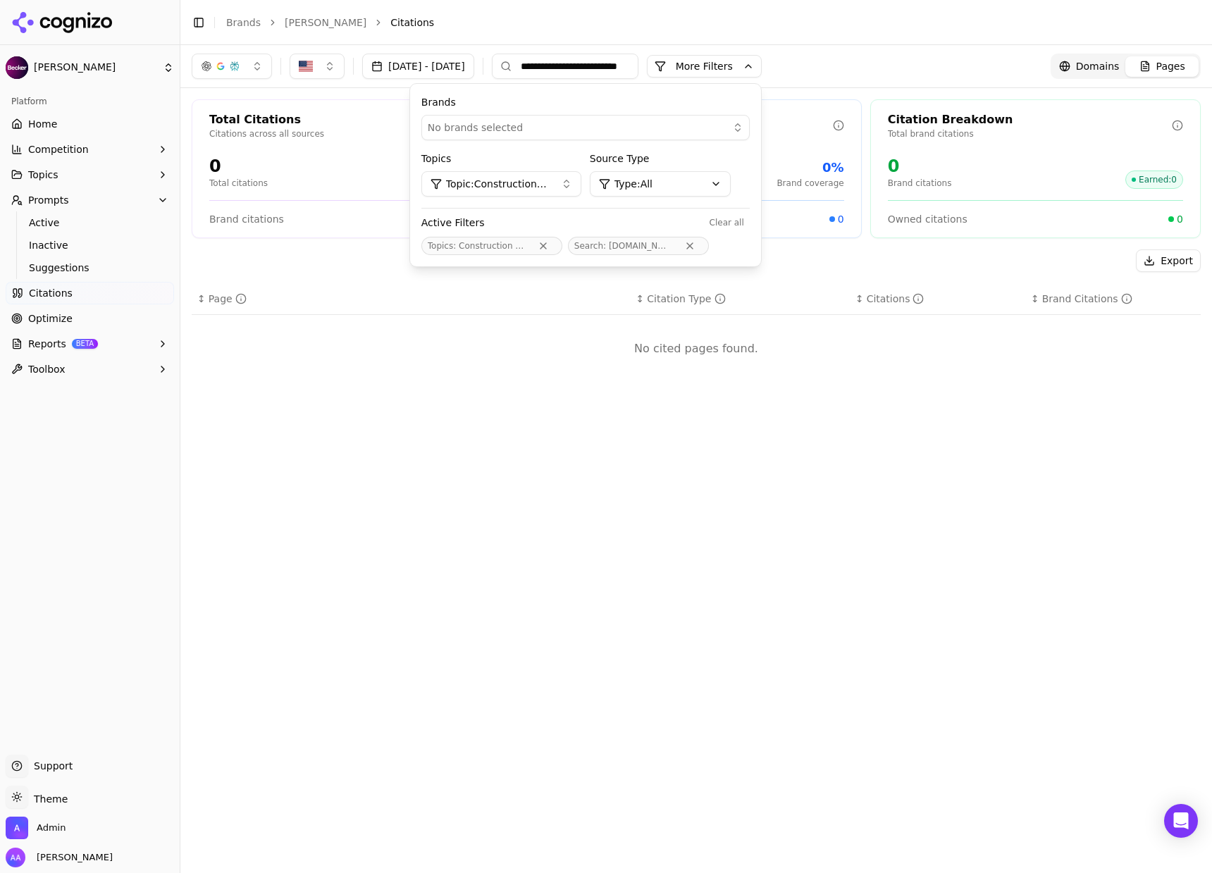
click at [556, 247] on button "Remove Topics filter" at bounding box center [542, 245] width 25 height 11
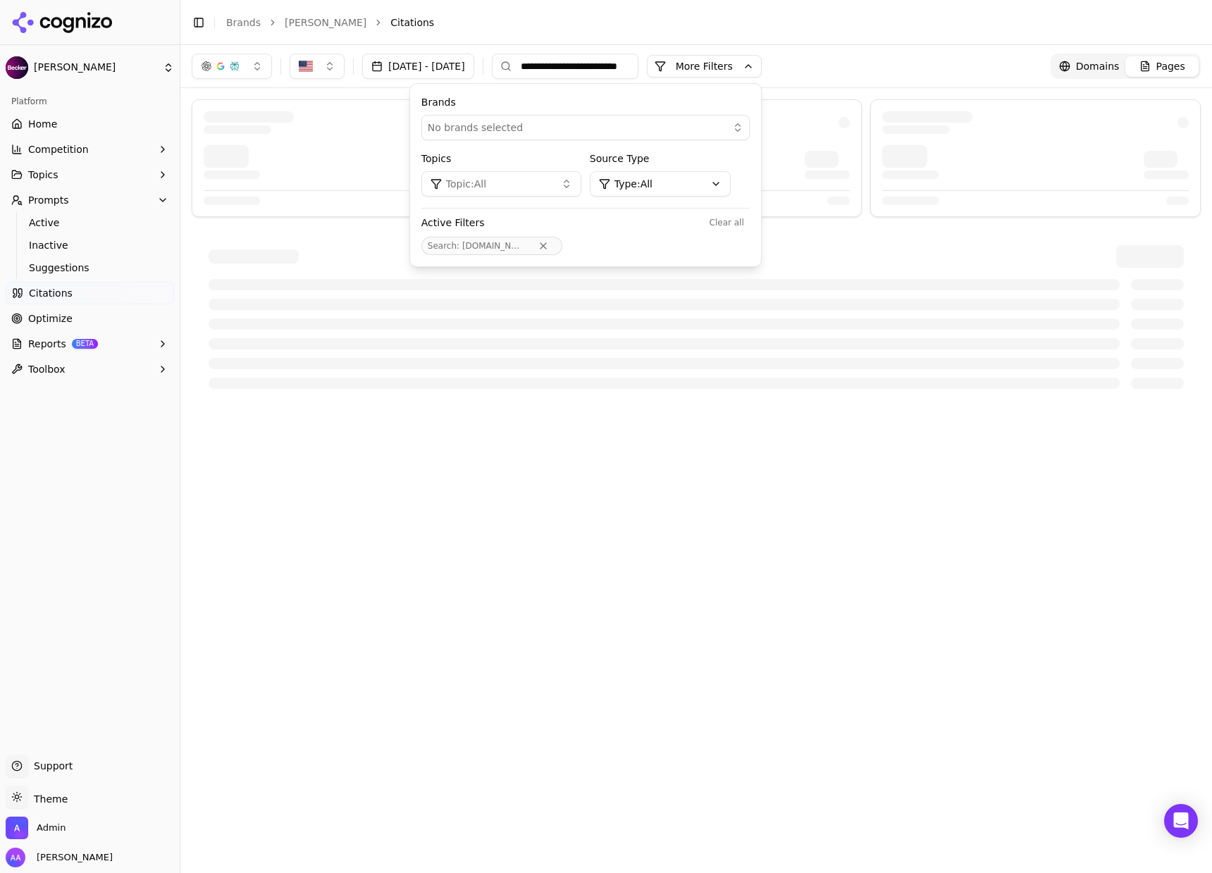
click at [607, 66] on input "**********" at bounding box center [565, 66] width 147 height 25
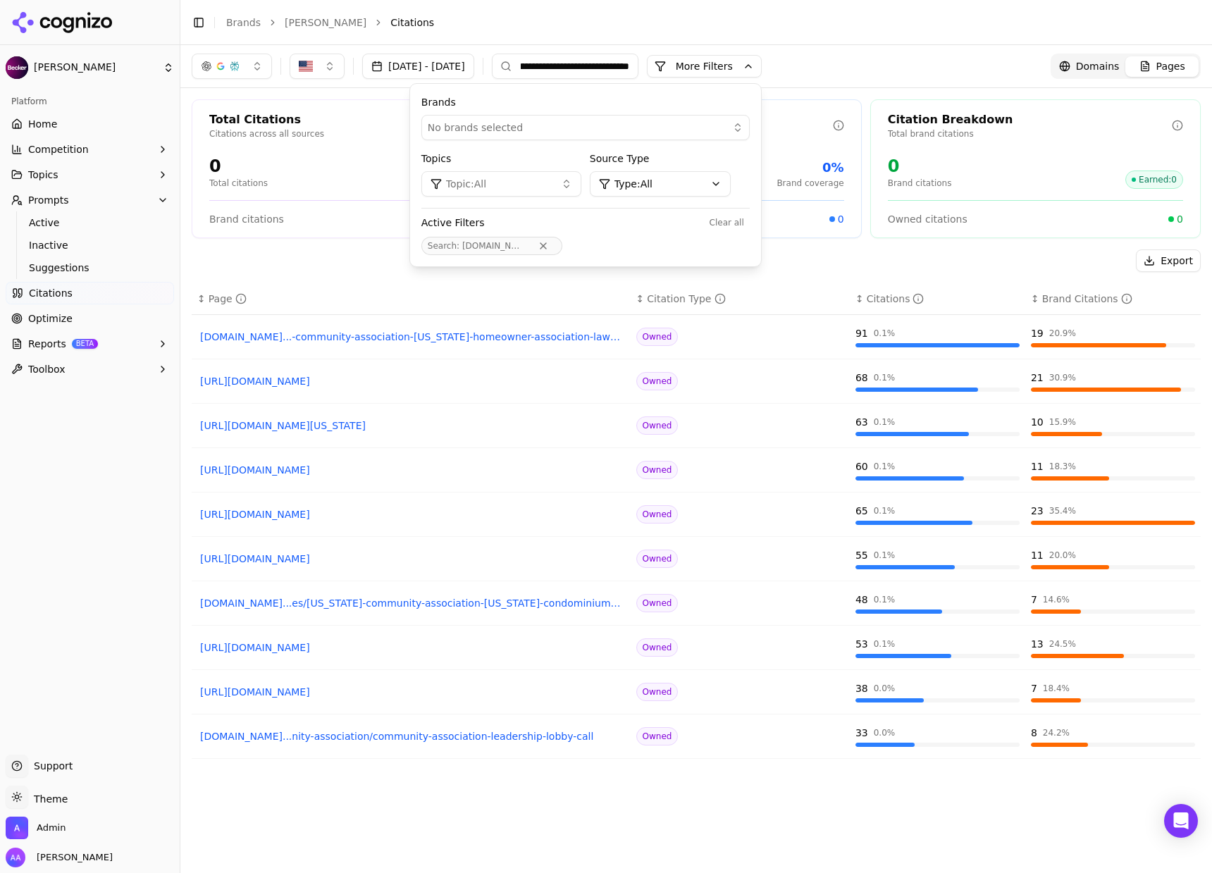
scroll to position [0, 48]
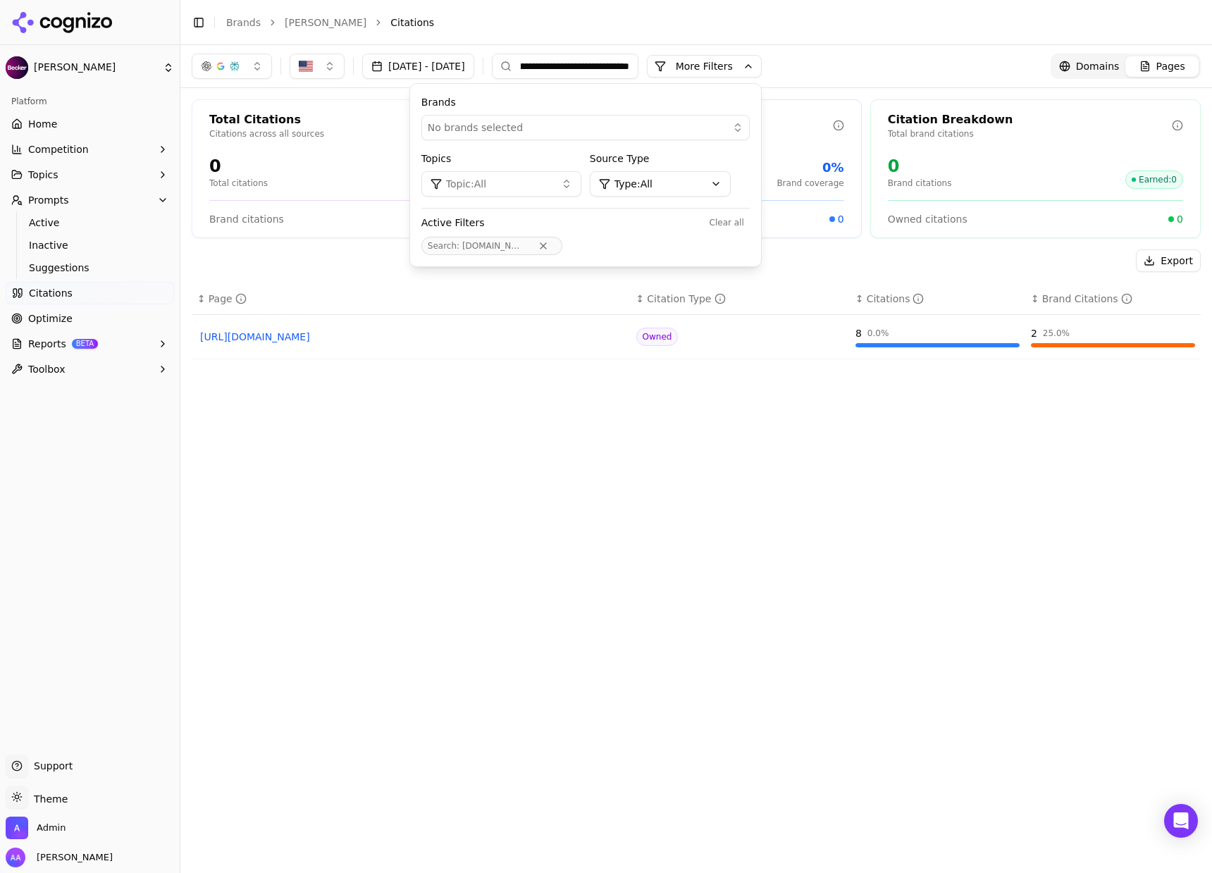
type input "**********"
click at [48, 316] on span "Optimize" at bounding box center [50, 318] width 44 height 14
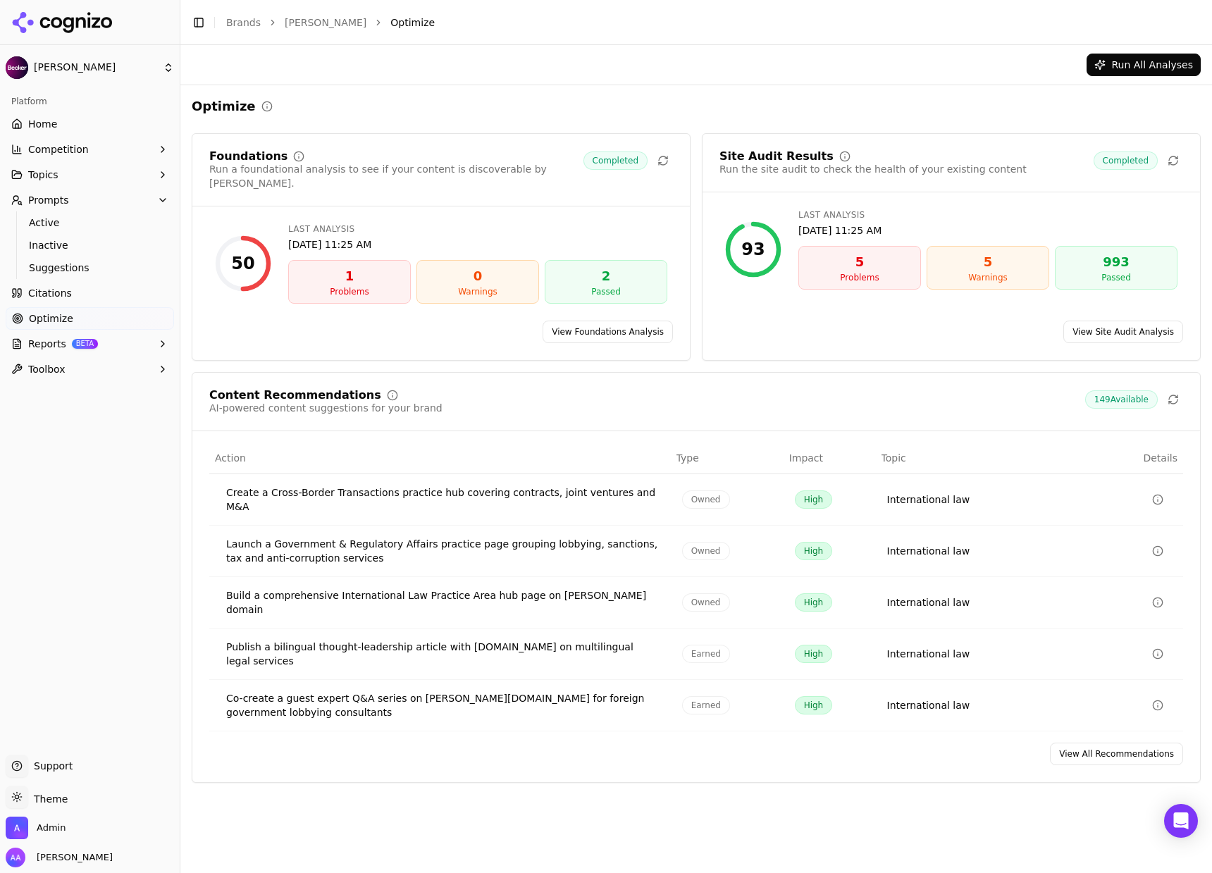
click at [1119, 742] on link "View All Recommendations" at bounding box center [1116, 753] width 133 height 23
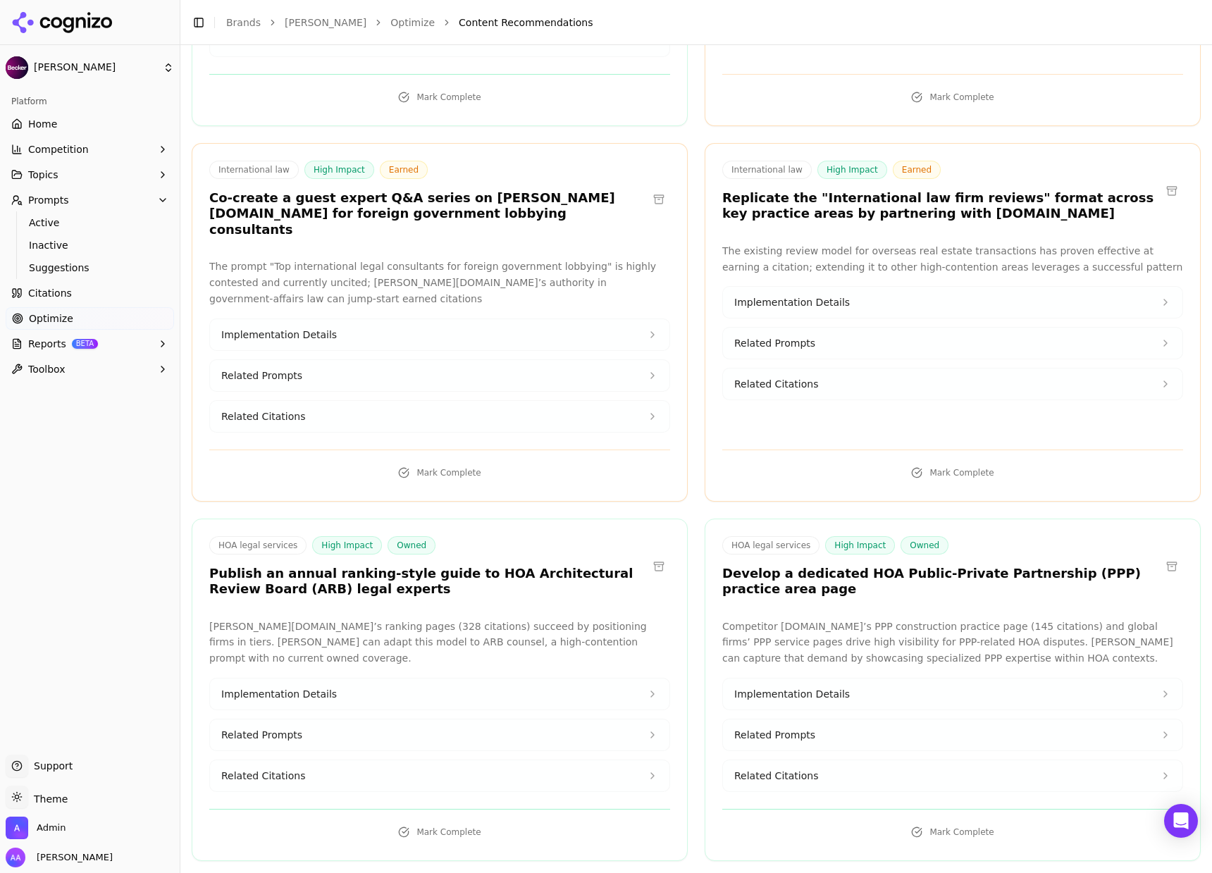
scroll to position [832, 0]
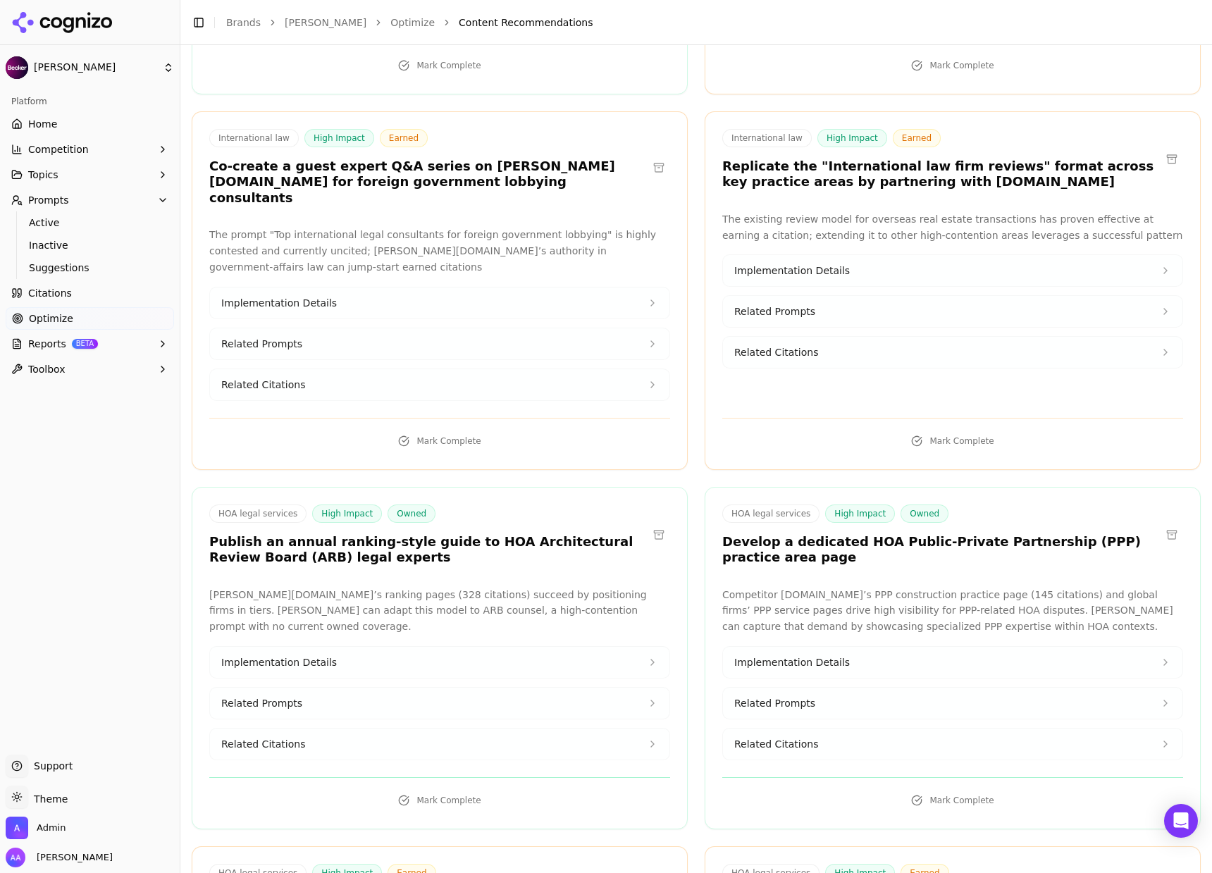
click at [816, 728] on button "Related Citations" at bounding box center [952, 743] width 459 height 31
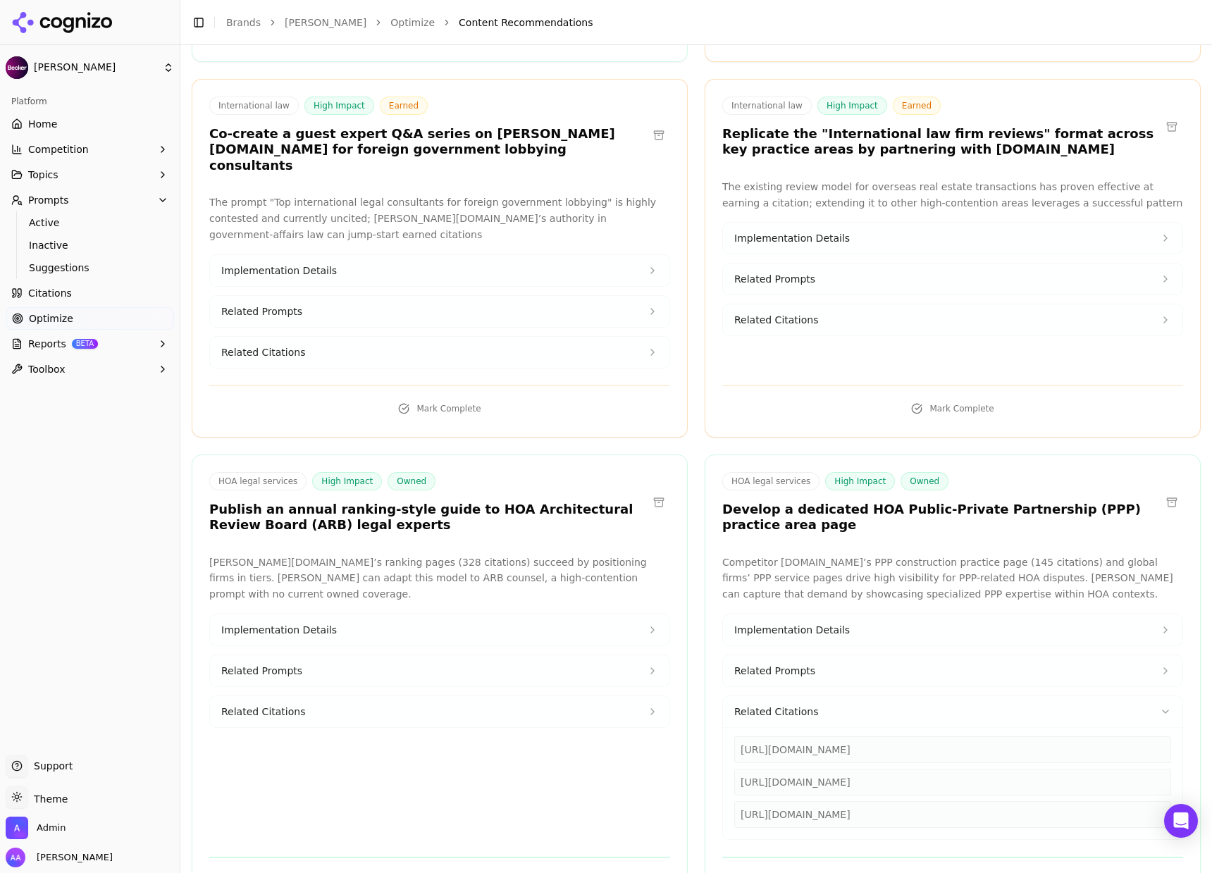
scroll to position [930, 0]
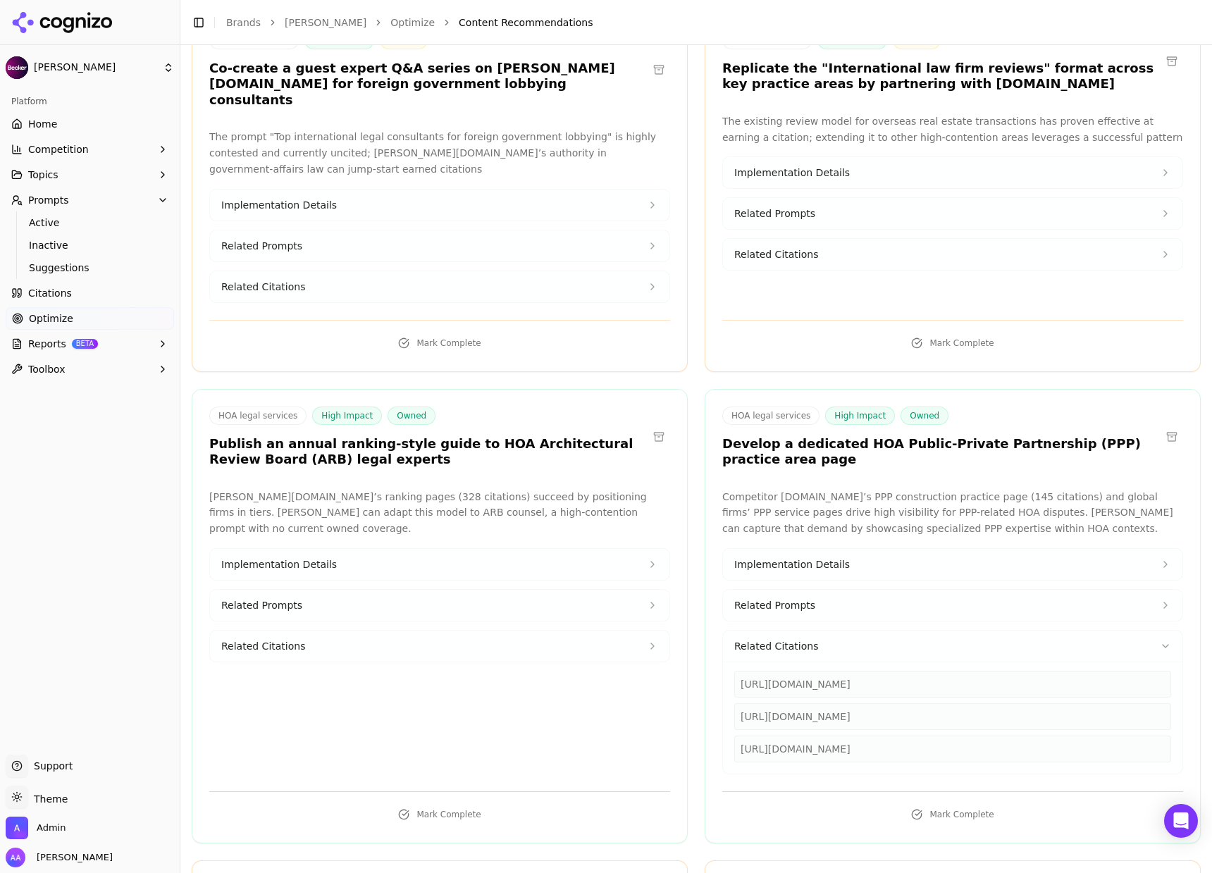
click at [378, 549] on button "Implementation Details" at bounding box center [439, 564] width 459 height 31
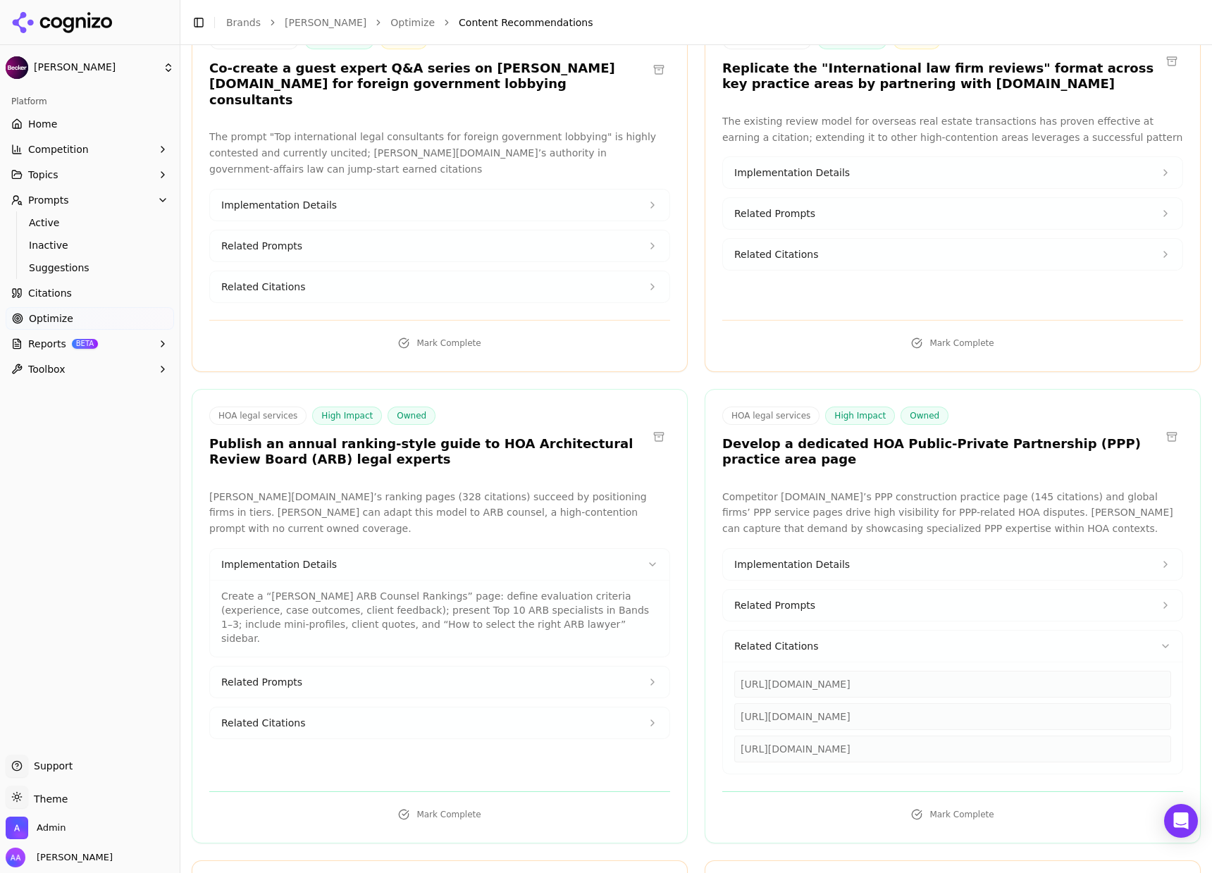
click at [382, 707] on button "Related Citations" at bounding box center [439, 722] width 459 height 31
click at [276, 666] on button "Related Prompts" at bounding box center [439, 681] width 459 height 31
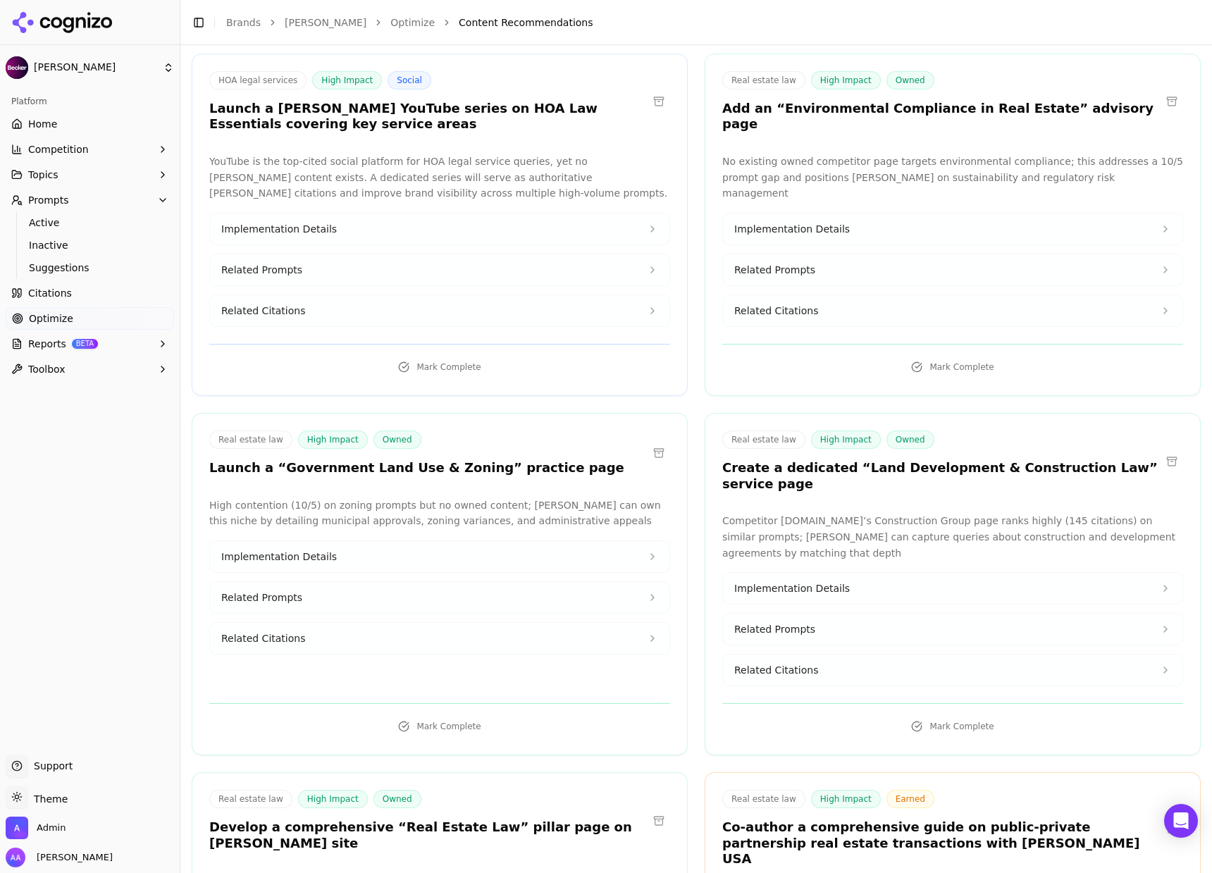
scroll to position [4881, 0]
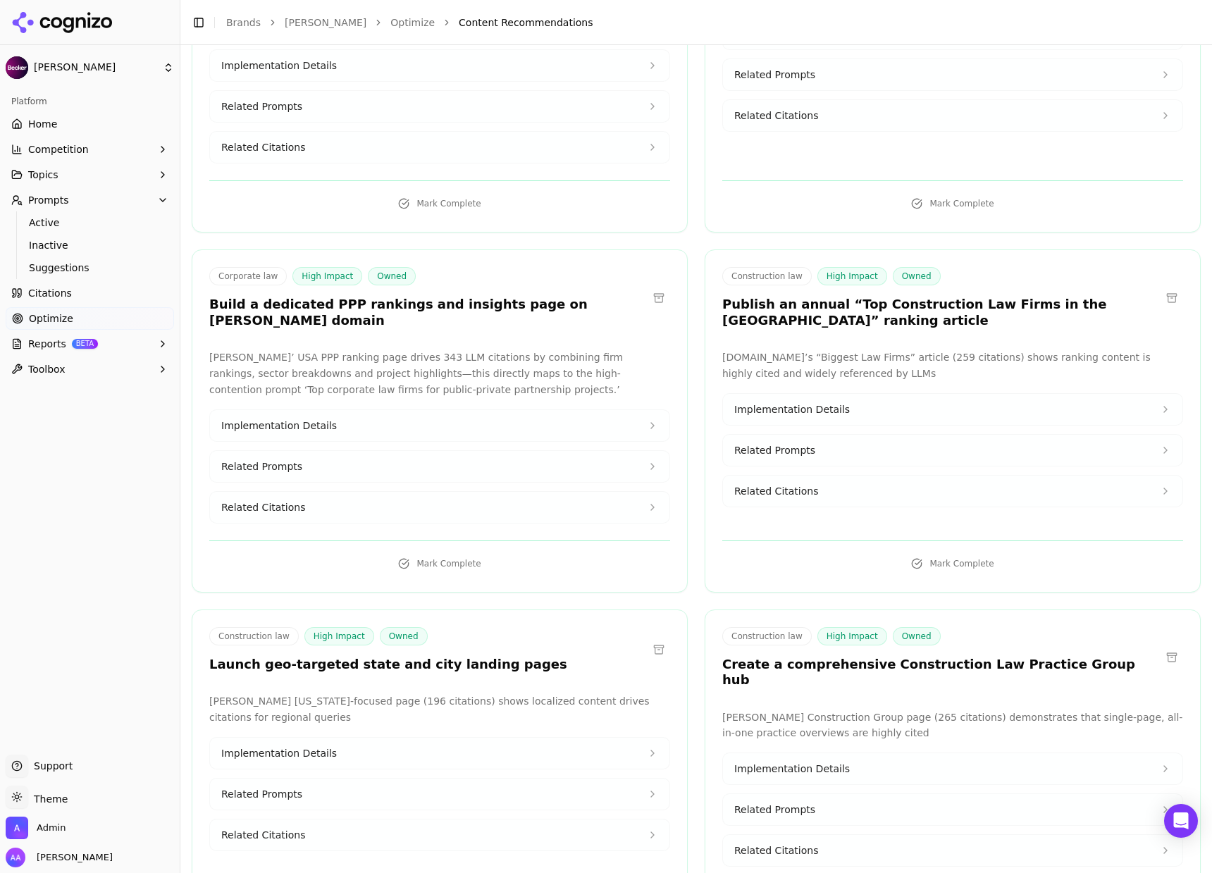
click at [849, 753] on button "Implementation Details" at bounding box center [952, 768] width 459 height 31
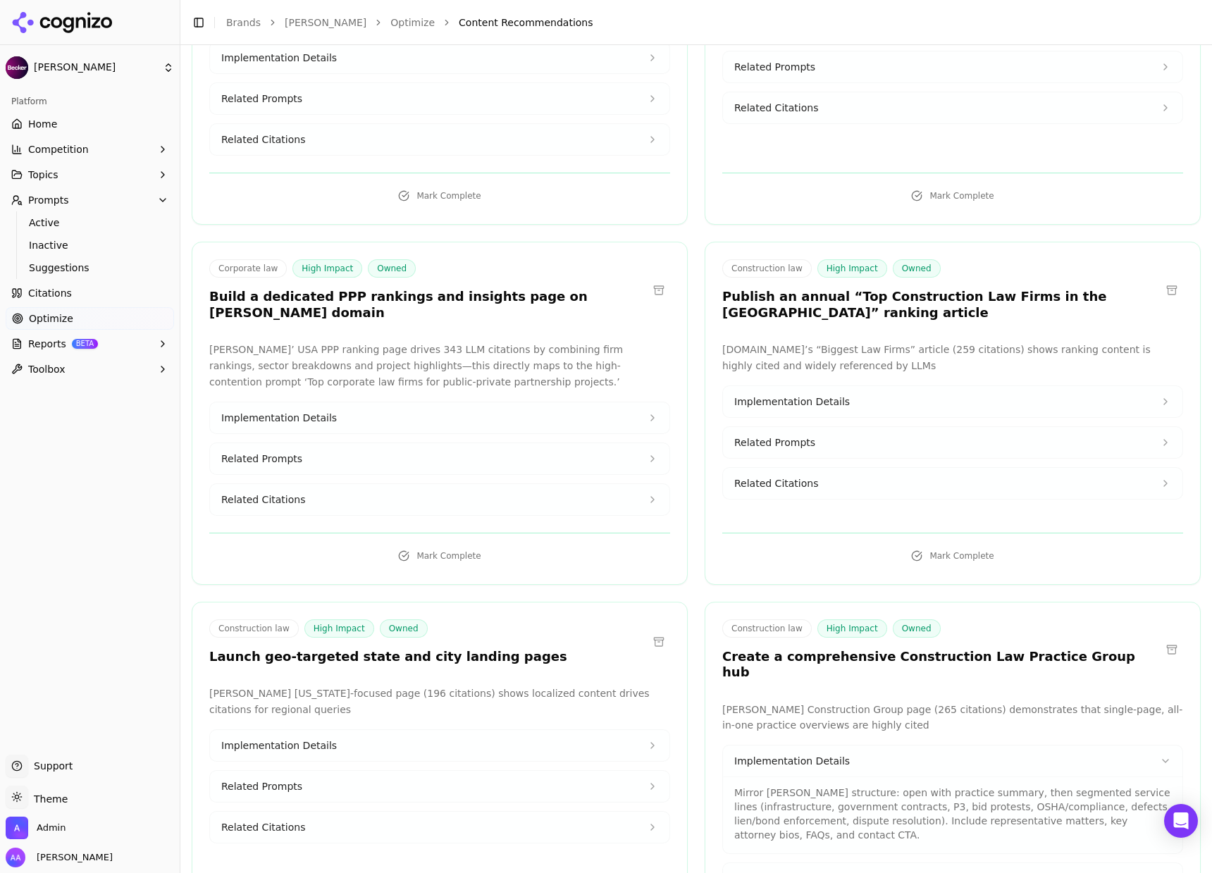
scroll to position [4899, 0]
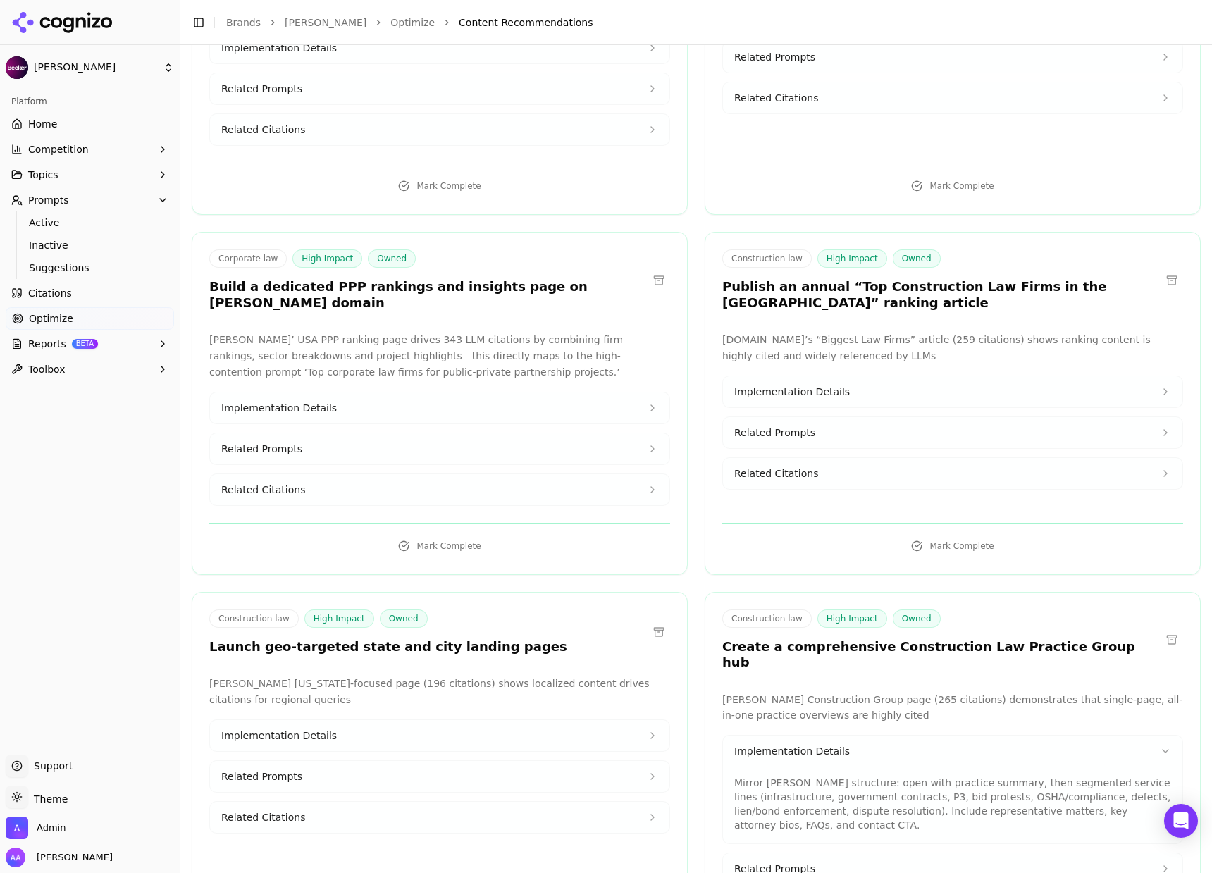
click at [801, 776] on p "Mirror [PERSON_NAME] structure: open with practice summary, then segmented serv…" at bounding box center [952, 804] width 437 height 56
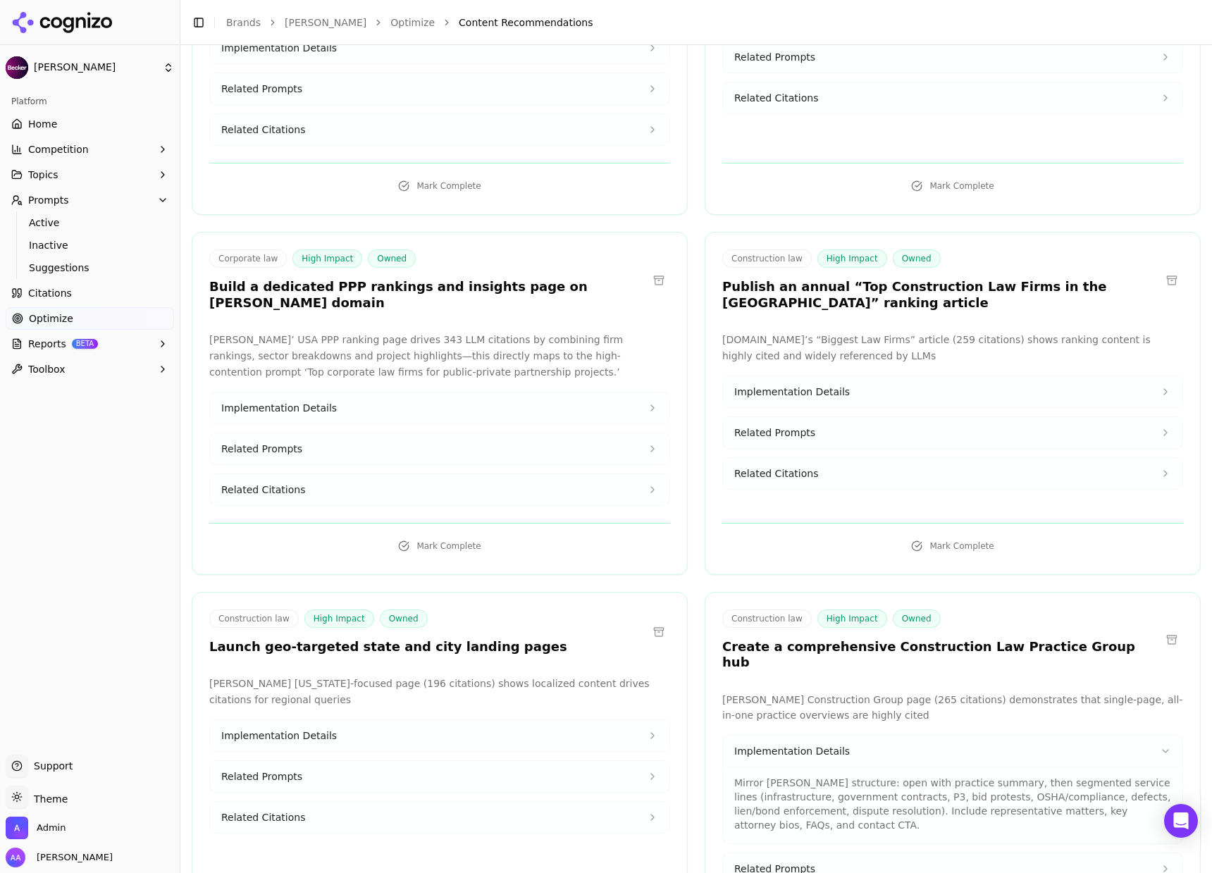
click at [801, 776] on p "Mirror [PERSON_NAME] structure: open with practice summary, then segmented serv…" at bounding box center [952, 804] width 437 height 56
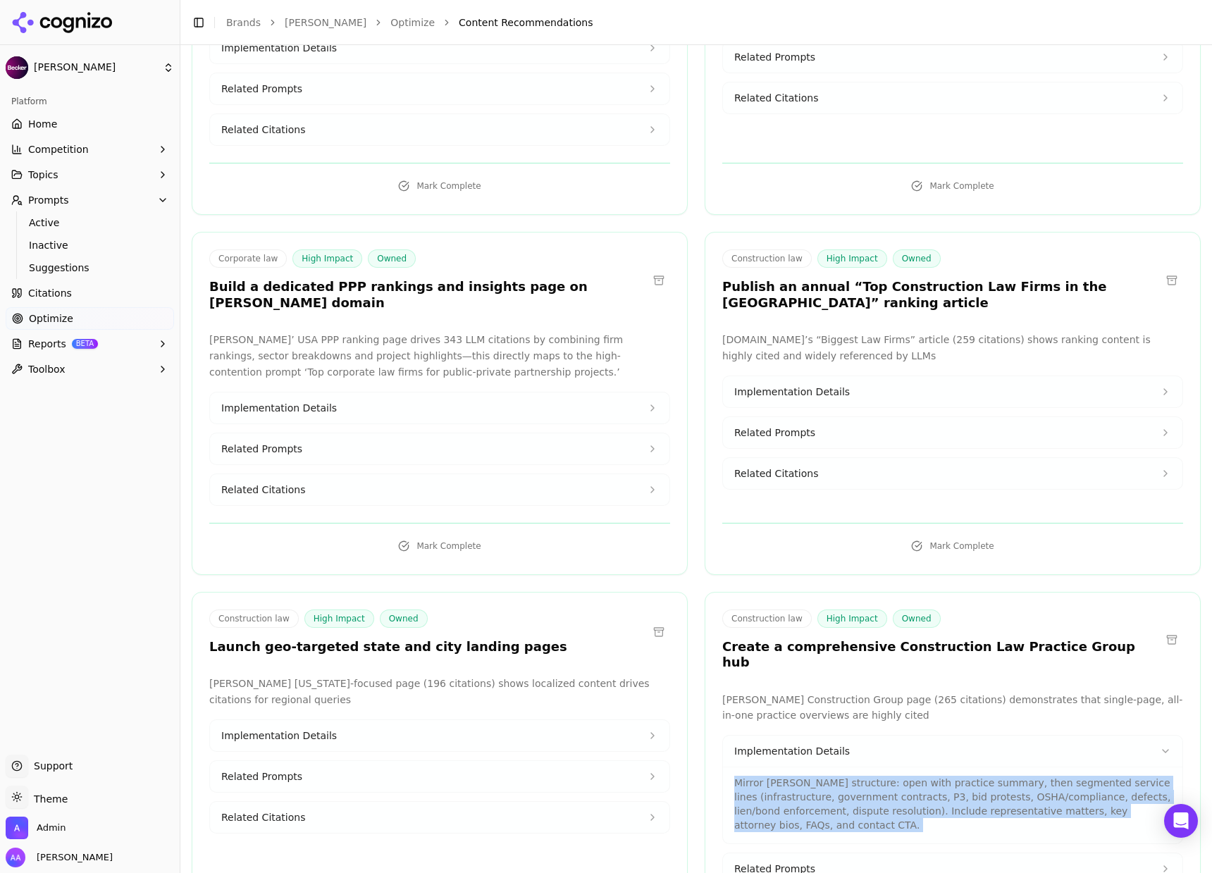
click at [801, 776] on p "Mirror [PERSON_NAME] structure: open with practice summary, then segmented serv…" at bounding box center [952, 804] width 437 height 56
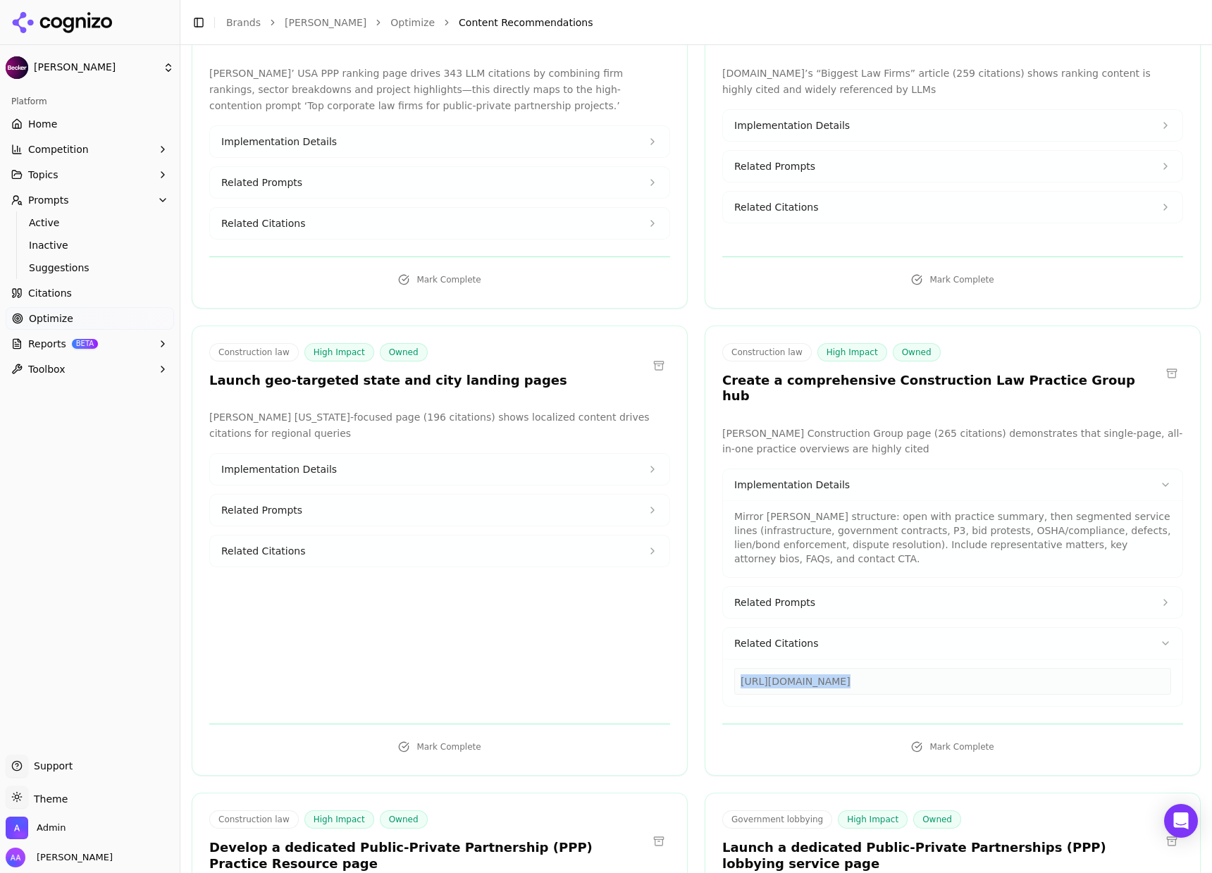
scroll to position [5188, 0]
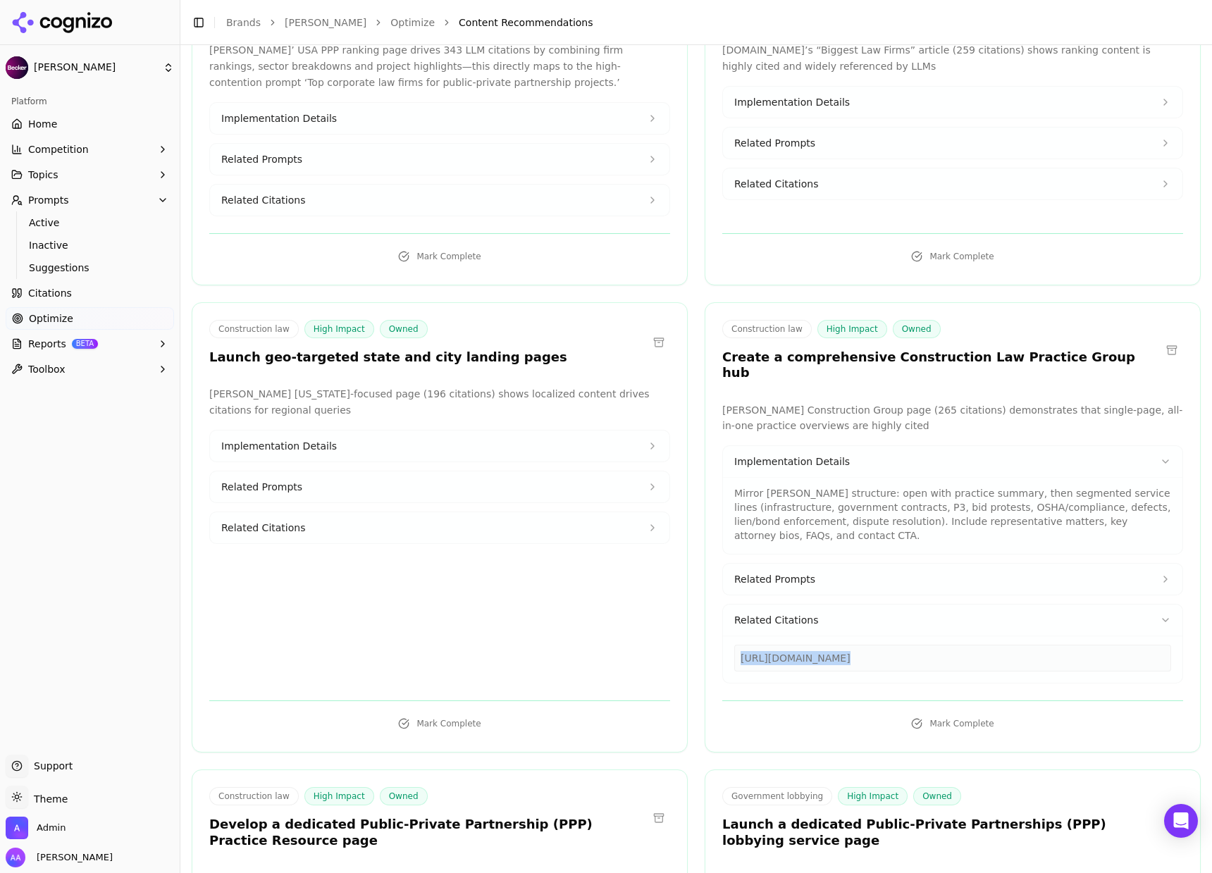
click at [784, 572] on span "Related Prompts" at bounding box center [774, 579] width 81 height 14
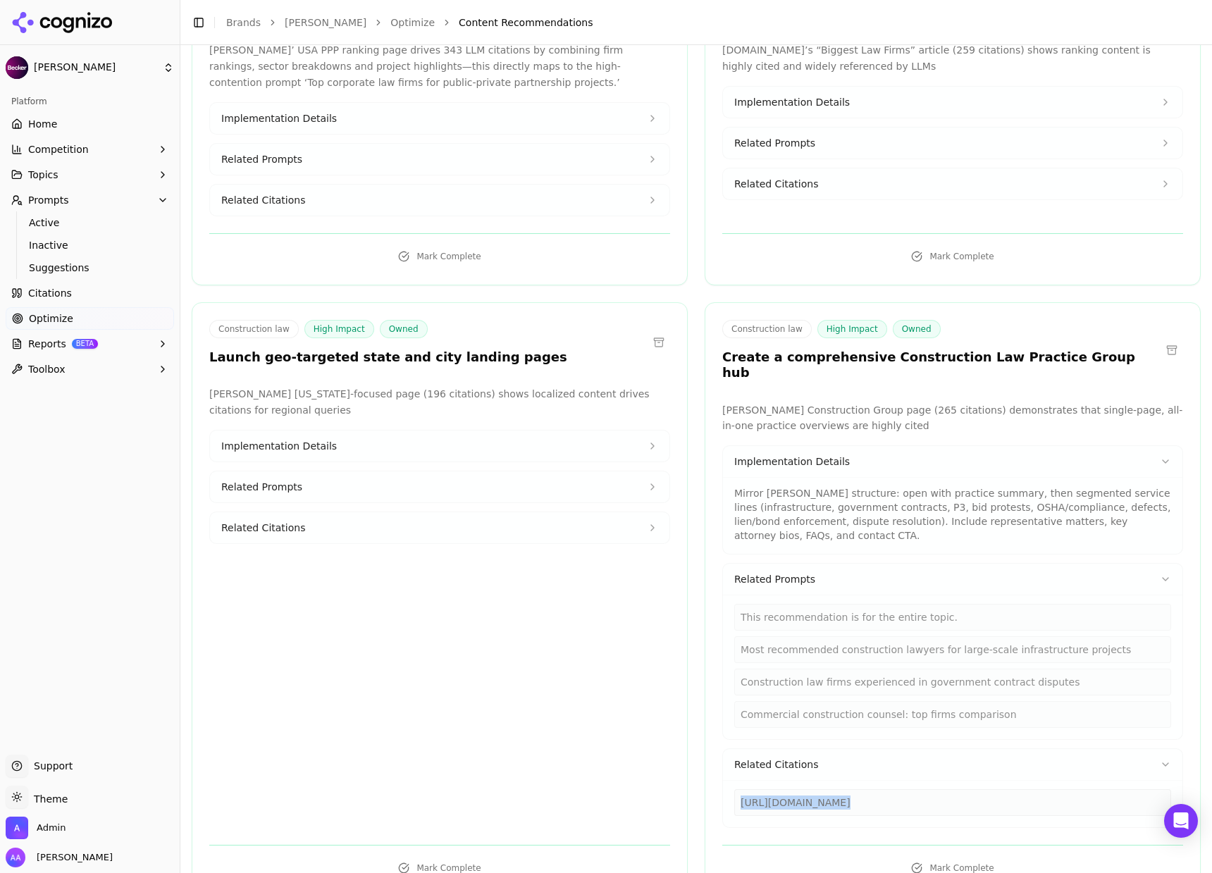
drag, startPoint x: 784, startPoint y: 353, endPoint x: 773, endPoint y: 356, distance: 11.8
click at [783, 572] on span "Related Prompts" at bounding box center [774, 579] width 81 height 14
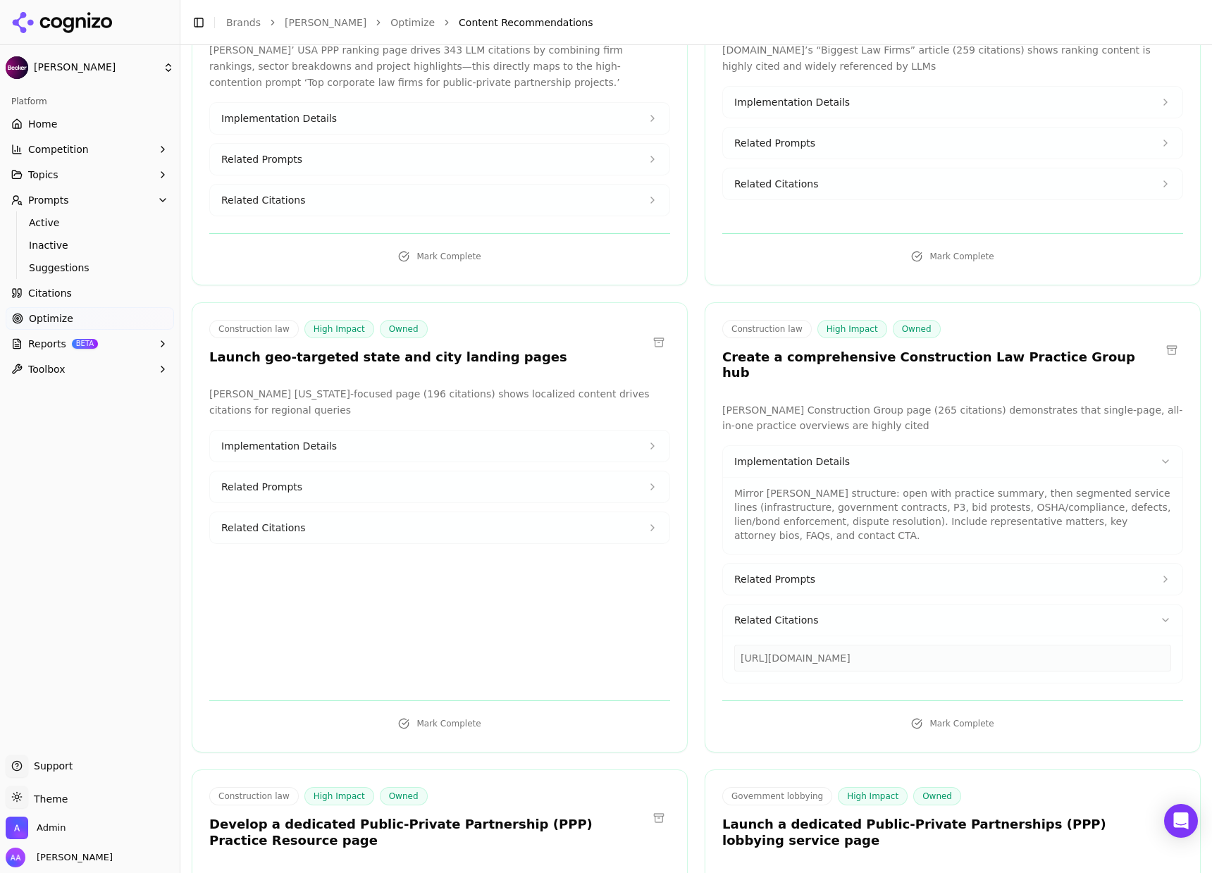
click at [525, 442] on div "[PERSON_NAME] [US_STATE]-focused page (196 citations) shows localized content d…" at bounding box center [439, 534] width 461 height 297
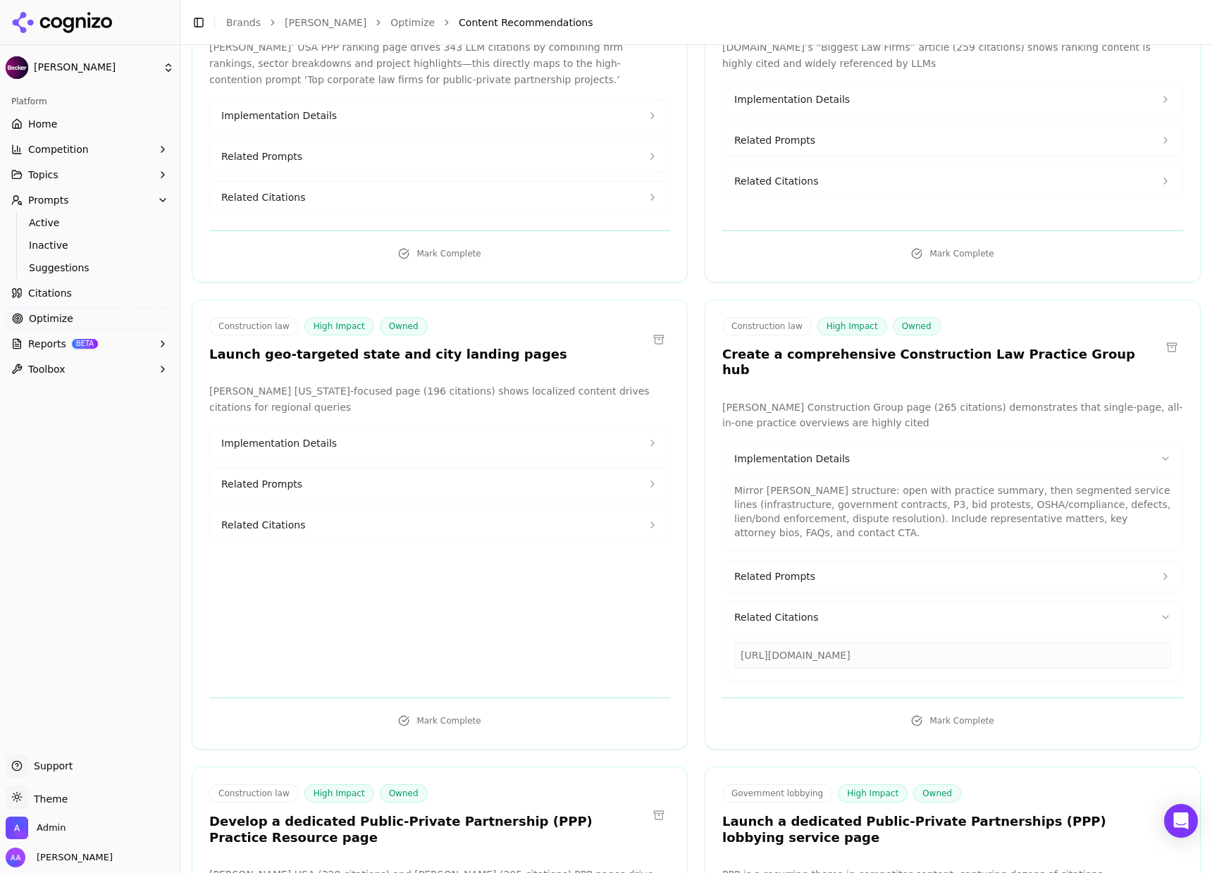
drag, startPoint x: 1016, startPoint y: 289, endPoint x: 774, endPoint y: 299, distance: 242.5
click at [774, 483] on p "Mirror [PERSON_NAME] structure: open with practice summary, then segmented serv…" at bounding box center [952, 511] width 437 height 56
drag, startPoint x: 817, startPoint y: 308, endPoint x: 722, endPoint y: 269, distance: 102.7
click at [723, 474] on div "Mirror [PERSON_NAME] structure: open with practice summary, then segmented serv…" at bounding box center [952, 512] width 459 height 77
click at [827, 483] on p "Mirror [PERSON_NAME] structure: open with practice summary, then segmented serv…" at bounding box center [952, 511] width 437 height 56
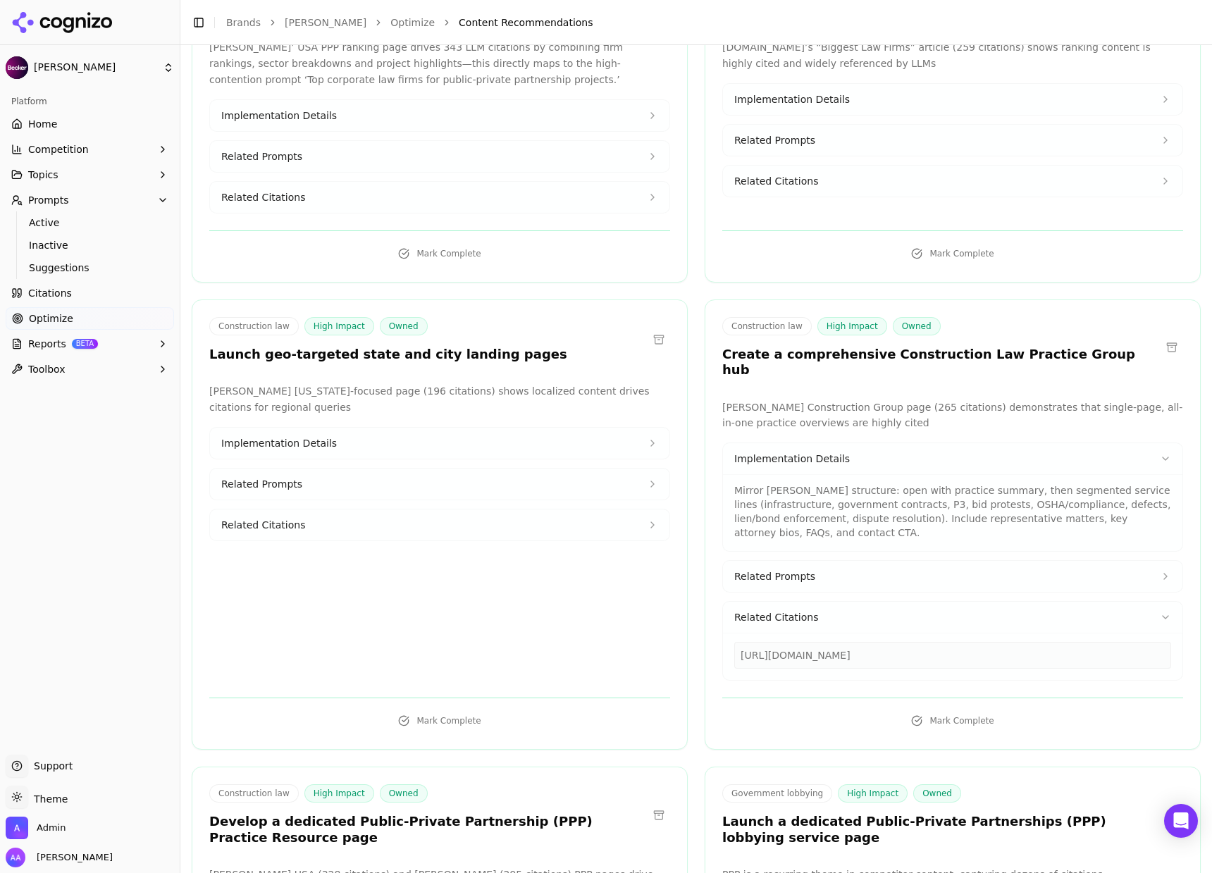
click at [72, 286] on link "Citations" at bounding box center [90, 293] width 168 height 23
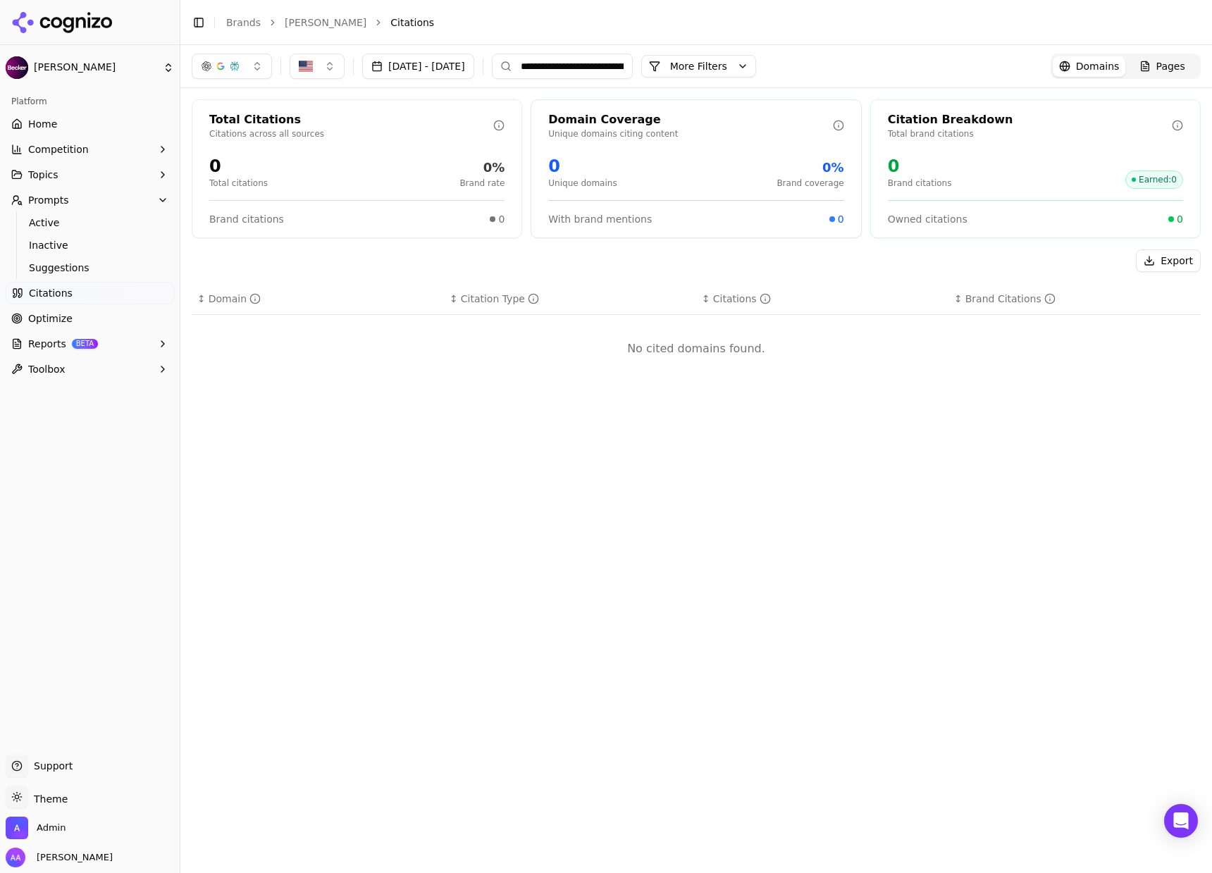
click at [633, 56] on input "**********" at bounding box center [562, 66] width 141 height 25
type input "*"
type input "**********"
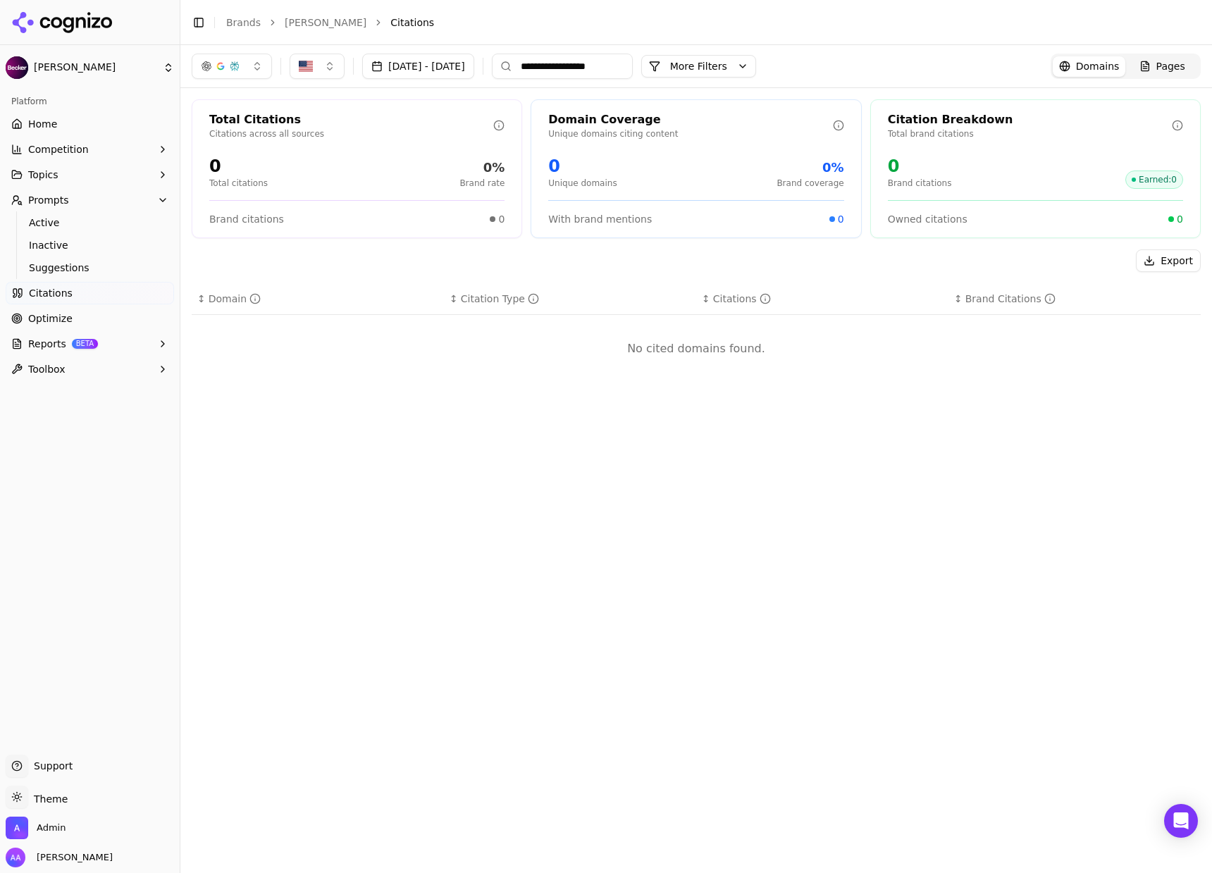
click at [1175, 68] on span "Pages" at bounding box center [1170, 66] width 29 height 14
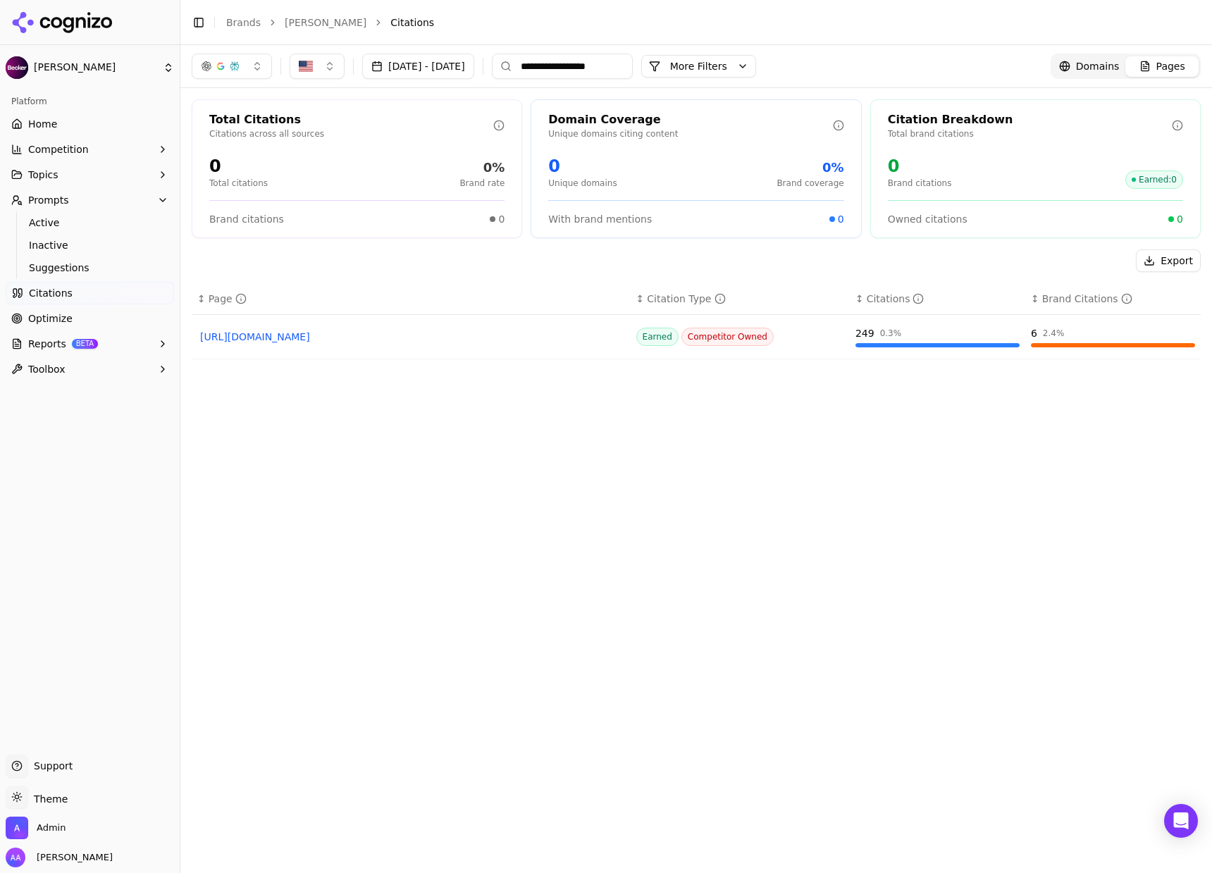
click at [127, 310] on link "Optimize" at bounding box center [90, 318] width 168 height 23
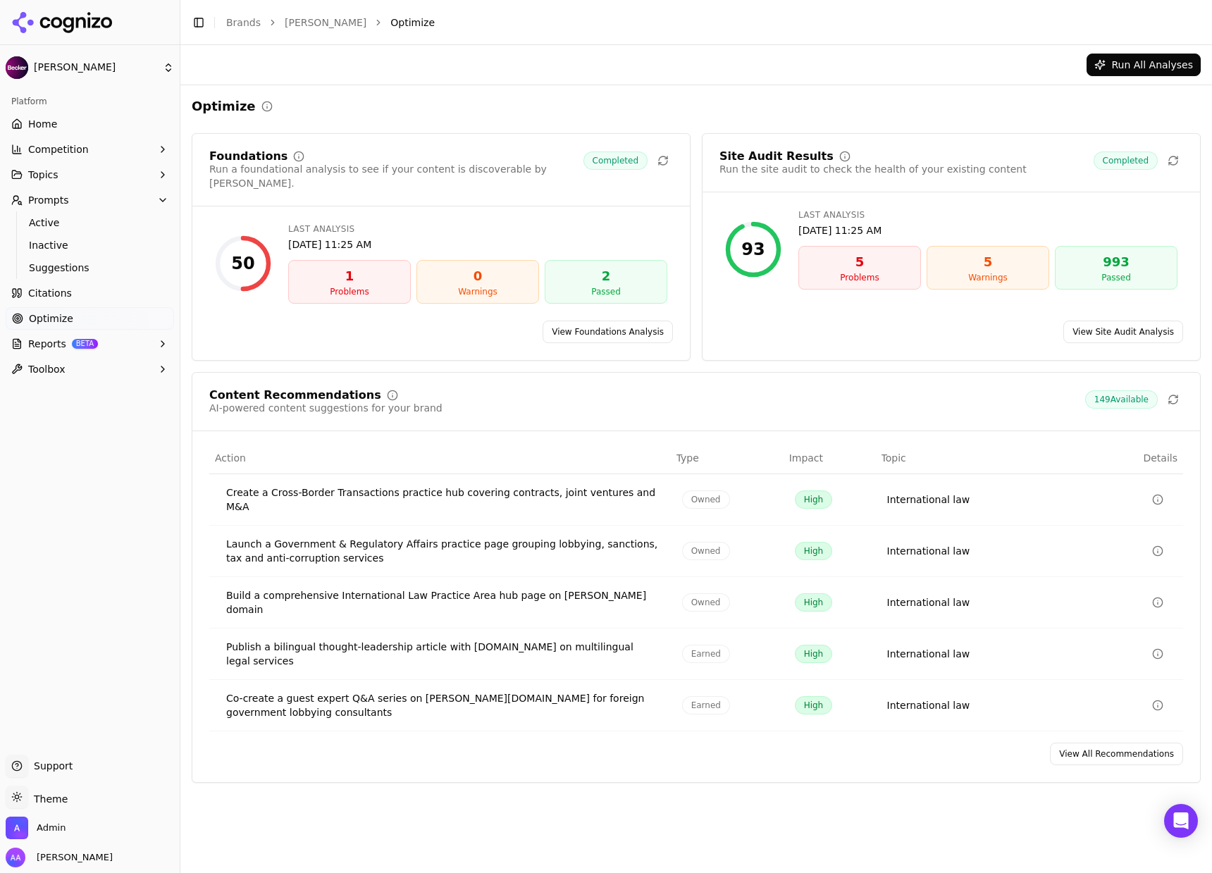
click at [1092, 742] on link "View All Recommendations" at bounding box center [1116, 753] width 133 height 23
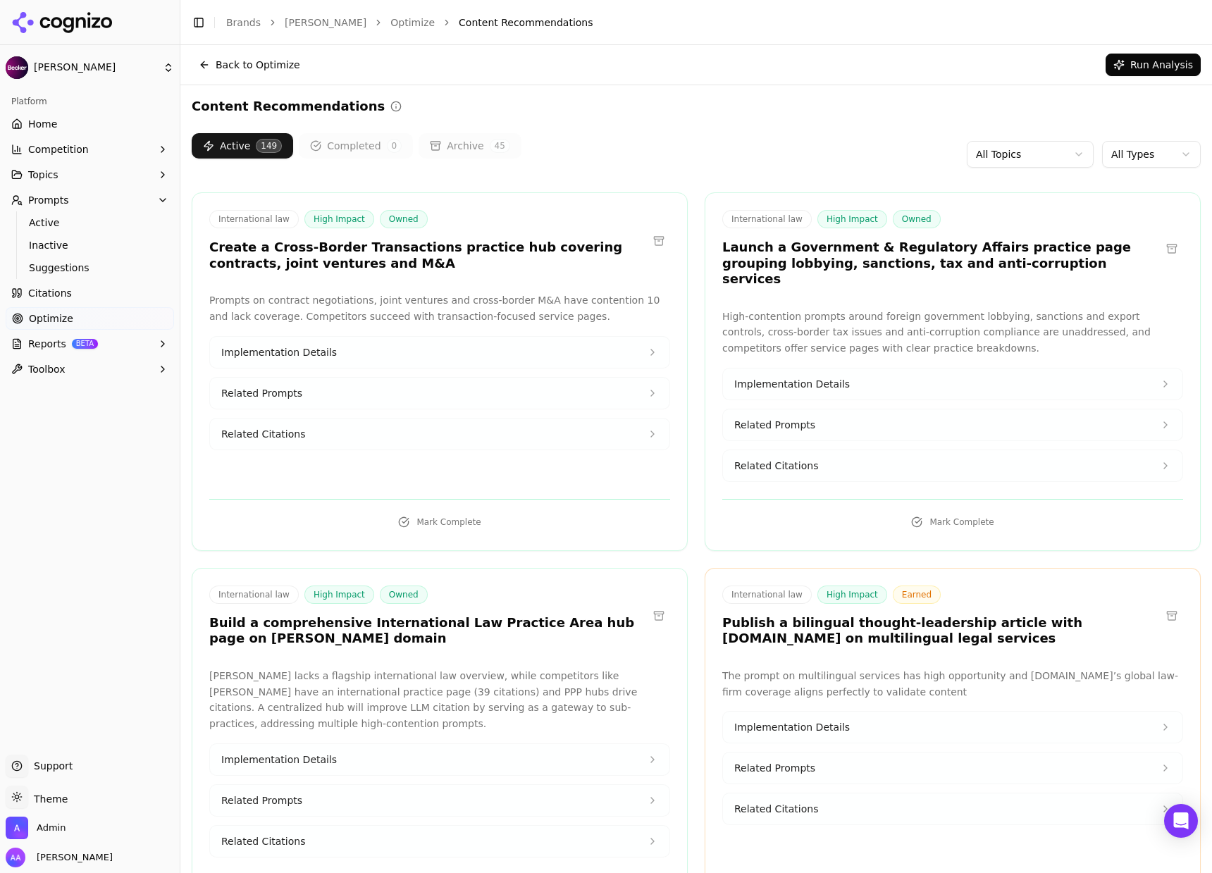
scroll to position [3, 0]
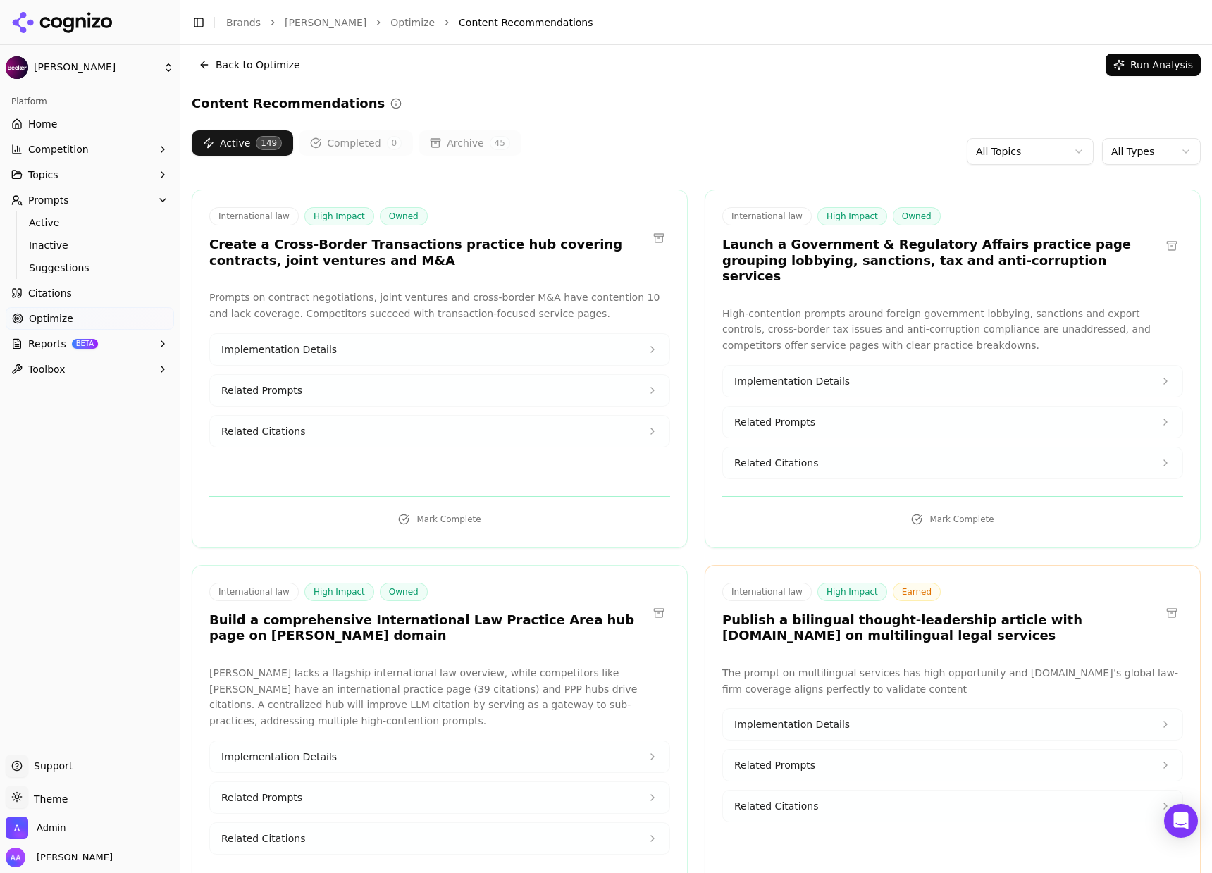
click at [1032, 155] on html "[PERSON_NAME] Platform Home Competition Topics Prompts Active Inactive Suggesti…" at bounding box center [606, 436] width 1212 height 873
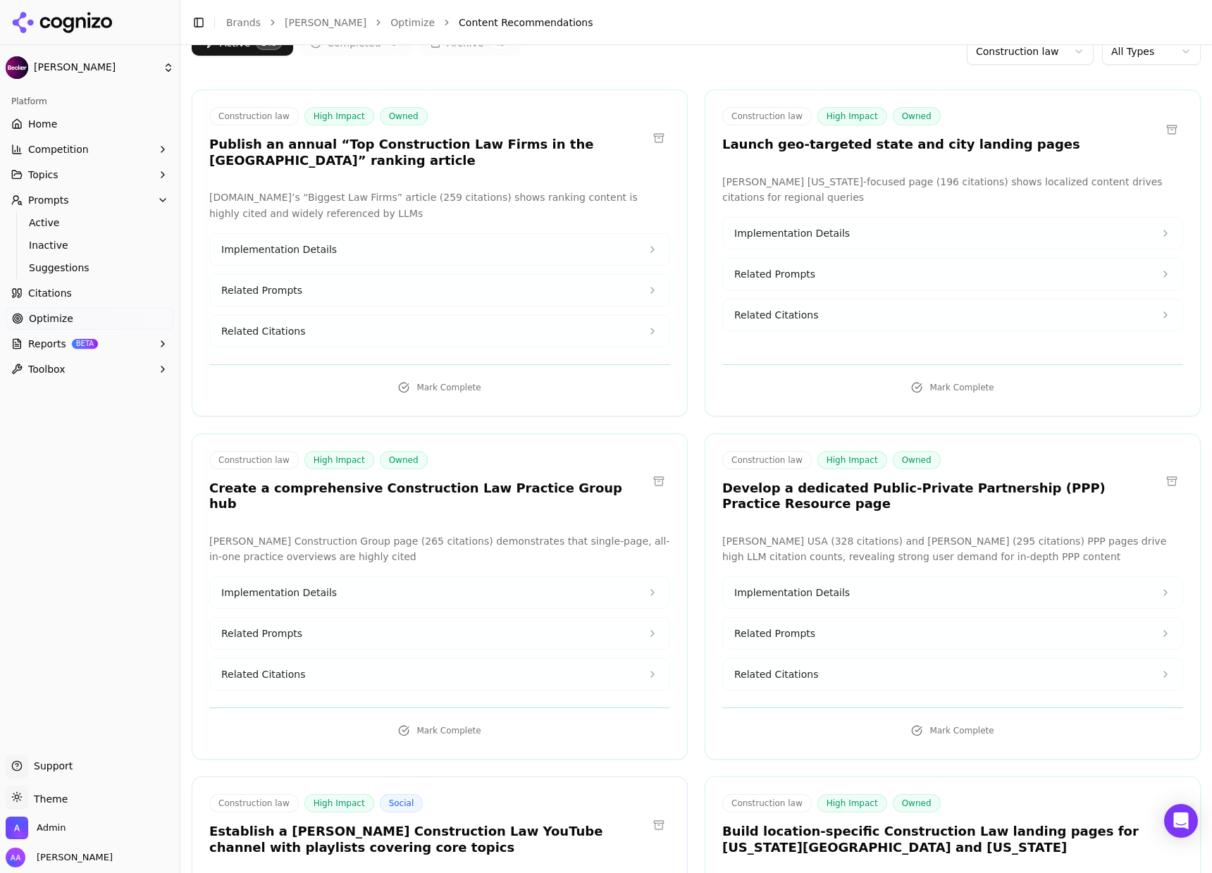
scroll to position [108, 0]
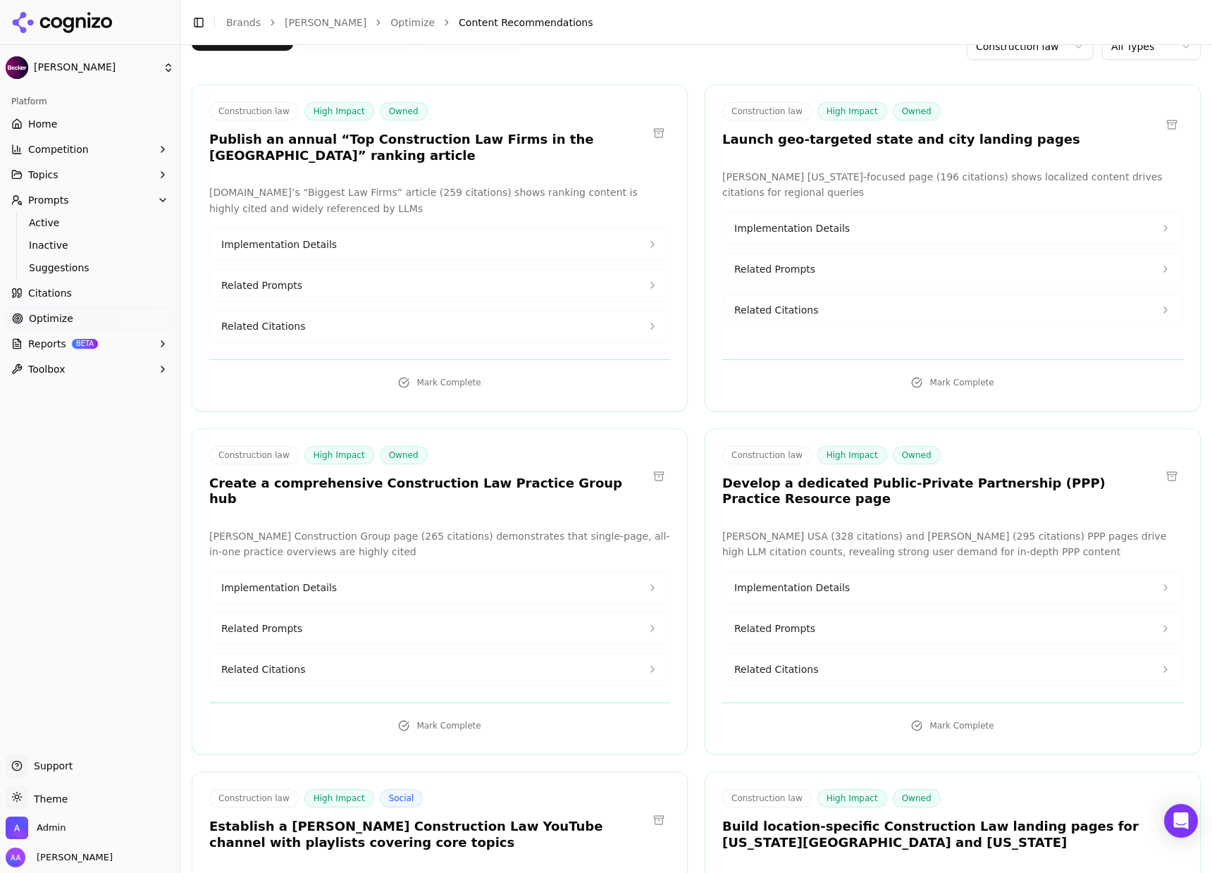
click at [409, 661] on button "Related Citations" at bounding box center [439, 669] width 459 height 31
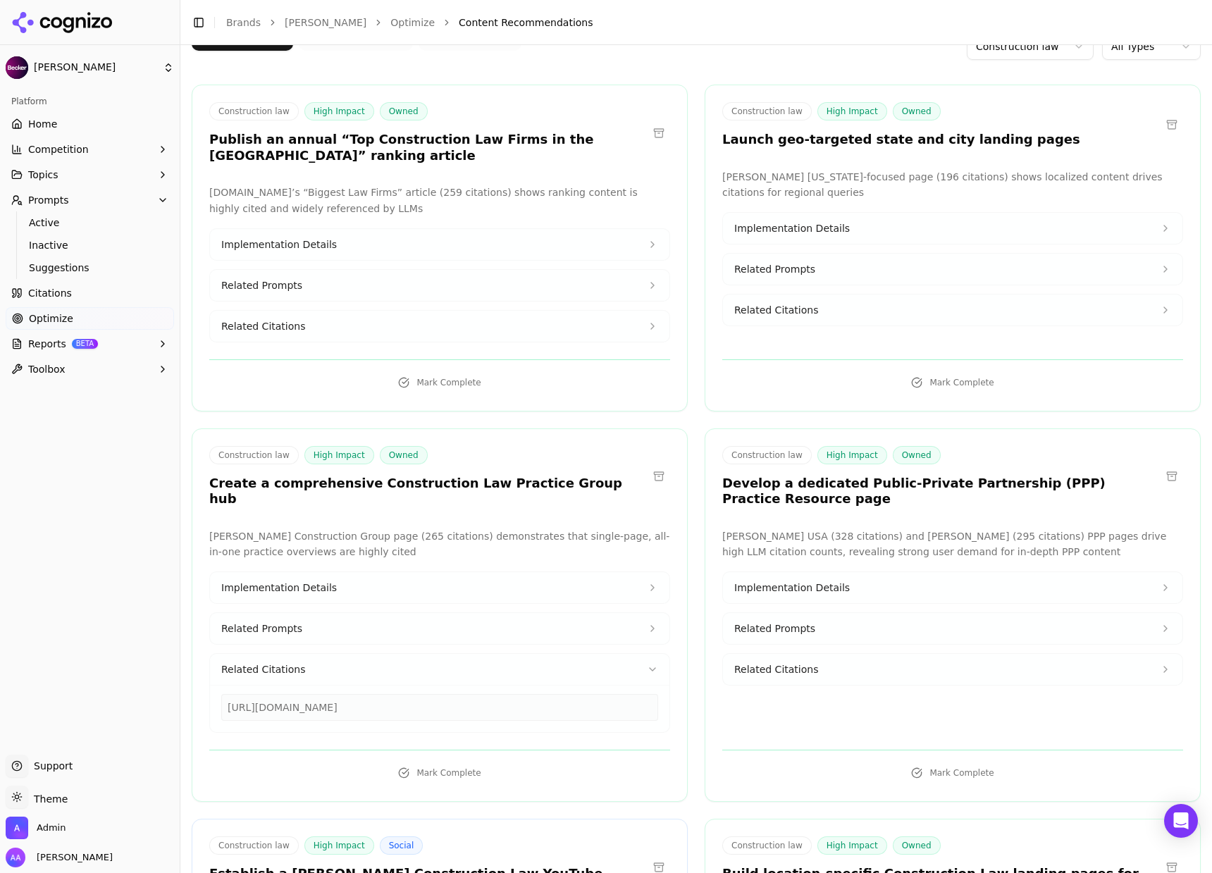
click at [392, 694] on div "[URL][DOMAIN_NAME]" at bounding box center [439, 707] width 437 height 27
click at [339, 614] on button "Related Prompts" at bounding box center [439, 628] width 459 height 31
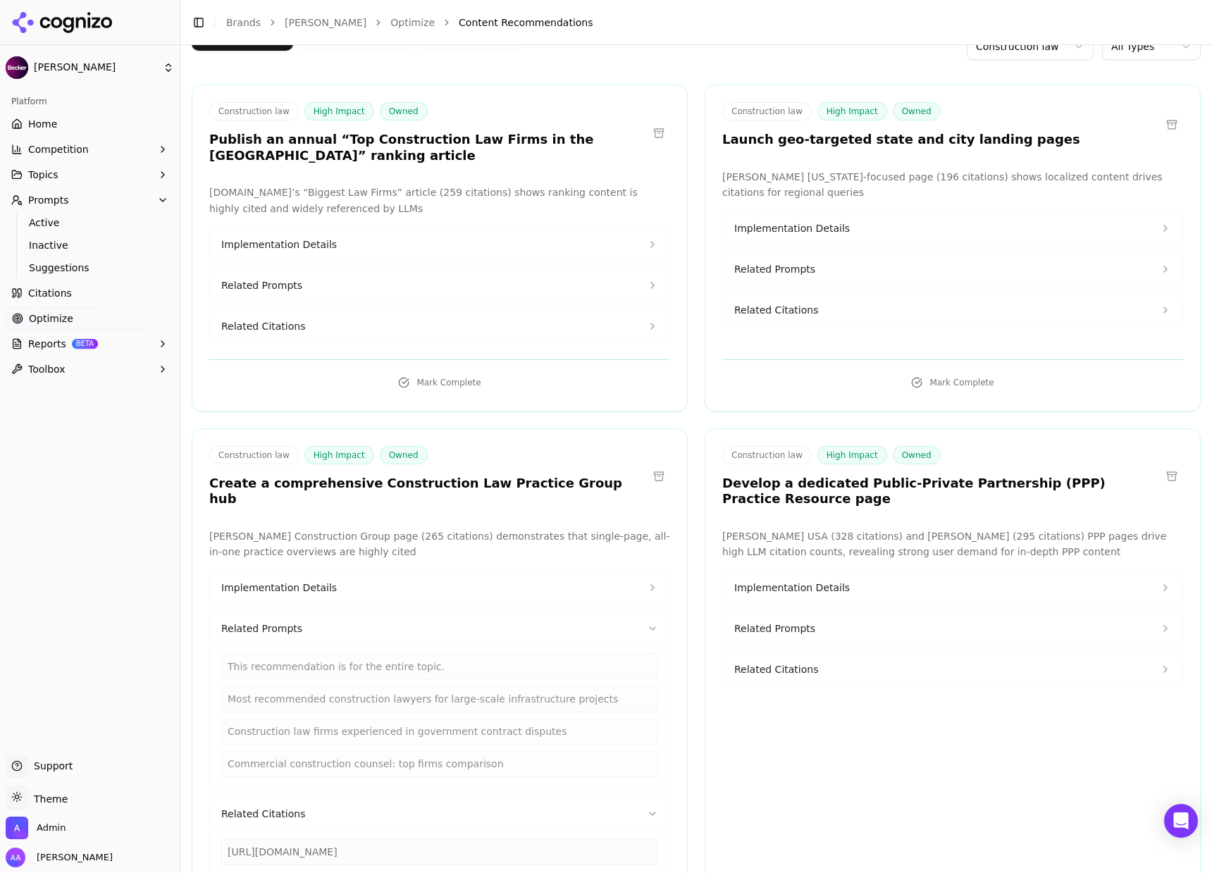
click at [330, 653] on div "This recommendation is for the entire topic." at bounding box center [439, 666] width 437 height 27
click at [323, 685] on div "Most recommended construction lawyers for large-scale infrastructure projects" at bounding box center [439, 698] width 437 height 27
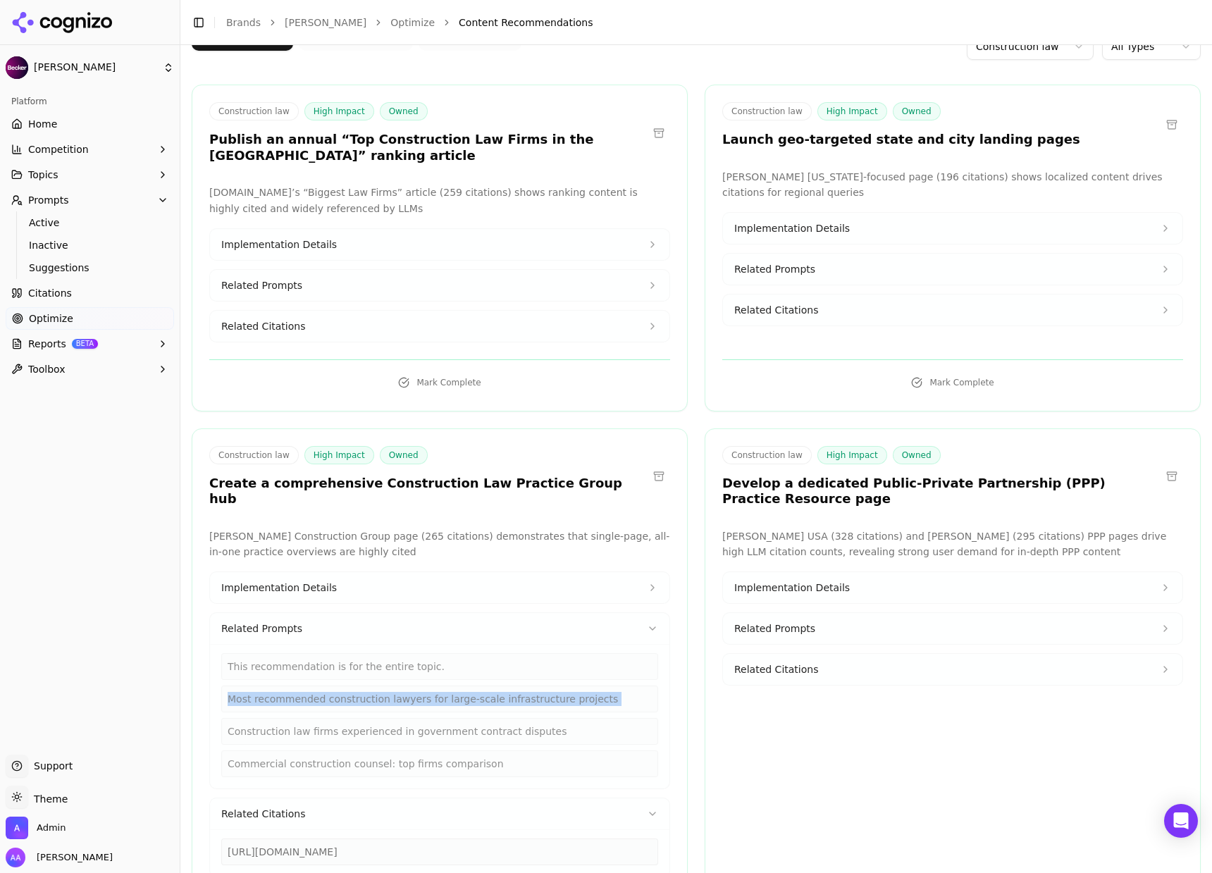
click at [309, 718] on div "Construction law firms experienced in government contract disputes" at bounding box center [439, 731] width 437 height 27
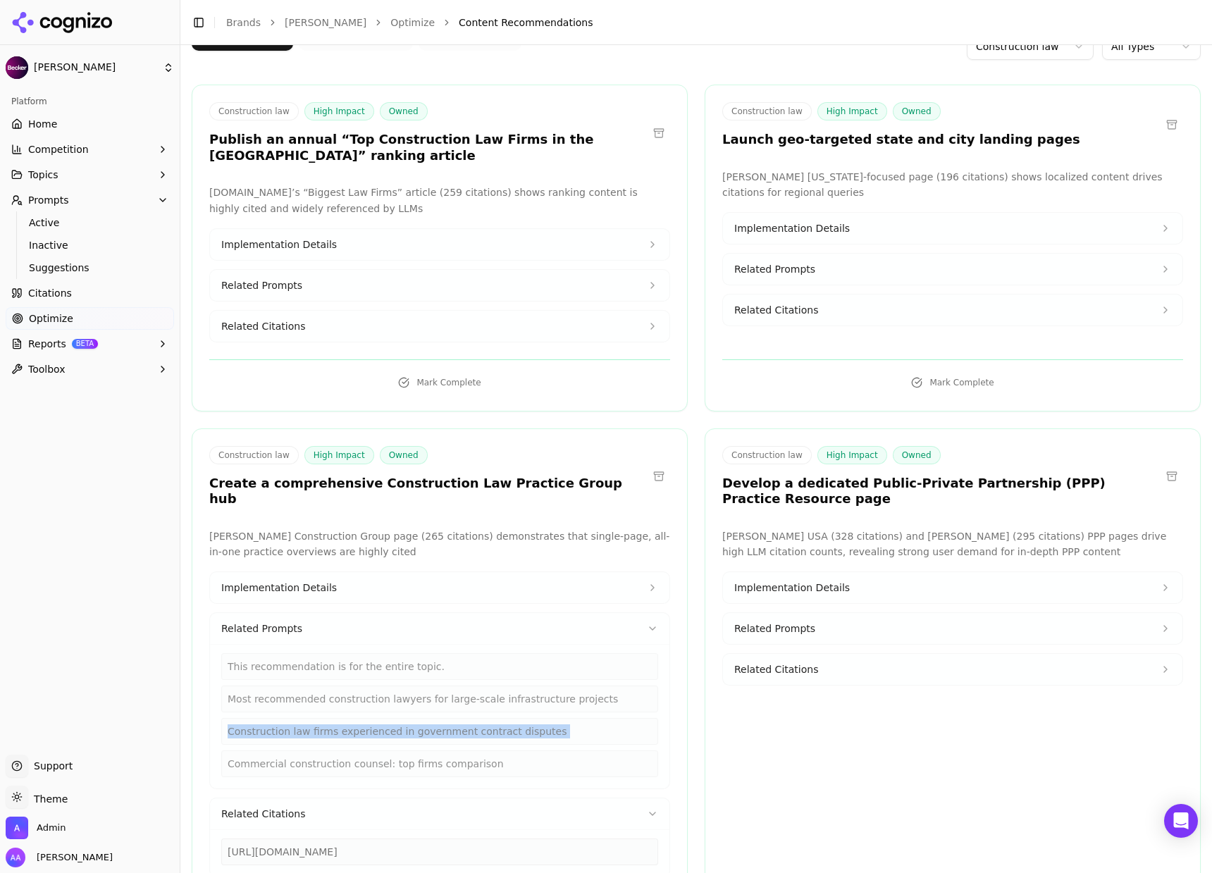
click at [309, 718] on div "Construction law firms experienced in government contract disputes" at bounding box center [439, 731] width 437 height 27
click at [89, 294] on link "Citations" at bounding box center [90, 293] width 168 height 23
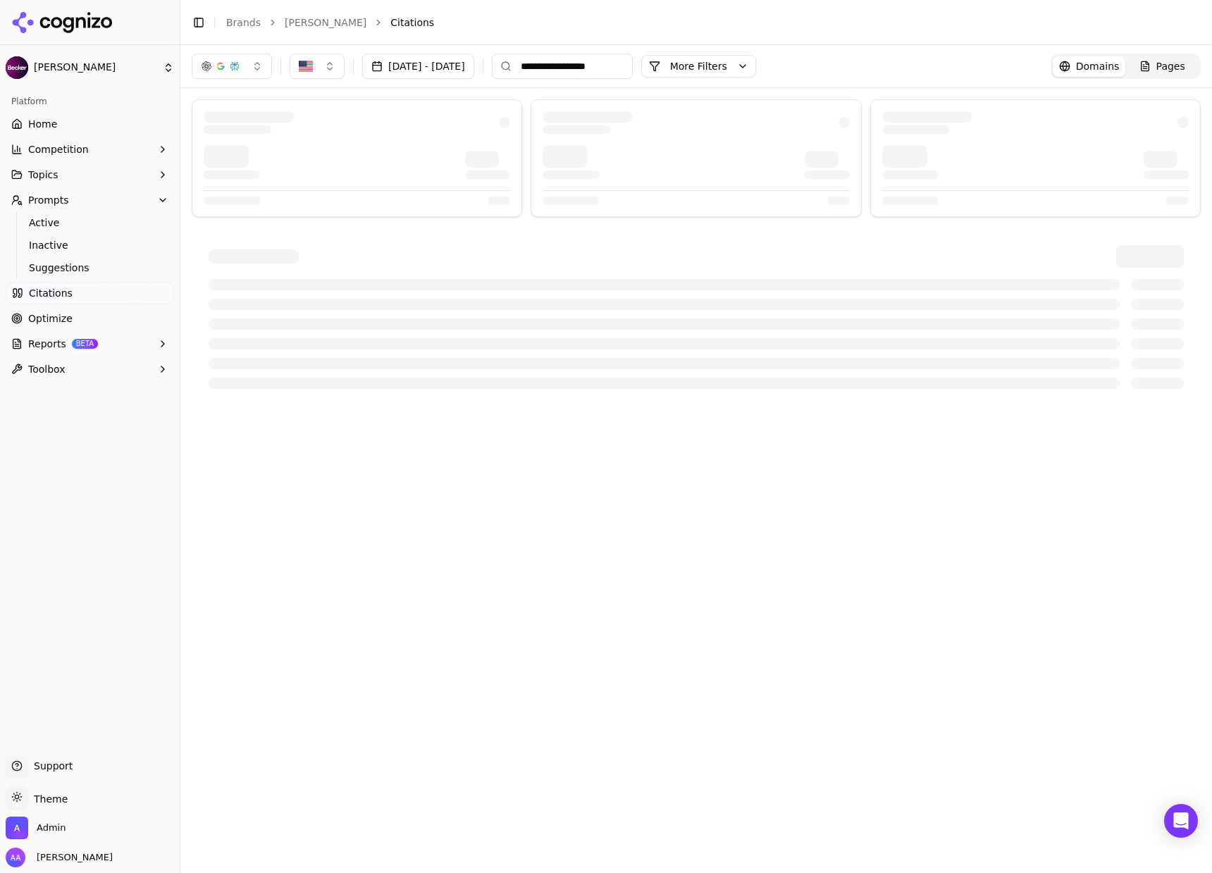
click at [633, 68] on input "**********" at bounding box center [562, 66] width 141 height 25
type input "***"
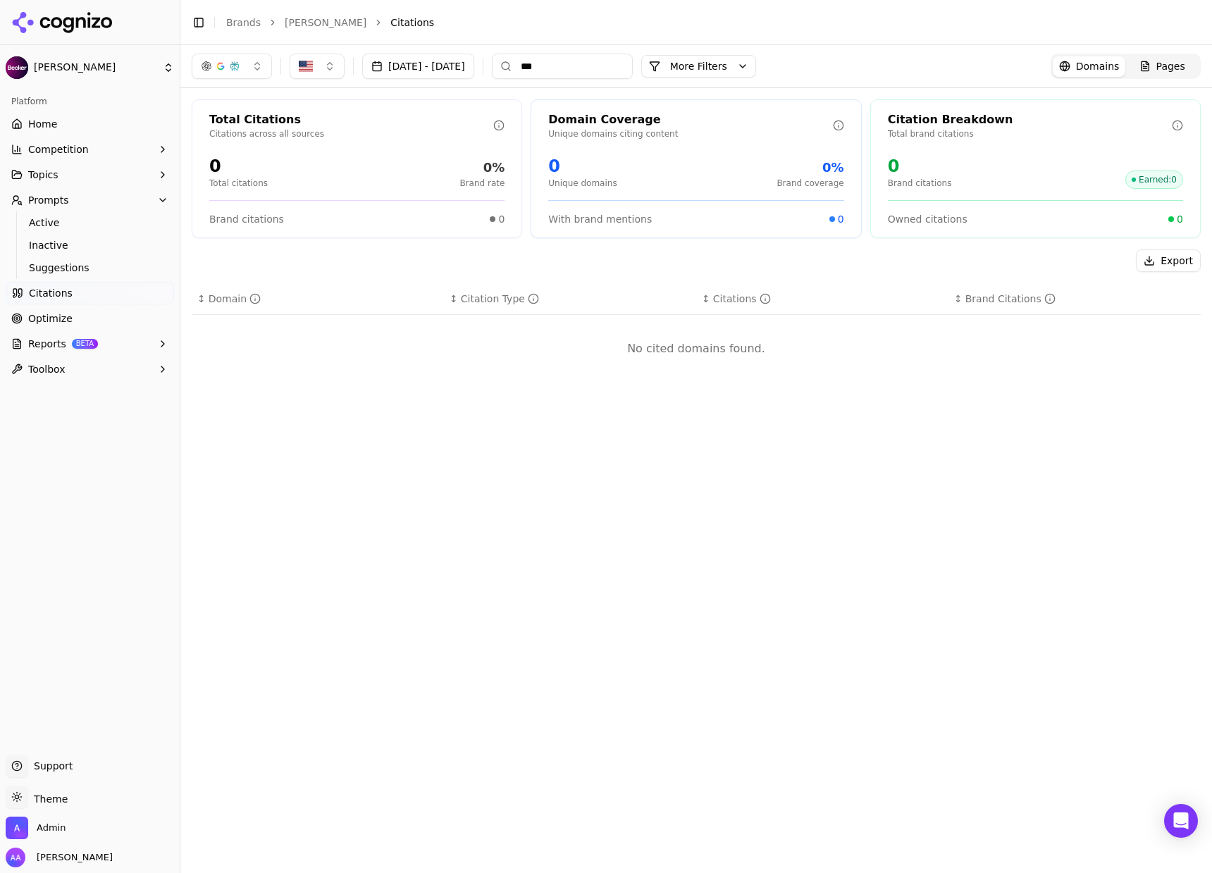
click at [1162, 75] on link "Pages" at bounding box center [1161, 66] width 73 height 20
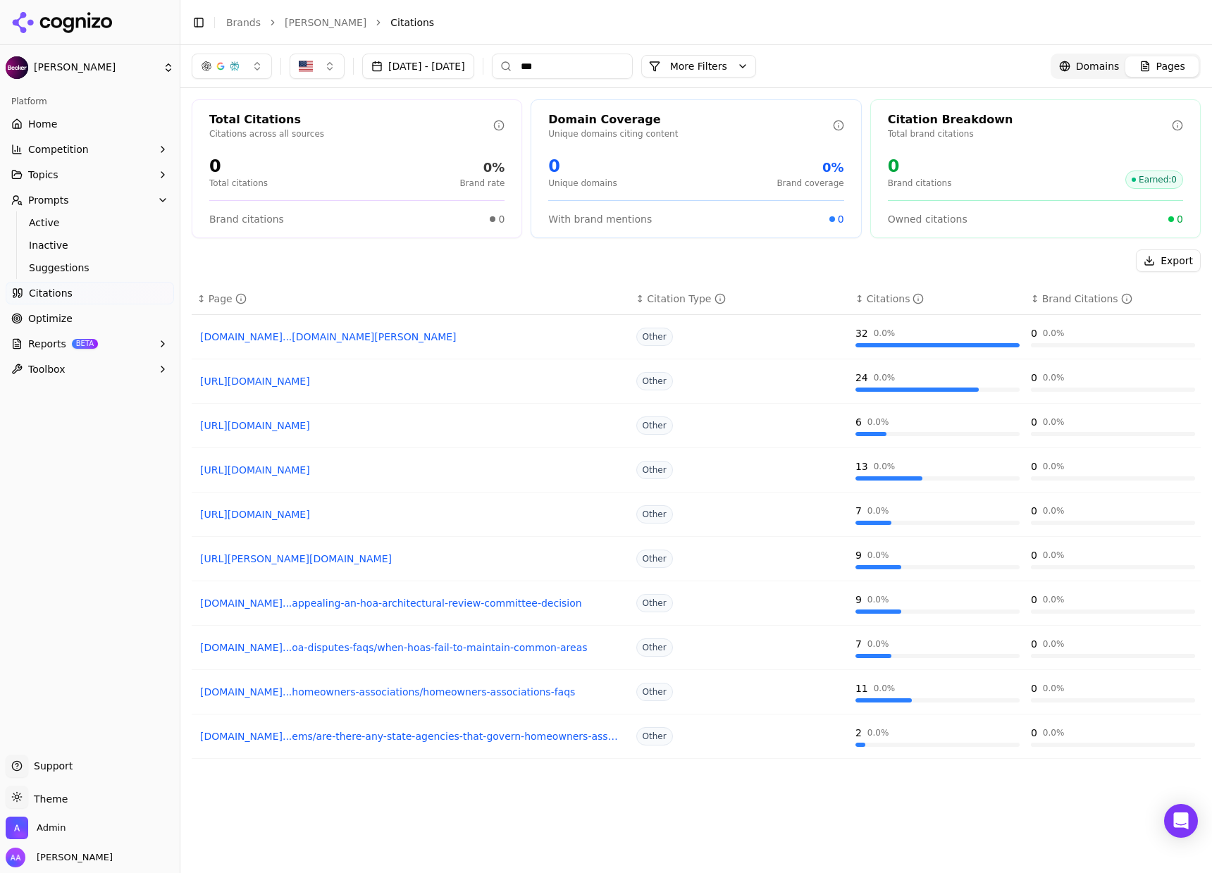
click at [633, 65] on input "***" at bounding box center [562, 66] width 141 height 25
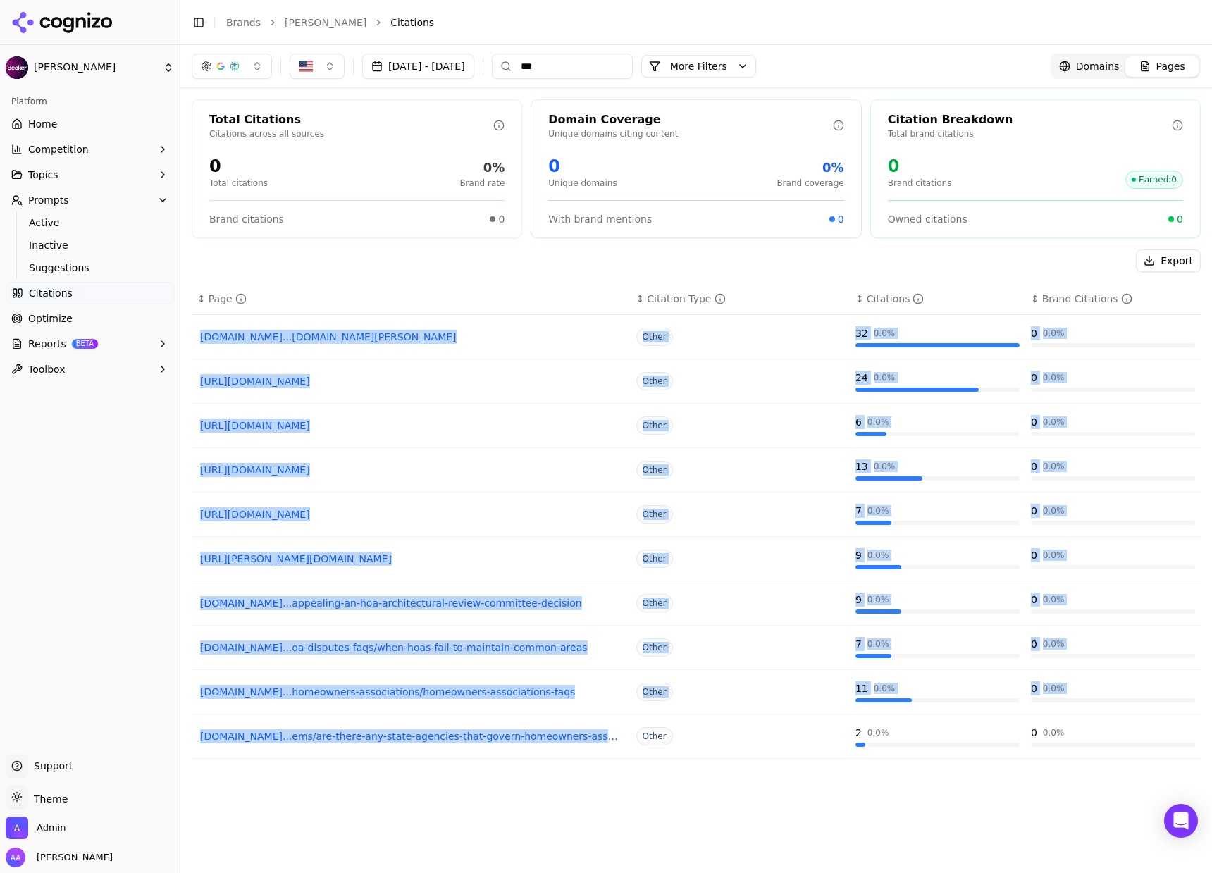
drag, startPoint x: 565, startPoint y: 813, endPoint x: 432, endPoint y: 793, distance: 134.6
click at [405, 765] on div "↕ Page ↕ Citation Type ↕ Citations ↕ Brand Citations [DOMAIN_NAME]...[DOMAIN_NA…" at bounding box center [696, 589] width 1009 height 612
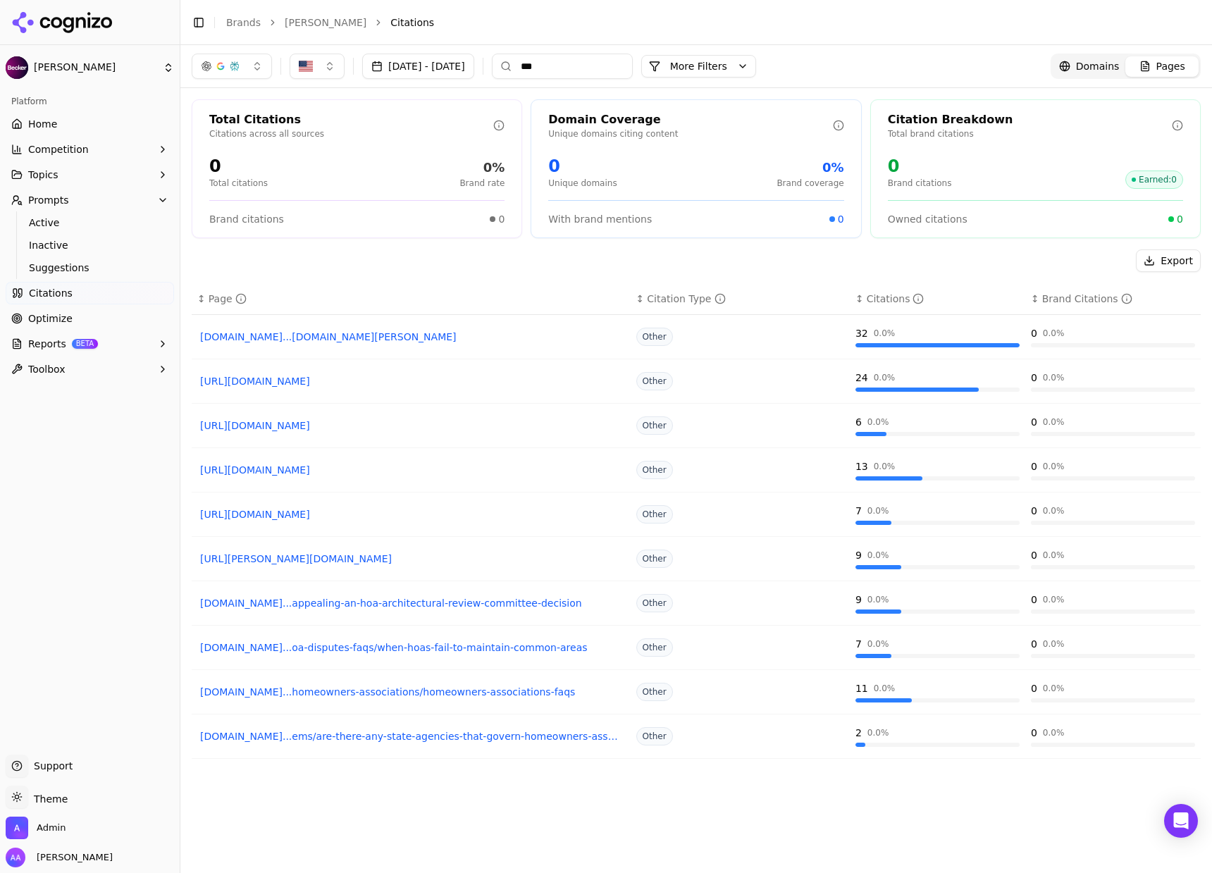
click at [464, 813] on div "↕ Page ↕ Citation Type ↕ Citations ↕ Brand Citations [DOMAIN_NAME]...[DOMAIN_NA…" at bounding box center [696, 589] width 1009 height 612
click at [238, 61] on div "button" at bounding box center [234, 66] width 11 height 11
click at [240, 142] on span "Google AI Overviews" at bounding box center [231, 151] width 89 height 28
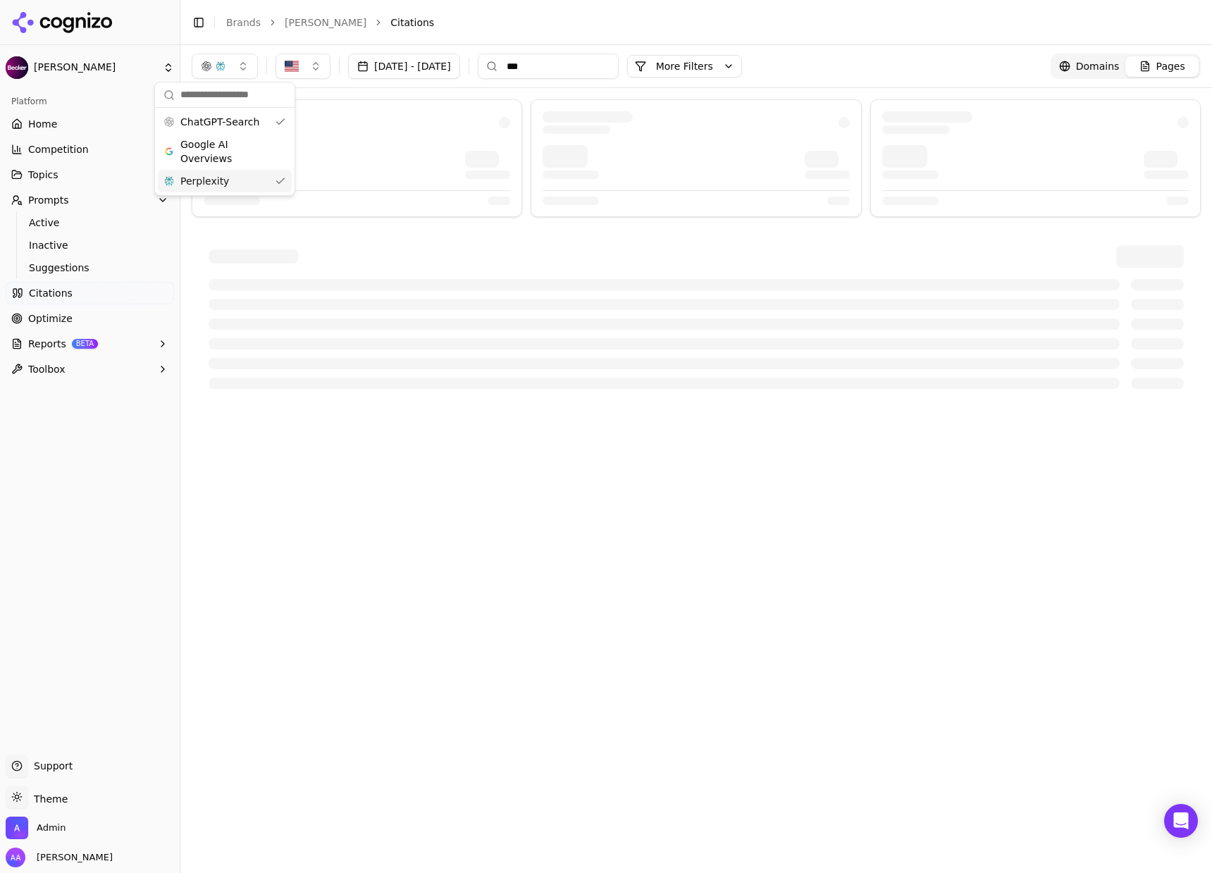
drag, startPoint x: 239, startPoint y: 176, endPoint x: 241, endPoint y: 185, distance: 8.6
click at [239, 176] on div "Perplexity" at bounding box center [225, 181] width 134 height 23
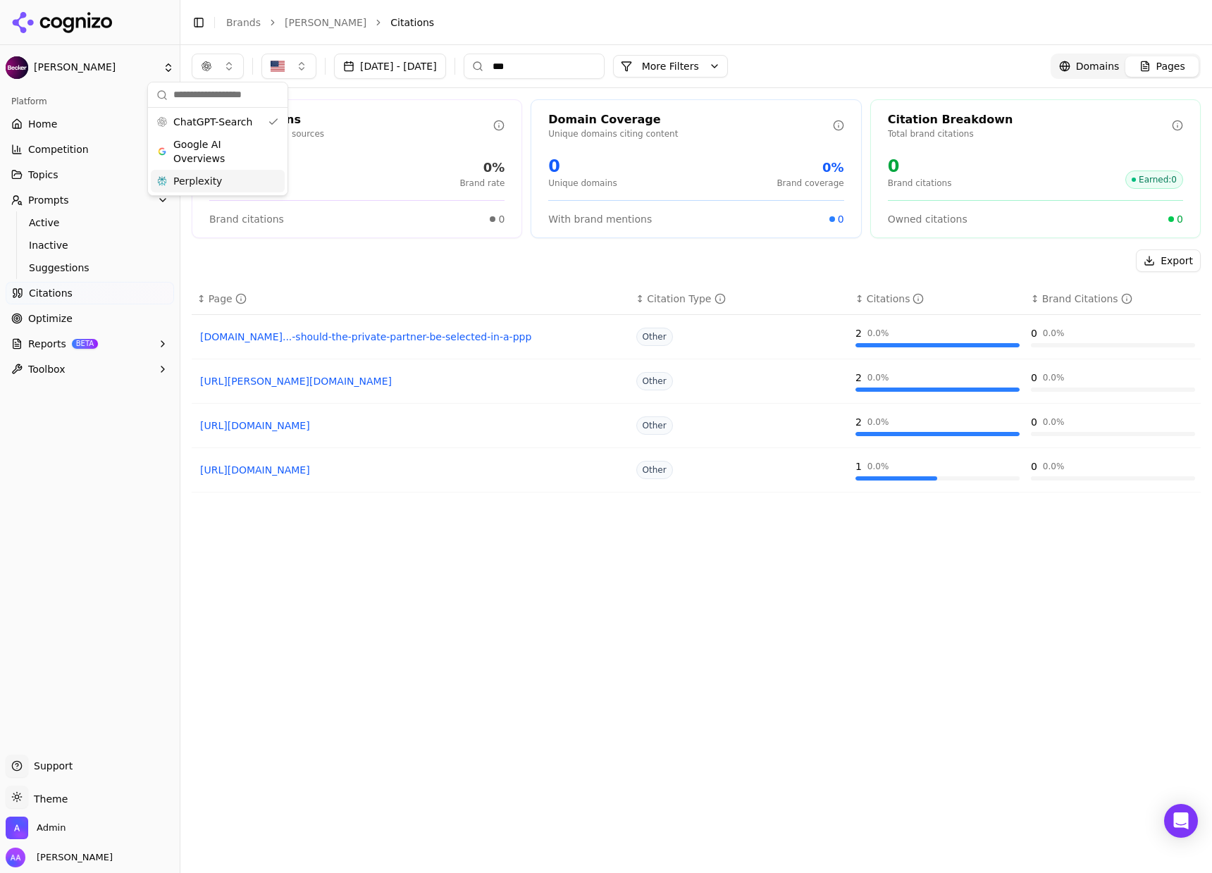
click at [443, 82] on div "[DATE] - [DATE] *** More More Filters Domains Pages" at bounding box center [695, 66] width 1031 height 42
click at [602, 65] on input "***" at bounding box center [533, 66] width 141 height 25
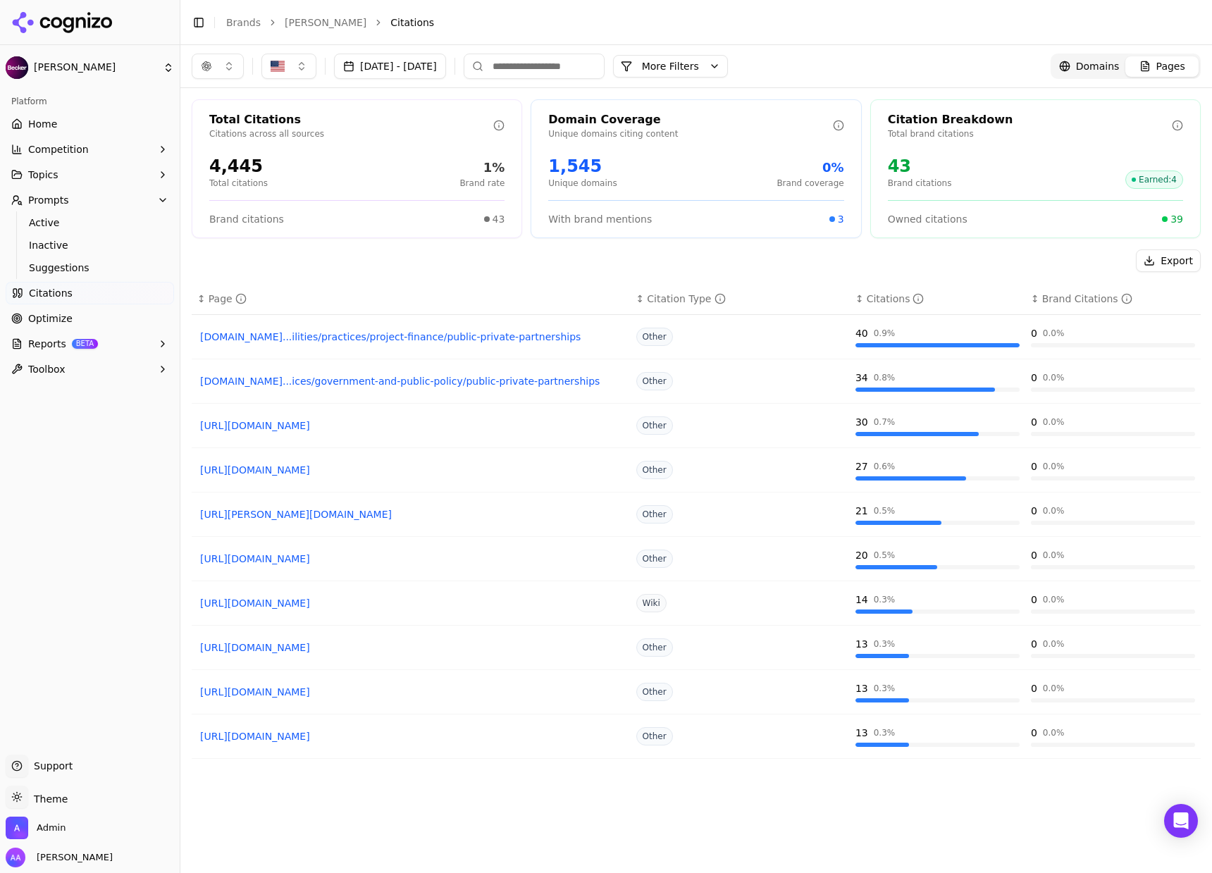
click at [389, 61] on button "[DATE] - [DATE]" at bounding box center [390, 66] width 112 height 25
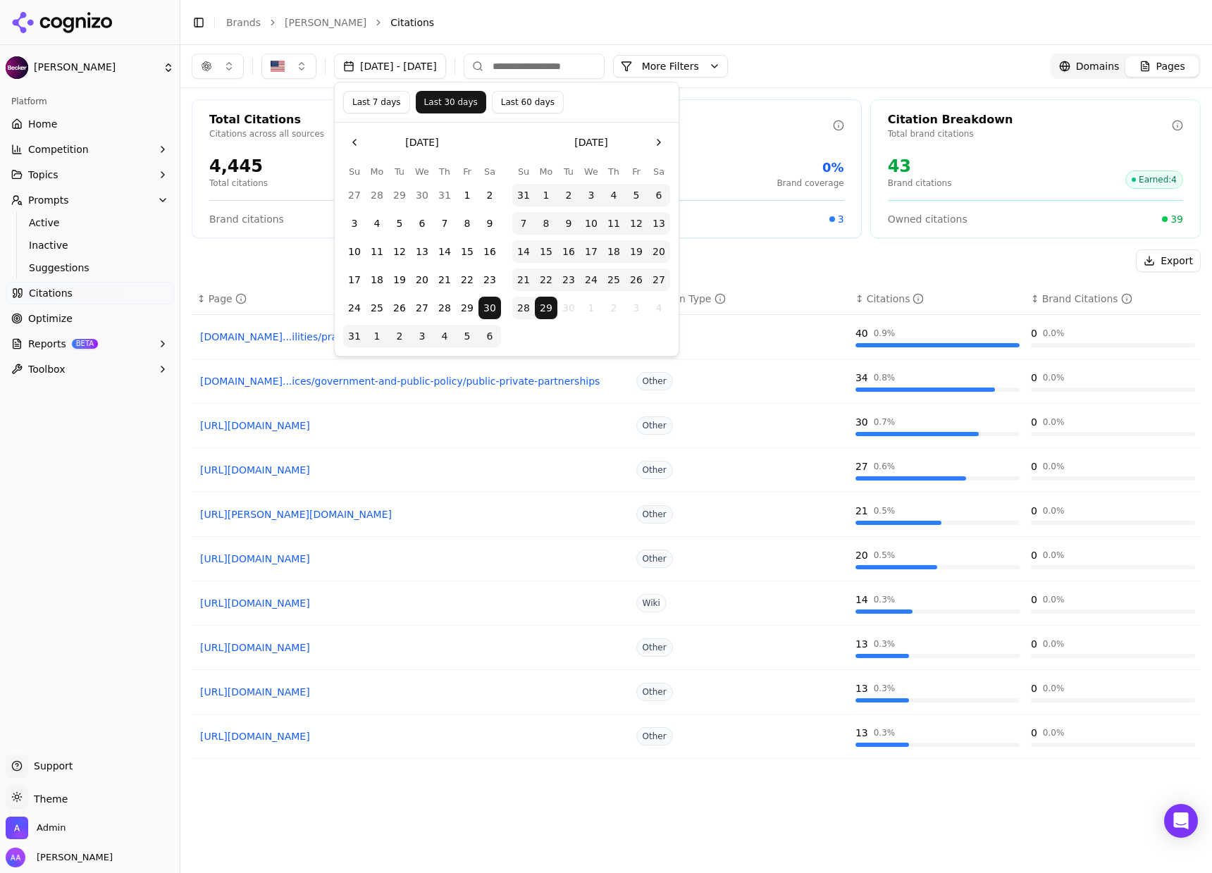
click at [386, 102] on button "Last 7 days" at bounding box center [376, 102] width 67 height 23
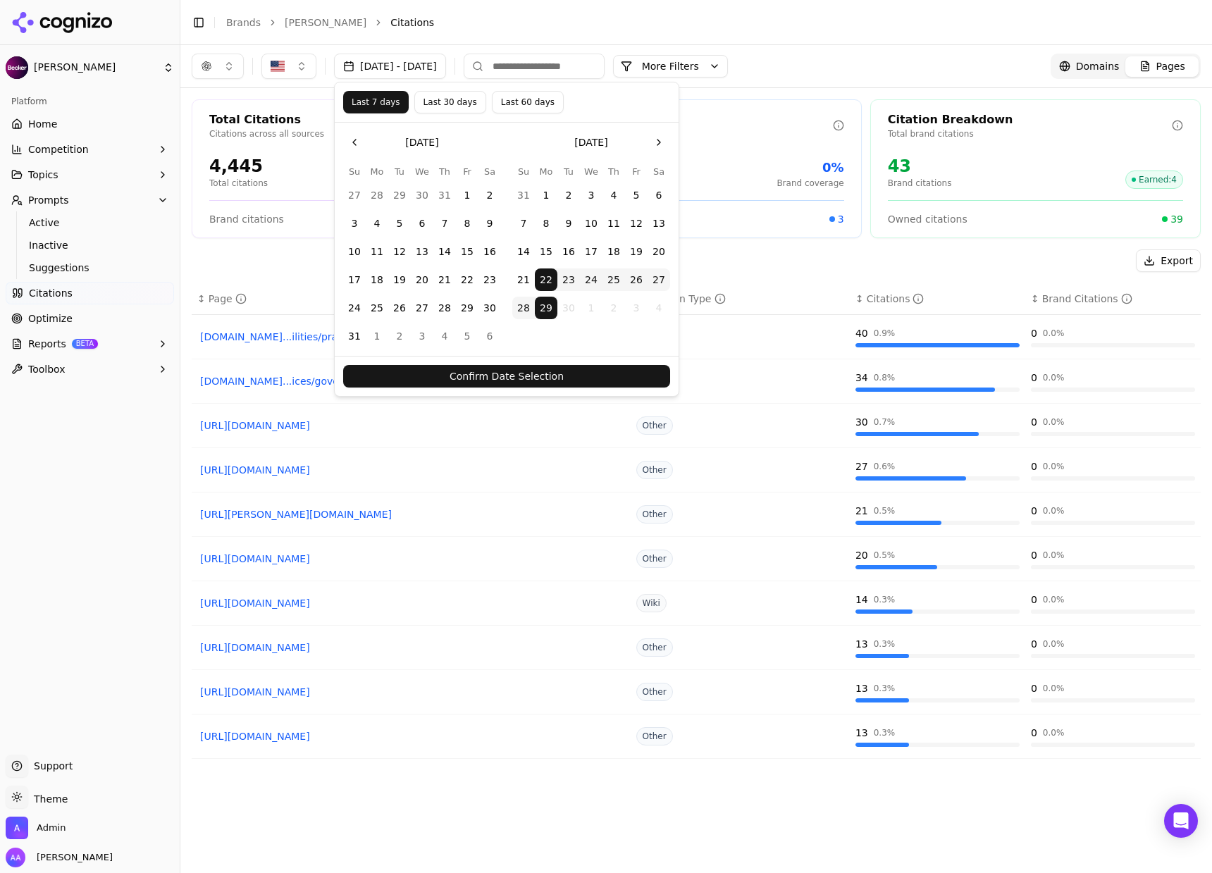
click at [489, 373] on button "Confirm Date Selection" at bounding box center [506, 376] width 327 height 23
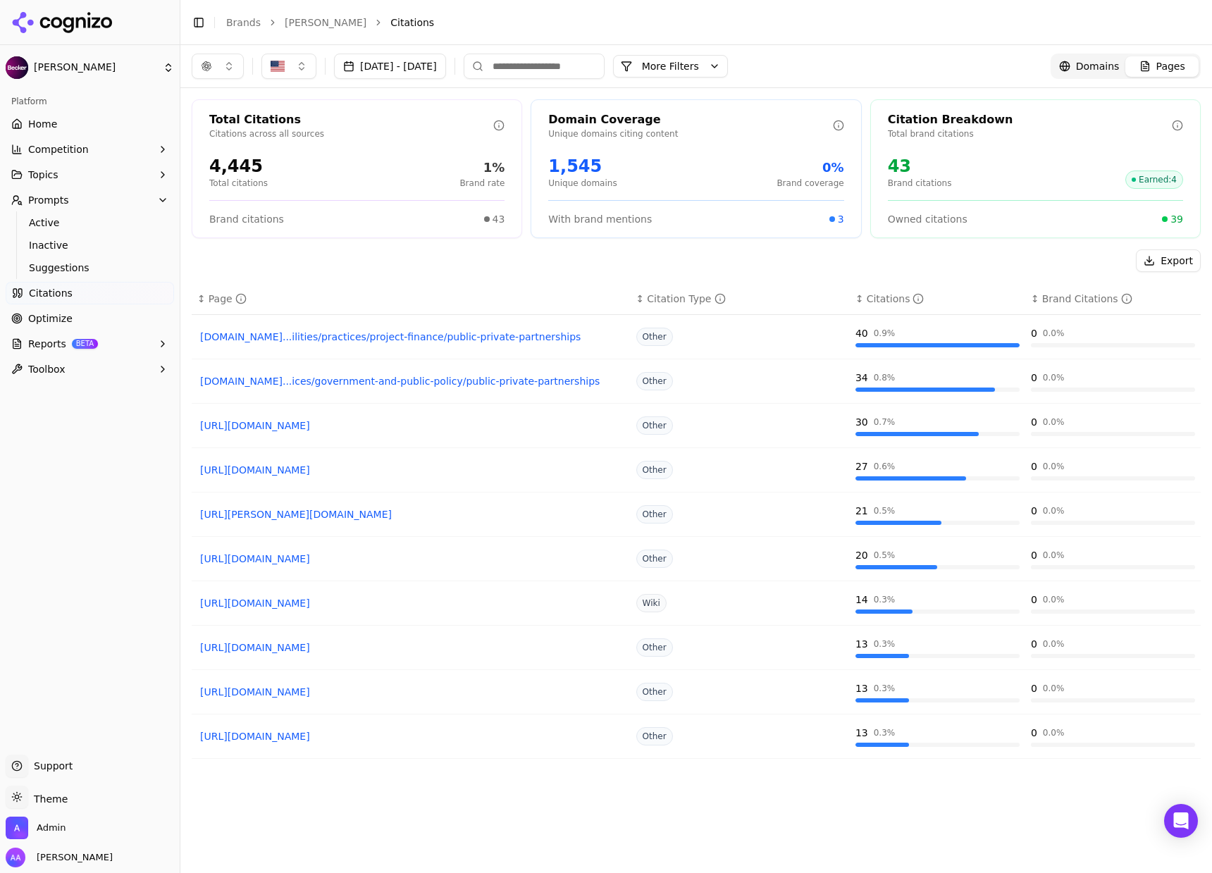
click at [1076, 67] on span "Domains" at bounding box center [1098, 66] width 44 height 14
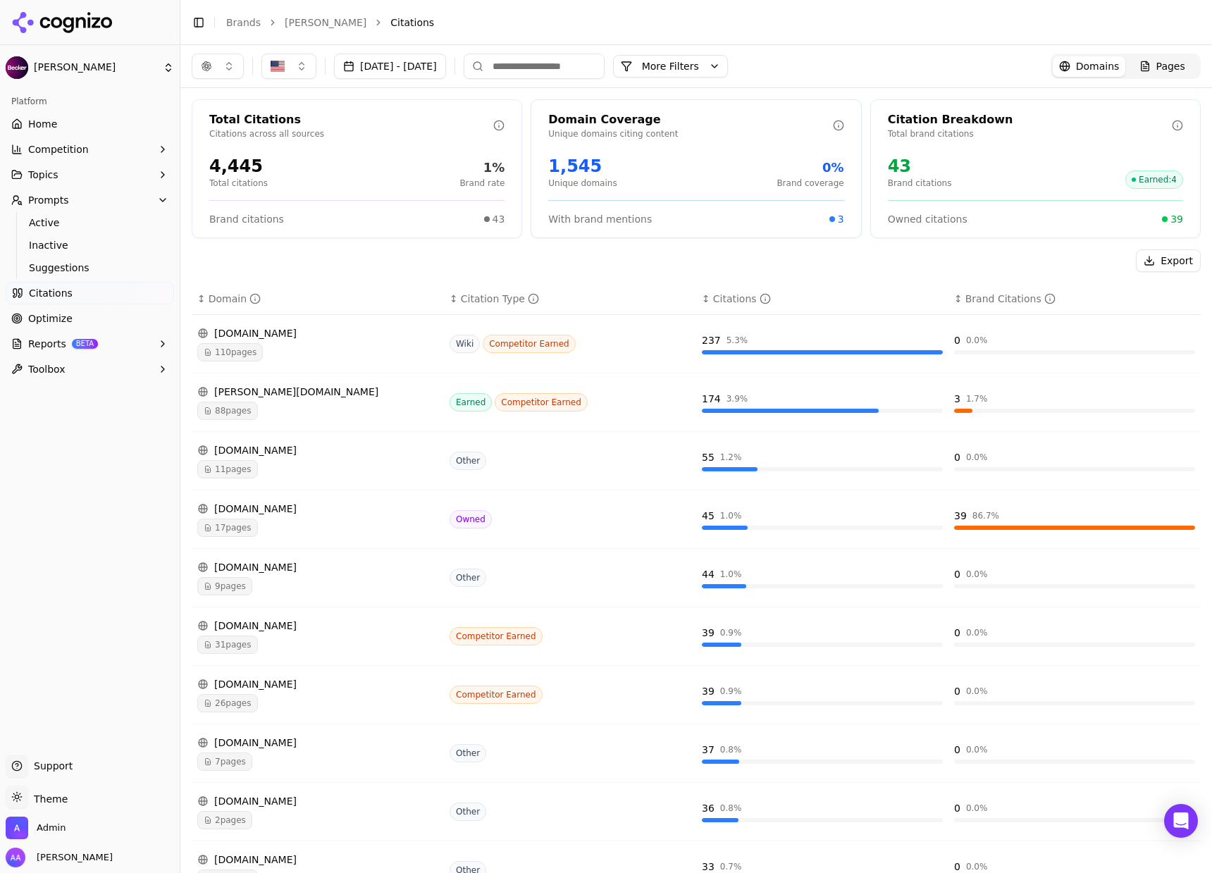
click at [273, 332] on div "[DOMAIN_NAME]" at bounding box center [317, 333] width 241 height 14
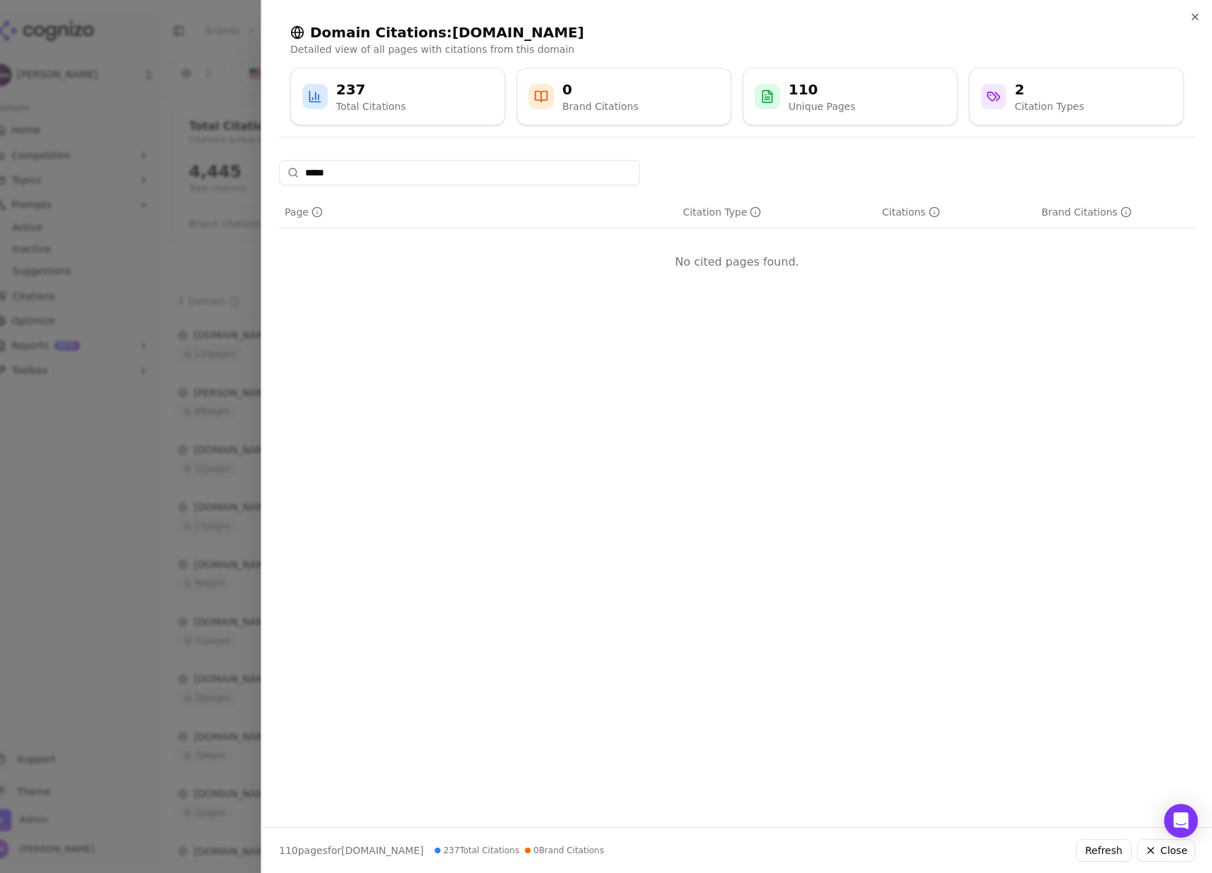
type input "******"
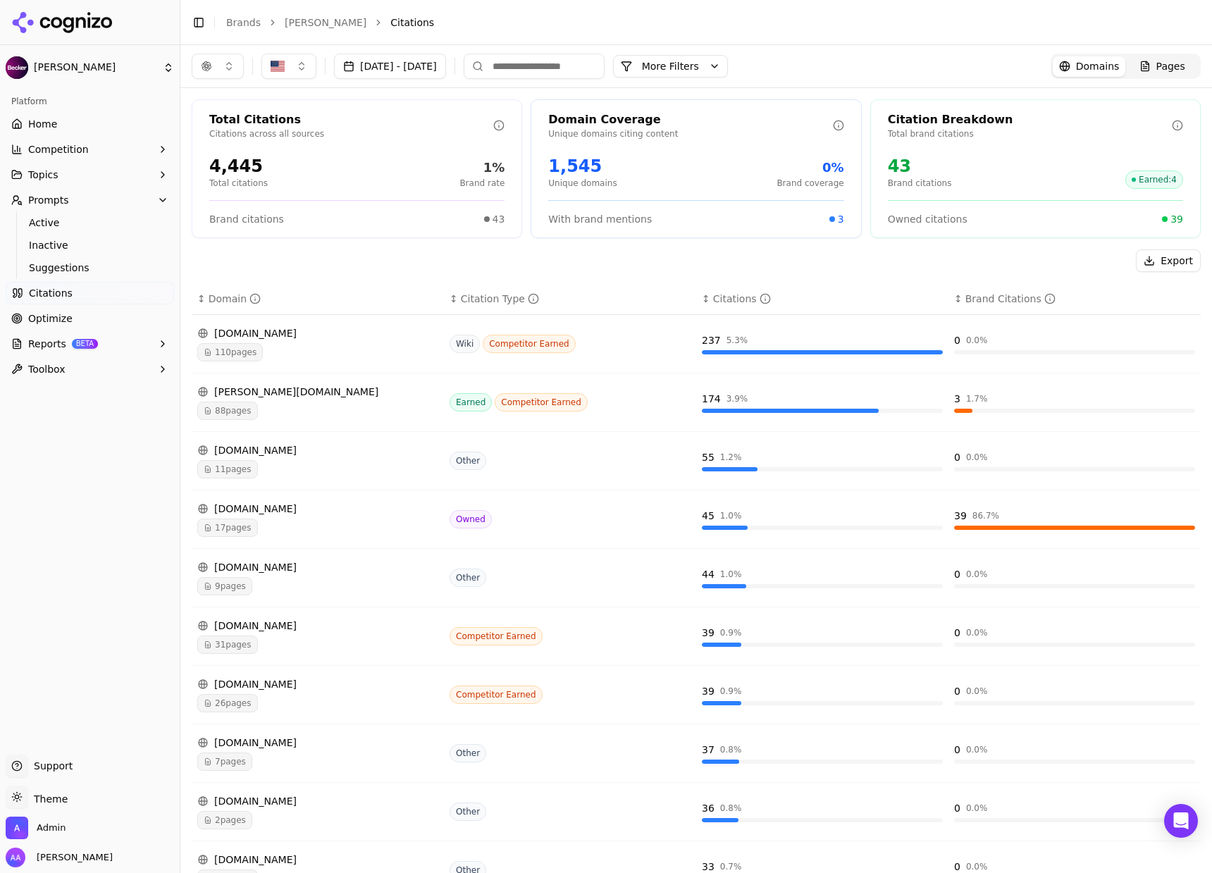
click at [50, 294] on span "Citations" at bounding box center [51, 293] width 44 height 14
click at [49, 311] on span "Optimize" at bounding box center [50, 318] width 44 height 14
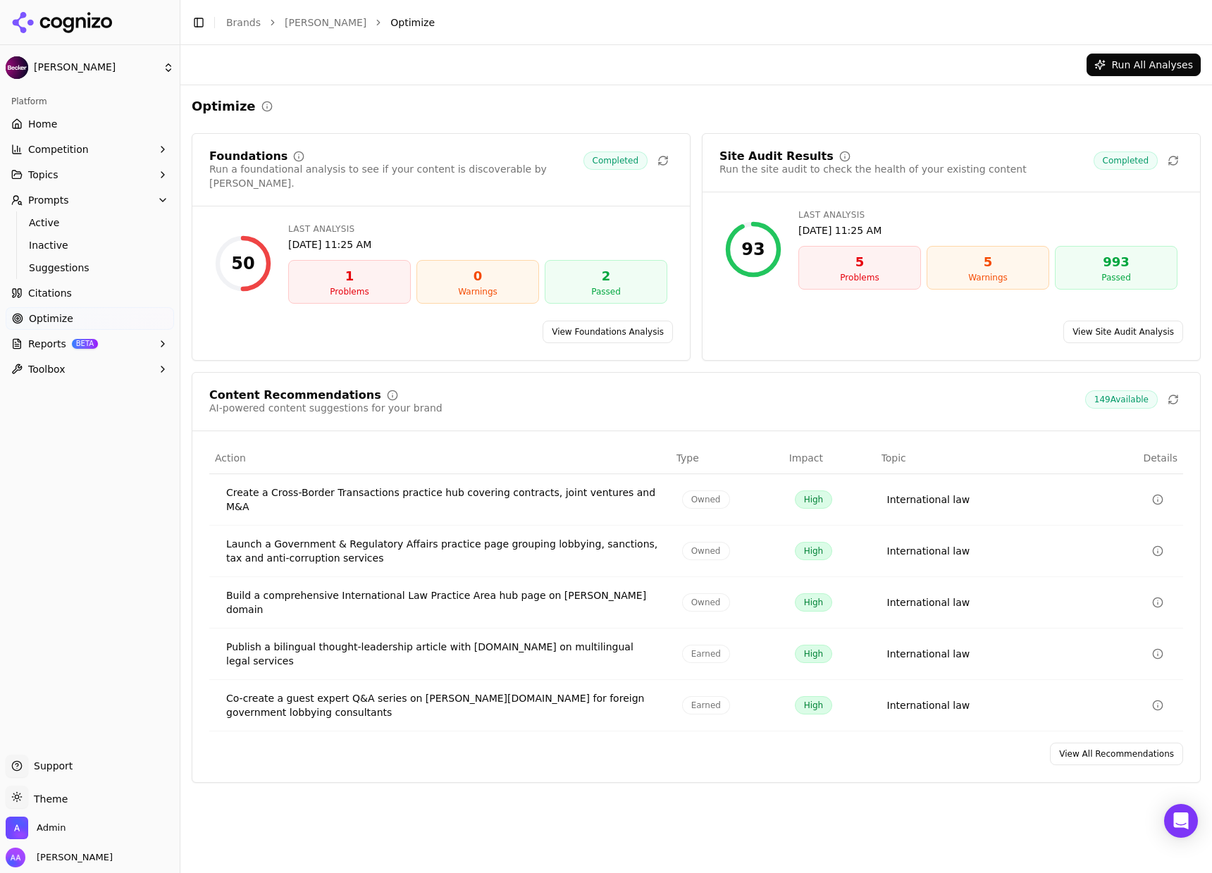
click at [1093, 742] on link "View All Recommendations" at bounding box center [1116, 753] width 133 height 23
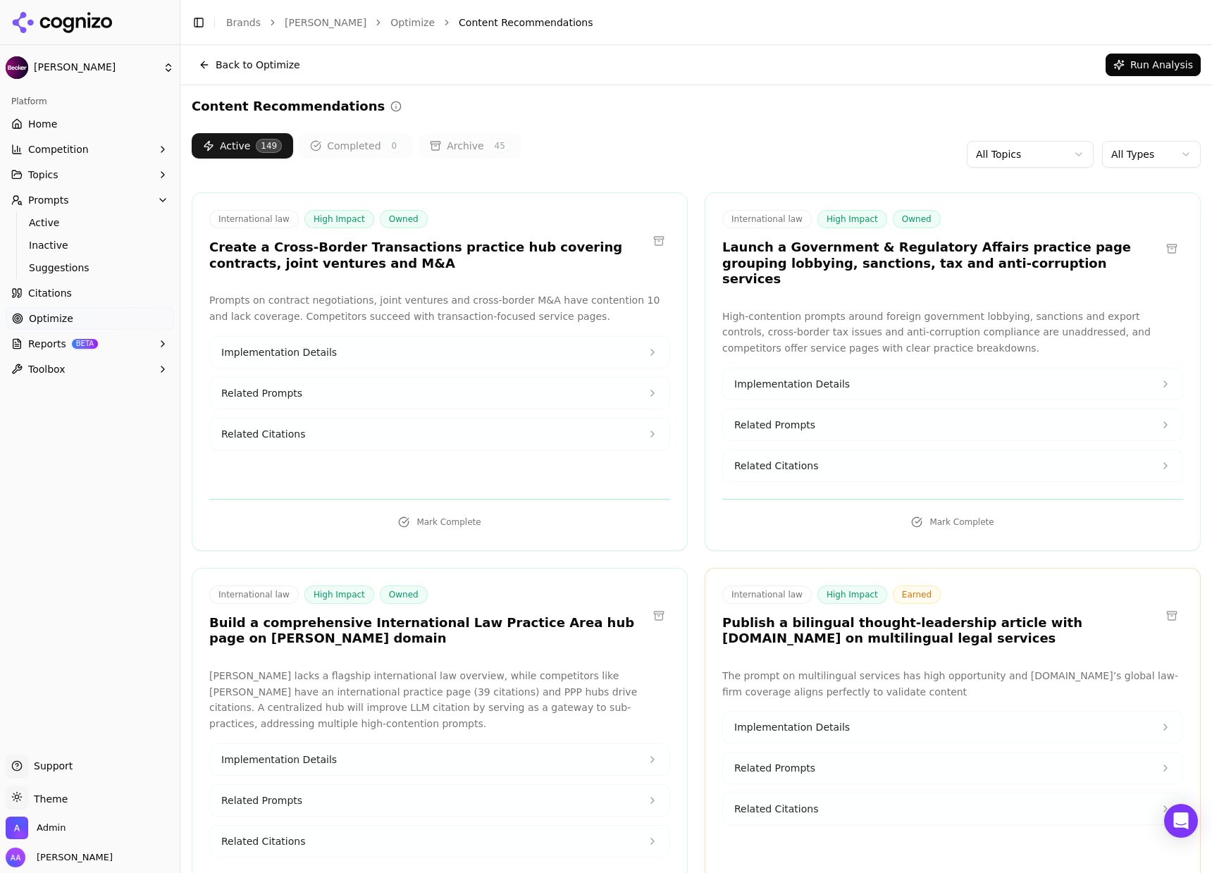
click at [94, 299] on link "Citations" at bounding box center [90, 293] width 168 height 23
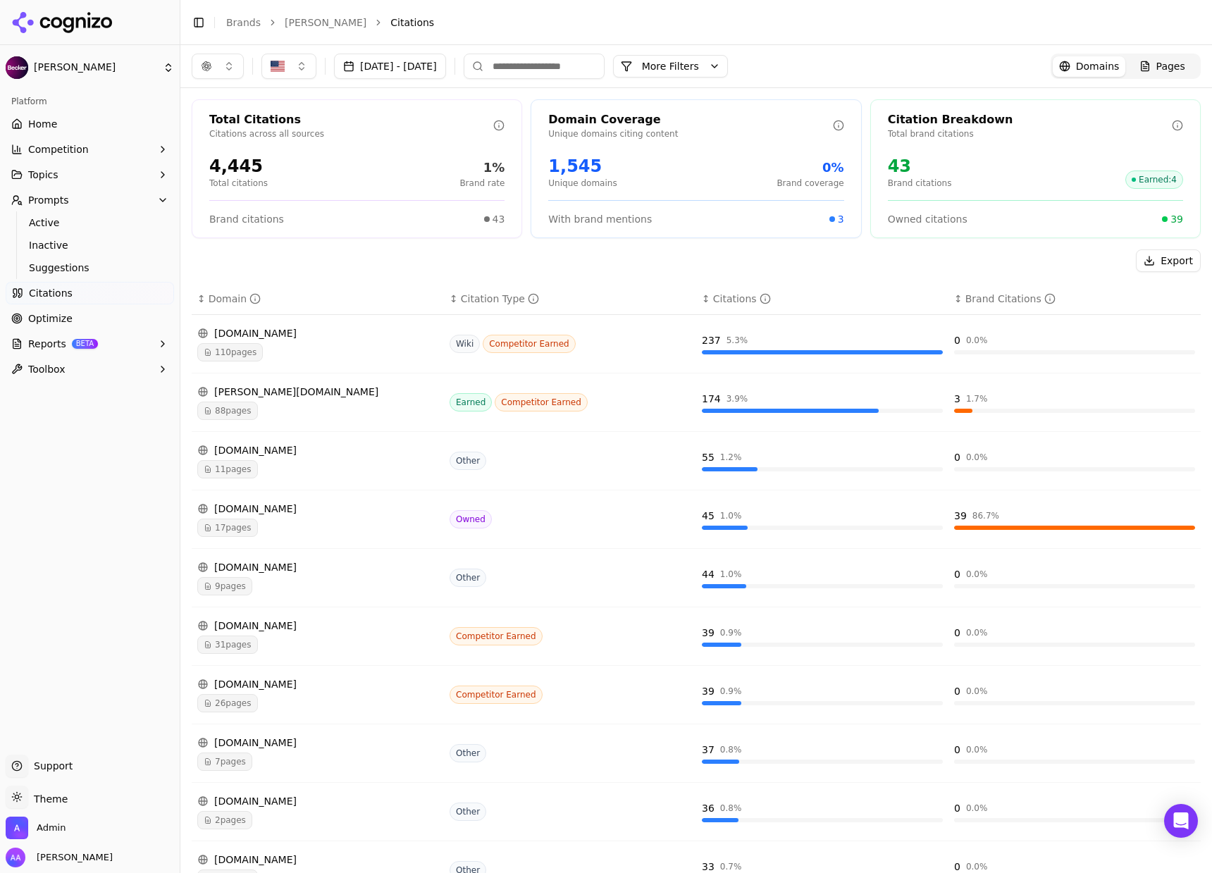
click at [720, 68] on button "More Filters" at bounding box center [670, 66] width 115 height 23
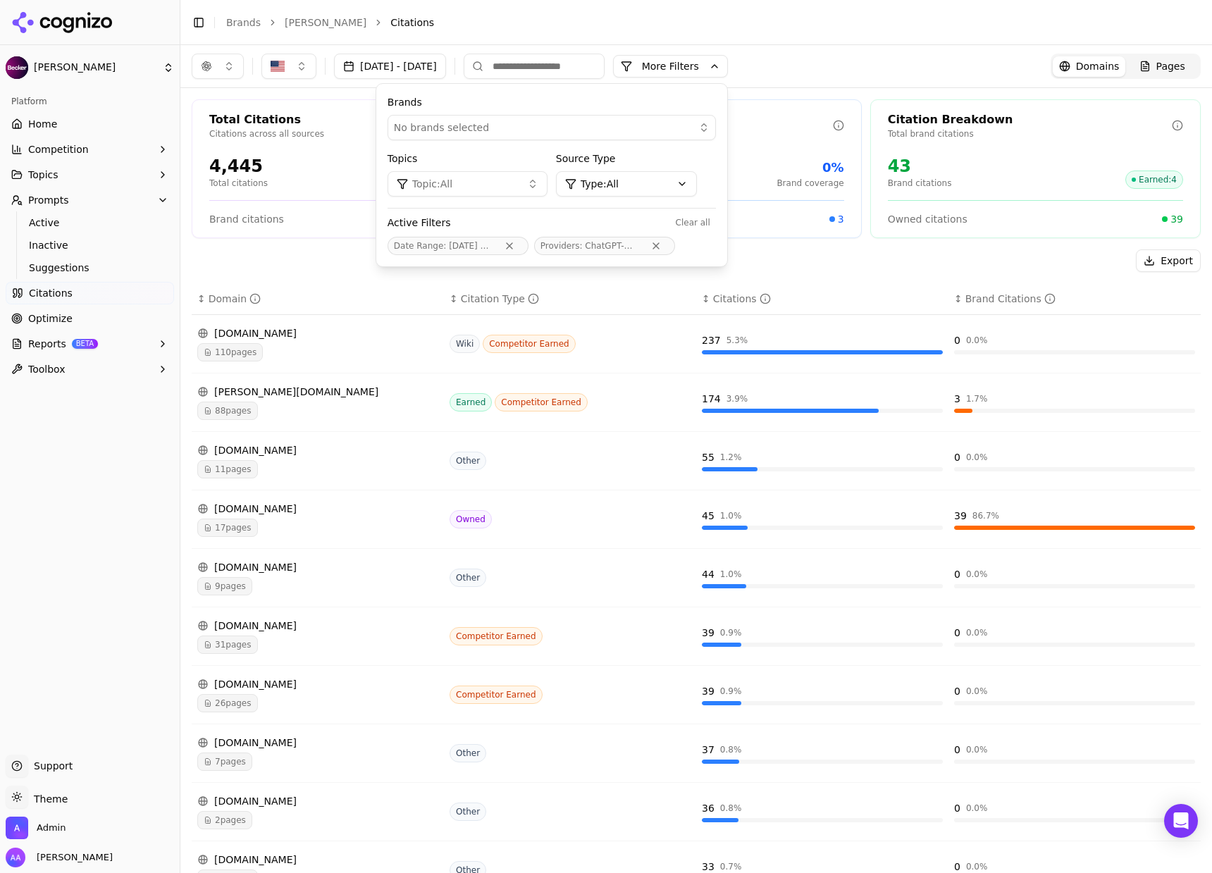
click at [604, 71] on input at bounding box center [533, 66] width 141 height 25
click at [1156, 73] on span "Pages" at bounding box center [1170, 66] width 29 height 14
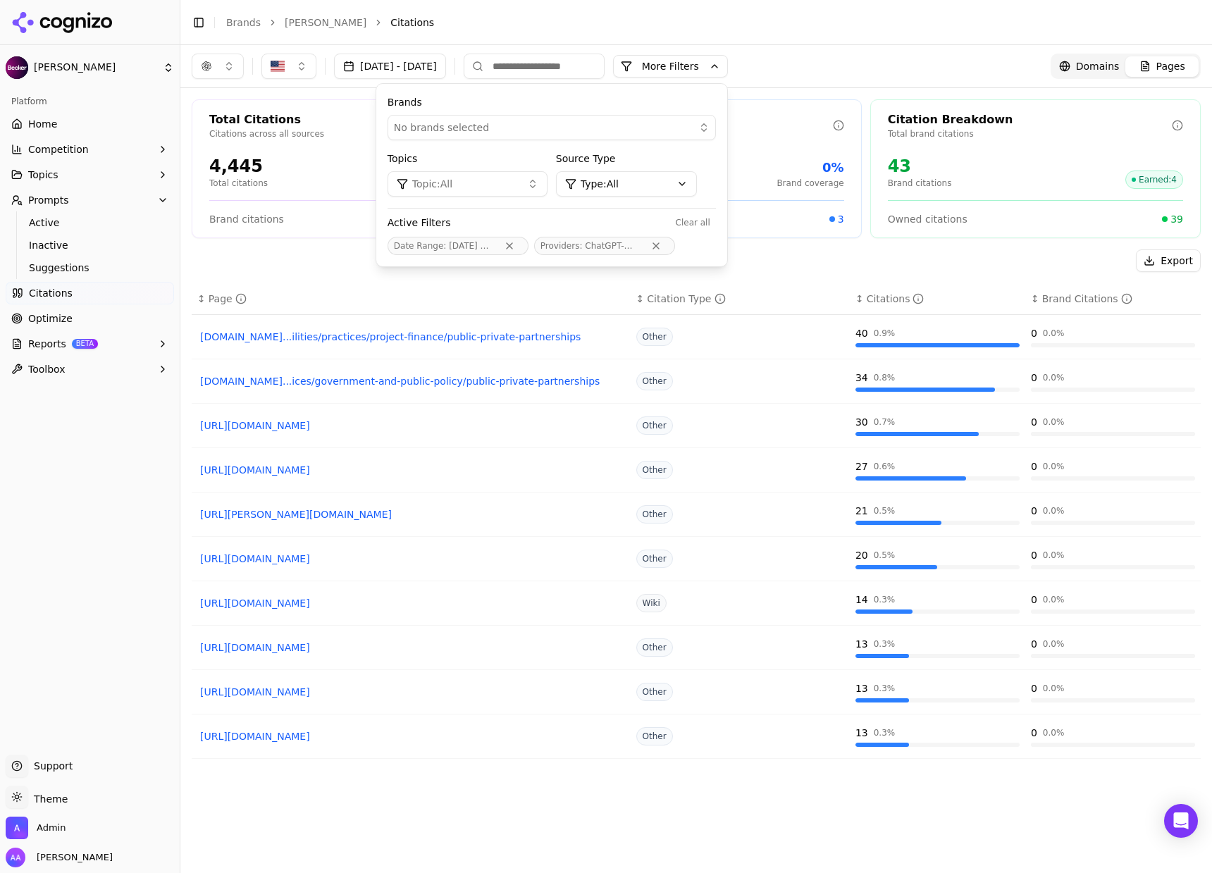
click at [604, 61] on input at bounding box center [533, 66] width 141 height 25
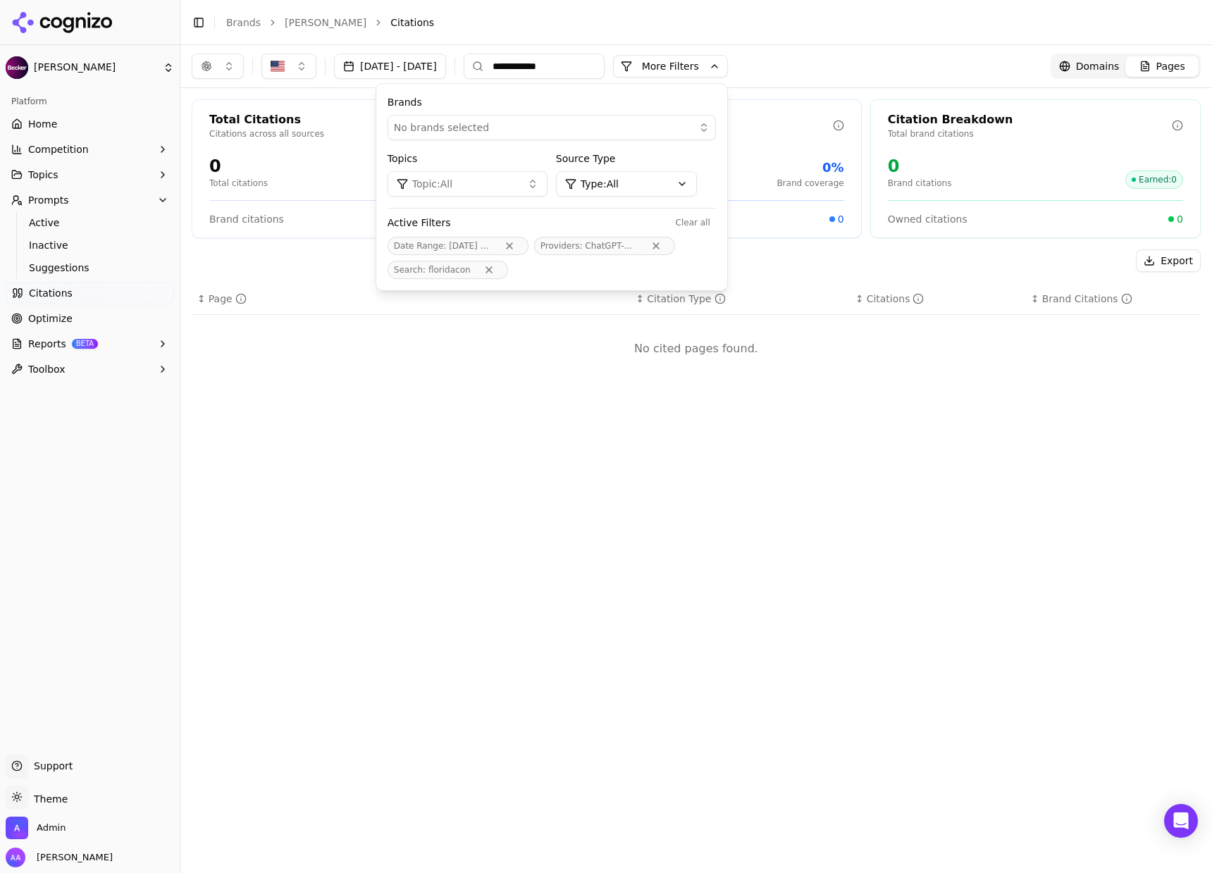
type input "**********"
click at [512, 268] on button "Remove Search filter" at bounding box center [499, 269] width 25 height 11
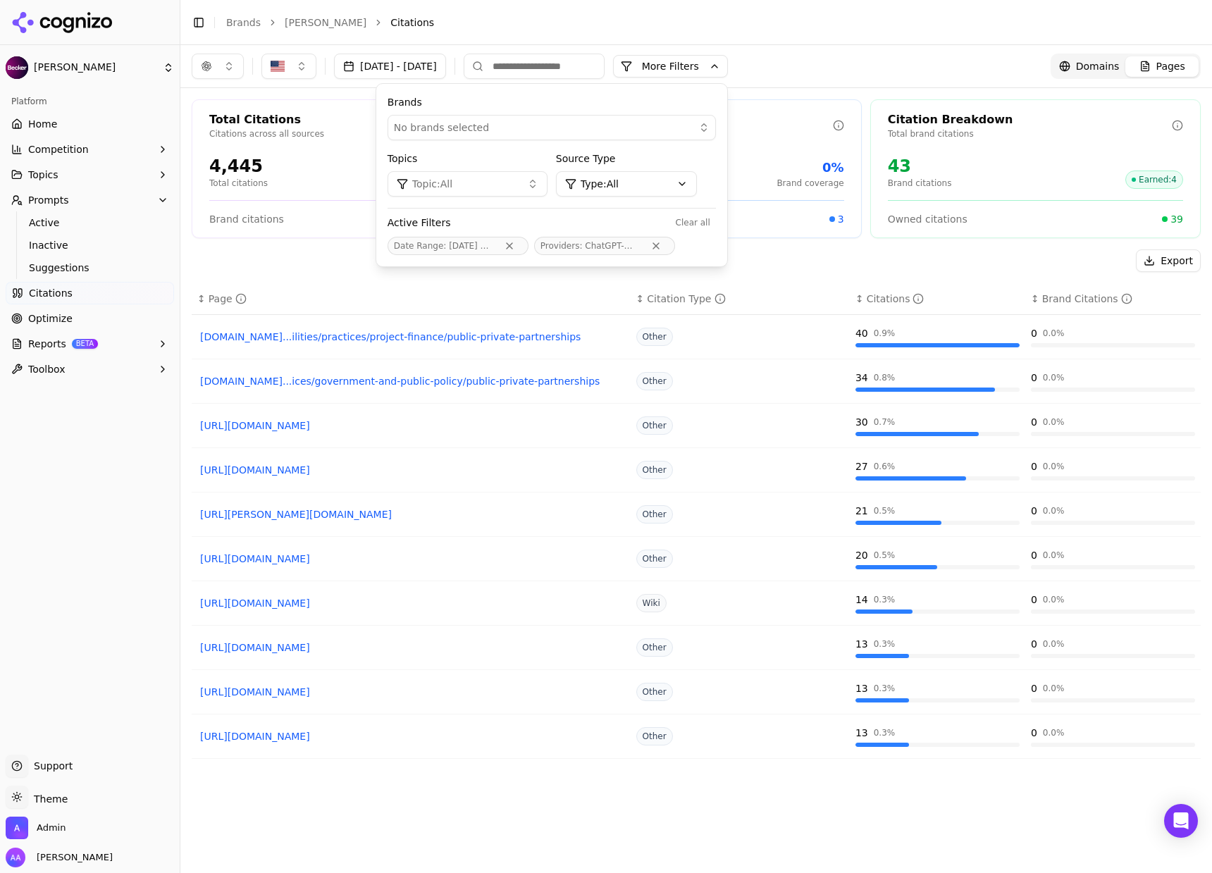
click at [668, 242] on button "Remove Providers filter" at bounding box center [655, 245] width 25 height 11
click at [668, 246] on button "Remove Providers filter" at bounding box center [655, 245] width 25 height 11
click at [668, 247] on button "Remove Providers filter" at bounding box center [655, 245] width 25 height 11
click at [668, 245] on button "Remove Providers filter" at bounding box center [655, 245] width 25 height 11
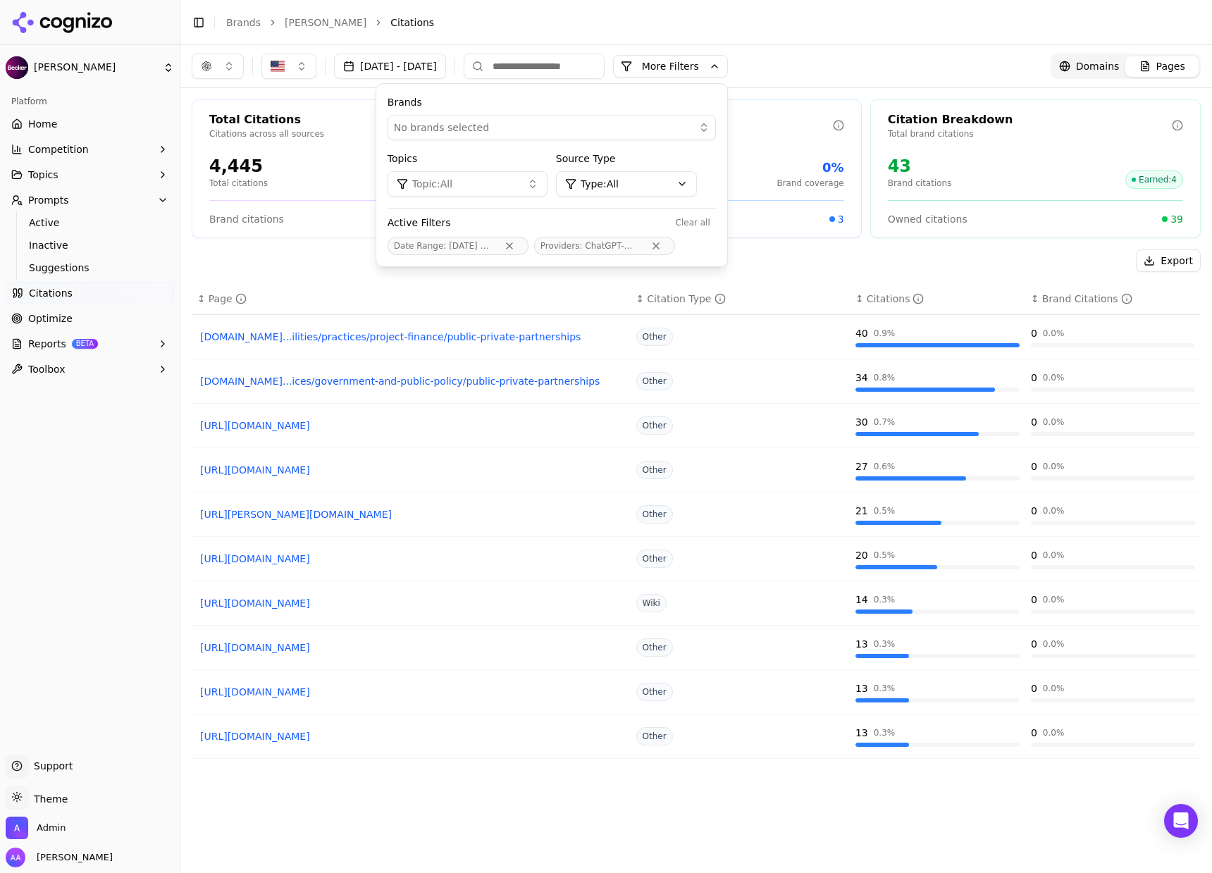
click at [203, 59] on button "button" at bounding box center [218, 66] width 52 height 25
click at [238, 145] on span "Google AI Overviews" at bounding box center [217, 151] width 89 height 28
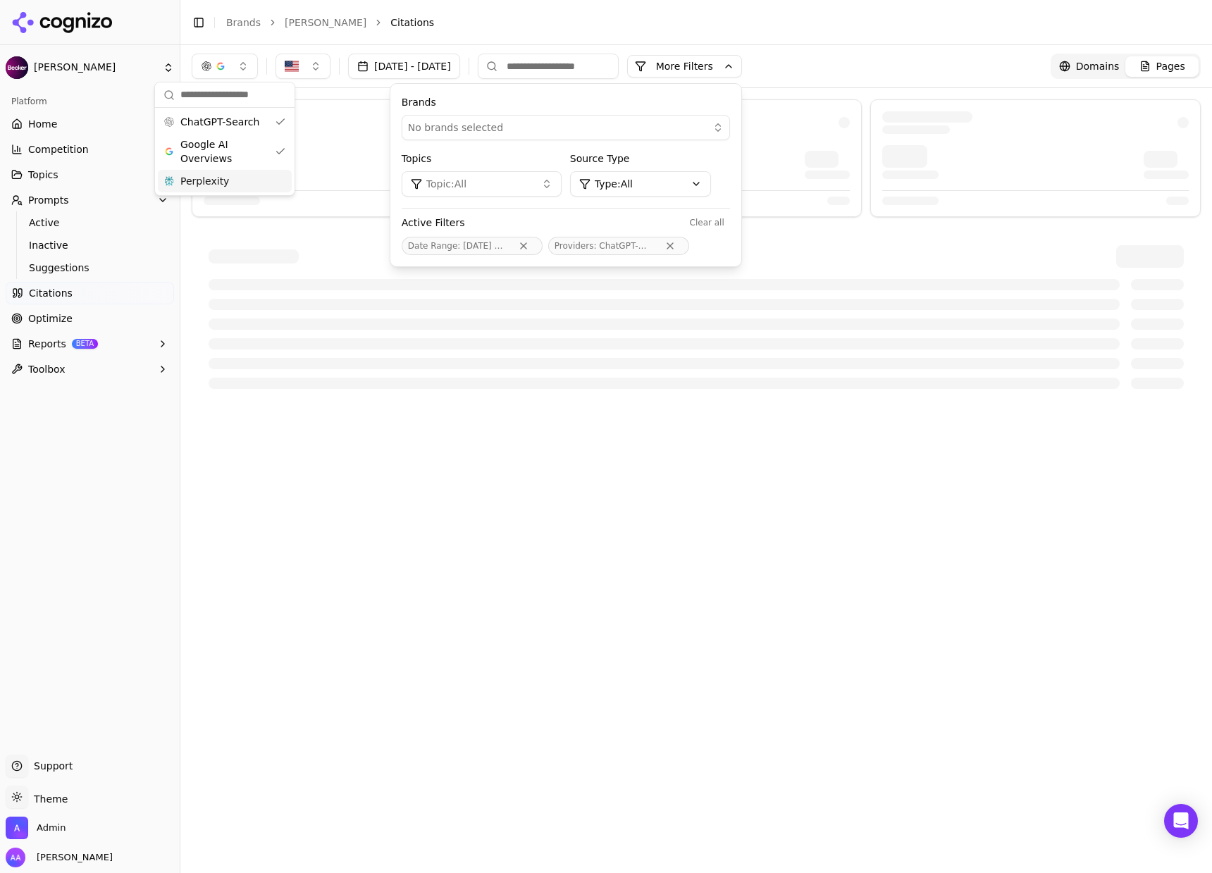
click at [220, 180] on span "Perplexity" at bounding box center [204, 181] width 49 height 14
click at [633, 64] on input at bounding box center [562, 66] width 141 height 25
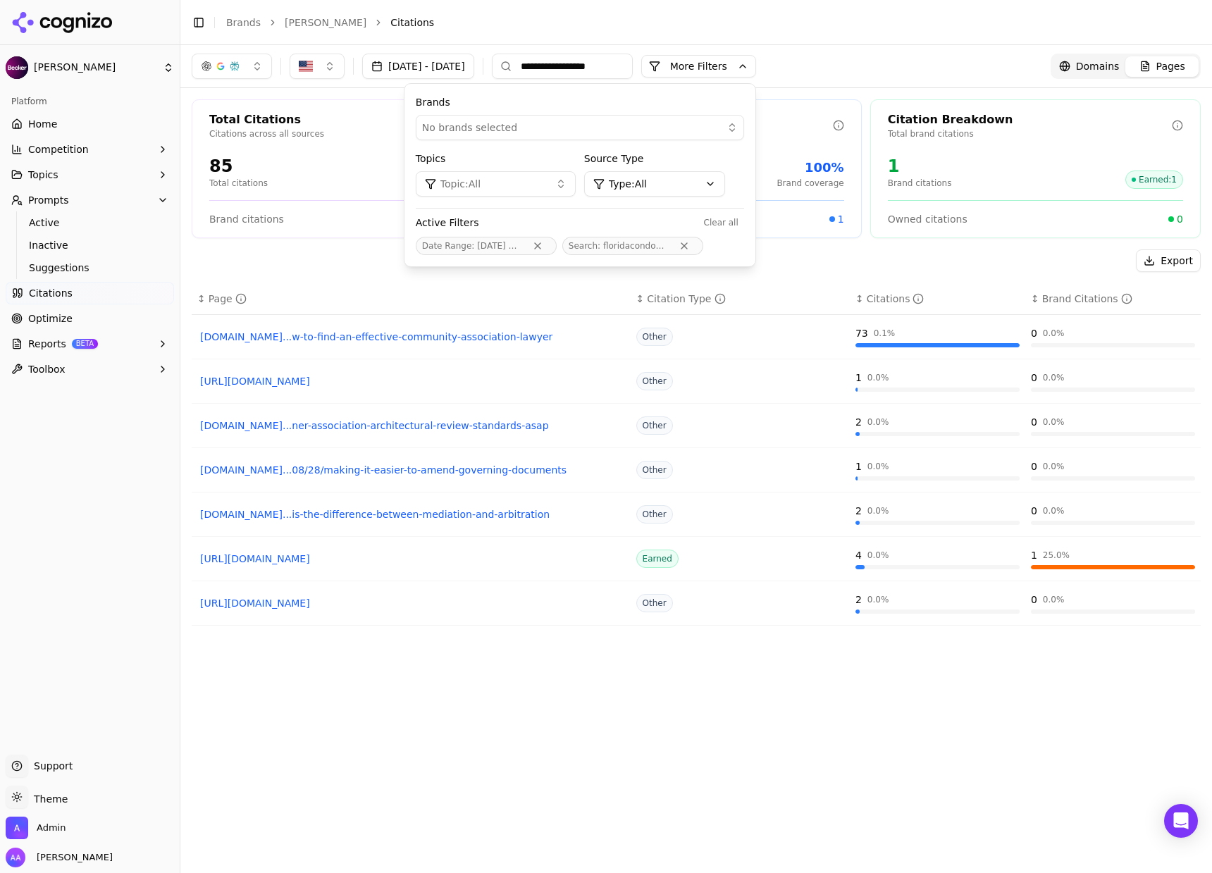
type input "**********"
click at [243, 73] on button "button" at bounding box center [232, 66] width 80 height 25
click at [238, 171] on div "Perplexity" at bounding box center [232, 181] width 134 height 23
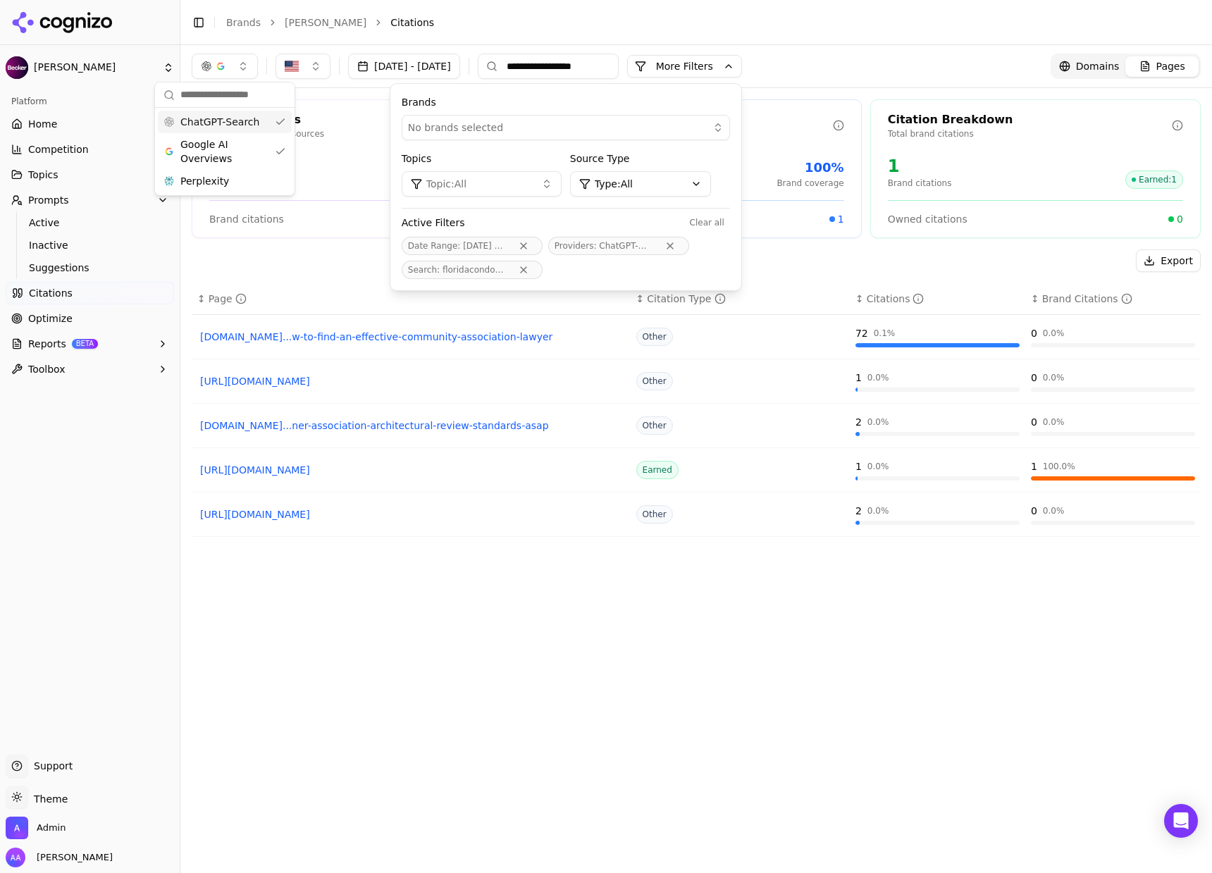
click at [236, 125] on span "ChatGPT-Search" at bounding box center [219, 122] width 79 height 14
click at [236, 125] on span "ChatGPT-Search" at bounding box center [212, 122] width 79 height 14
click at [237, 142] on span "Google AI Overviews" at bounding box center [224, 151] width 89 height 28
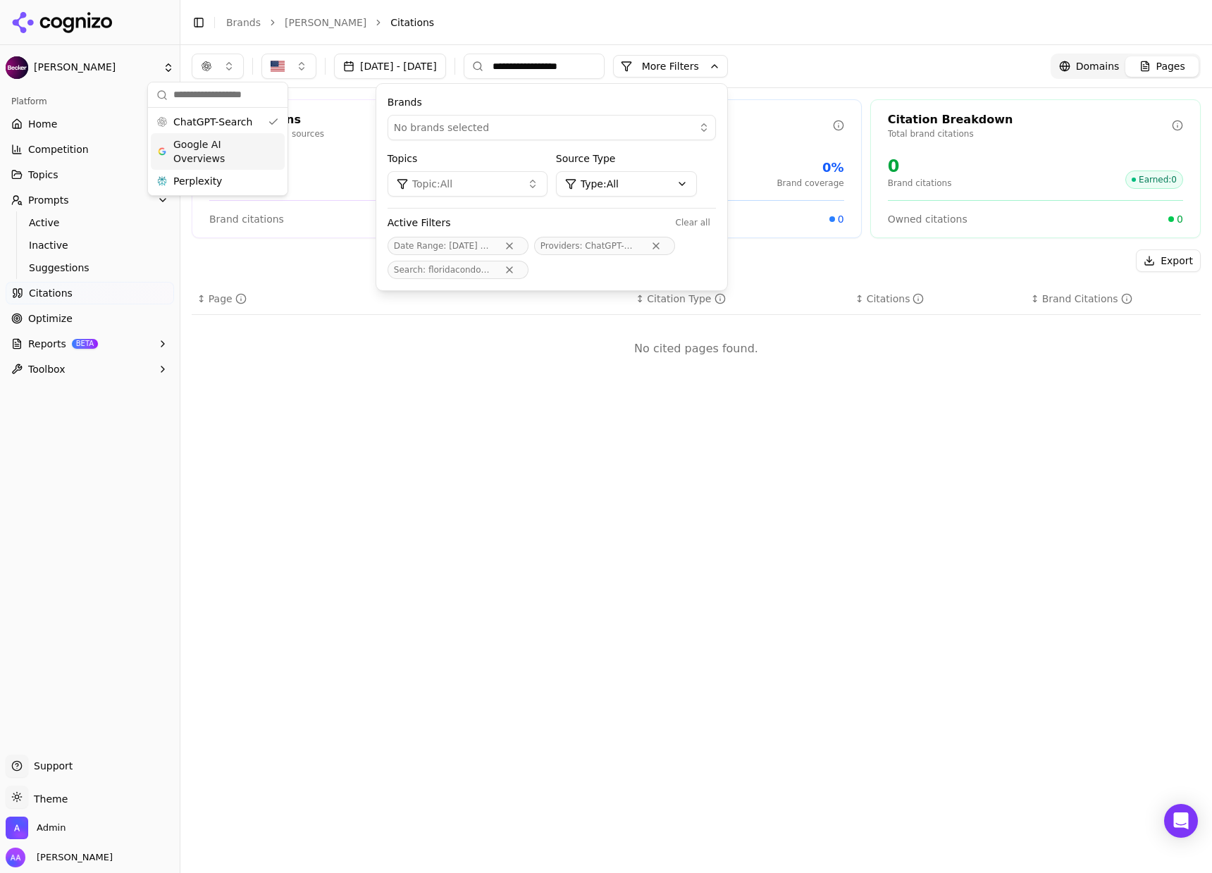
click at [237, 142] on span "Google AI Overviews" at bounding box center [217, 151] width 89 height 28
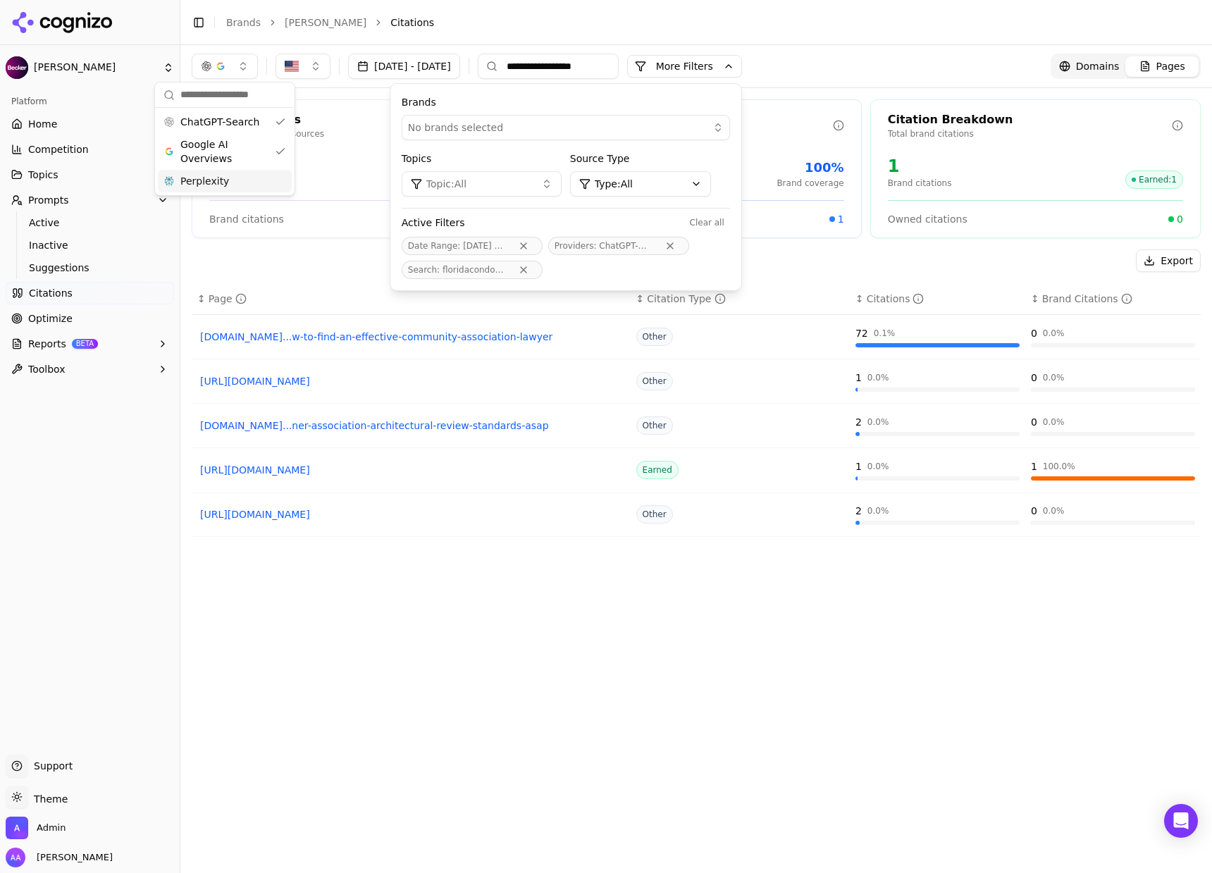
click at [247, 184] on div "Perplexity" at bounding box center [225, 181] width 134 height 23
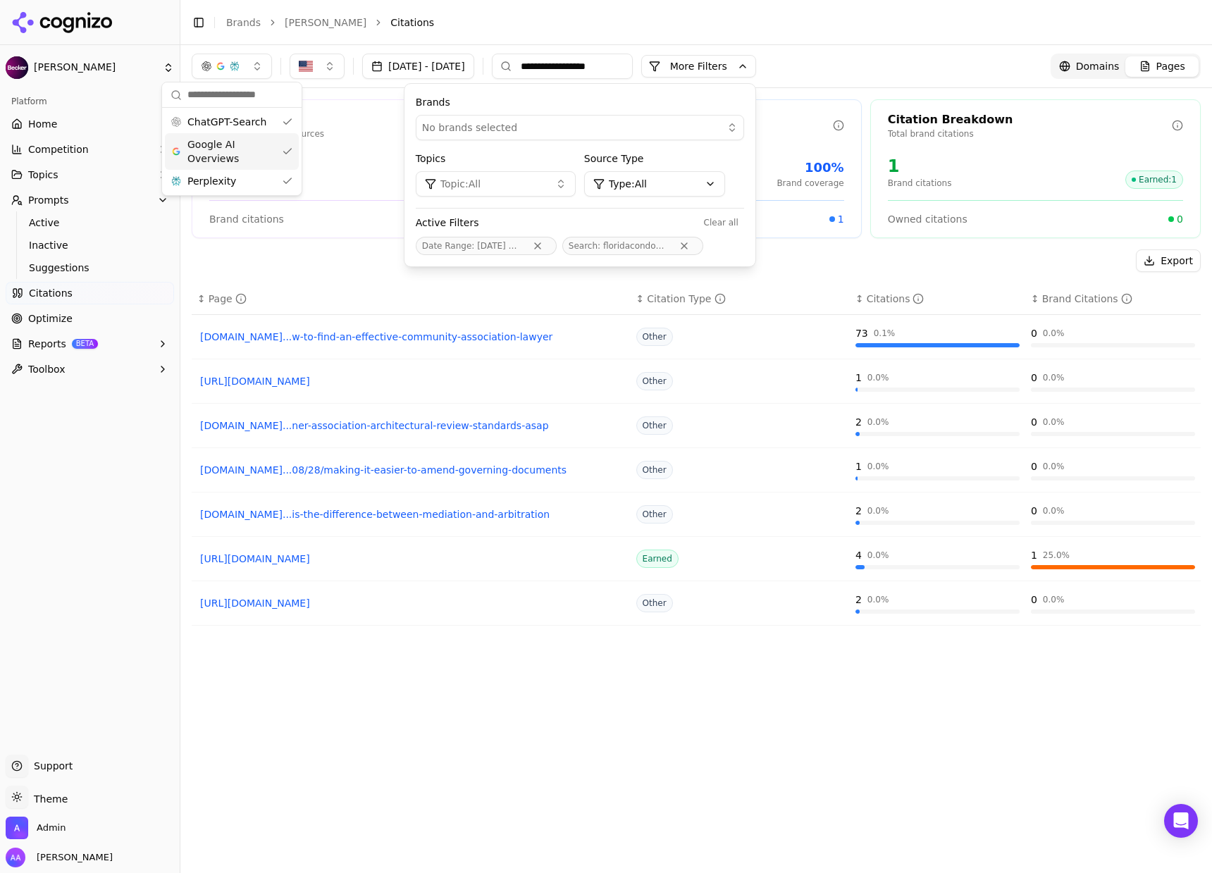
click at [249, 158] on span "Google AI Overviews" at bounding box center [231, 151] width 89 height 28
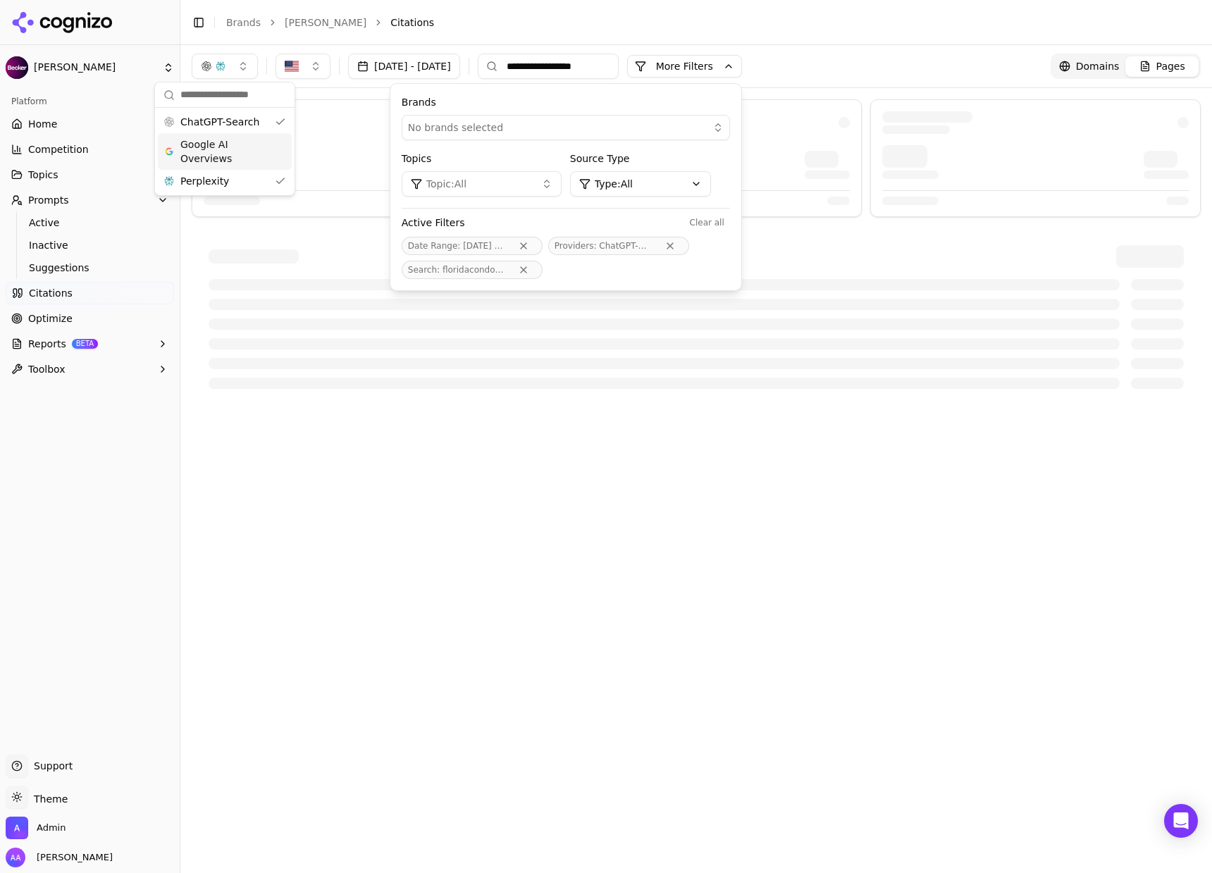
click at [252, 162] on span "Google AI Overviews" at bounding box center [224, 151] width 89 height 28
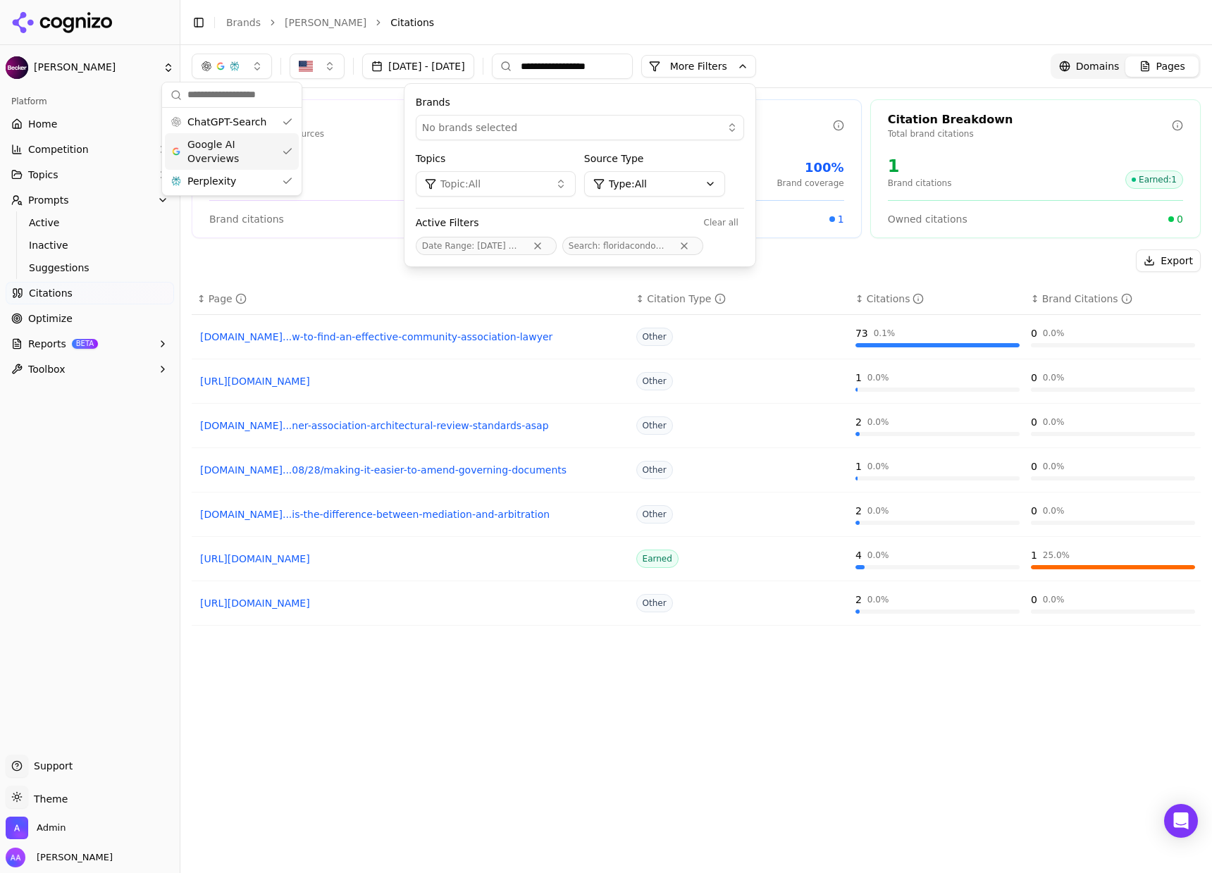
click at [383, 139] on div "Total Citations Citations across all sources" at bounding box center [356, 127] width 329 height 32
click at [745, 68] on button "More Filters" at bounding box center [698, 66] width 115 height 23
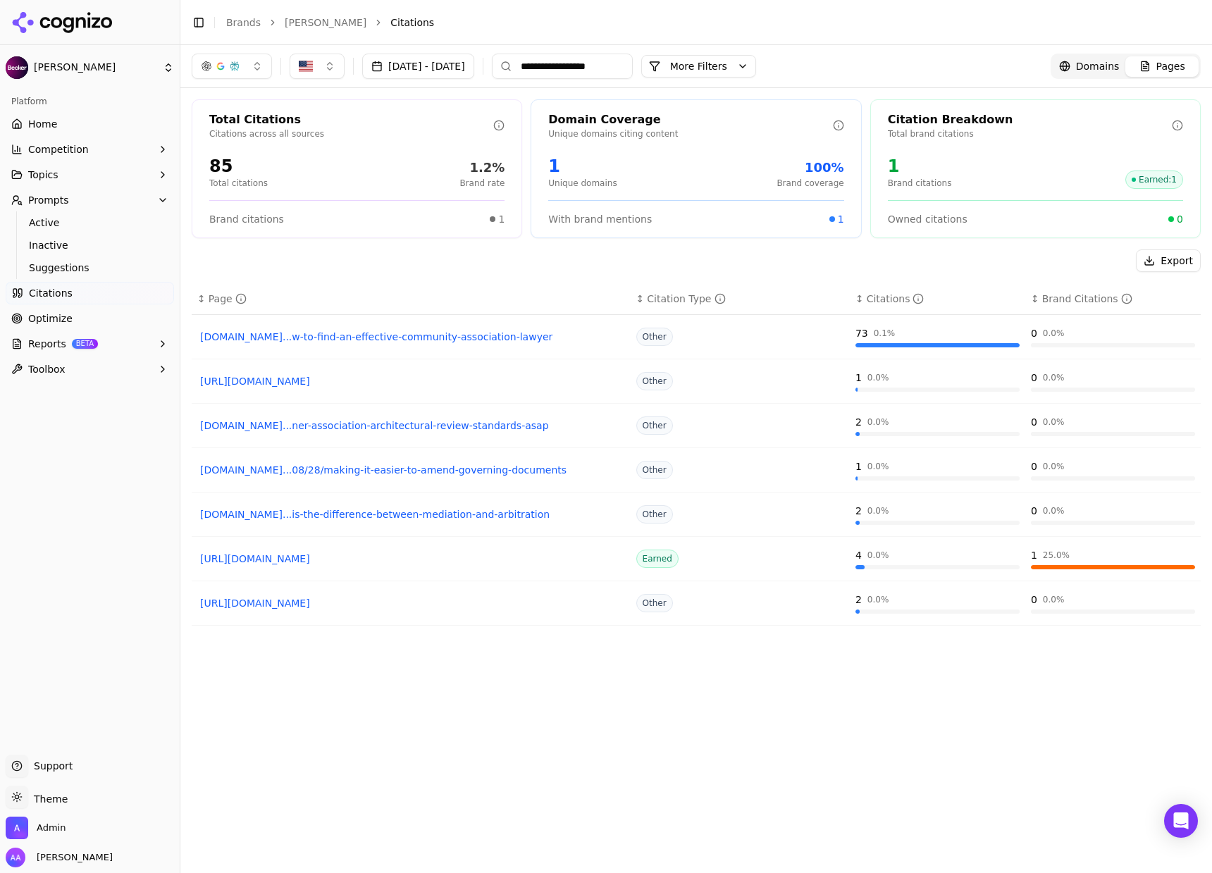
click at [46, 116] on link "Home" at bounding box center [90, 124] width 168 height 23
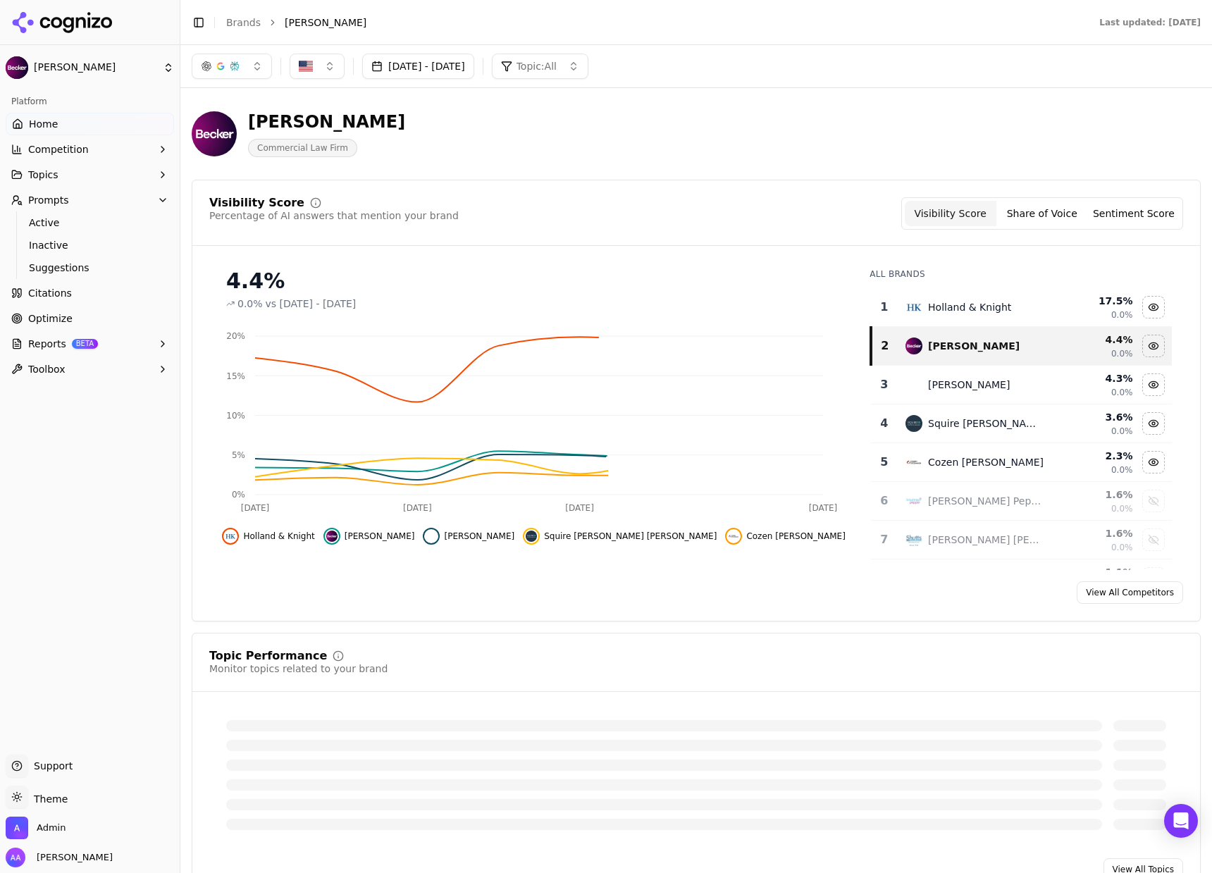
click at [225, 77] on button "button" at bounding box center [232, 66] width 80 height 25
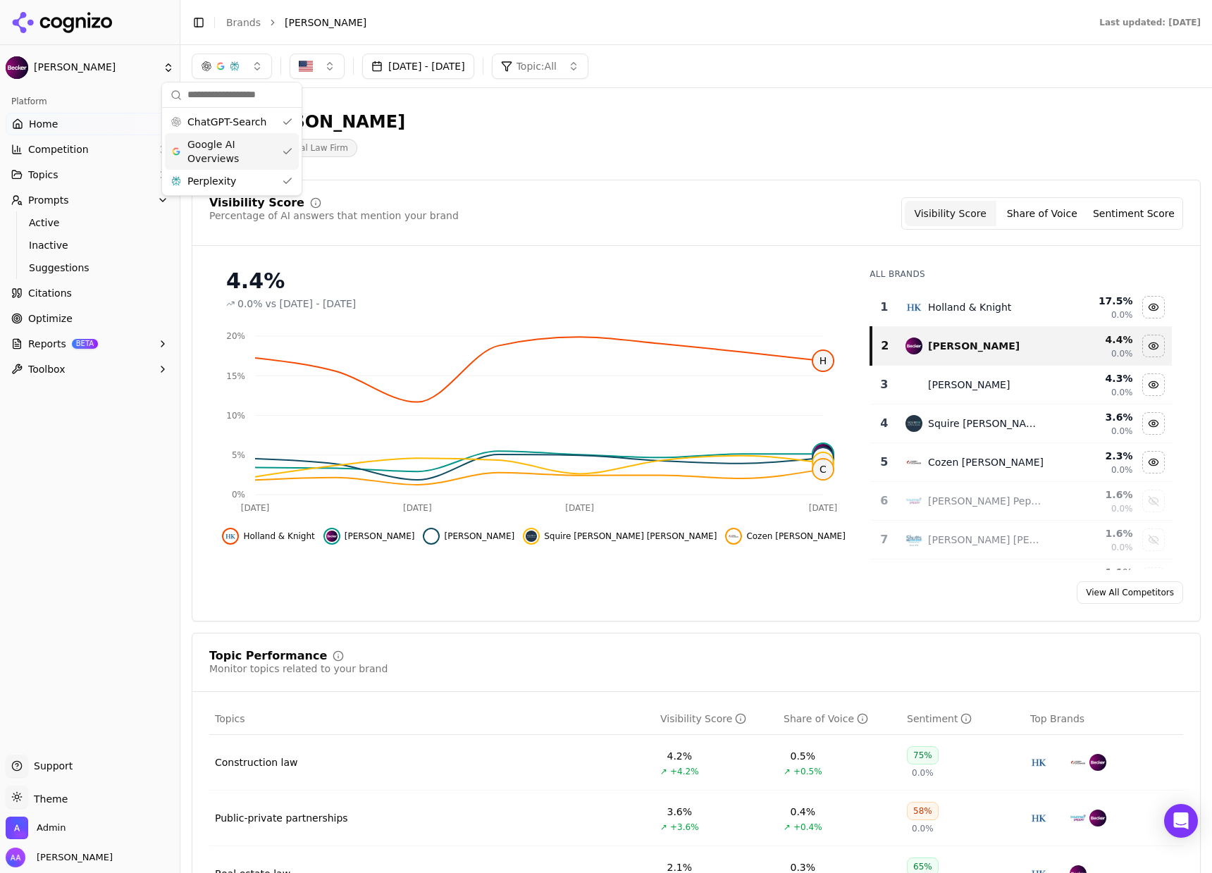
click at [232, 133] on div "Google AI Overviews" at bounding box center [232, 151] width 134 height 37
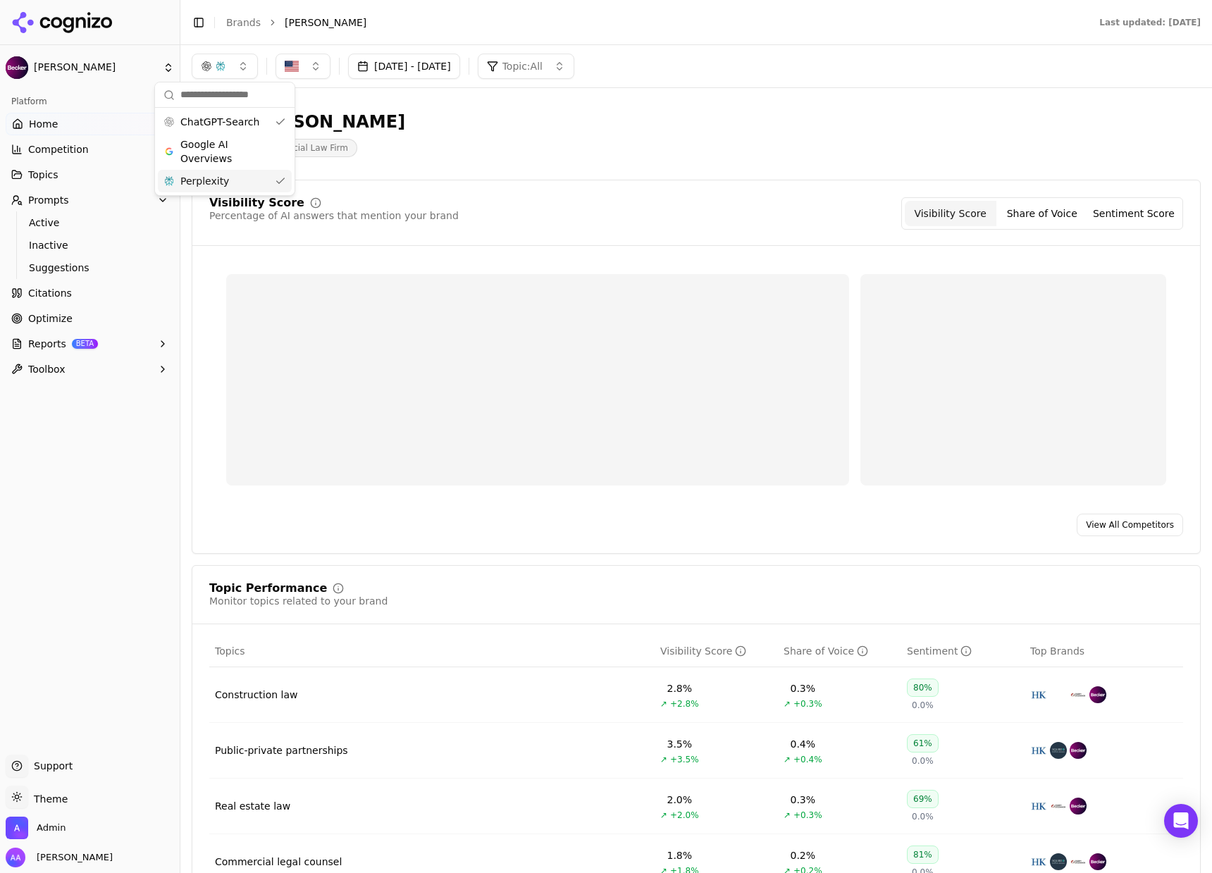
click at [249, 181] on div "Perplexity" at bounding box center [225, 181] width 134 height 23
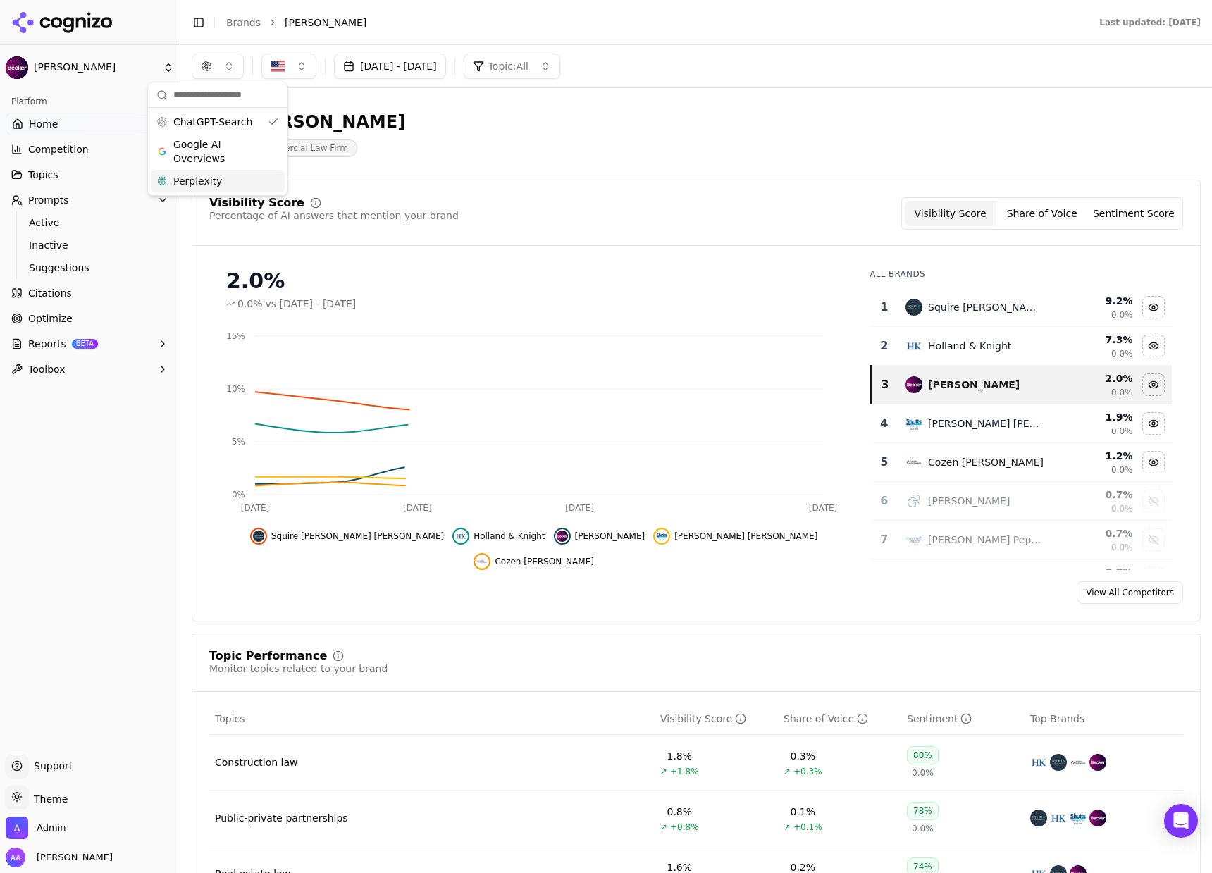
click at [520, 127] on div "[PERSON_NAME] Commercial Law Firm" at bounding box center [507, 134] width 631 height 46
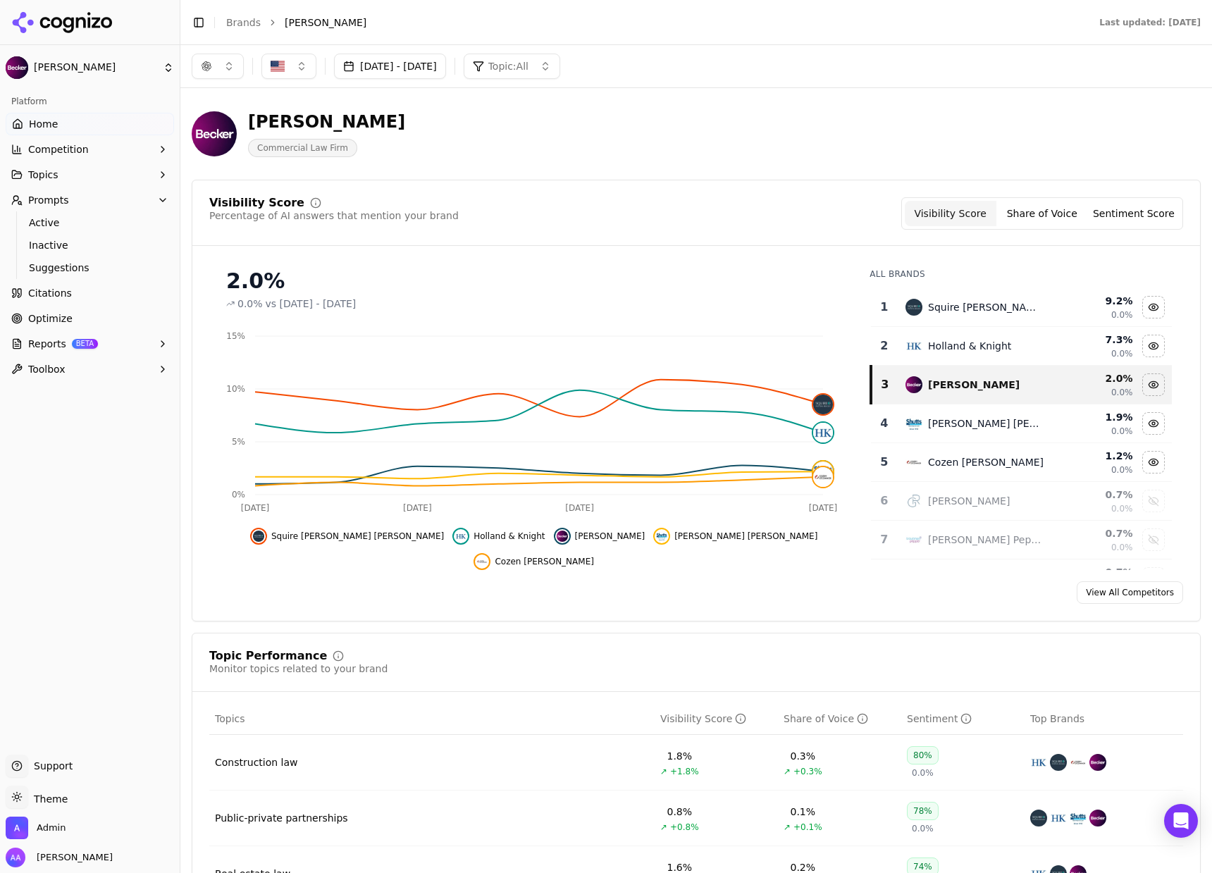
click at [528, 64] on span "Topic: All" at bounding box center [508, 66] width 40 height 14
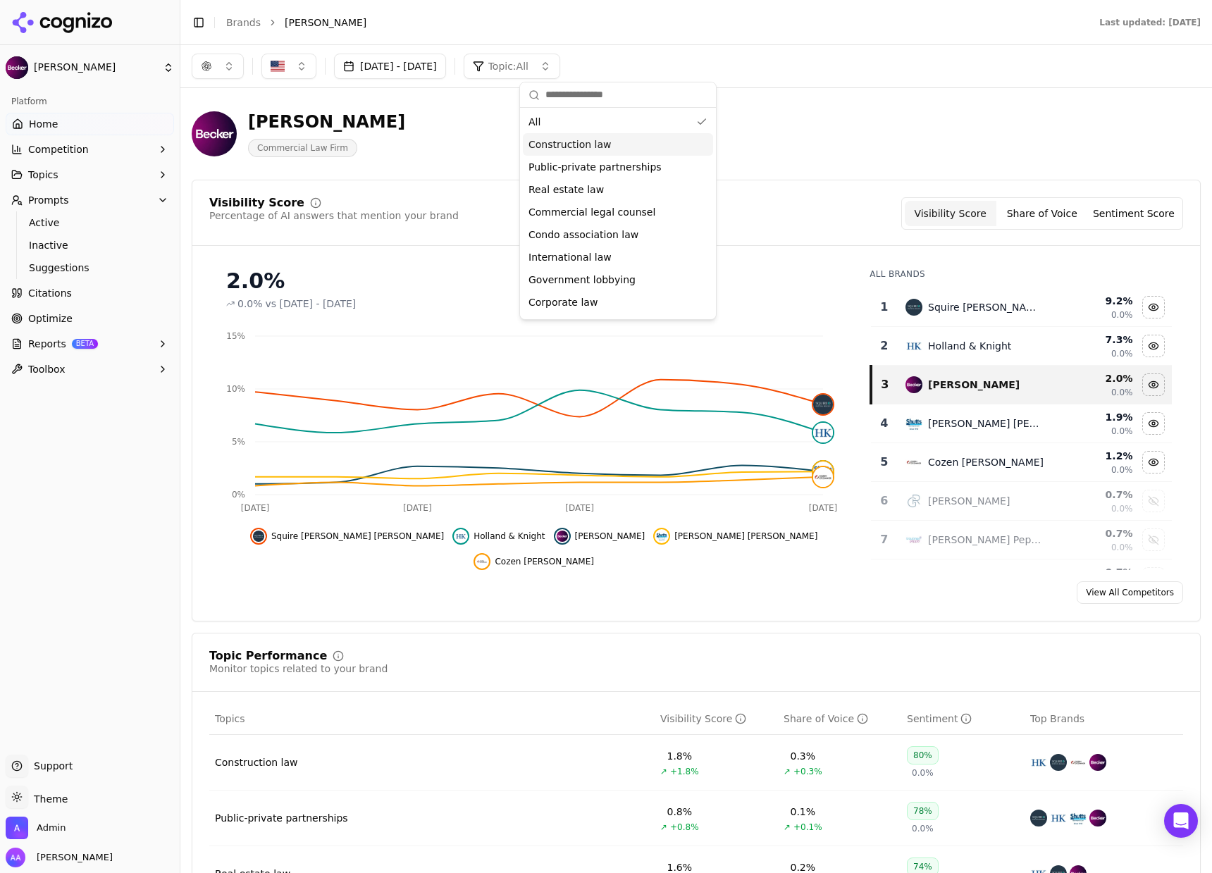
click at [580, 148] on span "Construction law" at bounding box center [569, 144] width 83 height 14
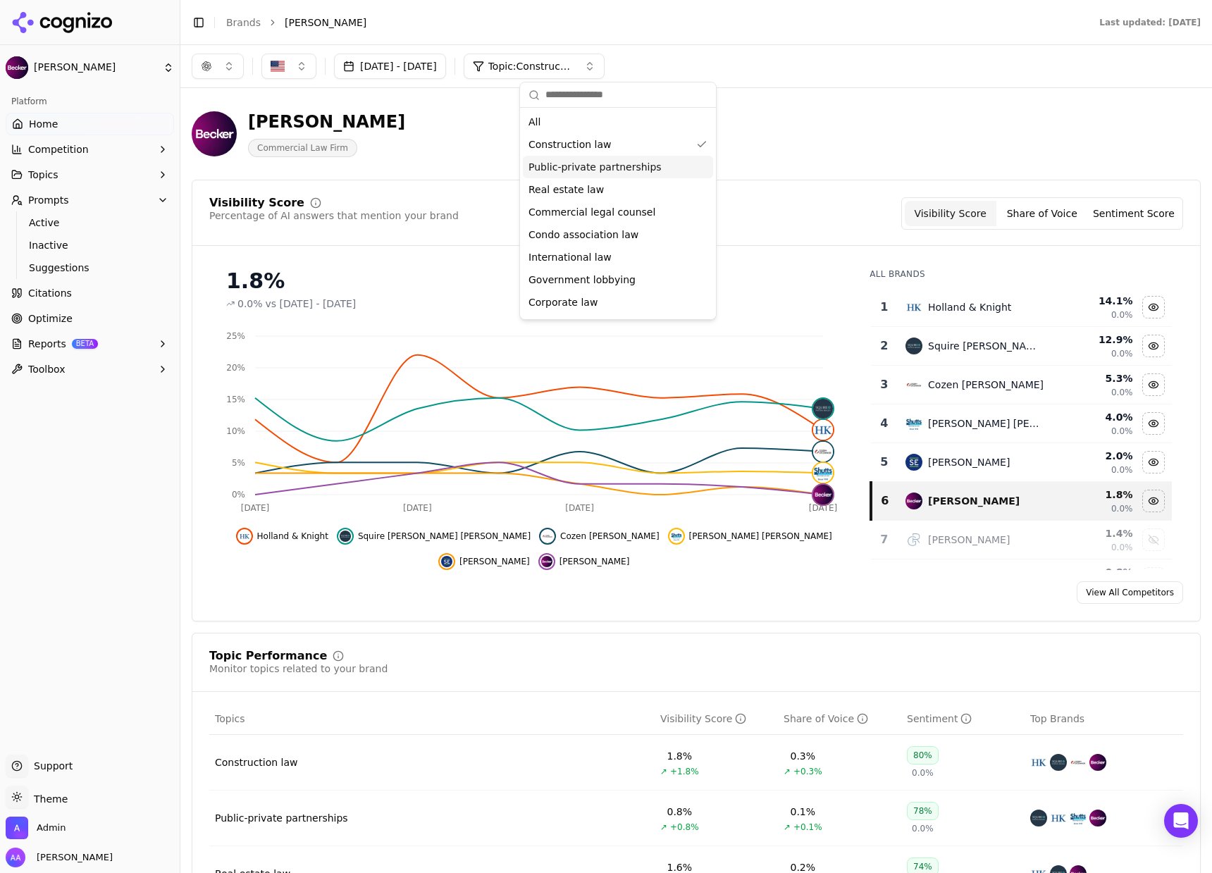
click at [822, 151] on div "[PERSON_NAME] Commercial Law Firm" at bounding box center [507, 134] width 631 height 46
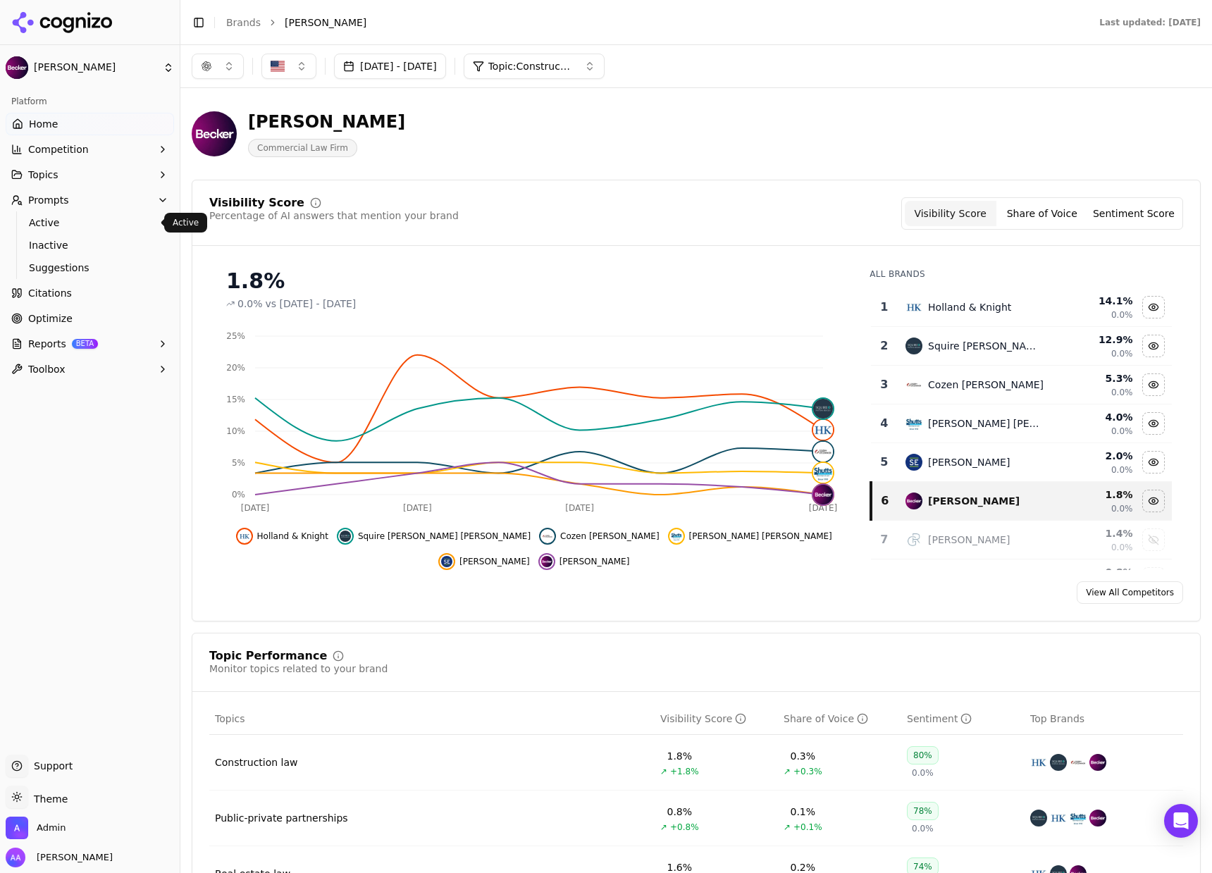
click at [115, 213] on link "Active" at bounding box center [90, 223] width 134 height 20
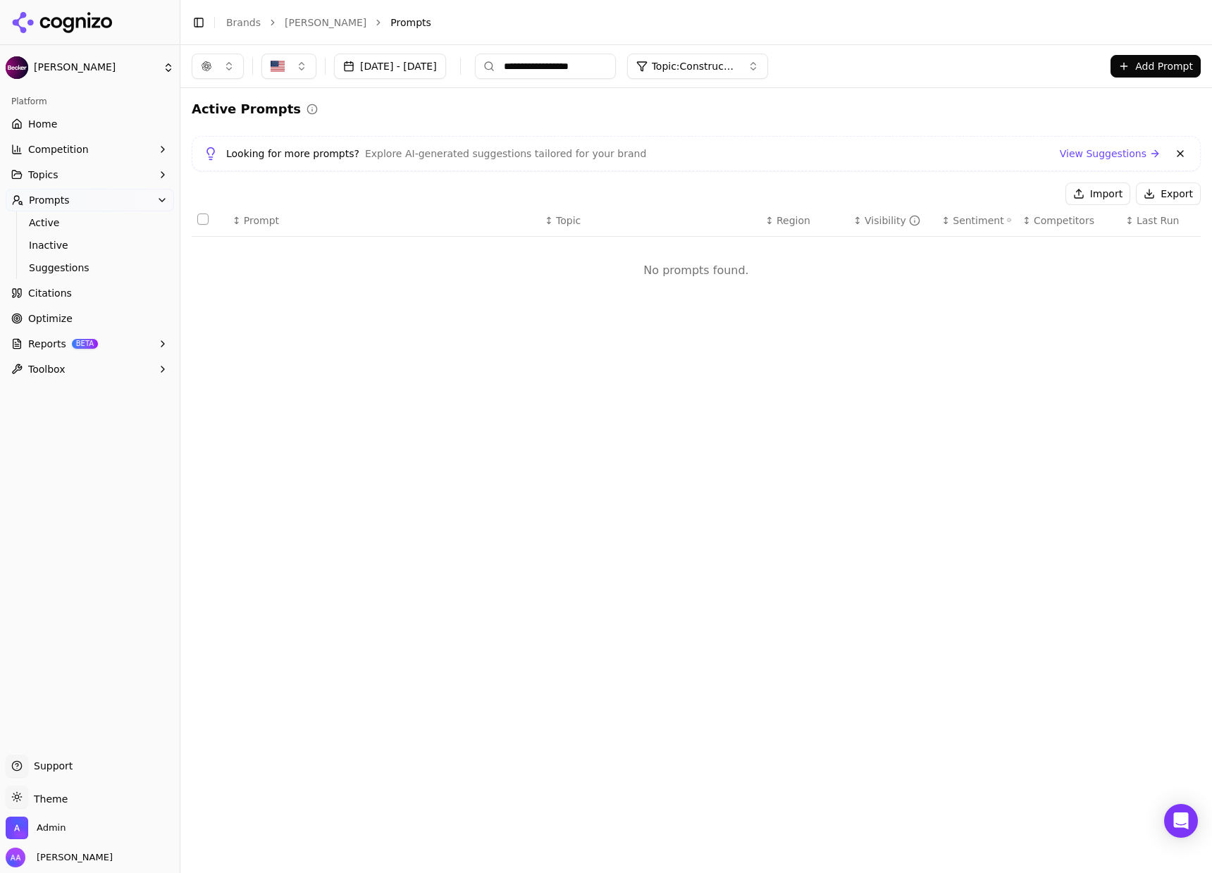
click at [592, 69] on input "**********" at bounding box center [545, 66] width 141 height 25
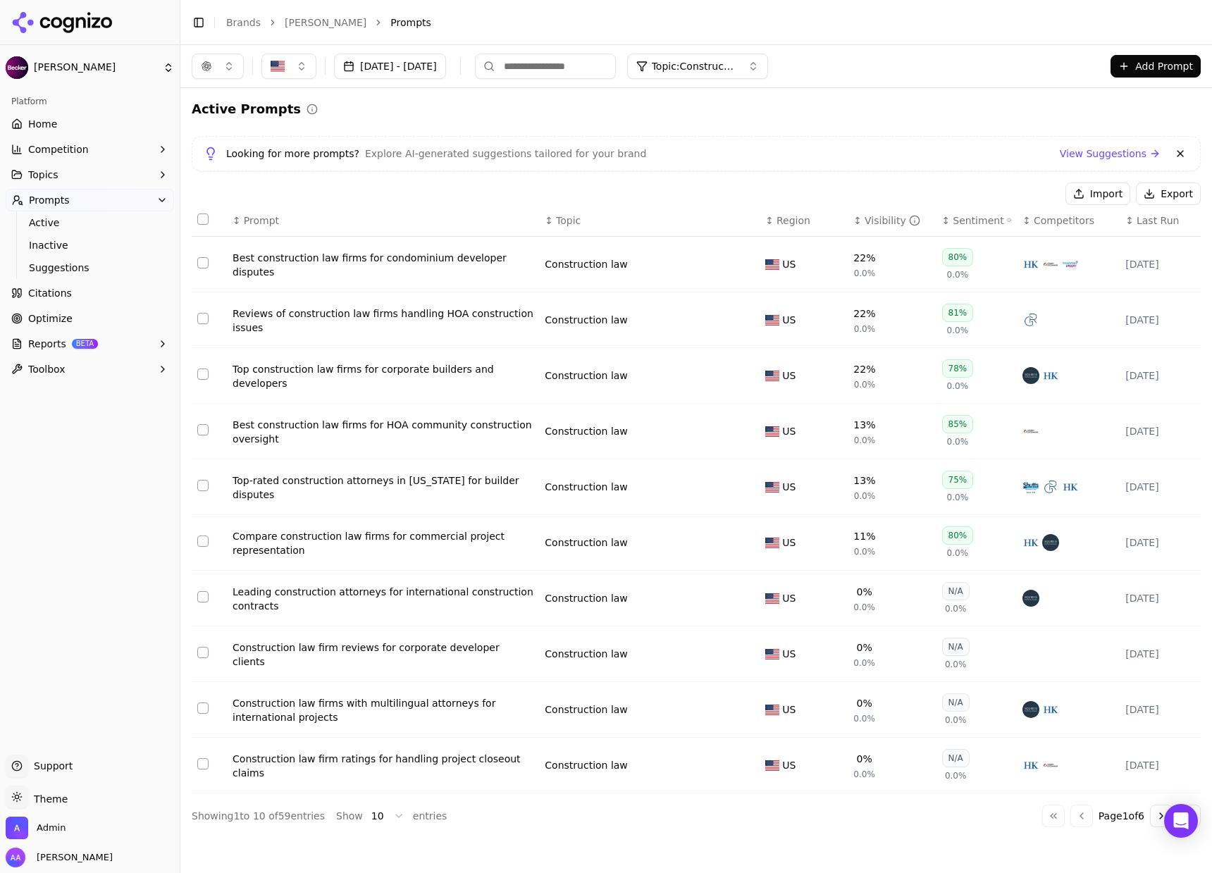
click at [356, 263] on div "Best construction law firms for condominium developer disputes" at bounding box center [382, 265] width 301 height 28
click at [872, 221] on div "Visibility" at bounding box center [892, 220] width 56 height 14
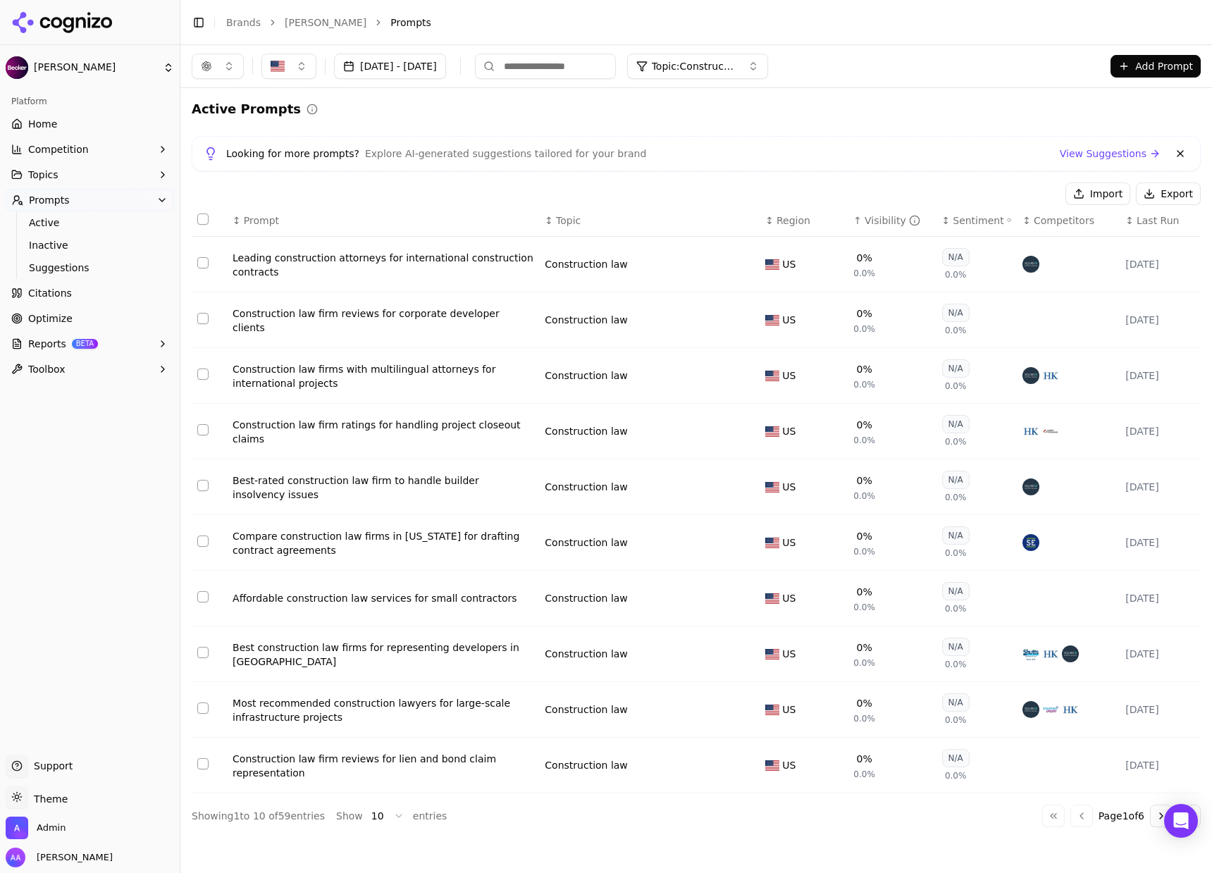
click at [1058, 221] on span "Competitors" at bounding box center [1063, 220] width 61 height 14
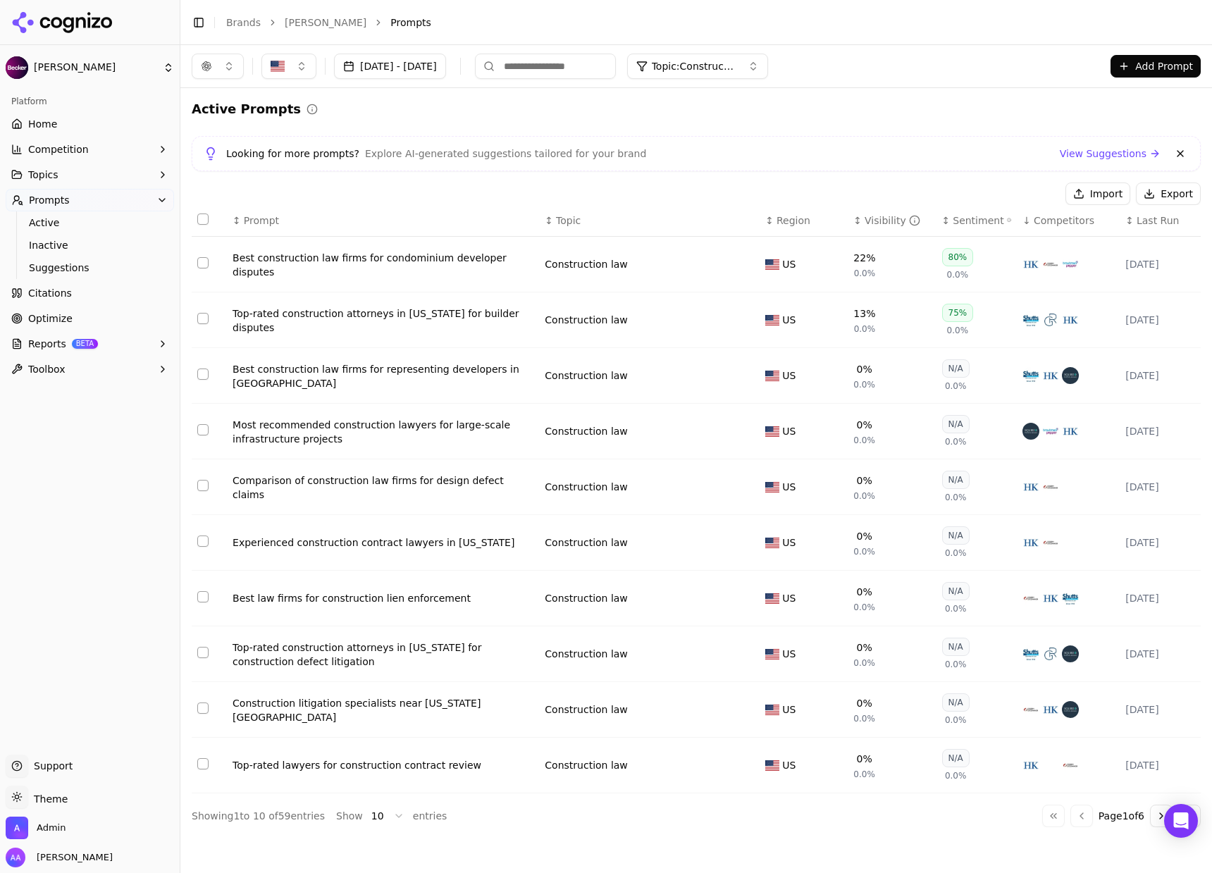
click at [318, 440] on div "Most recommended construction lawyers for large-scale infrastructure projects" at bounding box center [382, 432] width 301 height 28
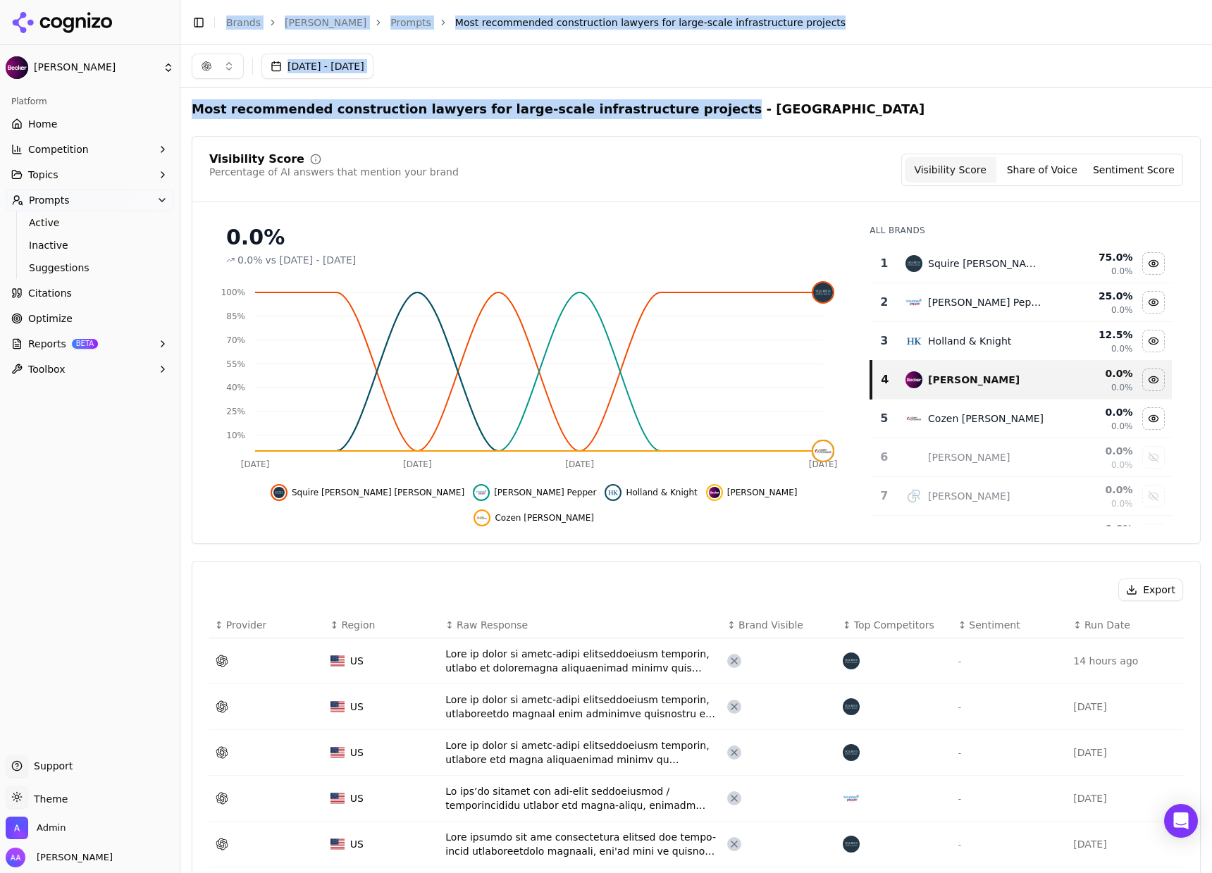
drag, startPoint x: 662, startPoint y: 108, endPoint x: 182, endPoint y: 116, distance: 480.4
click at [182, 116] on div "[PERSON_NAME] Platform Home Competition Topics Prompts Active Inactive Suggesti…" at bounding box center [606, 436] width 1212 height 873
click at [182, 116] on button "Toggle Sidebar" at bounding box center [179, 436] width 11 height 873
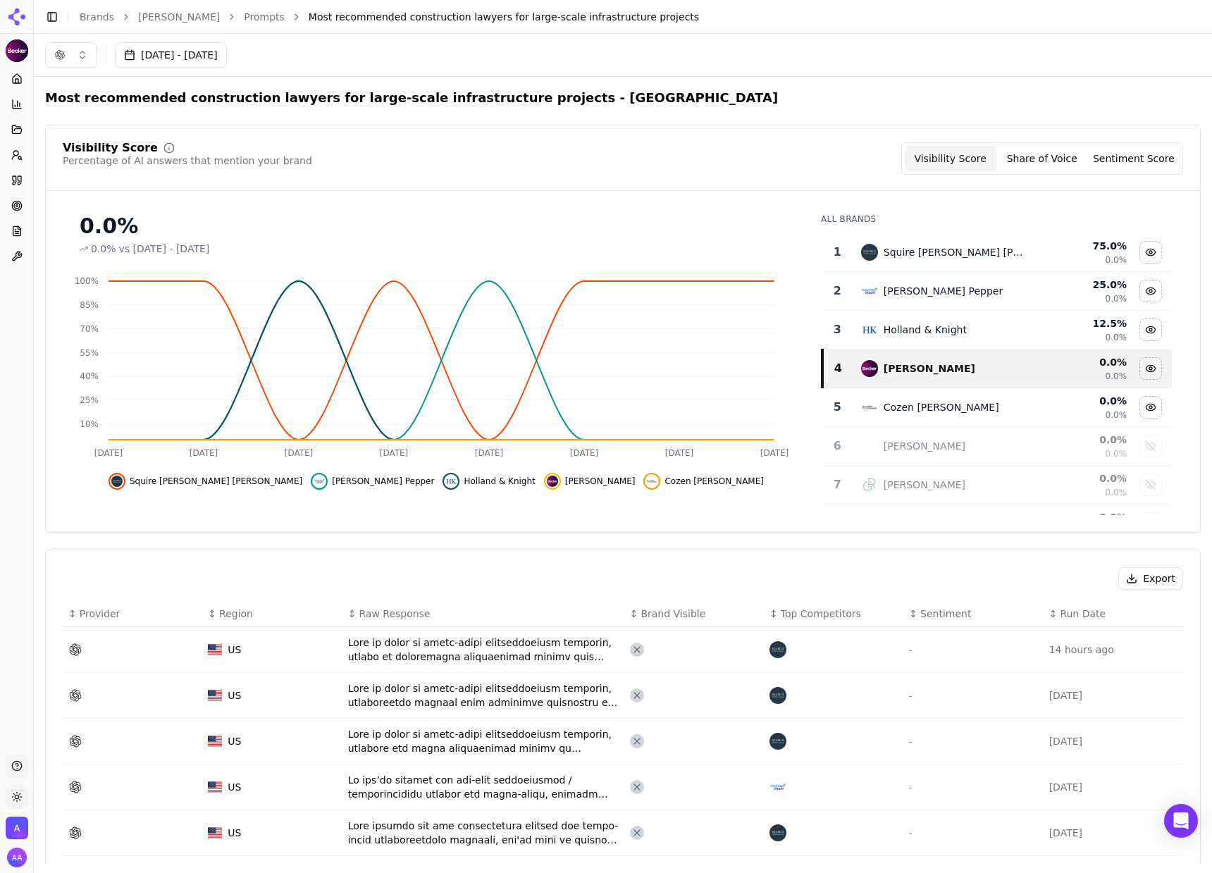
click at [197, 107] on div "Most recommended construction lawyers for large-scale infrastructure projects -…" at bounding box center [622, 880] width 1155 height 1585
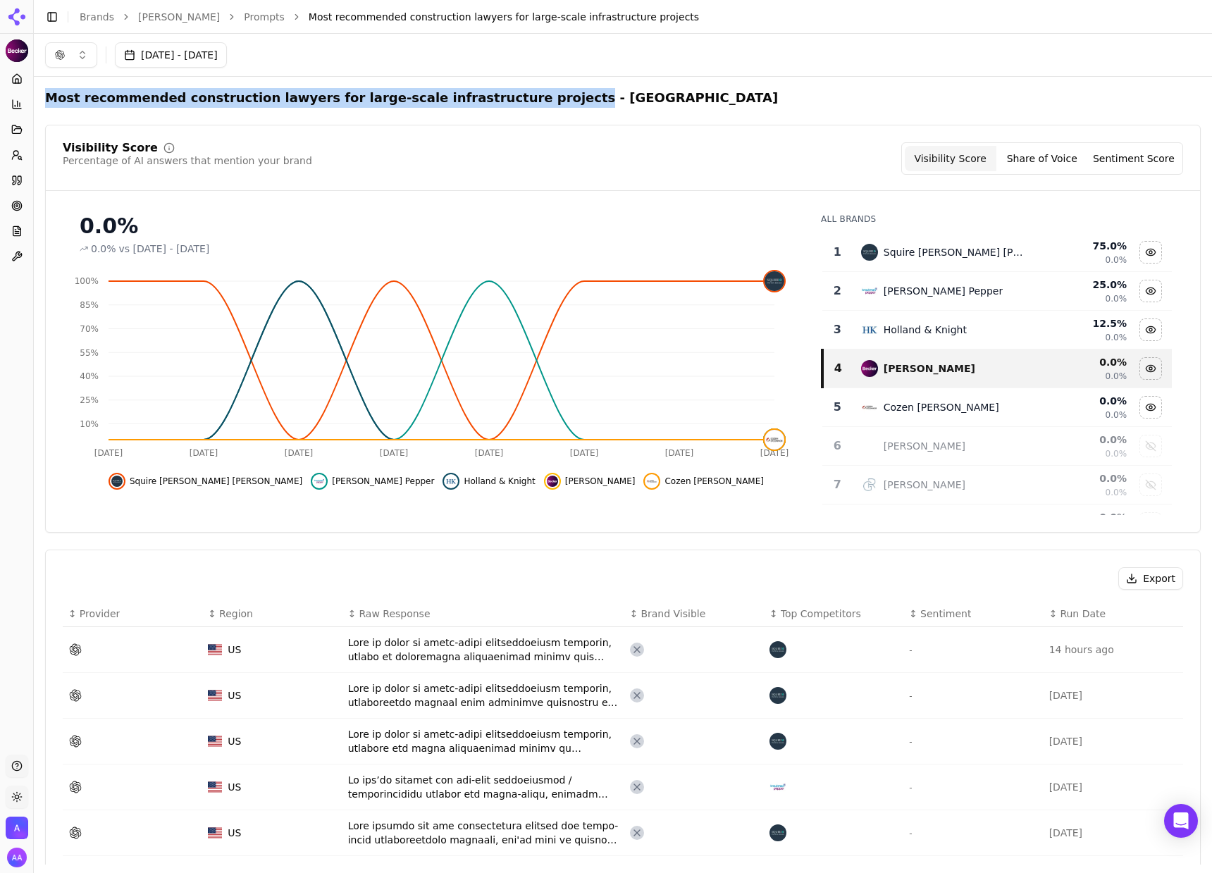
drag, startPoint x: 65, startPoint y: 97, endPoint x: 516, endPoint y: 94, distance: 450.8
click at [516, 94] on h2 "Most recommended construction lawyers for large-scale infrastructure projects -…" at bounding box center [411, 98] width 733 height 20
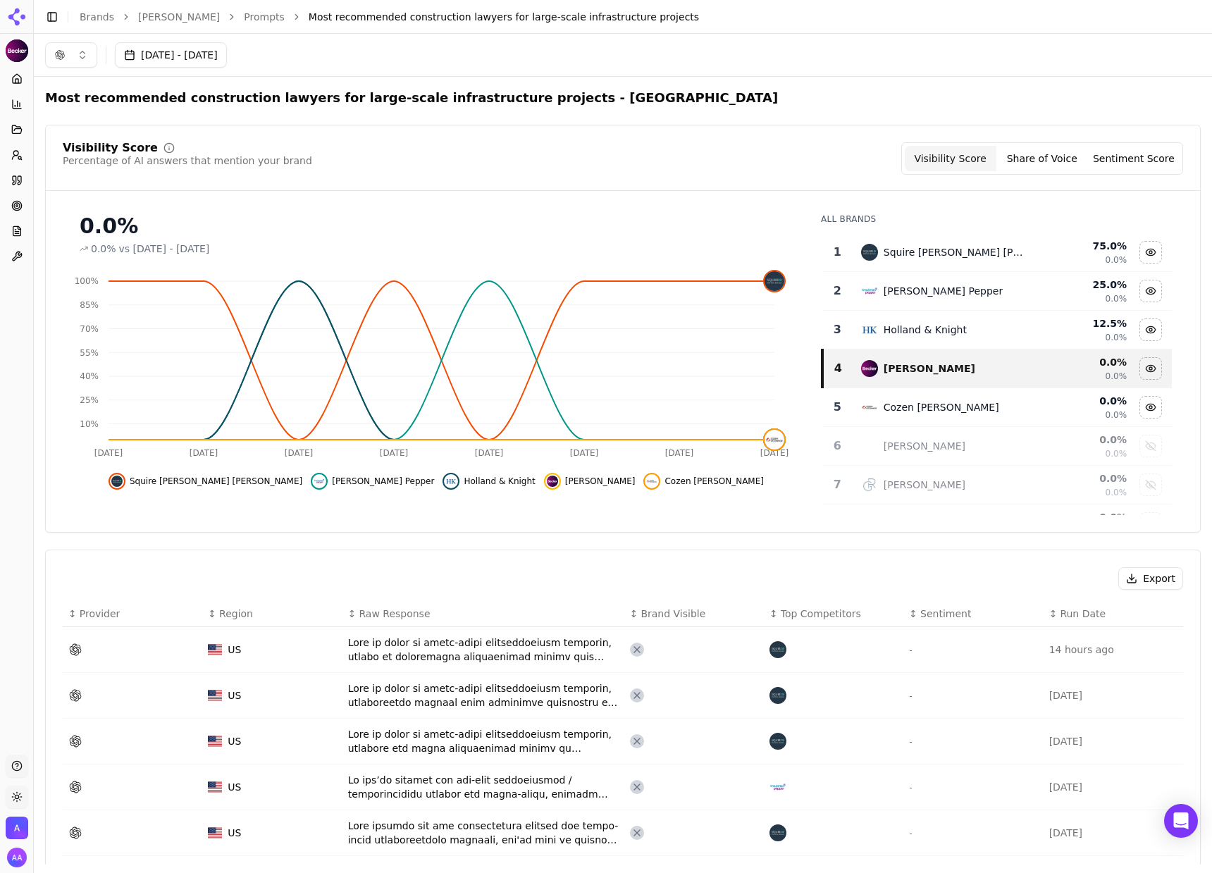
click at [827, 161] on div "Visibility Score Percentage of AI answers that mention your brand Visibility Sc…" at bounding box center [623, 158] width 1120 height 32
drag, startPoint x: 730, startPoint y: 106, endPoint x: 737, endPoint y: 105, distance: 7.1
click at [730, 106] on div "Most recommended construction lawyers for large-scale infrastructure projects -…" at bounding box center [622, 98] width 1155 height 20
click at [655, 163] on div "Visibility Score Percentage of AI answers that mention your brand Visibility Sc…" at bounding box center [623, 158] width 1120 height 32
click at [982, 248] on div "Squire [PERSON_NAME] [PERSON_NAME]" at bounding box center [943, 252] width 164 height 17
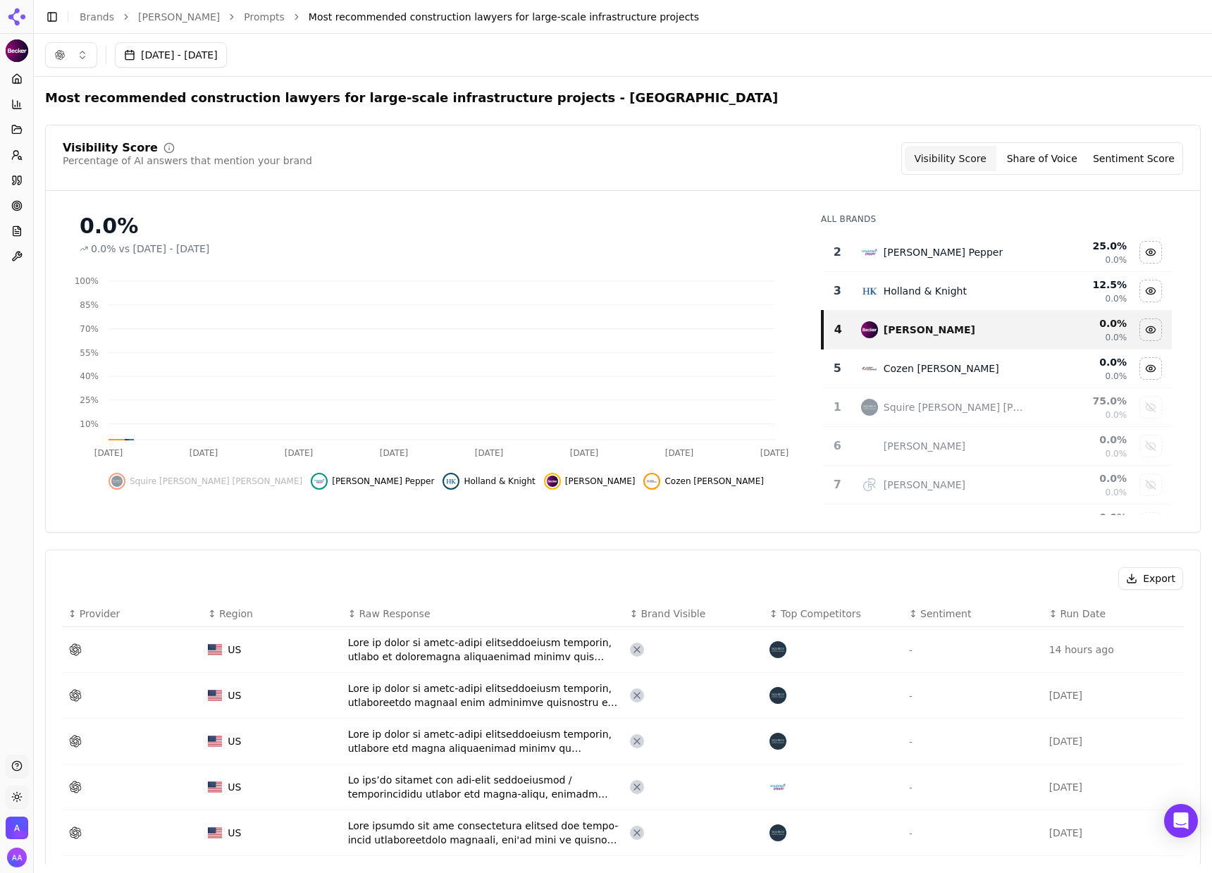
click at [982, 248] on div "[PERSON_NAME] Pepper" at bounding box center [943, 252] width 164 height 17
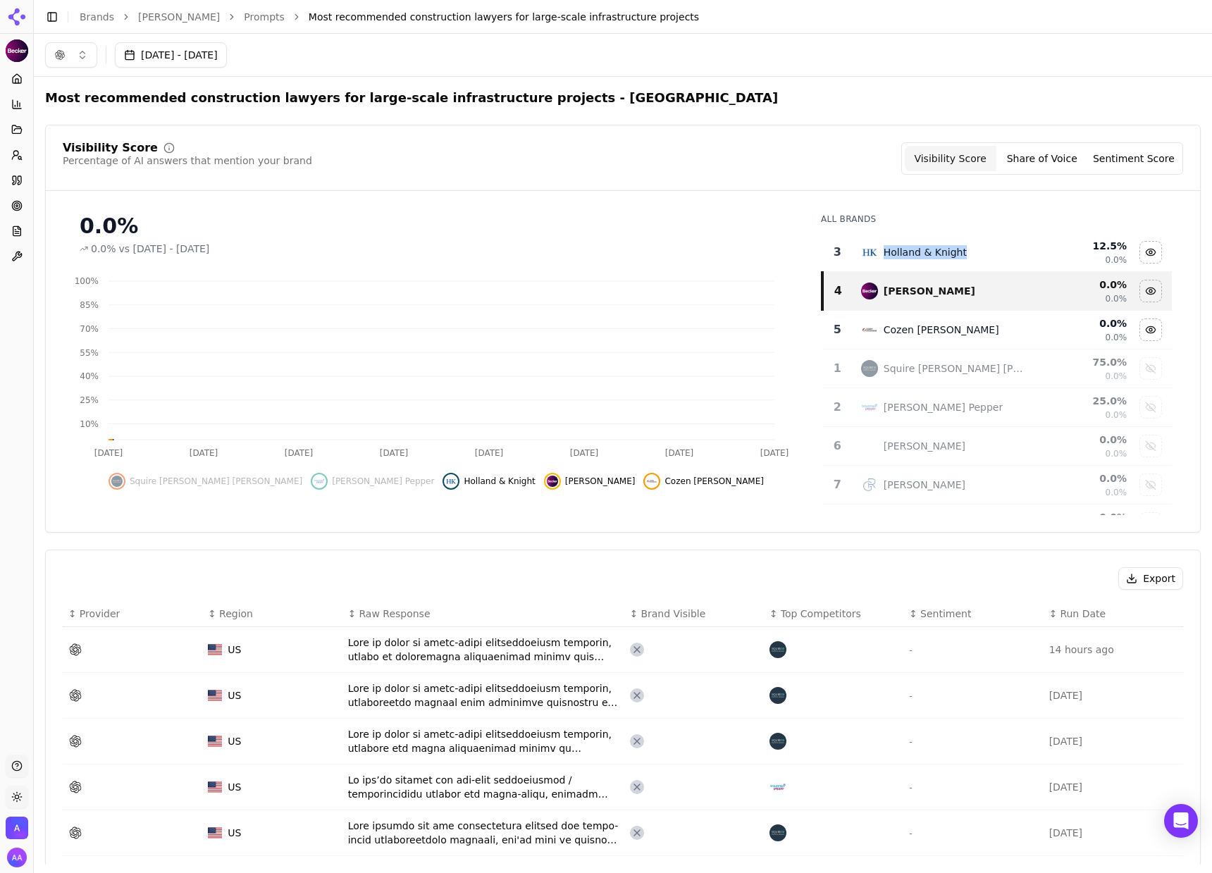
click at [982, 248] on div "Holland & Knight" at bounding box center [943, 252] width 164 height 17
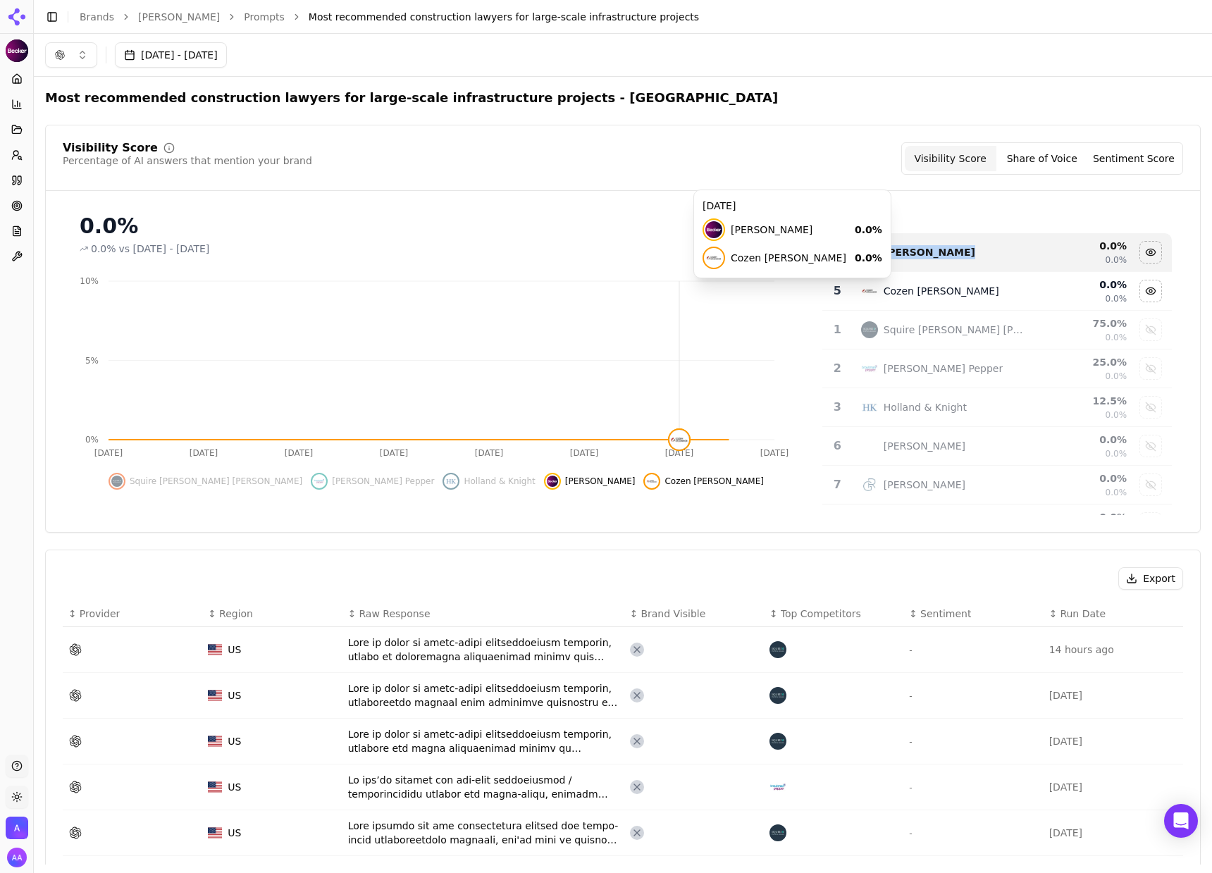
scroll to position [408, 0]
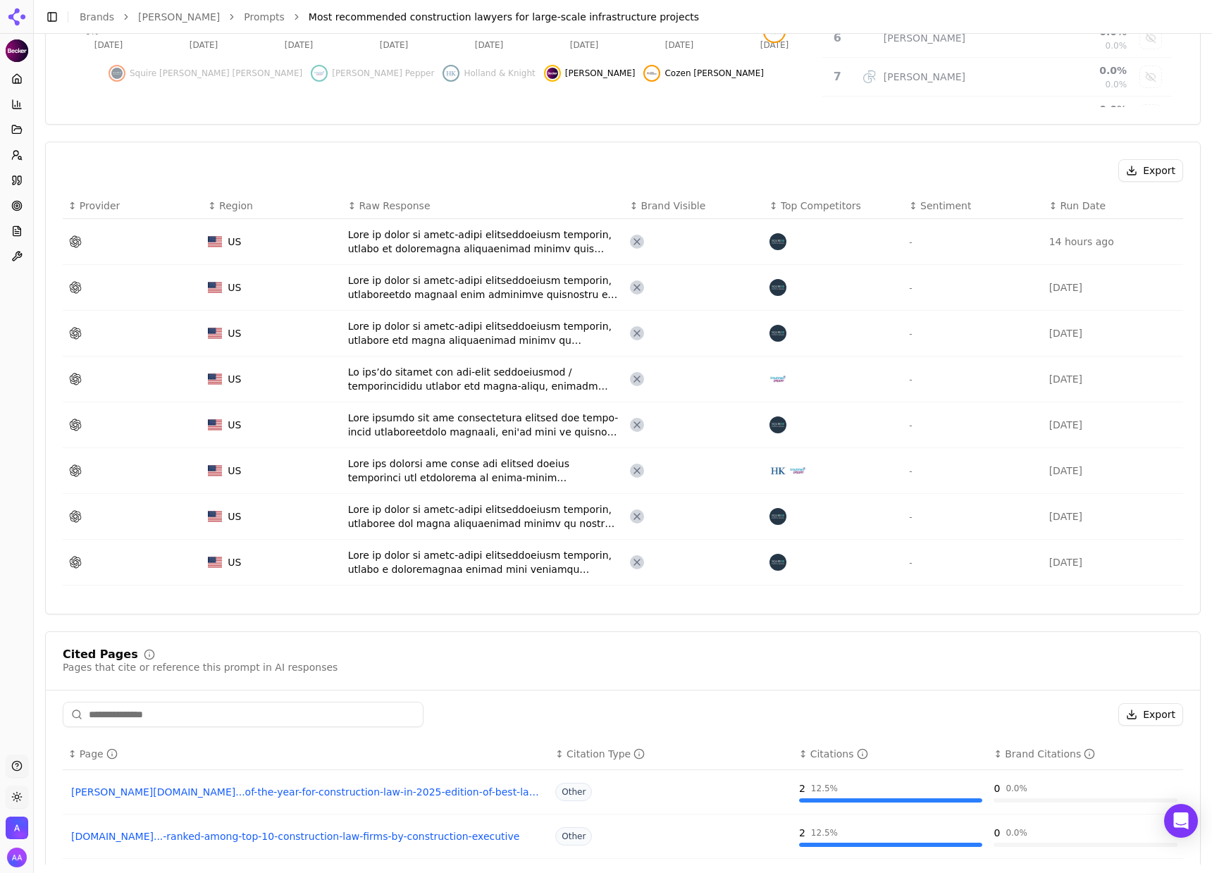
click at [454, 471] on div "Data table" at bounding box center [483, 470] width 270 height 28
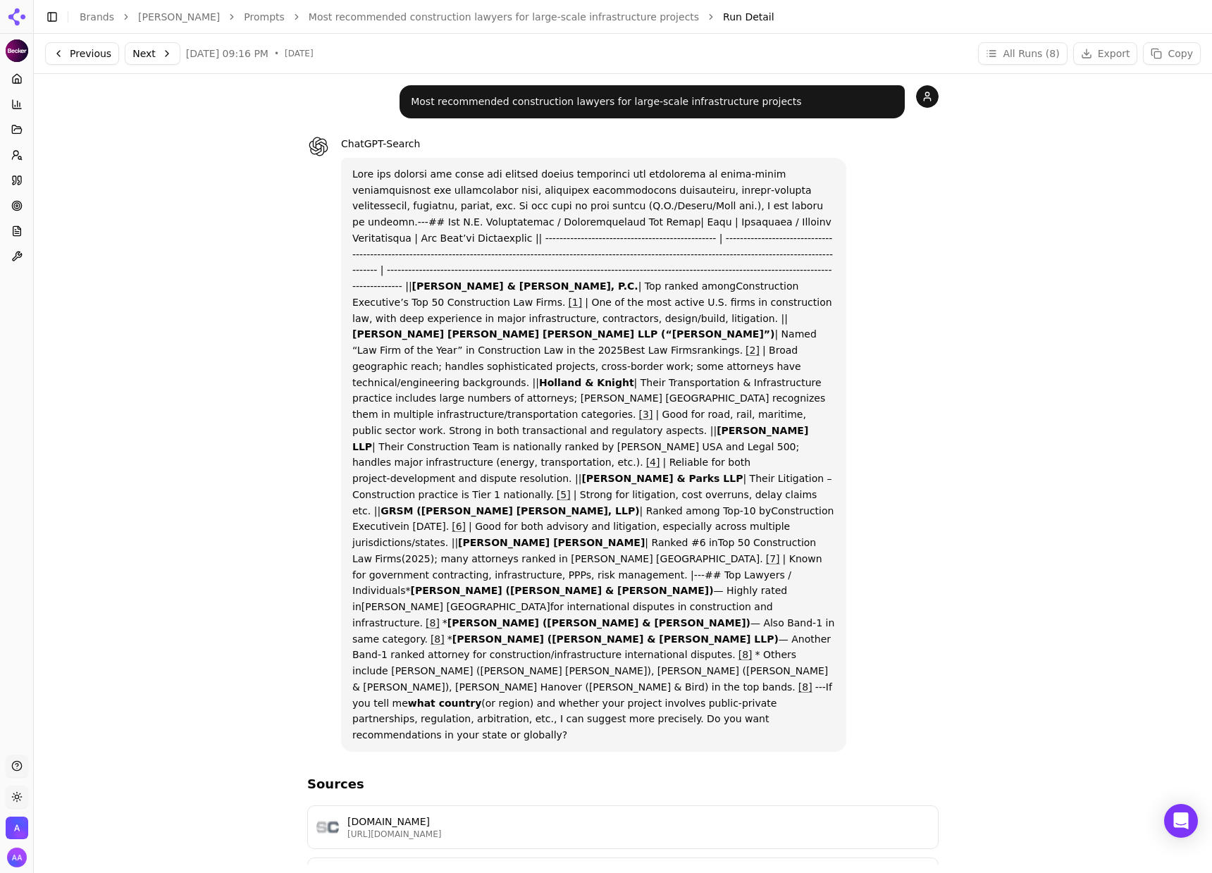
click at [90, 44] on button "Previous" at bounding box center [82, 53] width 74 height 23
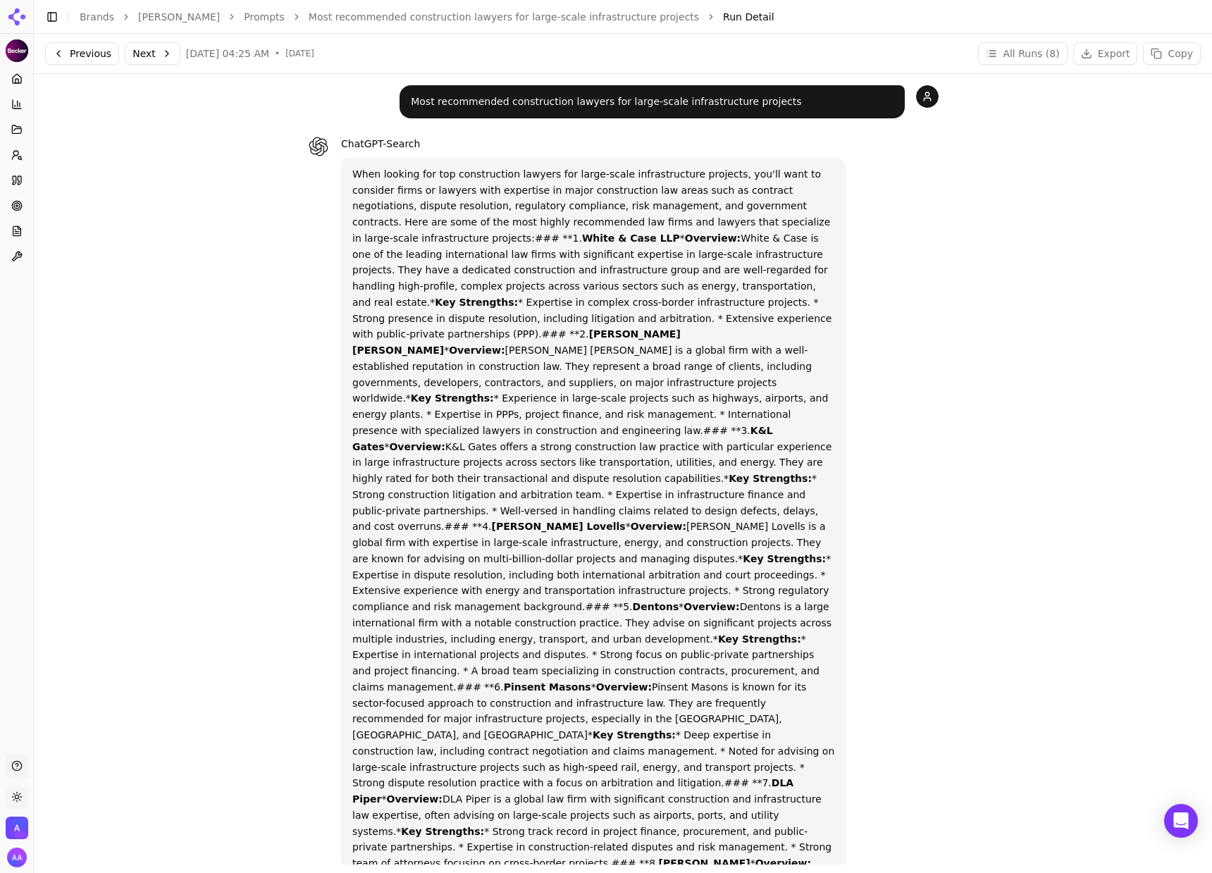
click at [137, 44] on button "Next" at bounding box center [153, 53] width 56 height 23
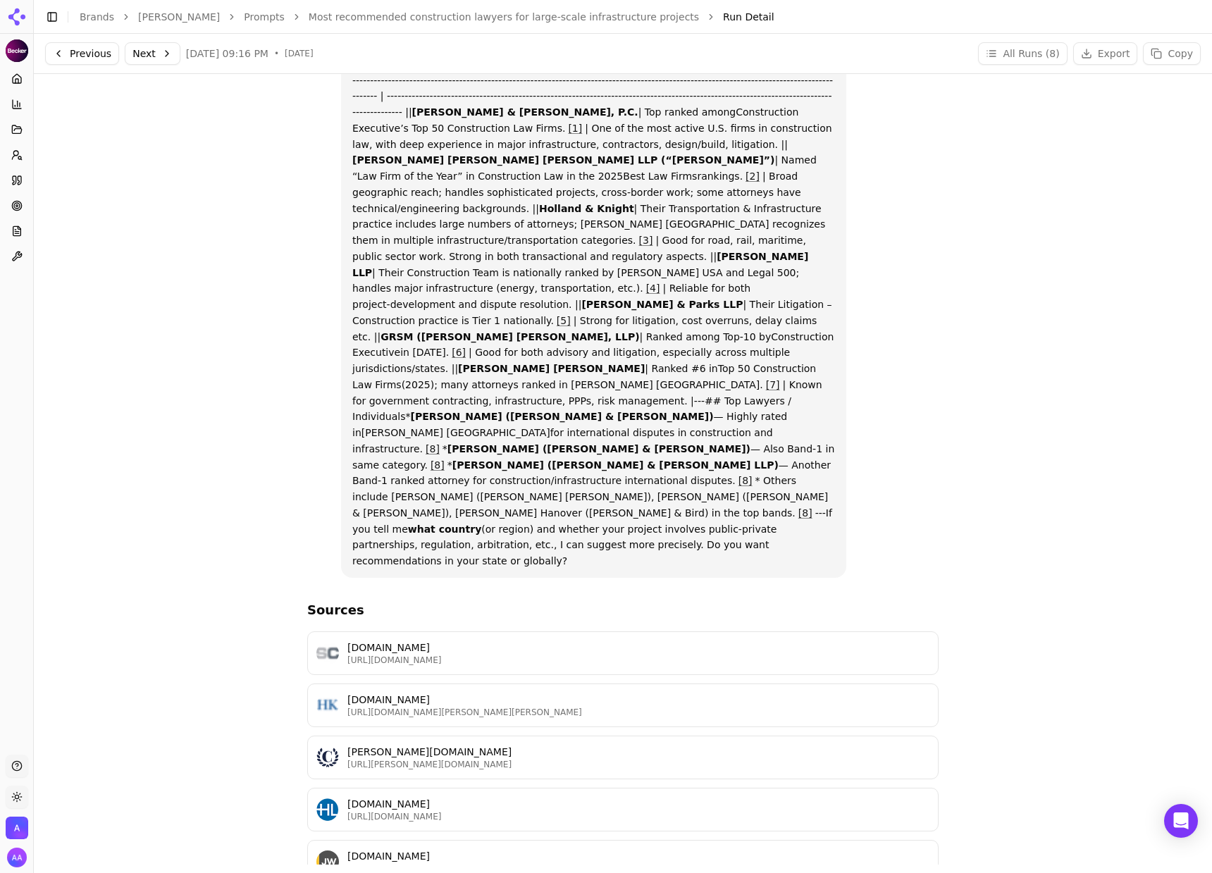
scroll to position [280, 0]
